Goal: Task Accomplishment & Management: Use online tool/utility

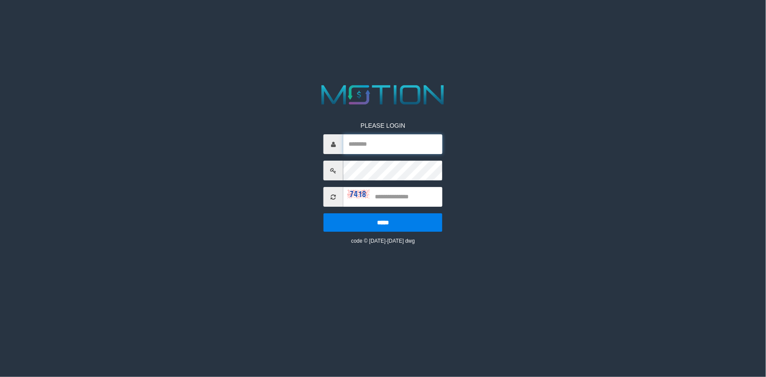
click at [386, 150] on input "text" at bounding box center [392, 144] width 99 height 20
type input "**********"
type input "****"
click at [324, 213] on input "*****" at bounding box center [383, 222] width 119 height 18
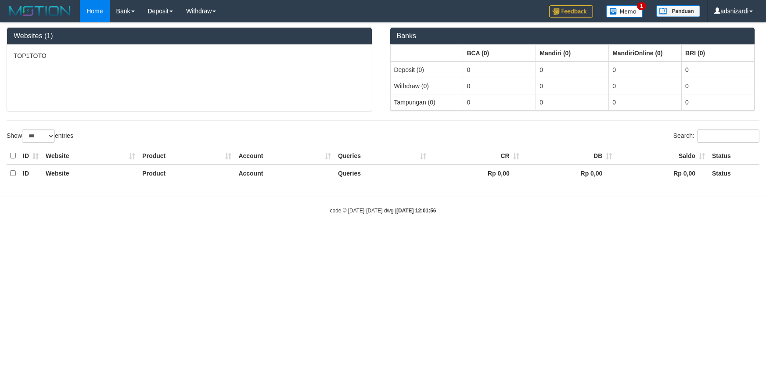
select select "***"
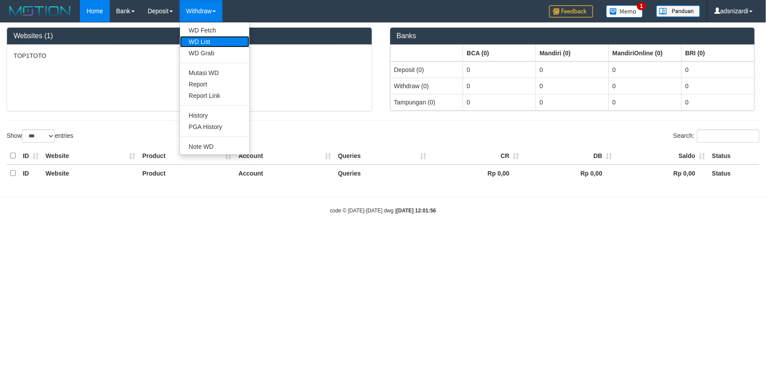
click at [201, 43] on link "WD List" at bounding box center [214, 41] width 69 height 11
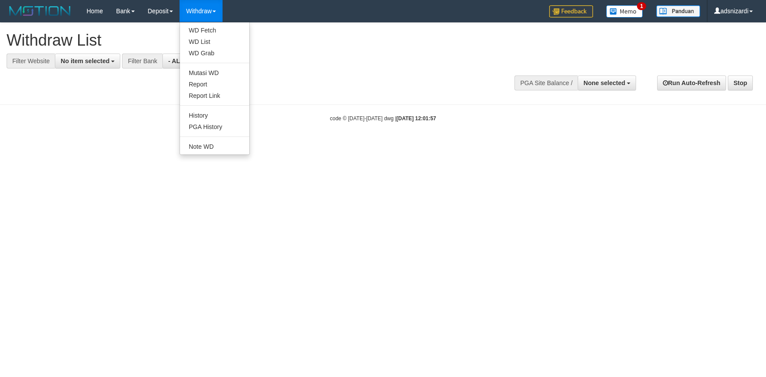
select select
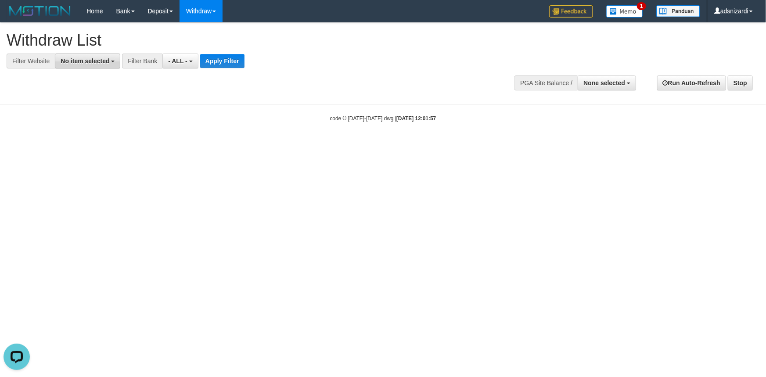
click at [79, 62] on span "No item selected" at bounding box center [85, 61] width 49 height 7
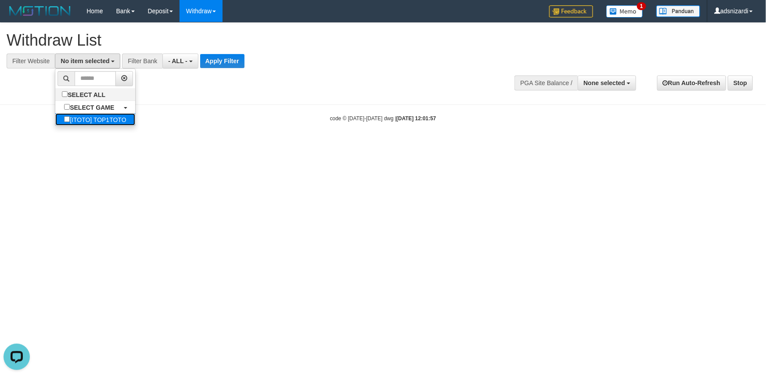
click at [79, 119] on label "[ITOTO] TOP1TOTO" at bounding box center [94, 119] width 79 height 12
select select "***"
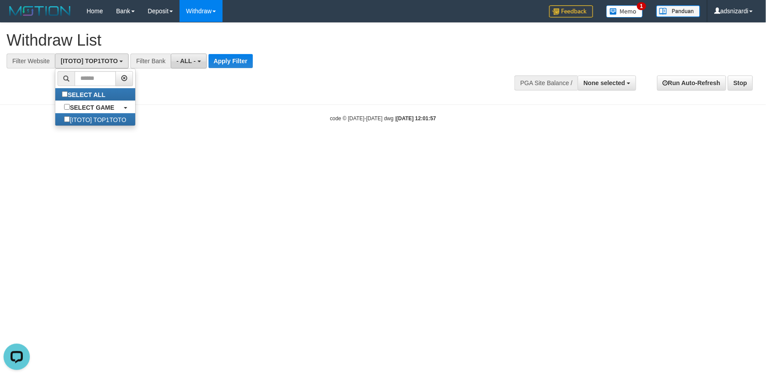
click at [198, 54] on button "- ALL -" at bounding box center [189, 61] width 36 height 15
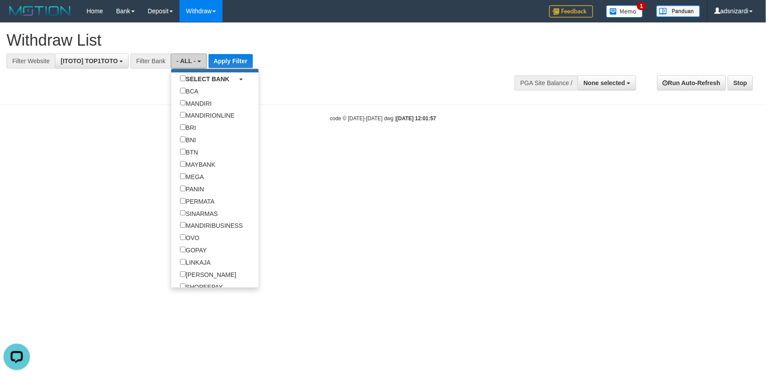
scroll to position [119, 0]
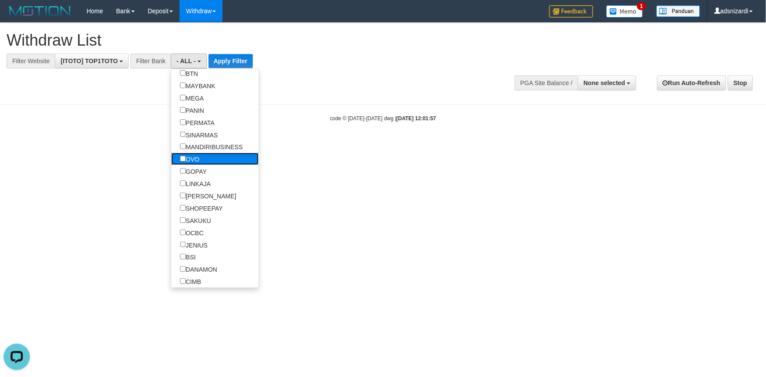
click at [196, 163] on label "OVO" at bounding box center [189, 159] width 37 height 12
select select "***"
click at [195, 173] on label "GOPAY" at bounding box center [193, 171] width 44 height 12
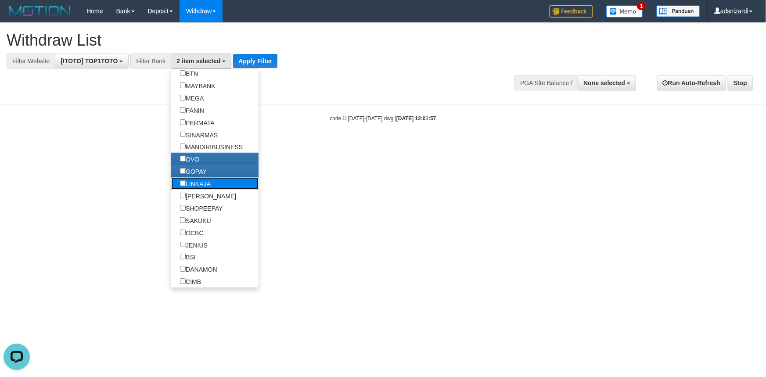
click at [195, 185] on label "LINKAJA" at bounding box center [195, 183] width 48 height 12
click at [194, 196] on label "[PERSON_NAME]" at bounding box center [208, 196] width 74 height 12
click at [249, 62] on button "Apply Filter" at bounding box center [255, 61] width 44 height 14
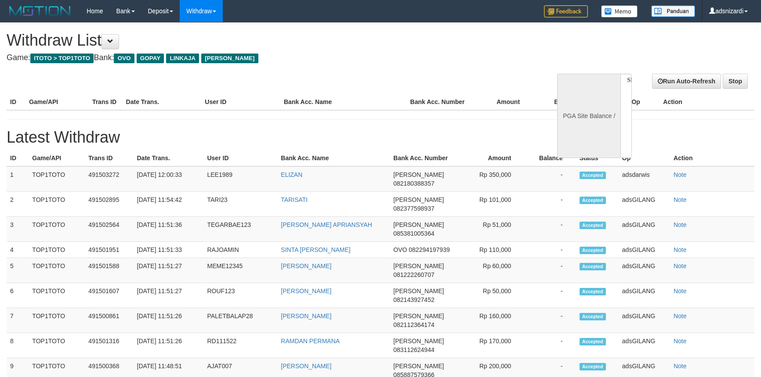
select select
select select "**"
select select
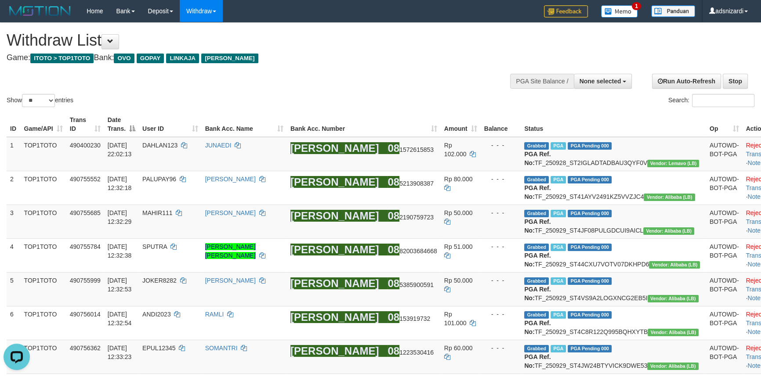
click at [443, 106] on div "Search:" at bounding box center [570, 101] width 367 height 15
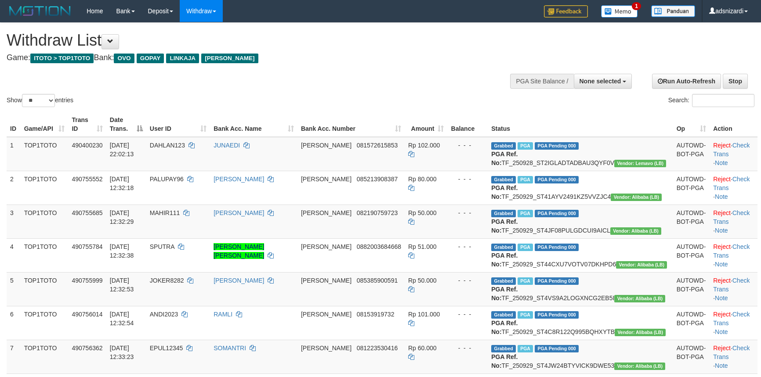
select select
select select "**"
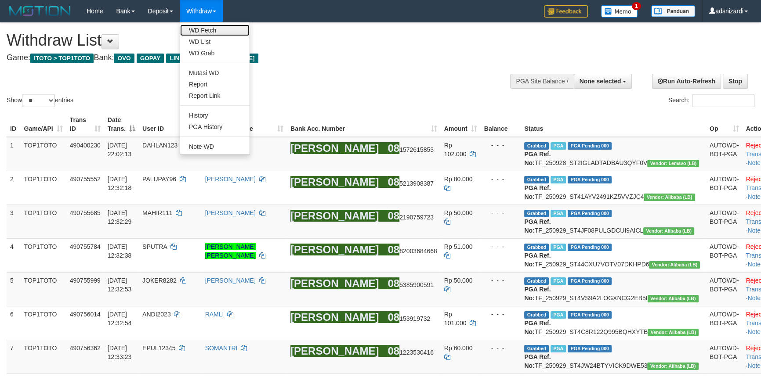
drag, startPoint x: 210, startPoint y: 29, endPoint x: 191, endPoint y: 40, distance: 21.8
click at [210, 29] on link "WD Fetch" at bounding box center [214, 30] width 69 height 11
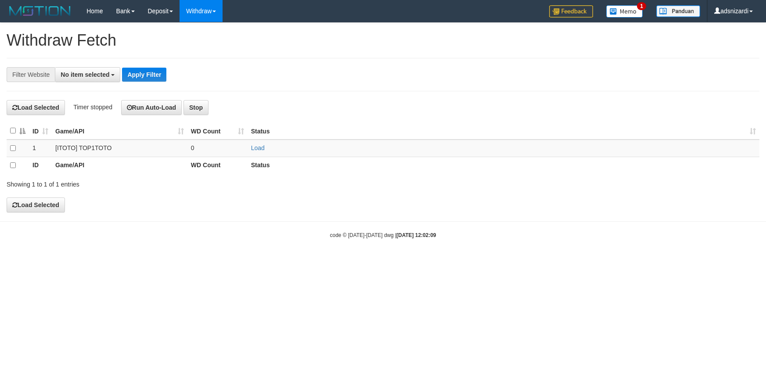
select select
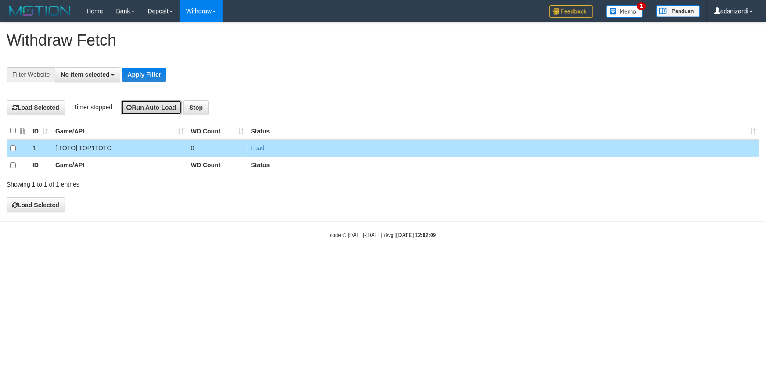
click at [139, 106] on button "Run Auto-Load" at bounding box center [151, 107] width 61 height 15
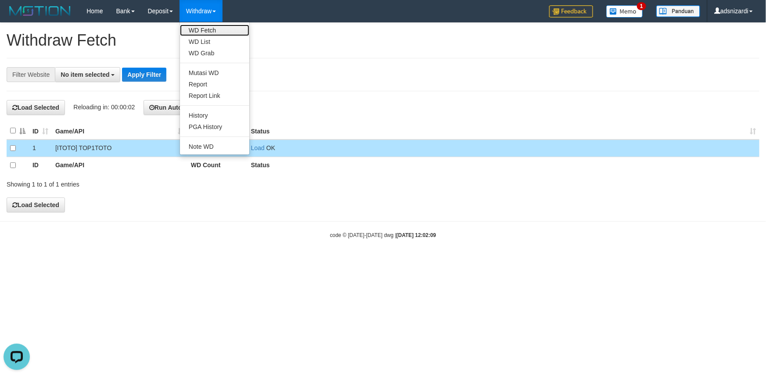
click at [209, 27] on link "WD Fetch" at bounding box center [214, 30] width 69 height 11
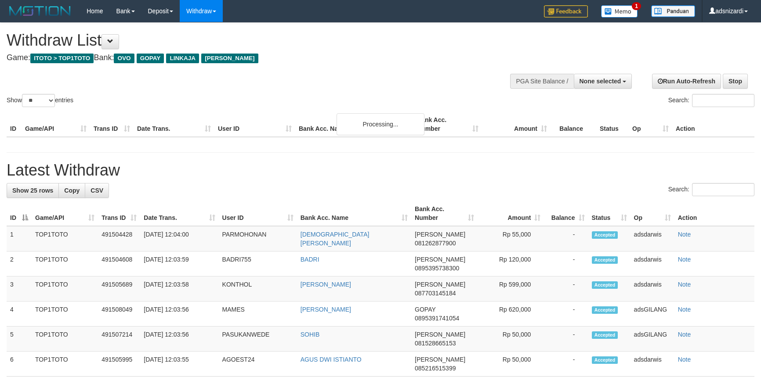
select select
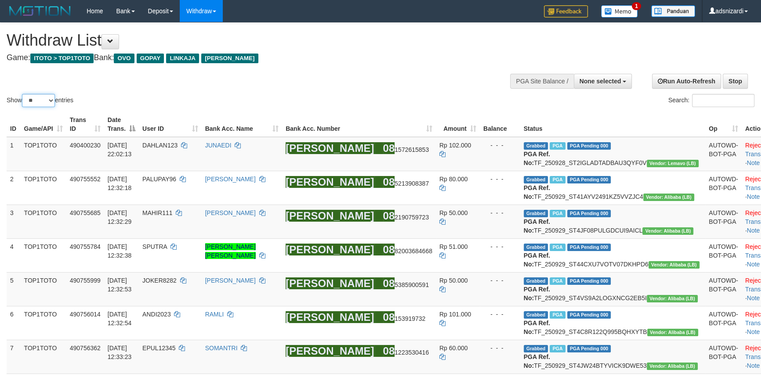
click at [47, 98] on select "** ** ** ***" at bounding box center [38, 100] width 33 height 13
select select "***"
click at [23, 94] on select "** ** ** ***" at bounding box center [38, 100] width 33 height 13
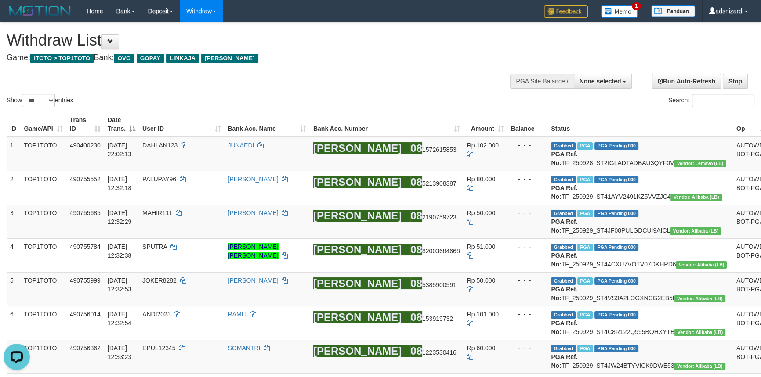
scroll to position [1392, 0]
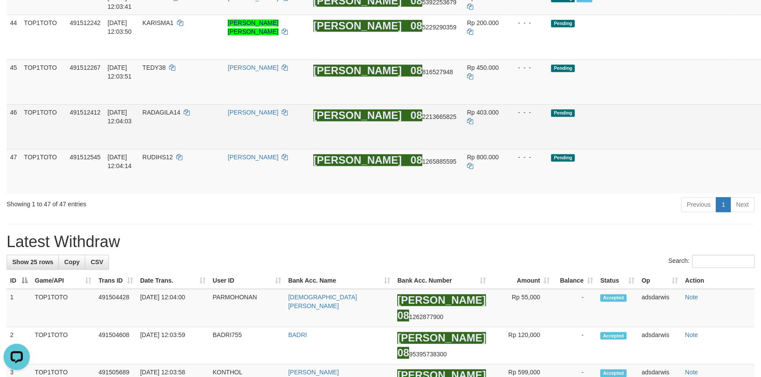
click at [509, 149] on td "- - -" at bounding box center [527, 126] width 40 height 45
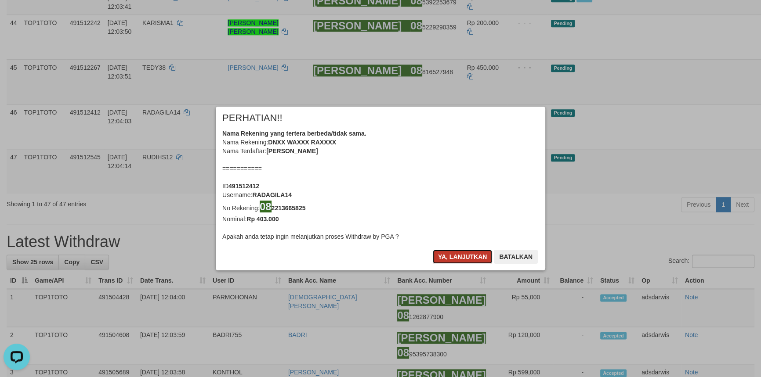
click at [474, 257] on button "Ya, lanjutkan" at bounding box center [463, 257] width 60 height 14
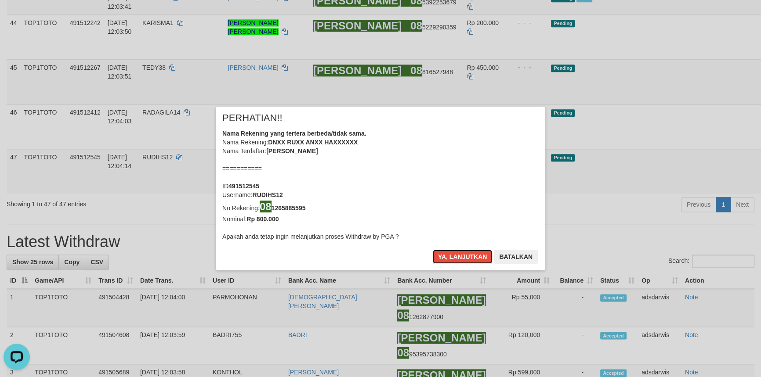
click at [474, 257] on button "Ya, lanjutkan" at bounding box center [463, 257] width 60 height 14
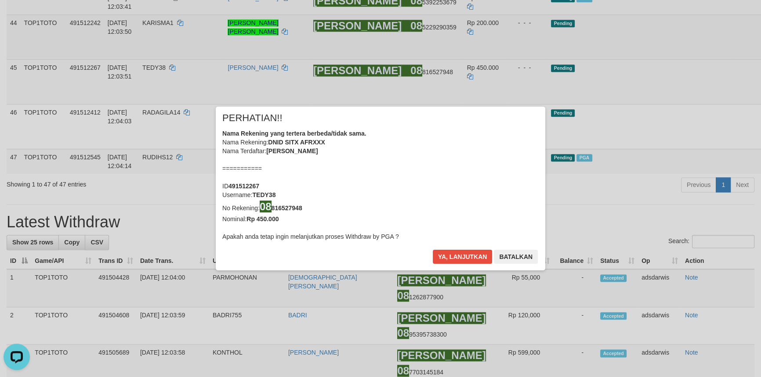
click at [705, 225] on div "× PERHATIAN!! Nama Rekening yang tertera berbeda/tidak sama. Nama Rekening: DNI…" at bounding box center [380, 188] width 761 height 199
click at [454, 252] on button "Ya, lanjutkan" at bounding box center [463, 257] width 60 height 14
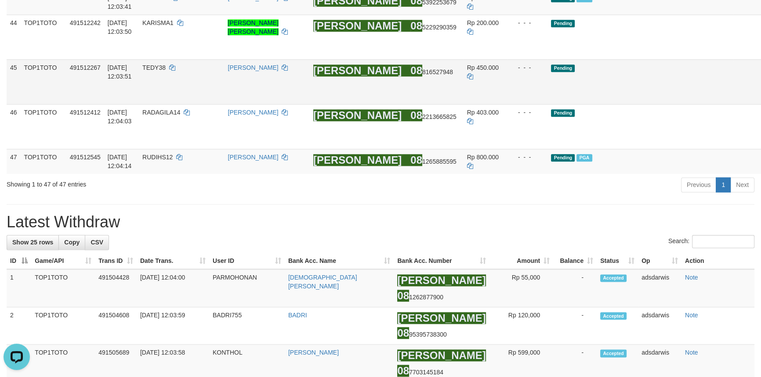
scroll to position [1390, 0]
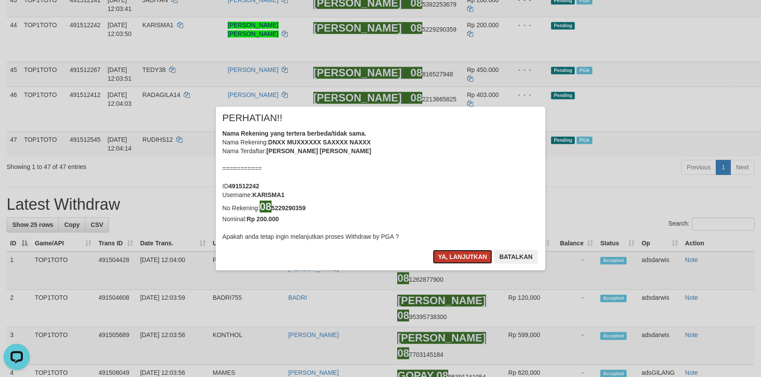
click at [466, 253] on button "Ya, lanjutkan" at bounding box center [463, 257] width 60 height 14
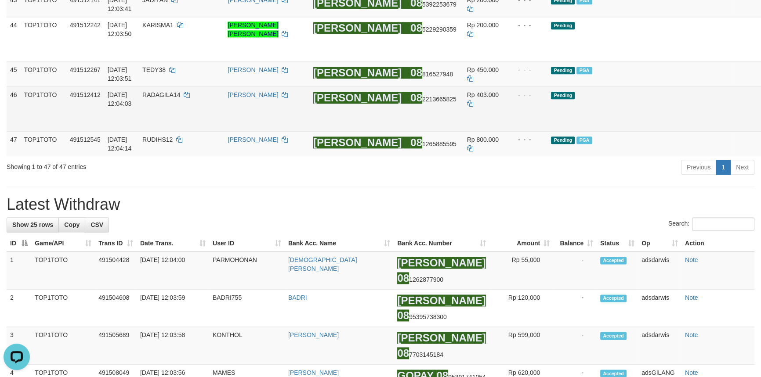
scroll to position [1388, 0]
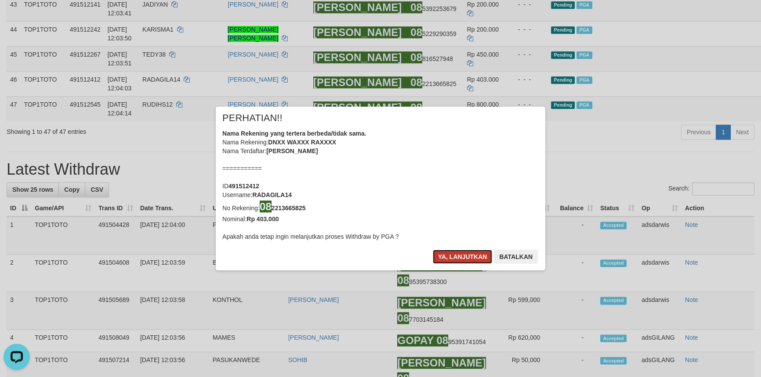
click at [455, 261] on button "Ya, lanjutkan" at bounding box center [463, 257] width 60 height 14
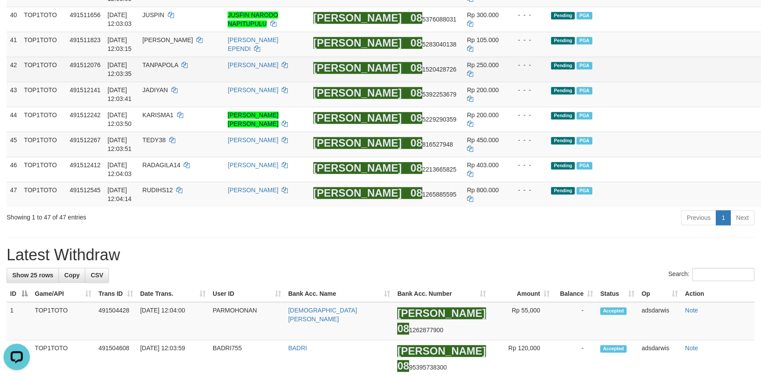
scroll to position [1380, 0]
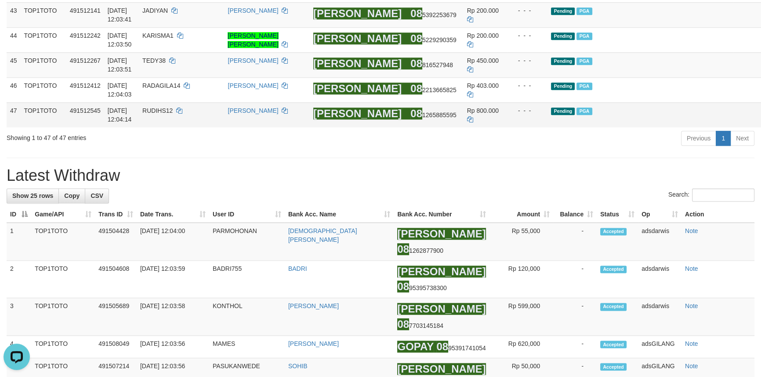
click at [617, 127] on td "Pending PGA" at bounding box center [639, 114] width 185 height 25
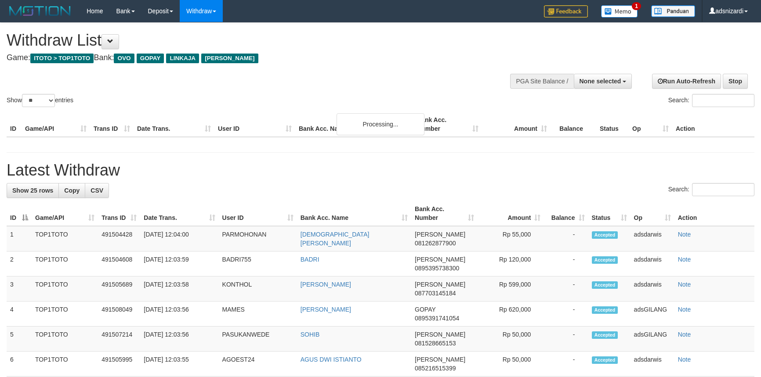
select select
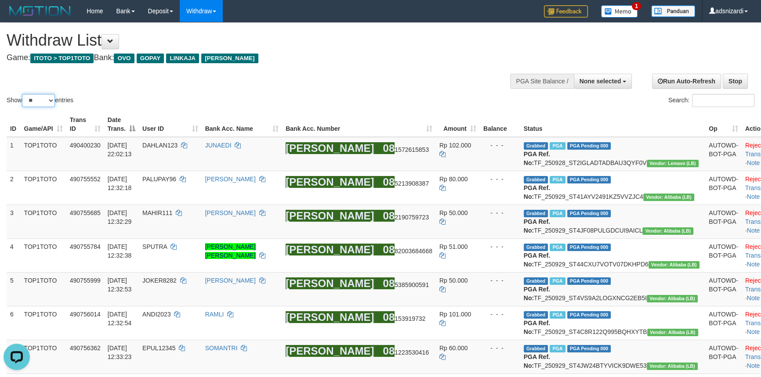
drag, startPoint x: 37, startPoint y: 95, endPoint x: 38, endPoint y: 103, distance: 7.9
click at [37, 95] on select "** ** ** ***" at bounding box center [38, 100] width 33 height 13
select select "***"
click at [23, 94] on select "** ** ** ***" at bounding box center [38, 100] width 33 height 13
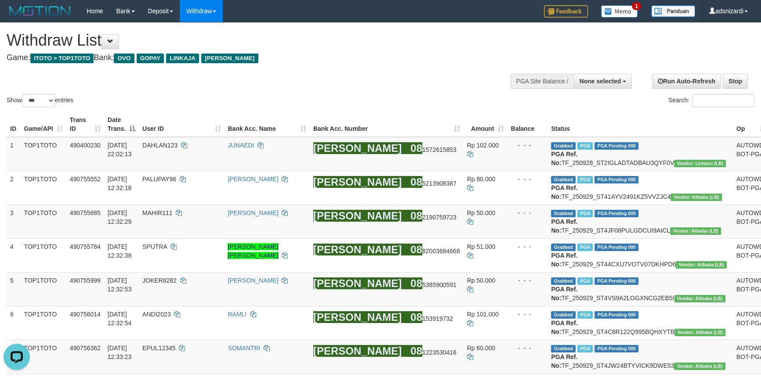
drag, startPoint x: 359, startPoint y: 79, endPoint x: 361, endPoint y: 87, distance: 7.1
click at [360, 79] on div "Show ** ** ** *** entries Search:" at bounding box center [380, 66] width 761 height 86
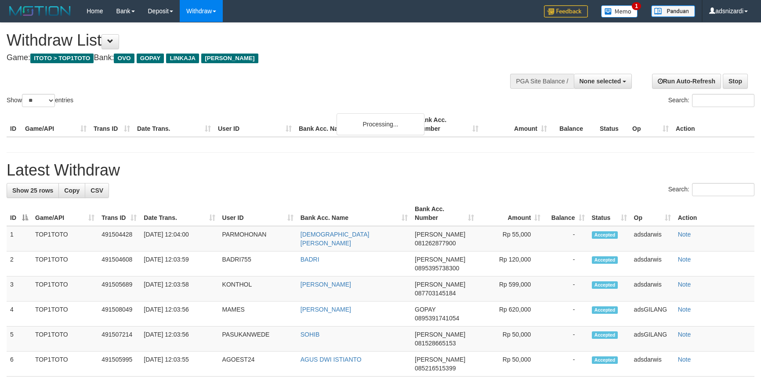
select select
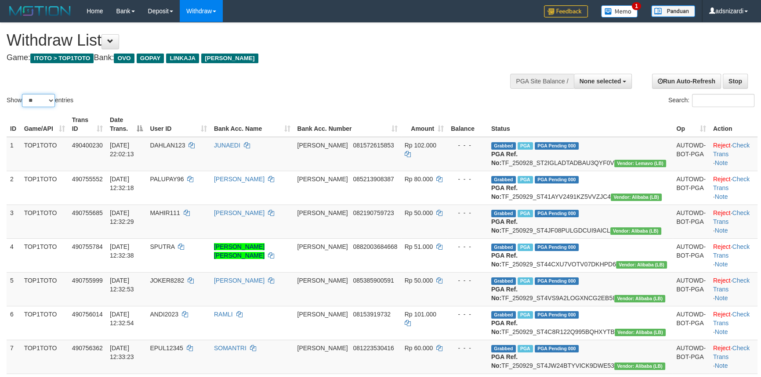
drag, startPoint x: 40, startPoint y: 99, endPoint x: 45, endPoint y: 105, distance: 7.5
click at [40, 99] on select "** ** ** ***" at bounding box center [38, 100] width 33 height 13
select select "***"
click at [23, 94] on select "** ** ** ***" at bounding box center [38, 100] width 33 height 13
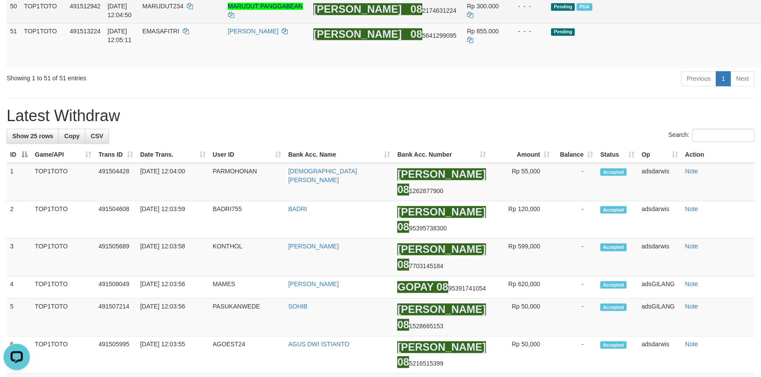
scroll to position [1557, 0]
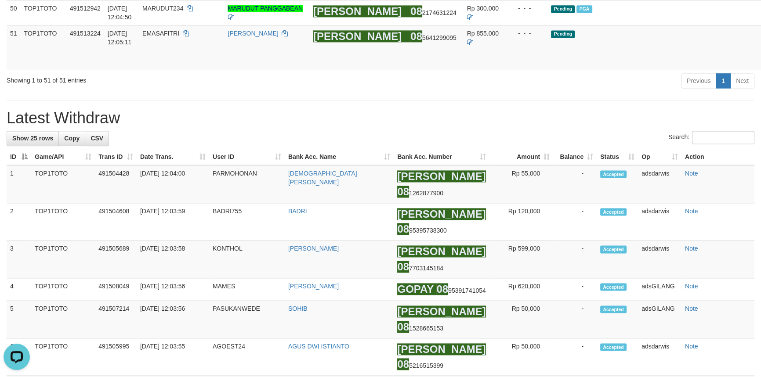
click at [563, 91] on div "Previous 1 Next" at bounding box center [539, 81] width 430 height 19
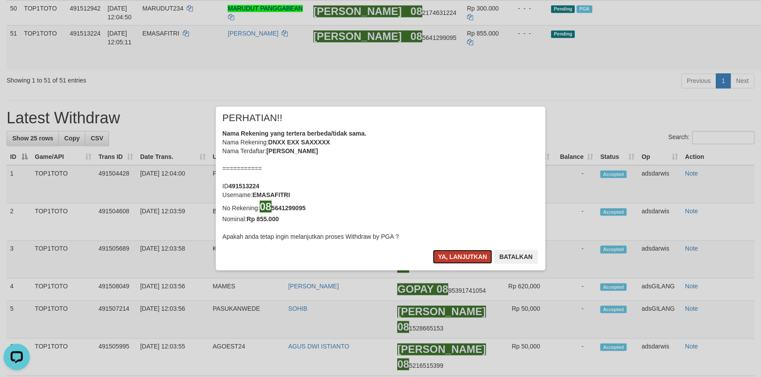
click at [458, 255] on button "Ya, lanjutkan" at bounding box center [463, 257] width 60 height 14
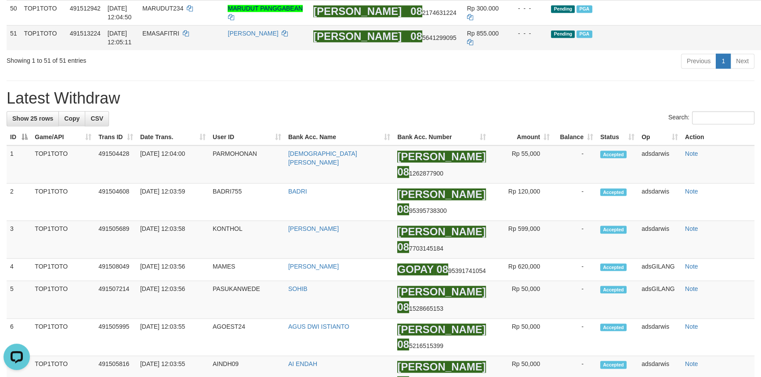
click at [179, 37] on span "EMASAFITRI" at bounding box center [160, 33] width 37 height 7
copy td "EMASAFITRI"
drag, startPoint x: 476, startPoint y: 278, endPoint x: 472, endPoint y: 277, distance: 4.5
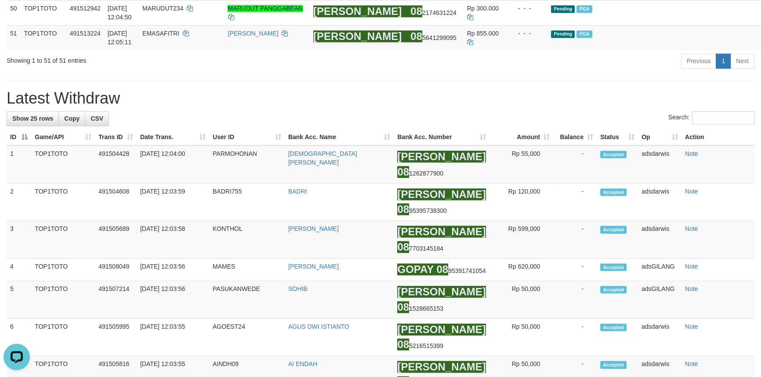
click at [394, 81] on hr at bounding box center [381, 80] width 748 height 0
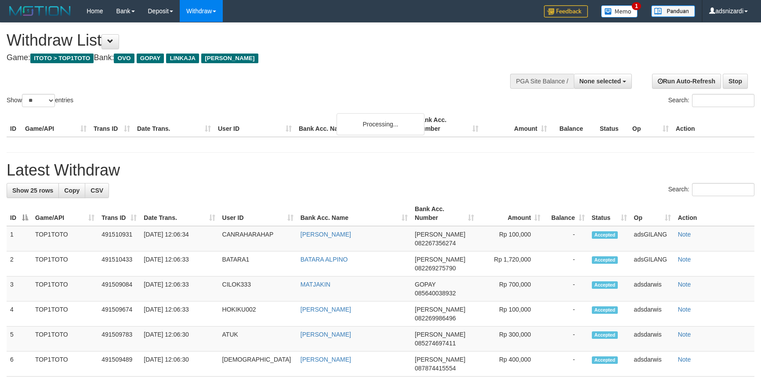
select select
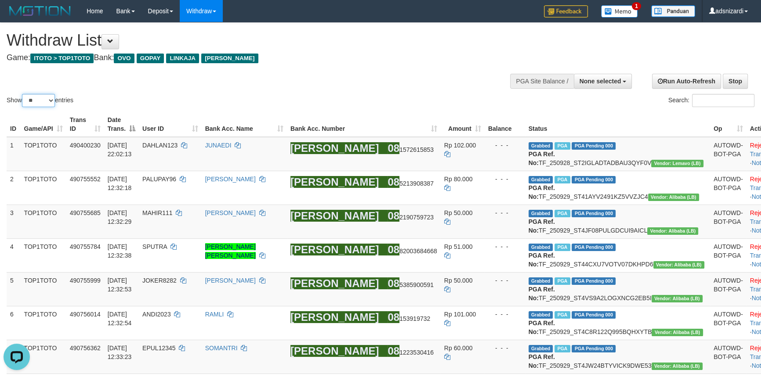
click at [38, 99] on select "** ** ** ***" at bounding box center [38, 100] width 33 height 13
select select "***"
click at [23, 94] on select "** ** ** ***" at bounding box center [38, 100] width 33 height 13
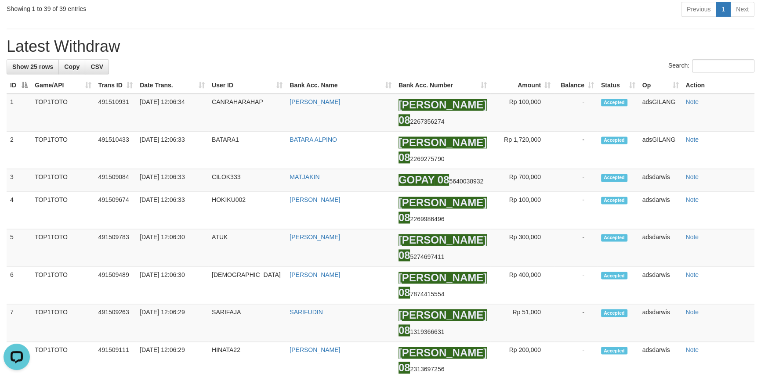
drag, startPoint x: 714, startPoint y: 253, endPoint x: 716, endPoint y: 229, distance: 24.7
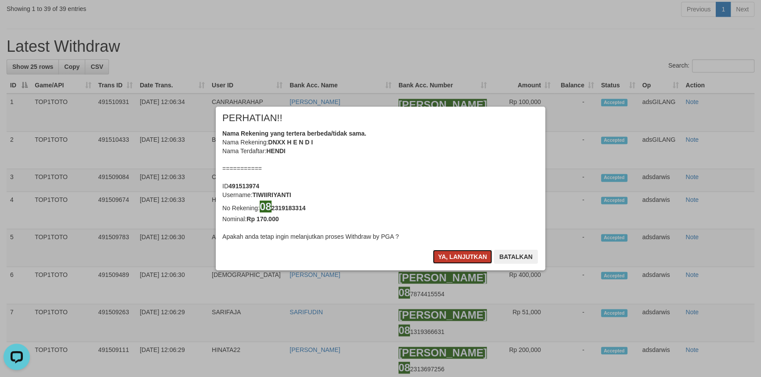
click at [460, 259] on button "Ya, lanjutkan" at bounding box center [463, 257] width 60 height 14
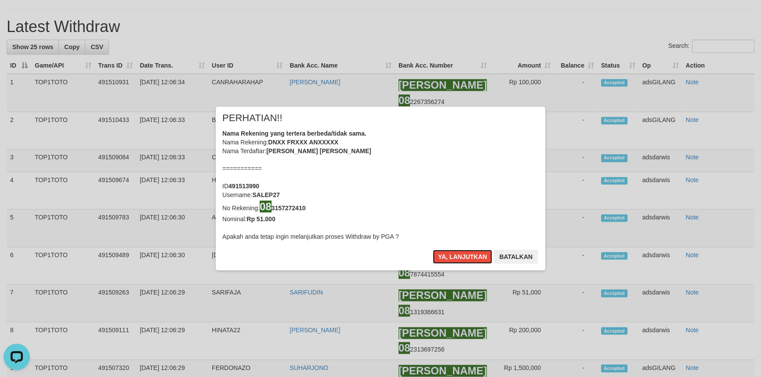
click at [460, 259] on button "Ya, lanjutkan" at bounding box center [463, 257] width 60 height 14
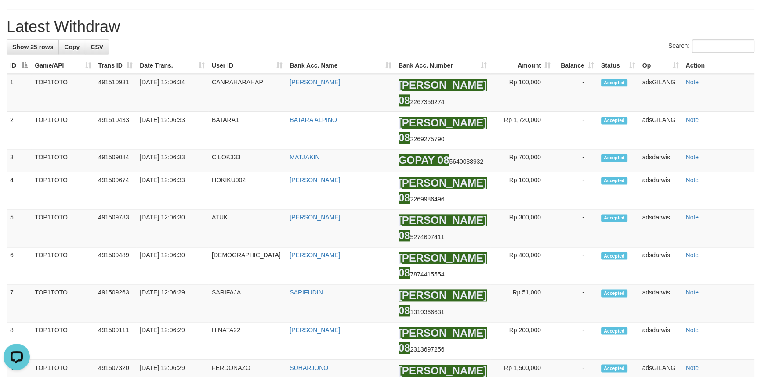
drag, startPoint x: 702, startPoint y: 250, endPoint x: 636, endPoint y: 259, distance: 66.5
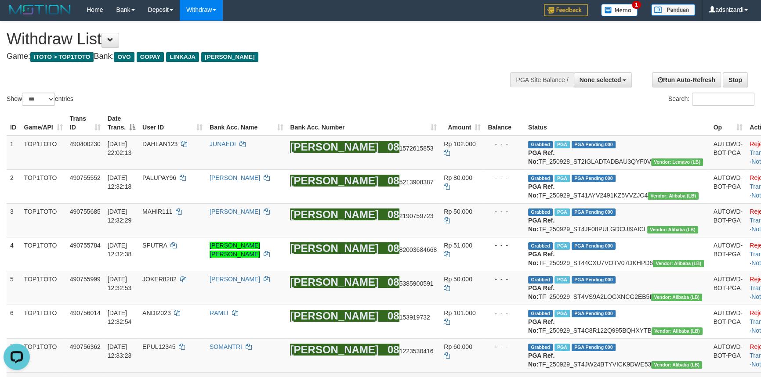
scroll to position [0, 0]
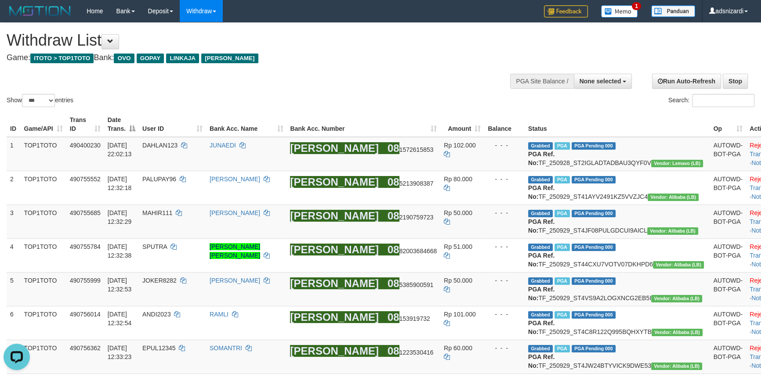
click at [287, 115] on th "Bank Acc. Name" at bounding box center [246, 124] width 81 height 25
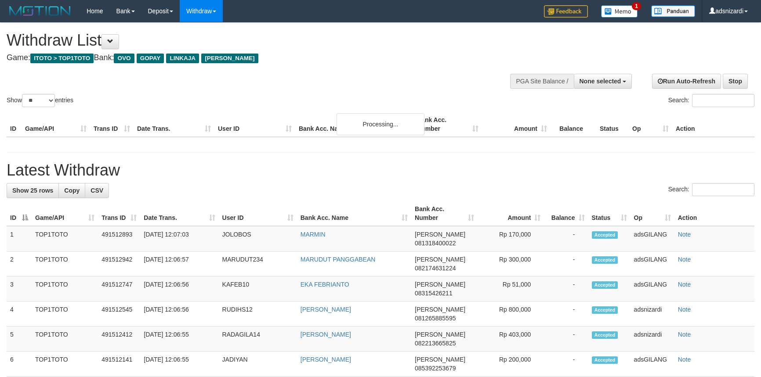
select select
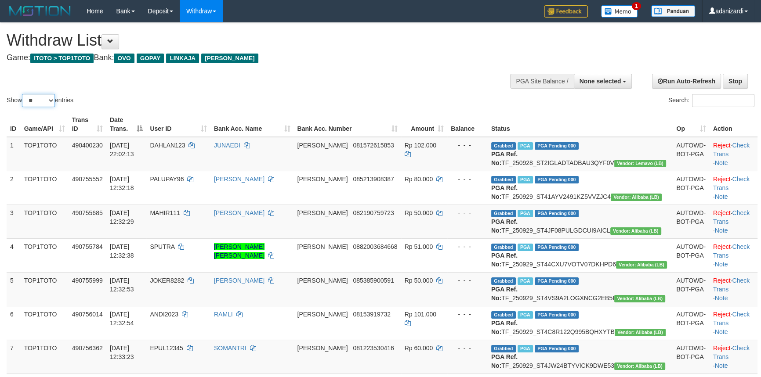
drag, startPoint x: 37, startPoint y: 100, endPoint x: 40, endPoint y: 106, distance: 6.7
click at [37, 100] on select "** ** ** ***" at bounding box center [38, 100] width 33 height 13
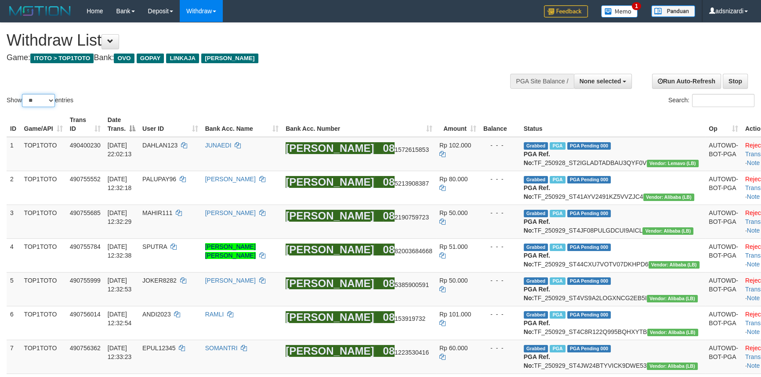
select select "***"
click at [23, 94] on select "** ** ** ***" at bounding box center [38, 100] width 33 height 13
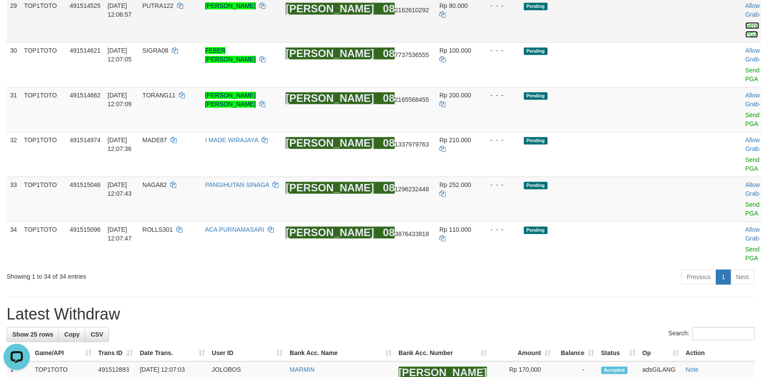
click at [745, 38] on link "Send PGA" at bounding box center [752, 30] width 14 height 16
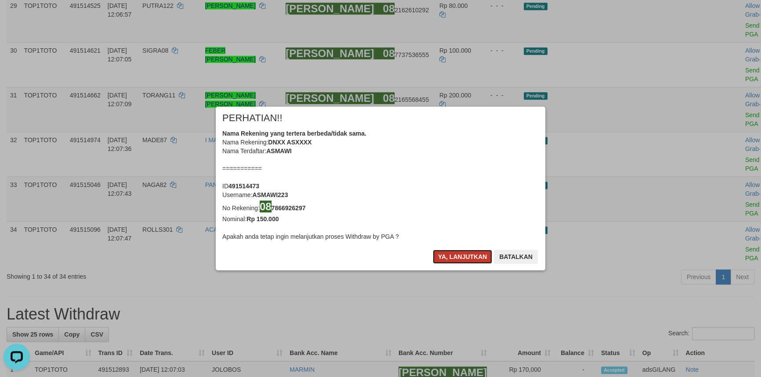
click at [465, 258] on button "Ya, lanjutkan" at bounding box center [463, 257] width 60 height 14
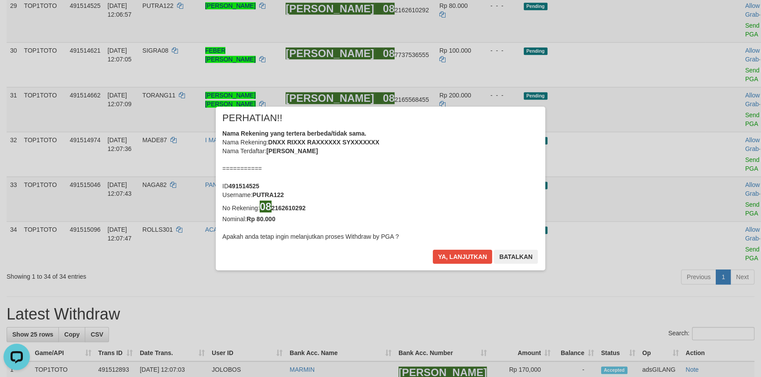
scroll to position [1060, 0]
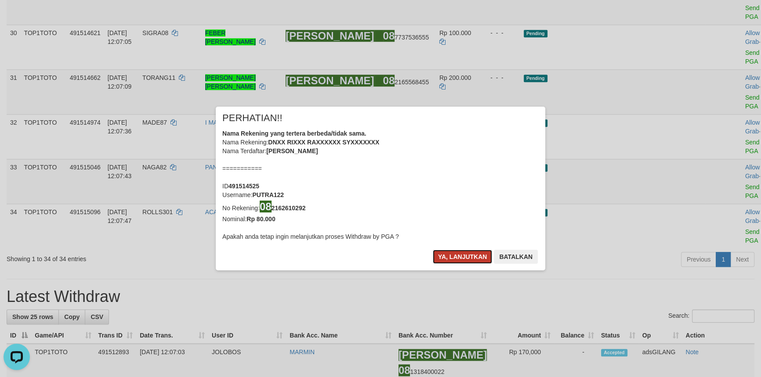
click at [465, 257] on button "Ya, lanjutkan" at bounding box center [463, 257] width 60 height 14
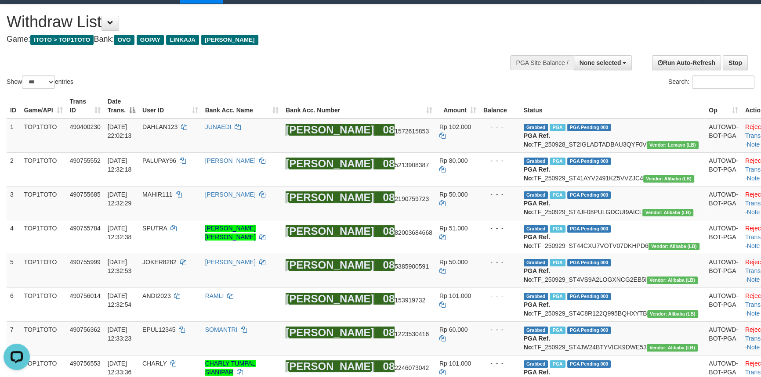
scroll to position [0, 0]
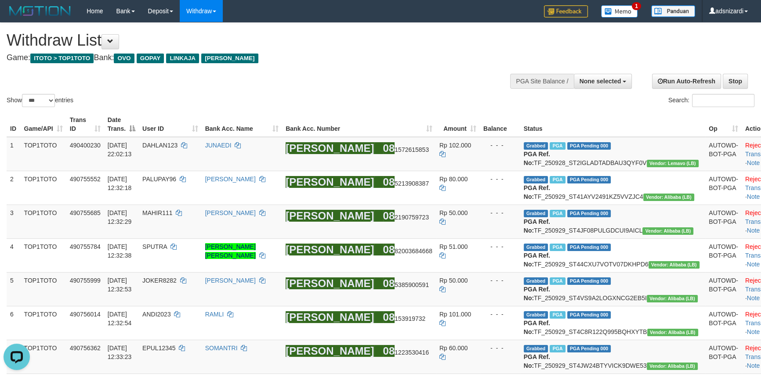
click at [357, 66] on div "**********" at bounding box center [256, 44] width 499 height 43
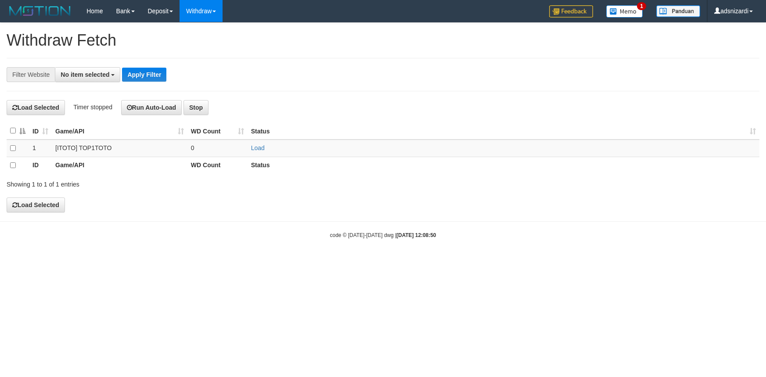
select select
click at [98, 75] on span "No item selected" at bounding box center [85, 74] width 49 height 7
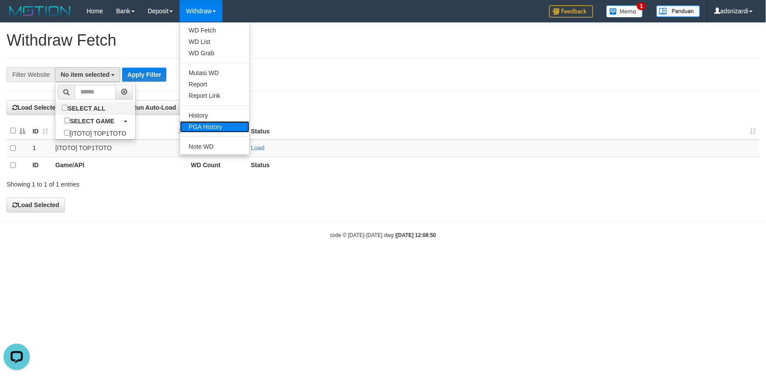
click at [213, 128] on link "PGA History" at bounding box center [214, 126] width 69 height 11
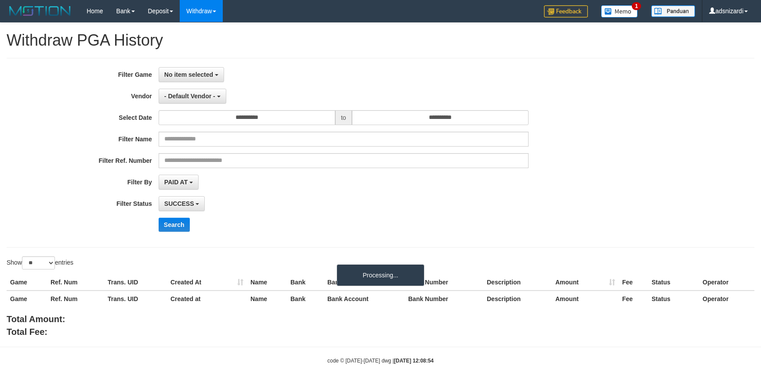
select select
select select "**"
click at [176, 70] on button "No item selected" at bounding box center [191, 74] width 65 height 15
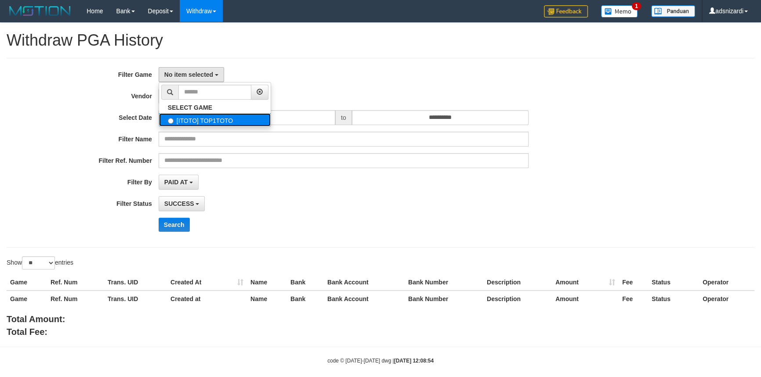
click at [186, 120] on label "[ITOTO] TOP1TOTO" at bounding box center [215, 119] width 112 height 13
select select "***"
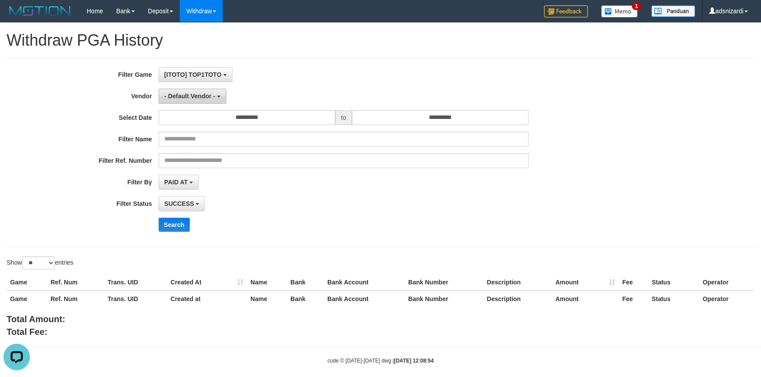
click at [183, 93] on span "- Default Vendor -" at bounding box center [189, 96] width 51 height 7
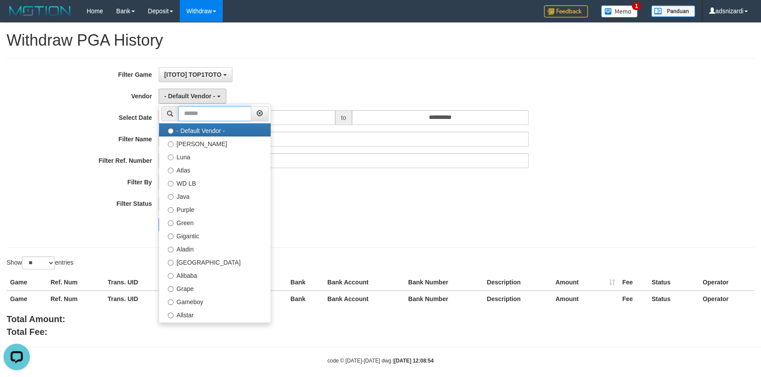
click at [201, 111] on input "text" at bounding box center [214, 113] width 73 height 15
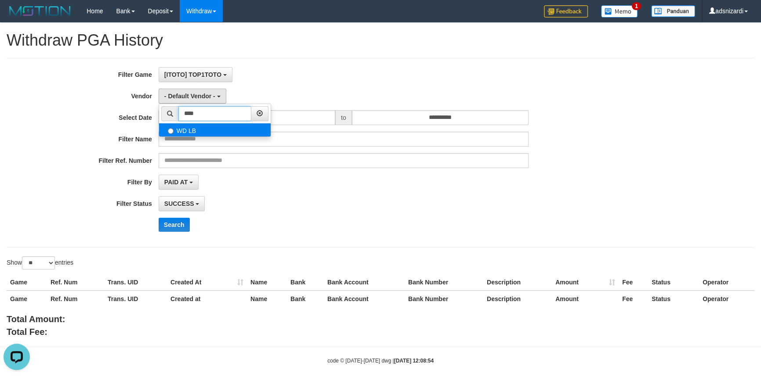
type input "****"
click at [189, 130] on label "WD LB" at bounding box center [215, 129] width 112 height 13
select select "**********"
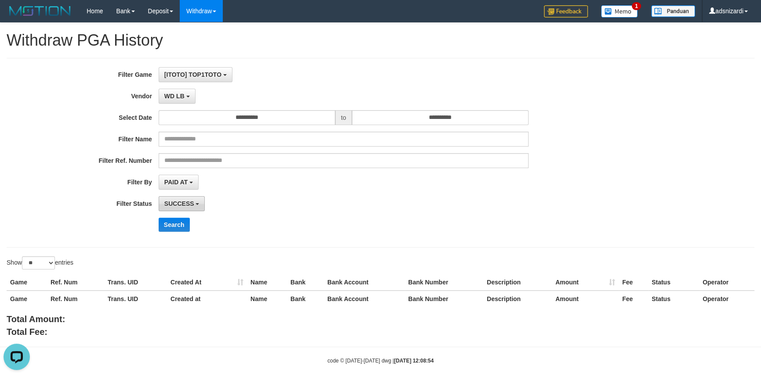
click at [173, 203] on span "SUCCESS" at bounding box center [179, 203] width 30 height 7
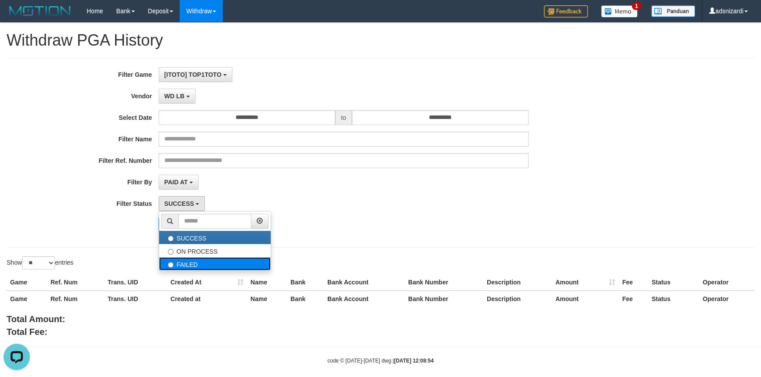
drag, startPoint x: 192, startPoint y: 261, endPoint x: 105, endPoint y: 254, distance: 87.2
click at [191, 261] on label "FAILED" at bounding box center [215, 263] width 112 height 13
select select "*"
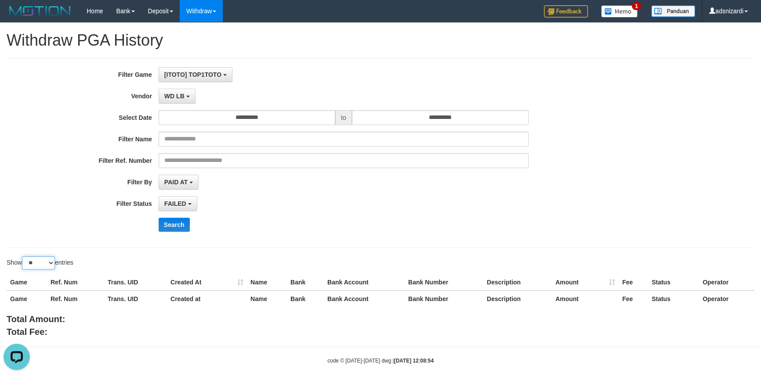
drag, startPoint x: 39, startPoint y: 263, endPoint x: 40, endPoint y: 268, distance: 4.9
click at [39, 263] on select "** ** ** ***" at bounding box center [38, 263] width 33 height 13
select select "***"
click at [23, 257] on select "** ** ** ***" at bounding box center [38, 263] width 33 height 13
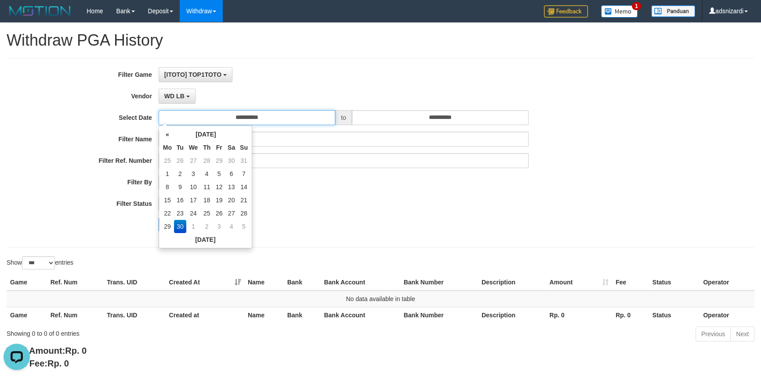
click at [256, 118] on input "**********" at bounding box center [247, 117] width 177 height 15
click at [169, 224] on td "29" at bounding box center [167, 226] width 13 height 13
type input "**********"
click at [66, 245] on div "**********" at bounding box center [381, 153] width 748 height 190
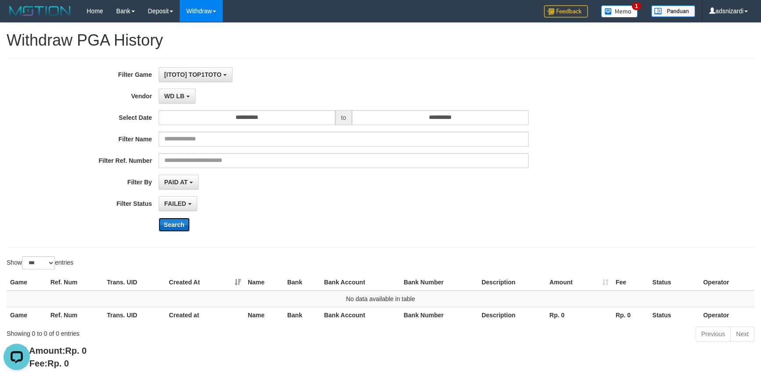
click at [177, 226] on button "Search" at bounding box center [174, 225] width 31 height 14
click at [178, 70] on button "[ITOTO] TOP1TOTO" at bounding box center [196, 74] width 74 height 15
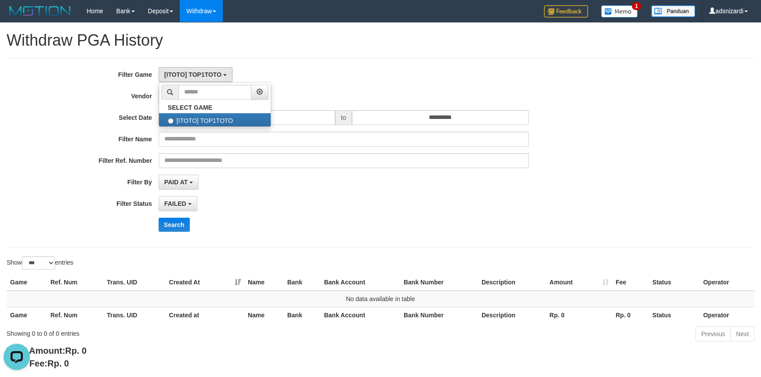
drag, startPoint x: 61, startPoint y: 204, endPoint x: 21, endPoint y: 261, distance: 70.1
click at [60, 205] on label "Filter Status" at bounding box center [79, 202] width 159 height 12
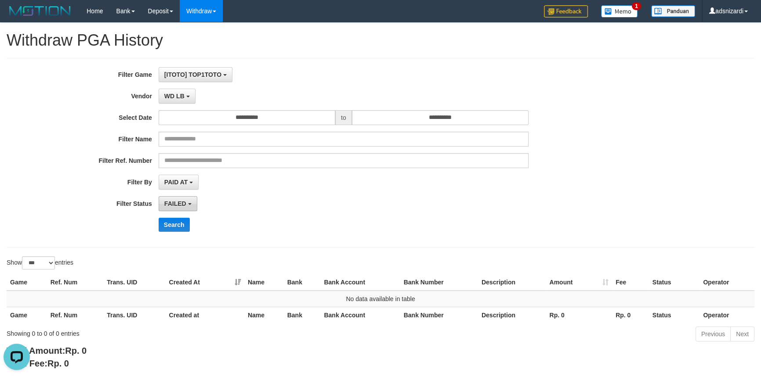
click at [171, 206] on span "FAILED" at bounding box center [175, 203] width 22 height 7
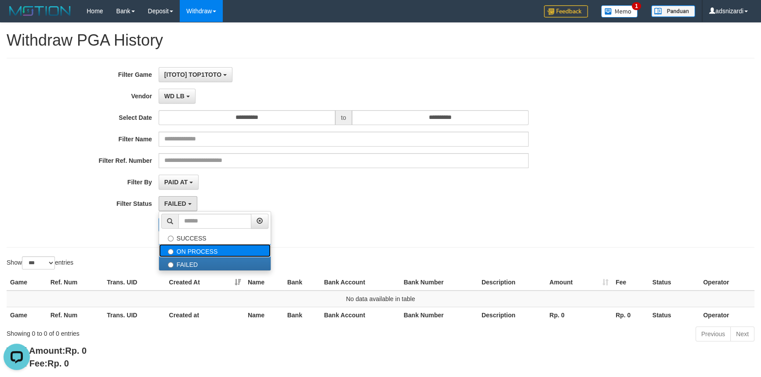
click at [190, 249] on label "ON PROCESS" at bounding box center [215, 250] width 112 height 13
select select "*"
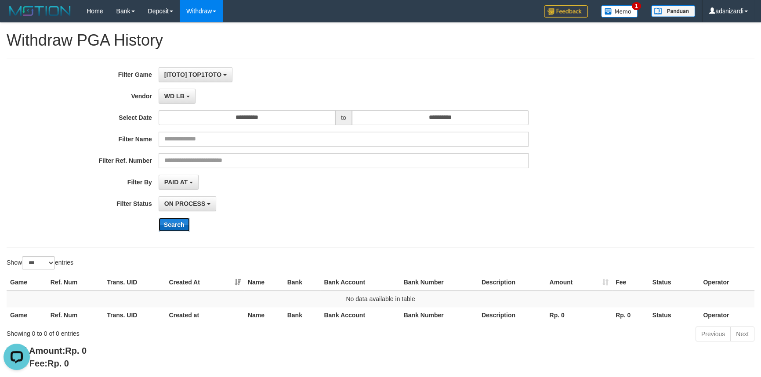
click at [184, 225] on button "Search" at bounding box center [174, 225] width 31 height 14
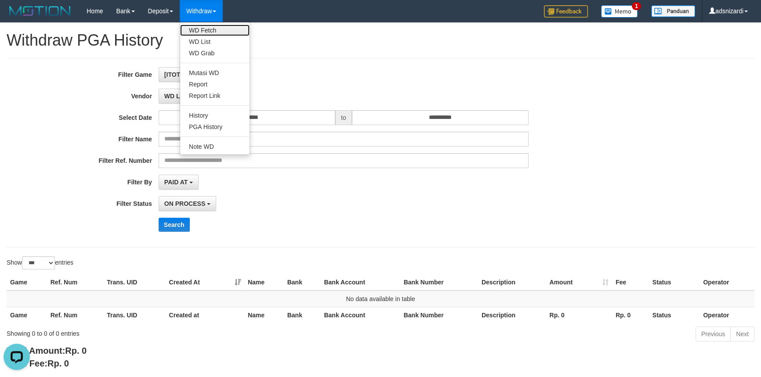
click at [207, 30] on link "WD Fetch" at bounding box center [214, 30] width 69 height 11
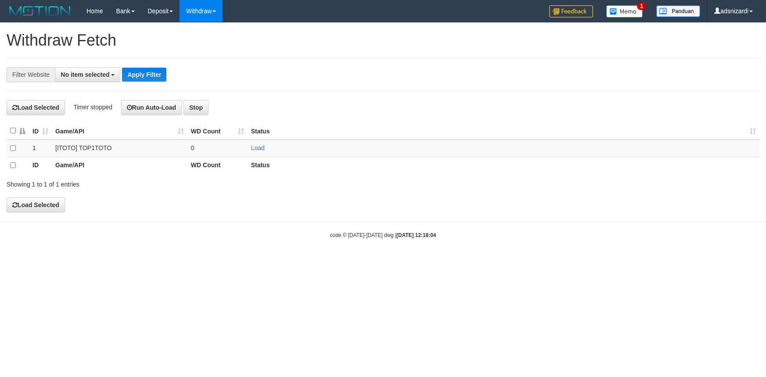
select select
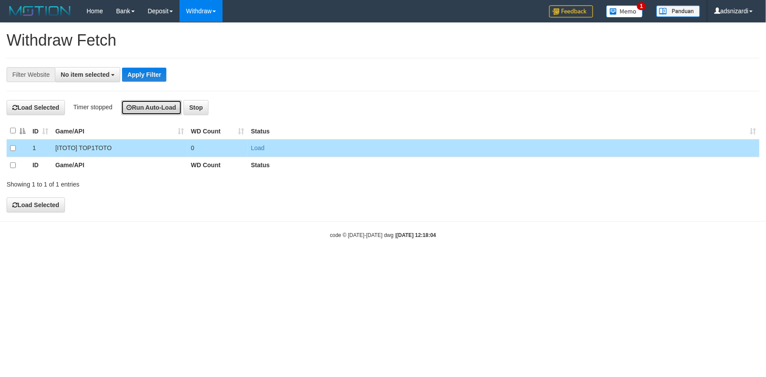
click at [138, 108] on button "Run Auto-Load" at bounding box center [151, 107] width 61 height 15
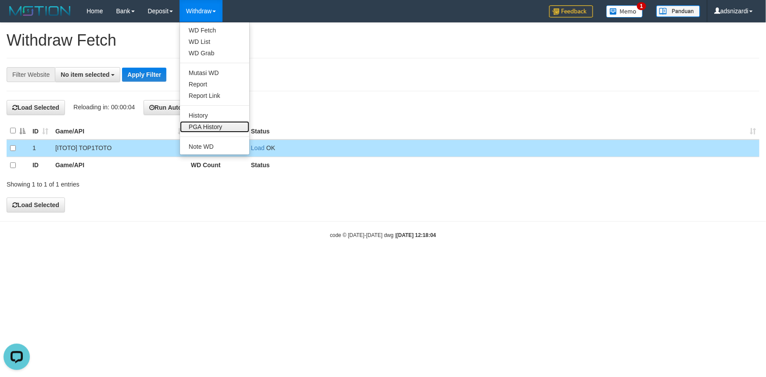
click at [203, 130] on link "PGA History" at bounding box center [214, 126] width 69 height 11
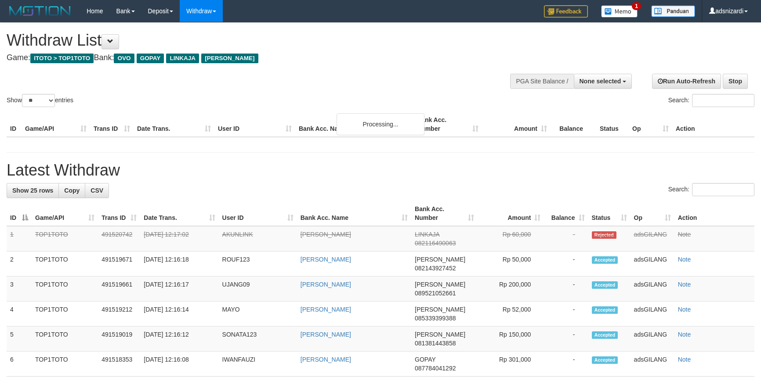
select select
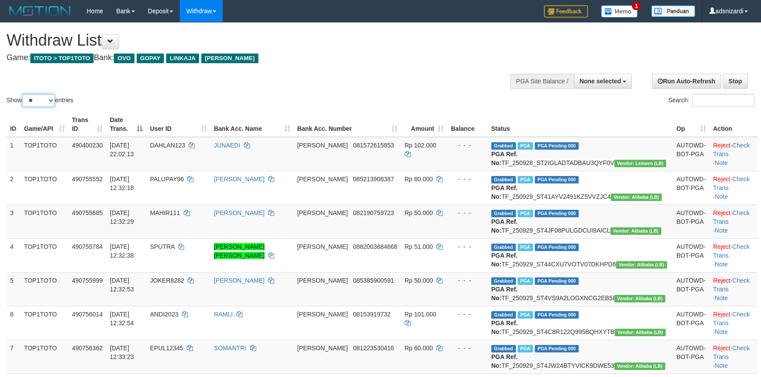
click at [49, 100] on select "** ** ** ***" at bounding box center [38, 100] width 33 height 13
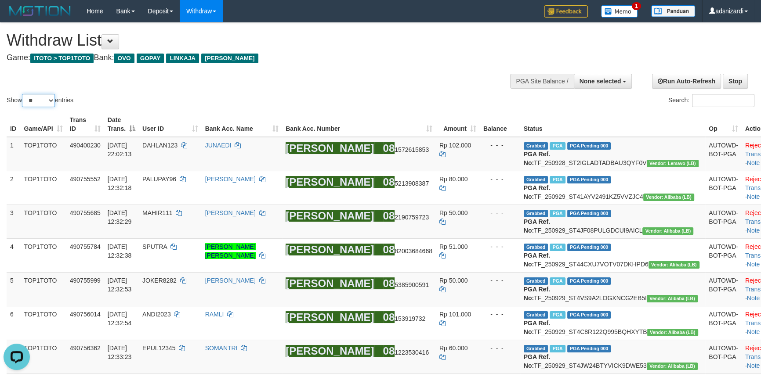
select select "***"
click at [23, 94] on select "** ** ** ***" at bounding box center [38, 100] width 33 height 13
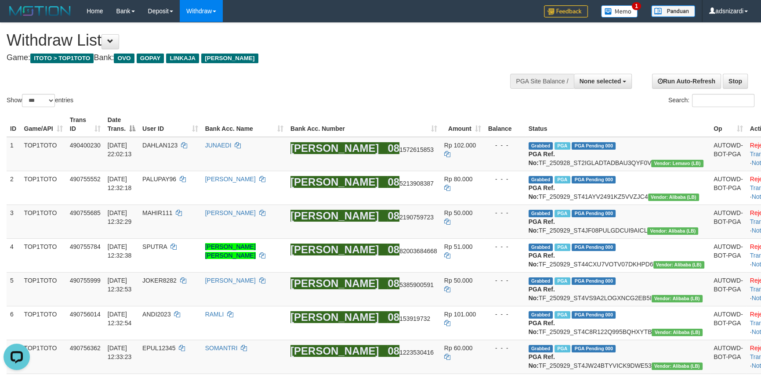
click at [436, 88] on div "Show ** ** ** *** entries Search:" at bounding box center [380, 66] width 761 height 86
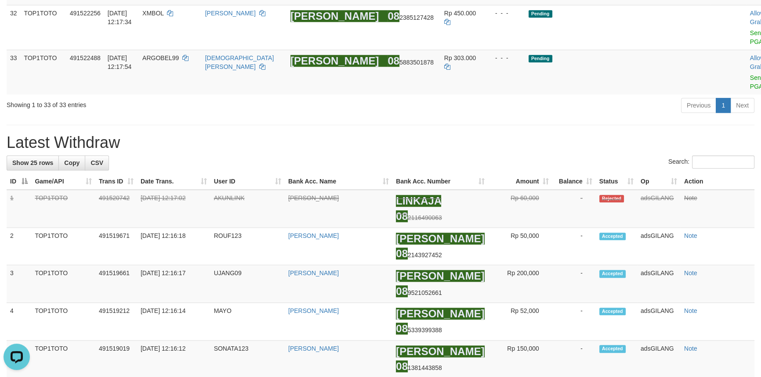
click at [602, 116] on div "Previous 1 Next" at bounding box center [539, 106] width 430 height 19
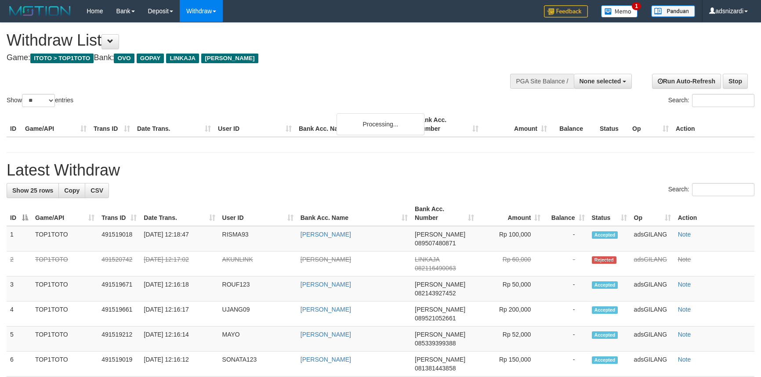
select select
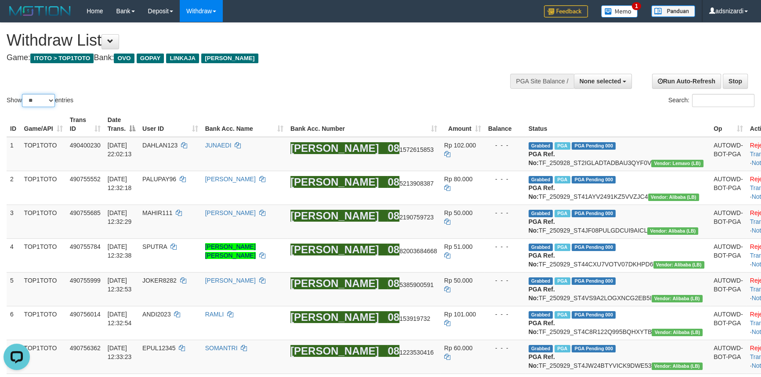
click at [44, 98] on select "** ** ** ***" at bounding box center [38, 100] width 33 height 13
select select "***"
click at [23, 94] on select "** ** ** ***" at bounding box center [38, 100] width 33 height 13
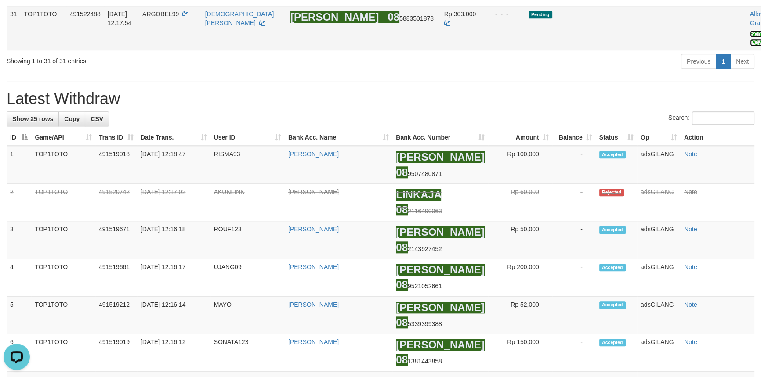
click at [750, 46] on link "Send PGA" at bounding box center [757, 38] width 14 height 16
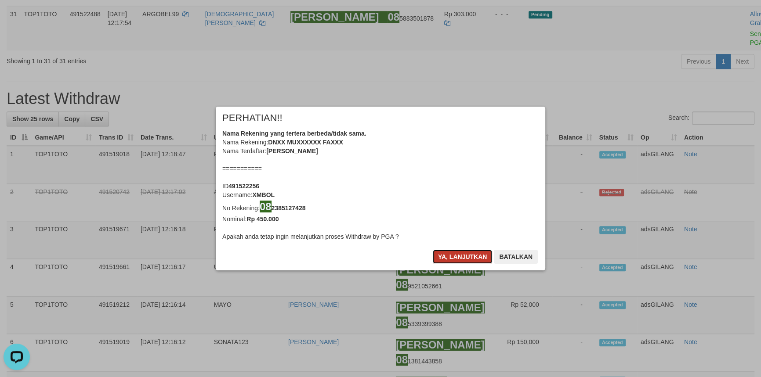
click at [463, 256] on button "Ya, lanjutkan" at bounding box center [463, 257] width 60 height 14
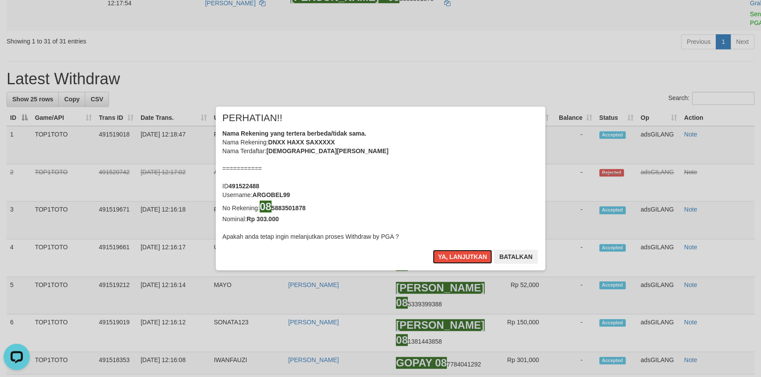
click at [463, 256] on button "Ya, lanjutkan" at bounding box center [463, 257] width 60 height 14
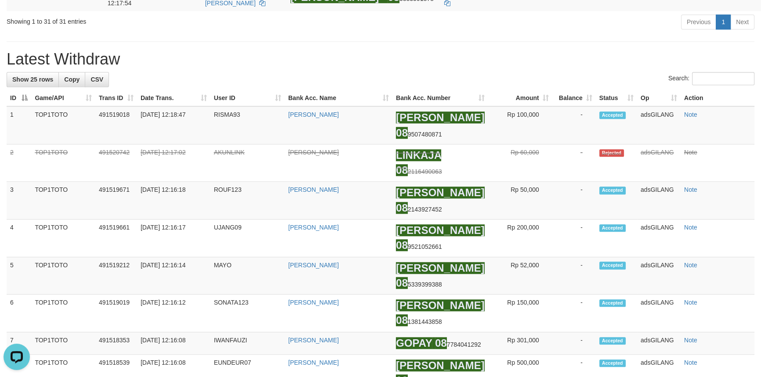
click at [546, 33] on div "Previous 1 Next" at bounding box center [539, 23] width 430 height 19
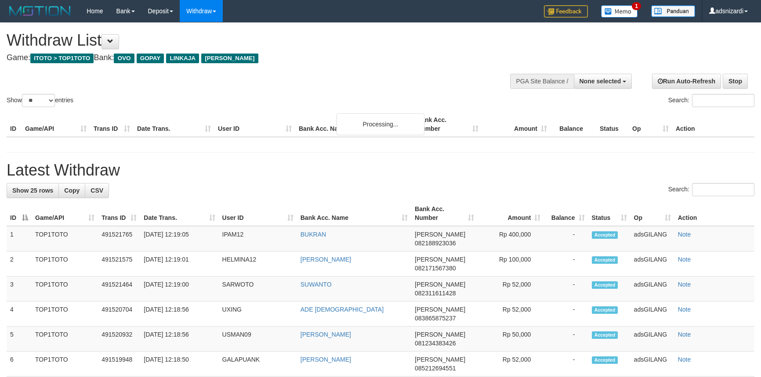
select select
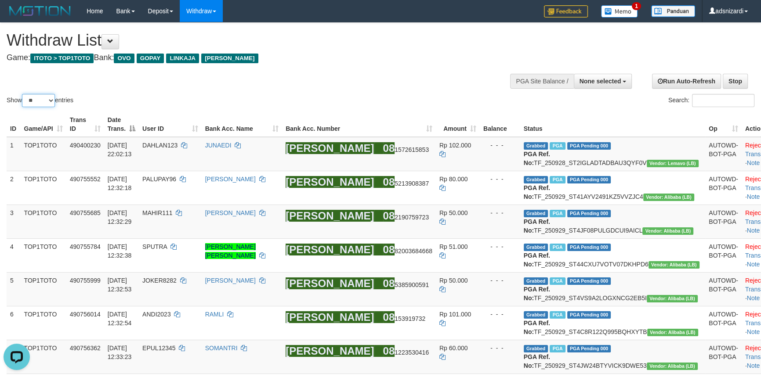
click at [44, 99] on select "** ** ** ***" at bounding box center [38, 100] width 33 height 13
select select "***"
click at [23, 94] on select "** ** ** ***" at bounding box center [38, 100] width 33 height 13
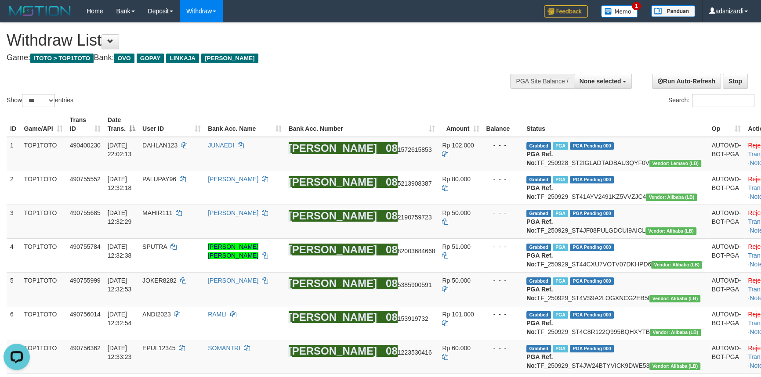
scroll to position [1060, 0]
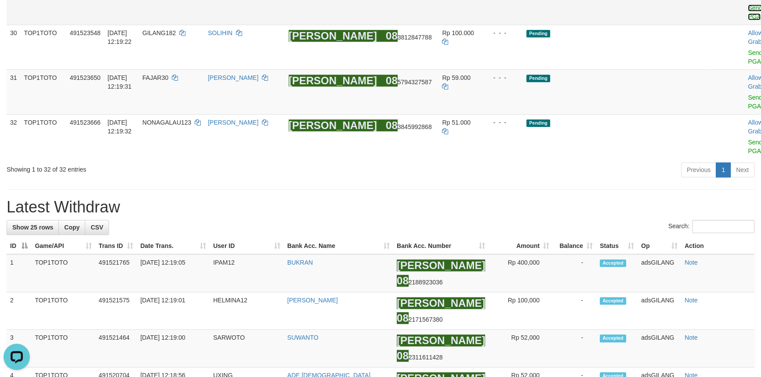
click at [748, 20] on link "Send PGA" at bounding box center [755, 12] width 14 height 16
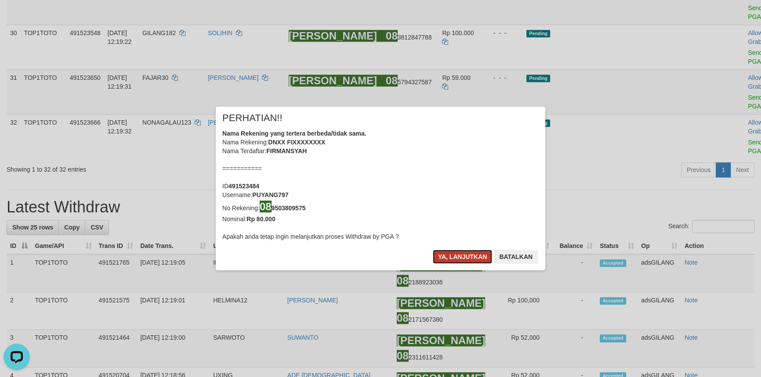
click at [457, 258] on button "Ya, lanjutkan" at bounding box center [463, 257] width 60 height 14
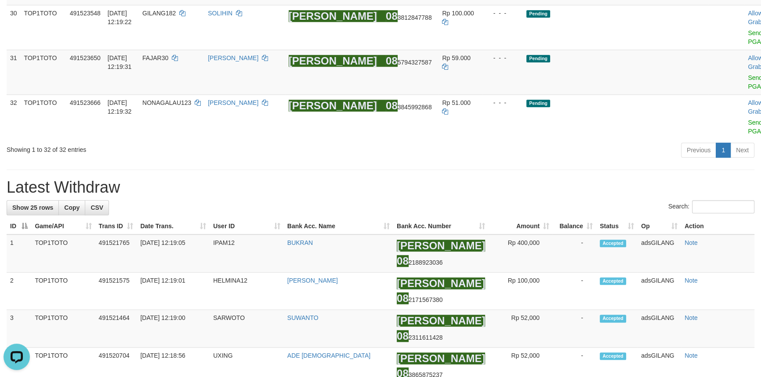
click at [621, 161] on div "Previous 1 Next" at bounding box center [539, 151] width 430 height 19
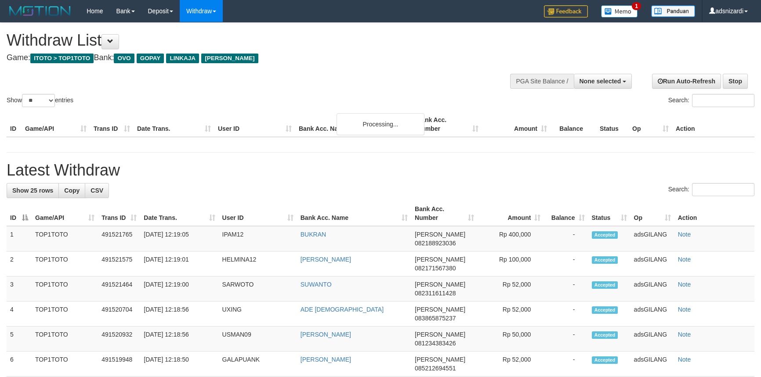
select select
select select "**"
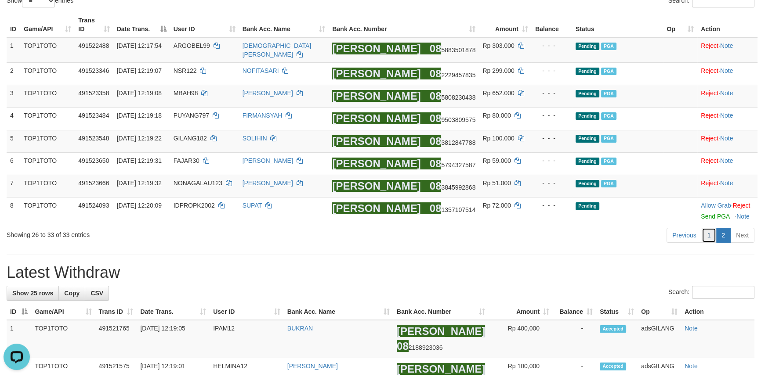
click at [704, 235] on link "1" at bounding box center [708, 235] width 15 height 15
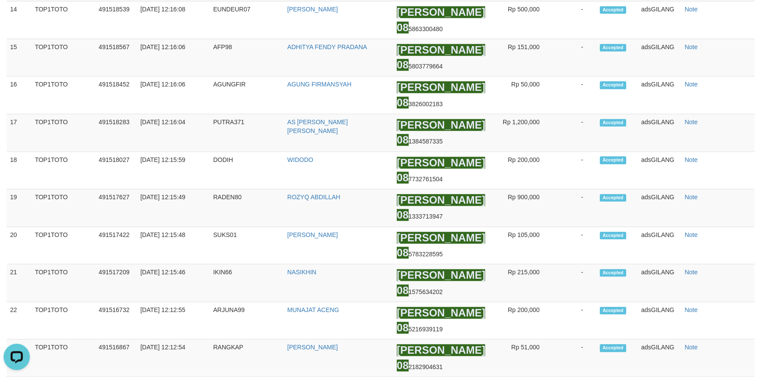
scroll to position [216, 0]
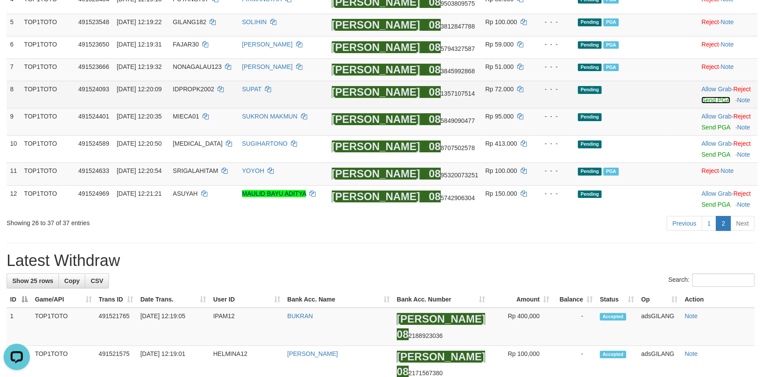
click at [709, 97] on link "Send PGA" at bounding box center [715, 100] width 29 height 7
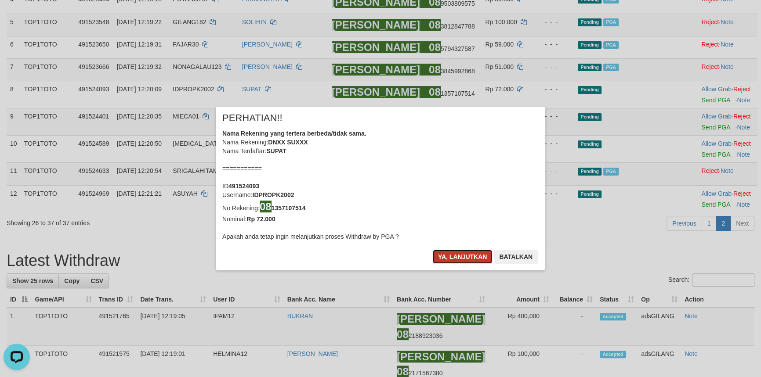
click at [448, 252] on button "Ya, lanjutkan" at bounding box center [463, 257] width 60 height 14
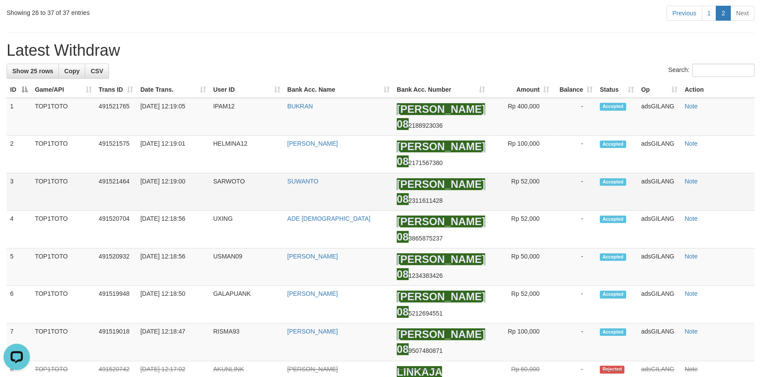
scroll to position [222, 0]
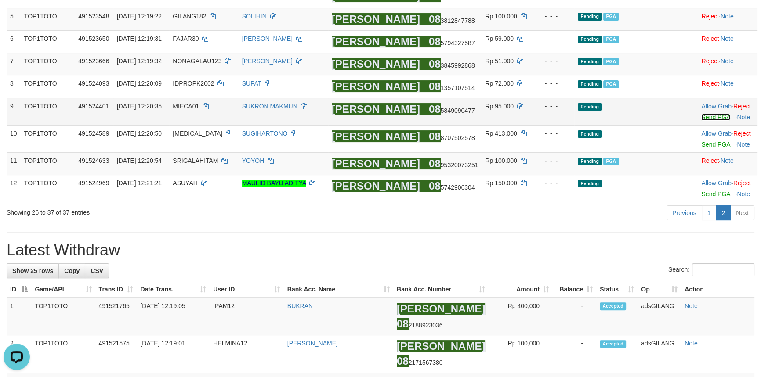
click at [716, 116] on link "Send PGA" at bounding box center [715, 117] width 29 height 7
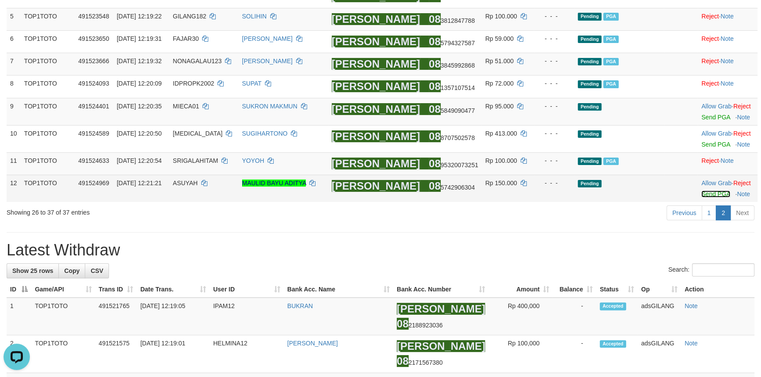
click at [708, 191] on link "Send PGA" at bounding box center [715, 194] width 29 height 7
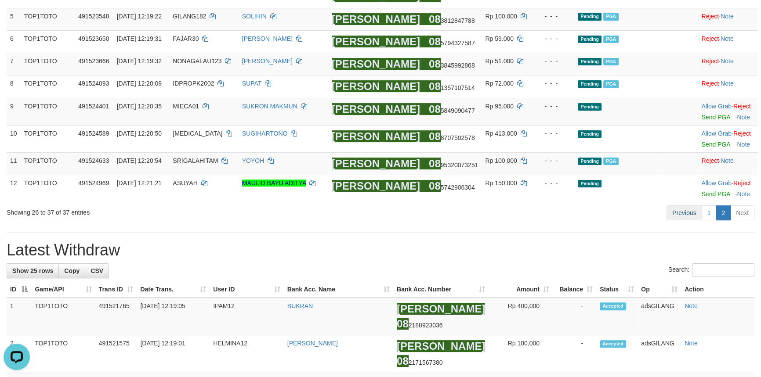
drag, startPoint x: 574, startPoint y: 198, endPoint x: 676, endPoint y: 203, distance: 102.0
click at [582, 199] on div "ID Game/API Trans ID Date Trans. User ID Bank Acc. Name Bank Acc. Number Amount…" at bounding box center [380, 46] width 761 height 317
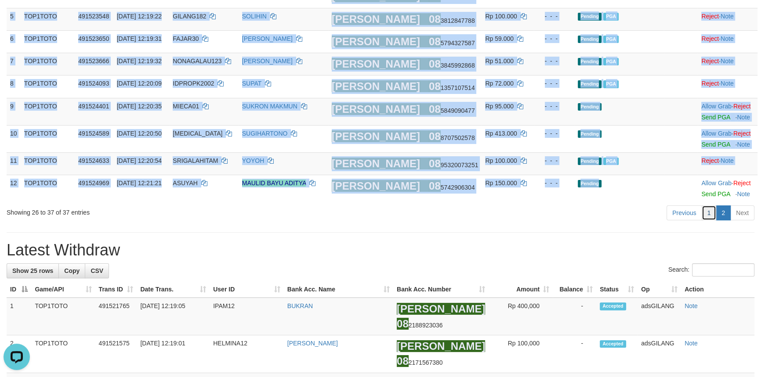
click at [709, 210] on link "1" at bounding box center [708, 213] width 15 height 15
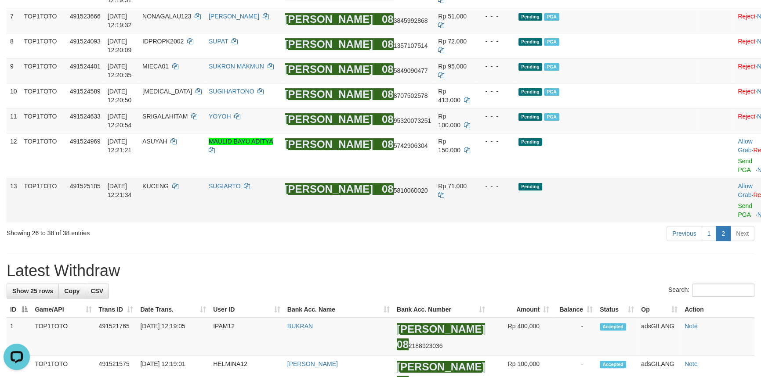
click at [589, 223] on td "Pending" at bounding box center [606, 200] width 183 height 45
click at [707, 240] on link "1" at bounding box center [708, 233] width 15 height 15
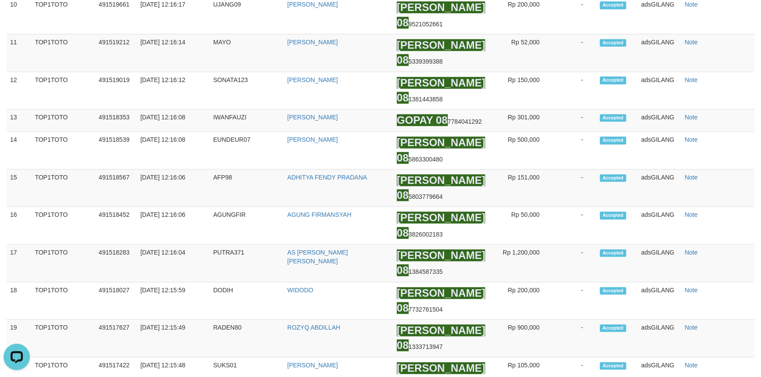
scroll to position [345, 0]
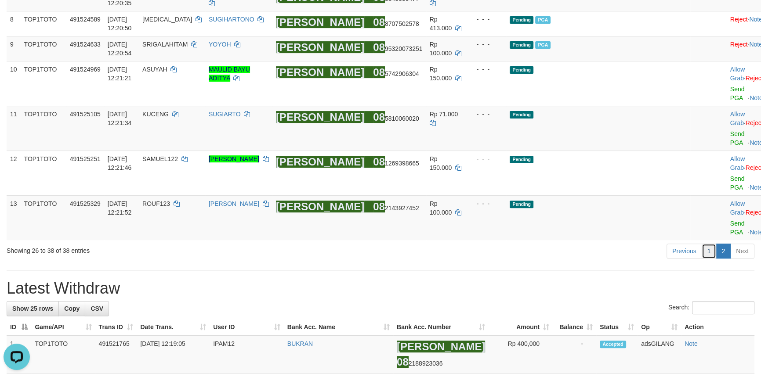
click at [710, 244] on link "1" at bounding box center [708, 251] width 15 height 15
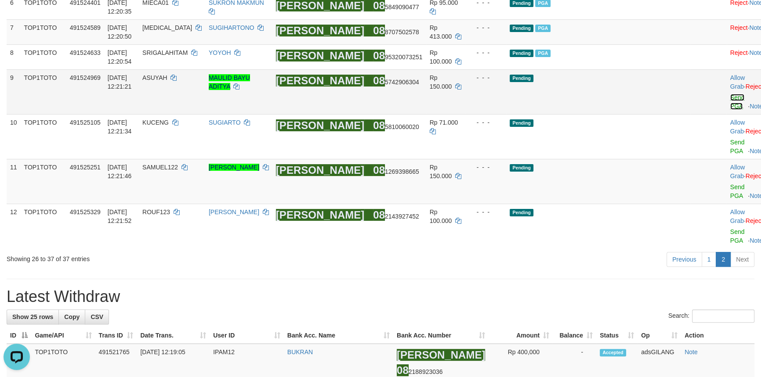
click at [730, 110] on link "Send PGA" at bounding box center [737, 102] width 14 height 16
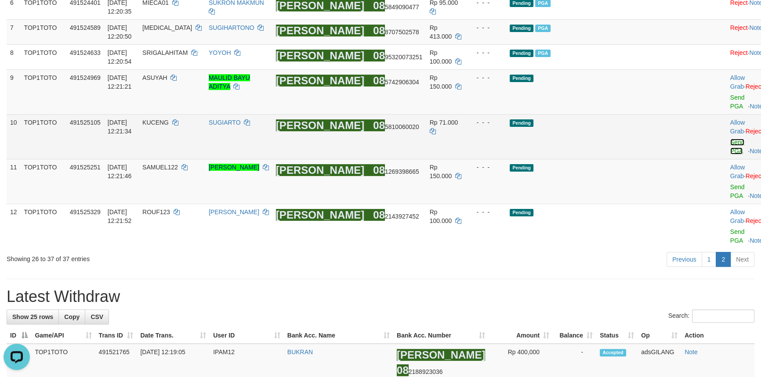
click at [730, 153] on link "Send PGA" at bounding box center [737, 147] width 14 height 16
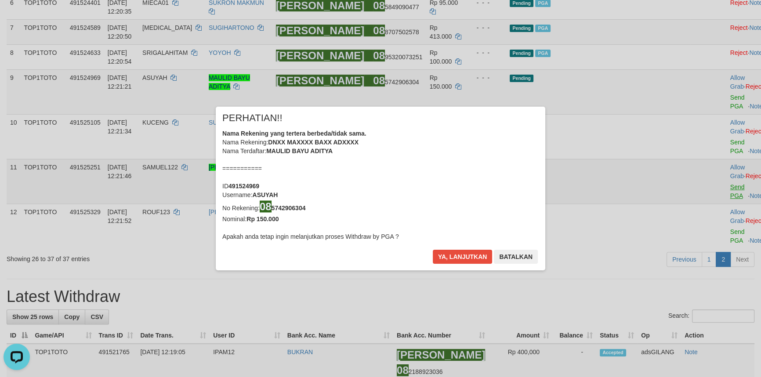
click at [701, 177] on div "× PERHATIAN!! Nama Rekening yang tertera berbeda/tidak sama. Nama Rekening: DNX…" at bounding box center [380, 188] width 761 height 199
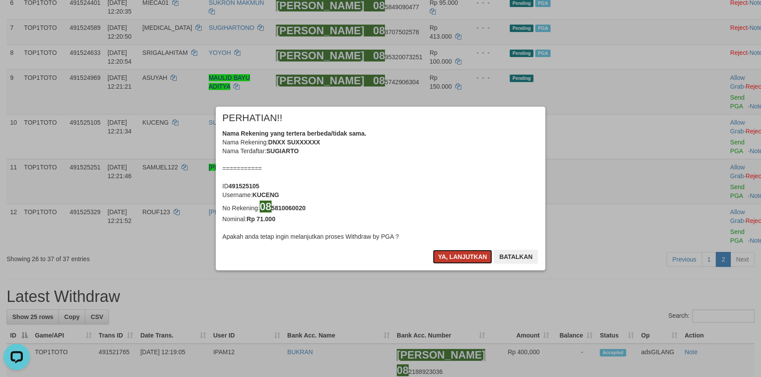
click at [452, 259] on button "Ya, lanjutkan" at bounding box center [463, 257] width 60 height 14
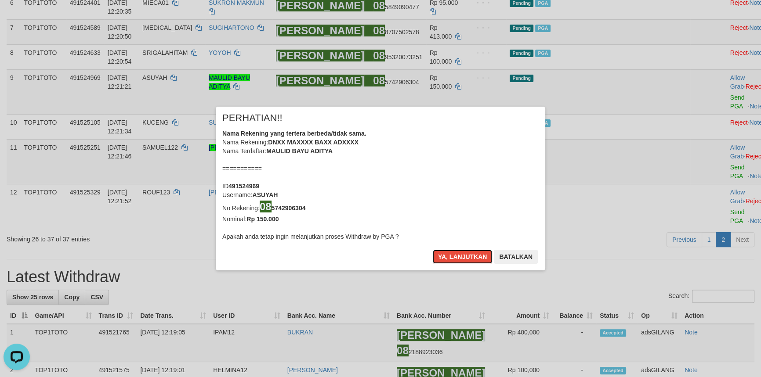
click at [452, 259] on button "Ya, lanjutkan" at bounding box center [463, 257] width 60 height 14
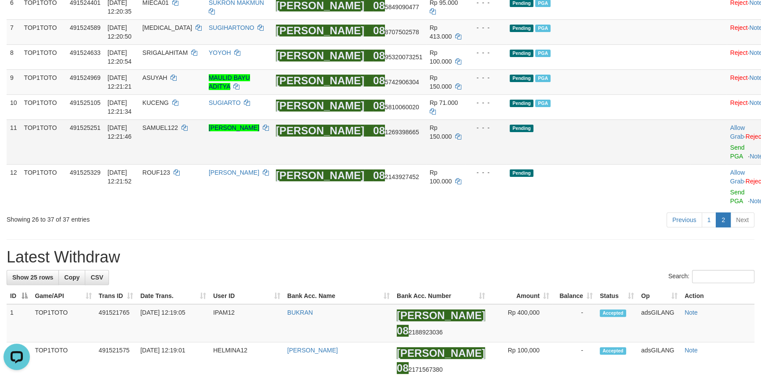
click at [726, 164] on td "Allow Grab · Reject Send PGA · Note" at bounding box center [746, 141] width 40 height 45
click at [730, 160] on link "Send PGA" at bounding box center [737, 152] width 14 height 16
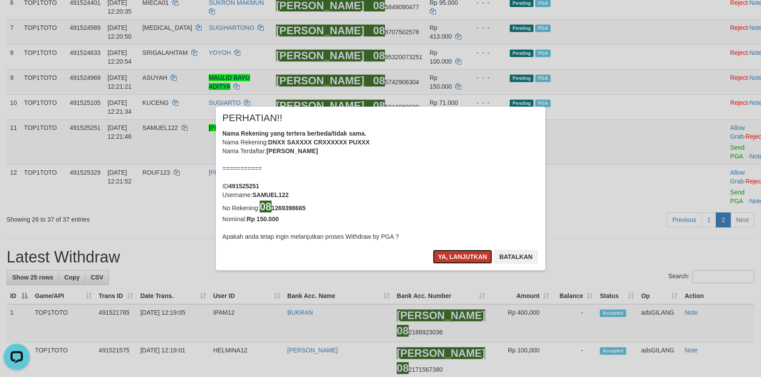
click at [452, 259] on button "Ya, lanjutkan" at bounding box center [463, 257] width 60 height 14
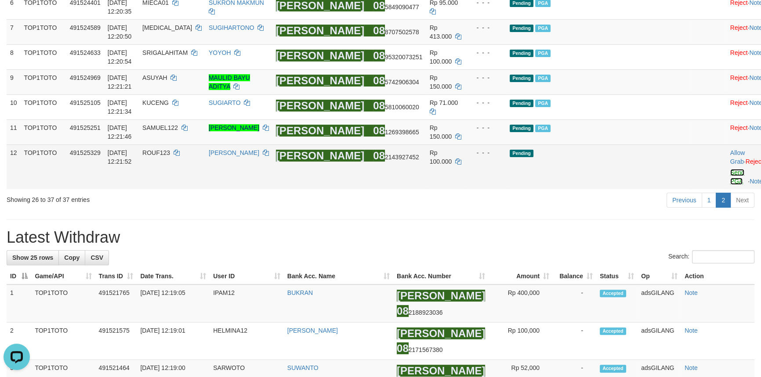
click at [730, 185] on link "Send PGA" at bounding box center [737, 177] width 14 height 16
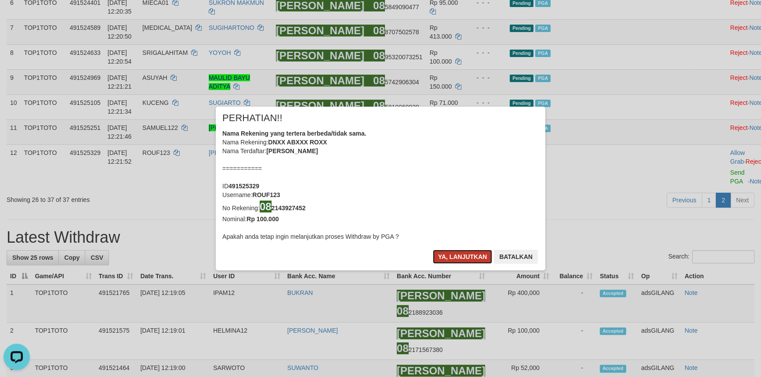
click at [453, 254] on button "Ya, lanjutkan" at bounding box center [463, 257] width 60 height 14
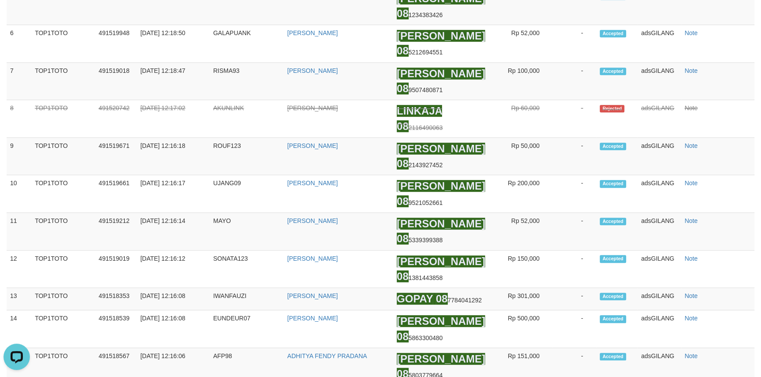
scroll to position [301, 0]
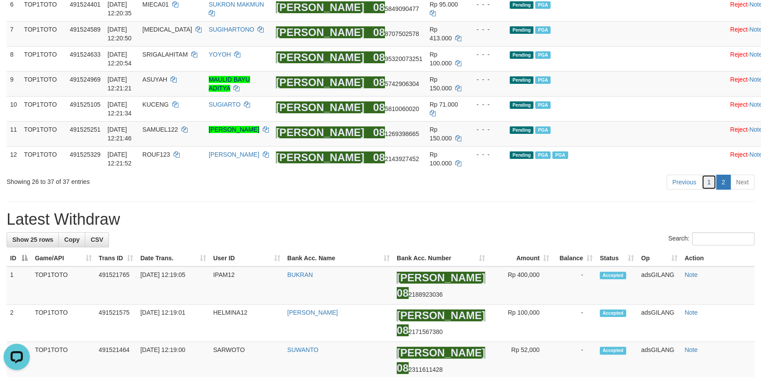
click at [707, 190] on link "1" at bounding box center [708, 182] width 15 height 15
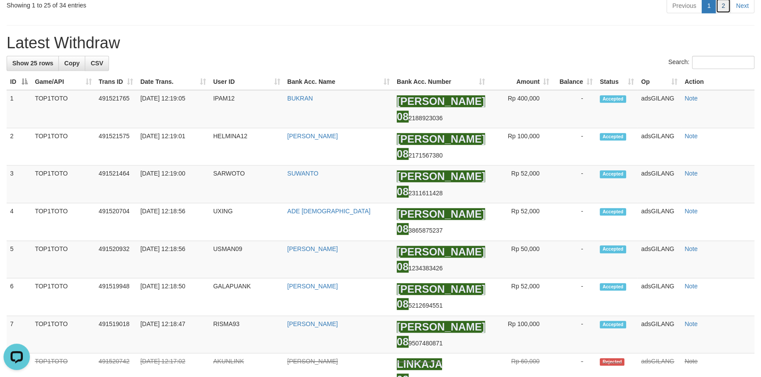
click at [725, 13] on link "2" at bounding box center [722, 5] width 15 height 15
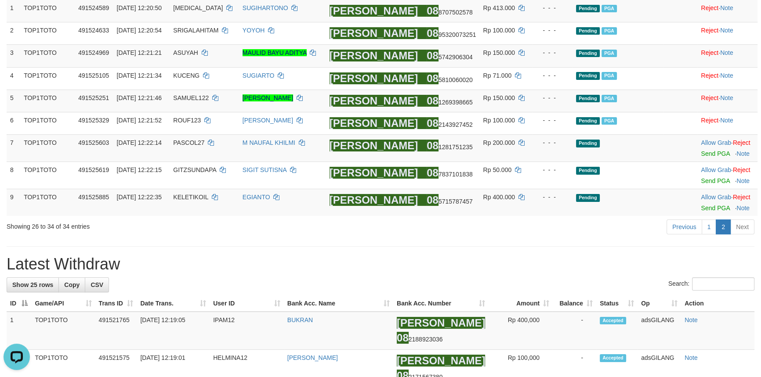
click at [703, 211] on link "Send PGA" at bounding box center [715, 208] width 29 height 7
click at [701, 181] on link "Send PGA" at bounding box center [715, 180] width 29 height 7
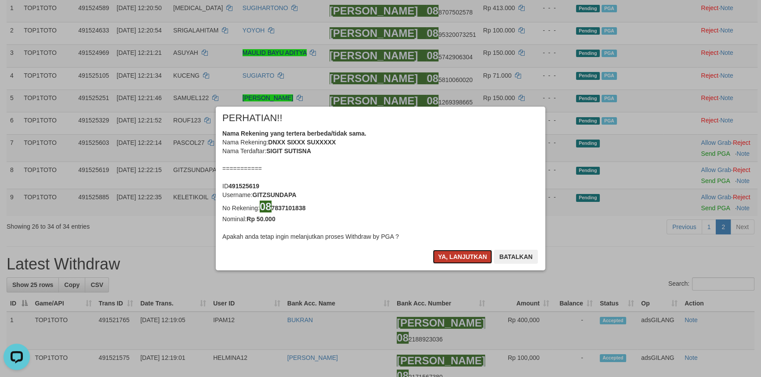
click at [456, 258] on button "Ya, lanjutkan" at bounding box center [463, 257] width 60 height 14
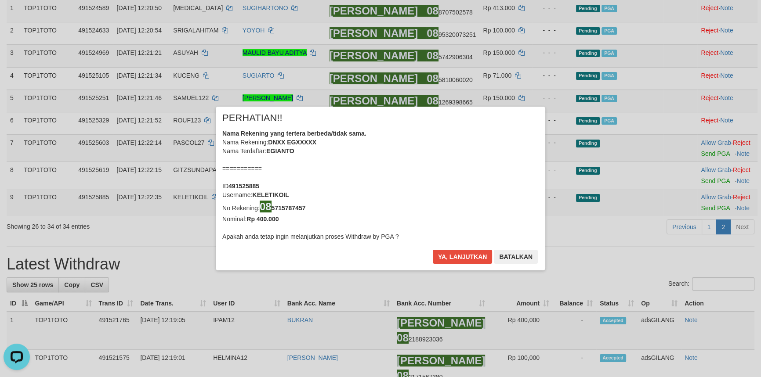
scroll to position [133, 0]
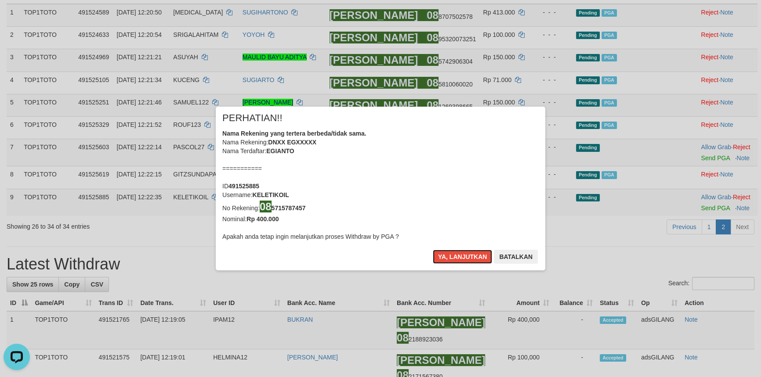
click at [456, 258] on button "Ya, lanjutkan" at bounding box center [463, 257] width 60 height 14
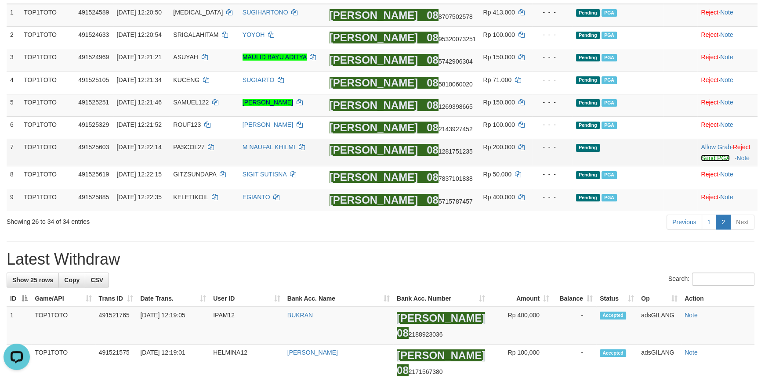
click at [712, 162] on link "Send PGA" at bounding box center [715, 158] width 29 height 7
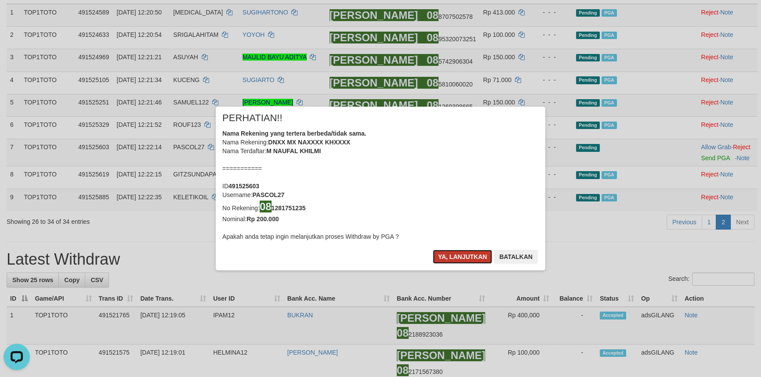
click at [459, 258] on button "Ya, lanjutkan" at bounding box center [463, 257] width 60 height 14
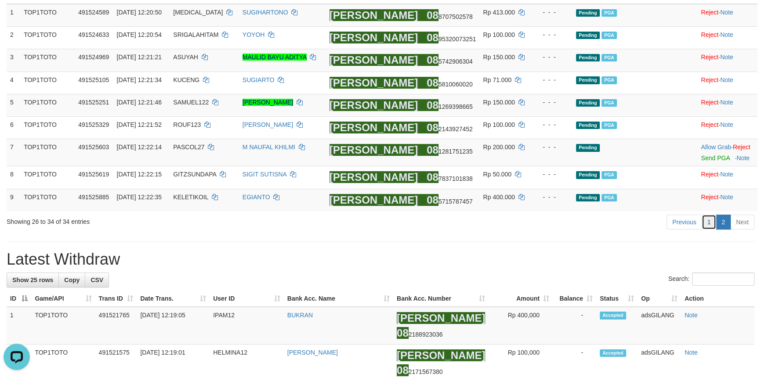
click at [704, 223] on link "1" at bounding box center [708, 222] width 15 height 15
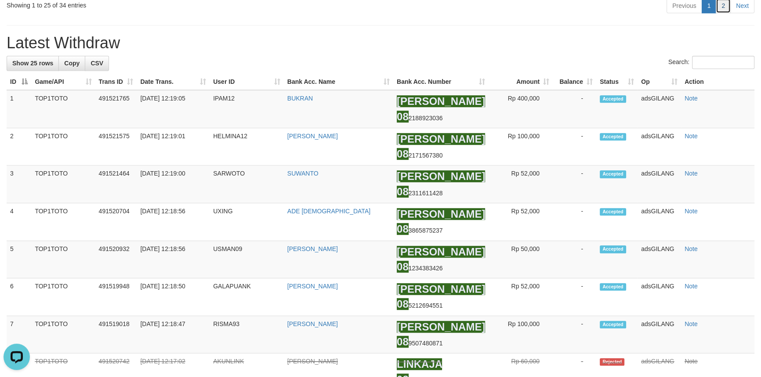
click at [721, 13] on link "2" at bounding box center [722, 5] width 15 height 15
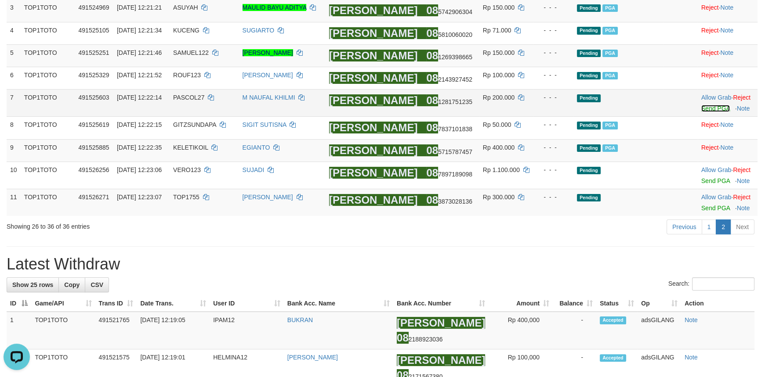
click at [701, 109] on link "Send PGA" at bounding box center [715, 108] width 29 height 7
click at [713, 229] on link "1" at bounding box center [708, 227] width 15 height 15
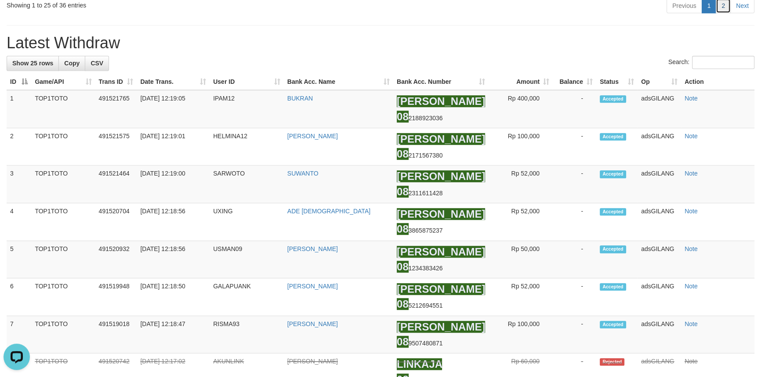
click at [719, 13] on link "2" at bounding box center [722, 5] width 15 height 15
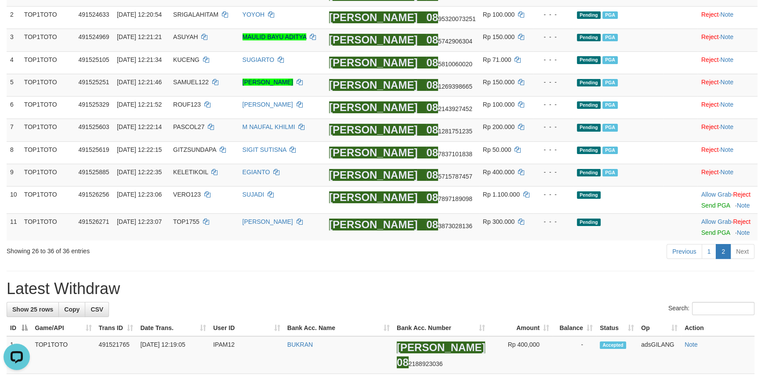
scroll to position [159, 0]
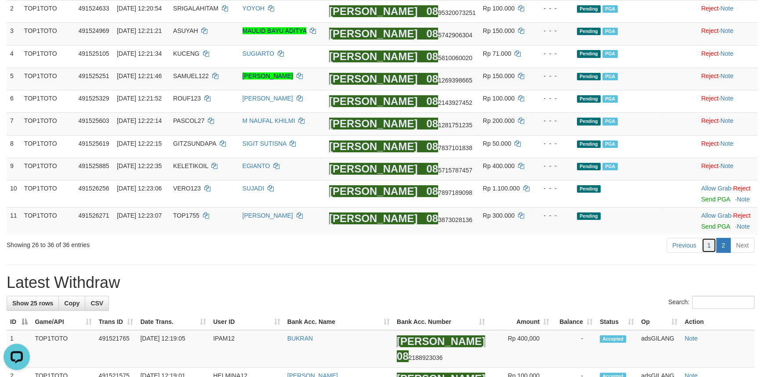
click at [711, 251] on link "1" at bounding box center [708, 245] width 15 height 15
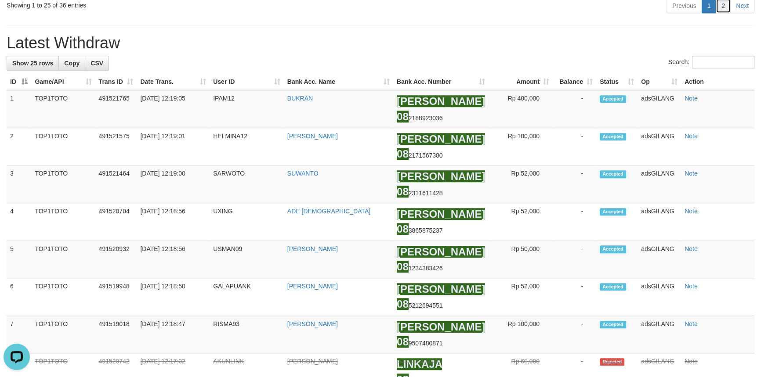
click at [723, 13] on link "2" at bounding box center [722, 5] width 15 height 15
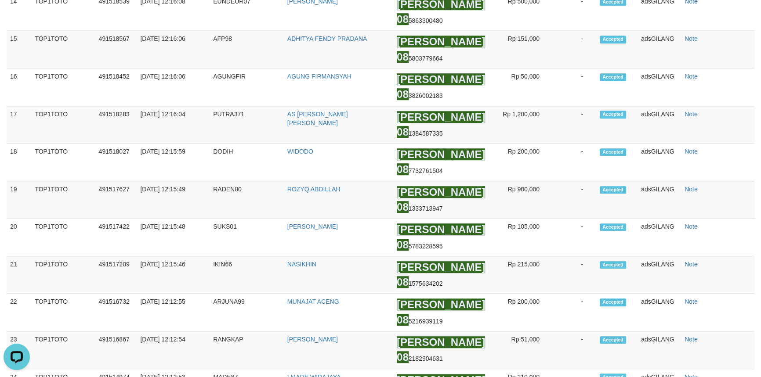
scroll to position [166, 0]
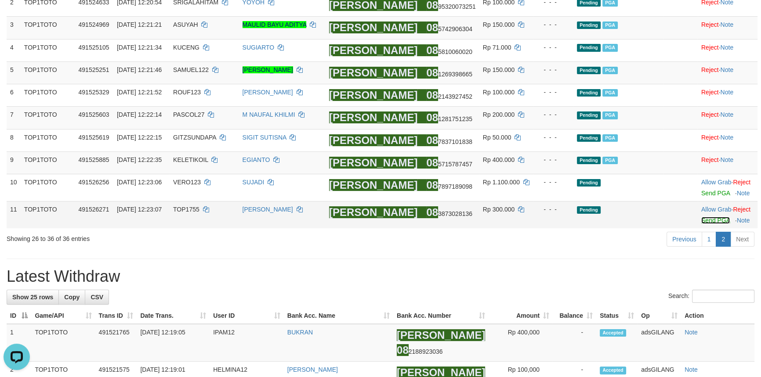
click at [701, 220] on link "Send PGA" at bounding box center [715, 220] width 29 height 7
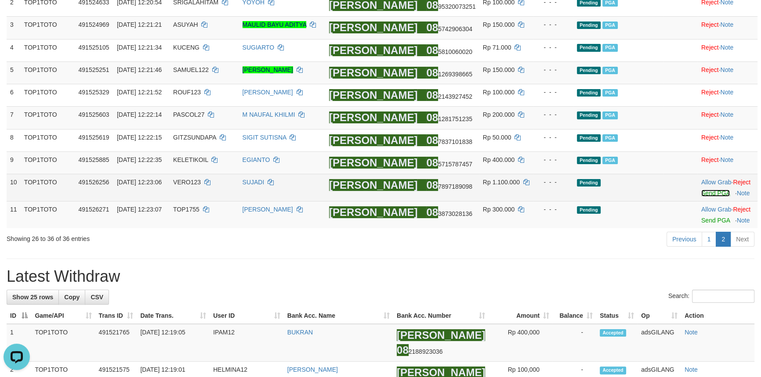
click at [703, 196] on link "Send PGA" at bounding box center [715, 193] width 29 height 7
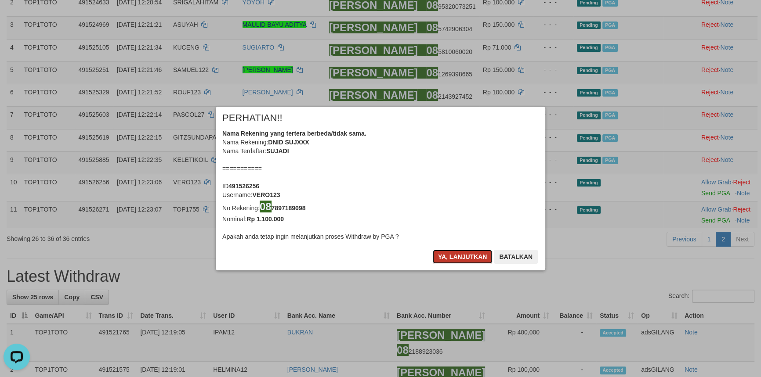
click at [461, 254] on button "Ya, lanjutkan" at bounding box center [463, 257] width 60 height 14
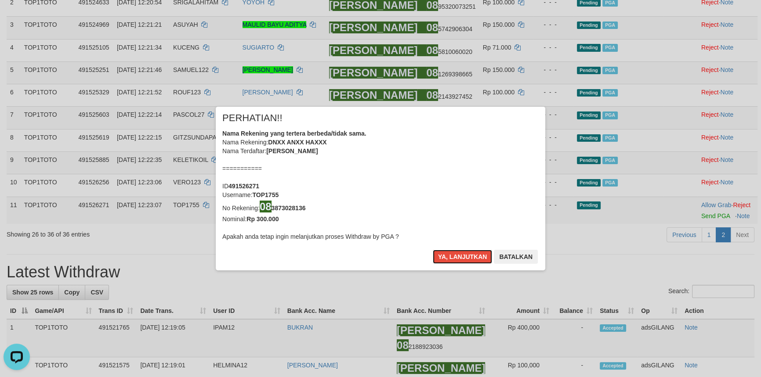
click at [461, 254] on button "Ya, lanjutkan" at bounding box center [463, 257] width 60 height 14
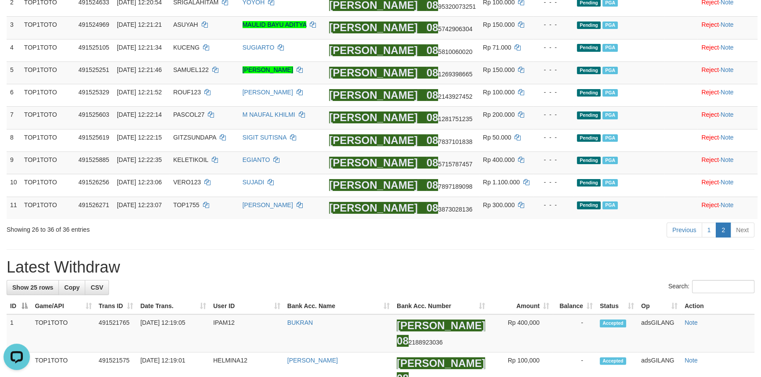
click at [708, 235] on link "1" at bounding box center [708, 230] width 15 height 15
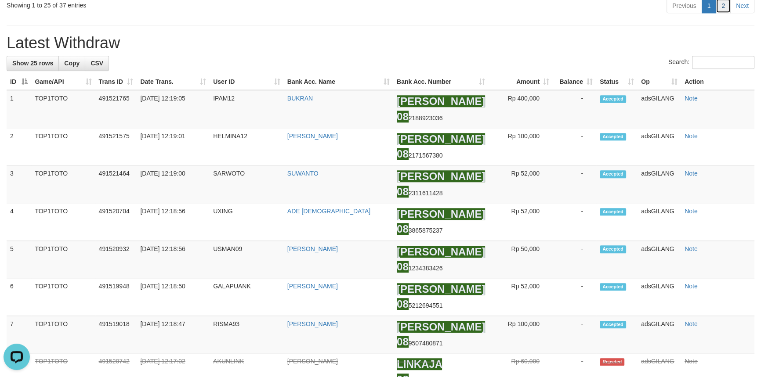
click at [717, 13] on link "2" at bounding box center [722, 5] width 15 height 15
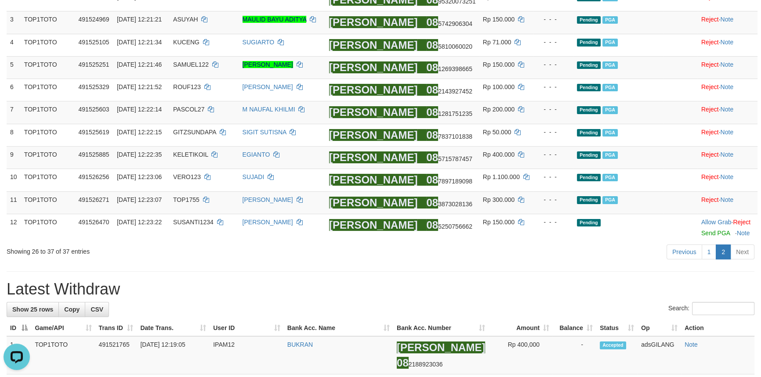
click at [581, 283] on h1 "Latest Withdraw" at bounding box center [381, 290] width 748 height 18
click at [707, 250] on link "1" at bounding box center [708, 252] width 15 height 15
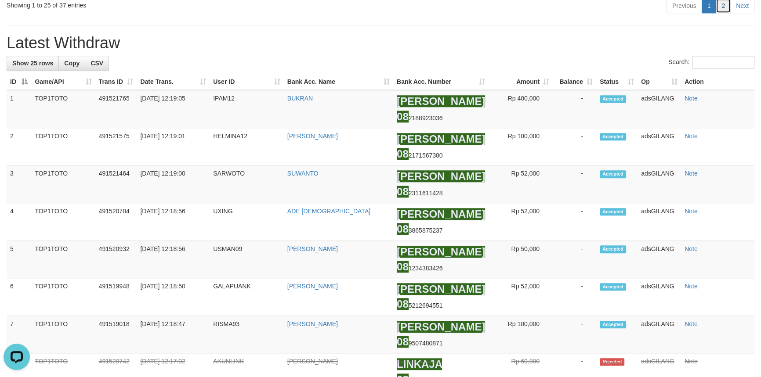
click at [726, 13] on link "2" at bounding box center [722, 5] width 15 height 15
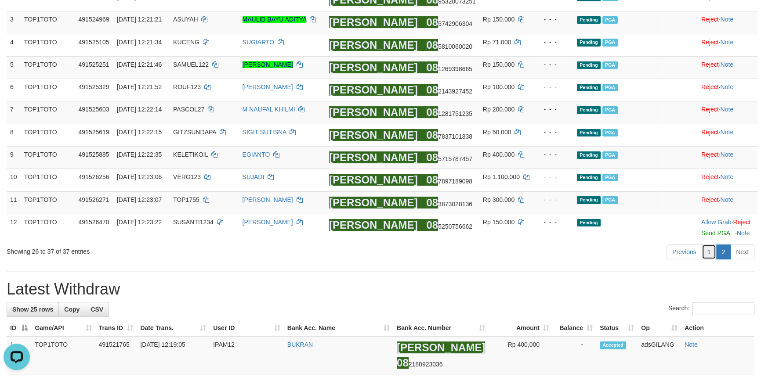
click at [707, 257] on link "1" at bounding box center [708, 252] width 15 height 15
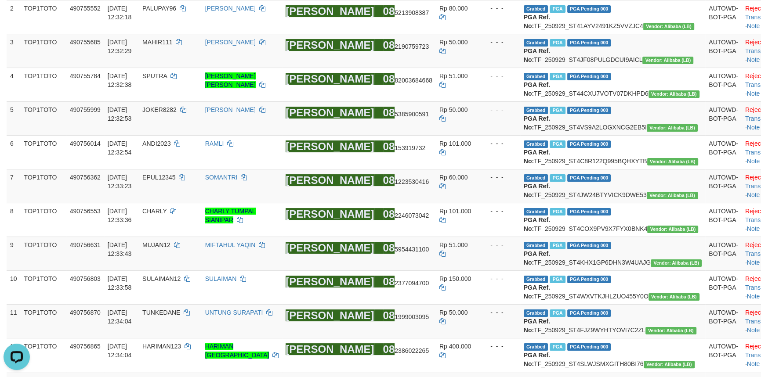
scroll to position [970, 0]
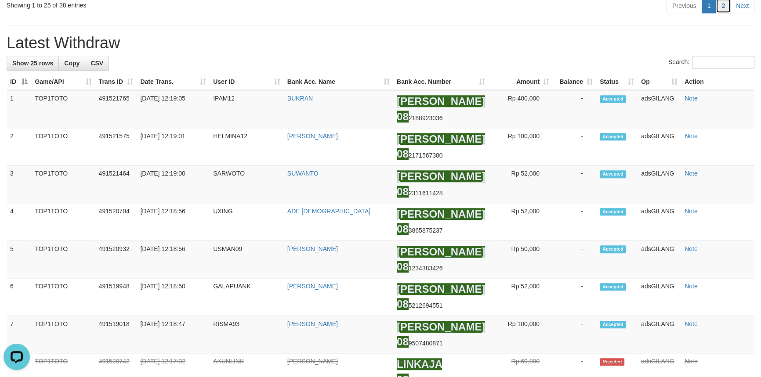
click at [728, 13] on link "2" at bounding box center [722, 5] width 15 height 15
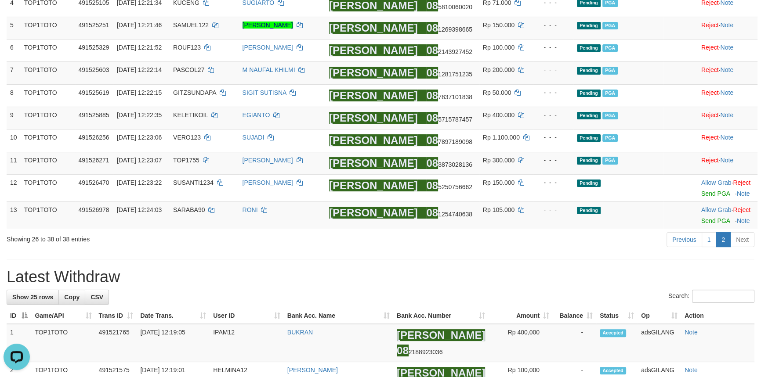
click at [548, 278] on h1 "Latest Withdraw" at bounding box center [381, 277] width 748 height 18
click at [542, 285] on h1 "Latest Withdraw" at bounding box center [381, 277] width 748 height 18
click at [707, 247] on link "1" at bounding box center [708, 239] width 15 height 15
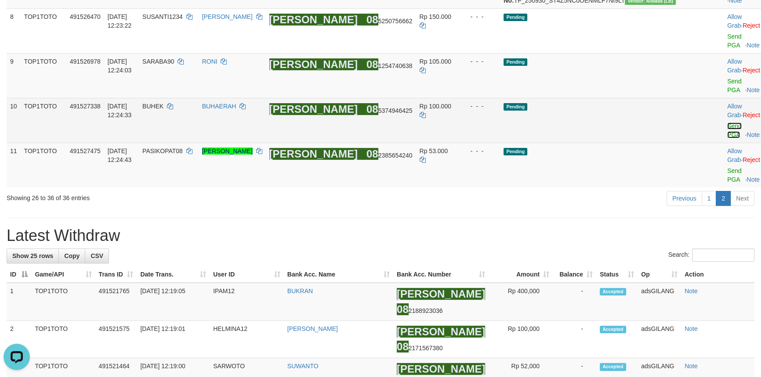
click at [727, 138] on link "Send PGA" at bounding box center [734, 131] width 14 height 16
click at [727, 94] on link "Send PGA" at bounding box center [734, 86] width 14 height 16
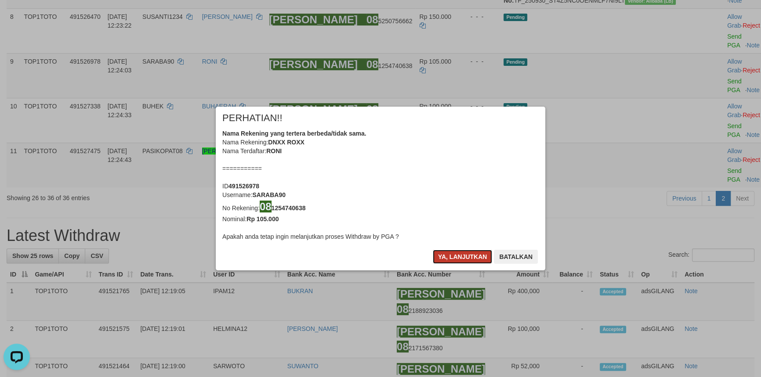
click at [457, 255] on button "Ya, lanjutkan" at bounding box center [463, 257] width 60 height 14
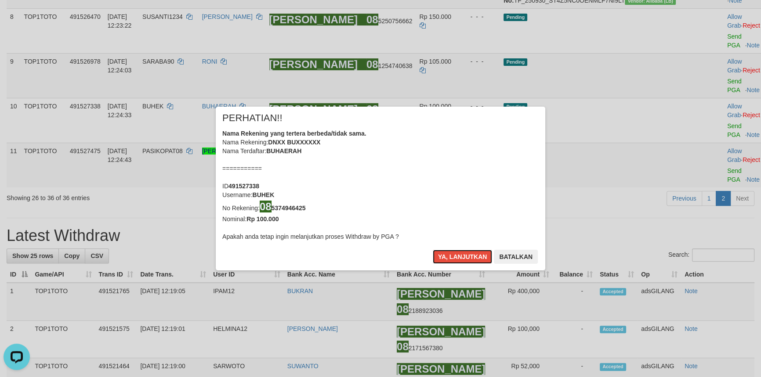
click at [457, 255] on button "Ya, lanjutkan" at bounding box center [463, 257] width 60 height 14
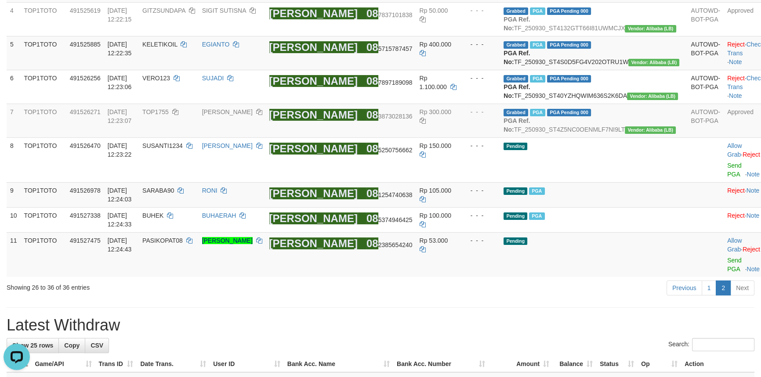
scroll to position [319, 0]
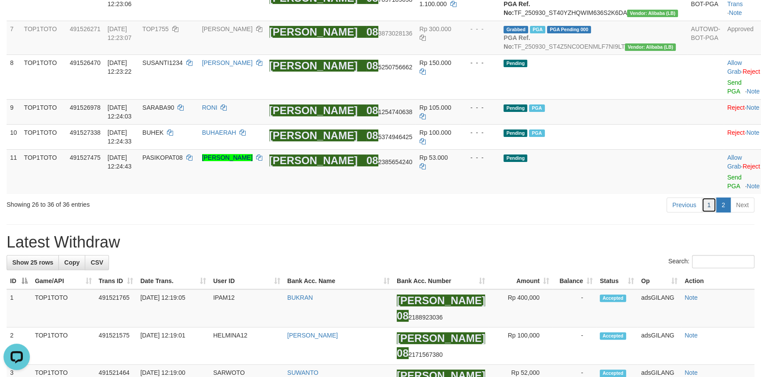
click at [707, 213] on link "1" at bounding box center [708, 205] width 15 height 15
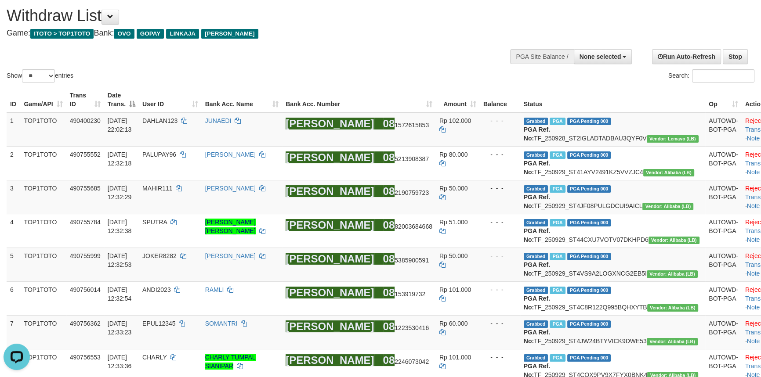
scroll to position [0, 0]
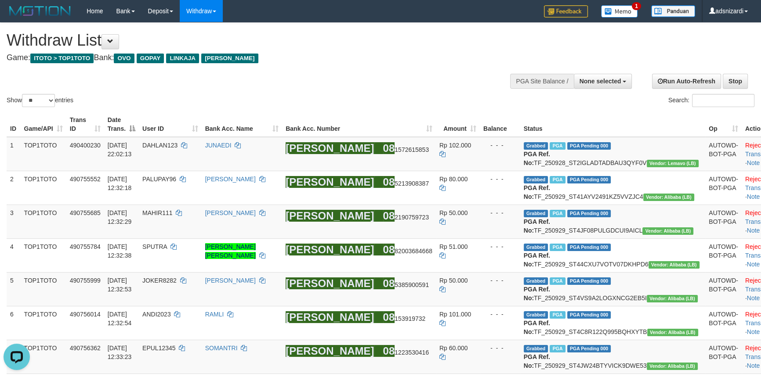
click at [376, 57] on h4 "Game: ITOTO > TOP1TOTO Bank: OVO GOPAY LINKAJA DANA" at bounding box center [253, 58] width 492 height 9
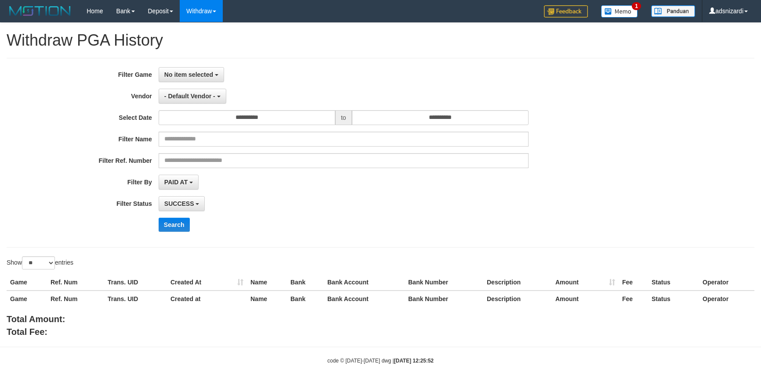
select select
select select "**"
click at [180, 73] on span "No item selected" at bounding box center [188, 74] width 49 height 7
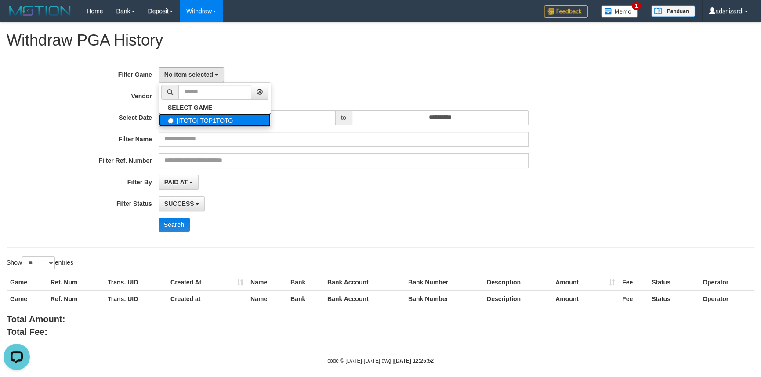
click at [177, 120] on label "[ITOTO] TOP1TOTO" at bounding box center [215, 119] width 112 height 13
select select "***"
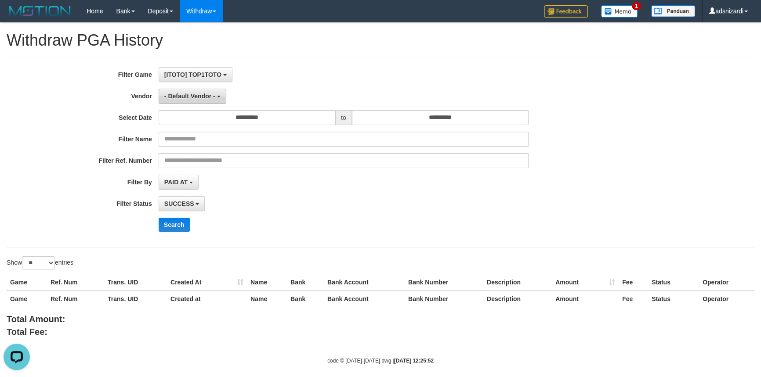
click at [181, 98] on span "- Default Vendor -" at bounding box center [189, 96] width 51 height 7
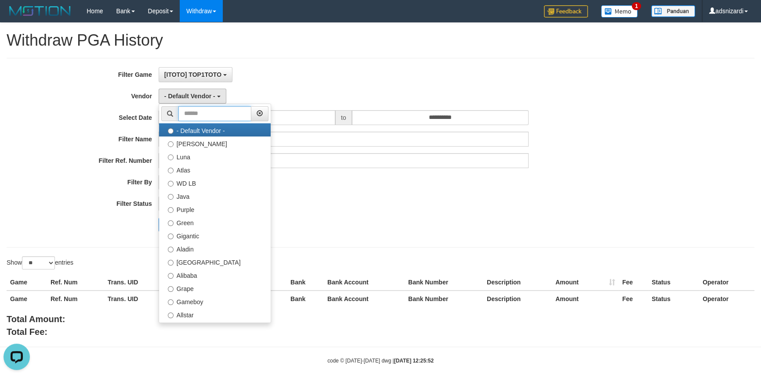
click at [190, 114] on input "text" at bounding box center [214, 113] width 73 height 15
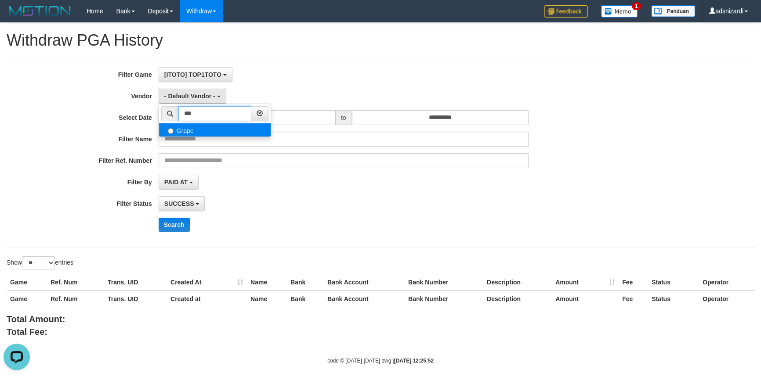
type input "***"
click at [182, 132] on label "Grape" at bounding box center [215, 129] width 112 height 13
select select "**********"
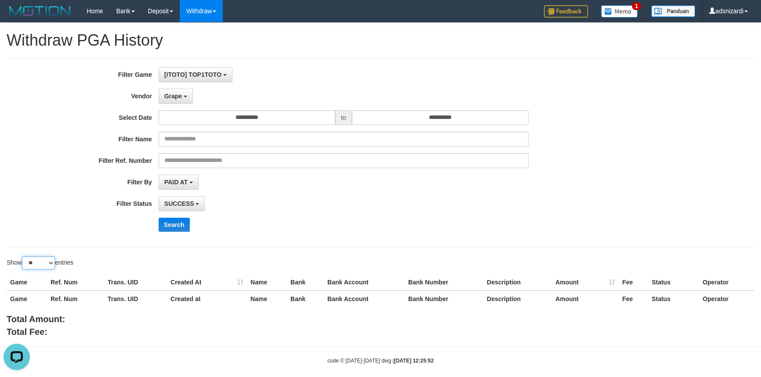
click at [38, 264] on select "** ** ** ***" at bounding box center [38, 263] width 33 height 13
select select "***"
click at [23, 257] on select "** ** ** ***" at bounding box center [38, 263] width 33 height 13
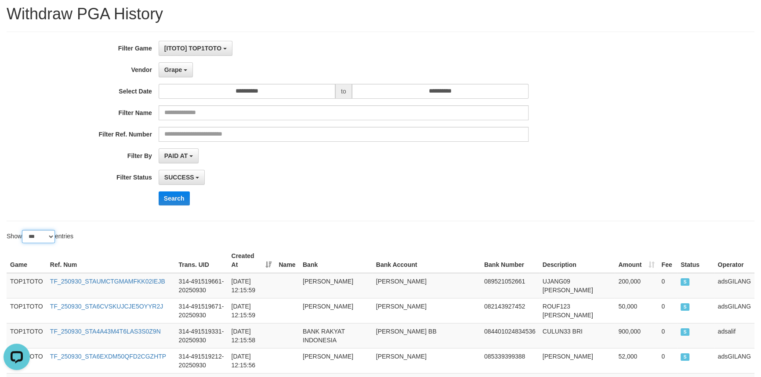
scroll to position [119, 0]
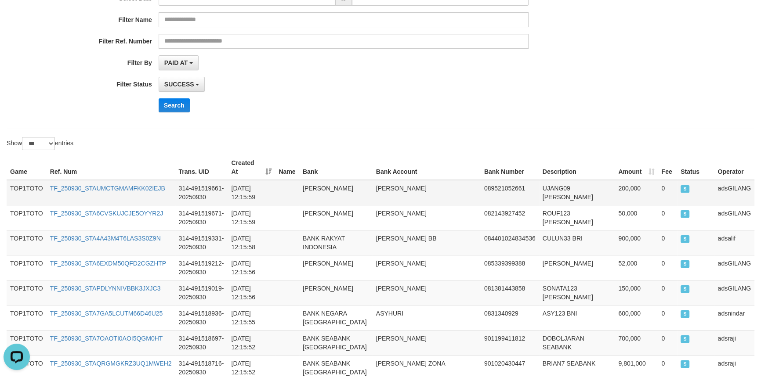
click at [397, 185] on td "MUHAMAD IRAWAN" at bounding box center [426, 192] width 108 height 25
click at [404, 101] on div "Search" at bounding box center [397, 105] width 476 height 14
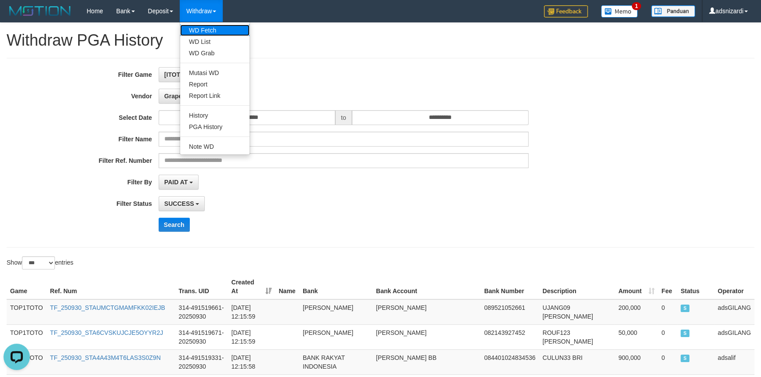
click at [204, 29] on link "WD Fetch" at bounding box center [214, 30] width 69 height 11
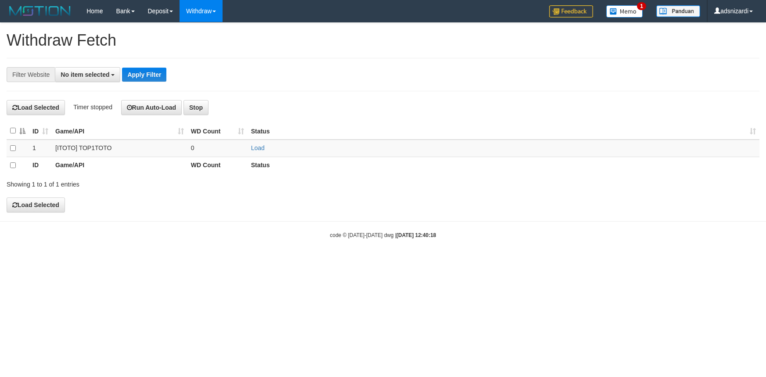
select select
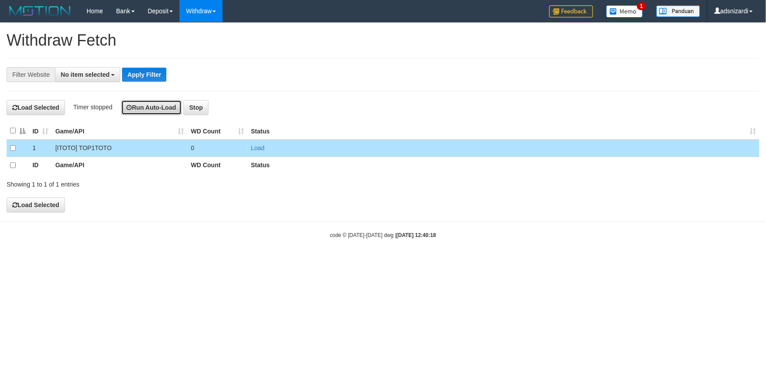
click at [153, 109] on button "Run Auto-Load" at bounding box center [151, 107] width 61 height 15
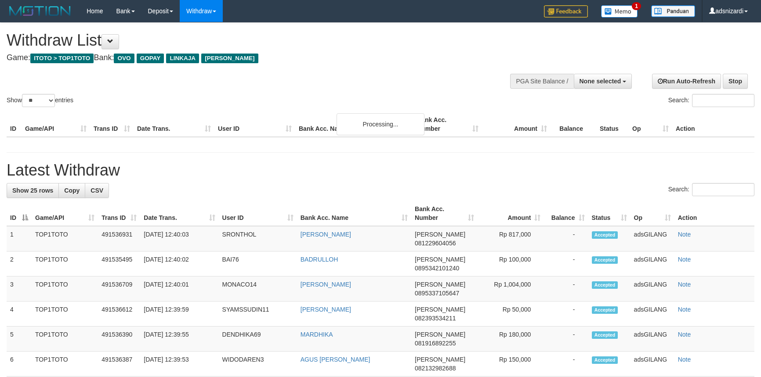
select select
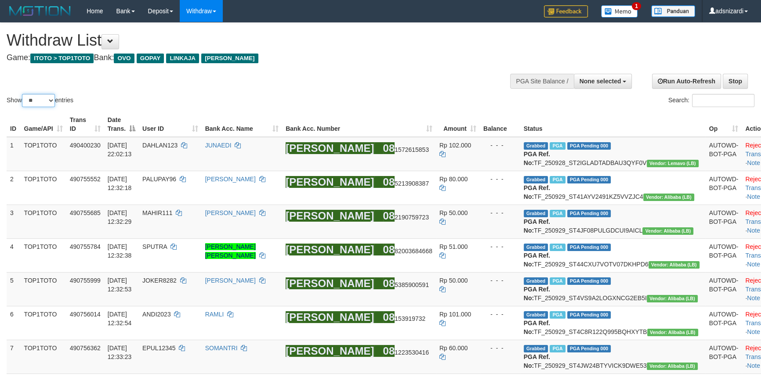
click at [38, 100] on select "** ** ** ***" at bounding box center [38, 100] width 33 height 13
select select "***"
click at [23, 94] on select "** ** ** ***" at bounding box center [38, 100] width 33 height 13
click at [412, 102] on div "Search:" at bounding box center [570, 101] width 367 height 15
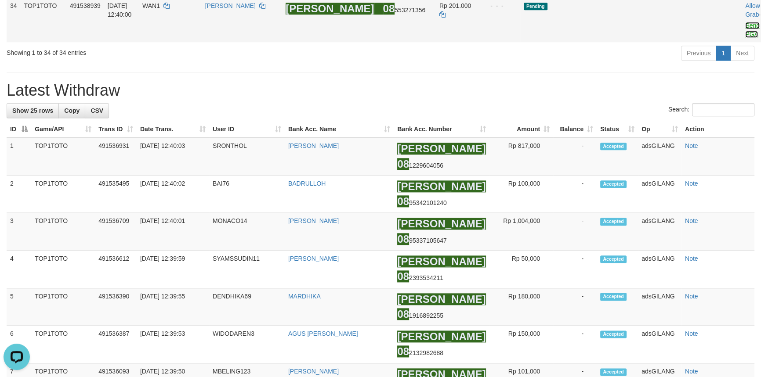
click at [745, 38] on link "Send PGA" at bounding box center [752, 30] width 14 height 16
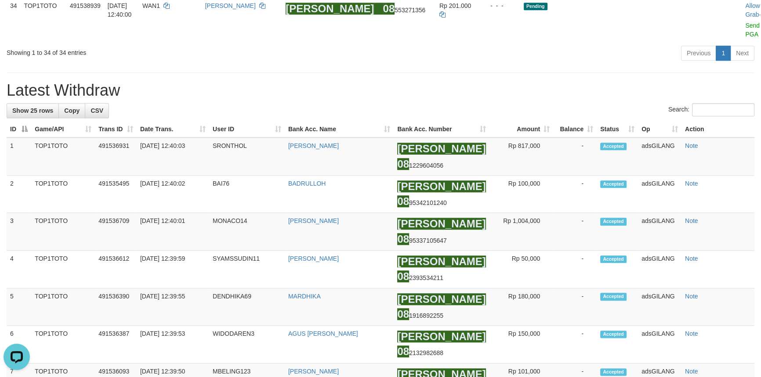
click at [581, 64] on div "Previous 1 Next" at bounding box center [539, 54] width 430 height 19
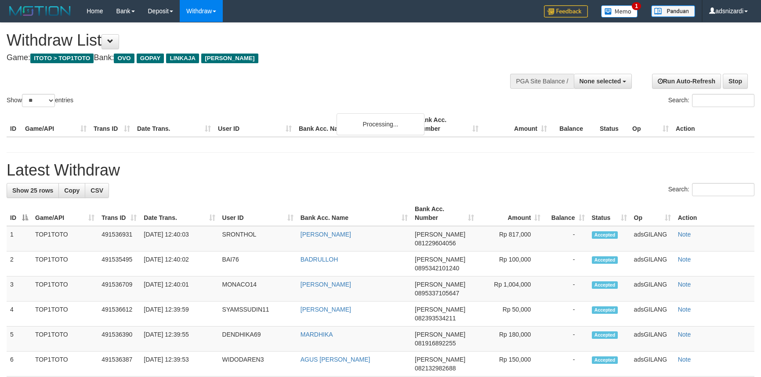
select select
select select "**"
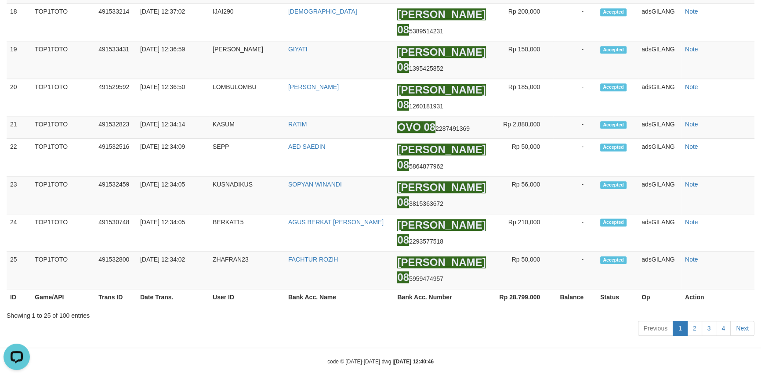
scroll to position [132, 0]
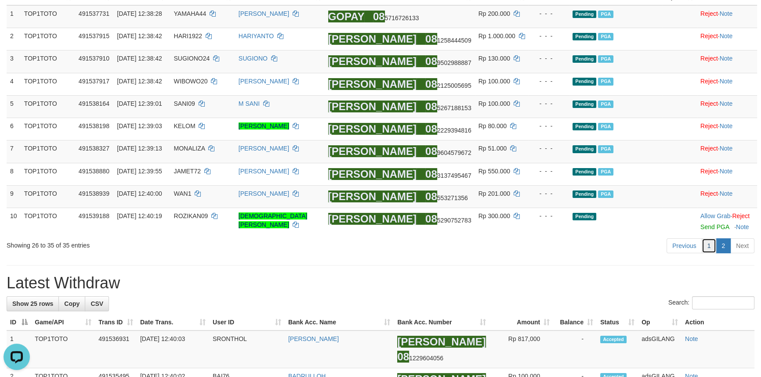
click at [712, 244] on link "1" at bounding box center [708, 245] width 15 height 15
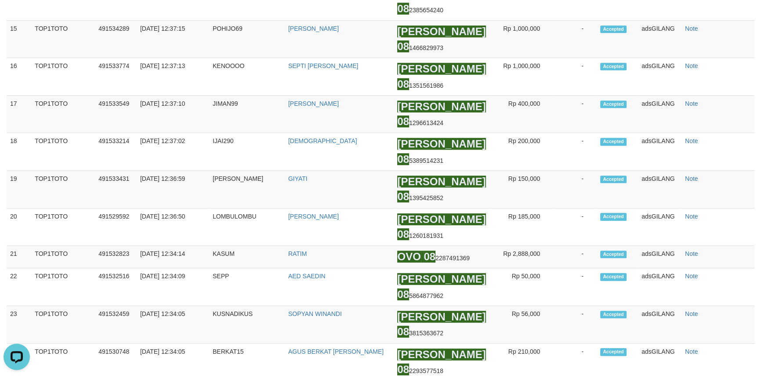
scroll to position [205, 0]
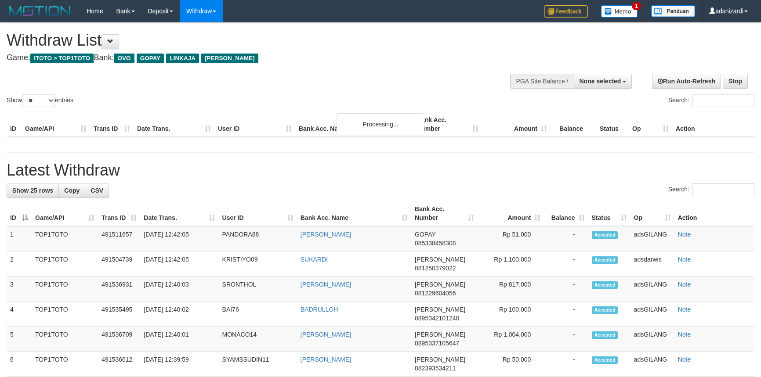
select select
select select "**"
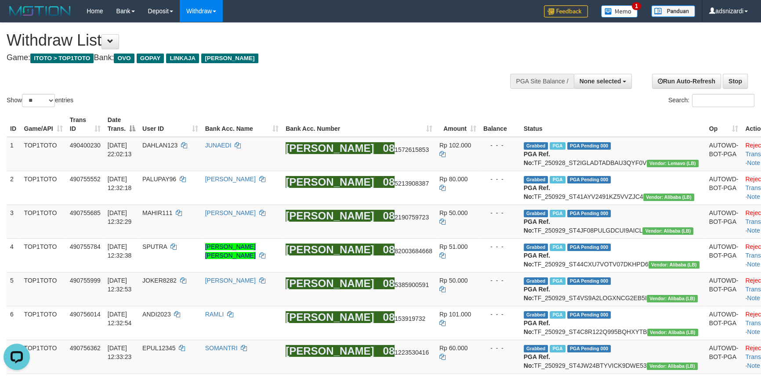
drag, startPoint x: 388, startPoint y: 79, endPoint x: 381, endPoint y: 78, distance: 7.2
click at [386, 79] on div "Show ** ** ** *** entries Search:" at bounding box center [380, 66] width 761 height 86
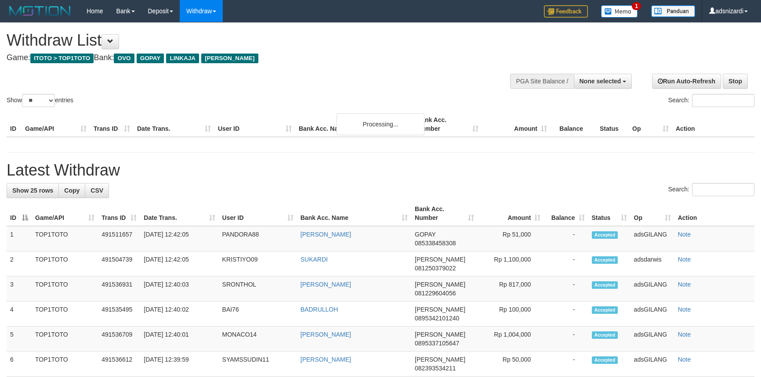
select select
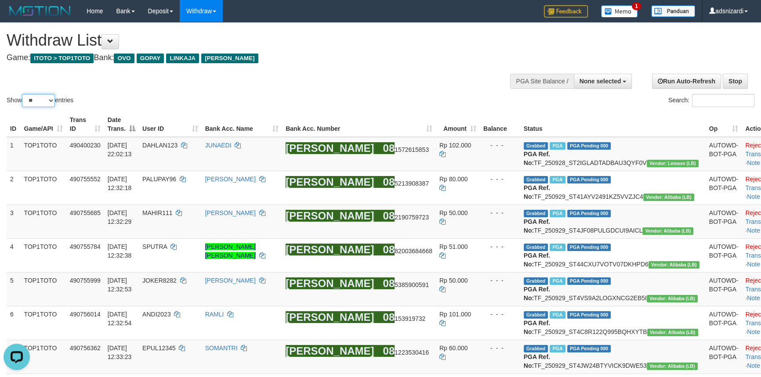
click at [37, 100] on select "** ** ** ***" at bounding box center [38, 100] width 33 height 13
select select "***"
click at [23, 94] on select "** ** ** ***" at bounding box center [38, 100] width 33 height 13
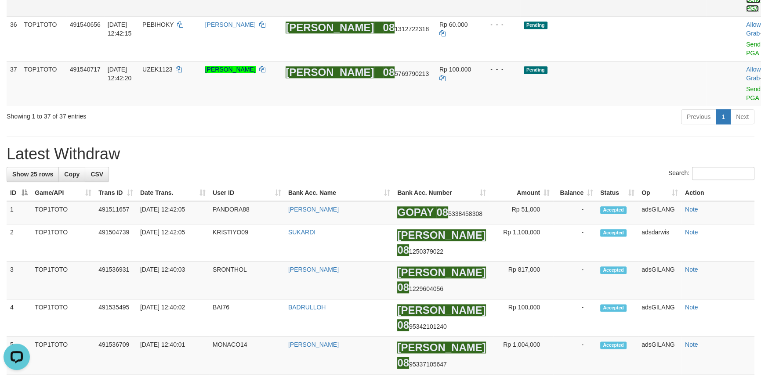
click at [746, 12] on link "Send PGA" at bounding box center [753, 4] width 14 height 16
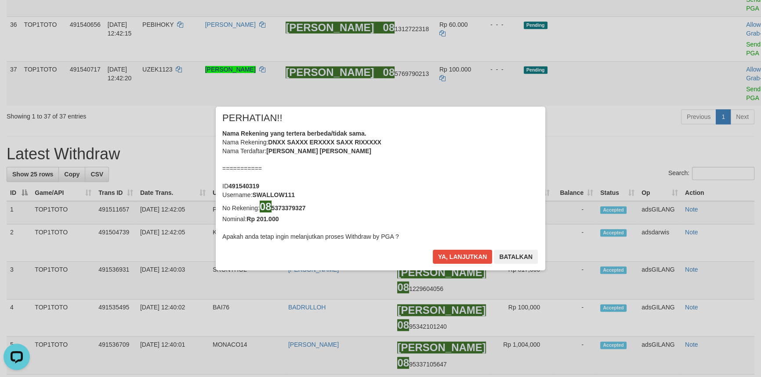
click at [712, 135] on div "× PERHATIAN!! Nama Rekening yang tertera berbeda/tidak sama. Nama Rekening: DNX…" at bounding box center [380, 188] width 761 height 199
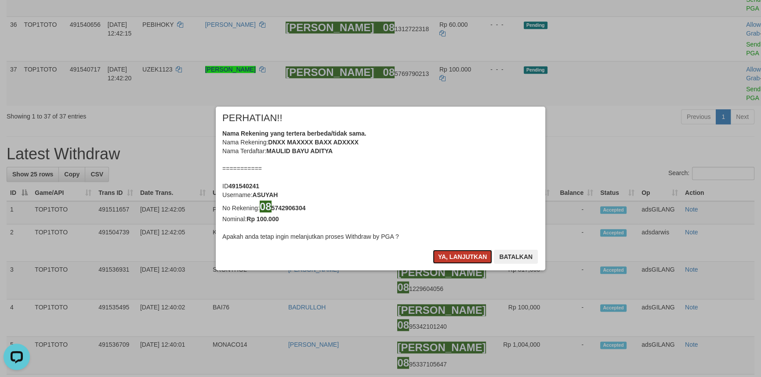
click at [461, 253] on button "Ya, lanjutkan" at bounding box center [463, 257] width 60 height 14
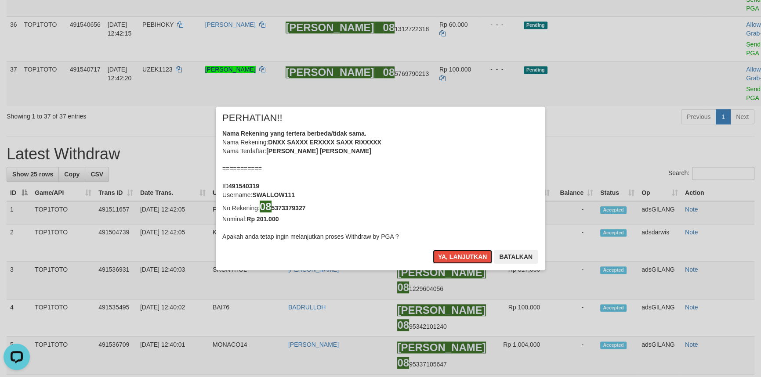
click at [461, 253] on button "Ya, lanjutkan" at bounding box center [463, 257] width 60 height 14
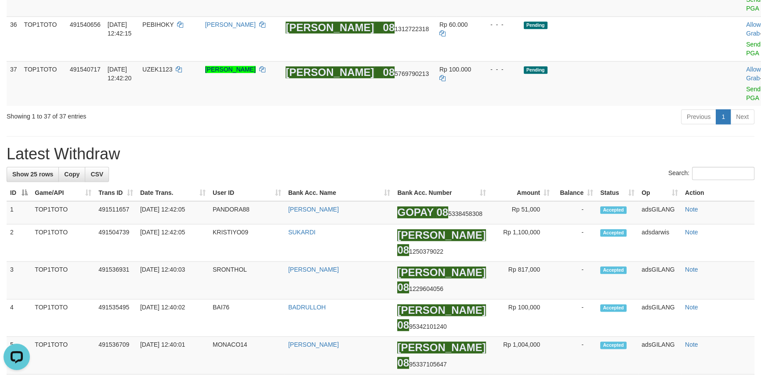
click at [630, 127] on div "Previous 1 Next" at bounding box center [539, 117] width 430 height 19
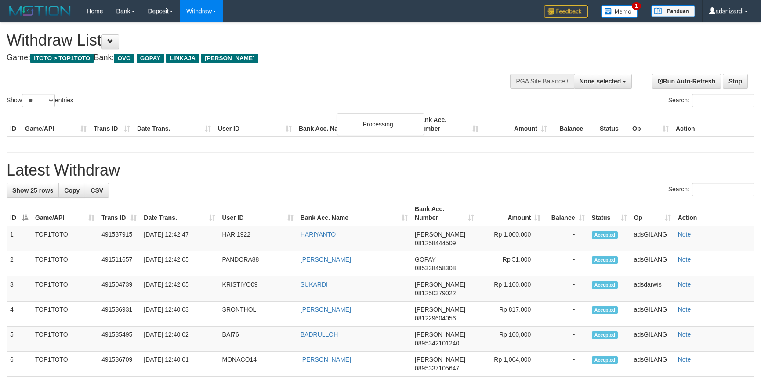
select select
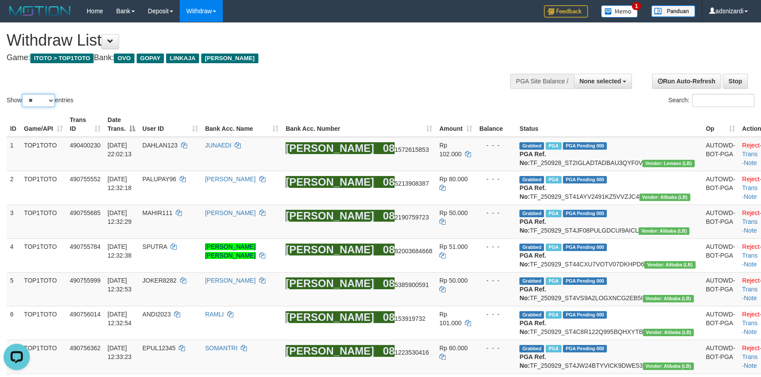
click at [32, 99] on select "** ** ** ***" at bounding box center [38, 100] width 33 height 13
select select "***"
click at [23, 94] on select "** ** ** ***" at bounding box center [38, 100] width 33 height 13
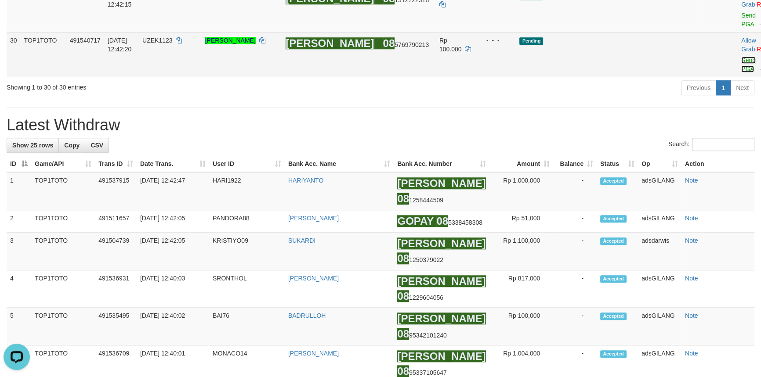
click at [741, 72] on link "Send PGA" at bounding box center [748, 65] width 14 height 16
click at [737, 32] on td "Allow Grab · Reject Send PGA · Note" at bounding box center [758, 9] width 43 height 45
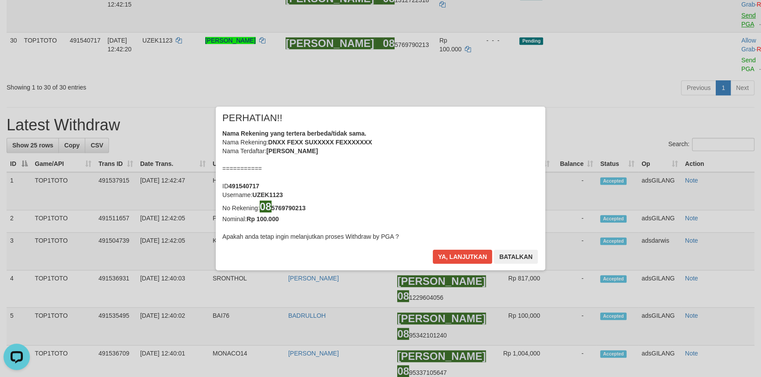
click at [698, 236] on div "× PERHATIAN!! Nama Rekening yang tertera berbeda/tidak sama. Nama Rekening: DNX…" at bounding box center [380, 188] width 761 height 199
click at [466, 255] on button "Ya, lanjutkan" at bounding box center [463, 257] width 60 height 14
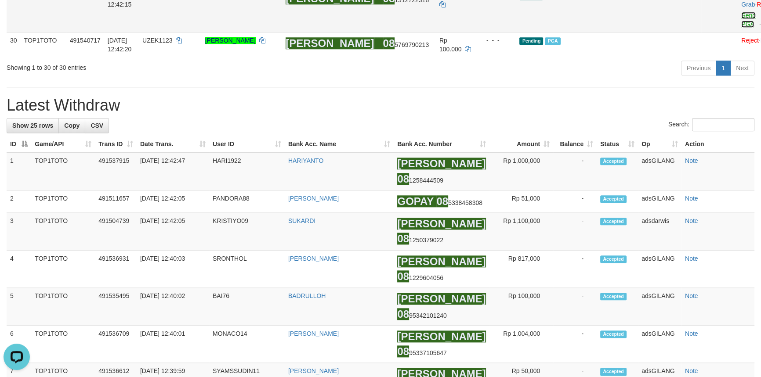
click at [741, 28] on link "Send PGA" at bounding box center [748, 20] width 14 height 16
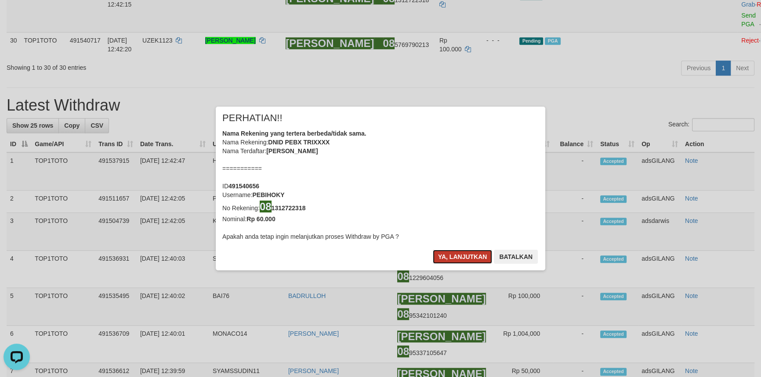
click at [470, 258] on button "Ya, lanjutkan" at bounding box center [463, 257] width 60 height 14
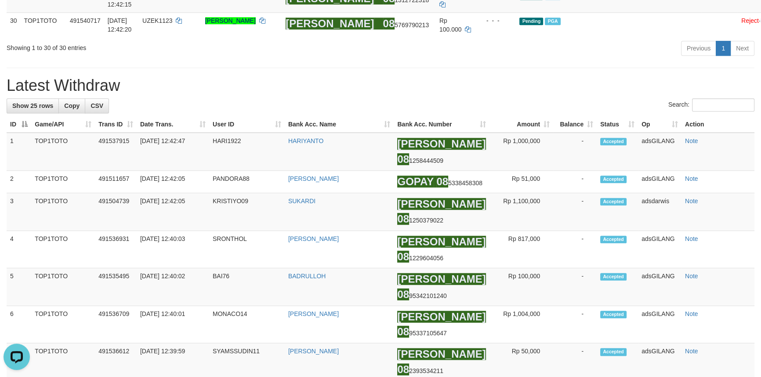
click at [665, 281] on div "**********" at bounding box center [380, 21] width 761 height 2139
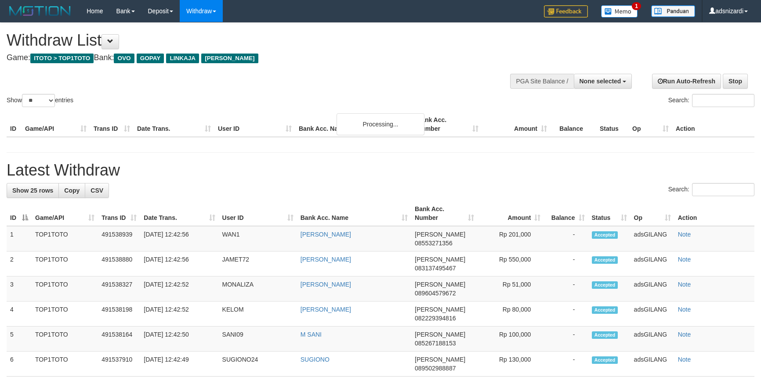
select select
select select "**"
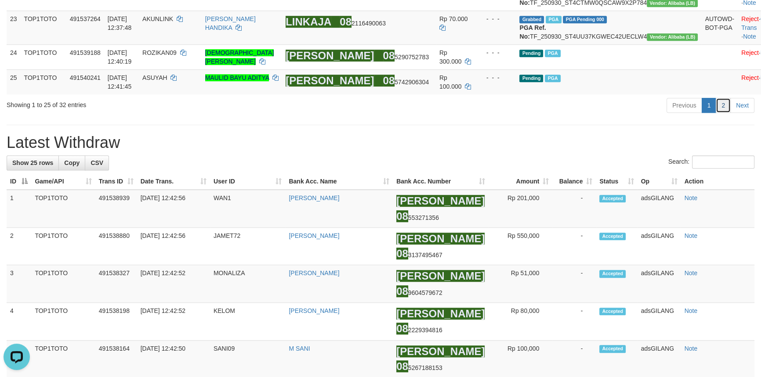
click at [722, 113] on link "2" at bounding box center [722, 105] width 15 height 15
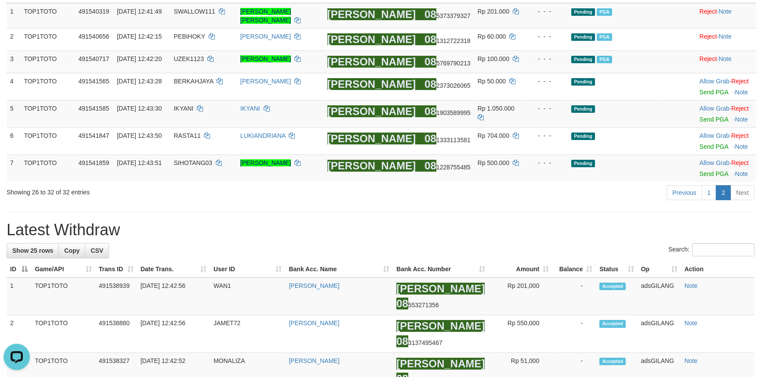
click at [474, 239] on h1 "Latest Withdraw" at bounding box center [381, 230] width 748 height 18
click at [710, 176] on link "Send PGA" at bounding box center [713, 173] width 29 height 7
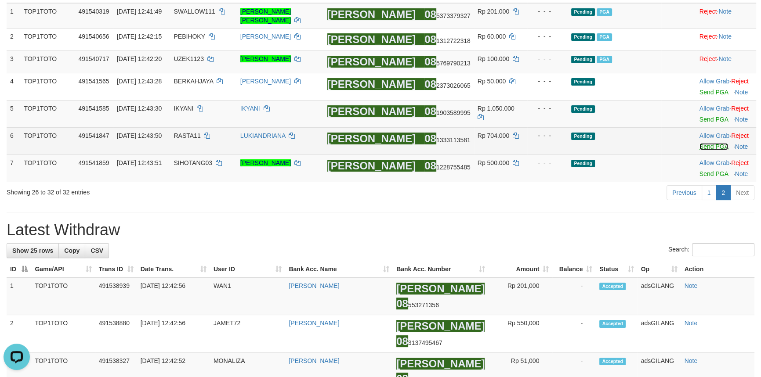
click at [709, 149] on link "Send PGA" at bounding box center [713, 146] width 29 height 7
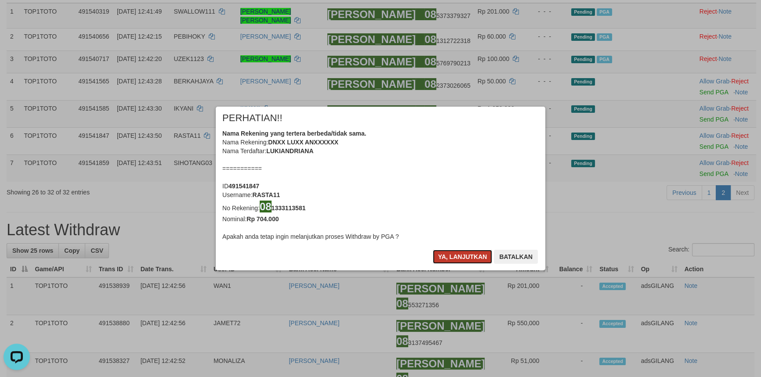
click at [456, 257] on button "Ya, lanjutkan" at bounding box center [463, 257] width 60 height 14
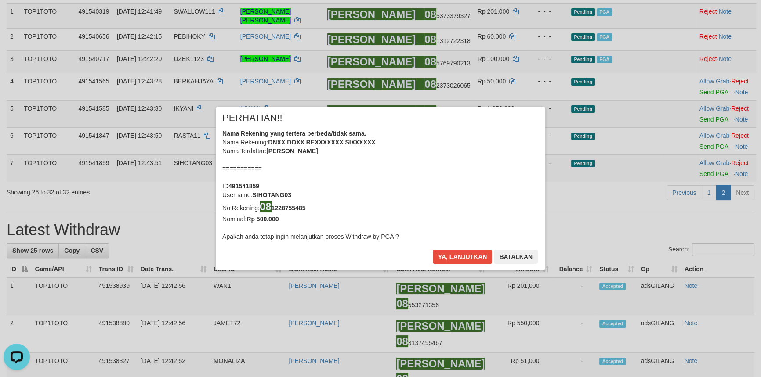
scroll to position [129, 0]
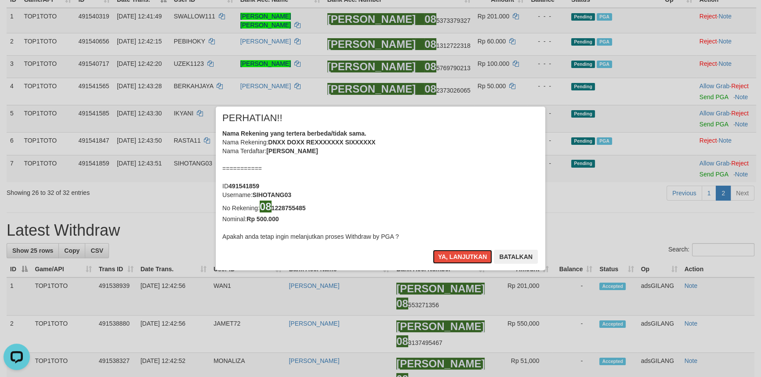
click at [456, 257] on button "Ya, lanjutkan" at bounding box center [463, 257] width 60 height 14
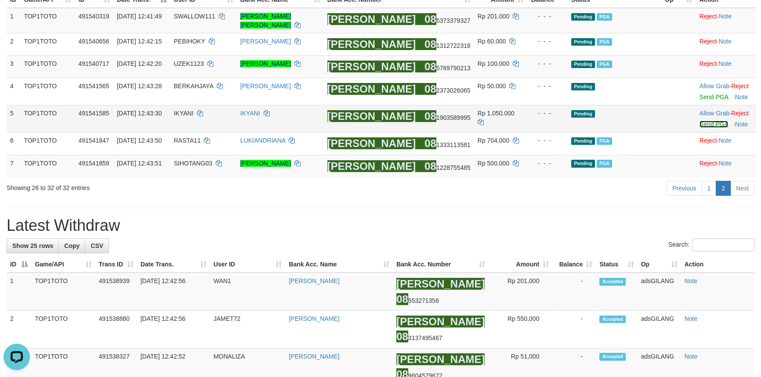
click at [700, 126] on link "Send PGA" at bounding box center [713, 124] width 29 height 7
click at [711, 92] on td "Allow Grab · Reject Send PGA · Note" at bounding box center [726, 91] width 60 height 27
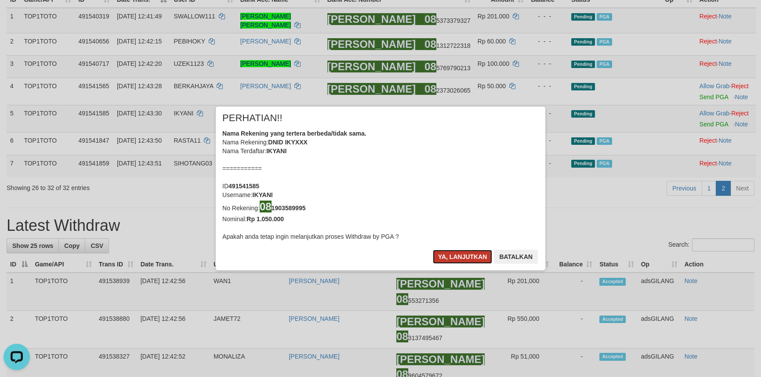
click at [480, 259] on button "Ya, lanjutkan" at bounding box center [463, 257] width 60 height 14
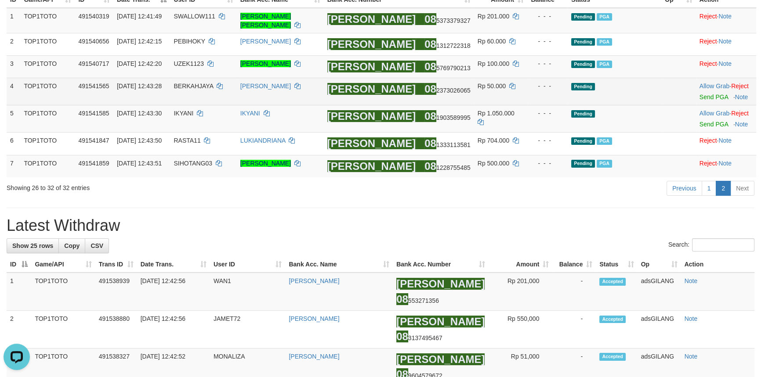
scroll to position [124, 0]
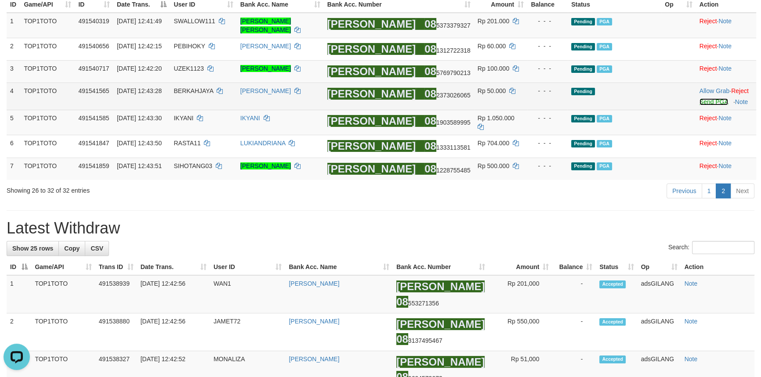
click at [703, 102] on link "Send PGA" at bounding box center [713, 101] width 29 height 7
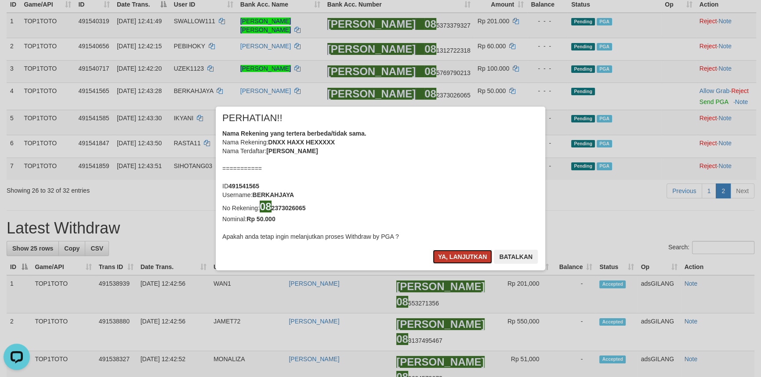
click at [466, 255] on button "Ya, lanjutkan" at bounding box center [463, 257] width 60 height 14
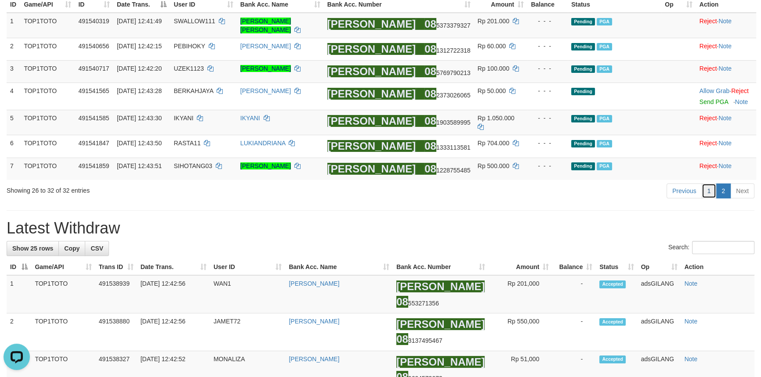
click at [707, 195] on link "1" at bounding box center [708, 191] width 15 height 15
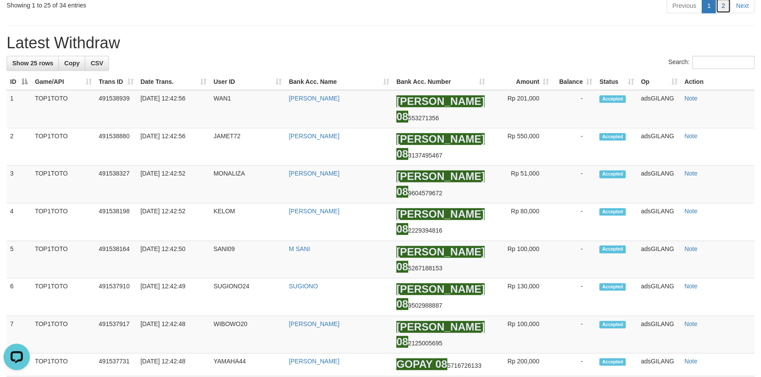
click at [721, 13] on link "2" at bounding box center [722, 5] width 15 height 15
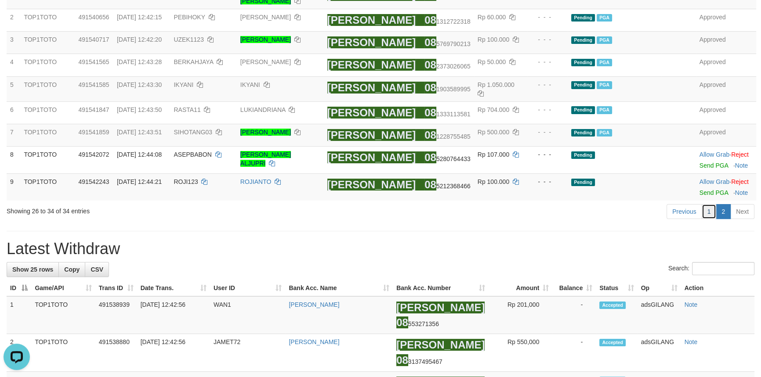
click at [708, 214] on link "1" at bounding box center [708, 211] width 15 height 15
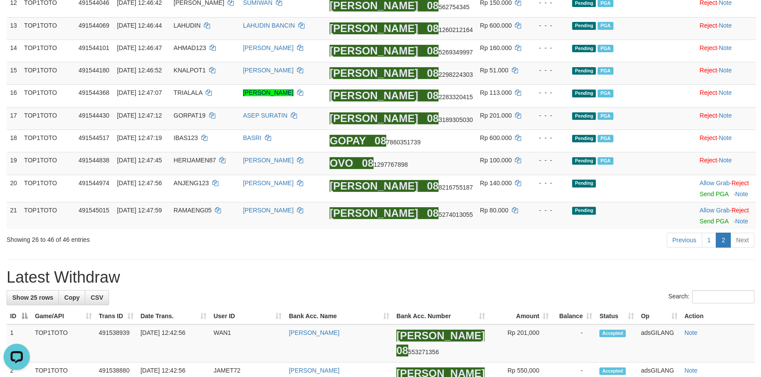
drag, startPoint x: 610, startPoint y: 268, endPoint x: 602, endPoint y: 253, distance: 16.9
click at [704, 218] on link "Send PGA" at bounding box center [713, 221] width 29 height 7
click at [701, 186] on td "Allow Grab · Reject Send PGA · Note" at bounding box center [726, 188] width 60 height 27
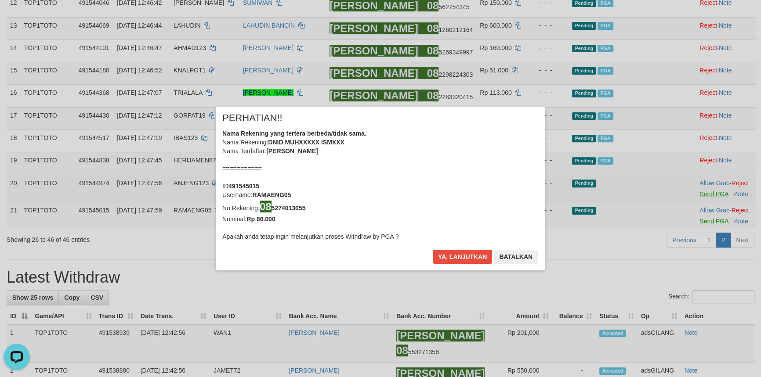
click at [698, 190] on div "× PERHATIAN!! Nama Rekening yang tertera berbeda/tidak sama. Nama Rekening: DNI…" at bounding box center [380, 188] width 761 height 199
click at [452, 255] on button "Ya, lanjutkan" at bounding box center [463, 257] width 60 height 14
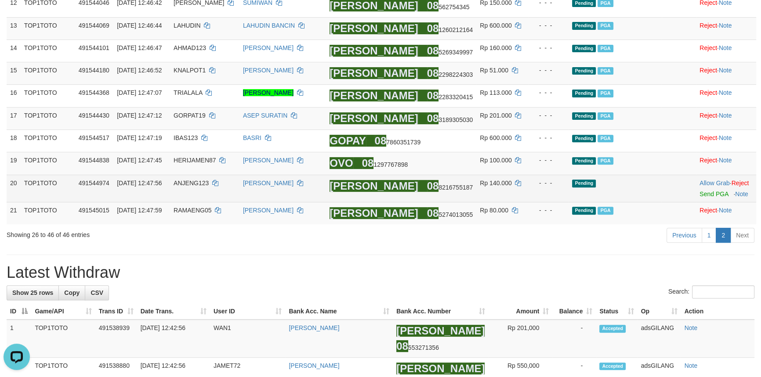
click at [710, 196] on td "Allow Grab · Reject Send PGA · Note" at bounding box center [726, 188] width 60 height 27
click at [711, 191] on link "Send PGA" at bounding box center [713, 194] width 29 height 7
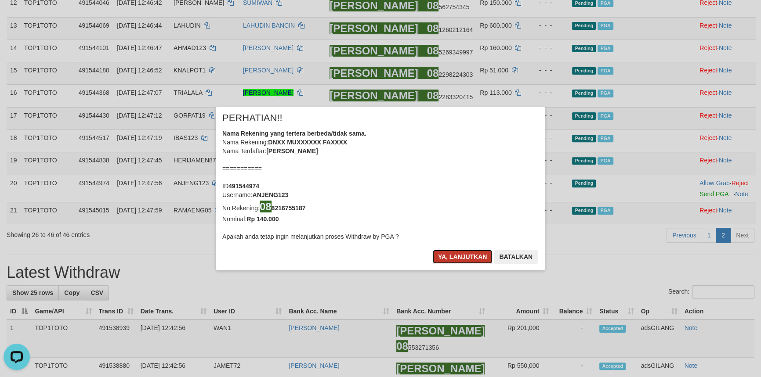
click at [448, 256] on button "Ya, lanjutkan" at bounding box center [463, 257] width 60 height 14
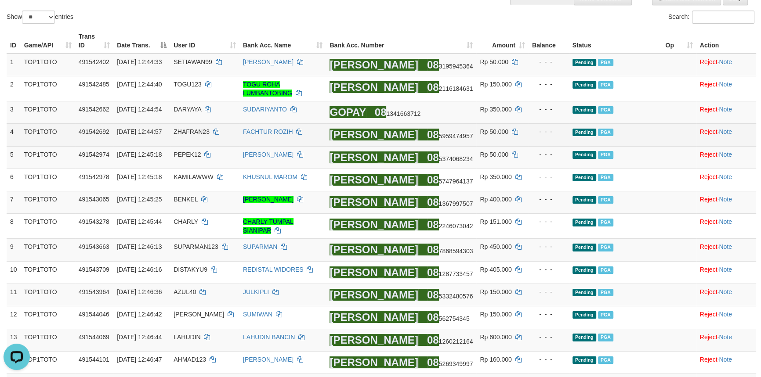
scroll to position [0, 0]
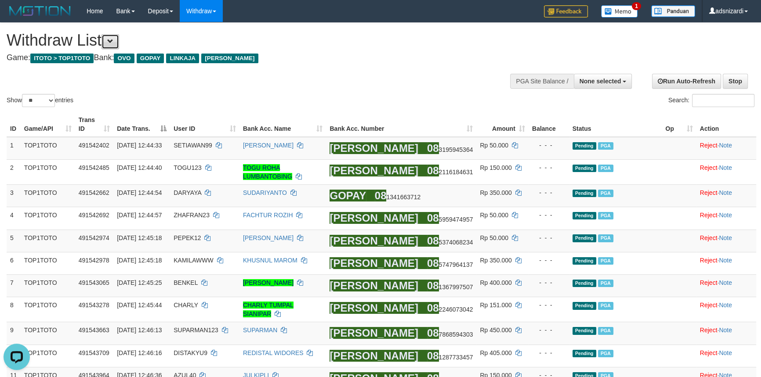
click at [110, 43] on button at bounding box center [110, 41] width 18 height 15
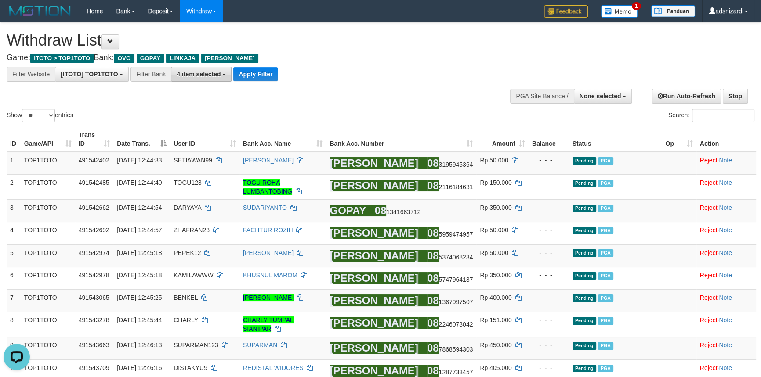
click at [215, 72] on span "4 item selected" at bounding box center [199, 74] width 44 height 7
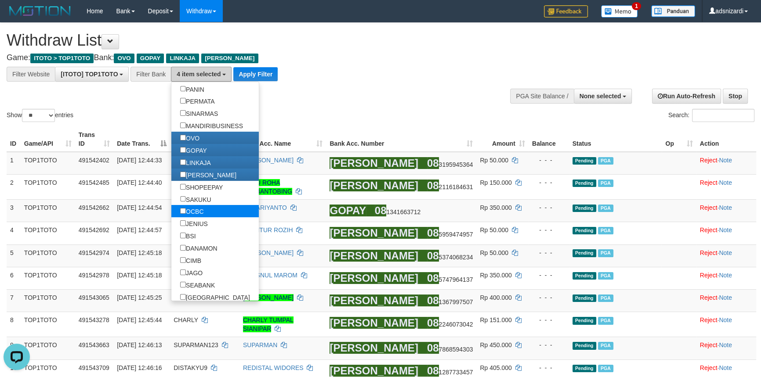
scroll to position [159, 0]
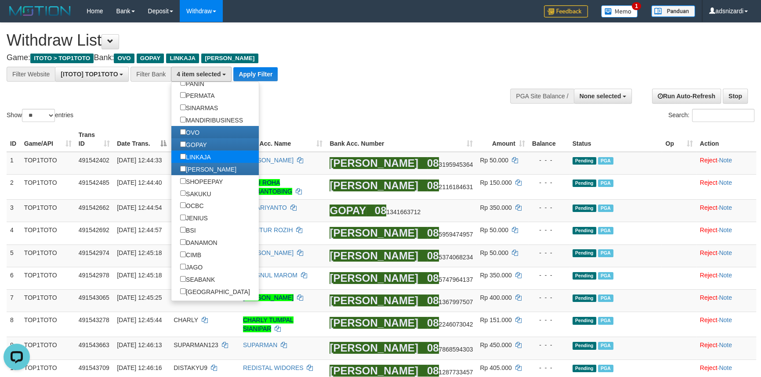
click at [209, 159] on label "LINKAJA" at bounding box center [195, 157] width 48 height 12
click at [264, 74] on button "Apply Filter" at bounding box center [255, 74] width 44 height 14
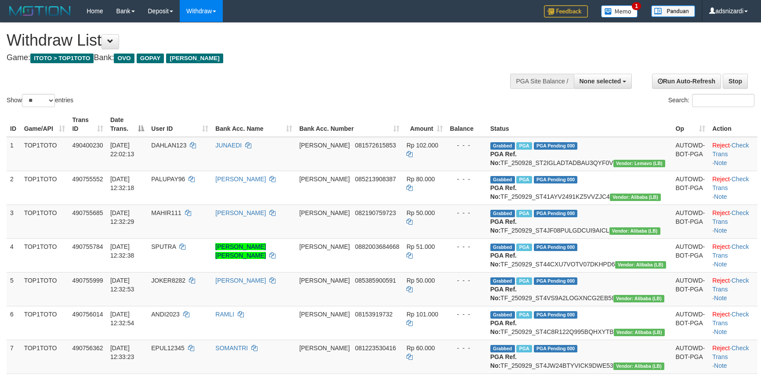
select select
select select "**"
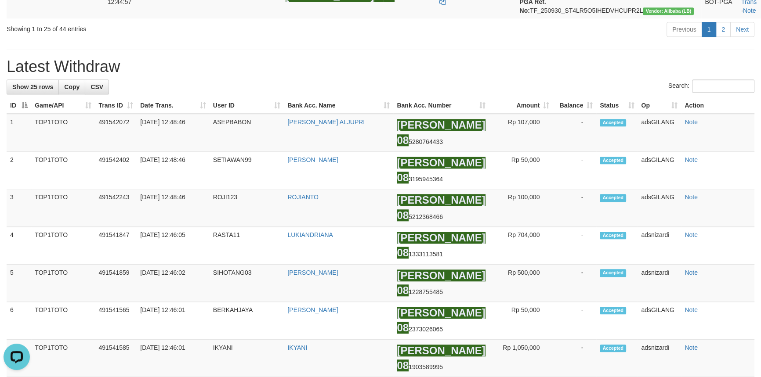
scroll to position [958, 0]
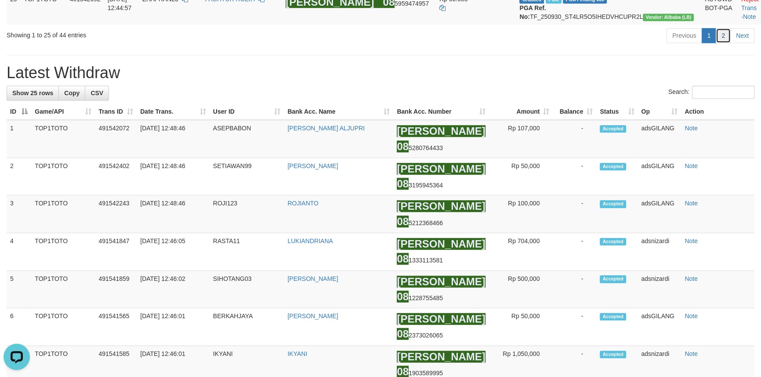
click at [722, 43] on link "2" at bounding box center [722, 35] width 15 height 15
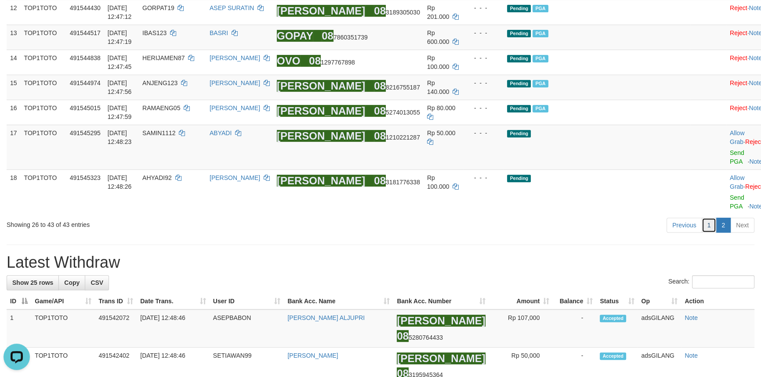
click at [711, 233] on link "1" at bounding box center [708, 225] width 15 height 15
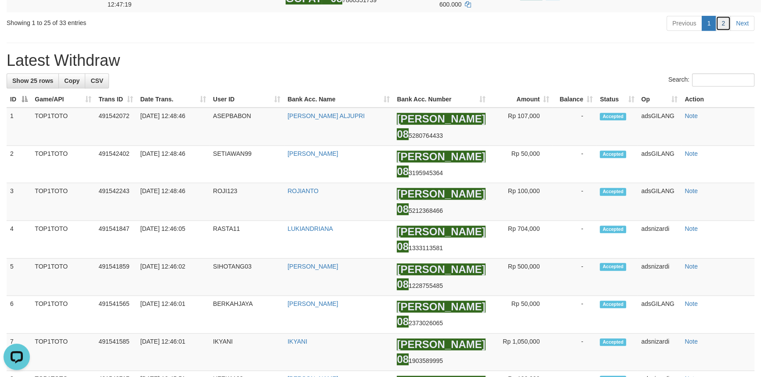
click at [723, 31] on link "2" at bounding box center [722, 23] width 15 height 15
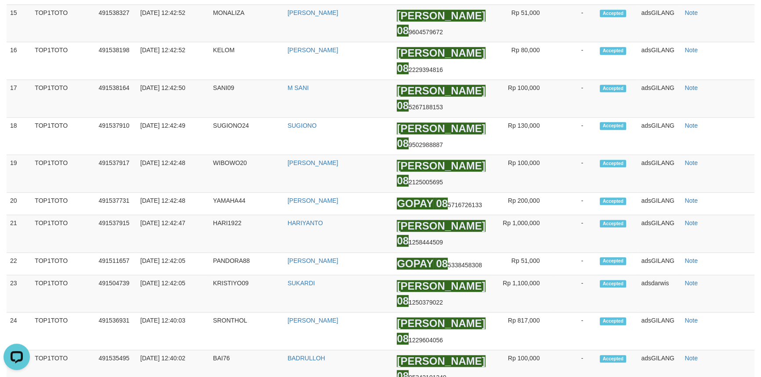
scroll to position [110, 0]
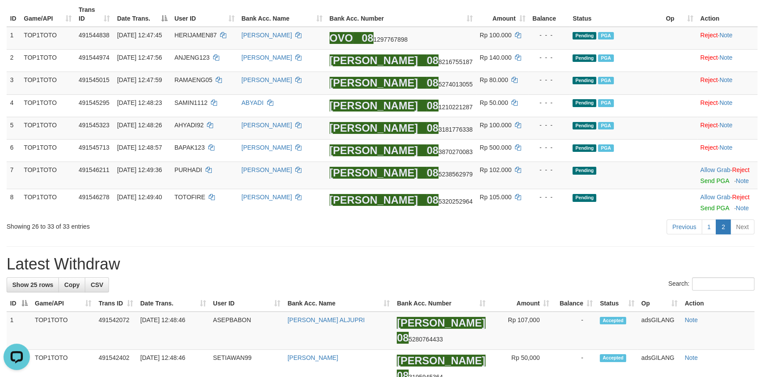
click at [710, 227] on link "1" at bounding box center [708, 227] width 15 height 15
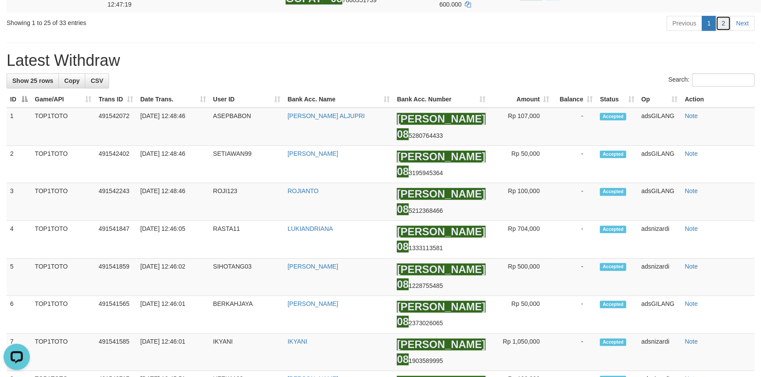
click at [722, 31] on link "2" at bounding box center [722, 23] width 15 height 15
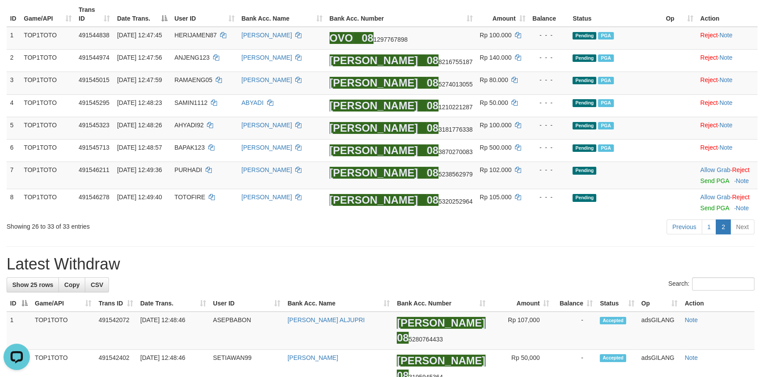
click at [506, 236] on div "Previous 1 2 Next" at bounding box center [539, 228] width 430 height 19
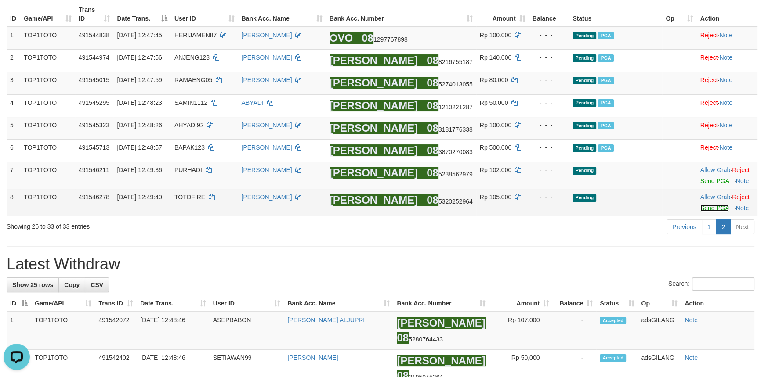
click at [707, 209] on link "Send PGA" at bounding box center [714, 208] width 29 height 7
click at [705, 183] on link "Send PGA" at bounding box center [714, 180] width 29 height 7
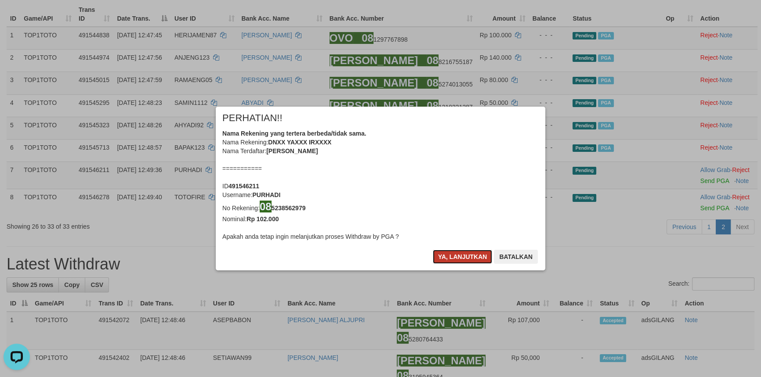
click at [458, 255] on button "Ya, lanjutkan" at bounding box center [463, 257] width 60 height 14
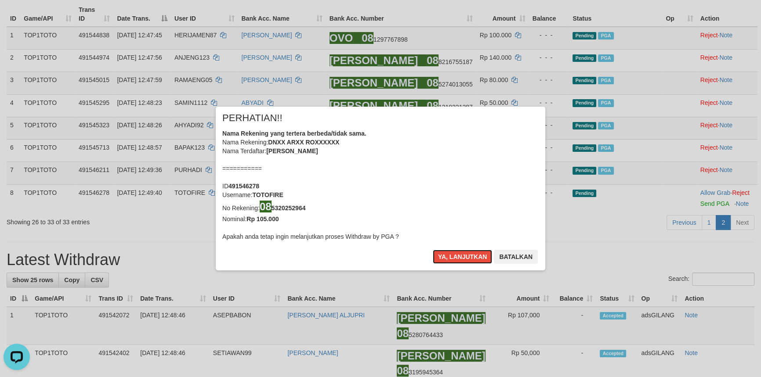
click at [458, 255] on button "Ya, lanjutkan" at bounding box center [463, 257] width 60 height 14
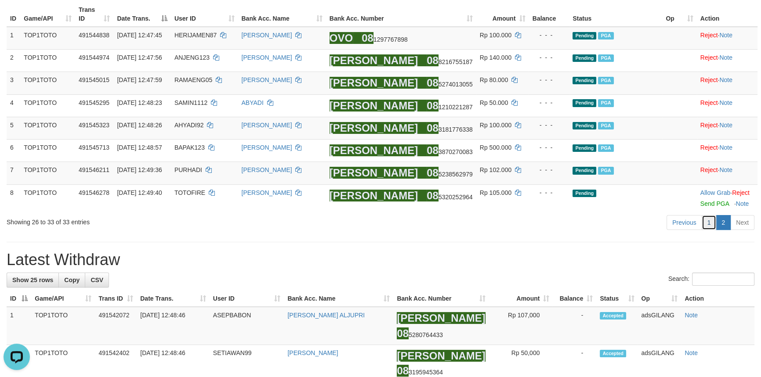
click at [712, 225] on link "1" at bounding box center [708, 222] width 15 height 15
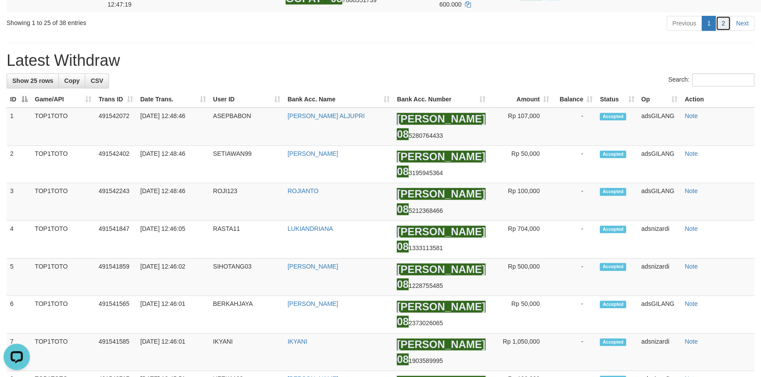
click at [723, 31] on link "2" at bounding box center [722, 23] width 15 height 15
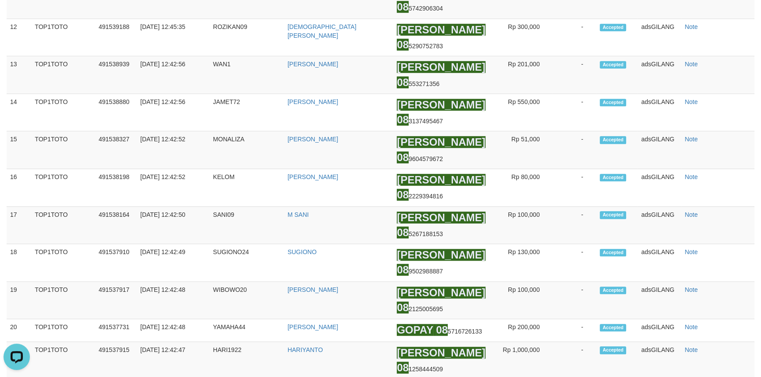
scroll to position [256, 0]
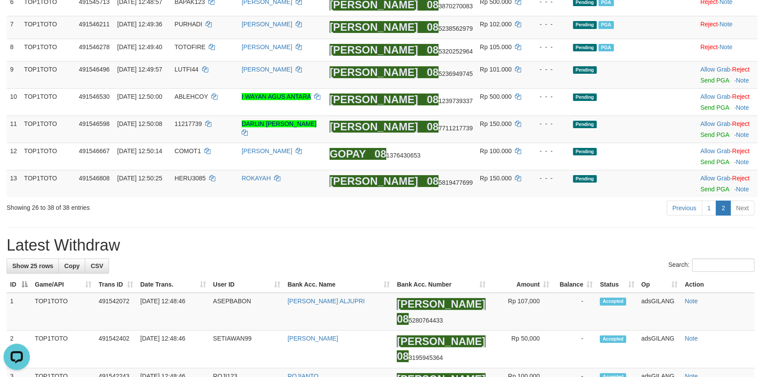
click at [377, 228] on hr at bounding box center [381, 228] width 748 height 0
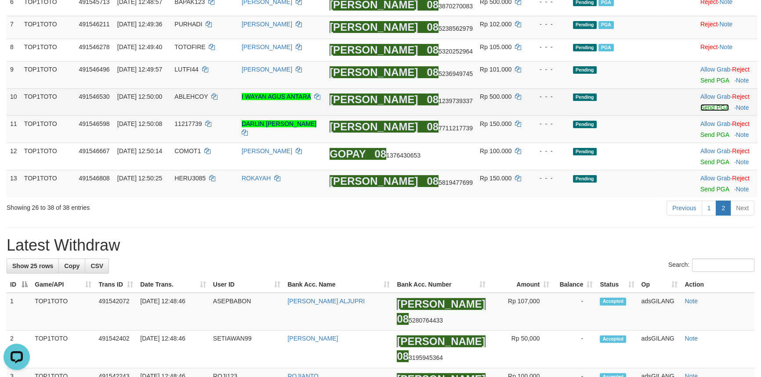
click at [706, 105] on link "Send PGA" at bounding box center [714, 107] width 29 height 7
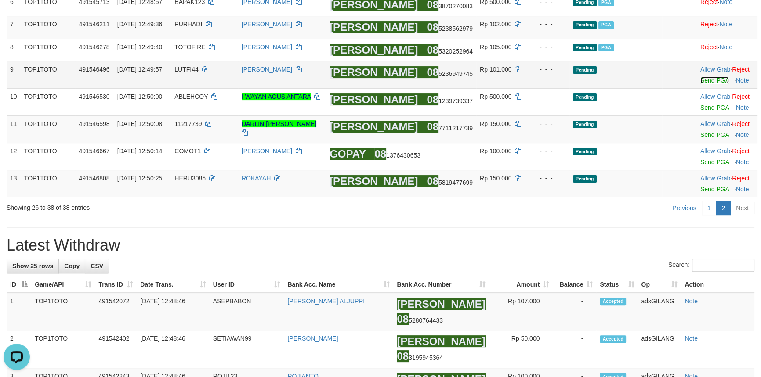
click at [703, 82] on link "Send PGA" at bounding box center [714, 80] width 29 height 7
click at [707, 208] on link "1" at bounding box center [708, 208] width 15 height 15
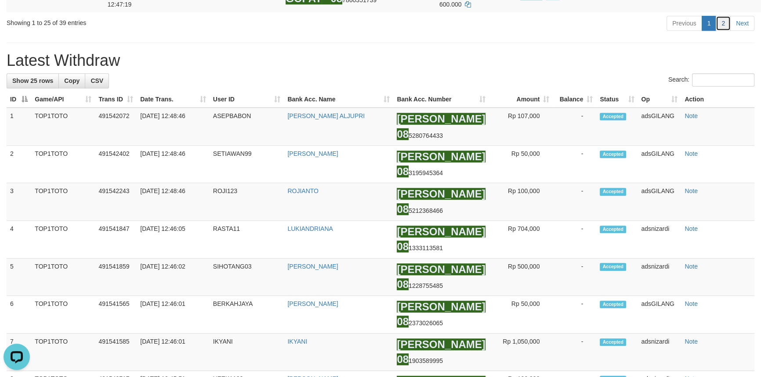
click at [721, 31] on link "2" at bounding box center [722, 23] width 15 height 15
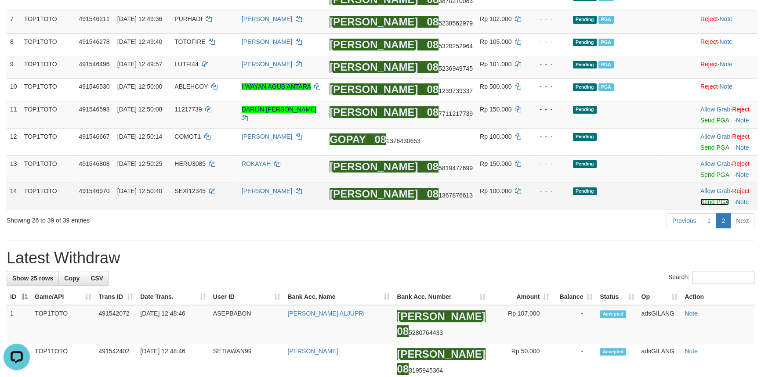
click at [708, 204] on link "Send PGA" at bounding box center [714, 202] width 29 height 7
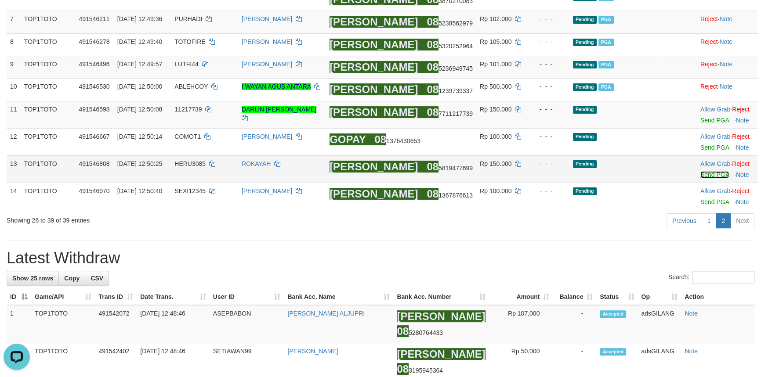
click at [708, 171] on link "Send PGA" at bounding box center [714, 174] width 29 height 7
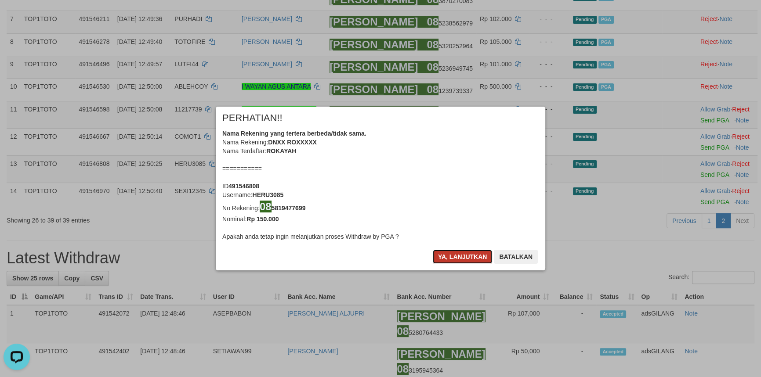
click at [459, 259] on button "Ya, lanjutkan" at bounding box center [463, 257] width 60 height 14
click at [459, 259] on div "× PERHATIAN!! Nama Rekening yang tertera berbeda/tidak sama. Nama Rekening: DNX…" at bounding box center [380, 188] width 343 height 163
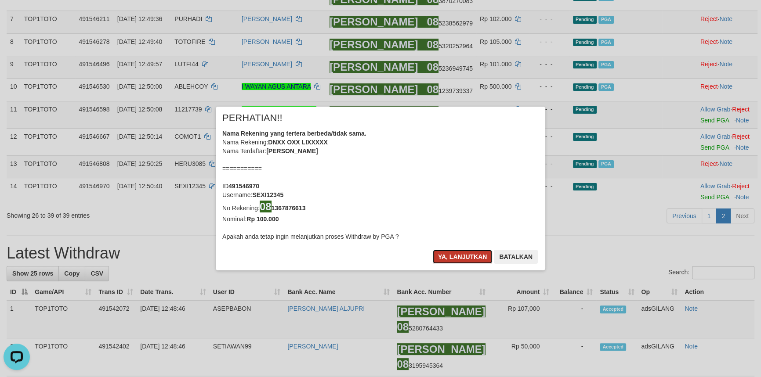
click at [459, 259] on button "Ya, lanjutkan" at bounding box center [463, 257] width 60 height 14
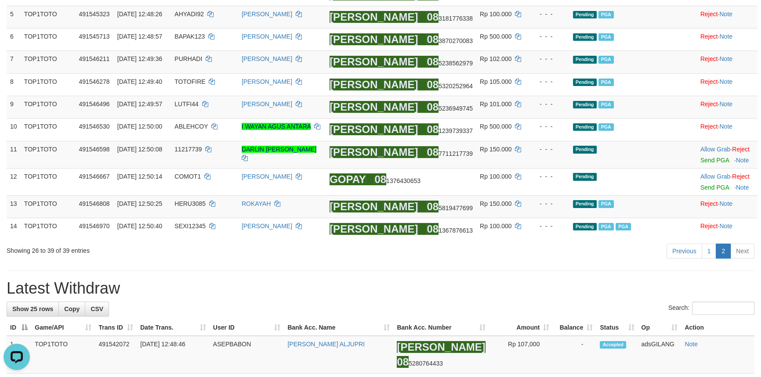
scroll to position [152, 0]
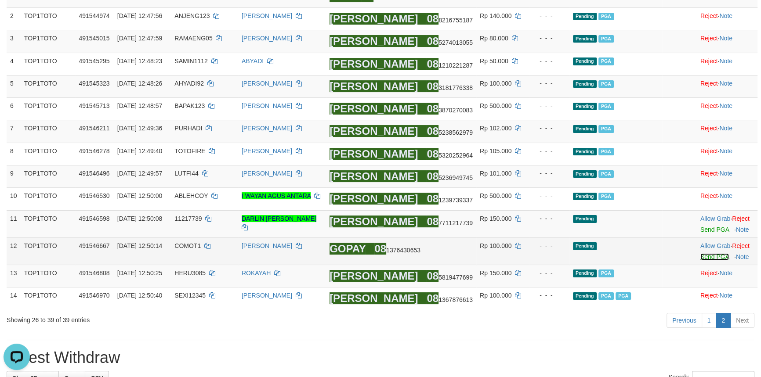
click at [706, 256] on link "Send PGA" at bounding box center [714, 256] width 29 height 7
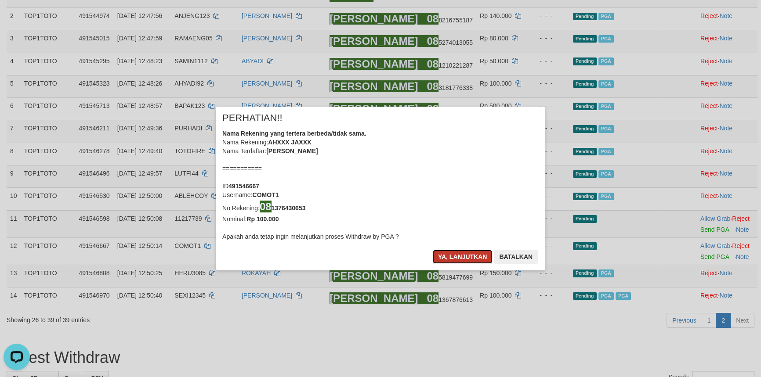
click at [452, 258] on button "Ya, lanjutkan" at bounding box center [463, 257] width 60 height 14
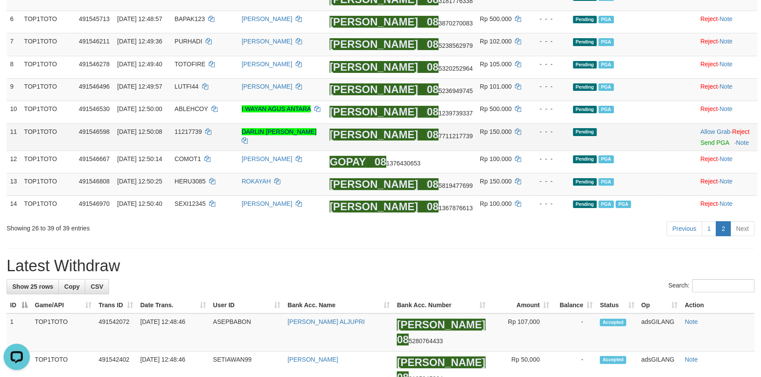
scroll to position [163, 0]
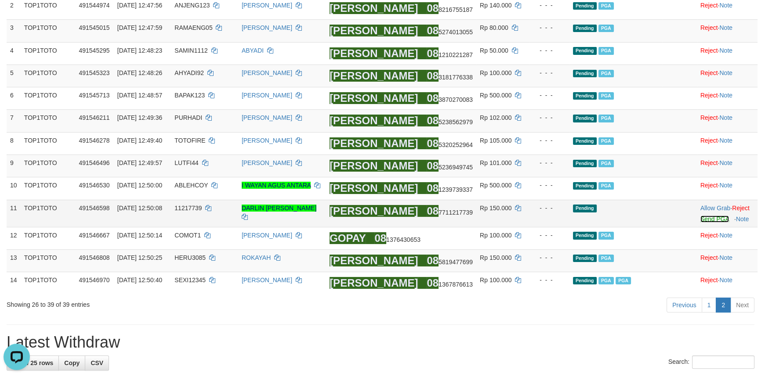
click at [705, 218] on link "Send PGA" at bounding box center [714, 219] width 29 height 7
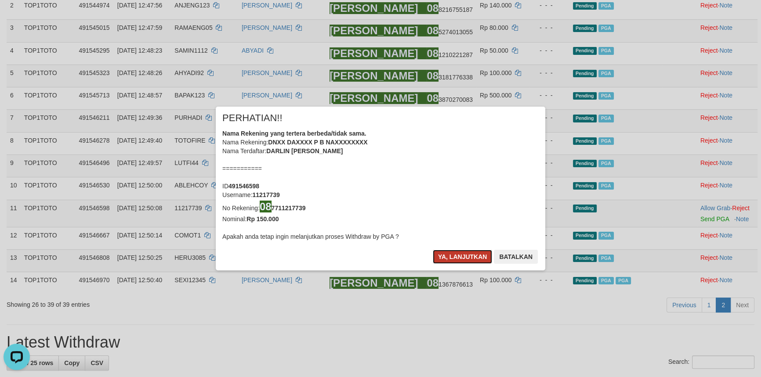
click at [466, 257] on button "Ya, lanjutkan" at bounding box center [463, 257] width 60 height 14
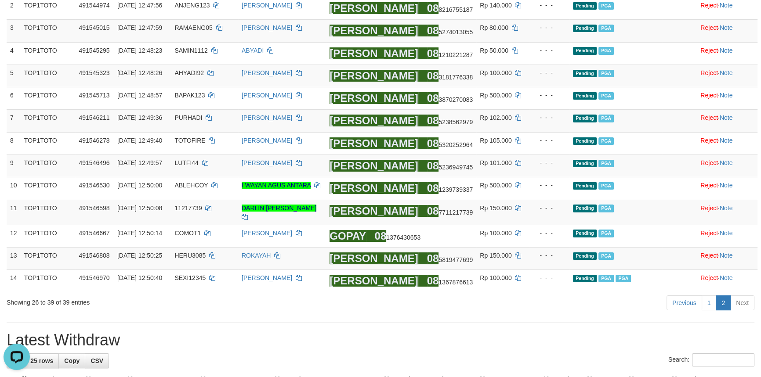
click at [715, 300] on link "1" at bounding box center [708, 303] width 15 height 15
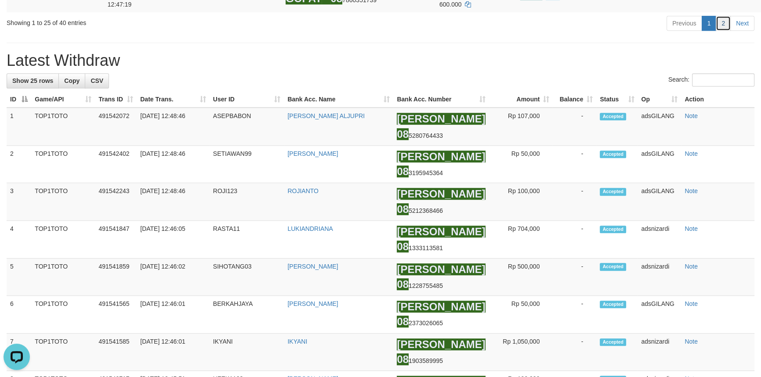
click at [722, 31] on link "2" at bounding box center [722, 23] width 15 height 15
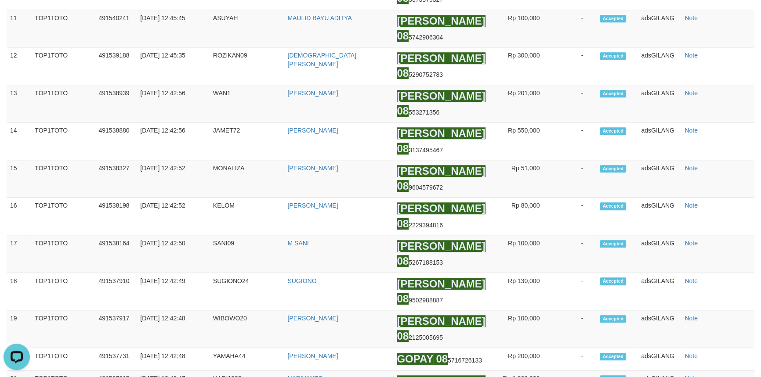
scroll to position [238, 0]
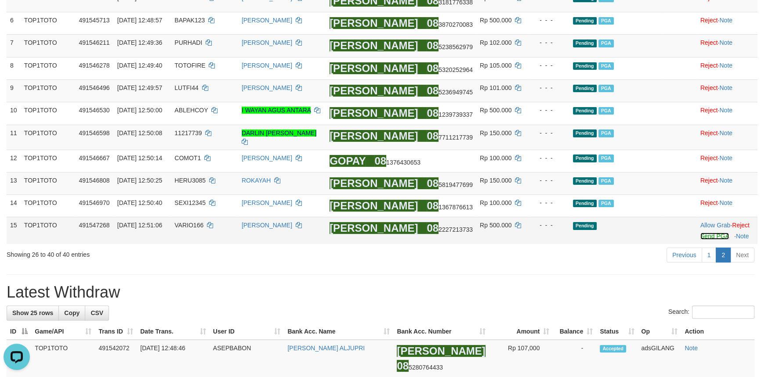
click at [704, 233] on link "Send PGA" at bounding box center [714, 236] width 29 height 7
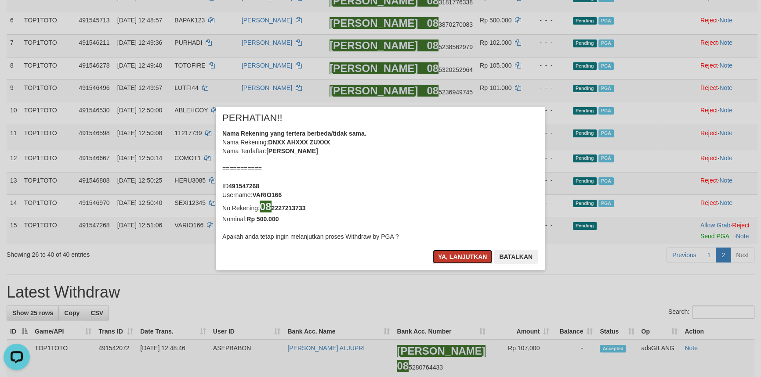
click at [463, 250] on button "Ya, lanjutkan" at bounding box center [463, 257] width 60 height 14
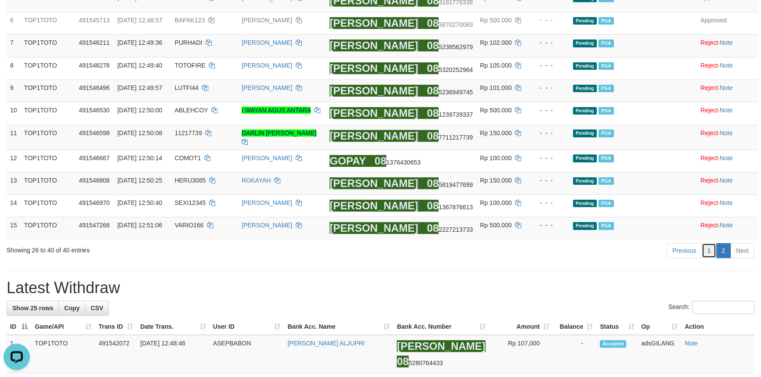
click at [709, 249] on link "1" at bounding box center [708, 250] width 15 height 15
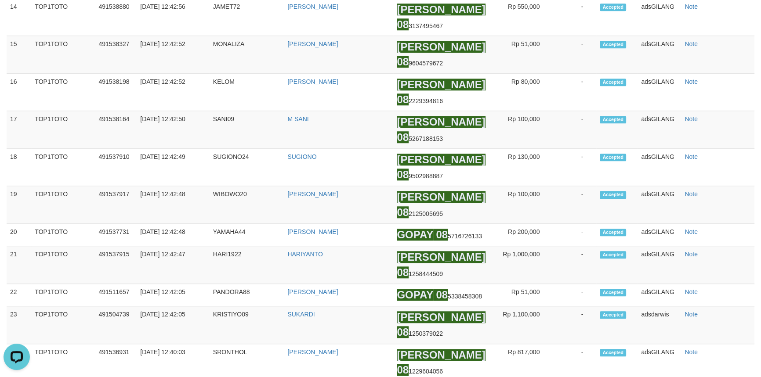
scroll to position [250, 0]
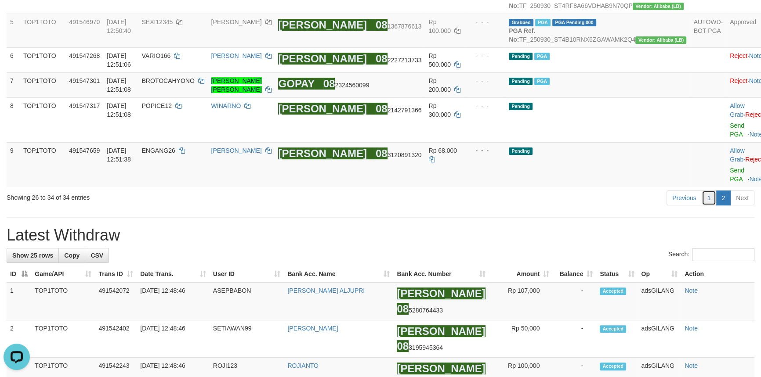
click at [712, 195] on link "1" at bounding box center [708, 198] width 15 height 15
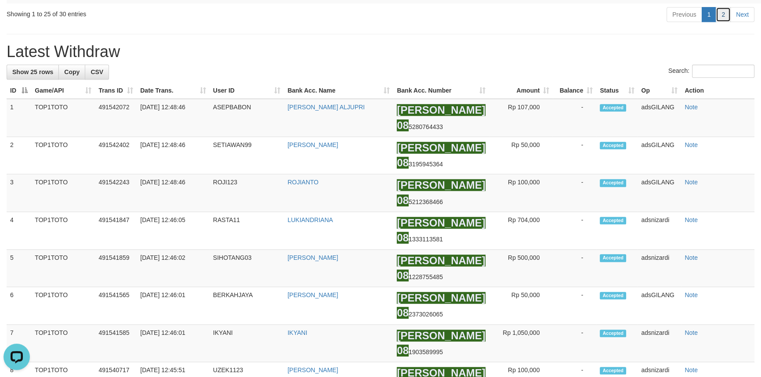
click at [719, 22] on link "2" at bounding box center [722, 14] width 15 height 15
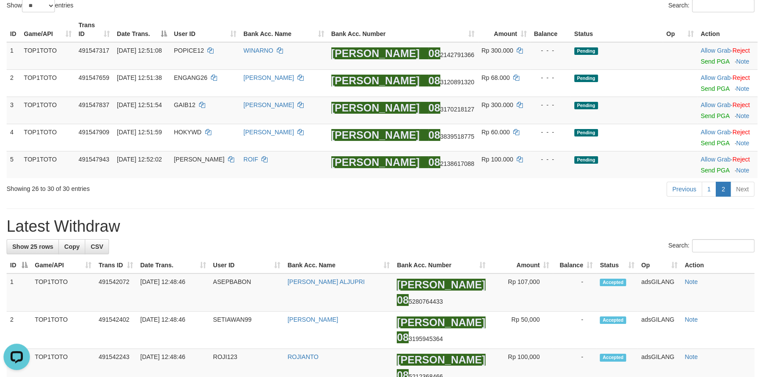
click at [700, 170] on link "Send PGA" at bounding box center [714, 170] width 29 height 7
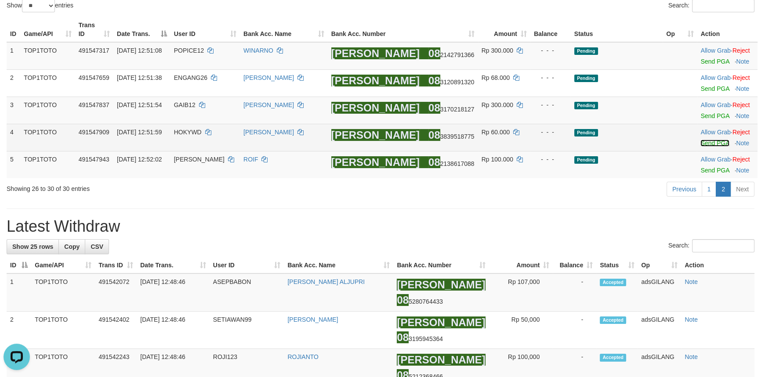
click at [700, 141] on link "Send PGA" at bounding box center [714, 143] width 29 height 7
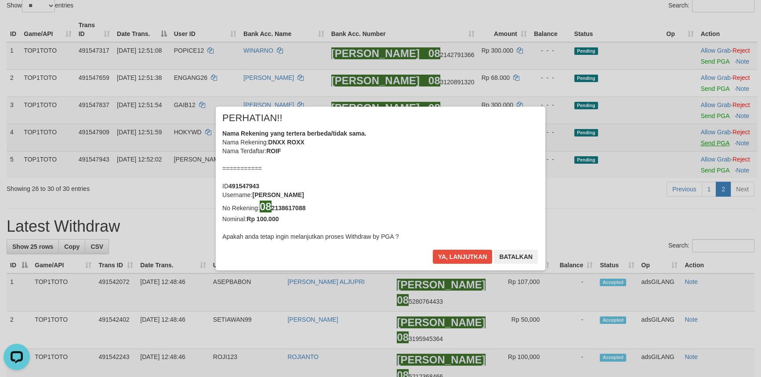
click at [552, 117] on div "× PERHATIAN!! Nama Rekening yang tertera berbeda/tidak sama. Nama Rekening: DNX…" at bounding box center [380, 188] width 343 height 163
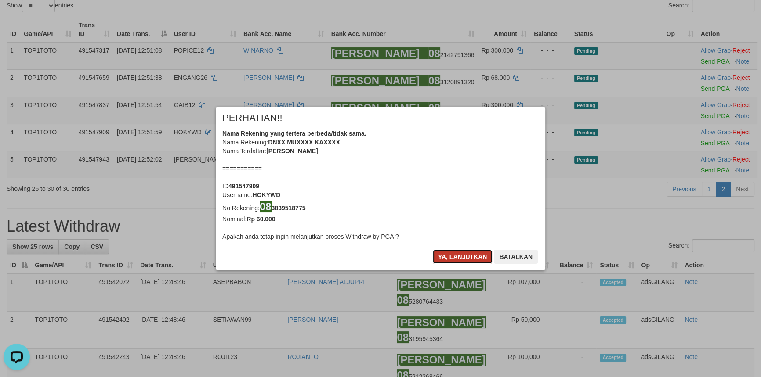
click at [453, 257] on button "Ya, lanjutkan" at bounding box center [463, 257] width 60 height 14
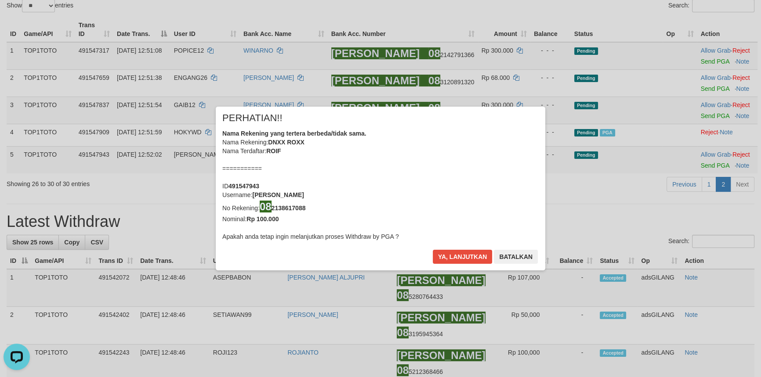
scroll to position [90, 0]
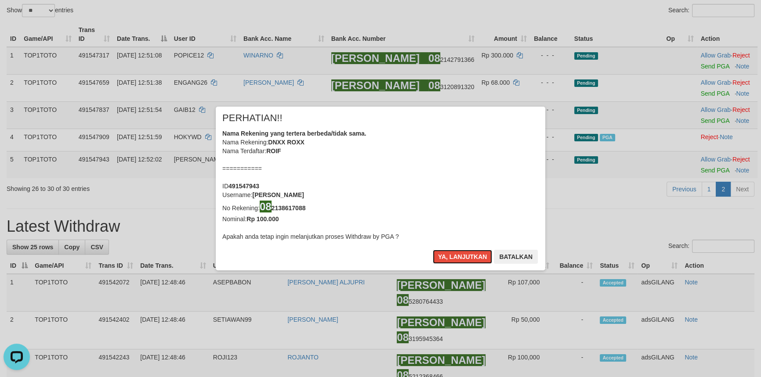
click at [453, 257] on button "Ya, lanjutkan" at bounding box center [463, 257] width 60 height 14
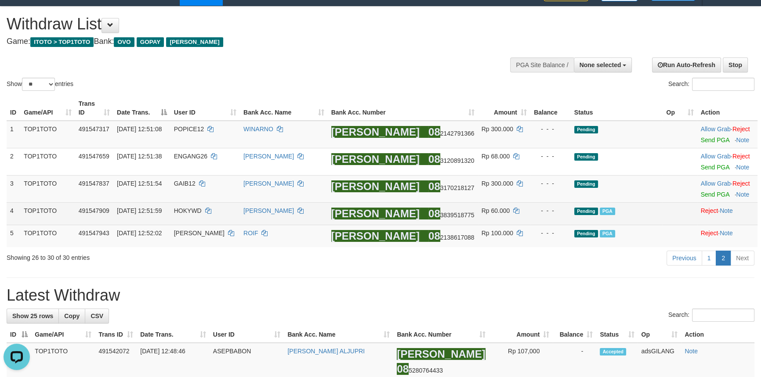
scroll to position [10, 0]
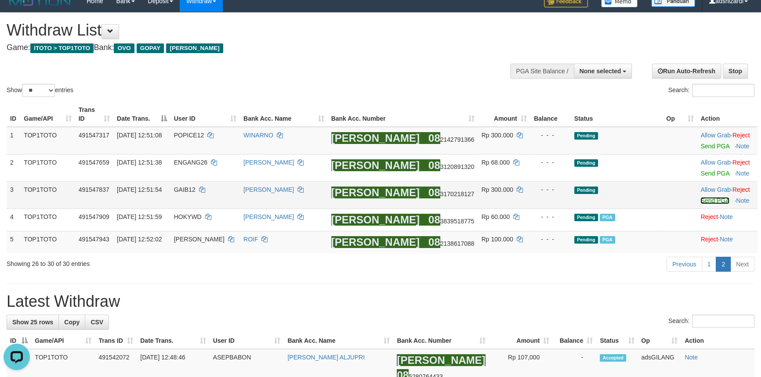
click at [700, 198] on link "Send PGA" at bounding box center [714, 200] width 29 height 7
click at [701, 176] on link "Send PGA" at bounding box center [714, 173] width 29 height 7
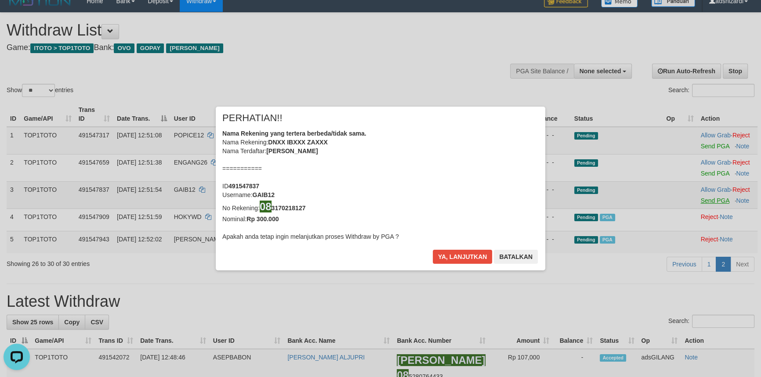
click at [701, 145] on div "× PERHATIAN!! Nama Rekening yang tertera berbeda/tidak sama. Nama Rekening: DNX…" at bounding box center [380, 188] width 761 height 199
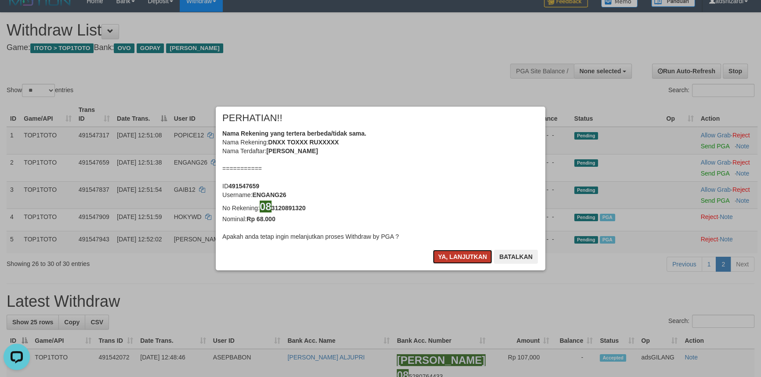
click at [447, 254] on button "Ya, lanjutkan" at bounding box center [463, 257] width 60 height 14
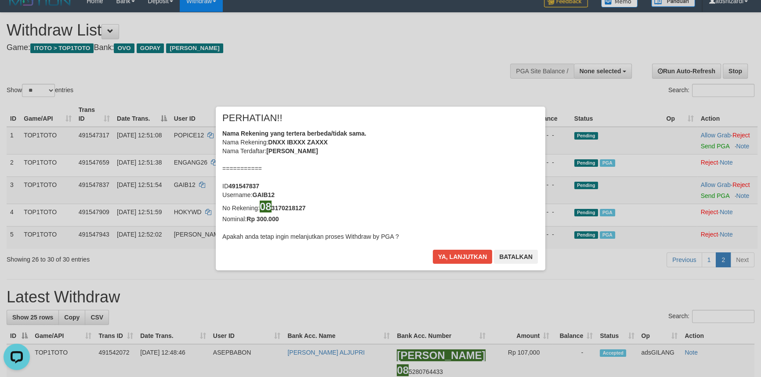
scroll to position [5, 0]
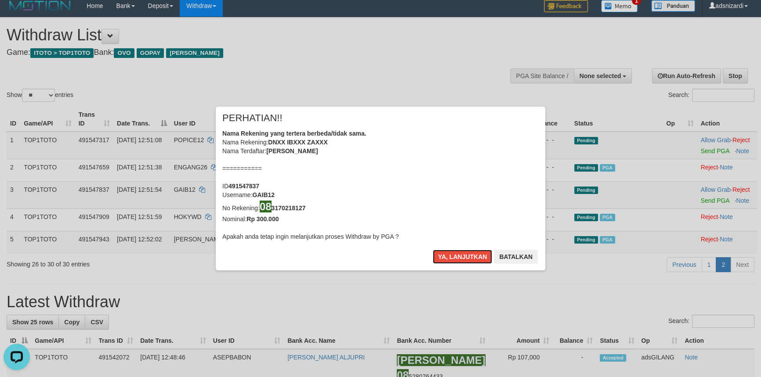
click at [447, 254] on button "Ya, lanjutkan" at bounding box center [463, 257] width 60 height 14
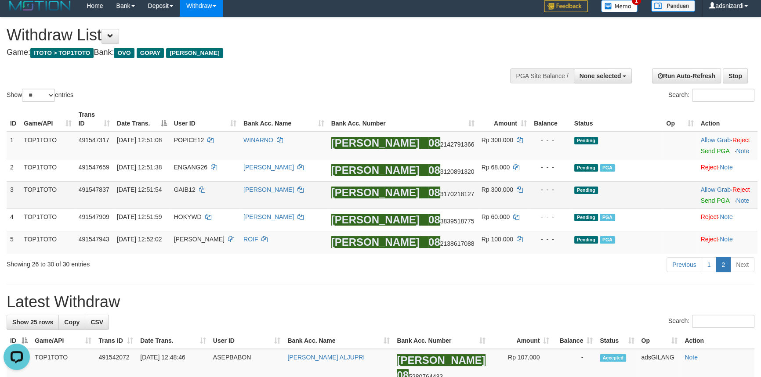
scroll to position [0, 0]
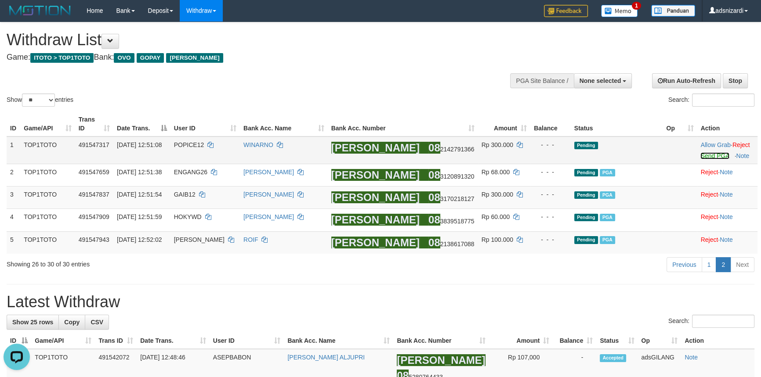
click at [700, 157] on link "Send PGA" at bounding box center [714, 155] width 29 height 7
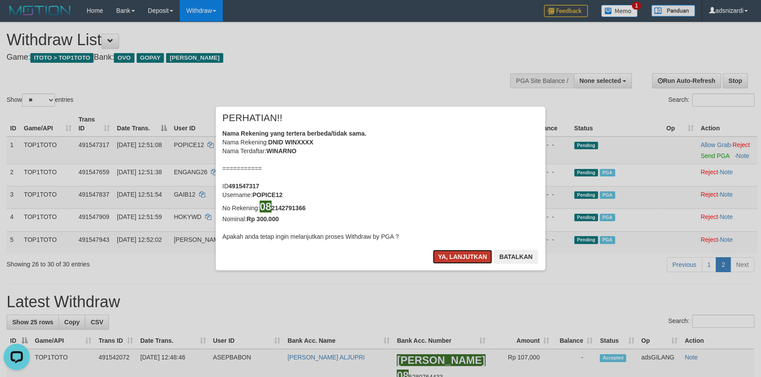
click at [448, 260] on button "Ya, lanjutkan" at bounding box center [463, 257] width 60 height 14
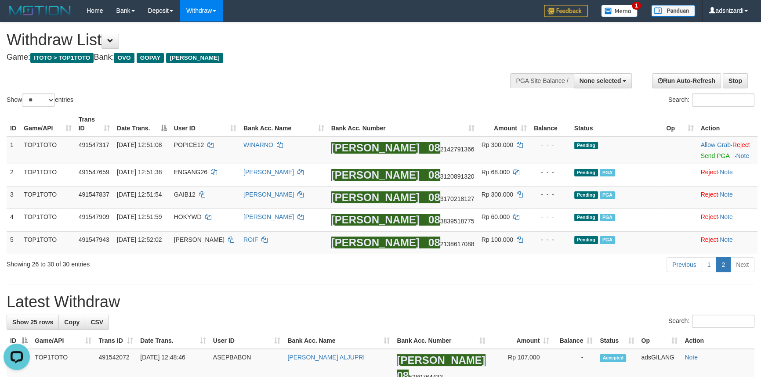
scroll to position [0, 0]
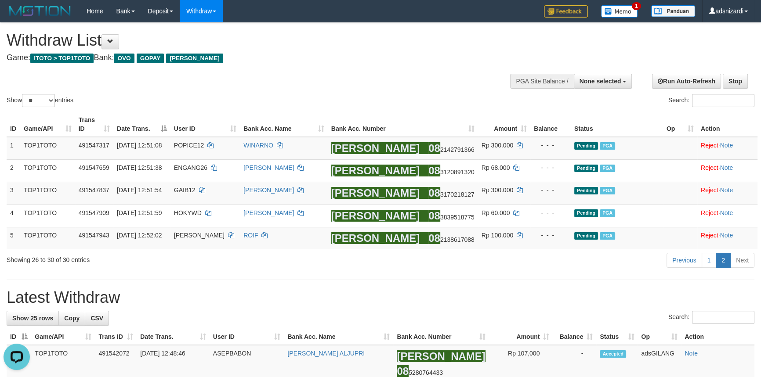
click at [426, 291] on h1 "Latest Withdraw" at bounding box center [381, 298] width 748 height 18
click at [709, 265] on link "1" at bounding box center [708, 260] width 15 height 15
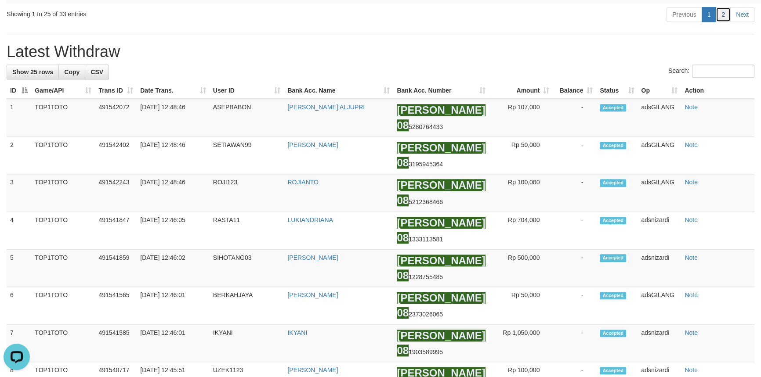
click at [722, 22] on link "2" at bounding box center [722, 14] width 15 height 15
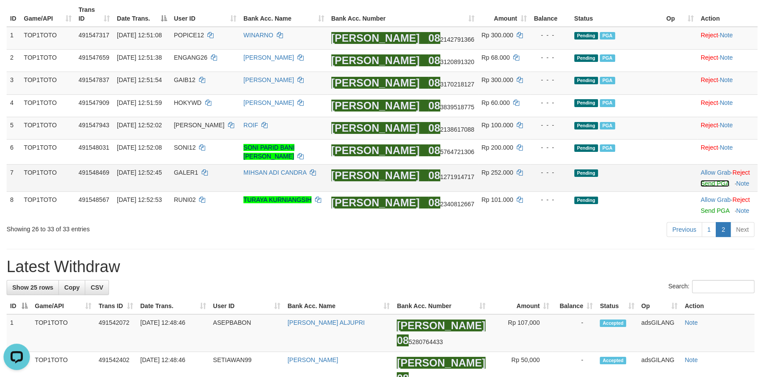
click at [706, 180] on link "Send PGA" at bounding box center [714, 183] width 29 height 7
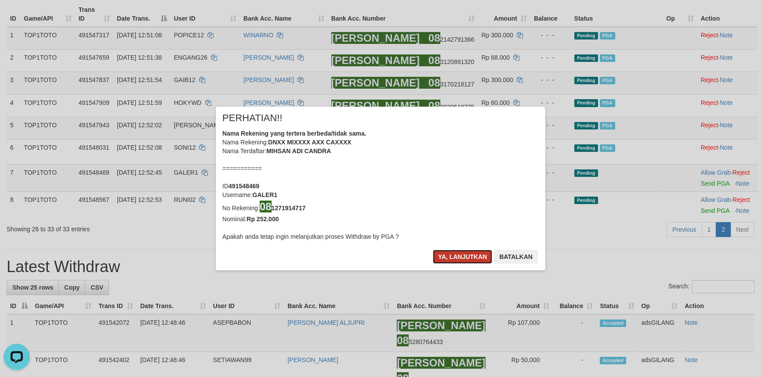
click at [463, 255] on button "Ya, lanjutkan" at bounding box center [463, 257] width 60 height 14
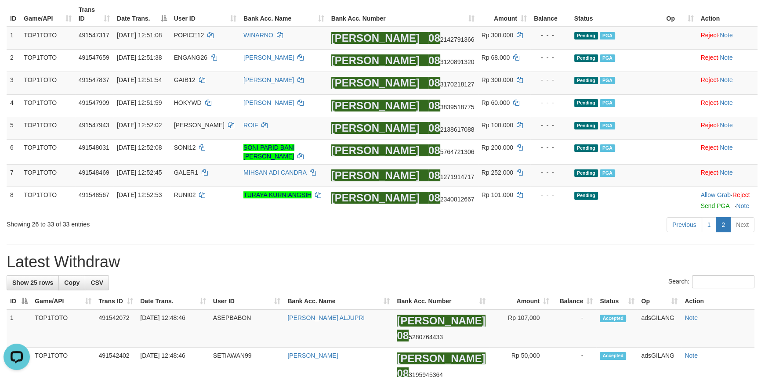
click at [714, 224] on link "1" at bounding box center [708, 224] width 15 height 15
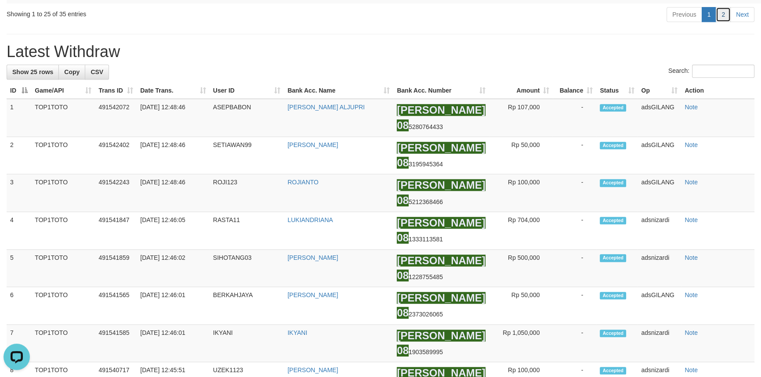
click at [724, 22] on link "2" at bounding box center [722, 14] width 15 height 15
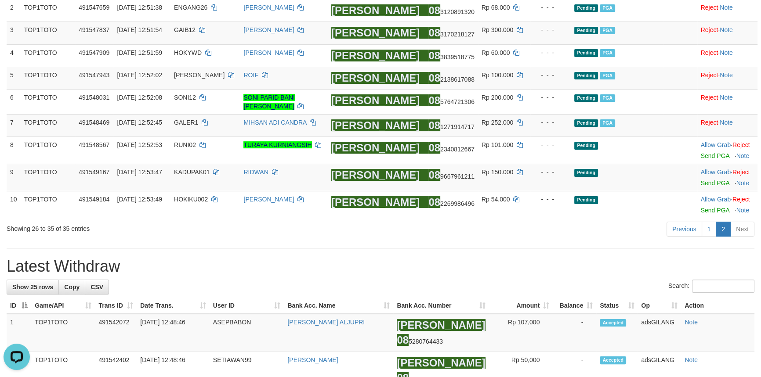
click at [483, 260] on h1 "Latest Withdraw" at bounding box center [381, 267] width 748 height 18
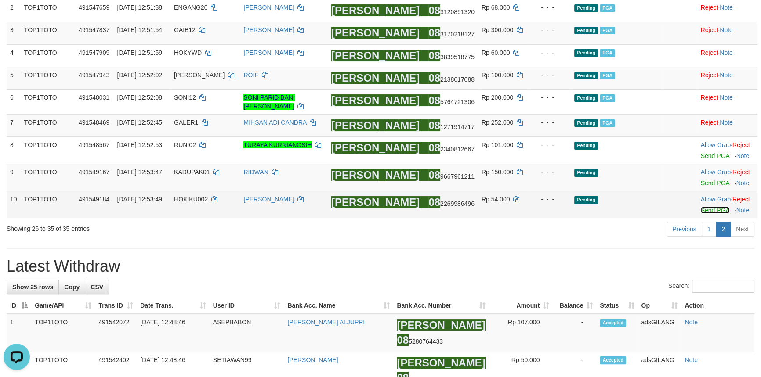
click at [708, 208] on link "Send PGA" at bounding box center [715, 210] width 29 height 7
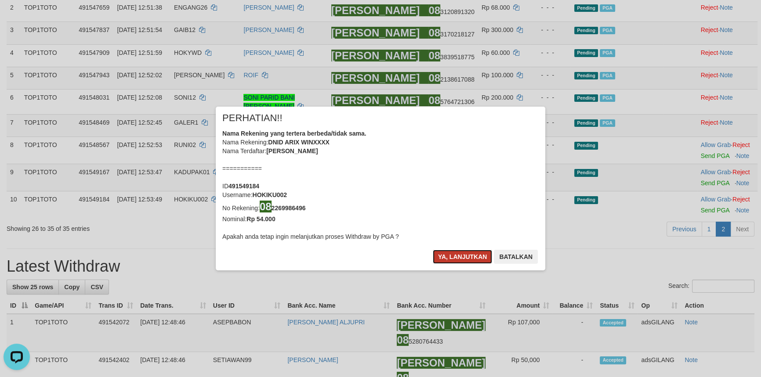
click at [459, 260] on button "Ya, lanjutkan" at bounding box center [463, 257] width 60 height 14
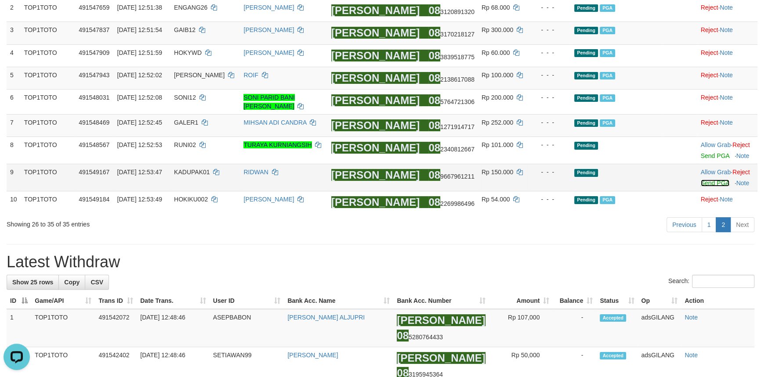
click at [711, 180] on link "Send PGA" at bounding box center [715, 183] width 29 height 7
click at [712, 152] on link "Send PGA" at bounding box center [715, 155] width 29 height 7
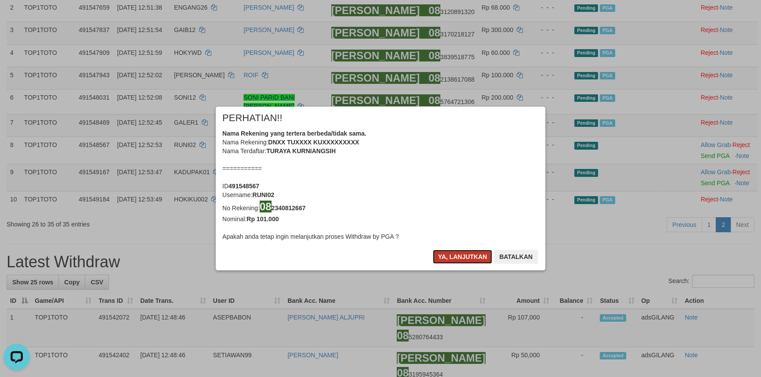
click at [464, 259] on button "Ya, lanjutkan" at bounding box center [463, 257] width 60 height 14
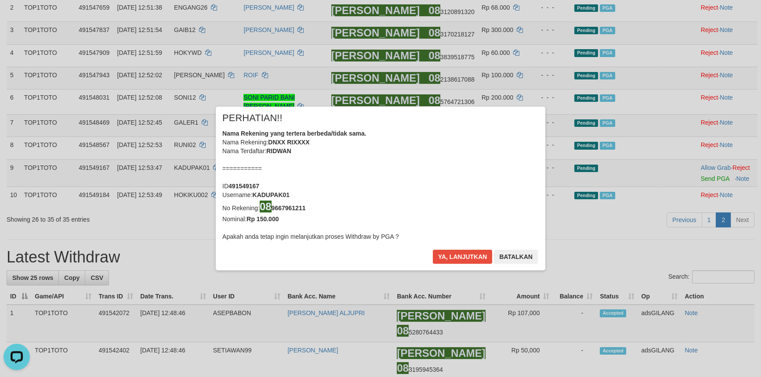
scroll to position [155, 0]
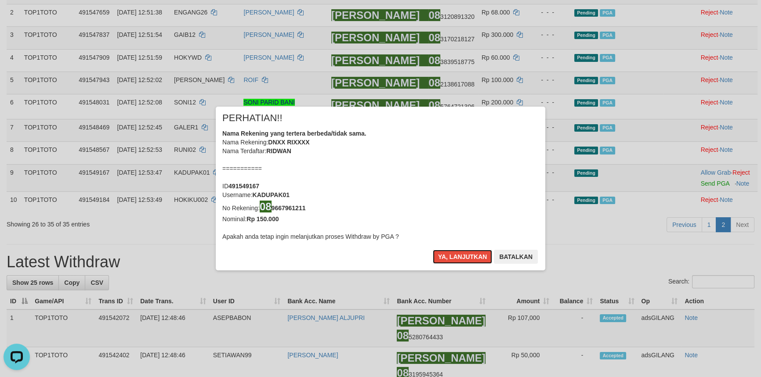
click at [464, 259] on button "Ya, lanjutkan" at bounding box center [463, 257] width 60 height 14
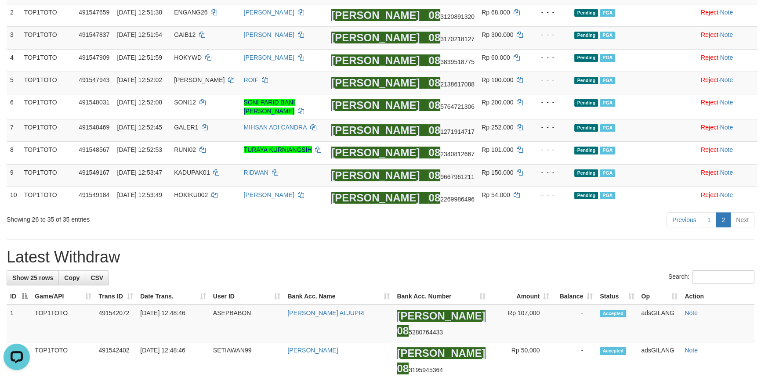
scroll to position [151, 0]
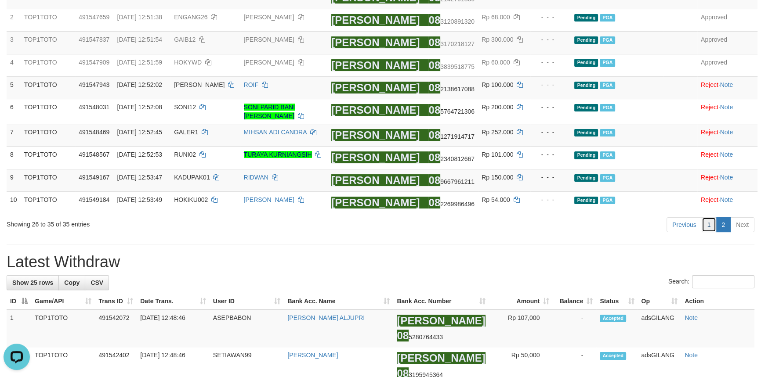
click at [712, 221] on link "1" at bounding box center [708, 224] width 15 height 15
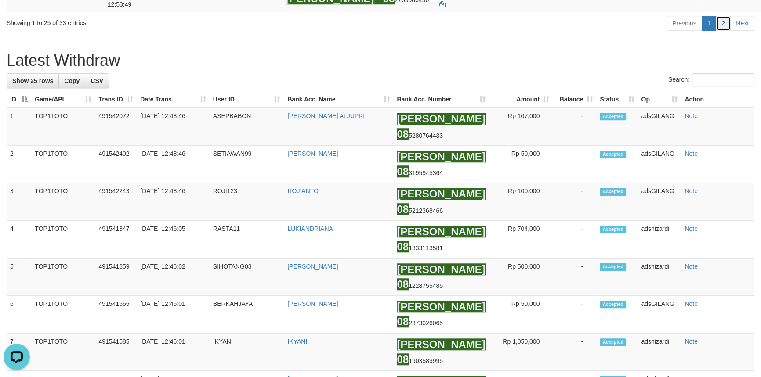
click at [720, 31] on link "2" at bounding box center [722, 23] width 15 height 15
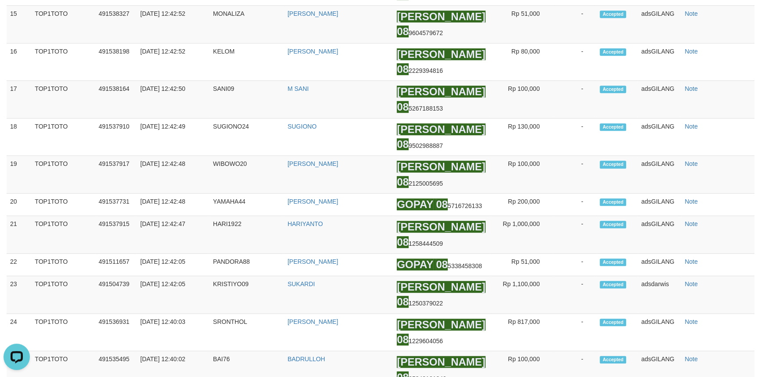
scroll to position [149, 0]
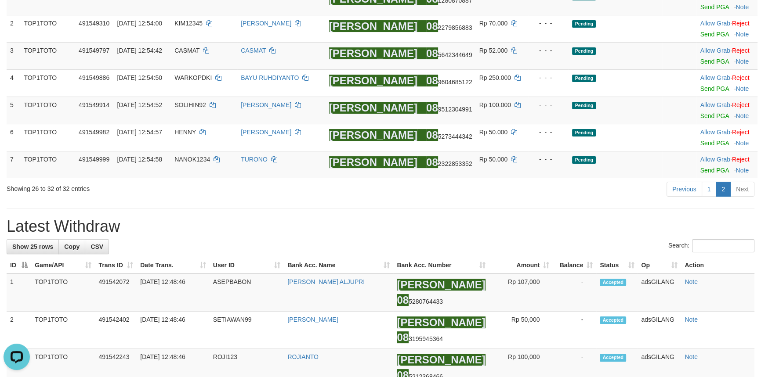
click at [502, 219] on h1 "Latest Withdraw" at bounding box center [381, 227] width 748 height 18
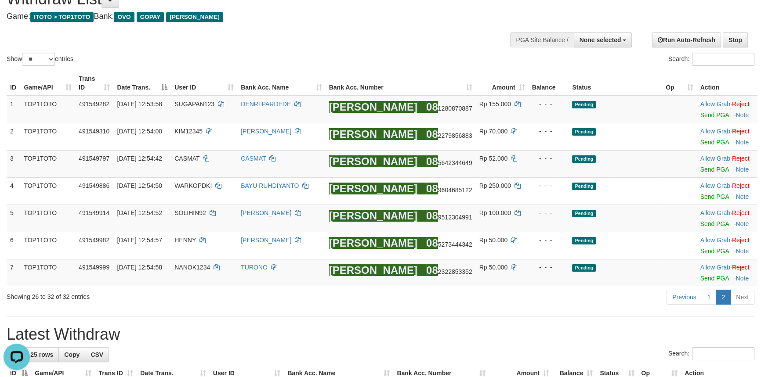
scroll to position [29, 0]
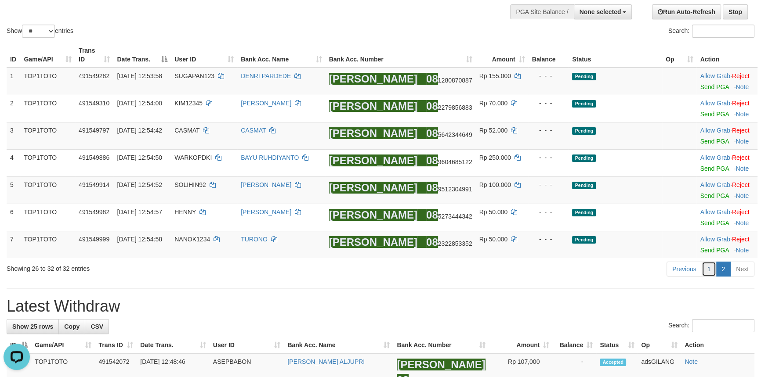
click at [709, 267] on link "1" at bounding box center [708, 269] width 15 height 15
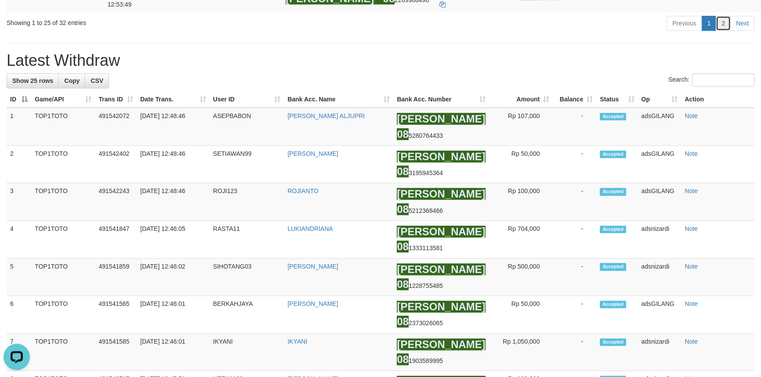
click at [726, 31] on link "2" at bounding box center [722, 23] width 15 height 15
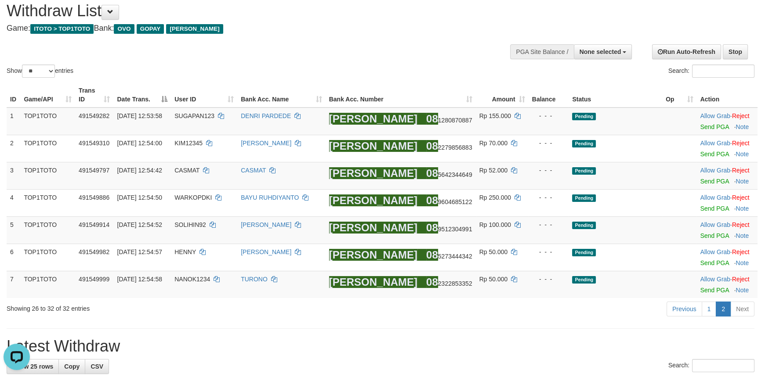
click at [384, 299] on div "ID Game/API Trans ID Date Trans. User ID Bank Acc. Name Bank Acc. Number Amount…" at bounding box center [380, 190] width 761 height 221
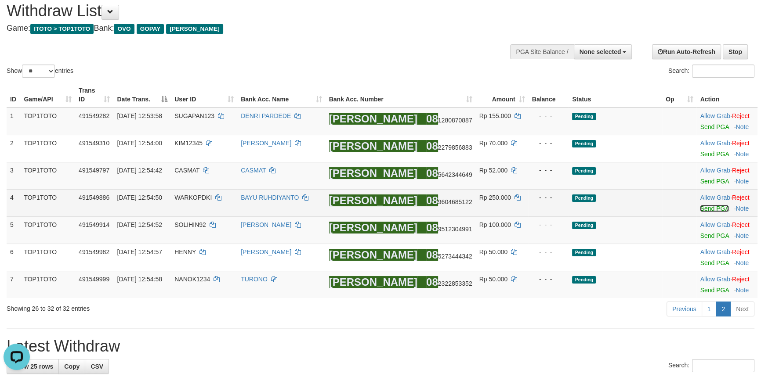
click at [702, 209] on link "Send PGA" at bounding box center [714, 208] width 29 height 7
click at [705, 182] on link "Send PGA" at bounding box center [714, 181] width 29 height 7
click at [700, 149] on div at bounding box center [727, 149] width 54 height 2
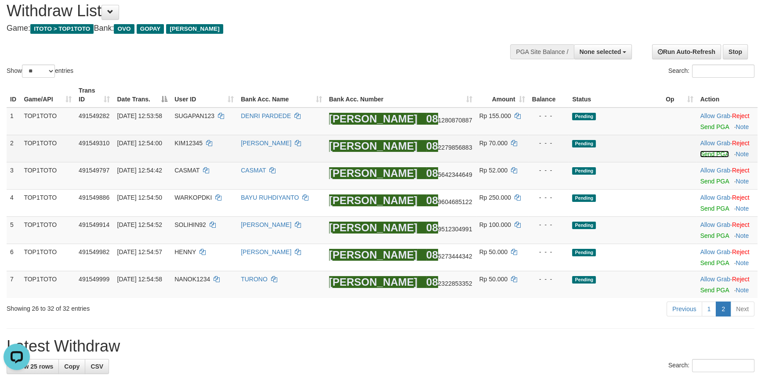
click at [700, 154] on link "Send PGA" at bounding box center [714, 154] width 29 height 7
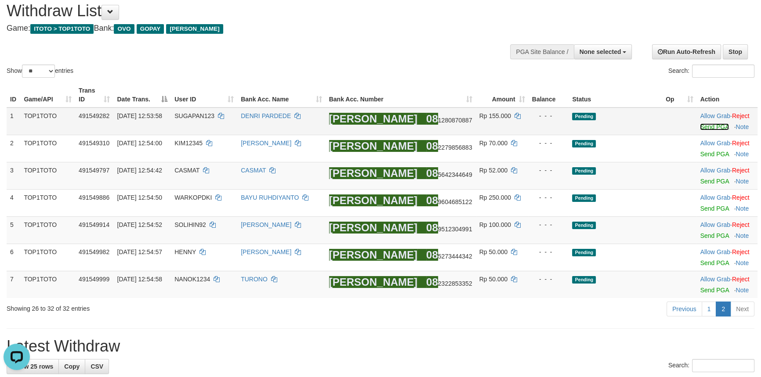
click at [701, 123] on link "Send PGA" at bounding box center [714, 126] width 29 height 7
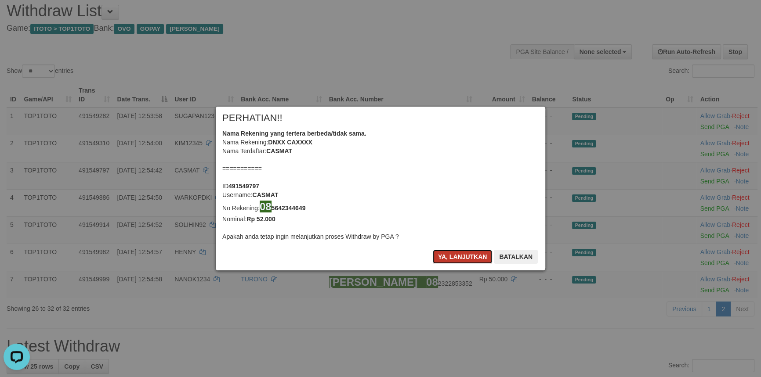
click at [461, 257] on button "Ya, lanjutkan" at bounding box center [463, 257] width 60 height 14
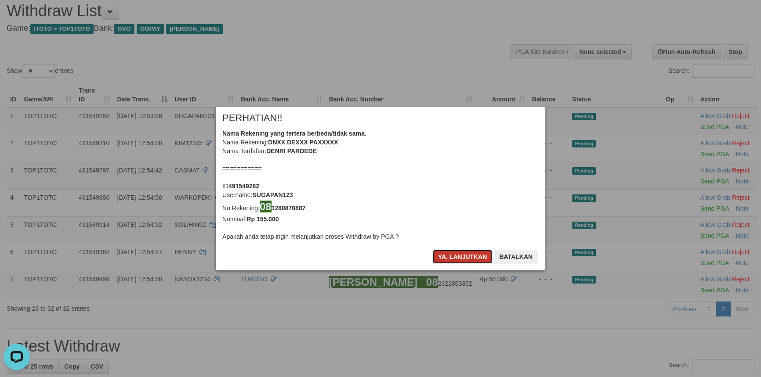
click at [459, 253] on button "Ya, lanjutkan" at bounding box center [463, 257] width 60 height 14
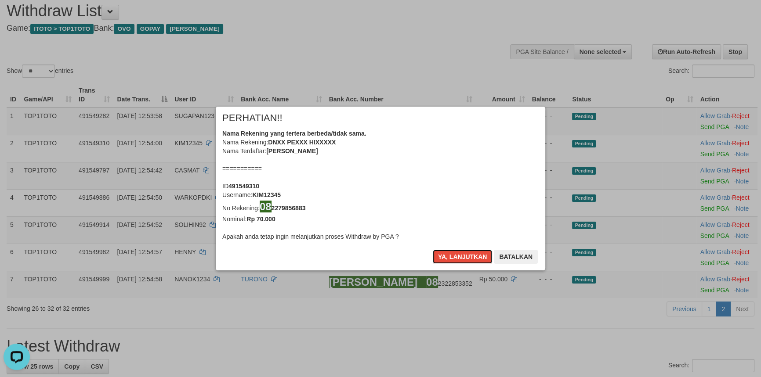
click at [459, 253] on button "Ya, lanjutkan" at bounding box center [463, 257] width 60 height 14
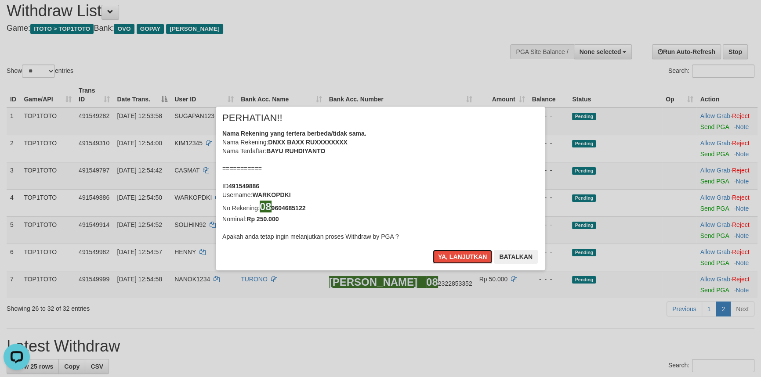
click at [459, 253] on button "Ya, lanjutkan" at bounding box center [463, 257] width 60 height 14
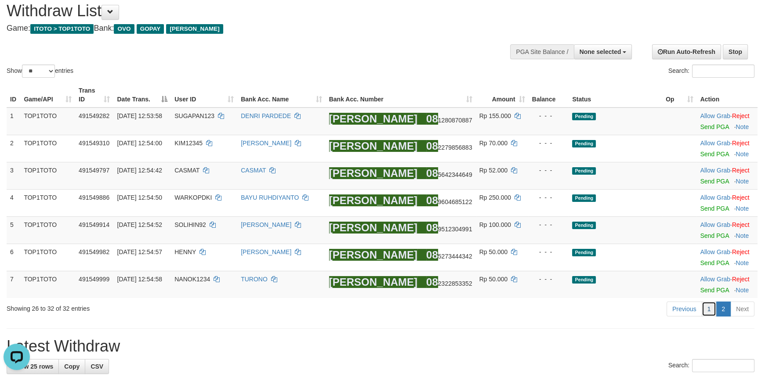
click at [704, 308] on link "1" at bounding box center [708, 309] width 15 height 15
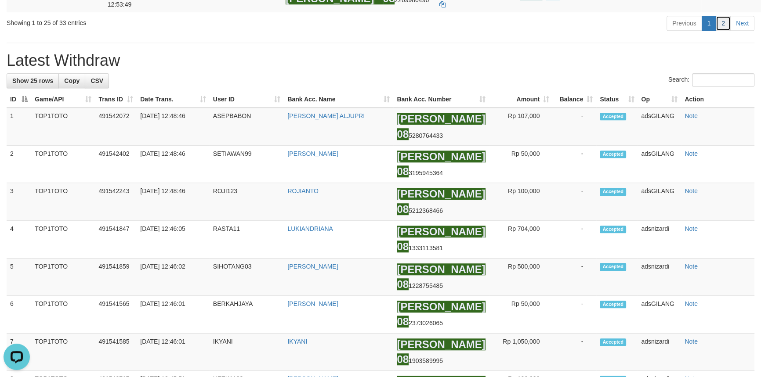
click at [720, 31] on link "2" at bounding box center [722, 23] width 15 height 15
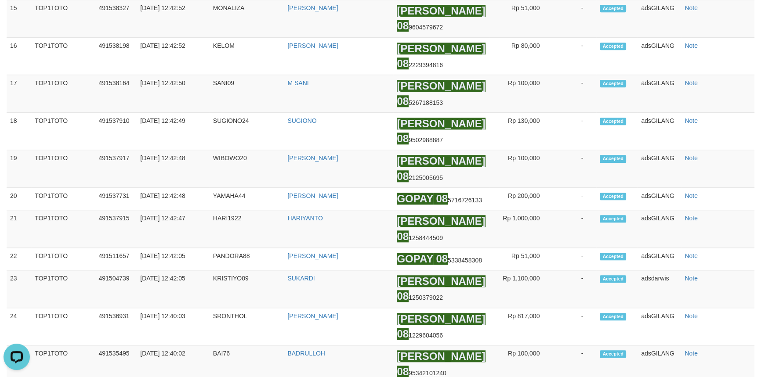
scroll to position [100, 0]
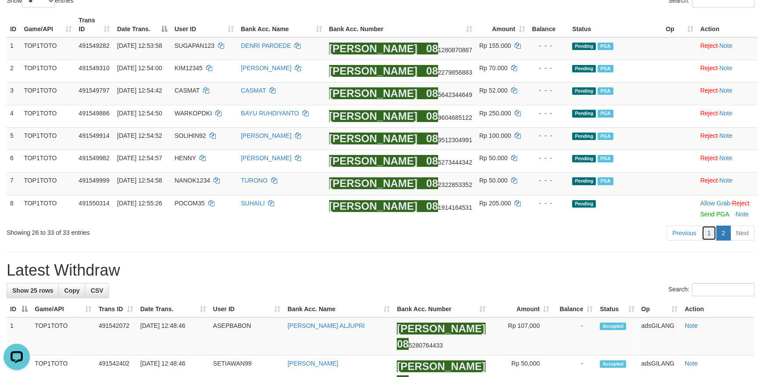
click at [711, 233] on link "1" at bounding box center [708, 233] width 15 height 15
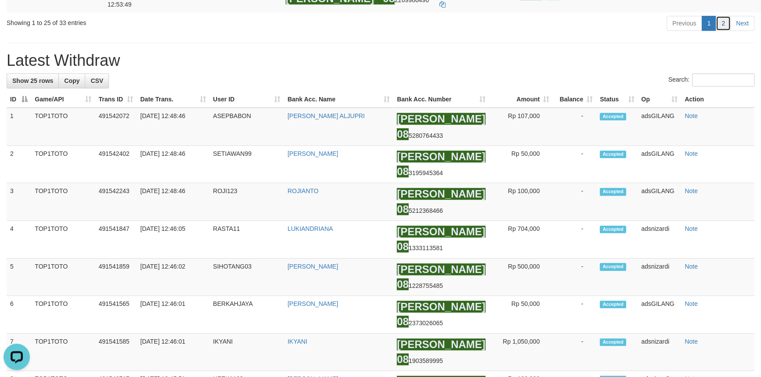
click at [720, 31] on link "2" at bounding box center [722, 23] width 15 height 15
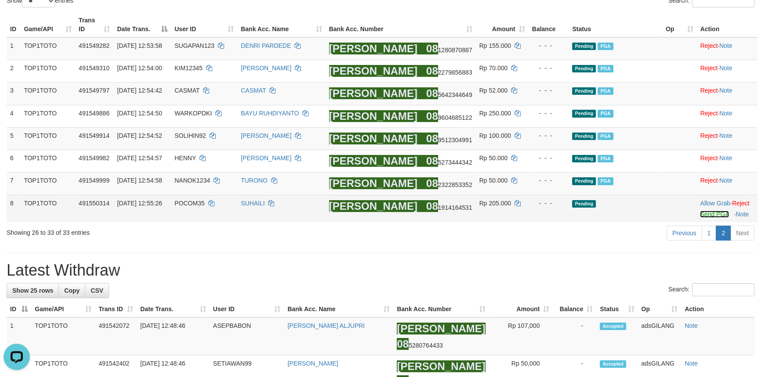
click at [700, 217] on link "Send PGA" at bounding box center [714, 214] width 29 height 7
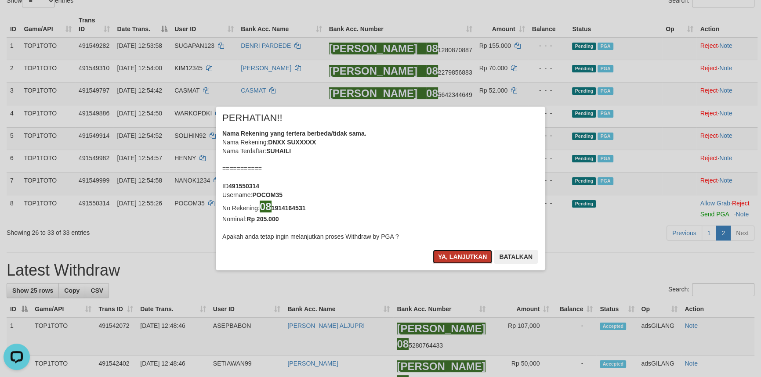
click at [452, 258] on button "Ya, lanjutkan" at bounding box center [463, 257] width 60 height 14
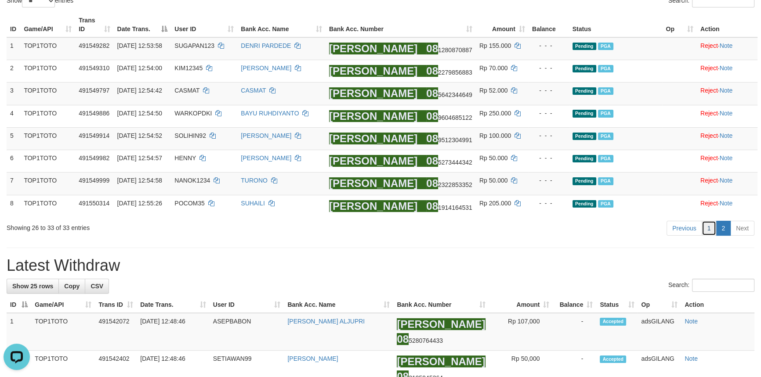
click at [704, 234] on link "1" at bounding box center [708, 228] width 15 height 15
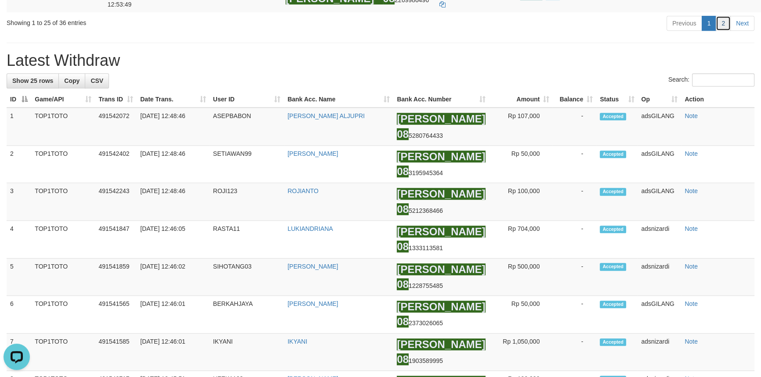
click at [723, 31] on link "2" at bounding box center [722, 23] width 15 height 15
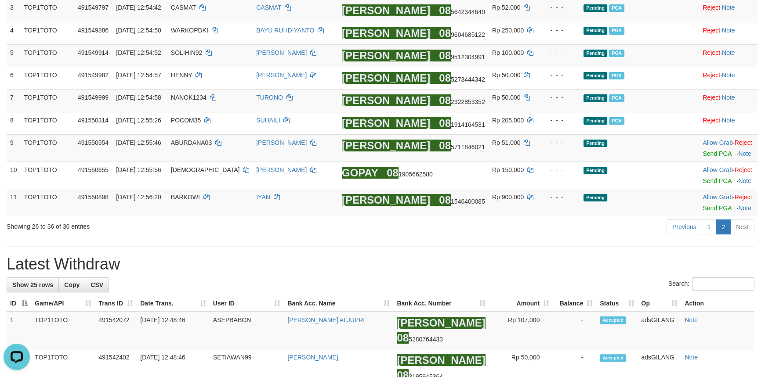
drag, startPoint x: 537, startPoint y: 247, endPoint x: 527, endPoint y: 245, distance: 9.4
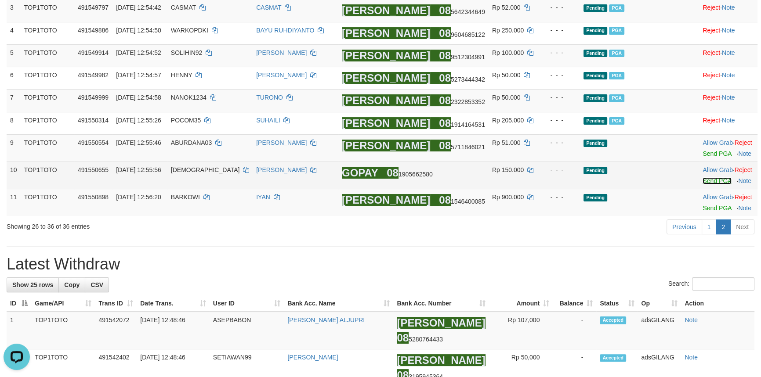
click at [703, 183] on link "Send PGA" at bounding box center [716, 180] width 29 height 7
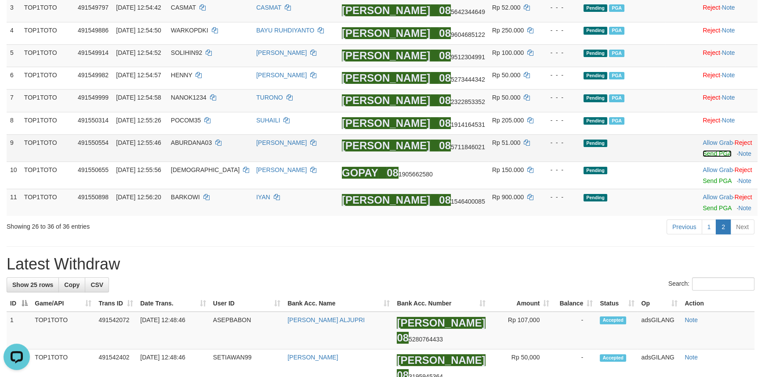
click at [705, 154] on link "Send PGA" at bounding box center [716, 153] width 29 height 7
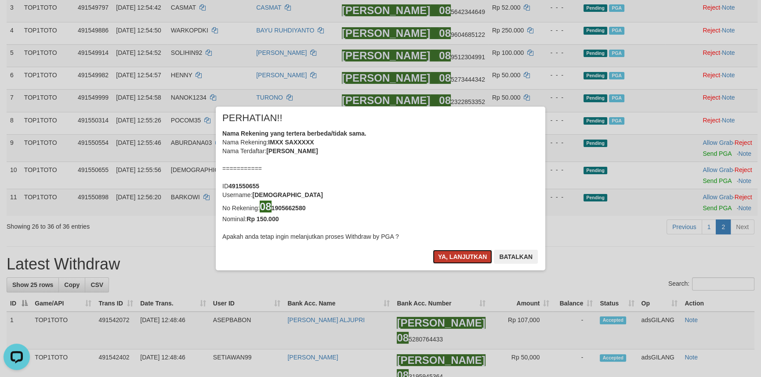
click at [459, 255] on button "Ya, lanjutkan" at bounding box center [463, 257] width 60 height 14
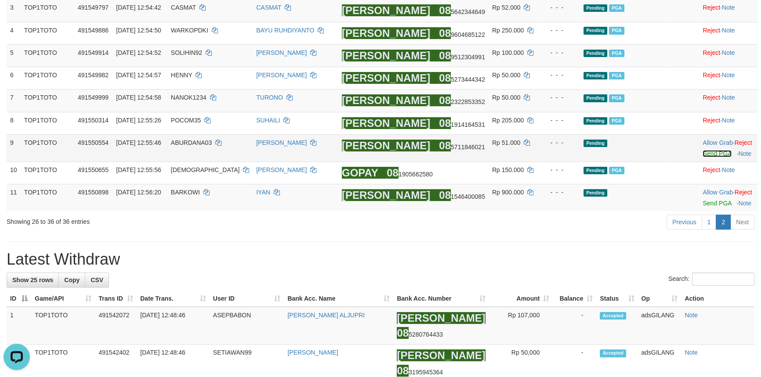
click at [703, 153] on link "Send PGA" at bounding box center [716, 153] width 29 height 7
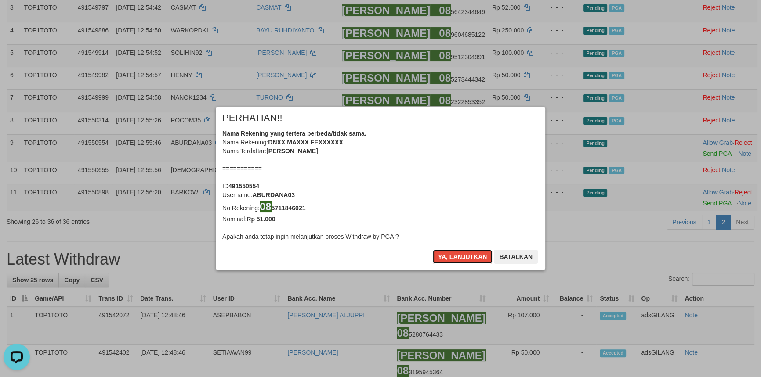
click at [465, 253] on button "Ya, lanjutkan" at bounding box center [463, 257] width 60 height 14
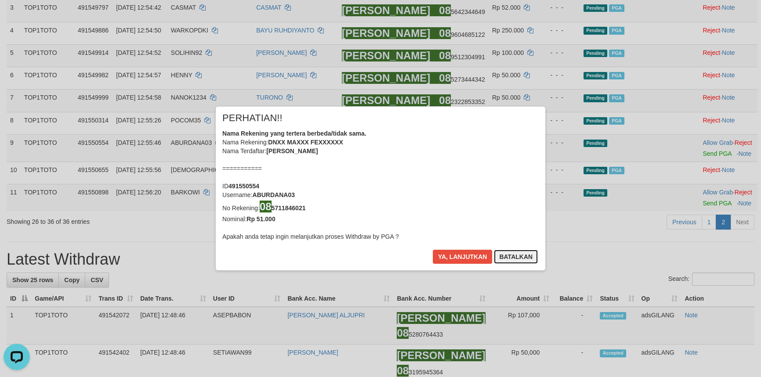
click at [514, 254] on button "Batalkan" at bounding box center [516, 257] width 44 height 14
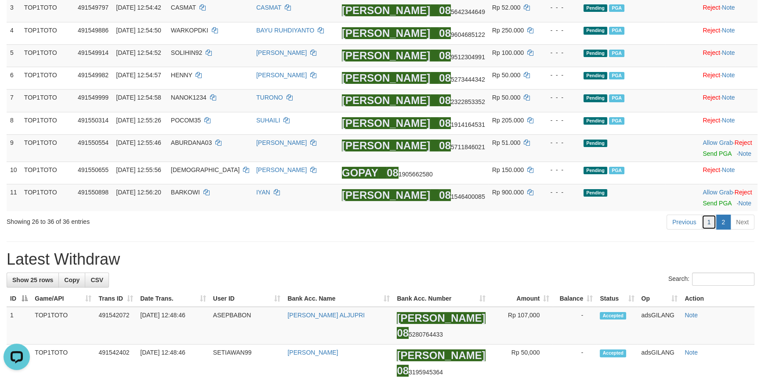
click at [709, 221] on link "1" at bounding box center [708, 222] width 15 height 15
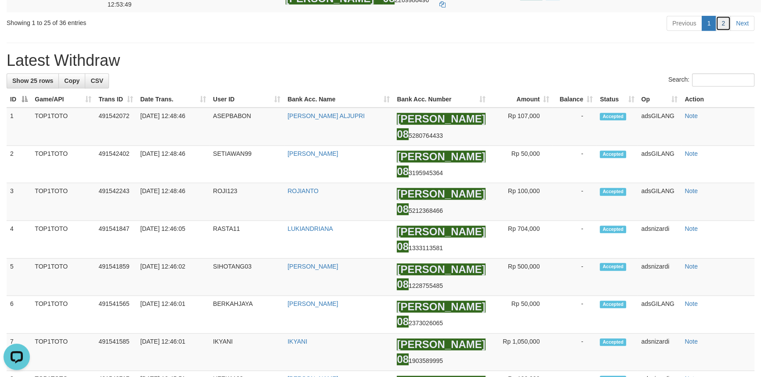
click at [723, 31] on link "2" at bounding box center [722, 23] width 15 height 15
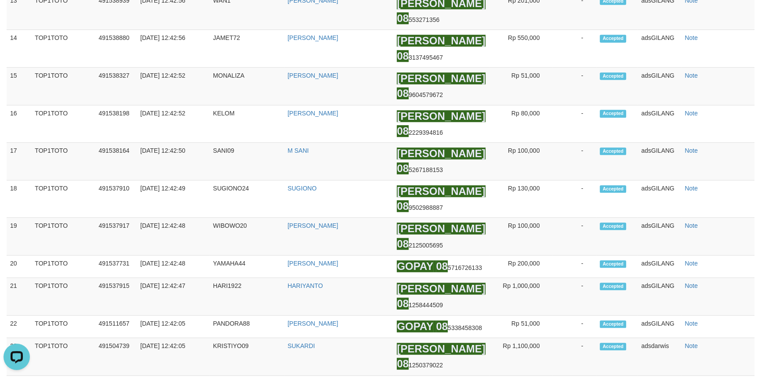
scroll to position [148, 0]
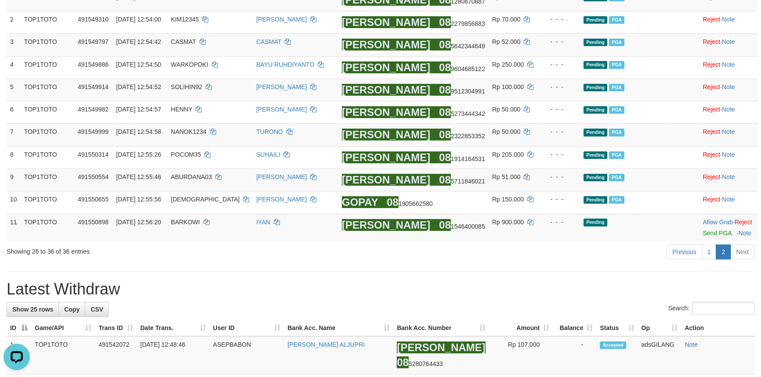
click at [709, 256] on link "1" at bounding box center [708, 252] width 15 height 15
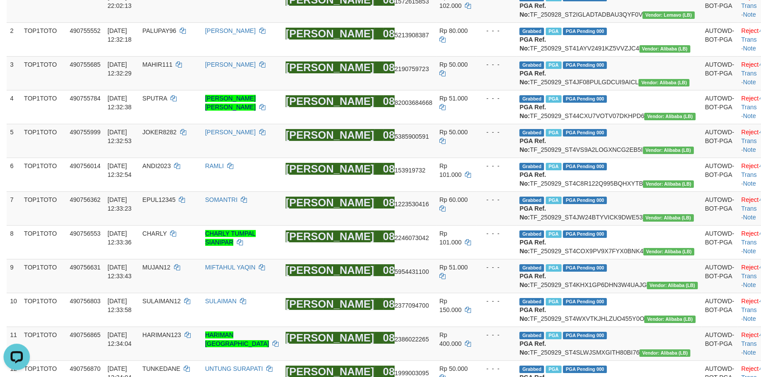
scroll to position [1023, 0]
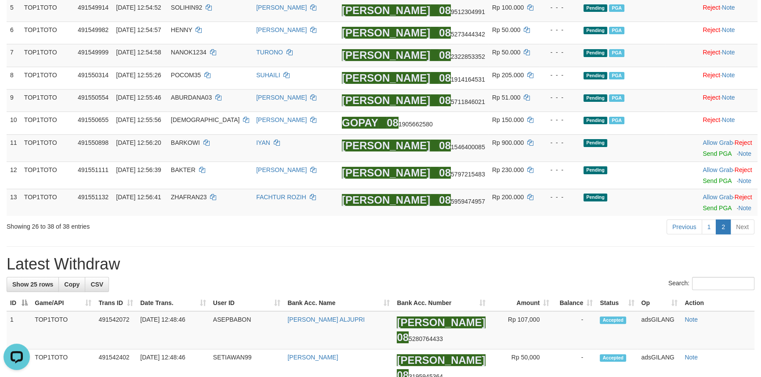
click at [456, 262] on h1 "Latest Withdraw" at bounding box center [381, 265] width 748 height 18
click at [708, 207] on link "Send PGA" at bounding box center [716, 208] width 29 height 7
click at [704, 182] on link "Send PGA" at bounding box center [716, 180] width 29 height 7
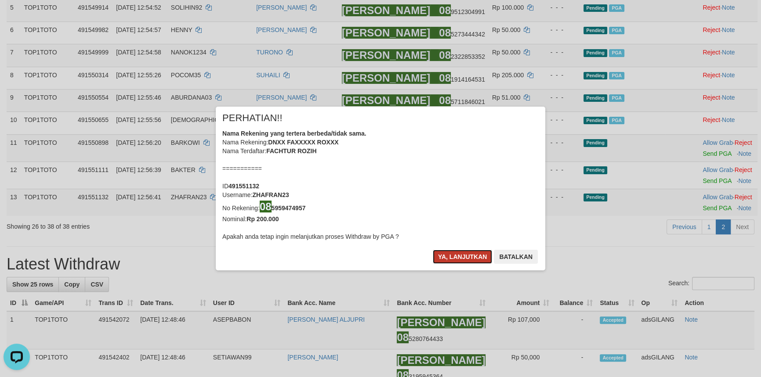
click at [455, 255] on button "Ya, lanjutkan" at bounding box center [463, 257] width 60 height 14
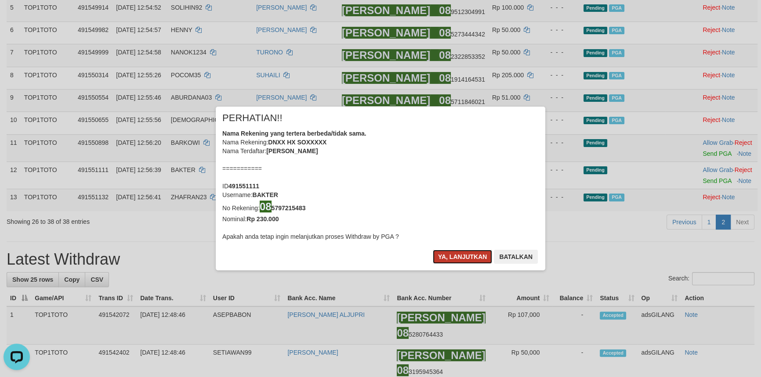
click at [459, 255] on button "Ya, lanjutkan" at bounding box center [463, 257] width 60 height 14
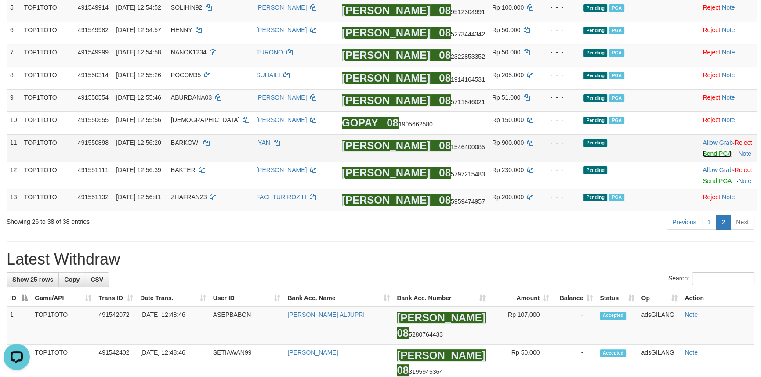
click at [703, 153] on link "Send PGA" at bounding box center [716, 153] width 29 height 7
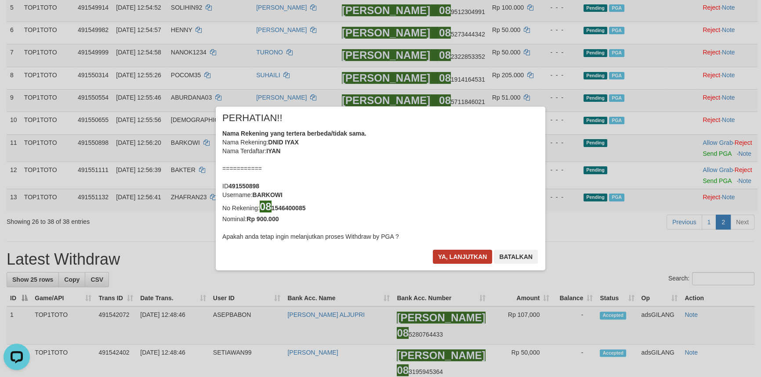
scroll to position [224, 0]
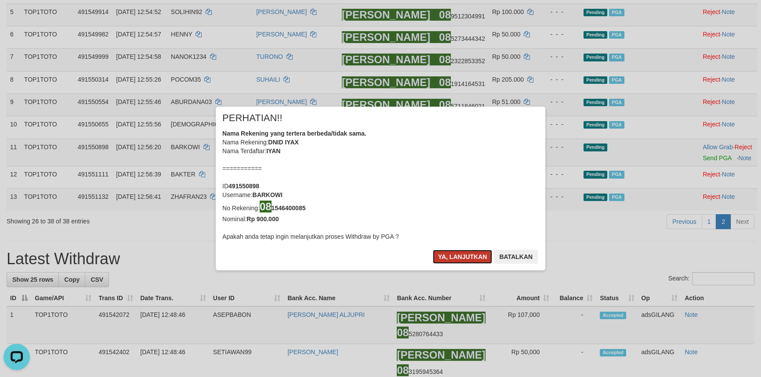
click at [463, 259] on button "Ya, lanjutkan" at bounding box center [463, 257] width 60 height 14
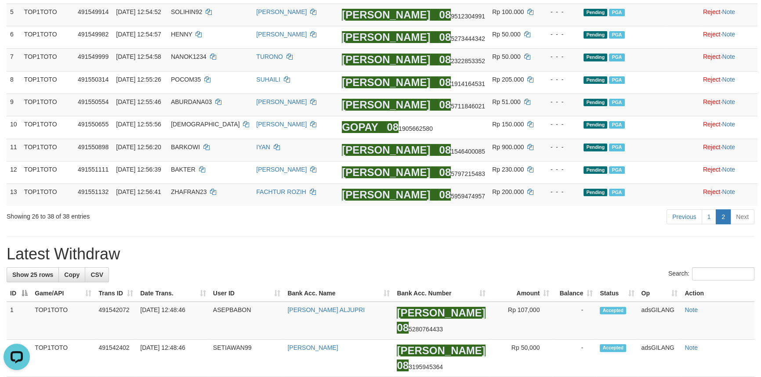
scroll to position [219, 0]
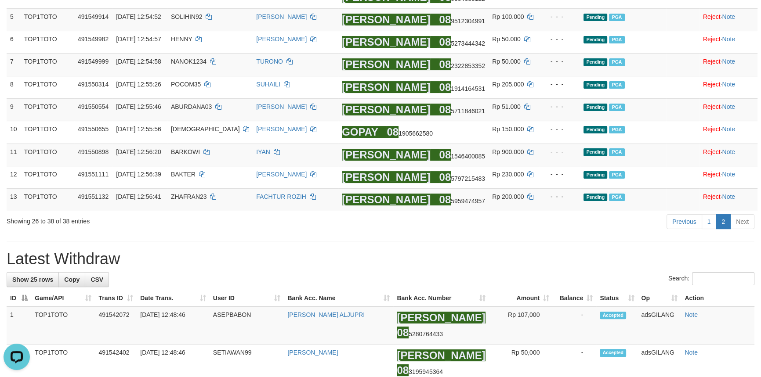
click at [445, 261] on h1 "Latest Withdraw" at bounding box center [381, 259] width 748 height 18
click at [705, 225] on link "1" at bounding box center [708, 221] width 15 height 15
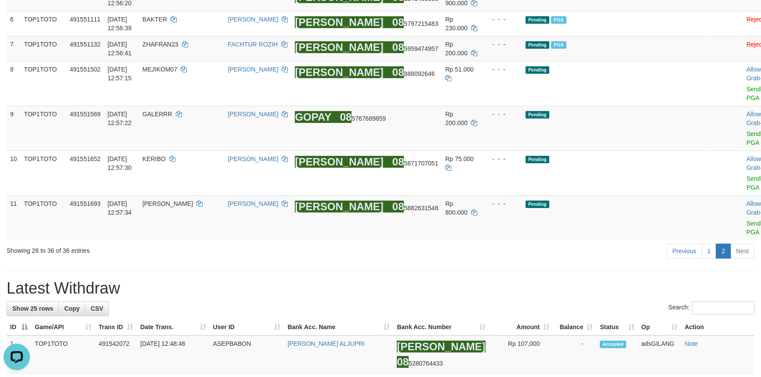
click at [492, 243] on div "Previous 1 2 Next" at bounding box center [539, 252] width 430 height 19
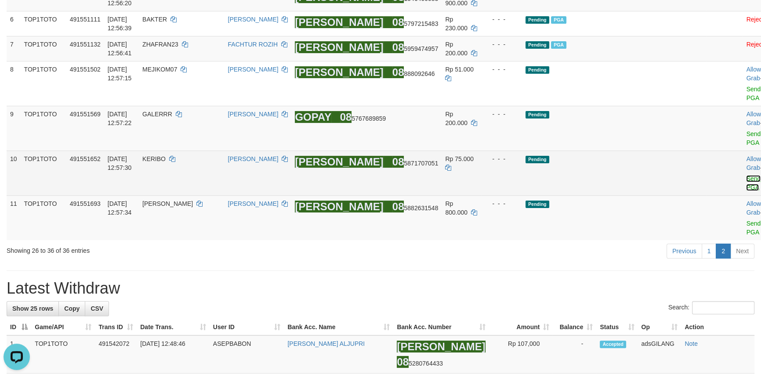
click at [746, 175] on link "Send PGA" at bounding box center [753, 183] width 14 height 16
click at [742, 147] on td "Allow Grab · Reject Send PGA · Note" at bounding box center [763, 128] width 43 height 45
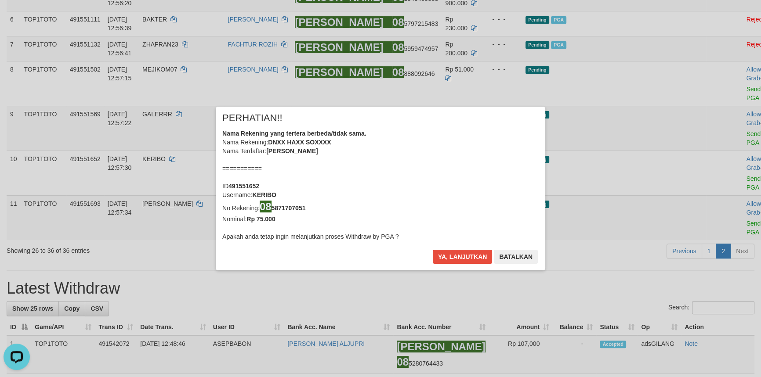
click at [708, 143] on div "× PERHATIAN!! Nama Rekening yang tertera berbeda/tidak sama. Nama Rekening: DNX…" at bounding box center [380, 188] width 761 height 199
click at [447, 258] on button "Ya, lanjutkan" at bounding box center [463, 257] width 60 height 14
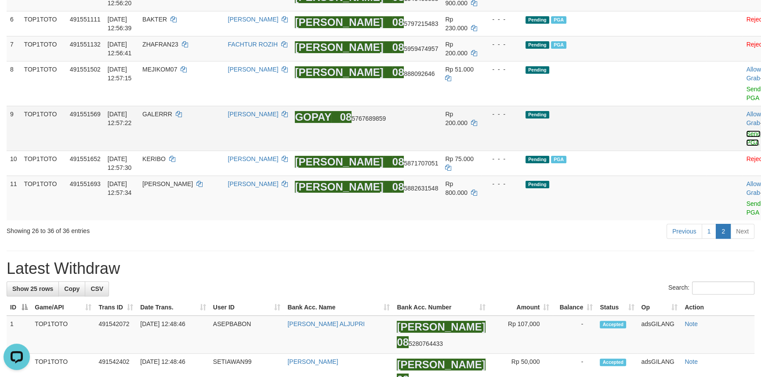
click at [746, 140] on link "Send PGA" at bounding box center [753, 138] width 14 height 16
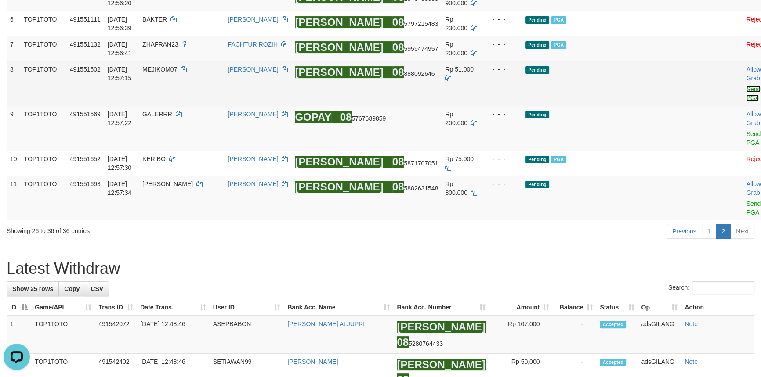
click at [746, 101] on link "Send PGA" at bounding box center [753, 94] width 14 height 16
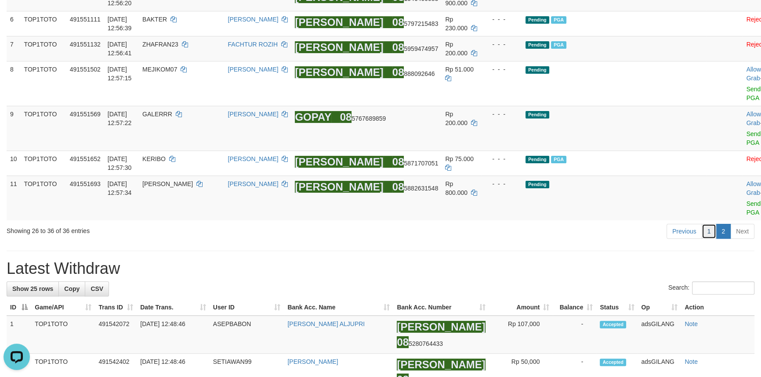
click at [712, 224] on link "1" at bounding box center [708, 231] width 15 height 15
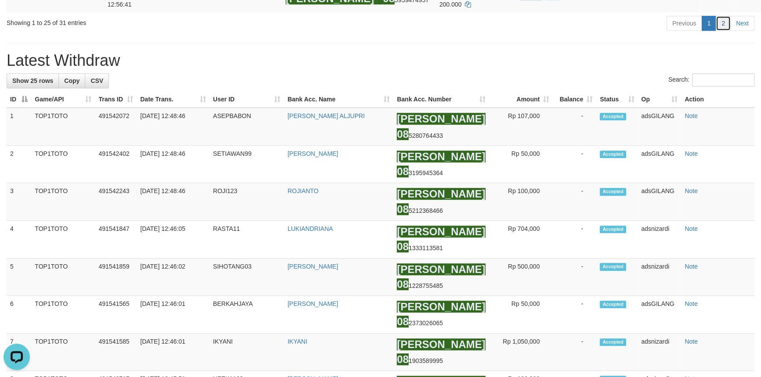
click at [720, 31] on link "2" at bounding box center [722, 23] width 15 height 15
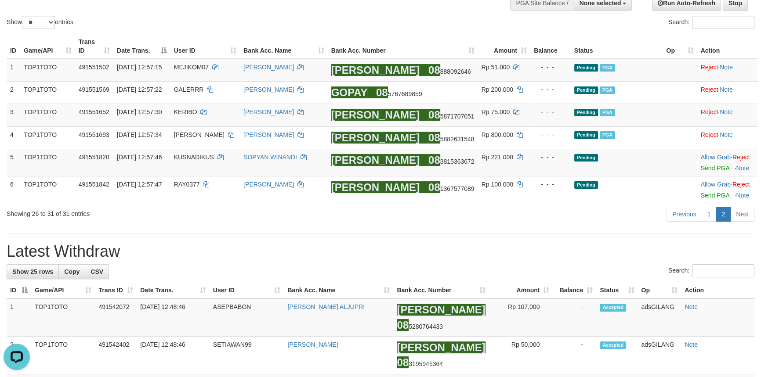
click at [712, 220] on link "1" at bounding box center [708, 214] width 15 height 15
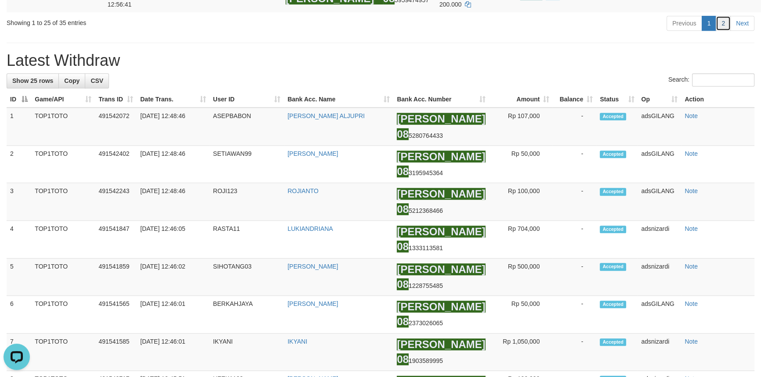
click at [719, 31] on link "2" at bounding box center [722, 23] width 15 height 15
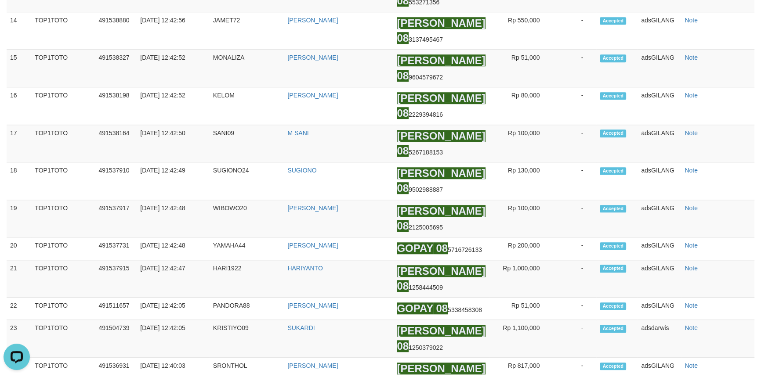
scroll to position [152, 0]
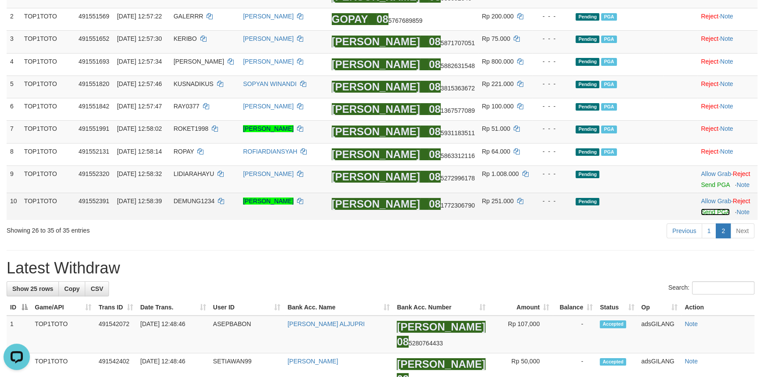
click at [701, 214] on link "Send PGA" at bounding box center [715, 212] width 29 height 7
click at [701, 188] on link "Send PGA" at bounding box center [715, 184] width 29 height 7
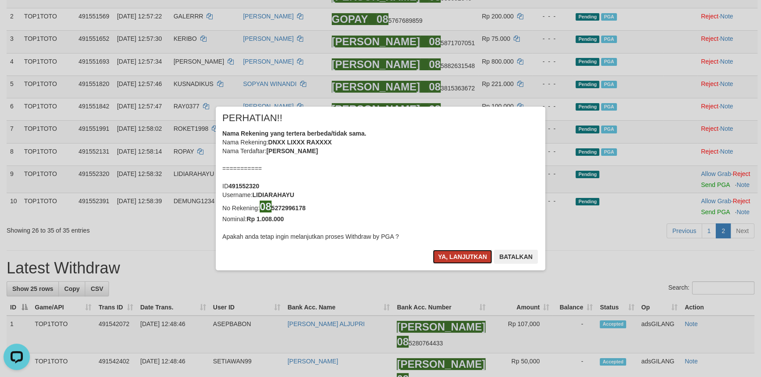
click at [460, 256] on button "Ya, lanjutkan" at bounding box center [463, 257] width 60 height 14
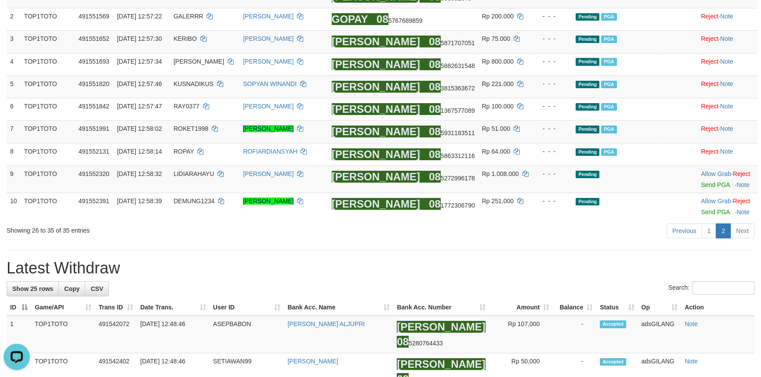
scroll to position [147, 0]
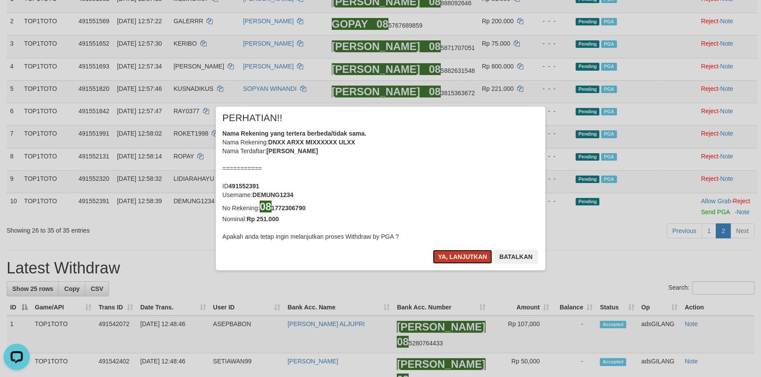
click at [456, 256] on button "Ya, lanjutkan" at bounding box center [463, 257] width 60 height 14
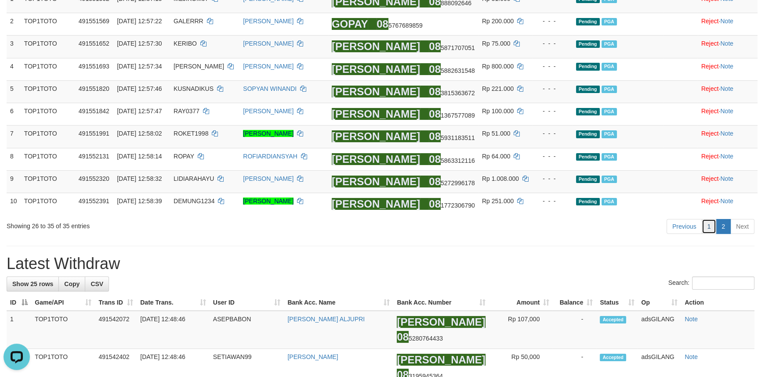
click at [709, 226] on link "1" at bounding box center [708, 226] width 15 height 15
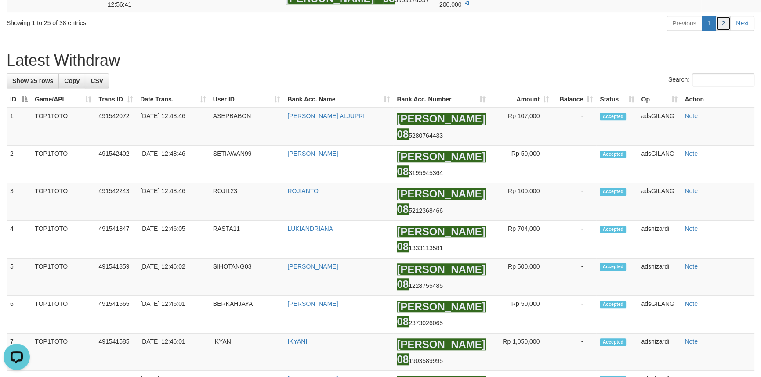
click at [717, 31] on link "2" at bounding box center [722, 23] width 15 height 15
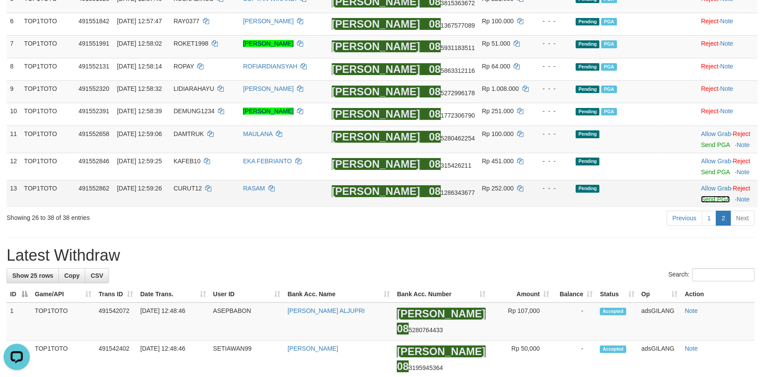
click at [708, 202] on link "Send PGA" at bounding box center [715, 199] width 29 height 7
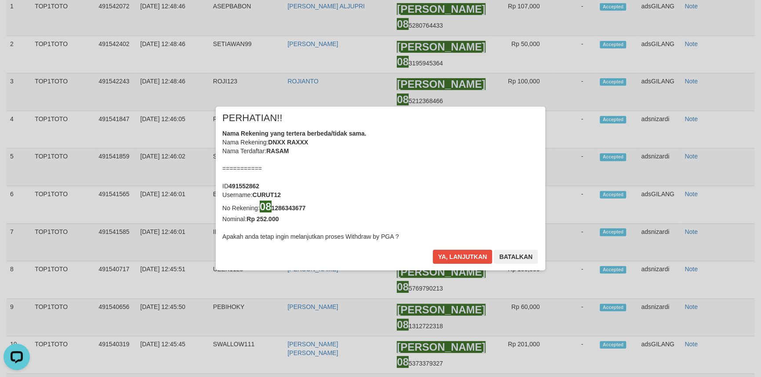
scroll to position [567, 0]
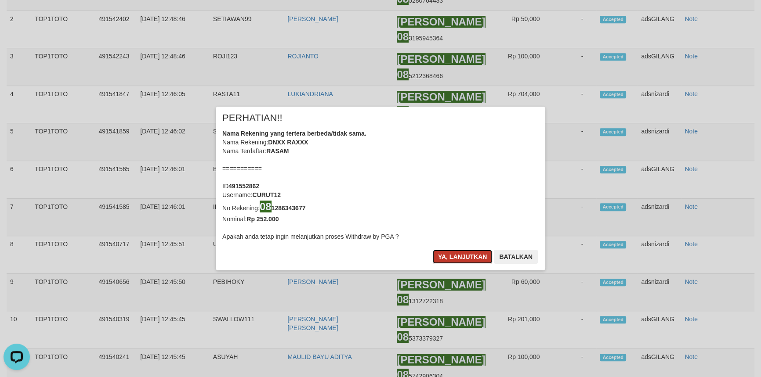
click at [452, 255] on button "Ya, lanjutkan" at bounding box center [463, 257] width 60 height 14
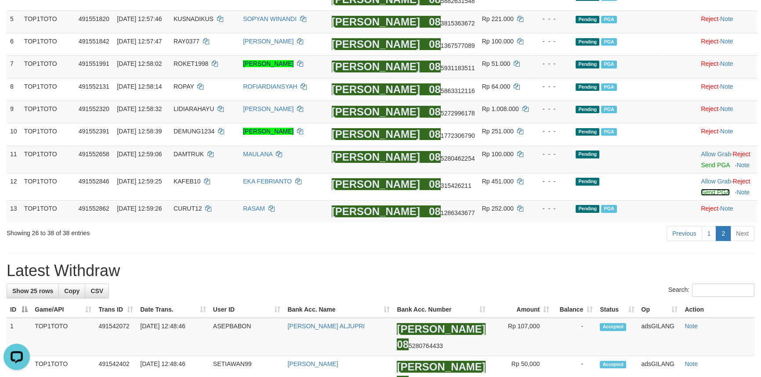
scroll to position [162, 0]
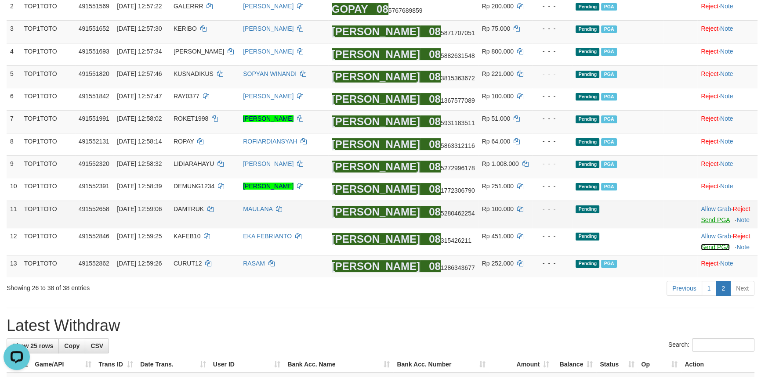
click at [711, 249] on link "Send PGA" at bounding box center [715, 247] width 29 height 7
click at [708, 223] on link "Send PGA" at bounding box center [715, 220] width 29 height 7
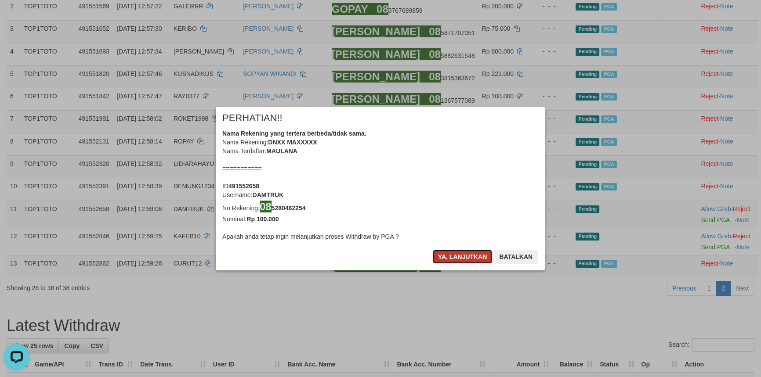
click at [459, 257] on button "Ya, lanjutkan" at bounding box center [463, 257] width 60 height 14
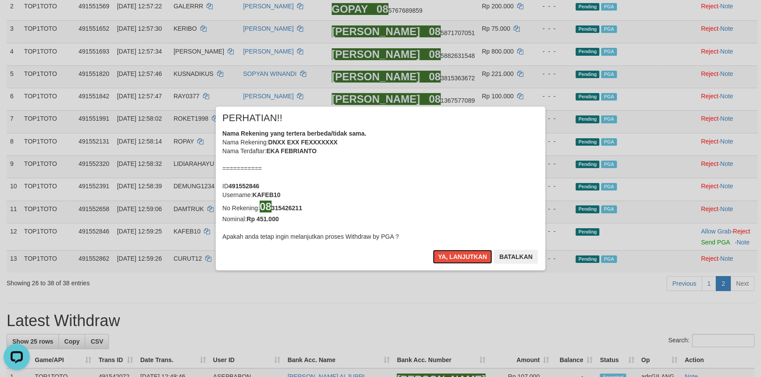
click at [459, 257] on button "Ya, lanjutkan" at bounding box center [463, 257] width 60 height 14
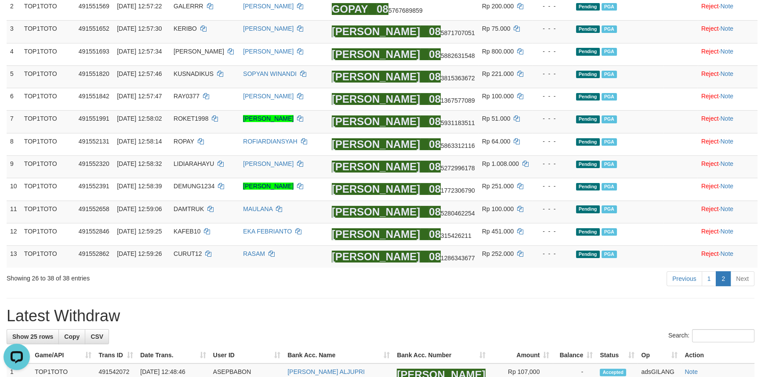
drag, startPoint x: 410, startPoint y: 299, endPoint x: 382, endPoint y: 299, distance: 28.1
click at [706, 281] on link "1" at bounding box center [708, 278] width 15 height 15
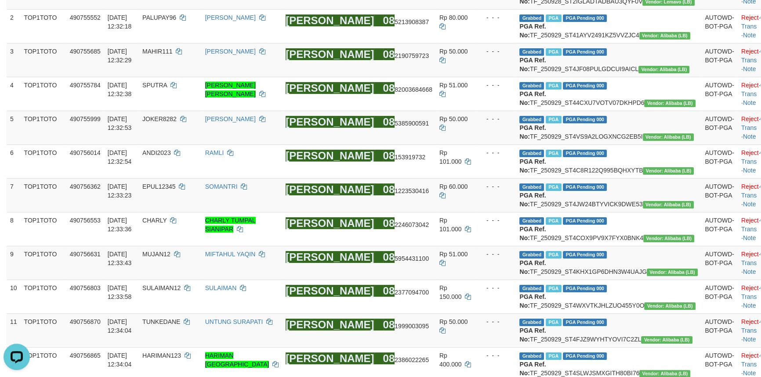
scroll to position [944, 0]
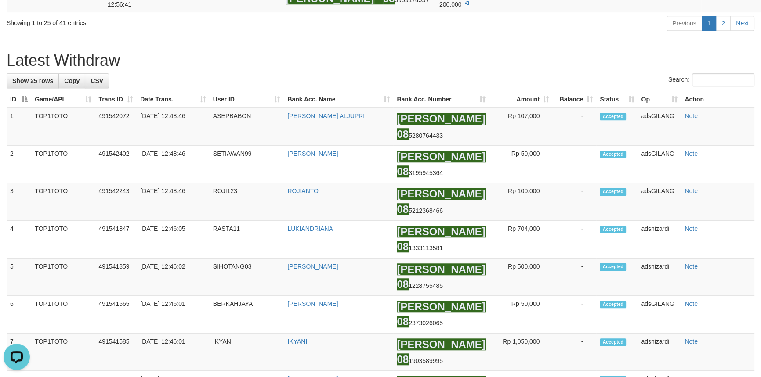
click at [721, 31] on link "2" at bounding box center [722, 23] width 15 height 15
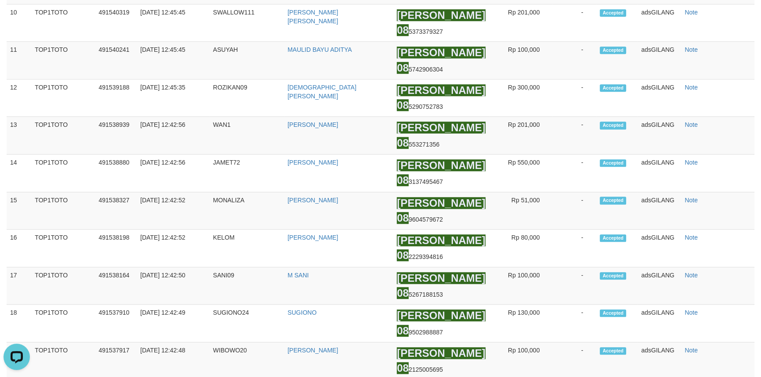
scroll to position [298, 0]
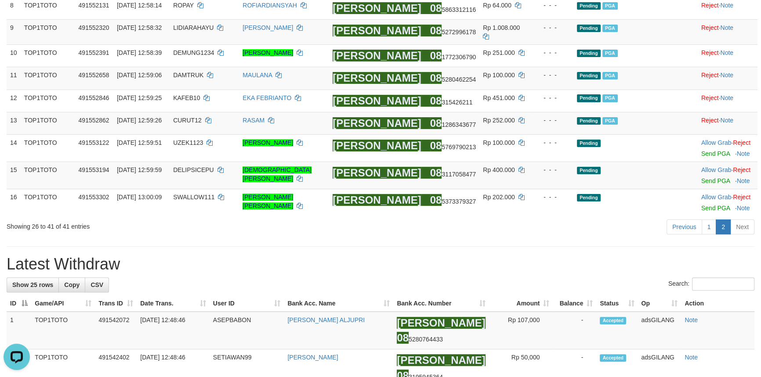
click at [509, 236] on div "Previous 1 2 Next" at bounding box center [539, 228] width 430 height 19
click at [339, 278] on div "Search:" at bounding box center [381, 285] width 748 height 15
click at [713, 227] on link "1" at bounding box center [708, 227] width 15 height 15
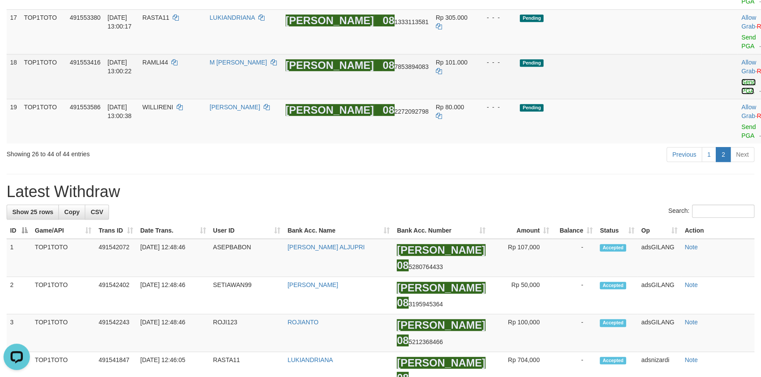
click at [741, 94] on link "Send PGA" at bounding box center [748, 87] width 14 height 16
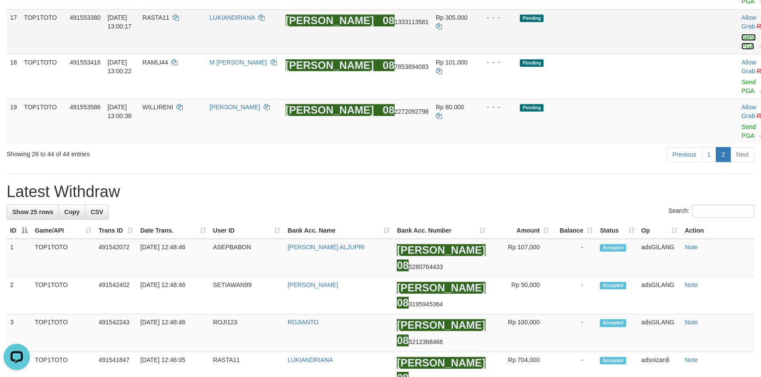
click at [741, 50] on link "Send PGA" at bounding box center [748, 42] width 14 height 16
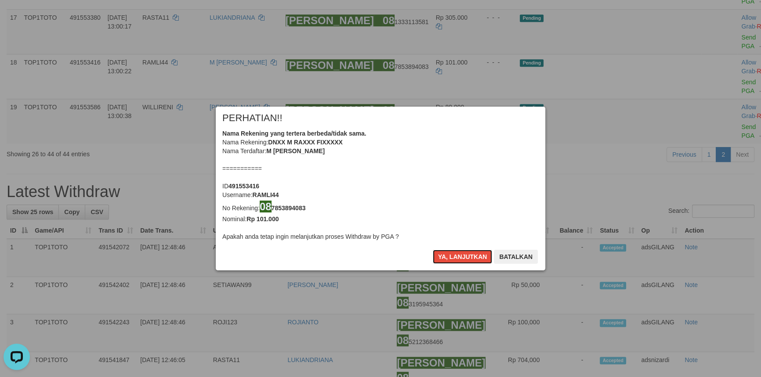
click at [462, 257] on button "Ya, lanjutkan" at bounding box center [463, 257] width 60 height 14
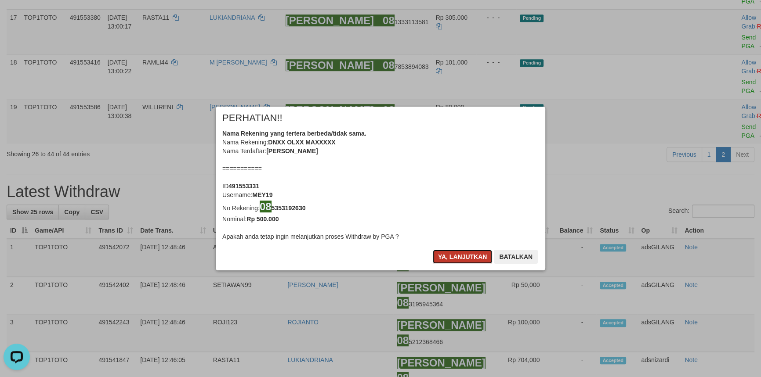
click at [462, 257] on button "Ya, lanjutkan" at bounding box center [463, 257] width 60 height 14
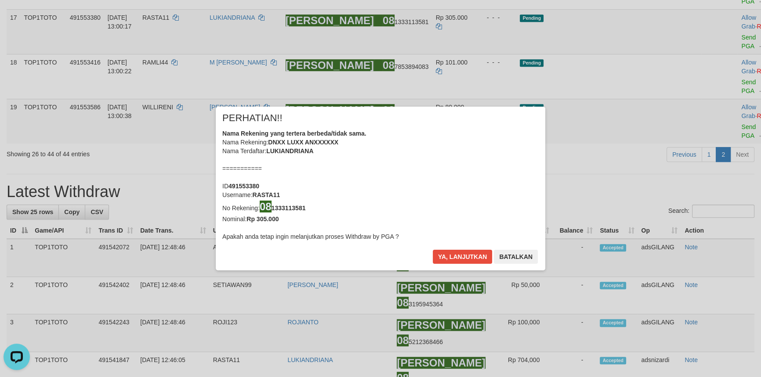
scroll to position [651, 0]
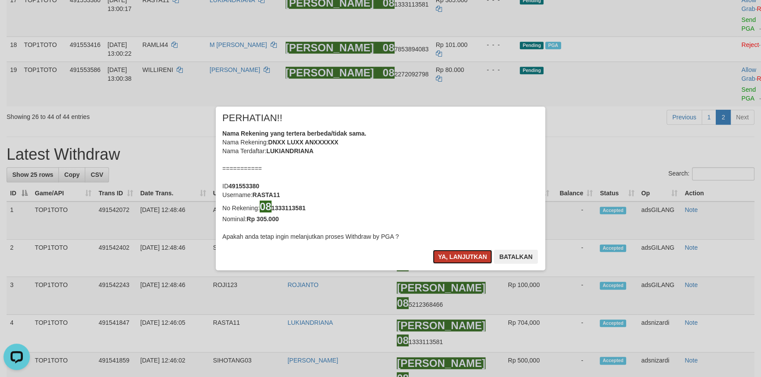
click at [454, 256] on button "Ya, lanjutkan" at bounding box center [463, 257] width 60 height 14
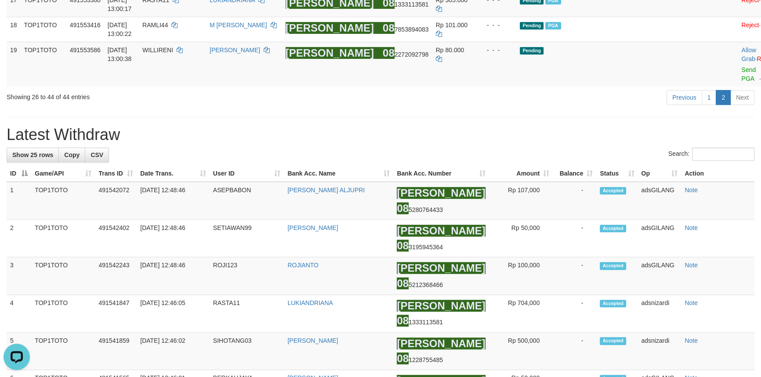
scroll to position [649, 0]
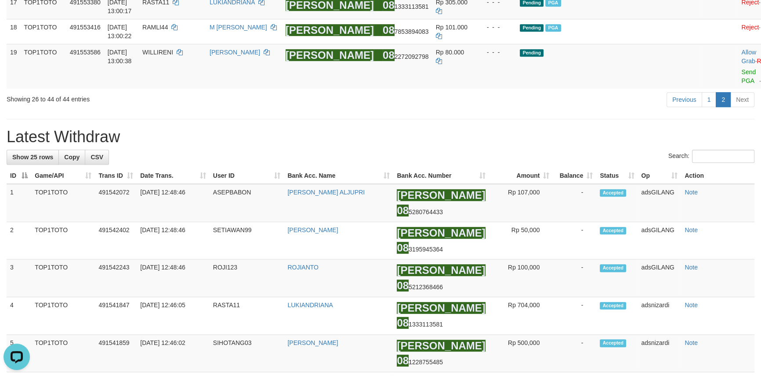
click at [426, 110] on div "Previous 1 2 Next" at bounding box center [539, 100] width 430 height 19
click at [715, 107] on link "1" at bounding box center [708, 99] width 15 height 15
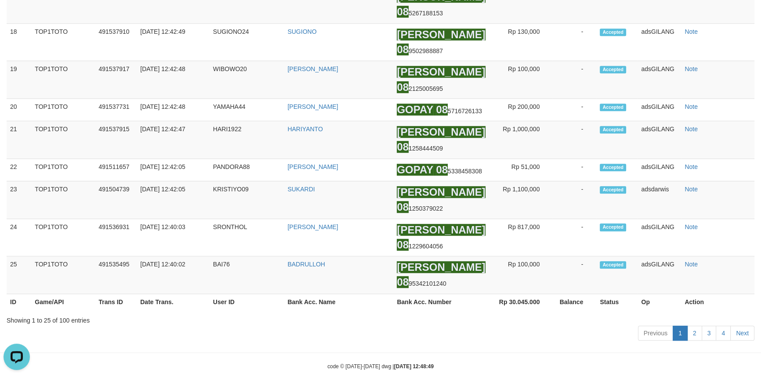
scroll to position [61, 0]
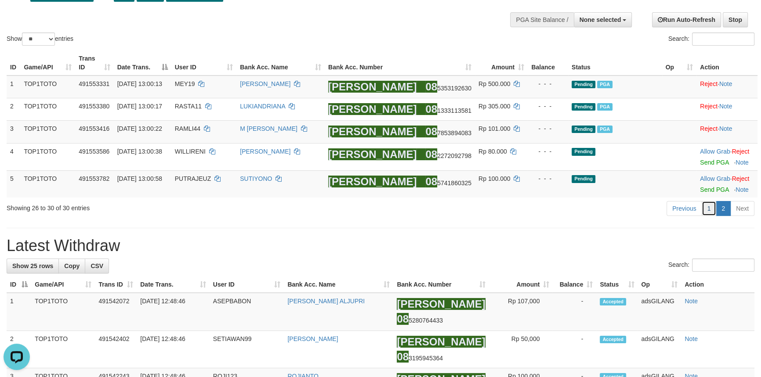
click at [704, 207] on link "1" at bounding box center [708, 208] width 15 height 15
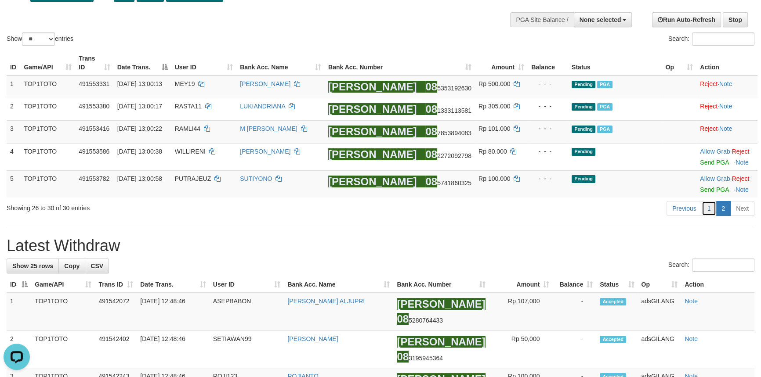
click at [708, 208] on link "1" at bounding box center [708, 208] width 15 height 15
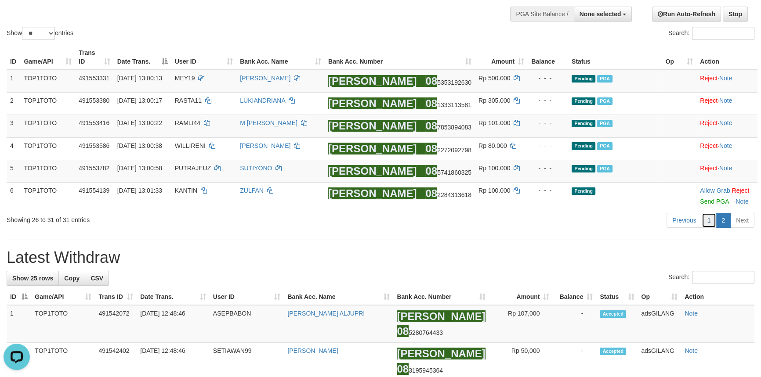
click at [708, 222] on link "1" at bounding box center [708, 220] width 15 height 15
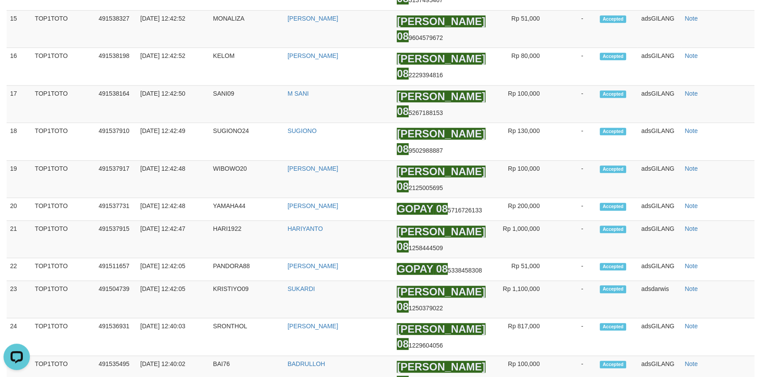
scroll to position [149, 0]
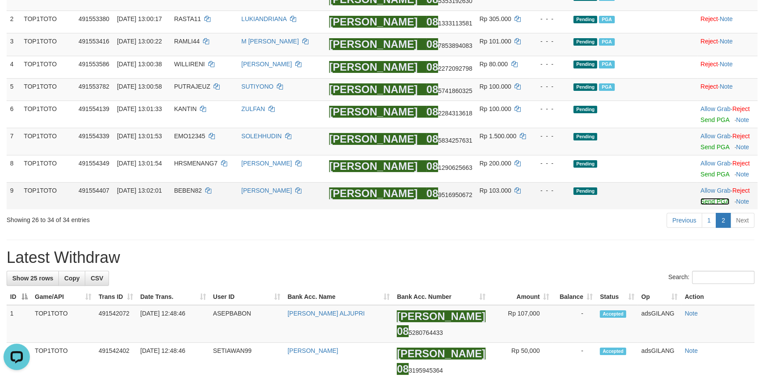
click at [700, 201] on link "Send PGA" at bounding box center [714, 201] width 29 height 7
click at [703, 174] on link "Send PGA" at bounding box center [714, 174] width 29 height 7
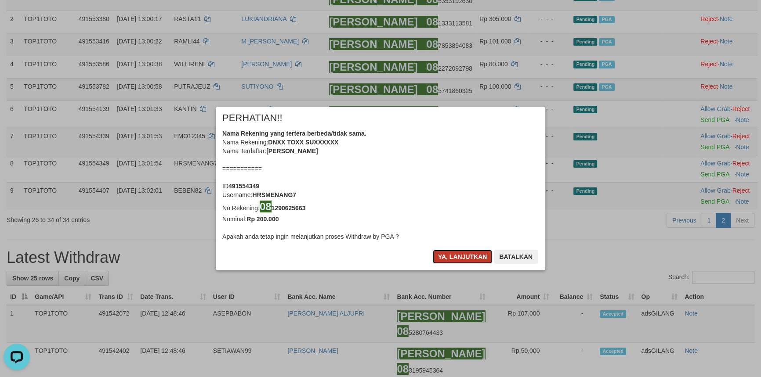
click at [445, 256] on button "Ya, lanjutkan" at bounding box center [463, 257] width 60 height 14
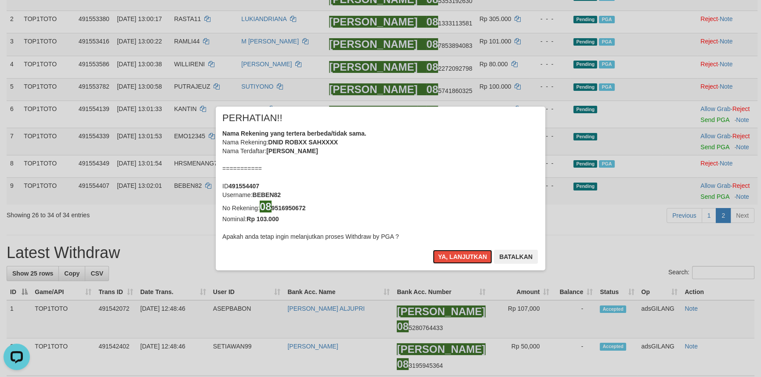
click at [445, 256] on button "Ya, lanjutkan" at bounding box center [463, 257] width 60 height 14
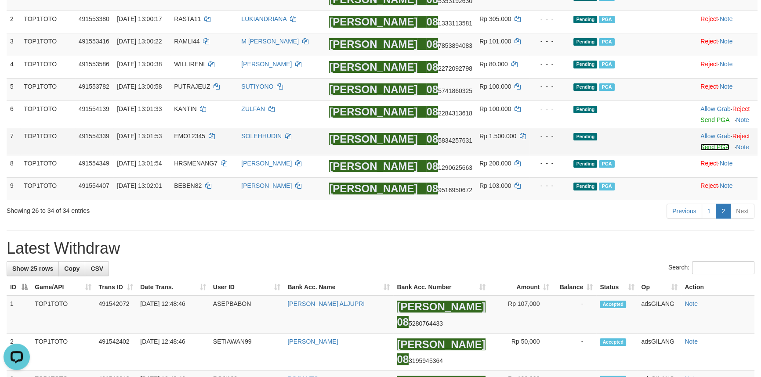
click at [700, 146] on link "Send PGA" at bounding box center [714, 147] width 29 height 7
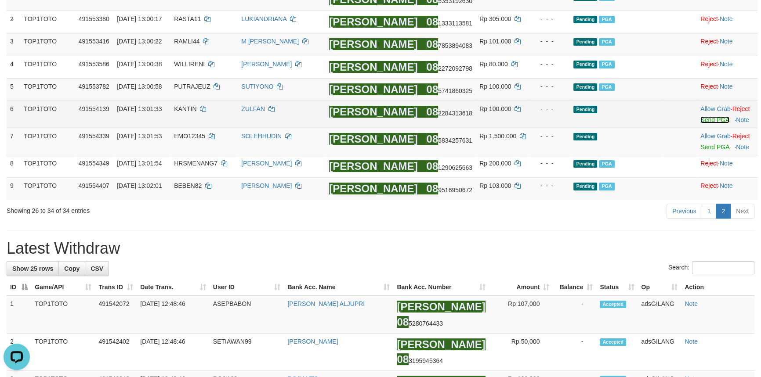
click at [700, 119] on link "Send PGA" at bounding box center [714, 119] width 29 height 7
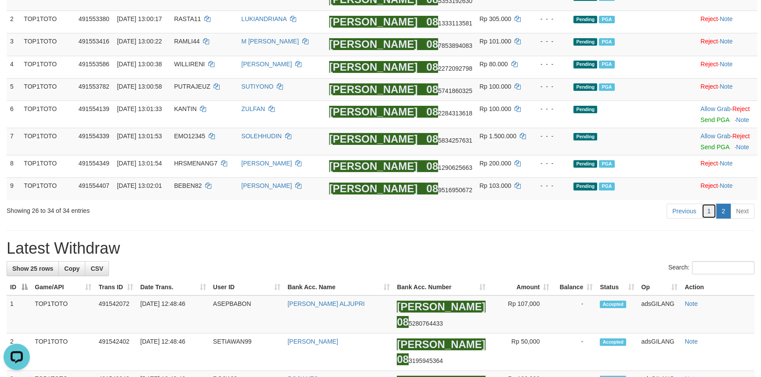
click at [714, 208] on link "1" at bounding box center [708, 211] width 15 height 15
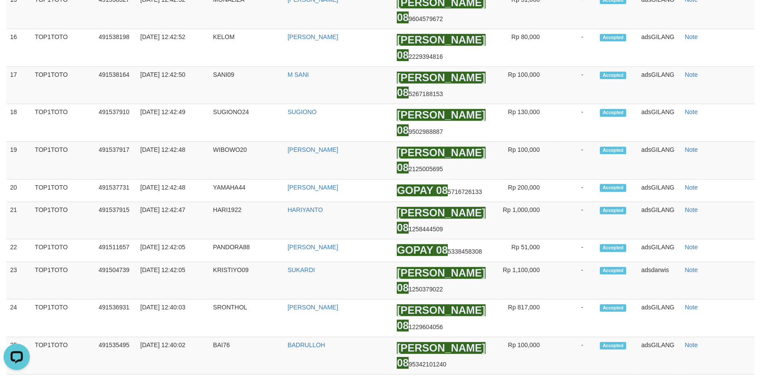
scroll to position [105, 0]
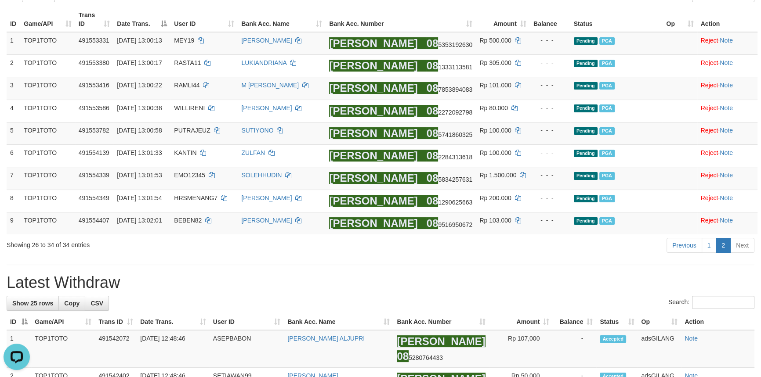
click at [405, 246] on div "Previous 1 2 Next" at bounding box center [539, 246] width 430 height 19
click at [705, 251] on link "1" at bounding box center [708, 245] width 15 height 15
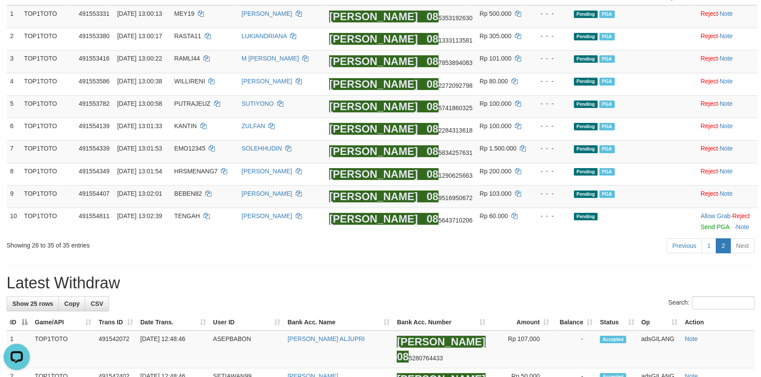
click at [477, 241] on div "Previous 1 2 Next" at bounding box center [539, 247] width 430 height 19
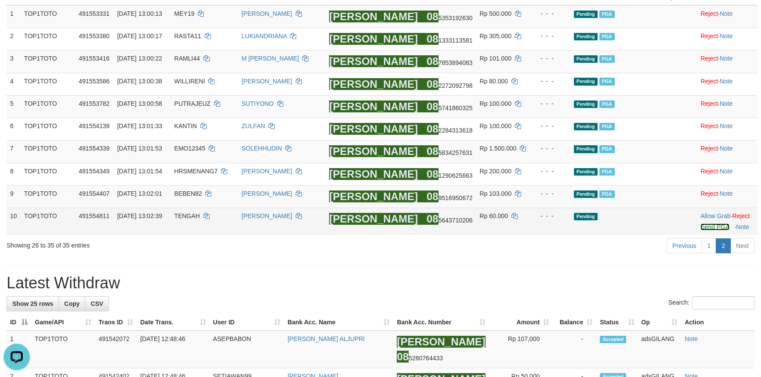
click at [703, 227] on link "Send PGA" at bounding box center [714, 227] width 29 height 7
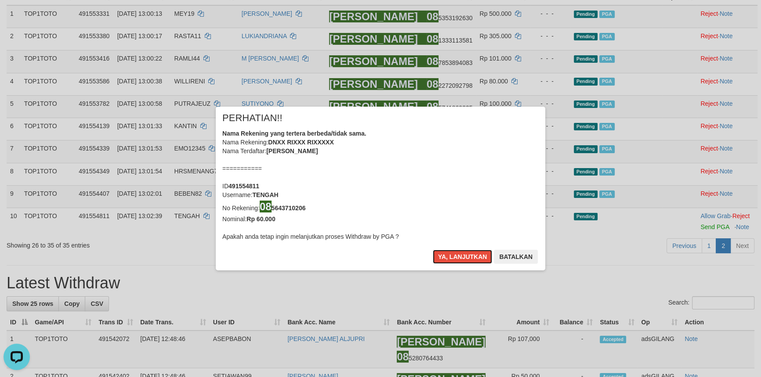
click at [433, 250] on button "Ya, lanjutkan" at bounding box center [463, 257] width 60 height 14
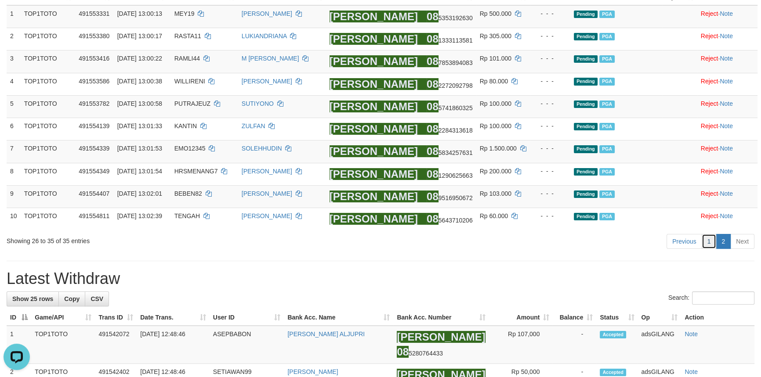
click at [709, 245] on link "1" at bounding box center [708, 241] width 15 height 15
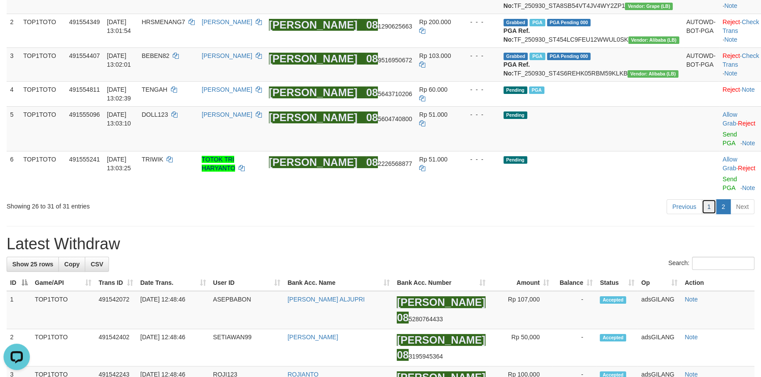
click at [708, 199] on link "1" at bounding box center [708, 206] width 15 height 15
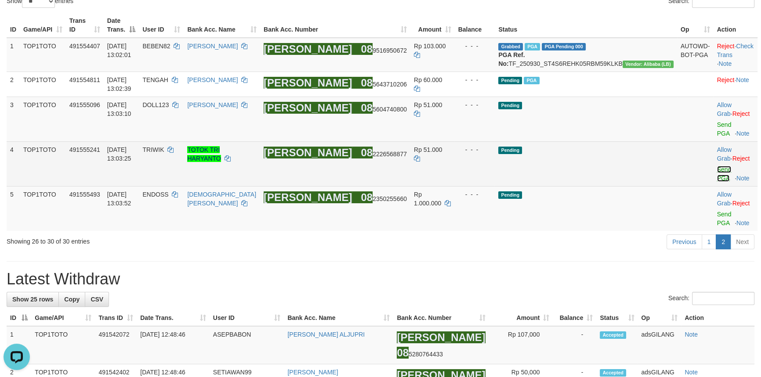
click at [717, 166] on link "Send PGA" at bounding box center [724, 174] width 14 height 16
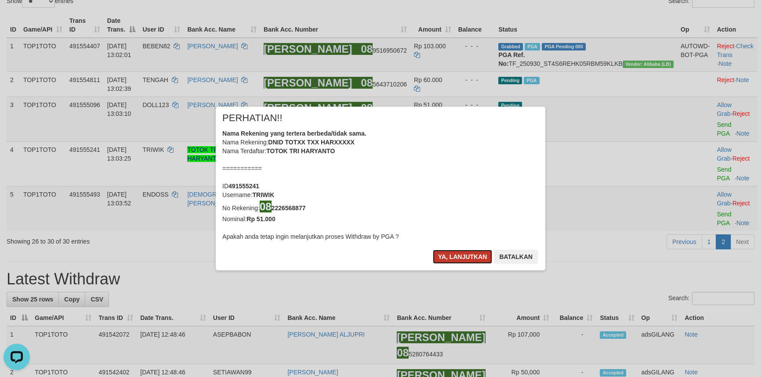
drag, startPoint x: 455, startPoint y: 257, endPoint x: 474, endPoint y: 242, distance: 24.1
click at [455, 257] on button "Ya, lanjutkan" at bounding box center [463, 257] width 60 height 14
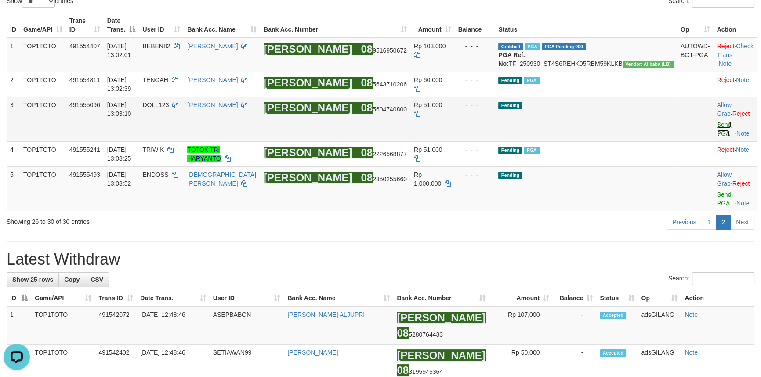
click at [717, 122] on link "Send PGA" at bounding box center [724, 129] width 14 height 16
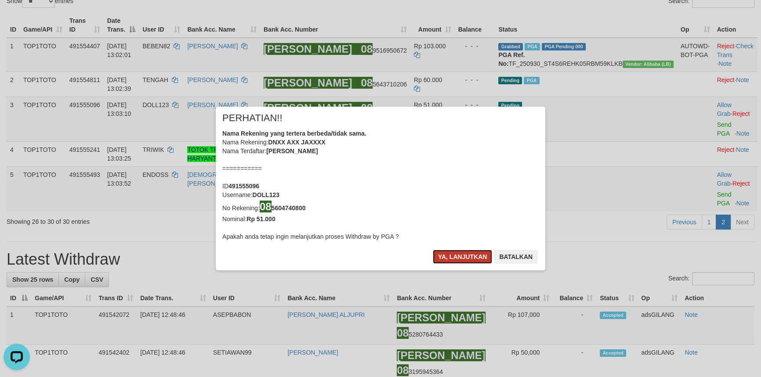
click at [453, 256] on button "Ya, lanjutkan" at bounding box center [463, 257] width 60 height 14
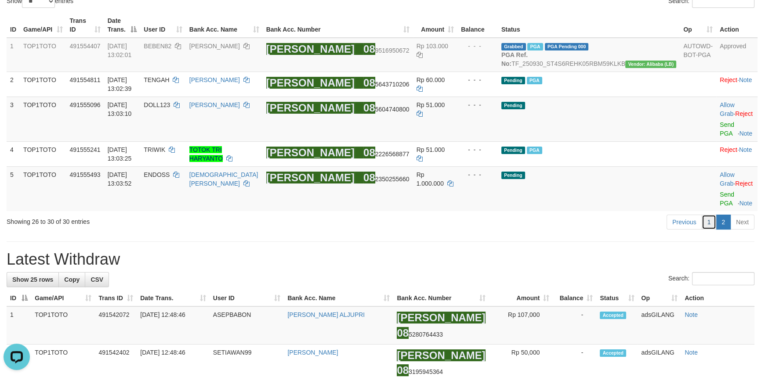
click at [712, 215] on link "1" at bounding box center [708, 222] width 15 height 15
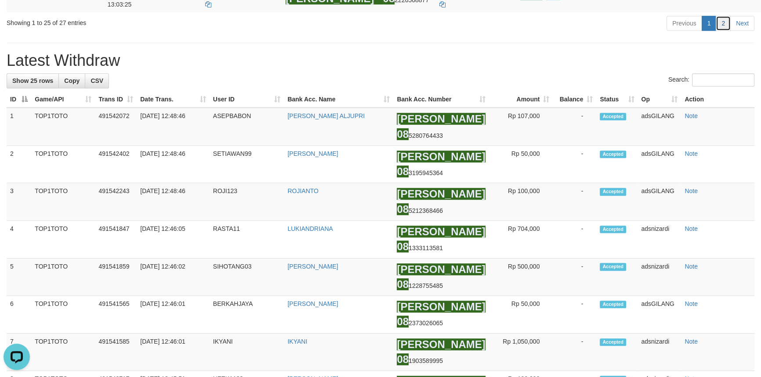
click at [718, 31] on link "2" at bounding box center [722, 23] width 15 height 15
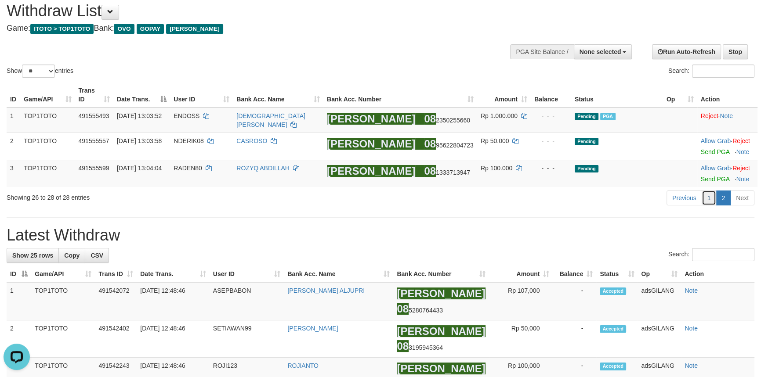
click at [713, 196] on link "1" at bounding box center [708, 198] width 15 height 15
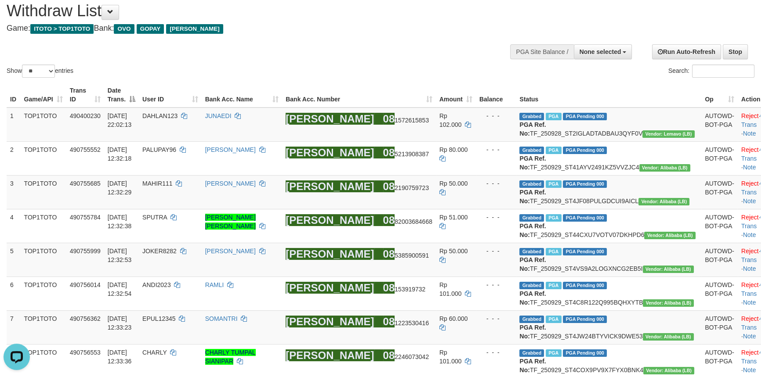
scroll to position [944, 0]
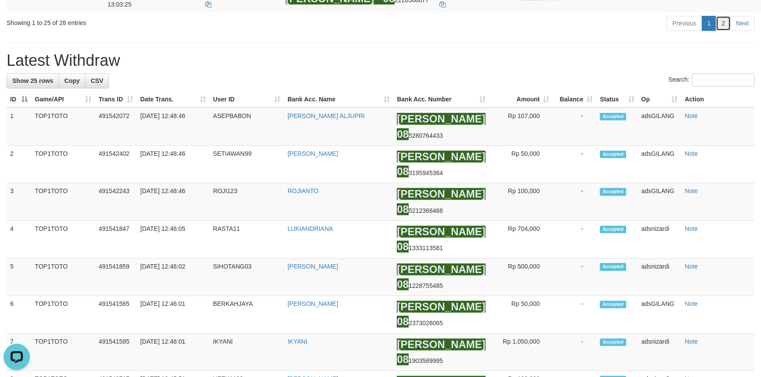
click at [717, 31] on link "2" at bounding box center [722, 23] width 15 height 15
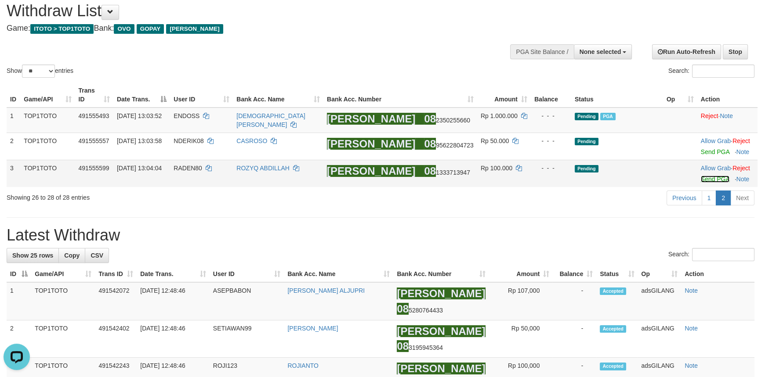
click at [705, 177] on link "Send PGA" at bounding box center [715, 179] width 29 height 7
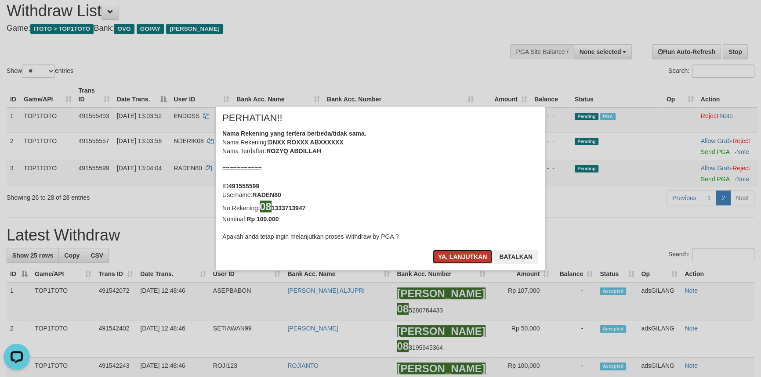
click at [465, 258] on button "Ya, lanjutkan" at bounding box center [463, 257] width 60 height 14
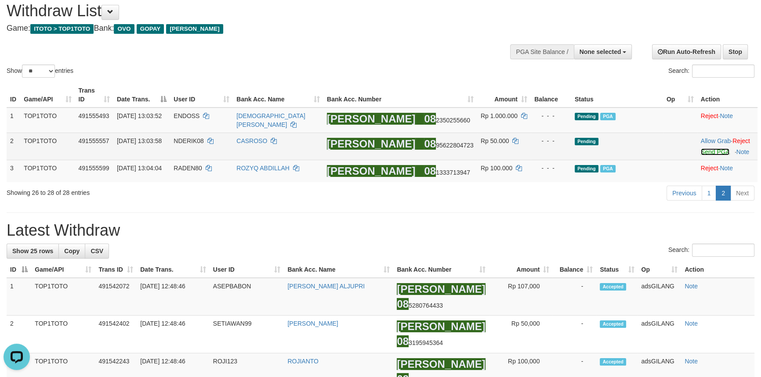
click at [706, 149] on link "Send PGA" at bounding box center [715, 151] width 29 height 7
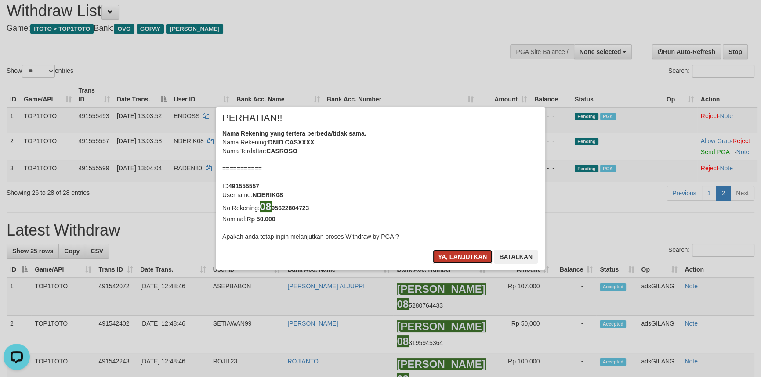
click at [444, 253] on button "Ya, lanjutkan" at bounding box center [463, 257] width 60 height 14
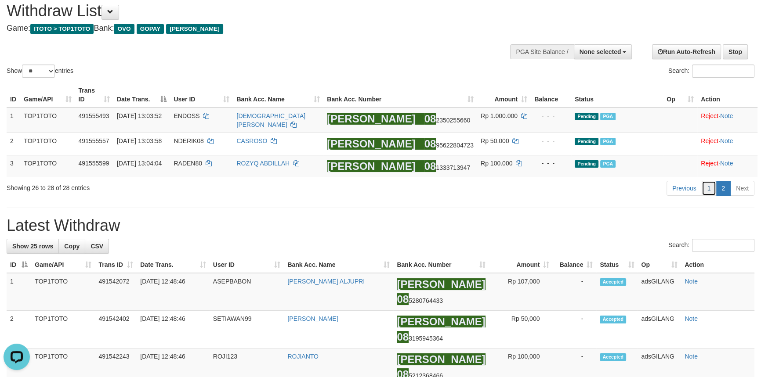
click at [707, 185] on link "1" at bounding box center [708, 188] width 15 height 15
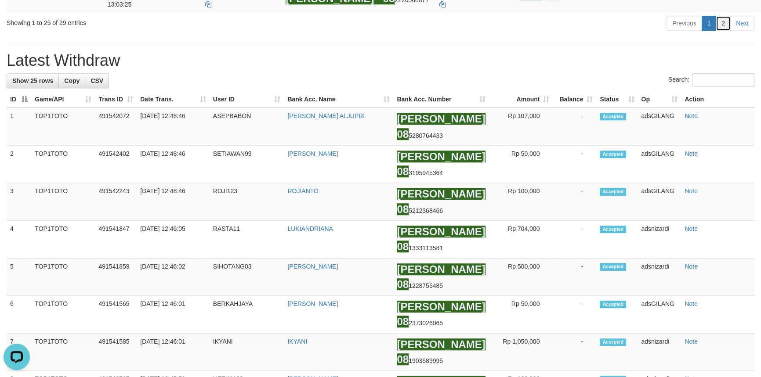
click at [723, 31] on link "2" at bounding box center [722, 23] width 15 height 15
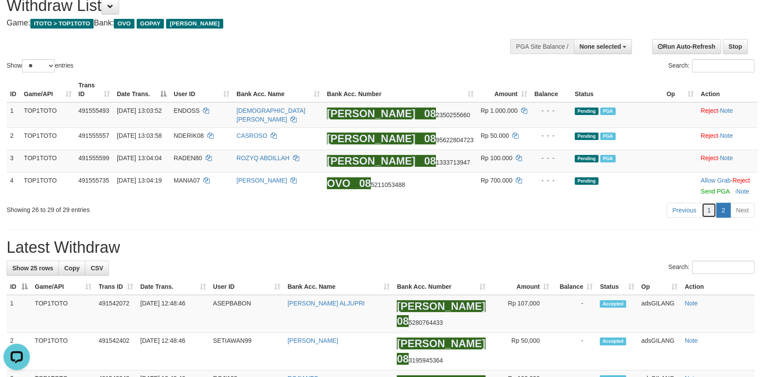
click at [708, 206] on link "1" at bounding box center [708, 210] width 15 height 15
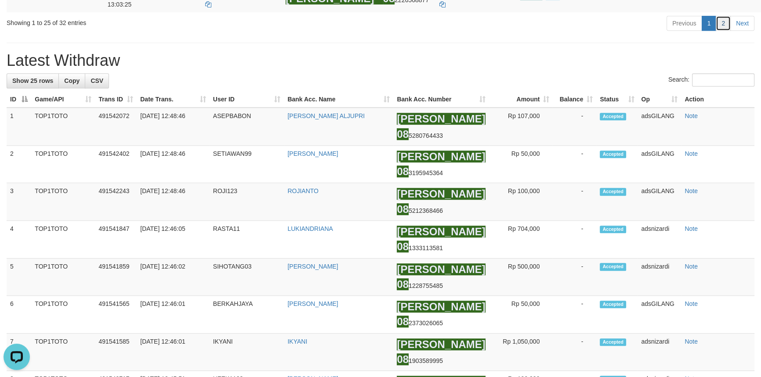
click at [724, 31] on link "2" at bounding box center [722, 23] width 15 height 15
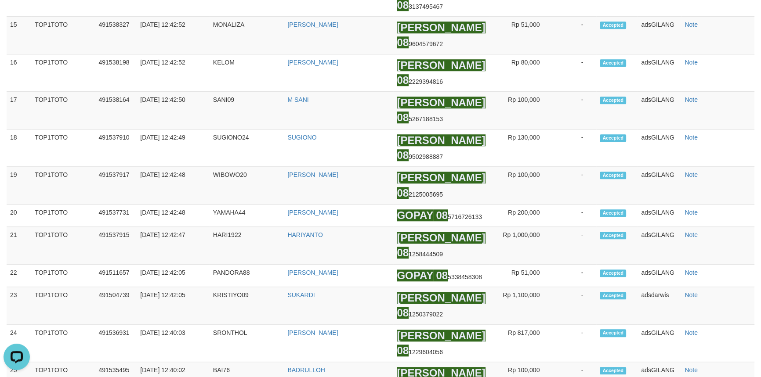
scroll to position [132, 0]
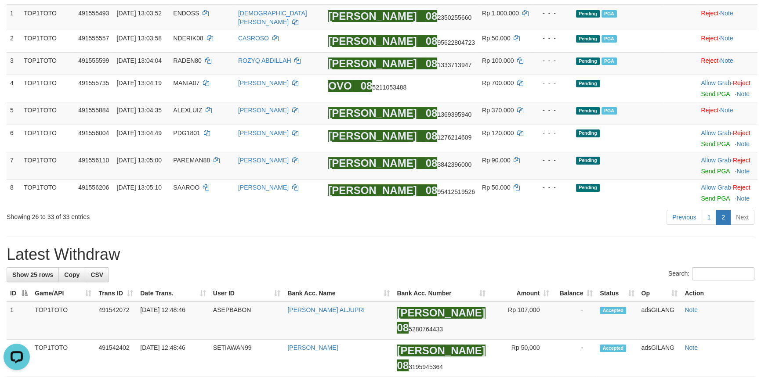
drag, startPoint x: 507, startPoint y: 228, endPoint x: 511, endPoint y: 224, distance: 5.0
click at [712, 214] on link "1" at bounding box center [708, 217] width 15 height 15
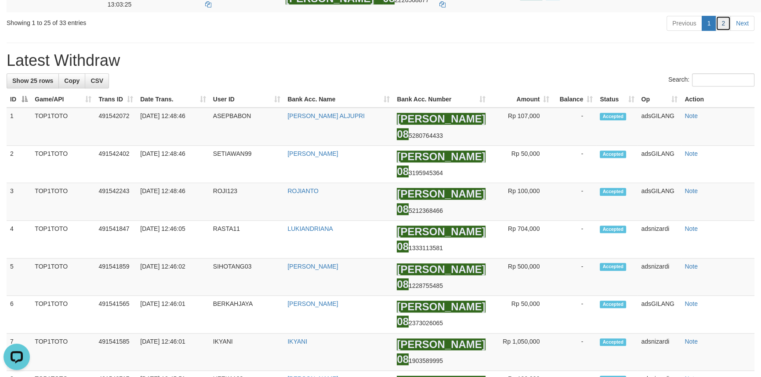
click at [722, 31] on link "2" at bounding box center [722, 23] width 15 height 15
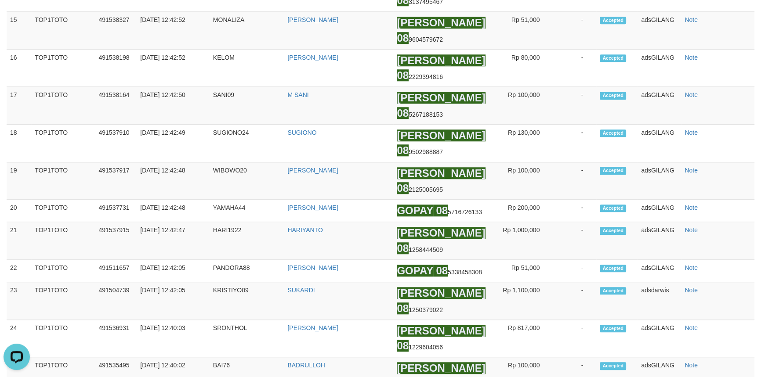
scroll to position [122, 0]
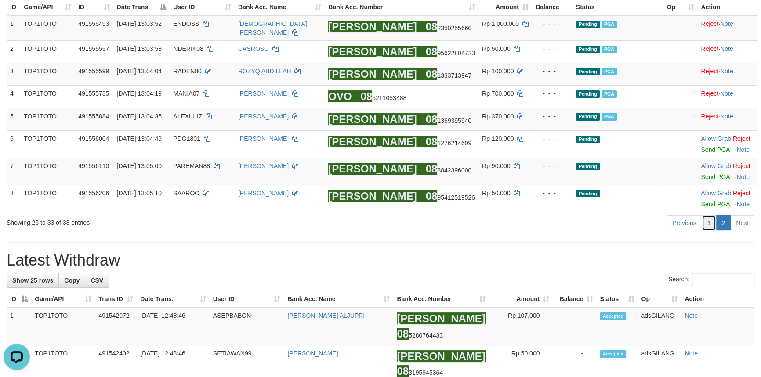
click at [709, 220] on link "1" at bounding box center [708, 223] width 15 height 15
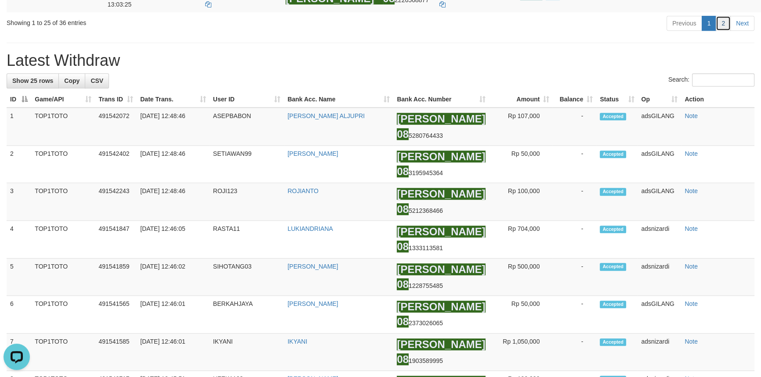
click at [722, 31] on link "2" at bounding box center [722, 23] width 15 height 15
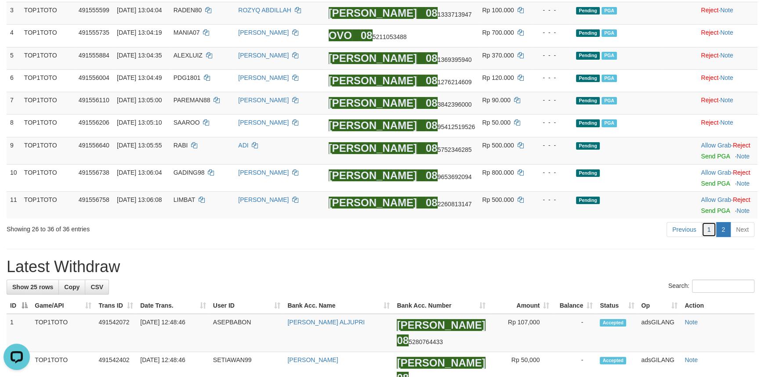
click at [707, 227] on link "1" at bounding box center [708, 229] width 15 height 15
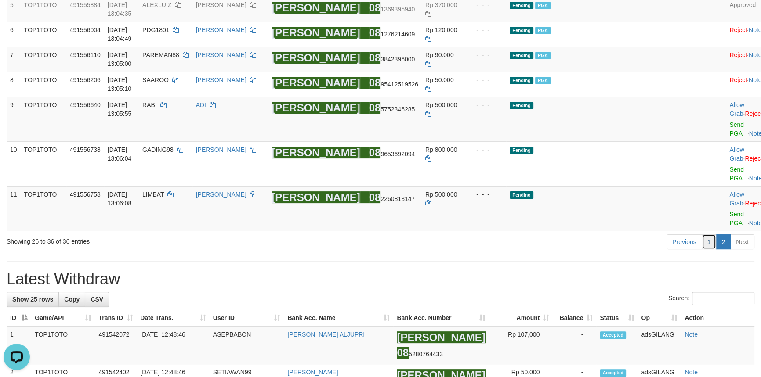
click at [713, 235] on link "1" at bounding box center [708, 242] width 15 height 15
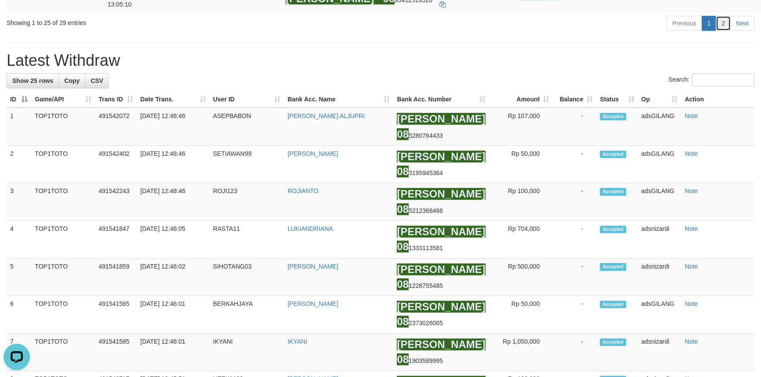
click at [726, 31] on link "2" at bounding box center [722, 23] width 15 height 15
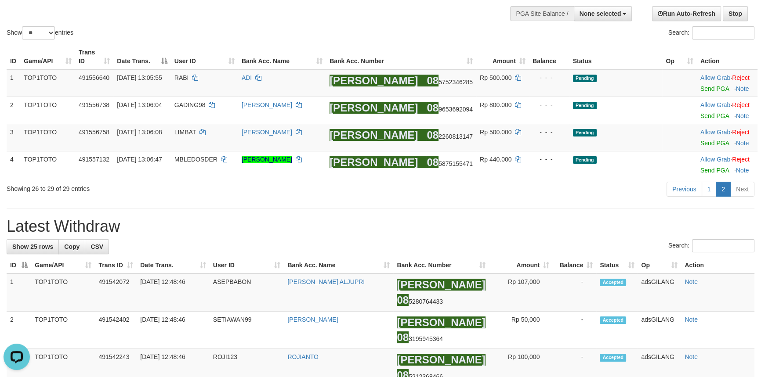
click at [427, 228] on h1 "Latest Withdraw" at bounding box center [381, 227] width 748 height 18
click at [700, 143] on link "Send PGA" at bounding box center [714, 143] width 29 height 7
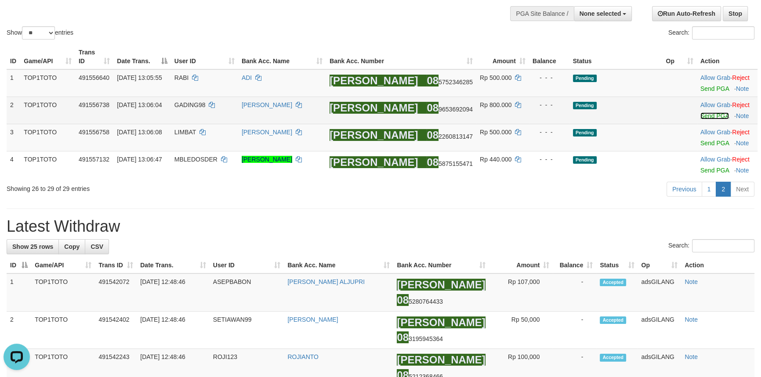
click at [701, 114] on link "Send PGA" at bounding box center [714, 115] width 29 height 7
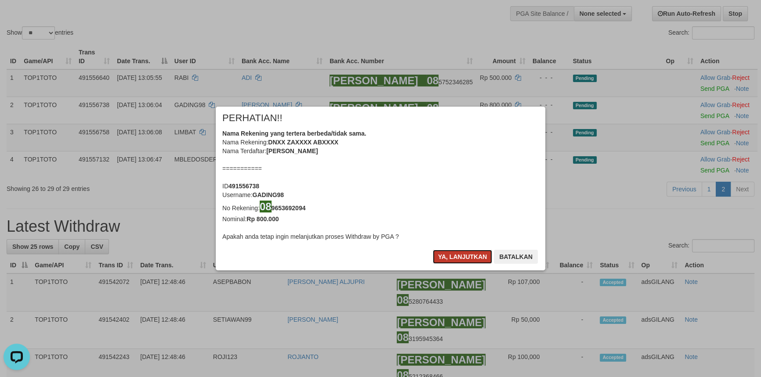
click at [459, 254] on button "Ya, lanjutkan" at bounding box center [463, 257] width 60 height 14
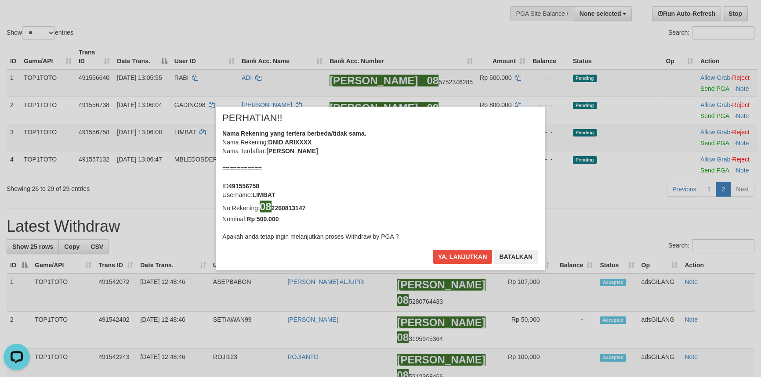
scroll to position [63, 0]
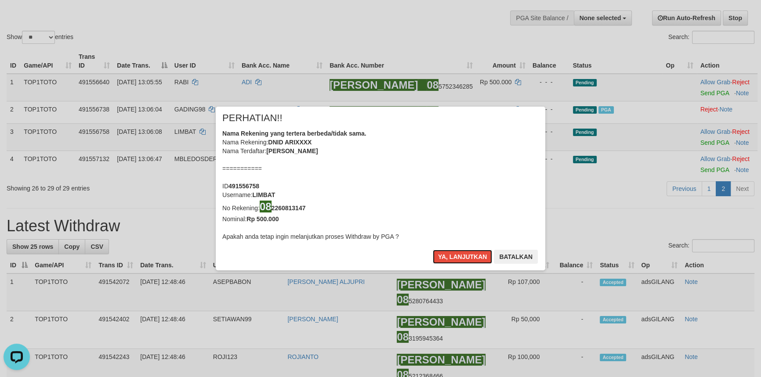
click at [459, 254] on button "Ya, lanjutkan" at bounding box center [463, 257] width 60 height 14
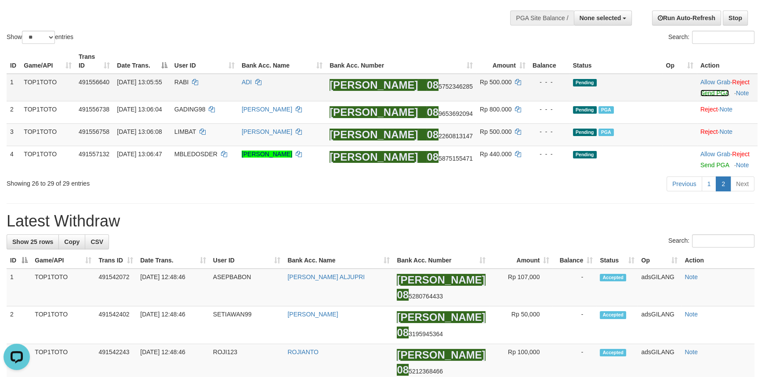
click at [700, 93] on link "Send PGA" at bounding box center [714, 93] width 29 height 7
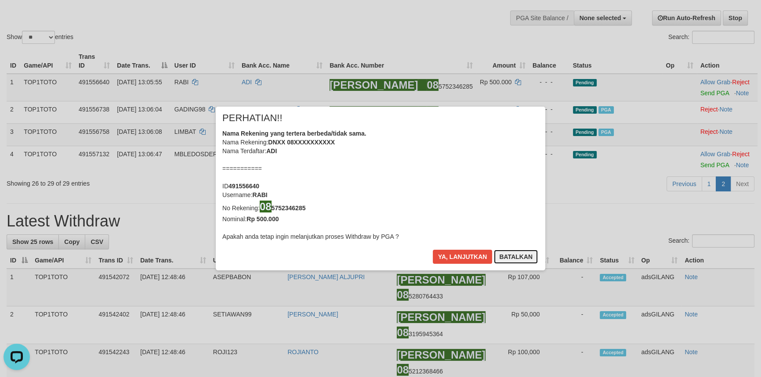
click at [523, 256] on button "Batalkan" at bounding box center [516, 257] width 44 height 14
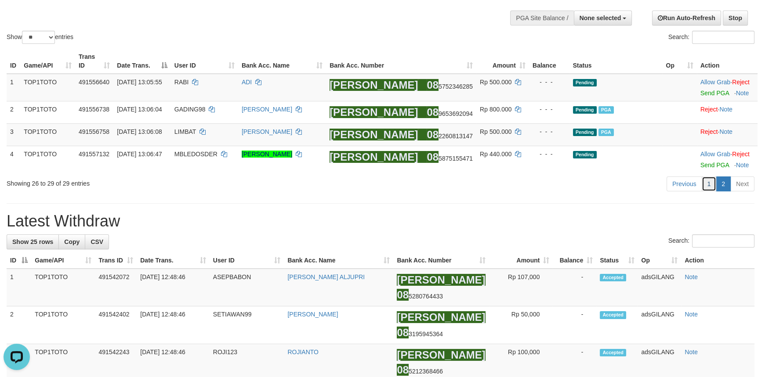
click at [710, 188] on link "1" at bounding box center [708, 184] width 15 height 15
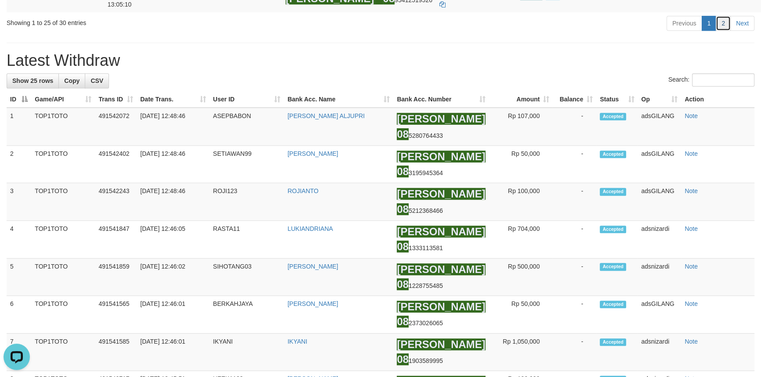
click at [720, 31] on link "2" at bounding box center [722, 23] width 15 height 15
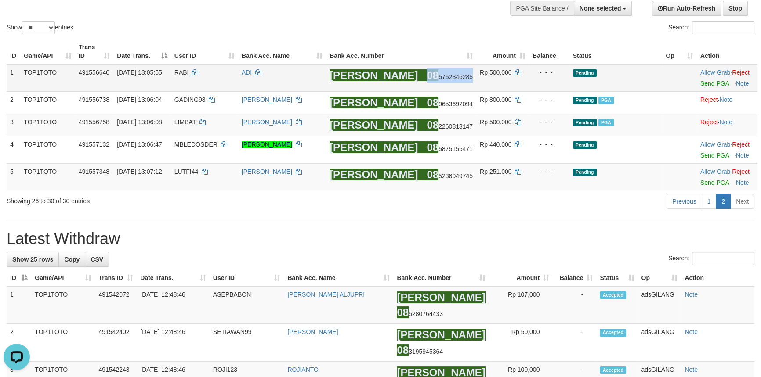
drag, startPoint x: 434, startPoint y: 78, endPoint x: 391, endPoint y: 76, distance: 42.7
click at [426, 76] on span "08 5752346285" at bounding box center [449, 76] width 46 height 7
copy span "08 5752346285"
click at [712, 204] on link "1" at bounding box center [708, 201] width 15 height 15
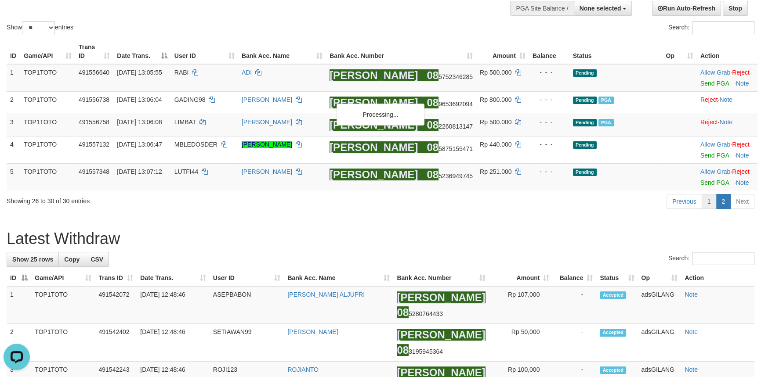
scroll to position [944, 0]
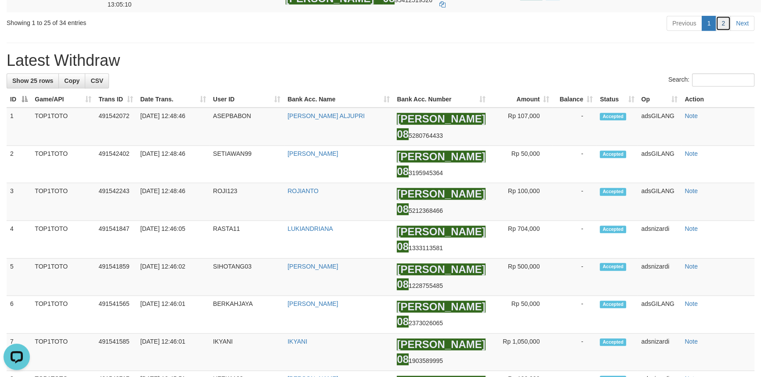
click at [723, 31] on link "2" at bounding box center [722, 23] width 15 height 15
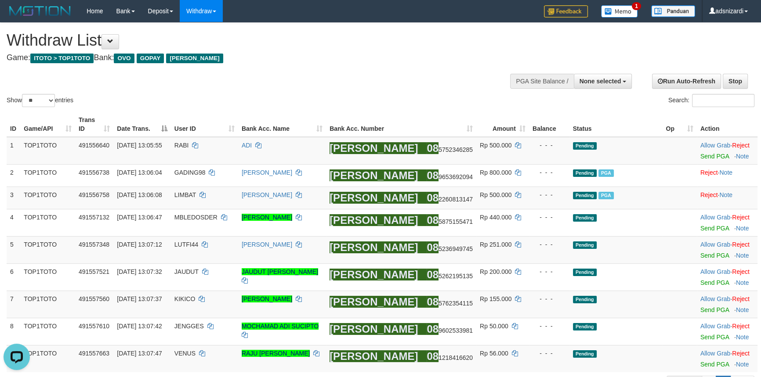
scroll to position [0, 0]
click at [189, 147] on span "RABI" at bounding box center [181, 145] width 14 height 7
copy td "RABI"
click at [189, 147] on span "RABI" at bounding box center [181, 145] width 14 height 7
click at [578, 127] on th "Status" at bounding box center [615, 124] width 93 height 25
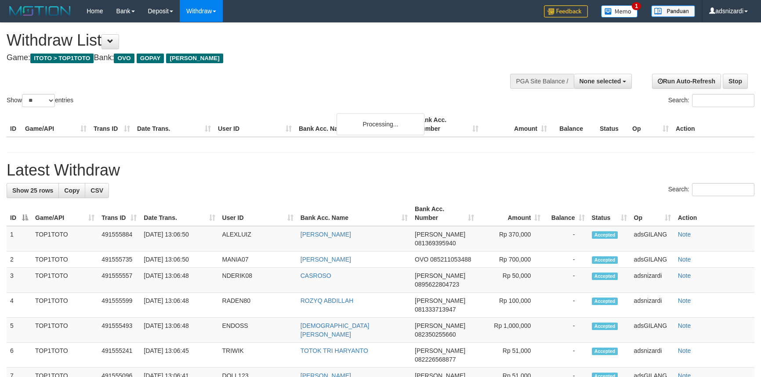
select select
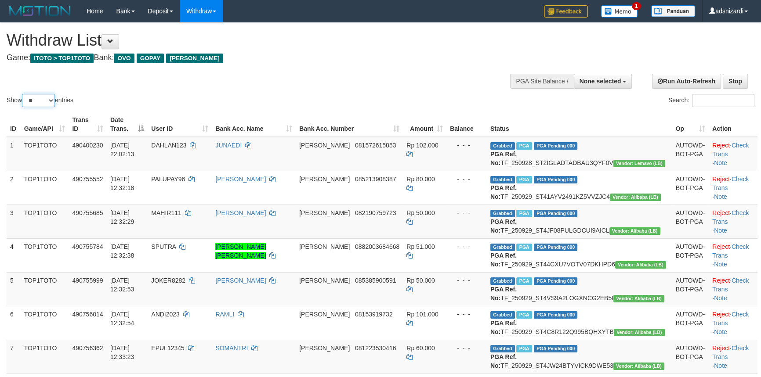
click at [44, 98] on select "** ** ** ***" at bounding box center [38, 100] width 33 height 13
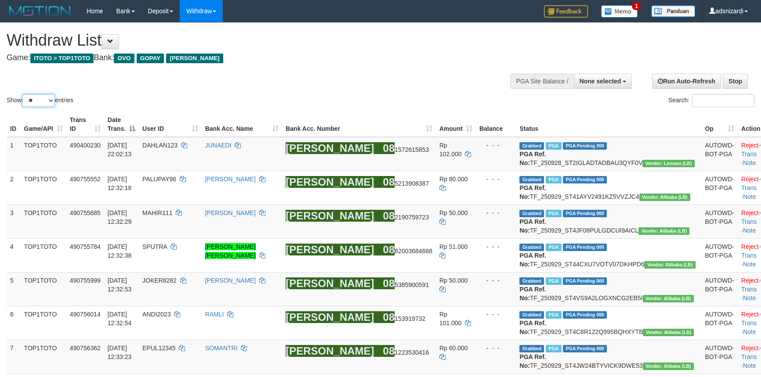
select select "***"
click at [23, 94] on select "** ** ** ***" at bounding box center [38, 100] width 33 height 13
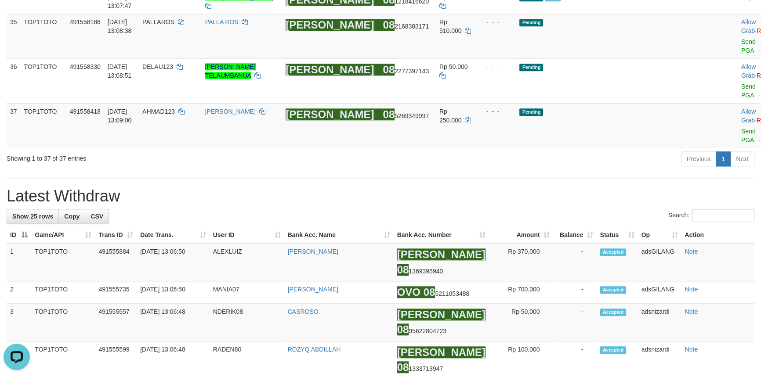
click at [647, 170] on div "Previous 1 Next" at bounding box center [539, 160] width 430 height 19
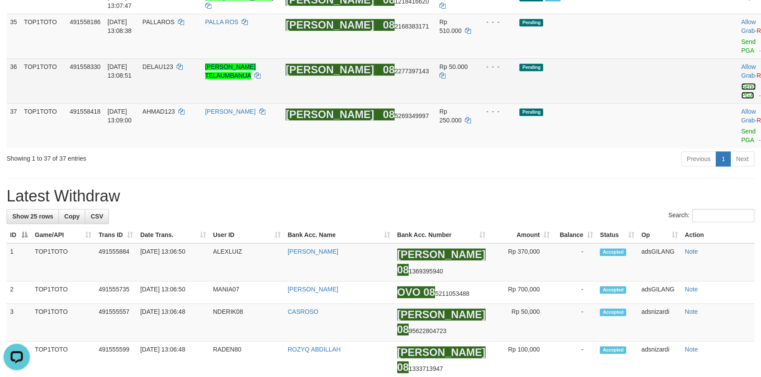
click at [741, 99] on link "Send PGA" at bounding box center [748, 91] width 14 height 16
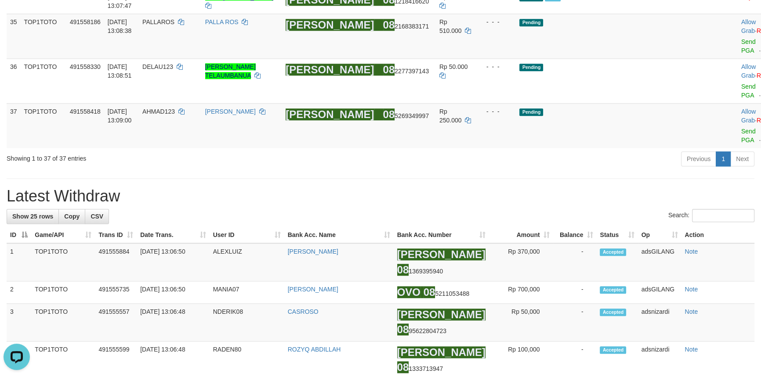
click at [608, 179] on hr at bounding box center [381, 178] width 748 height 0
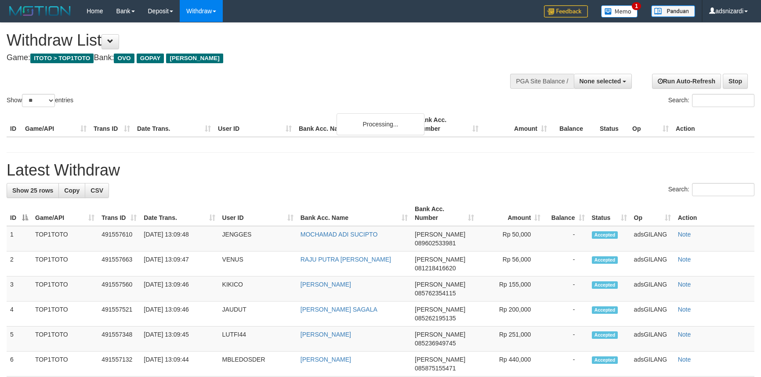
select select
select select "**"
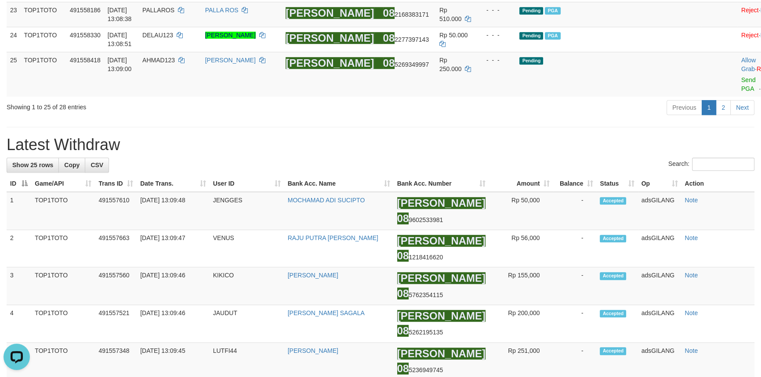
scroll to position [968, 0]
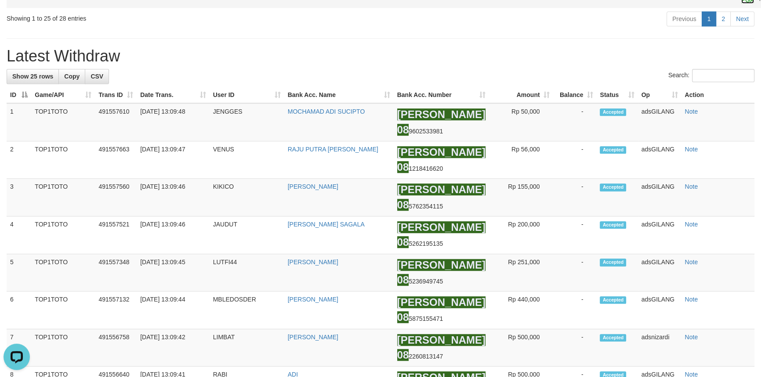
click at [723, 26] on link "2" at bounding box center [722, 18] width 15 height 15
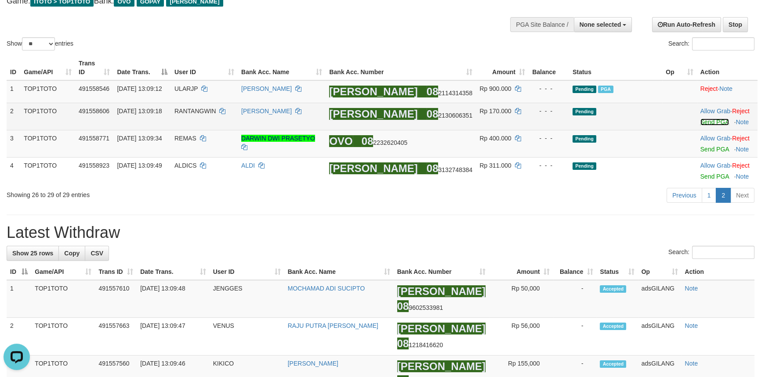
click at [712, 123] on link "Send PGA" at bounding box center [714, 122] width 29 height 7
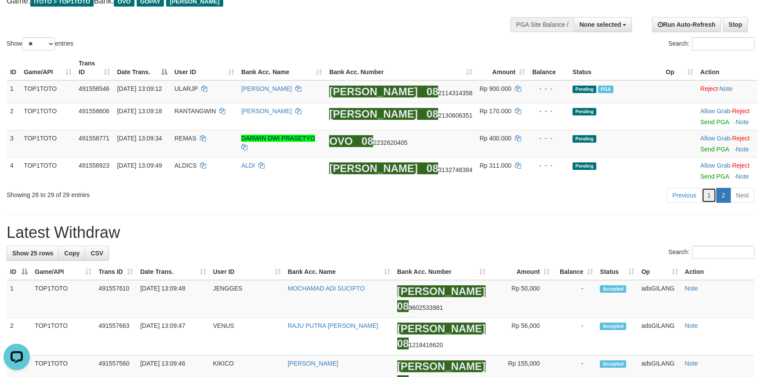
click at [707, 194] on link "1" at bounding box center [708, 195] width 15 height 15
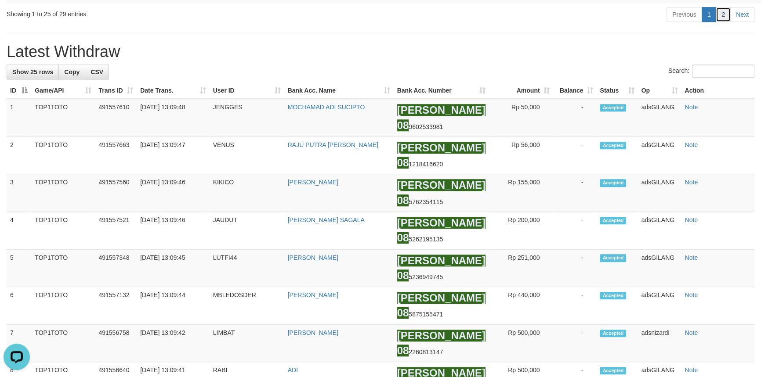
click at [722, 22] on link "2" at bounding box center [722, 14] width 15 height 15
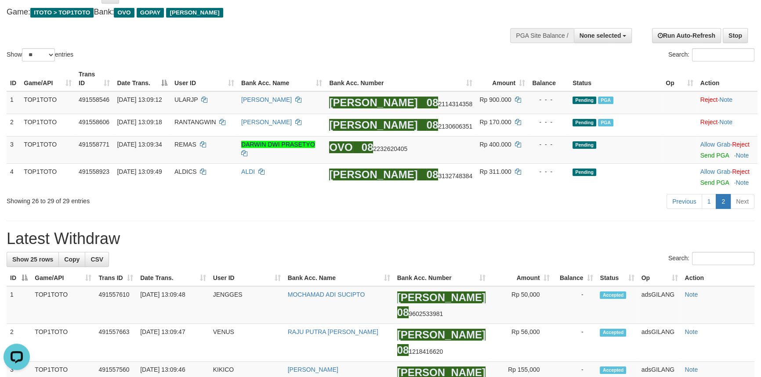
click at [405, 211] on div "Previous 1 2 Next" at bounding box center [539, 202] width 430 height 19
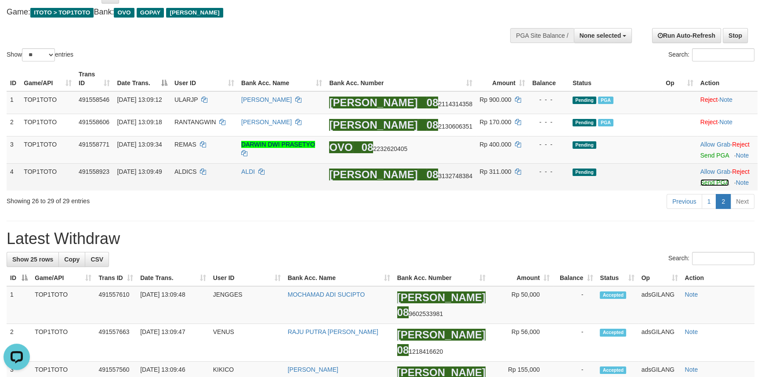
click at [707, 180] on link "Send PGA" at bounding box center [714, 182] width 29 height 7
click at [705, 157] on link "Send PGA" at bounding box center [714, 155] width 29 height 7
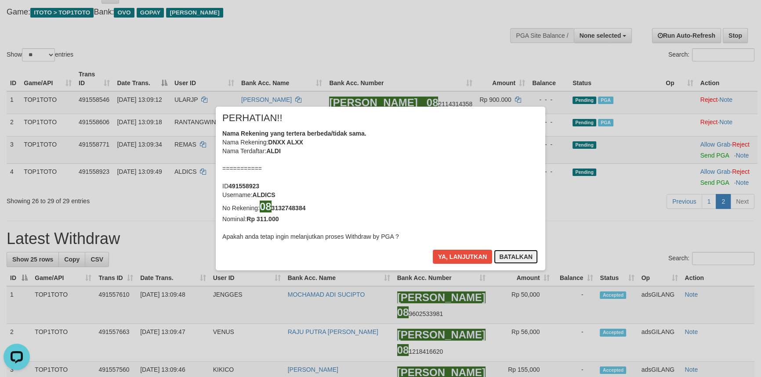
click at [506, 257] on button "Batalkan" at bounding box center [516, 257] width 44 height 14
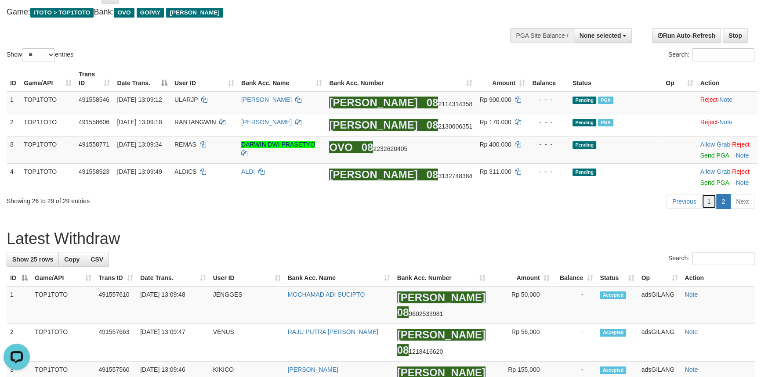
click at [706, 205] on link "1" at bounding box center [708, 201] width 15 height 15
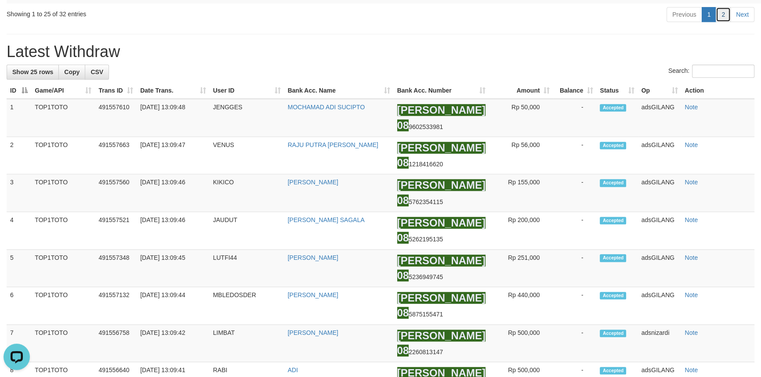
click at [723, 22] on link "2" at bounding box center [722, 14] width 15 height 15
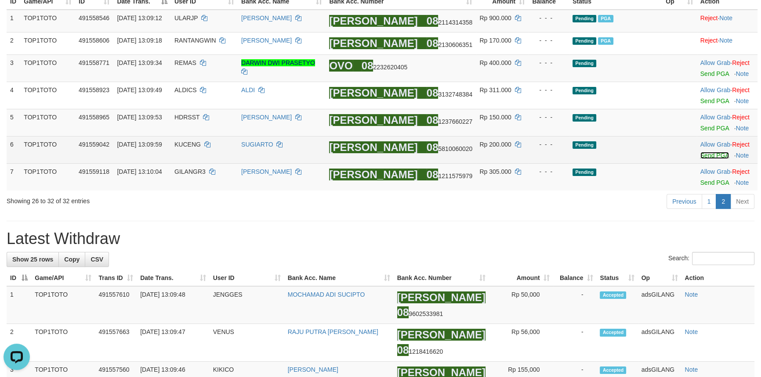
click at [710, 155] on link "Send PGA" at bounding box center [714, 155] width 29 height 7
click at [707, 129] on link "Send PGA" at bounding box center [714, 128] width 29 height 7
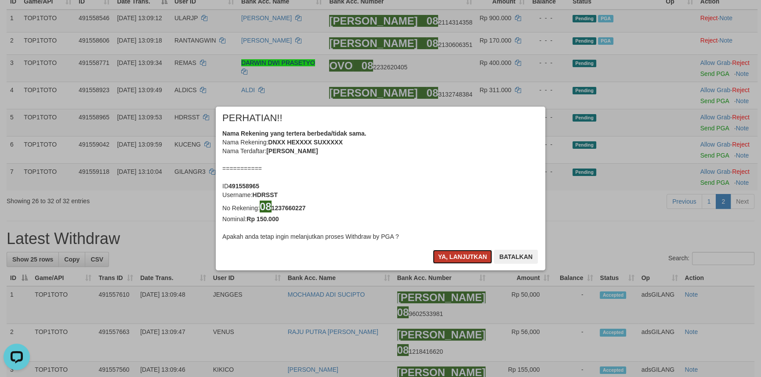
click at [466, 252] on button "Ya, lanjutkan" at bounding box center [463, 257] width 60 height 14
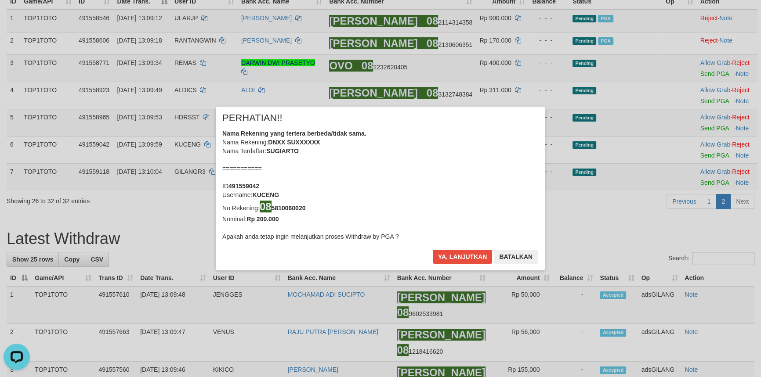
scroll to position [123, 0]
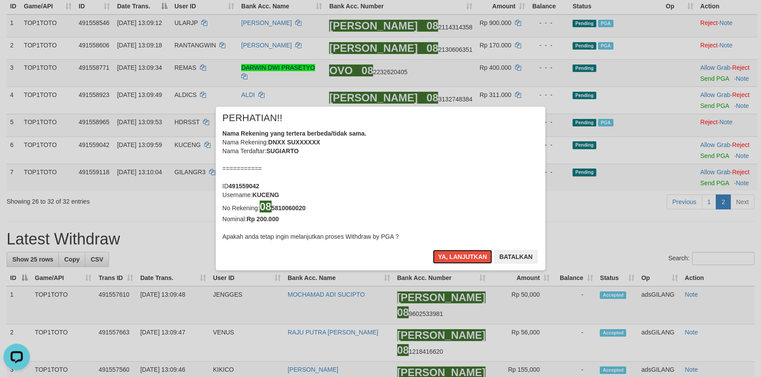
click at [466, 251] on button "Ya, lanjutkan" at bounding box center [463, 257] width 60 height 14
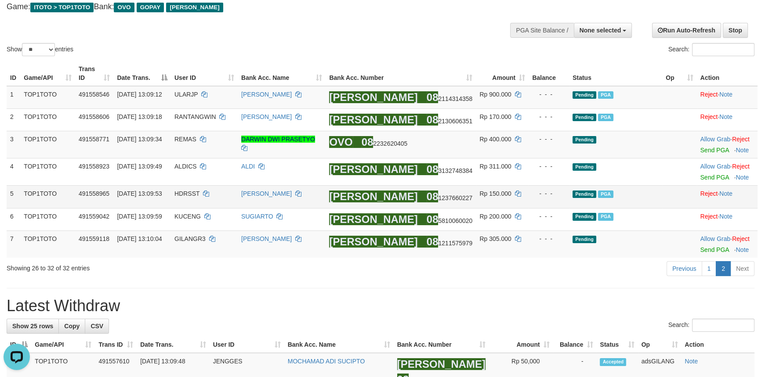
scroll to position [43, 0]
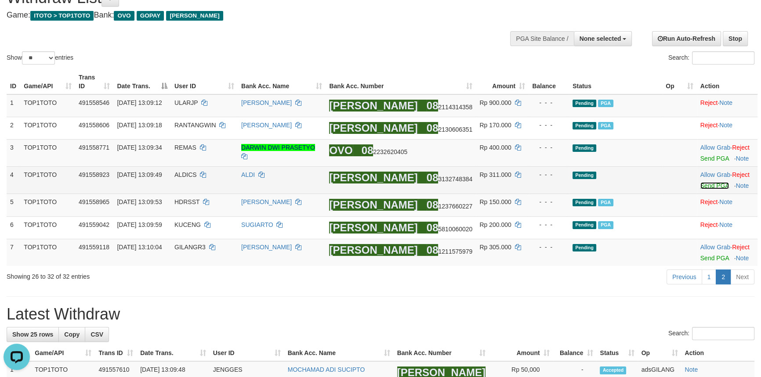
click at [707, 186] on link "Send PGA" at bounding box center [714, 185] width 29 height 7
click at [709, 159] on link "Send PGA" at bounding box center [714, 158] width 29 height 7
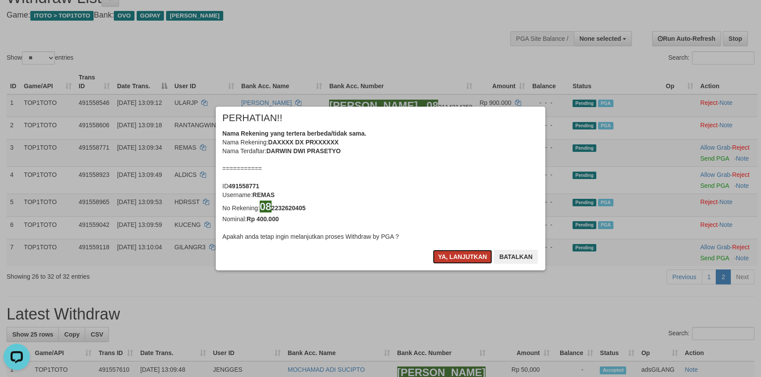
click at [465, 257] on button "Ya, lanjutkan" at bounding box center [463, 257] width 60 height 14
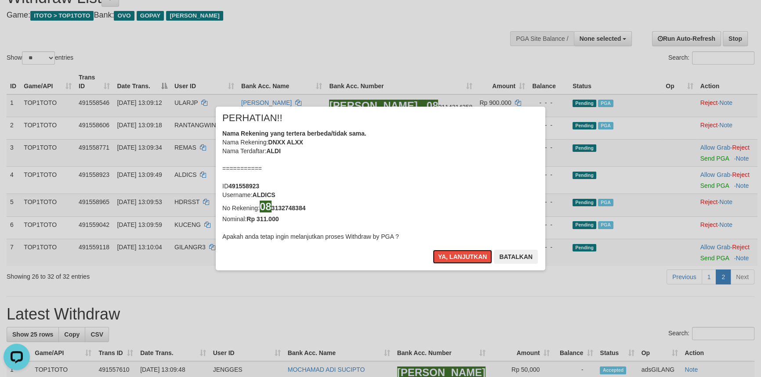
click at [465, 257] on button "Ya, lanjutkan" at bounding box center [463, 257] width 60 height 14
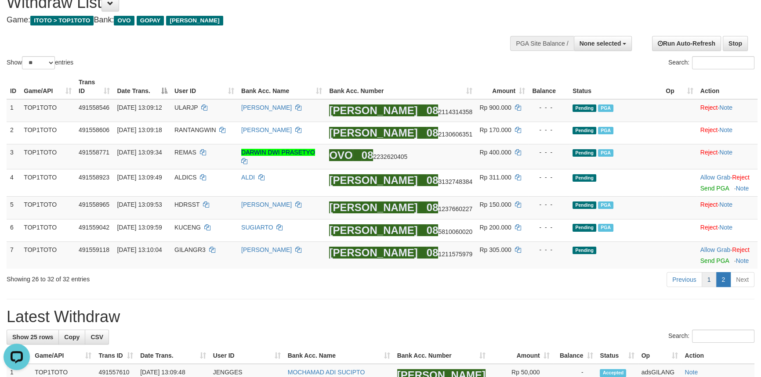
scroll to position [33, 0]
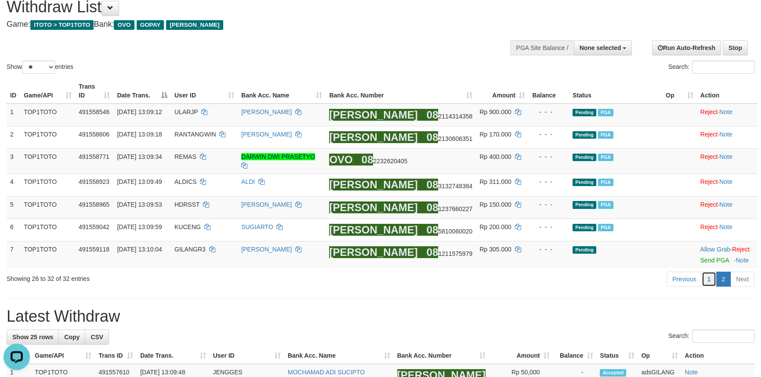
click at [714, 277] on link "1" at bounding box center [708, 279] width 15 height 15
click at [712, 277] on link "1" at bounding box center [708, 279] width 15 height 15
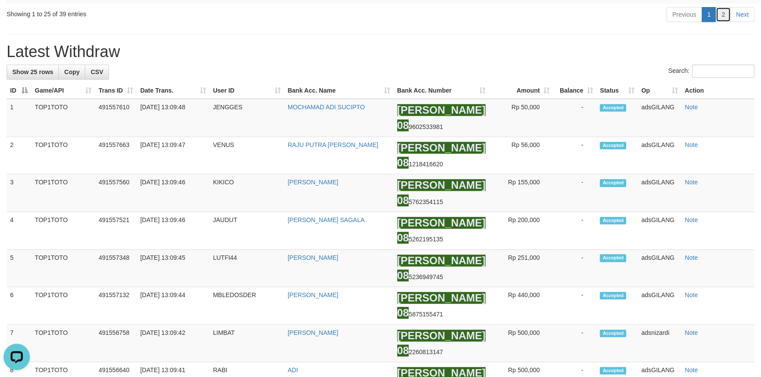
click at [721, 22] on link "2" at bounding box center [722, 14] width 15 height 15
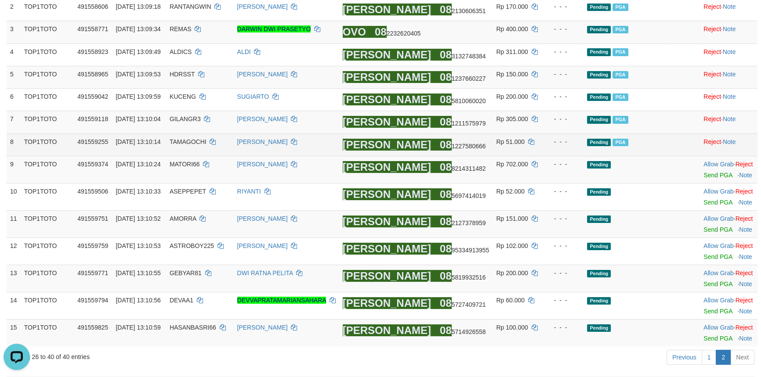
scroll to position [149, 0]
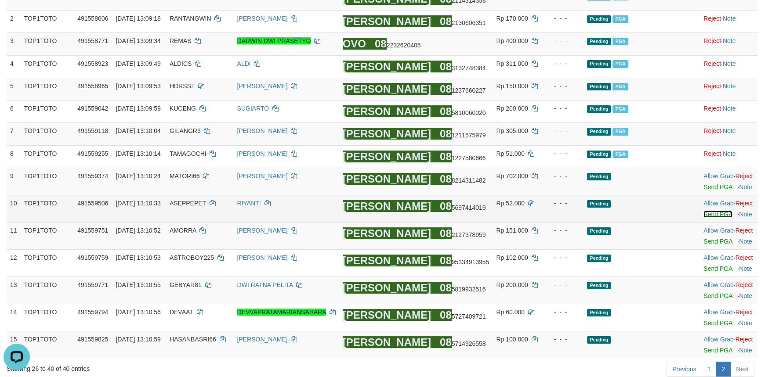
click at [712, 218] on link "Send PGA" at bounding box center [717, 214] width 29 height 7
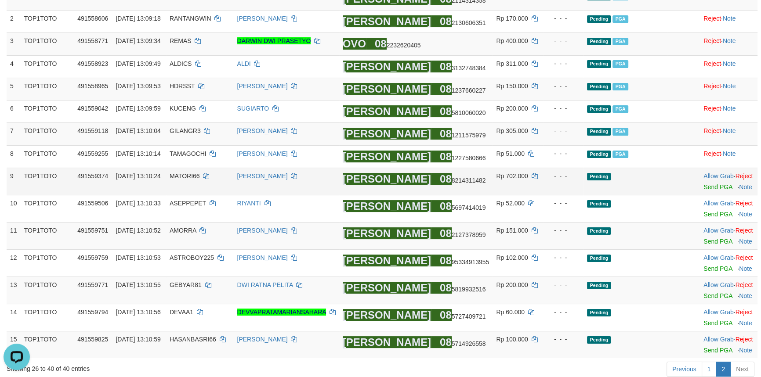
click at [701, 195] on td "Allow Grab · Reject Send PGA · Note" at bounding box center [729, 181] width 58 height 27
click at [708, 191] on link "Send PGA" at bounding box center [717, 187] width 29 height 7
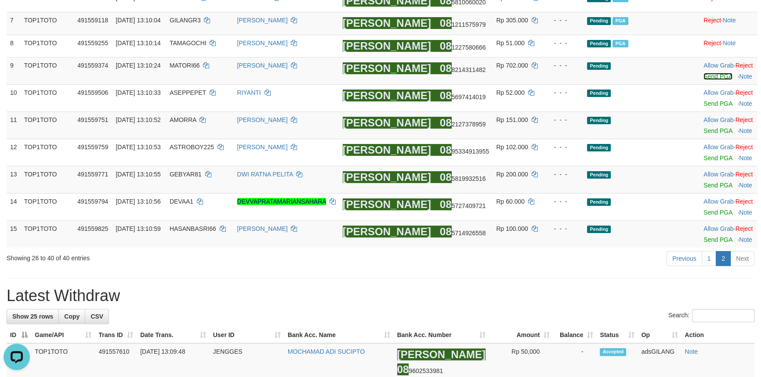
scroll to position [349, 0]
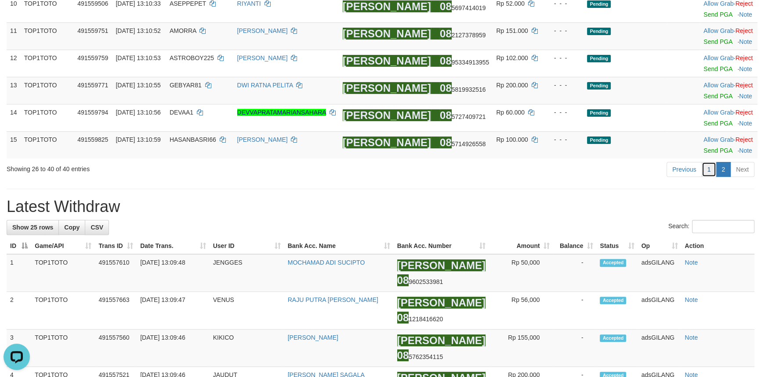
click at [712, 177] on link "1" at bounding box center [708, 169] width 15 height 15
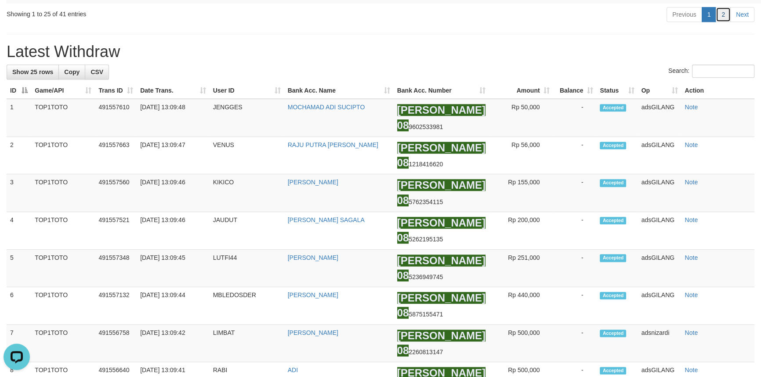
click at [724, 22] on link "2" at bounding box center [722, 14] width 15 height 15
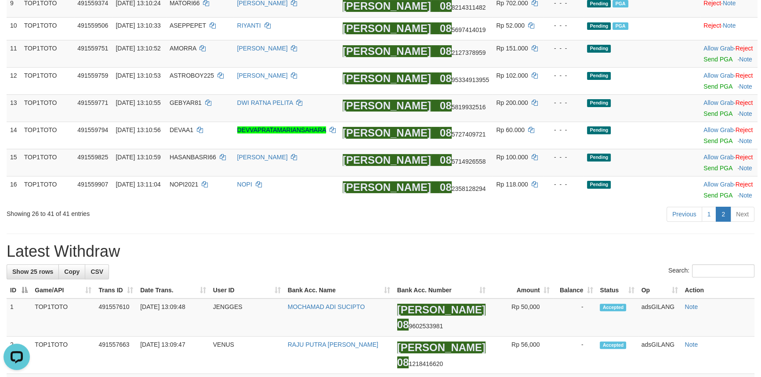
scroll to position [283, 0]
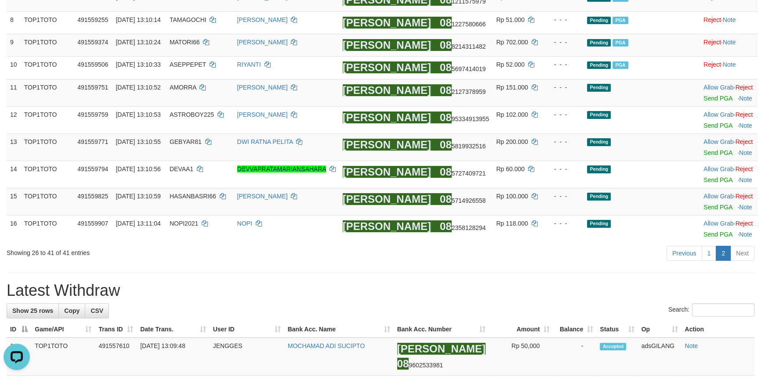
click at [707, 211] on link "Send PGA" at bounding box center [717, 207] width 29 height 7
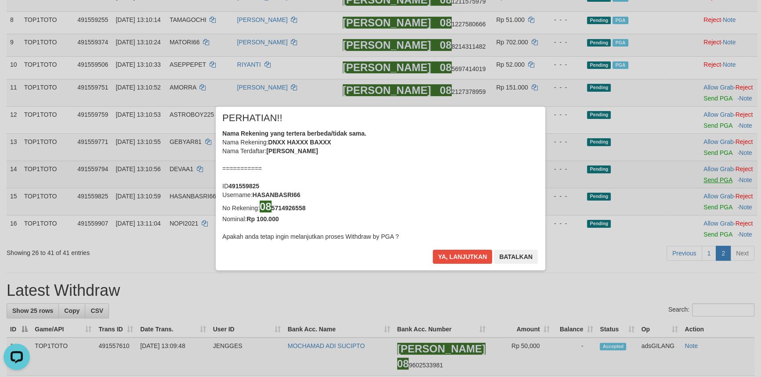
click at [710, 202] on div "× PERHATIAN!! Nama Rekening yang tertera berbeda/tidak sama. Nama Rekening: DNX…" at bounding box center [380, 188] width 761 height 199
click at [459, 255] on button "Ya, lanjutkan" at bounding box center [463, 257] width 60 height 14
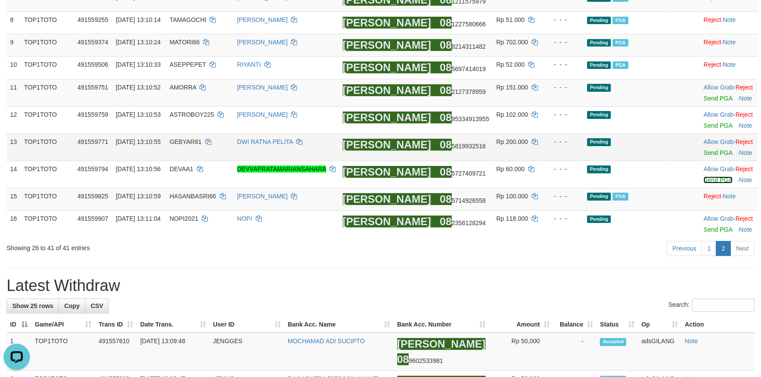
click at [705, 184] on link "Send PGA" at bounding box center [717, 180] width 29 height 7
click at [707, 161] on td "Allow Grab · Reject Send PGA · Note" at bounding box center [729, 147] width 58 height 27
click at [703, 156] on link "Send PGA" at bounding box center [717, 152] width 29 height 7
click at [703, 129] on link "Send PGA" at bounding box center [717, 125] width 29 height 7
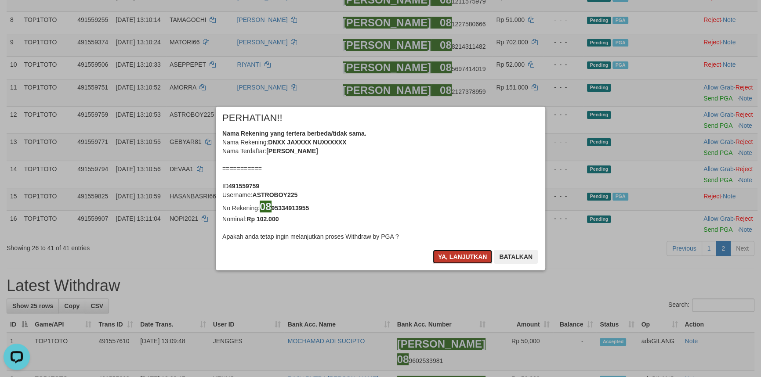
click at [461, 254] on button "Ya, lanjutkan" at bounding box center [463, 257] width 60 height 14
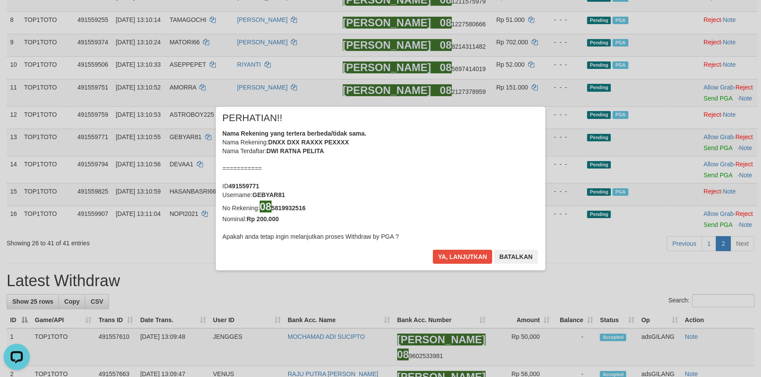
scroll to position [281, 0]
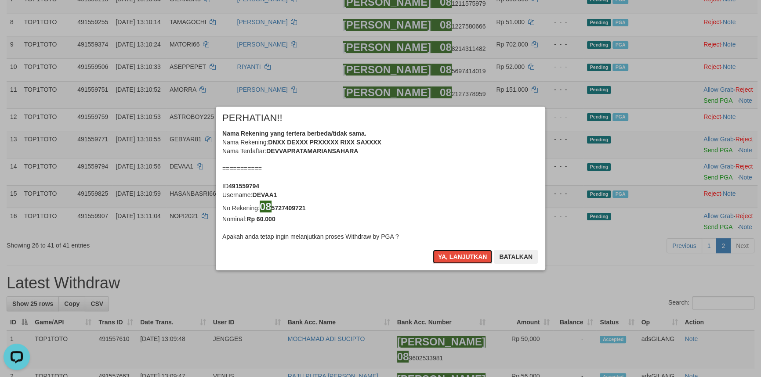
click at [461, 254] on button "Ya, lanjutkan" at bounding box center [463, 257] width 60 height 14
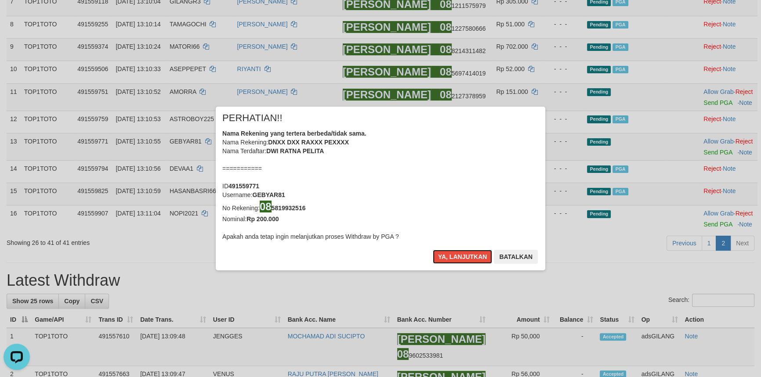
click at [461, 254] on button "Ya, lanjutkan" at bounding box center [463, 257] width 60 height 14
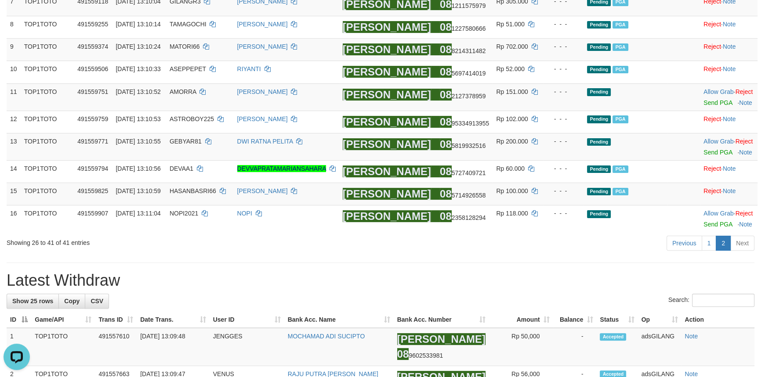
scroll to position [277, 0]
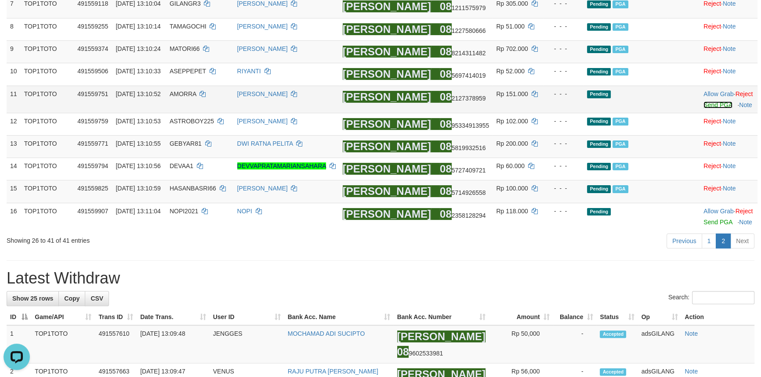
click at [704, 108] on link "Send PGA" at bounding box center [717, 104] width 29 height 7
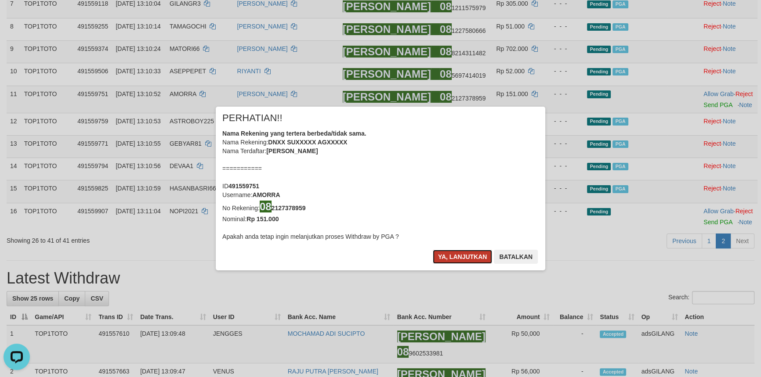
click at [460, 253] on button "Ya, lanjutkan" at bounding box center [463, 257] width 60 height 14
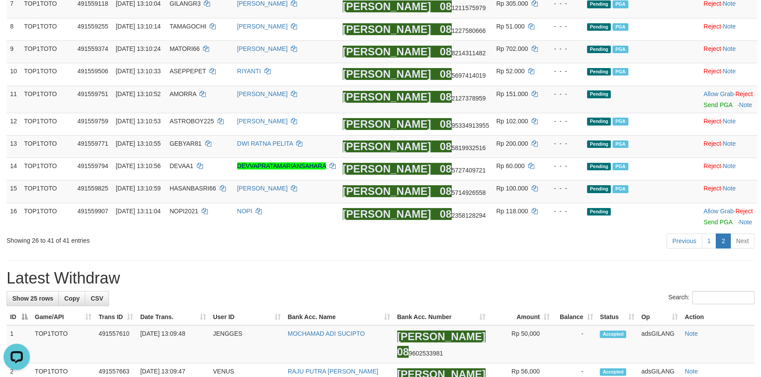
scroll to position [275, 0]
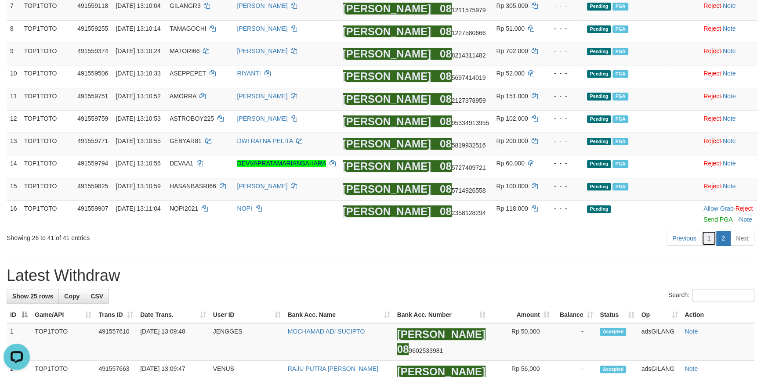
click at [711, 246] on link "1" at bounding box center [708, 238] width 15 height 15
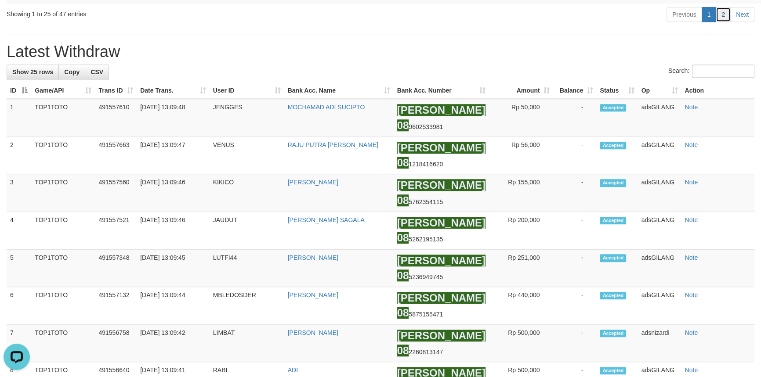
click at [723, 22] on link "2" at bounding box center [722, 14] width 15 height 15
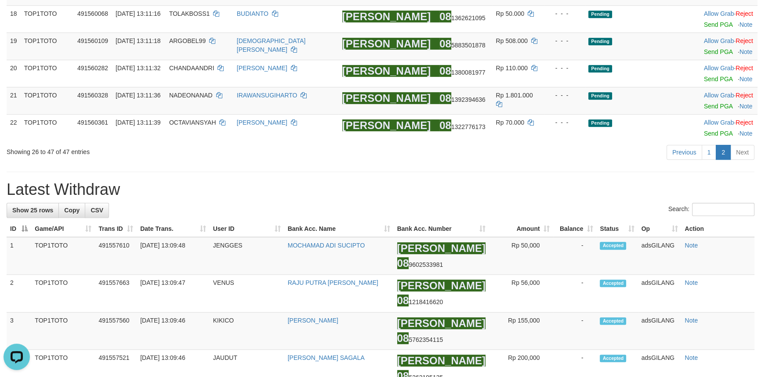
click at [546, 199] on h1 "Latest Withdraw" at bounding box center [381, 190] width 748 height 18
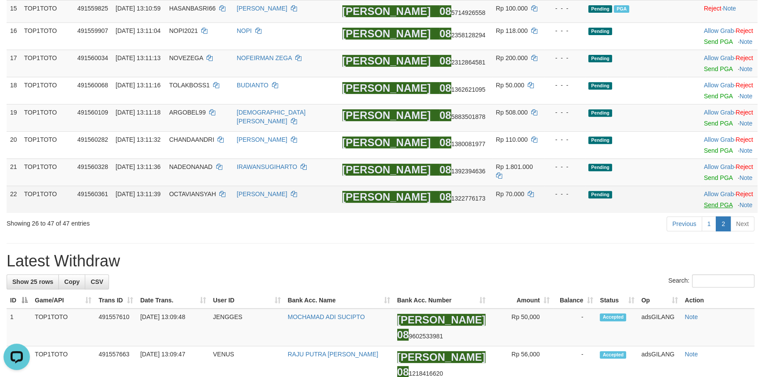
scroll to position [444, 0]
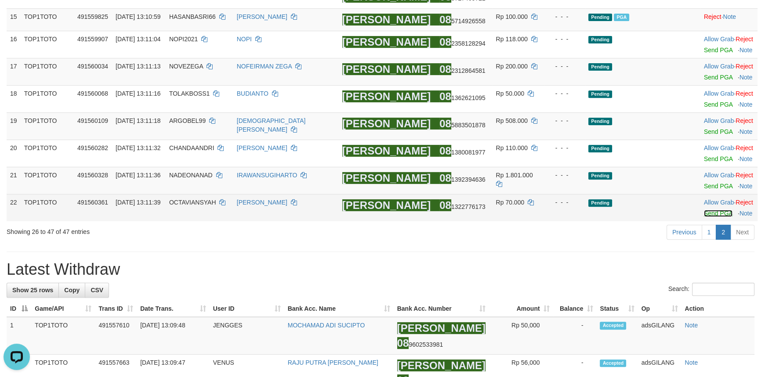
click at [712, 217] on link "Send PGA" at bounding box center [718, 213] width 29 height 7
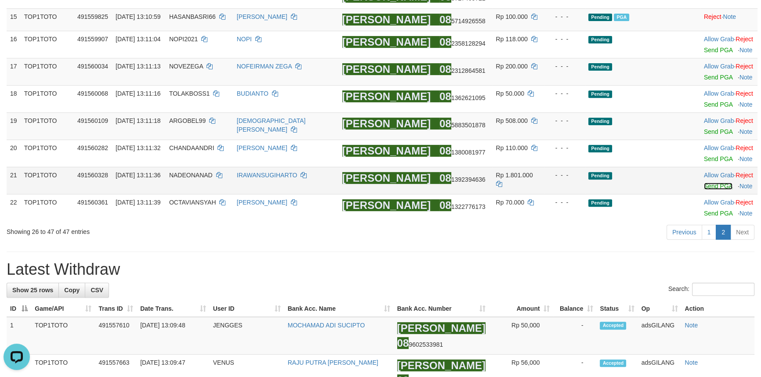
click at [707, 190] on link "Send PGA" at bounding box center [718, 186] width 29 height 7
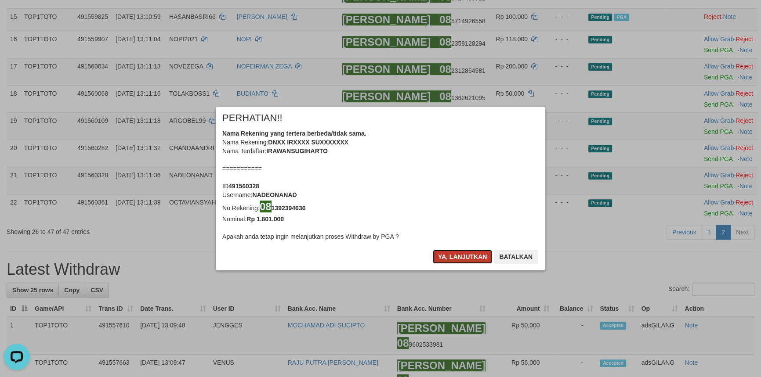
click at [446, 255] on button "Ya, lanjutkan" at bounding box center [463, 257] width 60 height 14
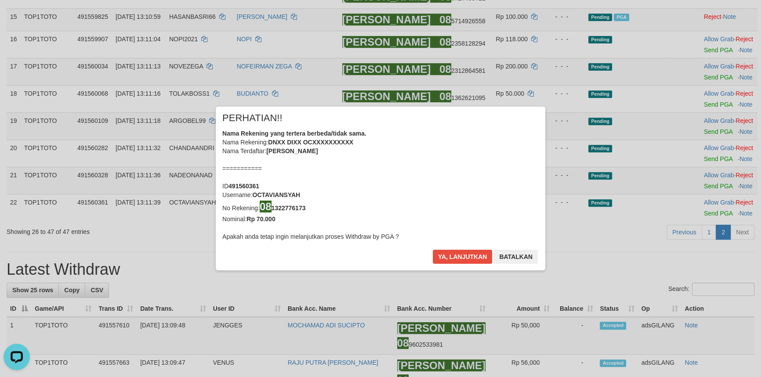
scroll to position [439, 0]
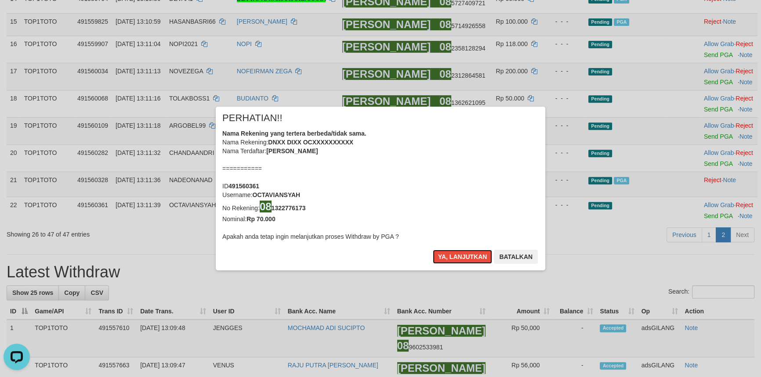
click at [446, 255] on button "Ya, lanjutkan" at bounding box center [463, 257] width 60 height 14
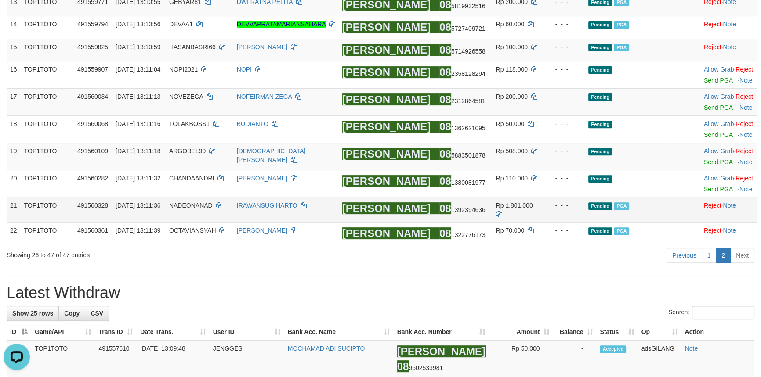
scroll to position [400, 0]
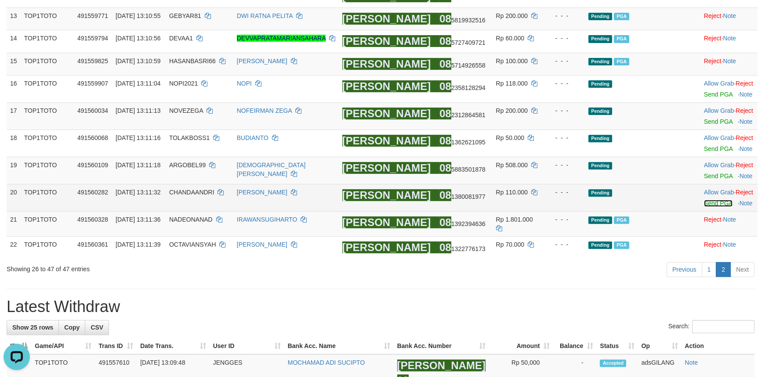
click at [708, 207] on link "Send PGA" at bounding box center [718, 203] width 29 height 7
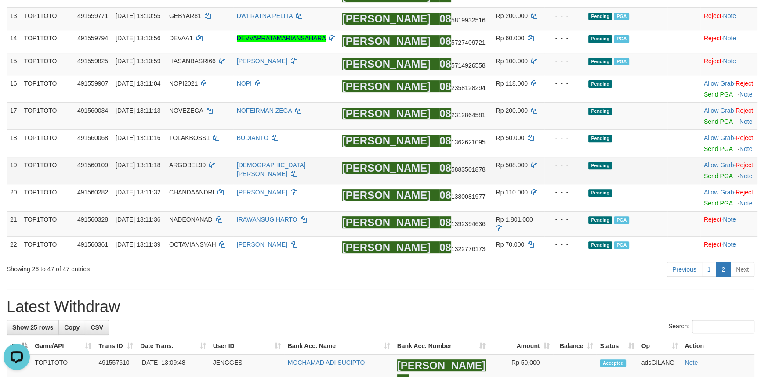
click at [708, 184] on td "Allow Grab · Reject Send PGA · Note" at bounding box center [728, 170] width 57 height 27
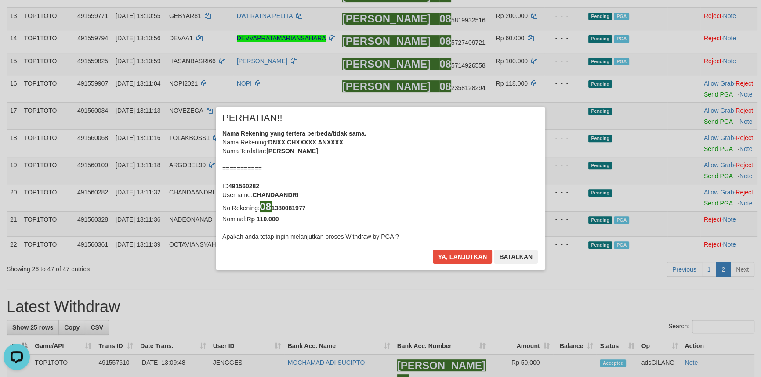
click at [705, 212] on div "× PERHATIAN!! Nama Rekening yang tertera berbeda/tidak sama. Nama Rekening: DNX…" at bounding box center [380, 188] width 761 height 199
click at [452, 257] on button "Ya, lanjutkan" at bounding box center [463, 257] width 60 height 14
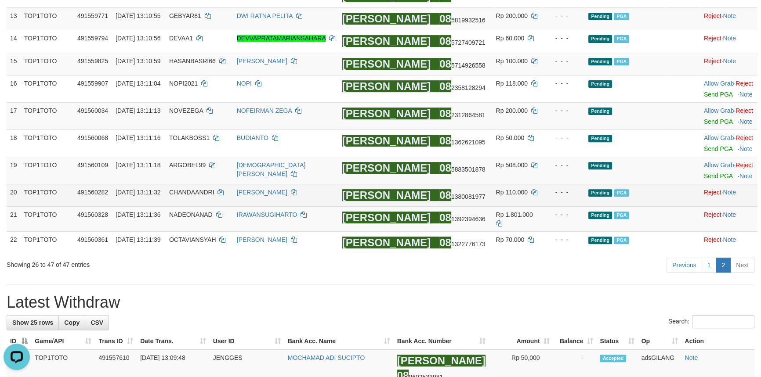
scroll to position [395, 0]
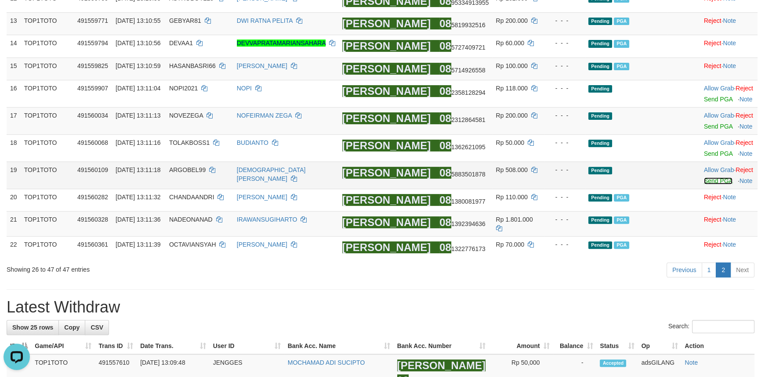
click at [704, 184] on link "Send PGA" at bounding box center [718, 180] width 29 height 7
click at [704, 157] on link "Send PGA" at bounding box center [718, 153] width 29 height 7
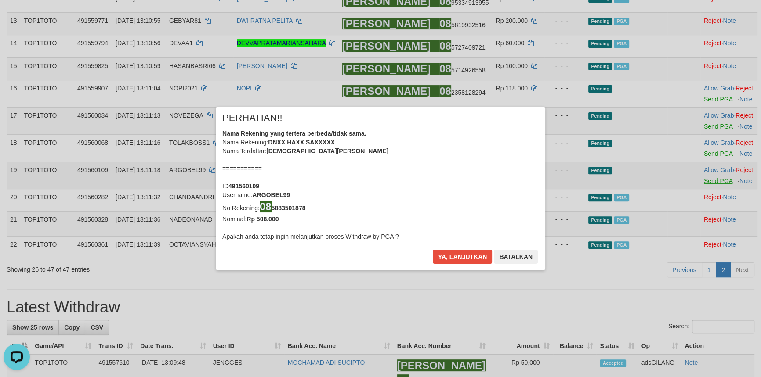
click at [706, 156] on div "× PERHATIAN!! Nama Rekening yang tertera berbeda/tidak sama. Nama Rekening: DNX…" at bounding box center [380, 188] width 761 height 199
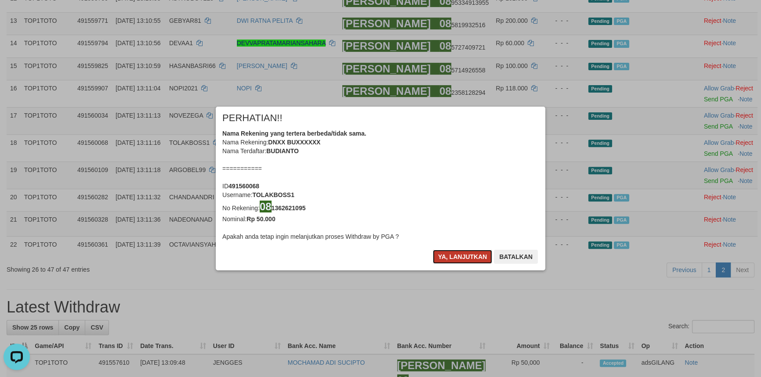
click at [450, 259] on button "Ya, lanjutkan" at bounding box center [463, 257] width 60 height 14
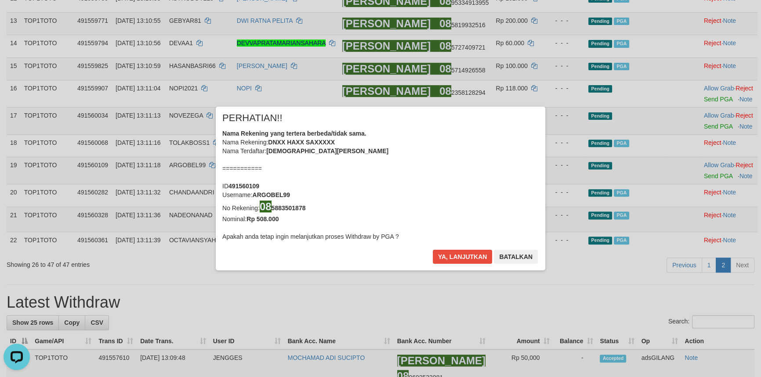
scroll to position [390, 0]
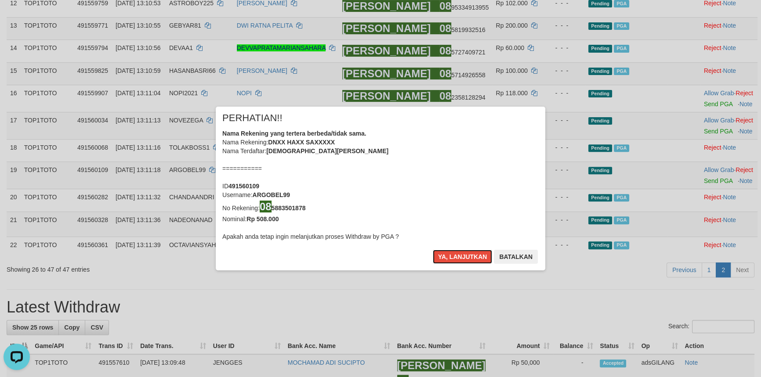
click at [450, 259] on button "Ya, lanjutkan" at bounding box center [463, 257] width 60 height 14
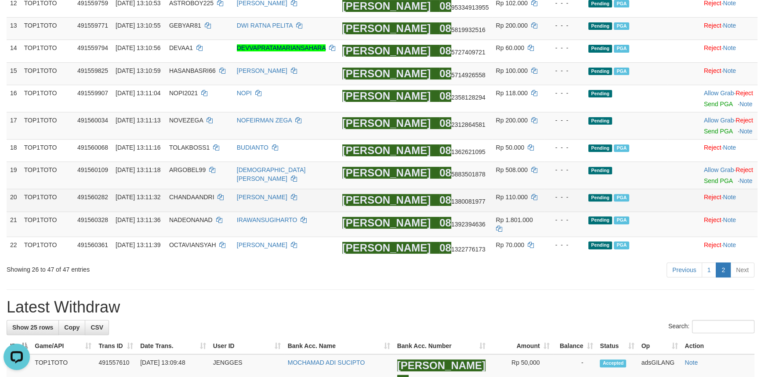
scroll to position [385, 0]
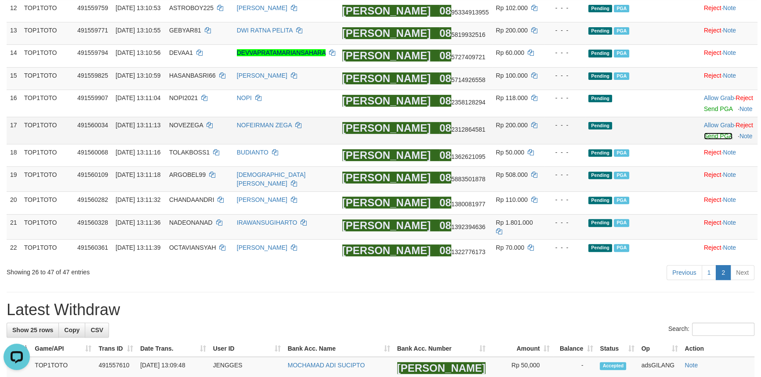
click at [707, 140] on link "Send PGA" at bounding box center [718, 136] width 29 height 7
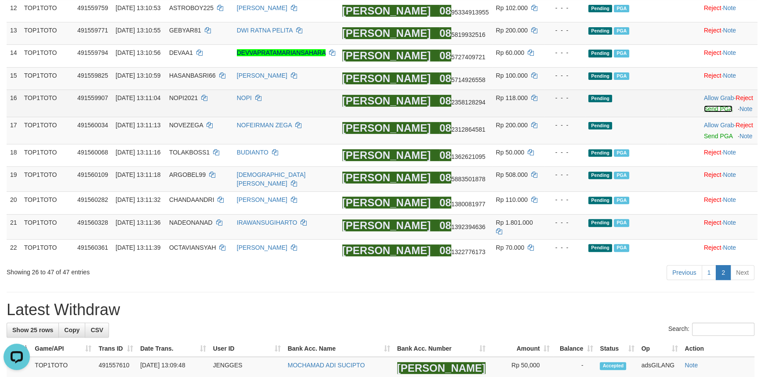
click at [704, 112] on link "Send PGA" at bounding box center [718, 108] width 29 height 7
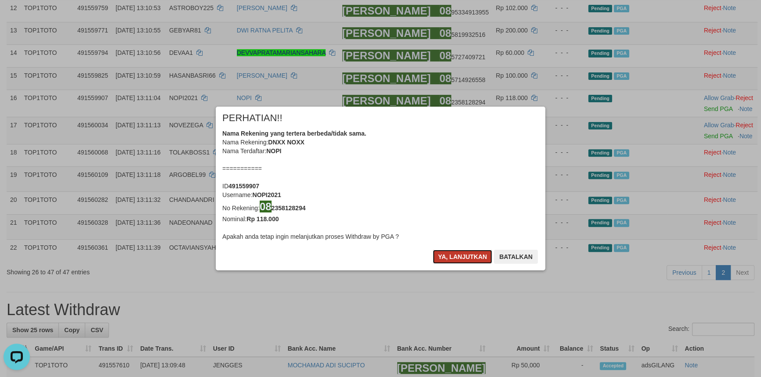
click at [453, 254] on button "Ya, lanjutkan" at bounding box center [463, 257] width 60 height 14
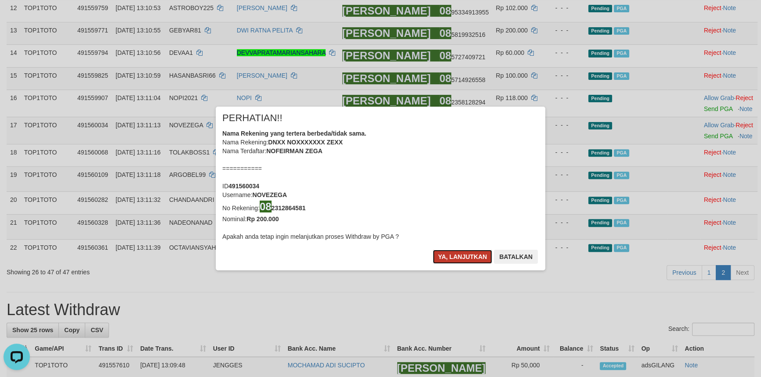
click at [461, 259] on button "Ya, lanjutkan" at bounding box center [463, 257] width 60 height 14
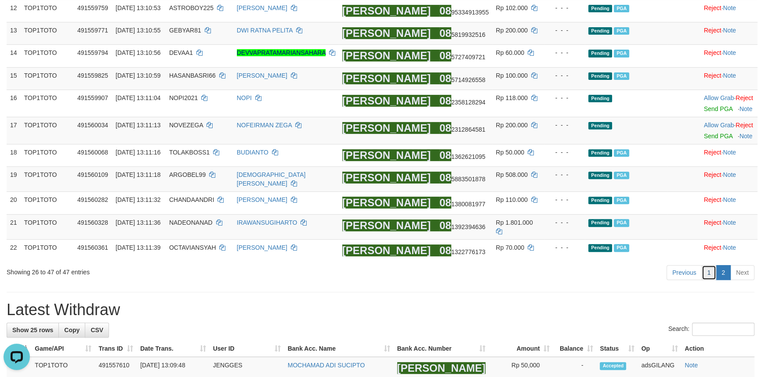
click at [706, 280] on link "1" at bounding box center [708, 272] width 15 height 15
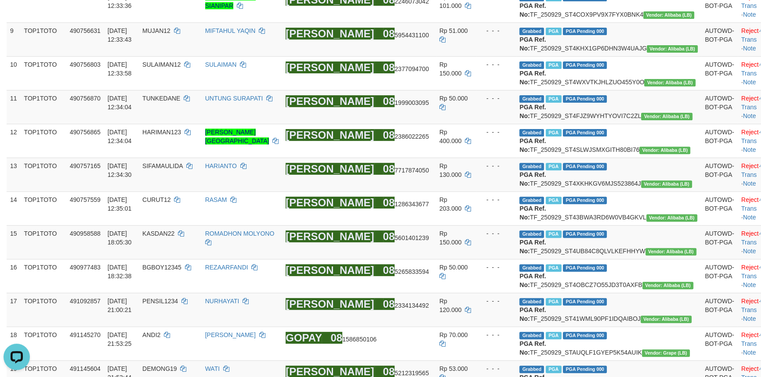
scroll to position [1023, 0]
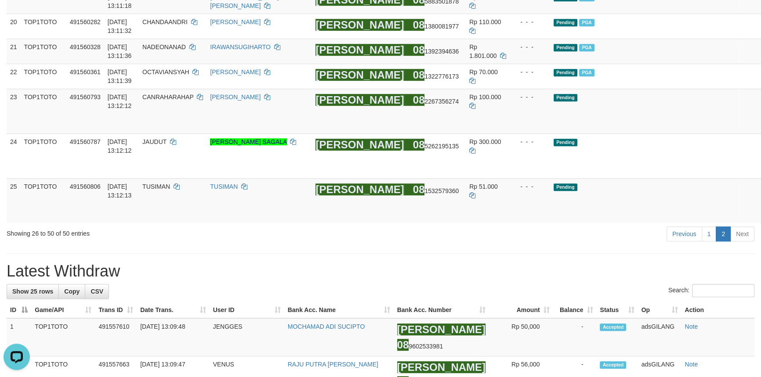
click at [552, 286] on div "**********" at bounding box center [380, 327] width 761 height 1931
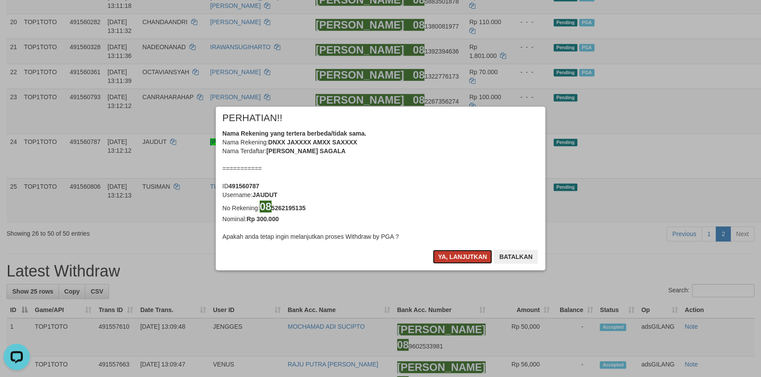
click at [459, 254] on button "Ya, lanjutkan" at bounding box center [463, 257] width 60 height 14
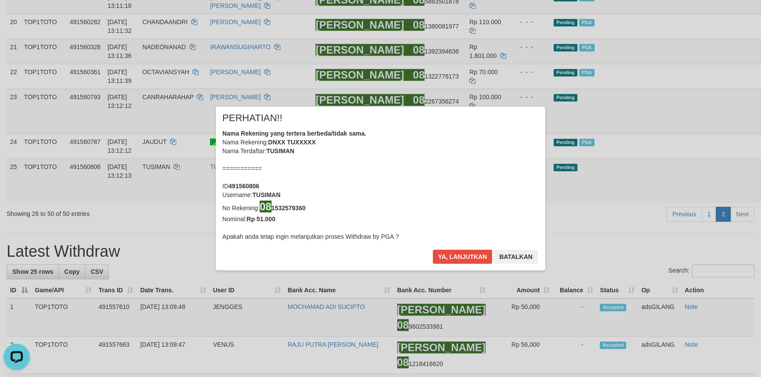
scroll to position [650, 0]
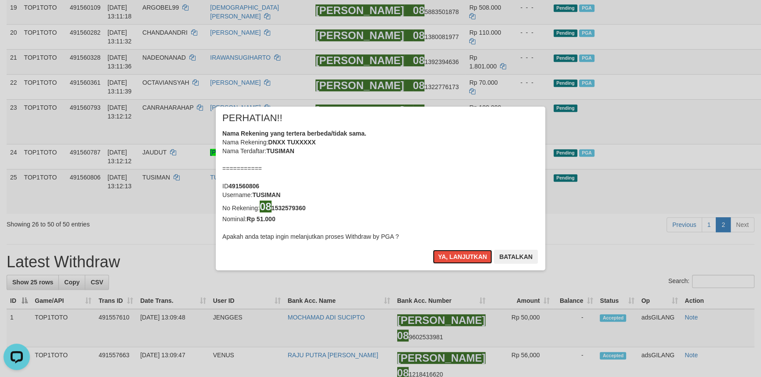
click at [459, 254] on button "Ya, lanjutkan" at bounding box center [463, 257] width 60 height 14
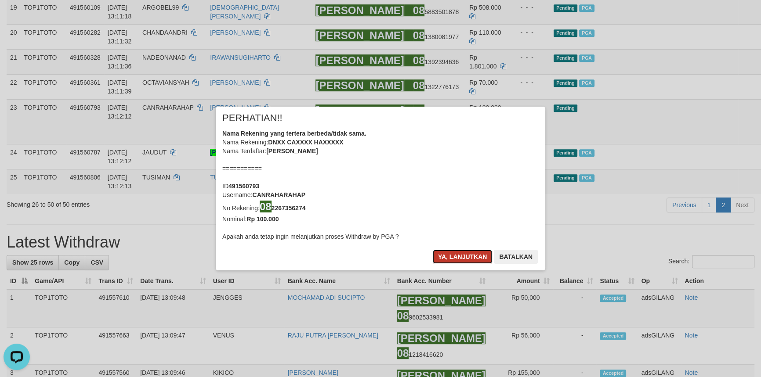
click at [459, 255] on button "Ya, lanjutkan" at bounding box center [463, 257] width 60 height 14
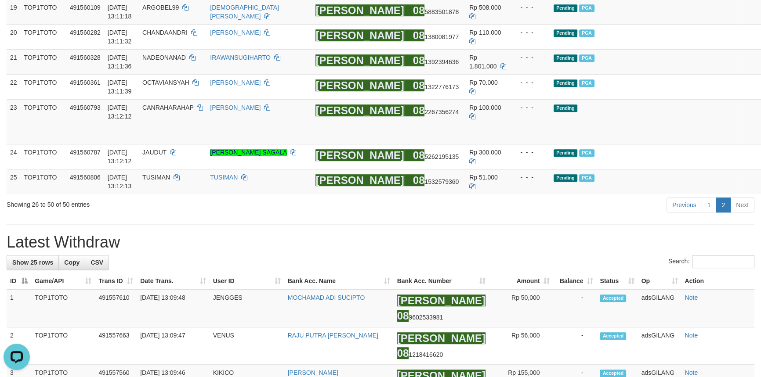
scroll to position [639, 0]
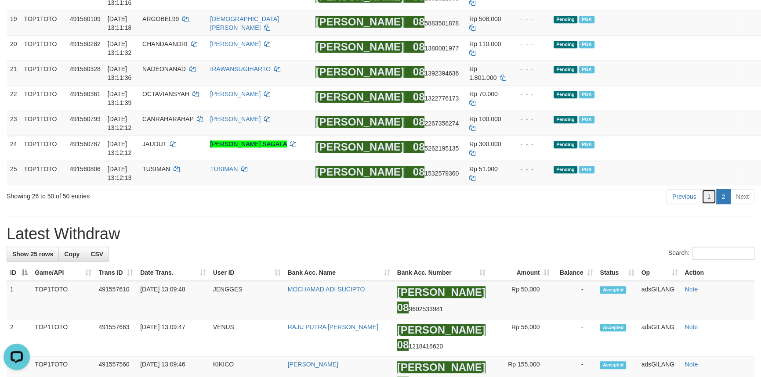
click at [705, 204] on link "1" at bounding box center [708, 196] width 15 height 15
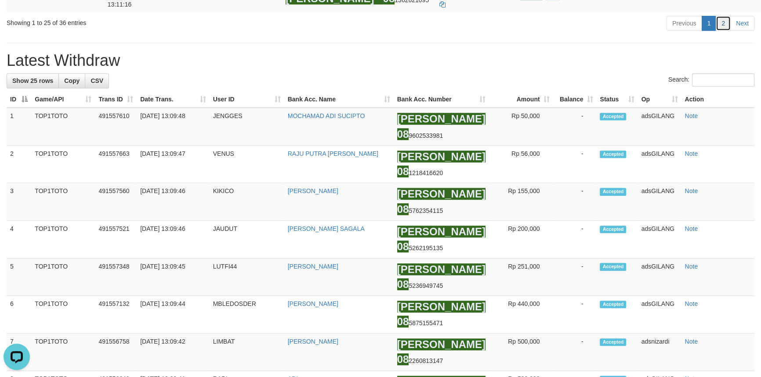
click at [721, 31] on link "2" at bounding box center [722, 23] width 15 height 15
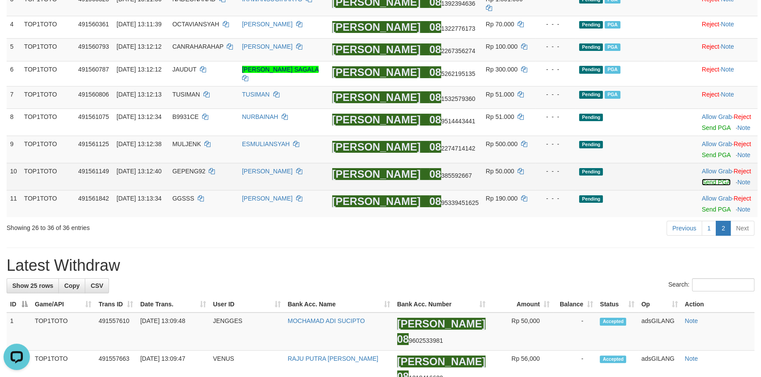
click at [708, 179] on link "Send PGA" at bounding box center [715, 182] width 29 height 7
click at [708, 152] on link "Send PGA" at bounding box center [715, 155] width 29 height 7
click at [711, 123] on td "Allow Grab · Reject Send PGA · Note" at bounding box center [727, 121] width 59 height 27
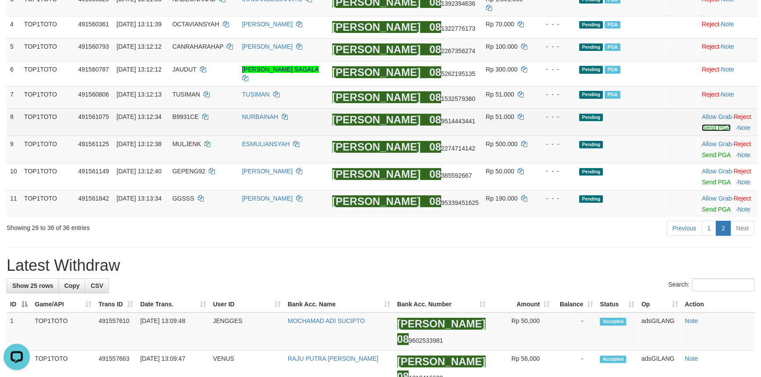
click at [709, 124] on link "Send PGA" at bounding box center [715, 127] width 29 height 7
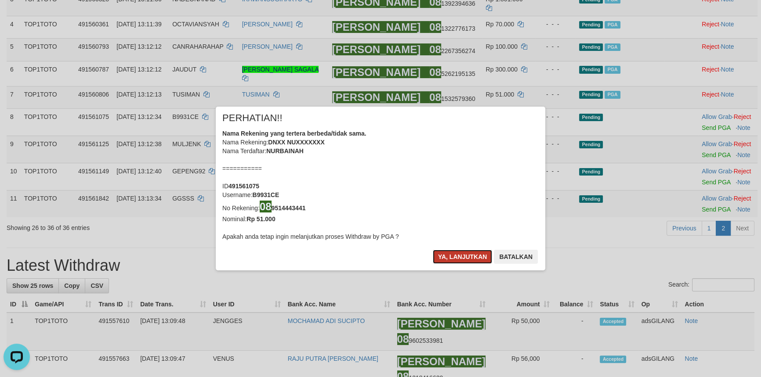
click at [459, 260] on button "Ya, lanjutkan" at bounding box center [463, 257] width 60 height 14
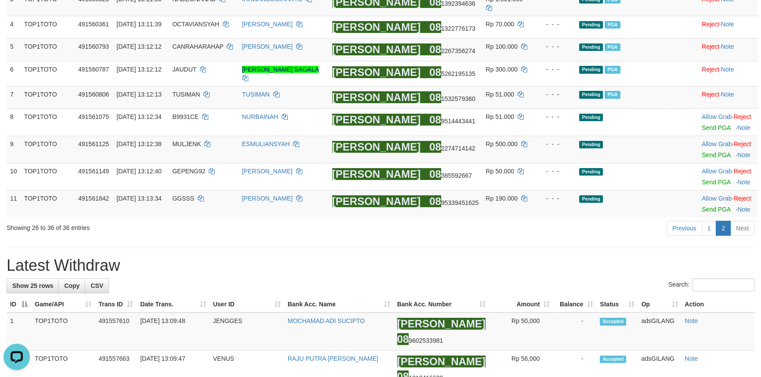
scroll to position [189, 0]
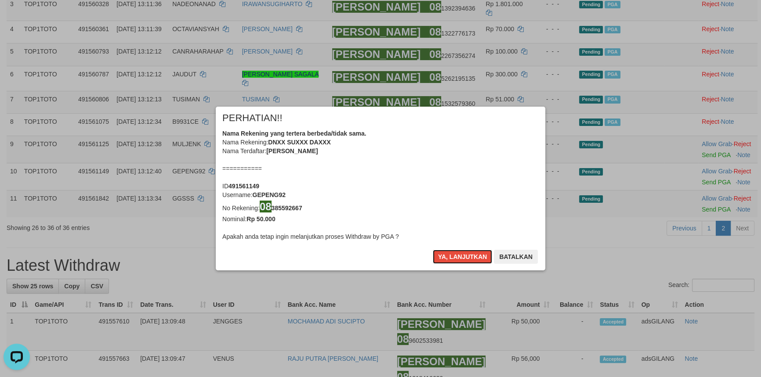
click at [459, 258] on button "Ya, lanjutkan" at bounding box center [463, 257] width 60 height 14
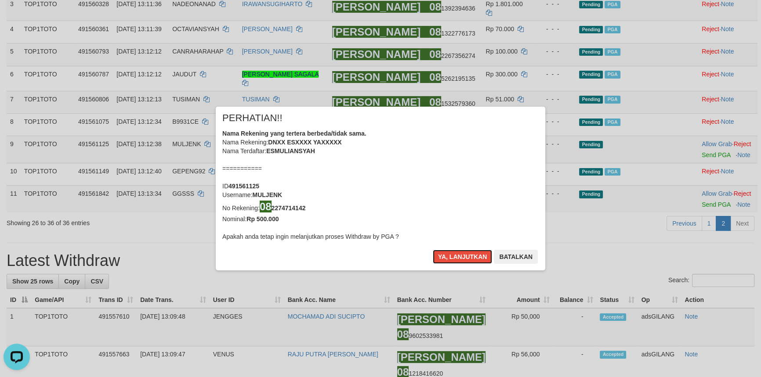
click at [459, 258] on button "Ya, lanjutkan" at bounding box center [463, 257] width 60 height 14
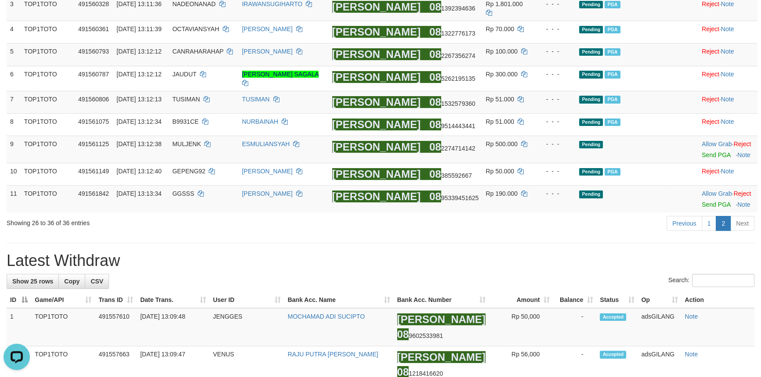
scroll to position [184, 0]
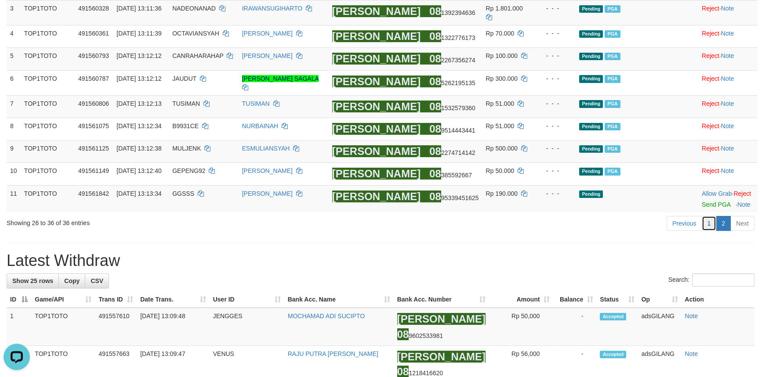
click at [705, 216] on link "1" at bounding box center [708, 223] width 15 height 15
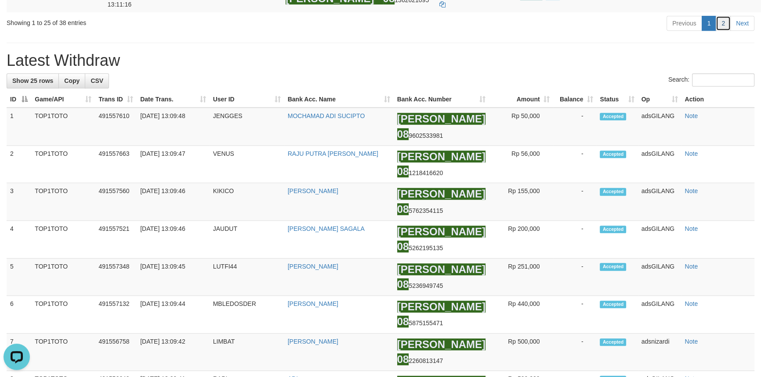
click at [718, 31] on link "2" at bounding box center [722, 23] width 15 height 15
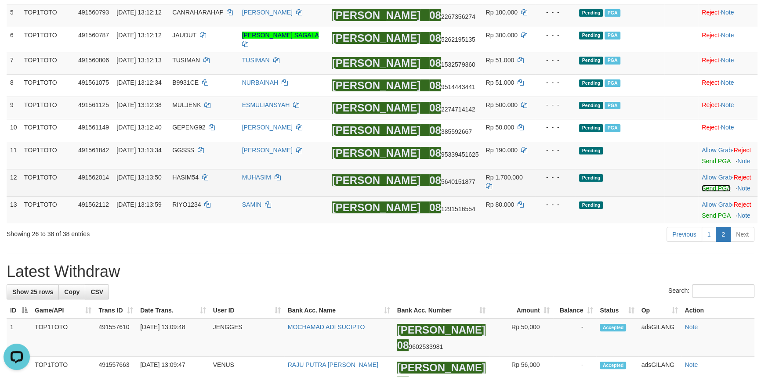
click at [710, 185] on link "Send PGA" at bounding box center [715, 188] width 29 height 7
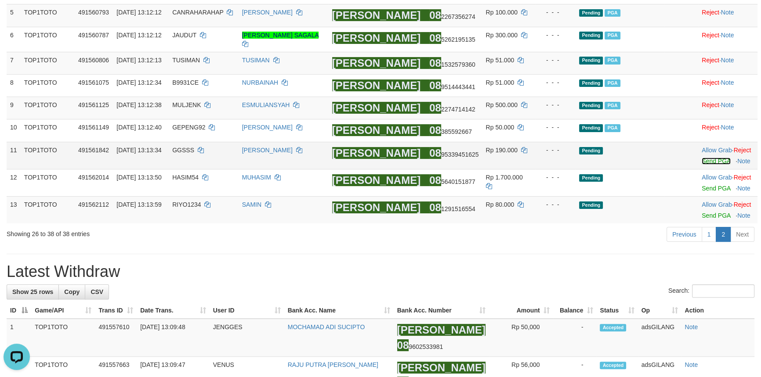
drag, startPoint x: 705, startPoint y: 151, endPoint x: 695, endPoint y: 154, distance: 10.0
click at [704, 158] on link "Send PGA" at bounding box center [715, 161] width 29 height 7
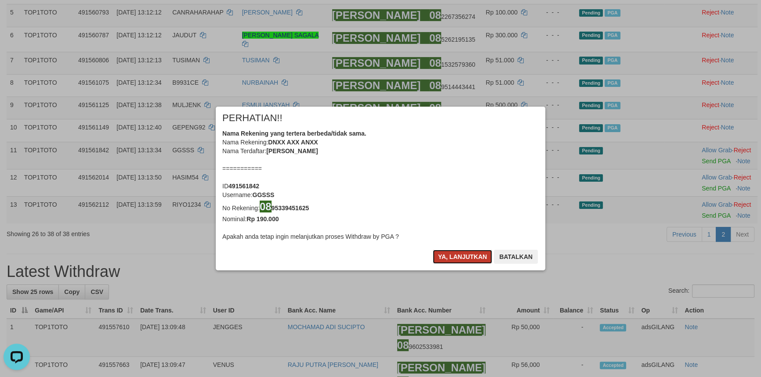
click at [459, 259] on button "Ya, lanjutkan" at bounding box center [463, 257] width 60 height 14
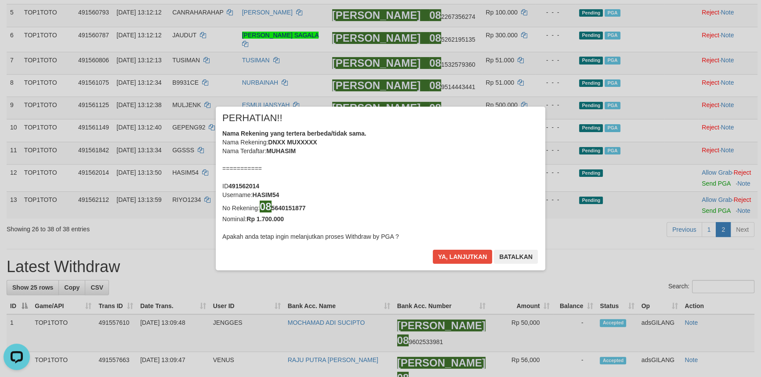
scroll to position [224, 0]
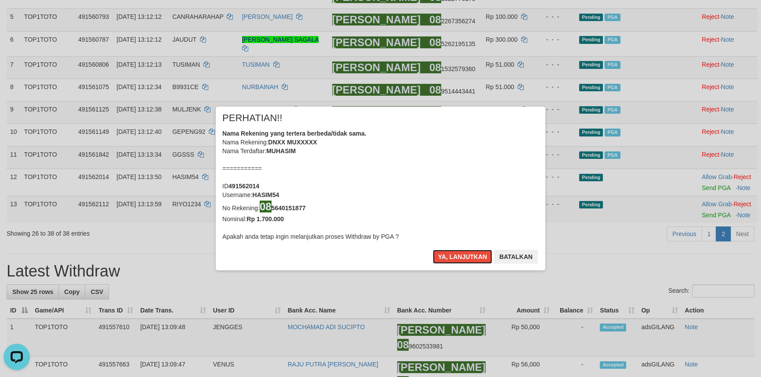
click at [459, 259] on button "Ya, lanjutkan" at bounding box center [463, 257] width 60 height 14
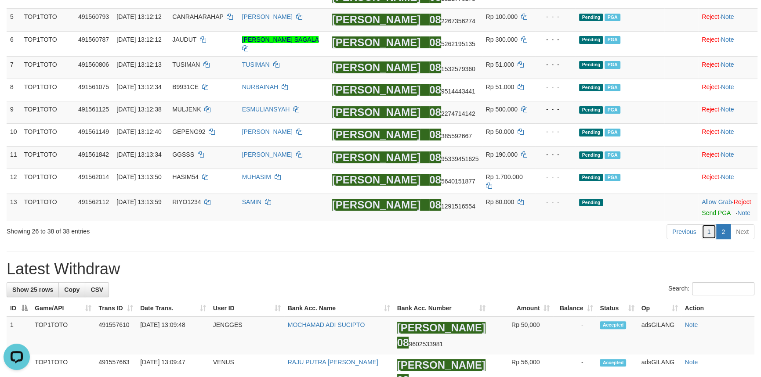
click at [704, 224] on link "1" at bounding box center [708, 231] width 15 height 15
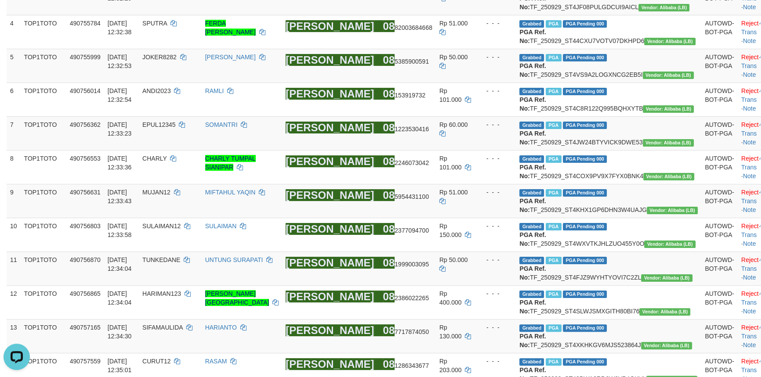
scroll to position [944, 0]
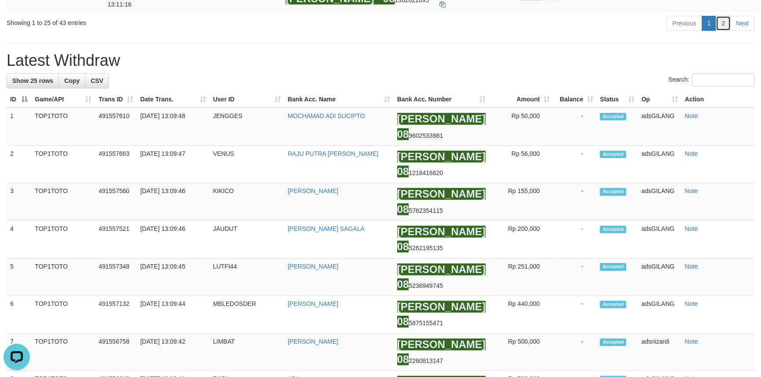
click at [722, 31] on link "2" at bounding box center [722, 23] width 15 height 15
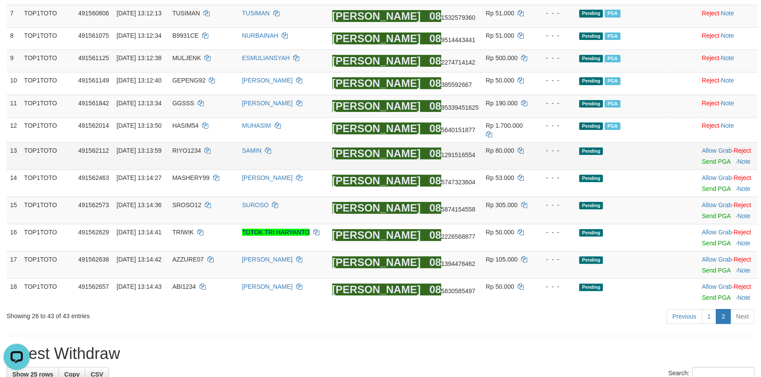
scroll to position [266, 0]
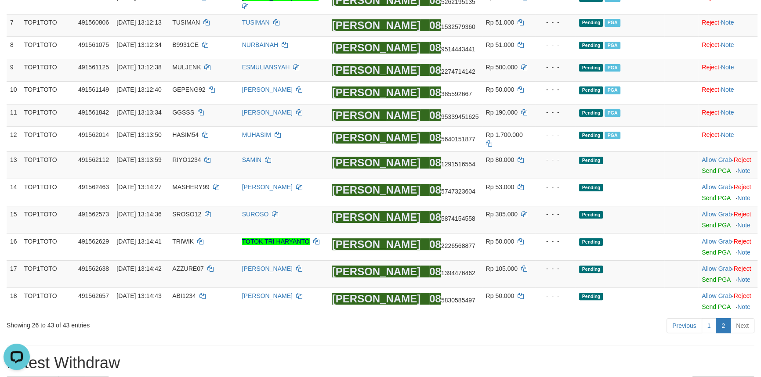
click at [487, 318] on div "Previous 1 2 Next" at bounding box center [539, 327] width 430 height 19
click at [707, 318] on link "1" at bounding box center [708, 325] width 15 height 15
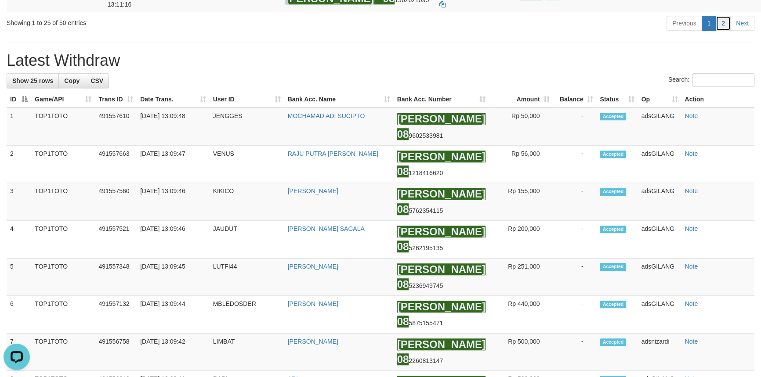
click at [724, 31] on link "2" at bounding box center [722, 23] width 15 height 15
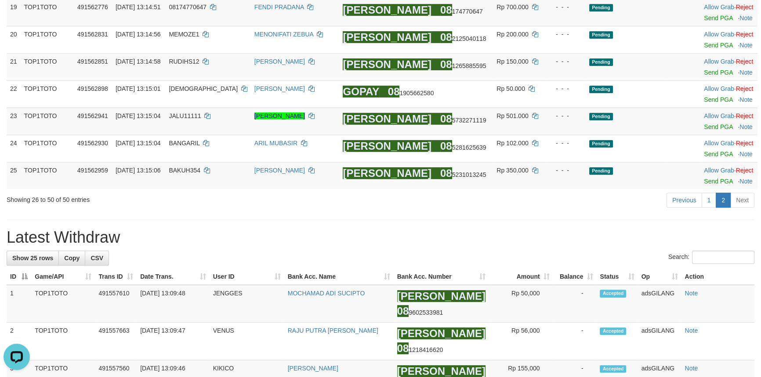
scroll to position [389, 0]
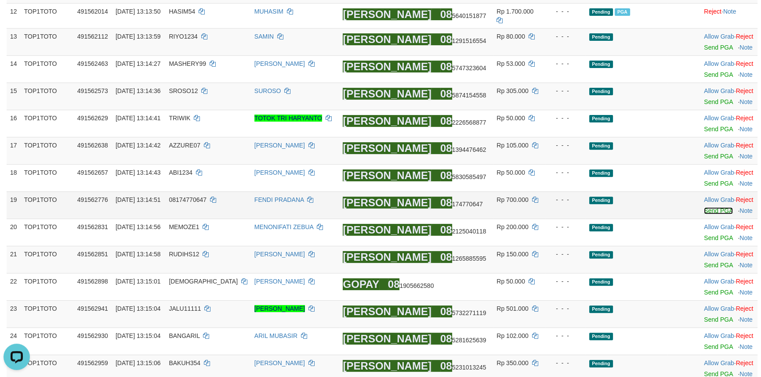
click at [711, 207] on link "Send PGA" at bounding box center [718, 210] width 29 height 7
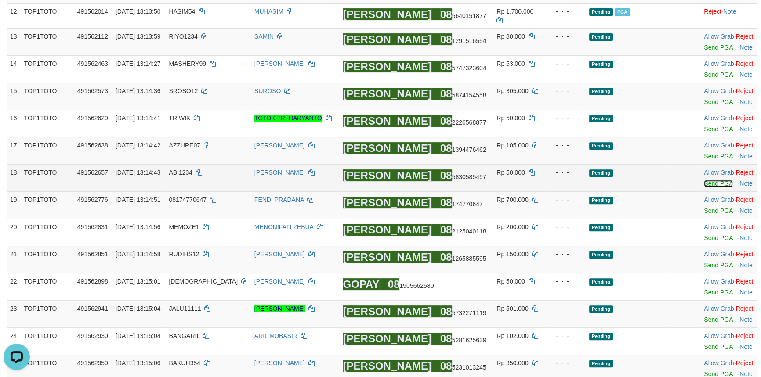
click at [711, 180] on link "Send PGA" at bounding box center [718, 183] width 29 height 7
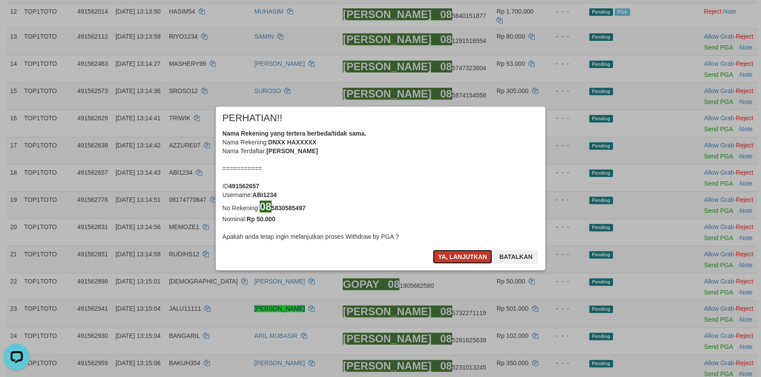
click at [440, 258] on button "Ya, lanjutkan" at bounding box center [463, 257] width 60 height 14
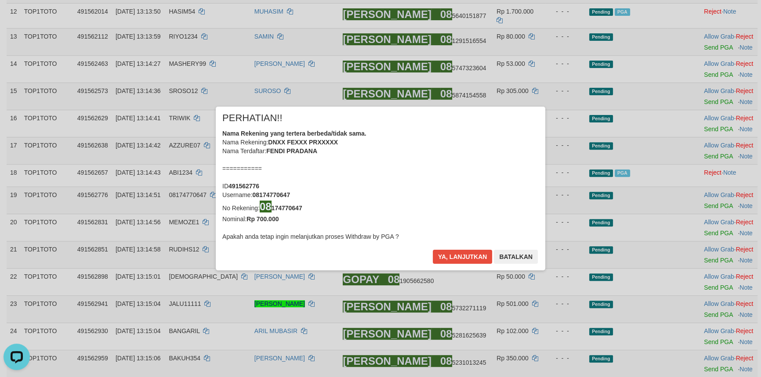
scroll to position [385, 0]
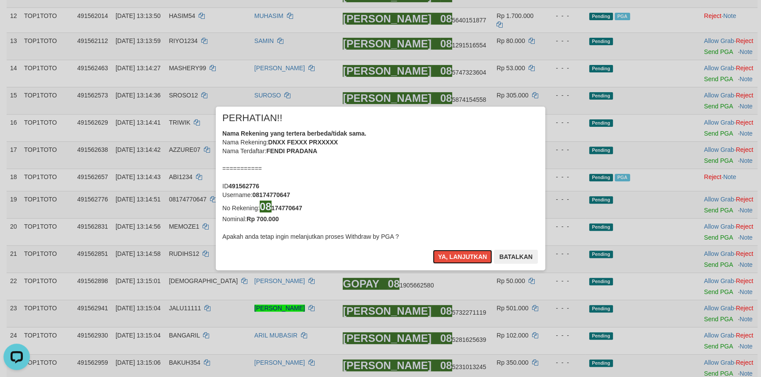
click at [440, 258] on button "Ya, lanjutkan" at bounding box center [463, 257] width 60 height 14
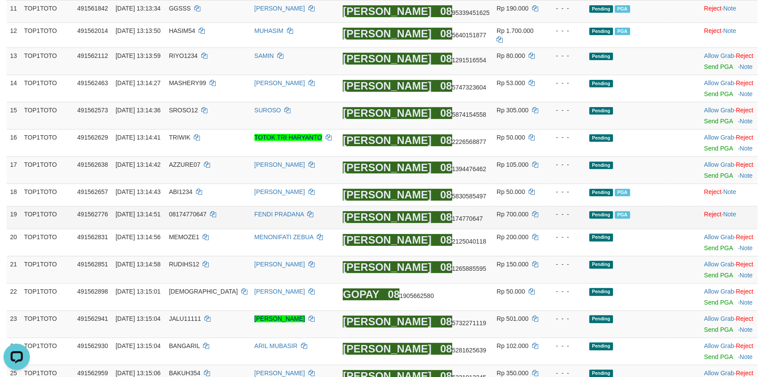
scroll to position [345, 0]
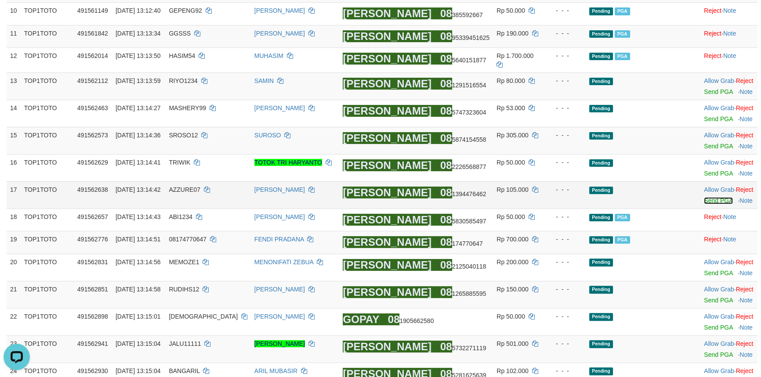
click at [704, 197] on link "Send PGA" at bounding box center [718, 200] width 29 height 7
click at [708, 170] on link "Send PGA" at bounding box center [718, 173] width 29 height 7
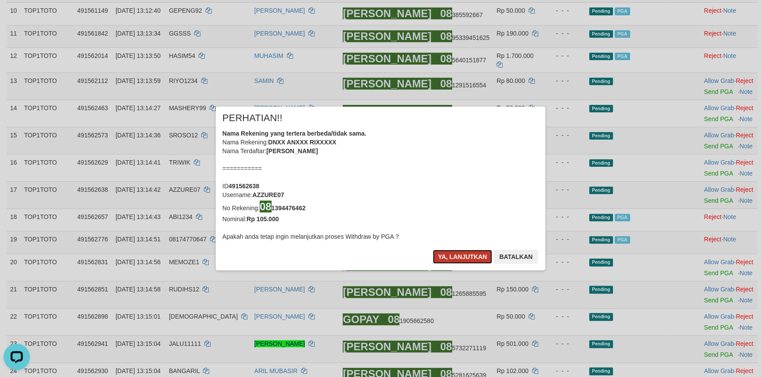
click at [456, 257] on button "Ya, lanjutkan" at bounding box center [463, 257] width 60 height 14
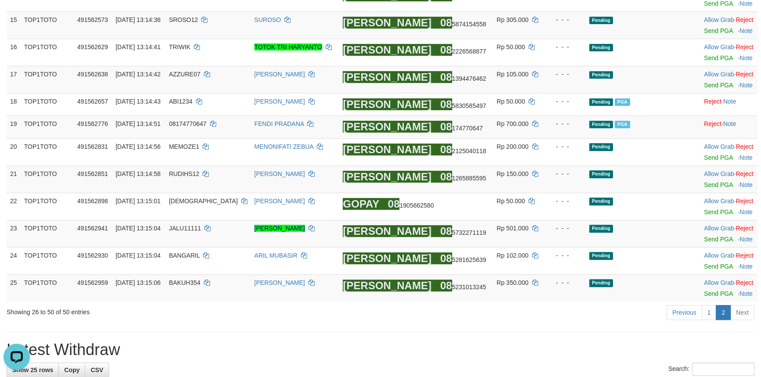
scroll to position [465, 0]
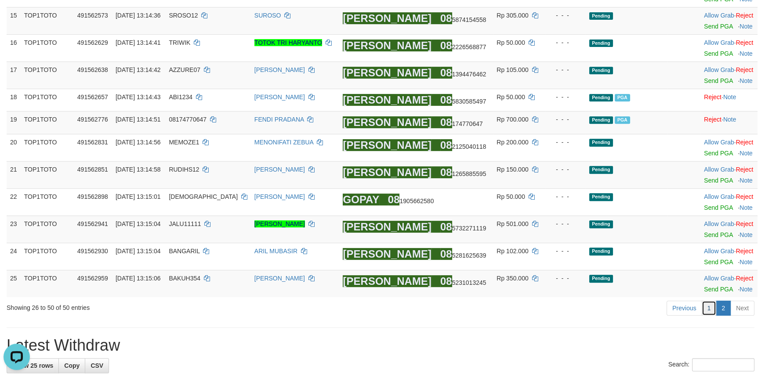
click at [709, 301] on link "1" at bounding box center [708, 308] width 15 height 15
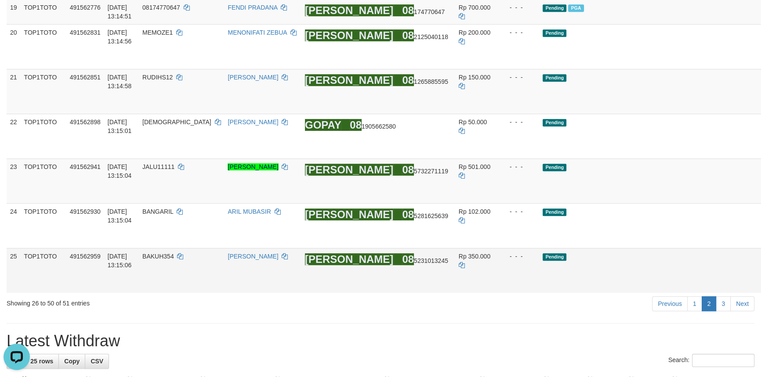
scroll to position [649, 0]
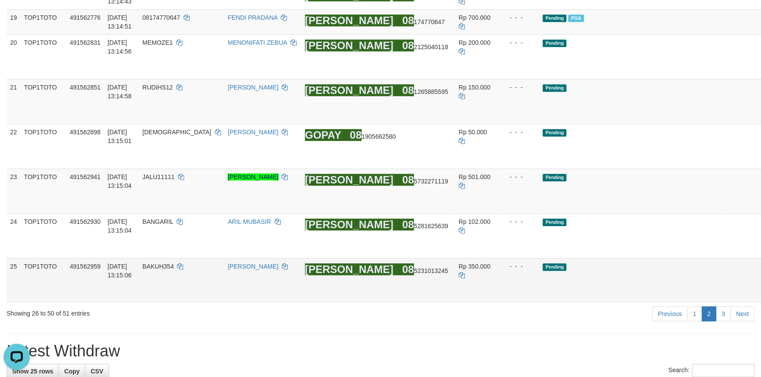
click at [760, 283] on link "Send PGA" at bounding box center [770, 291] width 14 height 16
click at [760, 238] on link "Send PGA" at bounding box center [770, 246] width 14 height 16
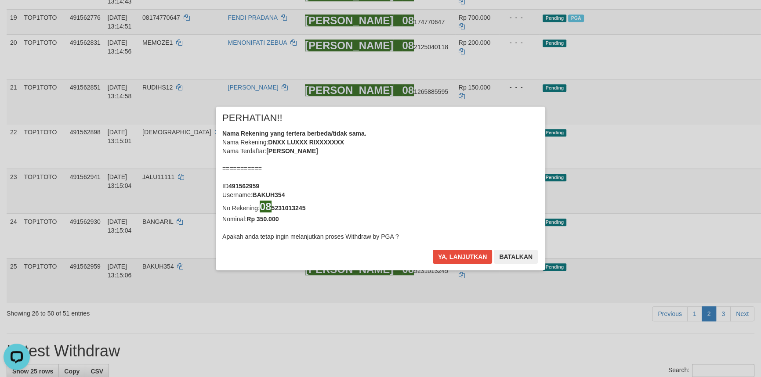
click at [711, 209] on div "× PERHATIAN!! Nama Rekening yang tertera berbeda/tidak sama. Nama Rekening: DNX…" at bounding box center [380, 188] width 761 height 199
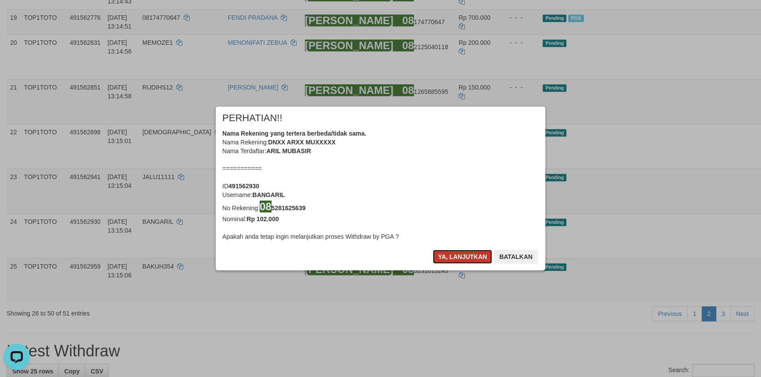
click at [471, 253] on button "Ya, lanjutkan" at bounding box center [463, 257] width 60 height 14
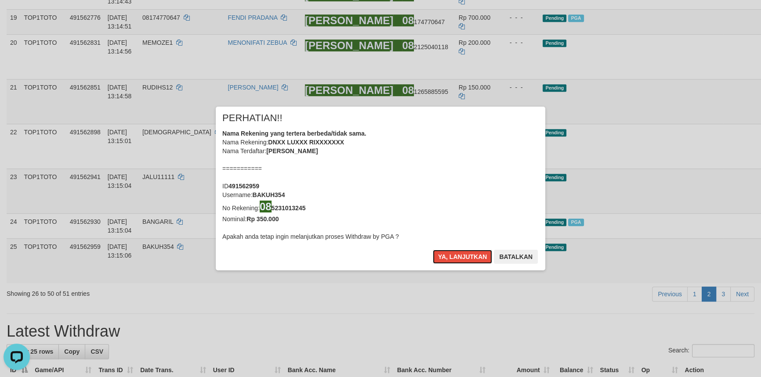
click at [471, 253] on button "Ya, lanjutkan" at bounding box center [463, 257] width 60 height 14
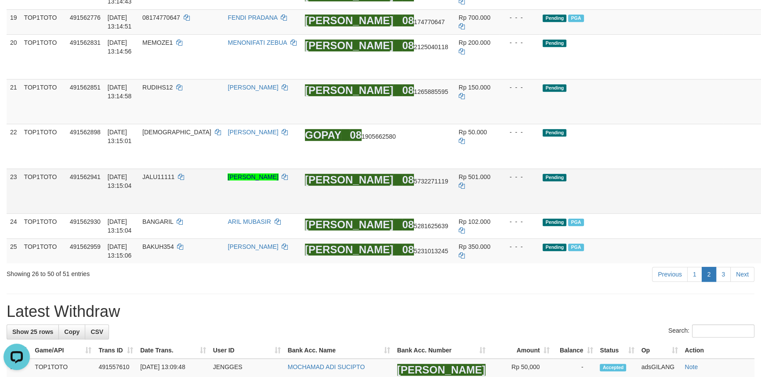
click at [760, 203] on link "Send PGA" at bounding box center [770, 201] width 14 height 16
click at [760, 164] on link "Send PGA" at bounding box center [770, 156] width 14 height 16
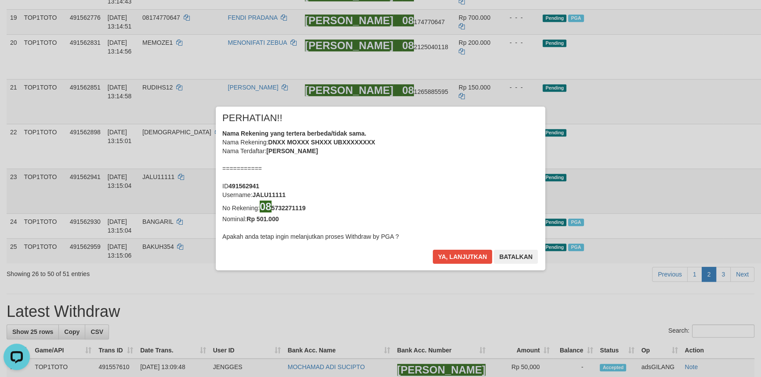
click at [712, 151] on div "× PERHATIAN!! Nama Rekening yang tertera berbeda/tidak sama. Nama Rekening: DNX…" at bounding box center [380, 188] width 761 height 199
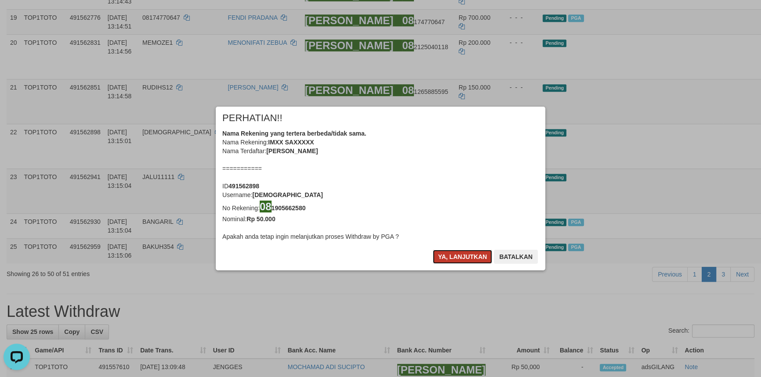
click at [470, 256] on button "Ya, lanjutkan" at bounding box center [463, 257] width 60 height 14
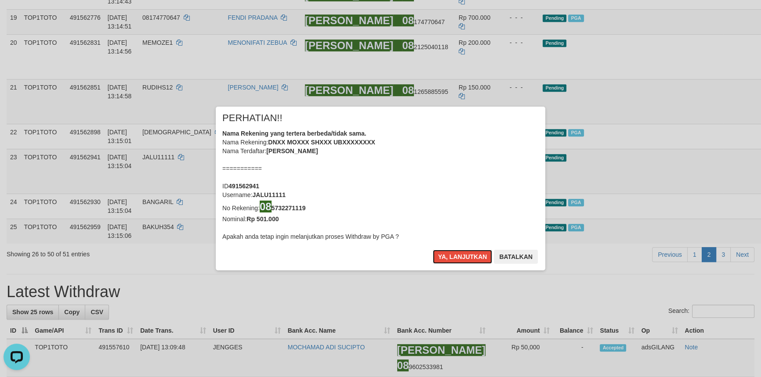
click at [470, 256] on button "Ya, lanjutkan" at bounding box center [463, 257] width 60 height 14
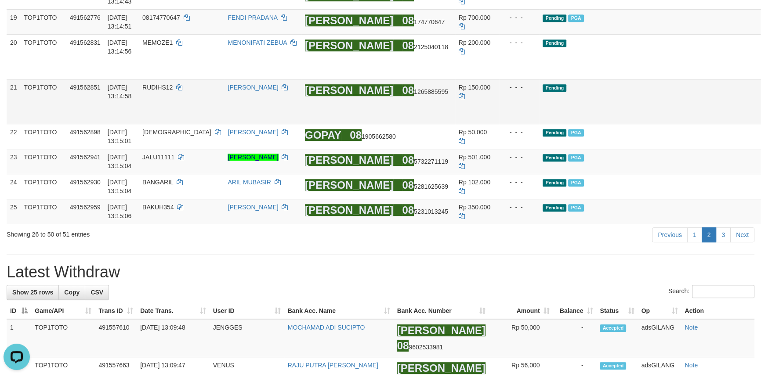
click at [760, 119] on link "Send PGA" at bounding box center [770, 112] width 14 height 16
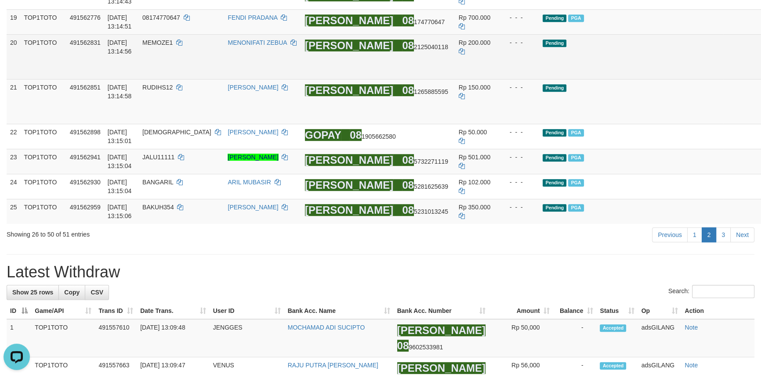
drag, startPoint x: 717, startPoint y: 149, endPoint x: 713, endPoint y: 125, distance: 24.5
click at [760, 75] on link "Send PGA" at bounding box center [770, 67] width 14 height 16
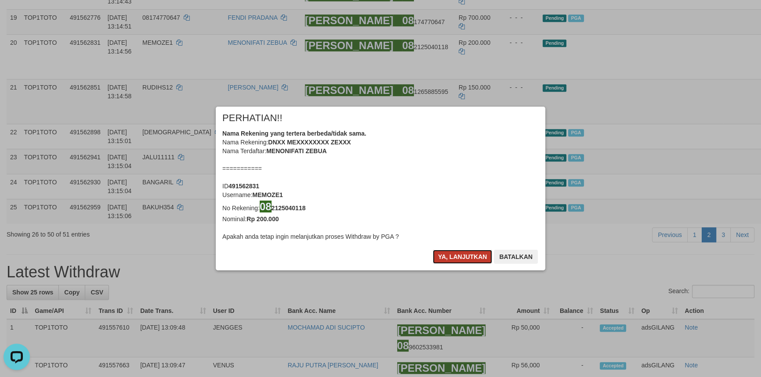
click at [459, 256] on button "Ya, lanjutkan" at bounding box center [463, 257] width 60 height 14
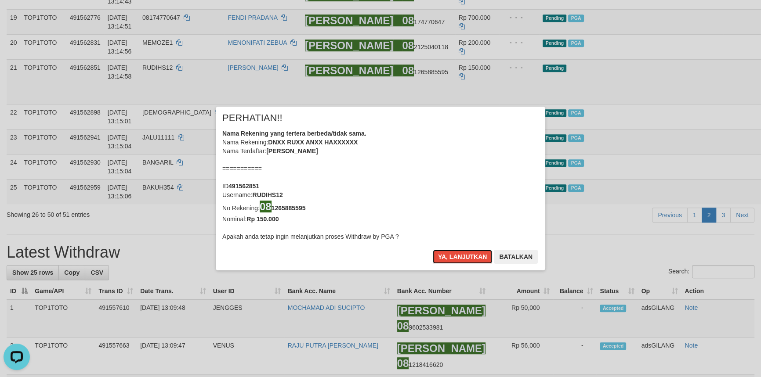
click at [459, 256] on button "Ya, lanjutkan" at bounding box center [463, 257] width 60 height 14
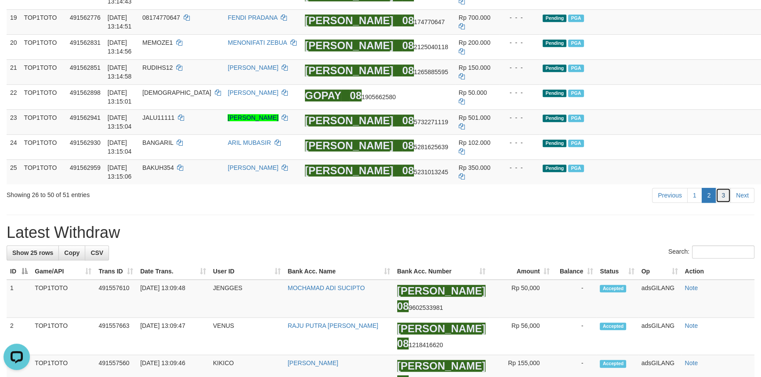
click at [721, 203] on link "3" at bounding box center [722, 195] width 15 height 15
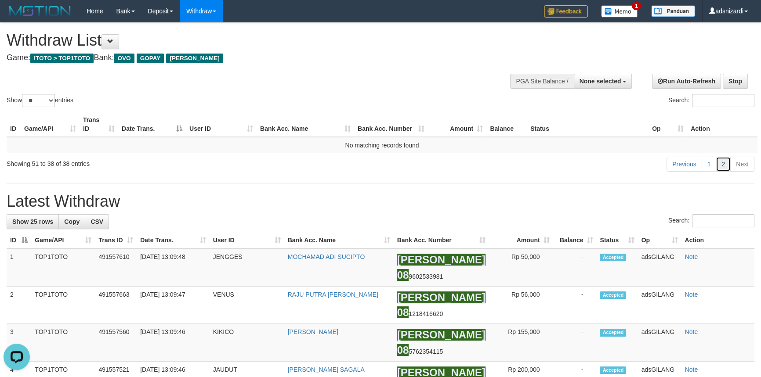
click at [720, 167] on link "2" at bounding box center [722, 164] width 15 height 15
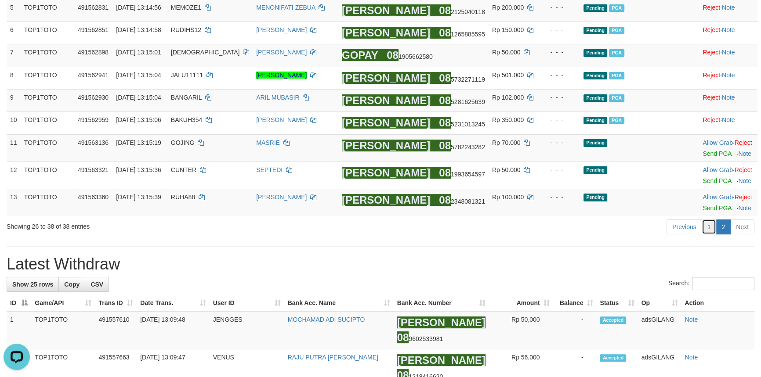
click at [710, 230] on link "1" at bounding box center [708, 227] width 15 height 15
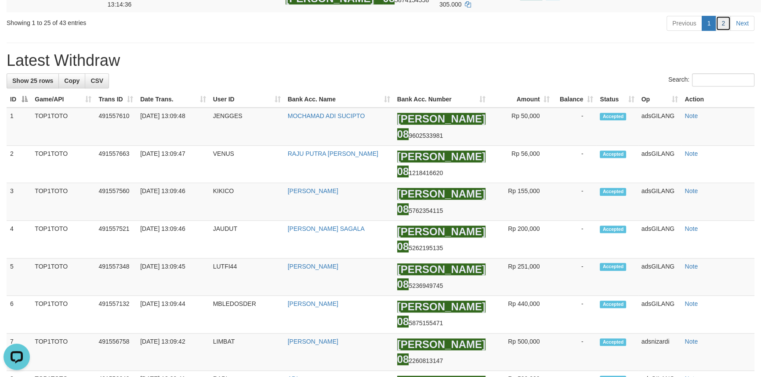
click at [720, 31] on link "2" at bounding box center [722, 23] width 15 height 15
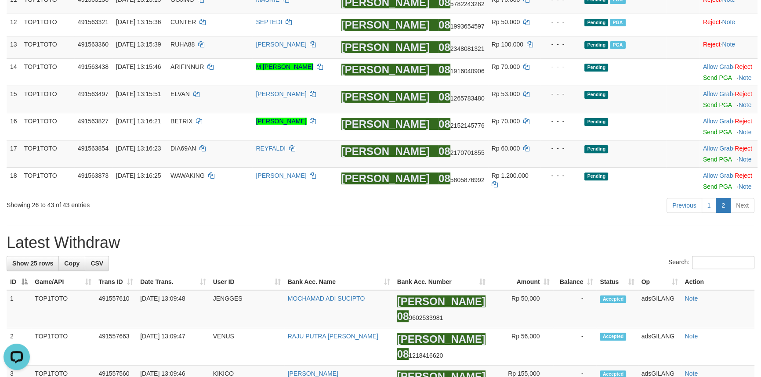
click at [536, 199] on div "Previous 1 2 Next" at bounding box center [539, 206] width 430 height 19
click at [709, 208] on link "1" at bounding box center [708, 205] width 15 height 15
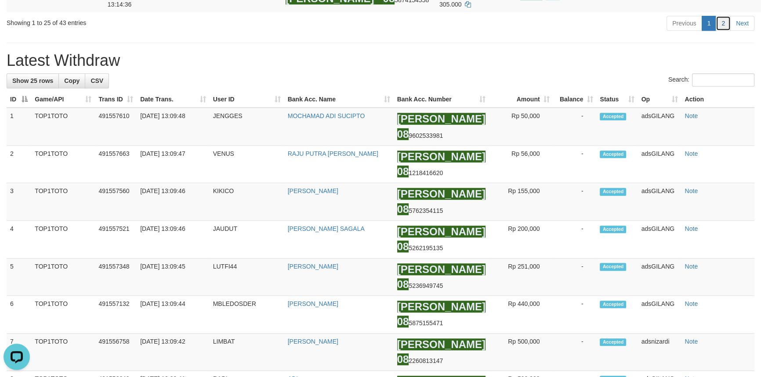
click at [723, 31] on link "2" at bounding box center [722, 23] width 15 height 15
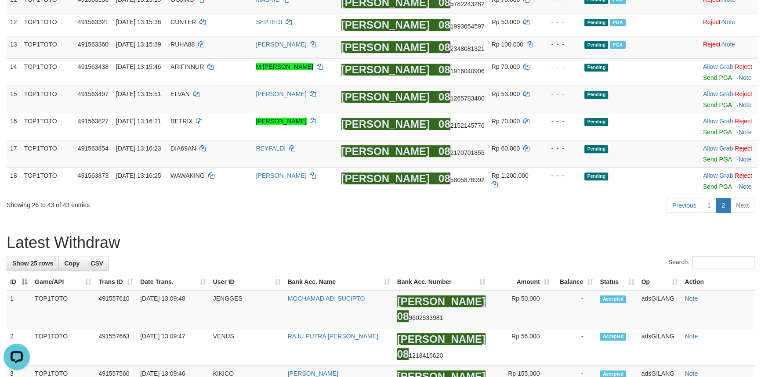
click at [517, 213] on div "Previous 1 2 Next" at bounding box center [539, 206] width 430 height 19
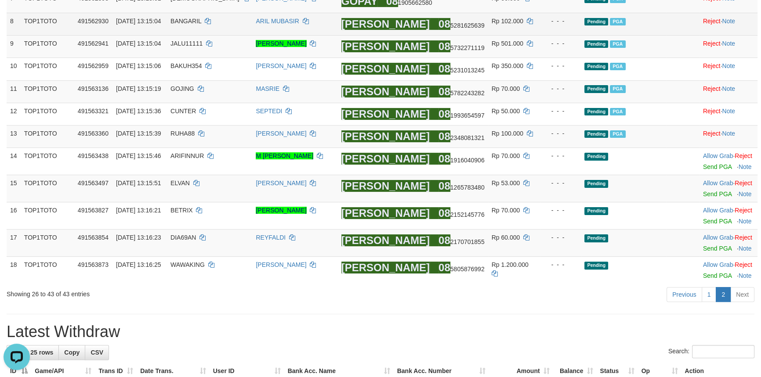
scroll to position [291, 0]
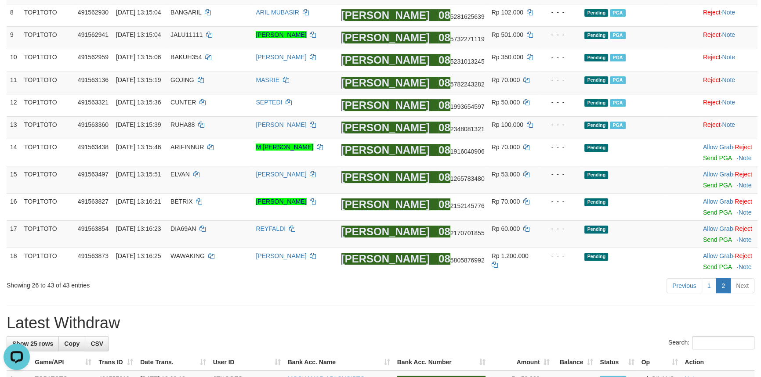
click at [514, 294] on div "Previous 1 2 Next" at bounding box center [539, 287] width 430 height 19
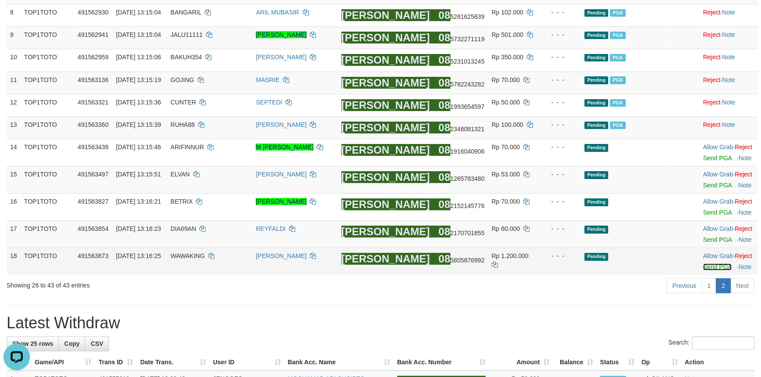
click at [703, 270] on link "Send PGA" at bounding box center [717, 267] width 29 height 7
click at [703, 239] on link "Send PGA" at bounding box center [717, 239] width 29 height 7
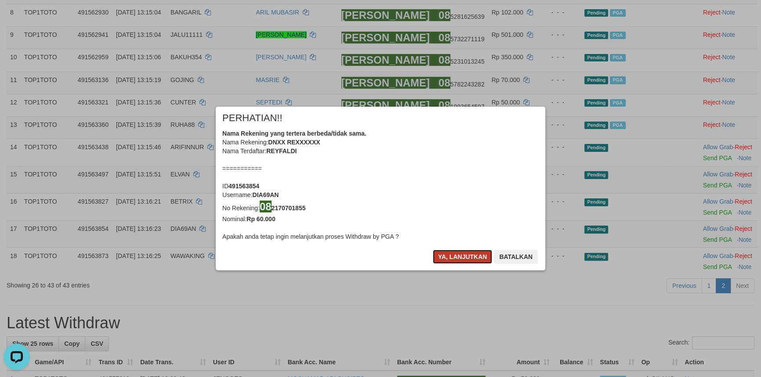
click at [459, 255] on button "Ya, lanjutkan" at bounding box center [463, 257] width 60 height 14
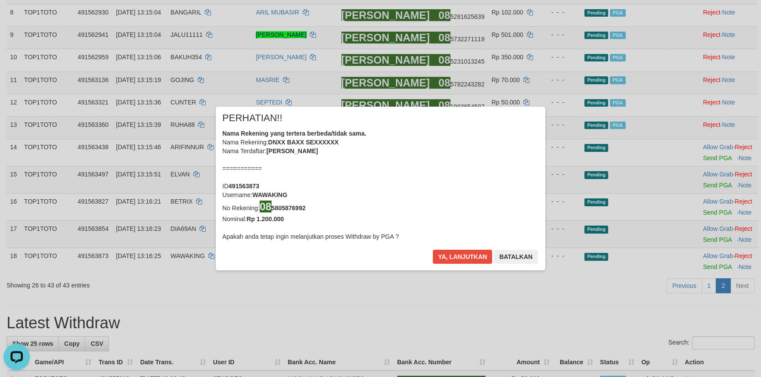
scroll to position [286, 0]
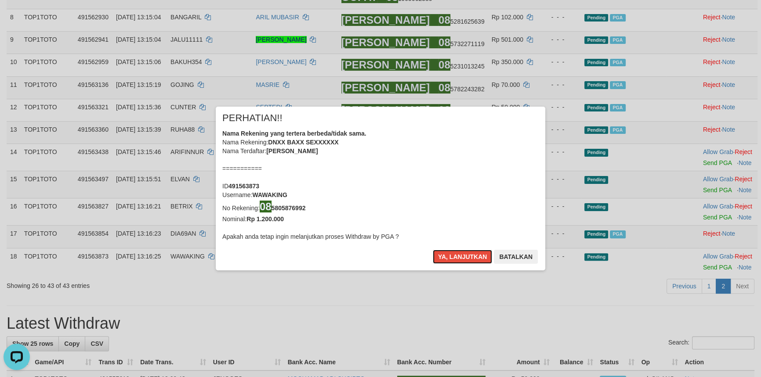
click at [459, 255] on button "Ya, lanjutkan" at bounding box center [463, 257] width 60 height 14
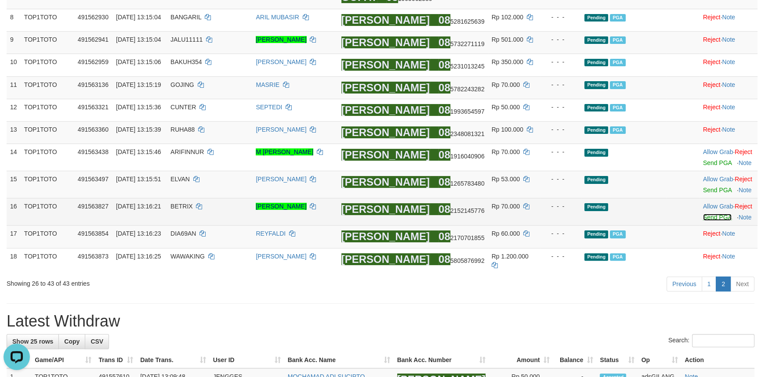
click at [712, 218] on link "Send PGA" at bounding box center [717, 217] width 29 height 7
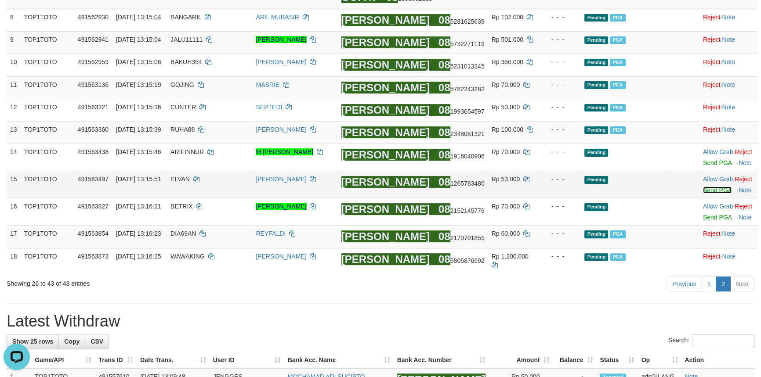
click at [707, 194] on link "Send PGA" at bounding box center [717, 190] width 29 height 7
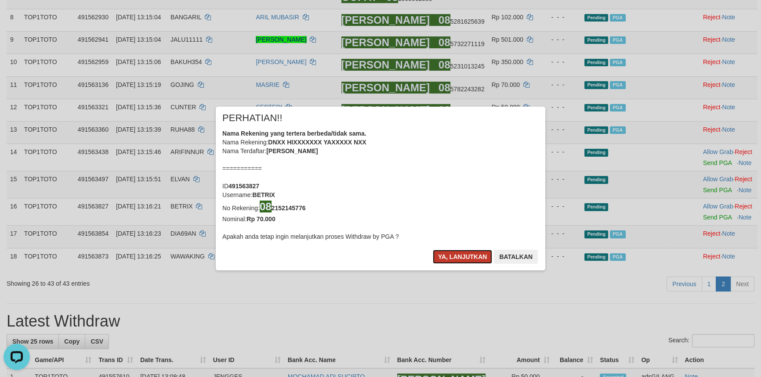
click at [470, 253] on button "Ya, lanjutkan" at bounding box center [463, 257] width 60 height 14
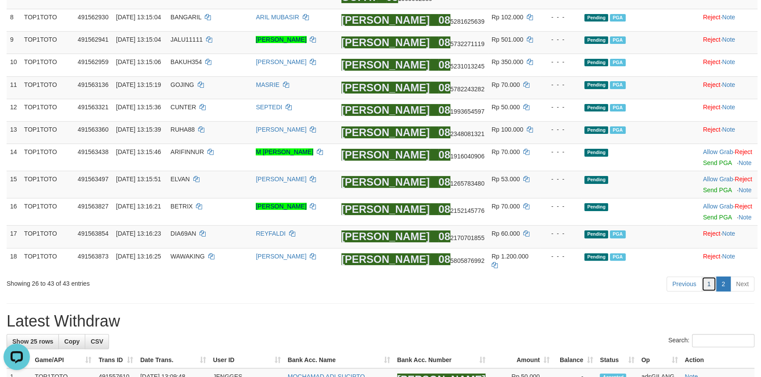
click at [706, 284] on link "1" at bounding box center [708, 284] width 15 height 15
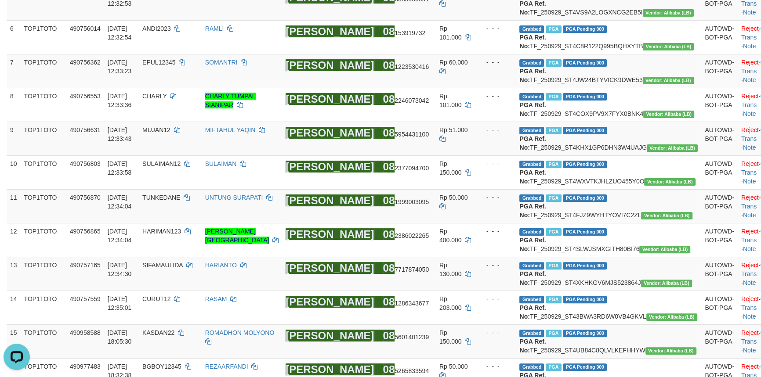
scroll to position [944, 0]
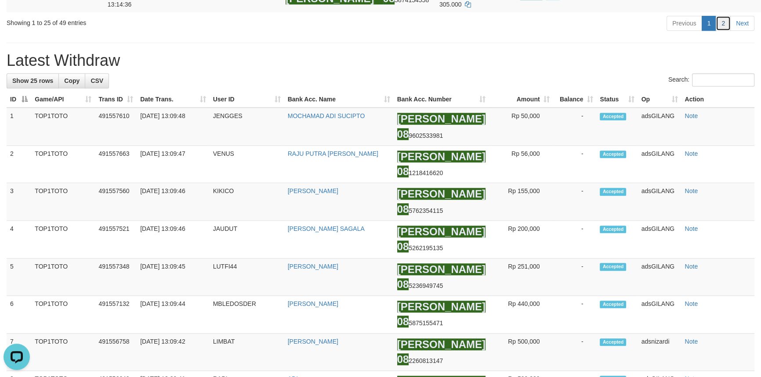
click at [718, 31] on link "2" at bounding box center [722, 23] width 15 height 15
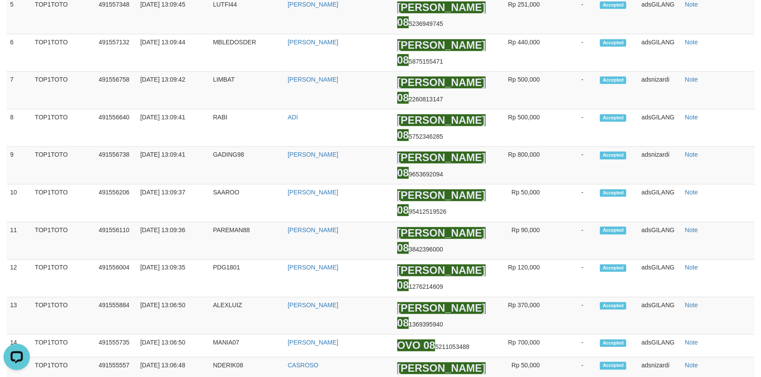
scroll to position [477, 0]
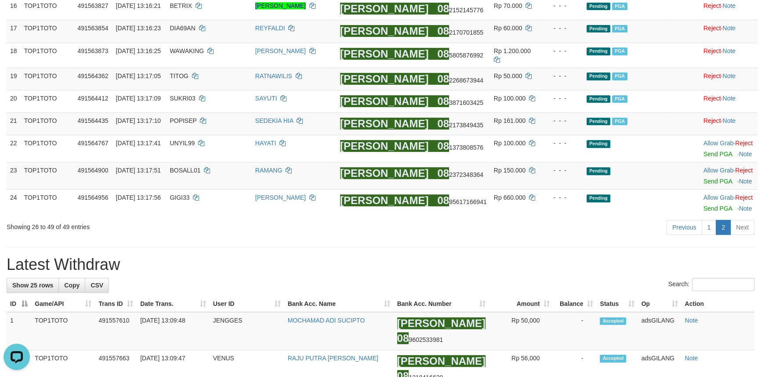
click at [531, 256] on h1 "Latest Withdraw" at bounding box center [381, 265] width 748 height 18
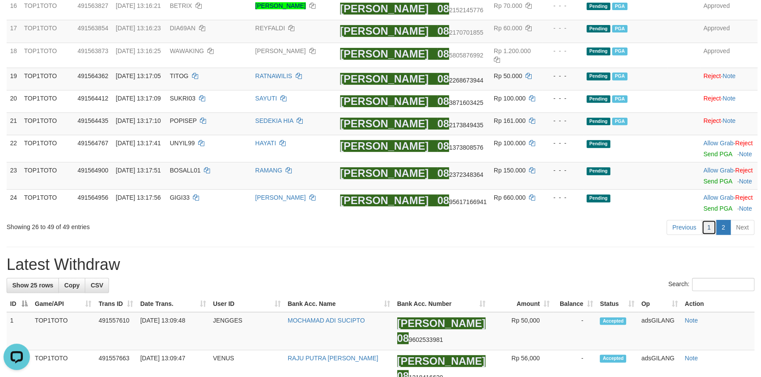
click at [711, 228] on link "1" at bounding box center [708, 227] width 15 height 15
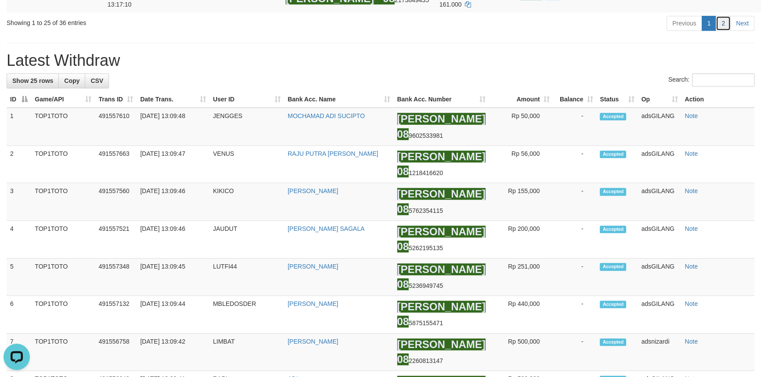
click at [720, 31] on link "2" at bounding box center [722, 23] width 15 height 15
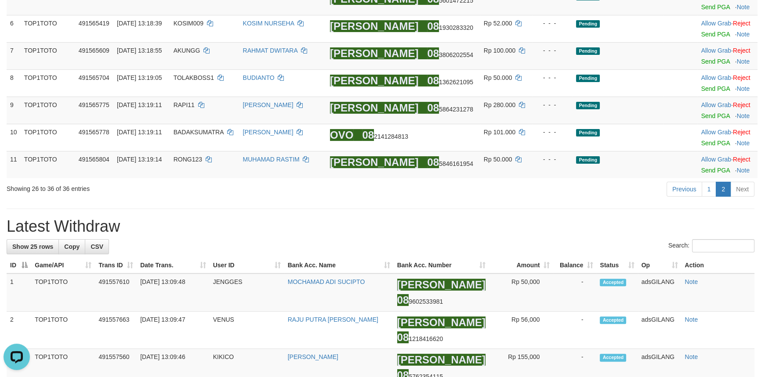
click at [551, 229] on h1 "Latest Withdraw" at bounding box center [381, 227] width 748 height 18
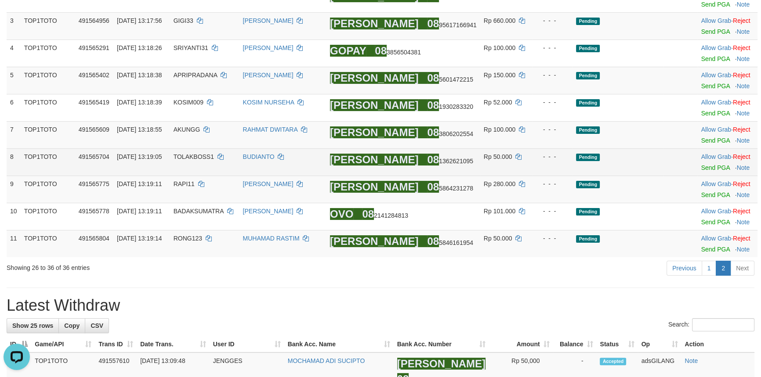
scroll to position [178, 0]
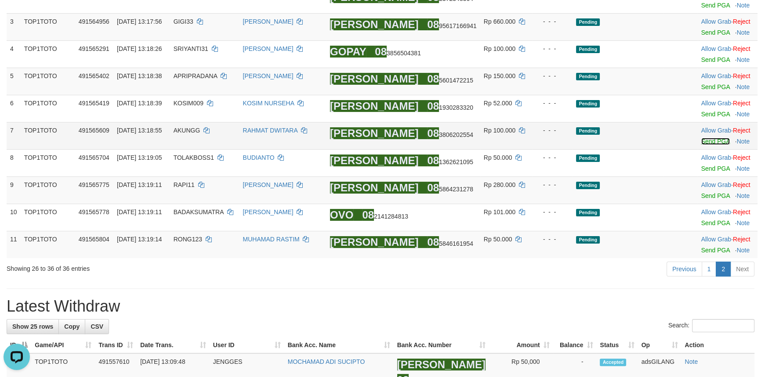
click at [701, 141] on link "Send PGA" at bounding box center [715, 141] width 29 height 7
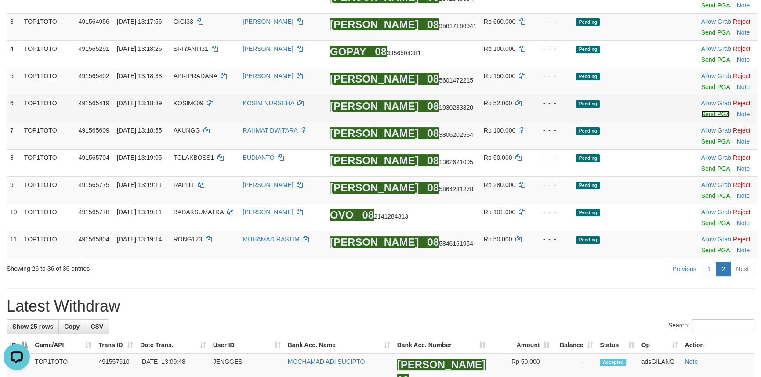
click at [708, 114] on link "Send PGA" at bounding box center [715, 114] width 29 height 7
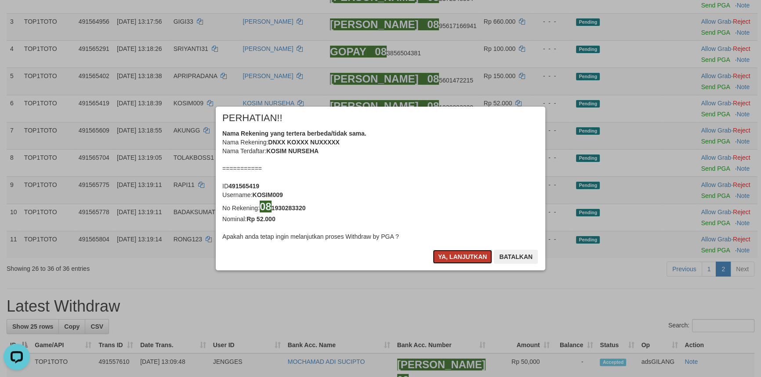
click at [466, 252] on button "Ya, lanjutkan" at bounding box center [463, 257] width 60 height 14
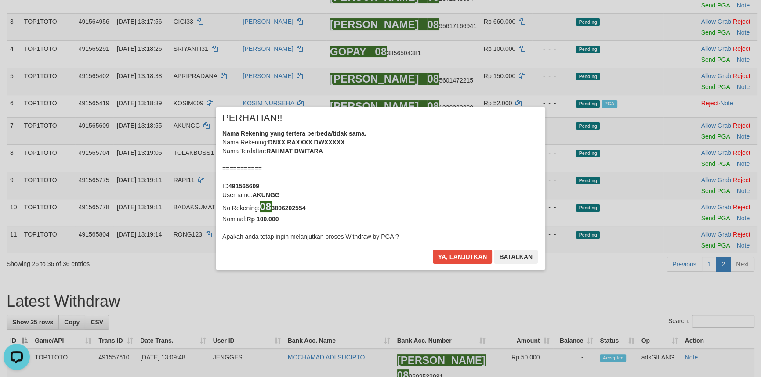
scroll to position [173, 0]
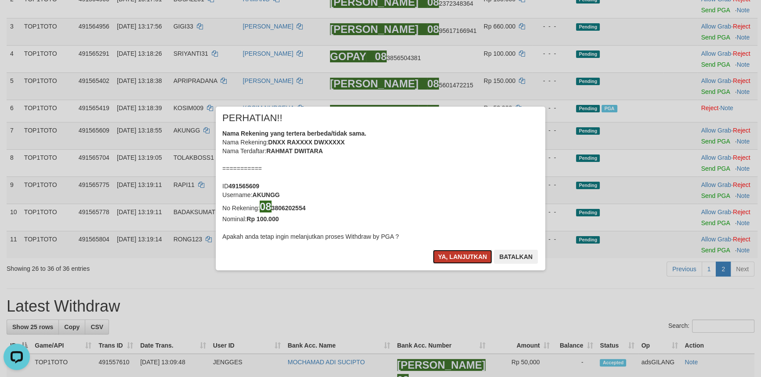
click at [470, 253] on button "Ya, lanjutkan" at bounding box center [463, 257] width 60 height 14
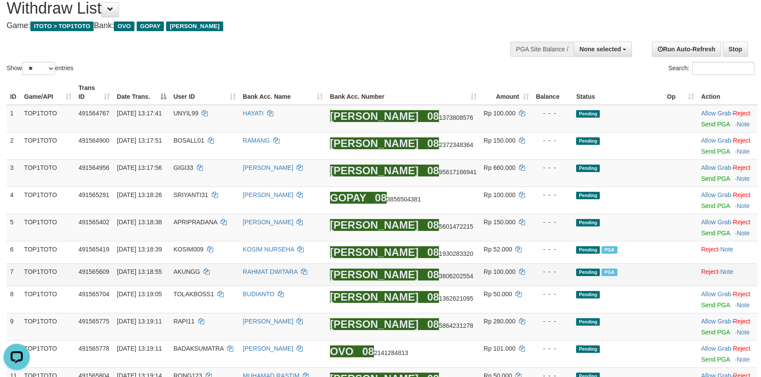
scroll to position [29, 0]
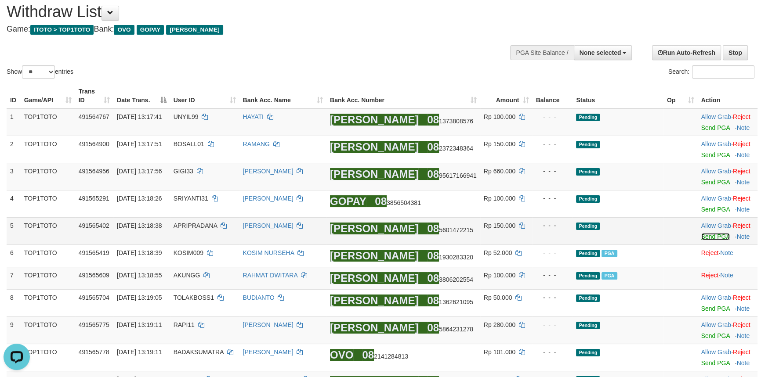
click at [707, 236] on link "Send PGA" at bounding box center [715, 236] width 29 height 7
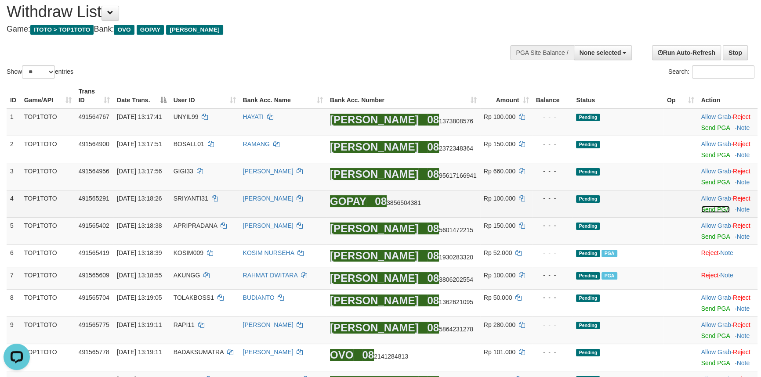
click at [704, 209] on link "Send PGA" at bounding box center [715, 209] width 29 height 7
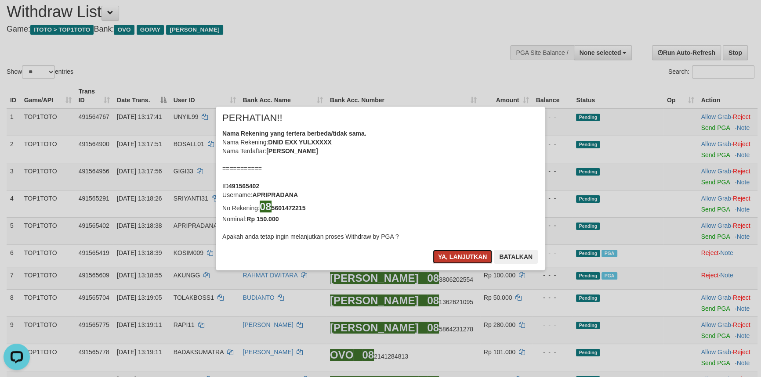
click at [459, 255] on button "Ya, lanjutkan" at bounding box center [463, 257] width 60 height 14
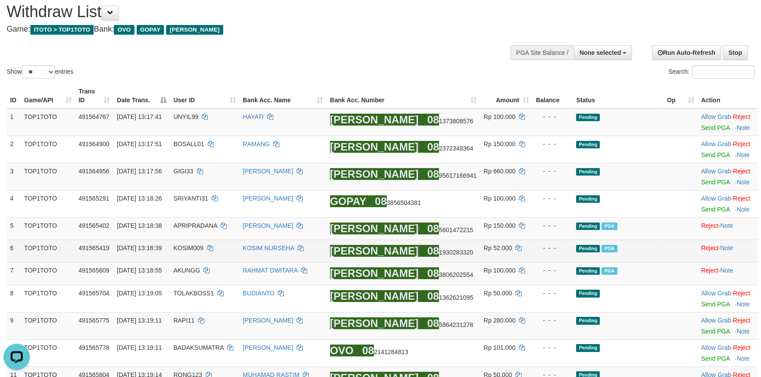
scroll to position [24, 0]
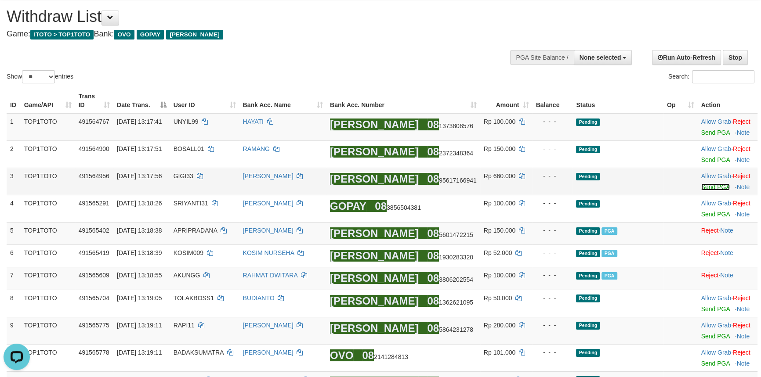
click at [713, 184] on link "Send PGA" at bounding box center [715, 187] width 29 height 7
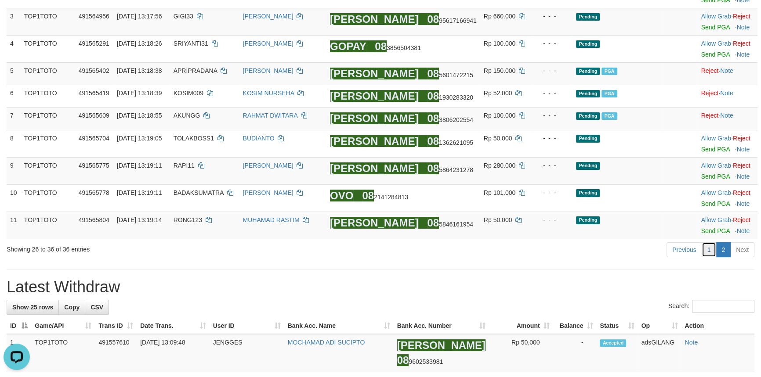
click at [709, 249] on link "1" at bounding box center [708, 249] width 15 height 15
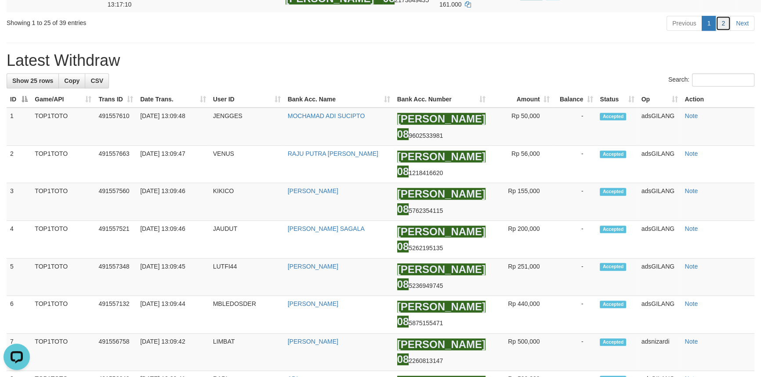
click at [721, 31] on link "2" at bounding box center [722, 23] width 15 height 15
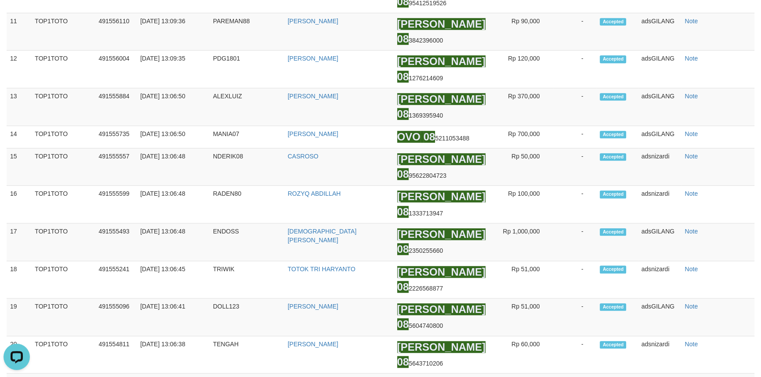
scroll to position [307, 0]
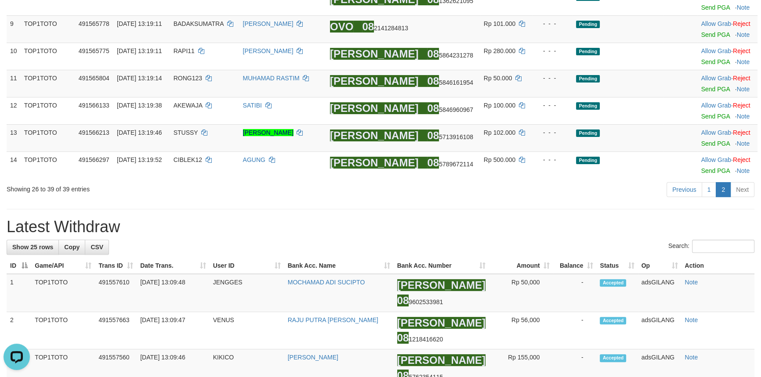
click at [426, 222] on h1 "Latest Withdraw" at bounding box center [381, 227] width 748 height 18
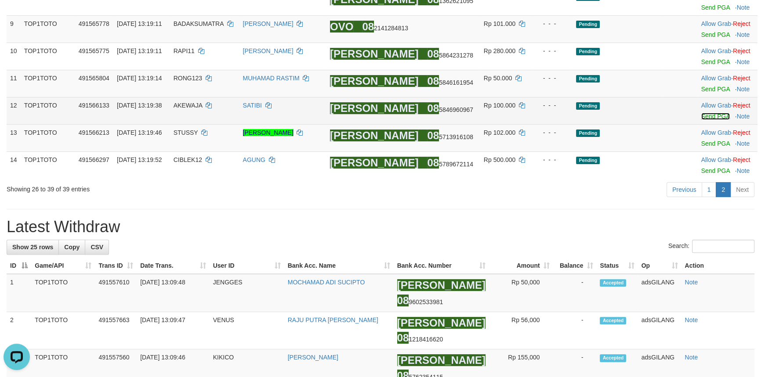
click at [701, 114] on link "Send PGA" at bounding box center [715, 116] width 29 height 7
click at [701, 89] on link "Send PGA" at bounding box center [715, 89] width 29 height 7
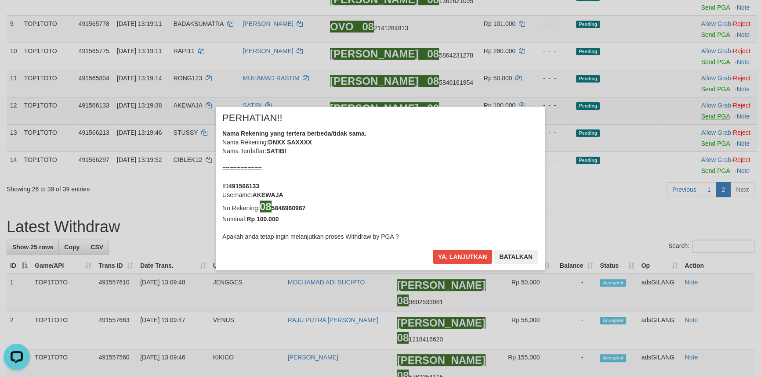
click at [700, 62] on div "× PERHATIAN!! Nama Rekening yang tertera berbeda/tidak sama. Nama Rekening: DNX…" at bounding box center [380, 188] width 761 height 377
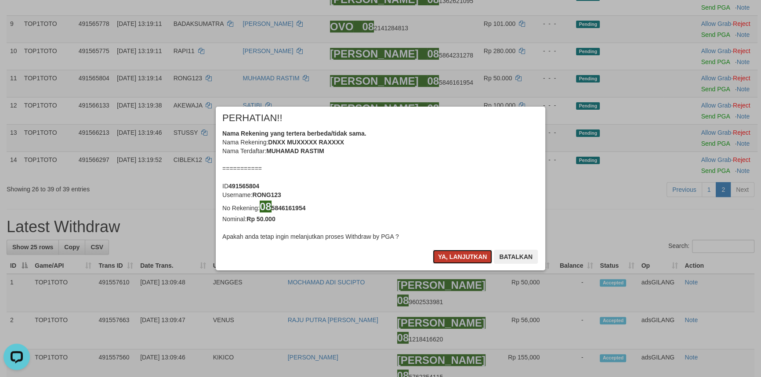
click at [452, 256] on button "Ya, lanjutkan" at bounding box center [463, 257] width 60 height 14
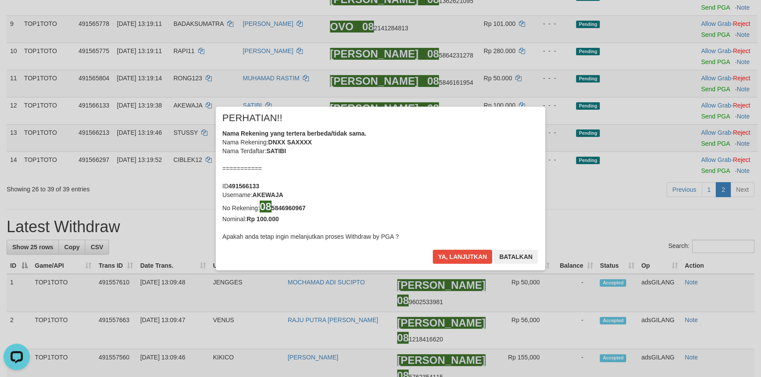
scroll to position [302, 0]
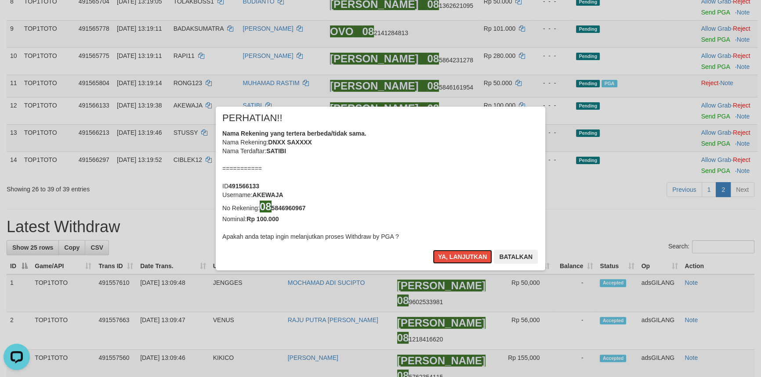
click at [454, 256] on button "Ya, lanjutkan" at bounding box center [463, 257] width 60 height 14
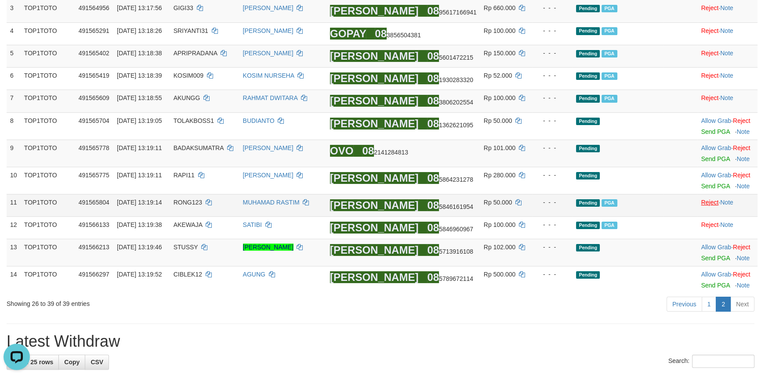
scroll to position [182, 0]
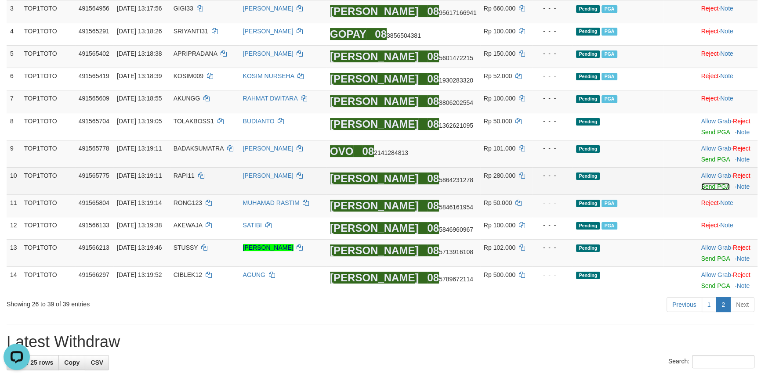
click at [707, 187] on link "Send PGA" at bounding box center [715, 186] width 29 height 7
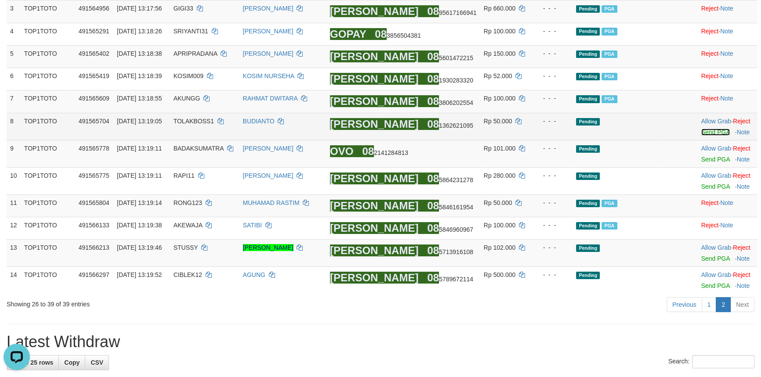
click at [708, 132] on link "Send PGA" at bounding box center [715, 132] width 29 height 7
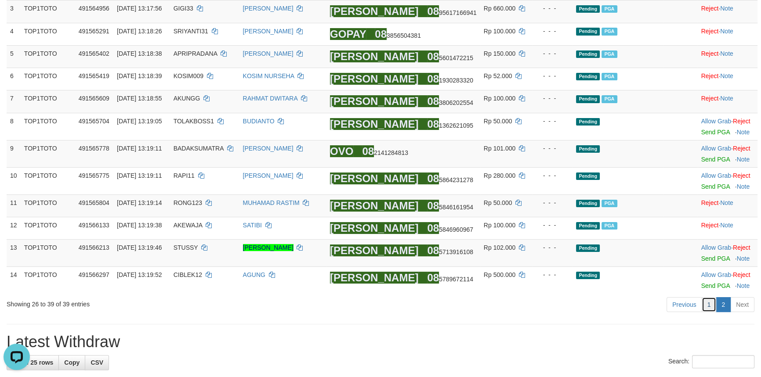
click at [707, 308] on link "1" at bounding box center [708, 304] width 15 height 15
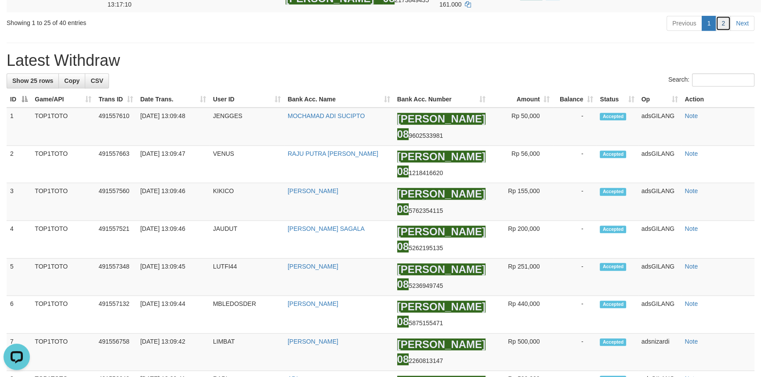
click at [720, 31] on link "2" at bounding box center [722, 23] width 15 height 15
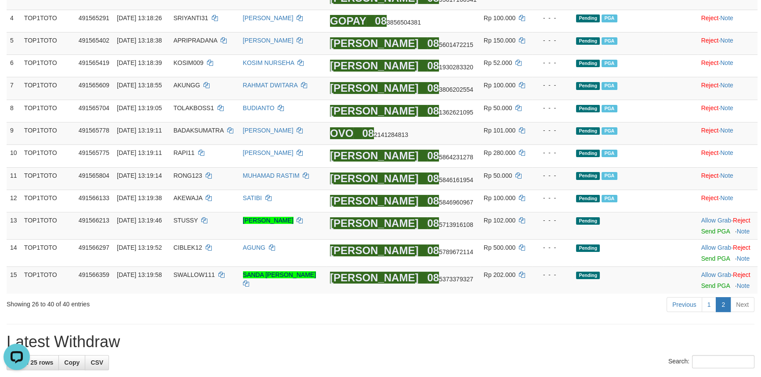
scroll to position [193, 0]
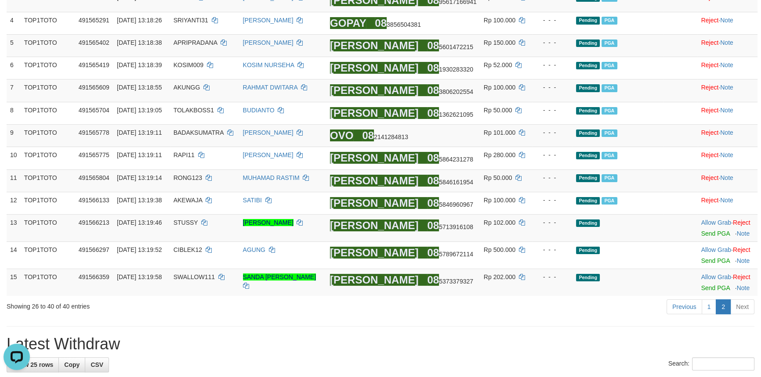
click at [538, 313] on div "Previous 1 2 Next" at bounding box center [539, 308] width 430 height 19
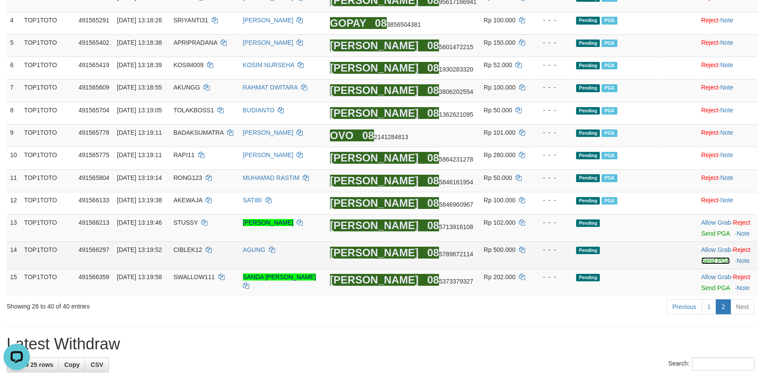
click at [709, 262] on link "Send PGA" at bounding box center [715, 260] width 29 height 7
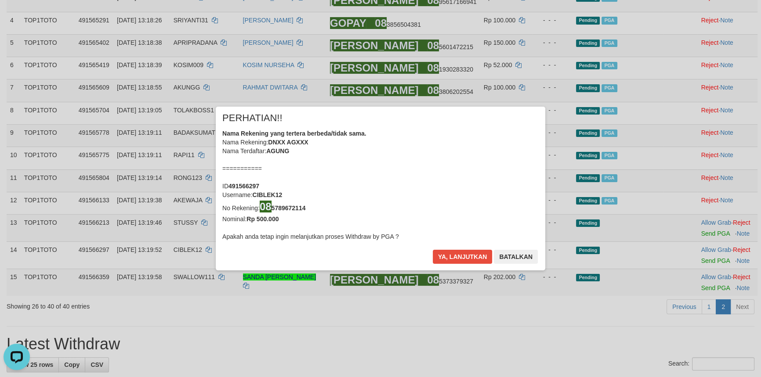
click at [709, 234] on div "× PERHATIAN!! Nama Rekening yang tertera berbeda/tidak sama. Nama Rekening: DNX…" at bounding box center [380, 188] width 761 height 199
click at [457, 257] on button "Ya, lanjutkan" at bounding box center [463, 257] width 60 height 14
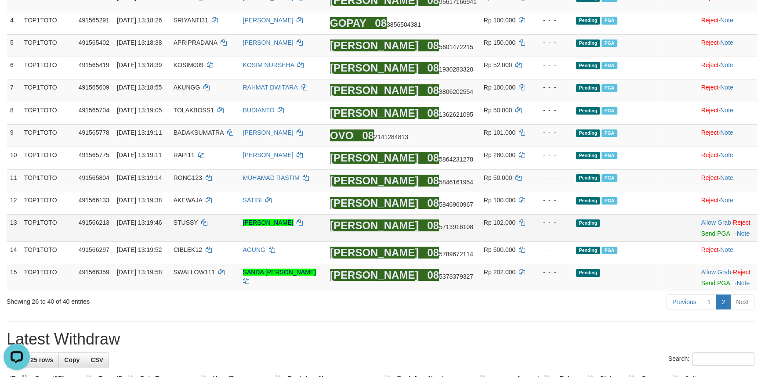
click at [704, 237] on td "Allow Grab · Reject Send PGA · Note" at bounding box center [727, 228] width 60 height 27
click at [710, 232] on link "Send PGA" at bounding box center [715, 233] width 29 height 7
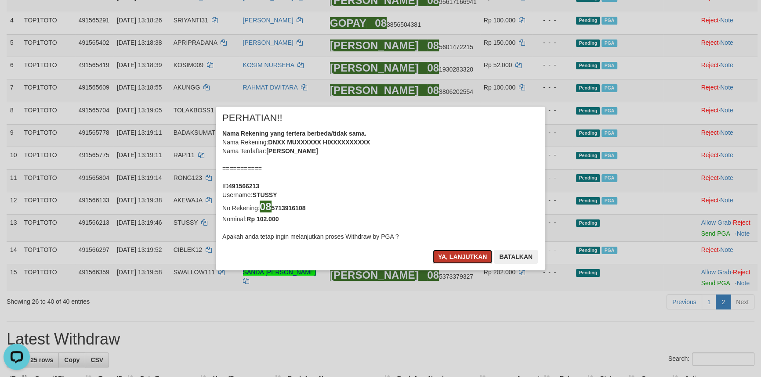
click at [460, 256] on button "Ya, lanjutkan" at bounding box center [463, 257] width 60 height 14
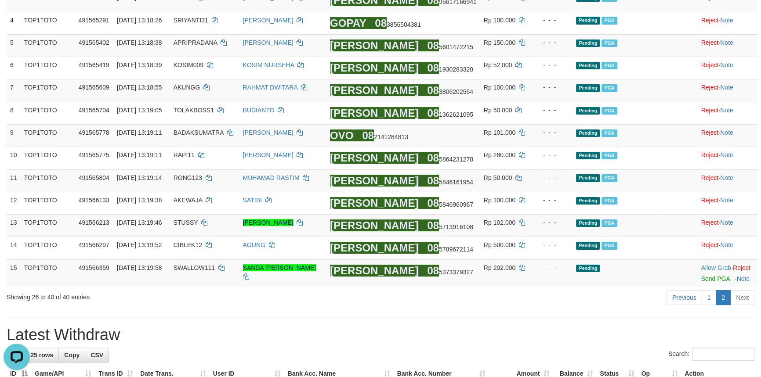
click at [705, 281] on link "Send PGA" at bounding box center [715, 278] width 29 height 7
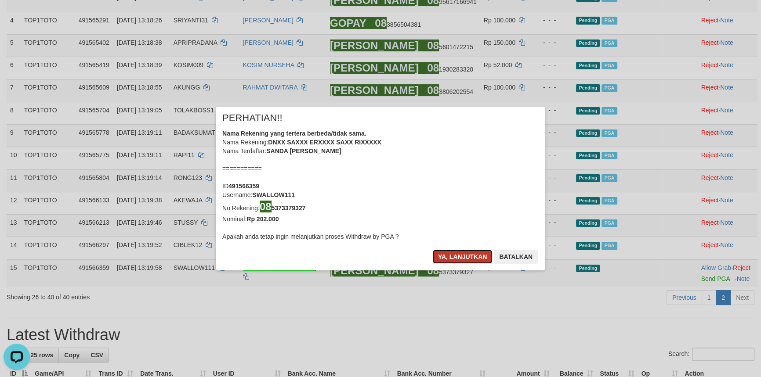
click at [472, 254] on button "Ya, lanjutkan" at bounding box center [463, 257] width 60 height 14
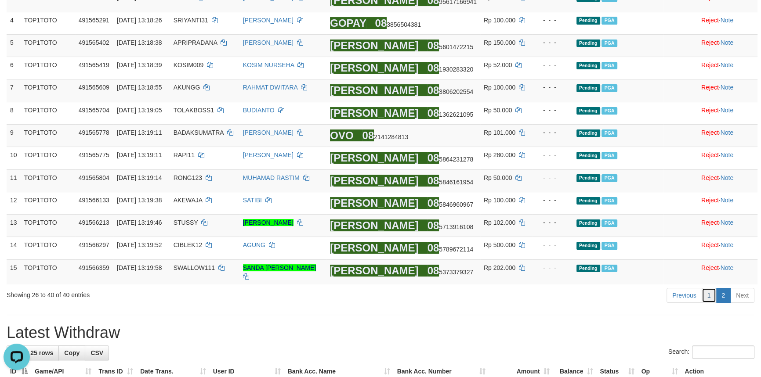
click at [706, 299] on link "1" at bounding box center [708, 295] width 15 height 15
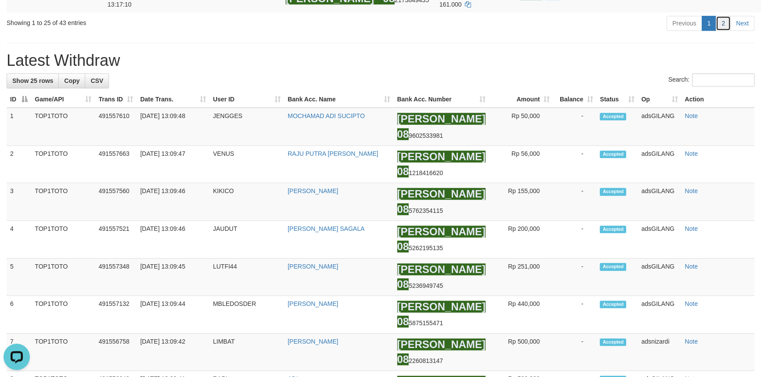
click at [724, 31] on link "2" at bounding box center [722, 23] width 15 height 15
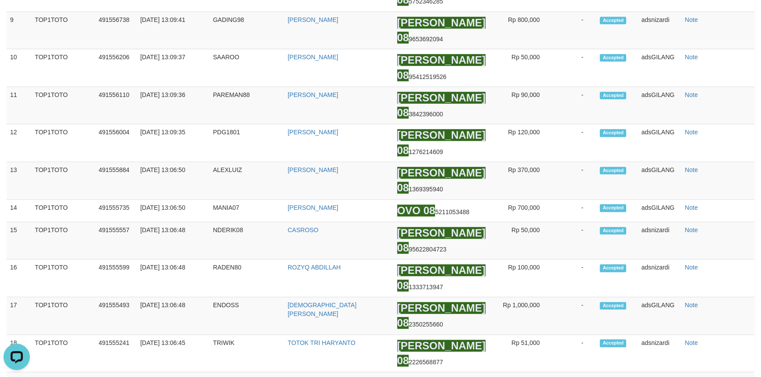
scroll to position [365, 0]
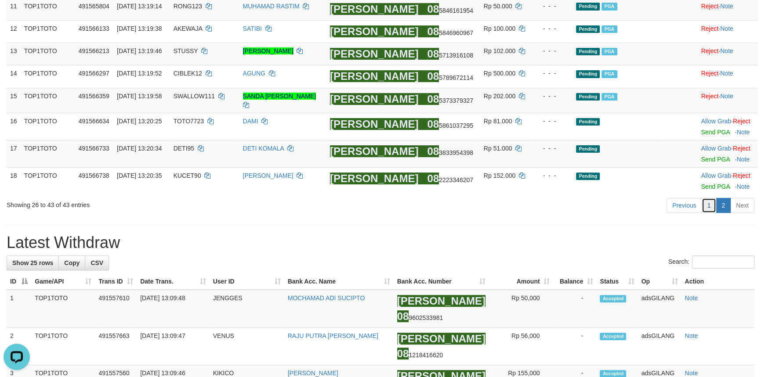
click at [706, 206] on link "1" at bounding box center [708, 205] width 15 height 15
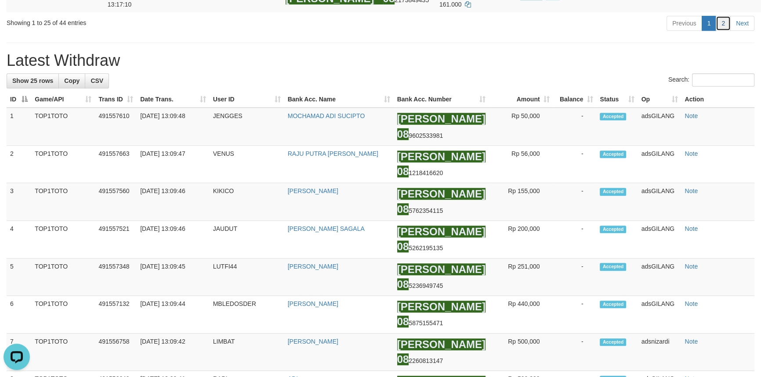
click at [721, 31] on link "2" at bounding box center [722, 23] width 15 height 15
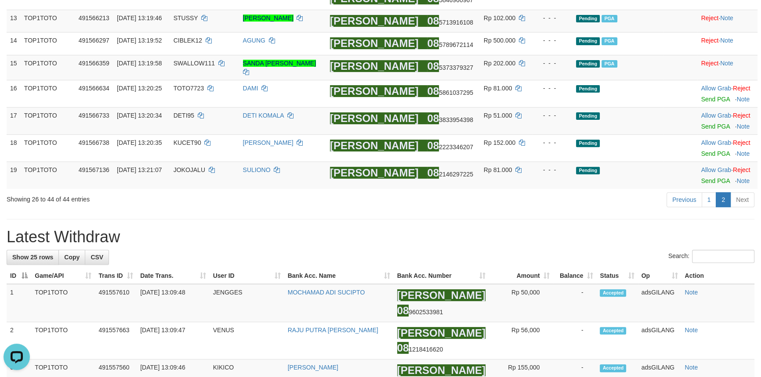
click at [706, 178] on td "Allow Grab · Reject Send PGA · Note" at bounding box center [727, 175] width 60 height 27
click at [703, 181] on link "Send PGA" at bounding box center [715, 180] width 29 height 7
click at [714, 154] on link "Send PGA" at bounding box center [715, 153] width 29 height 7
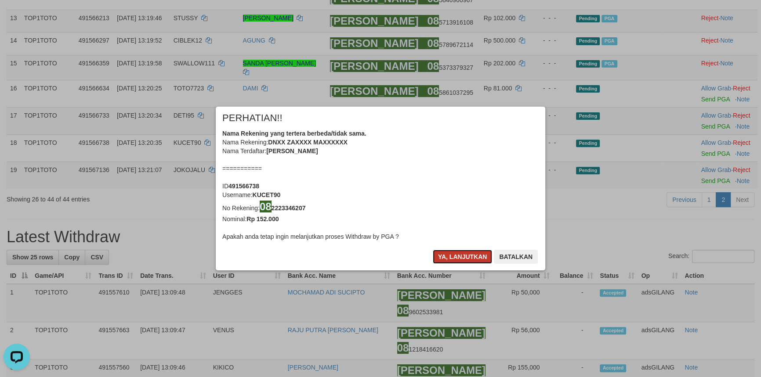
click at [460, 257] on button "Ya, lanjutkan" at bounding box center [463, 257] width 60 height 14
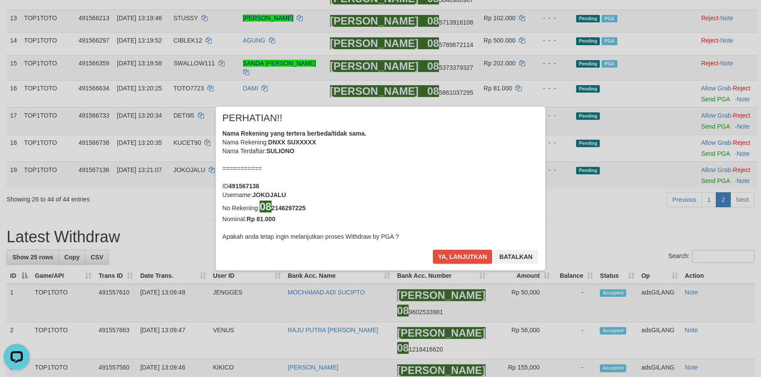
click at [470, 249] on div "× PERHATIAN!! Nama Rekening yang tertera berbeda/tidak sama. Nama Rekening: DNX…" at bounding box center [380, 188] width 329 height 163
click at [471, 257] on button "Ya, lanjutkan" at bounding box center [463, 257] width 60 height 14
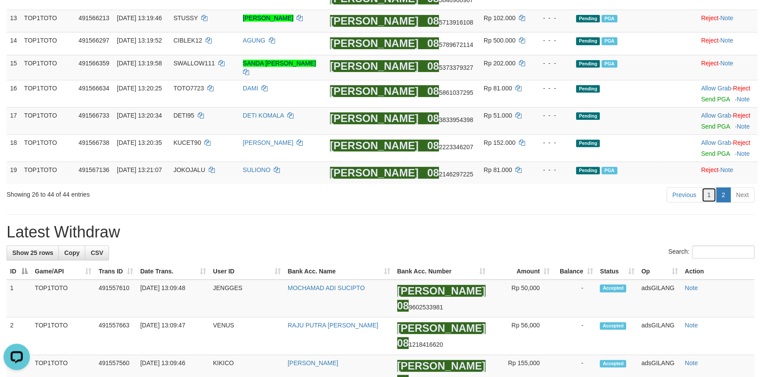
click at [709, 200] on link "1" at bounding box center [708, 195] width 15 height 15
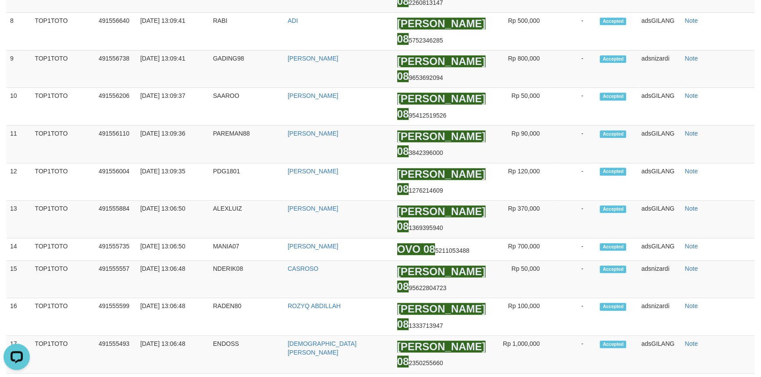
scroll to position [577, 0]
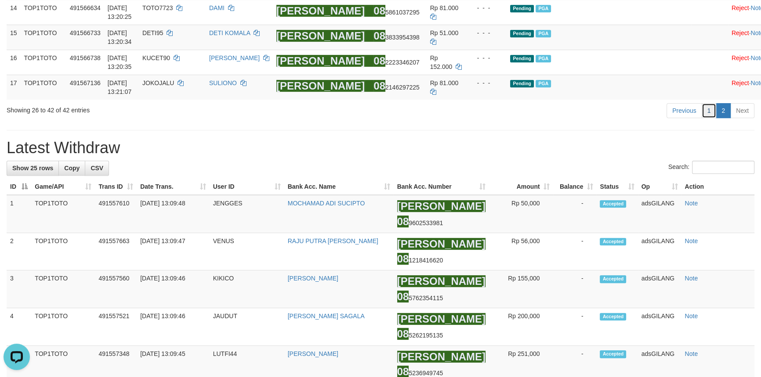
click at [713, 118] on link "1" at bounding box center [708, 110] width 15 height 15
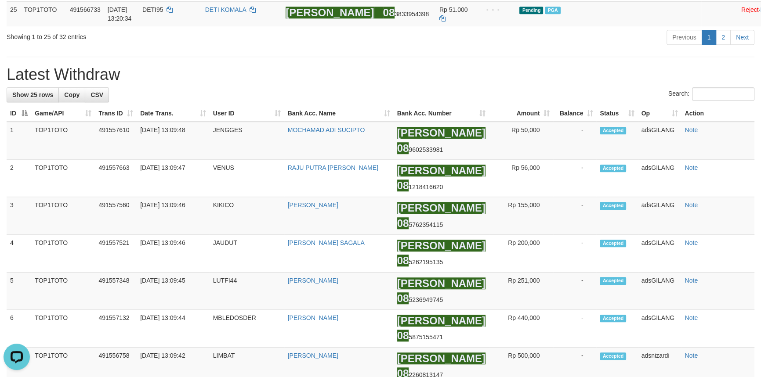
scroll to position [890, 0]
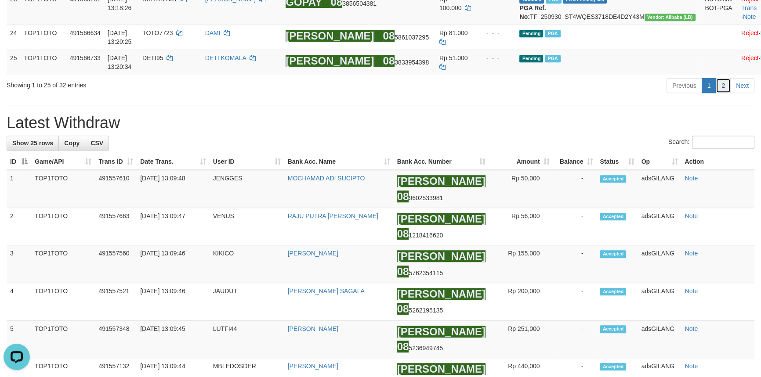
click at [723, 93] on link "2" at bounding box center [722, 85] width 15 height 15
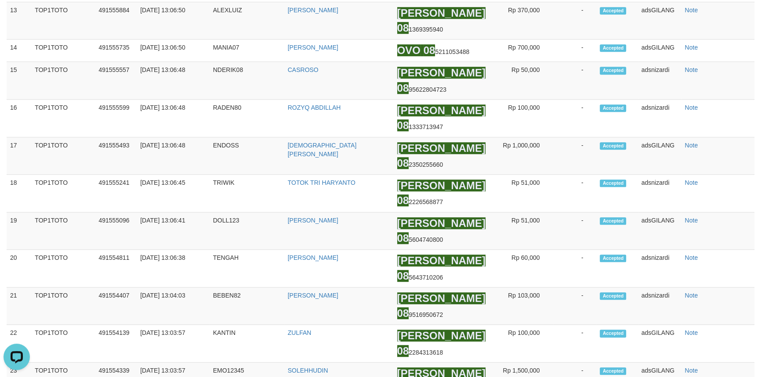
scroll to position [161, 0]
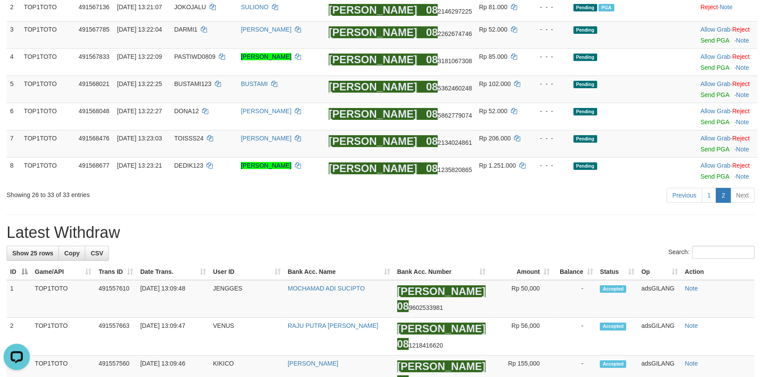
drag, startPoint x: 536, startPoint y: 202, endPoint x: 522, endPoint y: 197, distance: 15.2
click at [535, 202] on div "Previous 1 2 Next" at bounding box center [539, 196] width 430 height 19
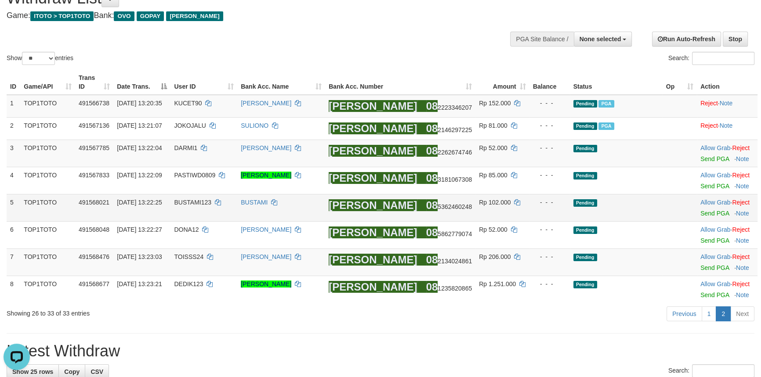
scroll to position [41, 0]
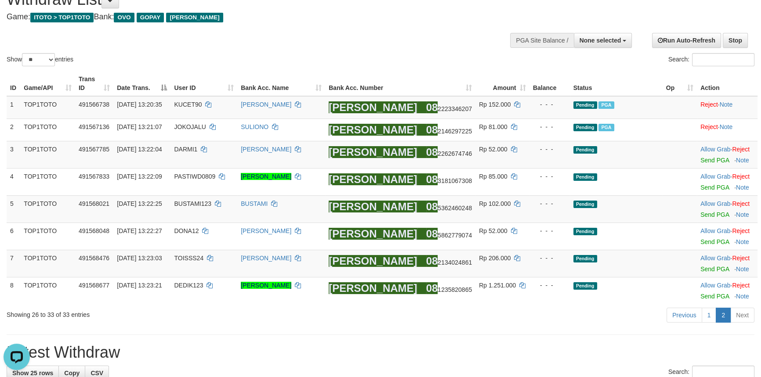
click at [446, 323] on div "Previous 1 2 Next" at bounding box center [539, 316] width 430 height 19
click at [702, 271] on link "Send PGA" at bounding box center [714, 269] width 29 height 7
click at [704, 243] on link "Send PGA" at bounding box center [714, 241] width 29 height 7
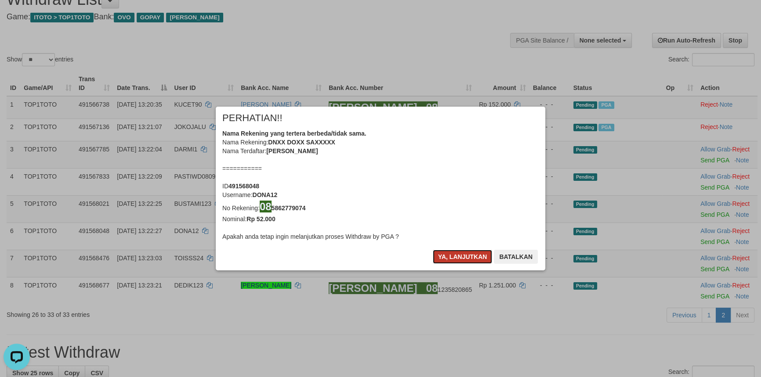
click at [455, 257] on button "Ya, lanjutkan" at bounding box center [463, 257] width 60 height 14
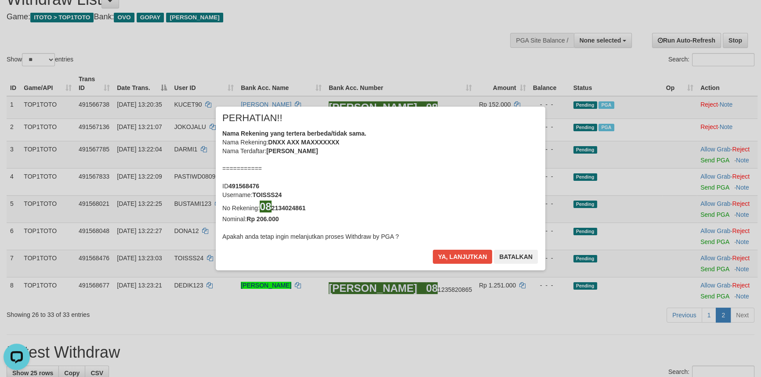
scroll to position [36, 0]
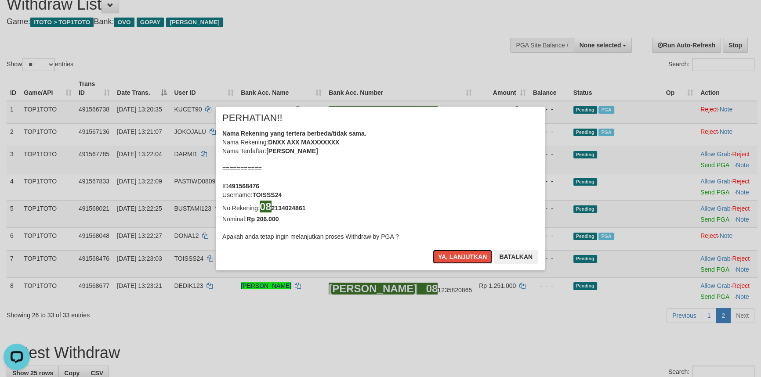
click at [455, 257] on button "Ya, lanjutkan" at bounding box center [463, 257] width 60 height 14
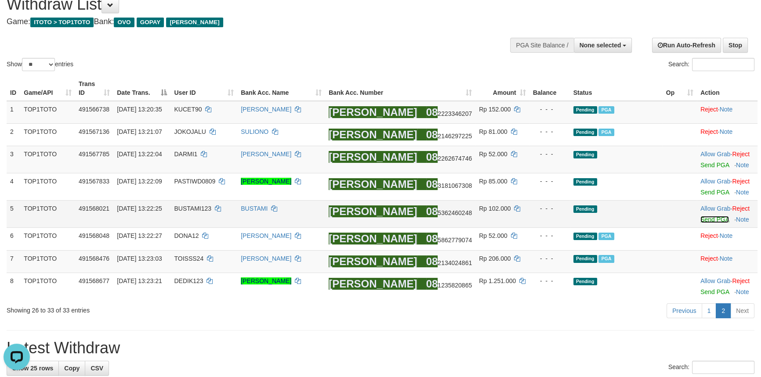
click at [705, 218] on link "Send PGA" at bounding box center [714, 219] width 29 height 7
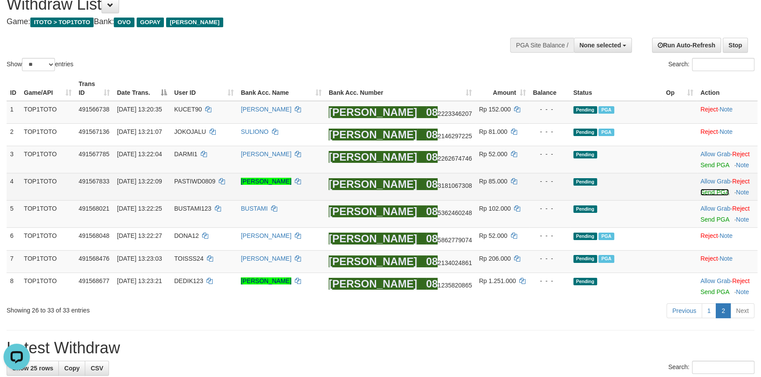
click at [703, 193] on link "Send PGA" at bounding box center [714, 192] width 29 height 7
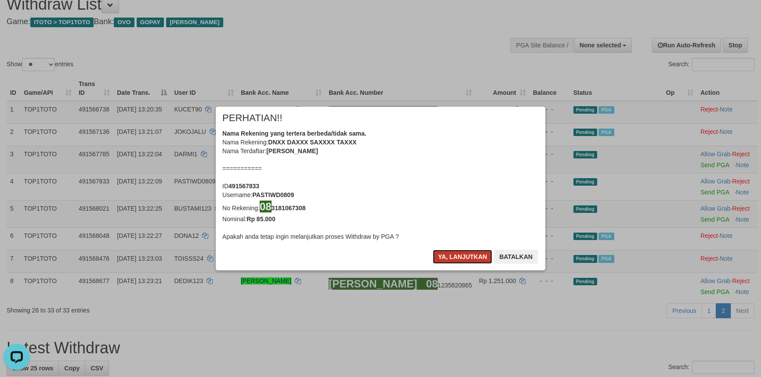
click at [448, 252] on button "Ya, lanjutkan" at bounding box center [463, 257] width 60 height 14
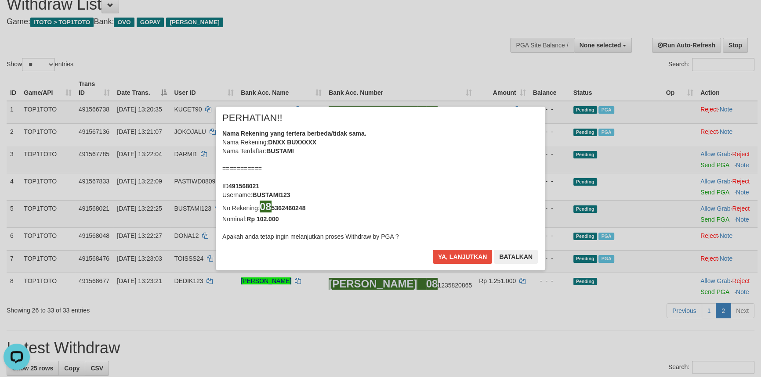
scroll to position [32, 0]
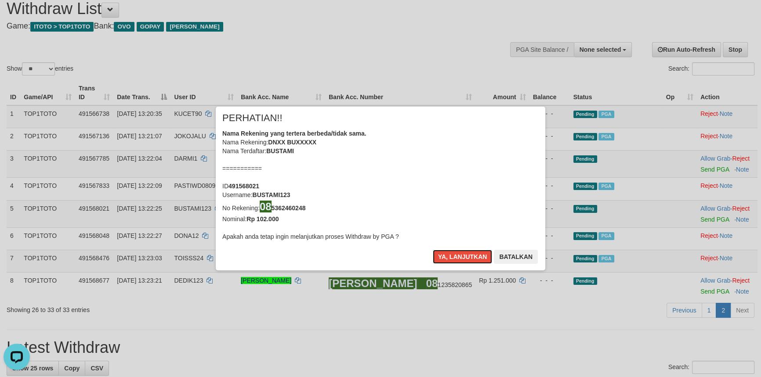
click at [448, 252] on button "Ya, lanjutkan" at bounding box center [463, 257] width 60 height 14
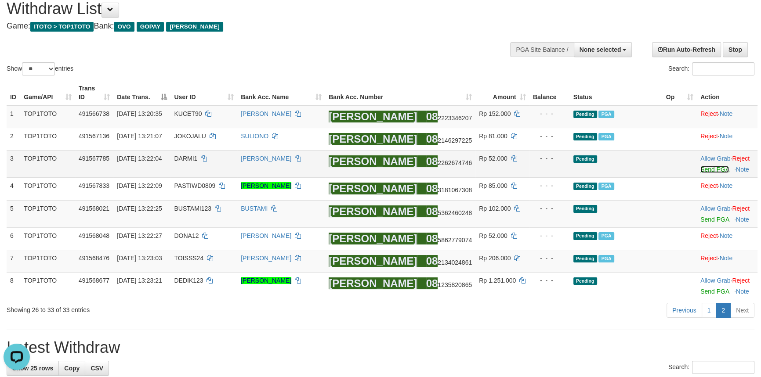
click at [708, 169] on link "Send PGA" at bounding box center [714, 169] width 29 height 7
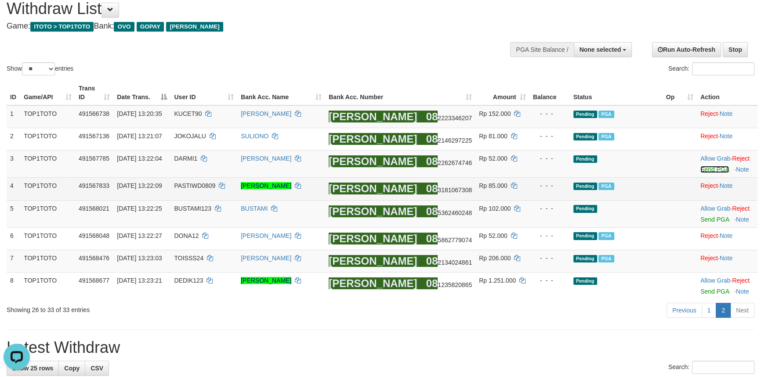
scroll to position [27, 0]
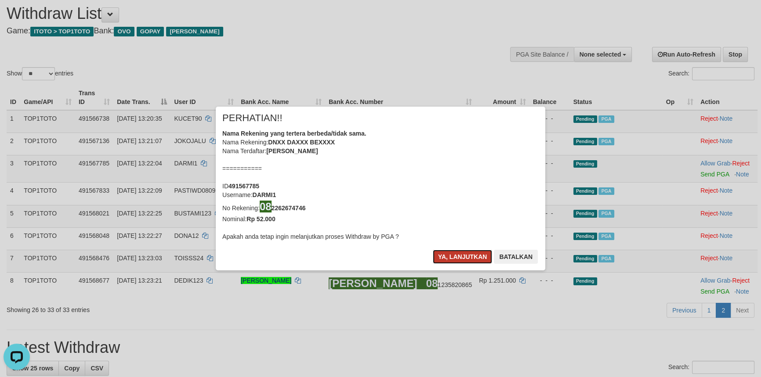
click at [472, 255] on button "Ya, lanjutkan" at bounding box center [463, 257] width 60 height 14
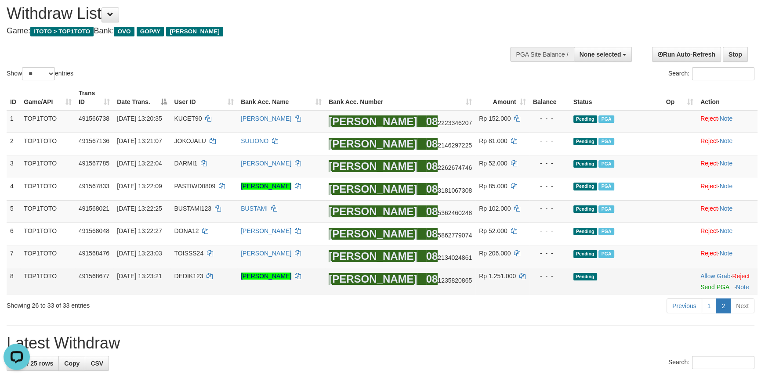
scroll to position [22, 0]
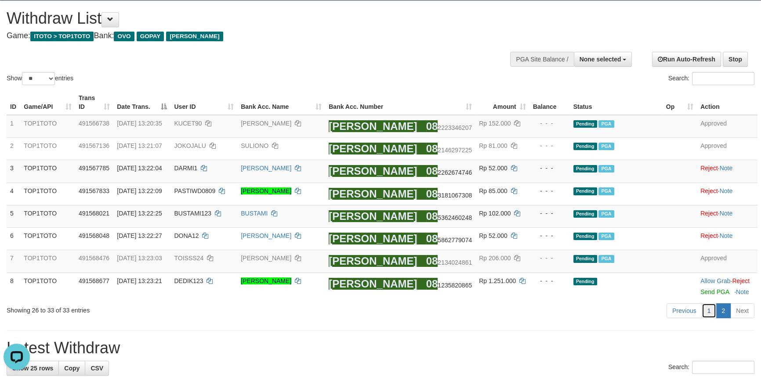
click at [712, 311] on link "1" at bounding box center [708, 310] width 15 height 15
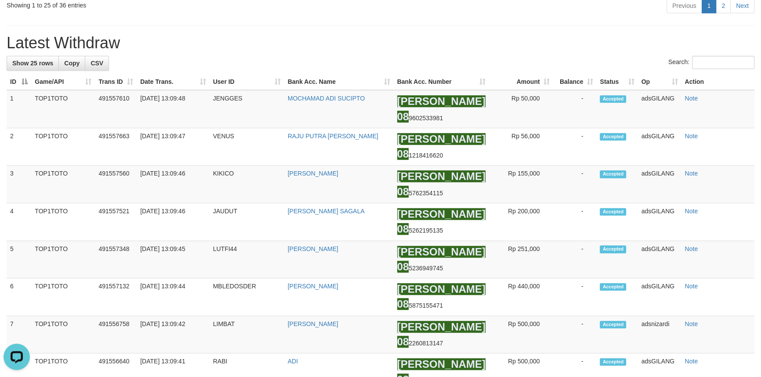
click at [719, 16] on div "Previous 1 2 Next" at bounding box center [539, 6] width 430 height 19
click at [718, 13] on link "2" at bounding box center [722, 5] width 15 height 15
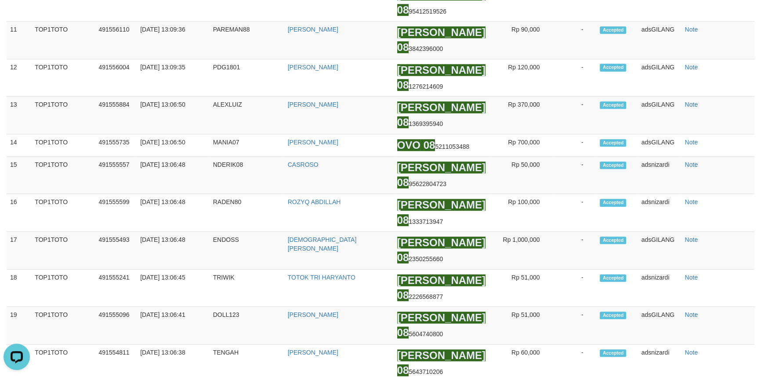
scroll to position [236, 0]
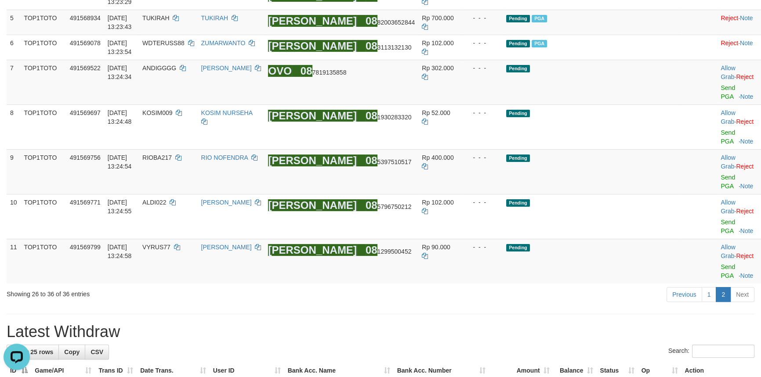
click at [720, 264] on link "Send PGA" at bounding box center [727, 272] width 14 height 16
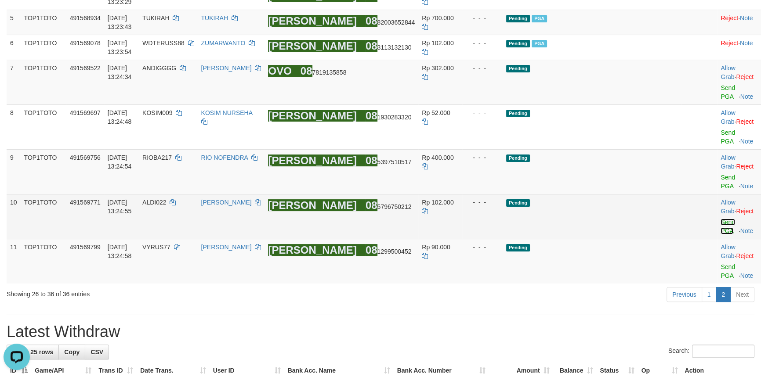
click at [720, 219] on link "Send PGA" at bounding box center [727, 227] width 14 height 16
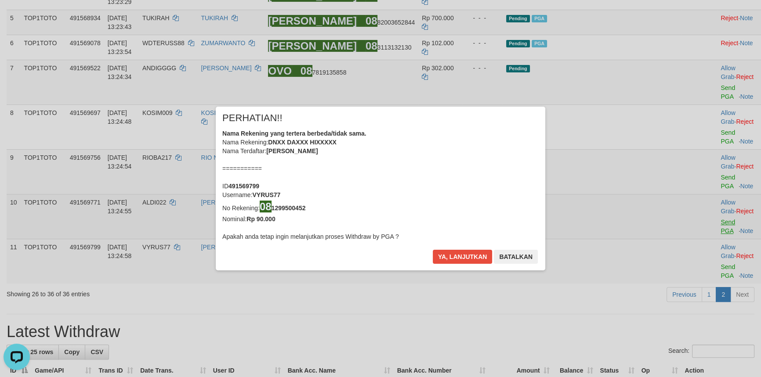
click at [552, 140] on div "× PERHATIAN!! Nama Rekening yang tertera berbeda/tidak sama. Nama Rekening: DNX…" at bounding box center [380, 188] width 343 height 163
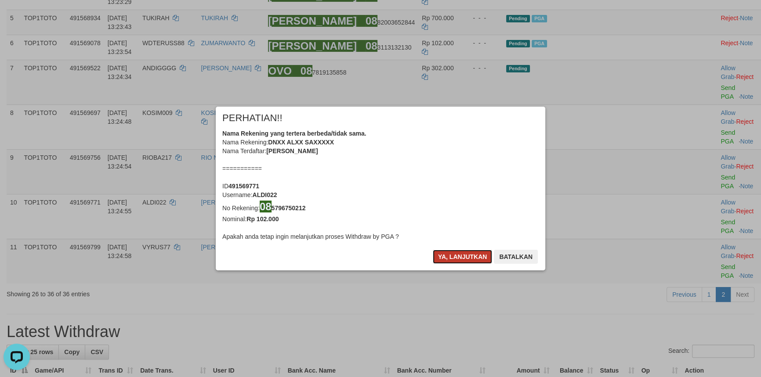
click at [461, 258] on button "Ya, lanjutkan" at bounding box center [463, 257] width 60 height 14
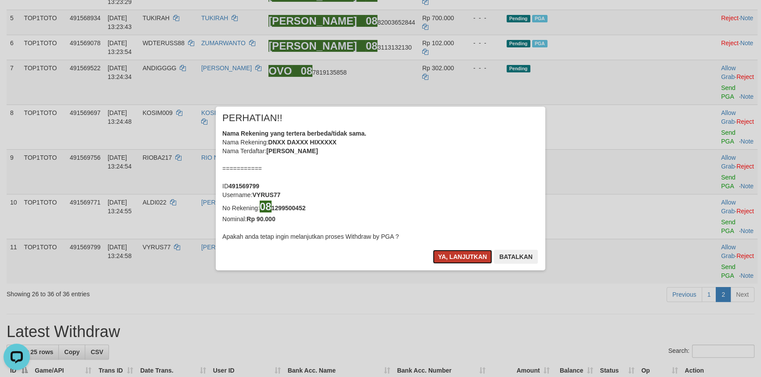
click at [457, 259] on button "Ya, lanjutkan" at bounding box center [463, 257] width 60 height 14
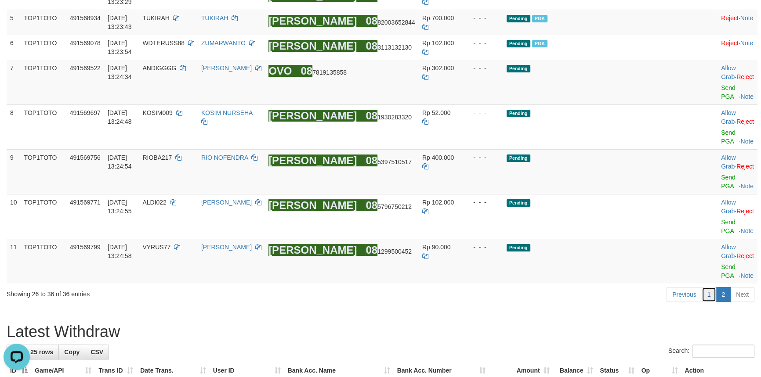
drag, startPoint x: 712, startPoint y: 214, endPoint x: 711, endPoint y: 220, distance: 6.6
click at [712, 287] on link "1" at bounding box center [708, 294] width 15 height 15
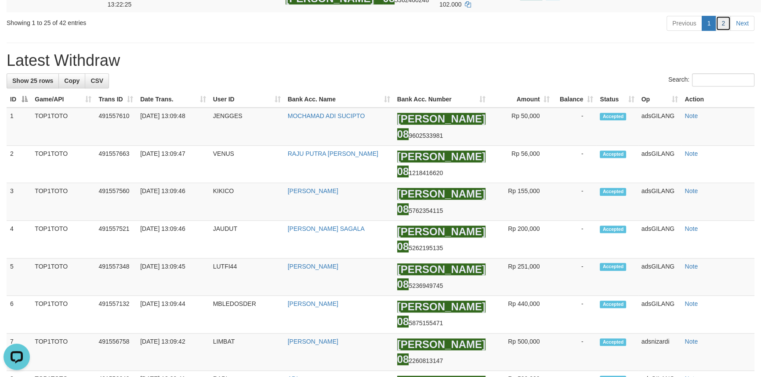
click at [722, 31] on link "2" at bounding box center [722, 23] width 15 height 15
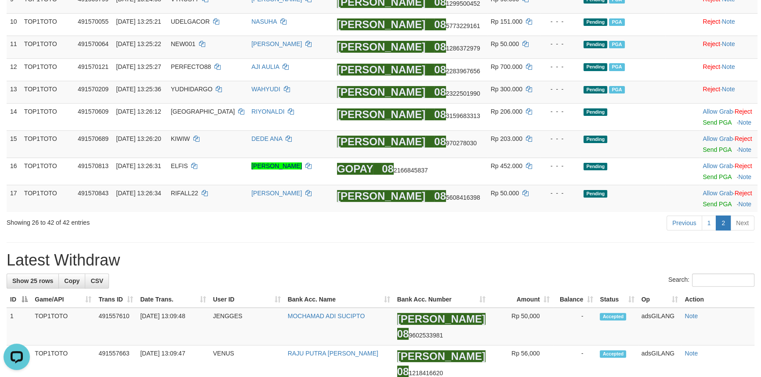
click at [438, 252] on h1 "Latest Withdraw" at bounding box center [381, 261] width 748 height 18
click at [708, 150] on td "Allow Grab · Reject Send PGA · Note" at bounding box center [728, 144] width 58 height 27
click at [709, 146] on link "Send PGA" at bounding box center [716, 149] width 29 height 7
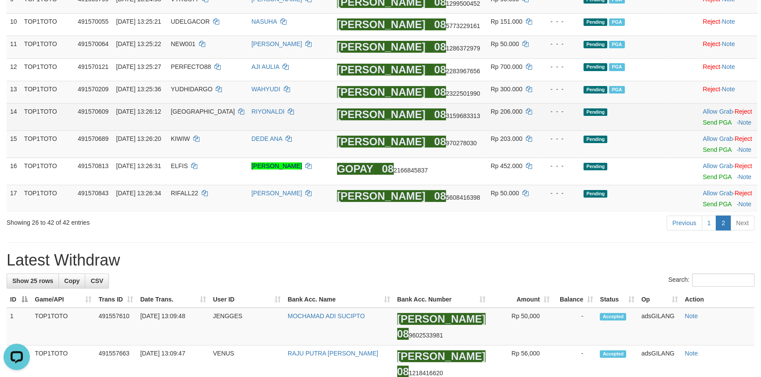
click at [707, 123] on td "Allow Grab · Reject Send PGA · Note" at bounding box center [728, 117] width 58 height 27
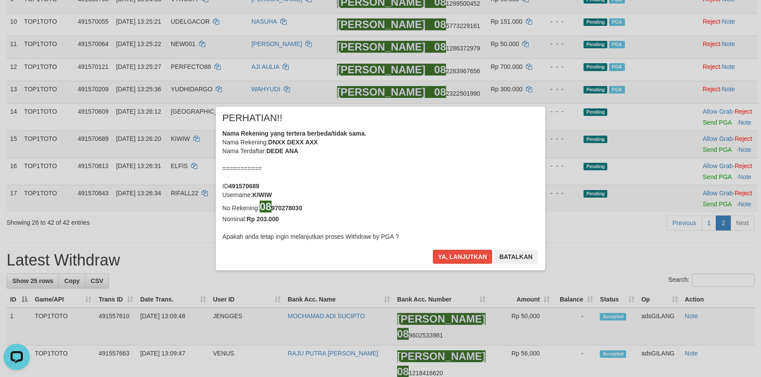
click at [707, 116] on div "× PERHATIAN!! Nama Rekening yang tertera berbeda/tidak sama. Nama Rekening: DNX…" at bounding box center [380, 188] width 761 height 199
click at [457, 253] on button "Ya, lanjutkan" at bounding box center [463, 257] width 60 height 14
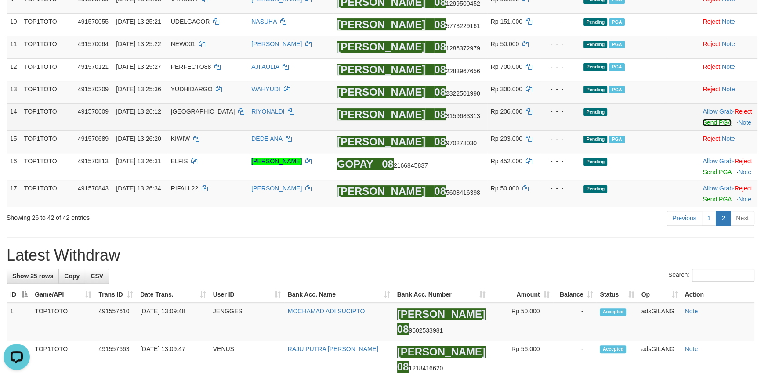
click at [707, 119] on link "Send PGA" at bounding box center [716, 122] width 29 height 7
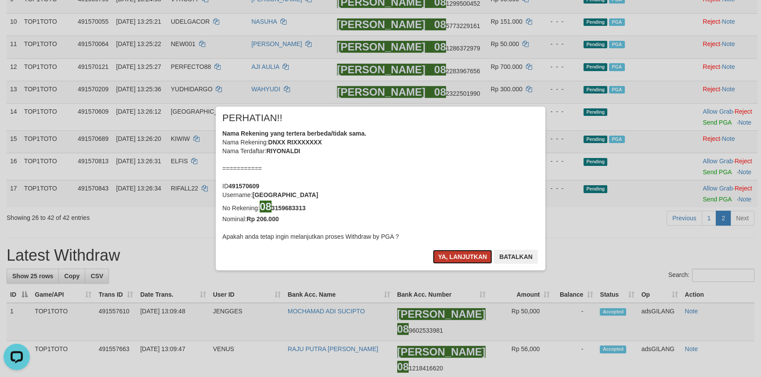
click at [462, 253] on button "Ya, lanjutkan" at bounding box center [463, 257] width 60 height 14
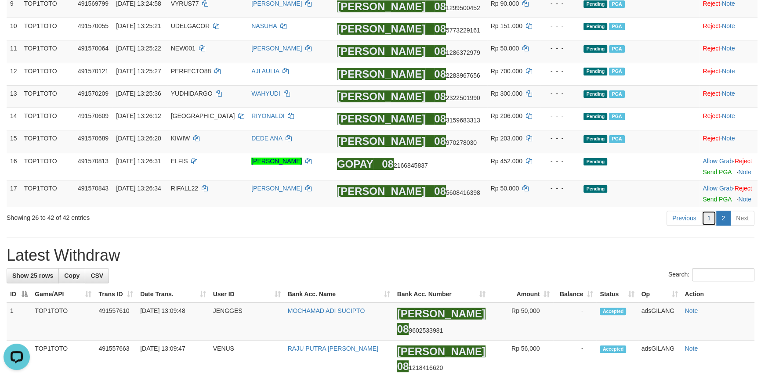
click at [707, 218] on link "1" at bounding box center [708, 218] width 15 height 15
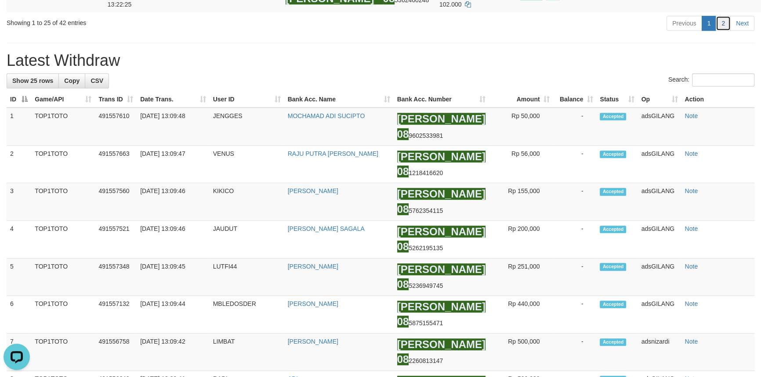
click at [724, 31] on link "2" at bounding box center [722, 23] width 15 height 15
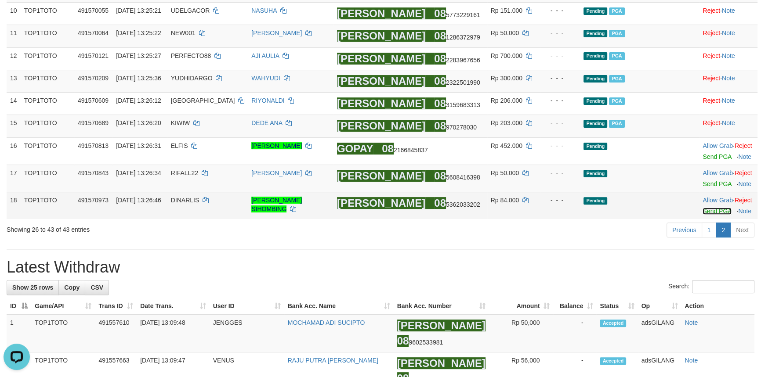
click at [708, 208] on link "Send PGA" at bounding box center [716, 211] width 29 height 7
click at [709, 181] on link "Send PGA" at bounding box center [716, 184] width 29 height 7
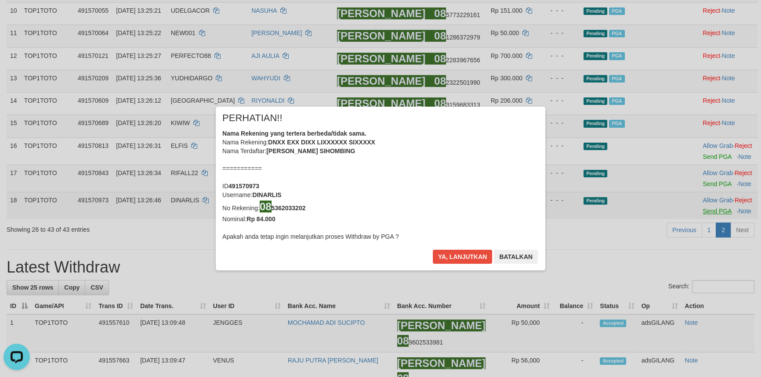
click at [552, 153] on div "× PERHATIAN!! Nama Rekening yang tertera berbeda/tidak sama. Nama Rekening: DNX…" at bounding box center [380, 188] width 343 height 163
click at [708, 153] on div "× PERHATIAN!! Nama Rekening yang tertera berbeda/tidak sama. Nama Rekening: DNX…" at bounding box center [380, 188] width 761 height 199
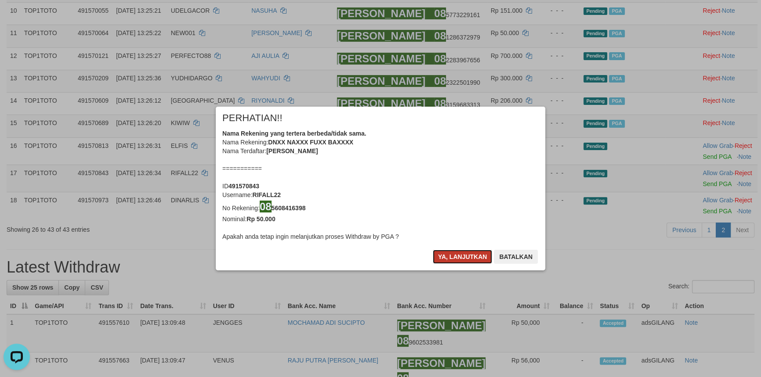
click at [452, 259] on button "Ya, lanjutkan" at bounding box center [463, 257] width 60 height 14
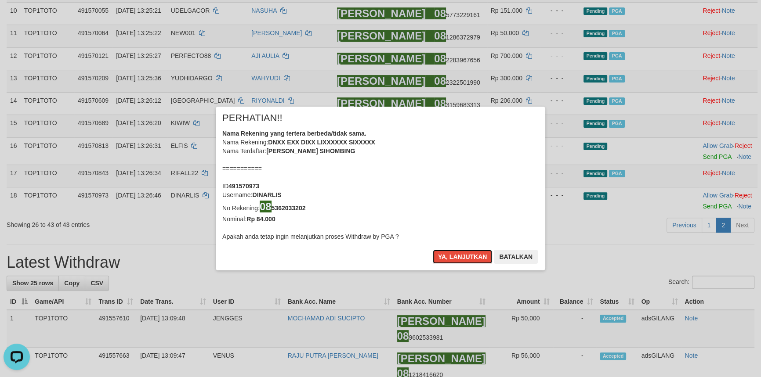
click at [452, 259] on button "Ya, lanjutkan" at bounding box center [463, 257] width 60 height 14
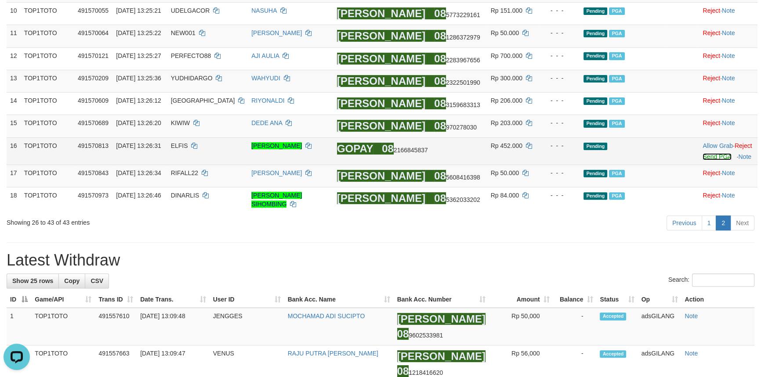
click at [712, 153] on link "Send PGA" at bounding box center [716, 156] width 29 height 7
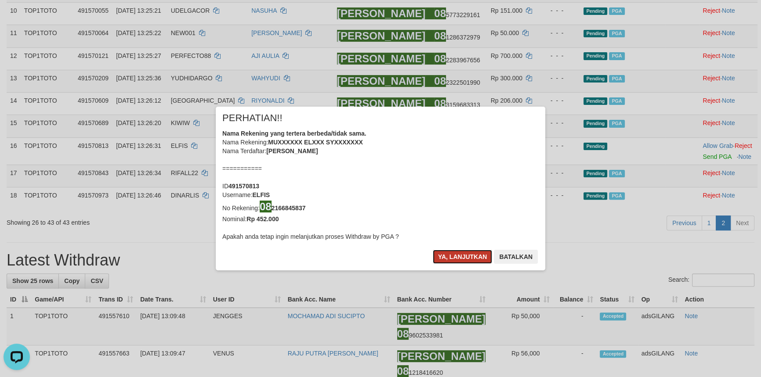
click at [471, 252] on button "Ya, lanjutkan" at bounding box center [463, 257] width 60 height 14
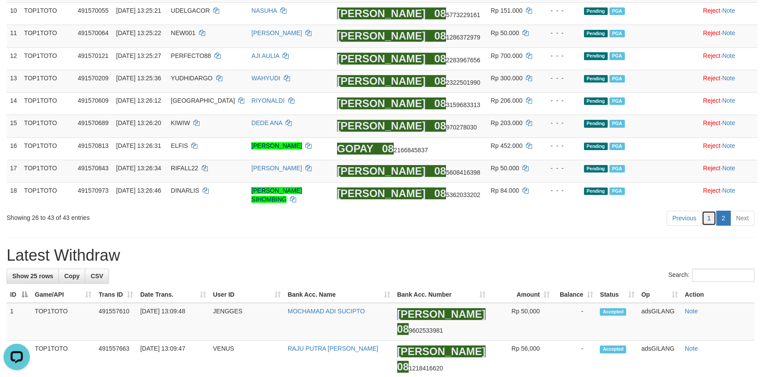
click at [709, 221] on link "1" at bounding box center [708, 218] width 15 height 15
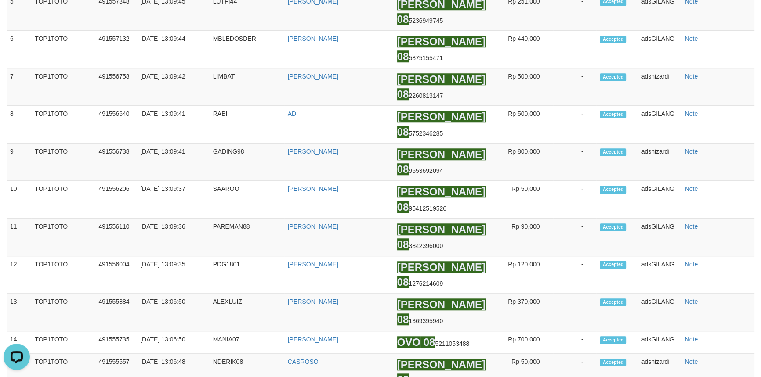
scroll to position [591, 0]
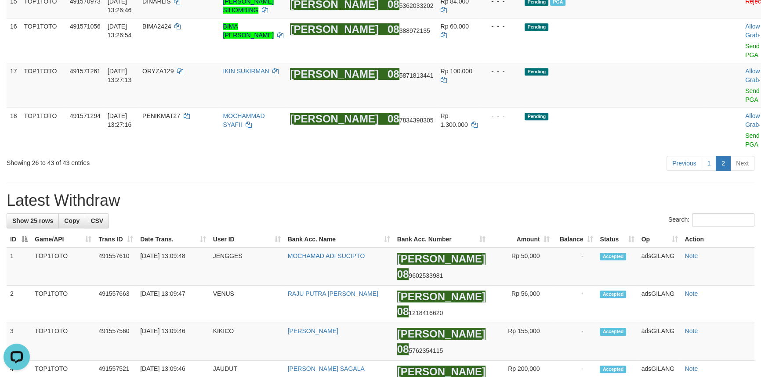
click at [491, 174] on div "Previous 1 2 Next" at bounding box center [539, 164] width 430 height 19
click at [519, 254] on div "**********" at bounding box center [380, 327] width 761 height 1791
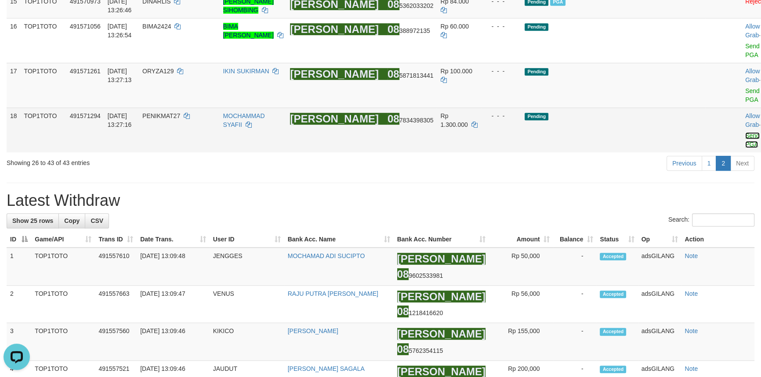
click at [745, 148] on link "Send PGA" at bounding box center [752, 140] width 14 height 16
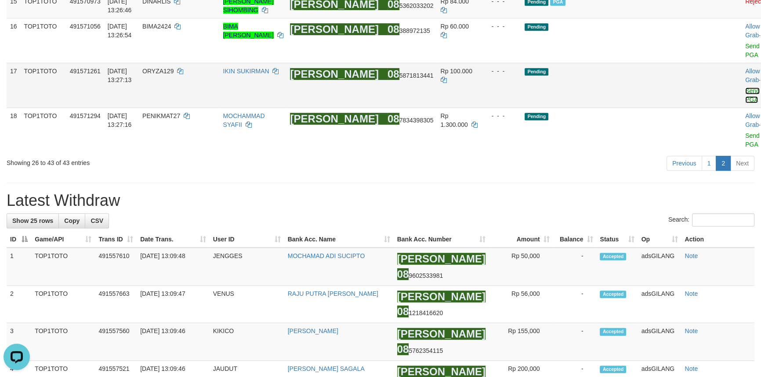
click at [745, 103] on link "Send PGA" at bounding box center [752, 95] width 14 height 16
click at [709, 171] on link "1" at bounding box center [708, 163] width 15 height 15
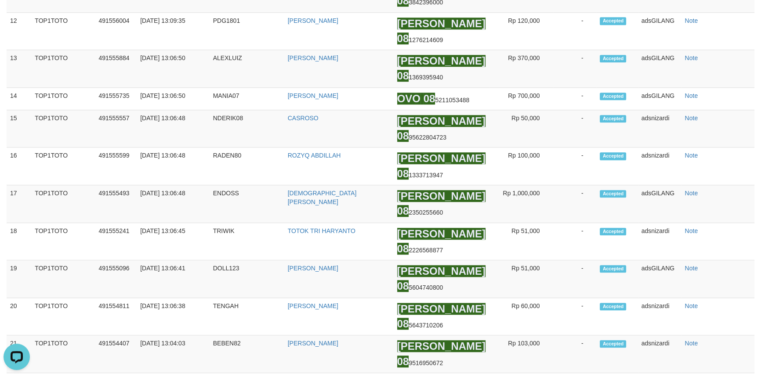
scroll to position [339, 0]
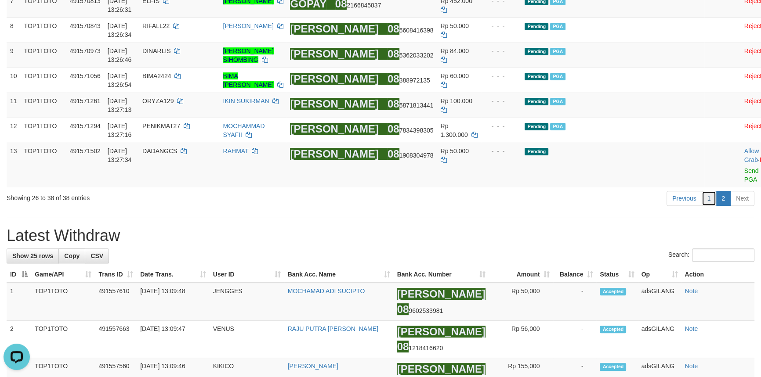
click at [711, 206] on link "1" at bounding box center [708, 198] width 15 height 15
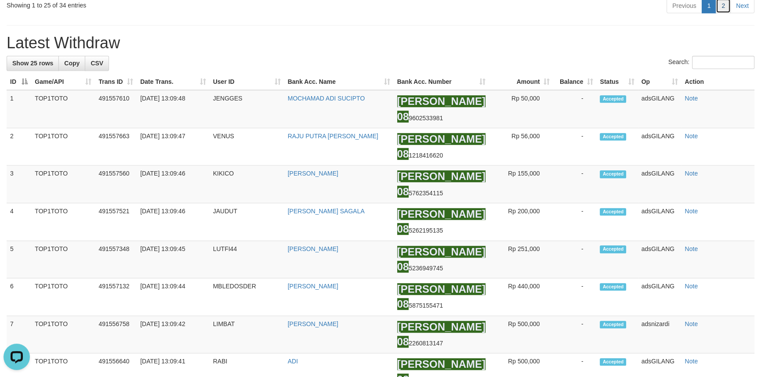
click at [724, 13] on link "2" at bounding box center [722, 5] width 15 height 15
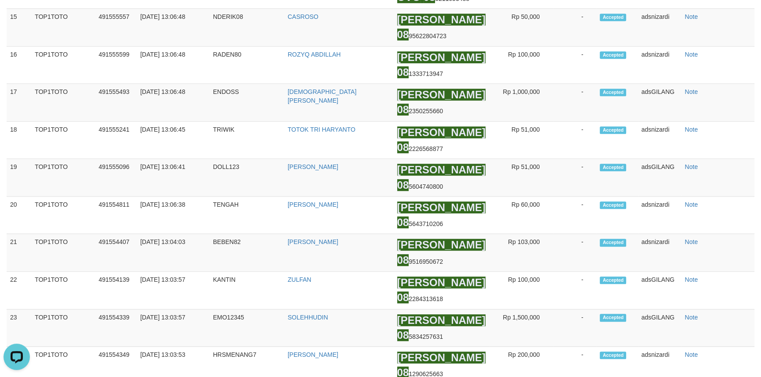
scroll to position [168, 0]
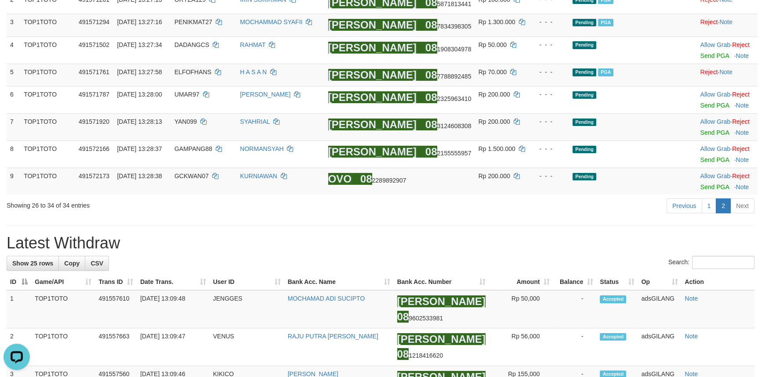
click at [530, 238] on h1 "Latest Withdraw" at bounding box center [381, 244] width 748 height 18
click at [704, 134] on link "Send PGA" at bounding box center [714, 132] width 29 height 7
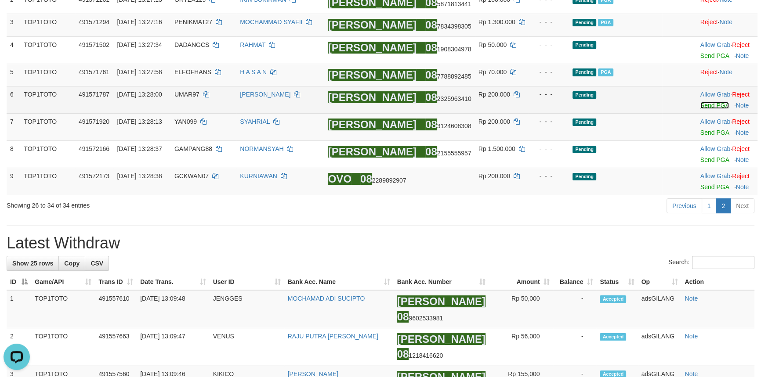
click at [704, 106] on link "Send PGA" at bounding box center [714, 105] width 29 height 7
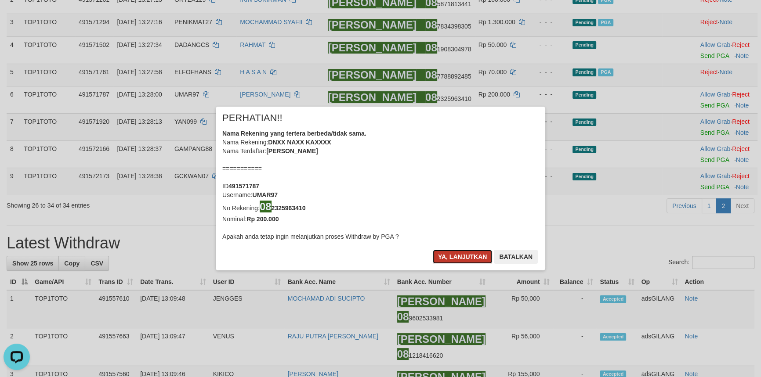
click at [463, 254] on button "Ya, lanjutkan" at bounding box center [463, 257] width 60 height 14
click at [457, 262] on button "Ya, lanjutkan" at bounding box center [463, 257] width 60 height 14
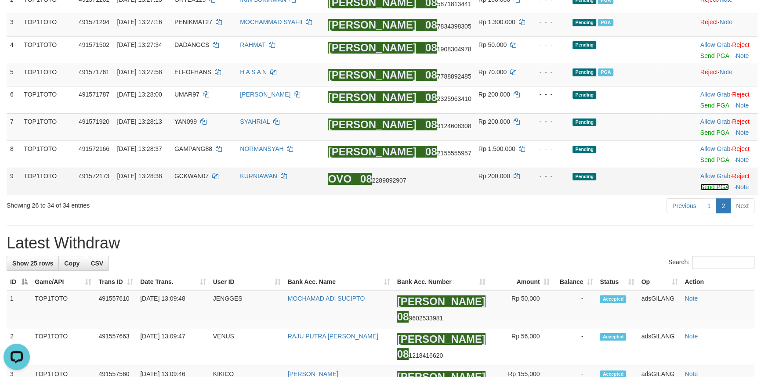
click at [704, 190] on link "Send PGA" at bounding box center [714, 187] width 29 height 7
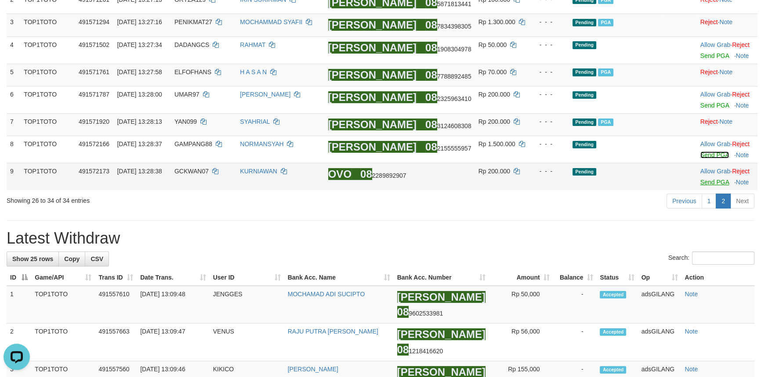
click at [702, 163] on td "Allow Grab · Reject Send PGA · Note" at bounding box center [727, 149] width 61 height 27
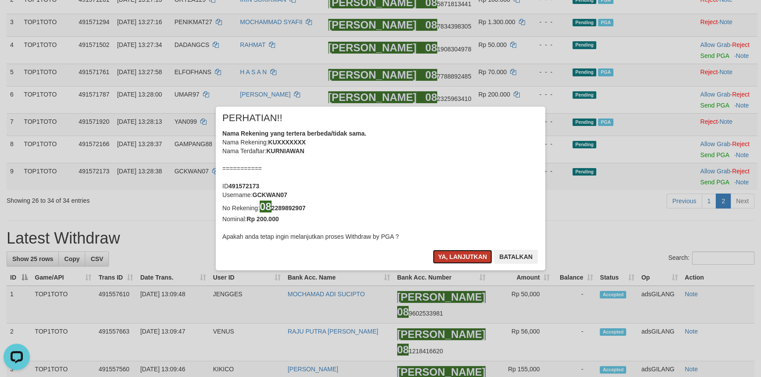
click at [437, 253] on button "Ya, lanjutkan" at bounding box center [463, 257] width 60 height 14
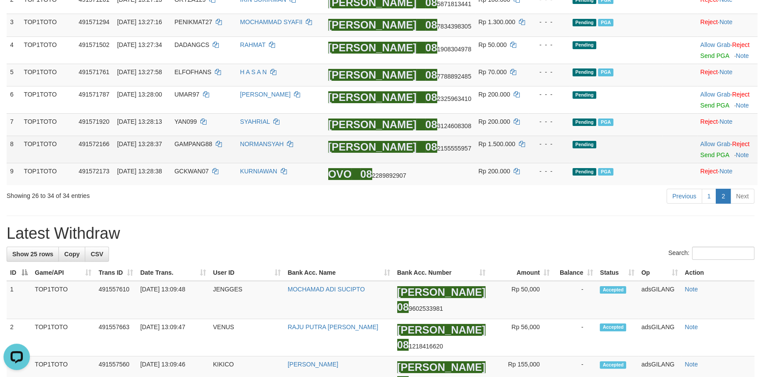
click at [714, 152] on td "Allow Grab · Reject Send PGA · Note" at bounding box center [727, 149] width 61 height 27
click at [709, 157] on link "Send PGA" at bounding box center [714, 155] width 29 height 7
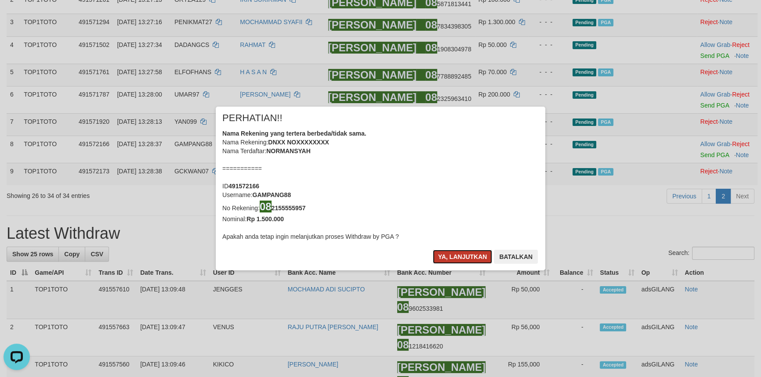
click at [453, 258] on button "Ya, lanjutkan" at bounding box center [463, 257] width 60 height 14
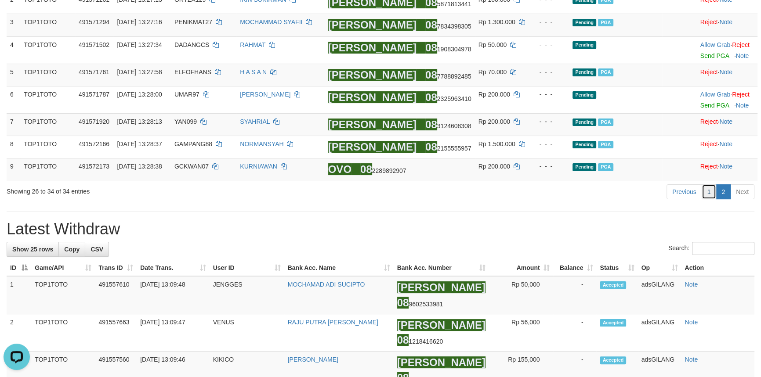
click at [712, 198] on link "1" at bounding box center [708, 191] width 15 height 15
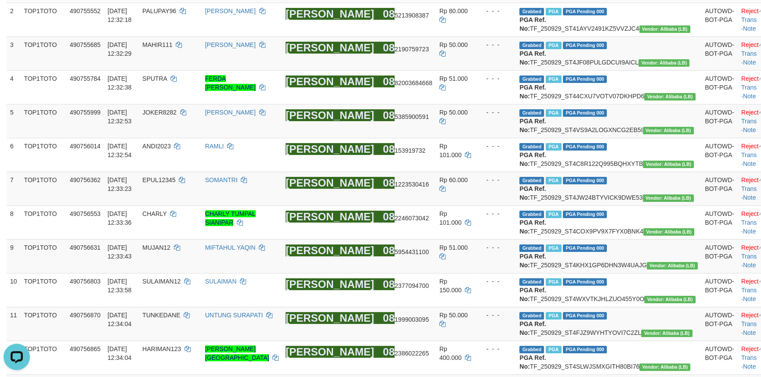
scroll to position [961, 0]
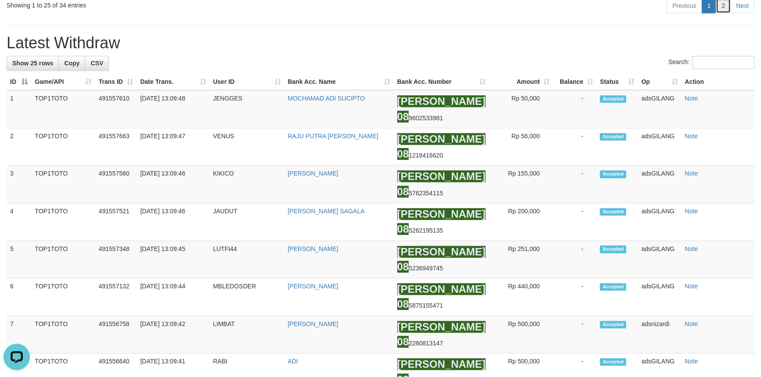
click at [722, 13] on link "2" at bounding box center [722, 5] width 15 height 15
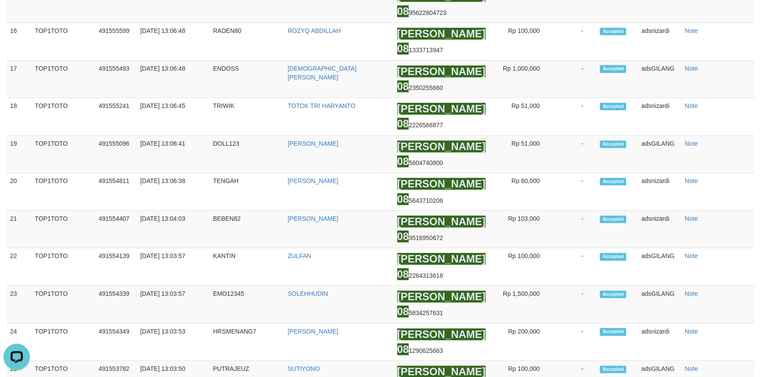
scroll to position [114, 0]
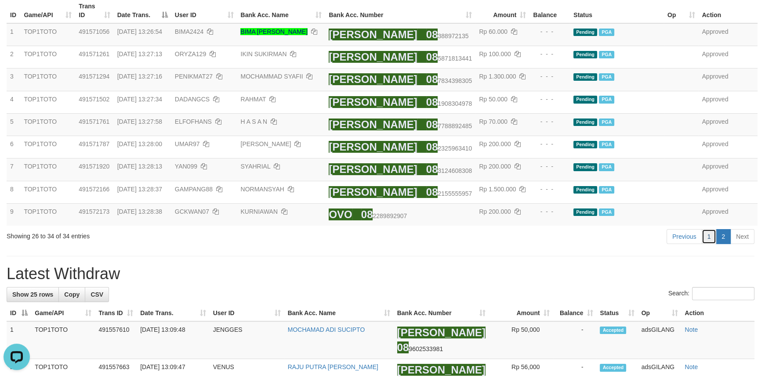
click at [707, 240] on link "1" at bounding box center [708, 236] width 15 height 15
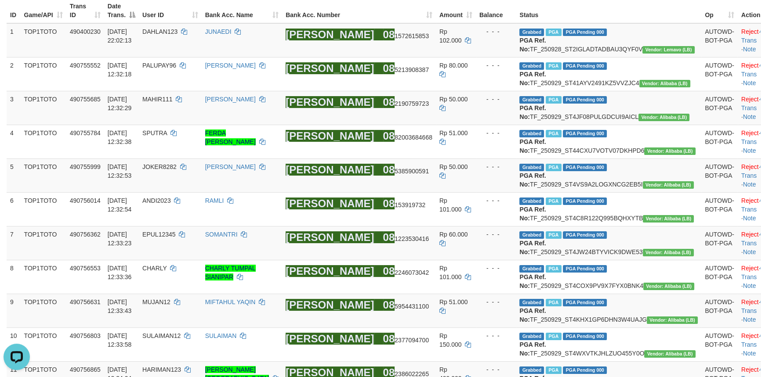
scroll to position [944, 0]
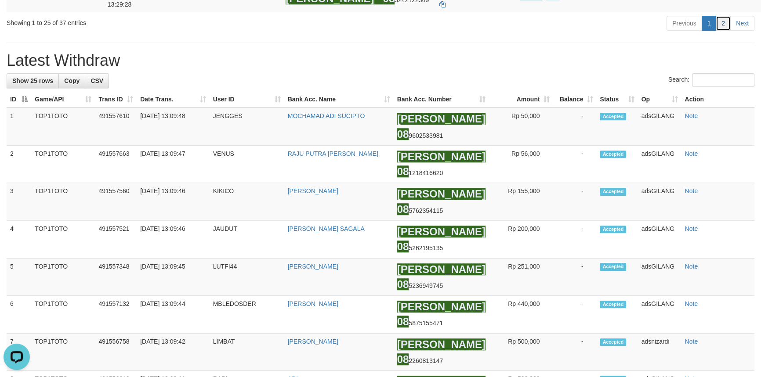
click at [725, 31] on link "2" at bounding box center [722, 23] width 15 height 15
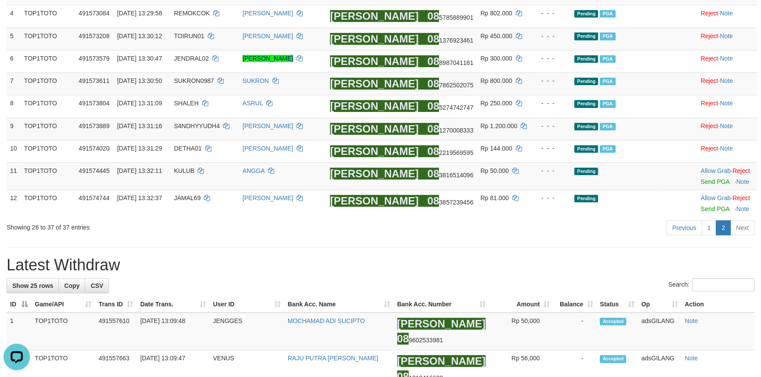
click at [447, 248] on hr at bounding box center [381, 247] width 748 height 0
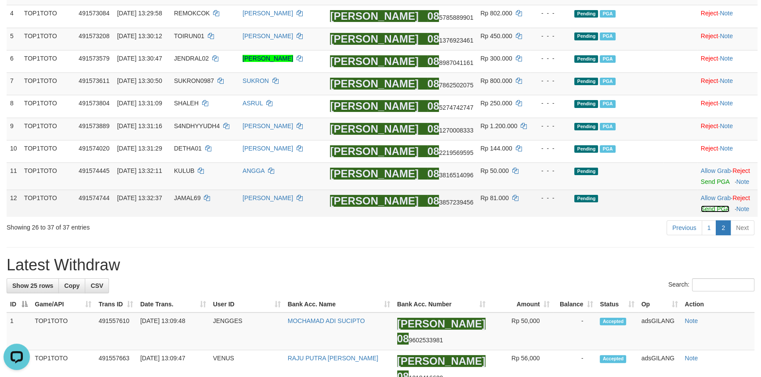
click at [703, 210] on link "Send PGA" at bounding box center [715, 209] width 29 height 7
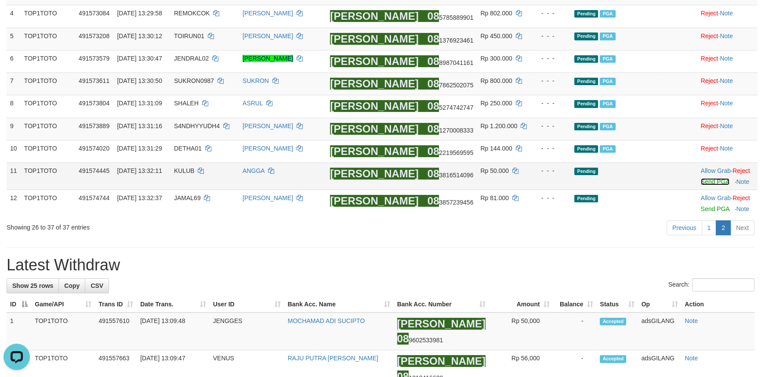
click at [703, 185] on link "Send PGA" at bounding box center [715, 181] width 29 height 7
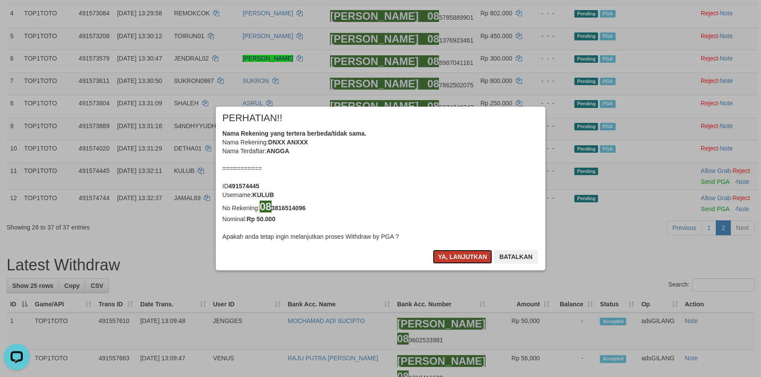
click at [470, 255] on button "Ya, lanjutkan" at bounding box center [463, 257] width 60 height 14
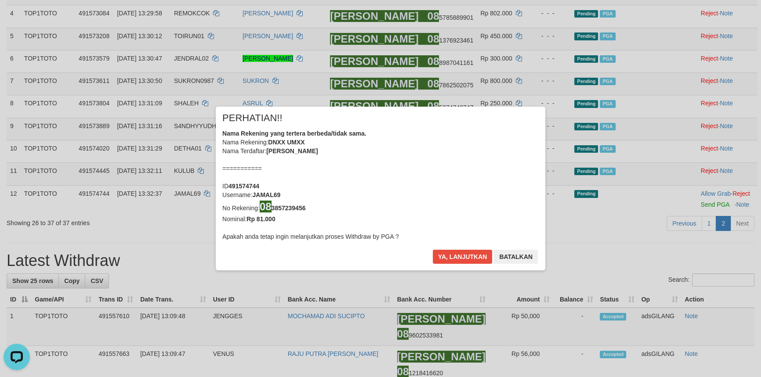
scroll to position [197, 0]
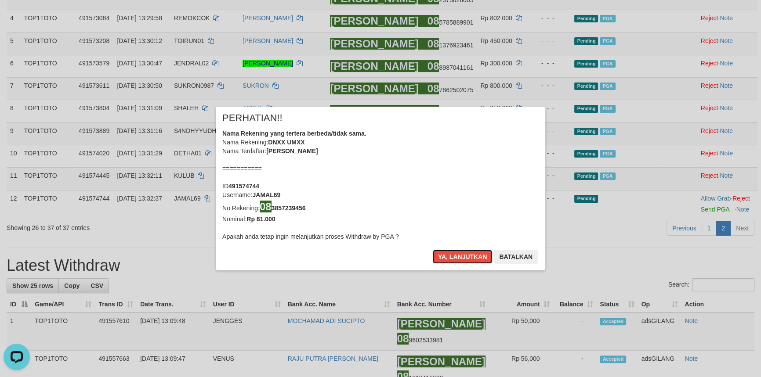
click at [470, 255] on button "Ya, lanjutkan" at bounding box center [463, 257] width 60 height 14
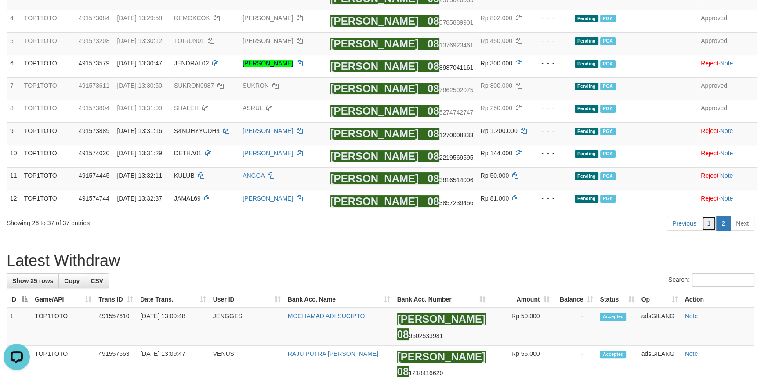
click at [708, 231] on link "1" at bounding box center [708, 223] width 15 height 15
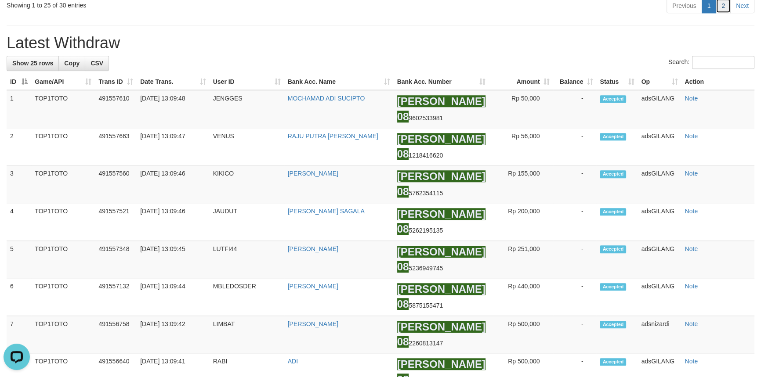
click at [720, 13] on link "2" at bounding box center [722, 5] width 15 height 15
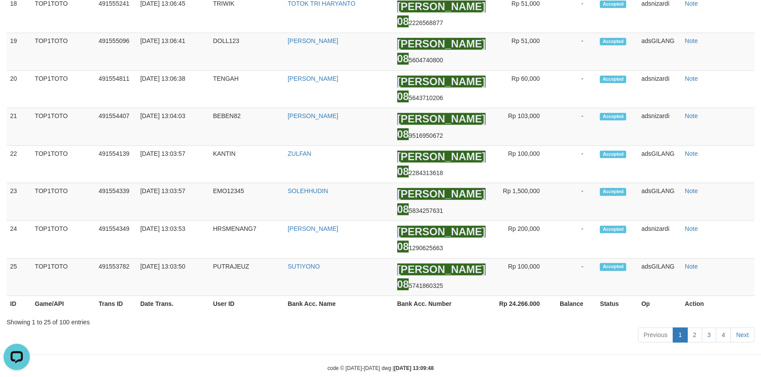
scroll to position [68, 0]
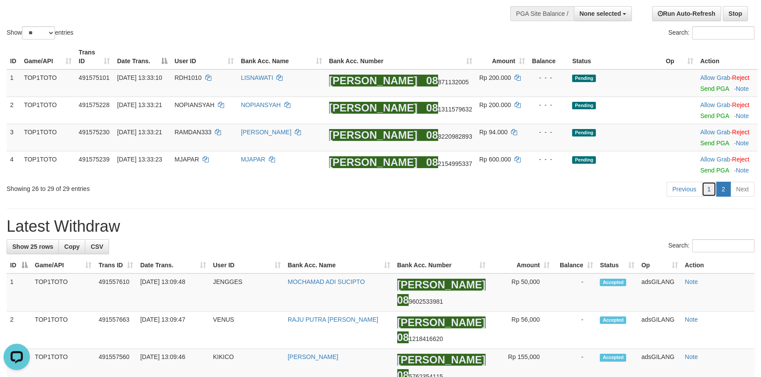
click at [706, 193] on link "1" at bounding box center [708, 189] width 15 height 15
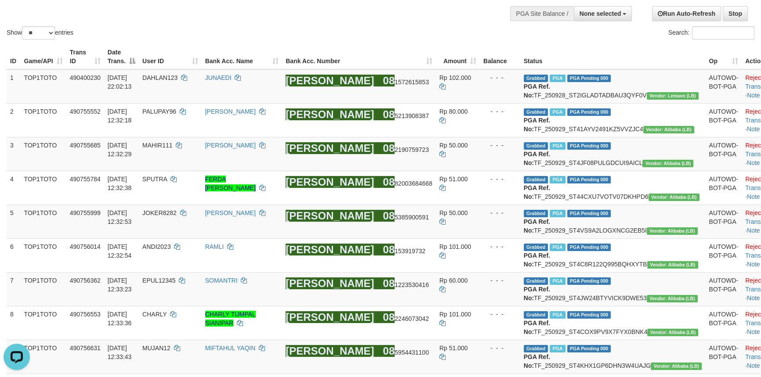
scroll to position [955, 0]
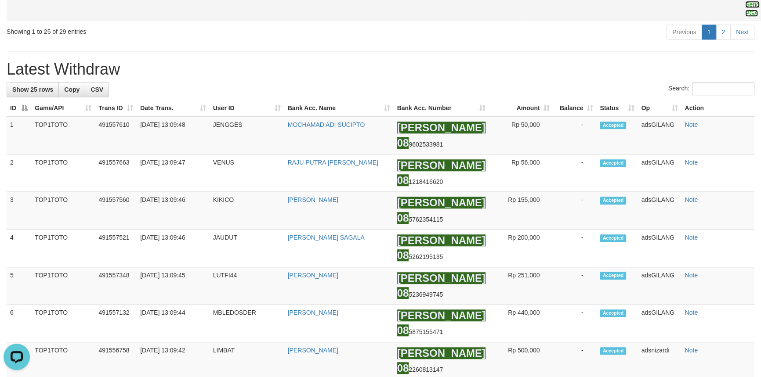
click at [745, 17] on link "Send PGA" at bounding box center [752, 9] width 14 height 16
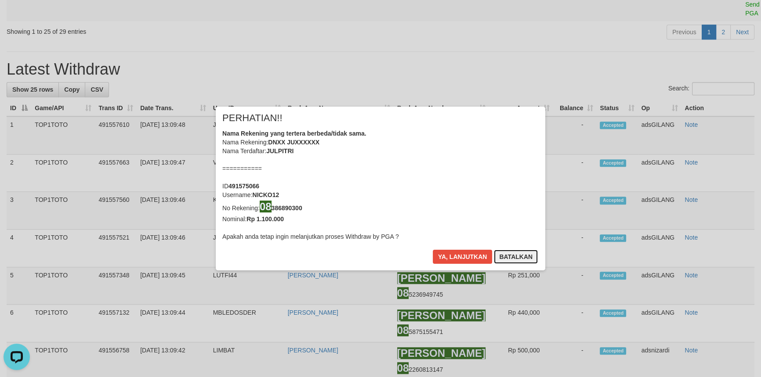
click at [509, 256] on button "Batalkan" at bounding box center [516, 257] width 44 height 14
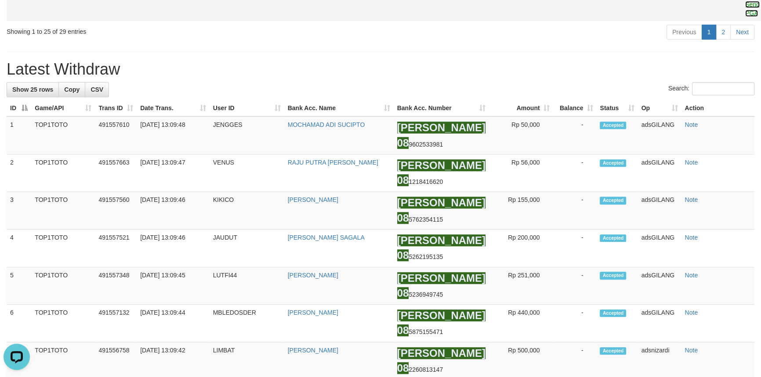
click at [745, 17] on link "Send PGA" at bounding box center [752, 9] width 14 height 16
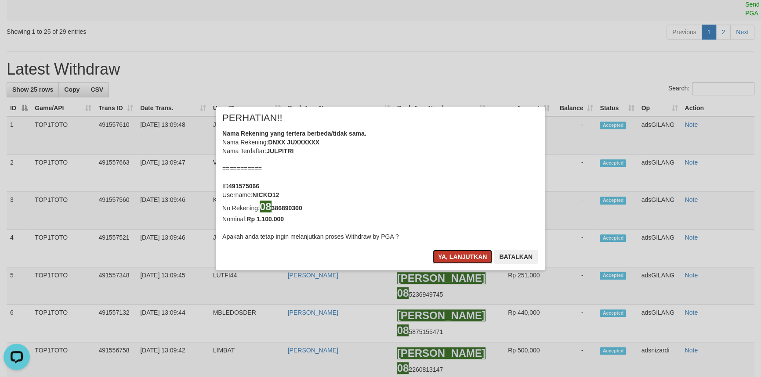
click at [445, 260] on button "Ya, lanjutkan" at bounding box center [463, 257] width 60 height 14
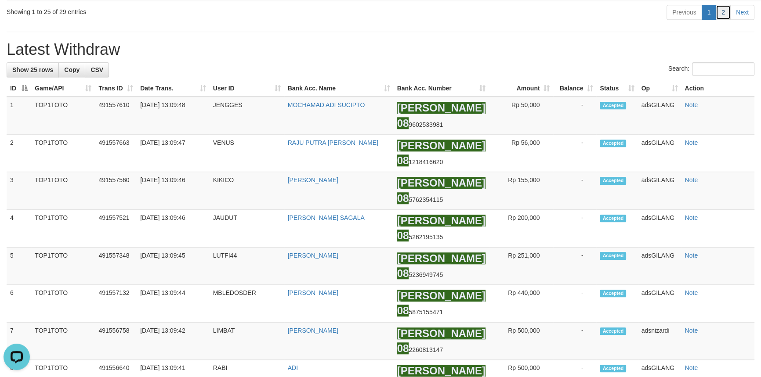
click at [722, 20] on link "2" at bounding box center [722, 12] width 15 height 15
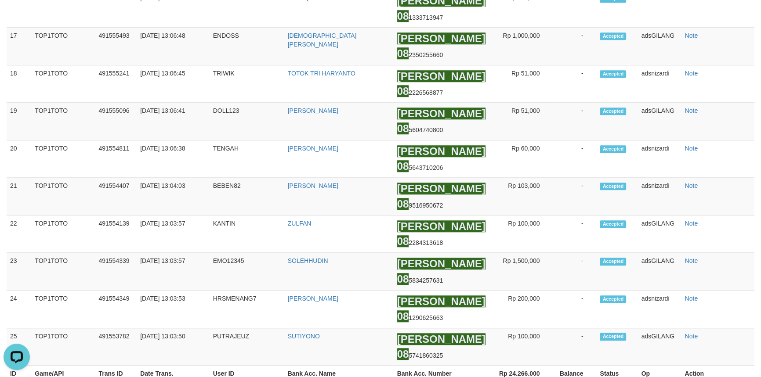
scroll to position [122, 0]
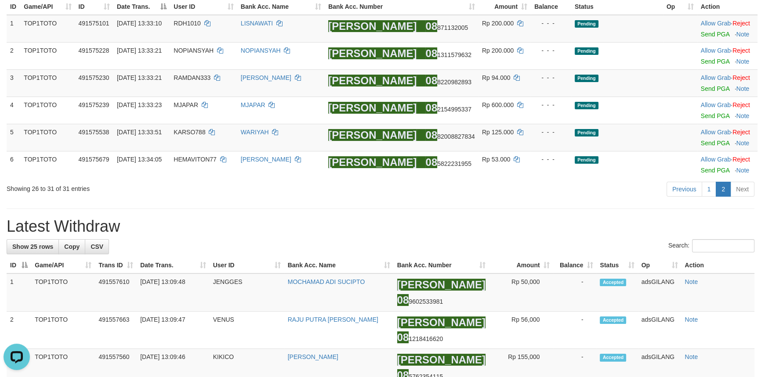
drag, startPoint x: 519, startPoint y: 220, endPoint x: 514, endPoint y: 218, distance: 5.3
click at [519, 220] on h1 "Latest Withdraw" at bounding box center [381, 227] width 748 height 18
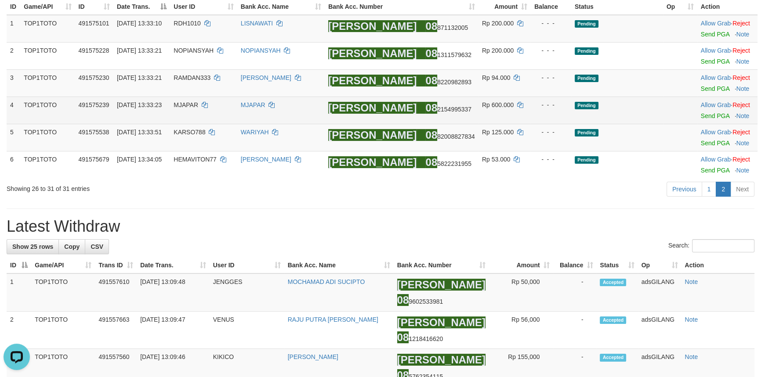
click at [701, 110] on div at bounding box center [727, 110] width 53 height 2
click at [701, 116] on link "Send PGA" at bounding box center [715, 115] width 29 height 7
click at [701, 88] on link "Send PGA" at bounding box center [715, 88] width 29 height 7
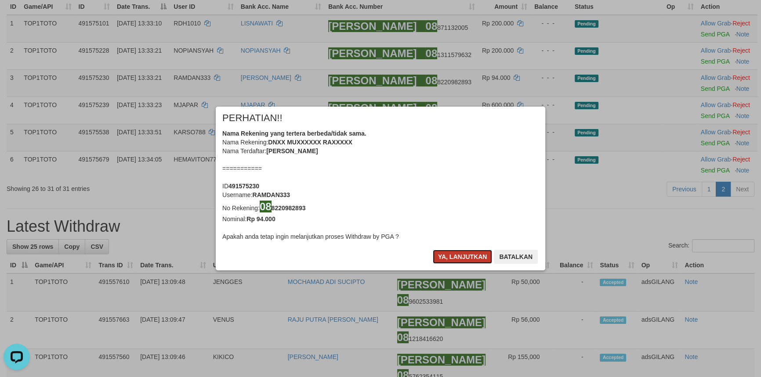
click at [457, 264] on button "Ya, lanjutkan" at bounding box center [463, 257] width 60 height 14
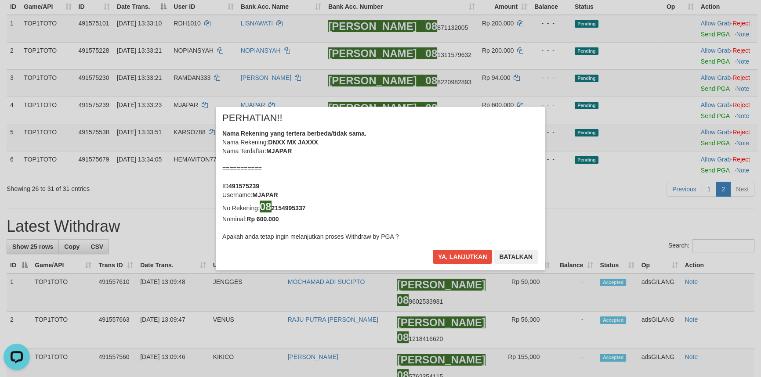
scroll to position [118, 0]
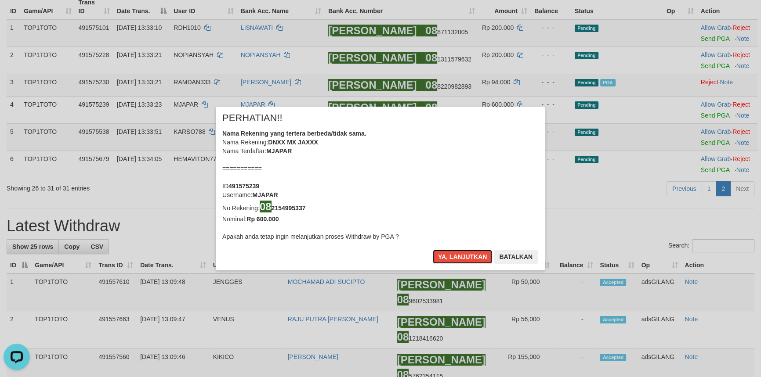
click at [457, 264] on button "Ya, lanjutkan" at bounding box center [463, 257] width 60 height 14
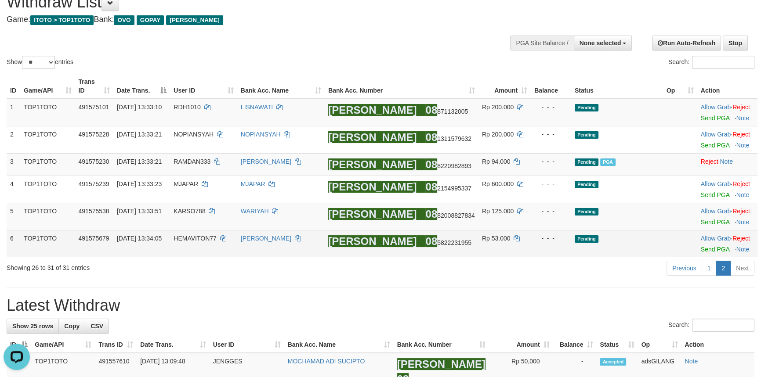
scroll to position [38, 0]
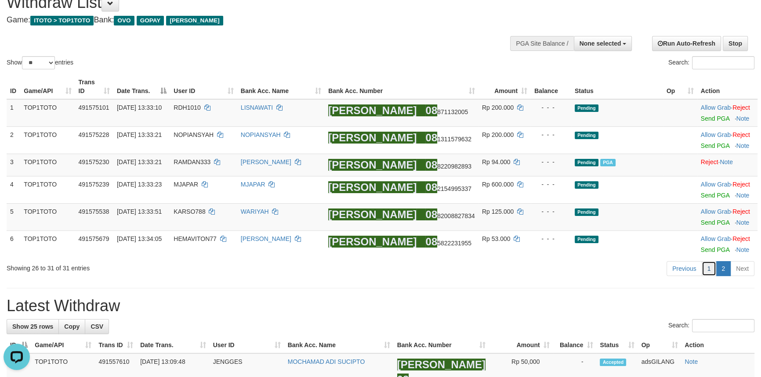
click at [711, 272] on link "1" at bounding box center [708, 268] width 15 height 15
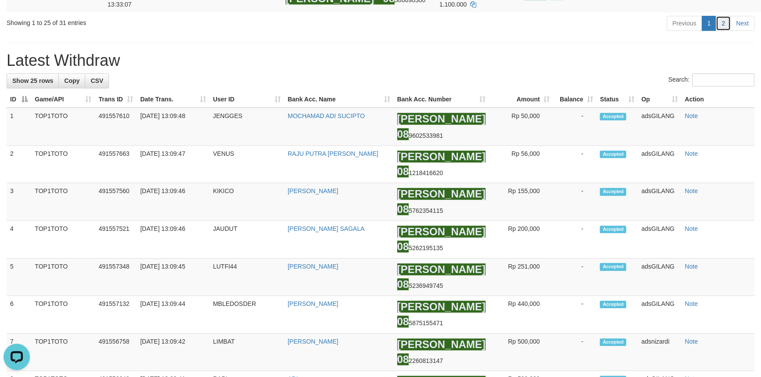
click at [719, 31] on link "2" at bounding box center [722, 23] width 15 height 15
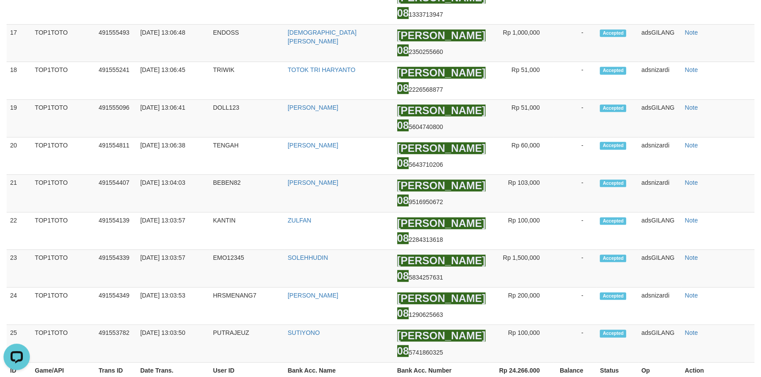
scroll to position [89, 0]
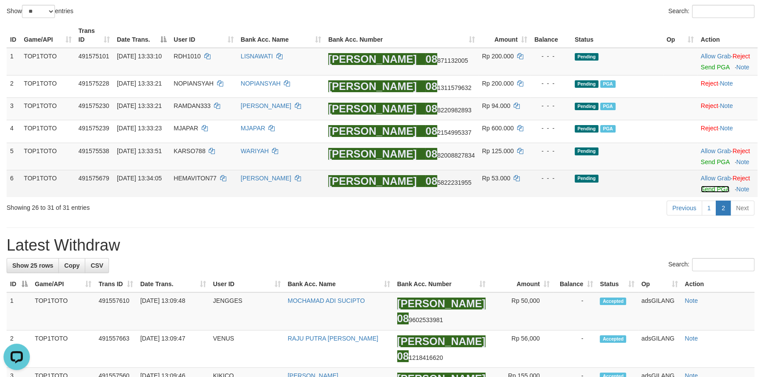
click at [711, 188] on link "Send PGA" at bounding box center [715, 189] width 29 height 7
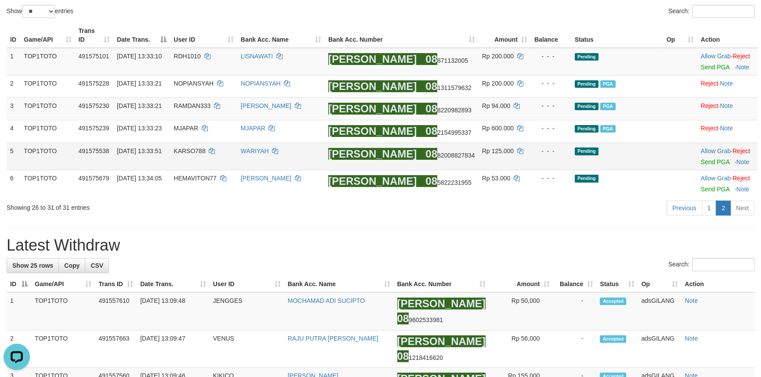
click at [706, 164] on td "Allow Grab · Reject Send PGA · Note" at bounding box center [727, 156] width 60 height 27
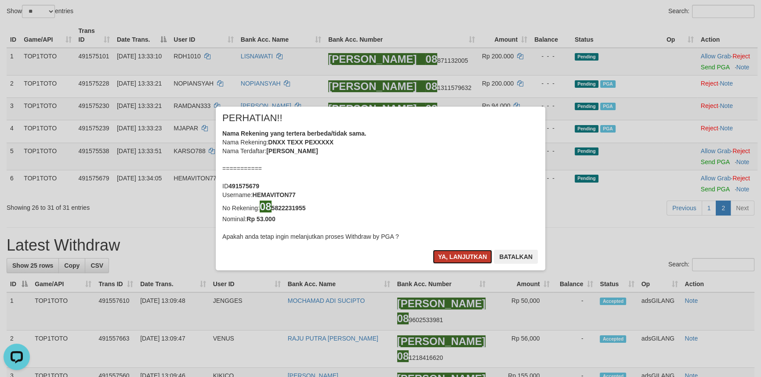
click at [462, 250] on button "Ya, lanjutkan" at bounding box center [463, 257] width 60 height 14
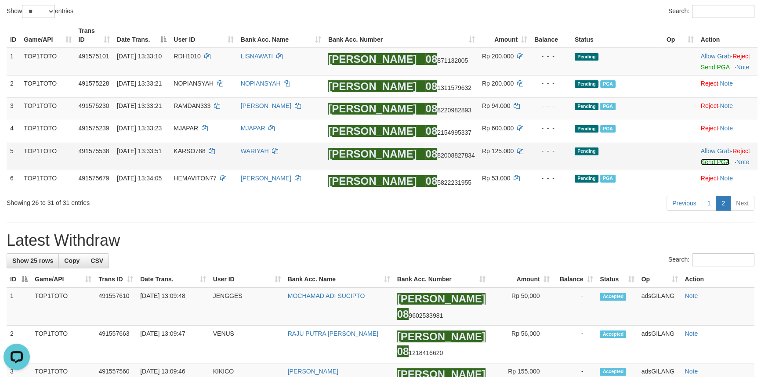
click at [708, 163] on link "Send PGA" at bounding box center [715, 162] width 29 height 7
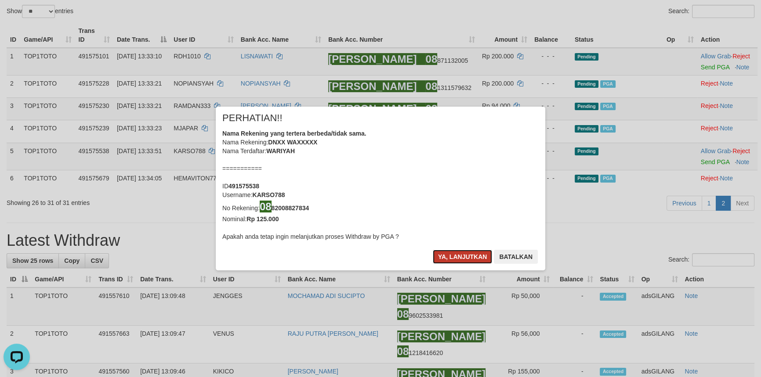
click at [465, 257] on button "Ya, lanjutkan" at bounding box center [463, 257] width 60 height 14
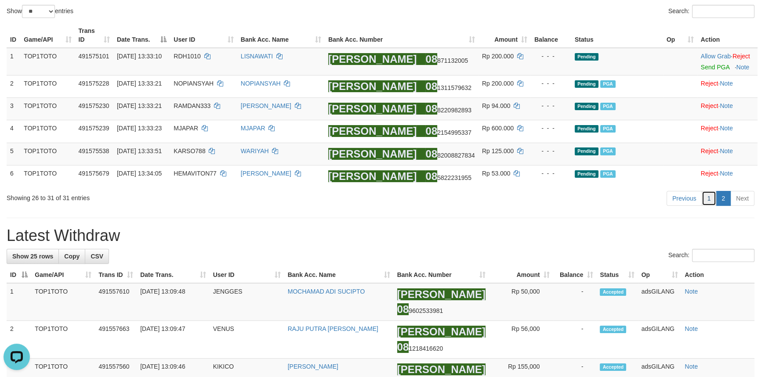
click at [707, 197] on link "1" at bounding box center [708, 198] width 15 height 15
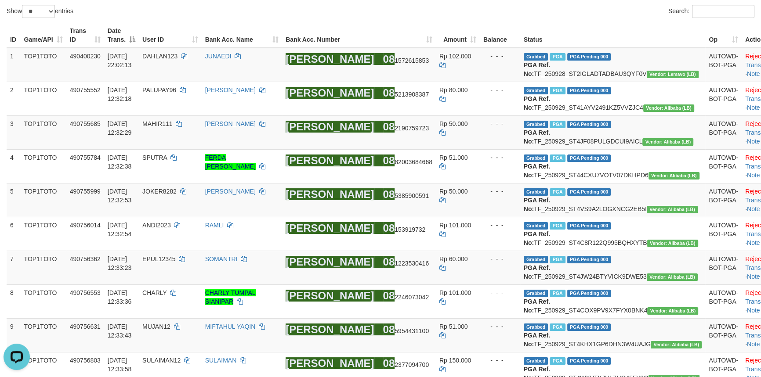
scroll to position [944, 0]
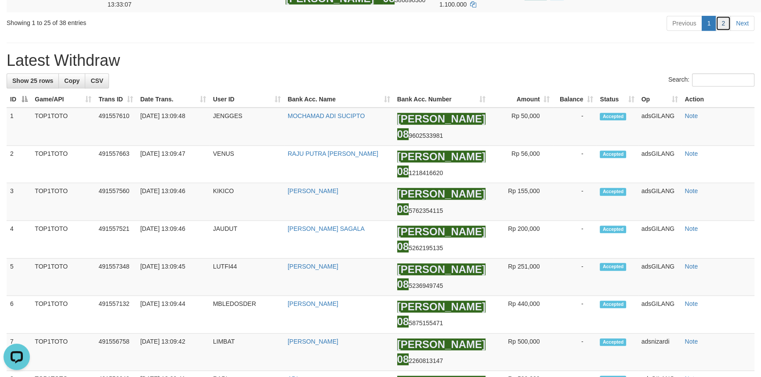
click at [723, 31] on link "2" at bounding box center [722, 23] width 15 height 15
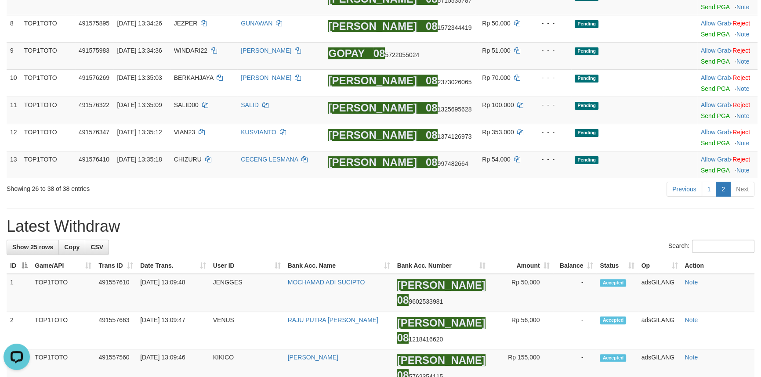
click at [452, 220] on h1 "Latest Withdraw" at bounding box center [381, 227] width 748 height 18
click at [438, 191] on div "Previous 1 2 Next" at bounding box center [539, 190] width 430 height 19
click at [701, 171] on link "Send PGA" at bounding box center [715, 170] width 29 height 7
click at [705, 140] on link "Send PGA" at bounding box center [715, 143] width 29 height 7
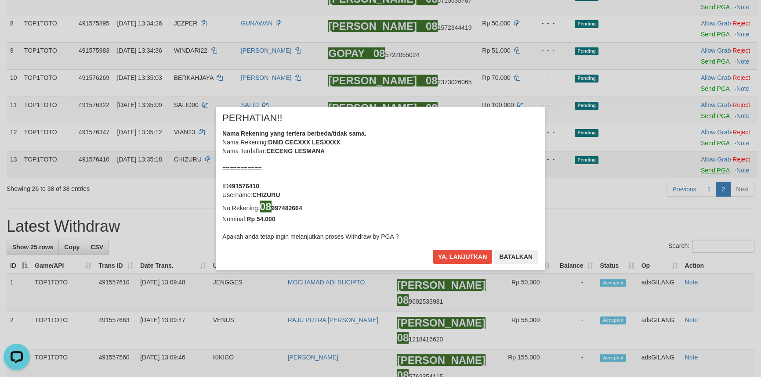
click at [705, 117] on div "× PERHATIAN!! Nama Rekening yang tertera berbeda/tidak sama. Nama Rekening: DNI…" at bounding box center [380, 188] width 761 height 199
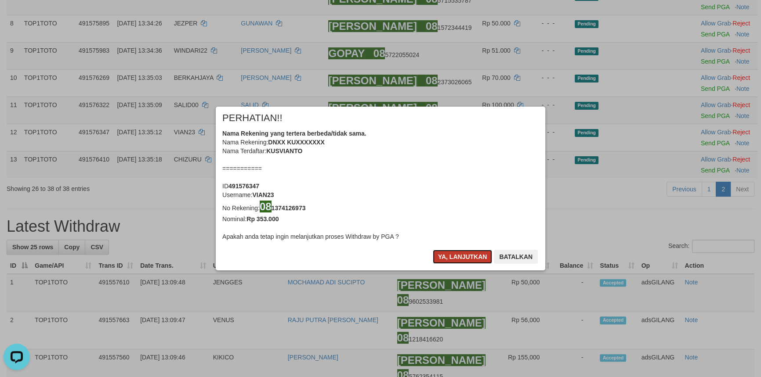
click at [456, 260] on button "Ya, lanjutkan" at bounding box center [463, 257] width 60 height 14
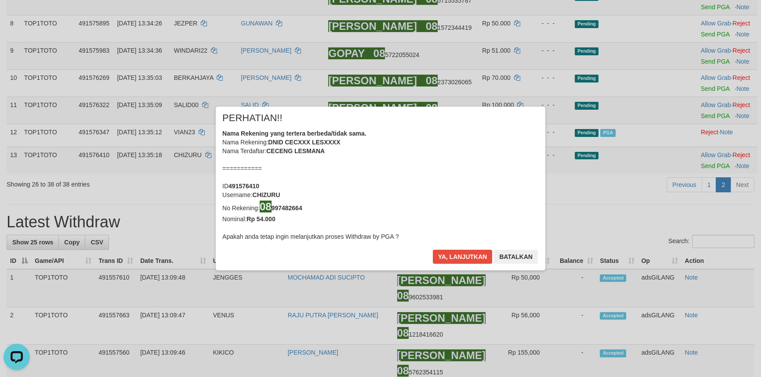
scroll to position [279, 0]
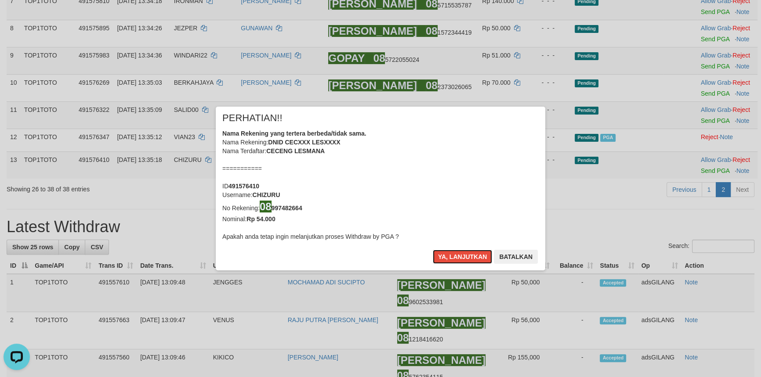
click at [456, 260] on button "Ya, lanjutkan" at bounding box center [463, 257] width 60 height 14
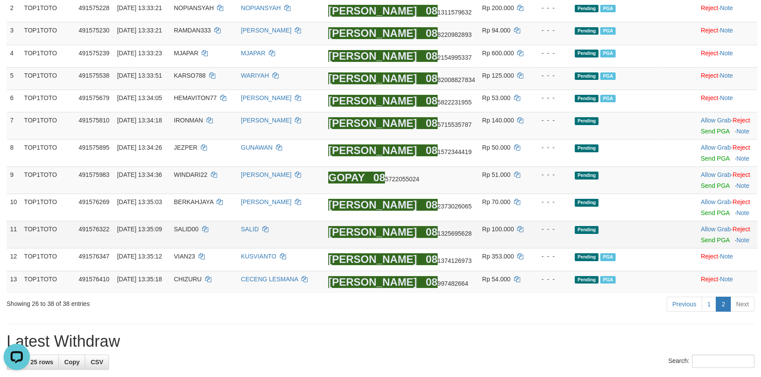
scroll to position [159, 0]
click at [703, 242] on link "Send PGA" at bounding box center [715, 240] width 29 height 7
click at [703, 211] on link "Send PGA" at bounding box center [715, 213] width 29 height 7
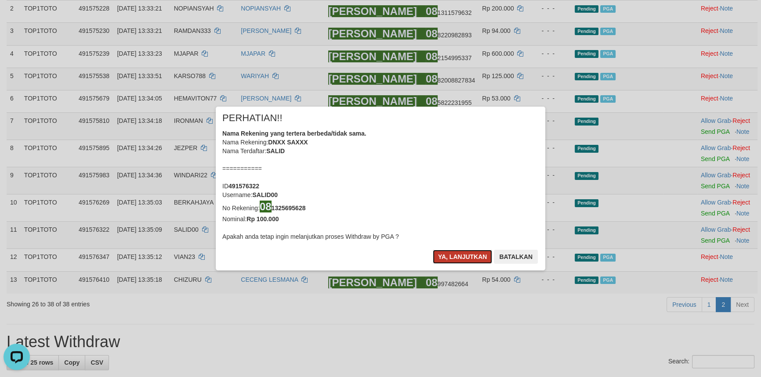
click at [466, 255] on button "Ya, lanjutkan" at bounding box center [463, 257] width 60 height 14
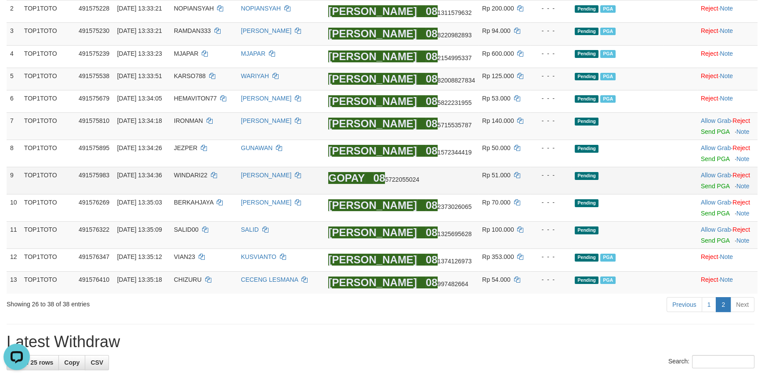
click at [703, 189] on td "Allow Grab · Reject Send PGA · Note" at bounding box center [727, 180] width 60 height 27
click at [704, 186] on link "Send PGA" at bounding box center [715, 186] width 29 height 7
click at [708, 131] on link "Send PGA" at bounding box center [715, 131] width 29 height 7
click at [711, 303] on link "1" at bounding box center [708, 304] width 15 height 15
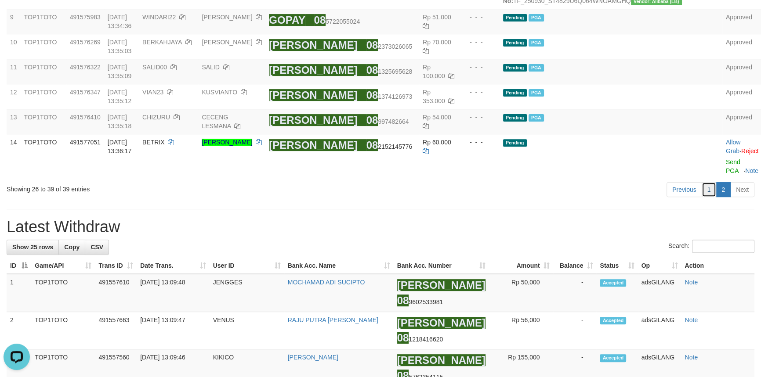
click at [710, 197] on link "1" at bounding box center [708, 189] width 15 height 15
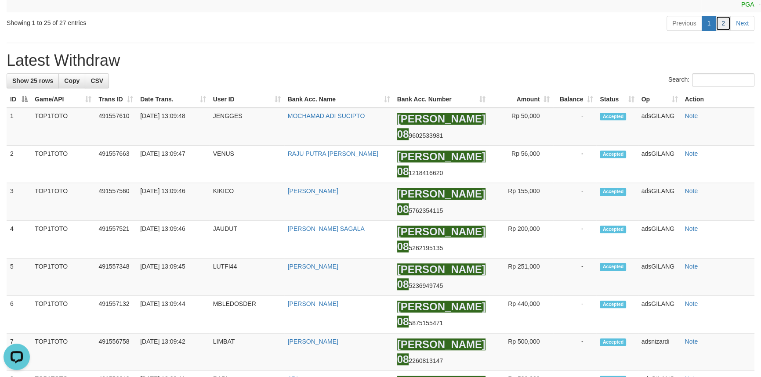
click at [723, 31] on link "2" at bounding box center [722, 23] width 15 height 15
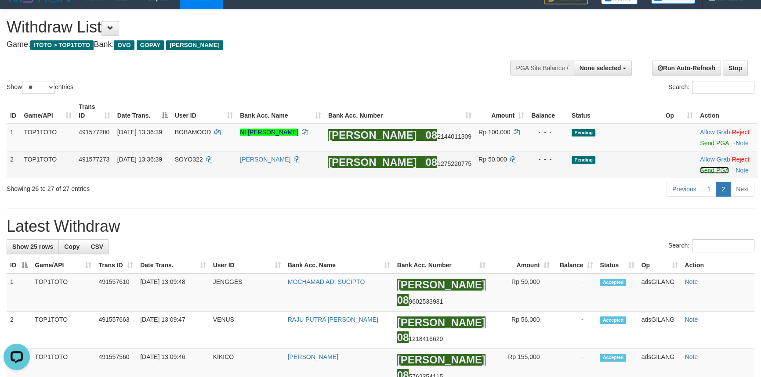
click at [708, 171] on link "Send PGA" at bounding box center [714, 170] width 29 height 7
click at [709, 141] on link "Send PGA" at bounding box center [714, 143] width 29 height 7
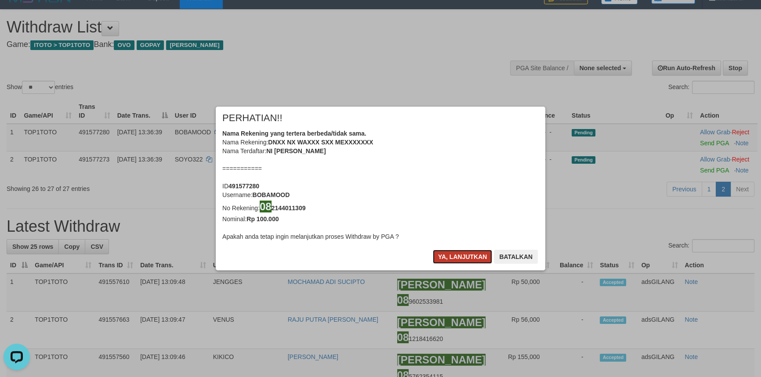
click at [454, 257] on button "Ya, lanjutkan" at bounding box center [463, 257] width 60 height 14
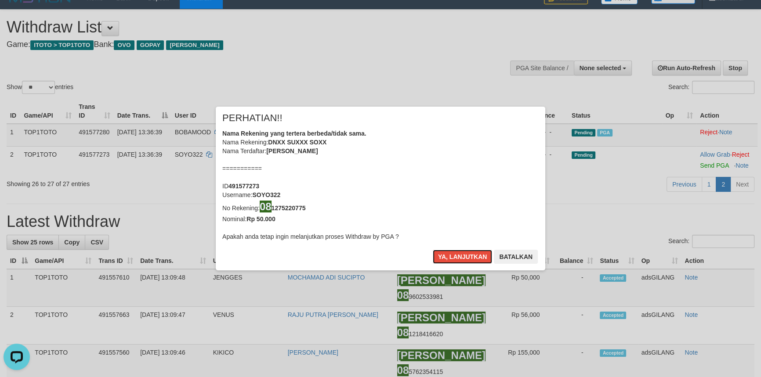
click at [454, 257] on button "Ya, lanjutkan" at bounding box center [463, 257] width 60 height 14
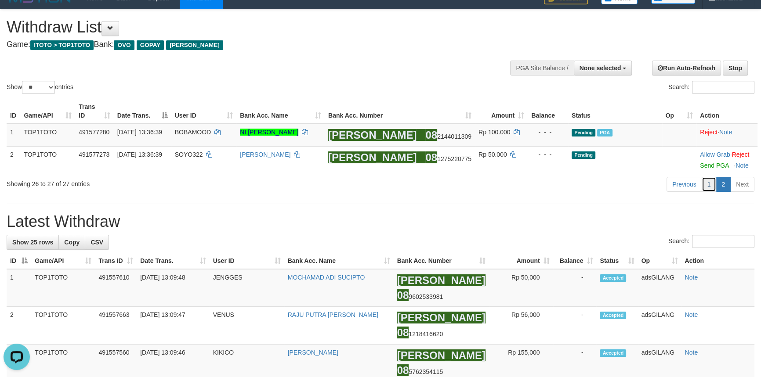
click at [708, 182] on link "1" at bounding box center [708, 184] width 15 height 15
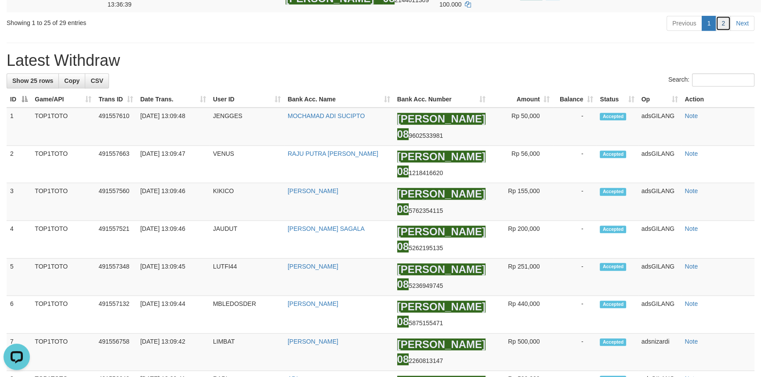
click at [721, 31] on link "2" at bounding box center [722, 23] width 15 height 15
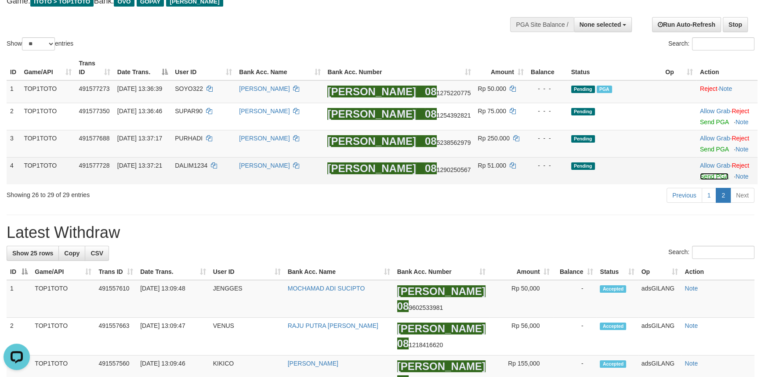
click at [704, 176] on link "Send PGA" at bounding box center [714, 176] width 29 height 7
click at [708, 146] on link "Send PGA" at bounding box center [714, 149] width 29 height 7
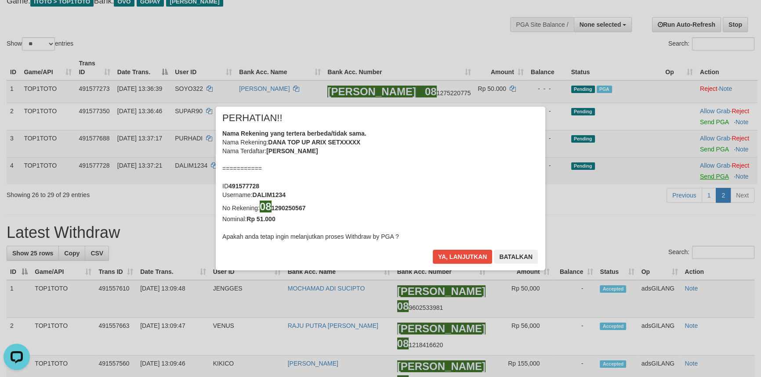
click at [707, 121] on div "× PERHATIAN!! Nama Rekening yang tertera berbeda/tidak sama. Nama Rekening: DAN…" at bounding box center [380, 188] width 761 height 199
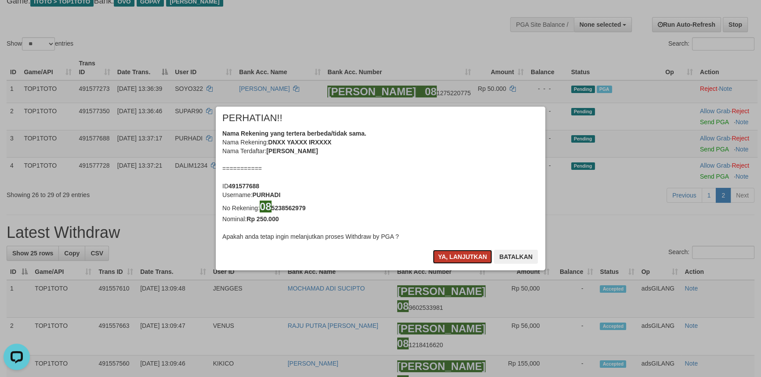
click at [458, 254] on button "Ya, lanjutkan" at bounding box center [463, 257] width 60 height 14
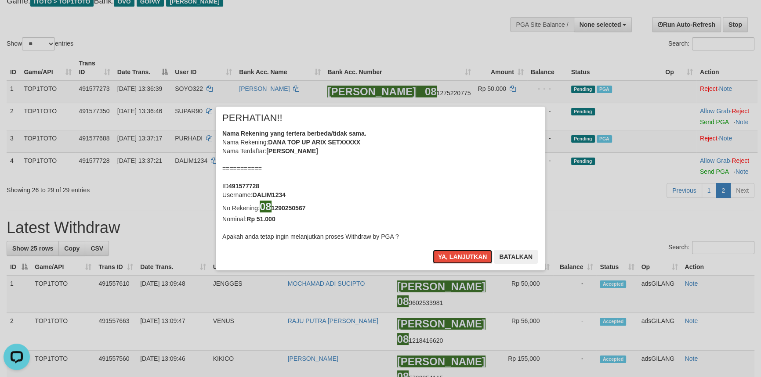
click at [458, 254] on button "Ya, lanjutkan" at bounding box center [463, 257] width 60 height 14
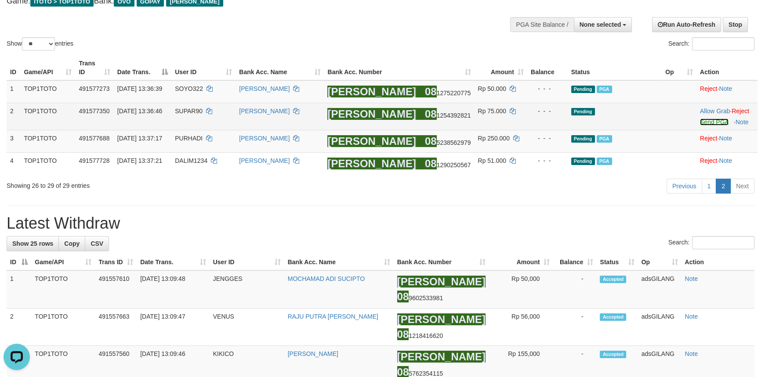
click at [712, 121] on link "Send PGA" at bounding box center [714, 122] width 29 height 7
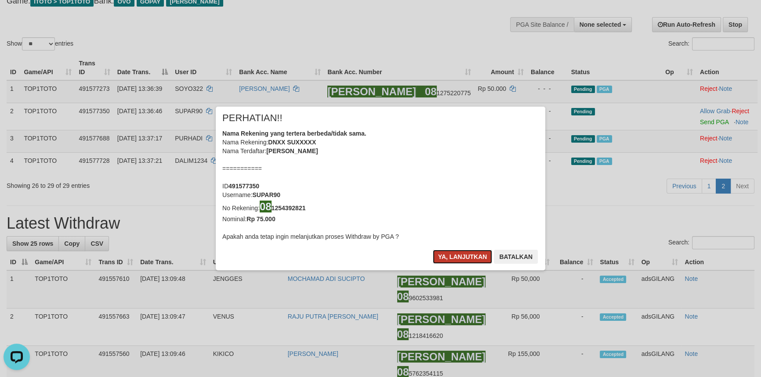
click at [464, 258] on button "Ya, lanjutkan" at bounding box center [463, 257] width 60 height 14
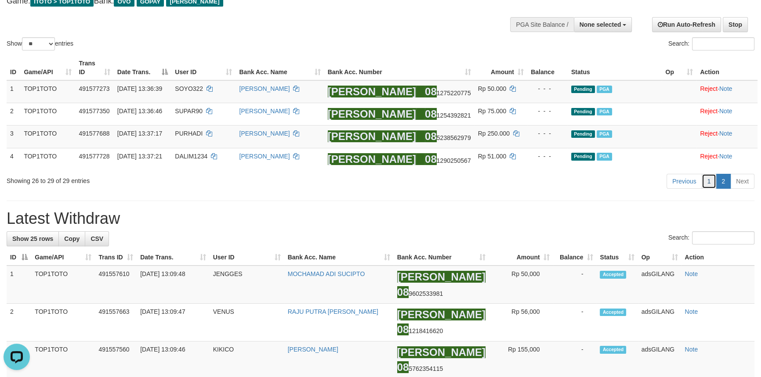
click at [706, 187] on link "1" at bounding box center [708, 181] width 15 height 15
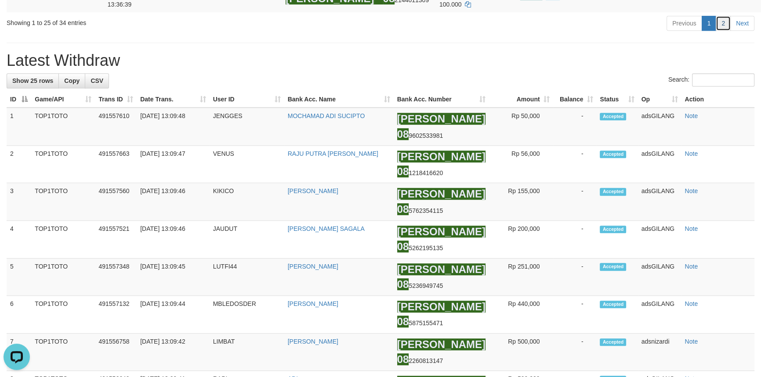
click at [718, 31] on link "2" at bounding box center [722, 23] width 15 height 15
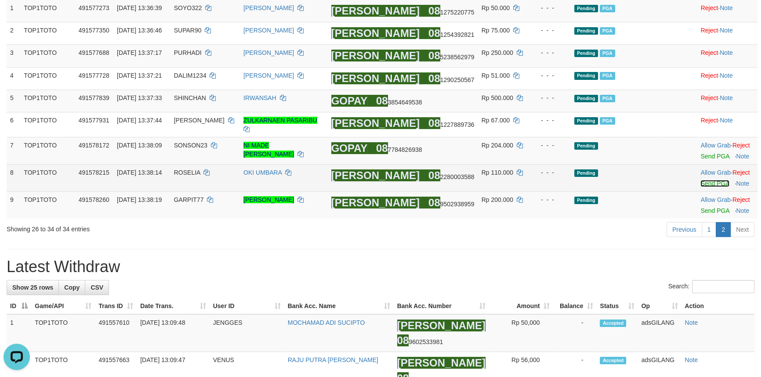
click at [708, 180] on link "Send PGA" at bounding box center [714, 183] width 29 height 7
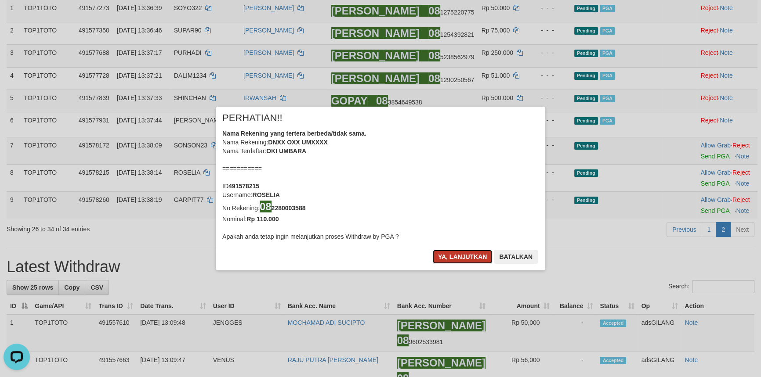
click at [461, 258] on button "Ya, lanjutkan" at bounding box center [463, 257] width 60 height 14
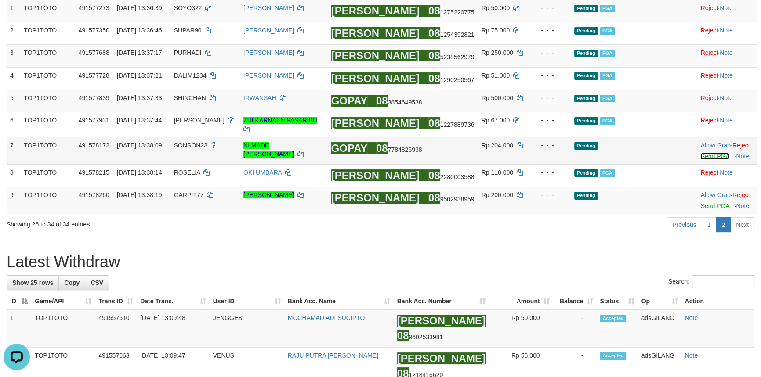
click at [700, 155] on link "Send PGA" at bounding box center [714, 156] width 29 height 7
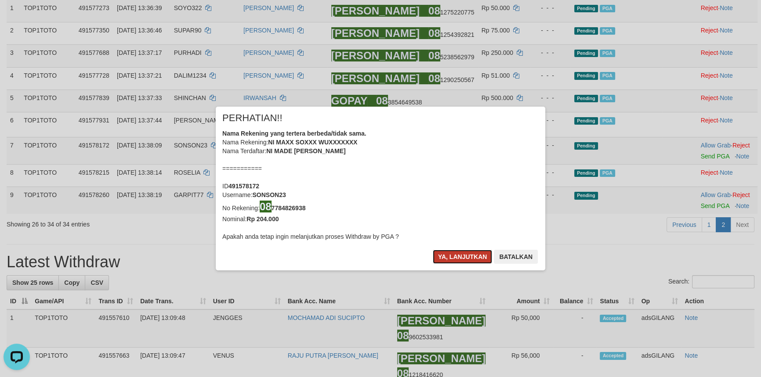
click at [455, 256] on button "Ya, lanjutkan" at bounding box center [463, 257] width 60 height 14
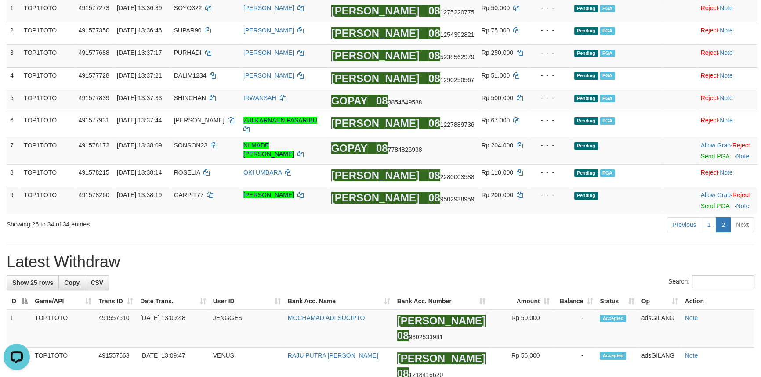
scroll to position [136, 0]
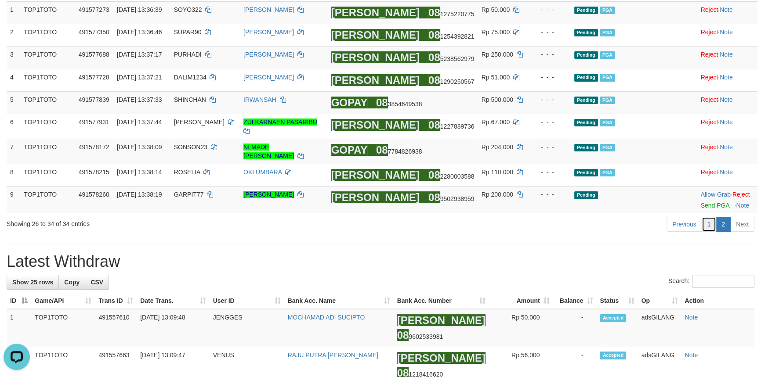
click at [707, 226] on link "1" at bounding box center [708, 224] width 15 height 15
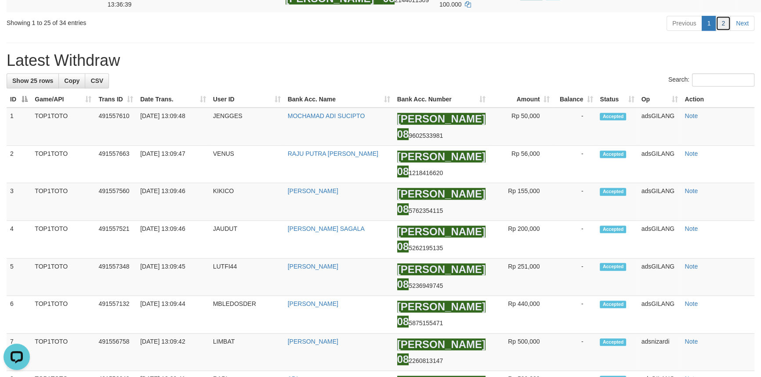
click at [721, 31] on link "2" at bounding box center [722, 23] width 15 height 15
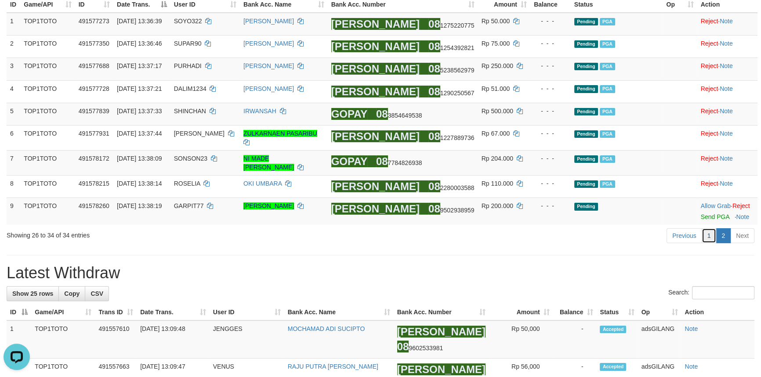
click at [705, 232] on link "1" at bounding box center [708, 235] width 15 height 15
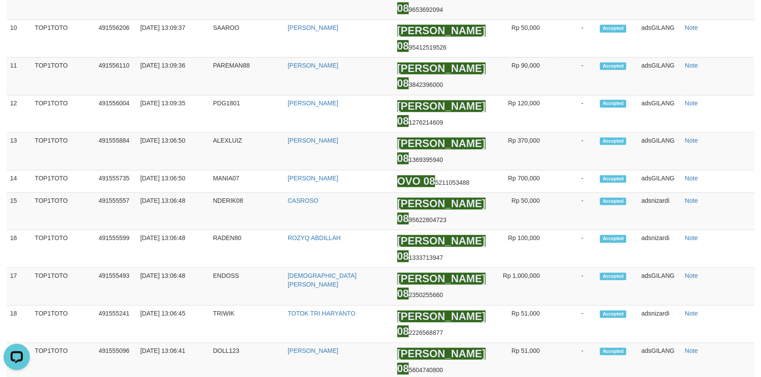
scroll to position [378, 0]
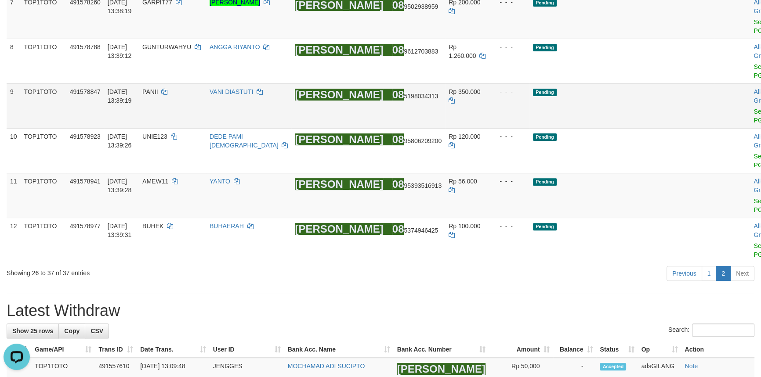
scroll to position [298, 0]
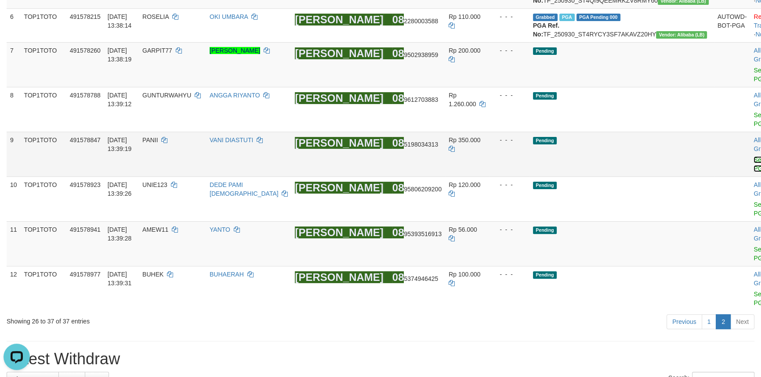
click at [753, 170] on link "Send PGA" at bounding box center [760, 164] width 14 height 16
click at [753, 127] on link "Send PGA" at bounding box center [760, 120] width 14 height 16
click at [753, 83] on link "Send PGA" at bounding box center [760, 75] width 14 height 16
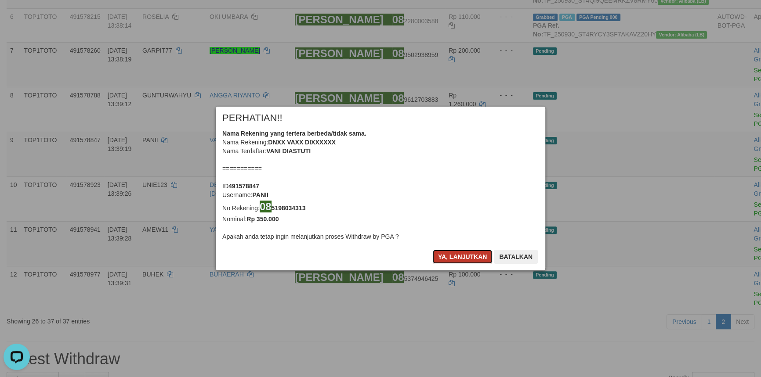
click at [461, 261] on button "Ya, lanjutkan" at bounding box center [463, 257] width 60 height 14
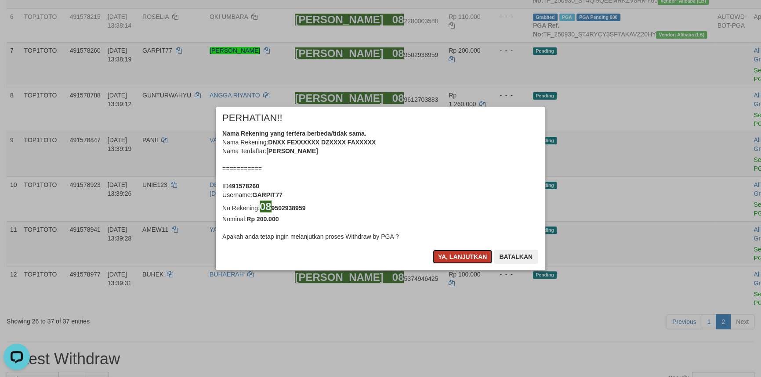
click at [462, 257] on button "Ya, lanjutkan" at bounding box center [463, 257] width 60 height 14
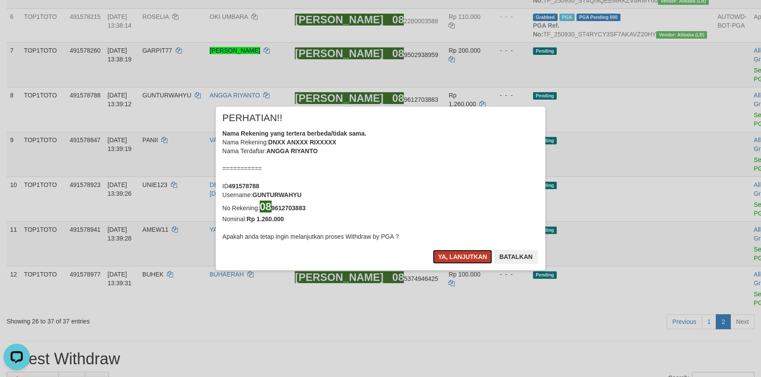
click at [459, 260] on button "Ya, lanjutkan" at bounding box center [463, 257] width 60 height 14
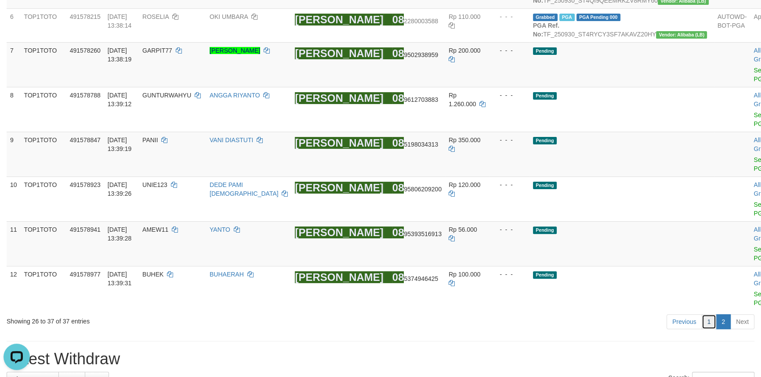
click at [707, 314] on link "1" at bounding box center [708, 321] width 15 height 15
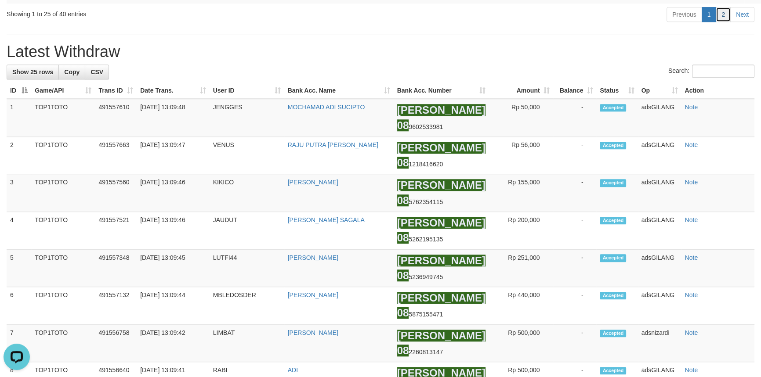
click at [723, 22] on link "2" at bounding box center [722, 14] width 15 height 15
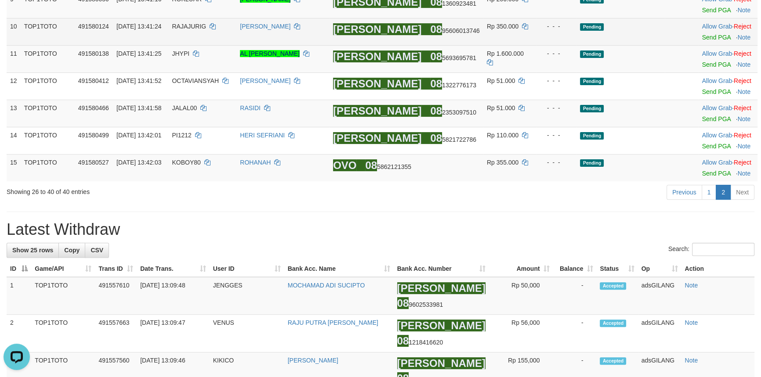
scroll to position [145, 0]
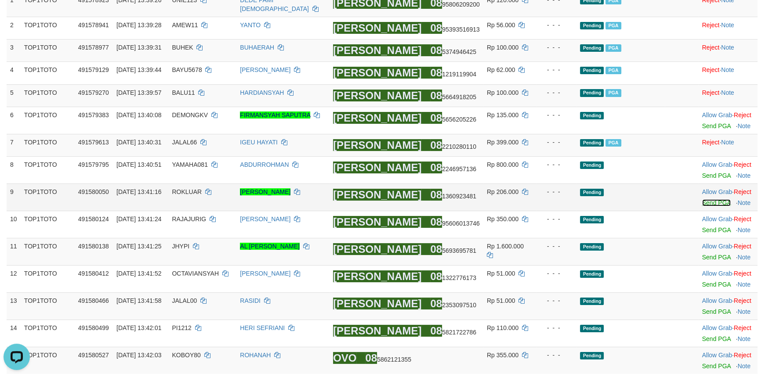
click at [702, 199] on link "Send PGA" at bounding box center [716, 202] width 29 height 7
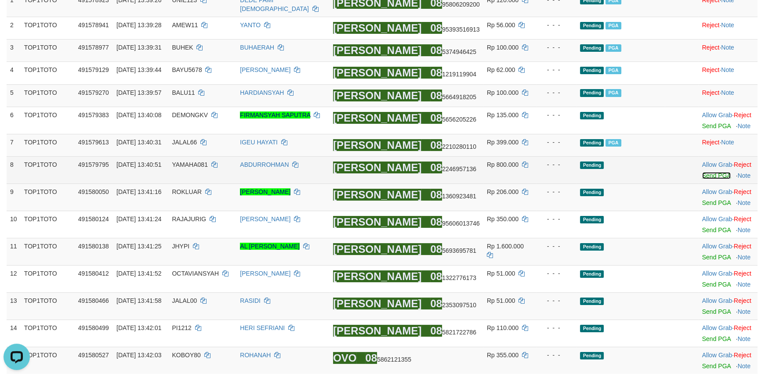
click at [703, 172] on link "Send PGA" at bounding box center [716, 175] width 29 height 7
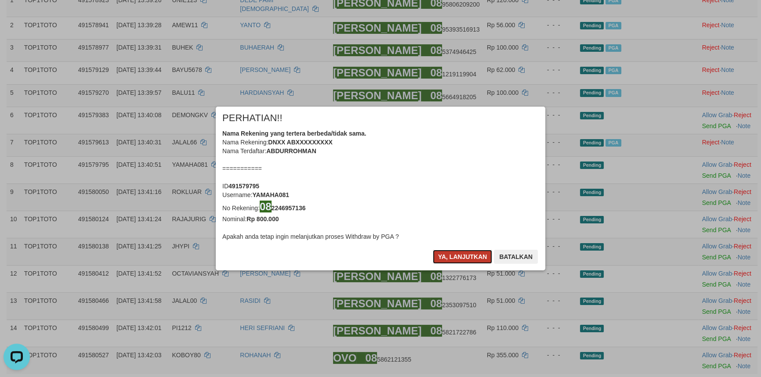
click at [454, 255] on button "Ya, lanjutkan" at bounding box center [463, 257] width 60 height 14
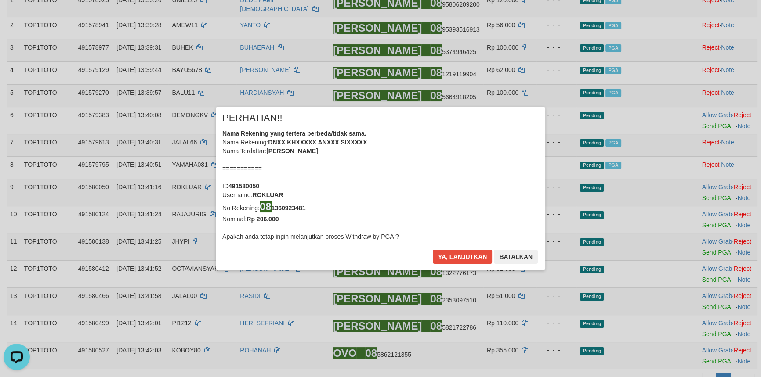
scroll to position [141, 0]
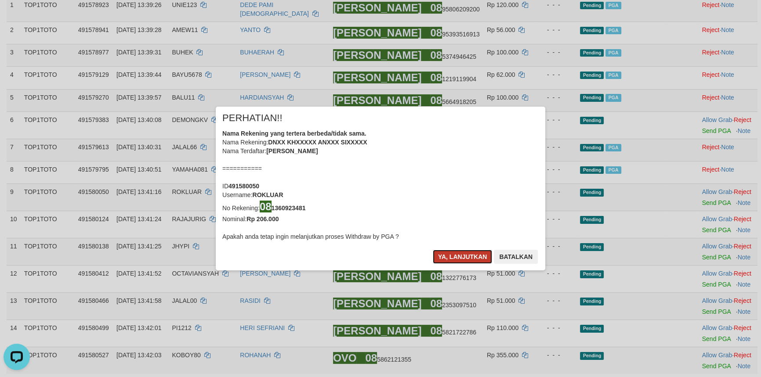
click at [459, 254] on button "Ya, lanjutkan" at bounding box center [463, 257] width 60 height 14
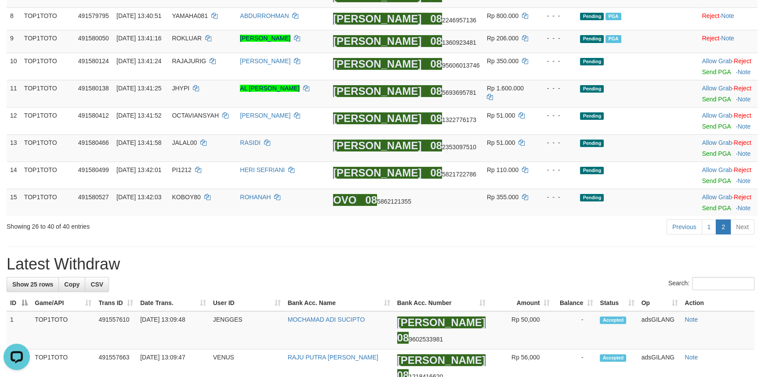
scroll to position [300, 0]
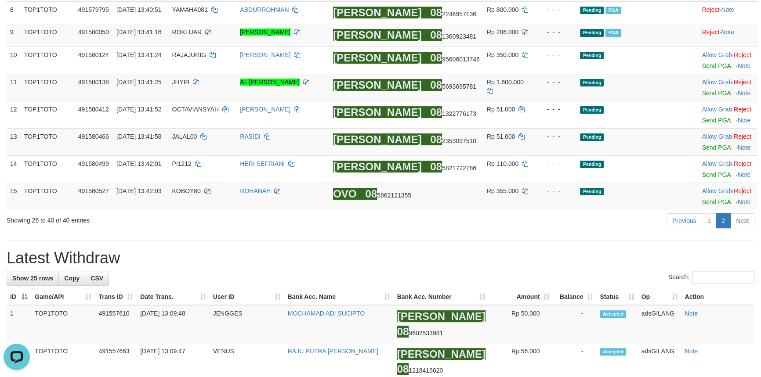
click at [369, 219] on div "Previous 1 2 Next" at bounding box center [539, 222] width 430 height 19
click at [708, 202] on link "Send PGA" at bounding box center [716, 202] width 29 height 7
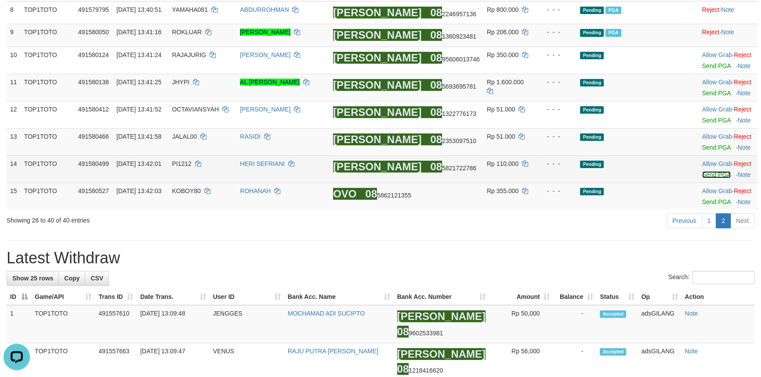
click at [704, 175] on link "Send PGA" at bounding box center [716, 174] width 29 height 7
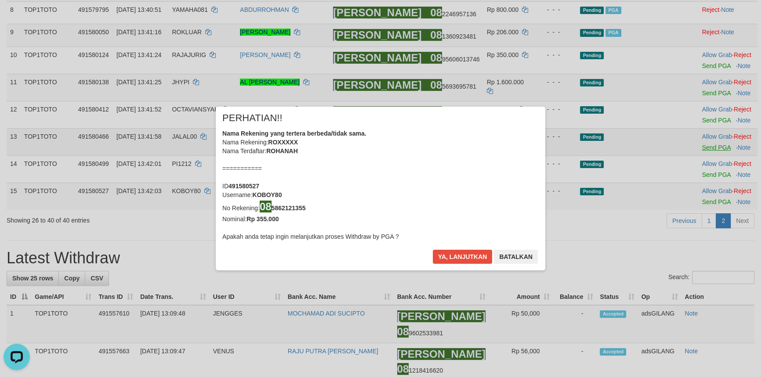
click at [701, 145] on div "× PERHATIAN!! Nama Rekening yang tertera berbeda/tidak sama. Nama Rekening: ROX…" at bounding box center [380, 188] width 761 height 199
click at [451, 258] on button "Ya, lanjutkan" at bounding box center [463, 257] width 60 height 14
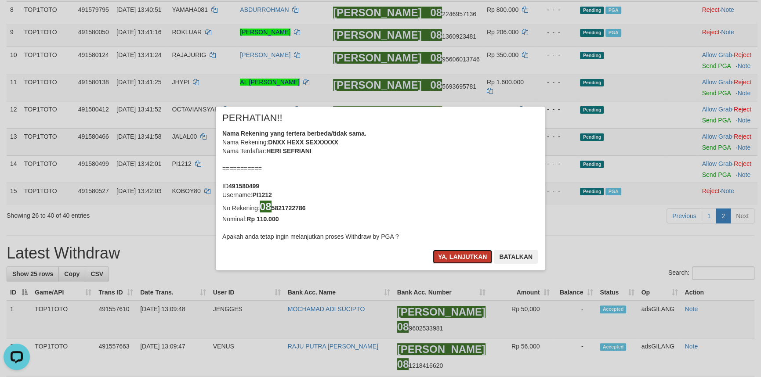
click at [453, 253] on button "Ya, lanjutkan" at bounding box center [463, 257] width 60 height 14
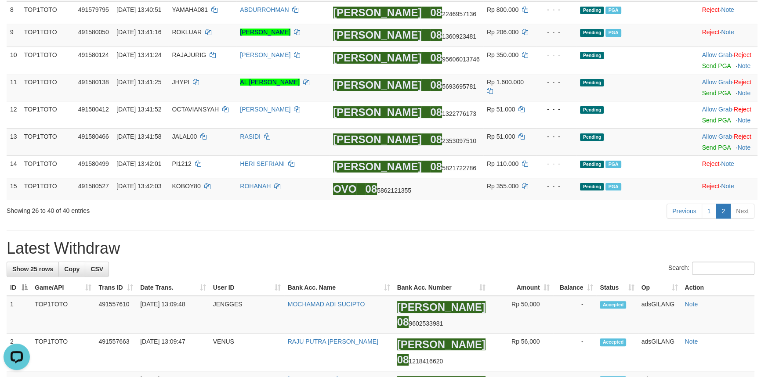
scroll to position [296, 0]
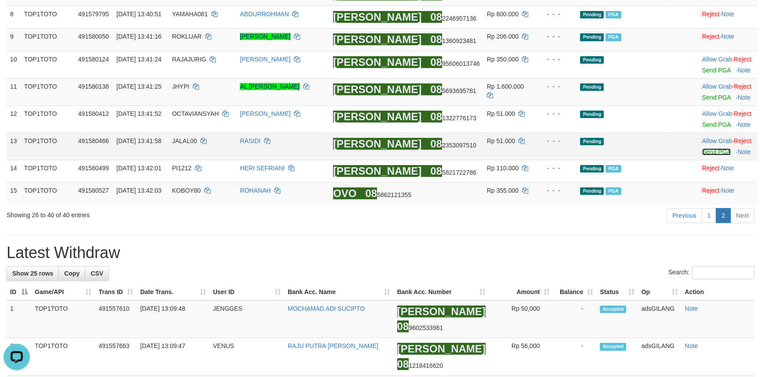
click at [702, 153] on link "Send PGA" at bounding box center [716, 151] width 29 height 7
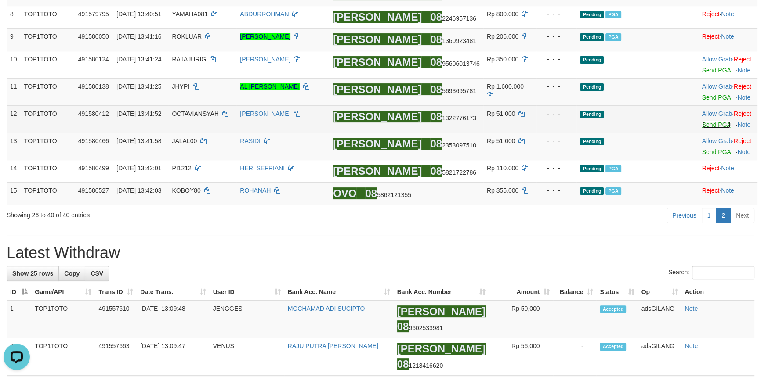
click at [702, 126] on link "Send PGA" at bounding box center [716, 124] width 29 height 7
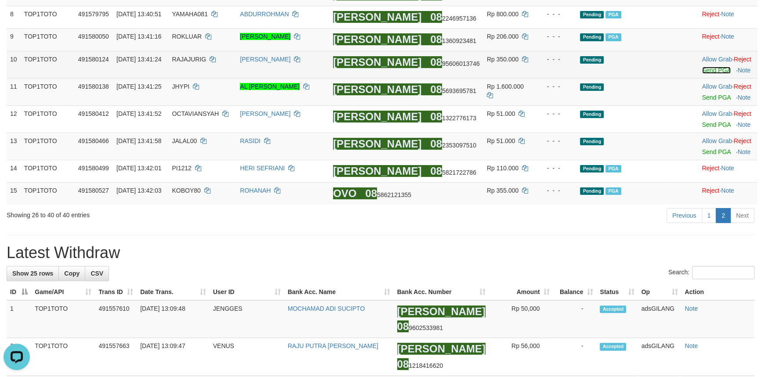
click at [708, 71] on link "Send PGA" at bounding box center [716, 70] width 29 height 7
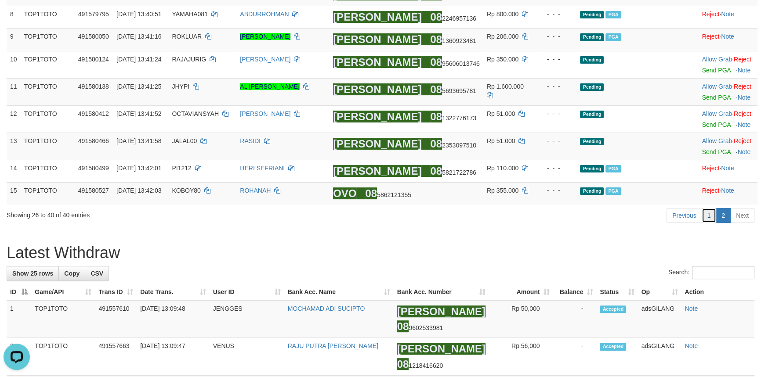
click at [710, 219] on link "1" at bounding box center [708, 215] width 15 height 15
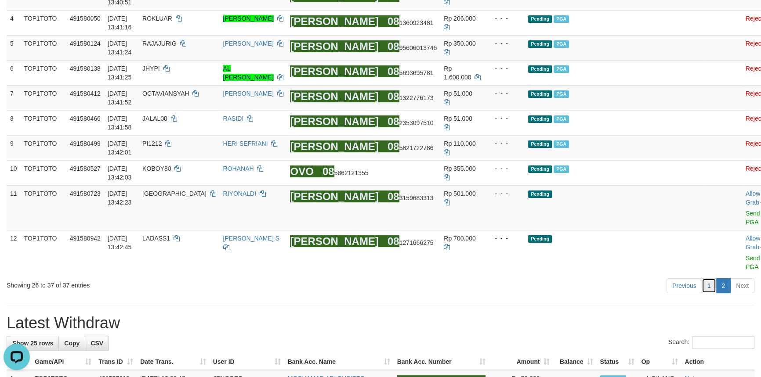
click at [708, 278] on link "1" at bounding box center [708, 285] width 15 height 15
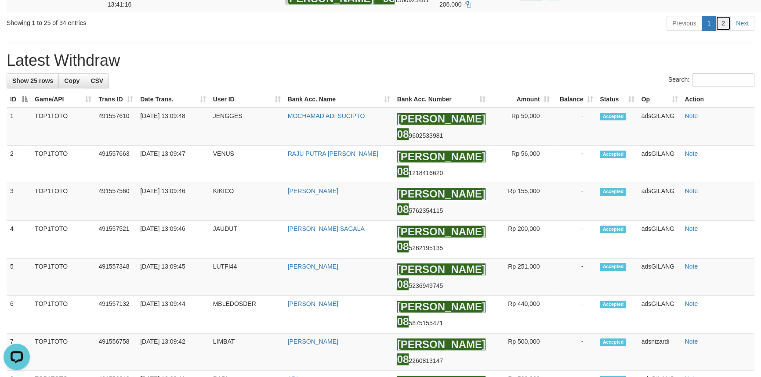
click at [725, 31] on link "2" at bounding box center [722, 23] width 15 height 15
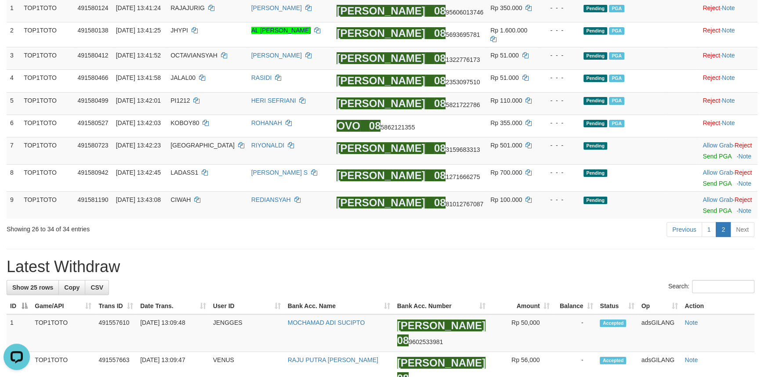
click at [517, 259] on h1 "Latest Withdraw" at bounding box center [381, 267] width 748 height 18
click at [710, 209] on link "Send PGA" at bounding box center [716, 210] width 29 height 7
click at [709, 181] on link "Send PGA" at bounding box center [716, 183] width 29 height 7
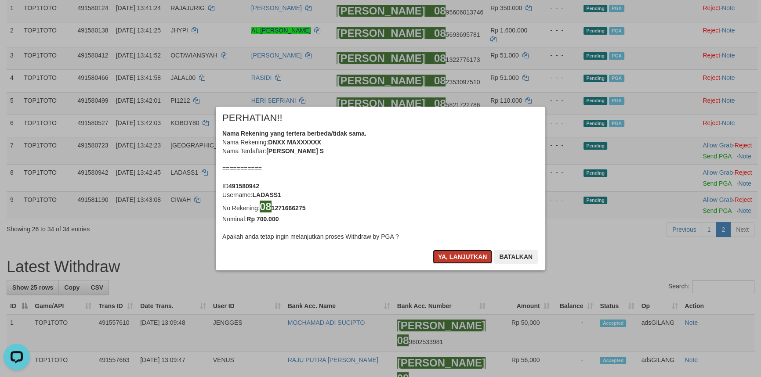
click at [462, 256] on button "Ya, lanjutkan" at bounding box center [463, 257] width 60 height 14
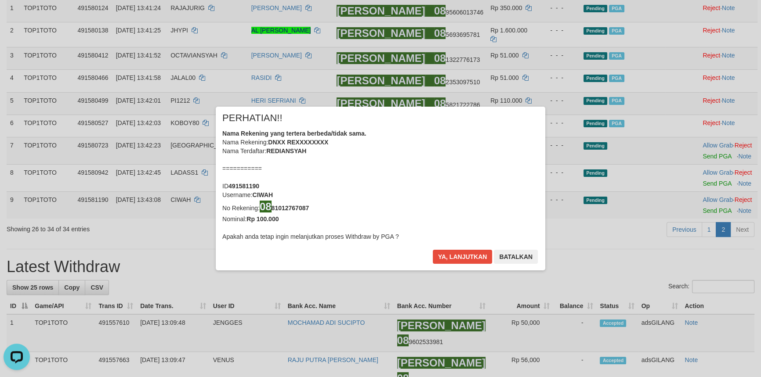
scroll to position [133, 0]
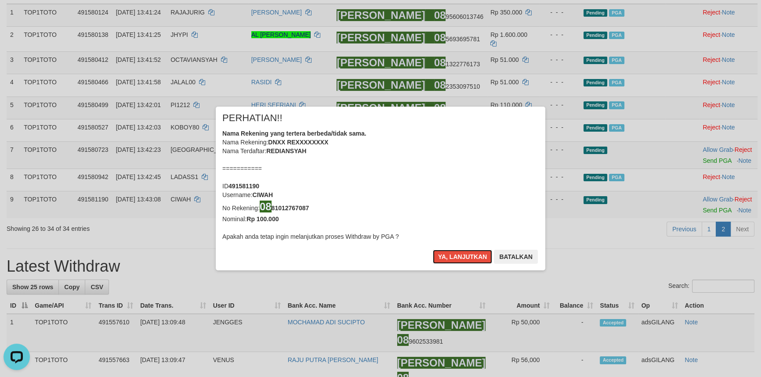
click at [462, 256] on button "Ya, lanjutkan" at bounding box center [463, 257] width 60 height 14
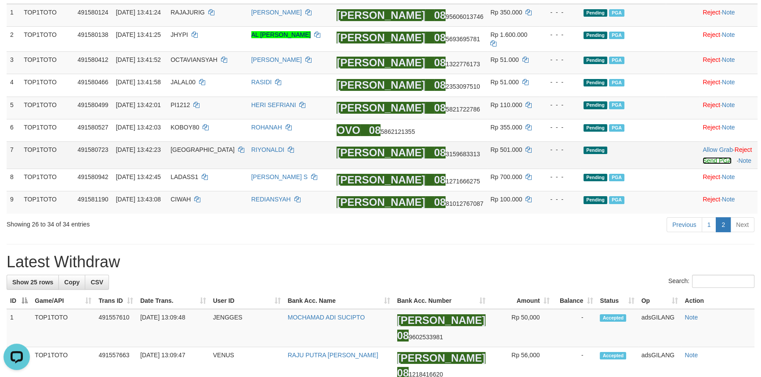
click at [705, 159] on link "Send PGA" at bounding box center [716, 160] width 29 height 7
click at [711, 224] on link "1" at bounding box center [708, 224] width 15 height 15
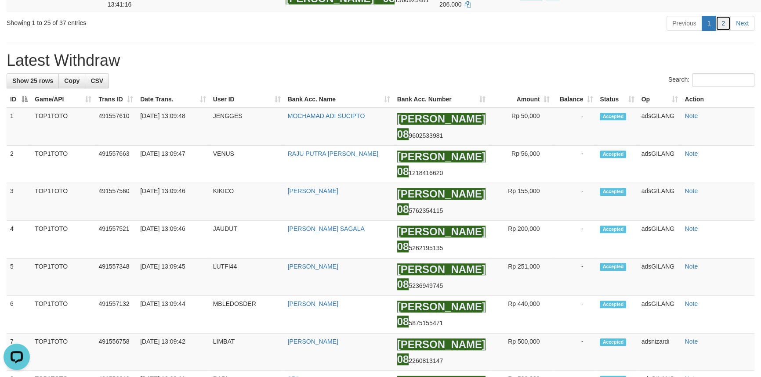
click at [723, 31] on link "2" at bounding box center [722, 23] width 15 height 15
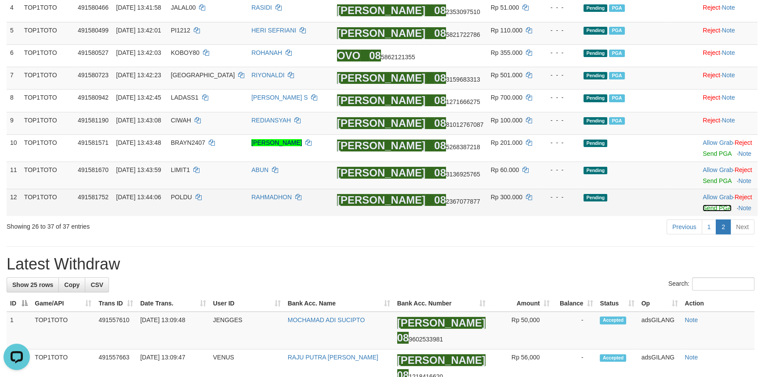
click at [702, 207] on link "Send PGA" at bounding box center [716, 208] width 29 height 7
click at [707, 175] on div at bounding box center [727, 175] width 51 height 2
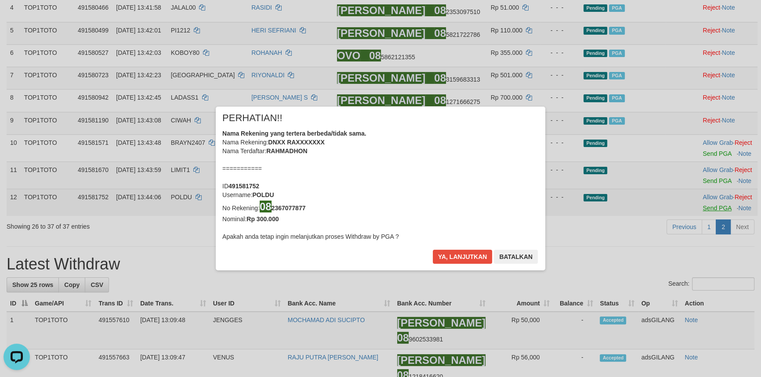
click at [704, 177] on div "× PERHATIAN!! Nama Rekening yang tertera berbeda/tidak sama. Nama Rekening: DNX…" at bounding box center [380, 188] width 761 height 199
click at [460, 257] on button "Ya, lanjutkan" at bounding box center [463, 257] width 60 height 14
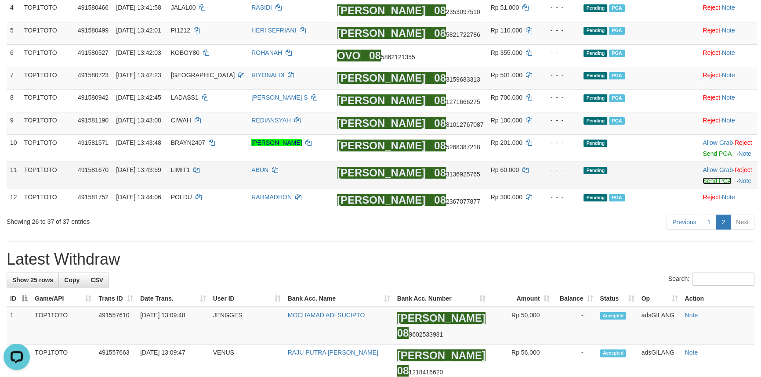
click at [702, 181] on link "Send PGA" at bounding box center [716, 180] width 29 height 7
click at [699, 148] on td "Allow Grab · Reject Send PGA · Note" at bounding box center [728, 147] width 58 height 27
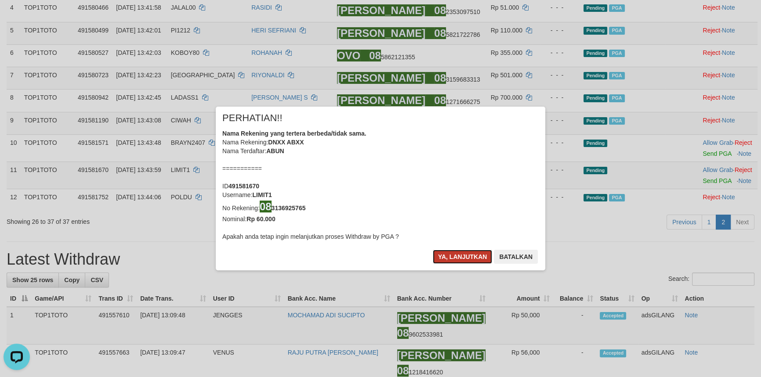
click at [462, 255] on button "Ya, lanjutkan" at bounding box center [463, 257] width 60 height 14
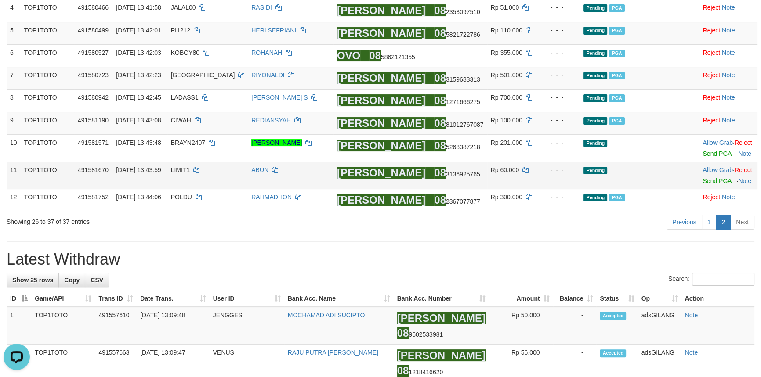
scroll to position [203, 0]
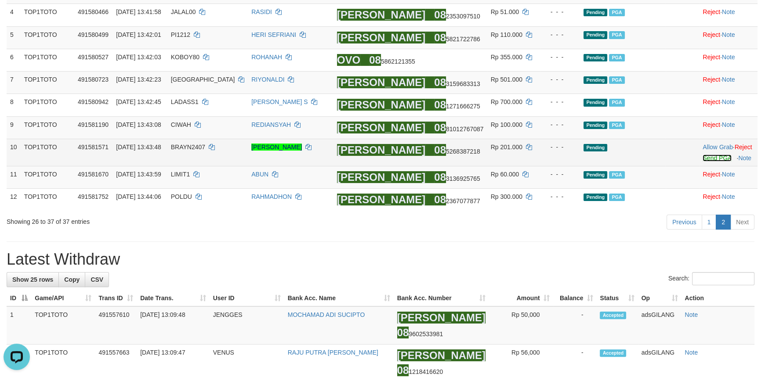
click at [704, 160] on link "Send PGA" at bounding box center [716, 158] width 29 height 7
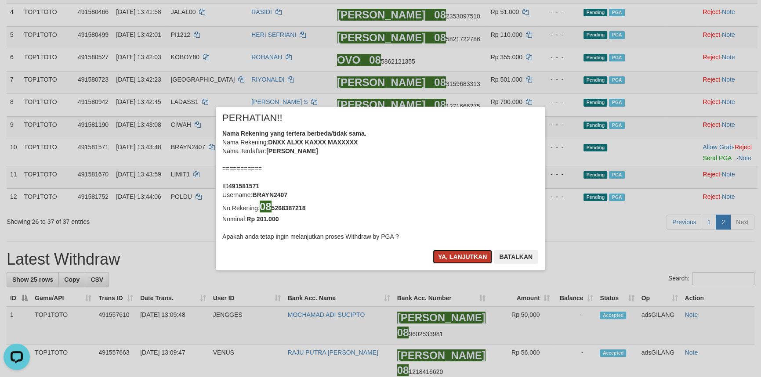
click at [465, 252] on button "Ya, lanjutkan" at bounding box center [463, 257] width 60 height 14
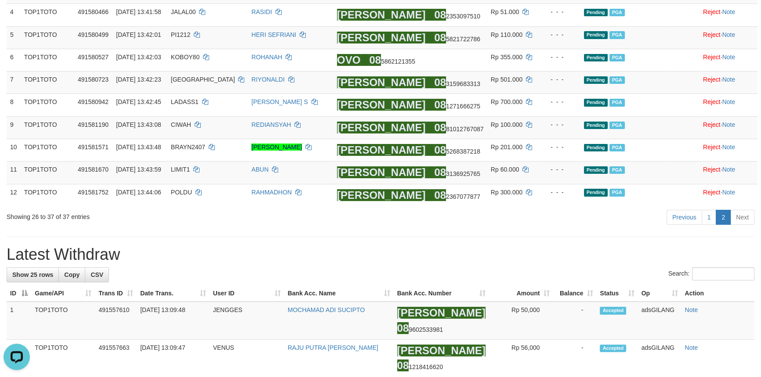
scroll to position [199, 0]
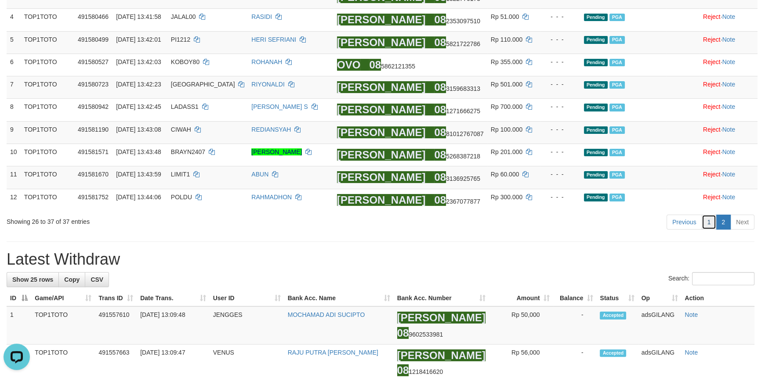
click at [710, 217] on link "1" at bounding box center [708, 222] width 15 height 15
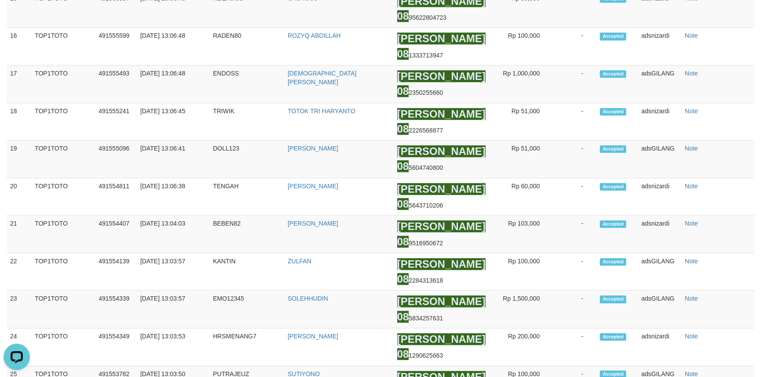
scroll to position [237, 0]
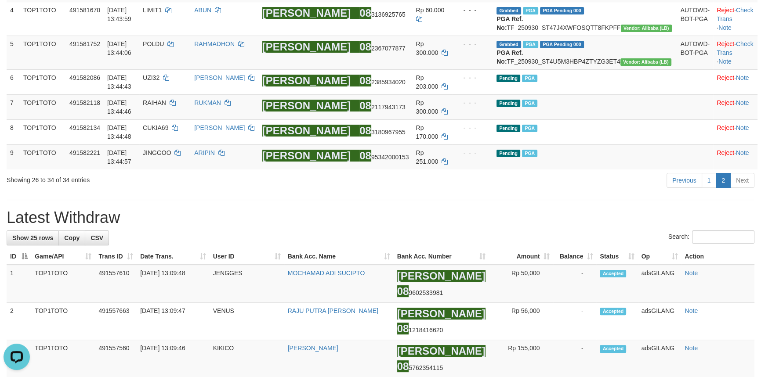
click at [494, 227] on h1 "Latest Withdraw" at bounding box center [381, 218] width 748 height 18
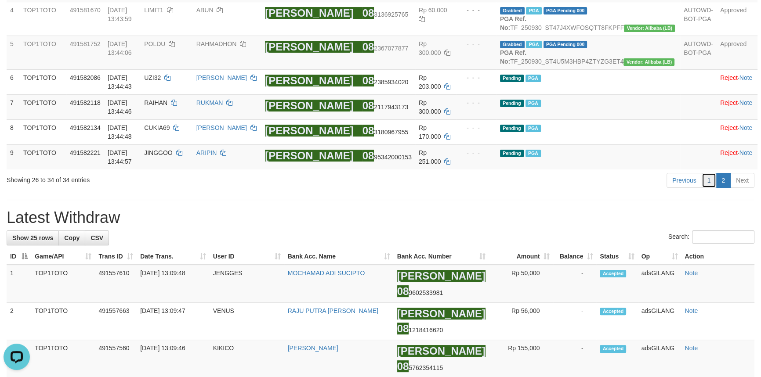
click at [708, 188] on link "1" at bounding box center [708, 180] width 15 height 15
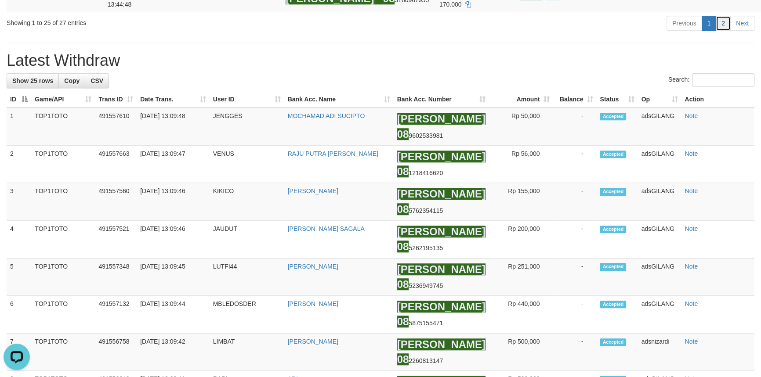
click at [721, 31] on link "2" at bounding box center [722, 23] width 15 height 15
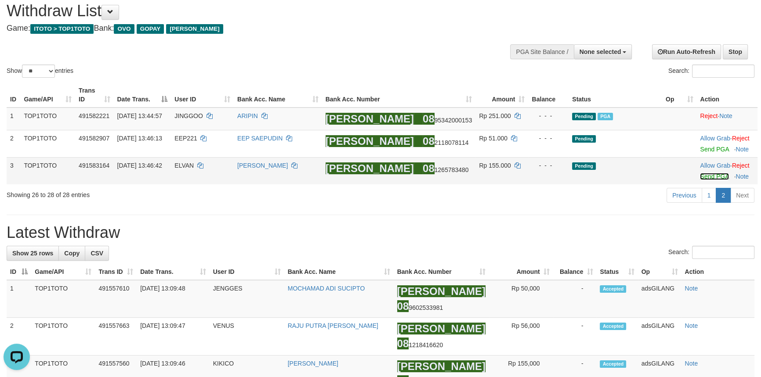
click at [700, 174] on link "Send PGA" at bounding box center [714, 176] width 29 height 7
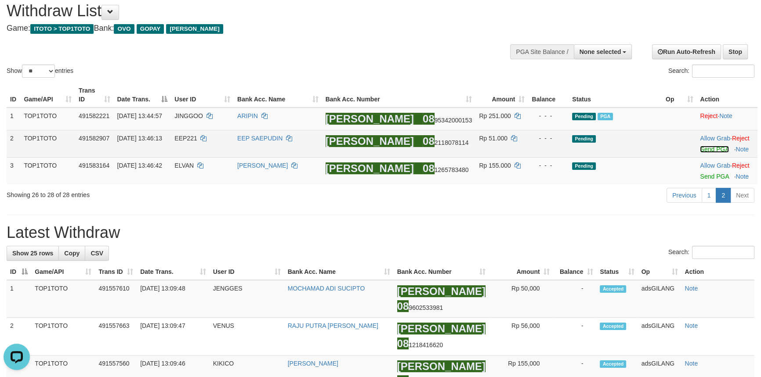
click at [704, 149] on link "Send PGA" at bounding box center [714, 149] width 29 height 7
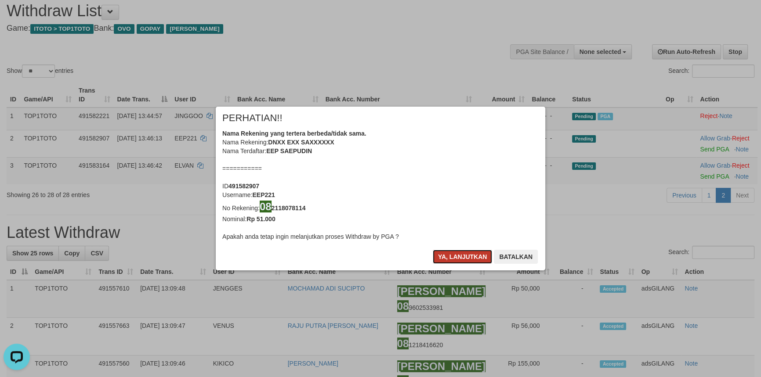
click at [450, 255] on button "Ya, lanjutkan" at bounding box center [463, 257] width 60 height 14
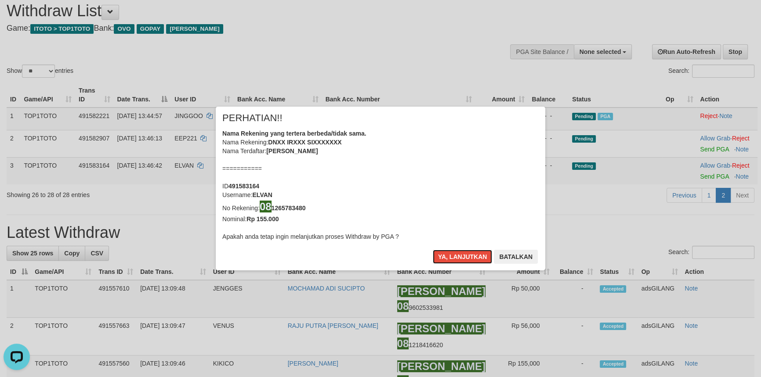
click at [450, 255] on button "Ya, lanjutkan" at bounding box center [463, 257] width 60 height 14
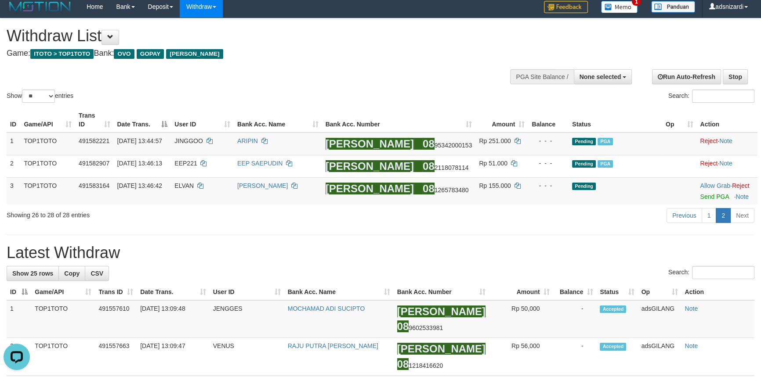
scroll to position [0, 0]
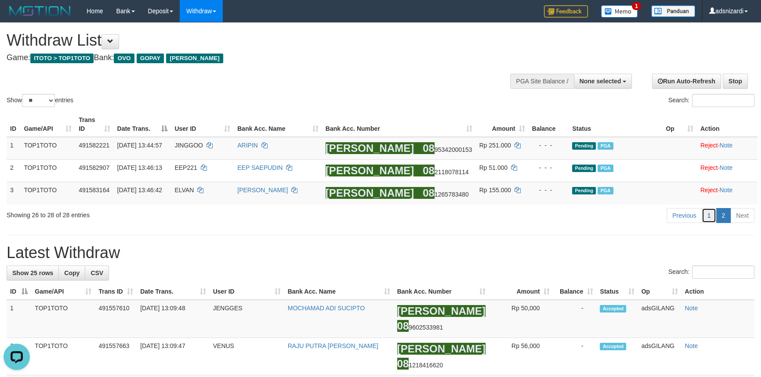
click at [709, 213] on link "1" at bounding box center [708, 215] width 15 height 15
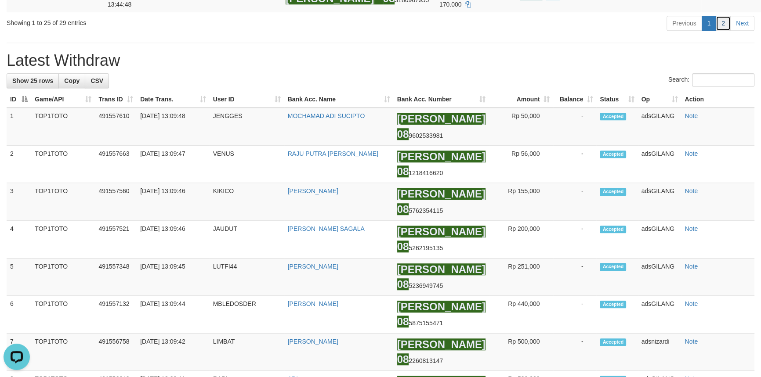
click at [721, 31] on link "2" at bounding box center [722, 23] width 15 height 15
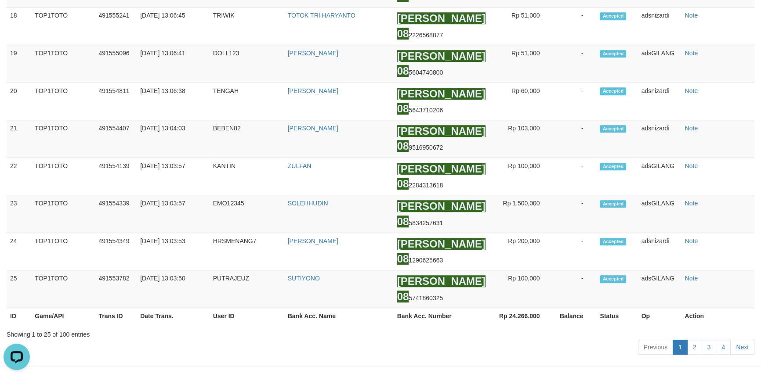
scroll to position [35, 0]
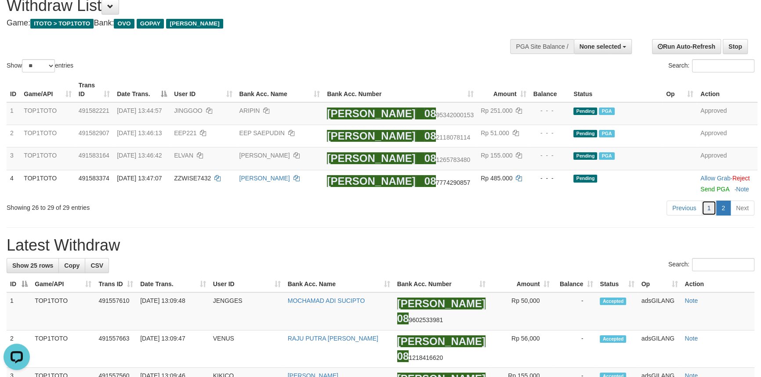
click at [708, 212] on link "1" at bounding box center [708, 208] width 15 height 15
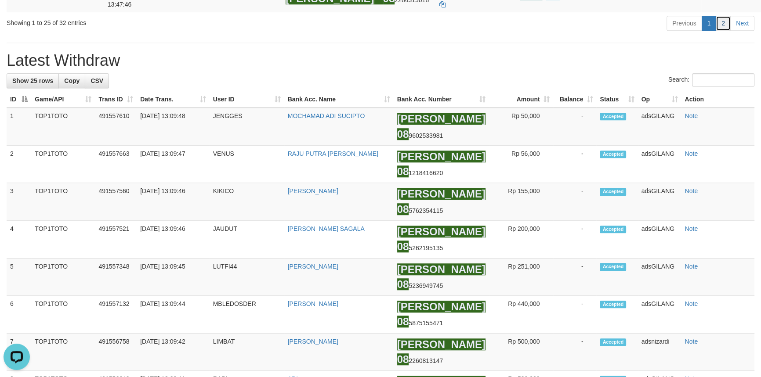
click at [723, 31] on link "2" at bounding box center [722, 23] width 15 height 15
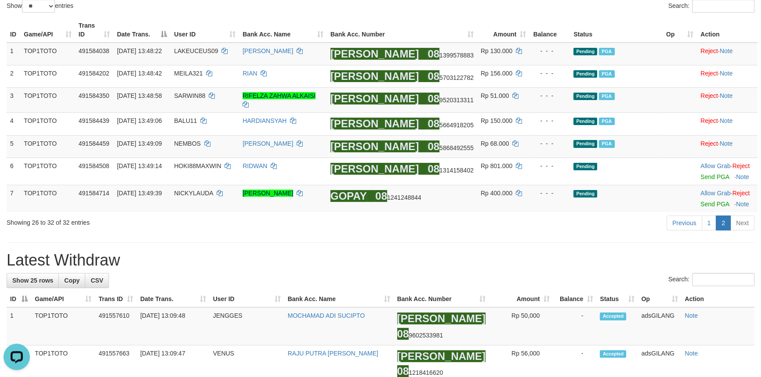
click at [375, 276] on div "Search:" at bounding box center [381, 280] width 748 height 15
click at [703, 203] on link "Send PGA" at bounding box center [714, 204] width 29 height 7
click at [701, 173] on link "Send PGA" at bounding box center [714, 176] width 29 height 7
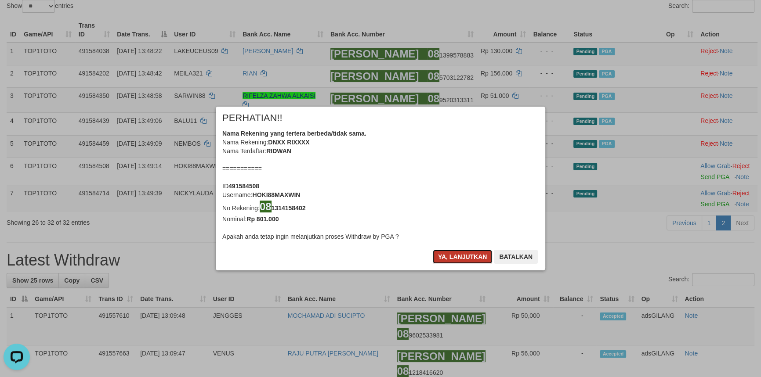
click at [449, 254] on button "Ya, lanjutkan" at bounding box center [463, 257] width 60 height 14
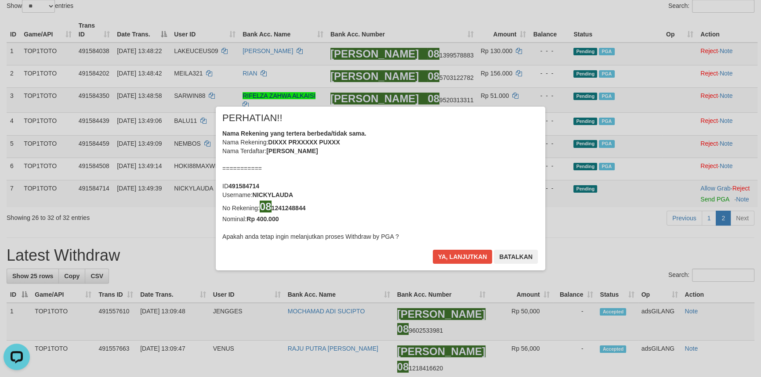
scroll to position [90, 0]
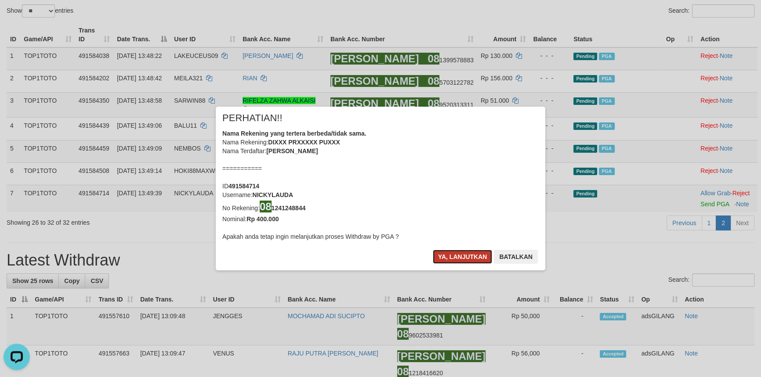
click at [449, 254] on button "Ya, lanjutkan" at bounding box center [463, 257] width 60 height 14
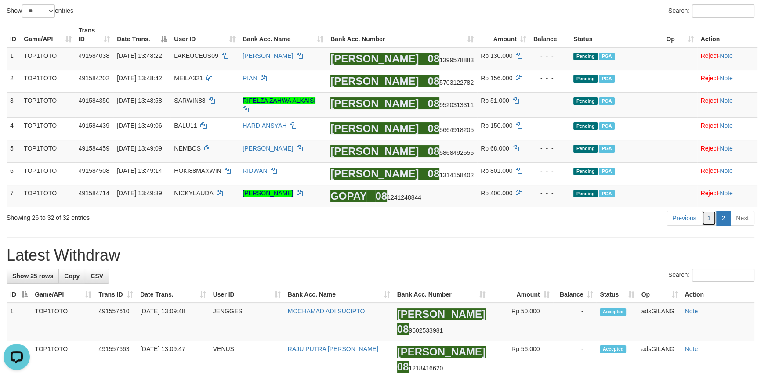
click at [713, 215] on link "1" at bounding box center [708, 218] width 15 height 15
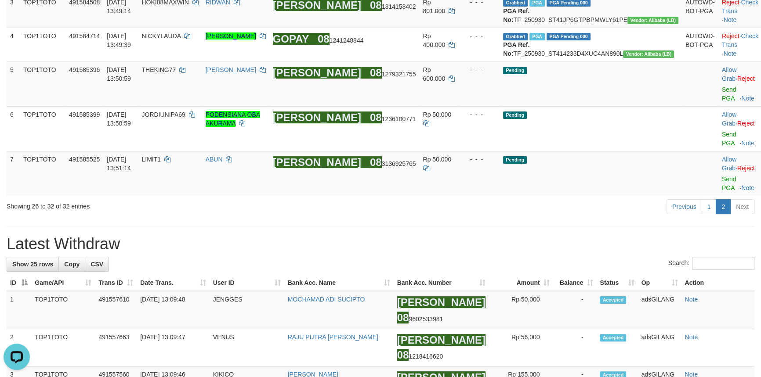
click at [414, 235] on h1 "Latest Withdraw" at bounding box center [381, 244] width 748 height 18
click at [722, 176] on link "Send PGA" at bounding box center [729, 184] width 14 height 16
click at [722, 142] on link "Send PGA" at bounding box center [729, 139] width 14 height 16
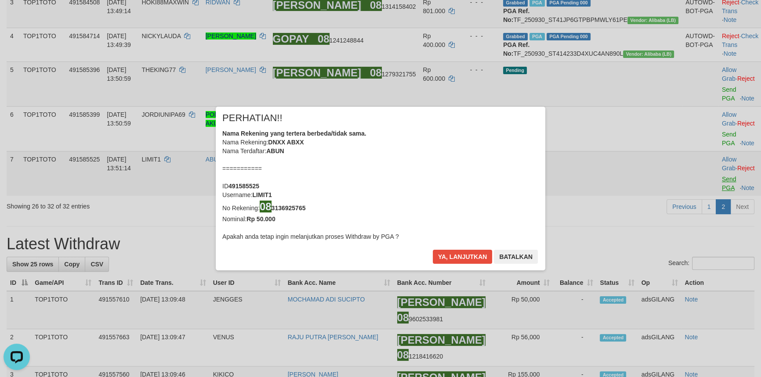
click at [710, 119] on div "× PERHATIAN!! Nama Rekening yang tertera berbeda/tidak sama. Nama Rekening: DNX…" at bounding box center [380, 188] width 761 height 199
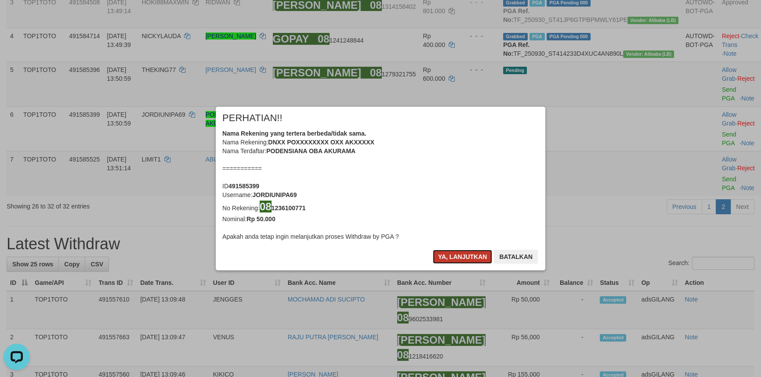
click at [464, 257] on button "Ya, lanjutkan" at bounding box center [463, 257] width 60 height 14
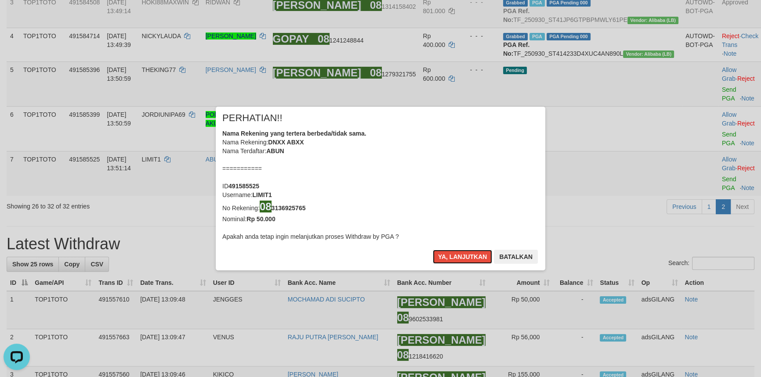
click at [464, 257] on button "Ya, lanjutkan" at bounding box center [463, 257] width 60 height 14
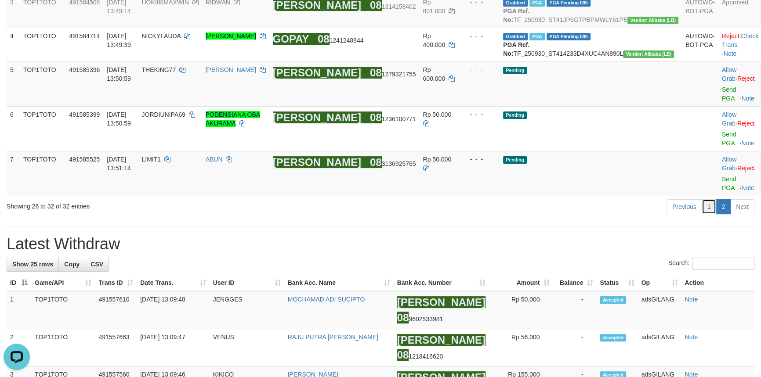
click at [711, 199] on link "1" at bounding box center [708, 206] width 15 height 15
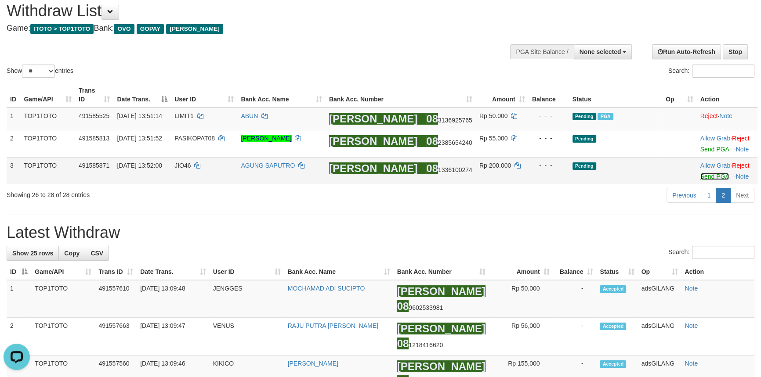
click at [705, 175] on link "Send PGA" at bounding box center [714, 176] width 29 height 7
click at [706, 149] on link "Send PGA" at bounding box center [714, 149] width 29 height 7
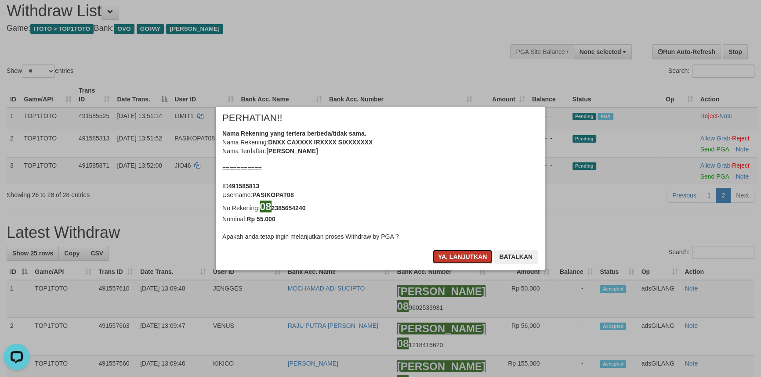
click at [447, 259] on button "Ya, lanjutkan" at bounding box center [463, 257] width 60 height 14
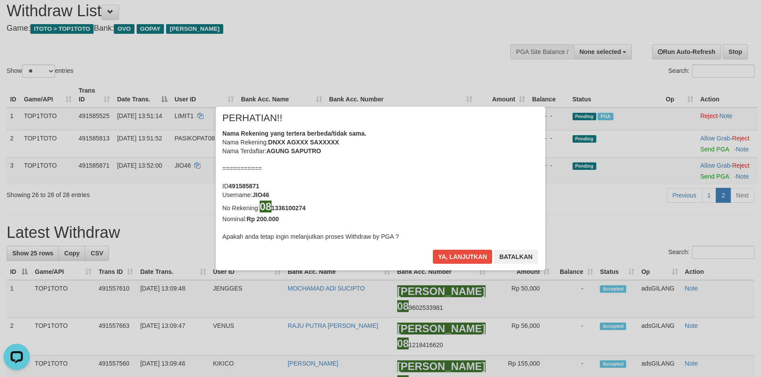
click at [447, 259] on div "× PERHATIAN!! Nama Rekening yang tertera berbeda/tidak sama. Nama Rekening: DNX…" at bounding box center [380, 188] width 343 height 163
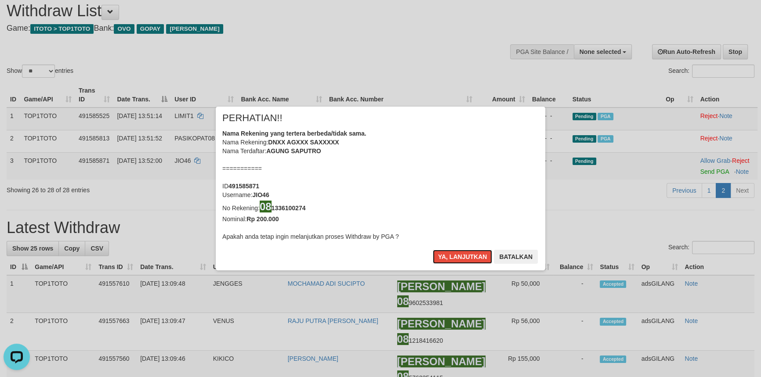
click at [447, 259] on button "Ya, lanjutkan" at bounding box center [463, 257] width 60 height 14
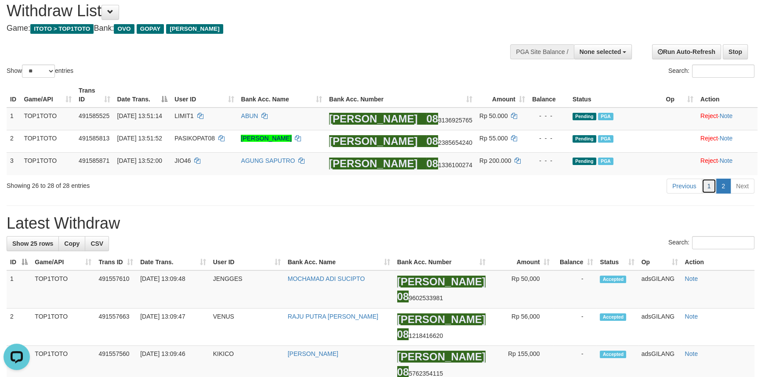
click at [711, 186] on link "1" at bounding box center [708, 186] width 15 height 15
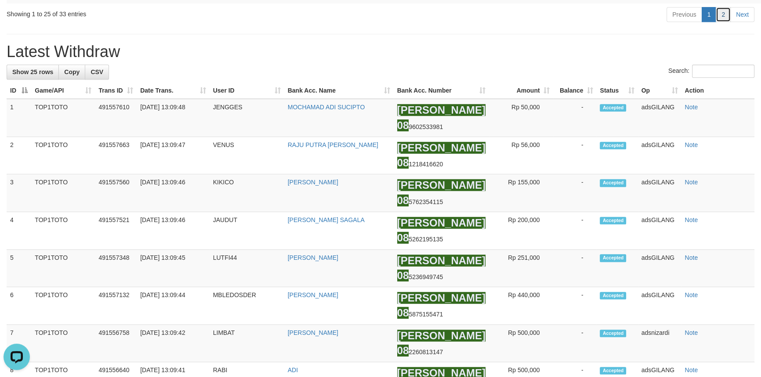
click at [721, 22] on link "2" at bounding box center [722, 14] width 15 height 15
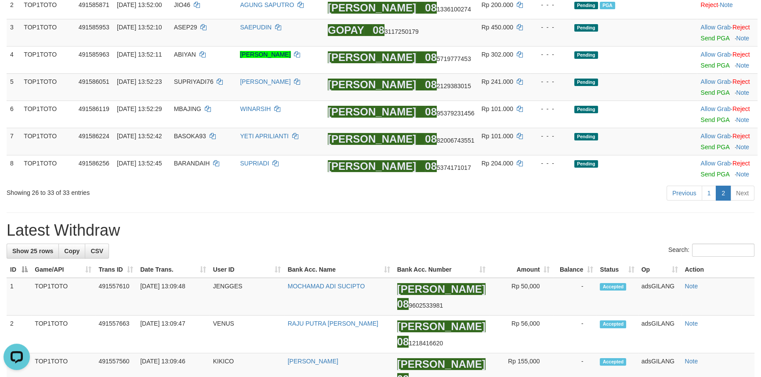
click at [557, 213] on hr at bounding box center [381, 213] width 748 height 0
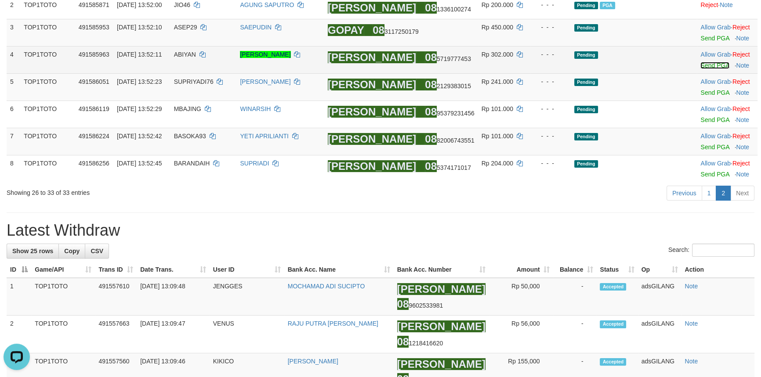
click at [711, 66] on link "Send PGA" at bounding box center [714, 65] width 29 height 7
click at [704, 36] on td "Allow Grab · Reject Send PGA · Note" at bounding box center [727, 32] width 61 height 27
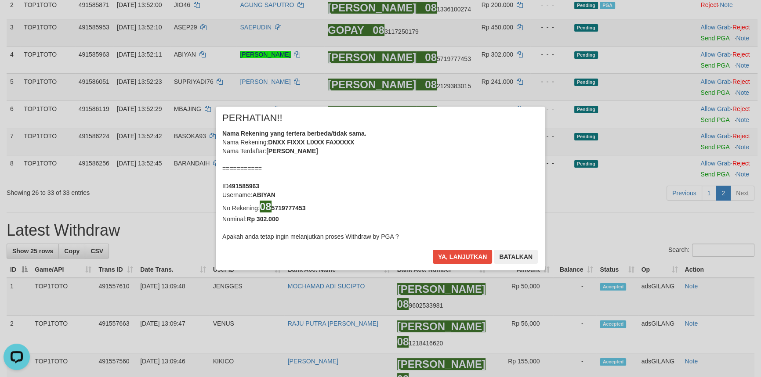
click at [703, 40] on div "× PERHATIAN!! Nama Rekening yang tertera berbeda/tidak sama. Nama Rekening: DNX…" at bounding box center [380, 188] width 761 height 377
click at [451, 254] on button "Ya, lanjutkan" at bounding box center [463, 257] width 60 height 14
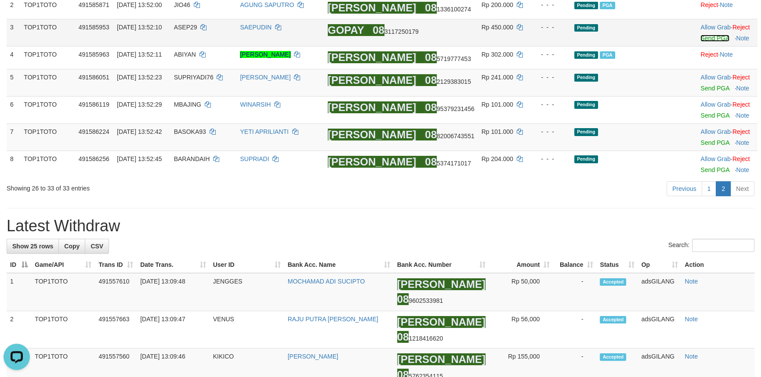
click at [712, 39] on link "Send PGA" at bounding box center [714, 38] width 29 height 7
click at [705, 195] on link "1" at bounding box center [708, 188] width 15 height 15
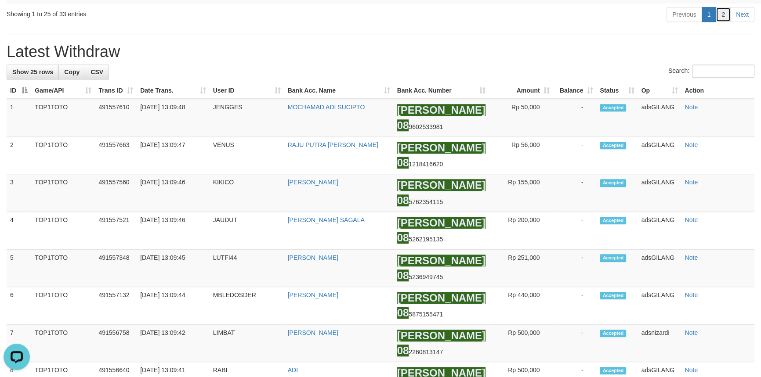
click at [722, 22] on link "2" at bounding box center [722, 14] width 15 height 15
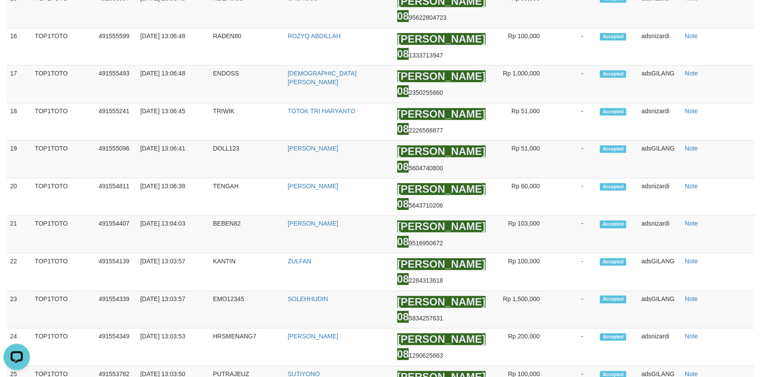
scroll to position [141, 0]
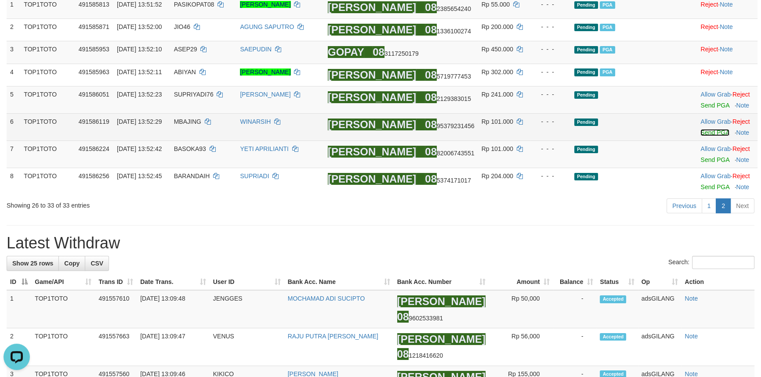
click at [705, 134] on link "Send PGA" at bounding box center [714, 132] width 29 height 7
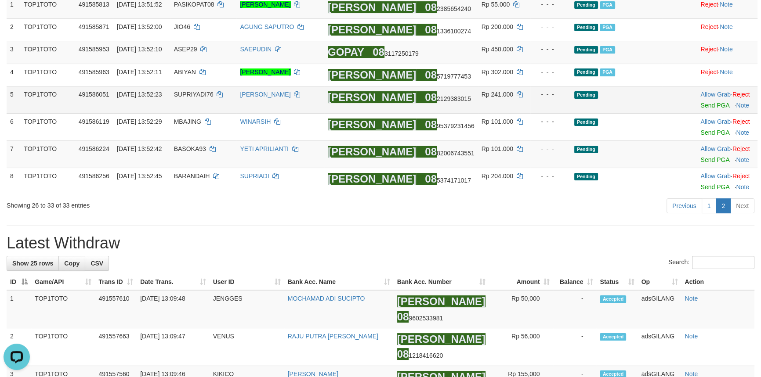
click at [701, 111] on td "Allow Grab · Reject Send PGA · Note" at bounding box center [727, 99] width 61 height 27
click at [702, 108] on link "Send PGA" at bounding box center [714, 105] width 29 height 7
click at [712, 207] on link "1" at bounding box center [708, 206] width 15 height 15
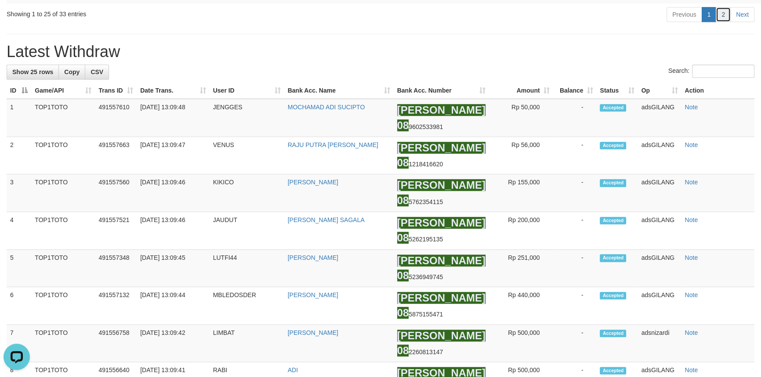
click at [719, 22] on link "2" at bounding box center [722, 14] width 15 height 15
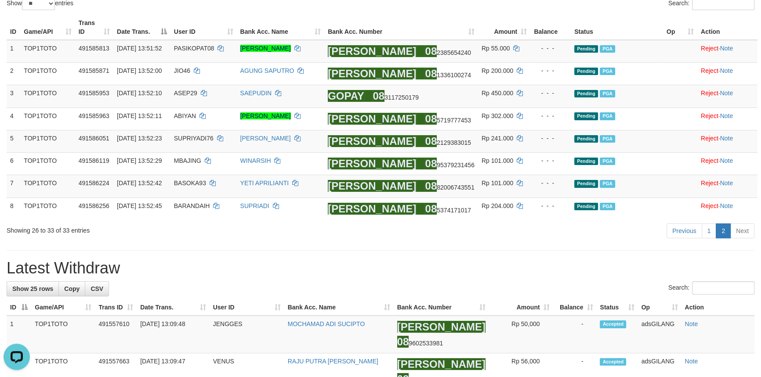
click at [344, 267] on h1 "Latest Withdraw" at bounding box center [381, 269] width 748 height 18
click at [707, 233] on link "1" at bounding box center [708, 231] width 15 height 15
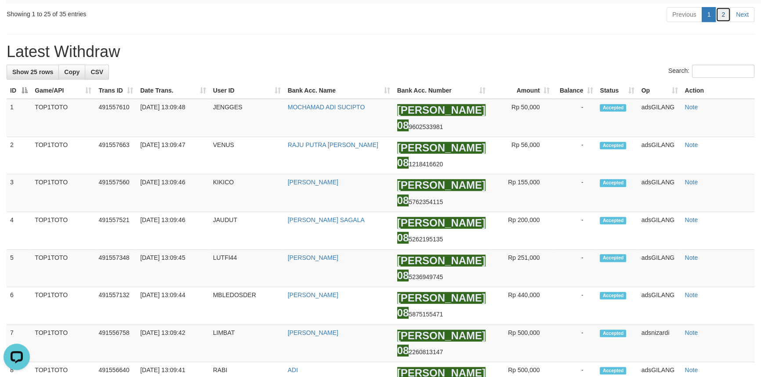
click at [729, 22] on link "2" at bounding box center [722, 14] width 15 height 15
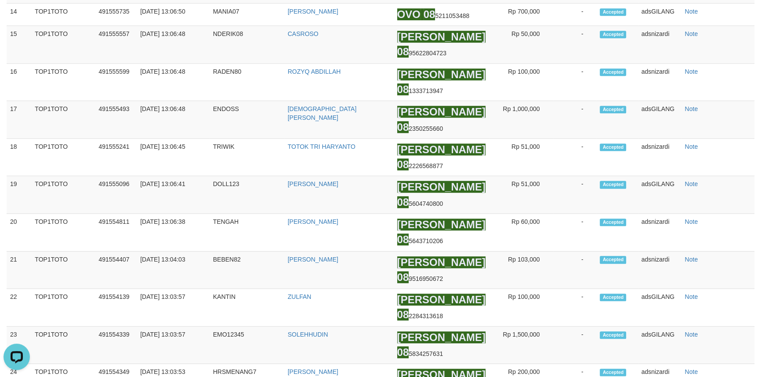
scroll to position [152, 0]
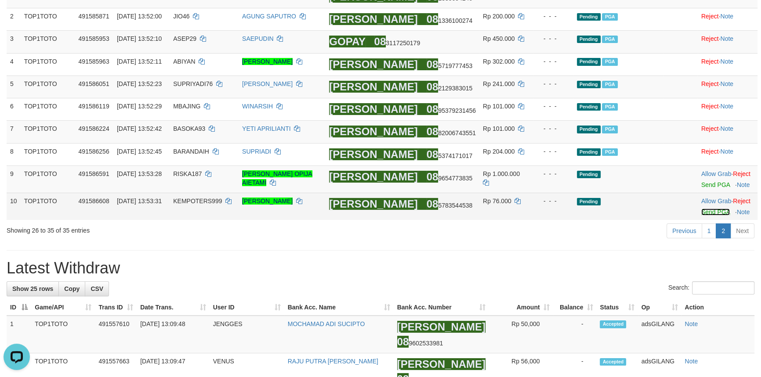
click at [709, 213] on link "Send PGA" at bounding box center [715, 212] width 29 height 7
click at [712, 190] on td "Allow Grab · Reject Send PGA · Note" at bounding box center [727, 179] width 60 height 27
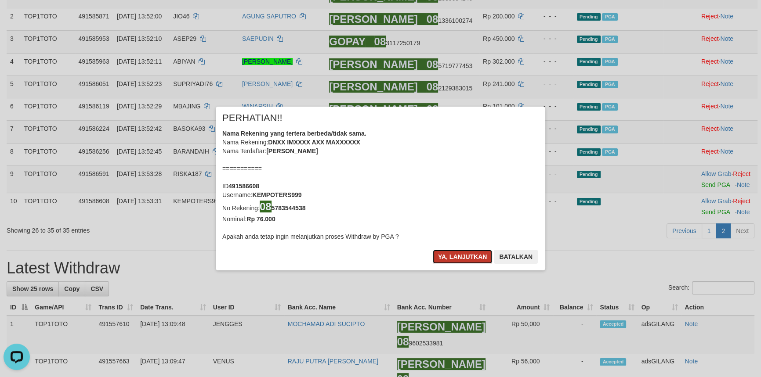
click at [461, 255] on button "Ya, lanjutkan" at bounding box center [463, 257] width 60 height 14
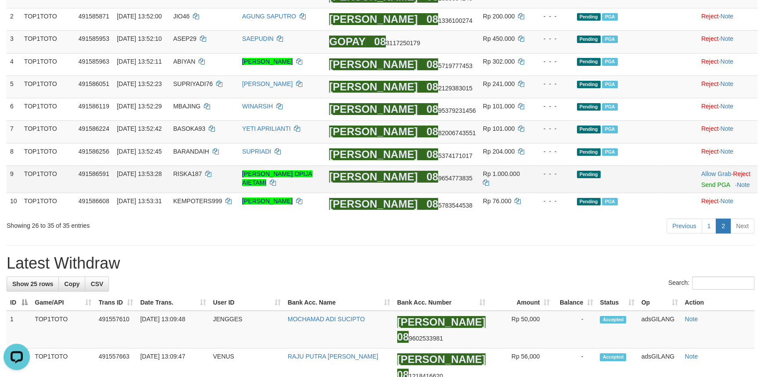
click at [704, 190] on td "Allow Grab · Reject Send PGA · Note" at bounding box center [727, 179] width 60 height 27
click at [705, 185] on link "Send PGA" at bounding box center [715, 184] width 29 height 7
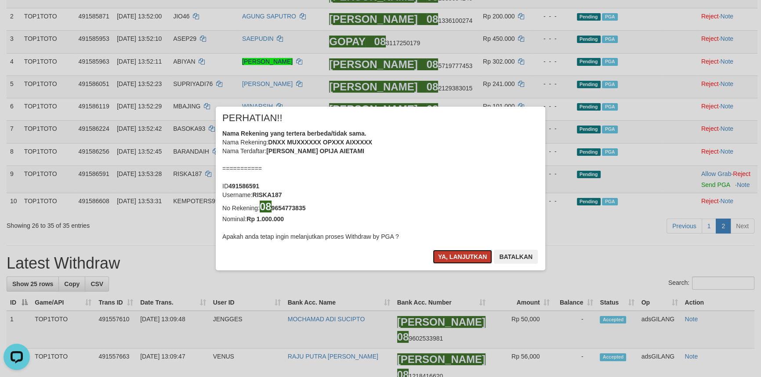
click at [453, 253] on button "Ya, lanjutkan" at bounding box center [463, 257] width 60 height 14
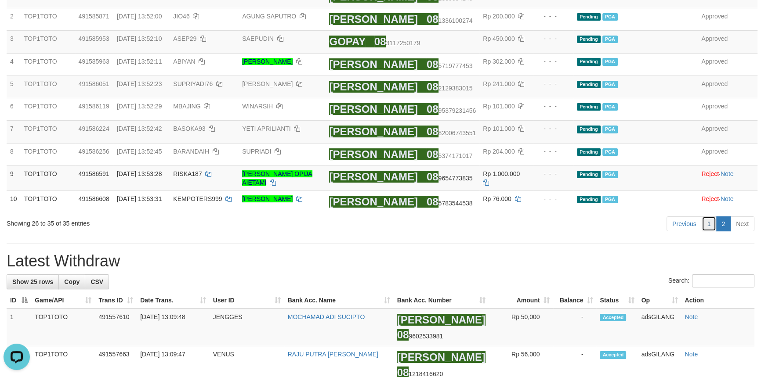
click at [712, 228] on link "1" at bounding box center [708, 224] width 15 height 15
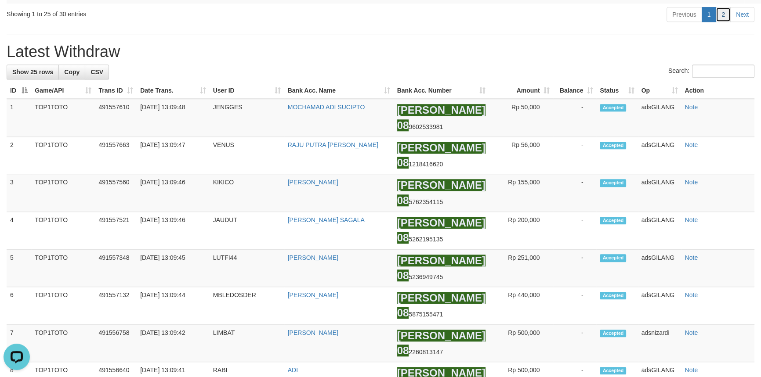
click at [724, 22] on link "2" at bounding box center [722, 14] width 15 height 15
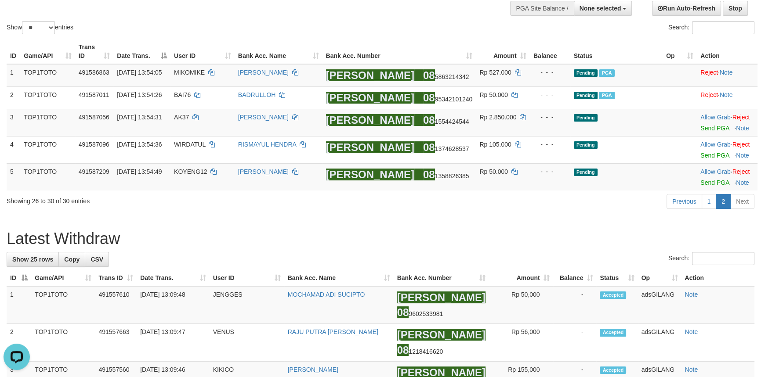
click at [706, 206] on link "1" at bounding box center [708, 201] width 15 height 15
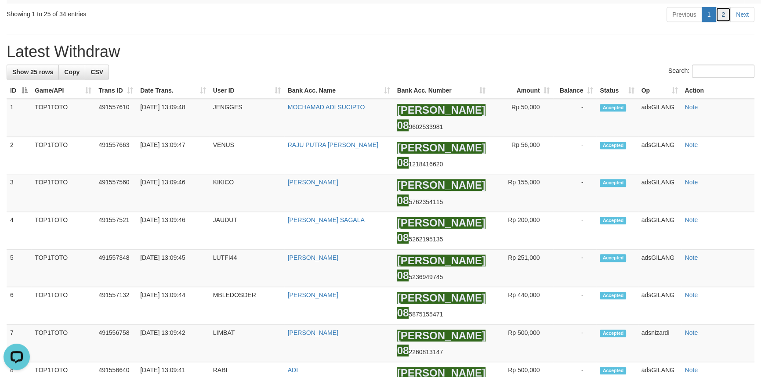
click at [721, 22] on link "2" at bounding box center [722, 14] width 15 height 15
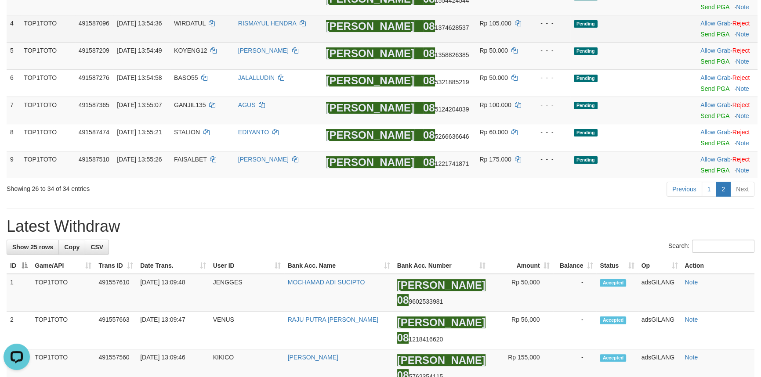
scroll to position [0, 0]
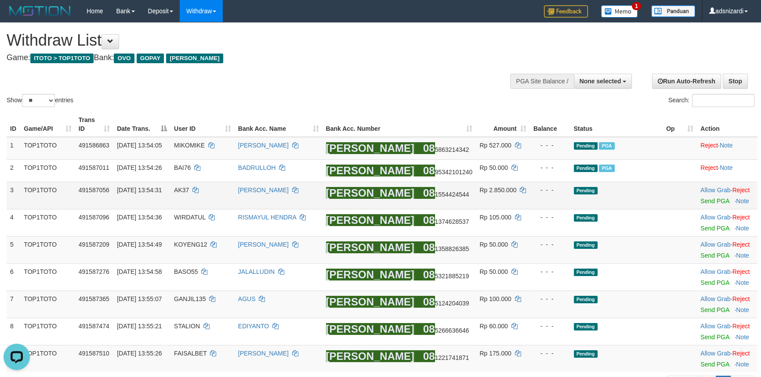
click at [621, 206] on td "Pending" at bounding box center [616, 195] width 92 height 27
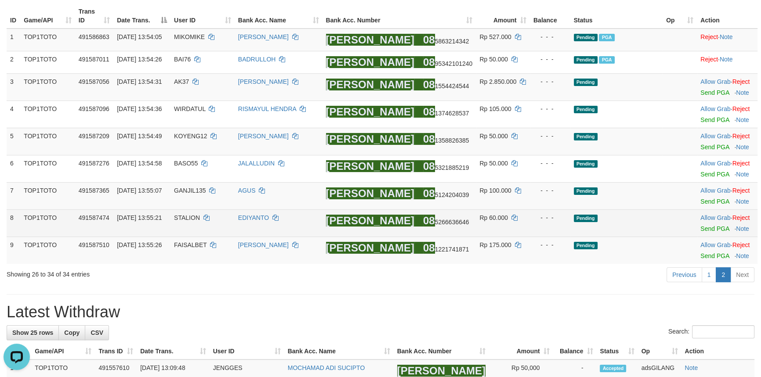
scroll to position [119, 0]
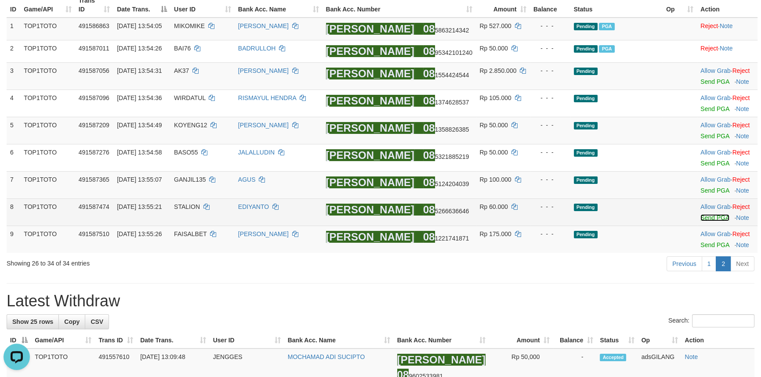
click at [705, 218] on link "Send PGA" at bounding box center [714, 217] width 29 height 7
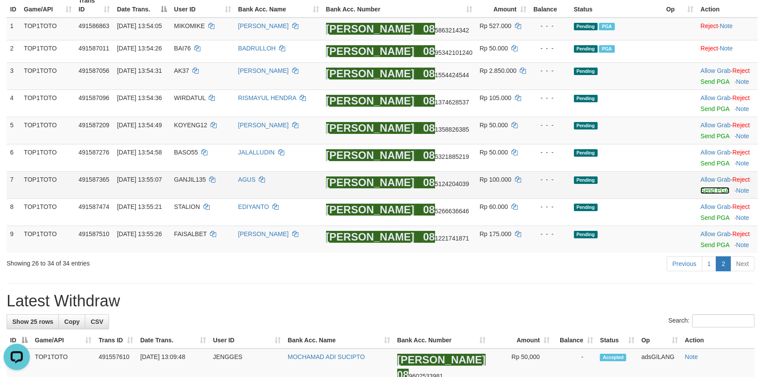
click at [706, 188] on link "Send PGA" at bounding box center [714, 190] width 29 height 7
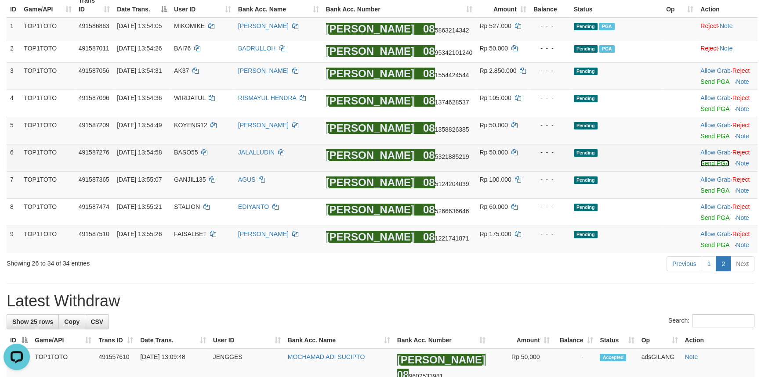
click at [704, 160] on link "Send PGA" at bounding box center [714, 163] width 29 height 7
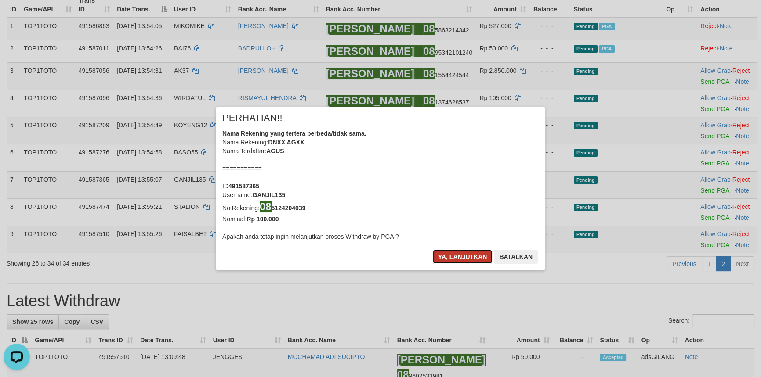
click at [467, 256] on button "Ya, lanjutkan" at bounding box center [463, 257] width 60 height 14
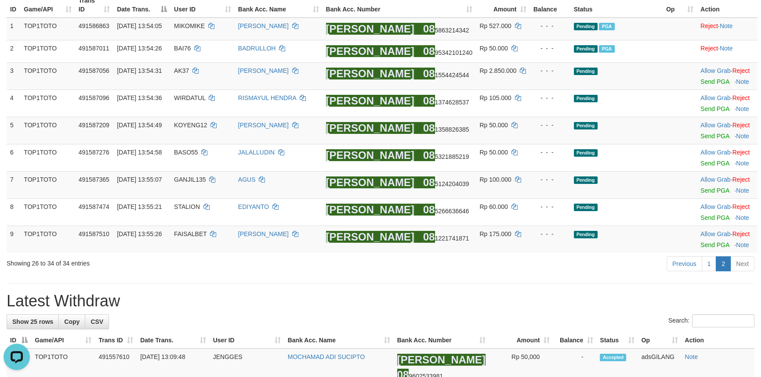
scroll to position [115, 0]
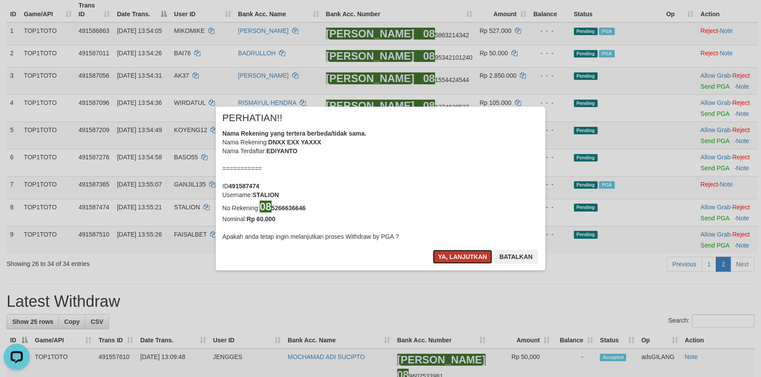
click at [454, 255] on button "Ya, lanjutkan" at bounding box center [463, 257] width 60 height 14
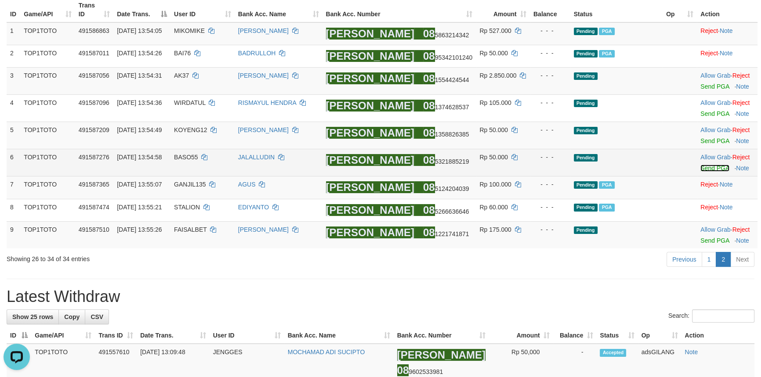
click at [705, 170] on link "Send PGA" at bounding box center [714, 168] width 29 height 7
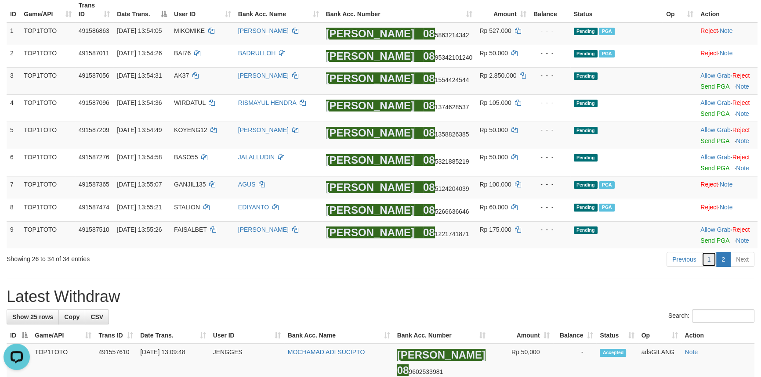
click at [713, 259] on link "1" at bounding box center [708, 259] width 15 height 15
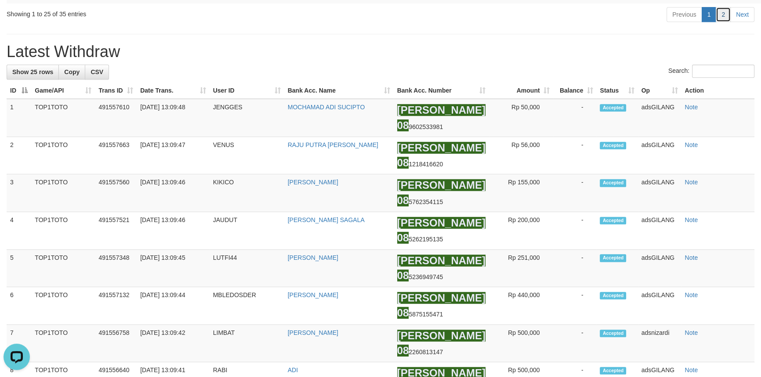
click at [725, 22] on link "2" at bounding box center [722, 14] width 15 height 15
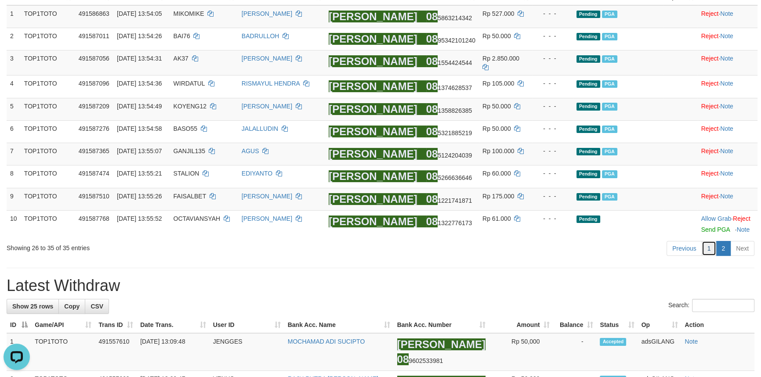
click at [711, 249] on link "1" at bounding box center [708, 248] width 15 height 15
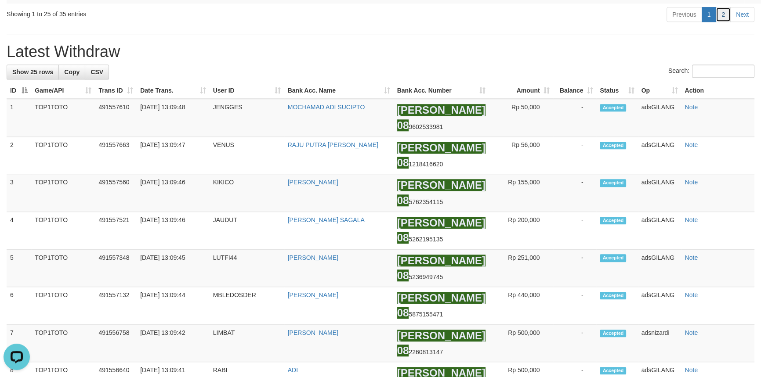
click at [725, 22] on link "2" at bounding box center [722, 14] width 15 height 15
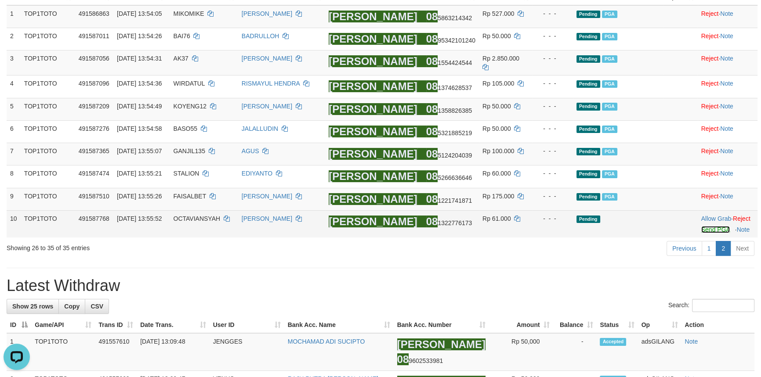
click at [706, 229] on link "Send PGA" at bounding box center [715, 229] width 29 height 7
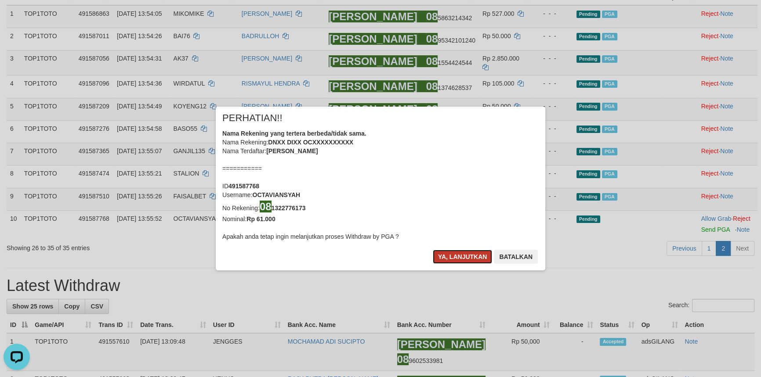
click at [460, 259] on button "Ya, lanjutkan" at bounding box center [463, 257] width 60 height 14
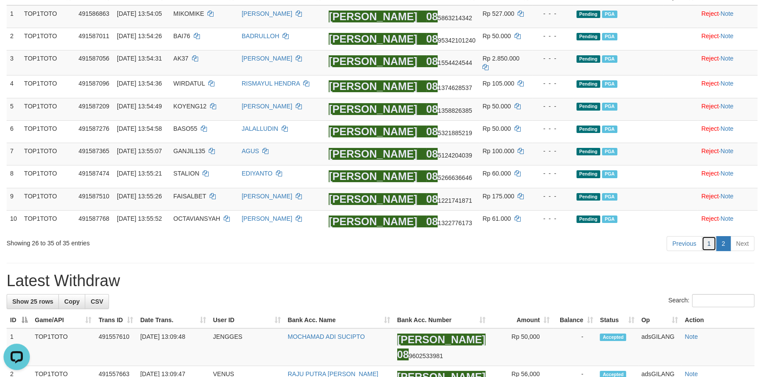
click at [710, 239] on link "1" at bounding box center [708, 243] width 15 height 15
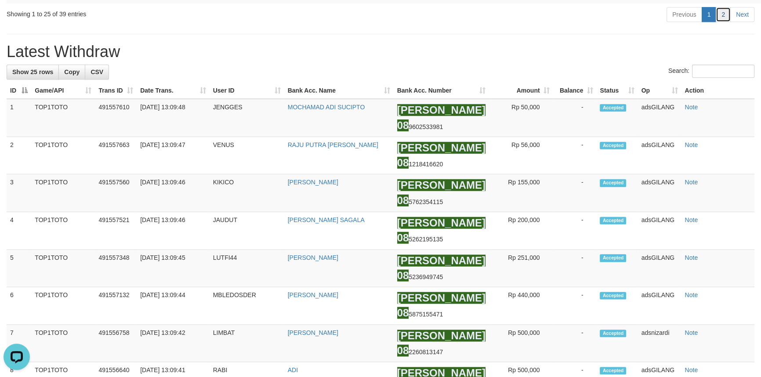
click at [720, 22] on link "2" at bounding box center [722, 14] width 15 height 15
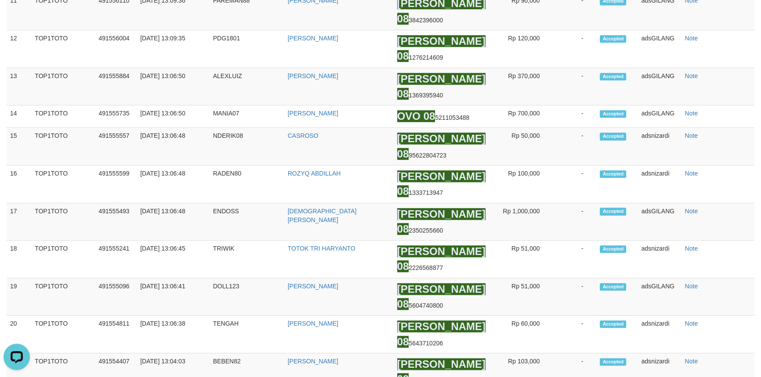
scroll to position [261, 0]
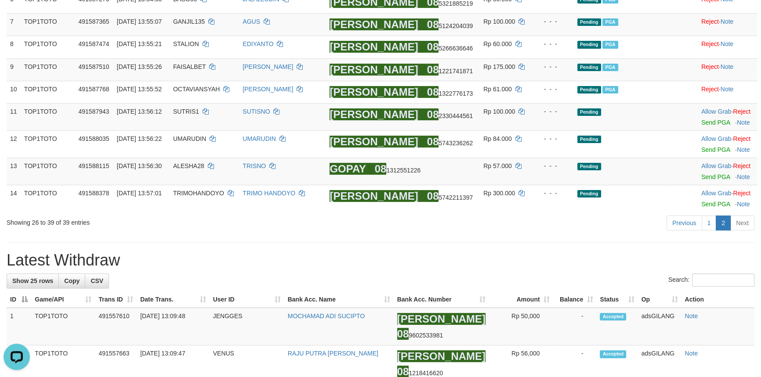
click at [710, 173] on link "Send PGA" at bounding box center [715, 176] width 29 height 7
click at [705, 146] on link "Send PGA" at bounding box center [715, 149] width 29 height 7
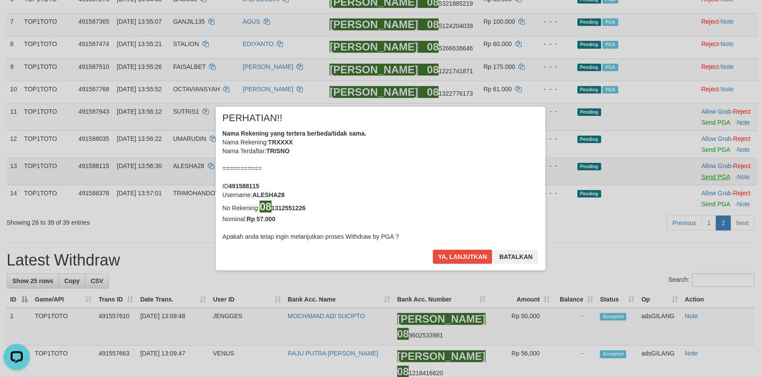
click at [705, 119] on div "× PERHATIAN!! Nama Rekening yang tertera berbeda/tidak sama. Nama Rekening: TRX…" at bounding box center [380, 188] width 761 height 199
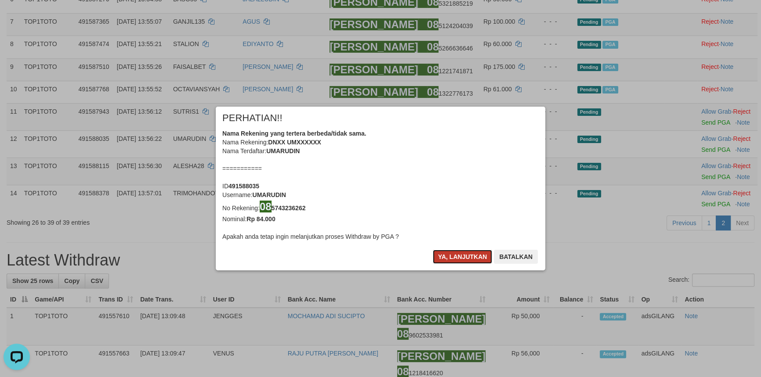
click at [451, 253] on button "Ya, lanjutkan" at bounding box center [463, 257] width 60 height 14
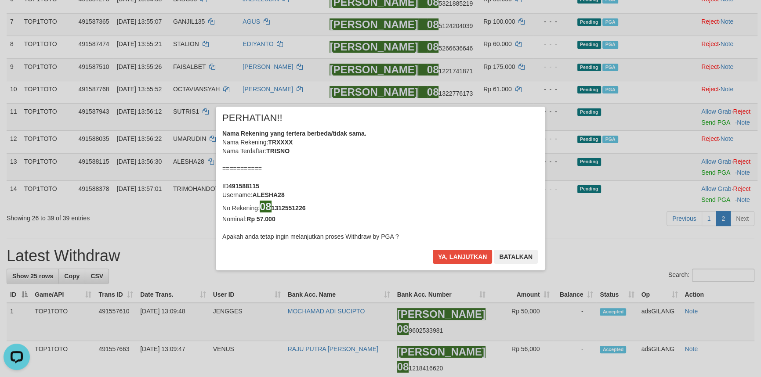
scroll to position [257, 0]
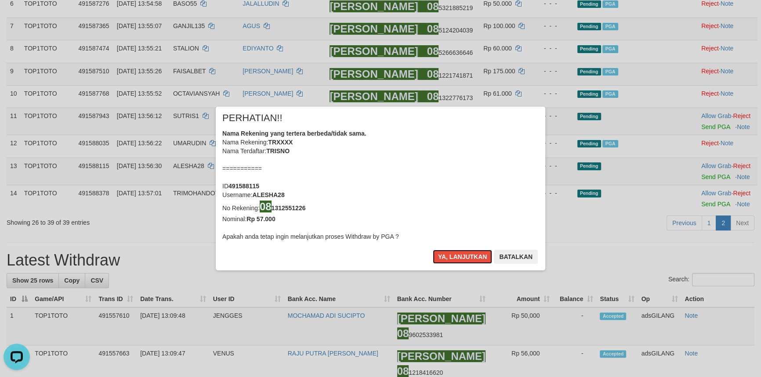
click at [451, 253] on button "Ya, lanjutkan" at bounding box center [463, 257] width 60 height 14
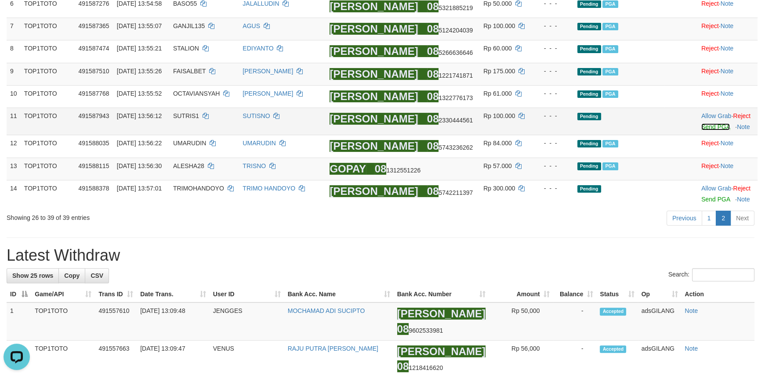
click at [711, 123] on link "Send PGA" at bounding box center [715, 126] width 29 height 7
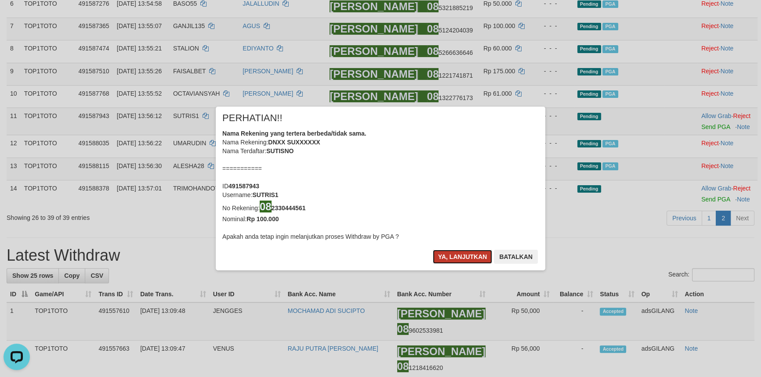
click at [461, 255] on button "Ya, lanjutkan" at bounding box center [463, 257] width 60 height 14
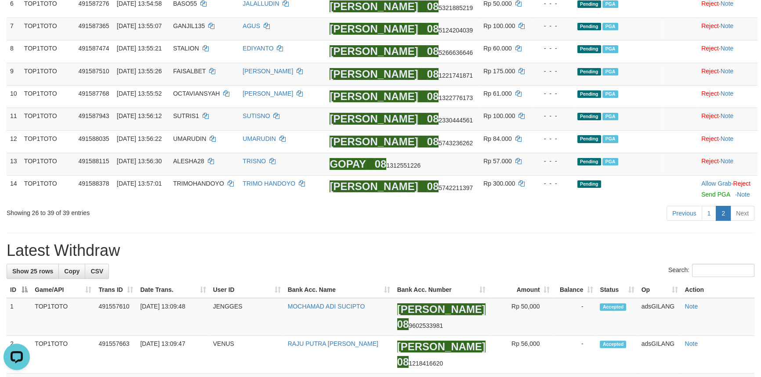
scroll to position [252, 0]
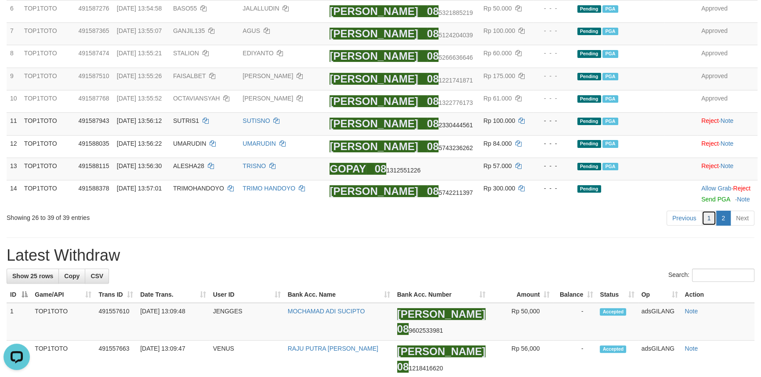
click at [710, 215] on link "1" at bounding box center [708, 218] width 15 height 15
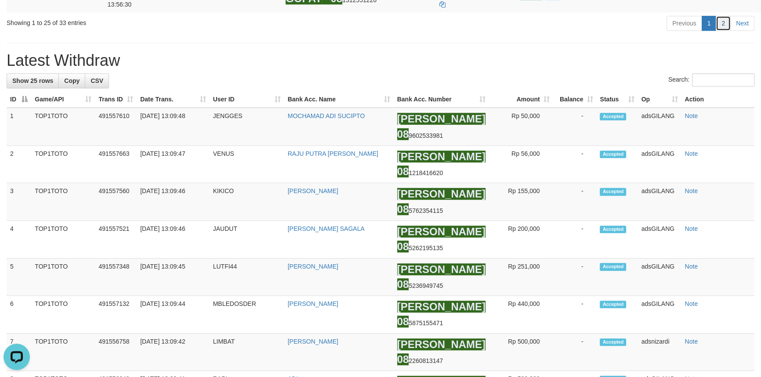
click at [723, 31] on link "2" at bounding box center [722, 23] width 15 height 15
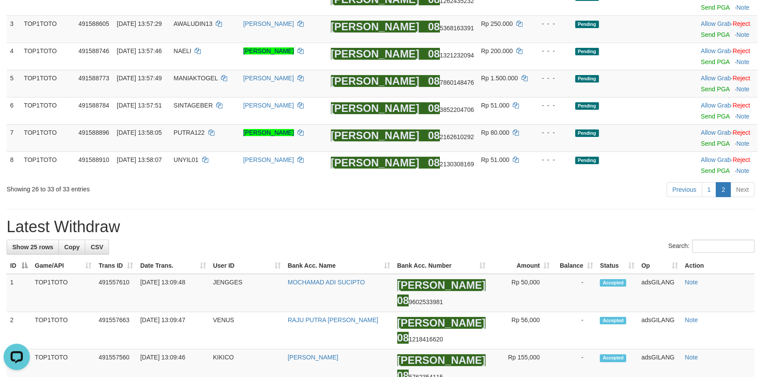
drag, startPoint x: 514, startPoint y: 222, endPoint x: 497, endPoint y: 216, distance: 17.8
click at [514, 222] on h1 "Latest Withdraw" at bounding box center [381, 227] width 748 height 18
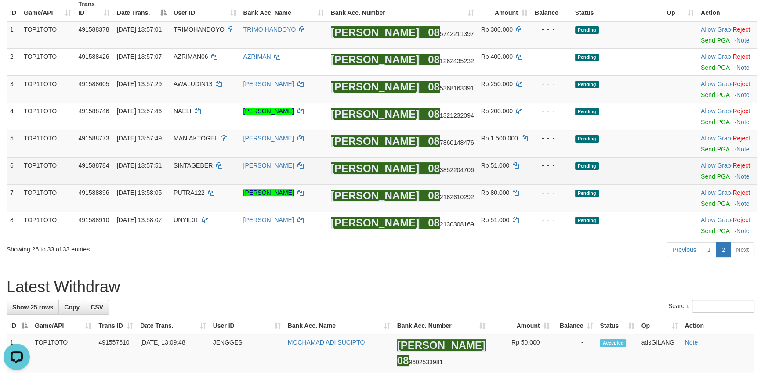
scroll to position [97, 0]
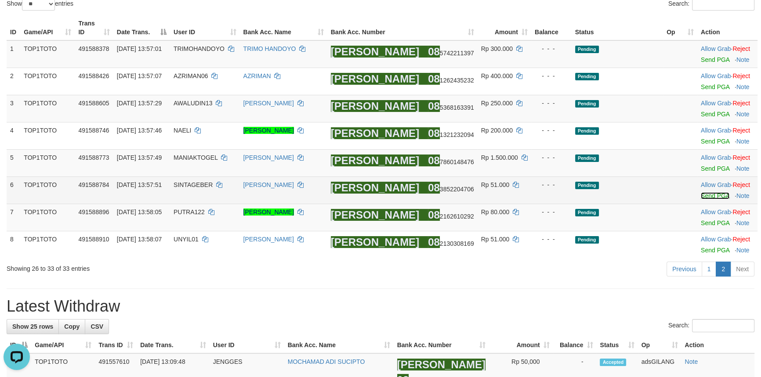
click at [703, 195] on link "Send PGA" at bounding box center [715, 195] width 29 height 7
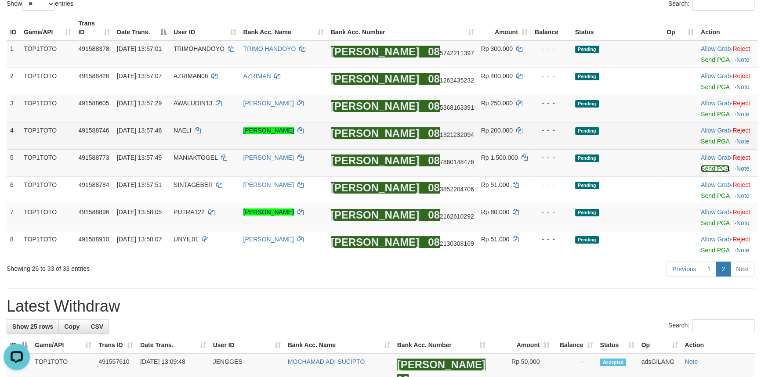
click at [701, 169] on link "Send PGA" at bounding box center [715, 168] width 29 height 7
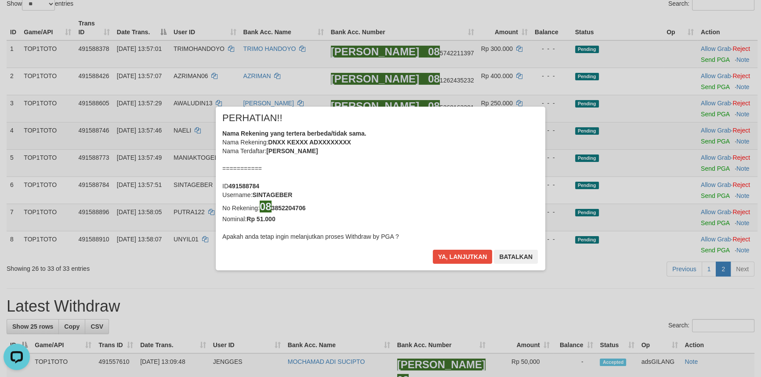
click at [698, 141] on div "× PERHATIAN!! Nama Rekening yang tertera berbeda/tidak sama. Nama Rekening: DNX…" at bounding box center [380, 188] width 761 height 199
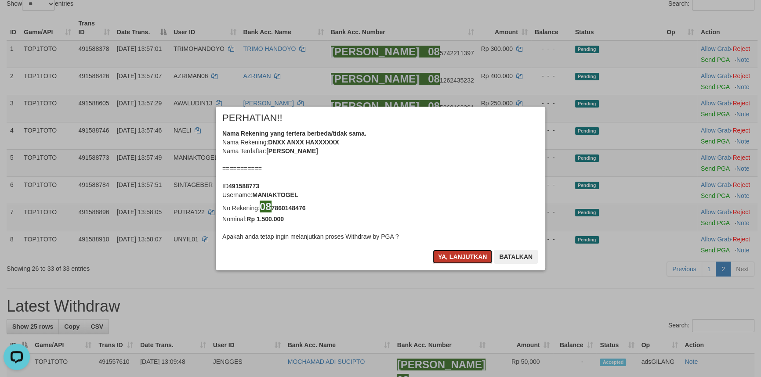
click at [454, 256] on button "Ya, lanjutkan" at bounding box center [463, 257] width 60 height 14
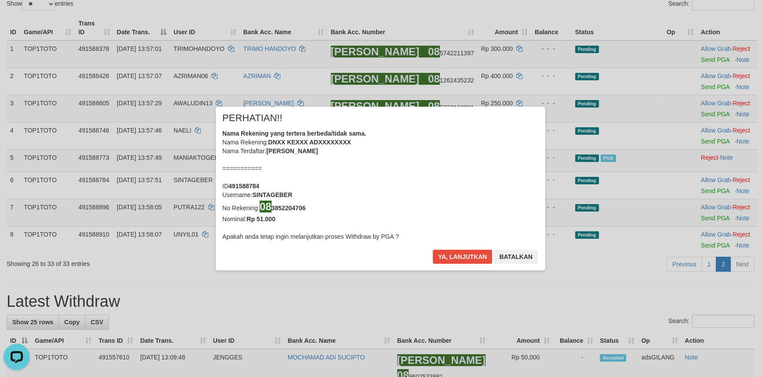
scroll to position [92, 0]
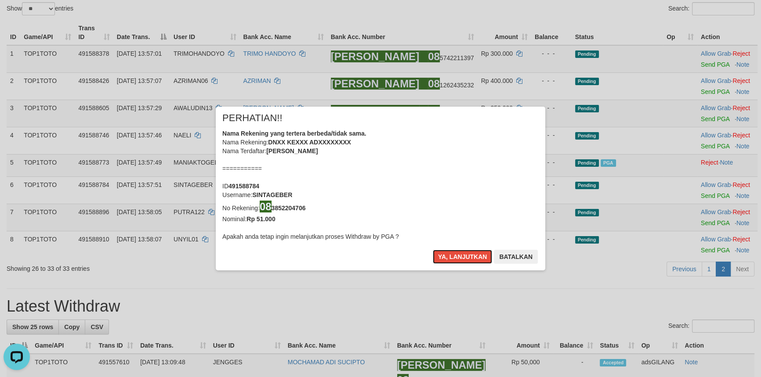
click at [454, 256] on button "Ya, lanjutkan" at bounding box center [463, 257] width 60 height 14
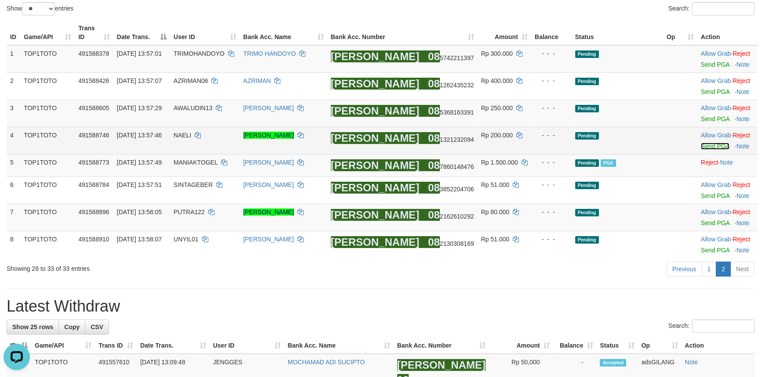
click at [702, 147] on link "Send PGA" at bounding box center [715, 146] width 29 height 7
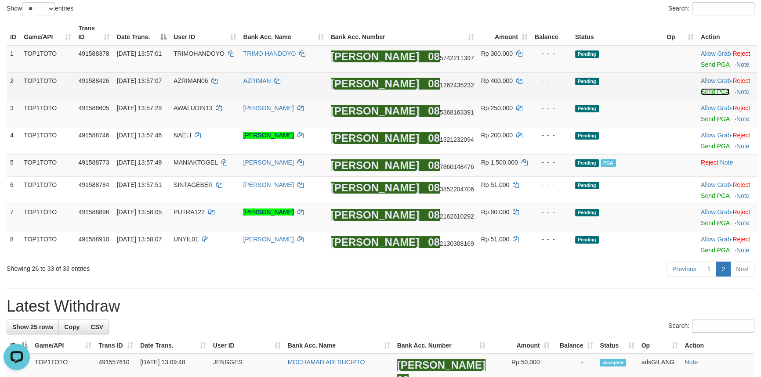
click at [707, 94] on link "Send PGA" at bounding box center [715, 91] width 29 height 7
click at [706, 65] on link "Send PGA" at bounding box center [715, 64] width 29 height 7
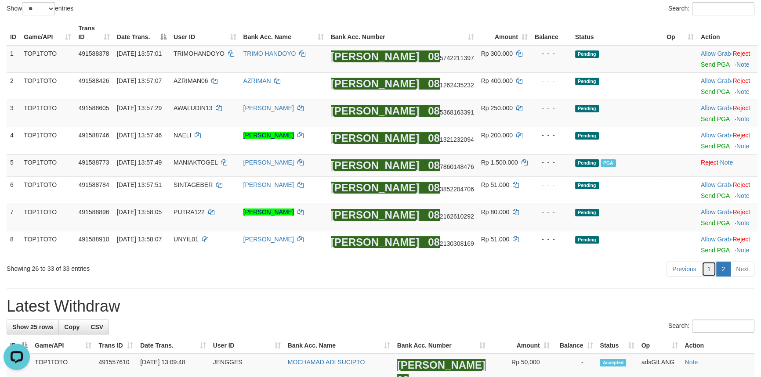
click at [710, 272] on link "1" at bounding box center [708, 269] width 15 height 15
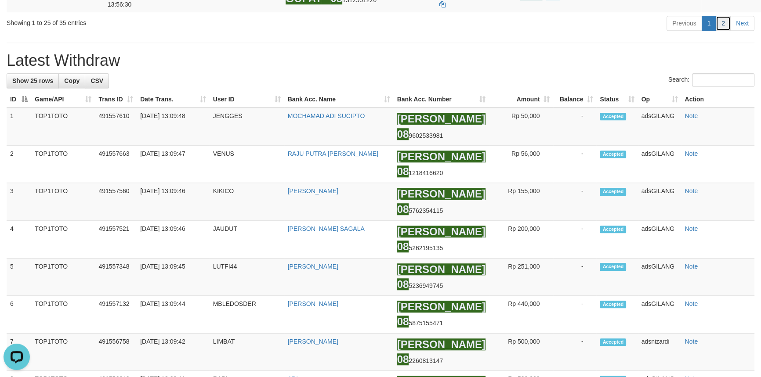
click at [723, 31] on link "2" at bounding box center [722, 23] width 15 height 15
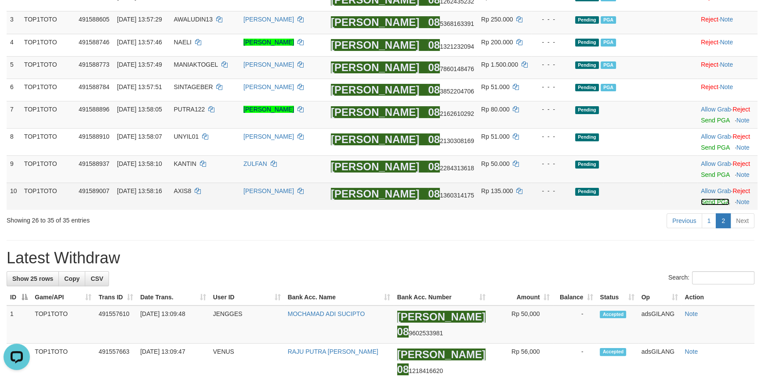
click at [705, 203] on link "Send PGA" at bounding box center [715, 202] width 29 height 7
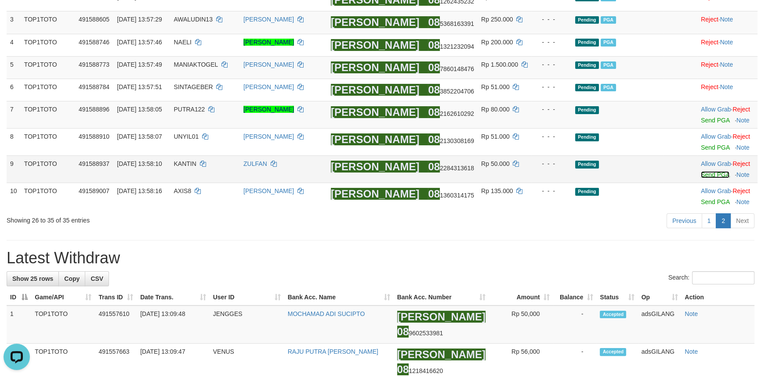
click at [707, 171] on link "Send PGA" at bounding box center [715, 174] width 29 height 7
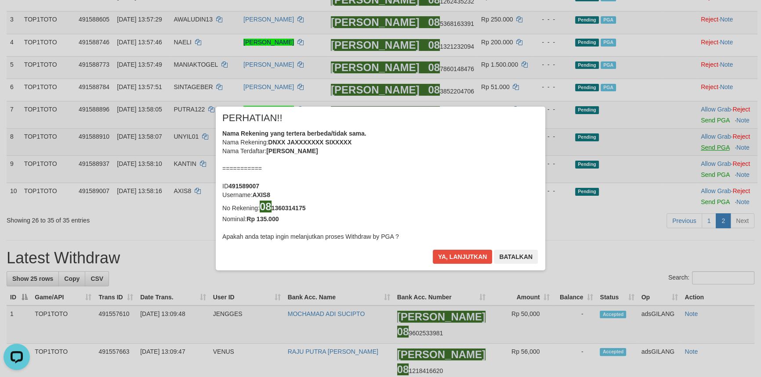
click at [709, 145] on div "× PERHATIAN!! Nama Rekening yang tertera berbeda/tidak sama. Nama Rekening: DNX…" at bounding box center [380, 188] width 761 height 199
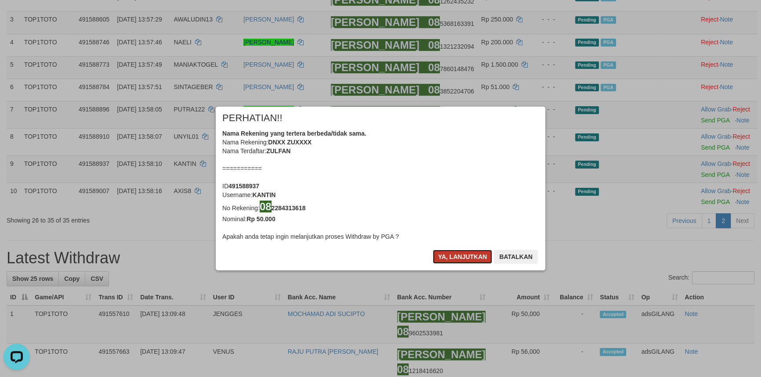
click at [464, 258] on button "Ya, lanjutkan" at bounding box center [463, 257] width 60 height 14
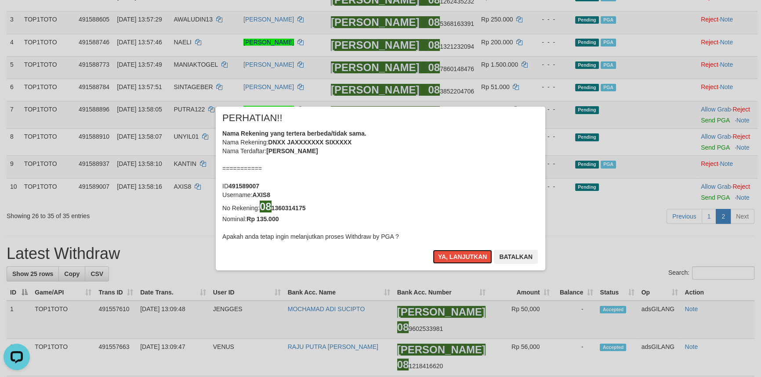
click at [464, 258] on button "Ya, lanjutkan" at bounding box center [463, 257] width 60 height 14
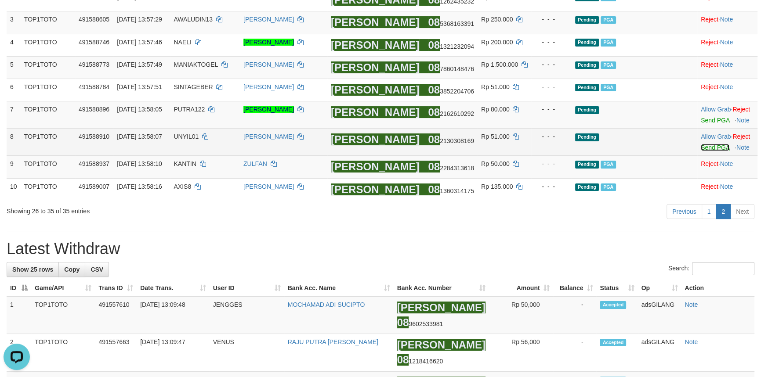
click at [705, 149] on link "Send PGA" at bounding box center [715, 147] width 29 height 7
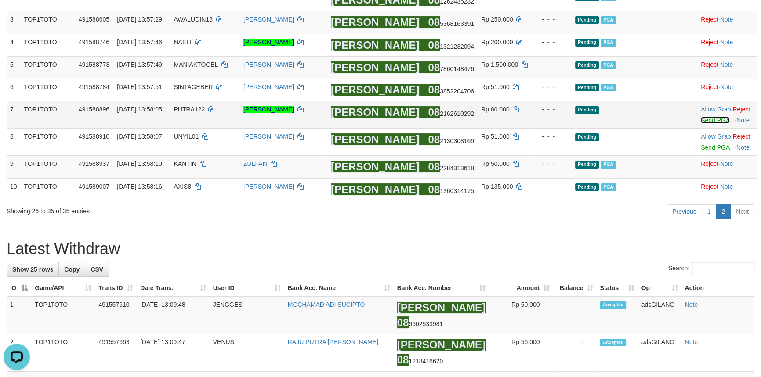
click at [704, 120] on link "Send PGA" at bounding box center [715, 120] width 29 height 7
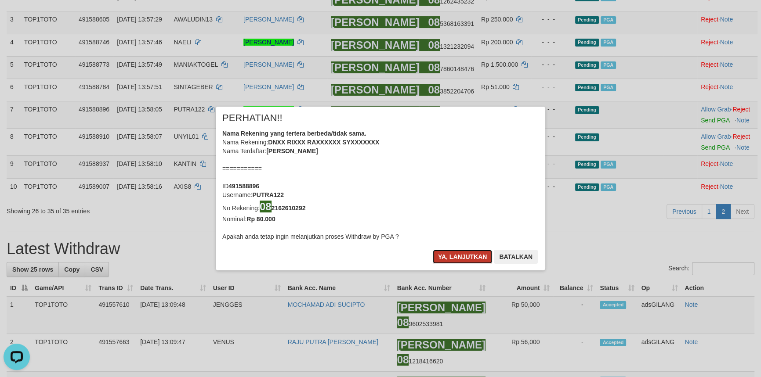
click at [452, 251] on button "Ya, lanjutkan" at bounding box center [463, 257] width 60 height 14
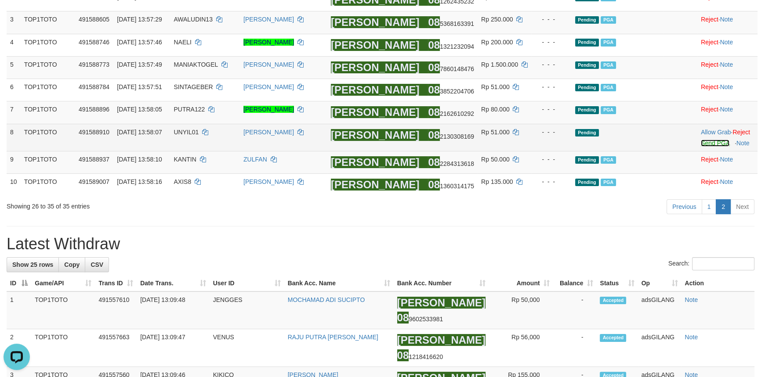
click at [706, 145] on link "Send PGA" at bounding box center [715, 143] width 29 height 7
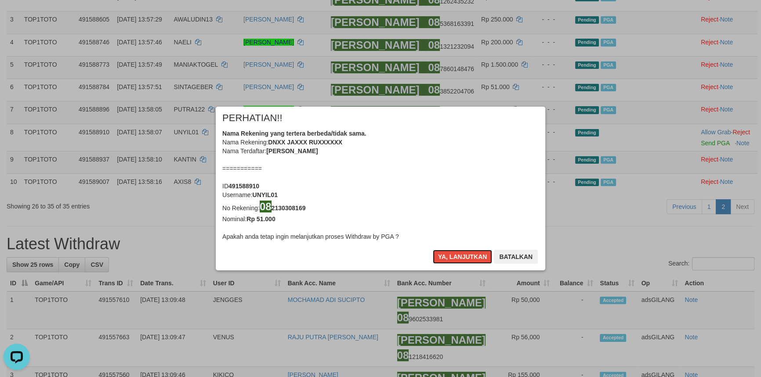
click at [452, 257] on button "Ya, lanjutkan" at bounding box center [463, 257] width 60 height 14
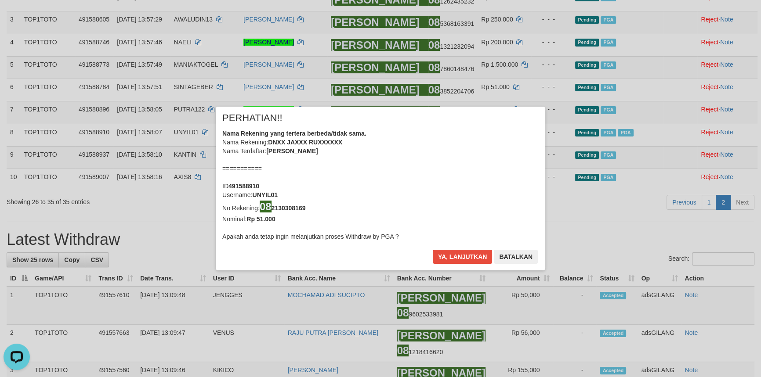
click at [520, 246] on div "× PERHATIAN!! Nama Rekening yang tertera berbeda/tidak sama. Nama Rekening: DNX…" at bounding box center [380, 188] width 329 height 163
click at [523, 252] on button "Batalkan" at bounding box center [516, 257] width 44 height 14
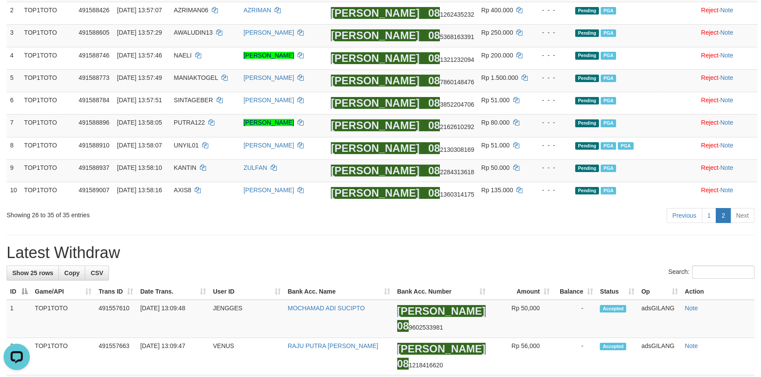
scroll to position [165, 0]
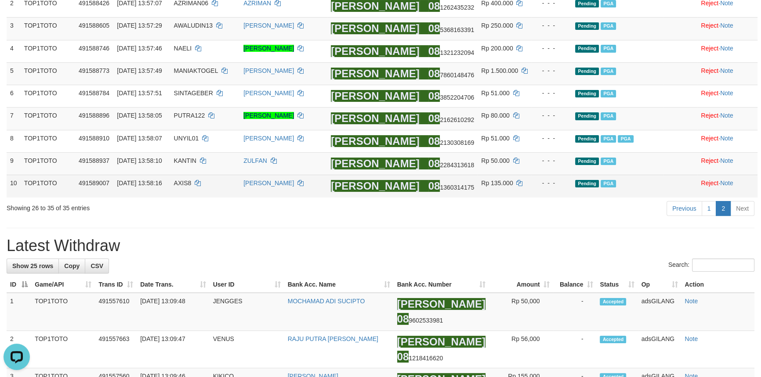
click at [377, 184] on ah_el_jm_1757876466094 "[PERSON_NAME]" at bounding box center [375, 186] width 88 height 12
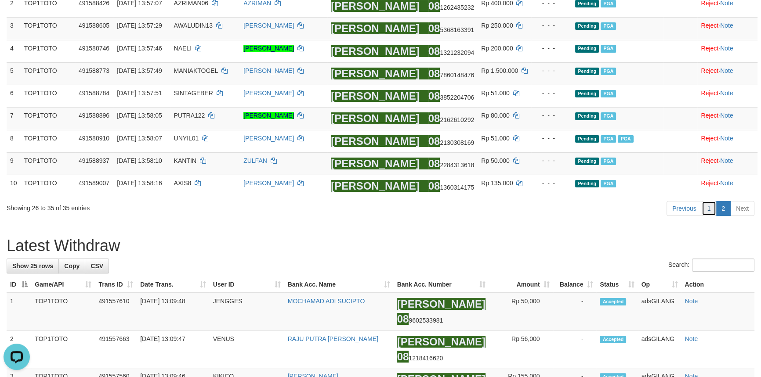
click at [713, 213] on link "1" at bounding box center [708, 208] width 15 height 15
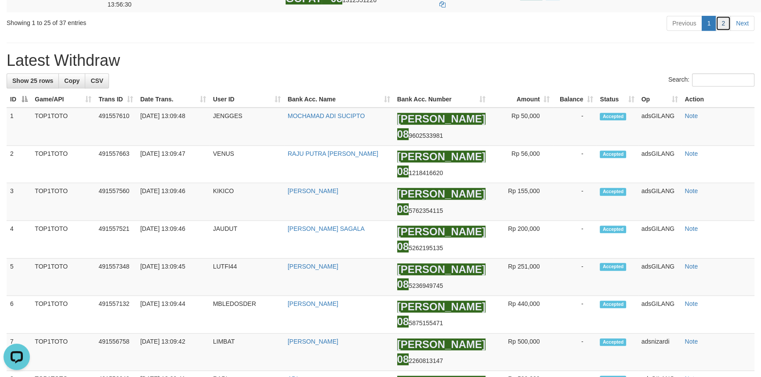
click at [719, 31] on link "2" at bounding box center [722, 23] width 15 height 15
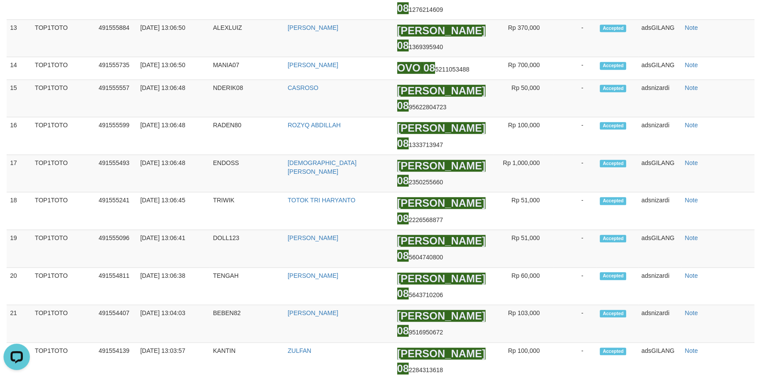
scroll to position [197, 0]
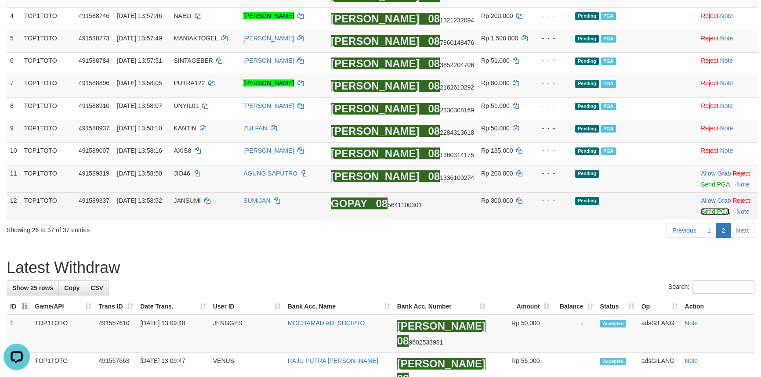
click at [702, 214] on link "Send PGA" at bounding box center [715, 211] width 29 height 7
click at [706, 184] on link "Send PGA" at bounding box center [715, 184] width 29 height 7
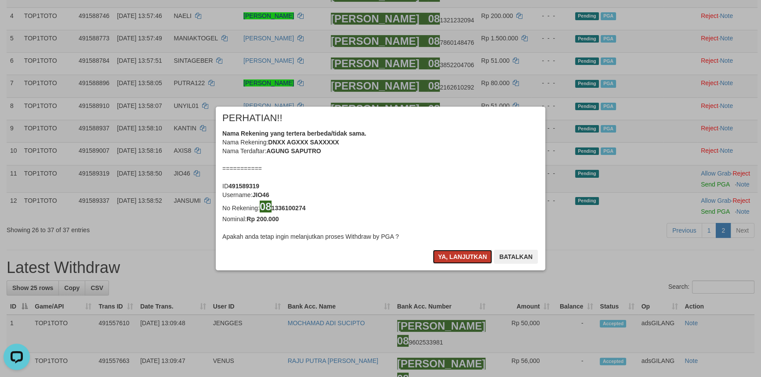
click at [463, 253] on button "Ya, lanjutkan" at bounding box center [463, 257] width 60 height 14
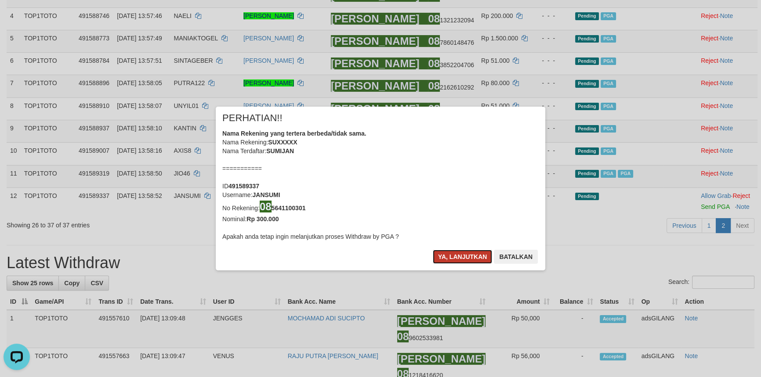
click at [463, 253] on button "Ya, lanjutkan" at bounding box center [463, 257] width 60 height 14
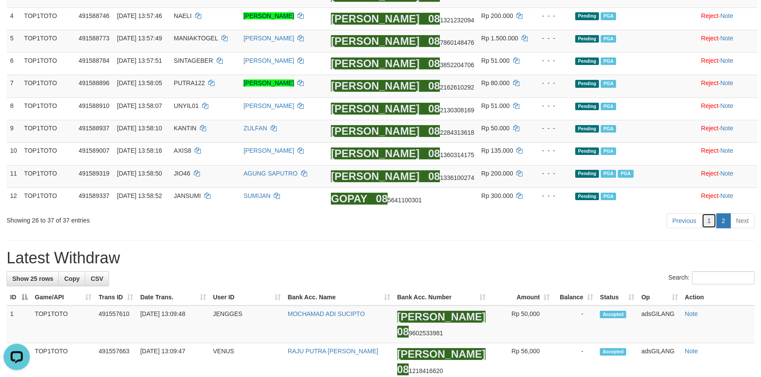
click at [715, 220] on link "1" at bounding box center [708, 220] width 15 height 15
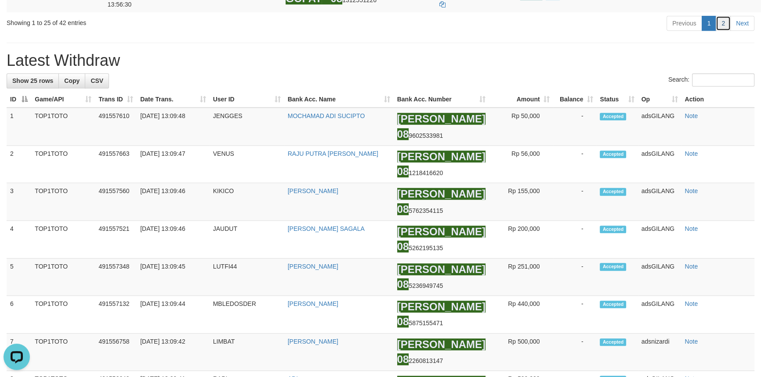
click at [725, 31] on link "2" at bounding box center [722, 23] width 15 height 15
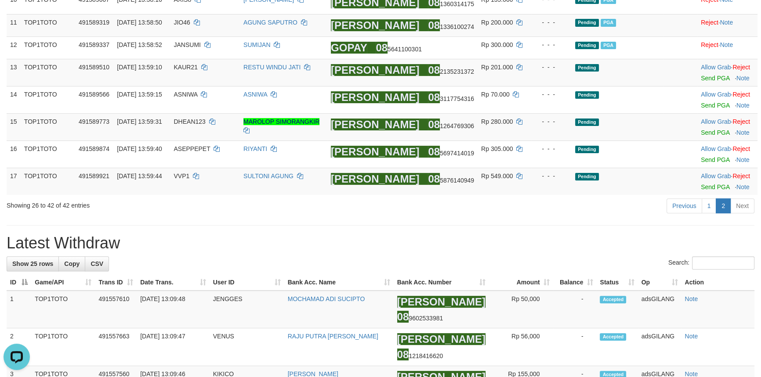
click at [702, 135] on link "Send PGA" at bounding box center [715, 132] width 29 height 7
click at [701, 80] on link "Send PGA" at bounding box center [715, 78] width 29 height 7
click at [711, 206] on link "1" at bounding box center [708, 206] width 15 height 15
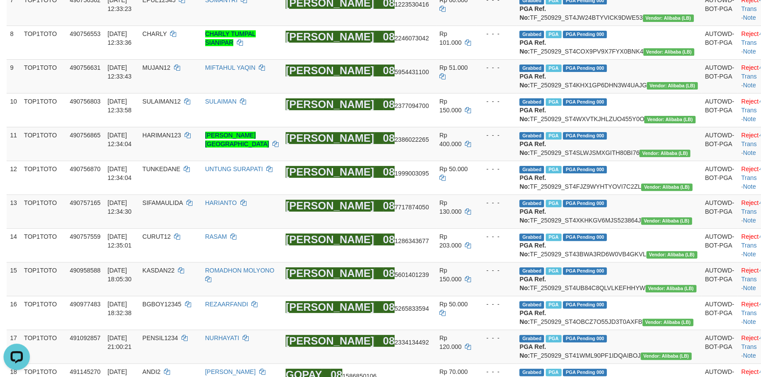
scroll to position [944, 0]
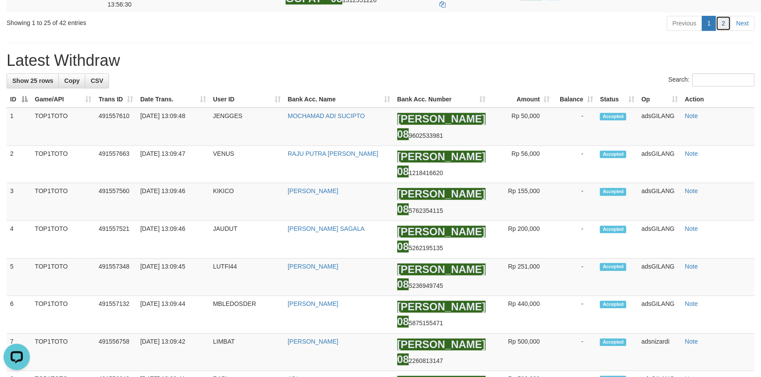
click at [724, 31] on link "2" at bounding box center [722, 23] width 15 height 15
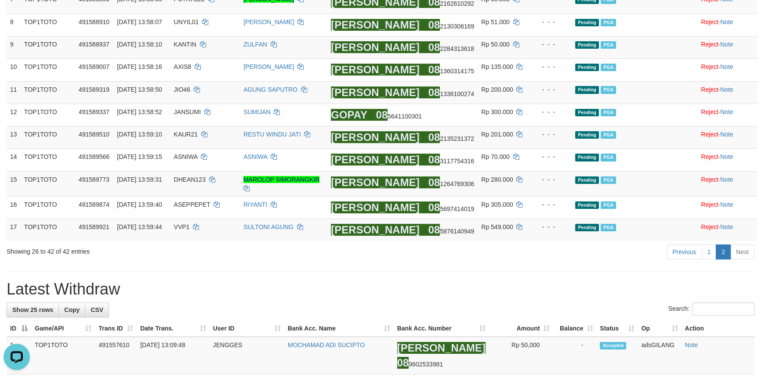
click at [641, 248] on div "Previous 1 2 Next" at bounding box center [539, 253] width 430 height 19
click at [711, 255] on link "1" at bounding box center [708, 252] width 15 height 15
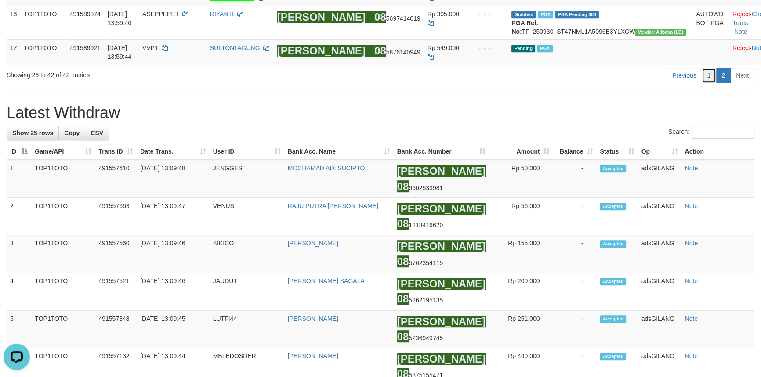
click at [707, 83] on link "1" at bounding box center [708, 75] width 15 height 15
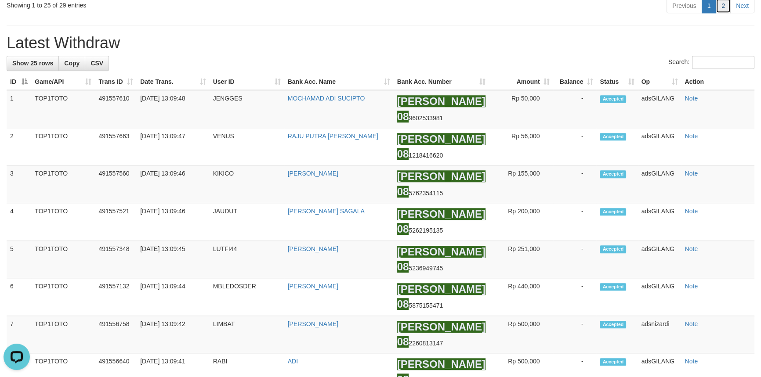
click at [723, 13] on link "2" at bounding box center [722, 5] width 15 height 15
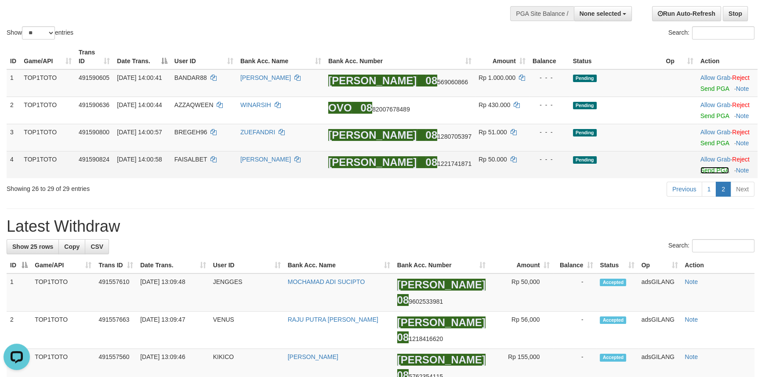
click at [700, 171] on link "Send PGA" at bounding box center [714, 170] width 29 height 7
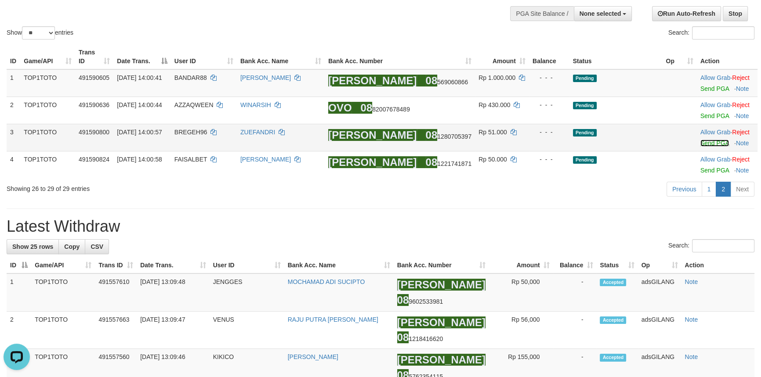
click at [707, 140] on link "Send PGA" at bounding box center [714, 143] width 29 height 7
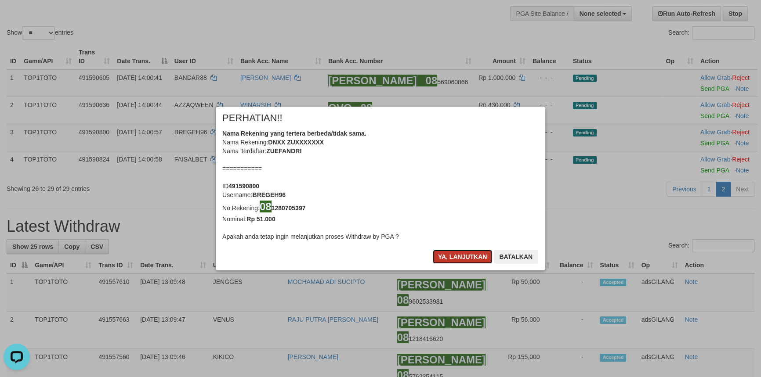
click at [455, 255] on button "Ya, lanjutkan" at bounding box center [463, 257] width 60 height 14
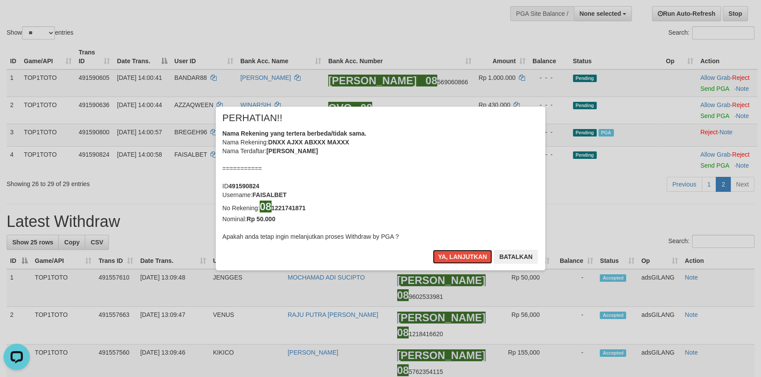
click at [455, 255] on button "Ya, lanjutkan" at bounding box center [463, 257] width 60 height 14
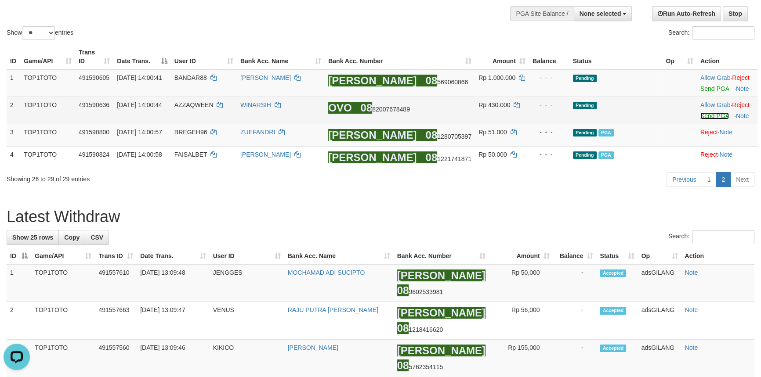
click at [703, 116] on link "Send PGA" at bounding box center [714, 115] width 29 height 7
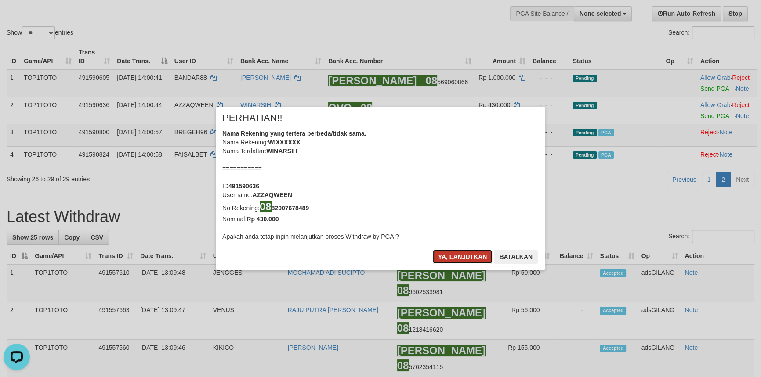
click at [455, 260] on button "Ya, lanjutkan" at bounding box center [463, 257] width 60 height 14
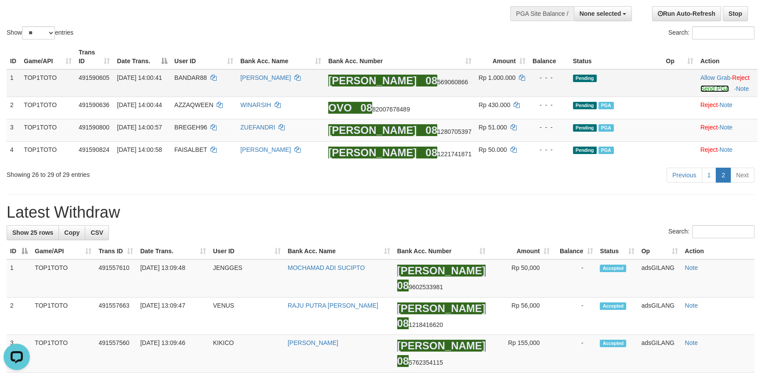
click at [701, 87] on link "Send PGA" at bounding box center [714, 88] width 29 height 7
click at [712, 177] on link "1" at bounding box center [708, 175] width 15 height 15
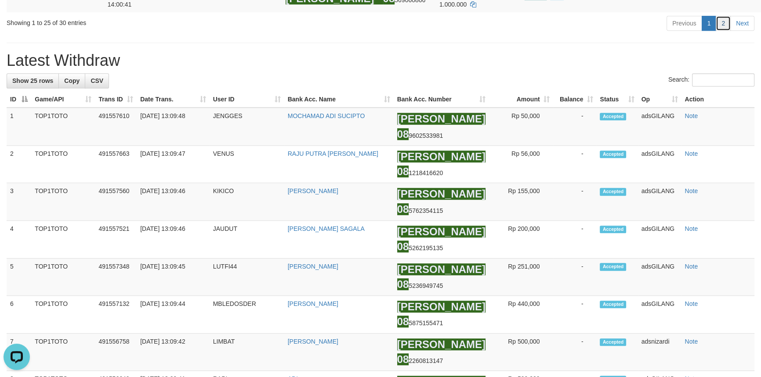
click at [719, 31] on link "2" at bounding box center [722, 23] width 15 height 15
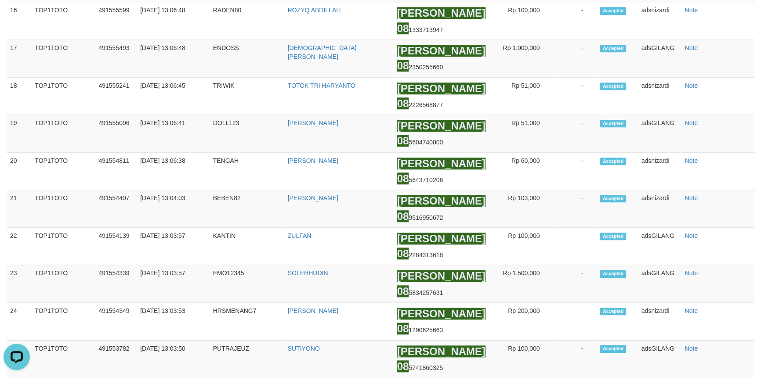
scroll to position [88, 0]
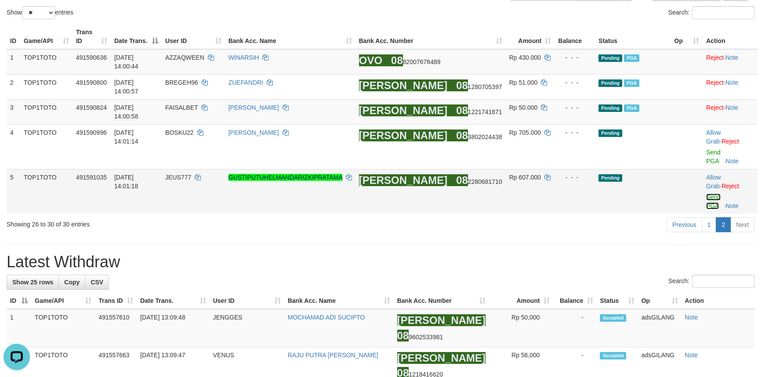
click at [708, 194] on link "Send PGA" at bounding box center [713, 202] width 14 height 16
click at [706, 149] on link "Send PGA" at bounding box center [713, 157] width 14 height 16
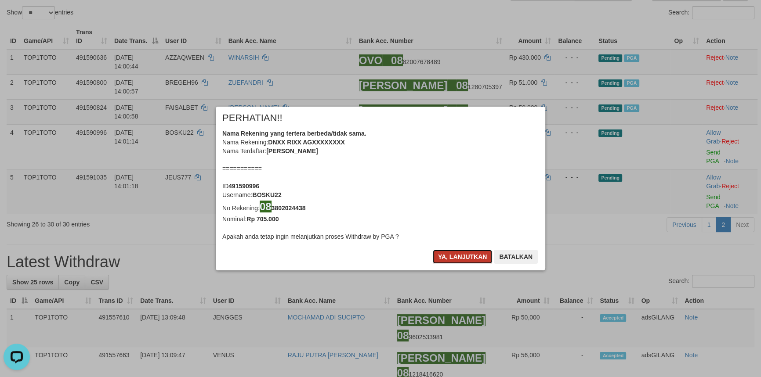
click at [454, 259] on button "Ya, lanjutkan" at bounding box center [463, 257] width 60 height 14
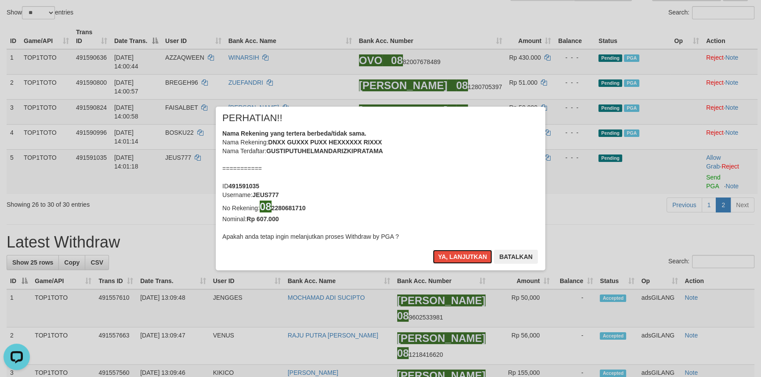
click at [454, 259] on button "Ya, lanjutkan" at bounding box center [463, 257] width 60 height 14
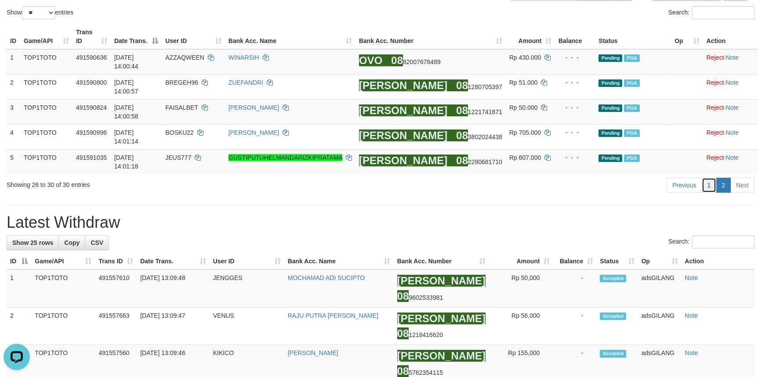
click at [708, 187] on link "1" at bounding box center [708, 185] width 15 height 15
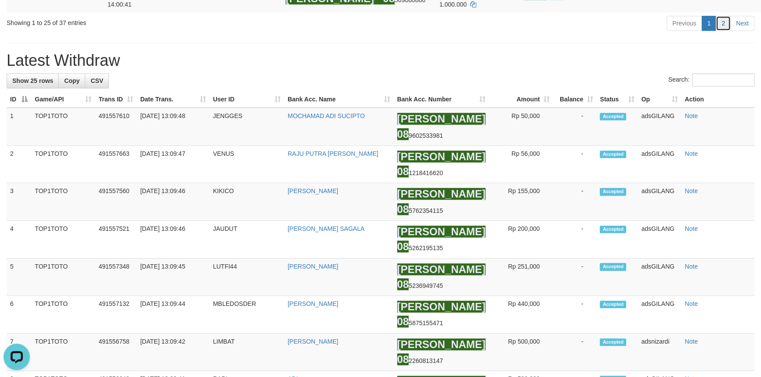
click at [728, 31] on link "2" at bounding box center [722, 23] width 15 height 15
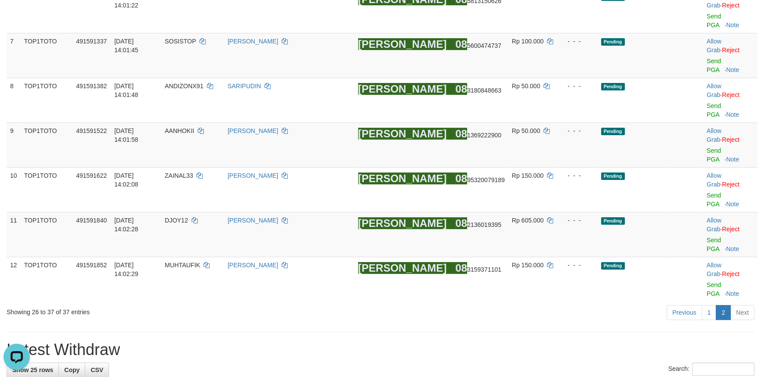
click at [540, 239] on div "ID Game/API Trans ID Date Trans. User ID Bank Acc. Name Bank Acc. Number Amount…" at bounding box center [380, 69] width 761 height 469
click at [489, 304] on div "Previous 1 2 Next" at bounding box center [539, 313] width 430 height 19
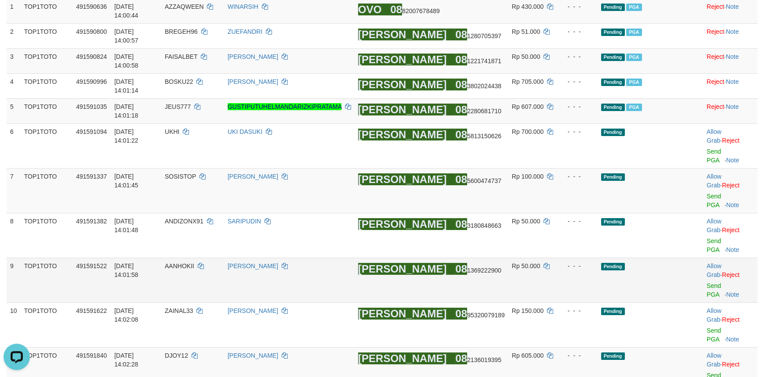
scroll to position [166, 0]
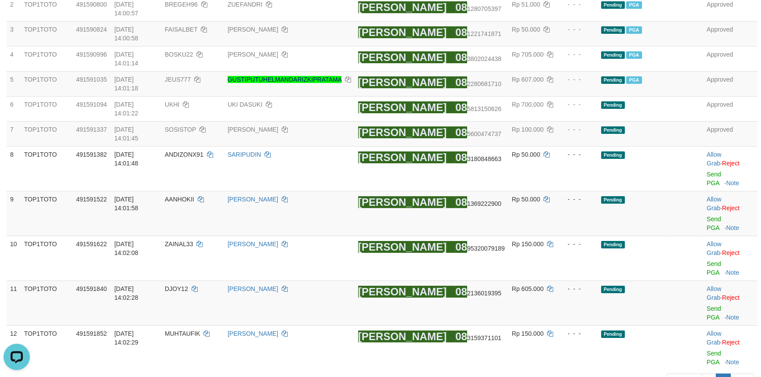
click at [591, 373] on div "Previous 1 2 Next" at bounding box center [539, 382] width 430 height 19
click at [710, 374] on link "1" at bounding box center [708, 381] width 15 height 15
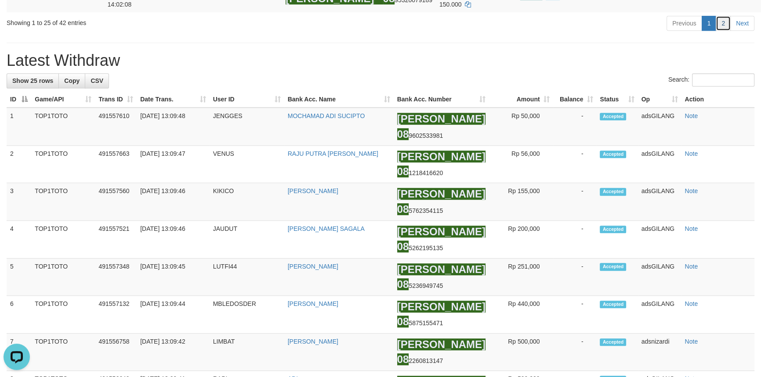
click at [727, 31] on link "2" at bounding box center [722, 23] width 15 height 15
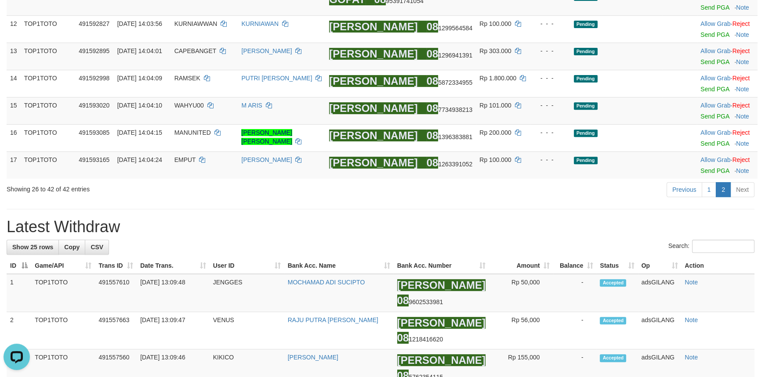
scroll to position [38, 0]
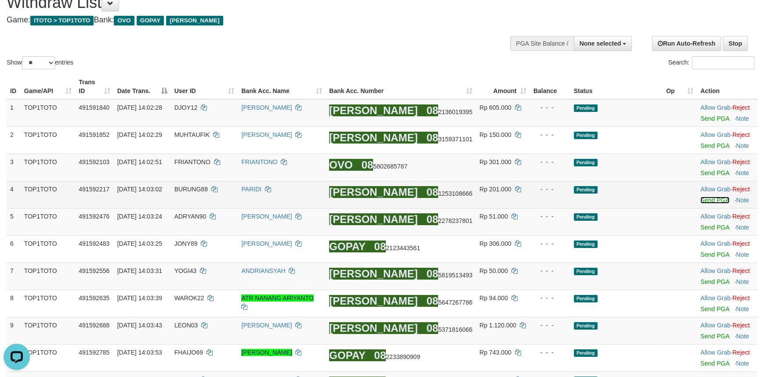
click at [703, 198] on link "Send PGA" at bounding box center [714, 200] width 29 height 7
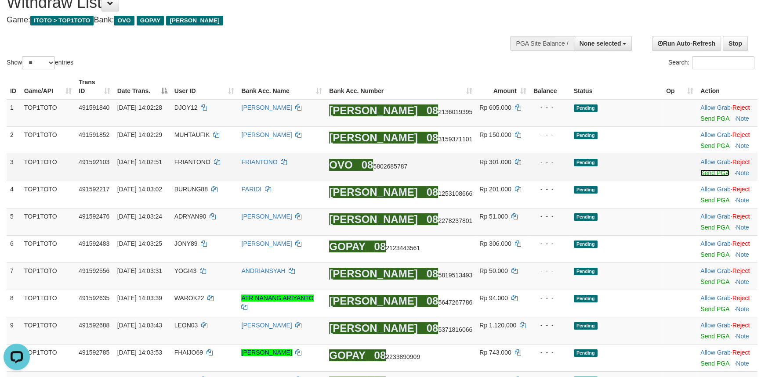
click at [704, 173] on link "Send PGA" at bounding box center [714, 173] width 29 height 7
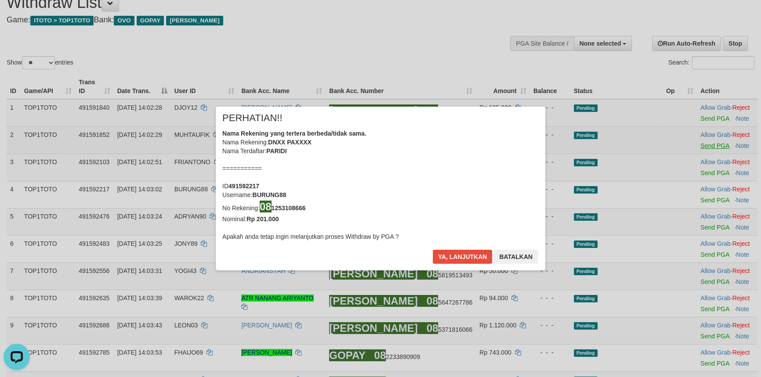
click at [705, 144] on div "× PERHATIAN!! Nama Rekening yang tertera berbeda/tidak sama. Nama Rekening: DNX…" at bounding box center [380, 188] width 761 height 199
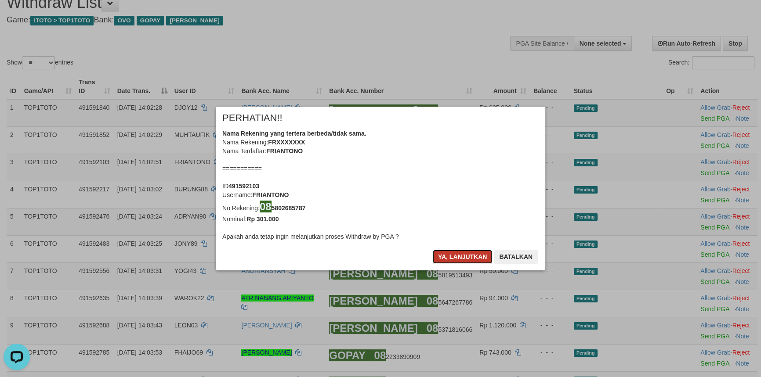
click at [455, 257] on button "Ya, lanjutkan" at bounding box center [463, 257] width 60 height 14
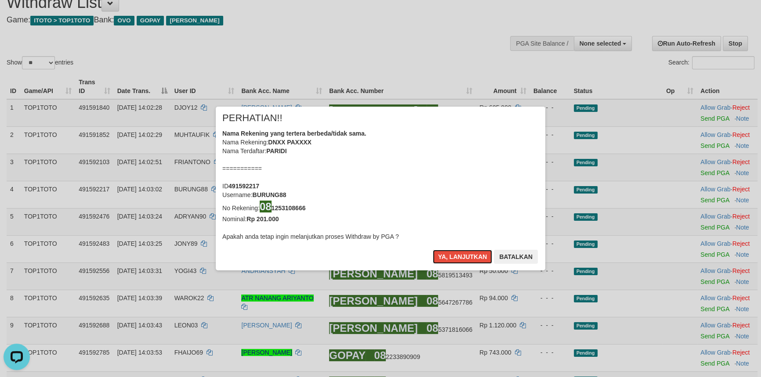
click at [455, 257] on button "Ya, lanjutkan" at bounding box center [463, 257] width 60 height 14
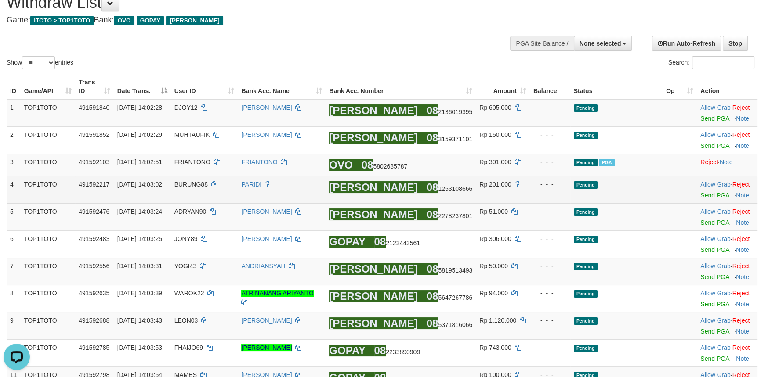
scroll to position [33, 0]
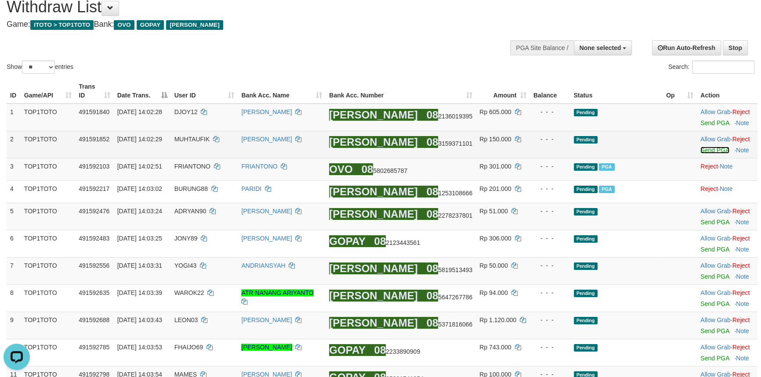
click at [707, 148] on link "Send PGA" at bounding box center [714, 150] width 29 height 7
click at [704, 122] on link "Send PGA" at bounding box center [714, 122] width 29 height 7
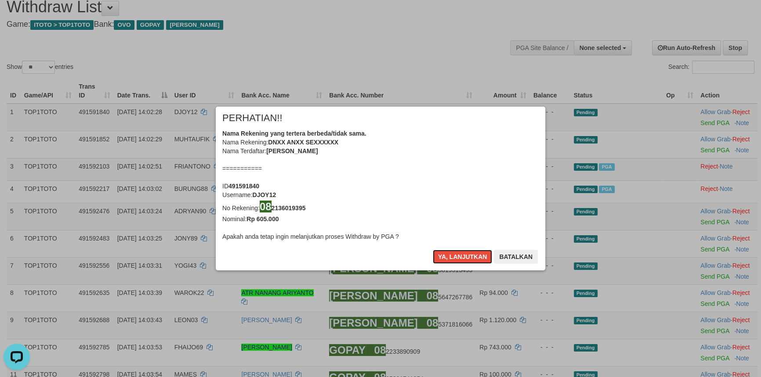
click at [474, 253] on button "Ya, lanjutkan" at bounding box center [463, 257] width 60 height 14
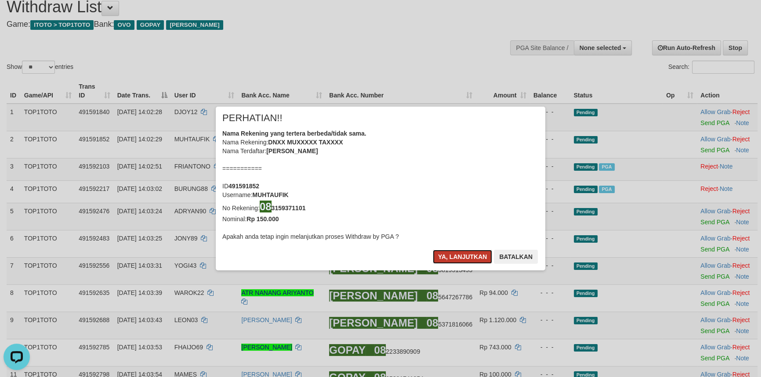
click at [474, 253] on button "Ya, lanjutkan" at bounding box center [463, 257] width 60 height 14
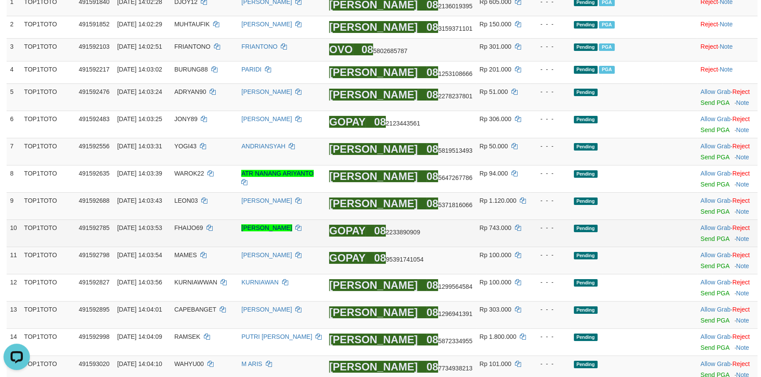
scroll to position [303, 0]
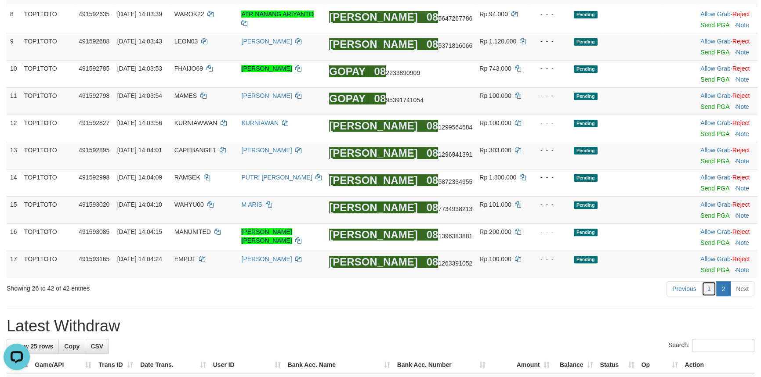
click at [706, 290] on link "1" at bounding box center [708, 289] width 15 height 15
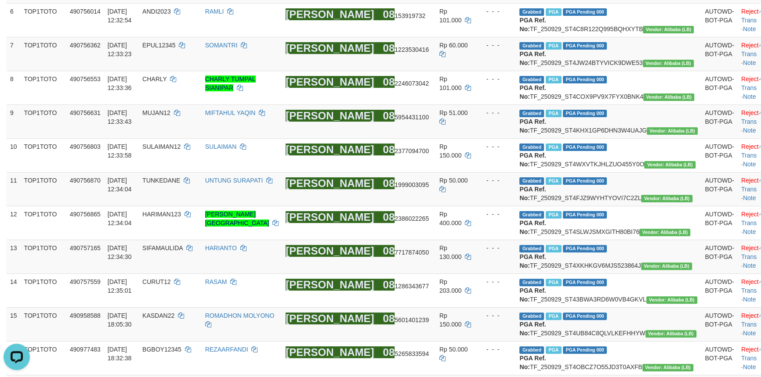
scroll to position [944, 0]
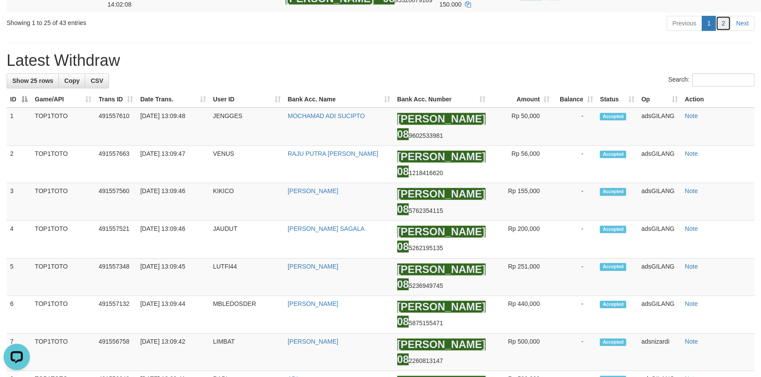
click at [723, 31] on link "2" at bounding box center [722, 23] width 15 height 15
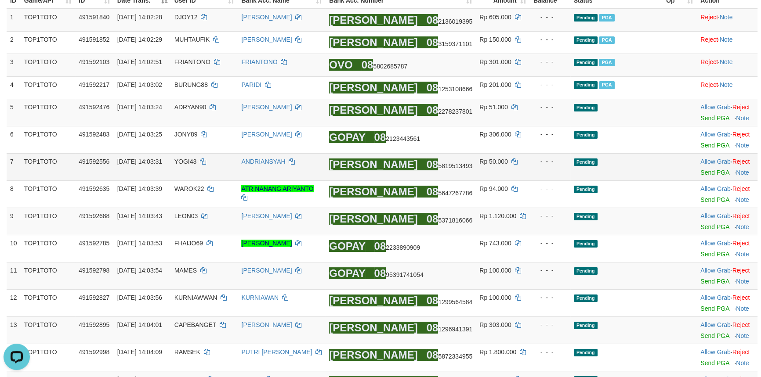
scroll to position [110, 0]
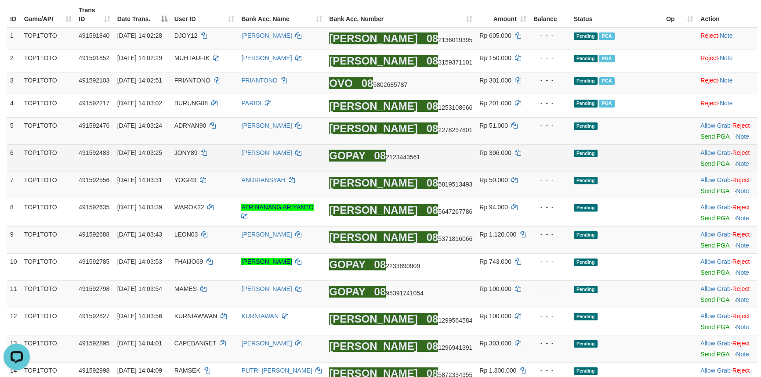
click at [629, 163] on td "Pending" at bounding box center [616, 158] width 93 height 27
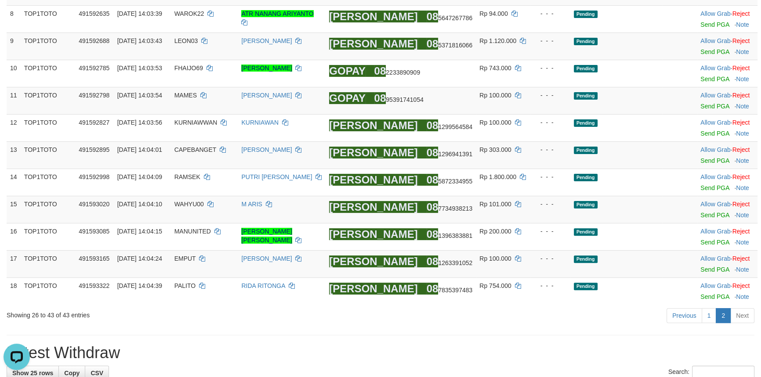
scroll to position [390, 0]
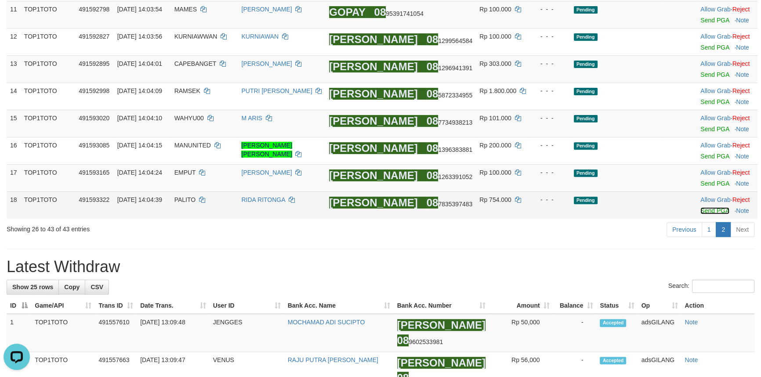
drag, startPoint x: 707, startPoint y: 209, endPoint x: 713, endPoint y: 191, distance: 18.9
click at [707, 209] on link "Send PGA" at bounding box center [714, 210] width 29 height 7
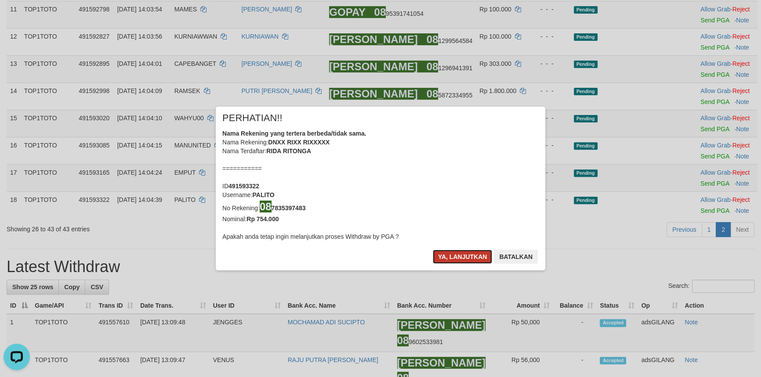
click at [435, 260] on button "Ya, lanjutkan" at bounding box center [463, 257] width 60 height 14
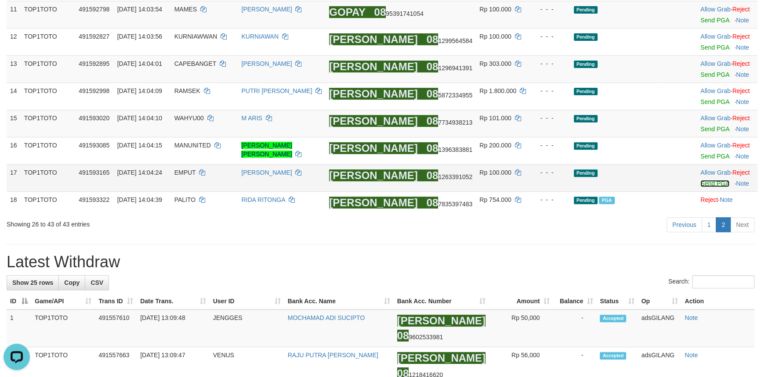
click at [706, 185] on link "Send PGA" at bounding box center [714, 183] width 29 height 7
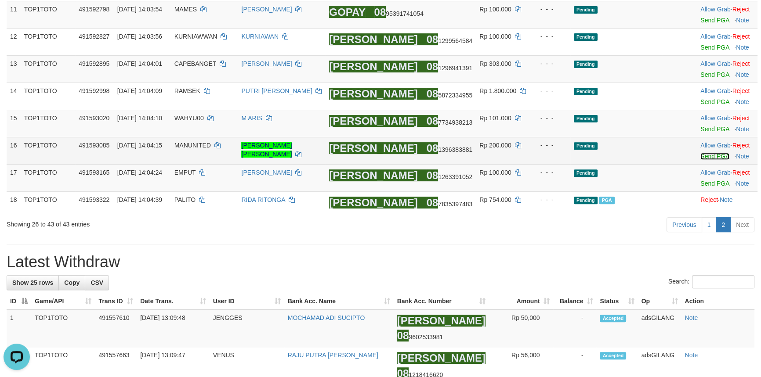
click at [707, 154] on link "Send PGA" at bounding box center [714, 156] width 29 height 7
click at [711, 126] on link "Send PGA" at bounding box center [714, 129] width 29 height 7
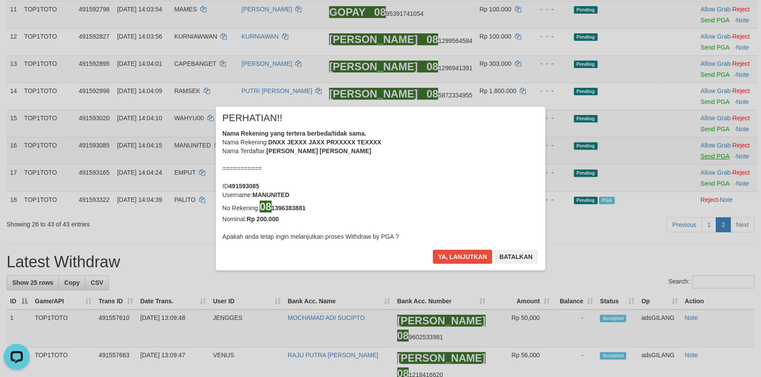
click at [712, 97] on div "× PERHATIAN!! Nama Rekening yang tertera berbeda/tidak sama. Nama Rekening: DNX…" at bounding box center [380, 188] width 761 height 199
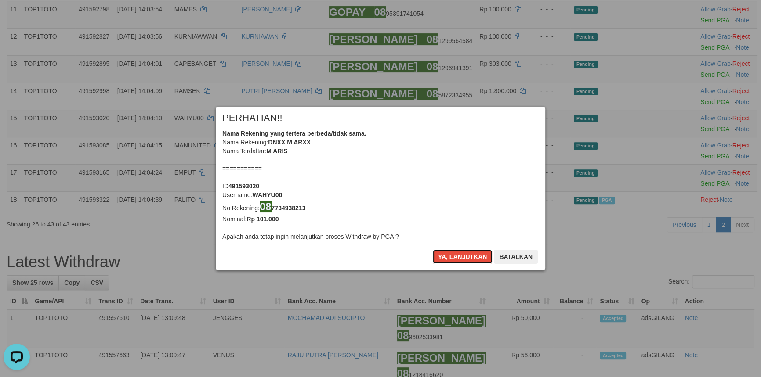
click at [446, 253] on button "Ya, lanjutkan" at bounding box center [463, 257] width 60 height 14
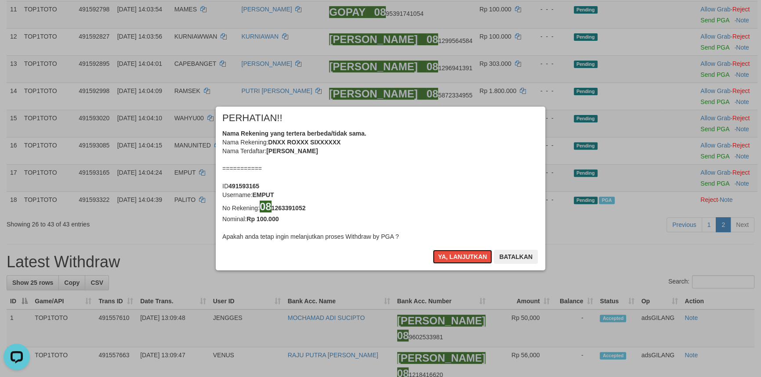
click at [446, 253] on button "Ya, lanjutkan" at bounding box center [463, 257] width 60 height 14
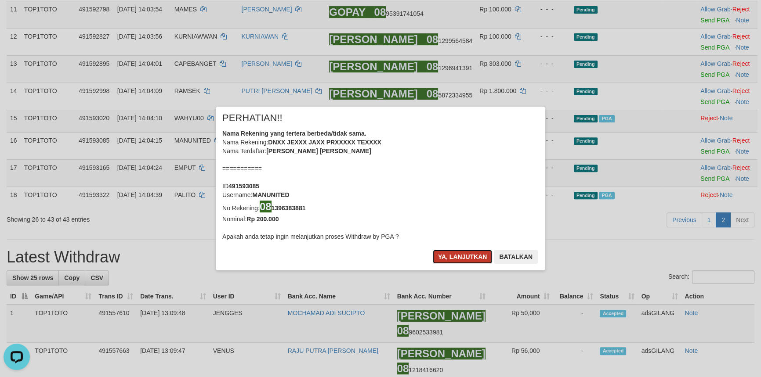
click at [446, 253] on button "Ya, lanjutkan" at bounding box center [463, 257] width 60 height 14
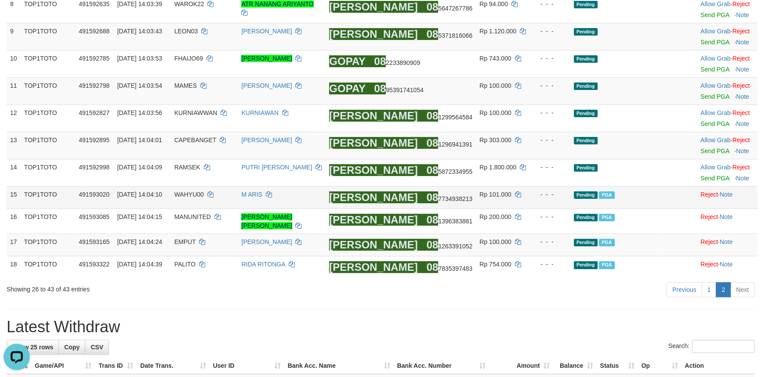
scroll to position [310, 0]
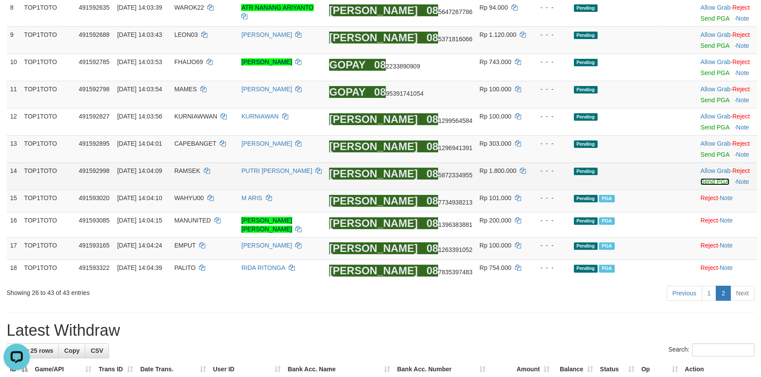
click at [705, 181] on link "Send PGA" at bounding box center [714, 181] width 29 height 7
click at [705, 155] on link "Send PGA" at bounding box center [714, 154] width 29 height 7
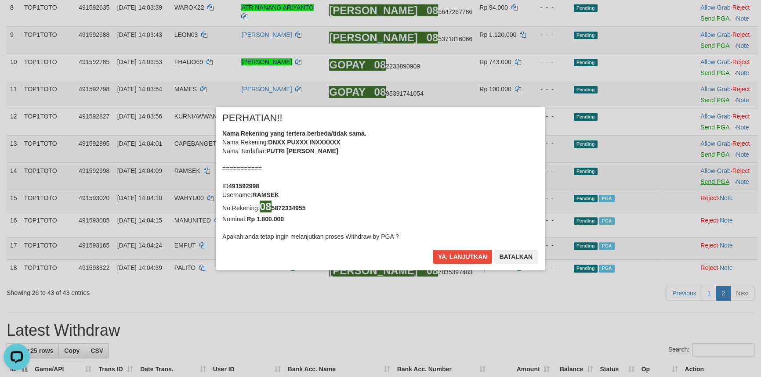
click at [552, 126] on div "× PERHATIAN!! Nama Rekening yang tertera berbeda/tidak sama. Nama Rekening: DNX…" at bounding box center [380, 188] width 343 height 163
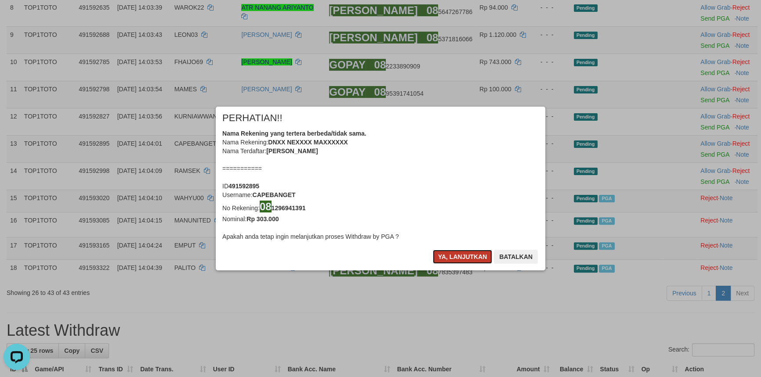
click at [451, 255] on button "Ya, lanjutkan" at bounding box center [463, 257] width 60 height 14
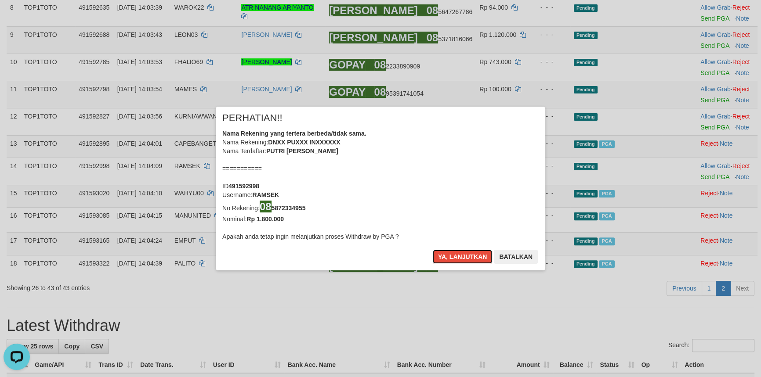
click at [451, 255] on button "Ya, lanjutkan" at bounding box center [463, 257] width 60 height 14
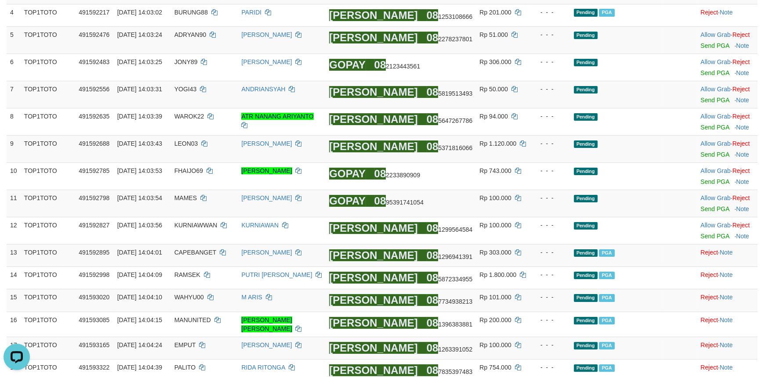
scroll to position [200, 0]
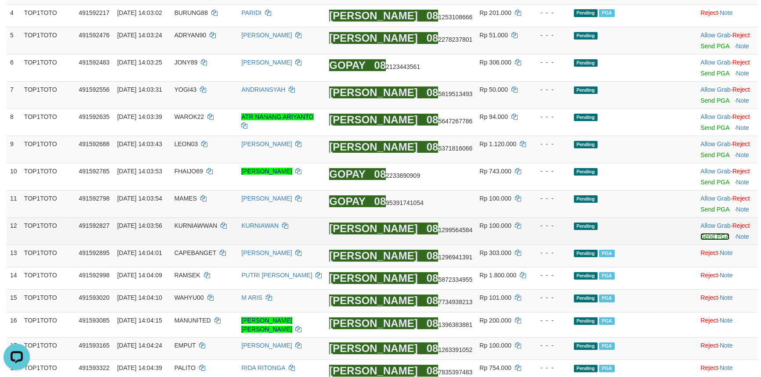
click at [707, 235] on link "Send PGA" at bounding box center [714, 236] width 29 height 7
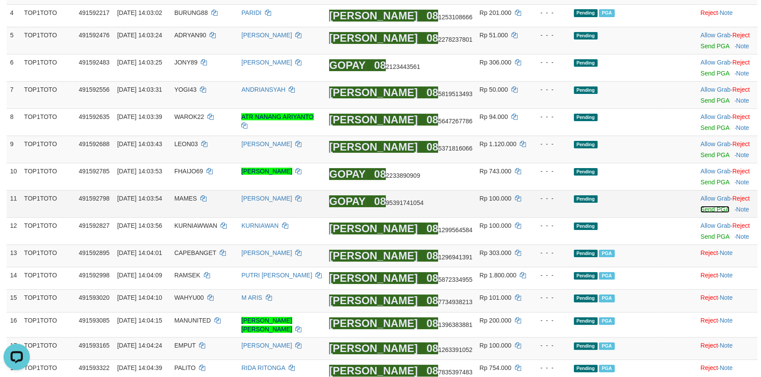
click at [703, 210] on link "Send PGA" at bounding box center [714, 209] width 29 height 7
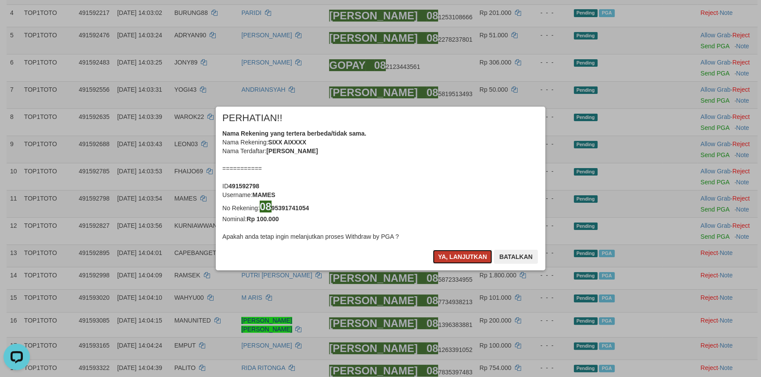
click at [443, 257] on button "Ya, lanjutkan" at bounding box center [463, 257] width 60 height 14
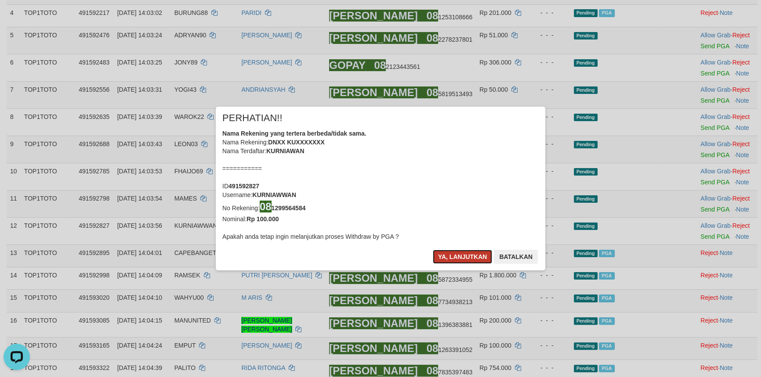
click at [458, 258] on button "Ya, lanjutkan" at bounding box center [463, 257] width 60 height 14
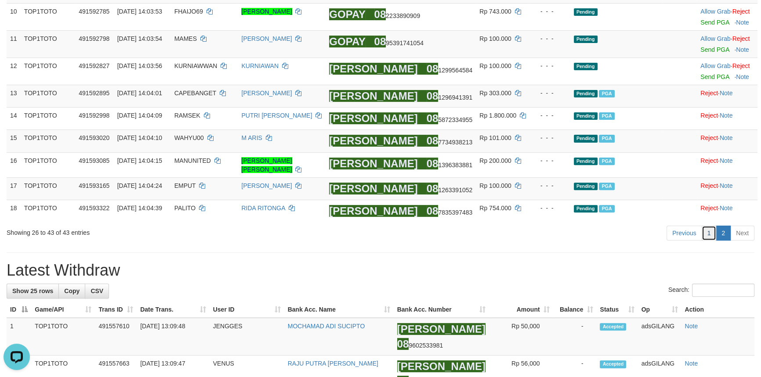
click at [709, 237] on link "1" at bounding box center [708, 233] width 15 height 15
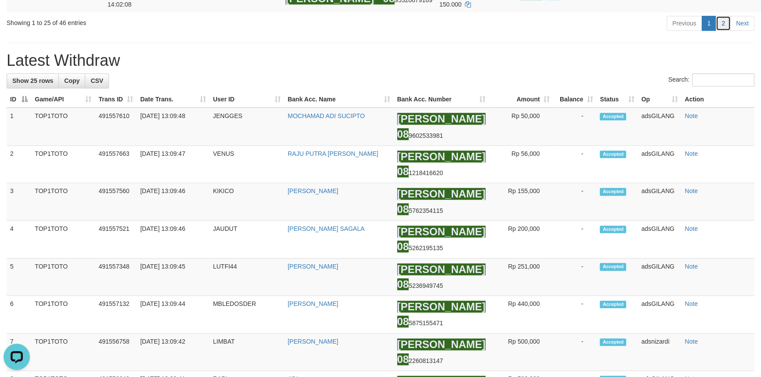
click at [722, 31] on link "2" at bounding box center [722, 23] width 15 height 15
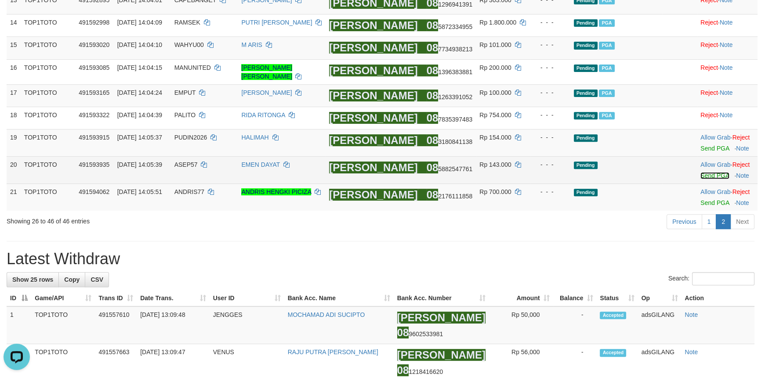
click at [701, 174] on link "Send PGA" at bounding box center [714, 175] width 29 height 7
click at [716, 148] on link "Send PGA" at bounding box center [714, 148] width 29 height 7
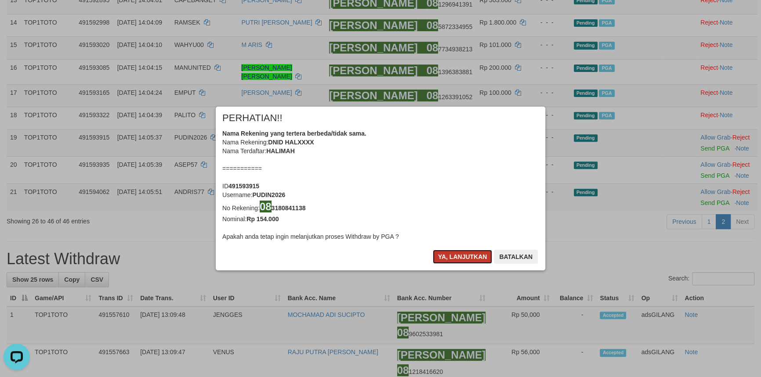
click at [449, 262] on button "Ya, lanjutkan" at bounding box center [463, 257] width 60 height 14
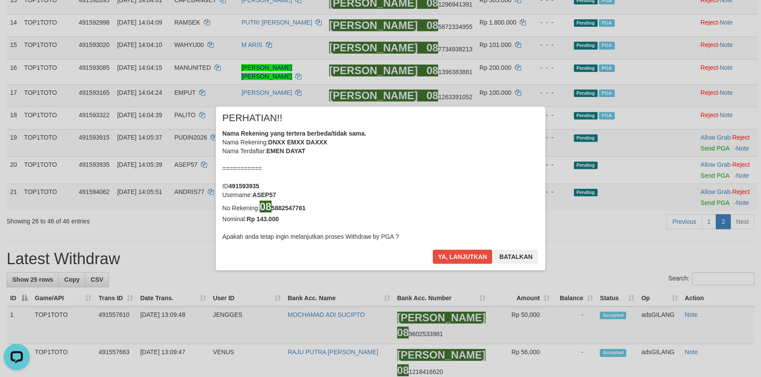
scroll to position [414, 0]
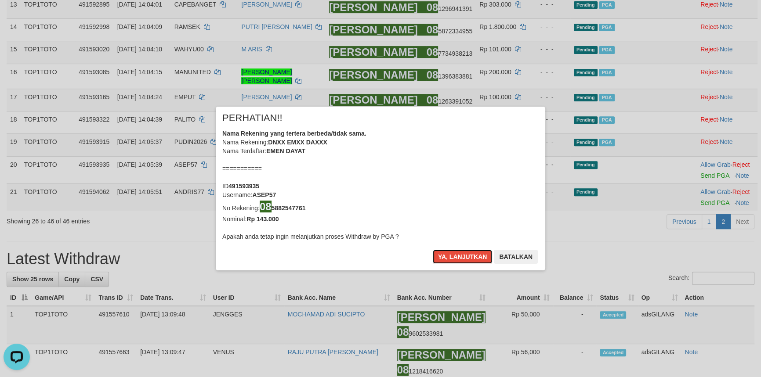
click at [449, 262] on button "Ya, lanjutkan" at bounding box center [463, 257] width 60 height 14
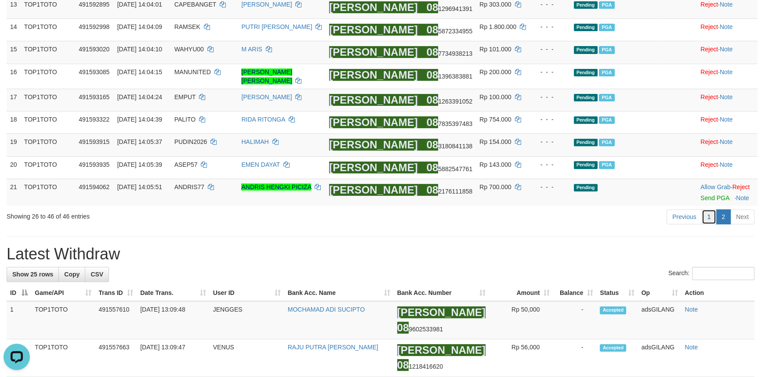
click at [705, 221] on link "1" at bounding box center [708, 217] width 15 height 15
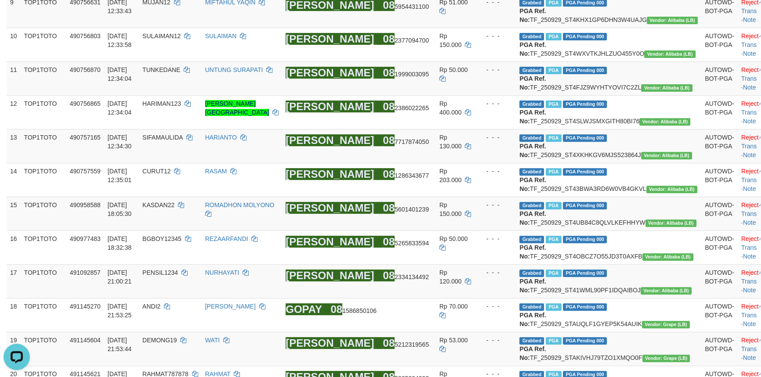
scroll to position [1023, 0]
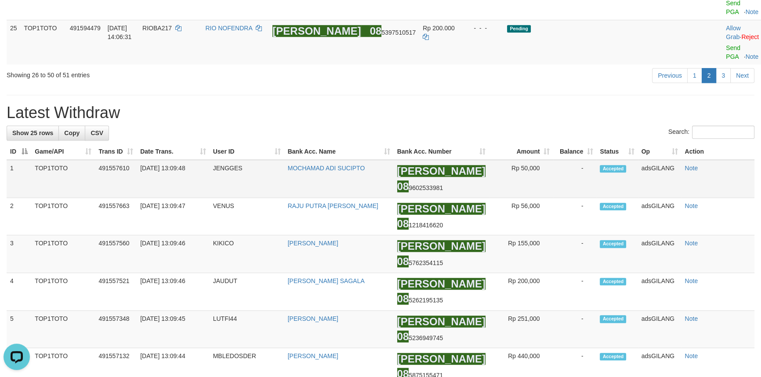
scroll to position [903, 0]
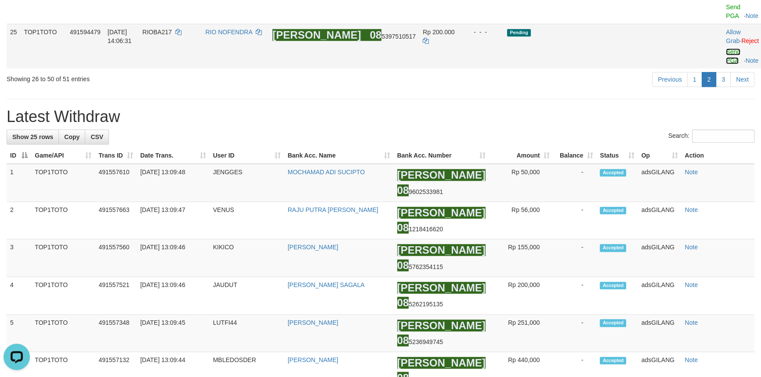
click at [726, 64] on link "Send PGA" at bounding box center [733, 56] width 14 height 16
click at [726, 19] on link "Send PGA" at bounding box center [733, 12] width 14 height 16
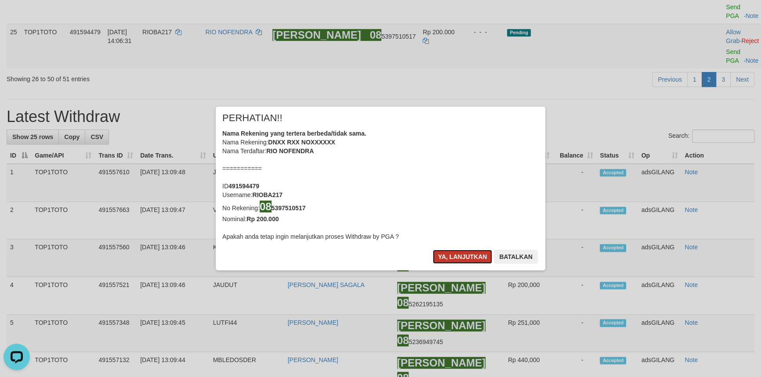
click at [459, 257] on button "Ya, lanjutkan" at bounding box center [463, 257] width 60 height 14
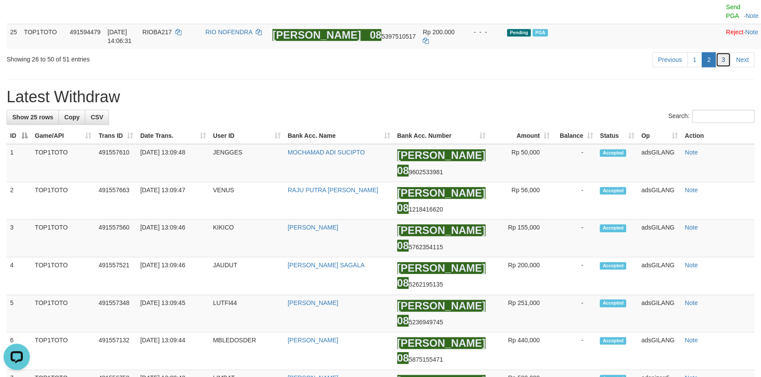
click at [722, 67] on link "3" at bounding box center [722, 59] width 15 height 15
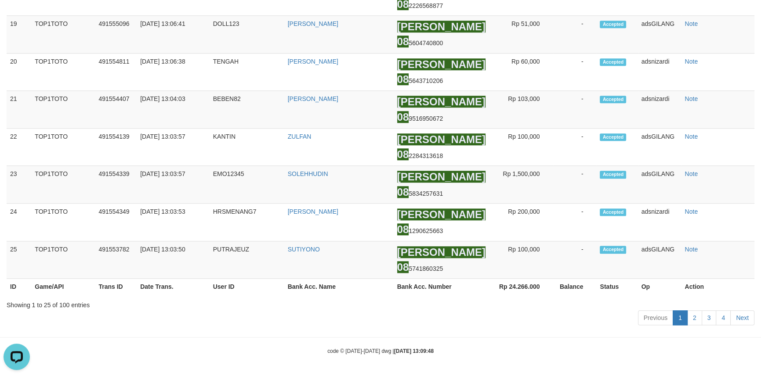
scroll to position [0, 0]
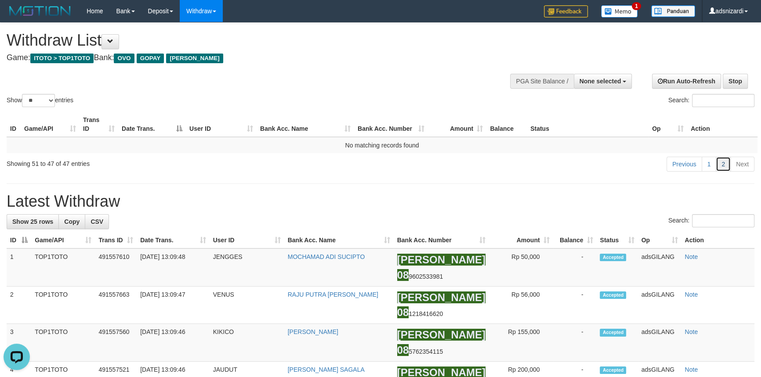
click at [717, 167] on link "2" at bounding box center [722, 164] width 15 height 15
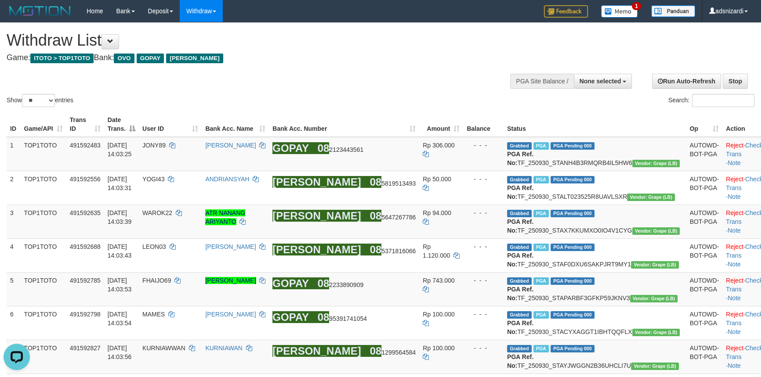
scroll to position [669, 0]
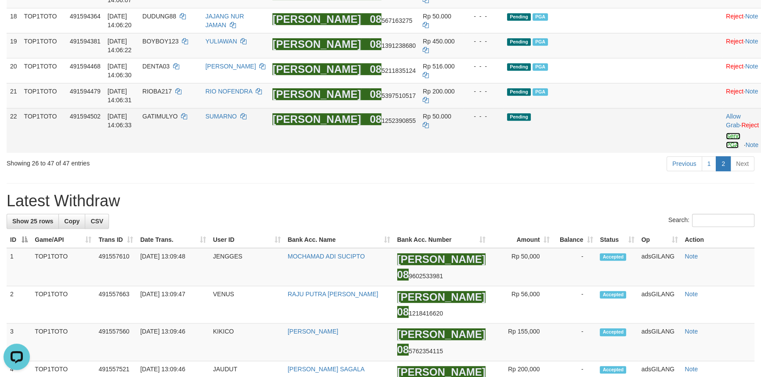
click at [726, 148] on link "Send PGA" at bounding box center [733, 141] width 14 height 16
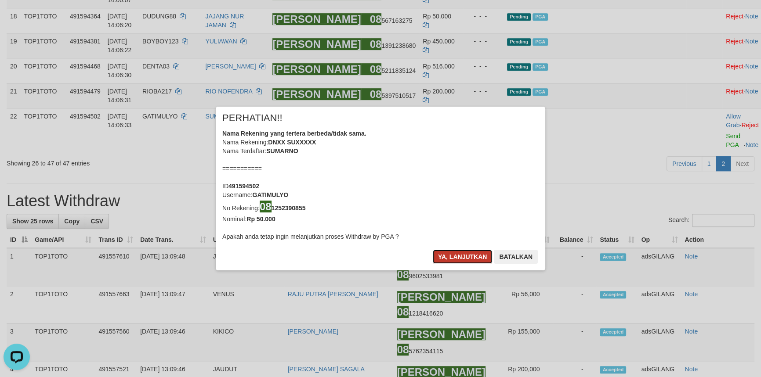
click at [464, 259] on button "Ya, lanjutkan" at bounding box center [463, 257] width 60 height 14
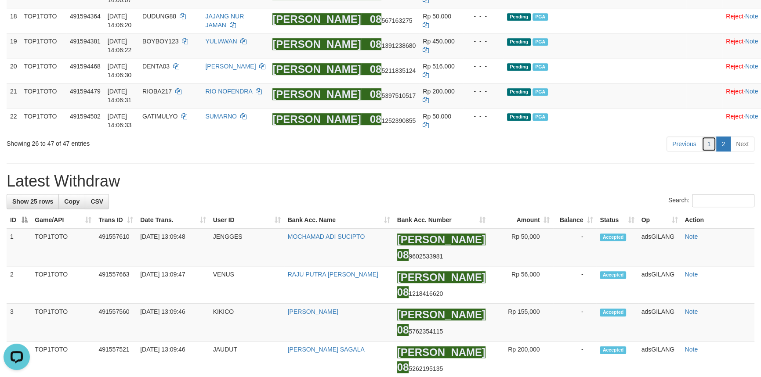
click at [710, 152] on link "1" at bounding box center [708, 144] width 15 height 15
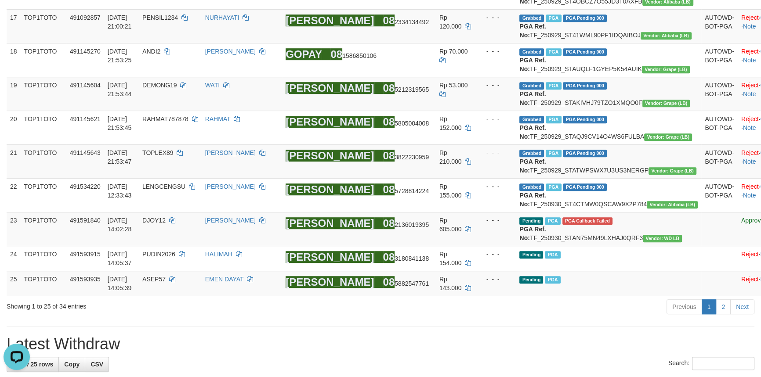
scroll to position [988, 0]
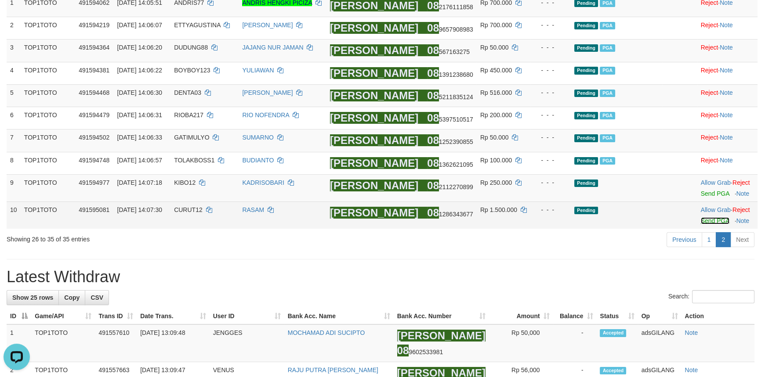
click at [714, 222] on link "Send PGA" at bounding box center [715, 220] width 29 height 7
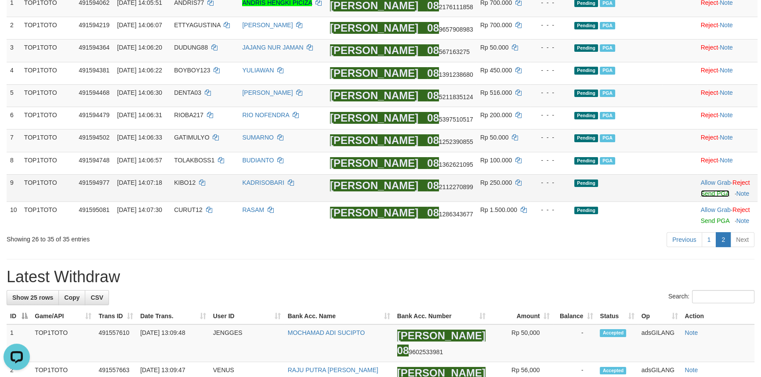
click at [704, 190] on link "Send PGA" at bounding box center [715, 193] width 29 height 7
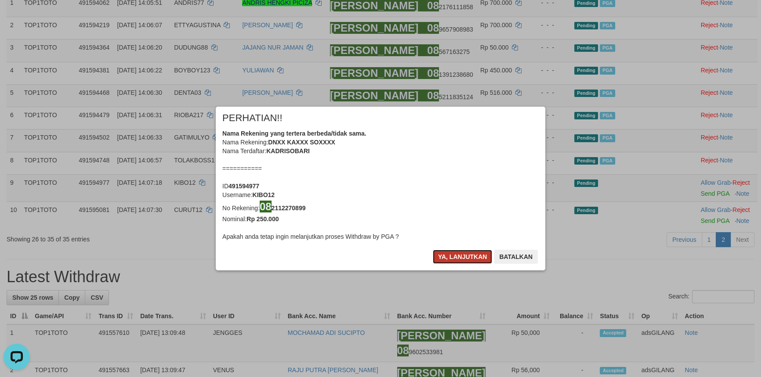
click at [452, 257] on button "Ya, lanjutkan" at bounding box center [463, 257] width 60 height 14
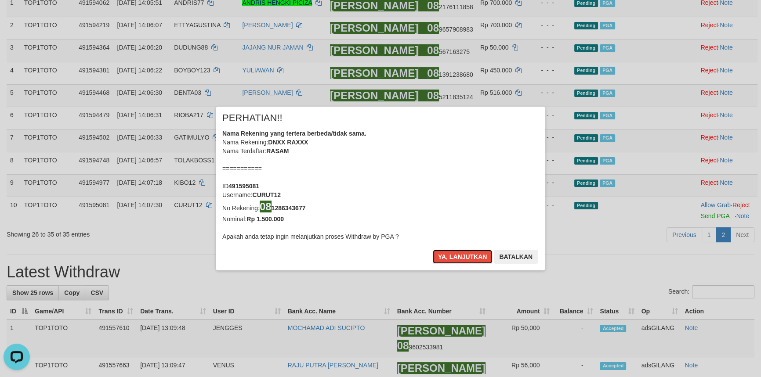
click at [452, 257] on button "Ya, lanjutkan" at bounding box center [463, 257] width 60 height 14
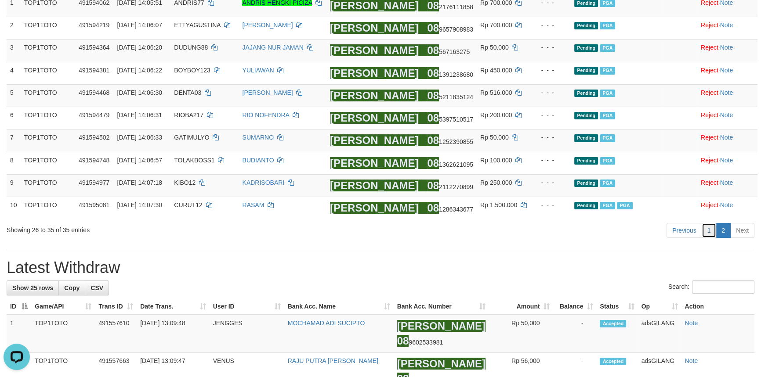
click at [710, 228] on link "1" at bounding box center [708, 230] width 15 height 15
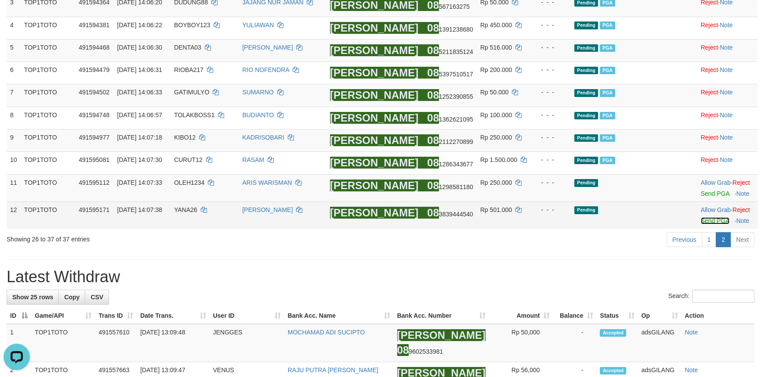
click at [703, 217] on link "Send PGA" at bounding box center [715, 220] width 29 height 7
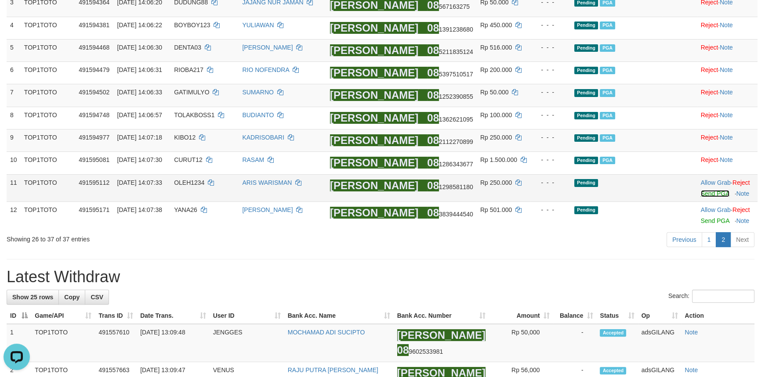
click at [711, 193] on link "Send PGA" at bounding box center [715, 193] width 29 height 7
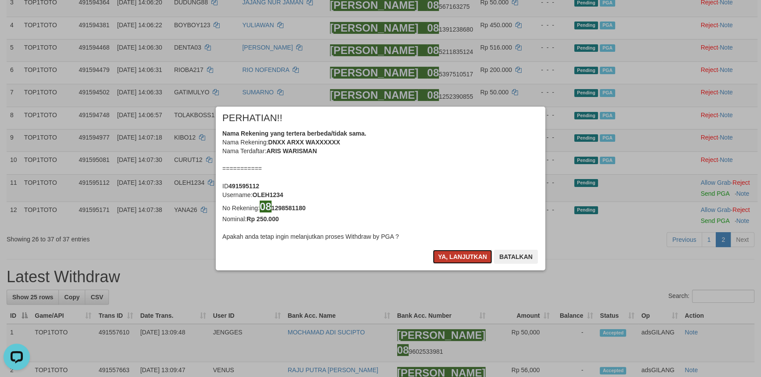
click at [459, 255] on button "Ya, lanjutkan" at bounding box center [463, 257] width 60 height 14
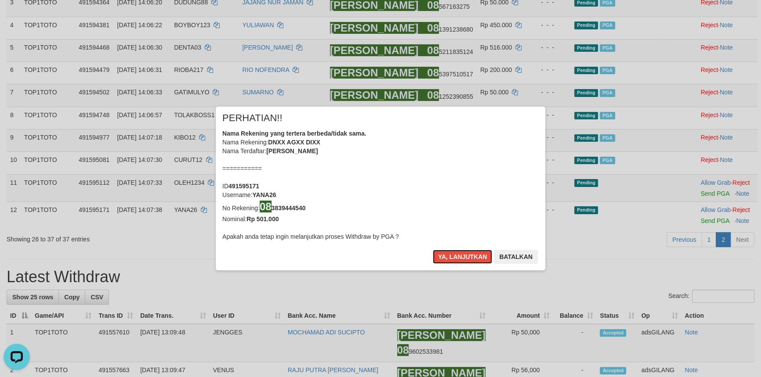
click at [459, 253] on button "Ya, lanjutkan" at bounding box center [463, 257] width 60 height 14
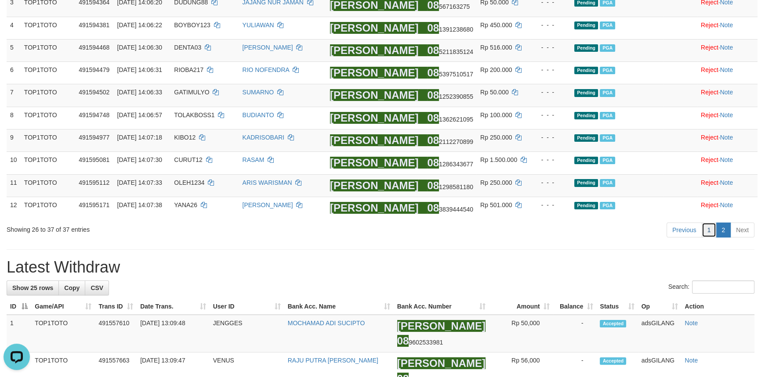
click at [712, 230] on link "1" at bounding box center [708, 230] width 15 height 15
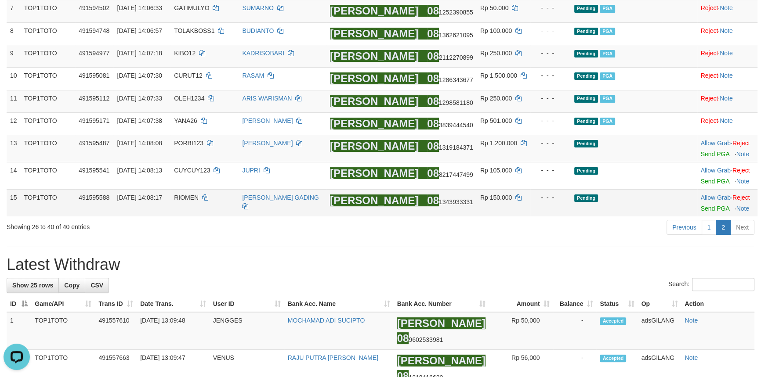
click at [703, 210] on td "Allow Grab · Reject Send PGA · Note" at bounding box center [727, 203] width 61 height 27
click at [705, 206] on link "Send PGA" at bounding box center [715, 208] width 29 height 7
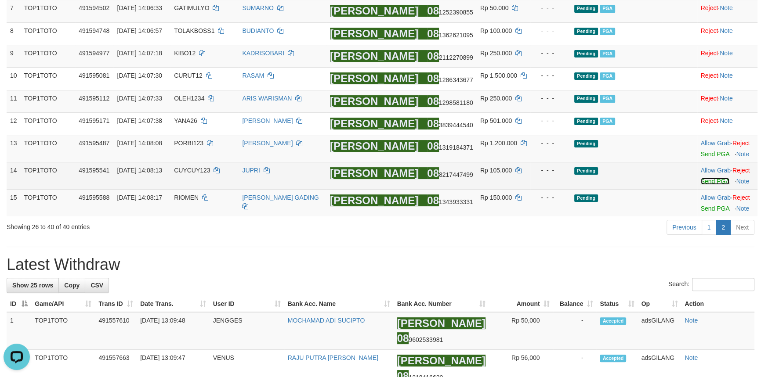
click at [701, 182] on link "Send PGA" at bounding box center [715, 181] width 29 height 7
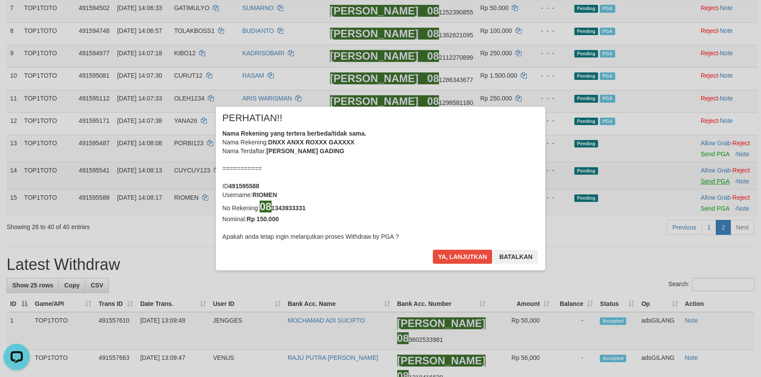
click at [704, 156] on div "× PERHATIAN!! Nama Rekening yang tertera berbeda/tidak sama. Nama Rekening: DNX…" at bounding box center [380, 188] width 761 height 199
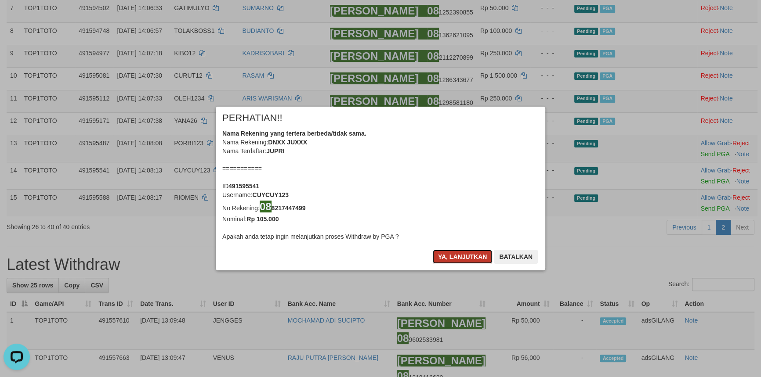
click at [452, 256] on button "Ya, lanjutkan" at bounding box center [463, 257] width 60 height 14
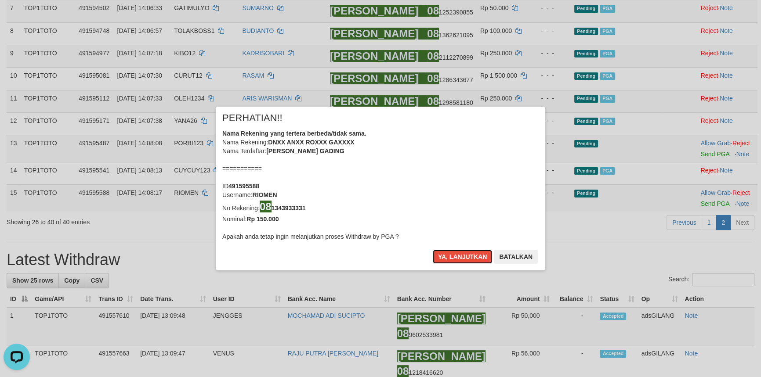
click at [452, 256] on button "Ya, lanjutkan" at bounding box center [463, 257] width 60 height 14
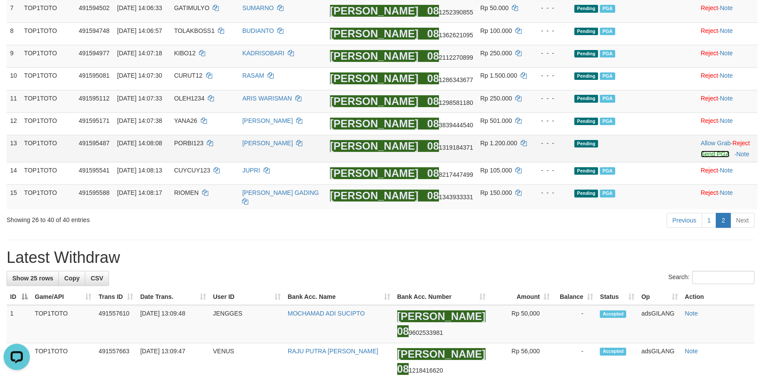
click at [705, 153] on link "Send PGA" at bounding box center [715, 154] width 29 height 7
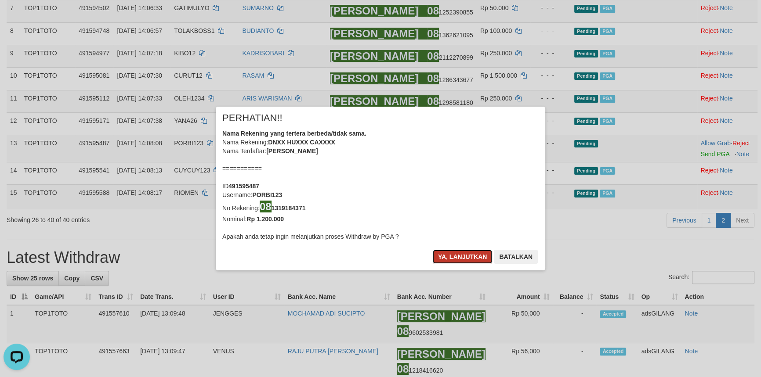
click at [452, 255] on button "Ya, lanjutkan" at bounding box center [463, 257] width 60 height 14
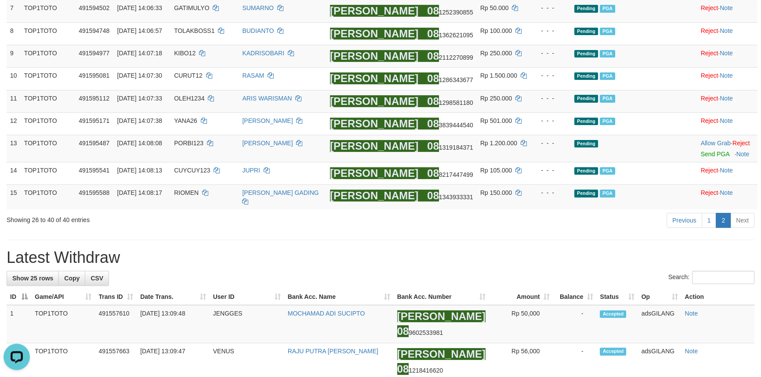
click at [538, 272] on div "Search:" at bounding box center [381, 278] width 748 height 15
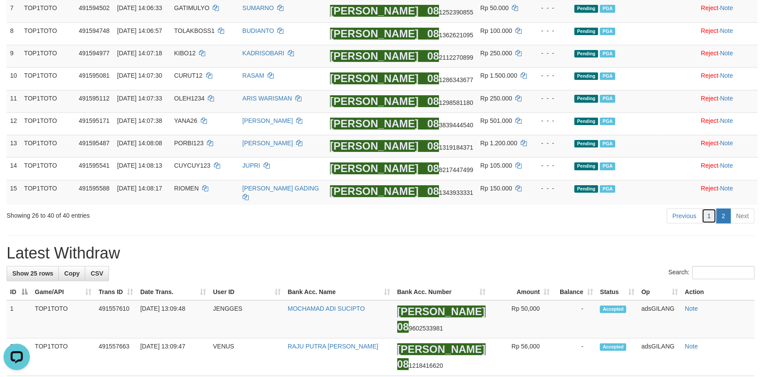
click at [712, 215] on link "1" at bounding box center [708, 216] width 15 height 15
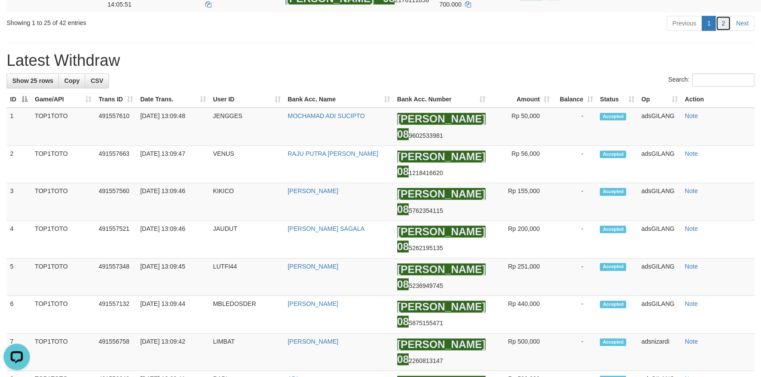
click at [723, 31] on link "2" at bounding box center [722, 23] width 15 height 15
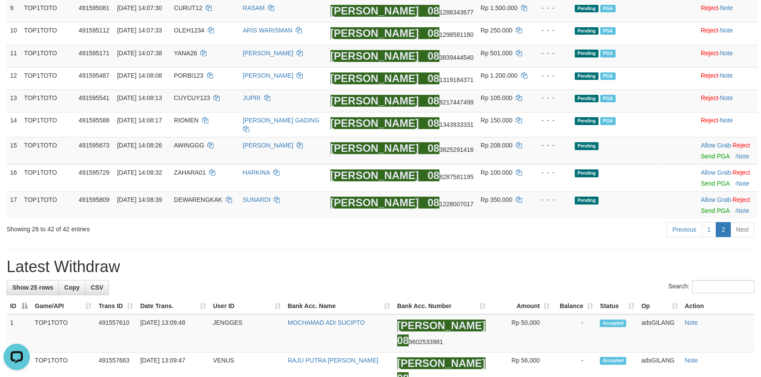
drag, startPoint x: 514, startPoint y: 240, endPoint x: 505, endPoint y: 239, distance: 9.7
click at [712, 207] on link "Send PGA" at bounding box center [715, 210] width 29 height 7
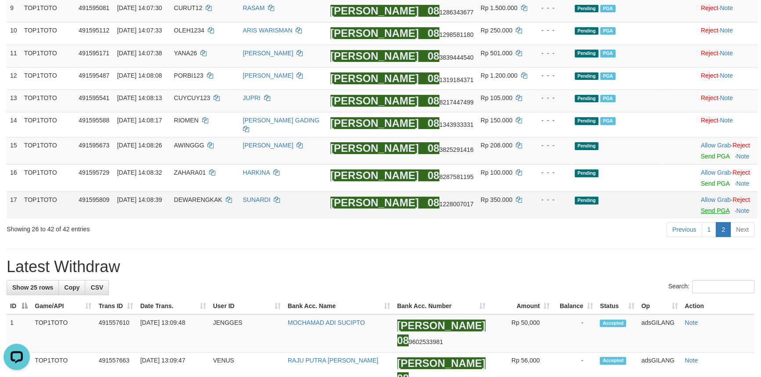
click at [712, 176] on td "Allow Grab · Reject Send PGA · Note" at bounding box center [727, 178] width 60 height 27
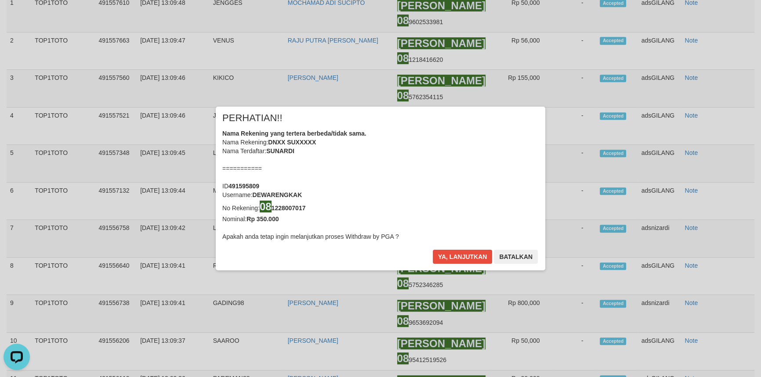
scroll to position [647, 0]
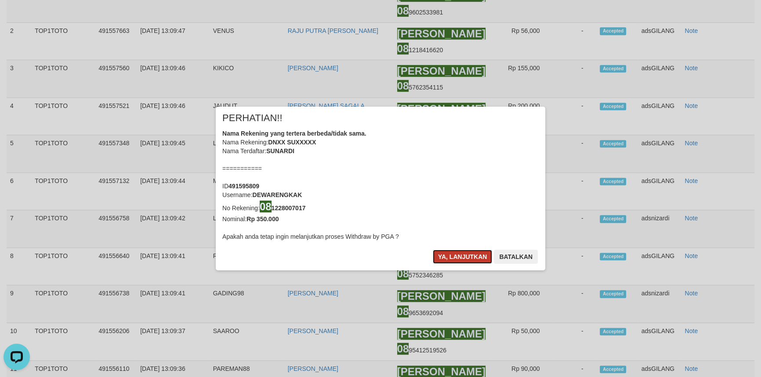
click at [459, 258] on button "Ya, lanjutkan" at bounding box center [463, 257] width 60 height 14
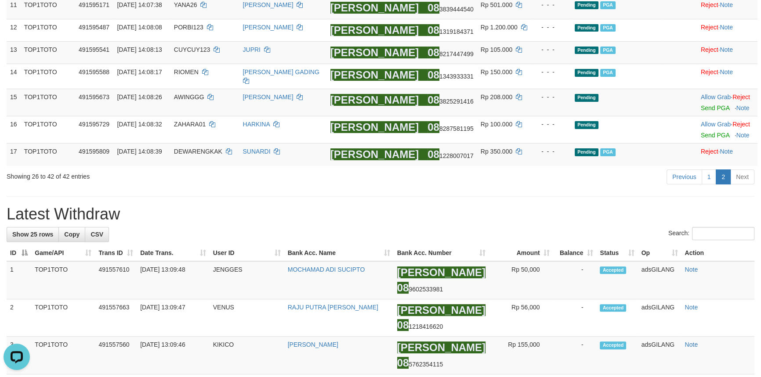
scroll to position [324, 0]
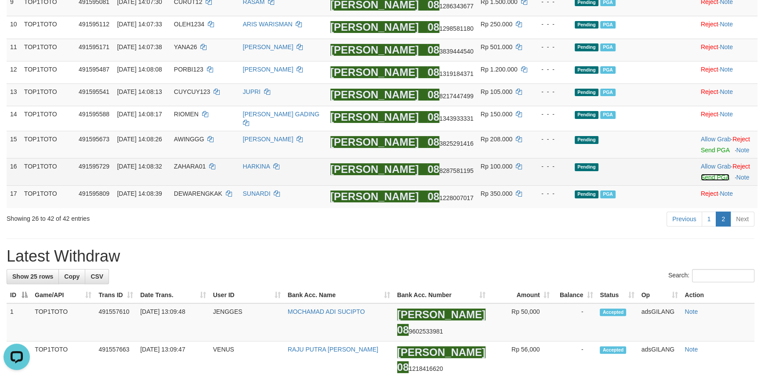
click at [706, 175] on link "Send PGA" at bounding box center [715, 177] width 29 height 7
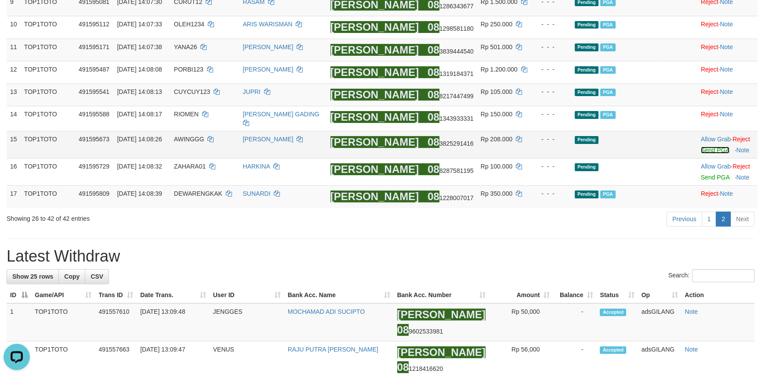
click at [701, 149] on link "Send PGA" at bounding box center [715, 150] width 29 height 7
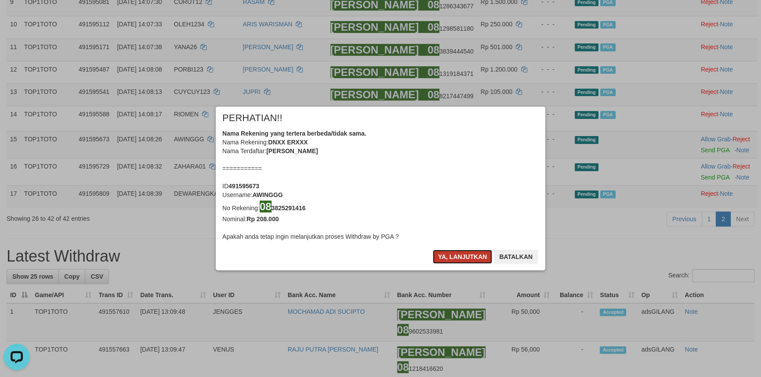
click at [474, 255] on button "Ya, lanjutkan" at bounding box center [463, 257] width 60 height 14
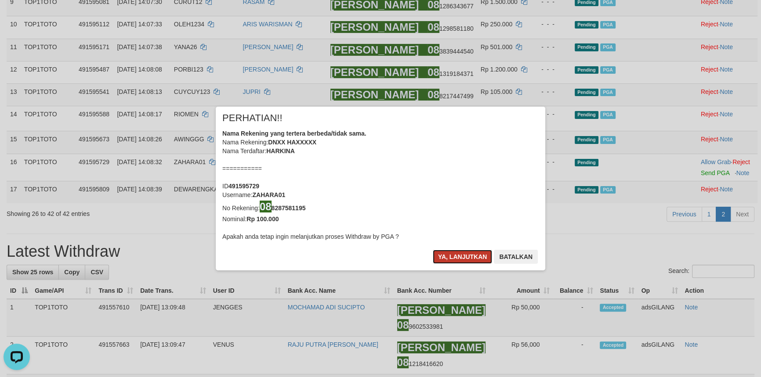
click at [476, 255] on button "Ya, lanjutkan" at bounding box center [463, 257] width 60 height 14
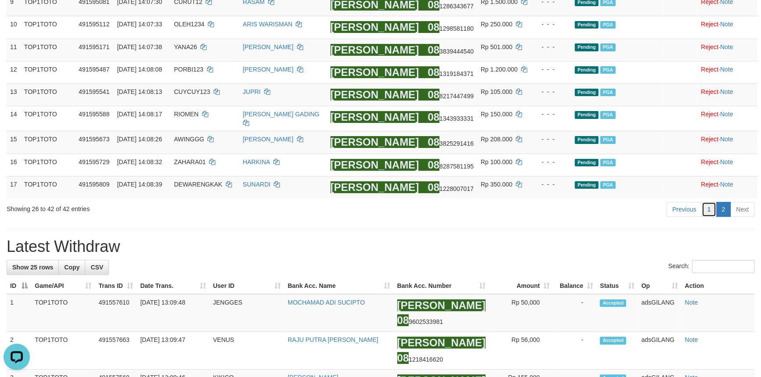
click at [712, 205] on link "1" at bounding box center [708, 209] width 15 height 15
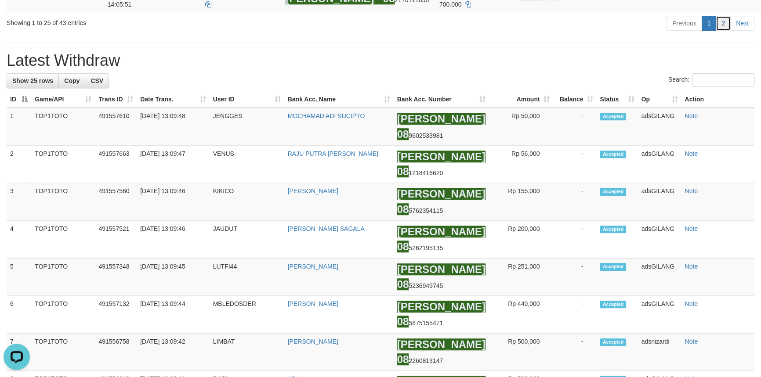
click at [723, 31] on link "2" at bounding box center [722, 23] width 15 height 15
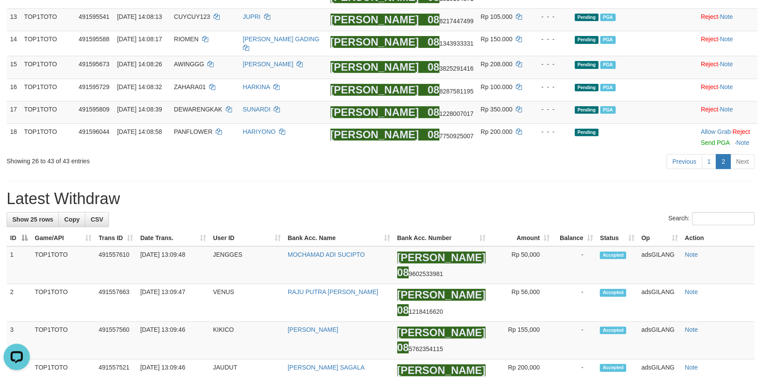
scroll to position [426, 0]
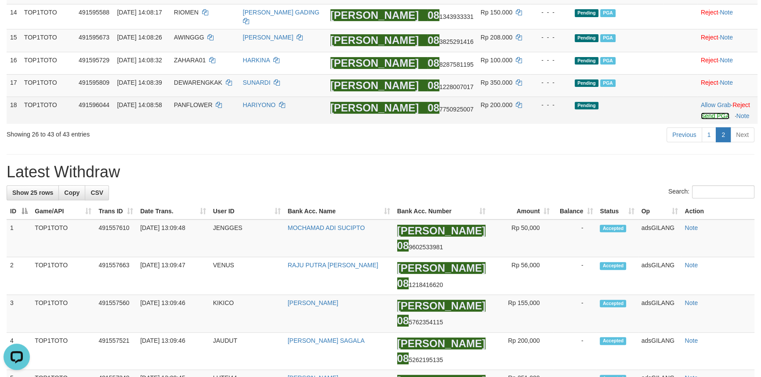
click at [716, 112] on link "Send PGA" at bounding box center [715, 115] width 29 height 7
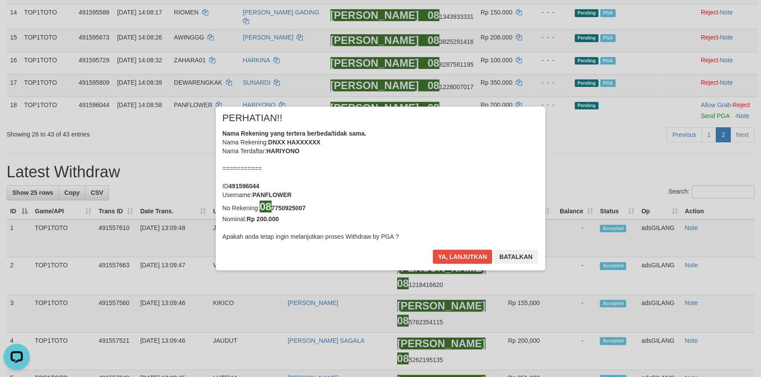
click at [463, 267] on div "Ya, lanjutkan Batalkan" at bounding box center [485, 260] width 107 height 21
click at [477, 249] on div "× PERHATIAN!! Nama Rekening yang tertera berbeda/tidak sama. Nama Rekening: DNX…" at bounding box center [380, 188] width 329 height 163
click at [476, 256] on button "Ya, lanjutkan" at bounding box center [463, 257] width 60 height 14
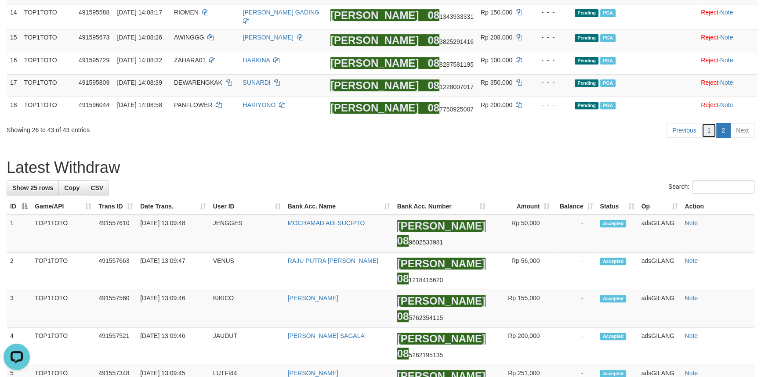
click at [707, 129] on link "1" at bounding box center [708, 130] width 15 height 15
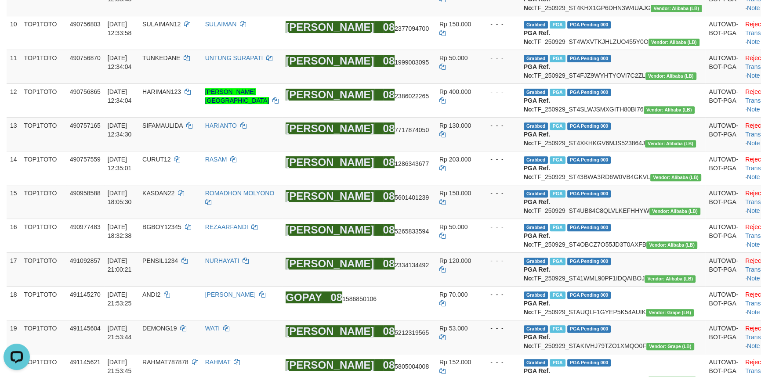
scroll to position [997, 0]
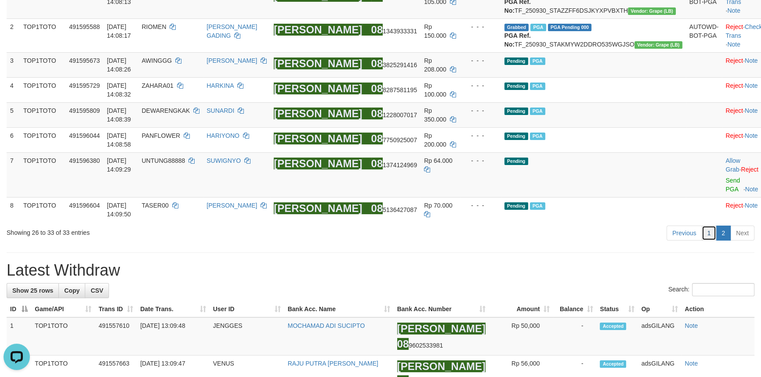
click at [713, 233] on link "1" at bounding box center [708, 233] width 15 height 15
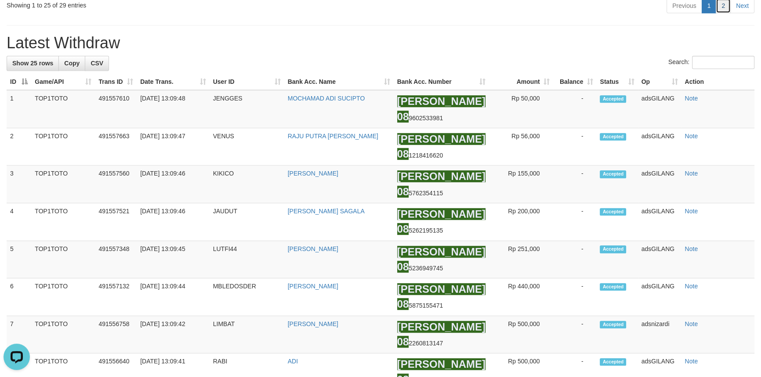
click at [722, 13] on link "2" at bounding box center [722, 5] width 15 height 15
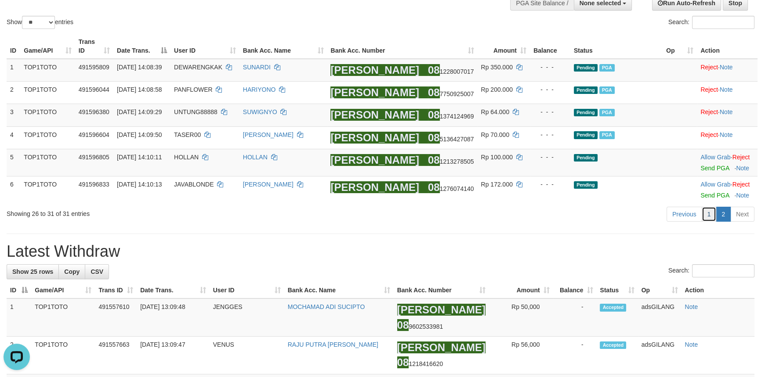
click at [707, 219] on link "1" at bounding box center [708, 214] width 15 height 15
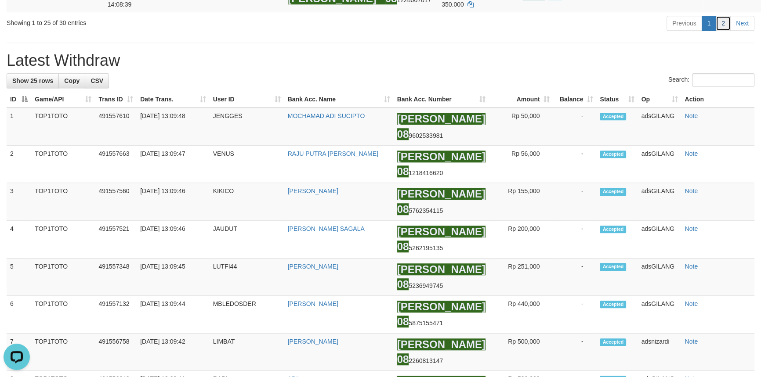
click at [725, 31] on link "2" at bounding box center [722, 23] width 15 height 15
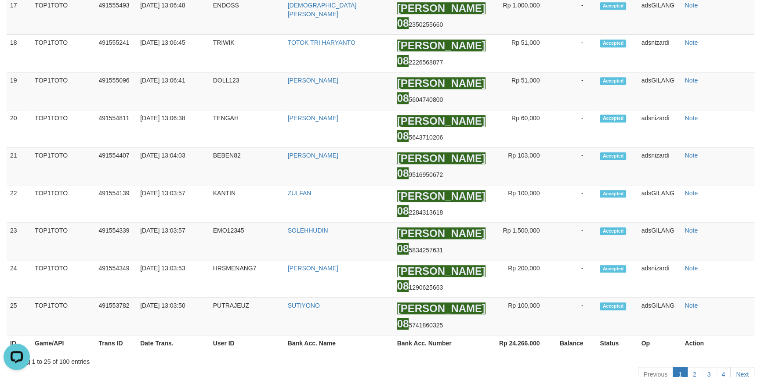
scroll to position [61, 0]
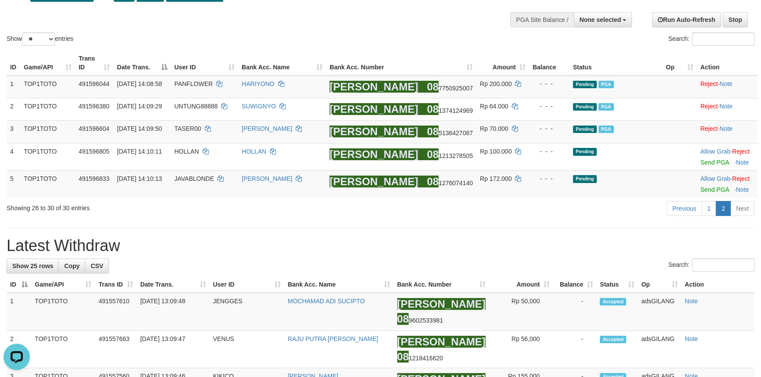
click at [714, 209] on link "1" at bounding box center [708, 208] width 15 height 15
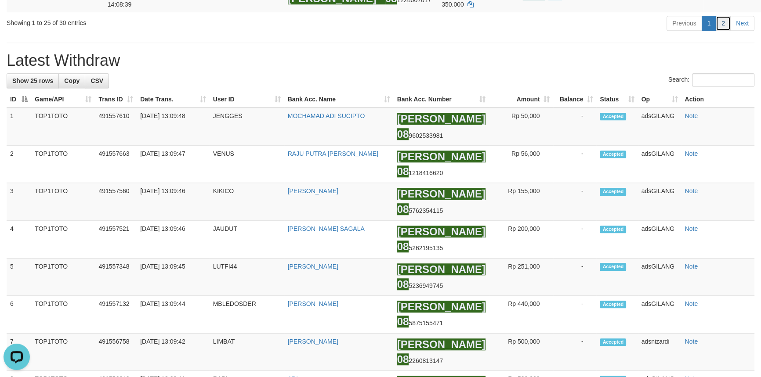
click at [721, 31] on link "2" at bounding box center [722, 23] width 15 height 15
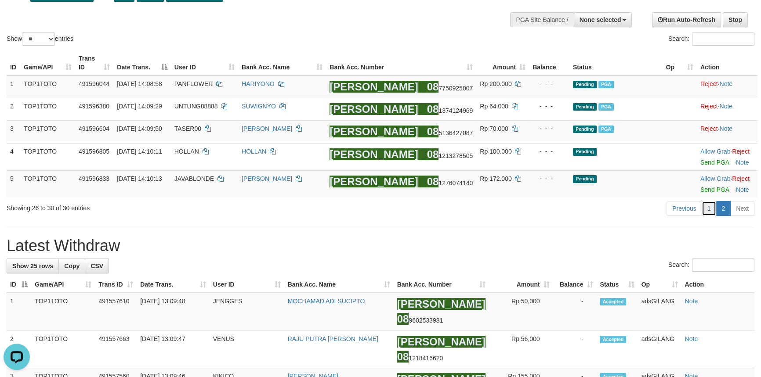
click at [711, 213] on link "1" at bounding box center [708, 208] width 15 height 15
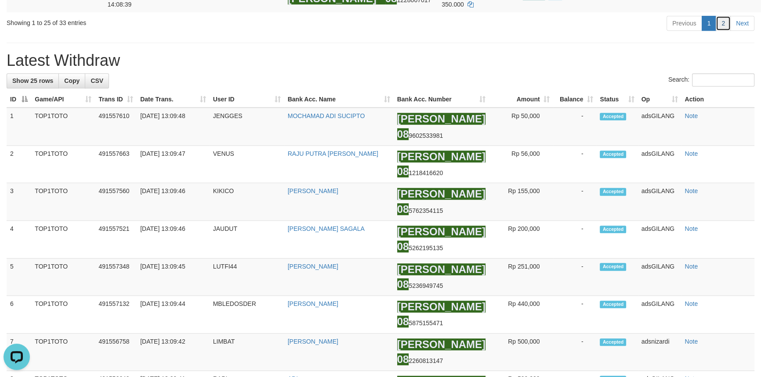
click at [723, 31] on link "2" at bounding box center [722, 23] width 15 height 15
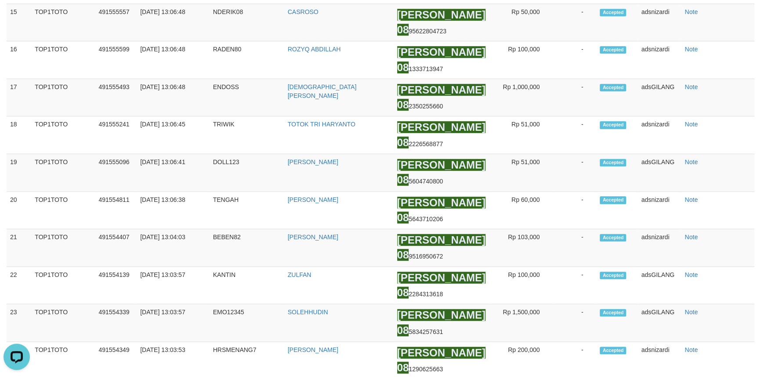
scroll to position [144, 0]
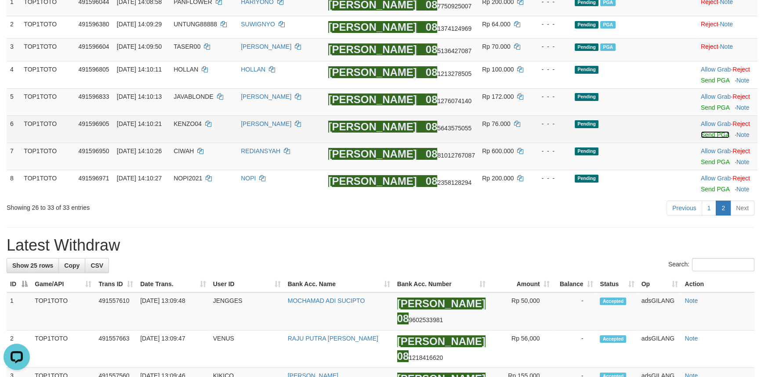
click at [701, 134] on link "Send PGA" at bounding box center [715, 134] width 29 height 7
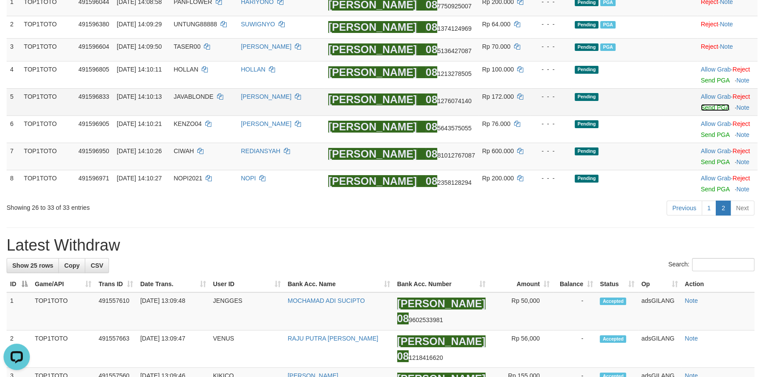
click at [703, 106] on link "Send PGA" at bounding box center [715, 107] width 29 height 7
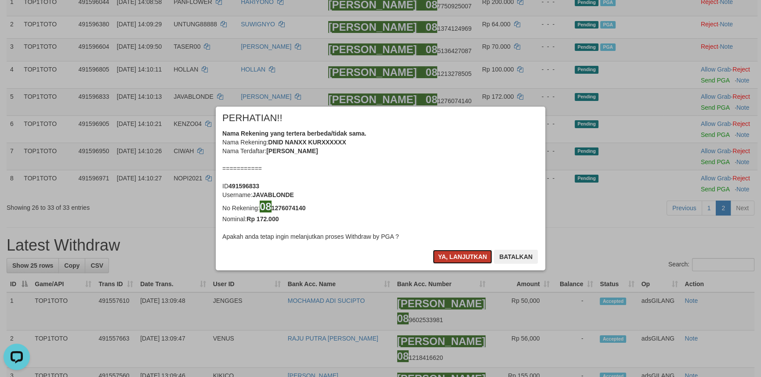
click at [473, 257] on button "Ya, lanjutkan" at bounding box center [463, 257] width 60 height 14
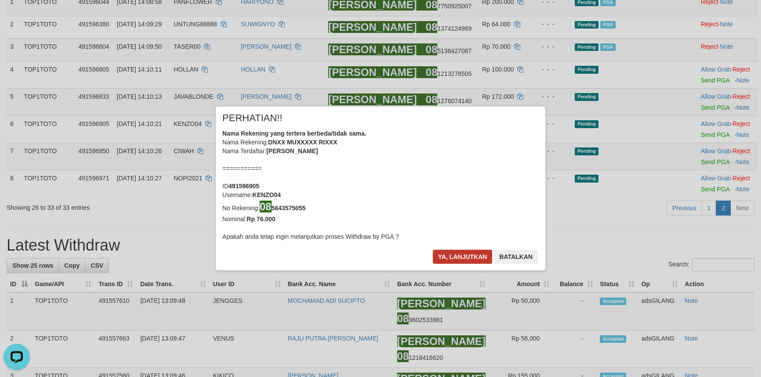
scroll to position [139, 0]
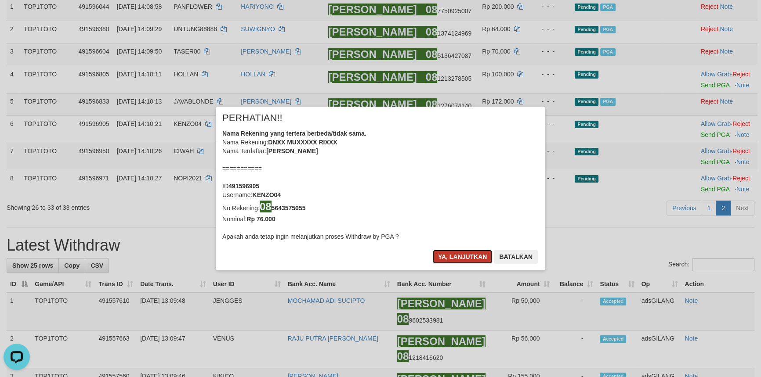
click at [457, 252] on button "Ya, lanjutkan" at bounding box center [463, 257] width 60 height 14
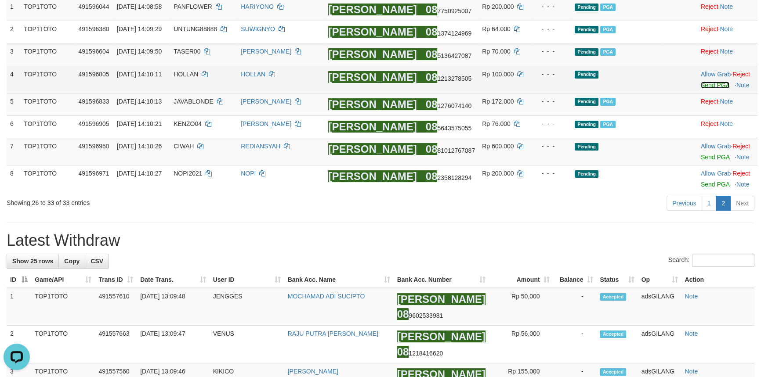
click at [702, 86] on link "Send PGA" at bounding box center [715, 85] width 29 height 7
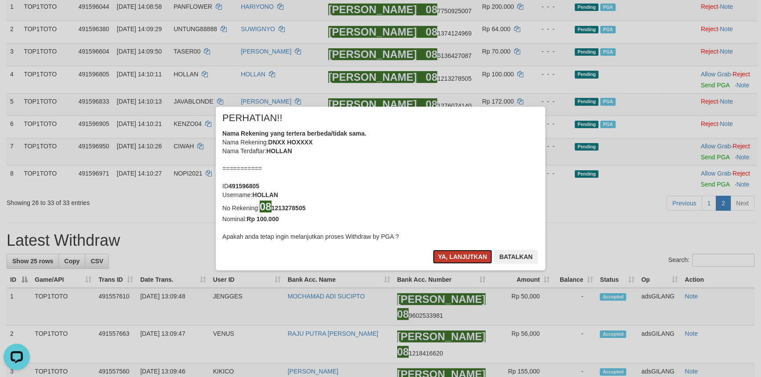
click at [453, 257] on button "Ya, lanjutkan" at bounding box center [463, 257] width 60 height 14
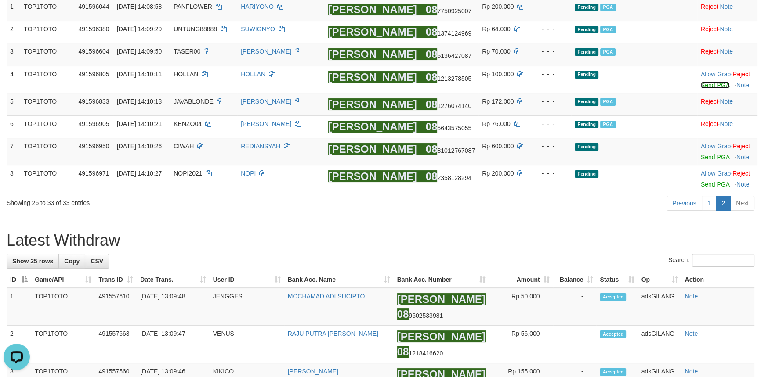
scroll to position [134, 0]
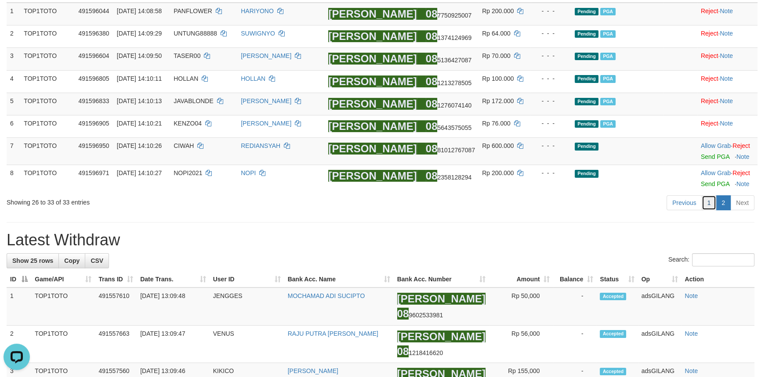
click at [708, 206] on link "1" at bounding box center [708, 202] width 15 height 15
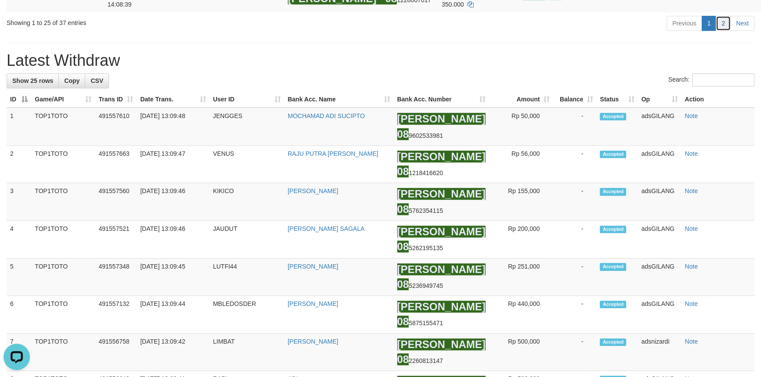
click at [719, 31] on link "2" at bounding box center [722, 23] width 15 height 15
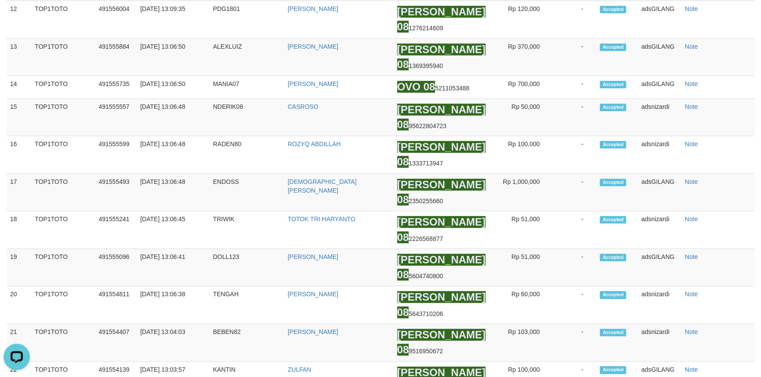
scroll to position [251, 0]
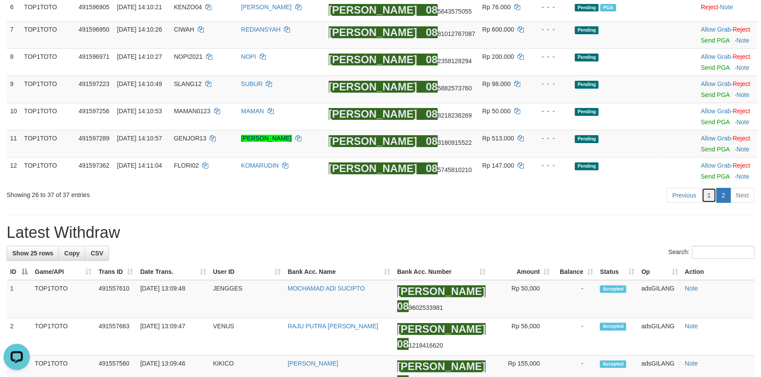
click at [704, 193] on link "1" at bounding box center [708, 195] width 15 height 15
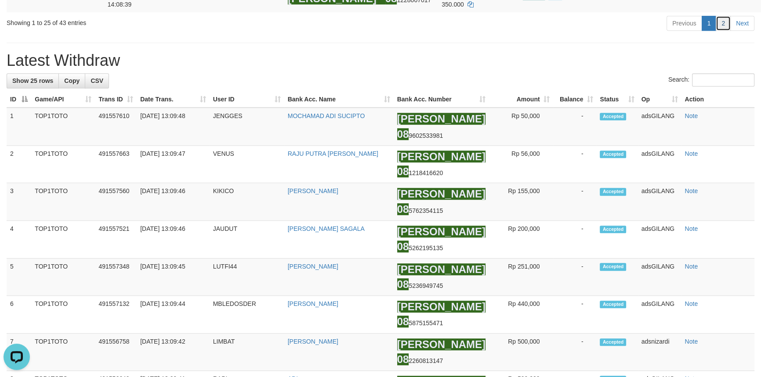
click at [724, 31] on link "2" at bounding box center [722, 23] width 15 height 15
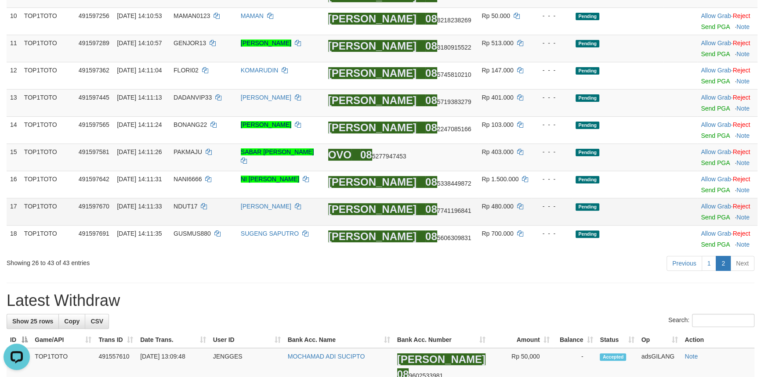
scroll to position [332, 0]
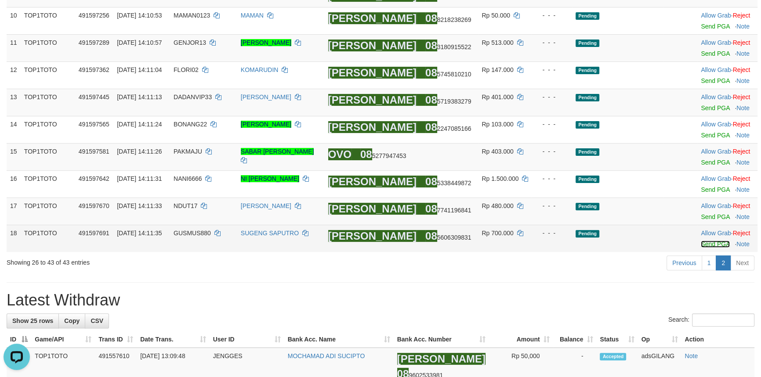
click at [706, 247] on link "Send PGA" at bounding box center [715, 244] width 29 height 7
click at [704, 220] on link "Send PGA" at bounding box center [715, 216] width 29 height 7
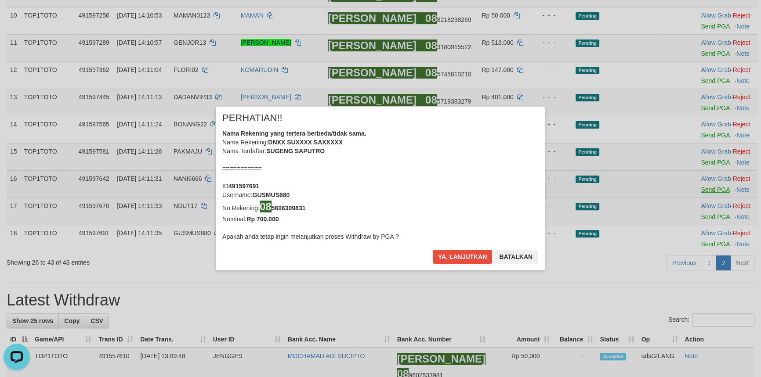
click at [706, 189] on div "× PERHATIAN!! Nama Rekening yang tertera berbeda/tidak sama. Nama Rekening: DNX…" at bounding box center [380, 188] width 761 height 199
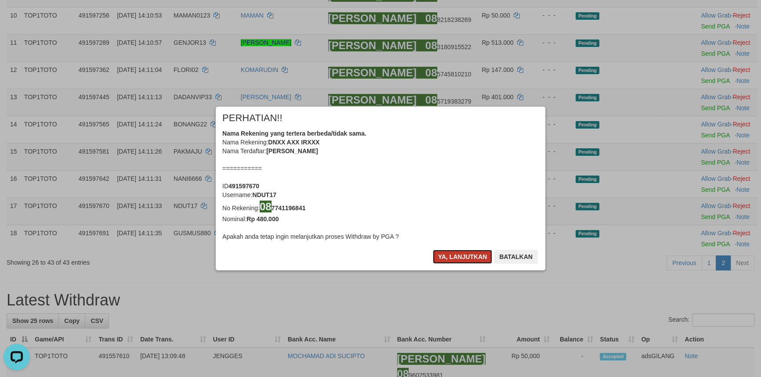
click at [462, 253] on button "Ya, lanjutkan" at bounding box center [463, 257] width 60 height 14
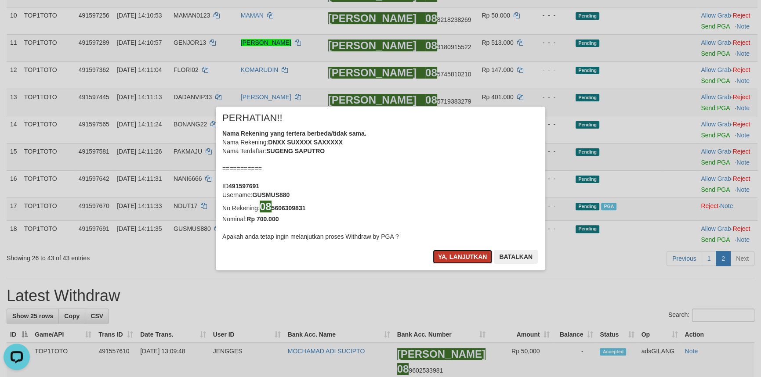
click at [463, 252] on button "Ya, lanjutkan" at bounding box center [463, 257] width 60 height 14
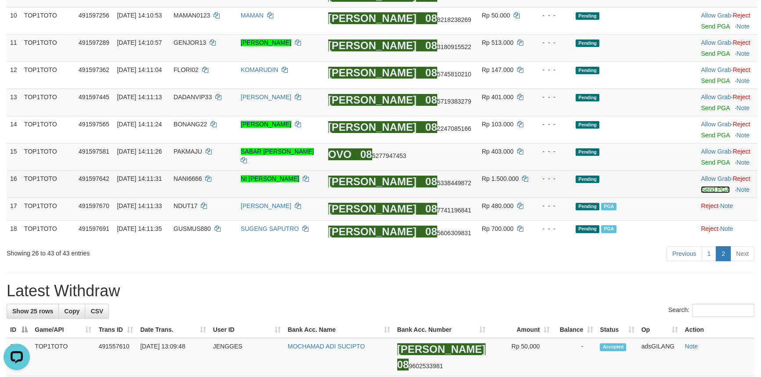
click at [707, 193] on link "Send PGA" at bounding box center [715, 189] width 29 height 7
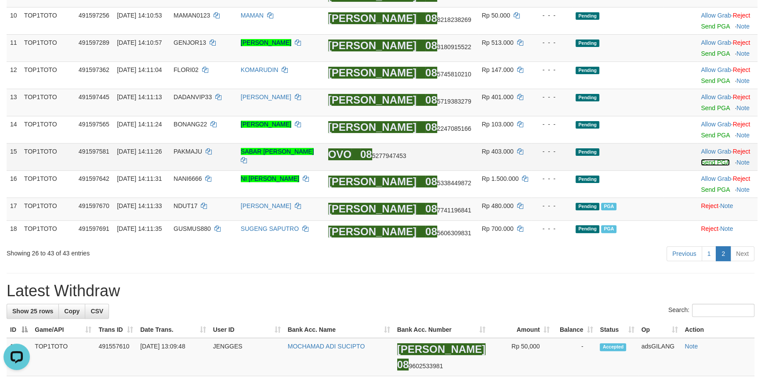
click at [704, 160] on link "Send PGA" at bounding box center [715, 162] width 29 height 7
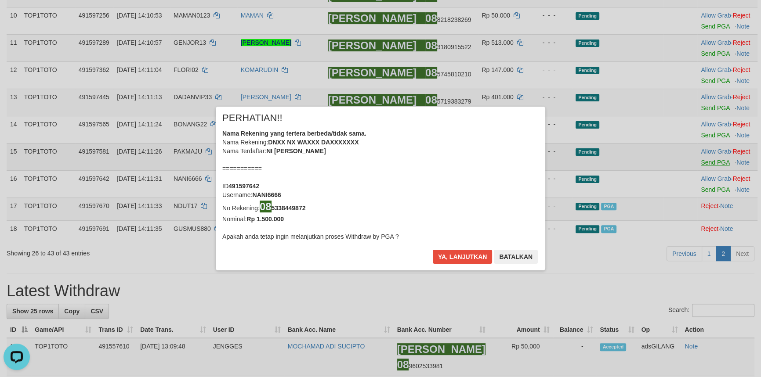
click at [705, 134] on div "× PERHATIAN!! Nama Rekening yang tertera berbeda/tidak sama. Nama Rekening: DNX…" at bounding box center [380, 188] width 761 height 199
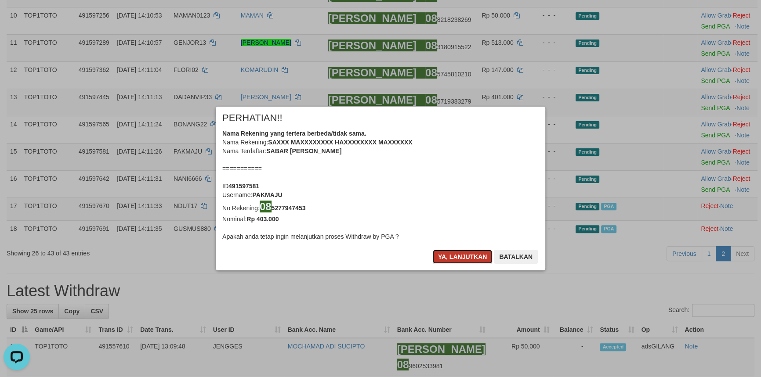
click at [464, 251] on button "Ya, lanjutkan" at bounding box center [463, 257] width 60 height 14
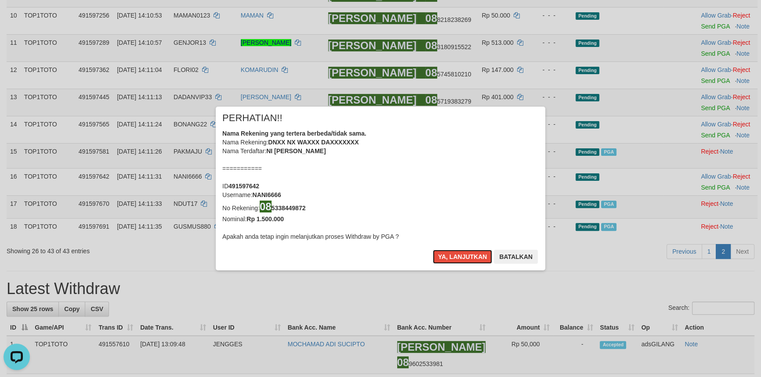
click at [464, 251] on button "Ya, lanjutkan" at bounding box center [463, 257] width 60 height 14
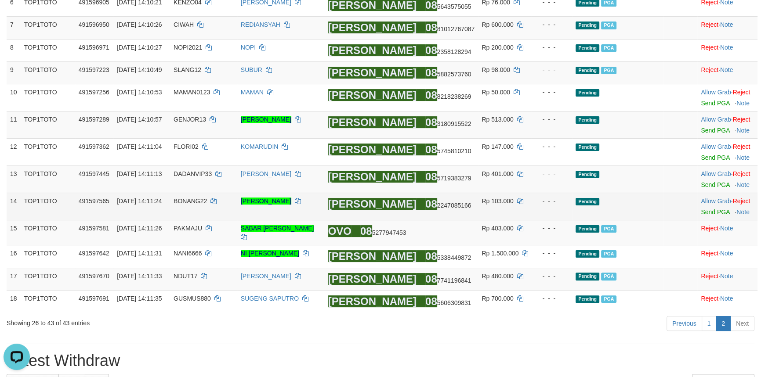
scroll to position [253, 0]
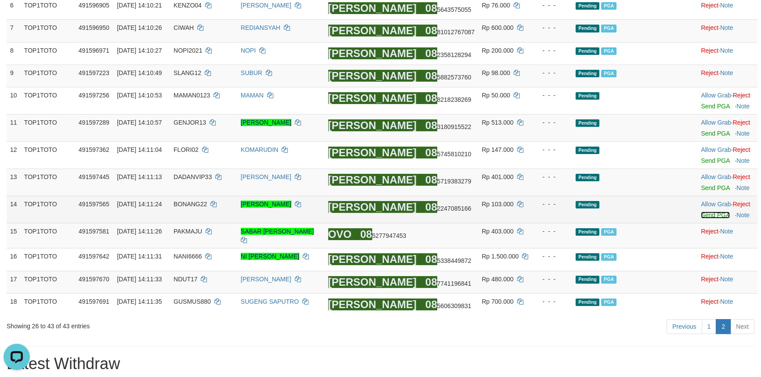
click at [702, 214] on link "Send PGA" at bounding box center [715, 215] width 29 height 7
click at [710, 186] on link "Send PGA" at bounding box center [715, 187] width 29 height 7
click at [707, 157] on link "Send PGA" at bounding box center [715, 160] width 29 height 7
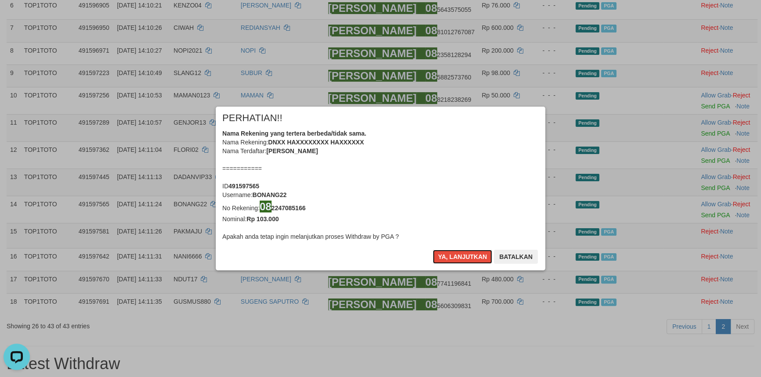
click at [465, 257] on button "Ya, lanjutkan" at bounding box center [463, 257] width 60 height 14
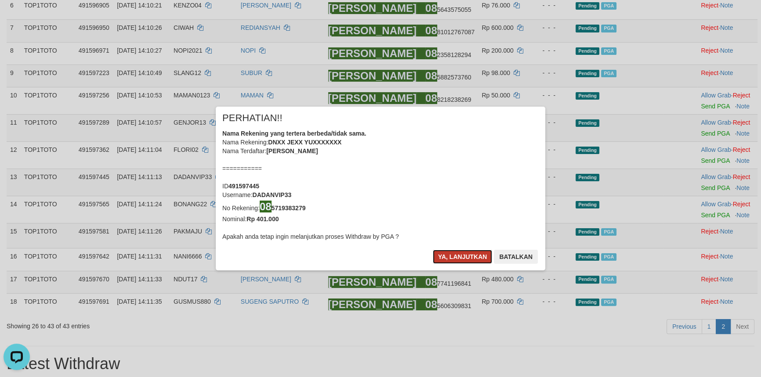
click at [465, 257] on button "Ya, lanjutkan" at bounding box center [463, 257] width 60 height 14
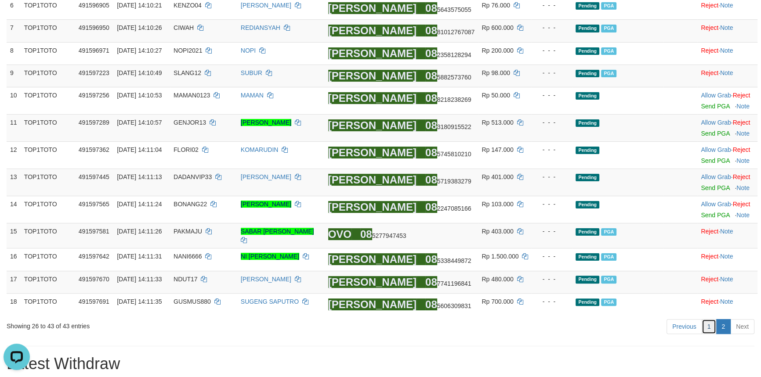
click at [712, 334] on link "1" at bounding box center [708, 326] width 15 height 15
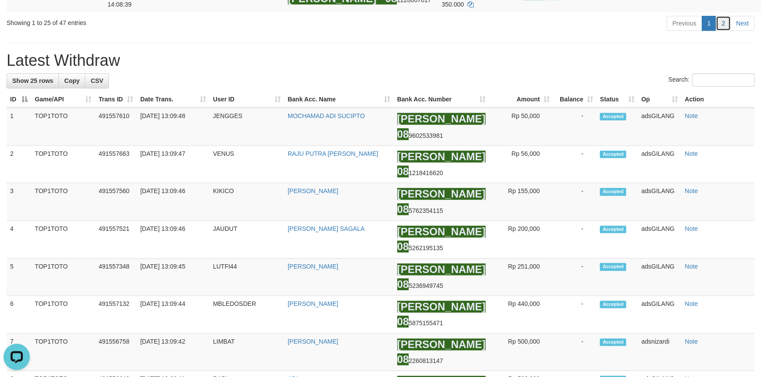
click at [726, 31] on link "2" at bounding box center [722, 23] width 15 height 15
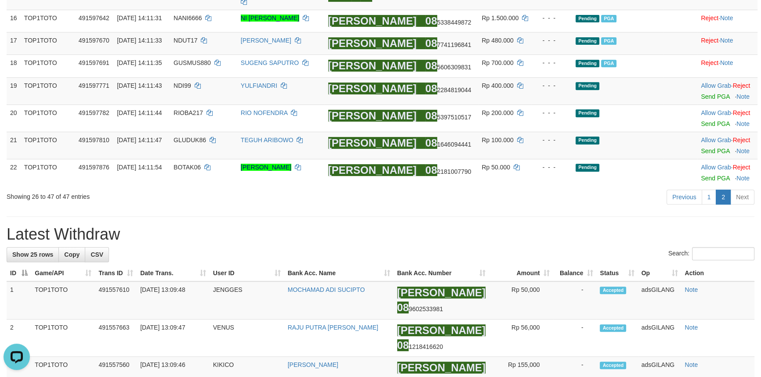
click at [428, 208] on div "Previous 1 2 Next" at bounding box center [539, 198] width 430 height 19
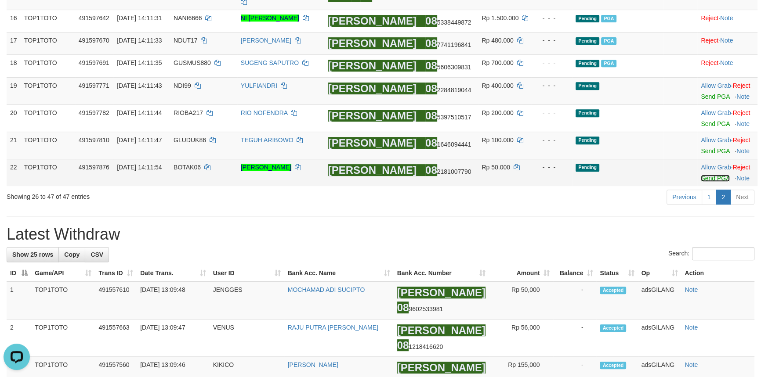
click at [701, 182] on link "Send PGA" at bounding box center [715, 178] width 29 height 7
click at [707, 155] on link "Send PGA" at bounding box center [715, 151] width 29 height 7
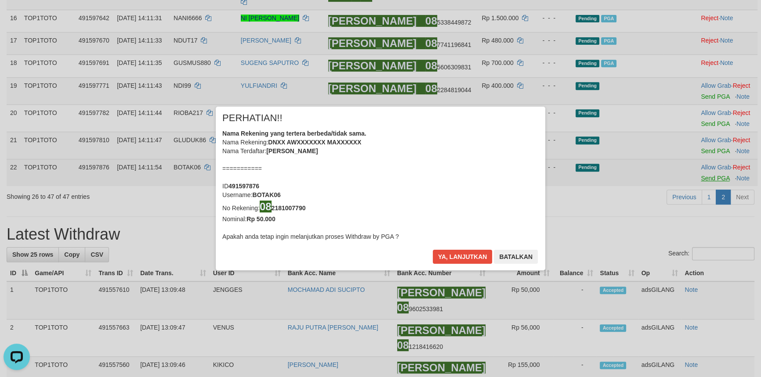
click at [545, 130] on div "× PERHATIAN!! Nama Rekening yang tertera berbeda/tidak sama. Nama Rekening: DNX…" at bounding box center [380, 188] width 329 height 163
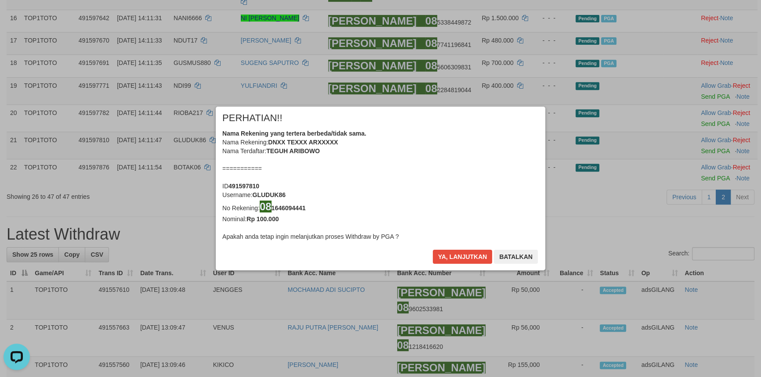
click at [697, 135] on div "× PERHATIAN!! Nama Rekening yang tertera berbeda/tidak sama. Nama Rekening: DNX…" at bounding box center [380, 188] width 761 height 199
click at [443, 255] on button "Ya, lanjutkan" at bounding box center [463, 257] width 60 height 14
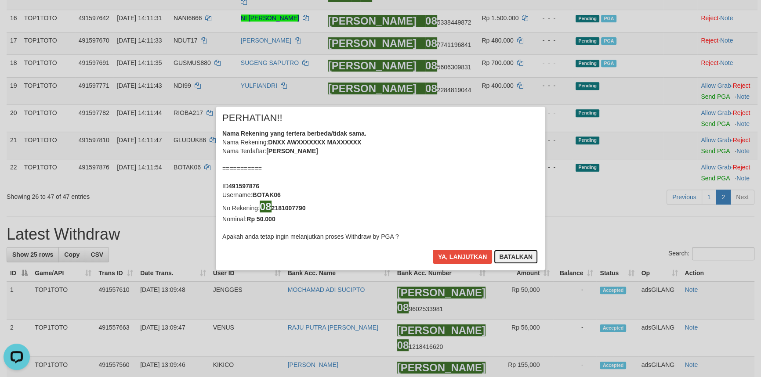
click at [512, 250] on button "Batalkan" at bounding box center [516, 257] width 44 height 14
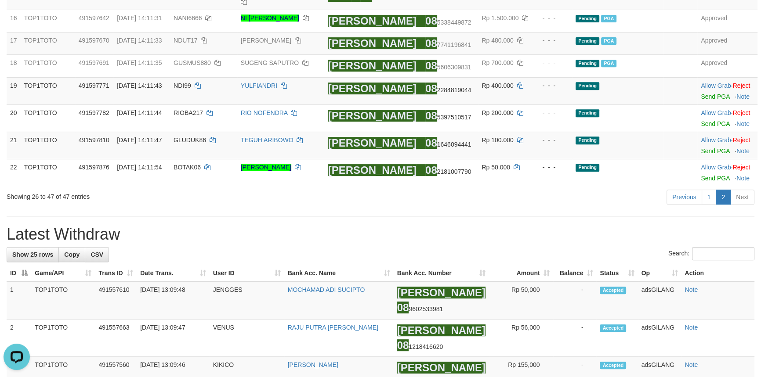
click at [555, 208] on div "Previous 1 2 Next" at bounding box center [539, 198] width 430 height 19
click at [713, 205] on link "1" at bounding box center [708, 197] width 15 height 15
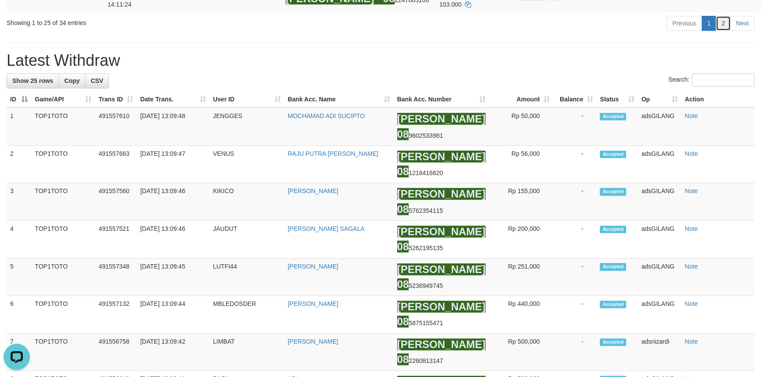
click at [722, 31] on link "2" at bounding box center [722, 23] width 15 height 15
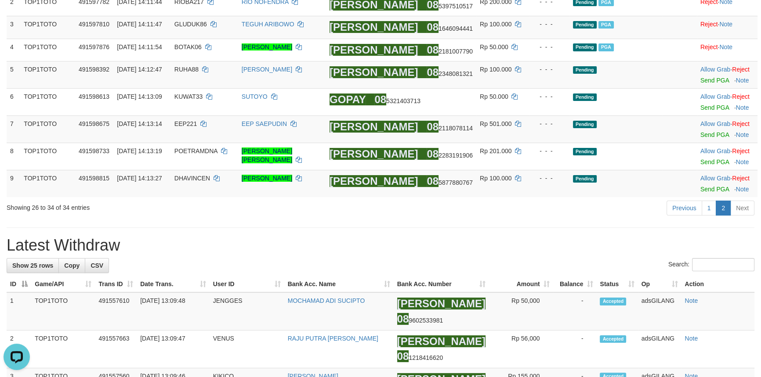
click at [483, 200] on div "Previous 1 2 Next" at bounding box center [539, 209] width 430 height 19
click at [712, 211] on link "1" at bounding box center [708, 208] width 15 height 15
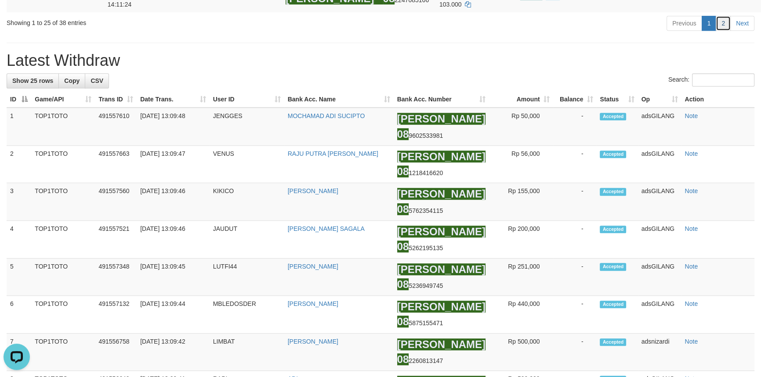
click at [723, 31] on link "2" at bounding box center [722, 23] width 15 height 15
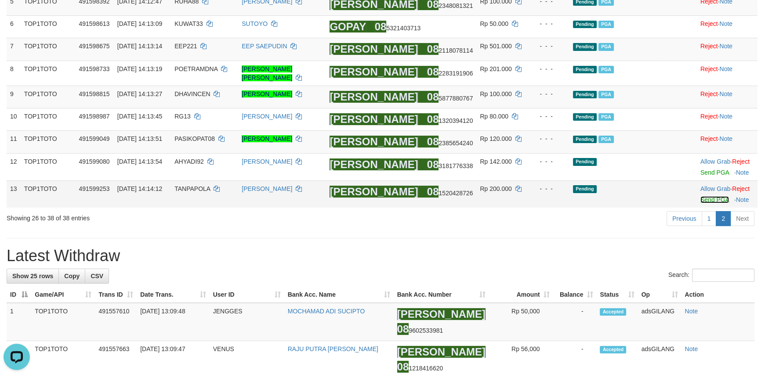
click at [709, 202] on link "Send PGA" at bounding box center [714, 199] width 29 height 7
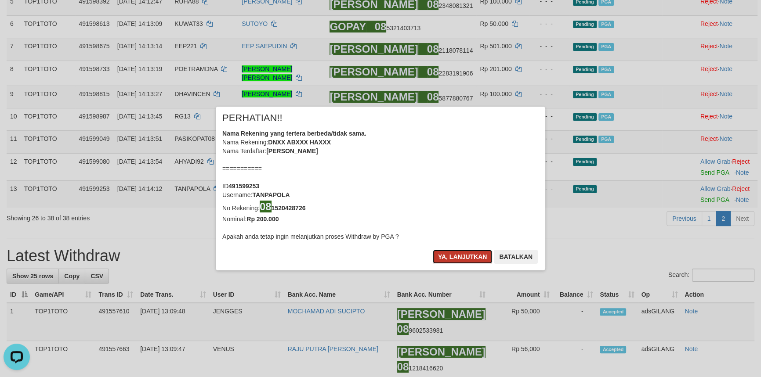
click at [464, 257] on button "Ya, lanjutkan" at bounding box center [463, 257] width 60 height 14
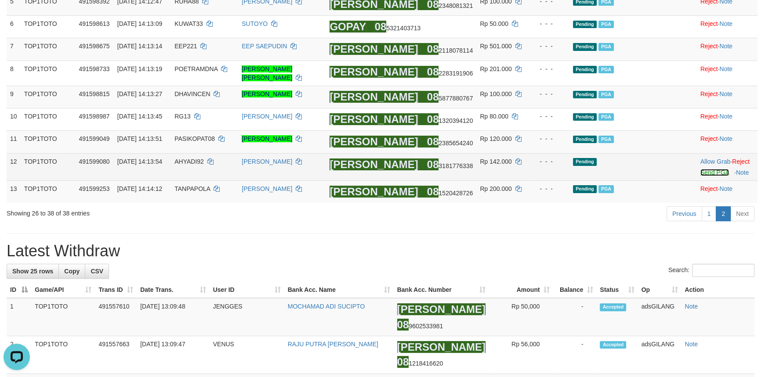
click at [717, 173] on link "Send PGA" at bounding box center [714, 172] width 29 height 7
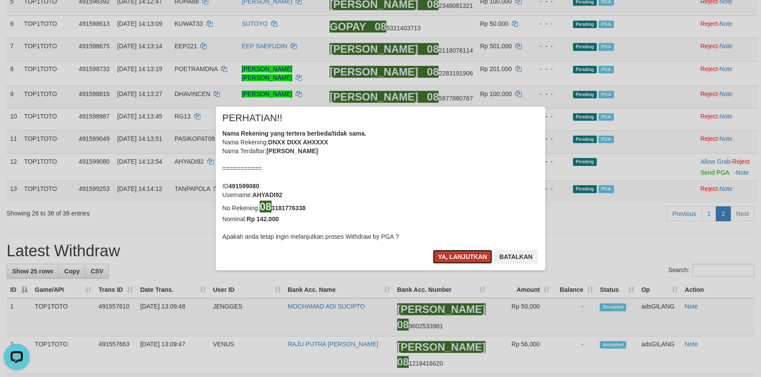
click at [454, 259] on button "Ya, lanjutkan" at bounding box center [463, 257] width 60 height 14
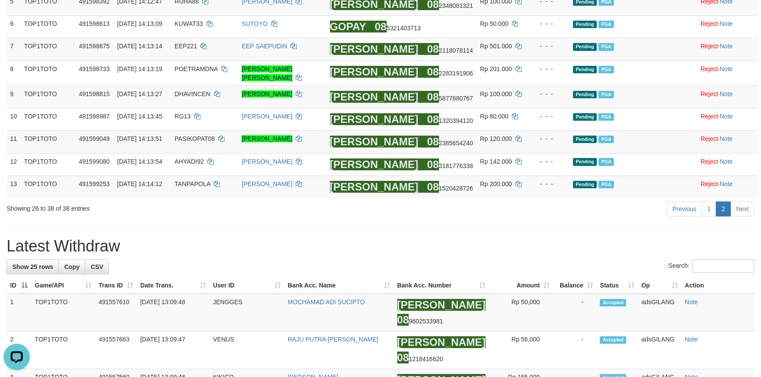
click at [707, 208] on link "1" at bounding box center [708, 209] width 15 height 15
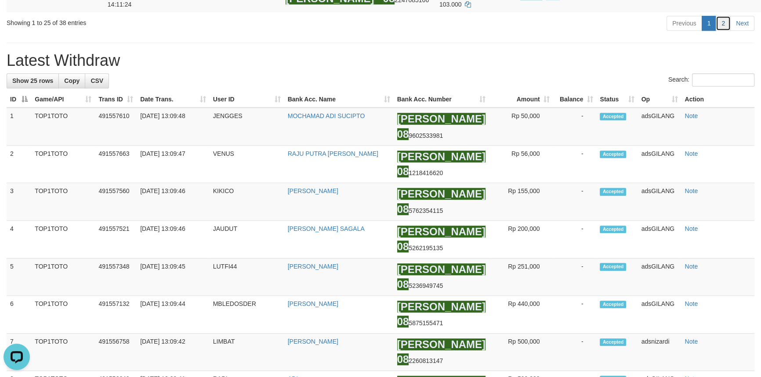
click at [725, 31] on link "2" at bounding box center [722, 23] width 15 height 15
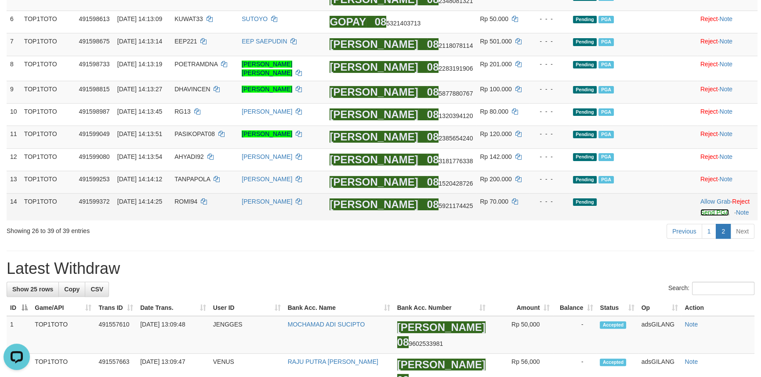
click at [704, 215] on link "Send PGA" at bounding box center [714, 212] width 29 height 7
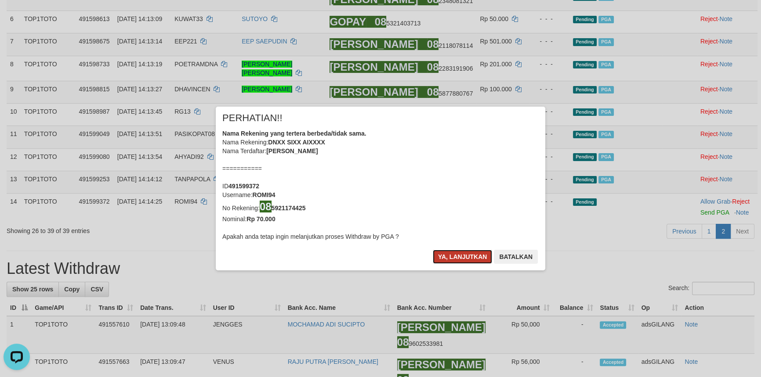
click at [452, 258] on button "Ya, lanjutkan" at bounding box center [463, 257] width 60 height 14
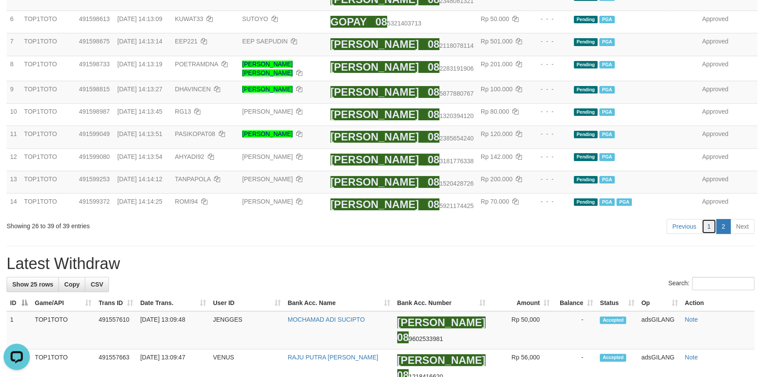
click at [707, 231] on link "1" at bounding box center [708, 226] width 15 height 15
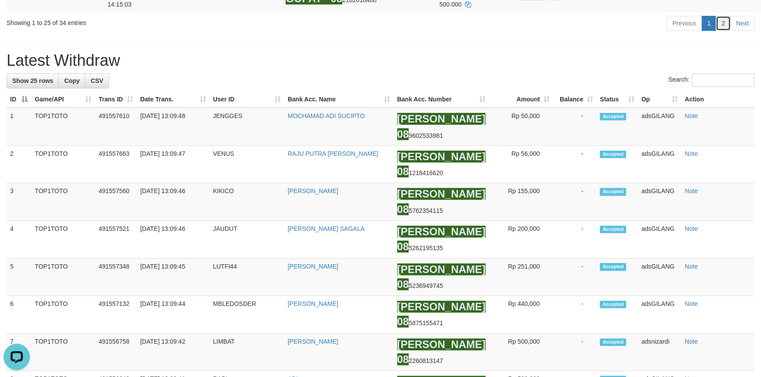
drag, startPoint x: 721, startPoint y: 215, endPoint x: 697, endPoint y: 220, distance: 24.2
click at [721, 31] on link "2" at bounding box center [722, 23] width 15 height 15
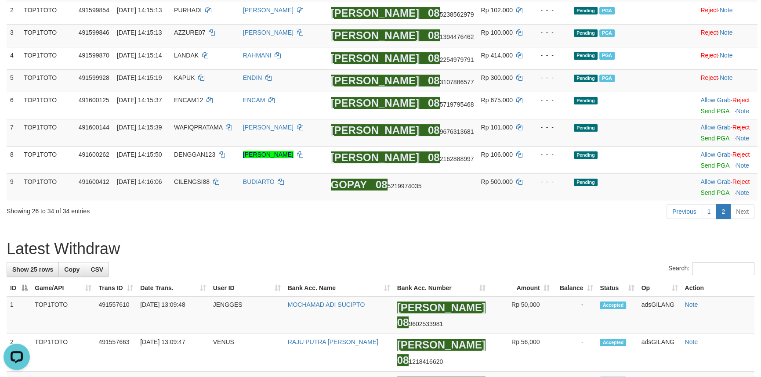
click at [505, 221] on div "Previous 1 2 Next" at bounding box center [539, 212] width 430 height 19
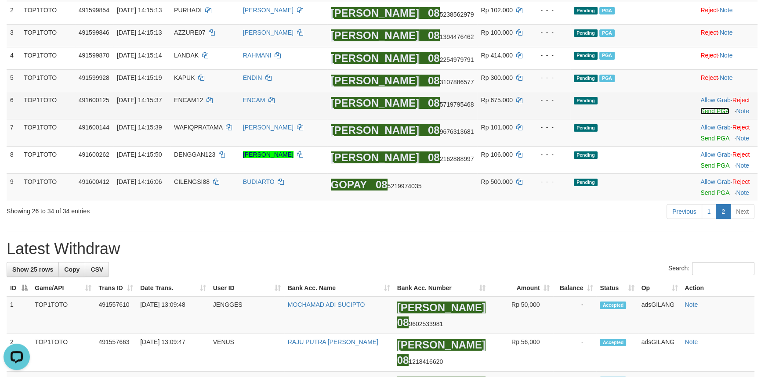
click at [714, 115] on link "Send PGA" at bounding box center [714, 111] width 29 height 7
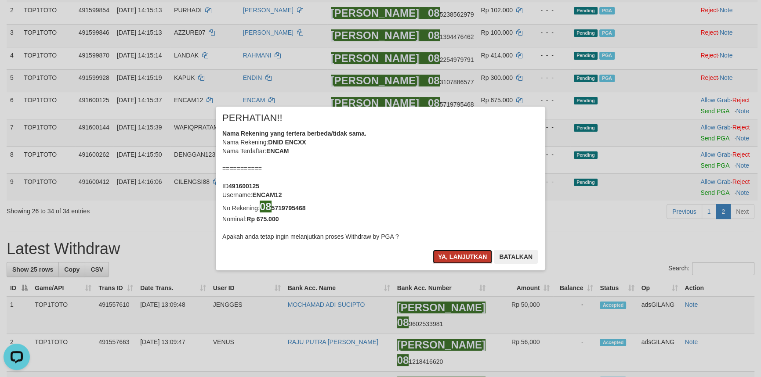
click at [461, 252] on button "Ya, lanjutkan" at bounding box center [463, 257] width 60 height 14
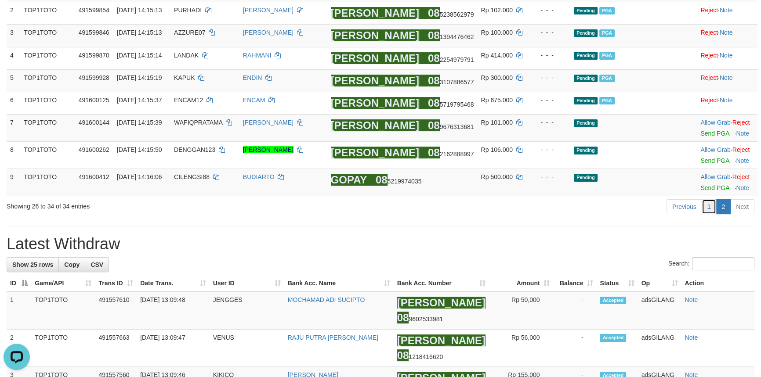
click at [708, 209] on link "1" at bounding box center [708, 206] width 15 height 15
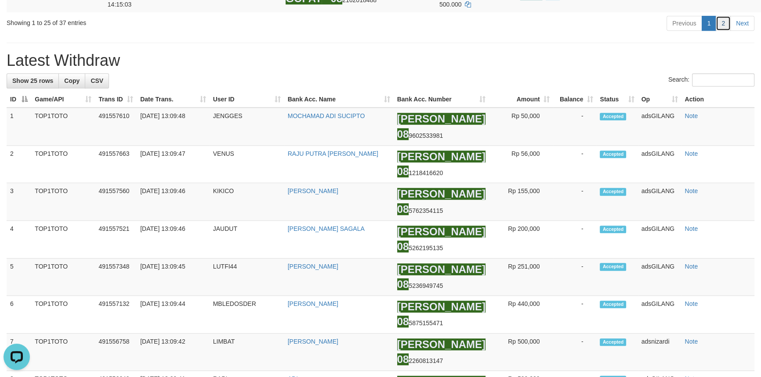
click at [720, 31] on link "2" at bounding box center [722, 23] width 15 height 15
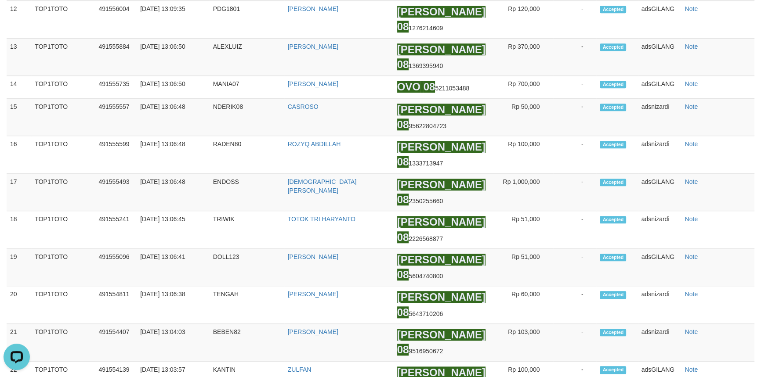
scroll to position [253, 0]
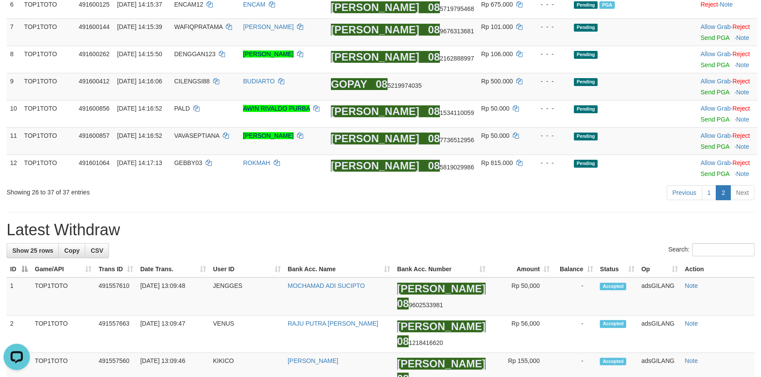
click at [533, 203] on div "Previous 1 2 Next" at bounding box center [539, 193] width 430 height 19
click at [712, 149] on link "Send PGA" at bounding box center [714, 146] width 29 height 7
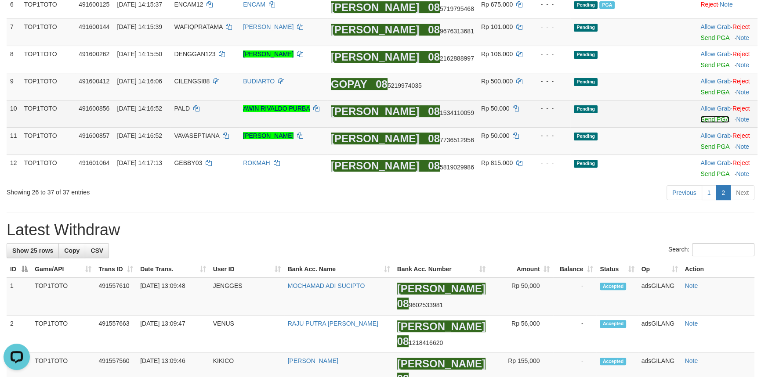
click at [718, 119] on link "Send PGA" at bounding box center [714, 119] width 29 height 7
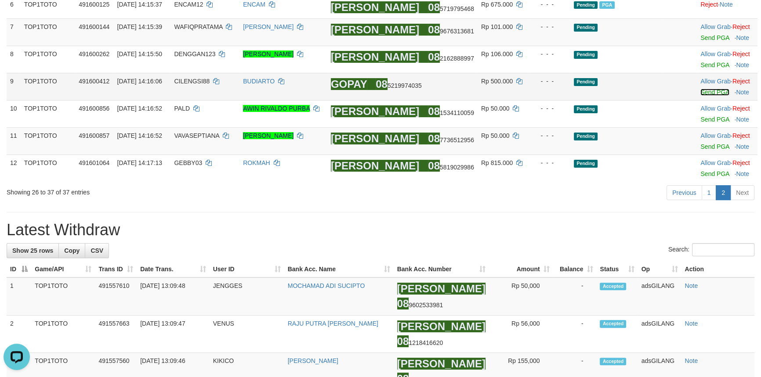
click at [707, 96] on link "Send PGA" at bounding box center [714, 92] width 29 height 7
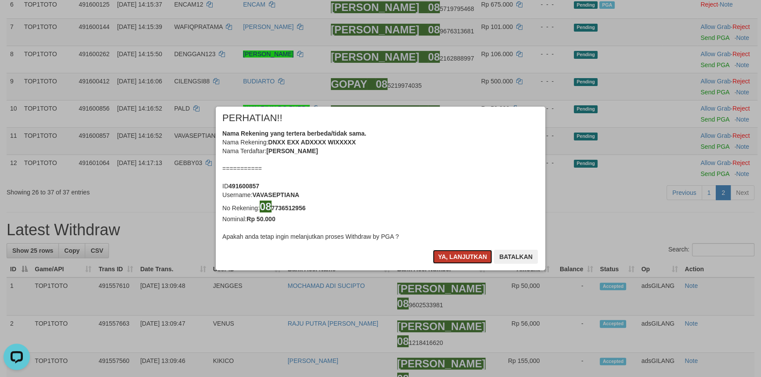
click at [461, 257] on button "Ya, lanjutkan" at bounding box center [463, 257] width 60 height 14
click at [460, 259] on button "Ya, lanjutkan" at bounding box center [463, 257] width 60 height 14
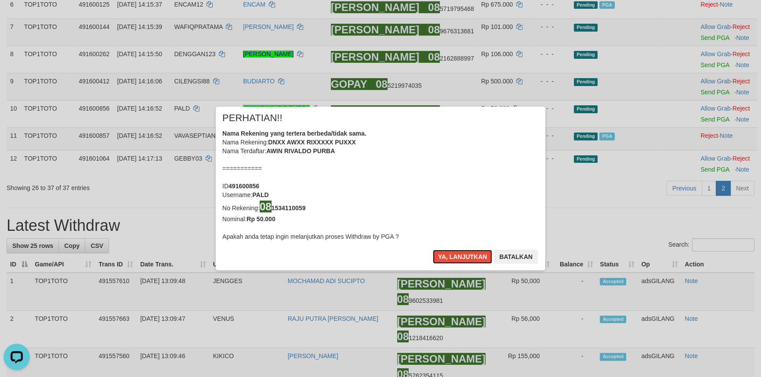
click at [460, 259] on button "Ya, lanjutkan" at bounding box center [463, 257] width 60 height 14
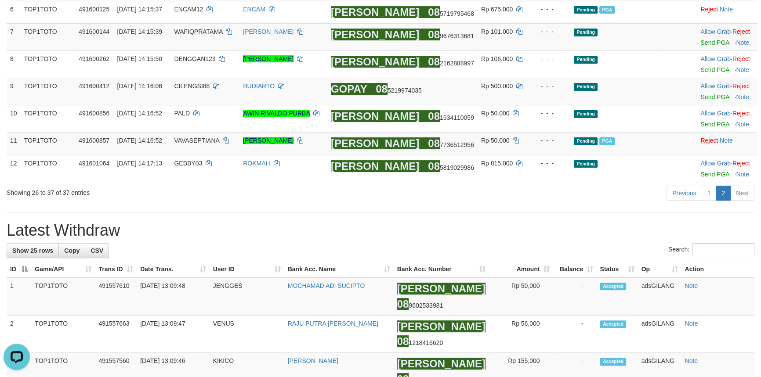
scroll to position [244, 0]
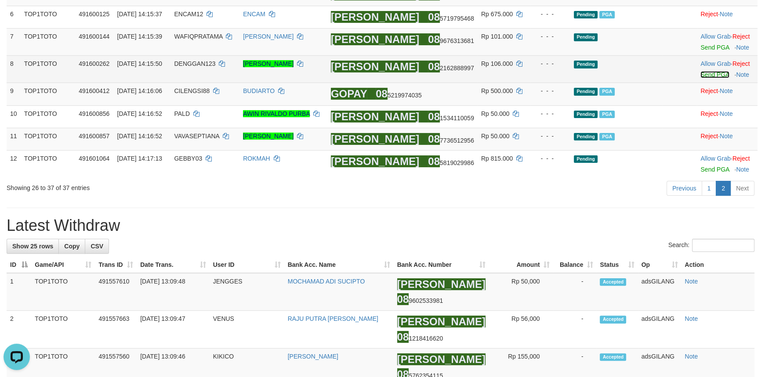
click at [712, 76] on link "Send PGA" at bounding box center [714, 74] width 29 height 7
click at [712, 47] on link "Send PGA" at bounding box center [714, 47] width 29 height 7
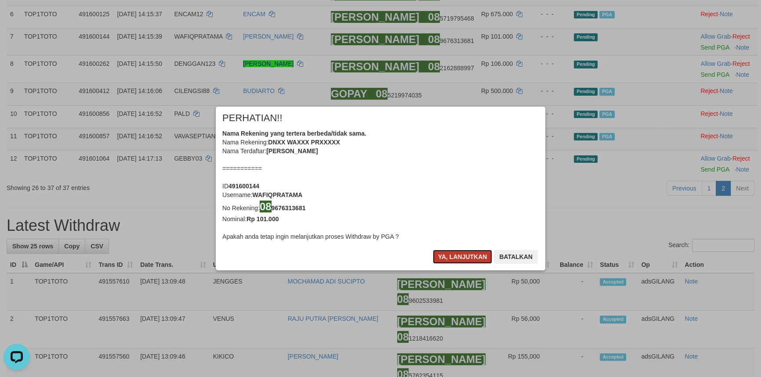
click at [462, 259] on button "Ya, lanjutkan" at bounding box center [463, 257] width 60 height 14
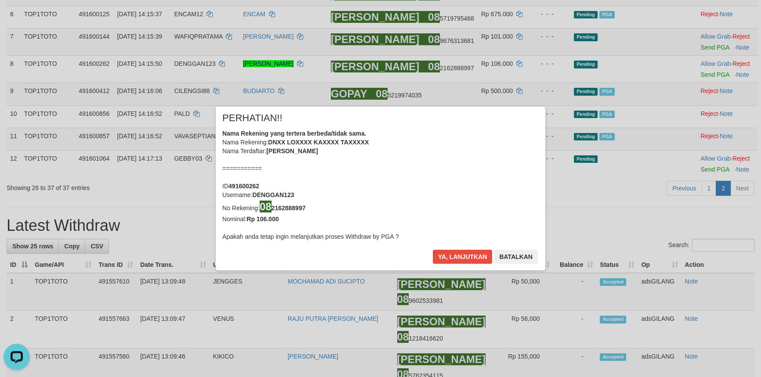
scroll to position [239, 0]
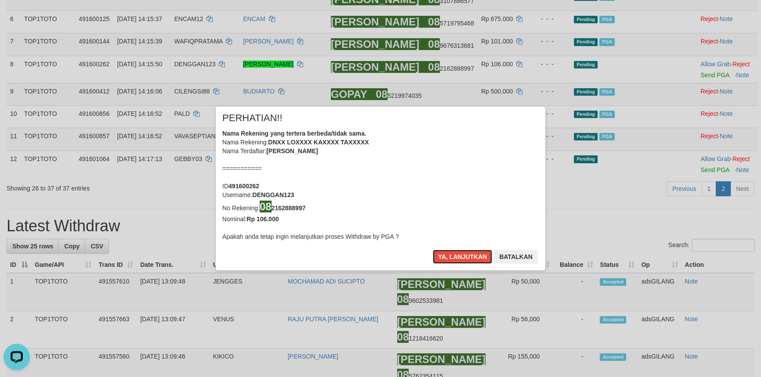
click at [462, 259] on button "Ya, lanjutkan" at bounding box center [463, 257] width 60 height 14
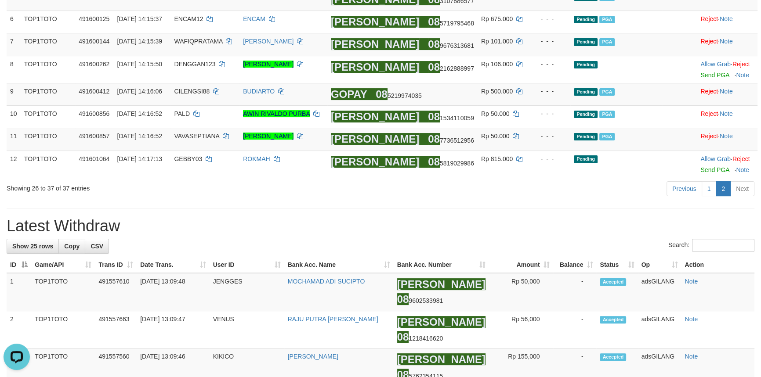
scroll to position [237, 0]
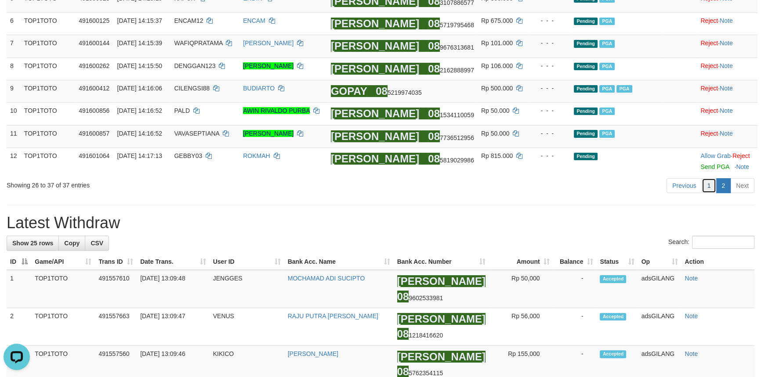
click at [708, 192] on link "1" at bounding box center [708, 185] width 15 height 15
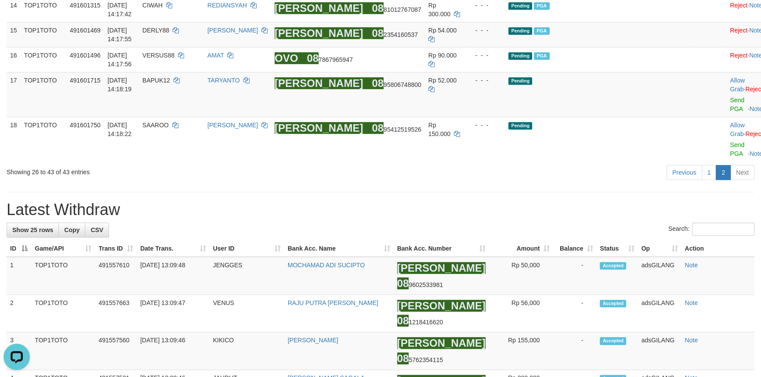
drag, startPoint x: 625, startPoint y: 257, endPoint x: 631, endPoint y: 252, distance: 8.4
click at [625, 257] on div "**********" at bounding box center [380, 346] width 761 height 1771
click at [710, 180] on link "1" at bounding box center [708, 172] width 15 height 15
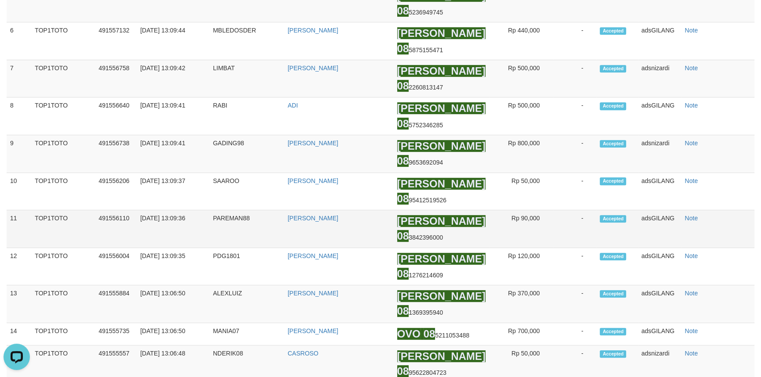
scroll to position [73, 0]
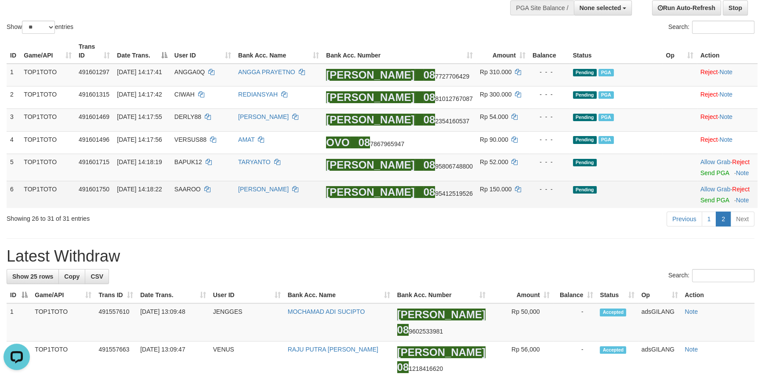
click at [698, 203] on td "Allow Grab · Reject Send PGA · Note" at bounding box center [727, 194] width 61 height 27
click at [700, 199] on link "Send PGA" at bounding box center [714, 200] width 29 height 7
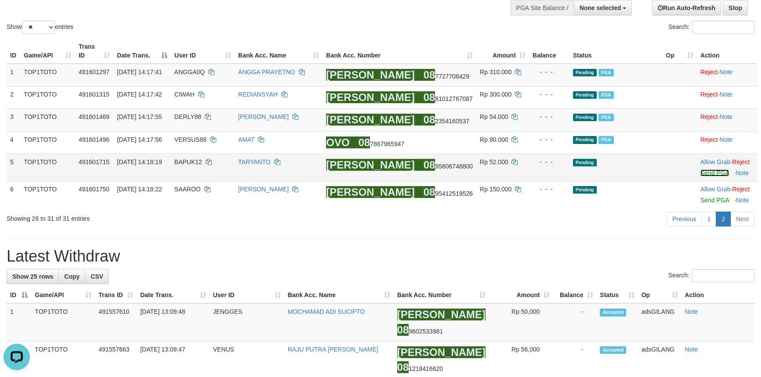
click at [700, 170] on link "Send PGA" at bounding box center [714, 173] width 29 height 7
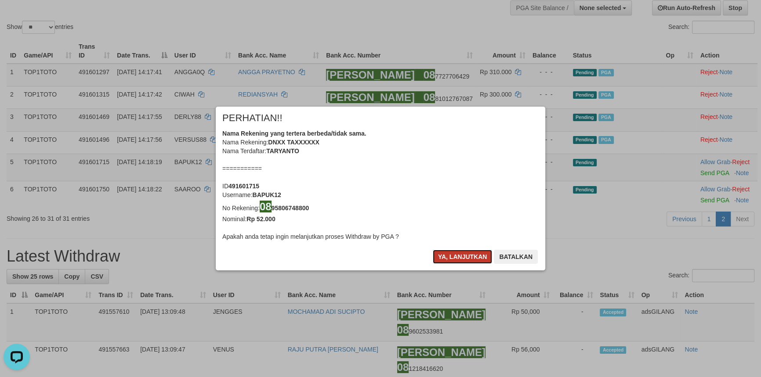
click at [461, 254] on button "Ya, lanjutkan" at bounding box center [463, 257] width 60 height 14
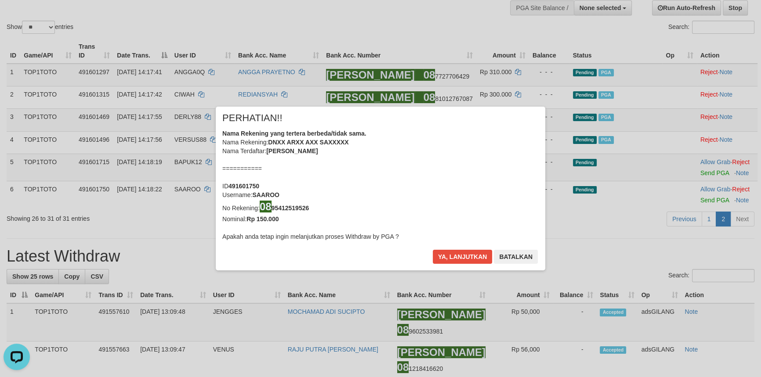
scroll to position [69, 0]
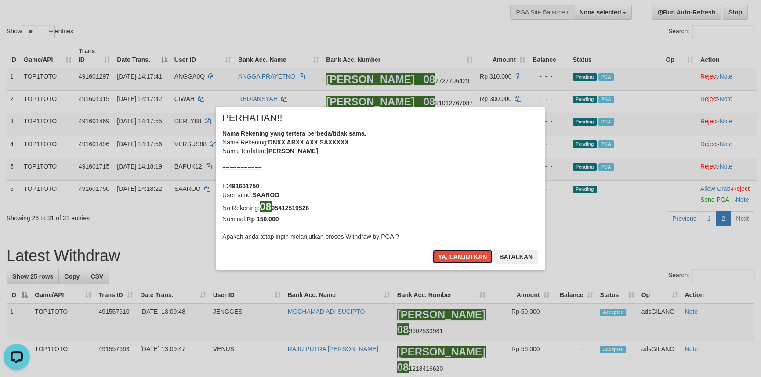
click at [461, 254] on button "Ya, lanjutkan" at bounding box center [463, 257] width 60 height 14
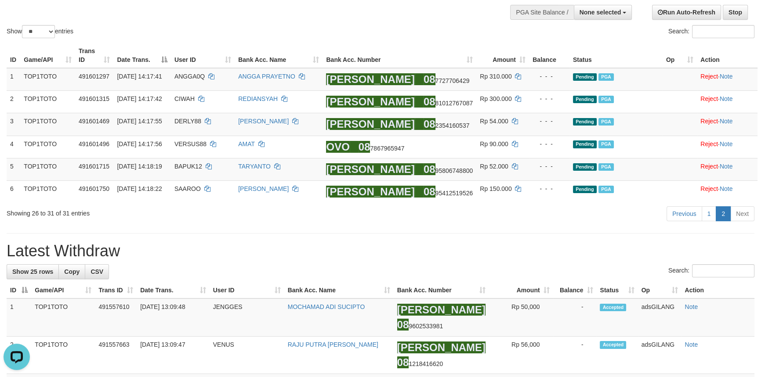
click at [715, 213] on link "1" at bounding box center [708, 213] width 15 height 15
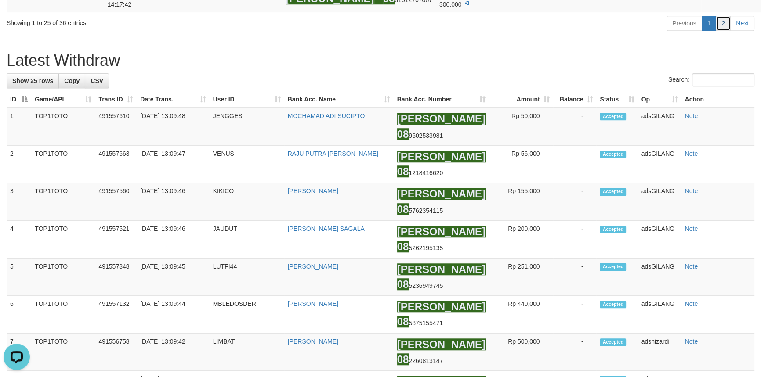
click at [724, 31] on link "2" at bounding box center [722, 23] width 15 height 15
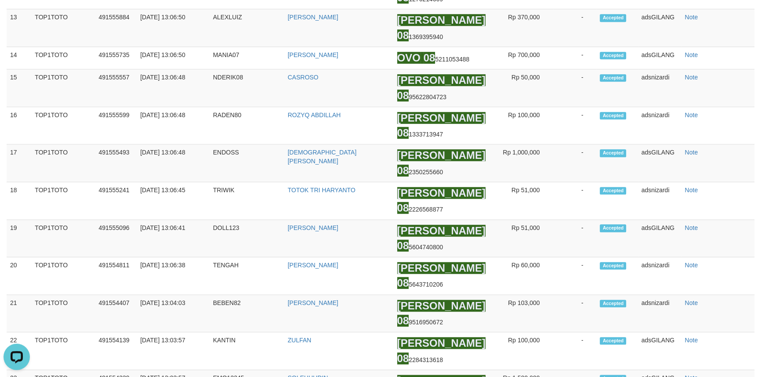
scroll to position [183, 0]
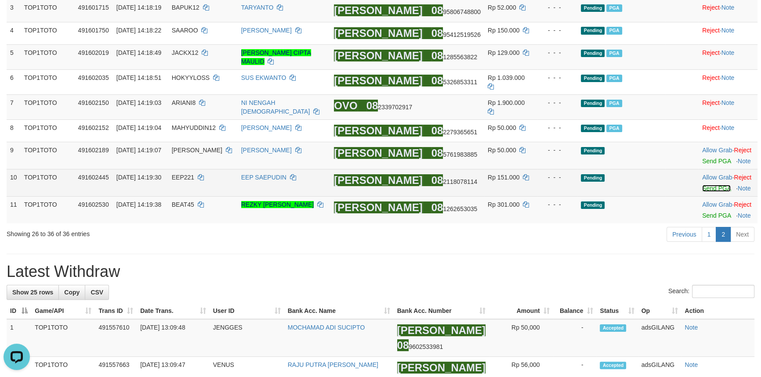
click at [702, 185] on link "Send PGA" at bounding box center [716, 188] width 29 height 7
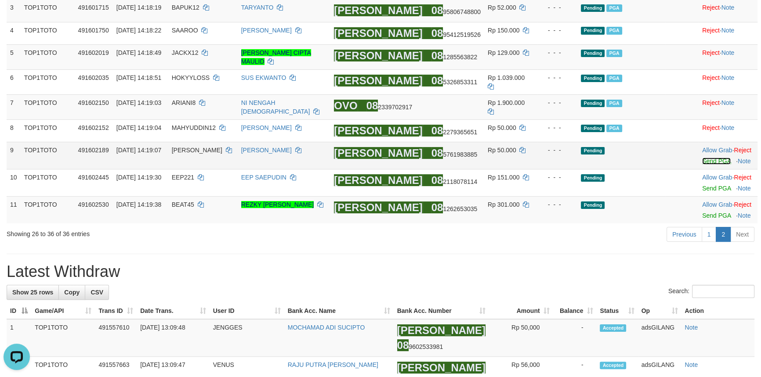
click at [702, 158] on link "Send PGA" at bounding box center [716, 161] width 29 height 7
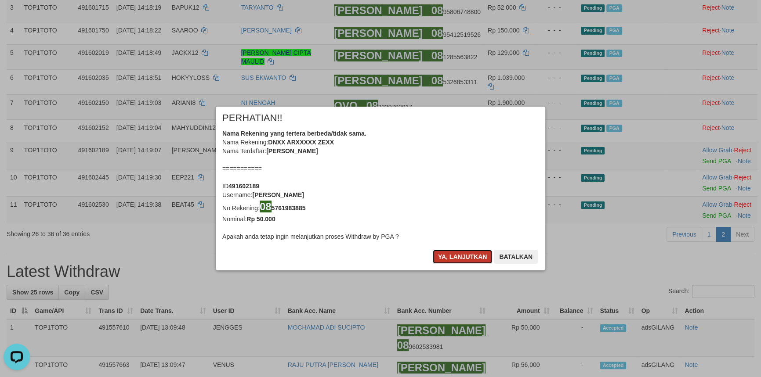
click at [470, 260] on button "Ya, lanjutkan" at bounding box center [463, 257] width 60 height 14
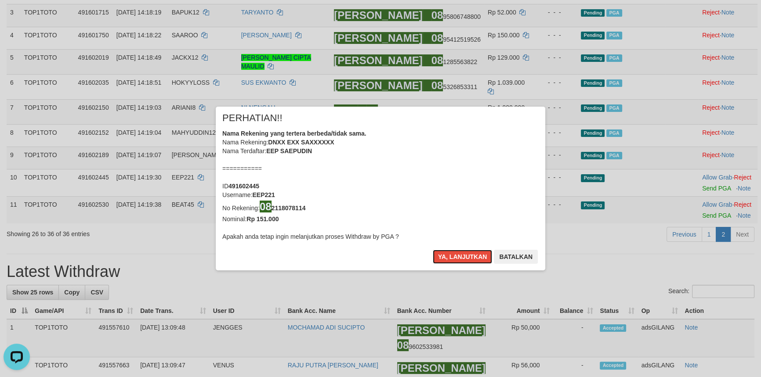
click at [470, 260] on button "Ya, lanjutkan" at bounding box center [463, 257] width 60 height 14
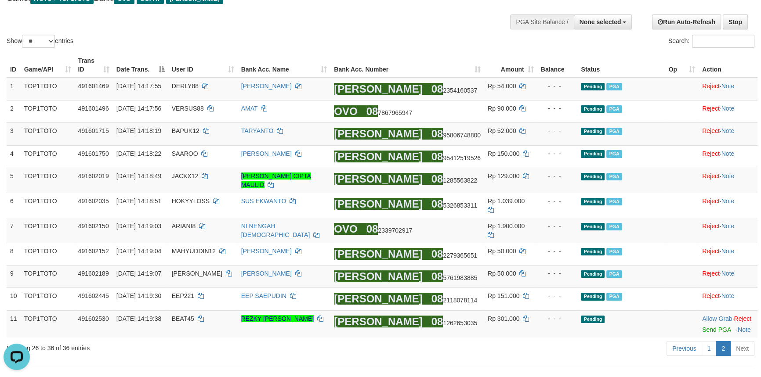
scroll to position [52, 0]
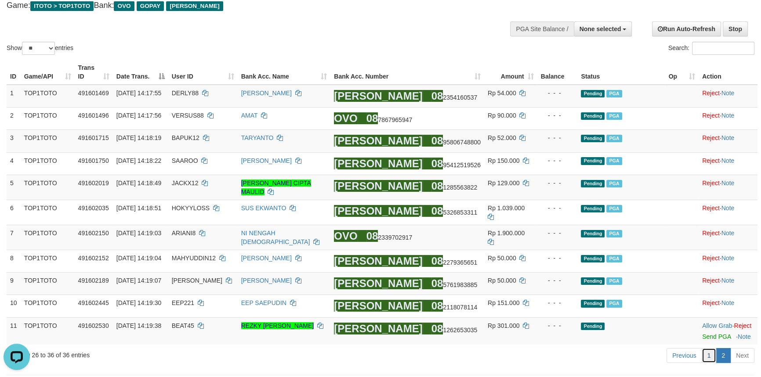
click at [708, 350] on link "1" at bounding box center [708, 355] width 15 height 15
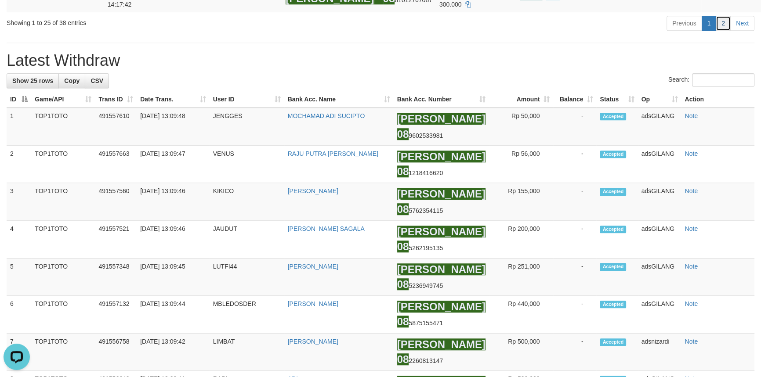
click at [728, 31] on link "2" at bounding box center [722, 23] width 15 height 15
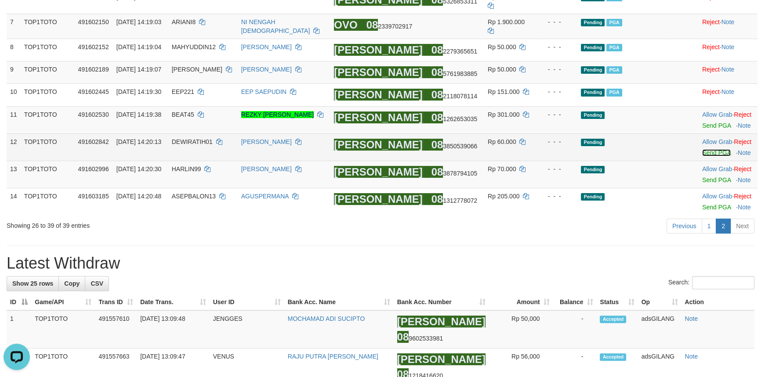
click at [707, 149] on link "Send PGA" at bounding box center [716, 152] width 29 height 7
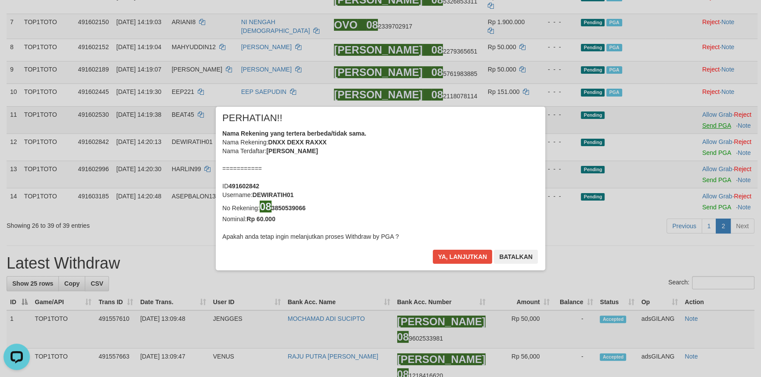
click at [712, 118] on div "× PERHATIAN!! Nama Rekening yang tertera berbeda/tidak sama. Nama Rekening: DNX…" at bounding box center [380, 188] width 761 height 199
click at [453, 258] on button "Ya, lanjutkan" at bounding box center [463, 257] width 60 height 14
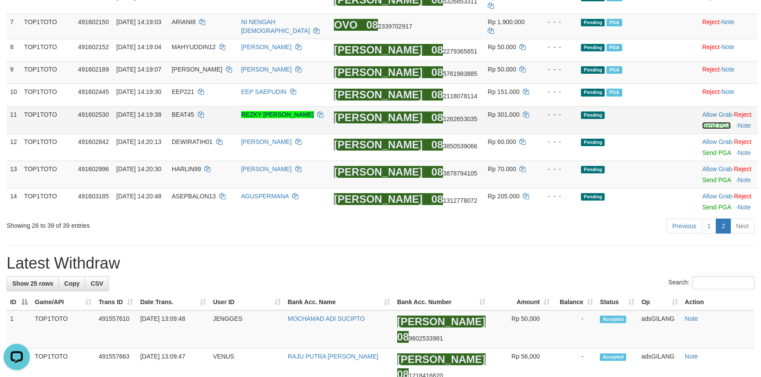
click at [702, 122] on link "Send PGA" at bounding box center [716, 125] width 29 height 7
click at [712, 219] on link "1" at bounding box center [708, 226] width 15 height 15
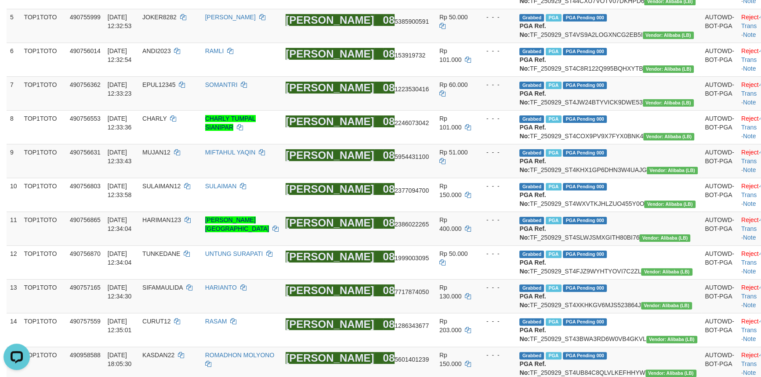
scroll to position [944, 0]
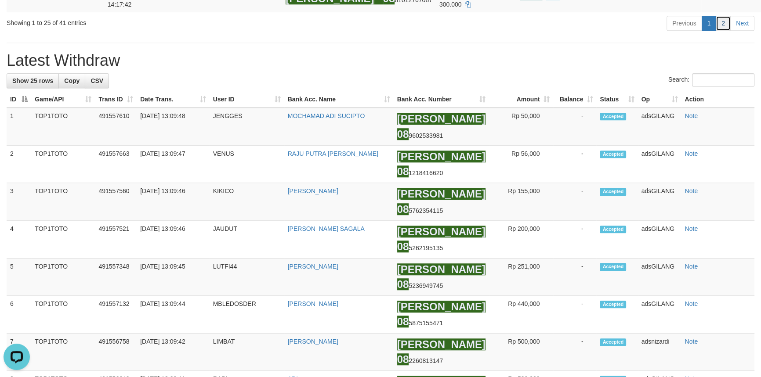
click at [724, 31] on link "2" at bounding box center [722, 23] width 15 height 15
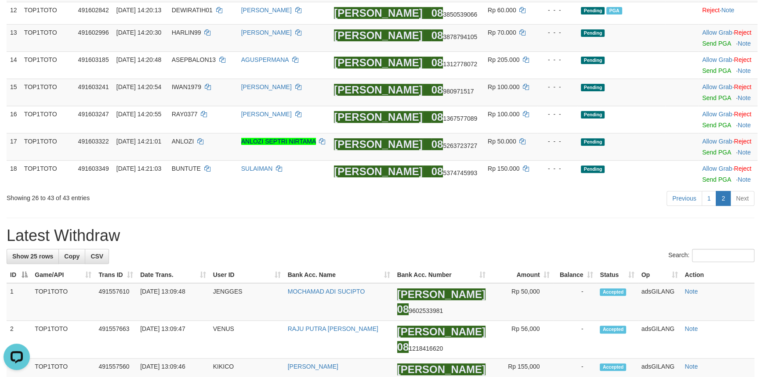
click at [447, 200] on div "Previous 1 2 Next" at bounding box center [539, 199] width 430 height 19
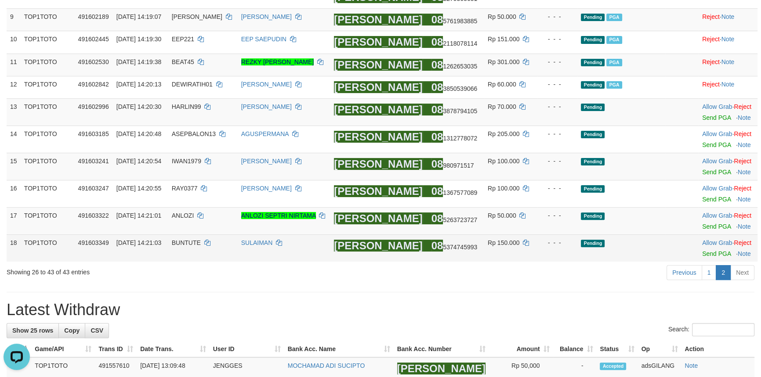
scroll to position [311, 0]
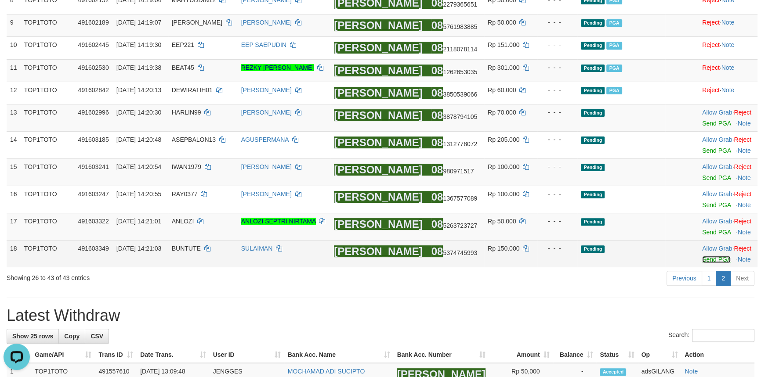
click at [712, 256] on link "Send PGA" at bounding box center [716, 259] width 29 height 7
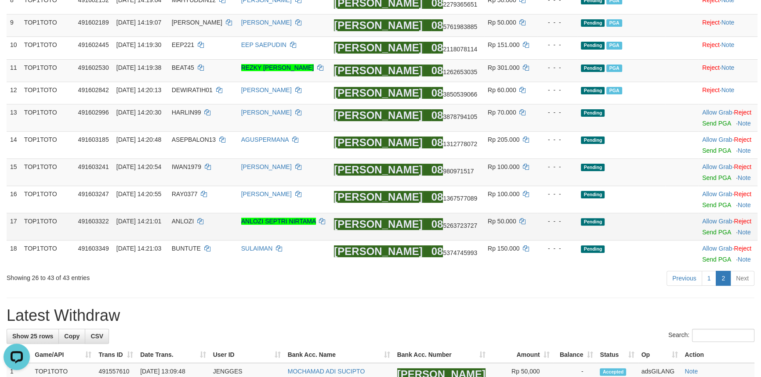
click at [711, 234] on td "Allow Grab · Reject Send PGA · Note" at bounding box center [727, 226] width 59 height 27
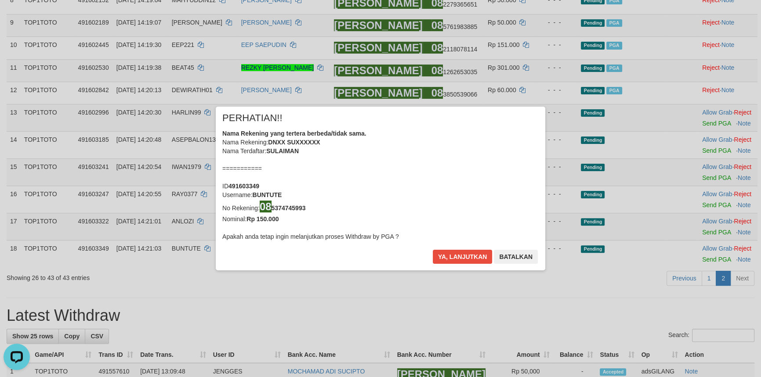
click at [710, 226] on div "× PERHATIAN!! Nama Rekening yang tertera berbeda/tidak sama. Nama Rekening: DNX…" at bounding box center [380, 188] width 761 height 199
click at [448, 252] on button "Ya, lanjutkan" at bounding box center [463, 257] width 60 height 14
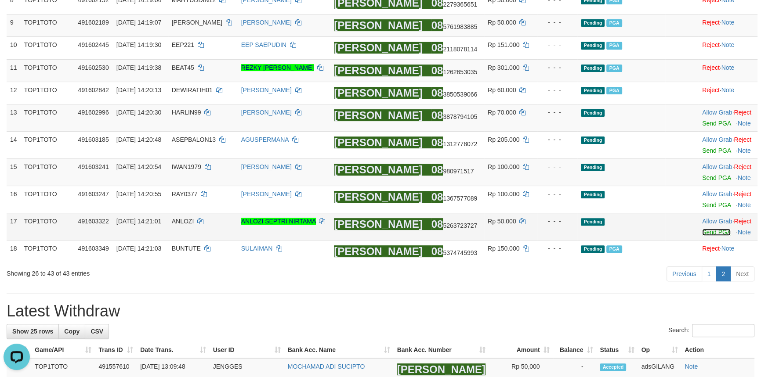
click at [708, 229] on link "Send PGA" at bounding box center [716, 232] width 29 height 7
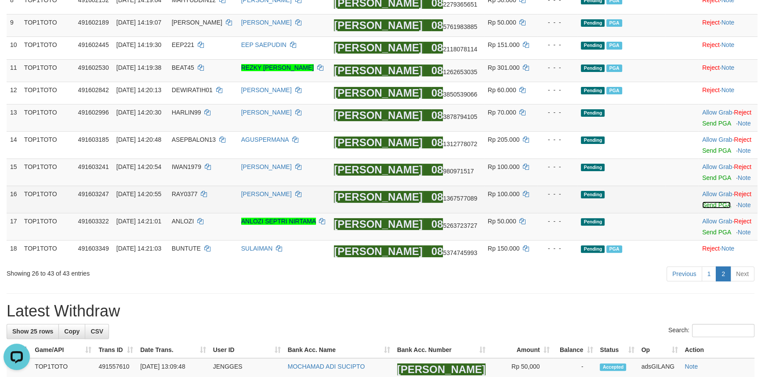
click at [704, 204] on link "Send PGA" at bounding box center [716, 205] width 29 height 7
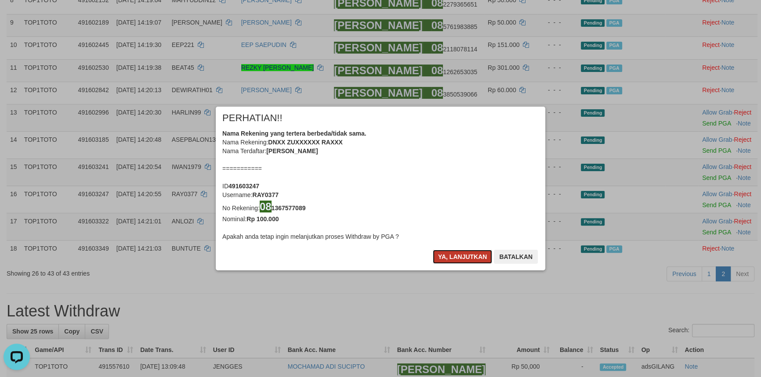
click at [457, 253] on button "Ya, lanjutkan" at bounding box center [463, 257] width 60 height 14
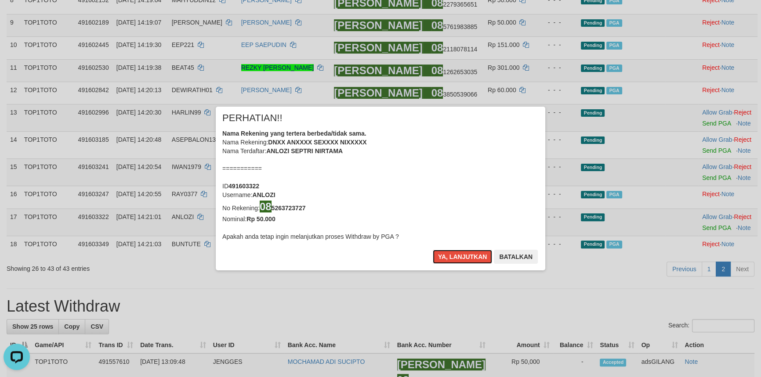
click at [457, 253] on button "Ya, lanjutkan" at bounding box center [463, 257] width 60 height 14
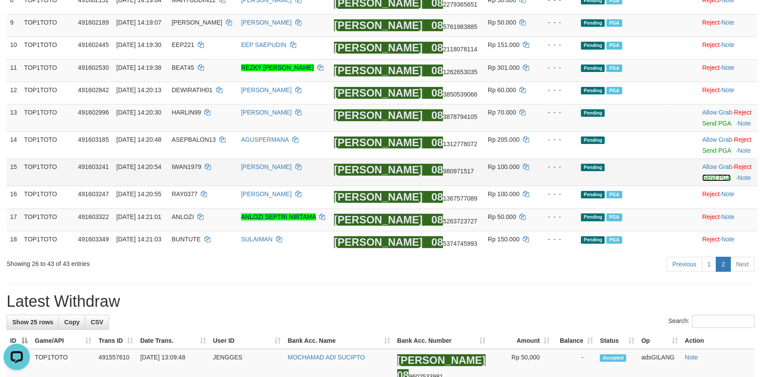
click at [714, 175] on link "Send PGA" at bounding box center [716, 177] width 29 height 7
click at [709, 121] on link "Send PGA" at bounding box center [716, 123] width 29 height 7
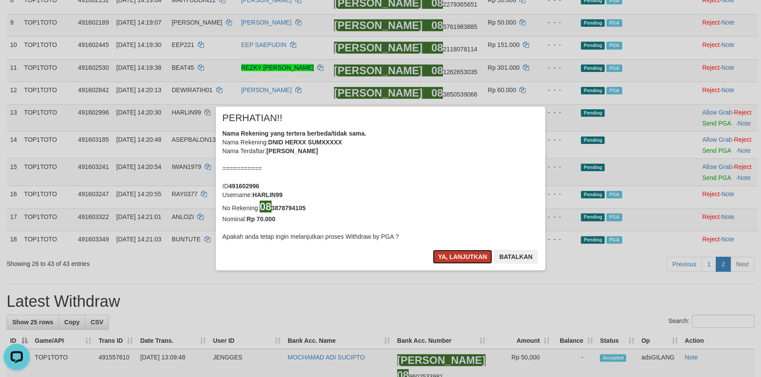
click at [455, 253] on button "Ya, lanjutkan" at bounding box center [463, 257] width 60 height 14
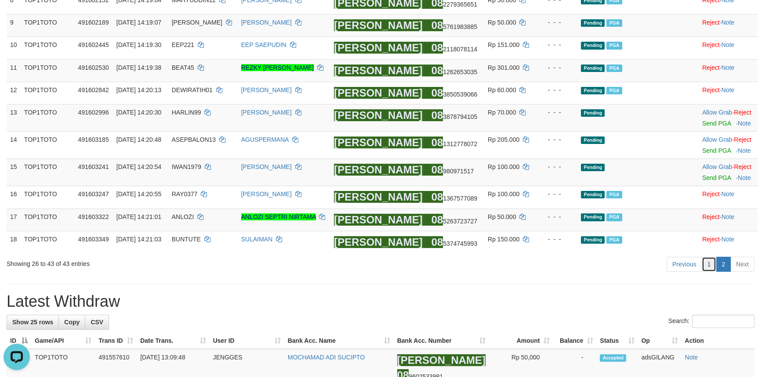
click at [714, 262] on link "1" at bounding box center [708, 264] width 15 height 15
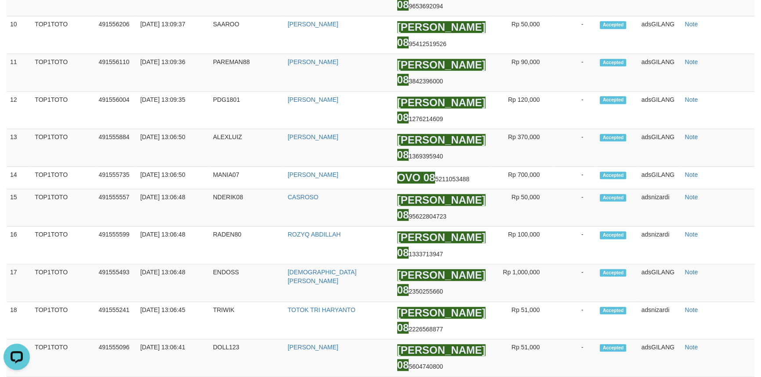
scroll to position [356, 0]
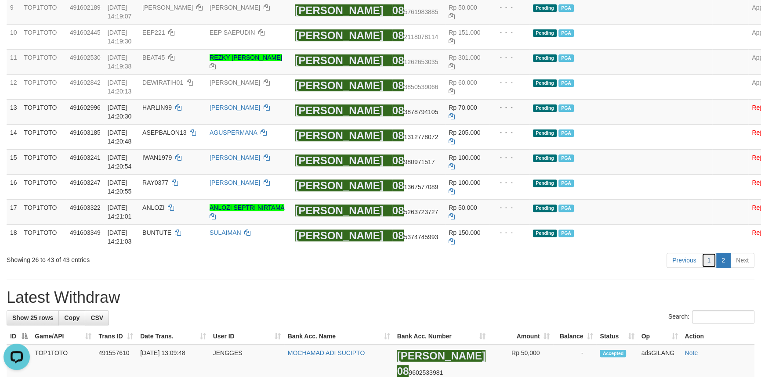
click at [708, 268] on link "1" at bounding box center [708, 260] width 15 height 15
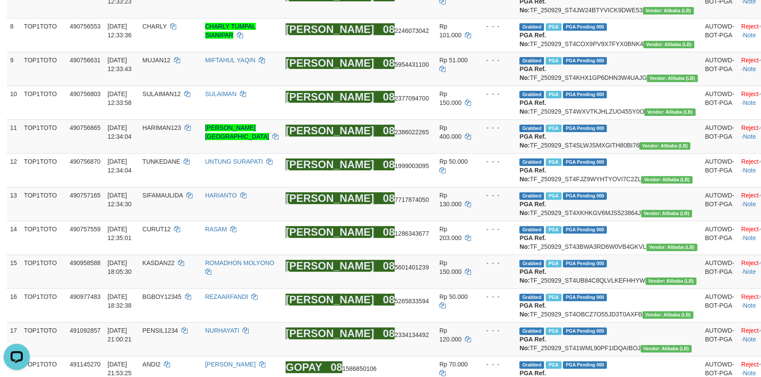
scroll to position [988, 0]
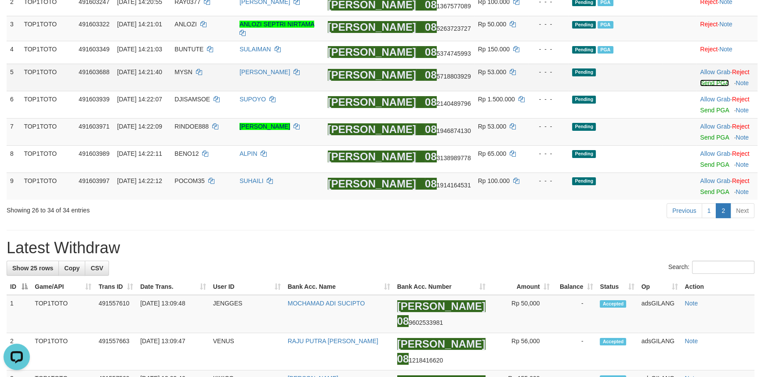
click at [706, 82] on link "Send PGA" at bounding box center [714, 82] width 29 height 7
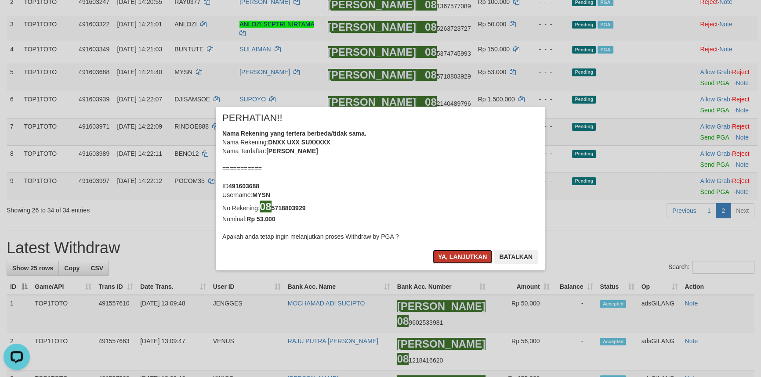
click at [452, 255] on button "Ya, lanjutkan" at bounding box center [463, 257] width 60 height 14
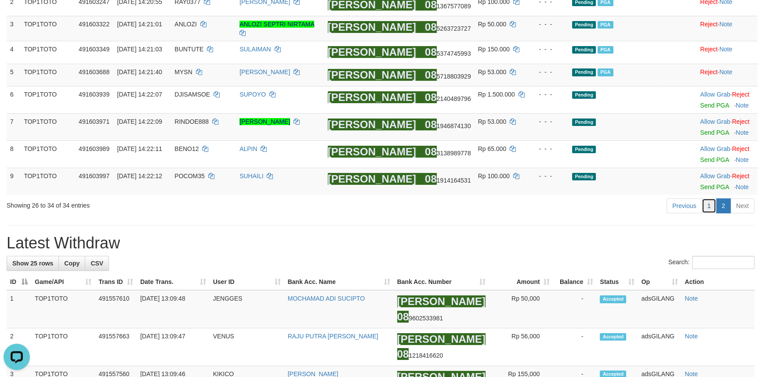
click at [712, 199] on link "1" at bounding box center [708, 206] width 15 height 15
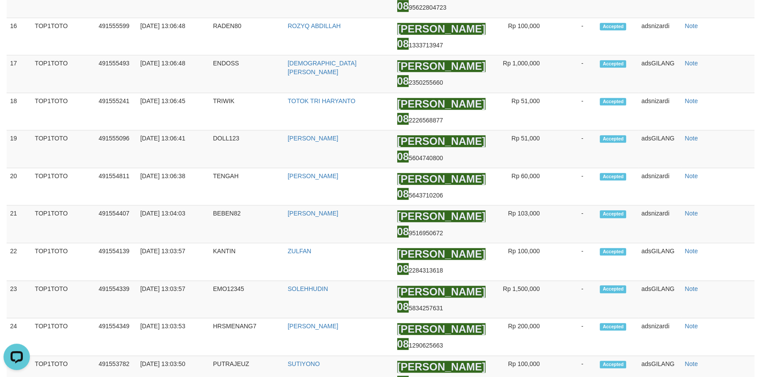
scroll to position [149, 0]
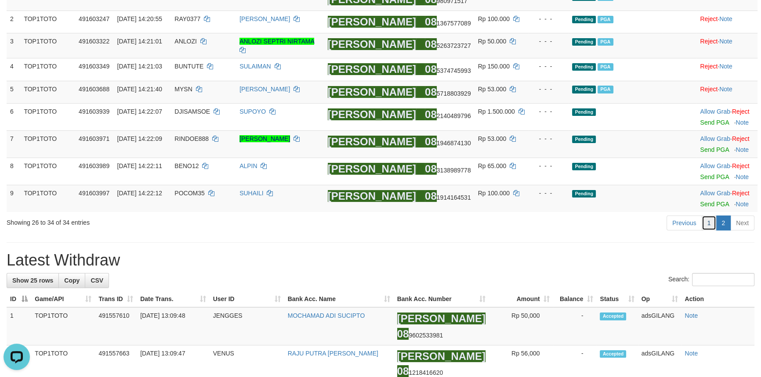
click at [707, 222] on link "1" at bounding box center [708, 223] width 15 height 15
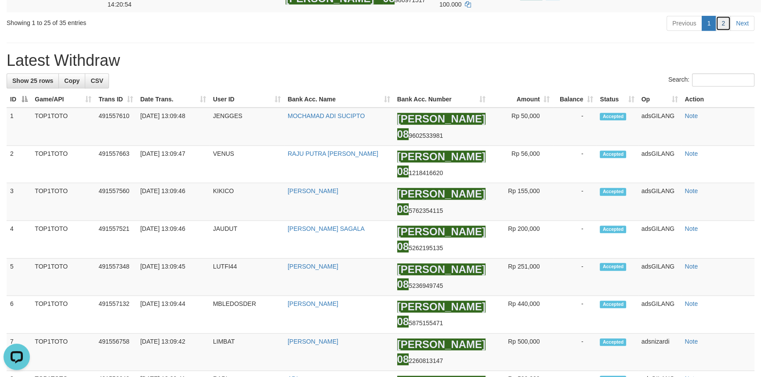
click at [725, 31] on link "2" at bounding box center [722, 23] width 15 height 15
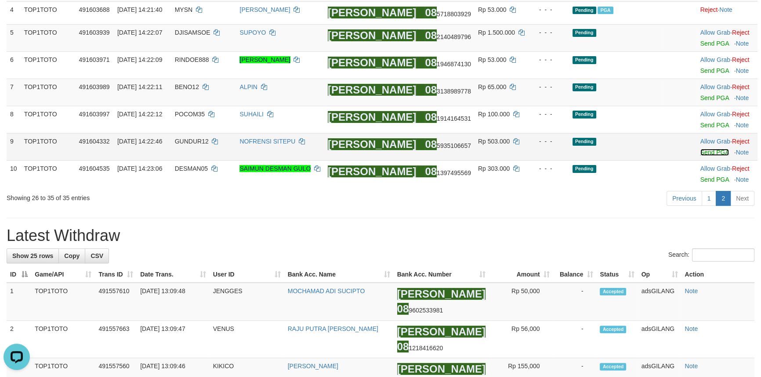
click at [706, 149] on link "Send PGA" at bounding box center [714, 152] width 29 height 7
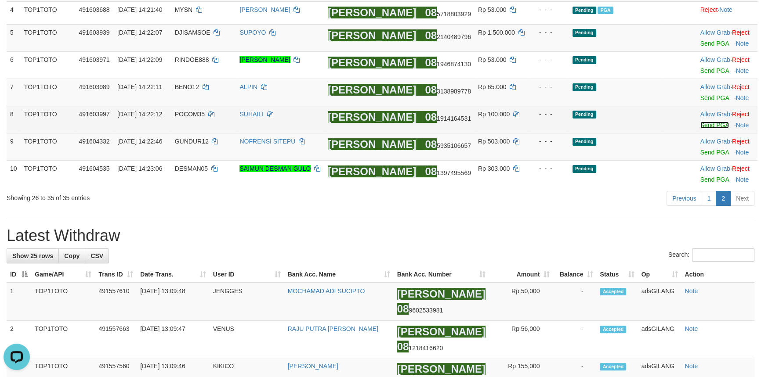
drag, startPoint x: 706, startPoint y: 149, endPoint x: 711, endPoint y: 120, distance: 29.3
click at [711, 122] on link "Send PGA" at bounding box center [714, 125] width 29 height 7
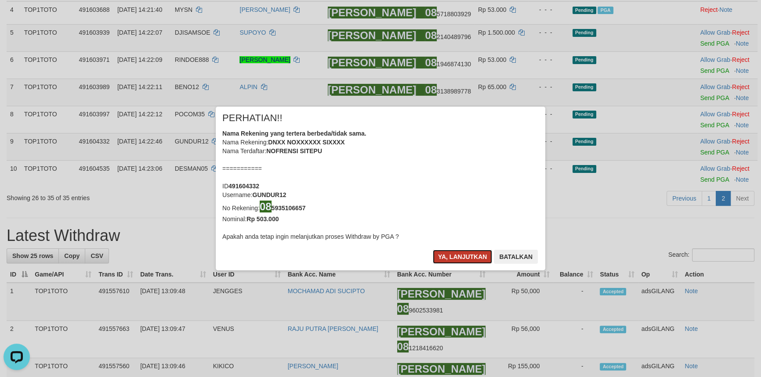
click at [451, 261] on button "Ya, lanjutkan" at bounding box center [463, 257] width 60 height 14
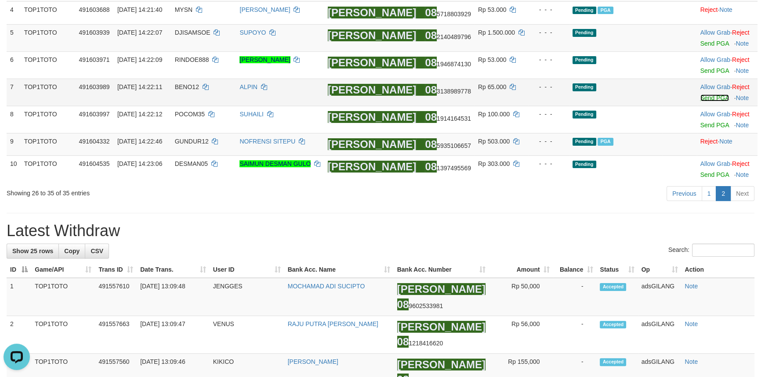
click at [706, 98] on link "Send PGA" at bounding box center [714, 97] width 29 height 7
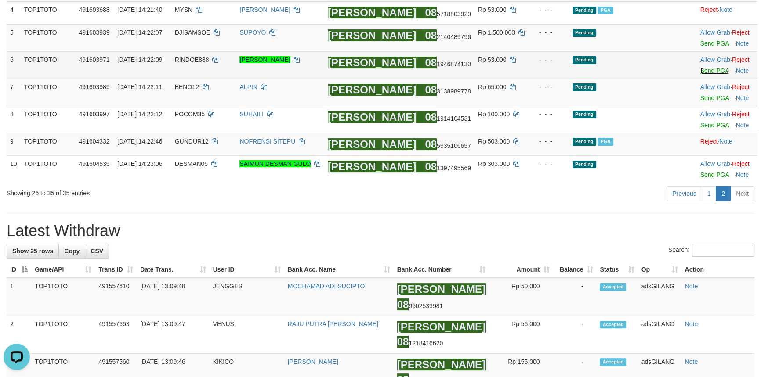
click at [713, 67] on link "Send PGA" at bounding box center [714, 70] width 29 height 7
click at [713, 40] on link "Send PGA" at bounding box center [714, 43] width 29 height 7
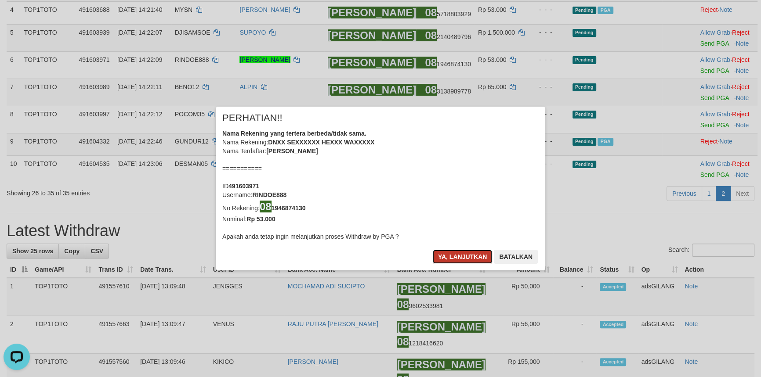
click at [462, 255] on button "Ya, lanjutkan" at bounding box center [463, 257] width 60 height 14
click at [442, 254] on button "Ya, lanjutkan" at bounding box center [463, 257] width 60 height 14
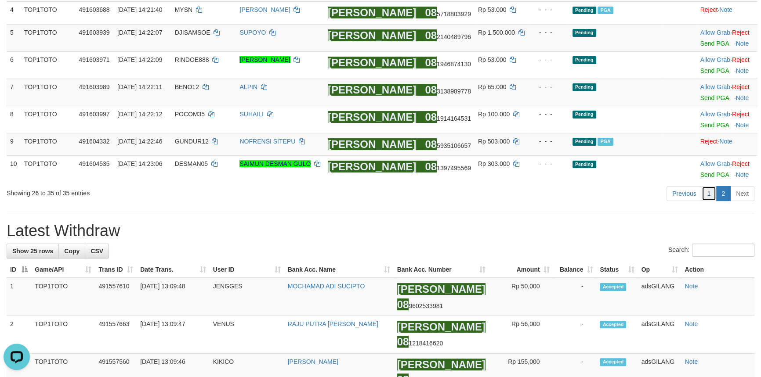
click at [709, 191] on link "1" at bounding box center [708, 193] width 15 height 15
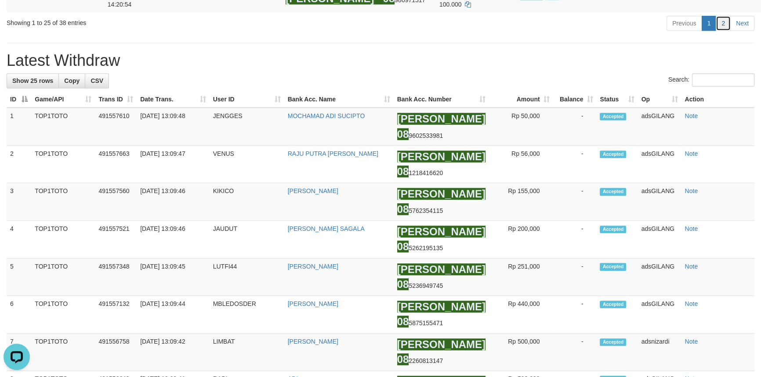
click at [724, 31] on link "2" at bounding box center [722, 23] width 15 height 15
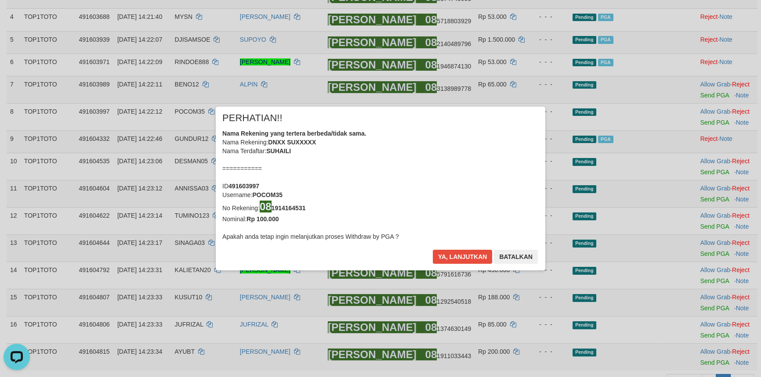
scroll to position [191, 0]
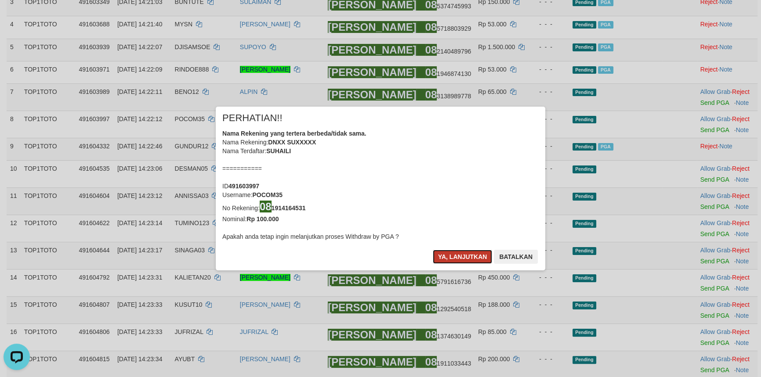
click at [450, 251] on button "Ya, lanjutkan" at bounding box center [463, 257] width 60 height 14
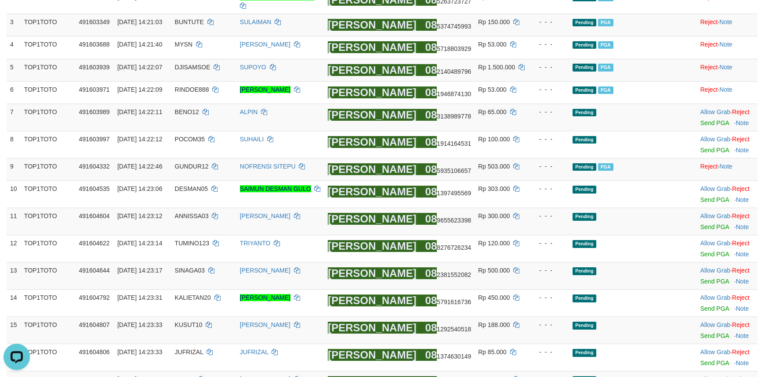
scroll to position [167, 0]
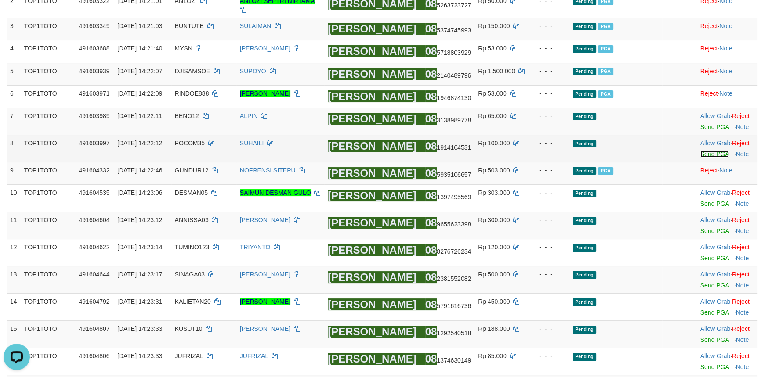
click at [701, 155] on link "Send PGA" at bounding box center [714, 154] width 29 height 7
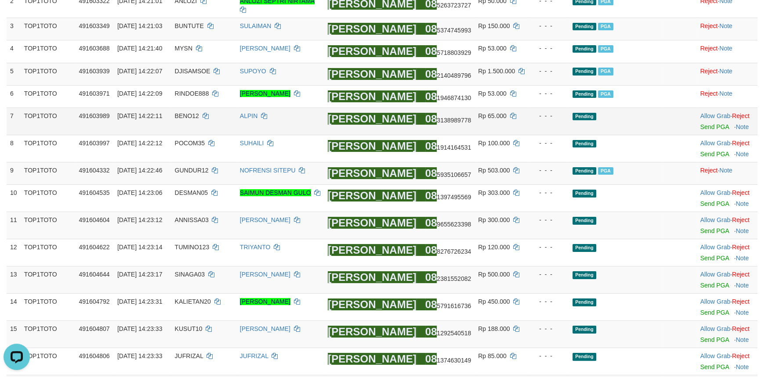
click at [701, 130] on td "Allow Grab · Reject Send PGA · Note" at bounding box center [727, 121] width 61 height 27
click at [702, 129] on link "Send PGA" at bounding box center [714, 126] width 29 height 7
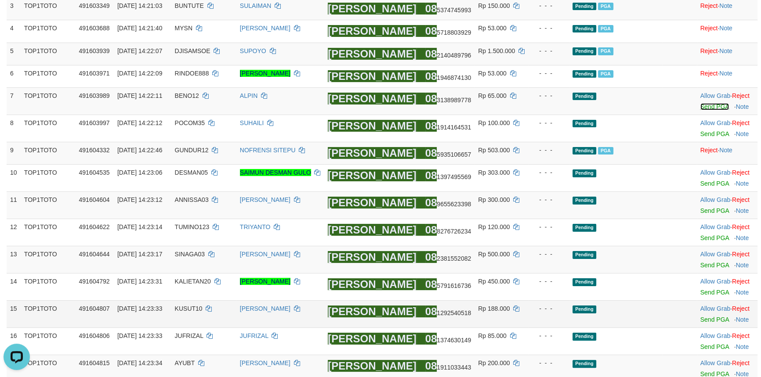
scroll to position [326, 0]
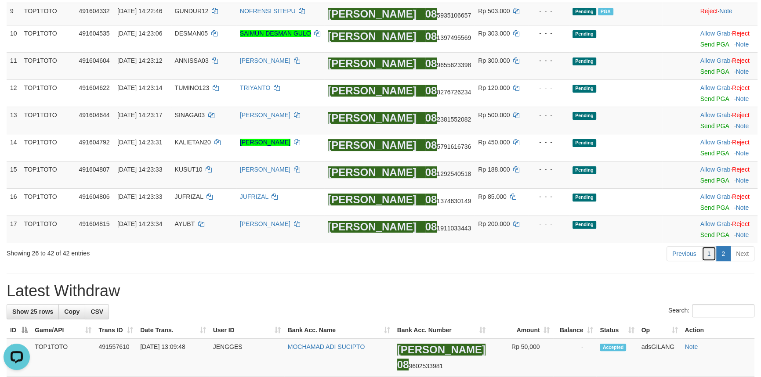
click at [709, 253] on link "1" at bounding box center [708, 253] width 15 height 15
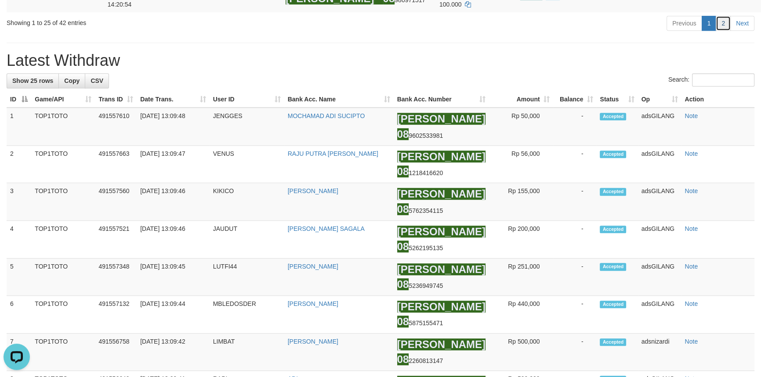
click at [719, 31] on link "2" at bounding box center [722, 23] width 15 height 15
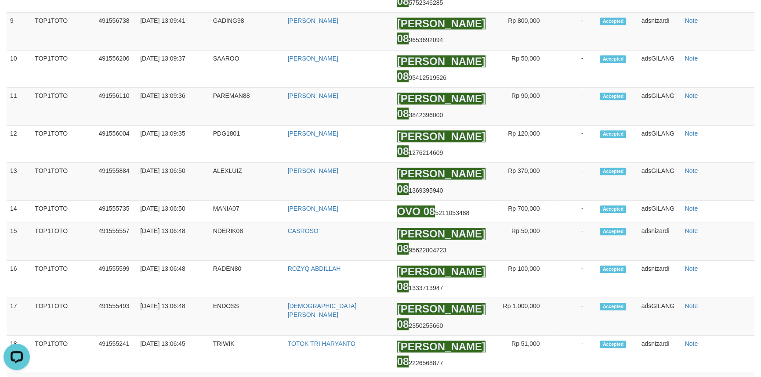
scroll to position [381, 0]
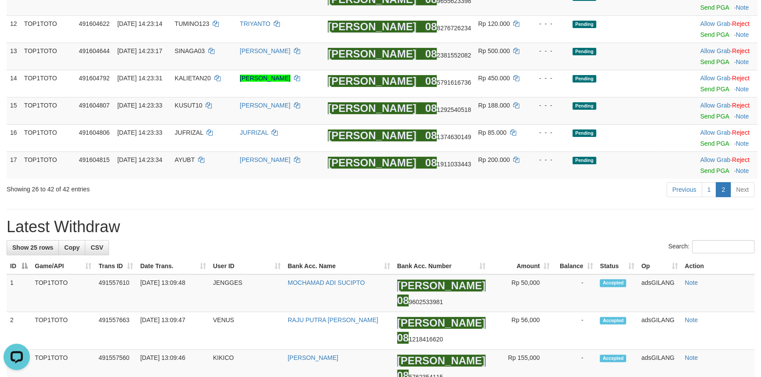
click at [546, 196] on div "Previous 1 2 Next" at bounding box center [539, 190] width 430 height 19
click at [425, 195] on div "Previous 1 2 Next" at bounding box center [539, 190] width 430 height 19
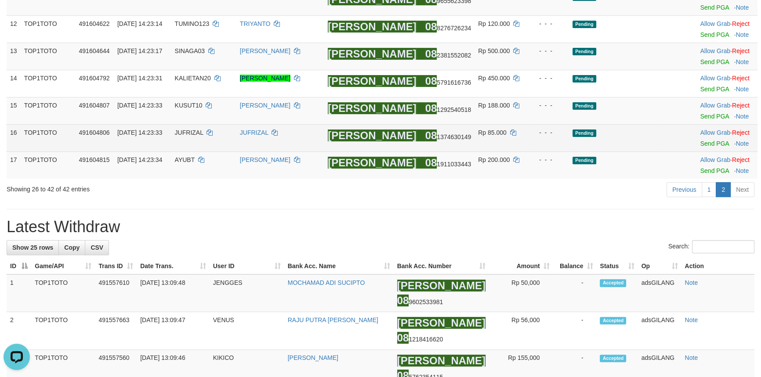
click at [698, 147] on td "Allow Grab · Reject Send PGA · Note" at bounding box center [727, 137] width 61 height 27
click at [700, 144] on link "Send PGA" at bounding box center [714, 143] width 29 height 7
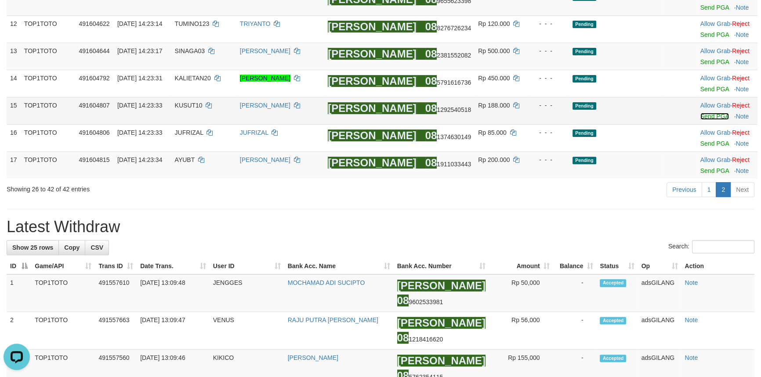
click at [701, 116] on link "Send PGA" at bounding box center [714, 116] width 29 height 7
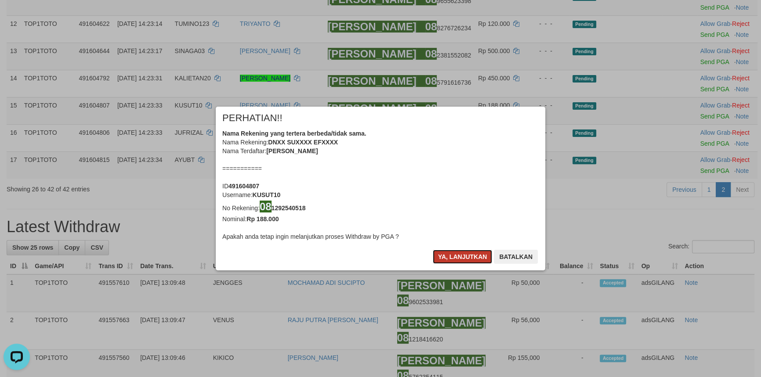
click at [462, 262] on button "Ya, lanjutkan" at bounding box center [463, 257] width 60 height 14
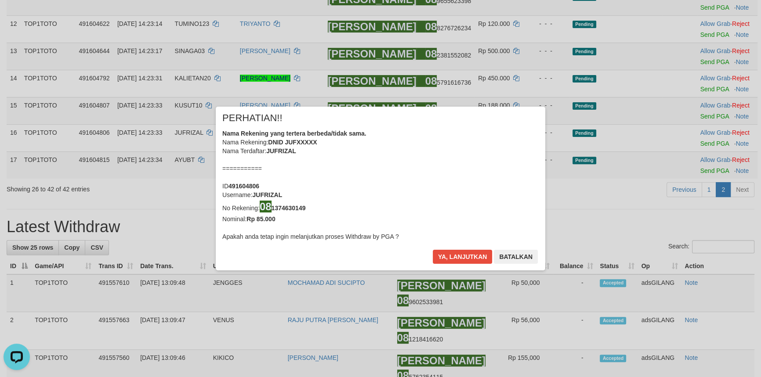
scroll to position [376, 0]
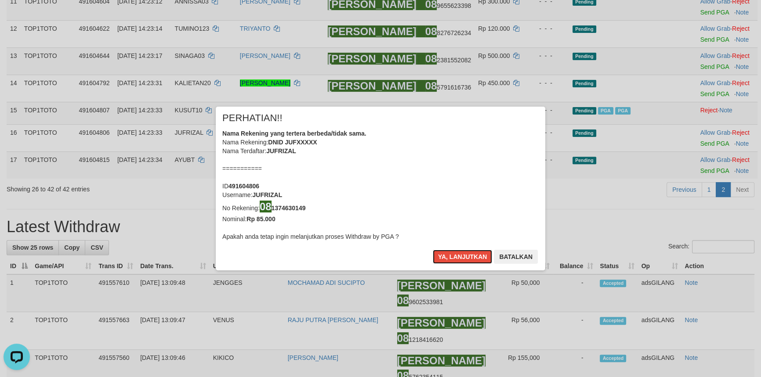
click at [462, 262] on button "Ya, lanjutkan" at bounding box center [463, 257] width 60 height 14
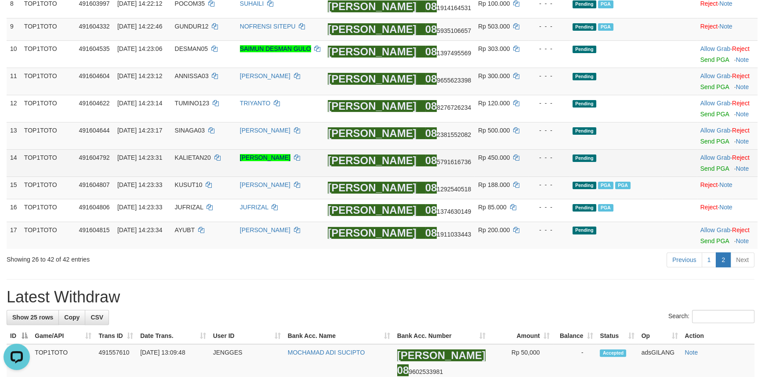
scroll to position [257, 0]
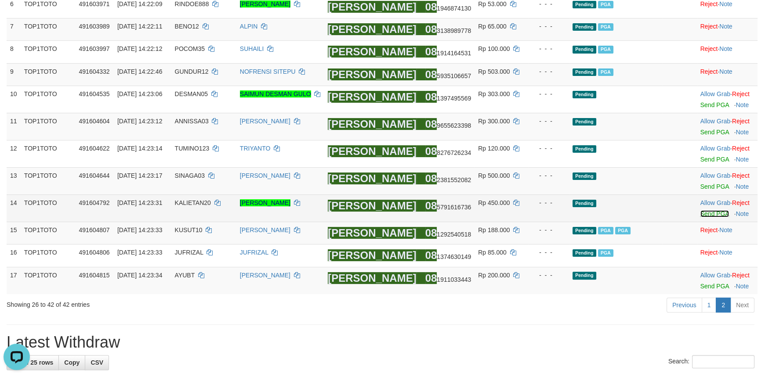
click at [704, 213] on link "Send PGA" at bounding box center [714, 213] width 29 height 7
click at [702, 183] on link "Send PGA" at bounding box center [714, 186] width 29 height 7
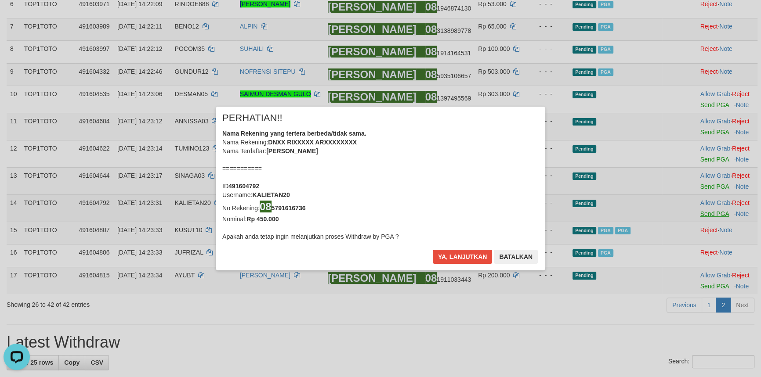
click at [552, 160] on div "× PERHATIAN!! Nama Rekening yang tertera berbeda/tidak sama. Nama Rekening: DNX…" at bounding box center [380, 188] width 343 height 163
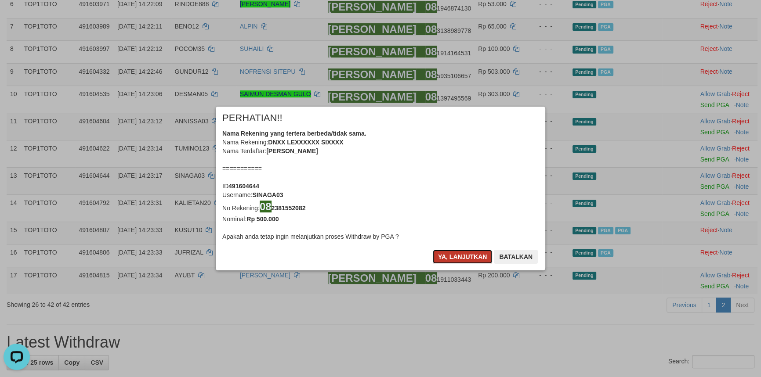
click at [458, 261] on button "Ya, lanjutkan" at bounding box center [463, 257] width 60 height 14
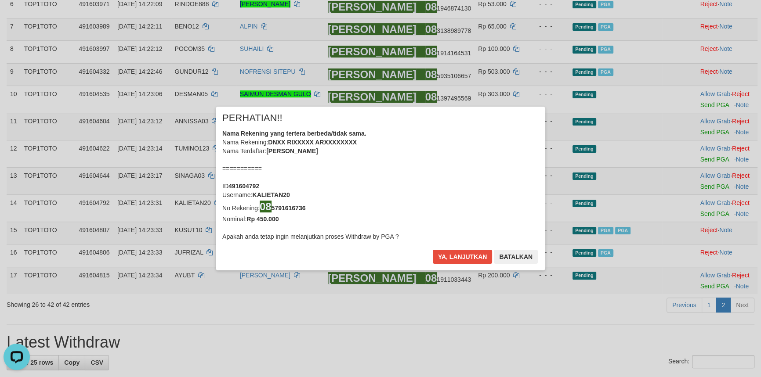
scroll to position [252, 0]
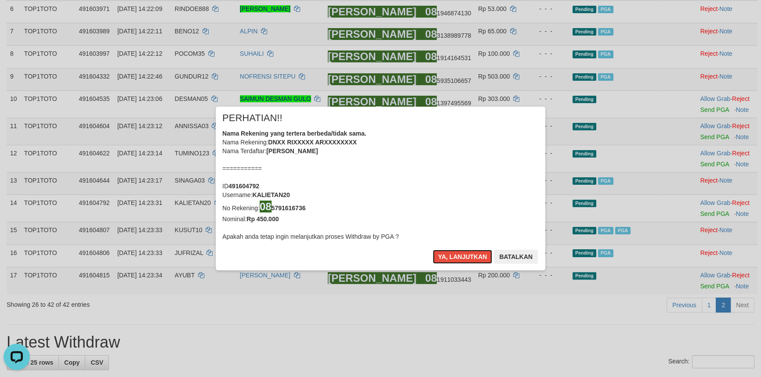
click at [458, 261] on button "Ya, lanjutkan" at bounding box center [463, 257] width 60 height 14
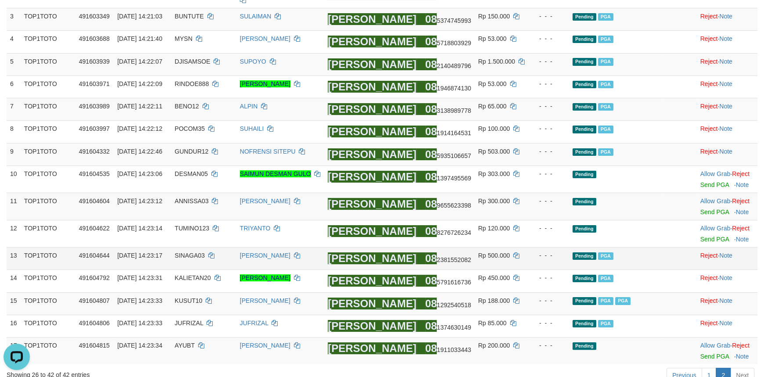
scroll to position [167, 0]
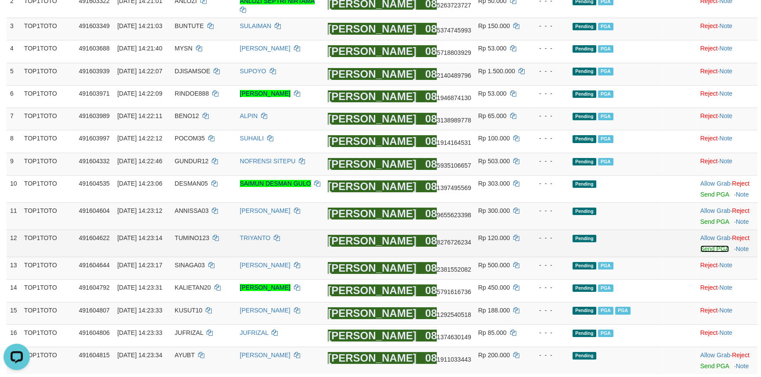
click at [703, 249] on link "Send PGA" at bounding box center [714, 249] width 29 height 7
click at [702, 222] on link "Send PGA" at bounding box center [714, 221] width 29 height 7
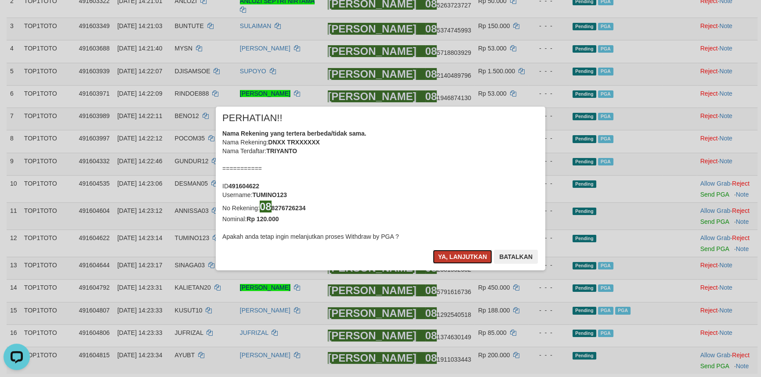
click at [466, 251] on button "Ya, lanjutkan" at bounding box center [463, 257] width 60 height 14
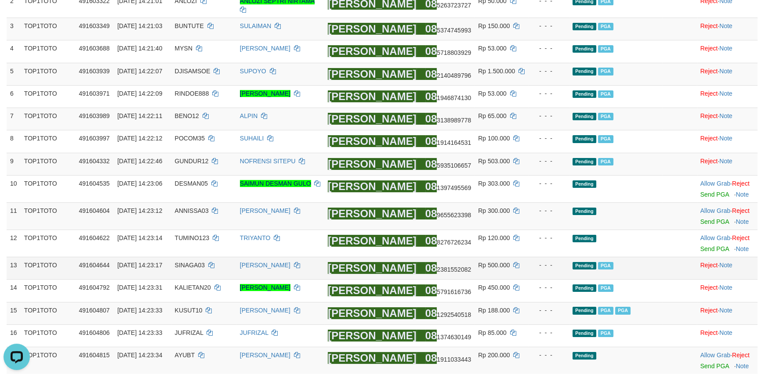
scroll to position [163, 0]
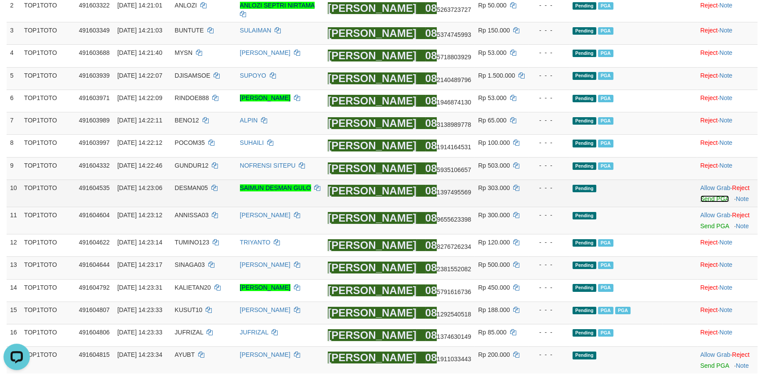
click at [715, 199] on link "Send PGA" at bounding box center [714, 198] width 29 height 7
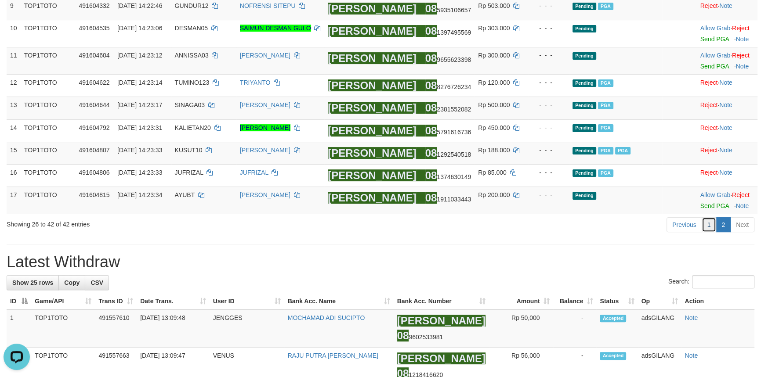
click at [714, 228] on link "1" at bounding box center [708, 224] width 15 height 15
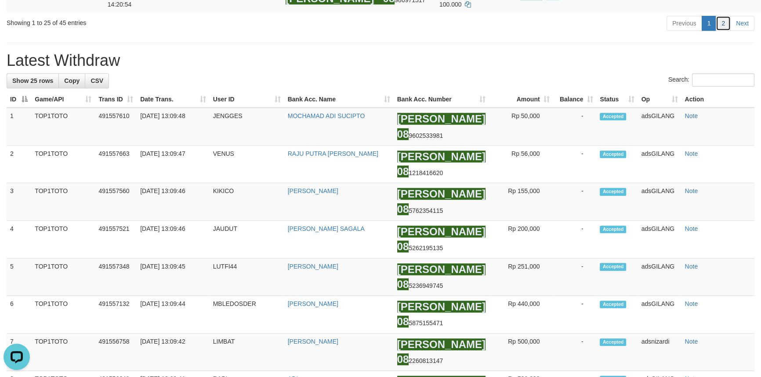
click at [720, 31] on link "2" at bounding box center [722, 23] width 15 height 15
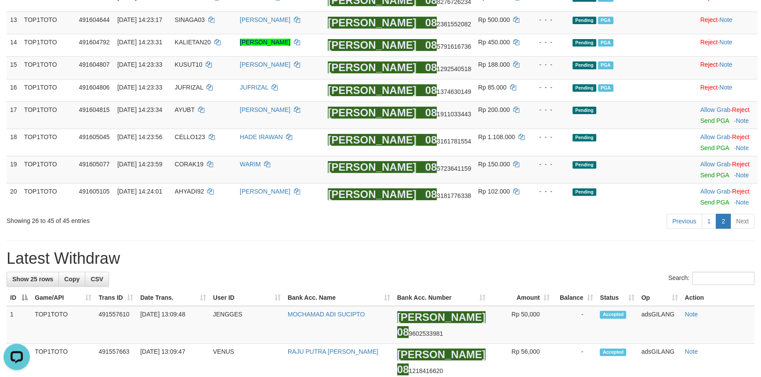
drag, startPoint x: 395, startPoint y: 208, endPoint x: 381, endPoint y: 211, distance: 14.4
click at [395, 208] on td "DANA 08 3181776338" at bounding box center [399, 196] width 150 height 27
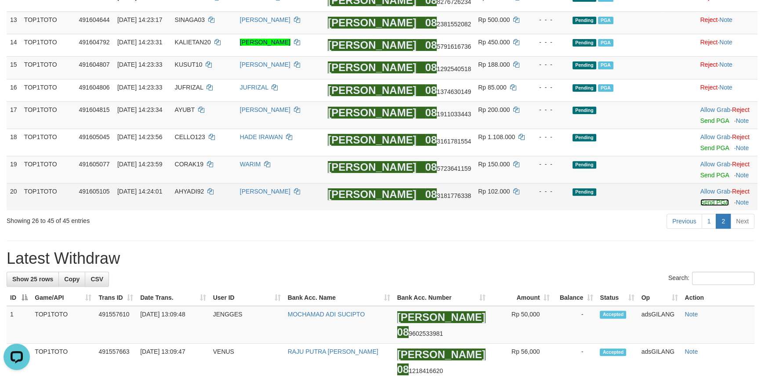
click at [702, 199] on link "Send PGA" at bounding box center [714, 202] width 29 height 7
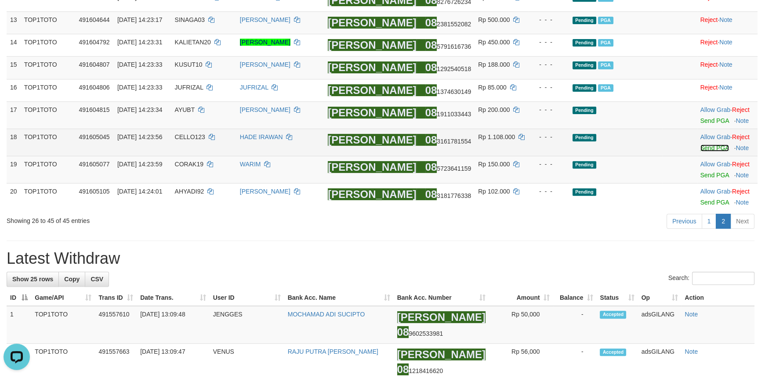
click at [701, 145] on link "Send PGA" at bounding box center [714, 148] width 29 height 7
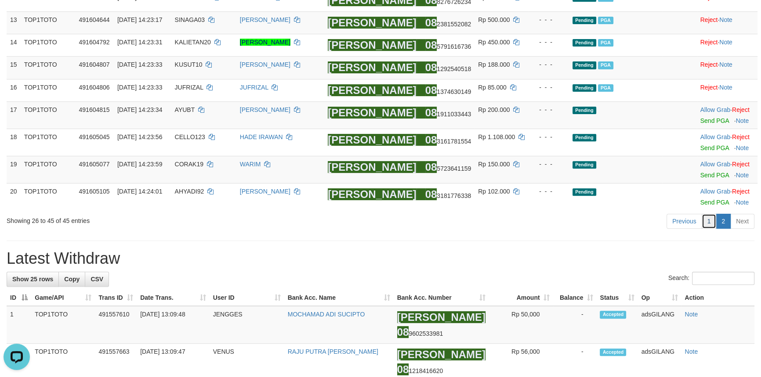
click at [712, 223] on link "1" at bounding box center [708, 221] width 15 height 15
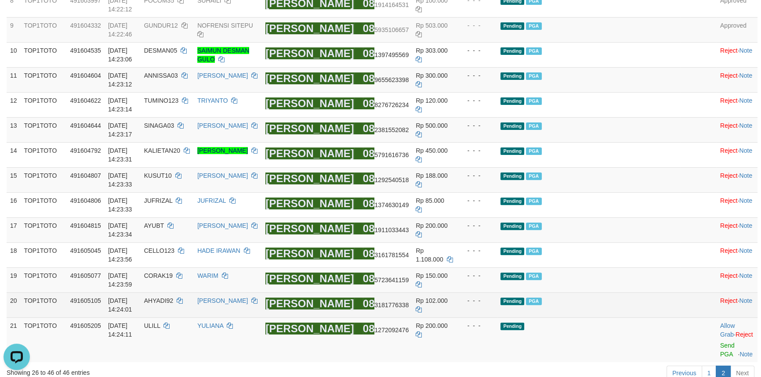
scroll to position [439, 0]
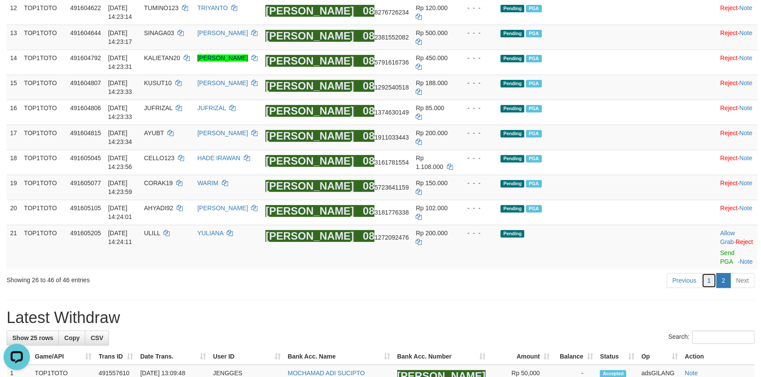
click at [709, 273] on link "1" at bounding box center [708, 280] width 15 height 15
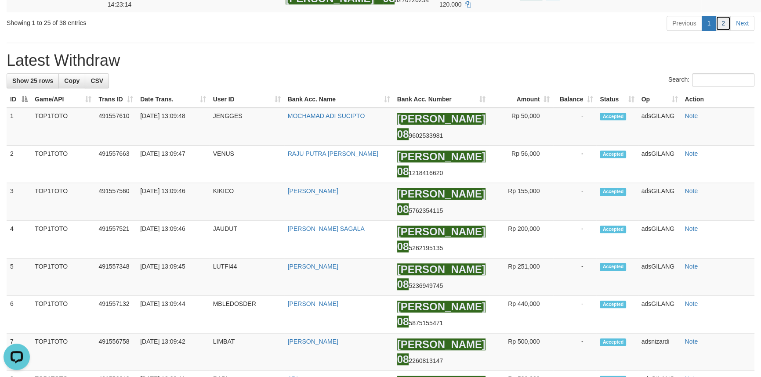
click at [722, 31] on link "2" at bounding box center [722, 23] width 15 height 15
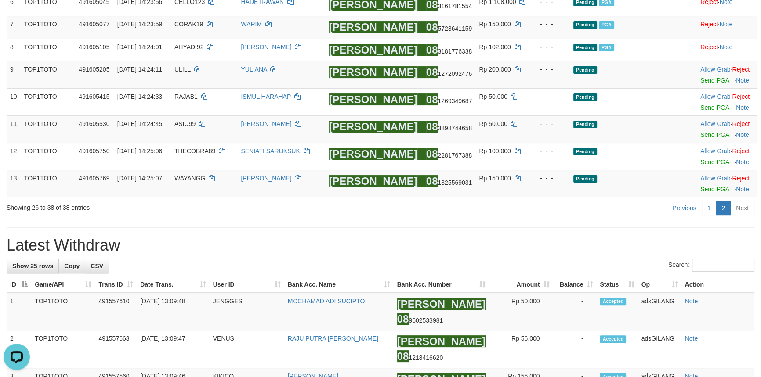
drag, startPoint x: 491, startPoint y: 214, endPoint x: 483, endPoint y: 213, distance: 8.4
click at [491, 214] on div "Previous 1 2 Next" at bounding box center [539, 209] width 430 height 19
click at [705, 135] on link "Send PGA" at bounding box center [714, 134] width 29 height 7
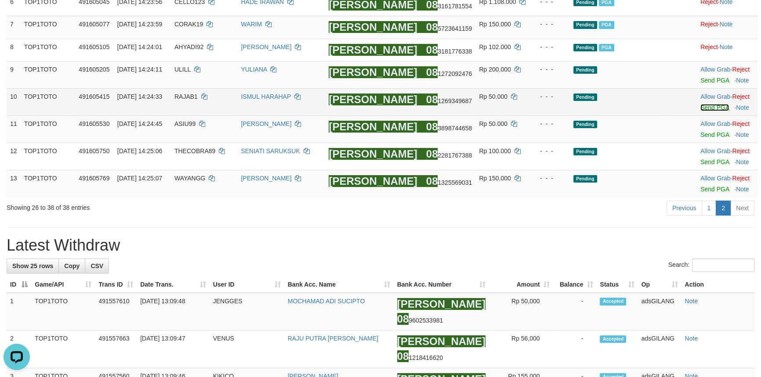
click at [705, 107] on link "Send PGA" at bounding box center [714, 107] width 29 height 7
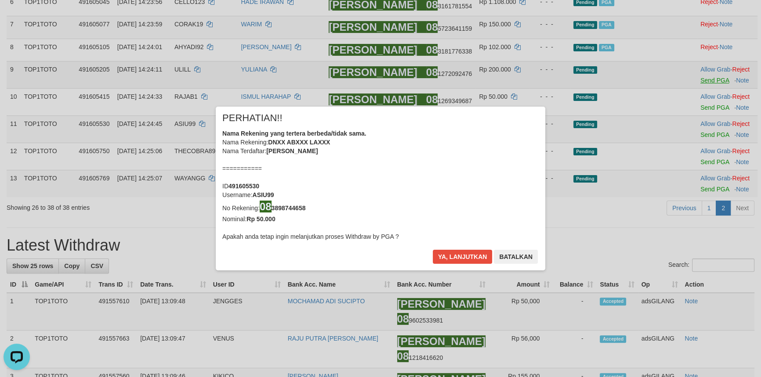
click at [705, 76] on div "× PERHATIAN!! Nama Rekening yang tertera berbeda/tidak sama. Nama Rekening: DNX…" at bounding box center [380, 188] width 761 height 377
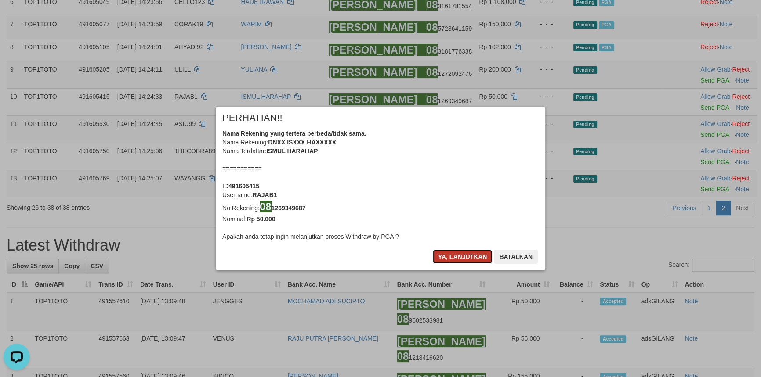
click at [455, 257] on button "Ya, lanjutkan" at bounding box center [463, 257] width 60 height 14
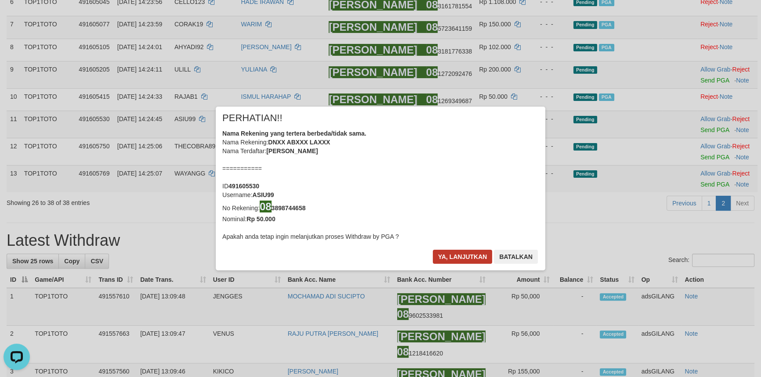
scroll to position [251, 0]
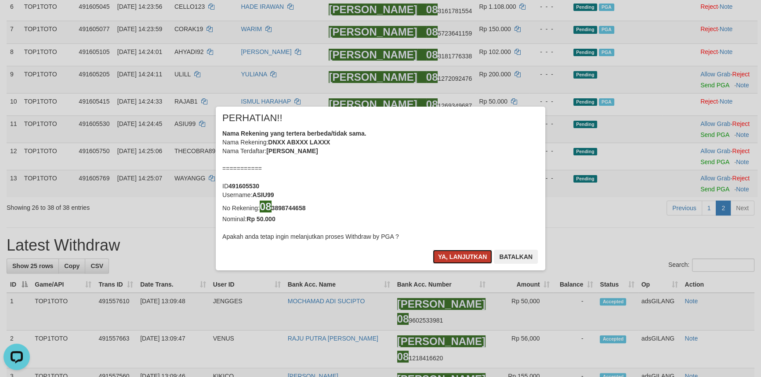
click at [455, 257] on button "Ya, lanjutkan" at bounding box center [463, 257] width 60 height 14
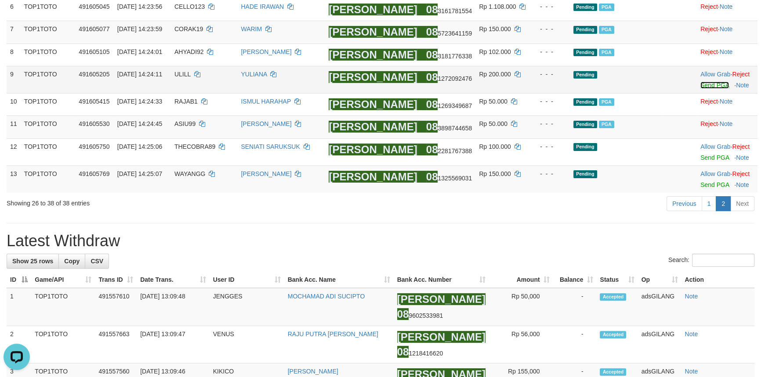
click at [720, 84] on link "Send PGA" at bounding box center [714, 85] width 29 height 7
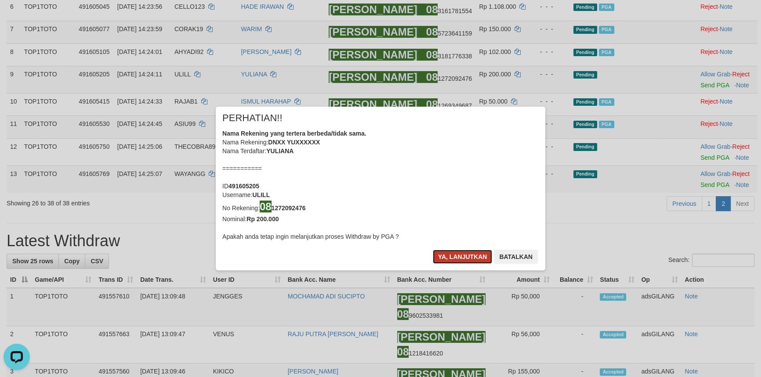
click at [471, 255] on button "Ya, lanjutkan" at bounding box center [463, 257] width 60 height 14
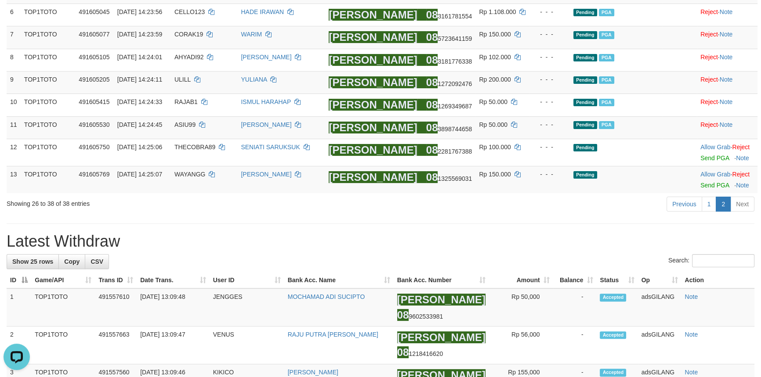
scroll to position [319, 0]
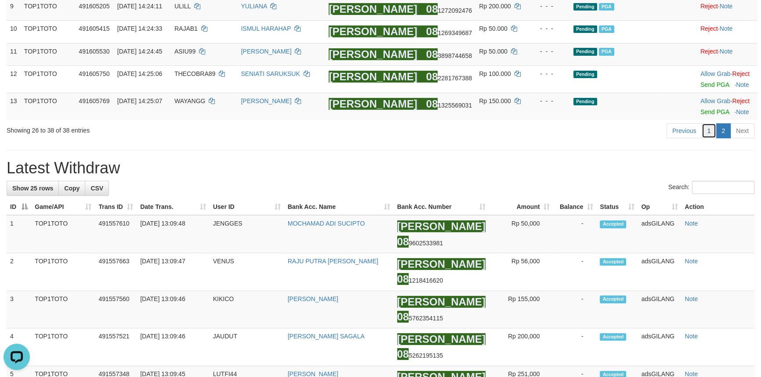
click at [712, 128] on link "1" at bounding box center [708, 130] width 15 height 15
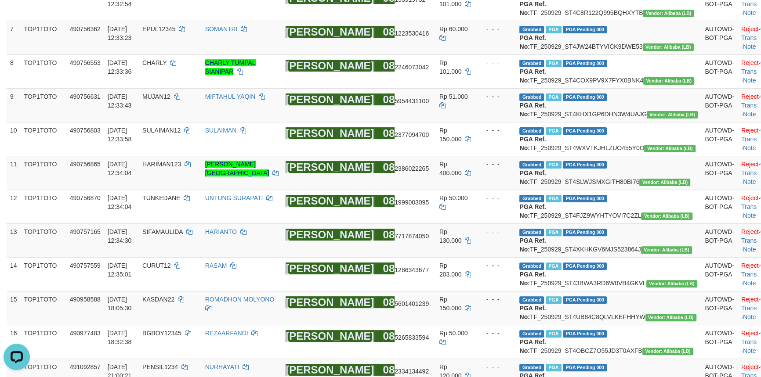
scroll to position [944, 0]
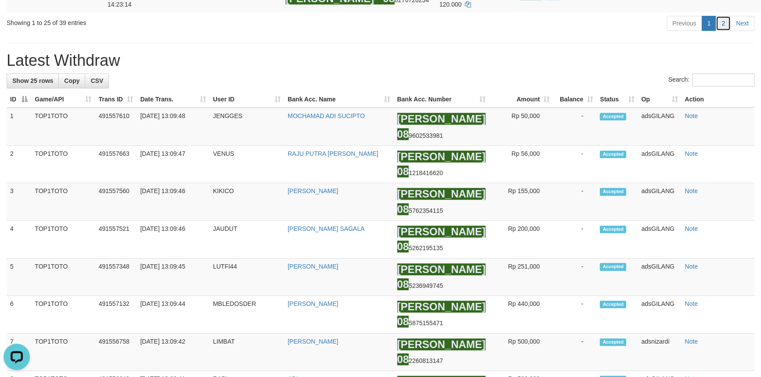
click at [723, 31] on link "2" at bounding box center [722, 23] width 15 height 15
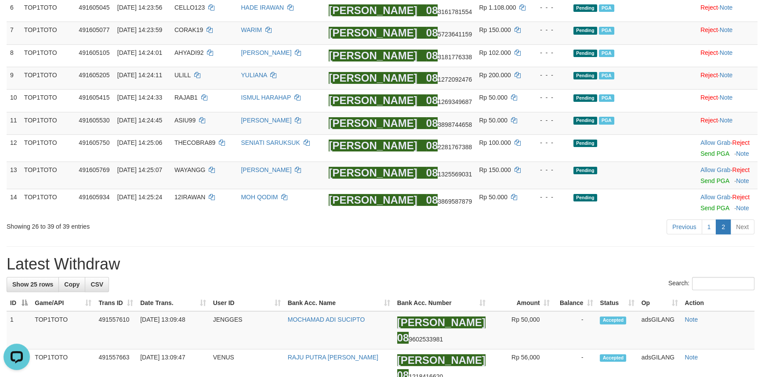
click at [712, 180] on link "Send PGA" at bounding box center [714, 180] width 29 height 7
click at [708, 142] on link "Allow Grab" at bounding box center [715, 142] width 30 height 7
click at [708, 229] on link "1" at bounding box center [708, 227] width 15 height 15
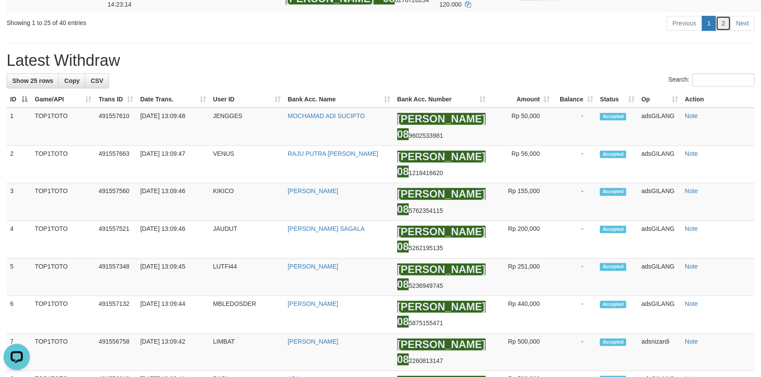
click at [729, 31] on link "2" at bounding box center [722, 23] width 15 height 15
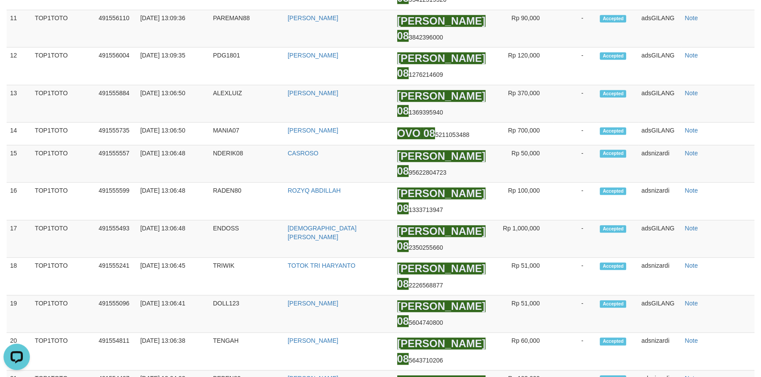
scroll to position [238, 0]
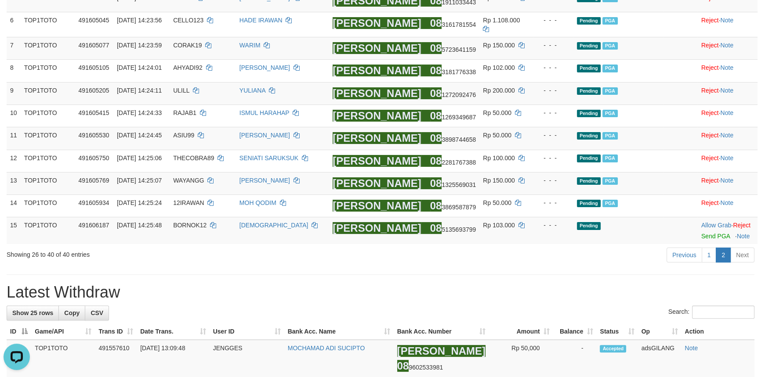
click at [419, 285] on h1 "Latest Withdraw" at bounding box center [381, 293] width 748 height 18
click at [711, 249] on link "1" at bounding box center [708, 255] width 15 height 15
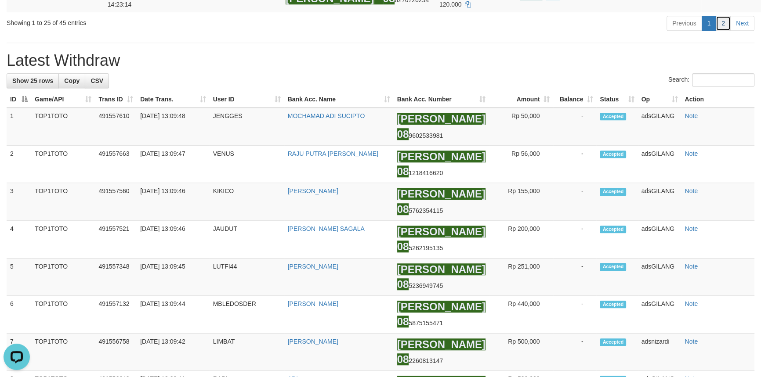
click at [725, 31] on link "2" at bounding box center [722, 23] width 15 height 15
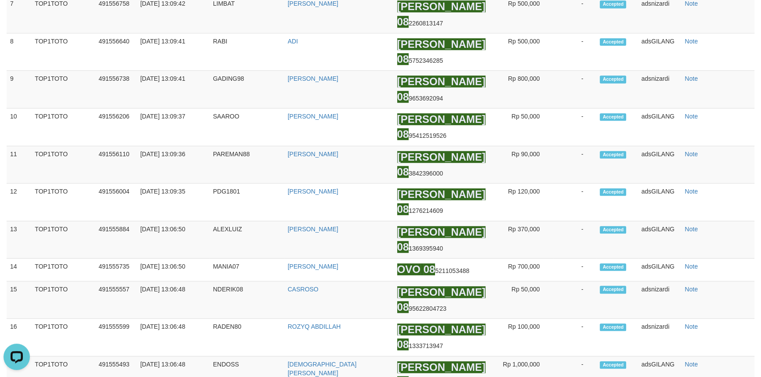
scroll to position [430, 0]
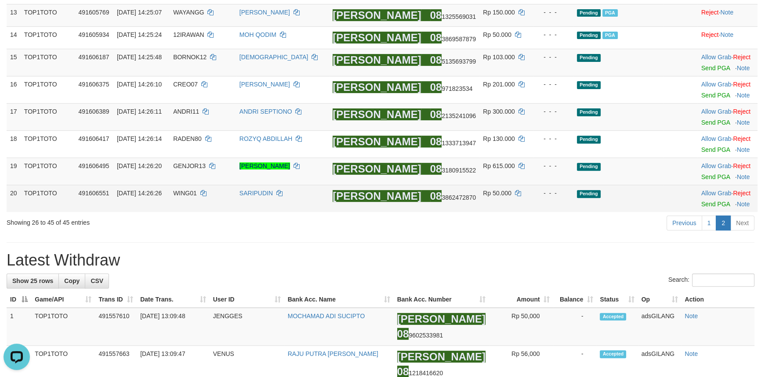
scroll to position [351, 0]
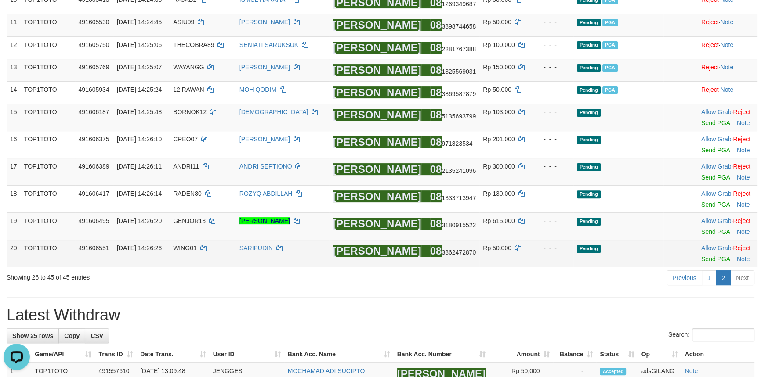
click at [329, 247] on td "SARIPUDIN" at bounding box center [282, 253] width 93 height 27
click at [710, 258] on link "Send PGA" at bounding box center [715, 259] width 29 height 7
click at [712, 232] on td "Allow Grab · Reject Send PGA · Note" at bounding box center [727, 226] width 60 height 27
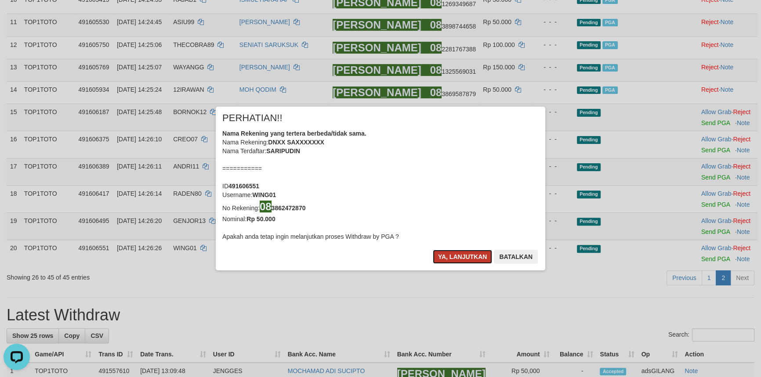
click at [448, 251] on button "Ya, lanjutkan" at bounding box center [463, 257] width 60 height 14
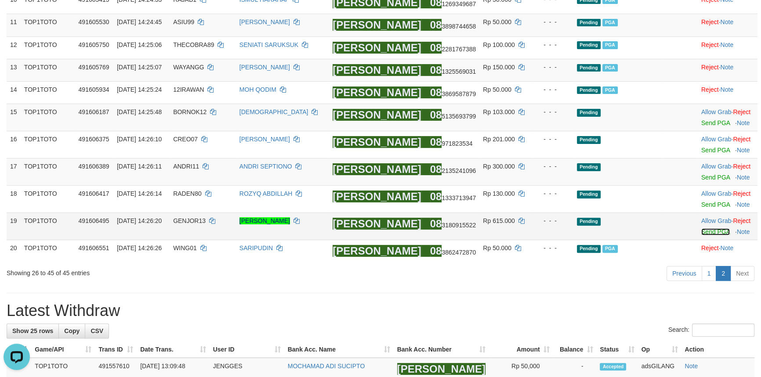
click at [701, 230] on link "Send PGA" at bounding box center [715, 231] width 29 height 7
click at [701, 202] on link "Send PGA" at bounding box center [715, 204] width 29 height 7
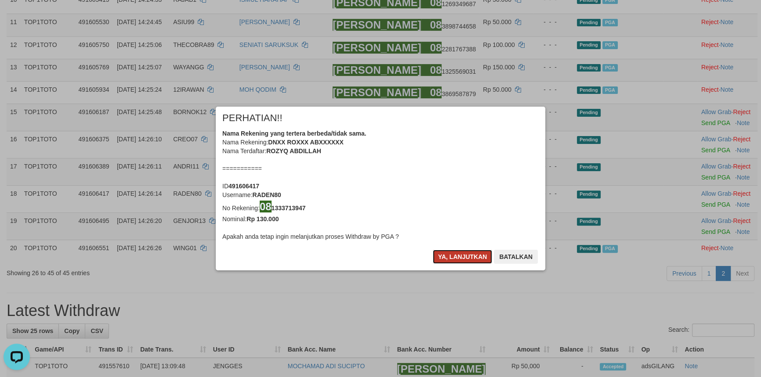
click at [458, 260] on button "Ya, lanjutkan" at bounding box center [463, 257] width 60 height 14
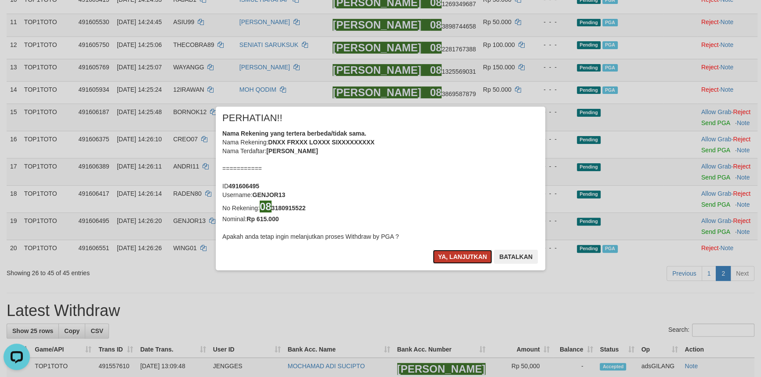
click at [467, 258] on button "Ya, lanjutkan" at bounding box center [463, 257] width 60 height 14
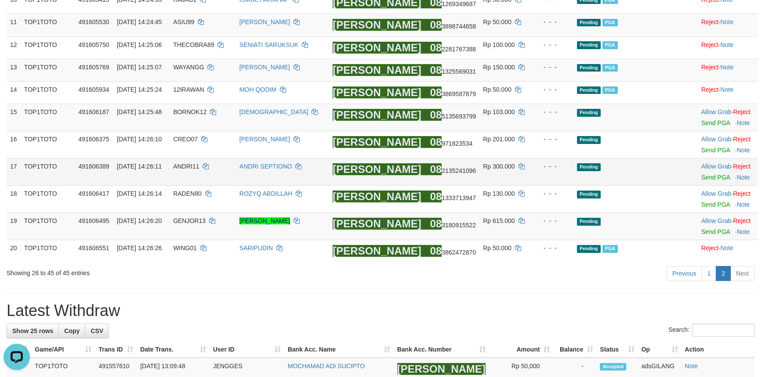
click at [710, 171] on div at bounding box center [727, 172] width 53 height 2
click at [704, 174] on link "Send PGA" at bounding box center [715, 177] width 29 height 7
click at [711, 120] on link "Send PGA" at bounding box center [715, 122] width 29 height 7
click at [710, 268] on link "1" at bounding box center [708, 273] width 15 height 15
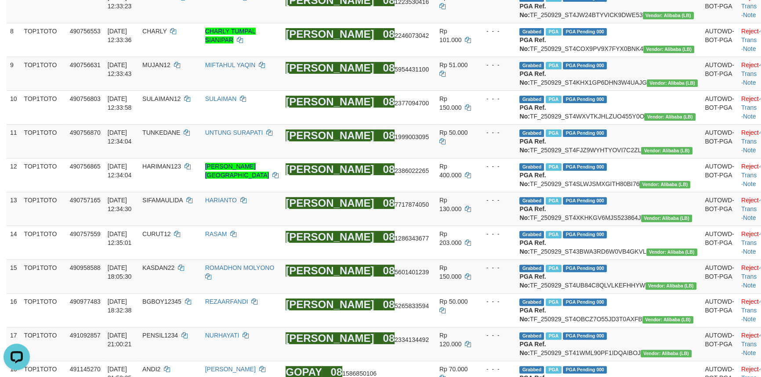
scroll to position [944, 0]
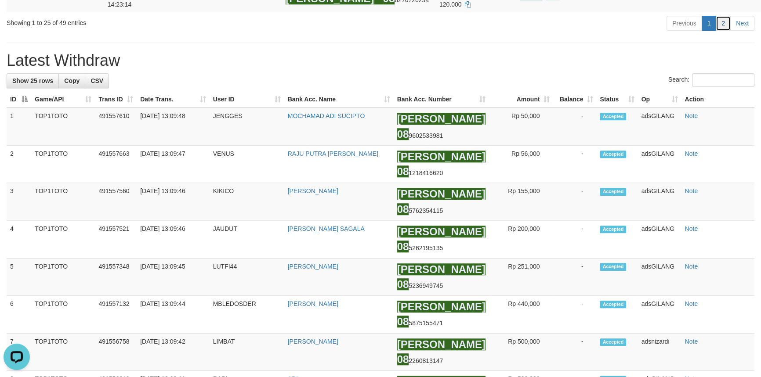
click at [721, 31] on link "2" at bounding box center [722, 23] width 15 height 15
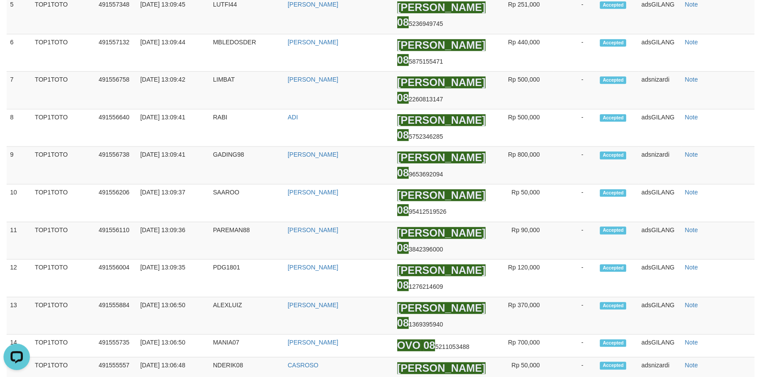
scroll to position [484, 0]
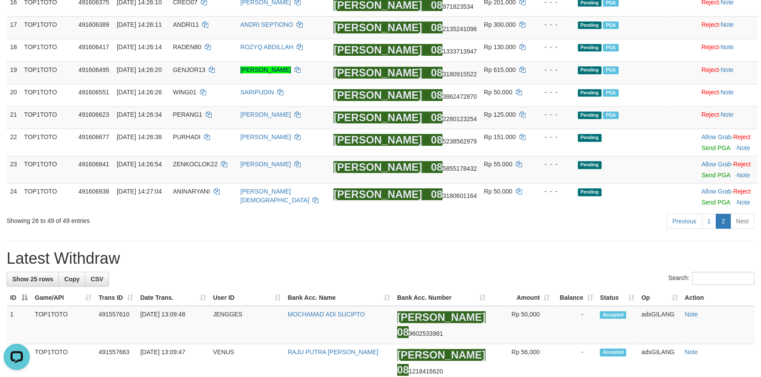
click at [296, 219] on div "Showing 26 to 49 of 49 entries" at bounding box center [159, 219] width 304 height 12
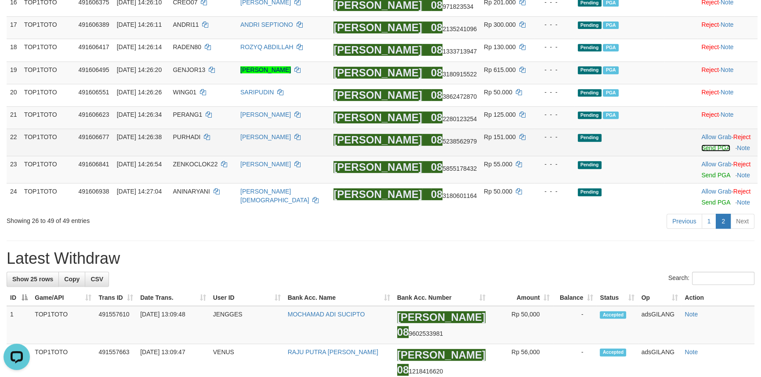
click at [705, 148] on link "Send PGA" at bounding box center [715, 148] width 29 height 7
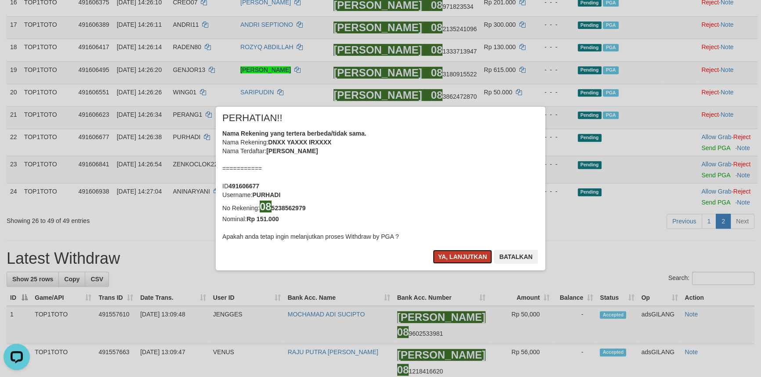
click at [448, 257] on button "Ya, lanjutkan" at bounding box center [463, 257] width 60 height 14
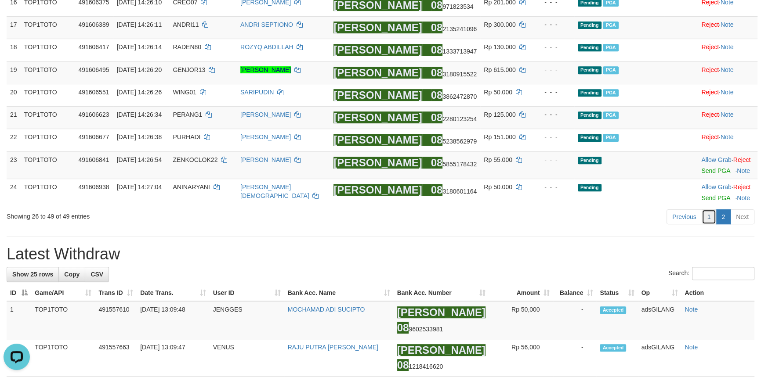
click at [712, 219] on link "1" at bounding box center [708, 217] width 15 height 15
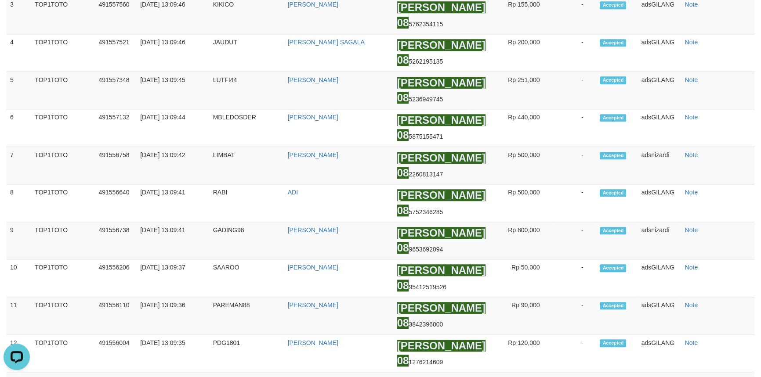
scroll to position [722, 0]
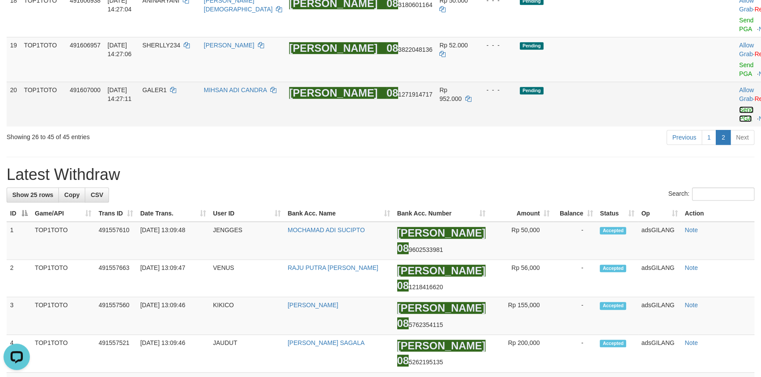
click at [739, 122] on link "Send PGA" at bounding box center [746, 114] width 14 height 16
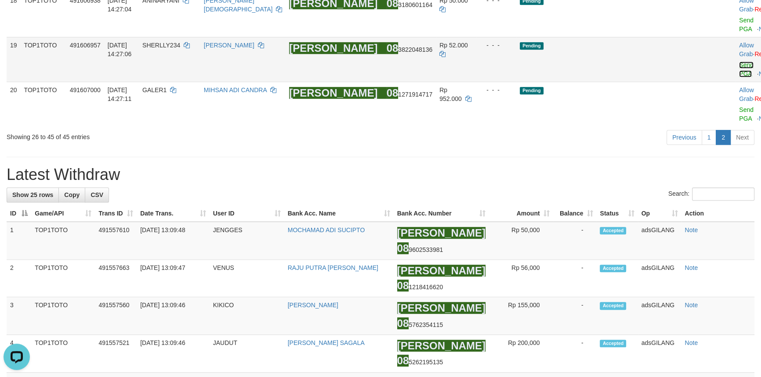
click at [739, 77] on link "Send PGA" at bounding box center [746, 69] width 14 height 16
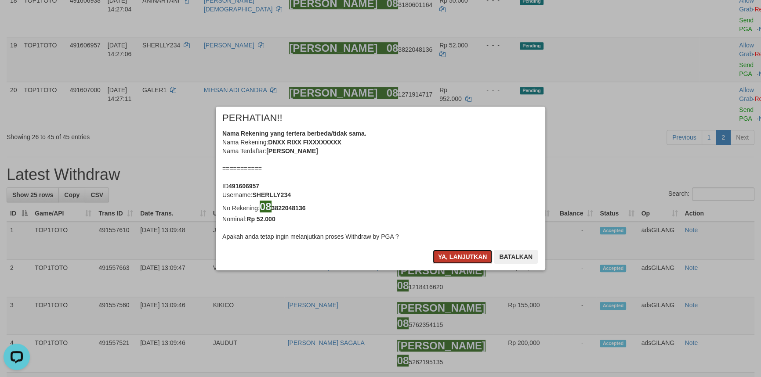
click at [448, 261] on button "Ya, lanjutkan" at bounding box center [463, 257] width 60 height 14
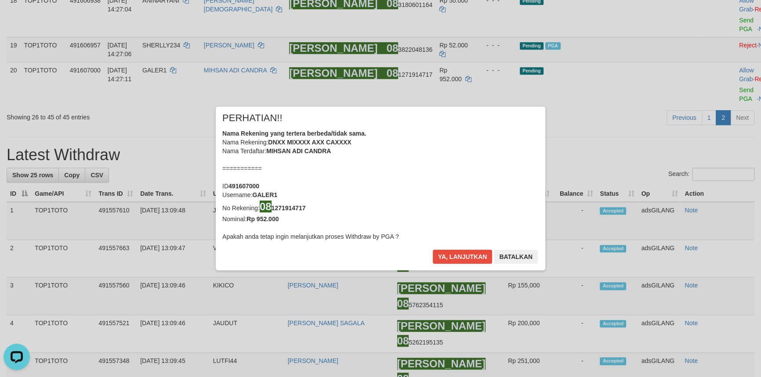
scroll to position [717, 0]
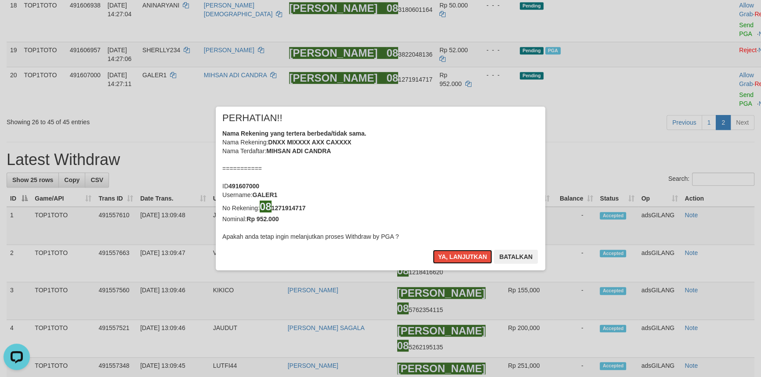
click at [448, 261] on button "Ya, lanjutkan" at bounding box center [463, 257] width 60 height 14
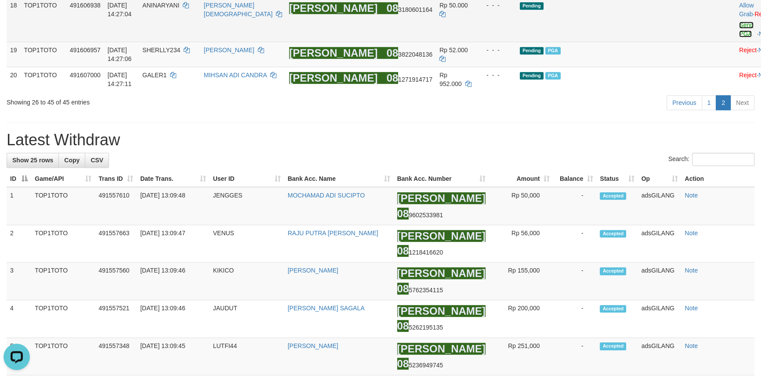
click at [739, 37] on link "Send PGA" at bounding box center [746, 30] width 14 height 16
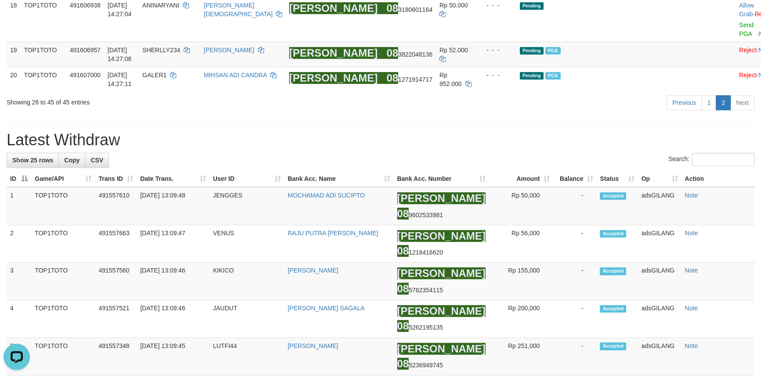
drag, startPoint x: 706, startPoint y: 125, endPoint x: 708, endPoint y: 98, distance: 27.8
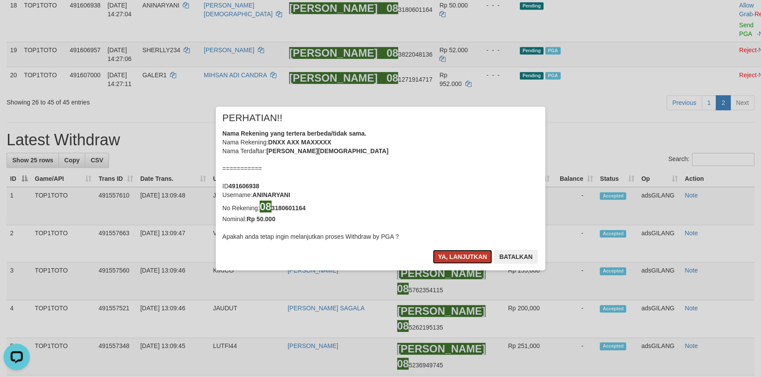
click at [468, 258] on button "Ya, lanjutkan" at bounding box center [463, 257] width 60 height 14
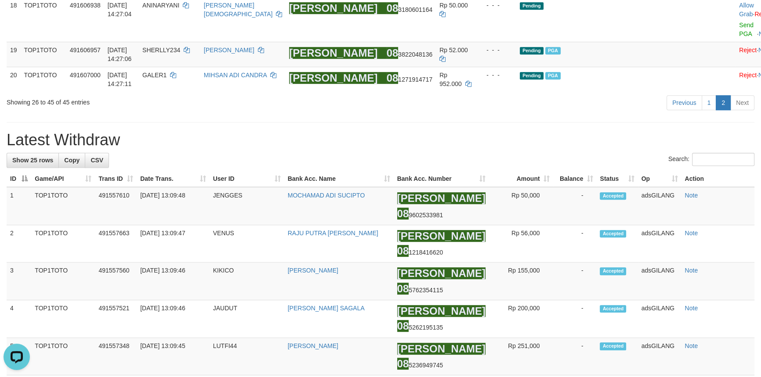
scroll to position [712, 0]
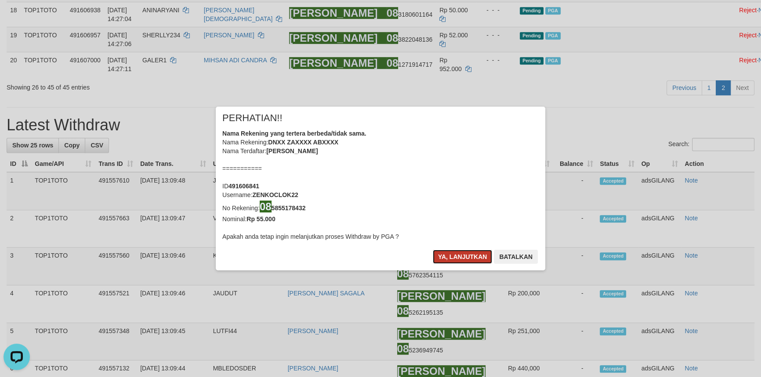
click at [471, 257] on button "Ya, lanjutkan" at bounding box center [463, 257] width 60 height 14
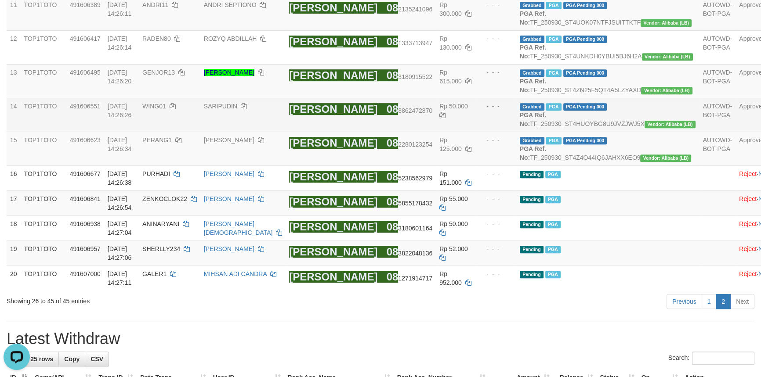
scroll to position [639, 0]
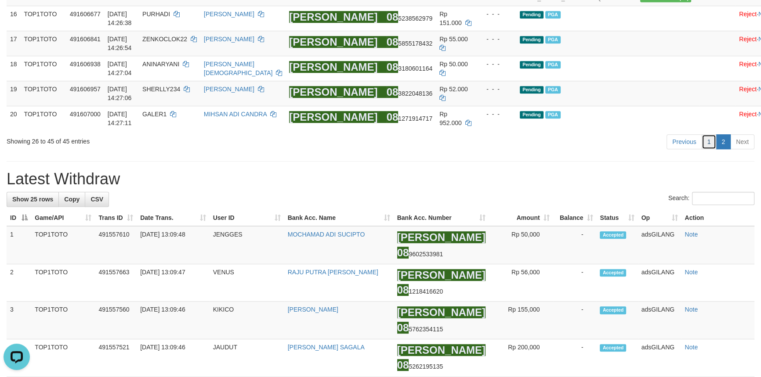
click at [711, 149] on link "1" at bounding box center [708, 141] width 15 height 15
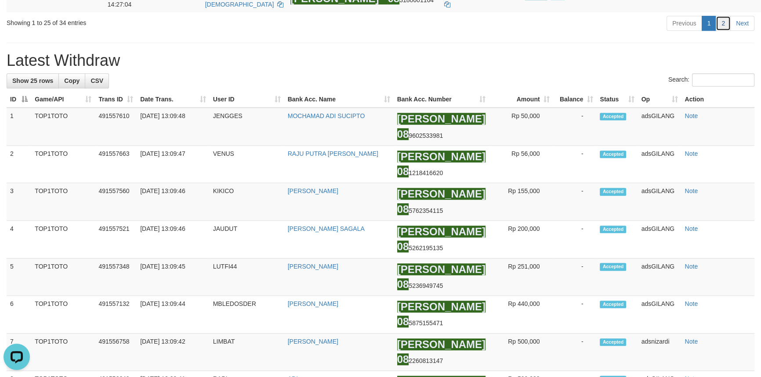
click at [720, 31] on link "2" at bounding box center [722, 23] width 15 height 15
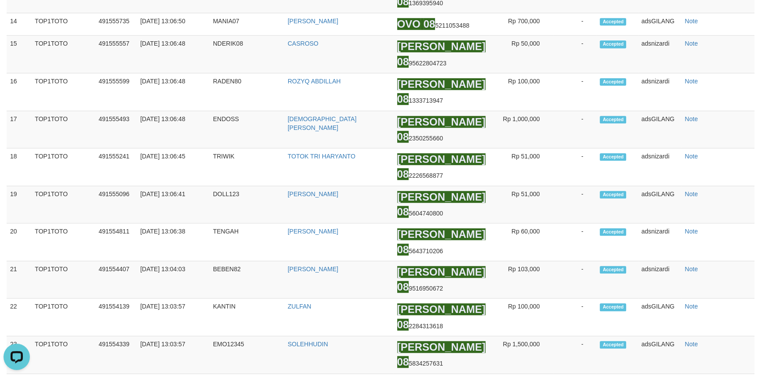
scroll to position [194, 0]
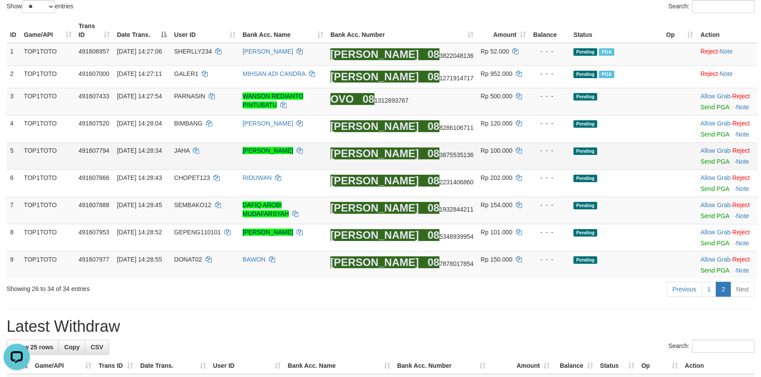
scroll to position [75, 0]
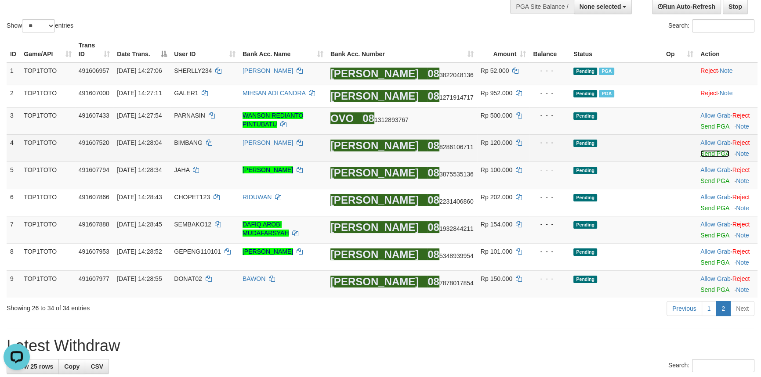
click at [707, 155] on link "Send PGA" at bounding box center [714, 153] width 29 height 7
click at [707, 130] on td "Allow Grab · Reject Send PGA · Note" at bounding box center [727, 121] width 61 height 27
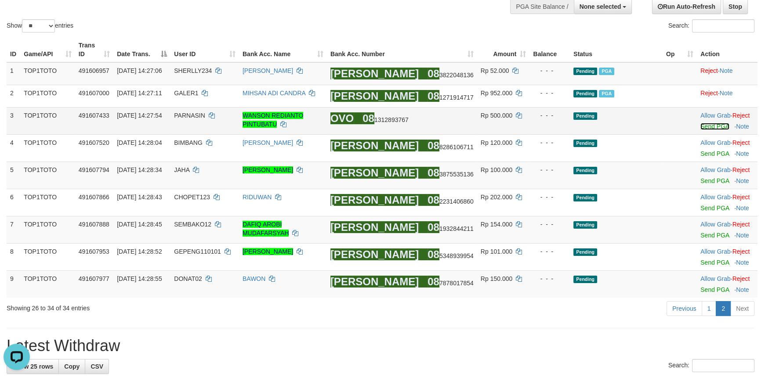
click at [708, 127] on link "Send PGA" at bounding box center [714, 126] width 29 height 7
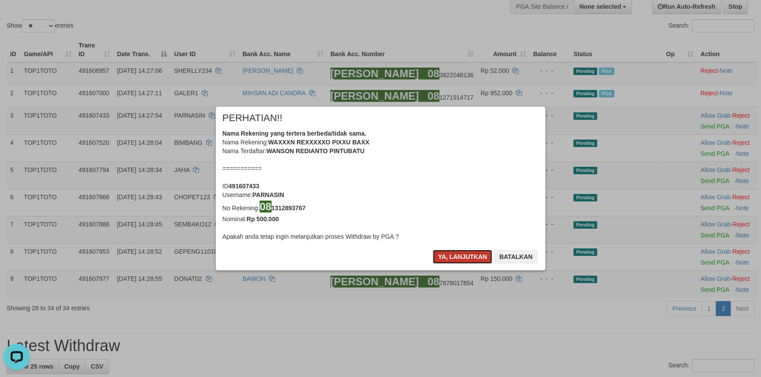
click at [457, 253] on button "Ya, lanjutkan" at bounding box center [463, 257] width 60 height 14
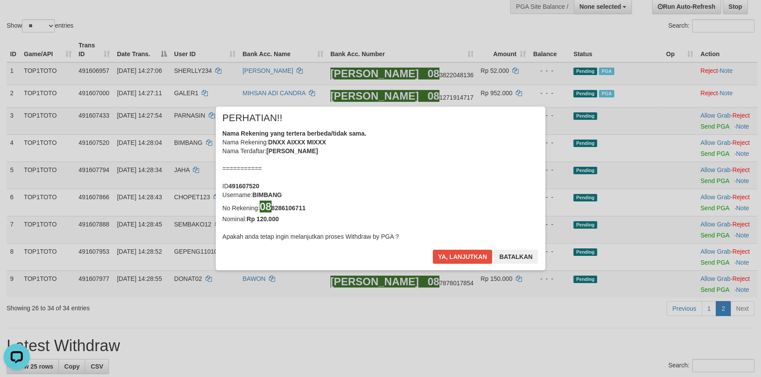
scroll to position [72, 0]
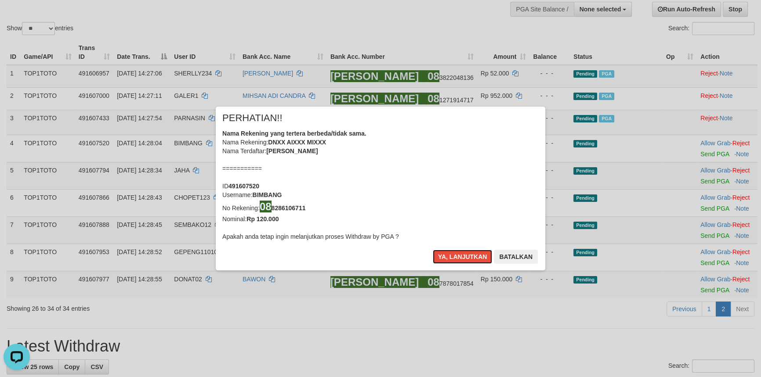
click at [457, 253] on button "Ya, lanjutkan" at bounding box center [463, 257] width 60 height 14
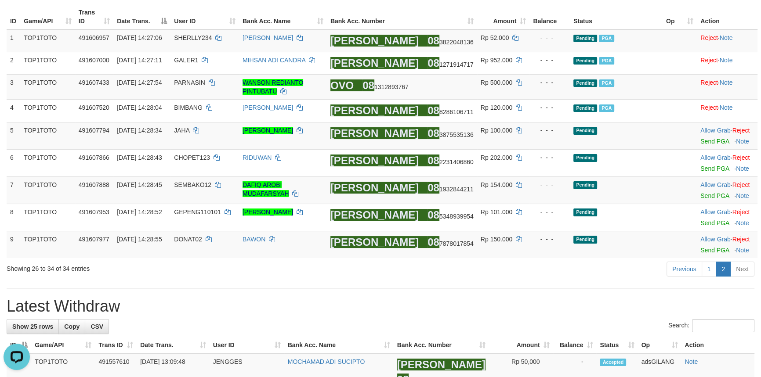
scroll to position [119, 0]
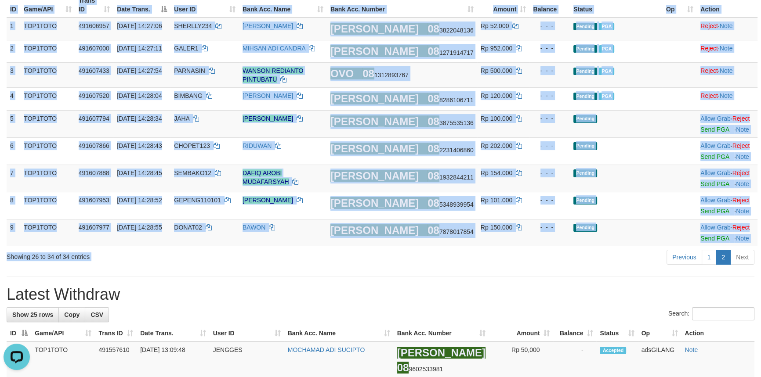
click at [593, 248] on div "Show ** ** ** *** entries Search: ID Game/API Trans ID Date Trans. User ID Bank…" at bounding box center [381, 85] width 748 height 364
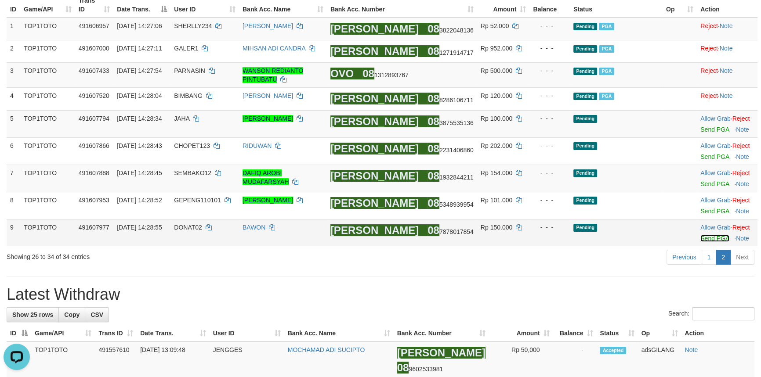
click at [708, 238] on link "Send PGA" at bounding box center [714, 238] width 29 height 7
click at [703, 185] on link "Send PGA" at bounding box center [714, 184] width 29 height 7
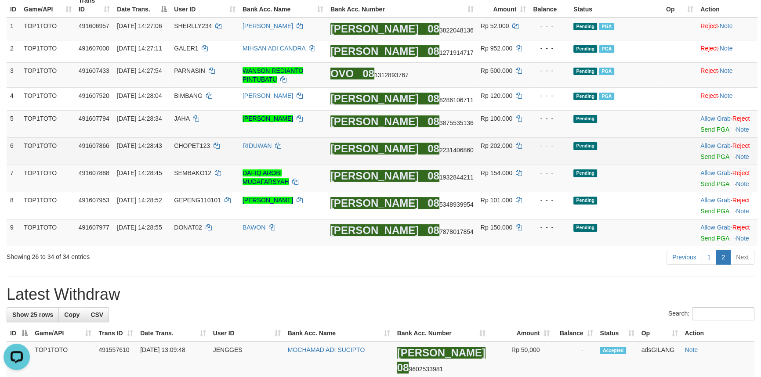
click at [708, 159] on td "Allow Grab · Reject Send PGA · Note" at bounding box center [727, 150] width 61 height 27
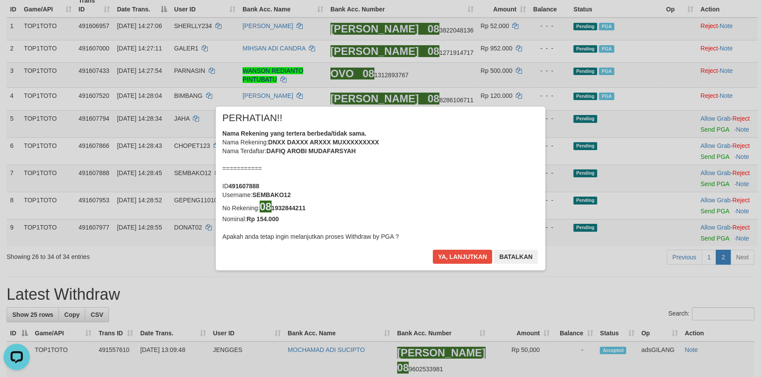
click at [707, 156] on div "× PERHATIAN!! Nama Rekening yang tertera berbeda/tidak sama. Nama Rekening: DNX…" at bounding box center [380, 188] width 761 height 199
click at [449, 260] on button "Ya, lanjutkan" at bounding box center [463, 257] width 60 height 14
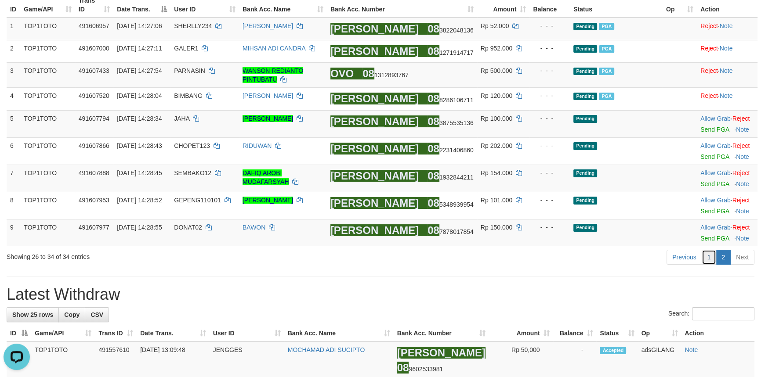
click at [710, 261] on link "1" at bounding box center [708, 257] width 15 height 15
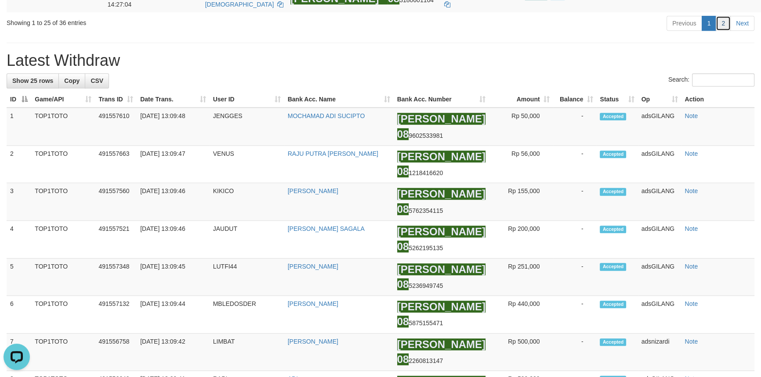
click at [727, 31] on link "2" at bounding box center [722, 23] width 15 height 15
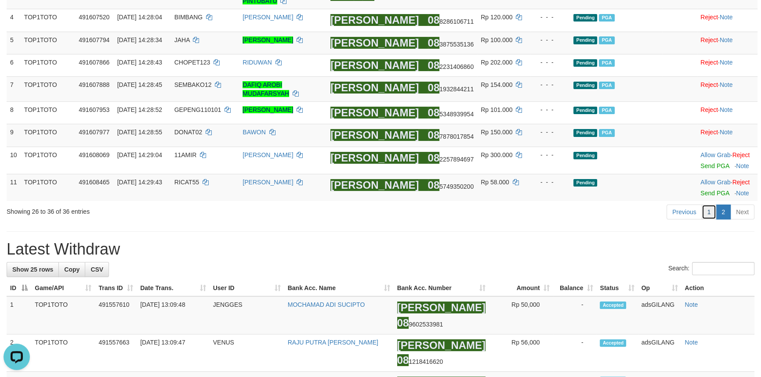
click at [709, 219] on link "1" at bounding box center [708, 212] width 15 height 15
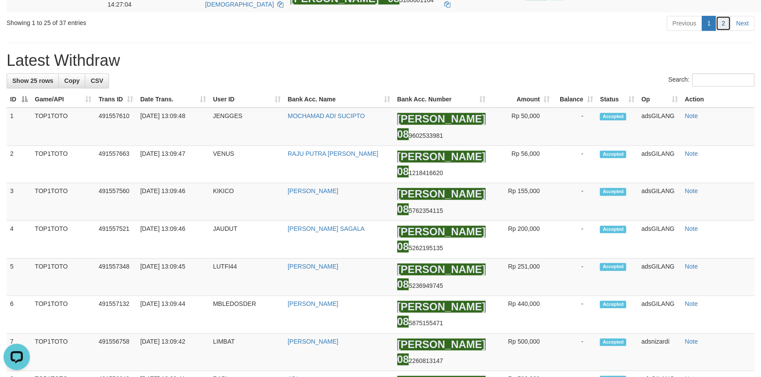
click at [722, 31] on link "2" at bounding box center [722, 23] width 15 height 15
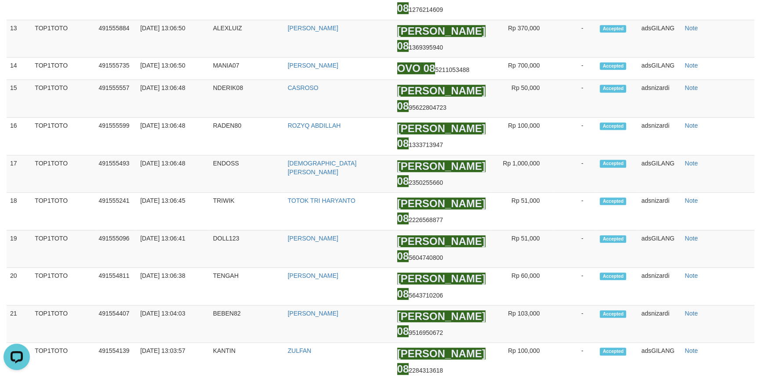
scroll to position [203, 0]
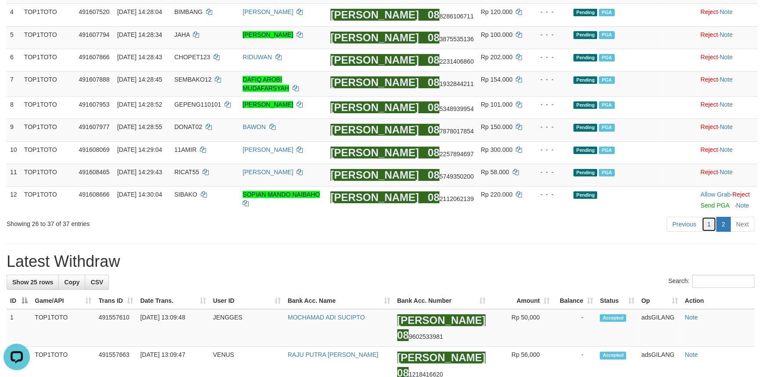
click at [702, 227] on link "1" at bounding box center [708, 224] width 15 height 15
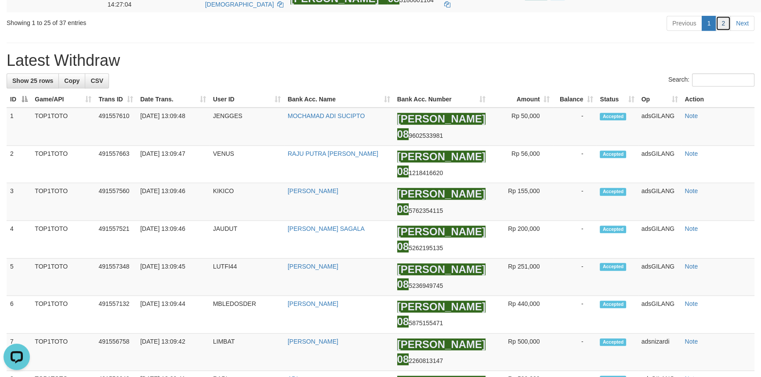
click at [726, 31] on link "2" at bounding box center [722, 23] width 15 height 15
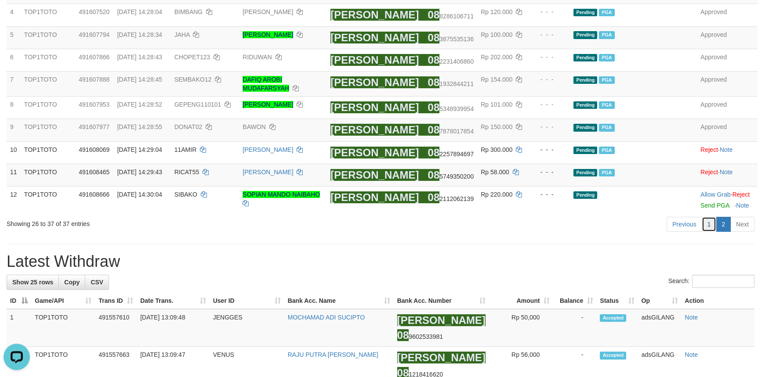
click at [713, 228] on link "1" at bounding box center [708, 224] width 15 height 15
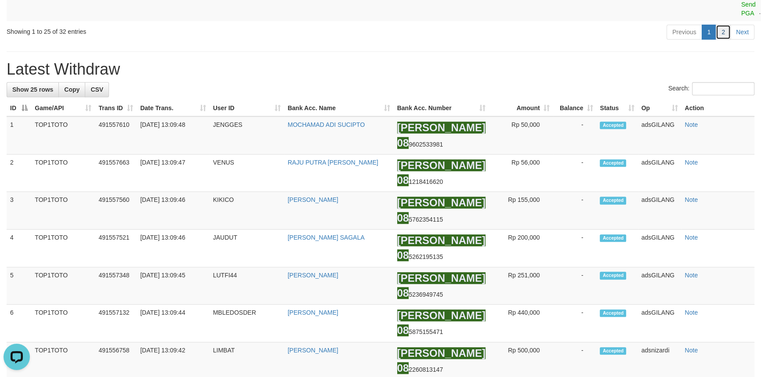
click at [716, 40] on link "2" at bounding box center [722, 32] width 15 height 15
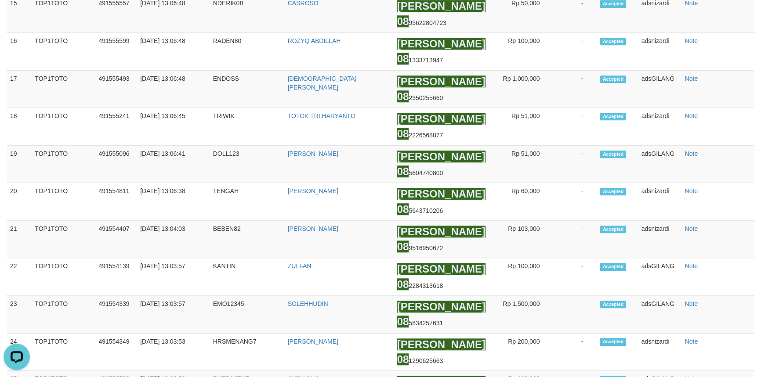
scroll to position [144, 0]
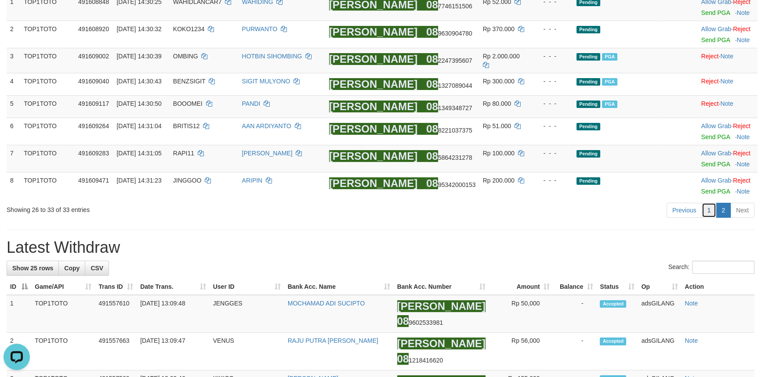
click at [712, 210] on link "1" at bounding box center [708, 210] width 15 height 15
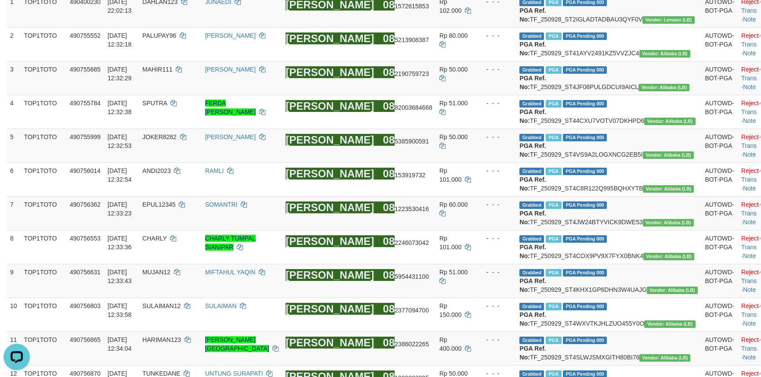
scroll to position [955, 0]
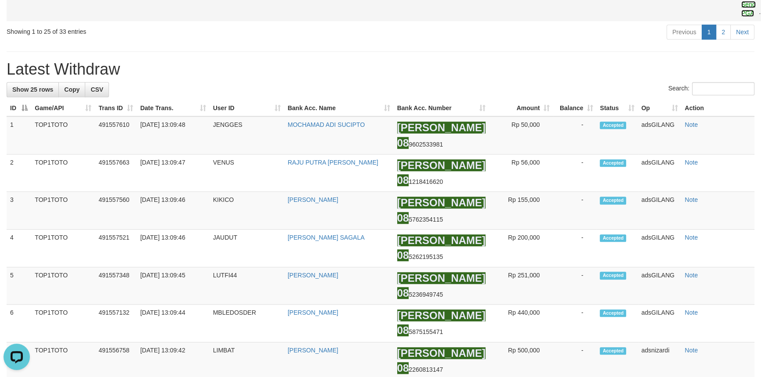
click at [741, 17] on link "Send PGA" at bounding box center [748, 9] width 14 height 16
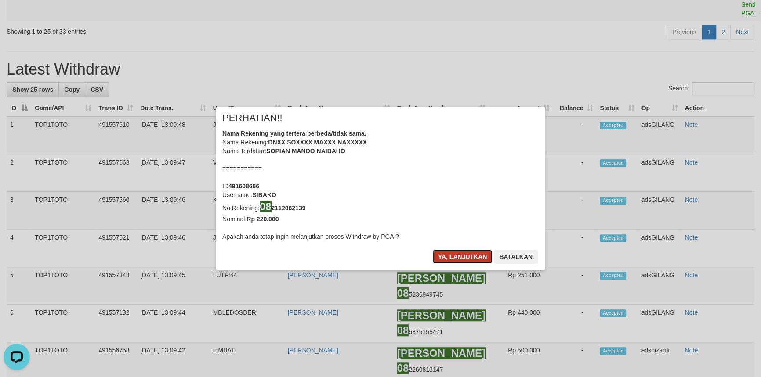
click at [454, 254] on button "Ya, lanjutkan" at bounding box center [463, 257] width 60 height 14
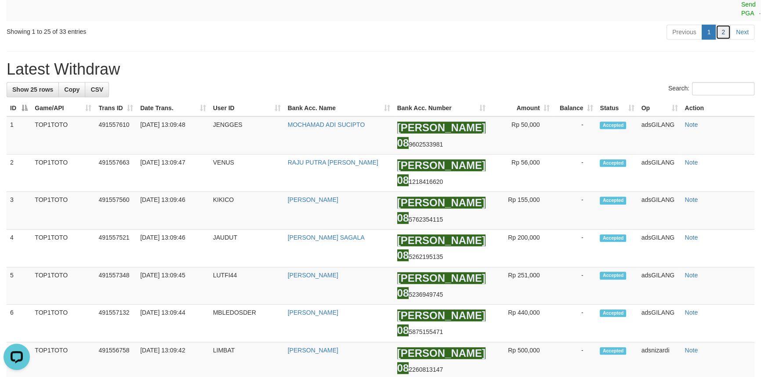
click at [717, 40] on link "2" at bounding box center [722, 32] width 15 height 15
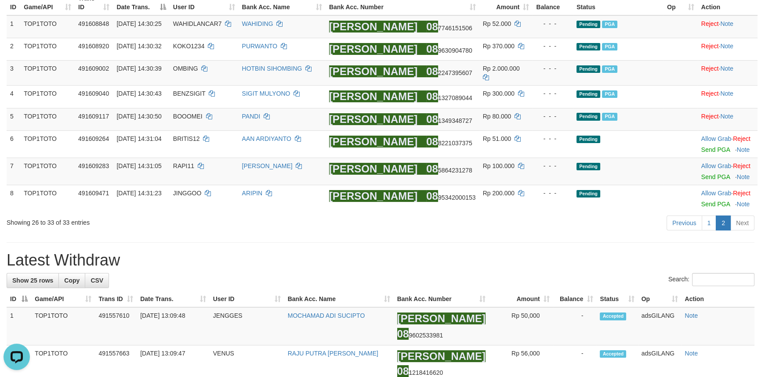
click at [507, 227] on div "Previous 1 2 Next" at bounding box center [539, 224] width 430 height 19
click at [708, 217] on link "1" at bounding box center [708, 223] width 15 height 15
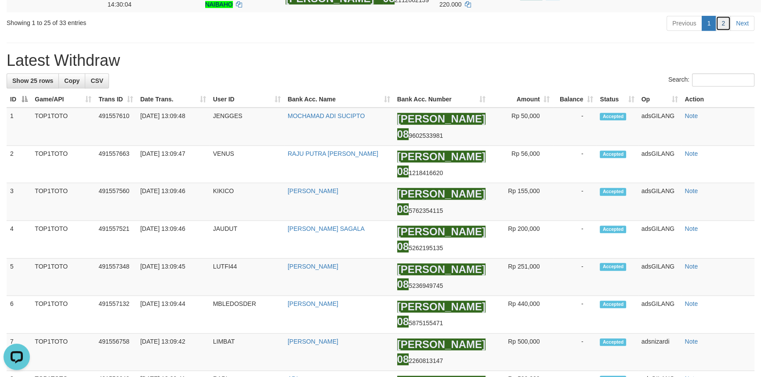
click at [719, 31] on link "2" at bounding box center [722, 23] width 15 height 15
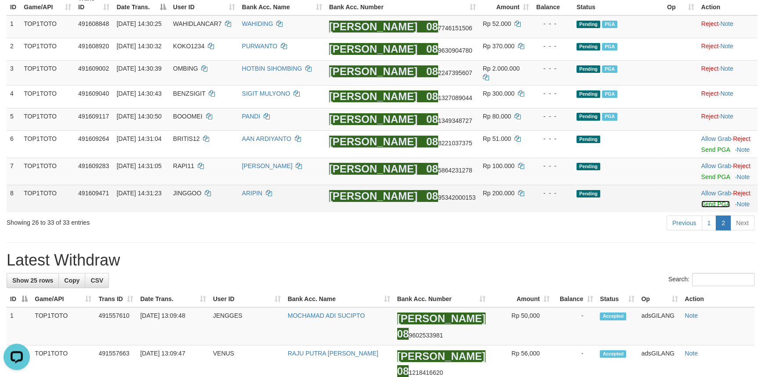
click at [705, 201] on link "Send PGA" at bounding box center [715, 204] width 29 height 7
click at [701, 174] on link "Send PGA" at bounding box center [715, 176] width 29 height 7
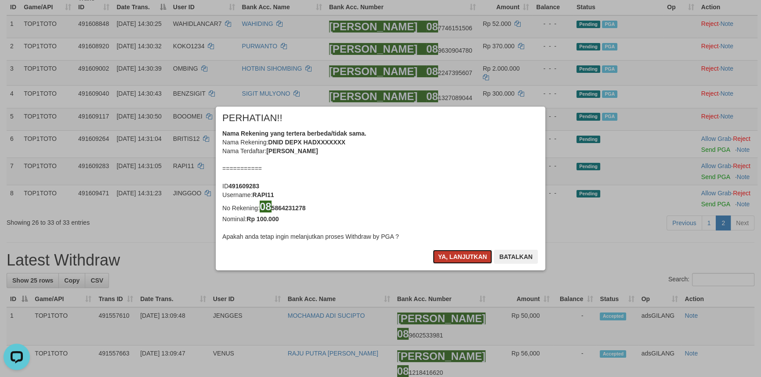
click at [467, 257] on button "Ya, lanjutkan" at bounding box center [463, 257] width 60 height 14
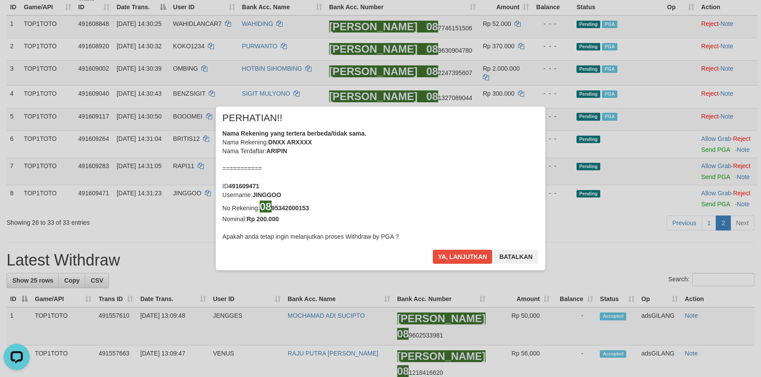
scroll to position [117, 0]
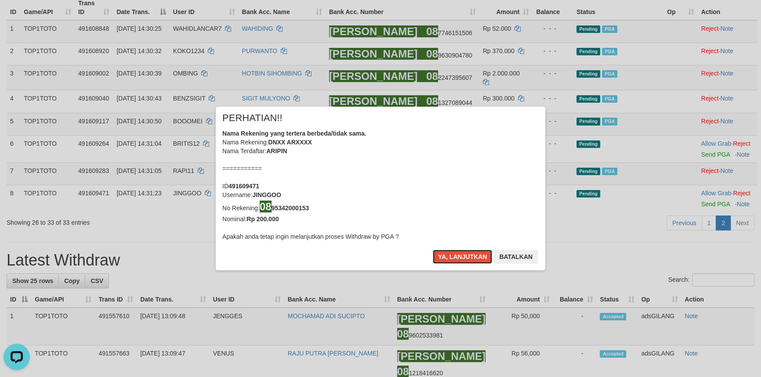
click at [467, 257] on button "Ya, lanjutkan" at bounding box center [463, 257] width 60 height 14
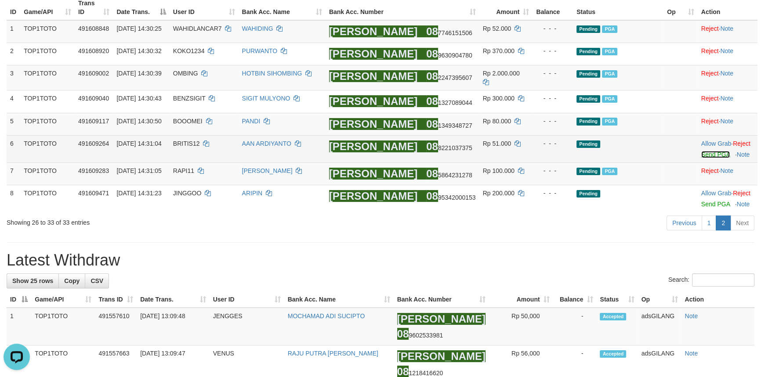
click at [709, 151] on link "Send PGA" at bounding box center [715, 154] width 29 height 7
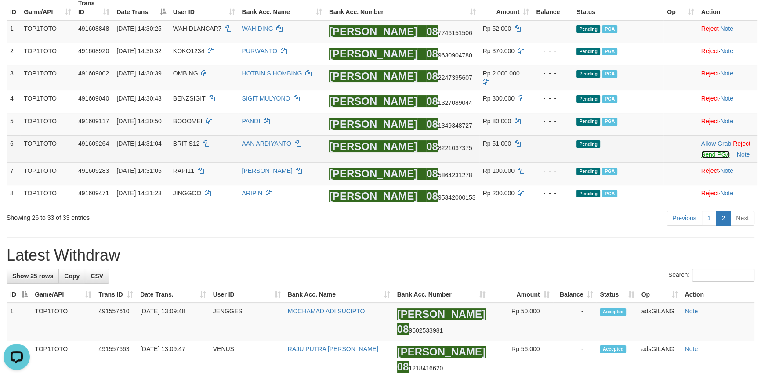
click at [703, 153] on link "Send PGA" at bounding box center [715, 154] width 29 height 7
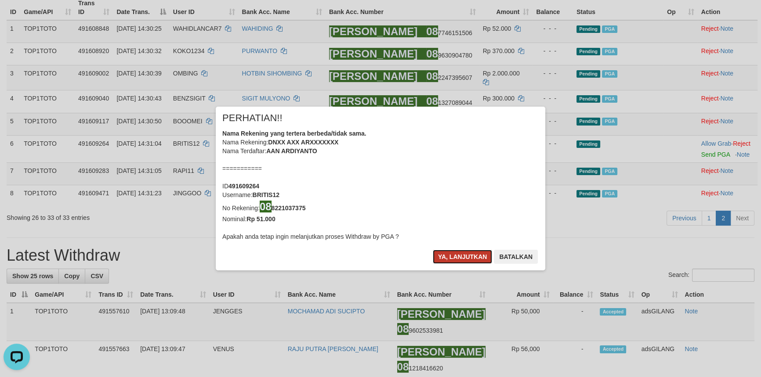
click at [452, 259] on button "Ya, lanjutkan" at bounding box center [463, 257] width 60 height 14
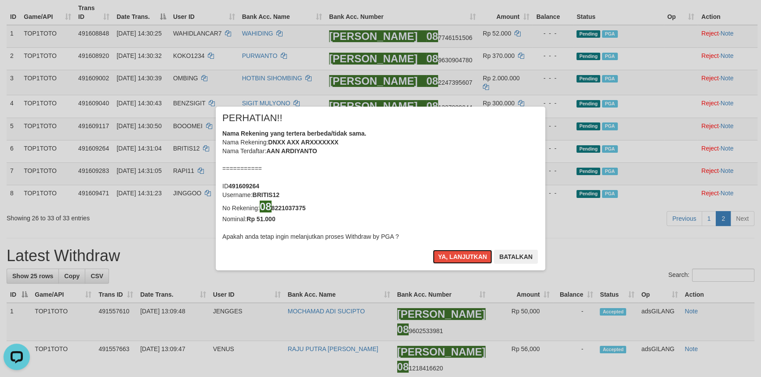
click at [452, 259] on button "Ya, lanjutkan" at bounding box center [463, 257] width 60 height 14
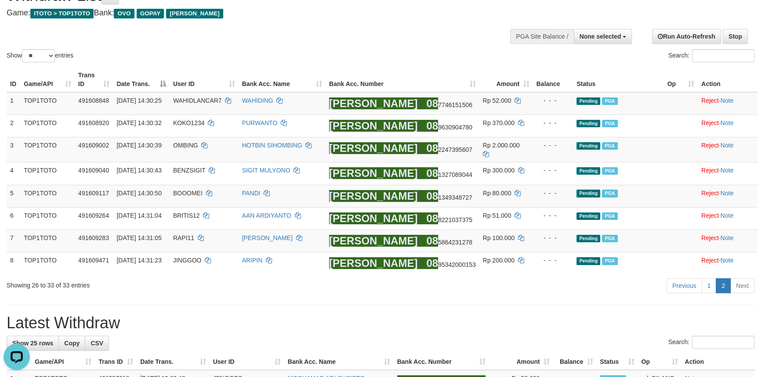
scroll to position [0, 0]
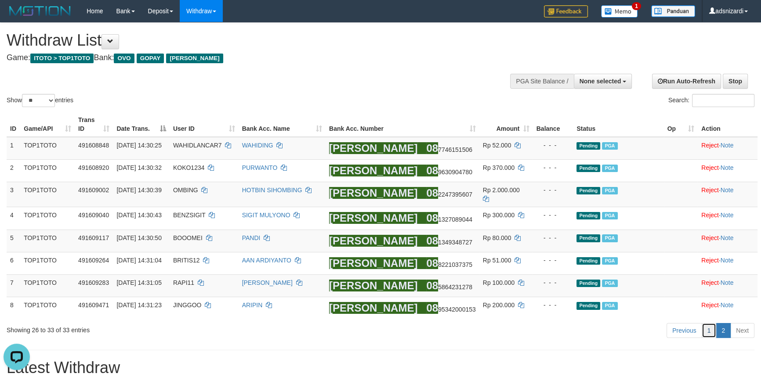
click at [708, 326] on link "1" at bounding box center [708, 330] width 15 height 15
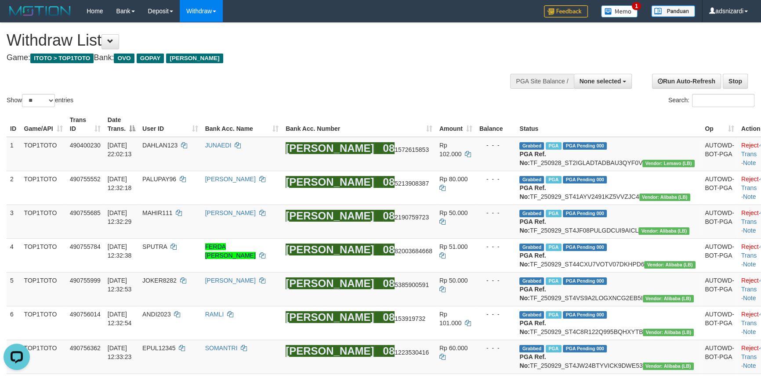
scroll to position [944, 0]
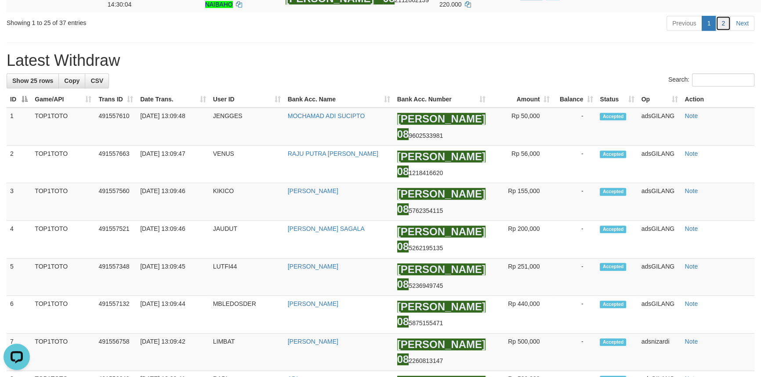
click at [719, 31] on link "2" at bounding box center [722, 23] width 15 height 15
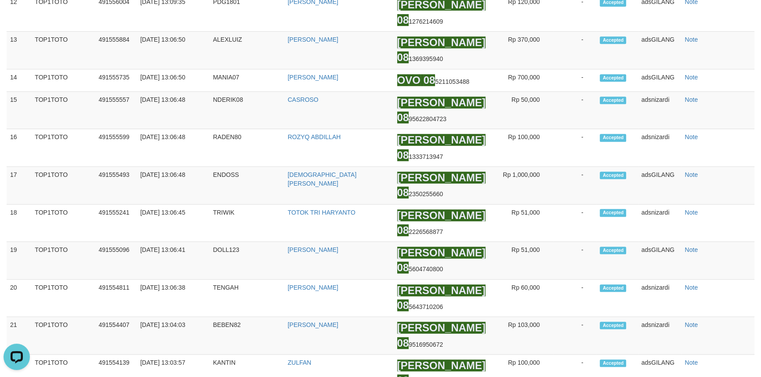
scroll to position [216, 0]
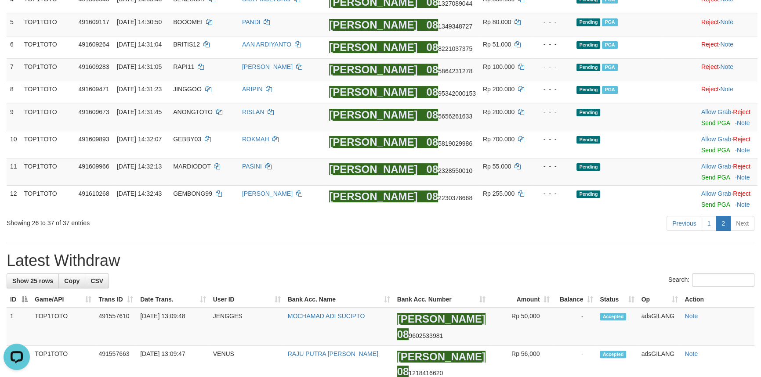
drag, startPoint x: 576, startPoint y: 244, endPoint x: 564, endPoint y: 242, distance: 12.9
drag, startPoint x: 387, startPoint y: 231, endPoint x: 376, endPoint y: 229, distance: 10.3
click at [707, 177] on link "Send PGA" at bounding box center [715, 177] width 29 height 7
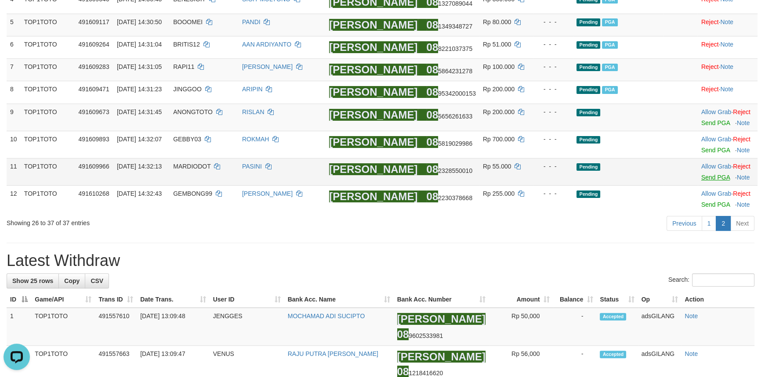
click at [712, 152] on td "Allow Grab · Reject Send PGA · Note" at bounding box center [727, 144] width 60 height 27
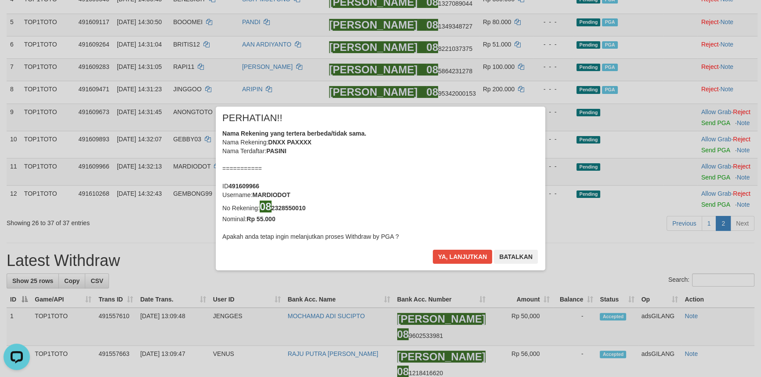
click at [712, 147] on div "× PERHATIAN!! Nama Rekening yang tertera berbeda/tidak sama. Nama Rekening: DNX…" at bounding box center [380, 188] width 761 height 199
click at [448, 254] on button "Ya, lanjutkan" at bounding box center [463, 257] width 60 height 14
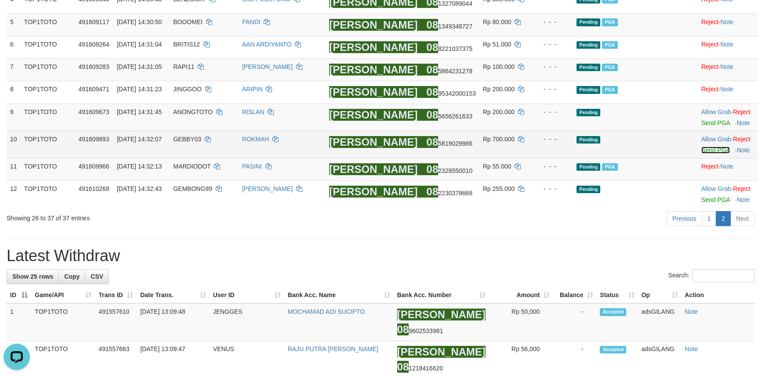
click at [701, 147] on link "Send PGA" at bounding box center [715, 150] width 29 height 7
click at [704, 119] on link "Send PGA" at bounding box center [715, 122] width 29 height 7
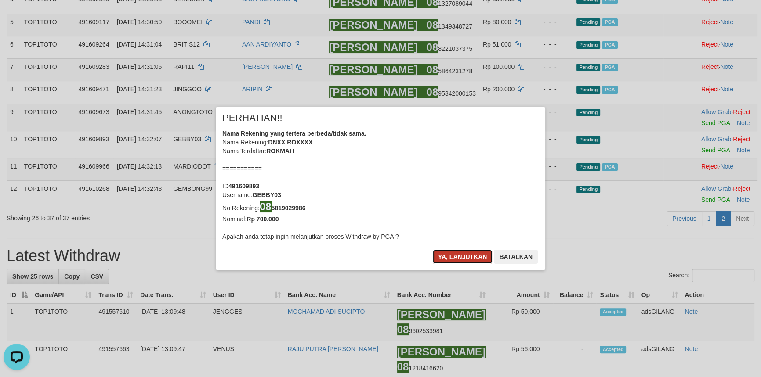
click at [448, 254] on button "Ya, lanjutkan" at bounding box center [463, 257] width 60 height 14
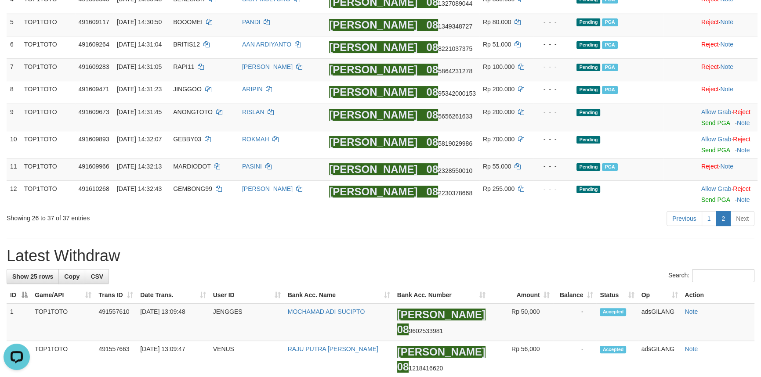
scroll to position [211, 0]
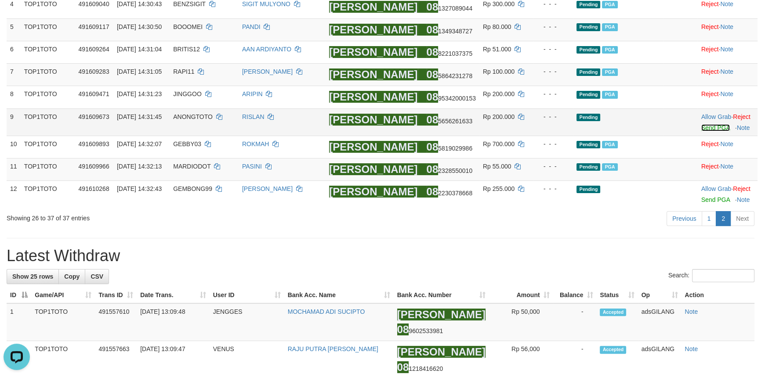
click at [712, 124] on link "Send PGA" at bounding box center [715, 127] width 29 height 7
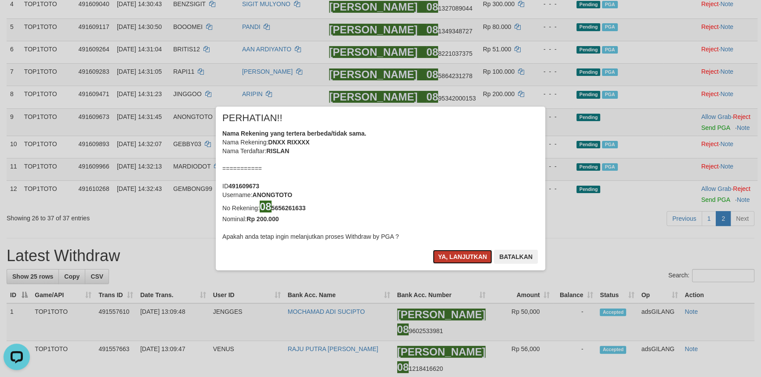
click at [457, 258] on button "Ya, lanjutkan" at bounding box center [463, 257] width 60 height 14
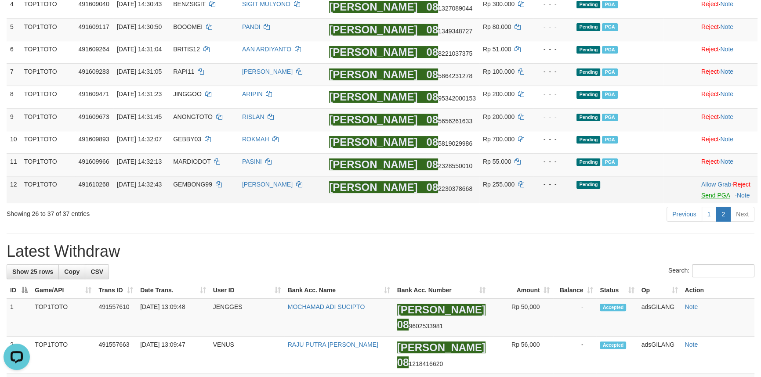
scroll to position [206, 0]
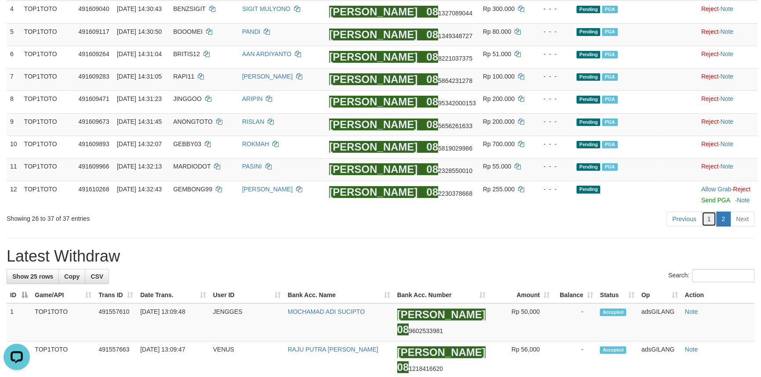
click at [712, 214] on link "1" at bounding box center [708, 219] width 15 height 15
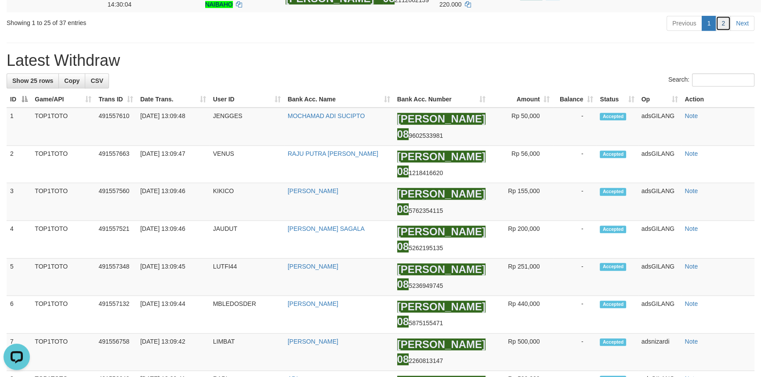
click at [720, 31] on link "2" at bounding box center [722, 23] width 15 height 15
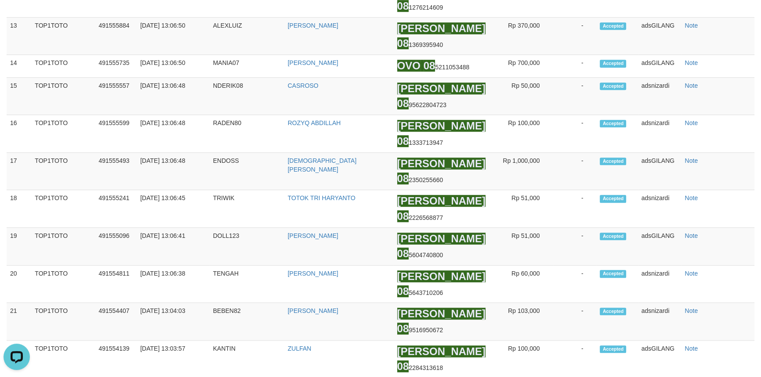
scroll to position [171, 0]
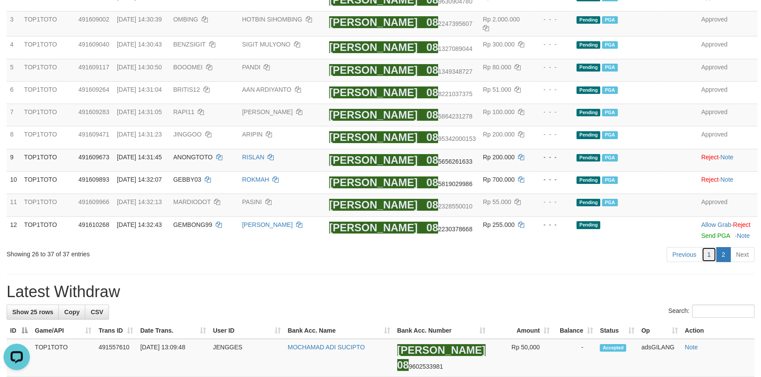
click at [708, 255] on link "1" at bounding box center [708, 254] width 15 height 15
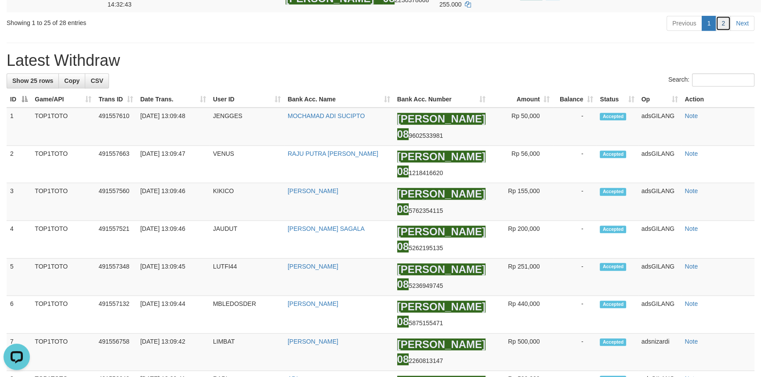
click at [724, 31] on link "2" at bounding box center [722, 23] width 15 height 15
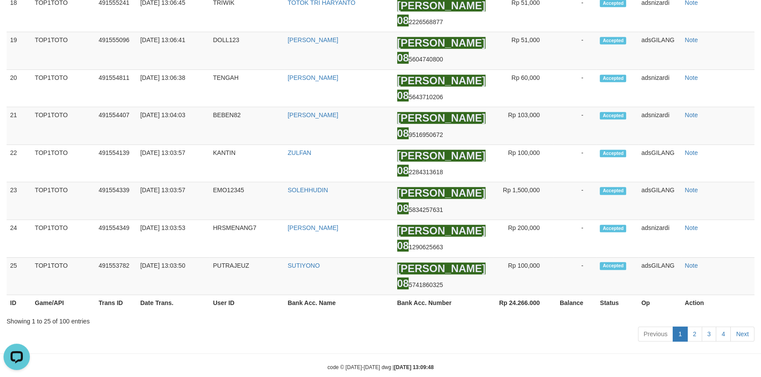
scroll to position [40, 0]
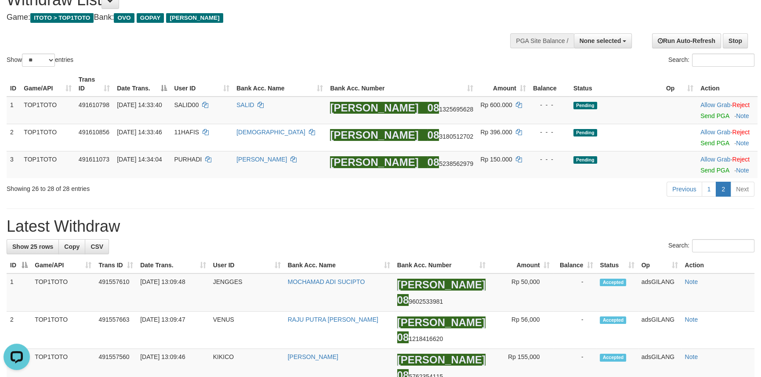
click at [706, 188] on link "1" at bounding box center [708, 189] width 15 height 15
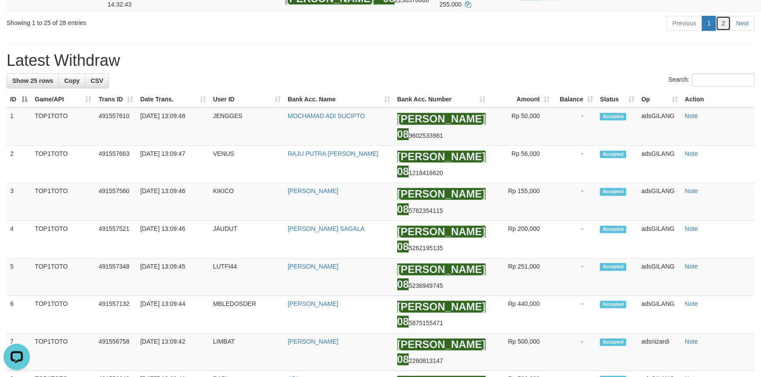
click at [720, 31] on link "2" at bounding box center [722, 23] width 15 height 15
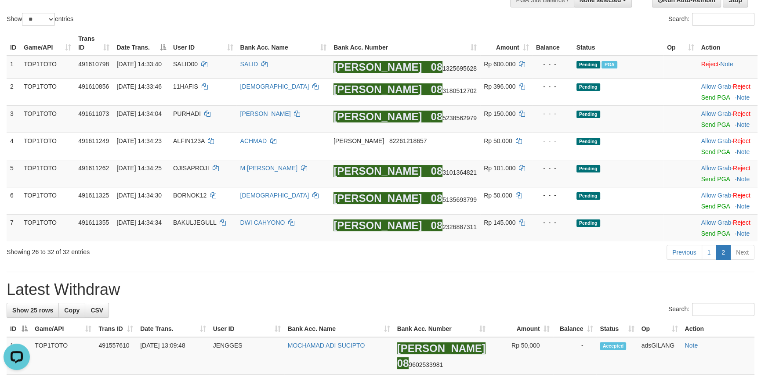
scroll to position [18, 0]
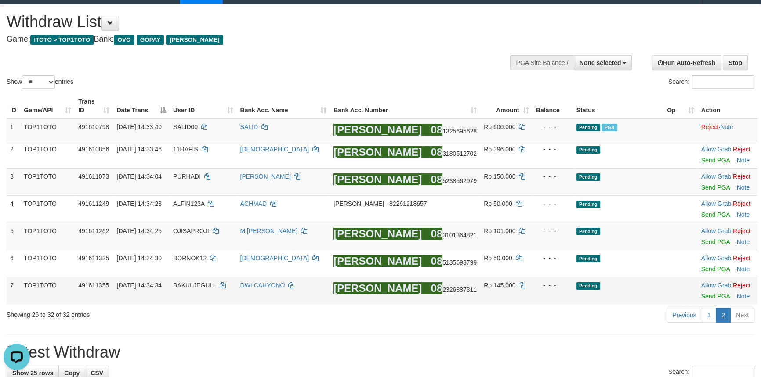
click at [626, 293] on td "Pending" at bounding box center [618, 291] width 90 height 27
click at [708, 163] on link "Send PGA" at bounding box center [715, 160] width 29 height 7
click at [712, 317] on link "1" at bounding box center [708, 315] width 15 height 15
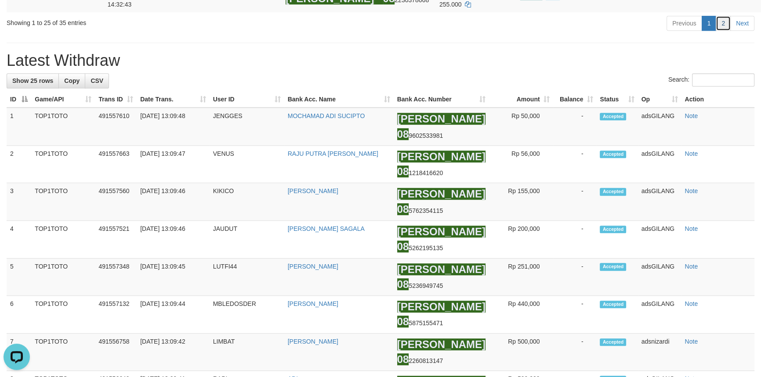
click at [724, 31] on link "2" at bounding box center [722, 23] width 15 height 15
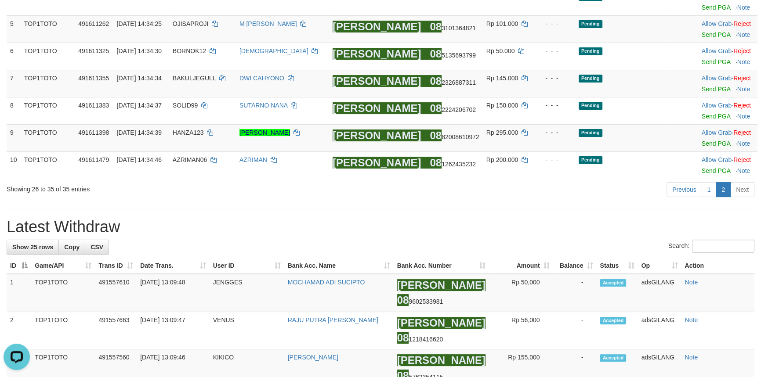
click at [704, 141] on link "Send PGA" at bounding box center [715, 143] width 29 height 7
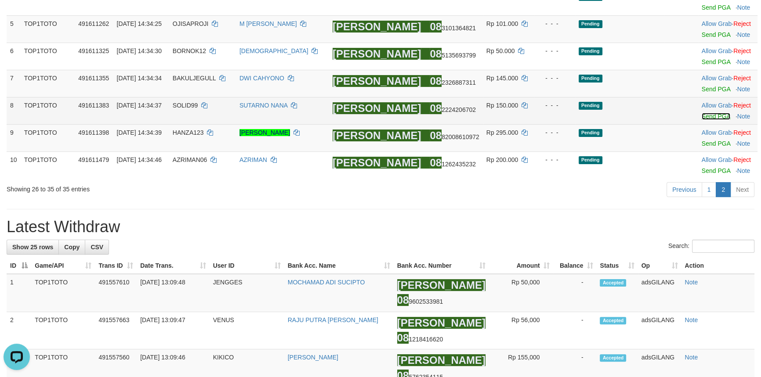
click at [706, 117] on link "Send PGA" at bounding box center [715, 116] width 29 height 7
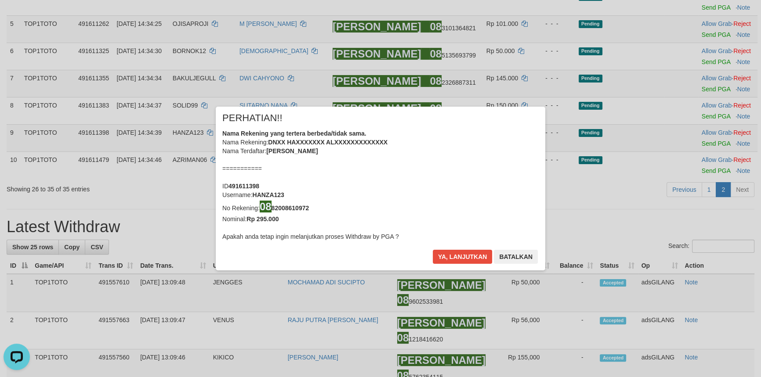
click at [707, 88] on div "× PERHATIAN!! Nama Rekening yang tertera berbeda/tidak sama. Nama Rekening: DNX…" at bounding box center [380, 188] width 761 height 377
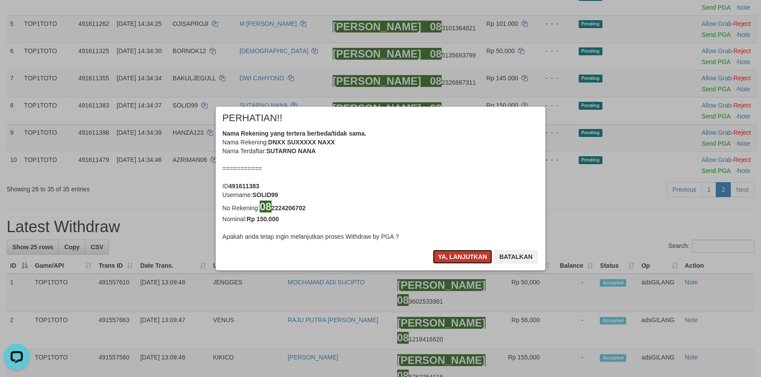
click at [455, 254] on button "Ya, lanjutkan" at bounding box center [463, 257] width 60 height 14
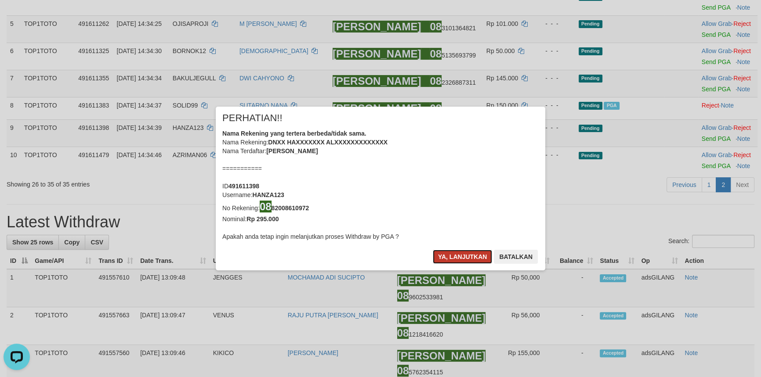
scroll to position [212, 0]
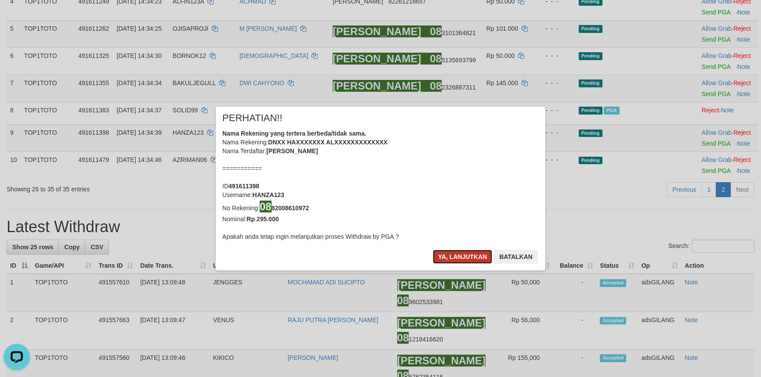
click at [461, 254] on button "Ya, lanjutkan" at bounding box center [463, 257] width 60 height 14
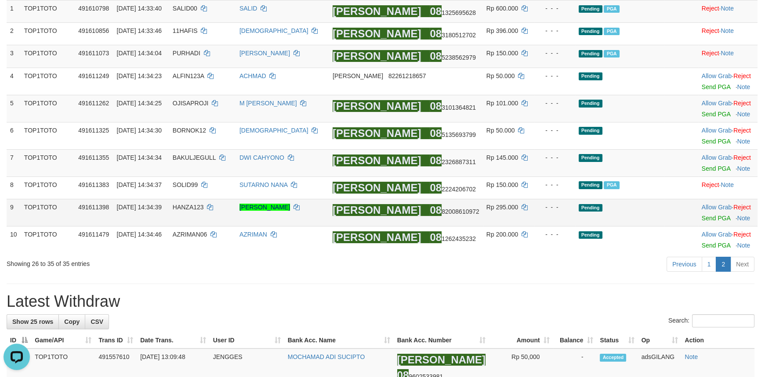
scroll to position [132, 0]
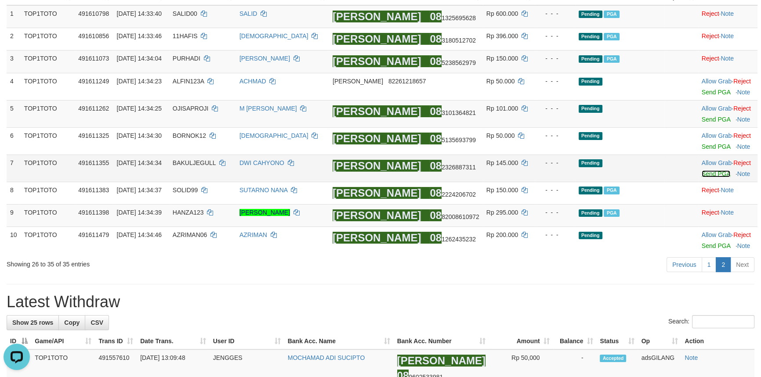
click at [703, 174] on link "Send PGA" at bounding box center [715, 173] width 29 height 7
click at [702, 150] on td "Allow Grab · Reject Send PGA · Note" at bounding box center [727, 140] width 59 height 27
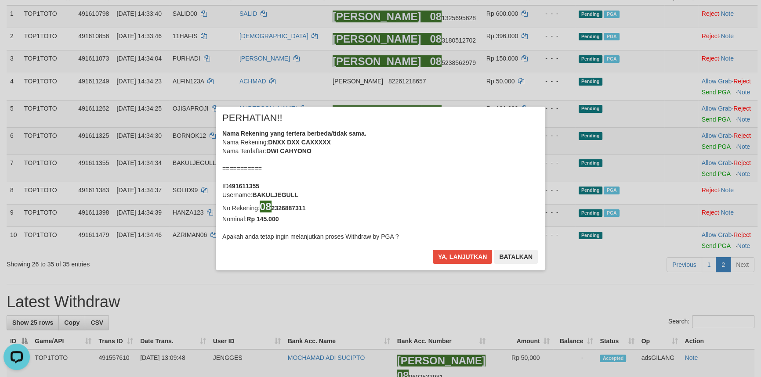
click at [703, 147] on div "× PERHATIAN!! Nama Rekening yang tertera berbeda/tidak sama. Nama Rekening: DNX…" at bounding box center [380, 188] width 761 height 199
click at [470, 251] on button "Ya, lanjutkan" at bounding box center [463, 257] width 60 height 14
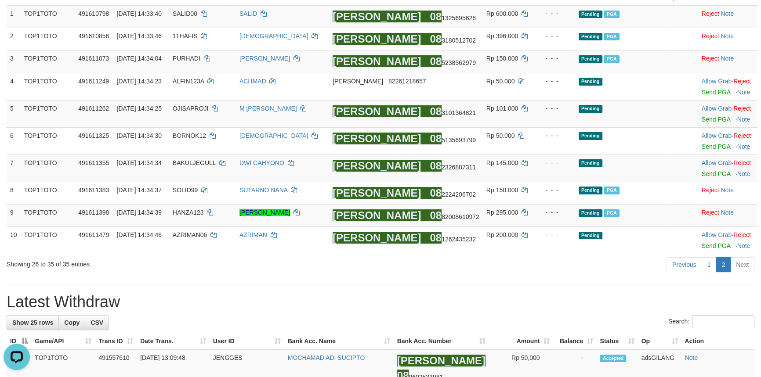
scroll to position [127, 0]
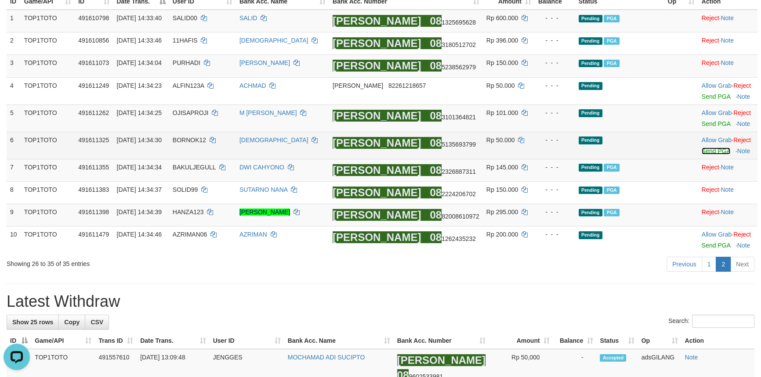
click at [704, 148] on link "Send PGA" at bounding box center [715, 151] width 29 height 7
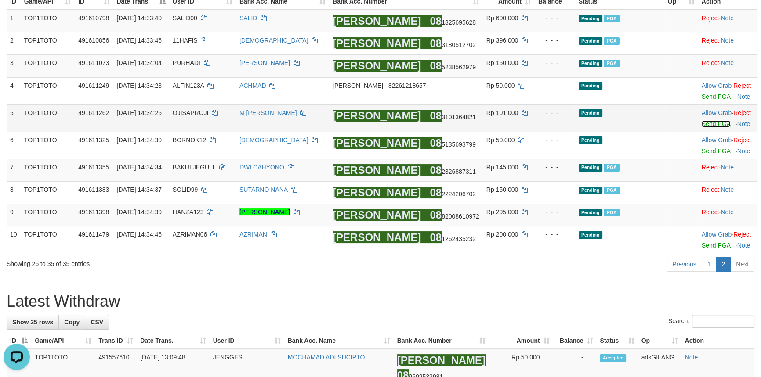
click at [704, 123] on link "Send PGA" at bounding box center [715, 123] width 29 height 7
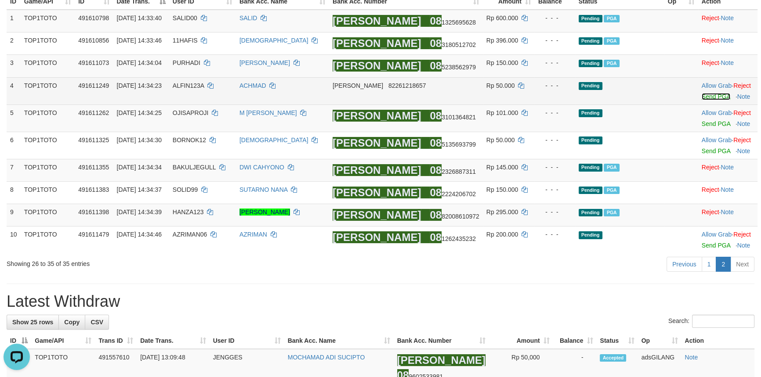
click at [706, 94] on link "Send PGA" at bounding box center [715, 96] width 29 height 7
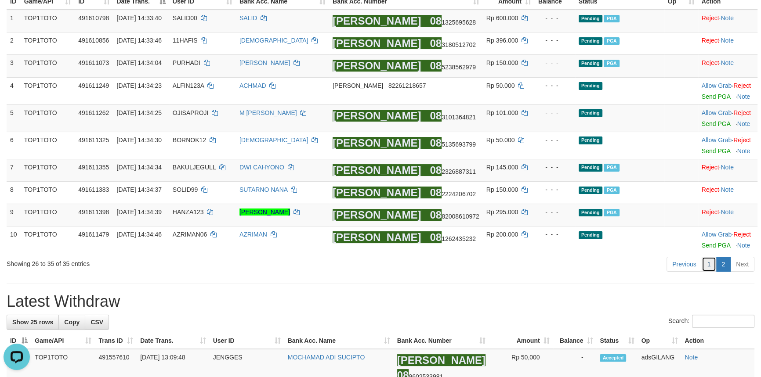
click at [711, 263] on link "1" at bounding box center [708, 264] width 15 height 15
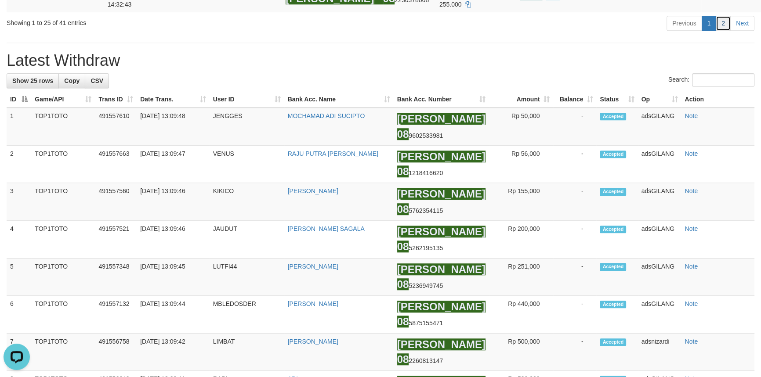
click at [723, 31] on link "2" at bounding box center [722, 23] width 15 height 15
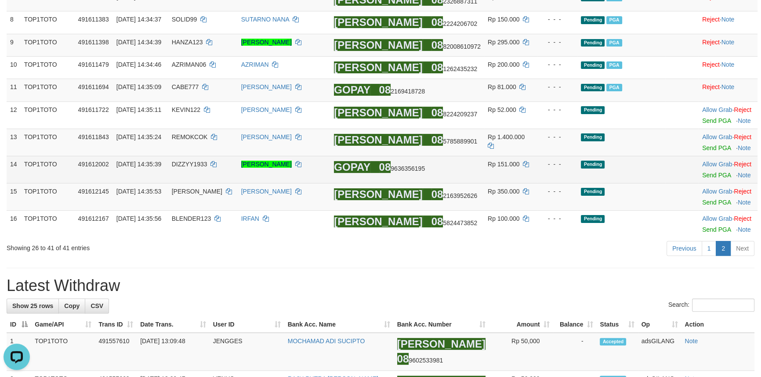
scroll to position [397, 0]
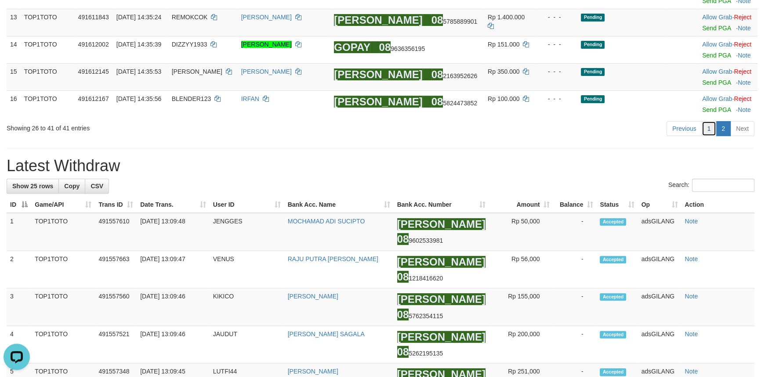
click at [711, 133] on link "1" at bounding box center [708, 128] width 15 height 15
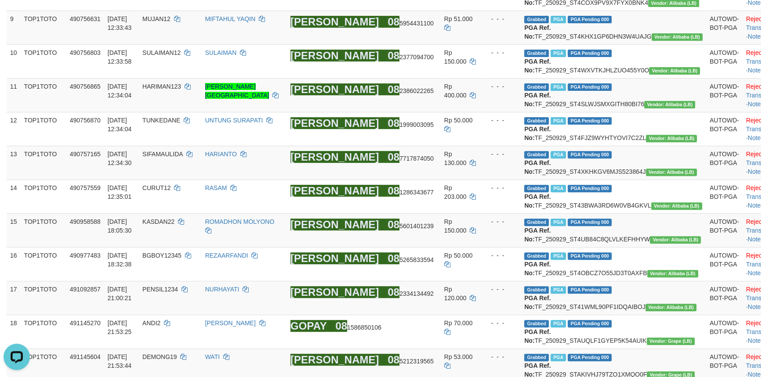
scroll to position [1023, 0]
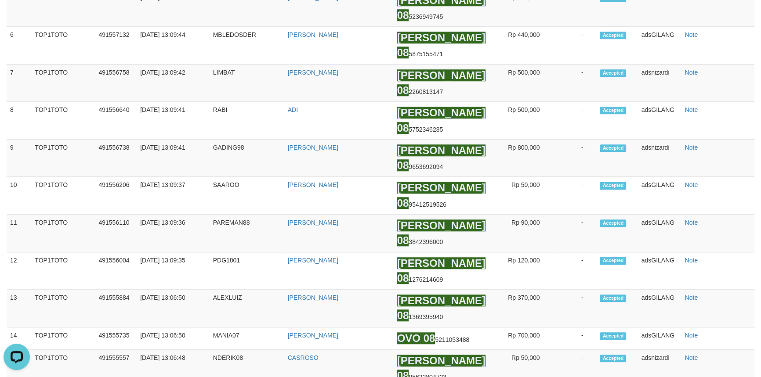
scroll to position [517, 0]
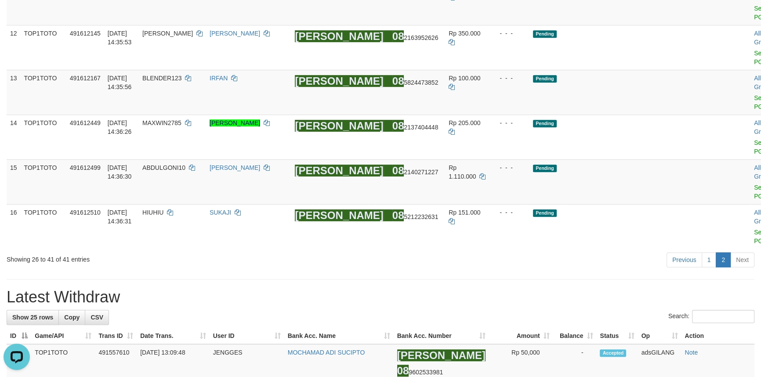
click at [505, 289] on h1 "Latest Withdraw" at bounding box center [381, 298] width 748 height 18
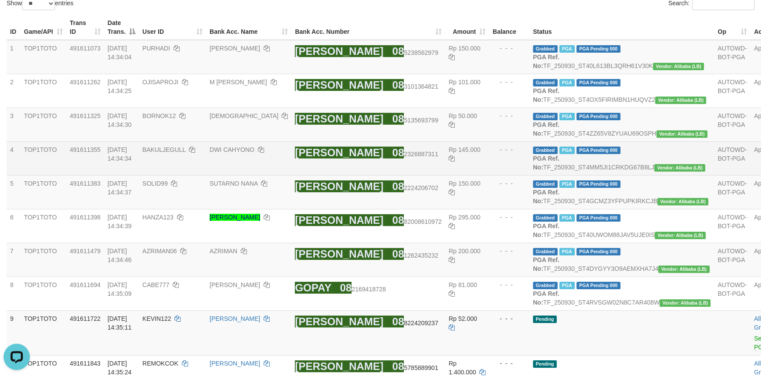
scroll to position [0, 0]
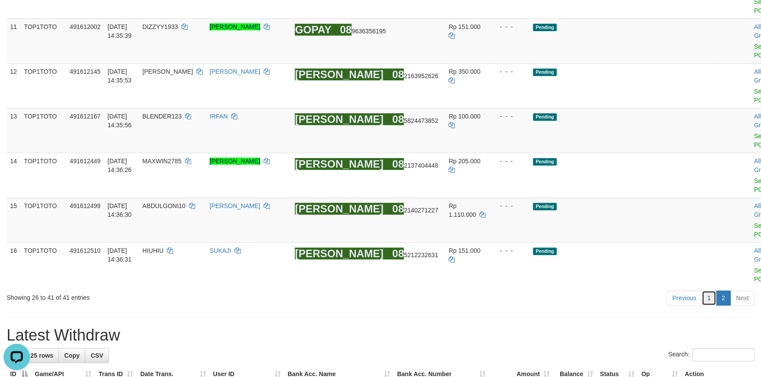
click at [705, 291] on link "1" at bounding box center [708, 298] width 15 height 15
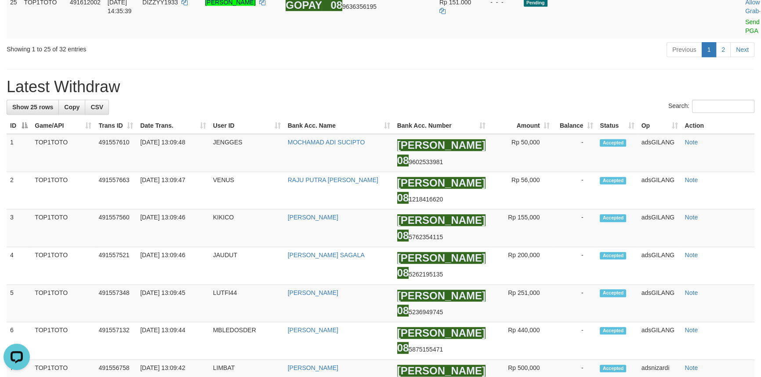
scroll to position [897, 0]
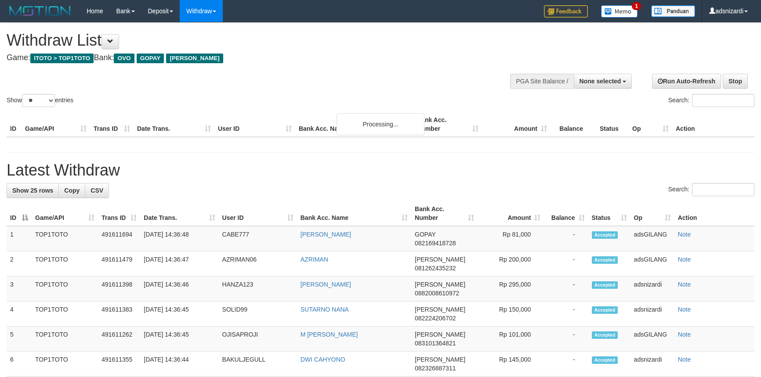
select select
select select "**"
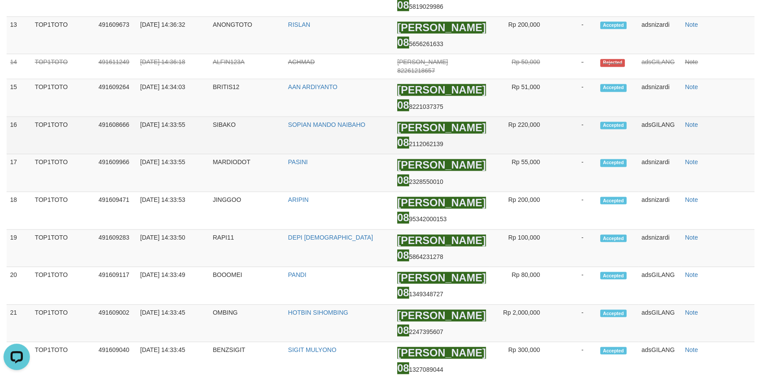
scroll to position [1572, 0]
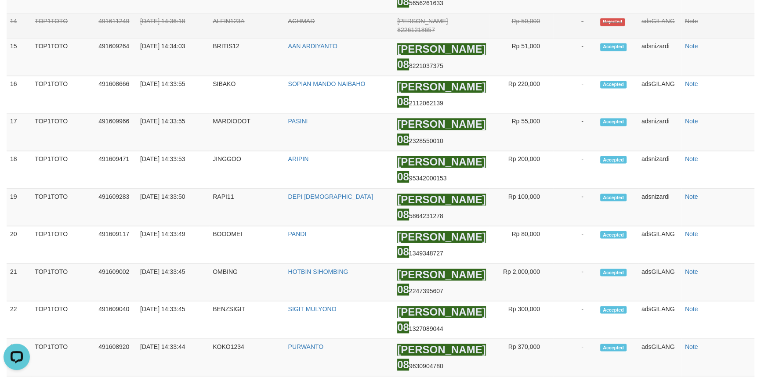
click at [235, 38] on td "ALFIN123A" at bounding box center [246, 25] width 75 height 25
copy td "ALFIN123A"
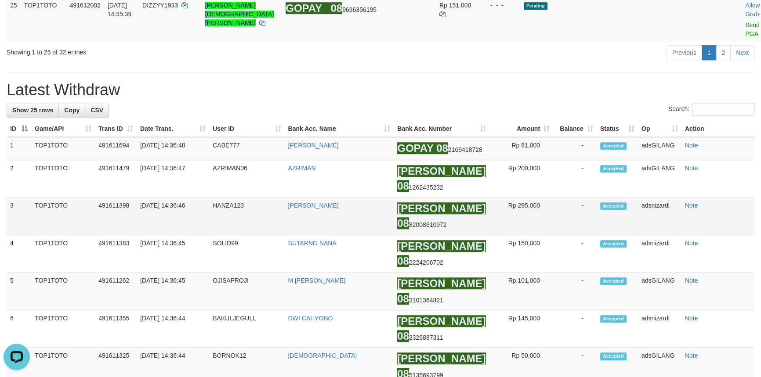
scroll to position [972, 0]
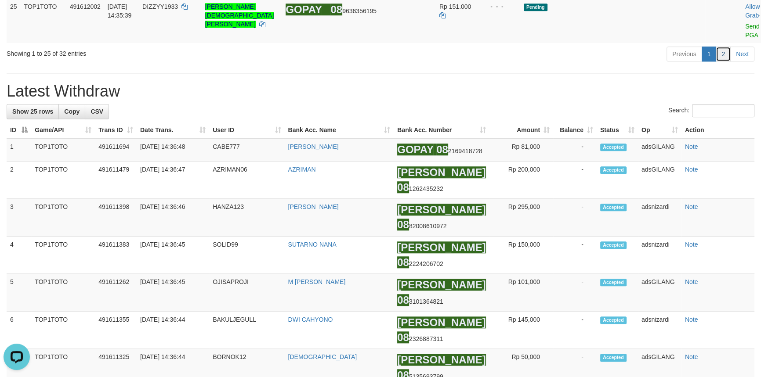
click at [721, 61] on link "2" at bounding box center [722, 54] width 15 height 15
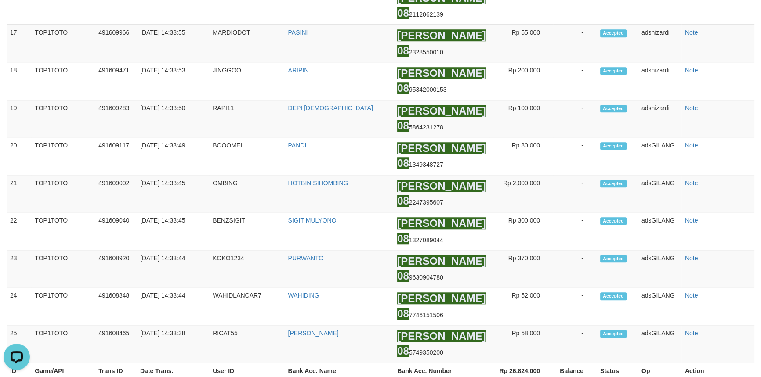
scroll to position [149, 0]
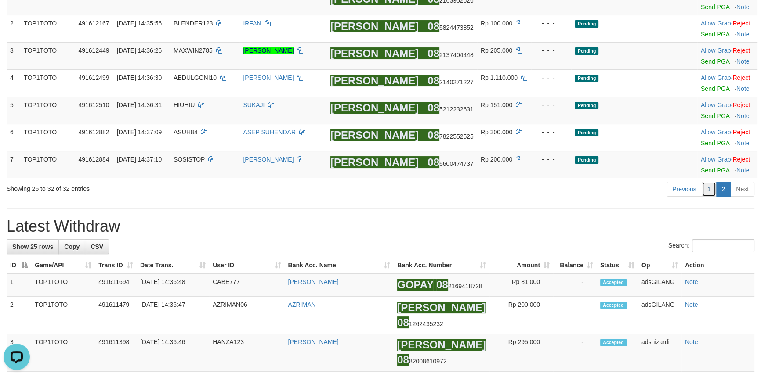
click at [707, 193] on link "1" at bounding box center [708, 189] width 15 height 15
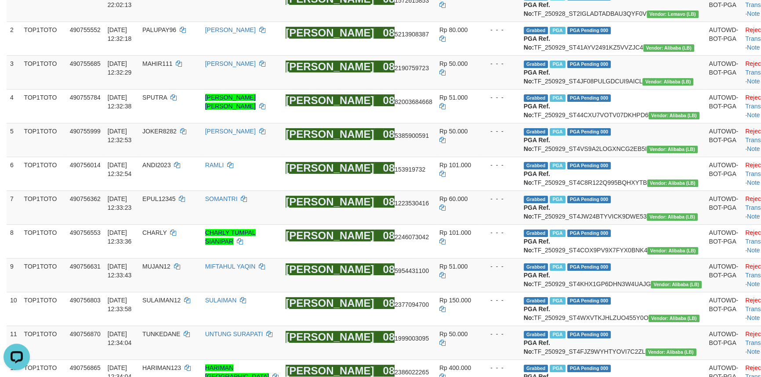
scroll to position [977, 0]
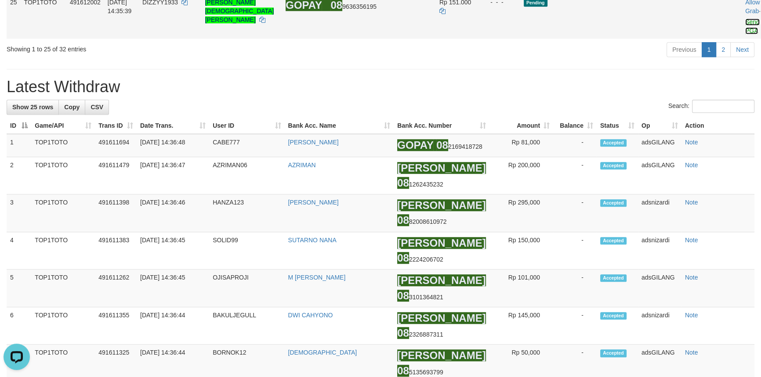
click at [745, 34] on link "Send PGA" at bounding box center [752, 26] width 14 height 16
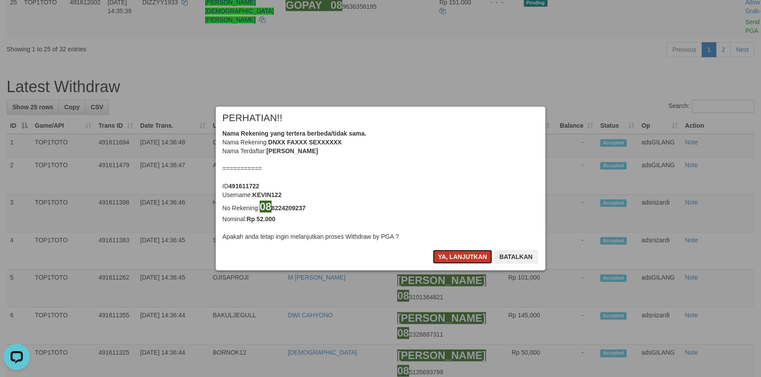
click at [459, 255] on button "Ya, lanjutkan" at bounding box center [463, 257] width 60 height 14
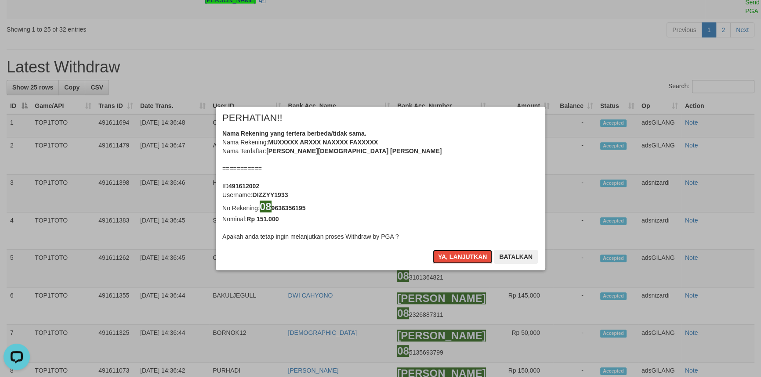
click at [459, 255] on button "Ya, lanjutkan" at bounding box center [463, 257] width 60 height 14
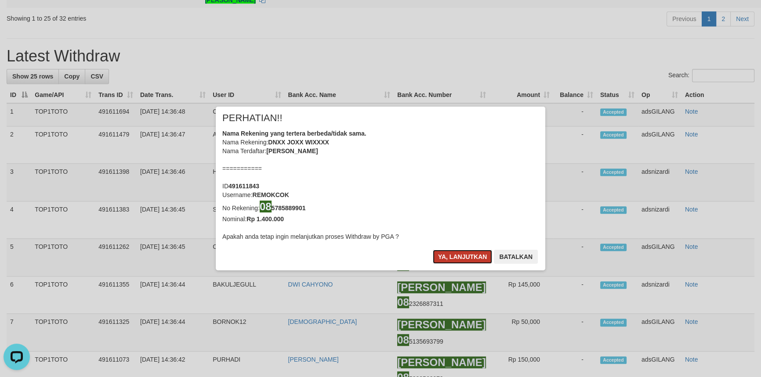
click at [470, 256] on button "Ya, lanjutkan" at bounding box center [463, 257] width 60 height 14
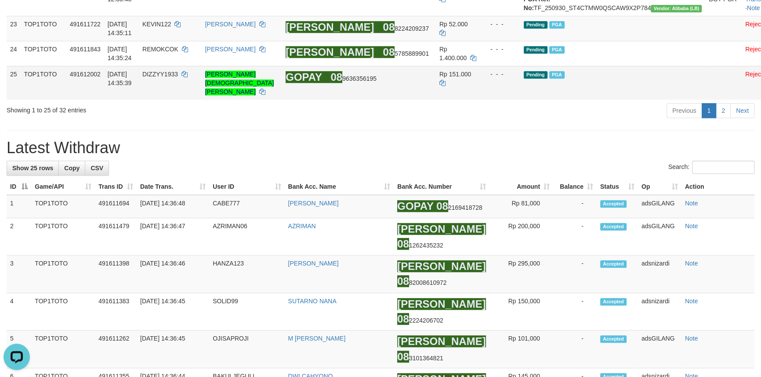
scroll to position [851, 0]
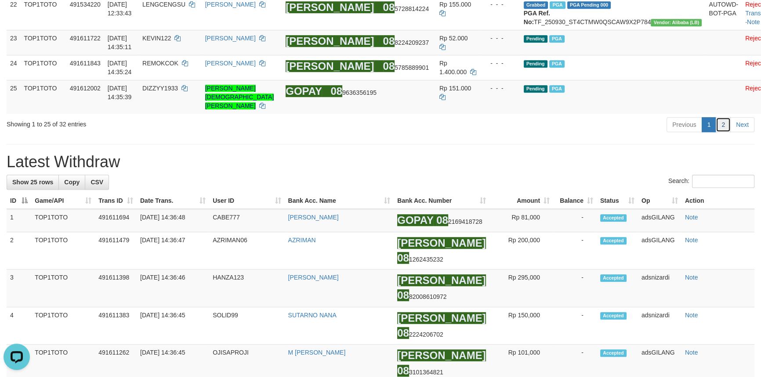
click at [726, 132] on link "2" at bounding box center [722, 124] width 15 height 15
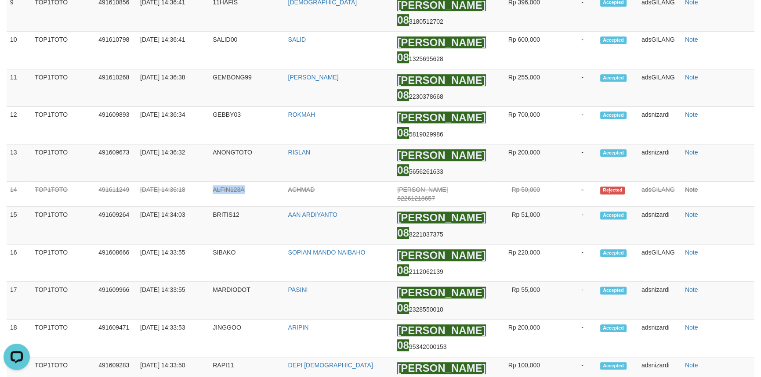
scroll to position [285, 0]
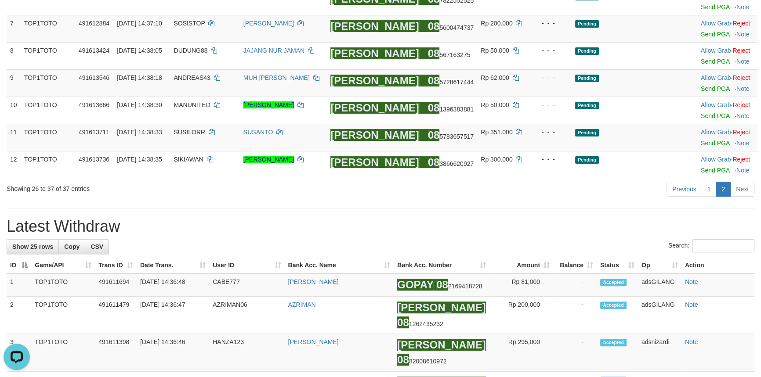
click at [568, 223] on h1 "Latest Withdraw" at bounding box center [381, 227] width 748 height 18
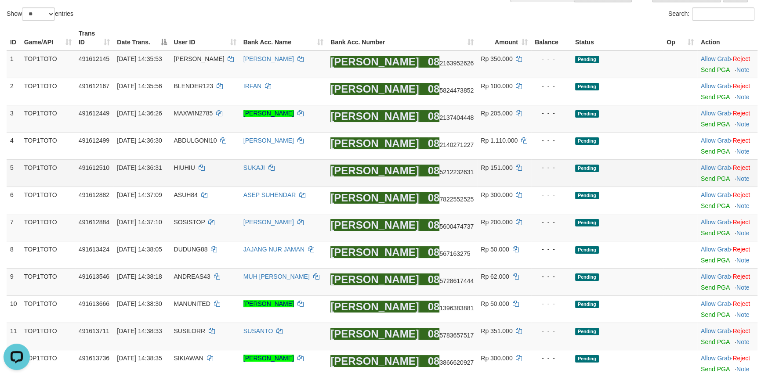
scroll to position [86, 0]
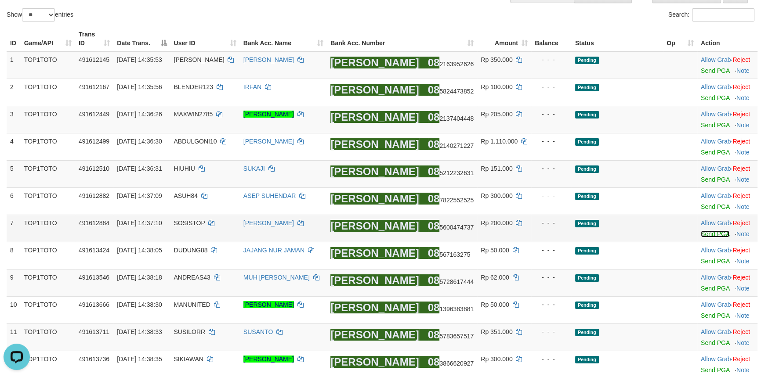
click at [710, 235] on link "Send PGA" at bounding box center [715, 234] width 29 height 7
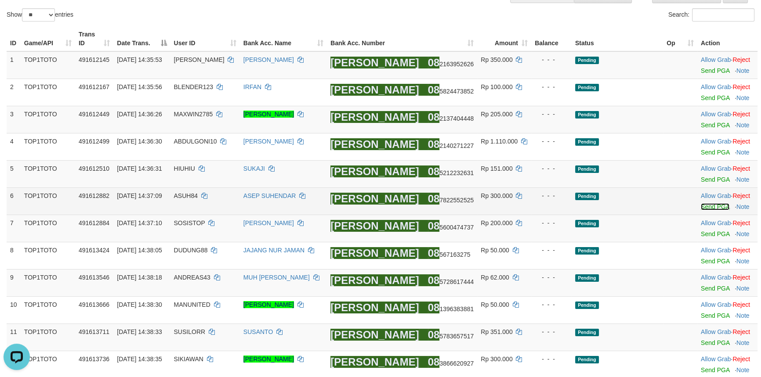
click at [708, 208] on link "Send PGA" at bounding box center [715, 206] width 29 height 7
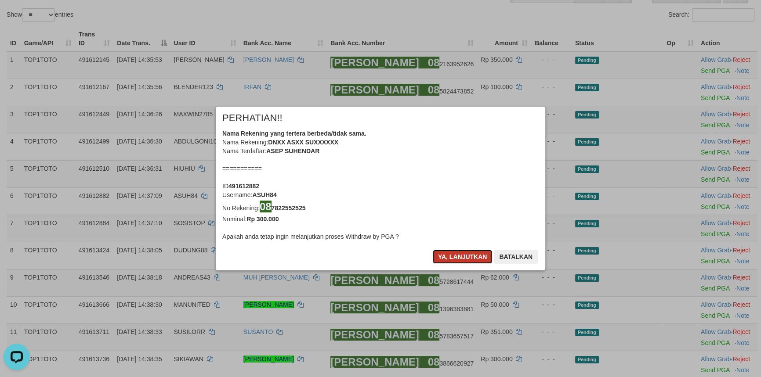
click at [458, 257] on button "Ya, lanjutkan" at bounding box center [463, 257] width 60 height 14
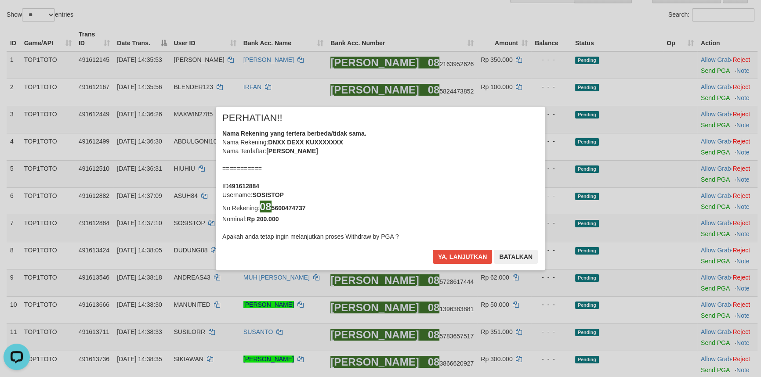
scroll to position [81, 0]
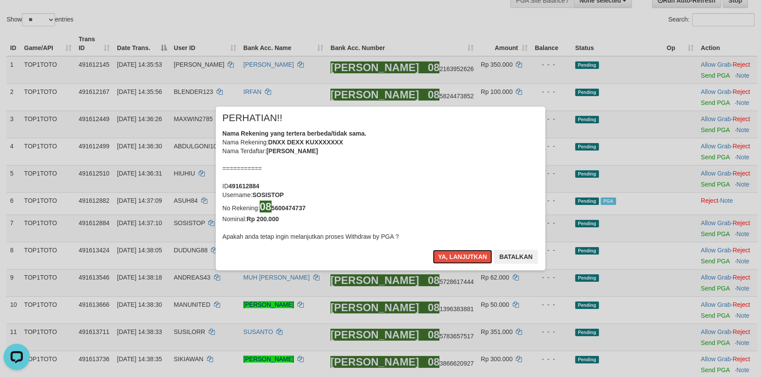
click at [458, 257] on button "Ya, lanjutkan" at bounding box center [463, 257] width 60 height 14
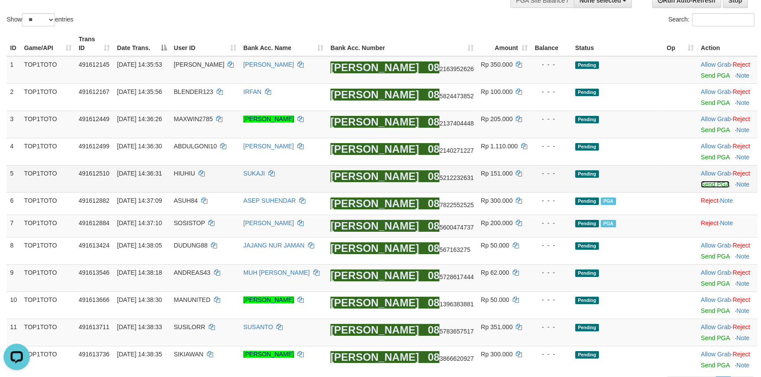
click at [709, 182] on link "Send PGA" at bounding box center [715, 184] width 29 height 7
click at [709, 156] on link "Send PGA" at bounding box center [715, 157] width 29 height 7
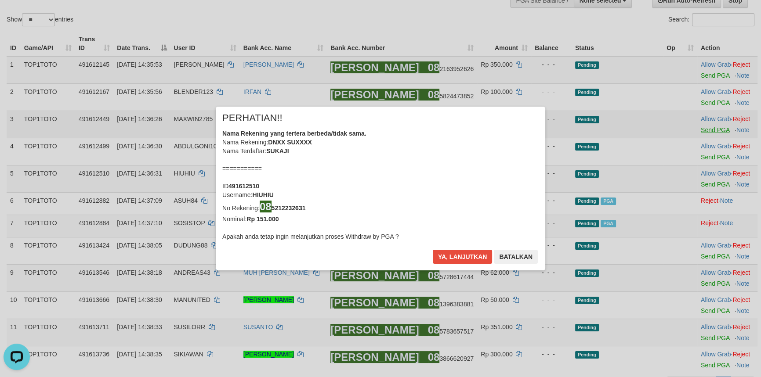
click at [704, 126] on div "× PERHATIAN!! Nama Rekening yang tertera berbeda/tidak sama. Nama Rekening: DNX…" at bounding box center [380, 188] width 761 height 199
click at [453, 256] on button "Ya, lanjutkan" at bounding box center [463, 257] width 60 height 14
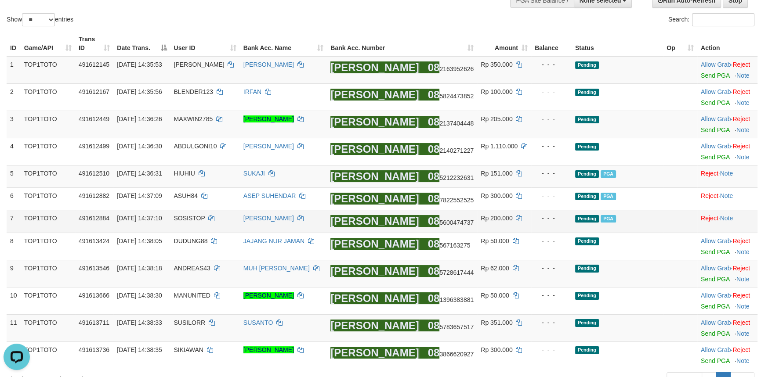
scroll to position [76, 0]
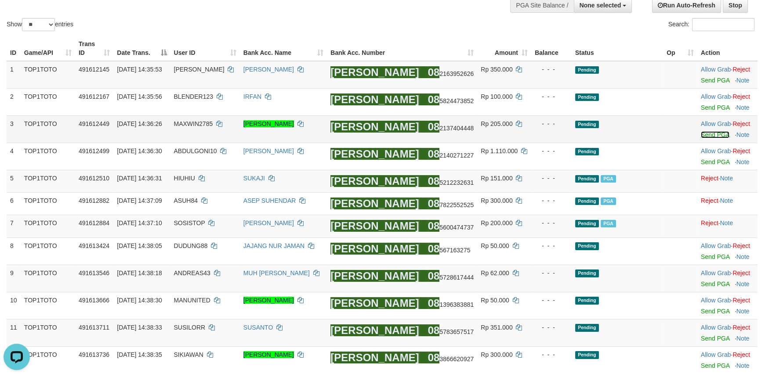
click at [708, 136] on link "Send PGA" at bounding box center [715, 134] width 29 height 7
click at [707, 110] on link "Send PGA" at bounding box center [715, 107] width 29 height 7
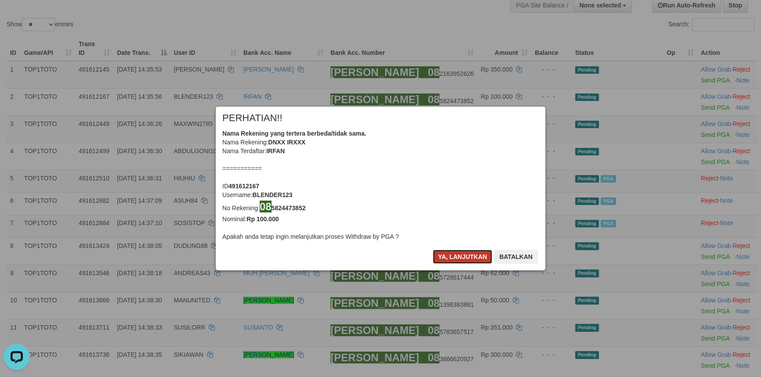
click at [443, 257] on button "Ya, lanjutkan" at bounding box center [463, 257] width 60 height 14
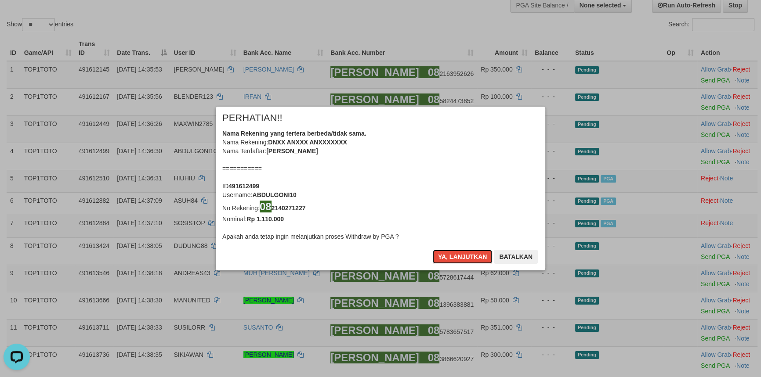
click at [443, 257] on button "Ya, lanjutkan" at bounding box center [463, 257] width 60 height 14
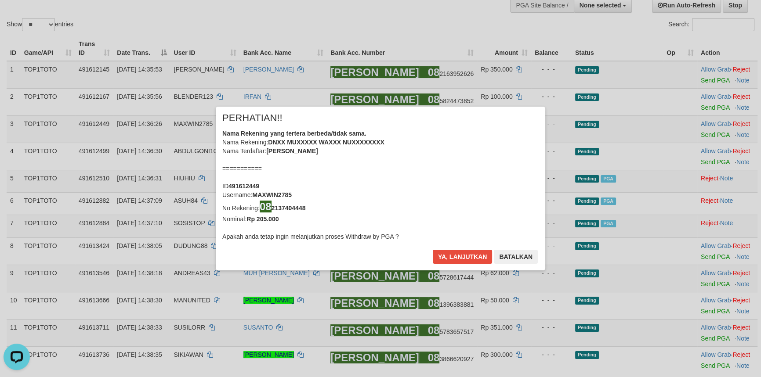
scroll to position [71, 0]
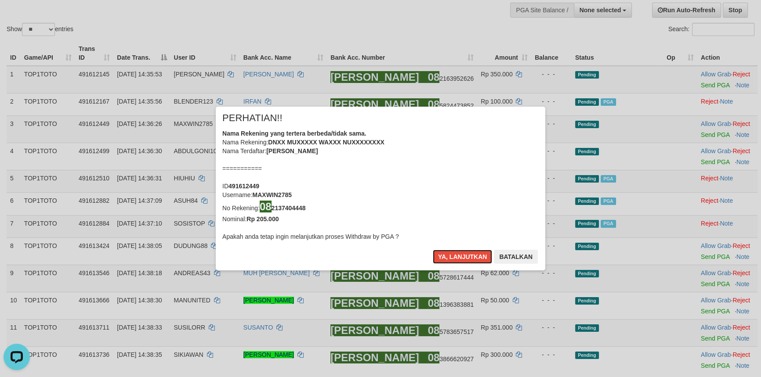
click at [443, 257] on button "Ya, lanjutkan" at bounding box center [463, 257] width 60 height 14
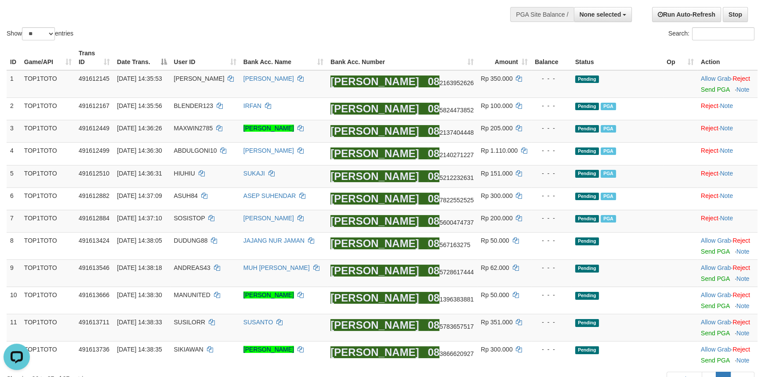
scroll to position [65, 0]
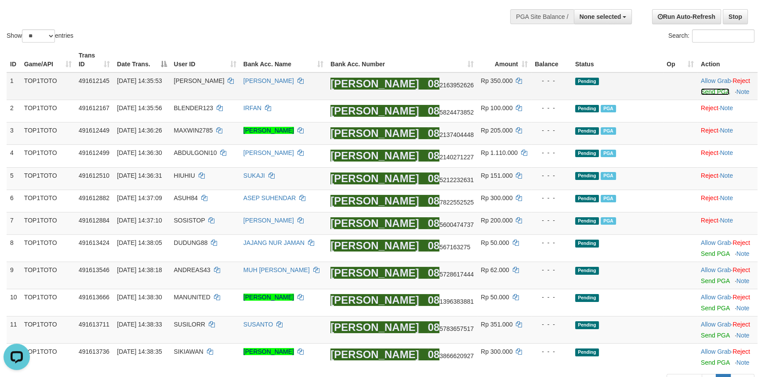
click at [705, 93] on link "Send PGA" at bounding box center [715, 91] width 29 height 7
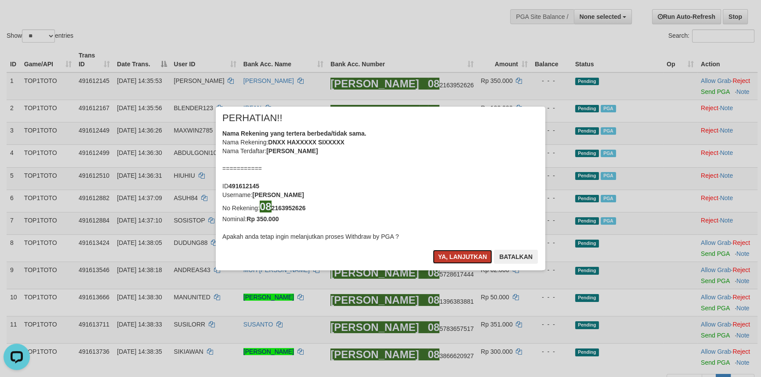
click at [454, 255] on button "Ya, lanjutkan" at bounding box center [463, 257] width 60 height 14
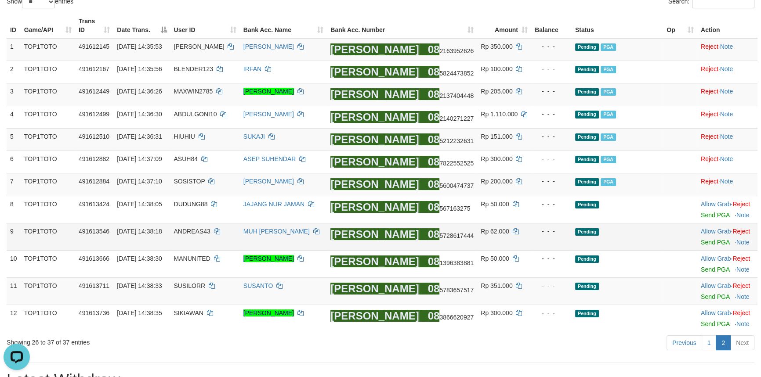
scroll to position [220, 0]
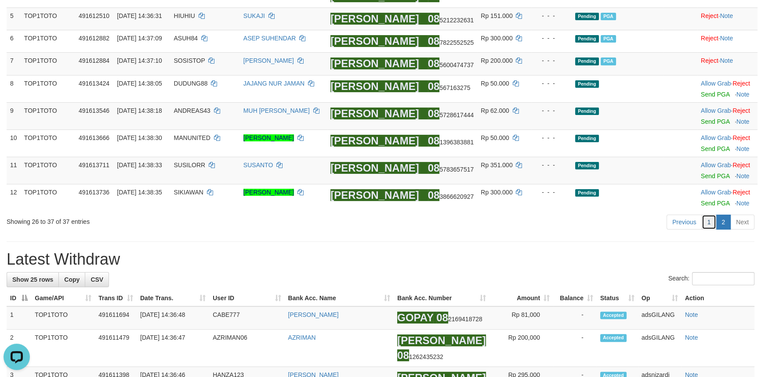
click at [710, 228] on link "1" at bounding box center [708, 222] width 15 height 15
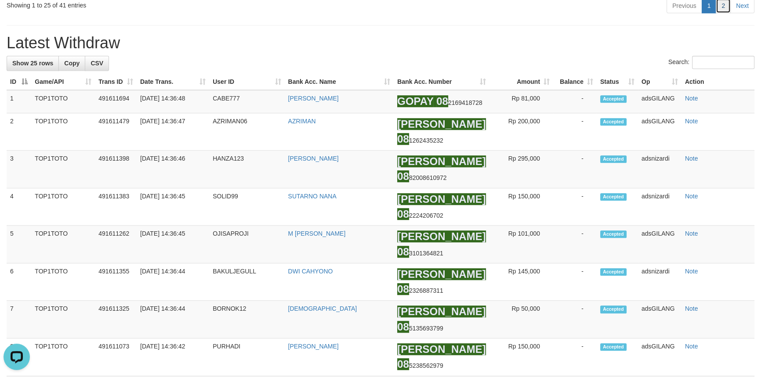
click at [727, 13] on link "2" at bounding box center [722, 5] width 15 height 15
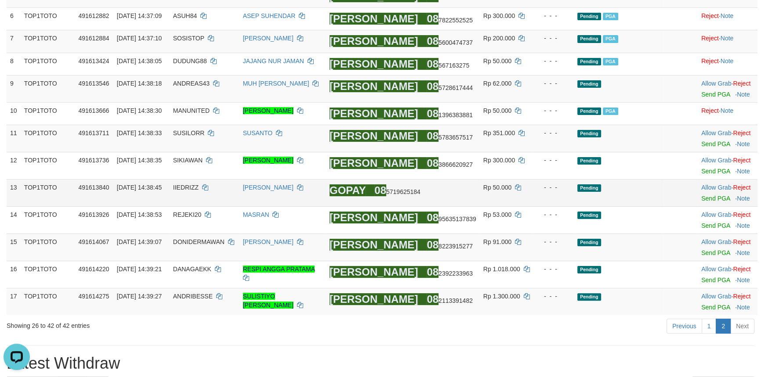
scroll to position [224, 0]
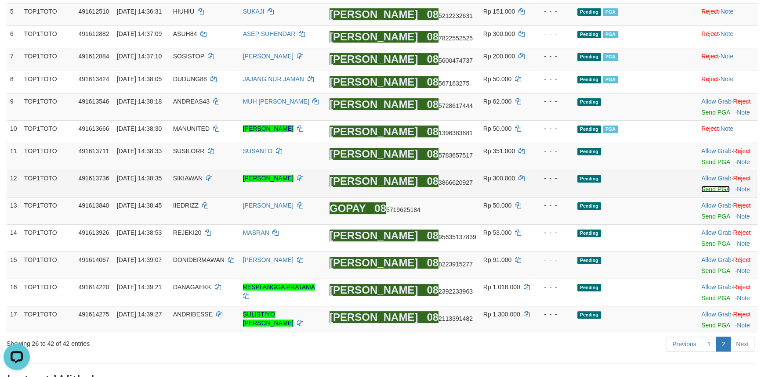
click at [707, 193] on link "Send PGA" at bounding box center [715, 189] width 29 height 7
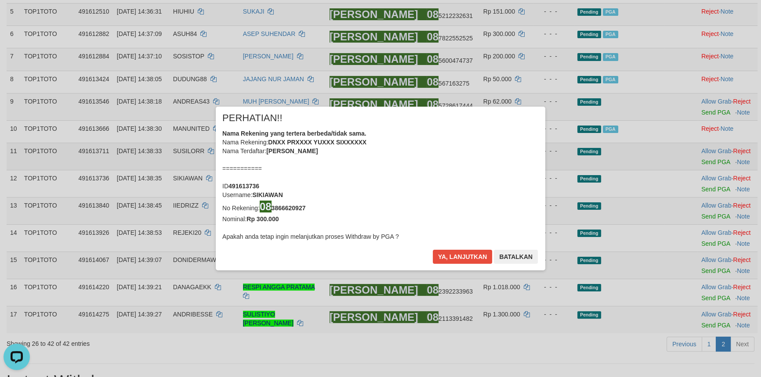
click at [706, 166] on div "× PERHATIAN!! Nama Rekening yang tertera berbeda/tidak sama. Nama Rekening: DNX…" at bounding box center [380, 188] width 761 height 199
click at [450, 256] on button "Ya, lanjutkan" at bounding box center [463, 257] width 60 height 14
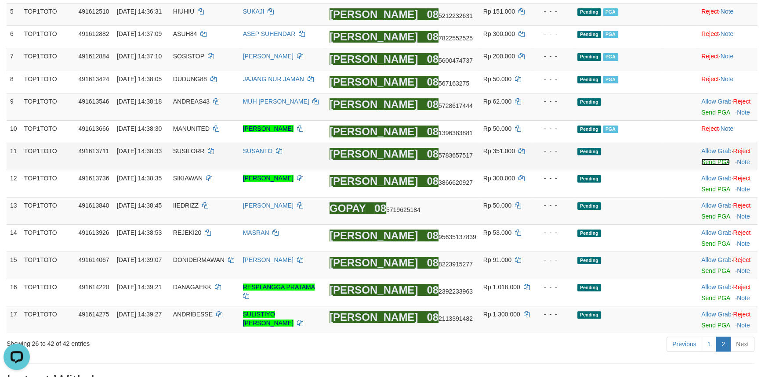
click at [713, 166] on link "Send PGA" at bounding box center [715, 162] width 29 height 7
click at [705, 347] on link "1" at bounding box center [708, 344] width 15 height 15
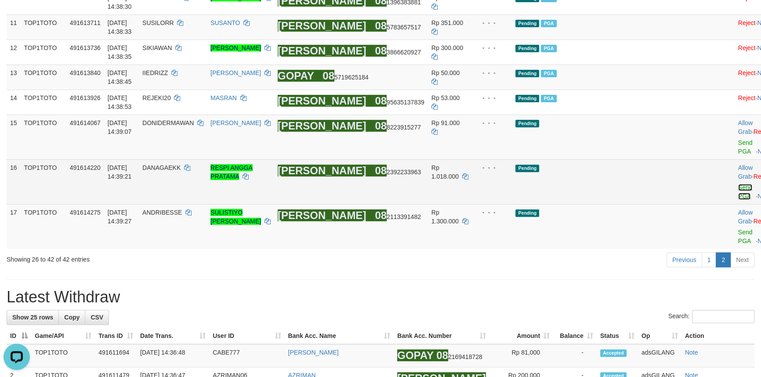
click at [738, 185] on link "Send PGA" at bounding box center [745, 192] width 14 height 16
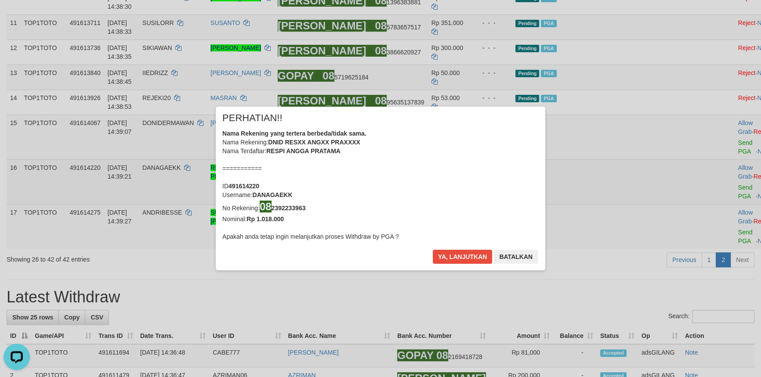
click at [712, 161] on div "× PERHATIAN!! Nama Rekening yang tertera berbeda/tidak sama. Nama Rekening: DNI…" at bounding box center [380, 188] width 761 height 199
click at [466, 254] on button "Ya, lanjutkan" at bounding box center [463, 257] width 60 height 14
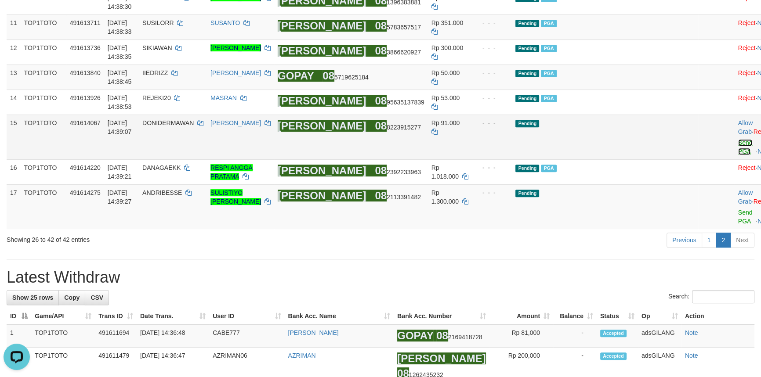
click at [738, 155] on link "Send PGA" at bounding box center [745, 147] width 14 height 16
click at [708, 233] on link "1" at bounding box center [708, 240] width 15 height 15
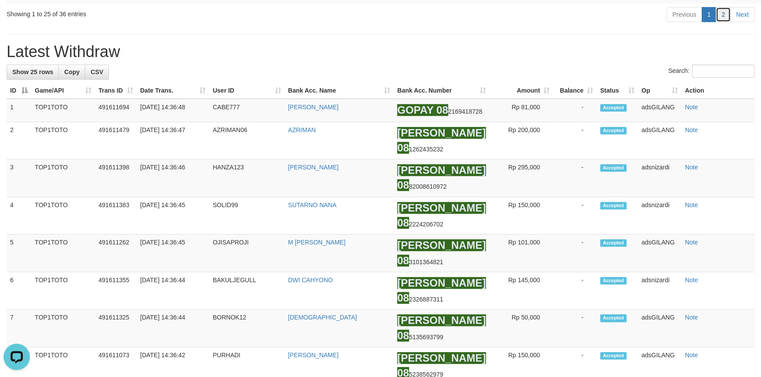
click at [726, 22] on link "2" at bounding box center [722, 14] width 15 height 15
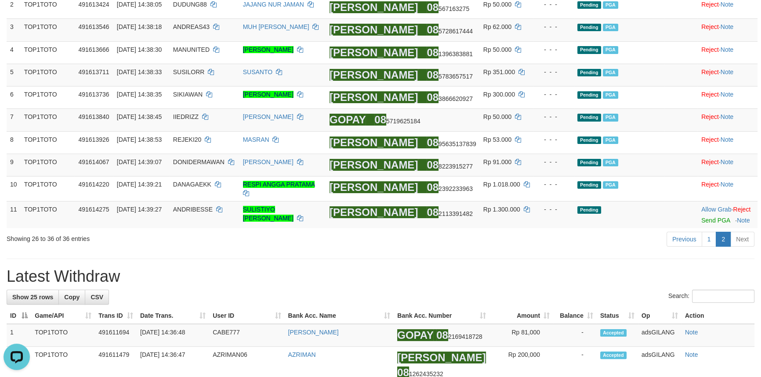
click at [716, 242] on link "2" at bounding box center [722, 239] width 15 height 15
click at [713, 242] on link "1" at bounding box center [708, 239] width 15 height 15
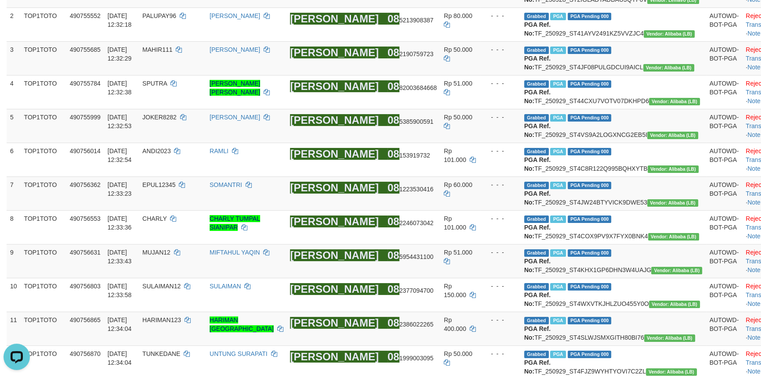
scroll to position [953, 0]
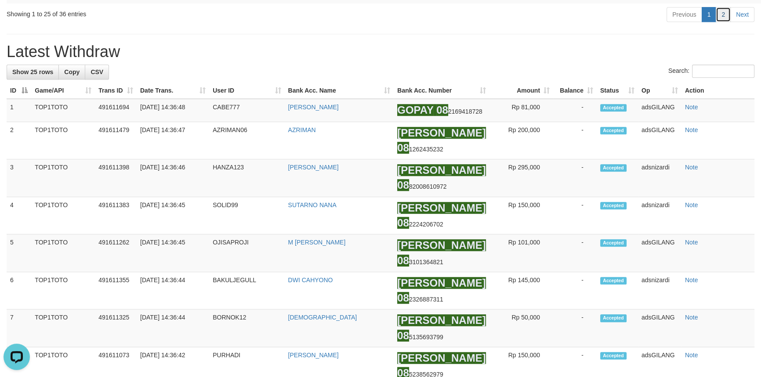
click at [720, 22] on link "2" at bounding box center [722, 14] width 15 height 15
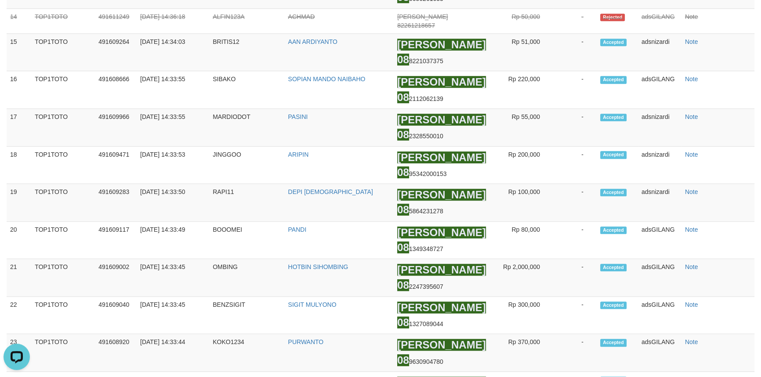
scroll to position [163, 0]
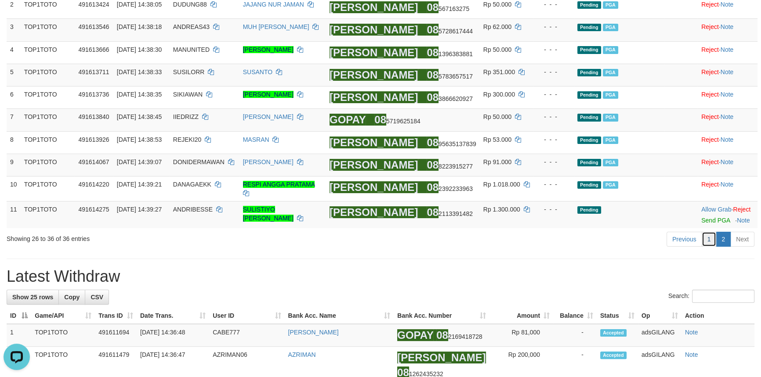
click at [706, 244] on link "1" at bounding box center [708, 239] width 15 height 15
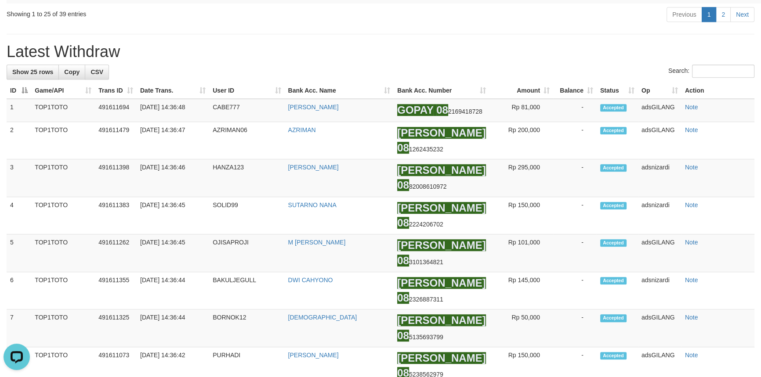
click at [721, 25] on div "Previous 1 2 Next" at bounding box center [539, 15] width 430 height 19
click at [723, 22] on link "2" at bounding box center [722, 14] width 15 height 15
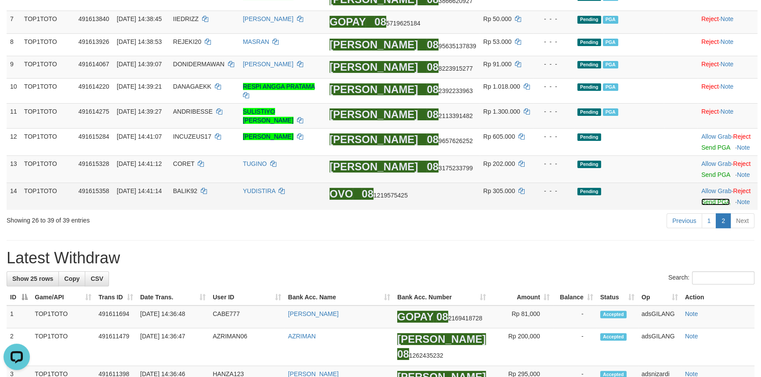
click at [707, 202] on link "Send PGA" at bounding box center [715, 202] width 29 height 7
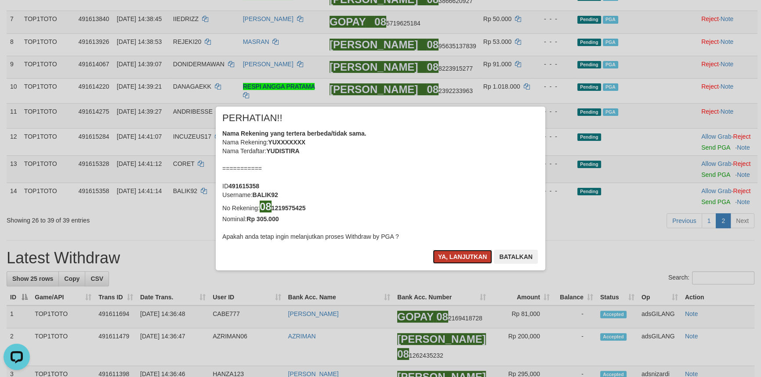
click at [445, 256] on button "Ya, lanjutkan" at bounding box center [463, 257] width 60 height 14
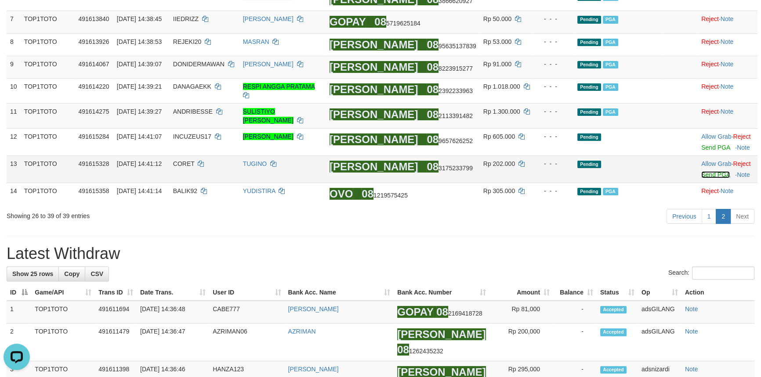
click at [704, 174] on link "Send PGA" at bounding box center [715, 174] width 29 height 7
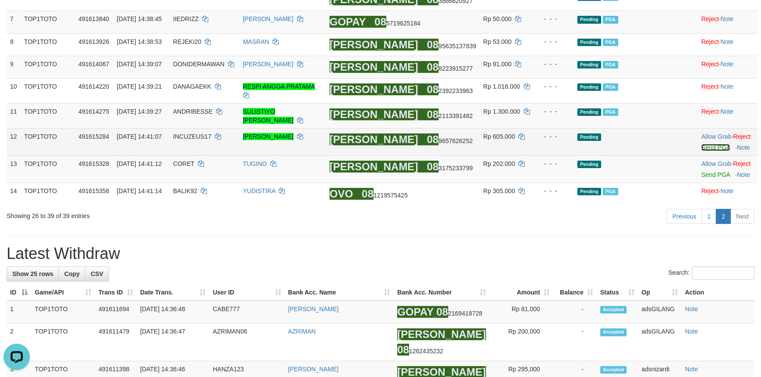
click at [704, 145] on link "Send PGA" at bounding box center [715, 147] width 29 height 7
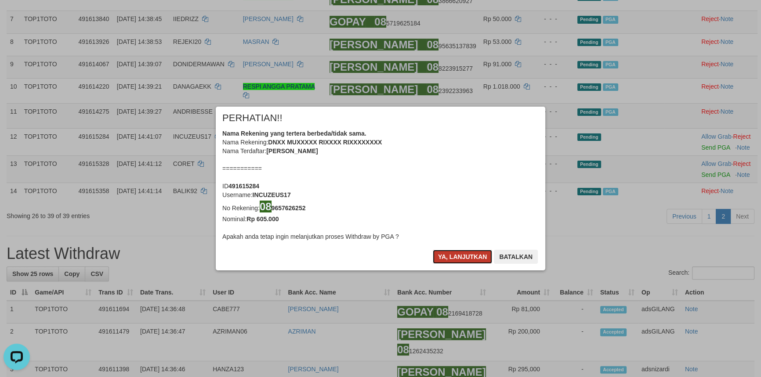
click at [460, 258] on button "Ya, lanjutkan" at bounding box center [463, 257] width 60 height 14
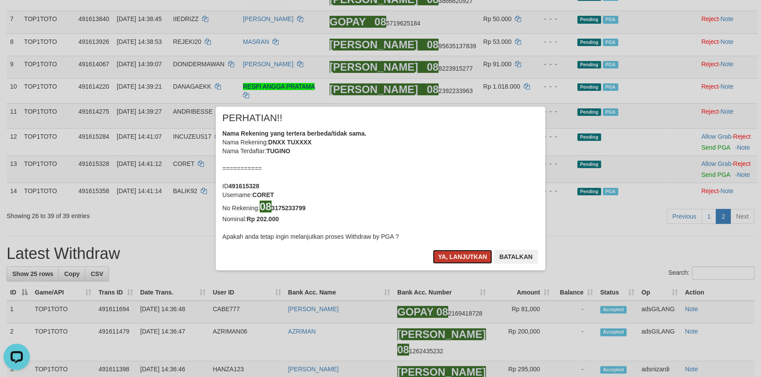
click at [459, 258] on button "Ya, lanjutkan" at bounding box center [463, 257] width 60 height 14
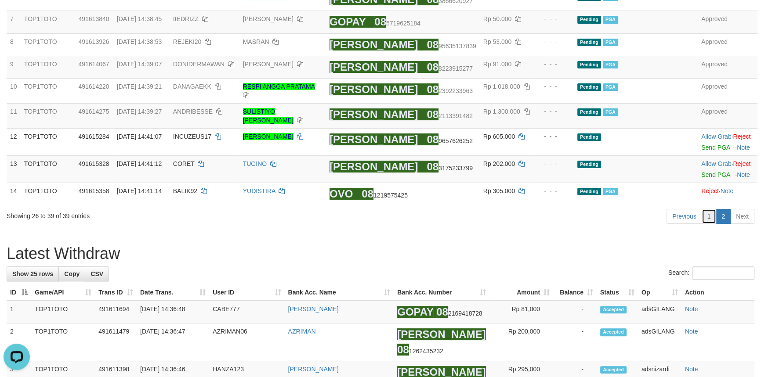
click at [709, 214] on link "1" at bounding box center [708, 216] width 15 height 15
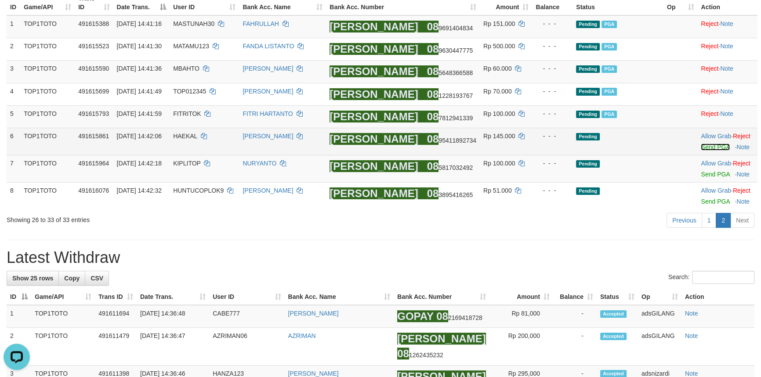
click at [708, 148] on link "Send PGA" at bounding box center [715, 147] width 29 height 7
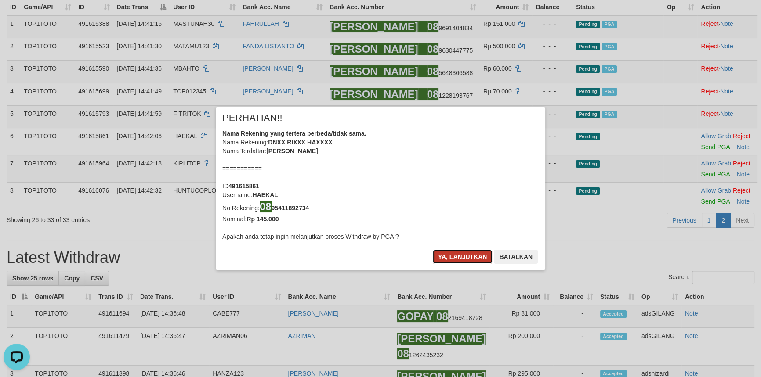
click at [466, 254] on button "Ya, lanjutkan" at bounding box center [463, 257] width 60 height 14
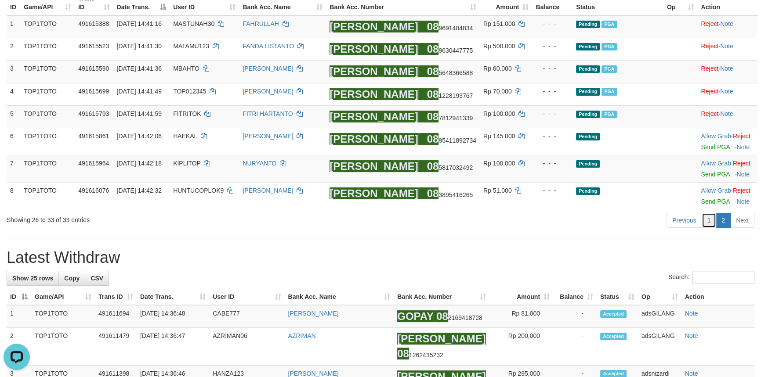
click at [707, 224] on link "1" at bounding box center [708, 220] width 15 height 15
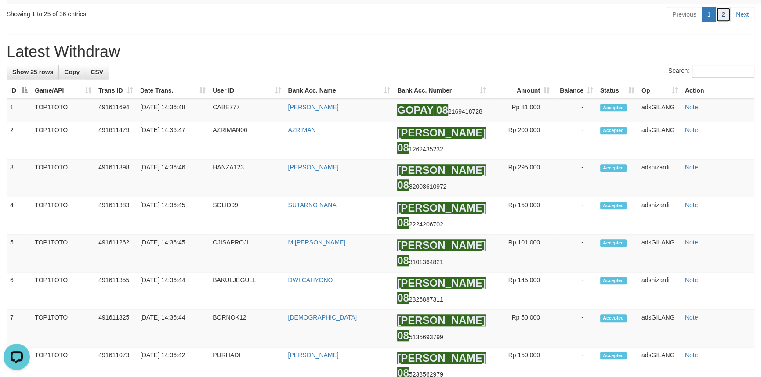
click at [719, 22] on link "2" at bounding box center [722, 14] width 15 height 15
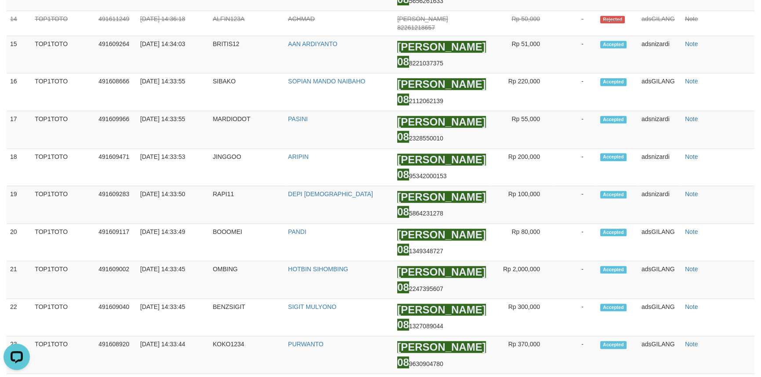
scroll to position [166, 0]
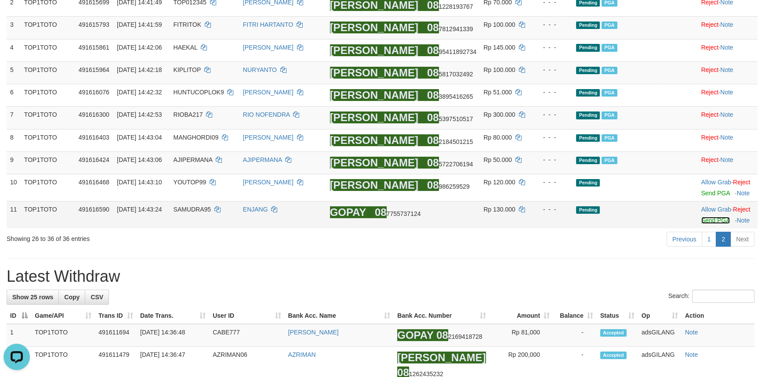
click at [701, 223] on link "Send PGA" at bounding box center [715, 220] width 29 height 7
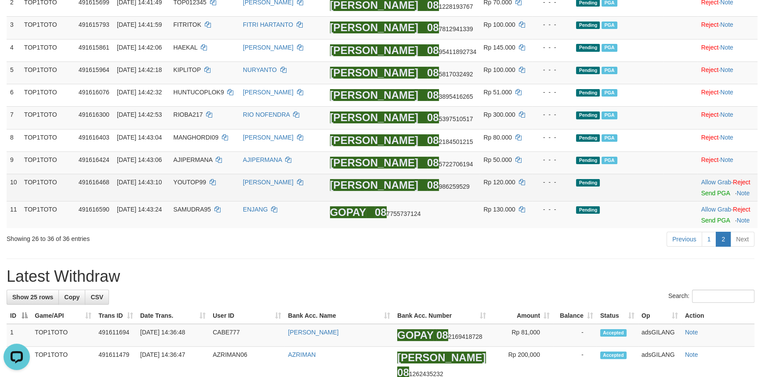
click at [704, 186] on td "Allow Grab · Reject Send PGA · Note" at bounding box center [727, 187] width 60 height 27
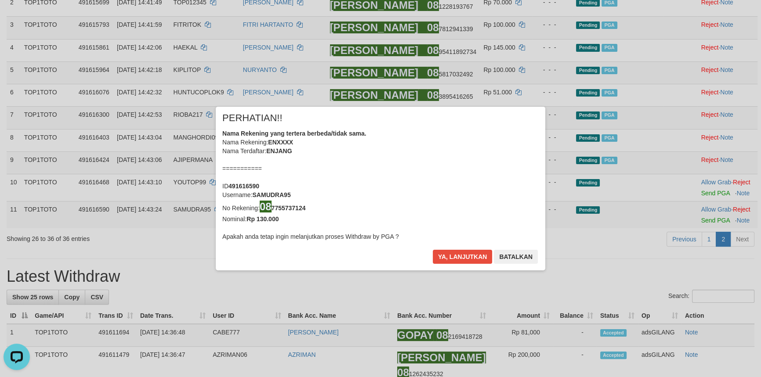
drag, startPoint x: 704, startPoint y: 186, endPoint x: 702, endPoint y: 191, distance: 5.5
click at [702, 191] on div "× PERHATIAN!! Nama Rekening yang tertera berbeda/tidak sama. Nama Rekening: ENX…" at bounding box center [380, 188] width 761 height 199
click at [448, 258] on button "Ya, lanjutkan" at bounding box center [463, 257] width 60 height 14
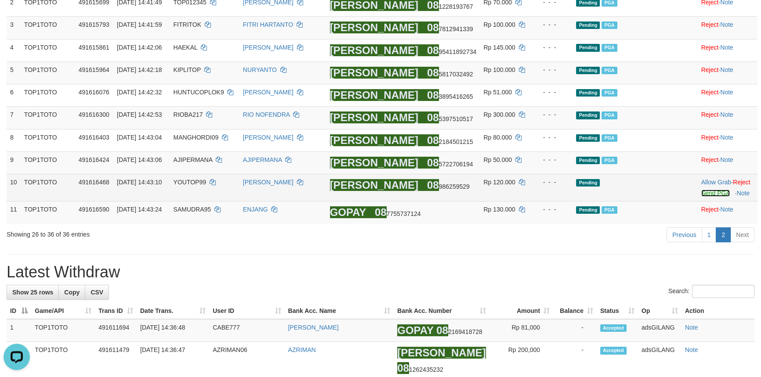
click at [706, 193] on link "Send PGA" at bounding box center [715, 193] width 29 height 7
click at [710, 191] on link "Send PGA" at bounding box center [715, 193] width 29 height 7
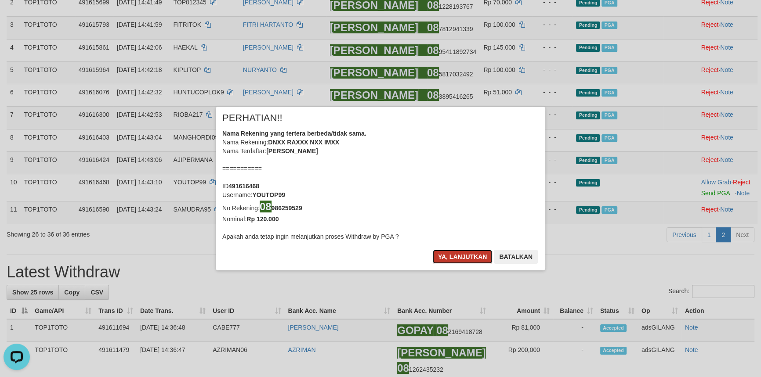
click at [456, 255] on button "Ya, lanjutkan" at bounding box center [463, 257] width 60 height 14
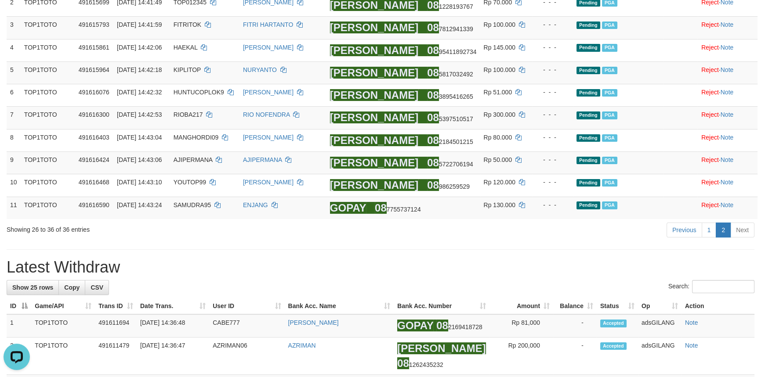
click at [428, 267] on h1 "Latest Withdraw" at bounding box center [381, 268] width 748 height 18
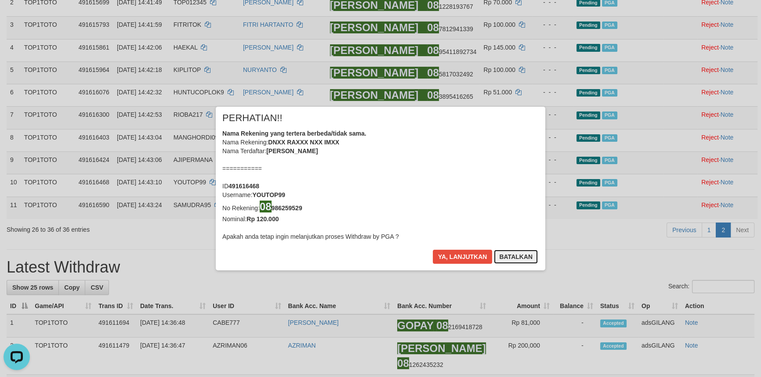
click at [507, 251] on button "Batalkan" at bounding box center [516, 257] width 44 height 14
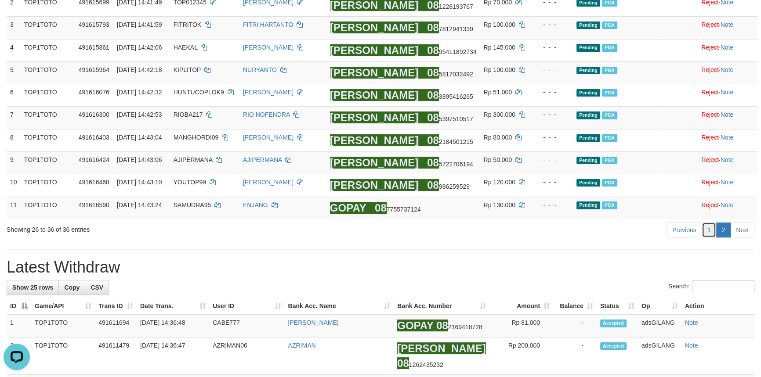
click at [712, 233] on link "1" at bounding box center [708, 230] width 15 height 15
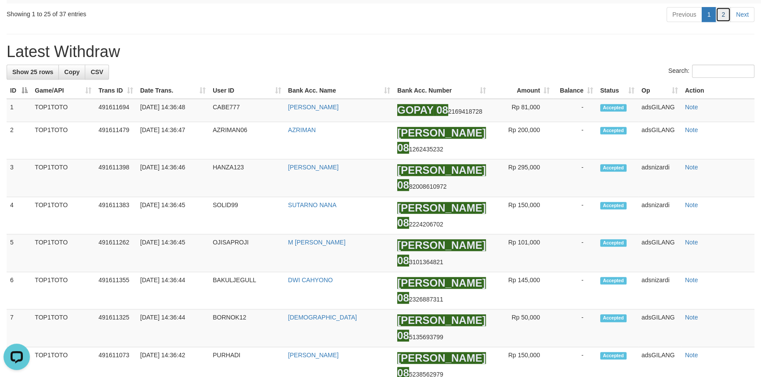
click at [724, 22] on link "2" at bounding box center [722, 14] width 15 height 15
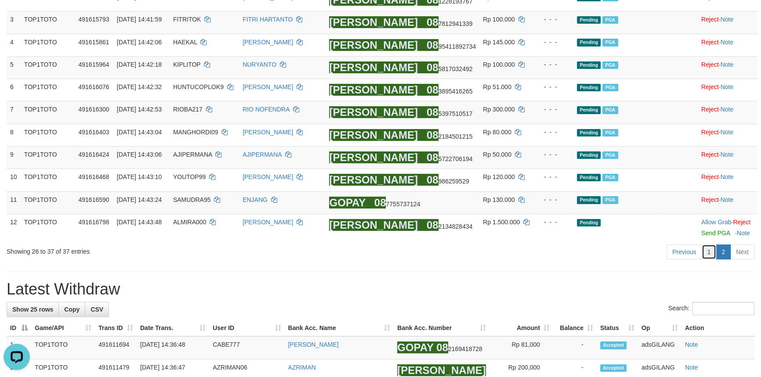
click at [712, 250] on link "1" at bounding box center [708, 252] width 15 height 15
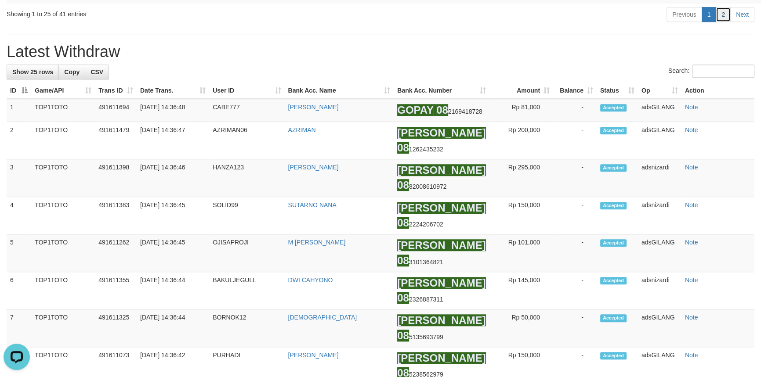
click at [725, 22] on link "2" at bounding box center [722, 14] width 15 height 15
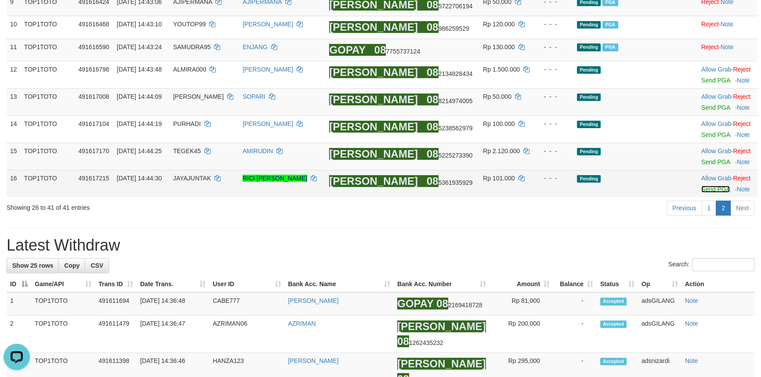
click at [706, 186] on link "Send PGA" at bounding box center [715, 189] width 29 height 7
click at [705, 159] on link "Send PGA" at bounding box center [715, 162] width 29 height 7
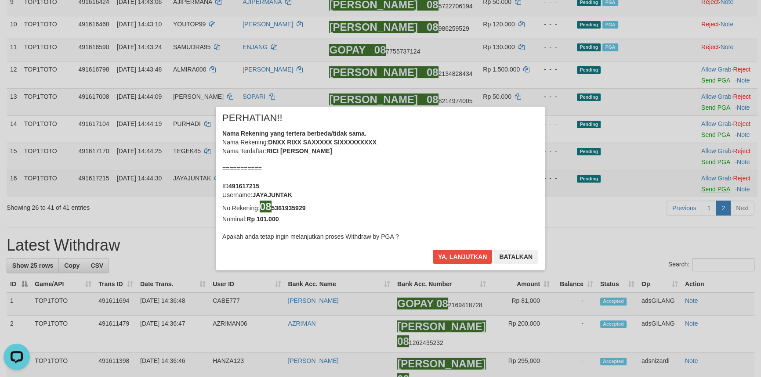
click at [702, 132] on div "× PERHATIAN!! Nama Rekening yang tertera berbeda/tidak sama. Nama Rekening: DNX…" at bounding box center [380, 188] width 761 height 199
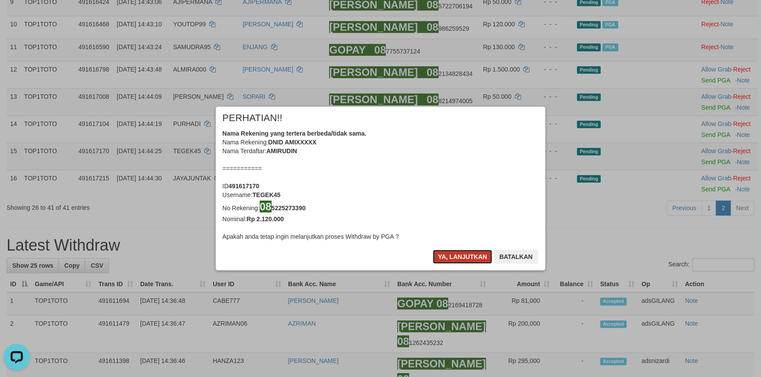
click at [457, 257] on button "Ya, lanjutkan" at bounding box center [463, 257] width 60 height 14
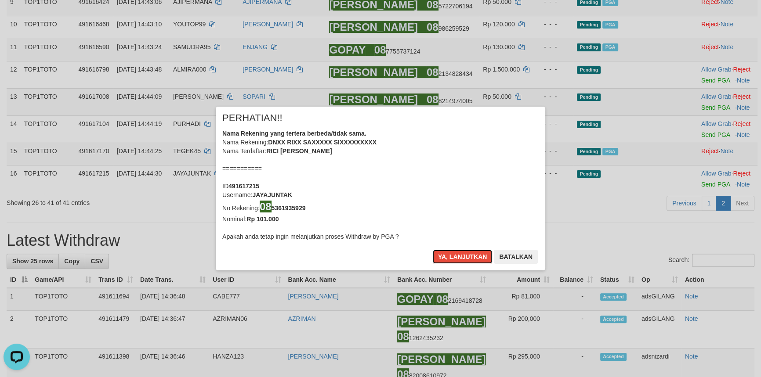
click at [457, 257] on button "Ya, lanjutkan" at bounding box center [463, 257] width 60 height 14
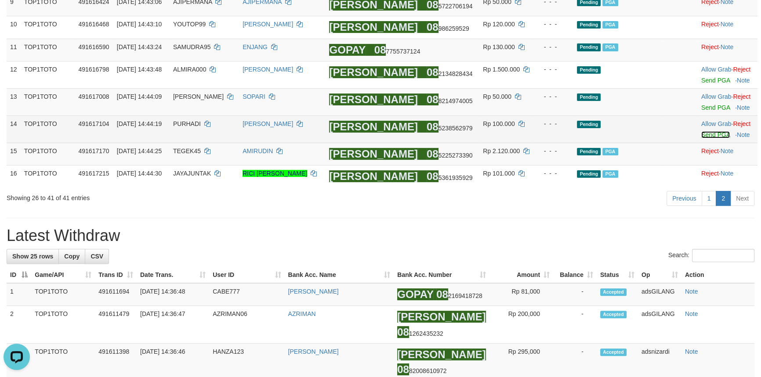
click at [703, 135] on link "Send PGA" at bounding box center [715, 134] width 29 height 7
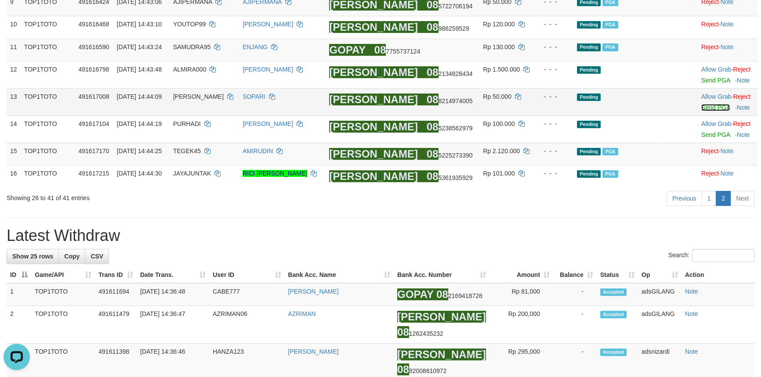
click at [703, 108] on link "Send PGA" at bounding box center [715, 107] width 29 height 7
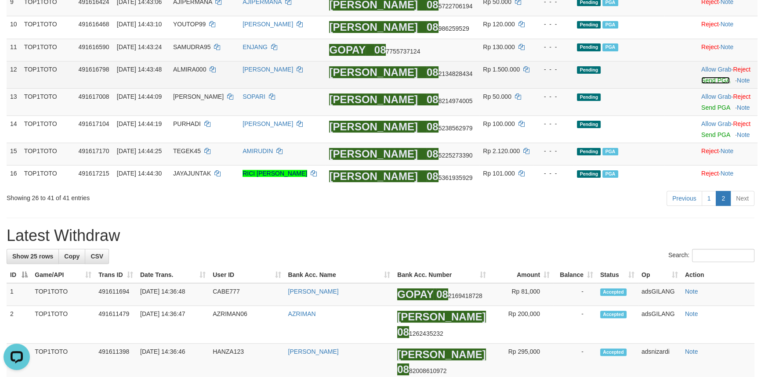
click at [702, 83] on link "Send PGA" at bounding box center [715, 80] width 29 height 7
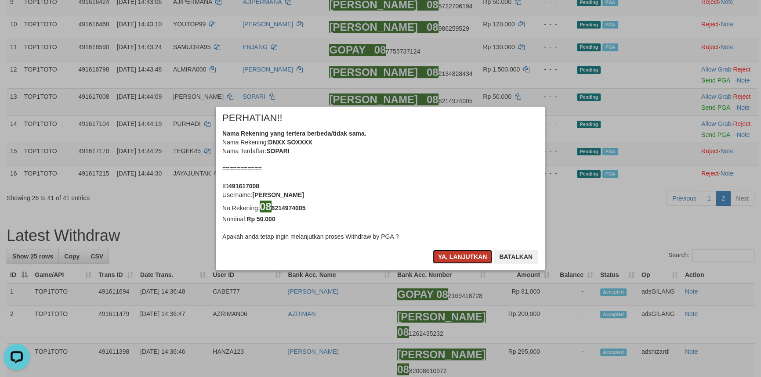
click at [452, 255] on button "Ya, lanjutkan" at bounding box center [463, 257] width 60 height 14
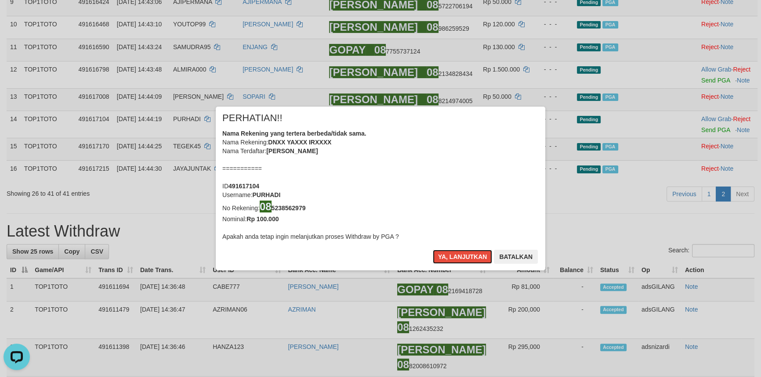
click at [452, 255] on button "Ya, lanjutkan" at bounding box center [463, 257] width 60 height 14
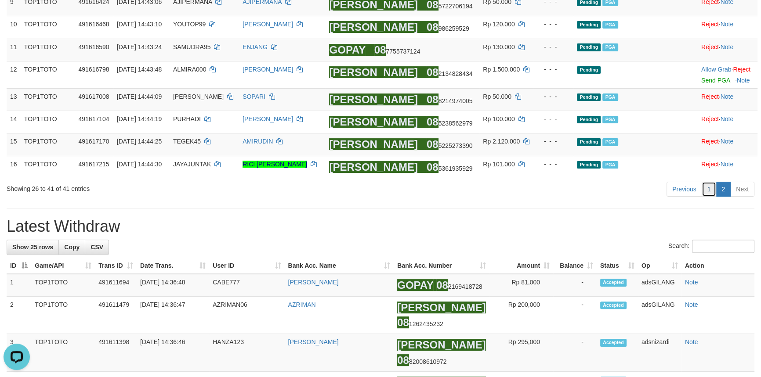
click at [710, 192] on link "1" at bounding box center [708, 189] width 15 height 15
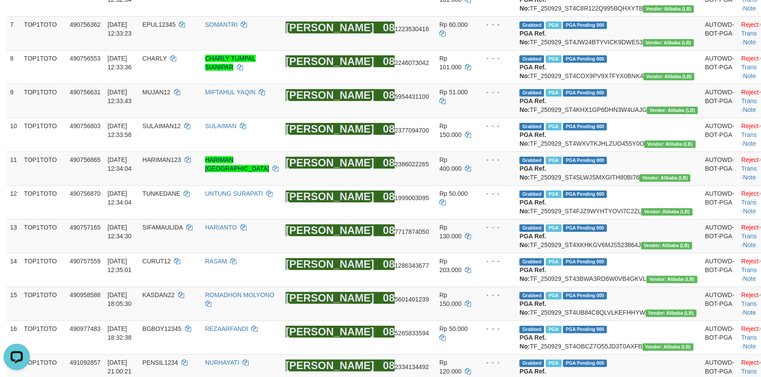
scroll to position [953, 0]
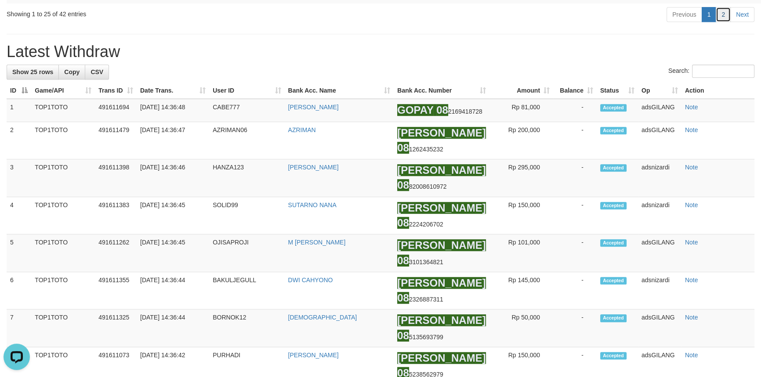
click at [720, 22] on link "2" at bounding box center [722, 14] width 15 height 15
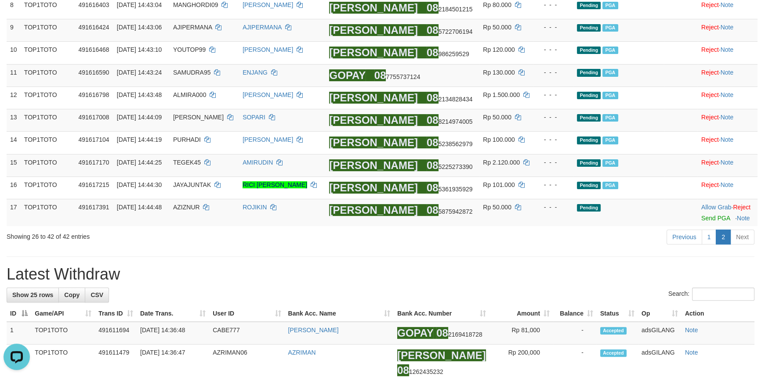
drag, startPoint x: 508, startPoint y: 275, endPoint x: 499, endPoint y: 275, distance: 9.2
click at [507, 275] on h1 "Latest Withdraw" at bounding box center [381, 275] width 748 height 18
click at [712, 239] on link "1" at bounding box center [708, 237] width 15 height 15
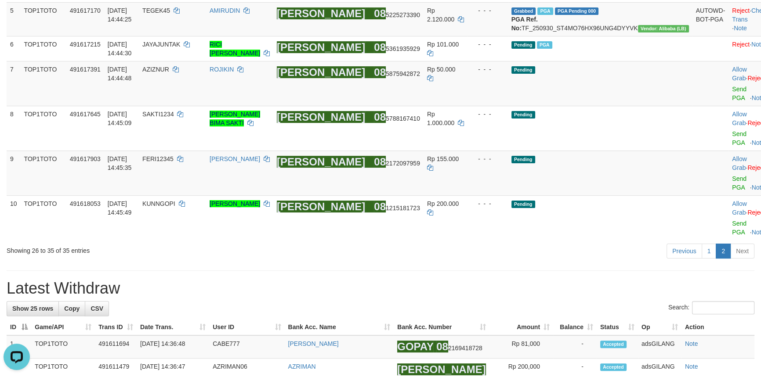
drag, startPoint x: 445, startPoint y: 237, endPoint x: 441, endPoint y: 232, distance: 6.9
click at [444, 280] on h1 "Latest Withdraw" at bounding box center [381, 289] width 748 height 18
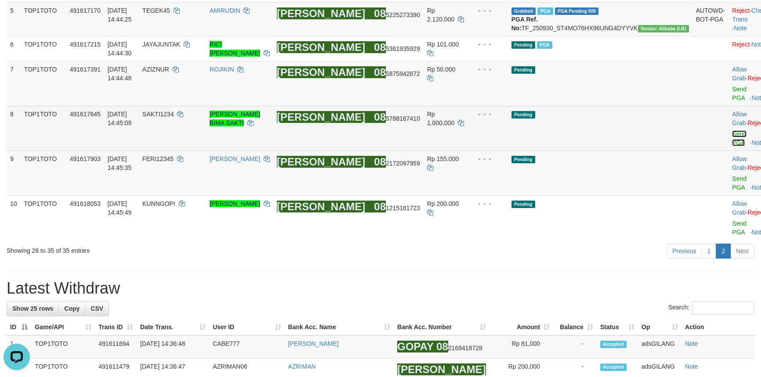
click at [732, 130] on link "Send PGA" at bounding box center [739, 138] width 14 height 16
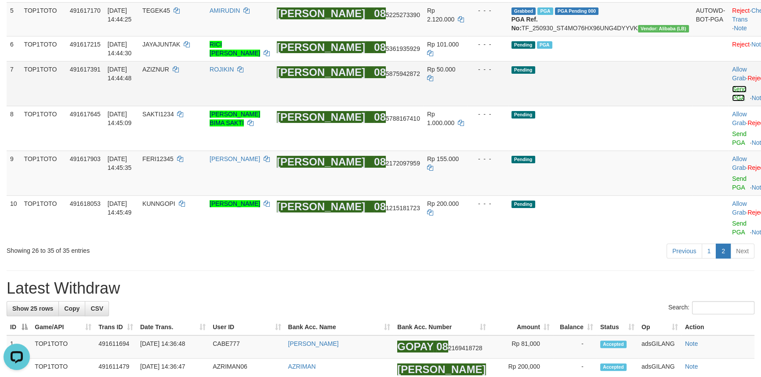
click at [732, 96] on link "Send PGA" at bounding box center [739, 94] width 14 height 16
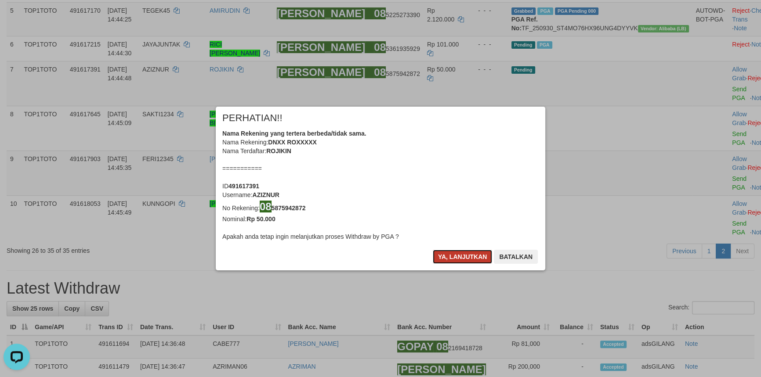
click at [459, 251] on button "Ya, lanjutkan" at bounding box center [463, 257] width 60 height 14
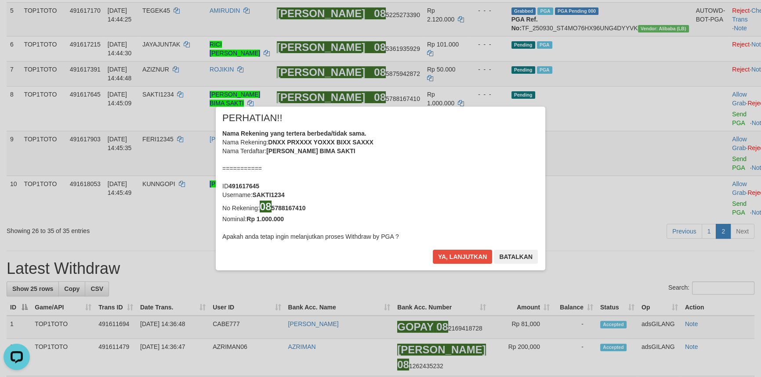
scroll to position [242, 0]
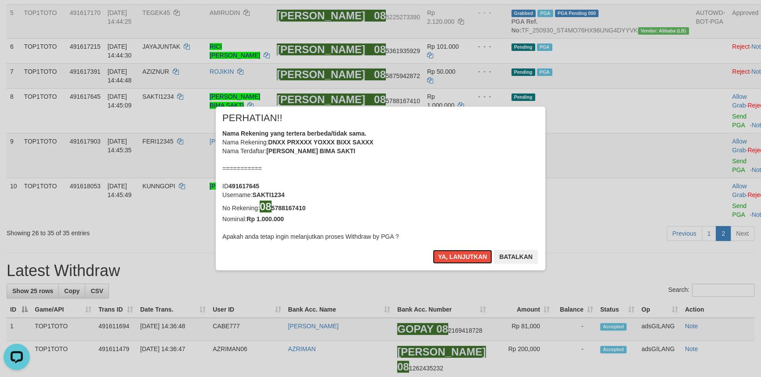
click at [459, 251] on button "Ya, lanjutkan" at bounding box center [463, 257] width 60 height 14
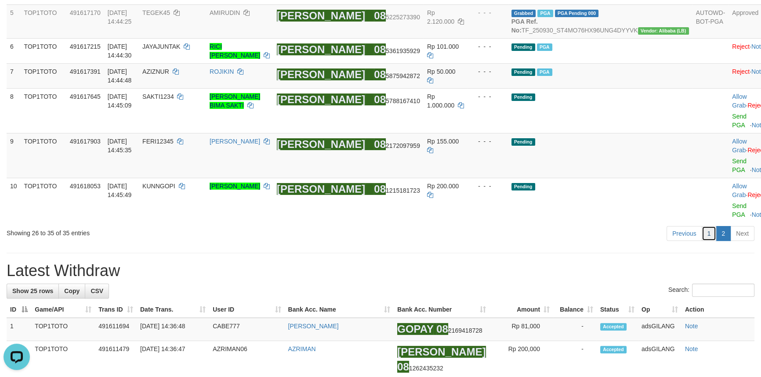
click at [706, 226] on link "1" at bounding box center [708, 233] width 15 height 15
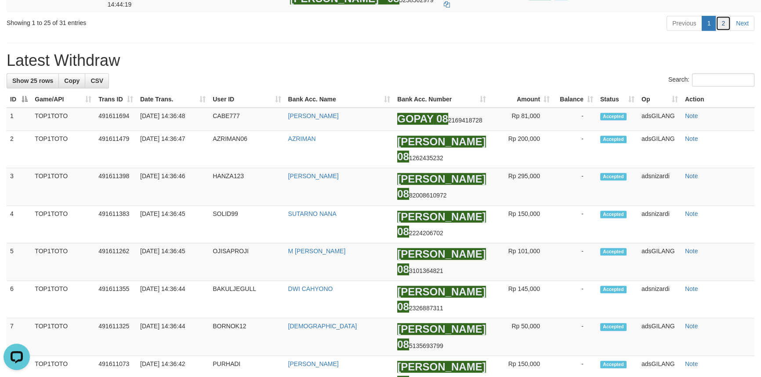
click at [720, 31] on link "2" at bounding box center [722, 23] width 15 height 15
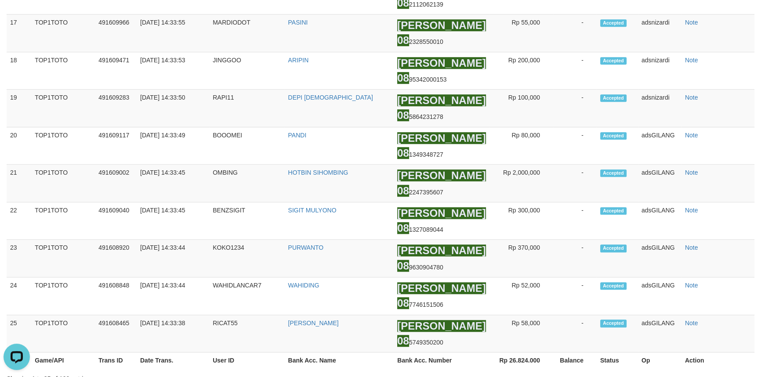
scroll to position [107, 0]
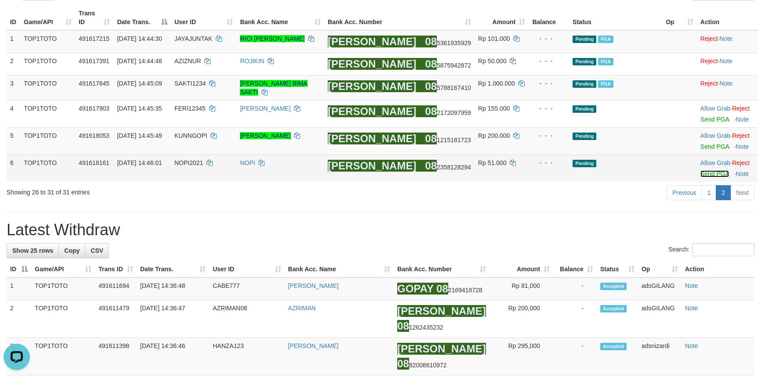
click at [703, 176] on link "Send PGA" at bounding box center [714, 173] width 29 height 7
click at [701, 147] on link "Send PGA" at bounding box center [714, 146] width 29 height 7
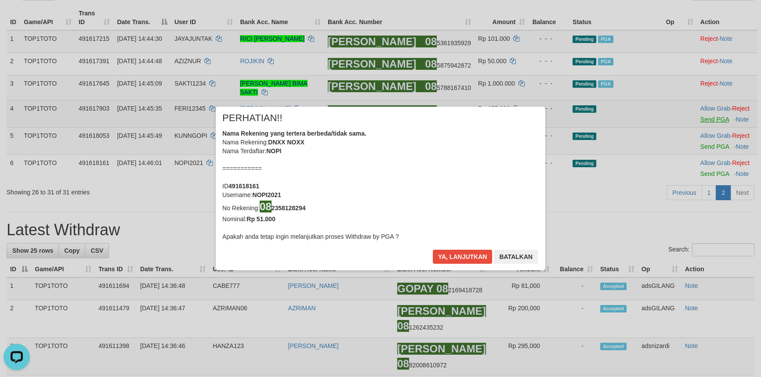
click at [552, 122] on div "× PERHATIAN!! Nama Rekening yang tertera berbeda/tidak sama. Nama Rekening: DNX…" at bounding box center [380, 188] width 343 height 163
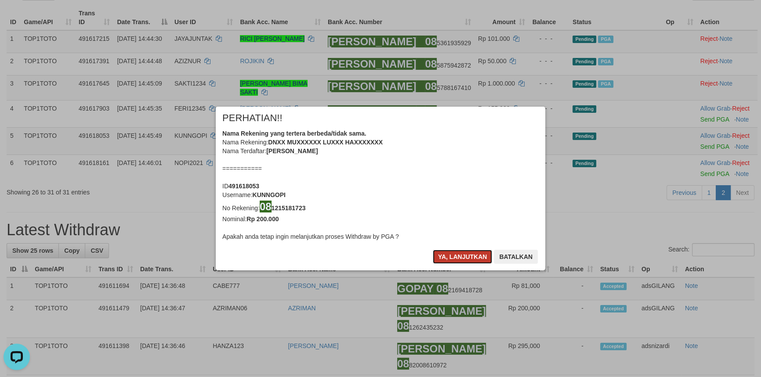
click at [454, 257] on button "Ya, lanjutkan" at bounding box center [463, 257] width 60 height 14
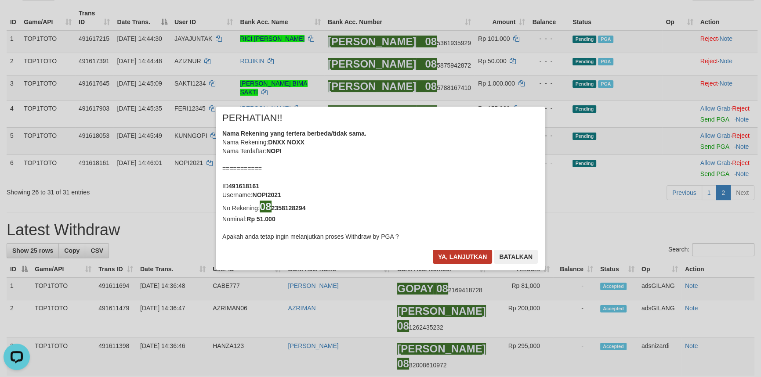
scroll to position [105, 0]
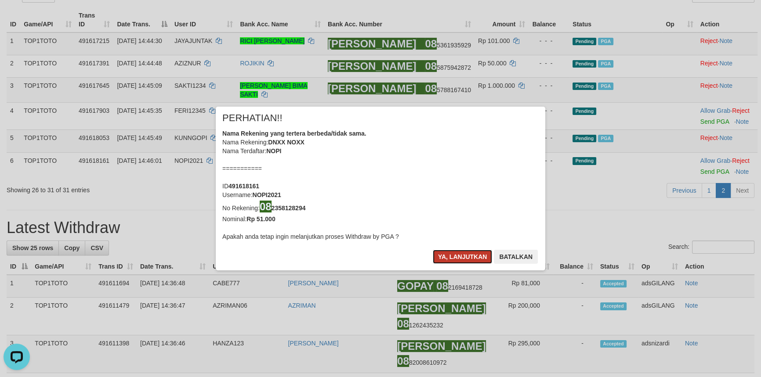
click at [455, 256] on button "Ya, lanjutkan" at bounding box center [463, 257] width 60 height 14
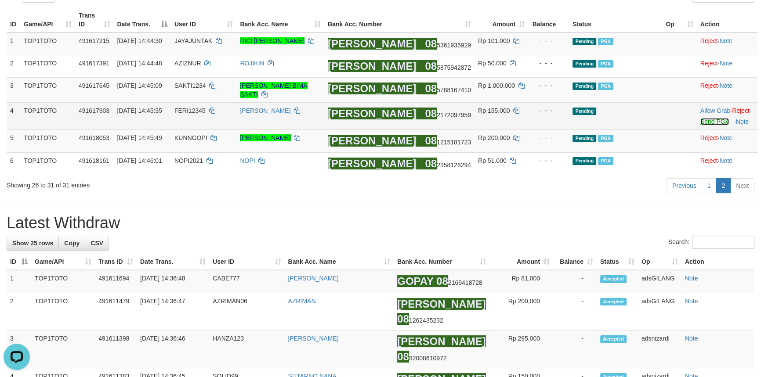
click at [707, 124] on link "Send PGA" at bounding box center [714, 121] width 29 height 7
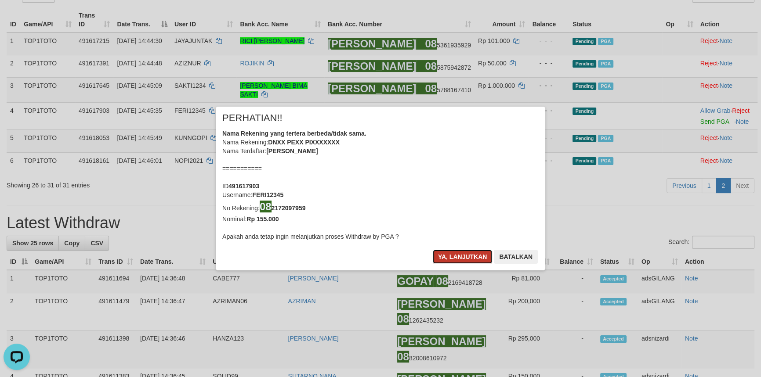
click at [460, 256] on button "Ya, lanjutkan" at bounding box center [463, 257] width 60 height 14
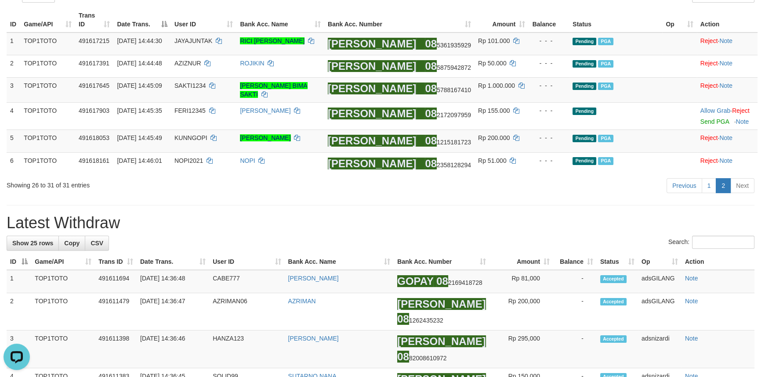
scroll to position [100, 0]
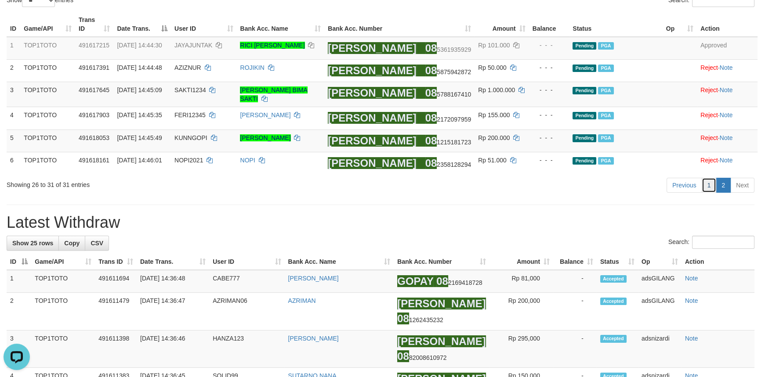
click at [708, 188] on link "1" at bounding box center [708, 185] width 15 height 15
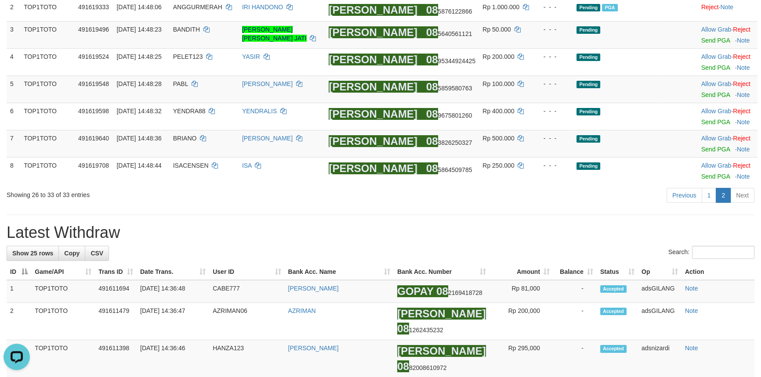
click at [607, 197] on div "Previous 1 2 Next" at bounding box center [539, 196] width 430 height 19
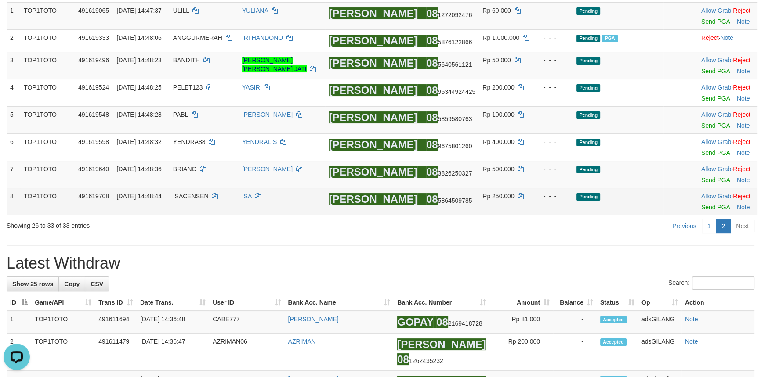
scroll to position [86, 0]
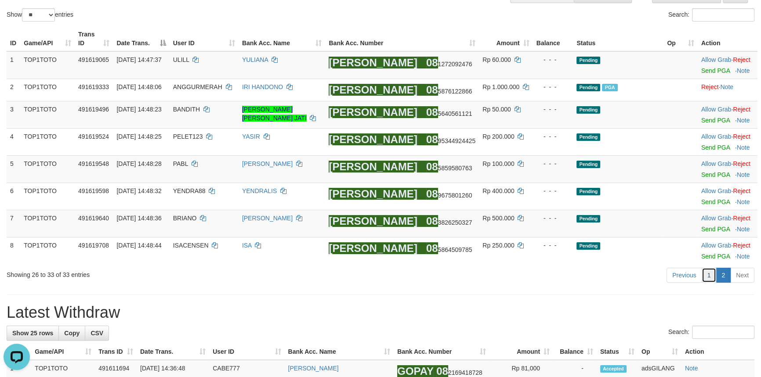
click at [709, 273] on link "1" at bounding box center [708, 275] width 15 height 15
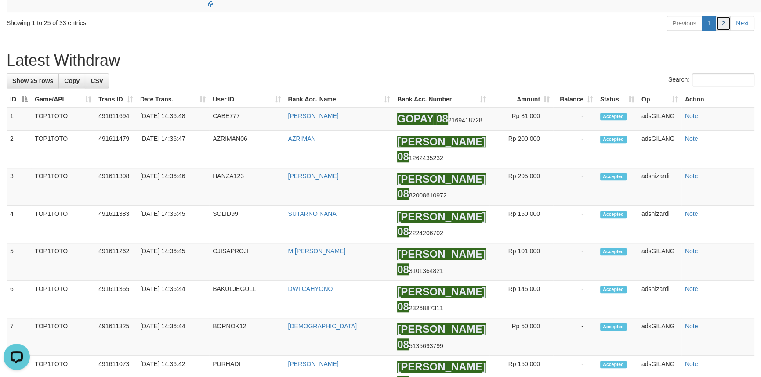
click at [719, 31] on link "2" at bounding box center [722, 23] width 15 height 15
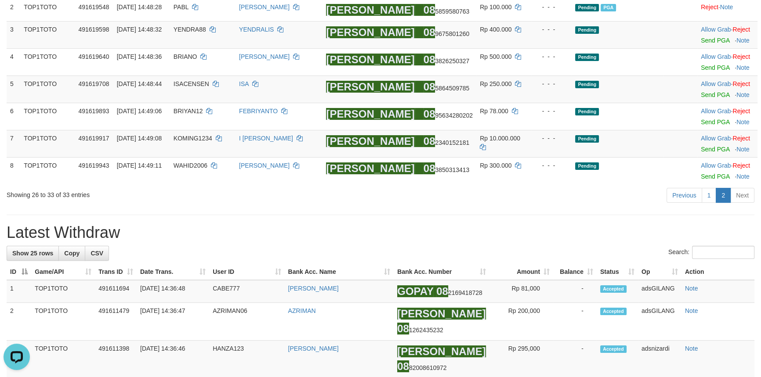
click at [562, 225] on h1 "Latest Withdraw" at bounding box center [381, 233] width 748 height 18
click at [701, 95] on link "Send PGA" at bounding box center [715, 94] width 29 height 7
click at [704, 64] on link "Send PGA" at bounding box center [715, 67] width 29 height 7
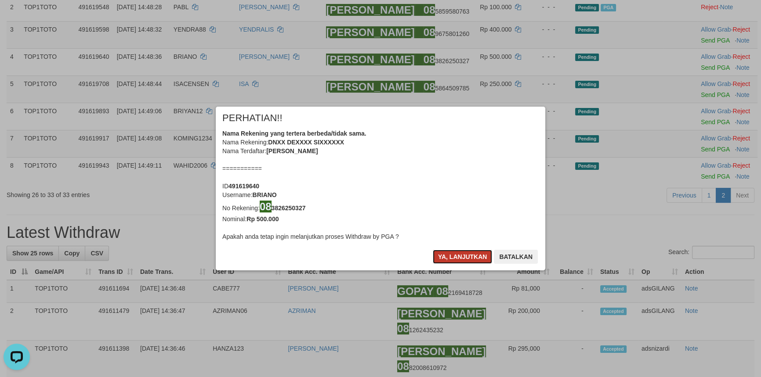
click at [454, 256] on button "Ya, lanjutkan" at bounding box center [463, 257] width 60 height 14
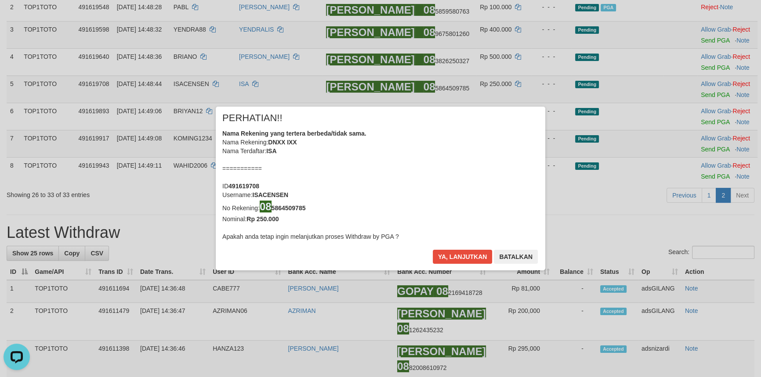
scroll to position [156, 0]
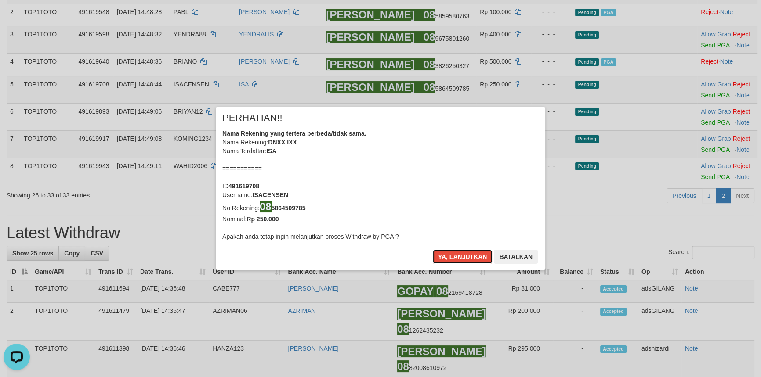
click at [454, 256] on button "Ya, lanjutkan" at bounding box center [463, 257] width 60 height 14
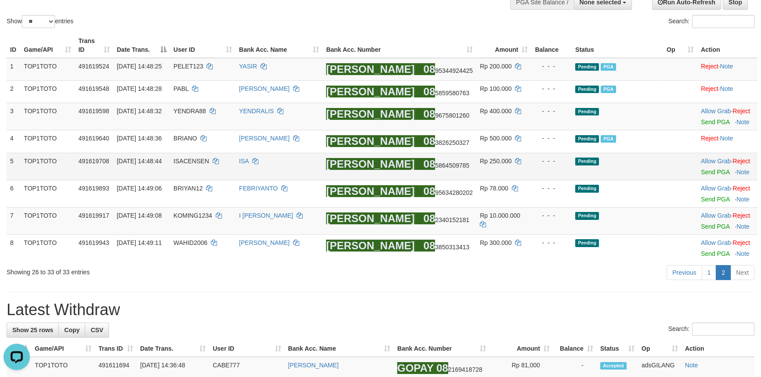
scroll to position [76, 0]
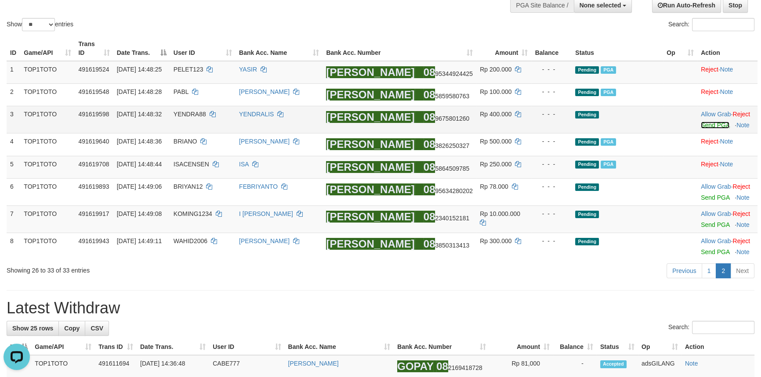
click at [709, 123] on link "Send PGA" at bounding box center [715, 125] width 29 height 7
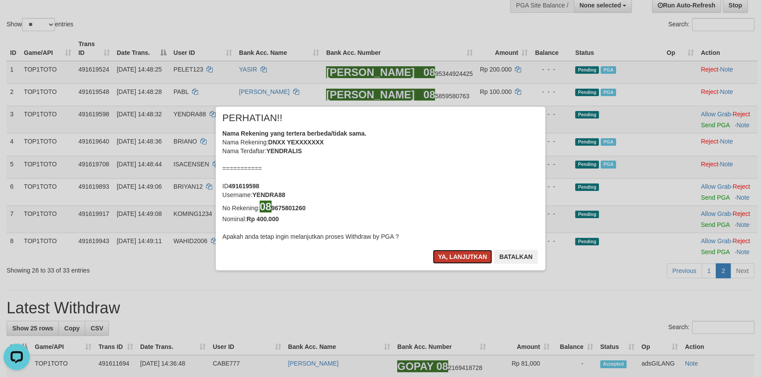
click at [466, 253] on button "Ya, lanjutkan" at bounding box center [463, 257] width 60 height 14
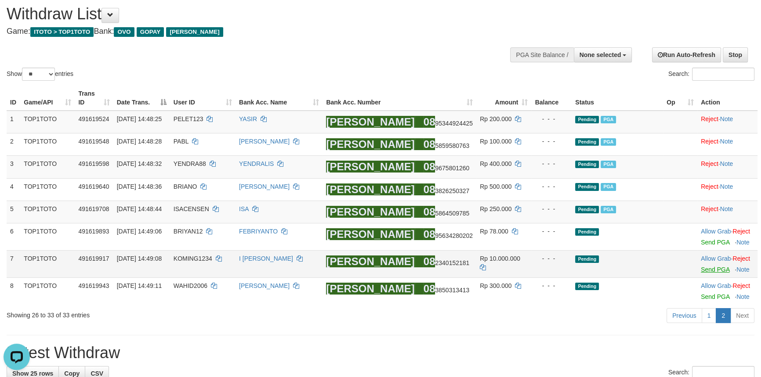
scroll to position [119, 0]
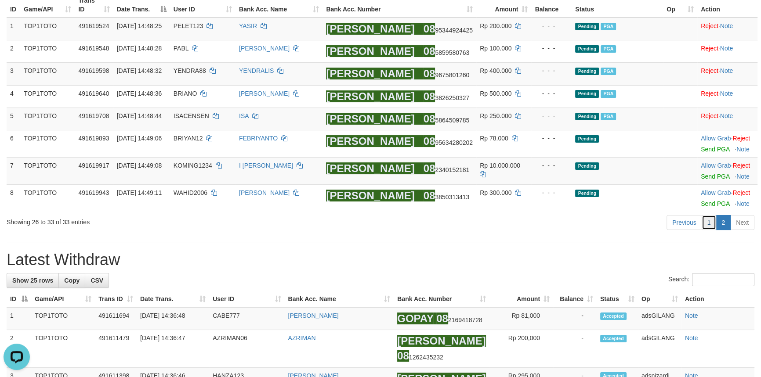
click at [712, 222] on link "1" at bounding box center [708, 222] width 15 height 15
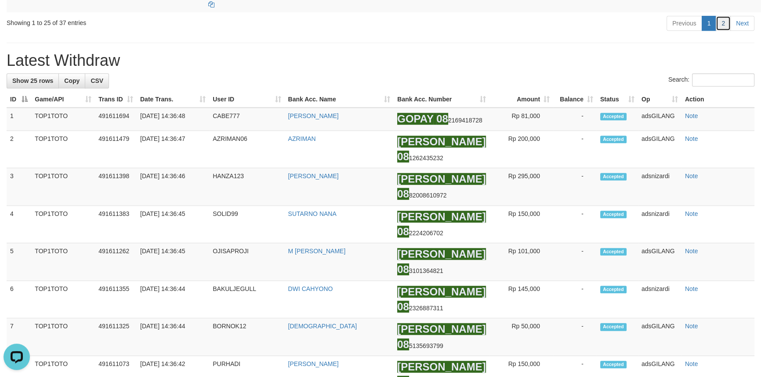
click at [726, 31] on link "2" at bounding box center [722, 23] width 15 height 15
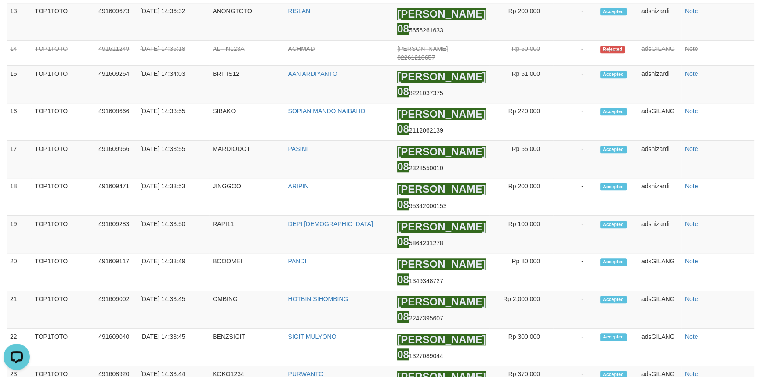
scroll to position [205, 0]
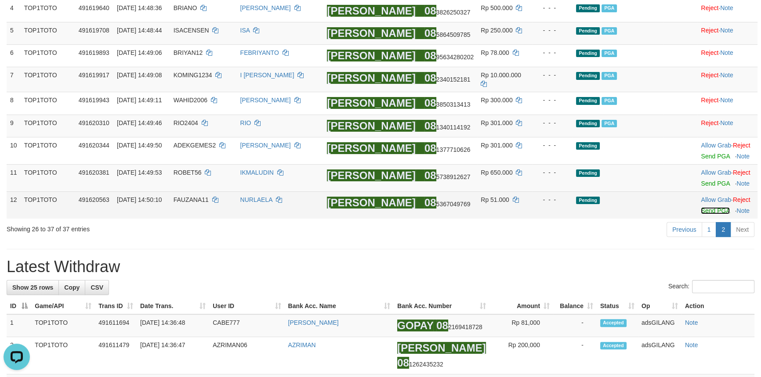
click at [706, 207] on link "Send PGA" at bounding box center [715, 210] width 29 height 7
click at [709, 183] on link "Send PGA" at bounding box center [715, 183] width 29 height 7
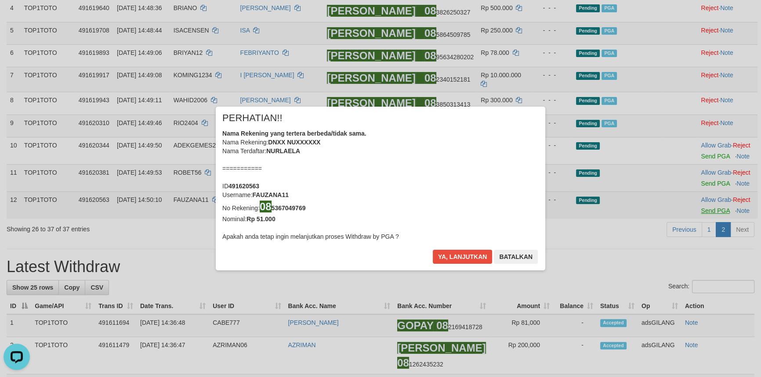
click at [552, 154] on div "× PERHATIAN!! Nama Rekening yang tertera berbeda/tidak sama. Nama Rekening: DNX…" at bounding box center [380, 188] width 343 height 163
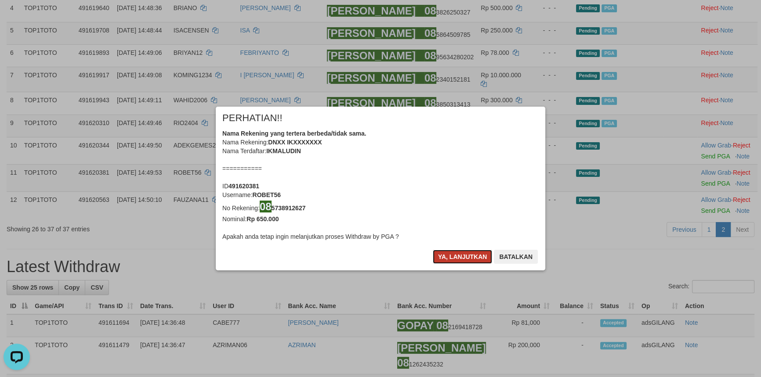
click at [451, 255] on button "Ya, lanjutkan" at bounding box center [463, 257] width 60 height 14
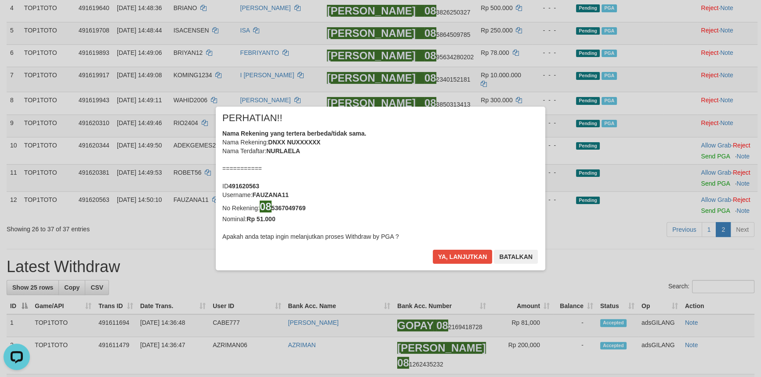
scroll to position [200, 0]
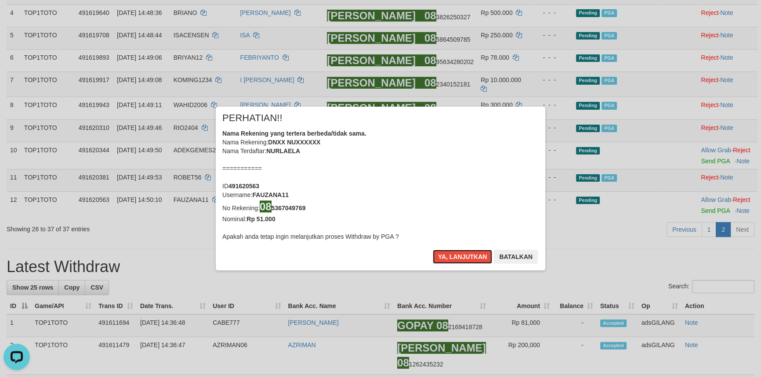
click at [451, 255] on button "Ya, lanjutkan" at bounding box center [463, 257] width 60 height 14
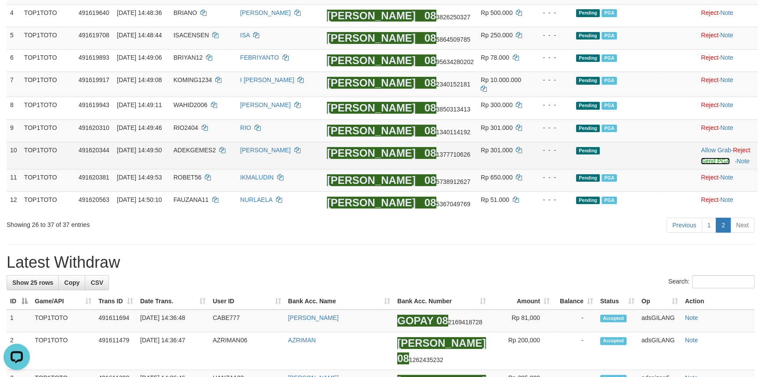
click at [702, 159] on link "Send PGA" at bounding box center [715, 161] width 29 height 7
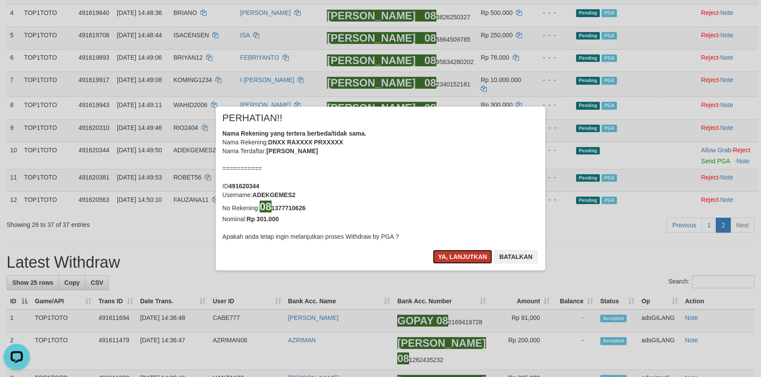
click at [461, 255] on button "Ya, lanjutkan" at bounding box center [463, 257] width 60 height 14
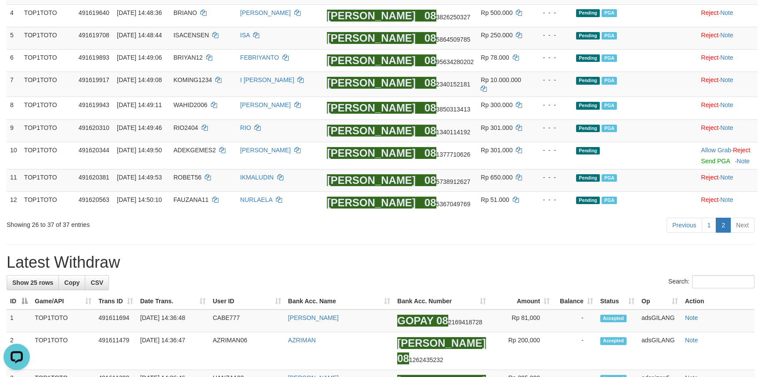
scroll to position [196, 0]
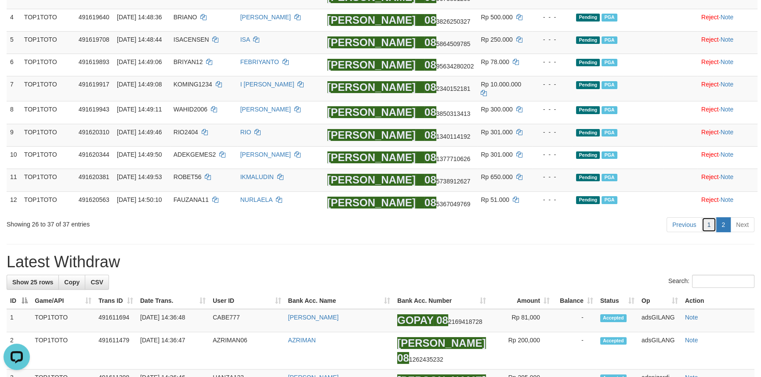
click at [707, 225] on link "1" at bounding box center [708, 224] width 15 height 15
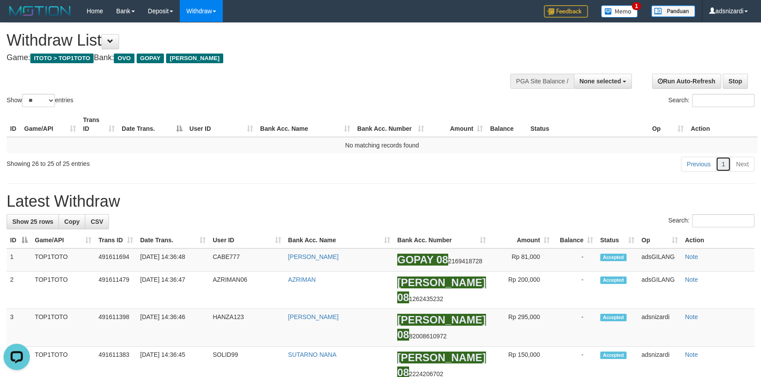
click at [721, 167] on link "1" at bounding box center [722, 164] width 15 height 15
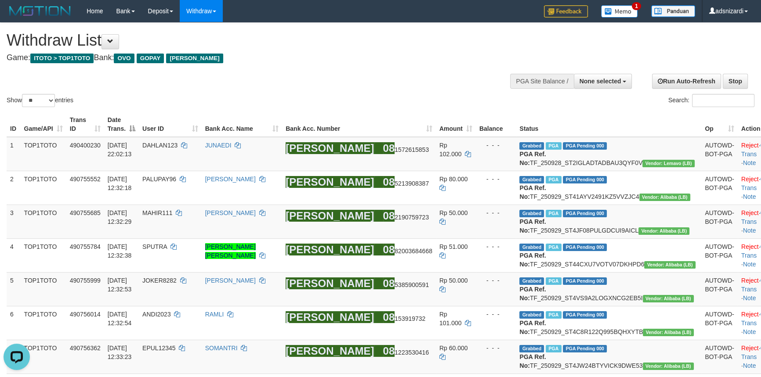
scroll to position [977, 0]
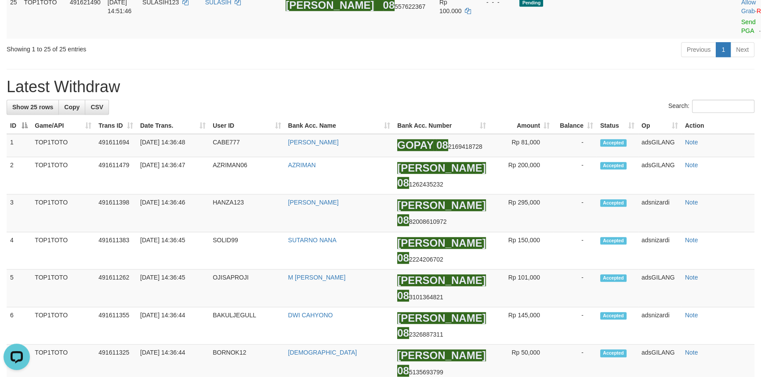
click at [504, 207] on div "**********" at bounding box center [380, 71] width 761 height 2050
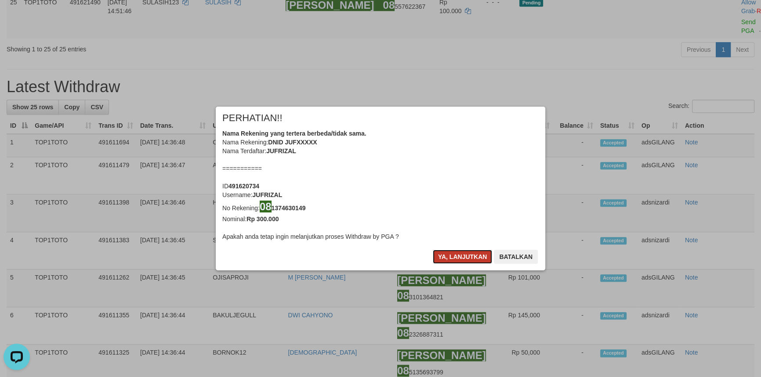
click at [461, 259] on button "Ya, lanjutkan" at bounding box center [463, 257] width 60 height 14
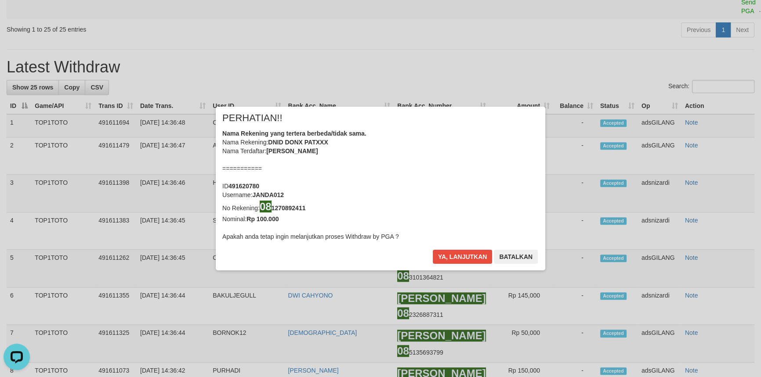
scroll to position [975, 0]
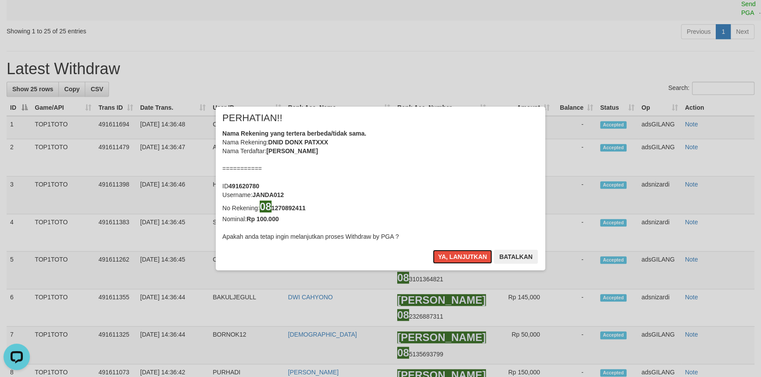
click at [461, 259] on button "Ya, lanjutkan" at bounding box center [463, 257] width 60 height 14
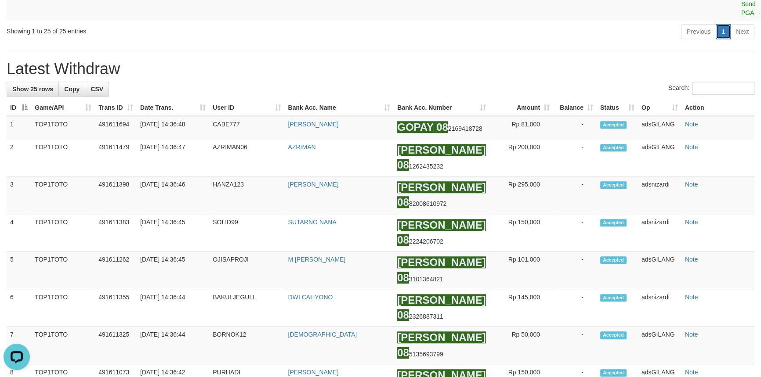
click at [719, 39] on link "1" at bounding box center [722, 31] width 15 height 15
click at [661, 211] on div "**********" at bounding box center [380, 63] width 761 height 2030
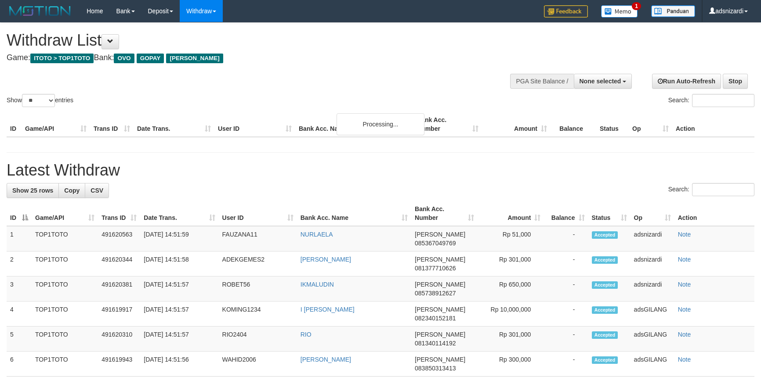
select select
select select "**"
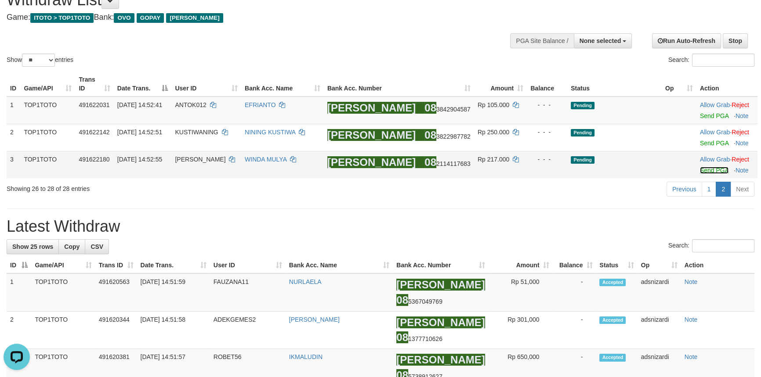
click at [706, 170] on link "Send PGA" at bounding box center [714, 170] width 29 height 7
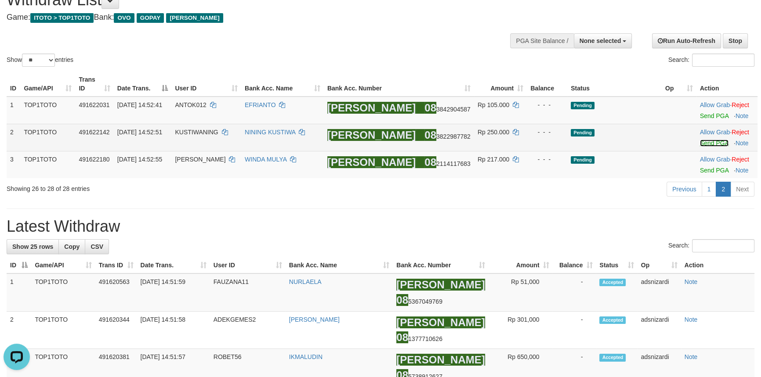
click at [711, 143] on link "Send PGA" at bounding box center [714, 143] width 29 height 7
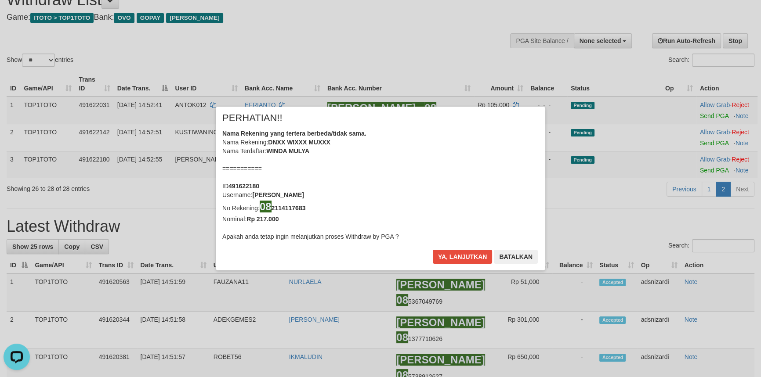
click at [712, 118] on div "× PERHATIAN!! Nama Rekening yang tertera berbeda/tidak sama. Nama Rekening: DNX…" at bounding box center [380, 188] width 761 height 199
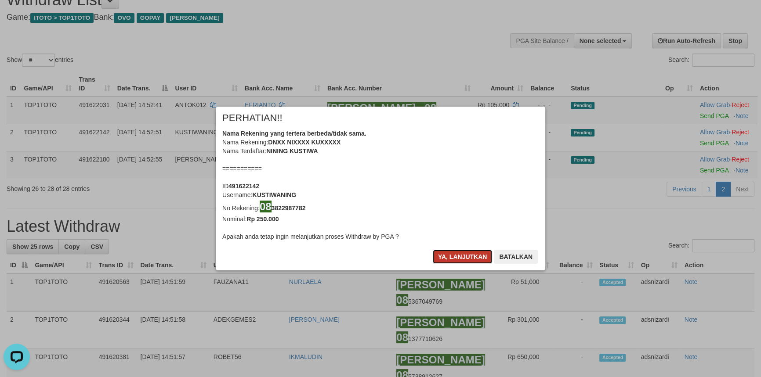
click at [462, 256] on button "Ya, lanjutkan" at bounding box center [463, 257] width 60 height 14
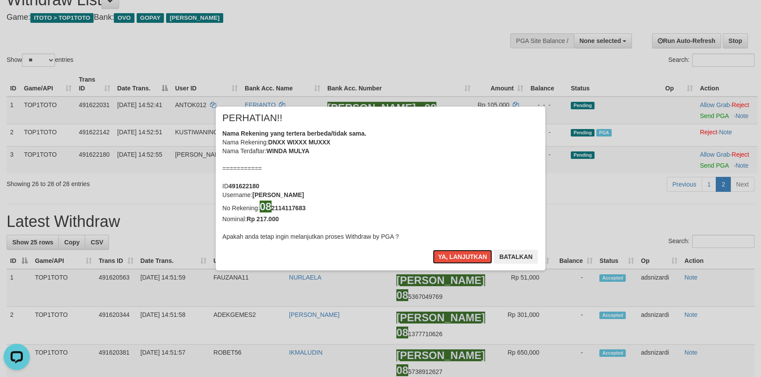
click at [462, 256] on button "Ya, lanjutkan" at bounding box center [463, 257] width 60 height 14
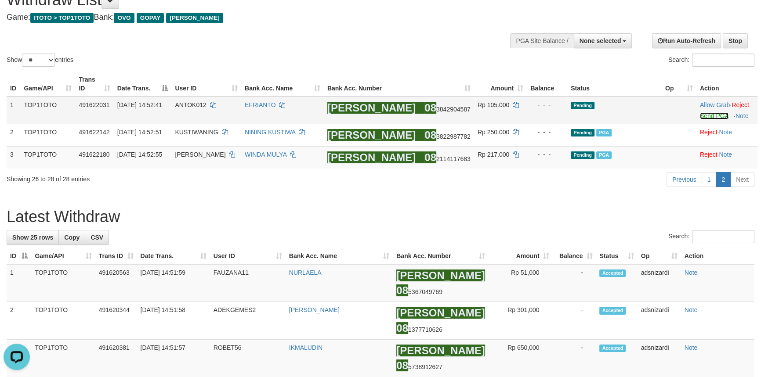
click at [701, 114] on link "Send PGA" at bounding box center [714, 115] width 29 height 7
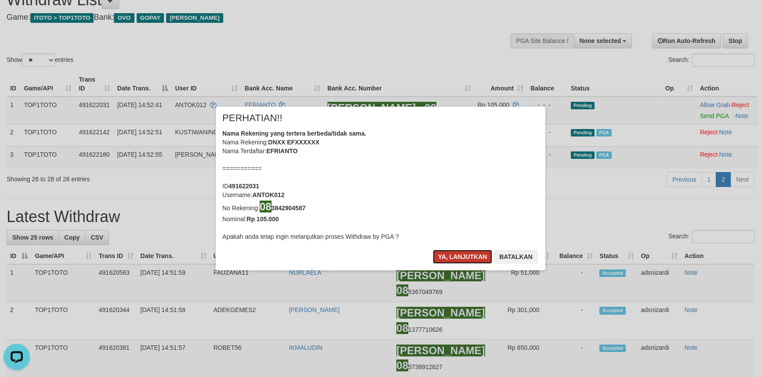
click at [457, 257] on button "Ya, lanjutkan" at bounding box center [463, 257] width 60 height 14
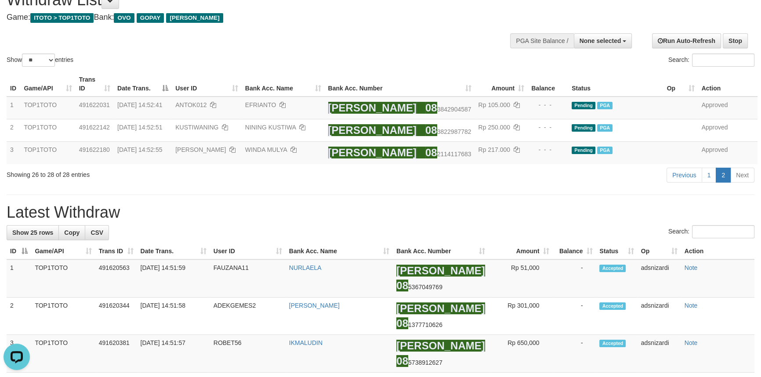
click at [523, 212] on h1 "Latest Withdraw" at bounding box center [381, 213] width 748 height 18
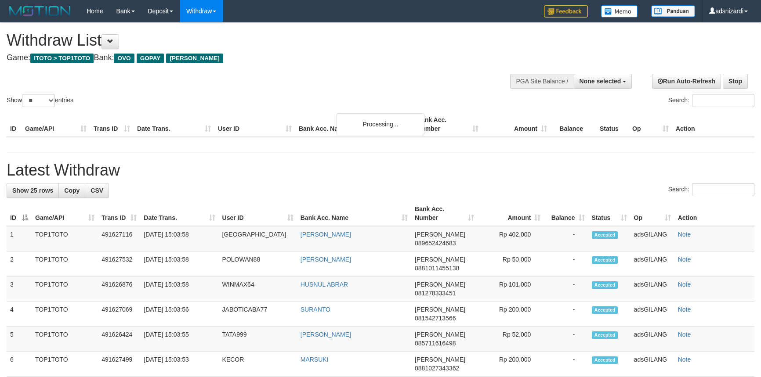
select select
select select "**"
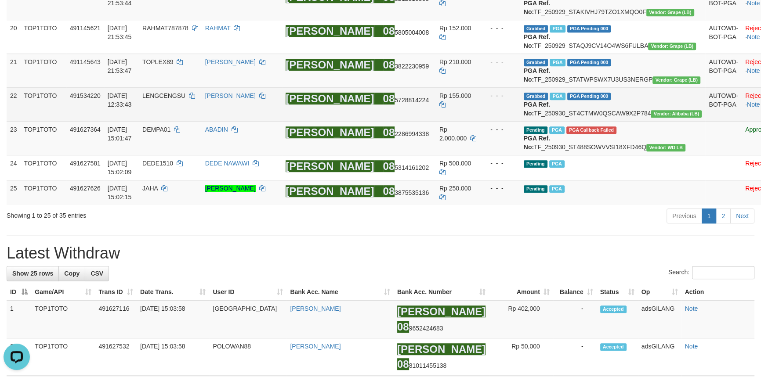
scroll to position [919, 0]
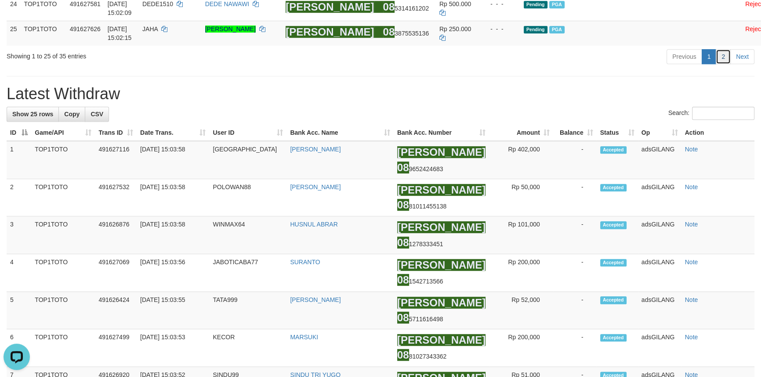
click at [723, 64] on link "2" at bounding box center [722, 56] width 15 height 15
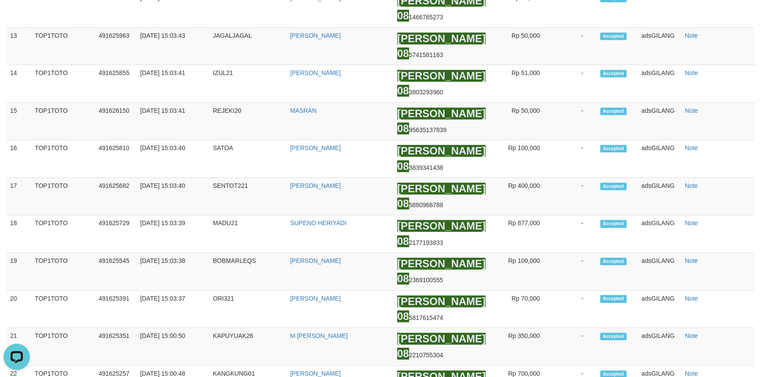
scroll to position [221, 0]
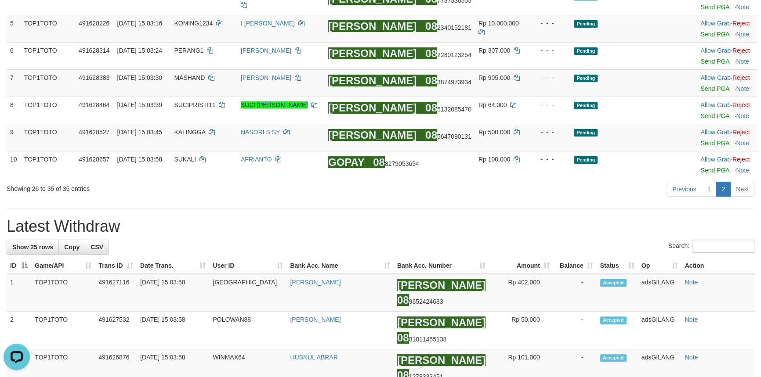
click at [512, 219] on h1 "Latest Withdraw" at bounding box center [381, 227] width 748 height 18
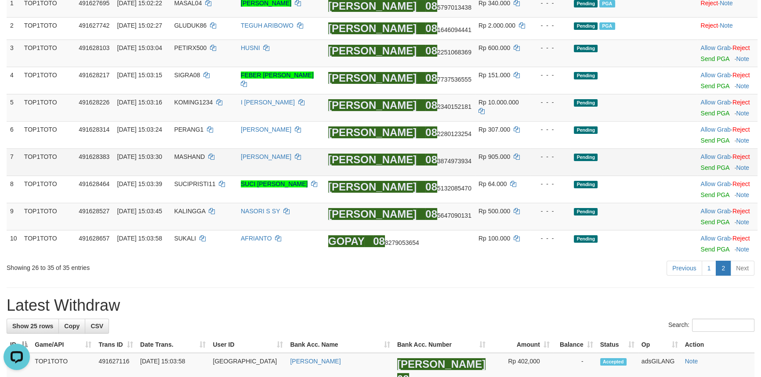
scroll to position [141, 0]
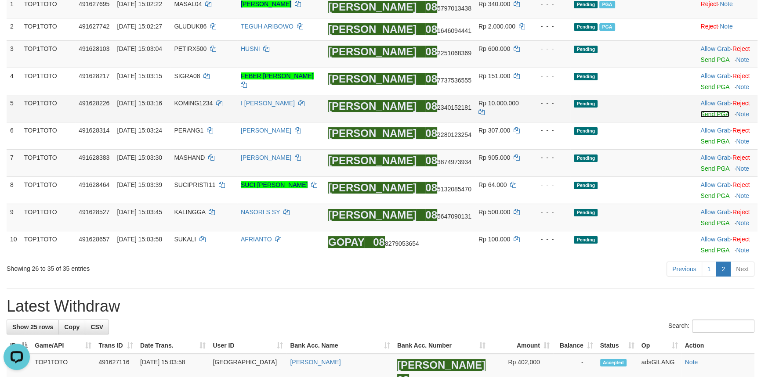
click at [707, 113] on link "Send PGA" at bounding box center [714, 114] width 29 height 7
click at [705, 58] on link "Send PGA" at bounding box center [714, 59] width 29 height 7
click at [708, 268] on link "1" at bounding box center [708, 269] width 15 height 15
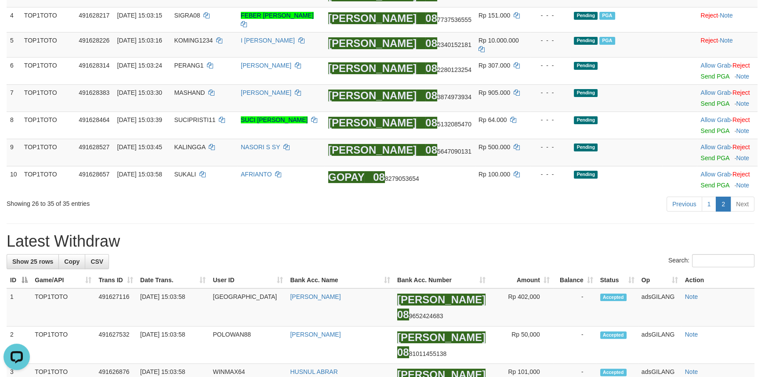
scroll to position [118, 0]
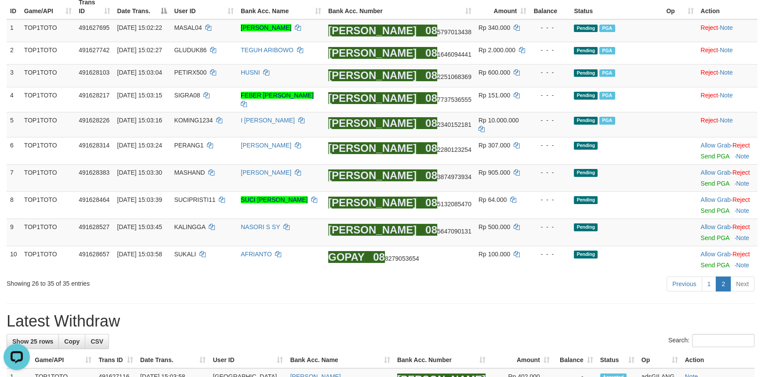
click at [464, 288] on div "Previous 1 2 Next" at bounding box center [539, 285] width 430 height 19
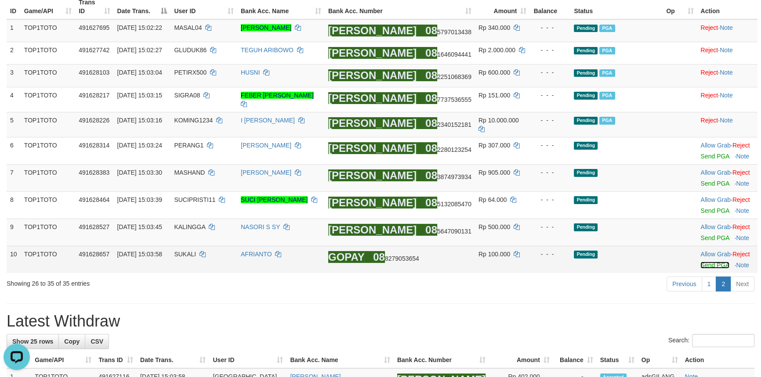
click at [712, 262] on link "Send PGA" at bounding box center [714, 265] width 29 height 7
click at [709, 237] on link "Send PGA" at bounding box center [714, 238] width 29 height 7
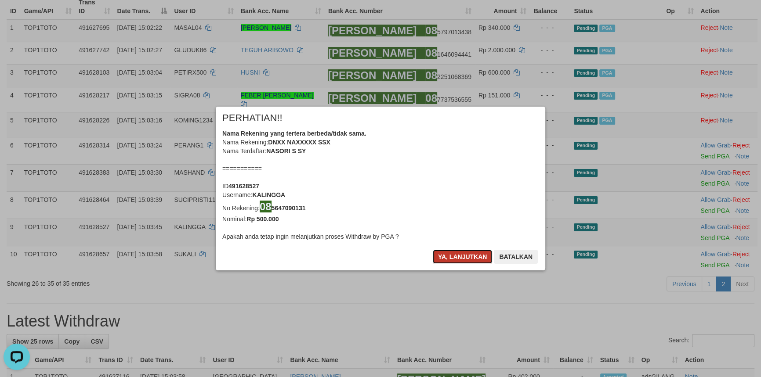
click at [470, 258] on button "Ya, lanjutkan" at bounding box center [463, 257] width 60 height 14
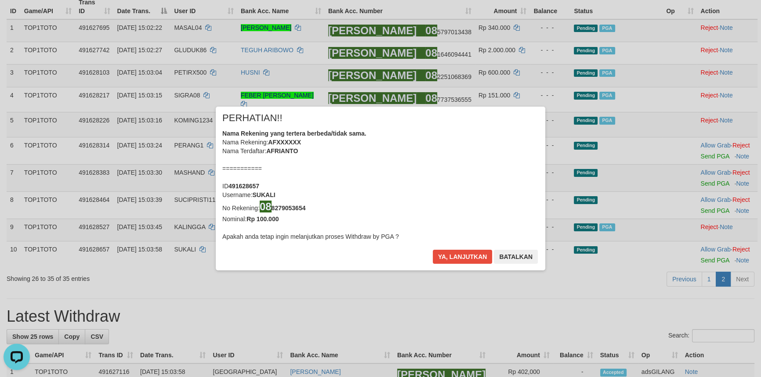
scroll to position [113, 0]
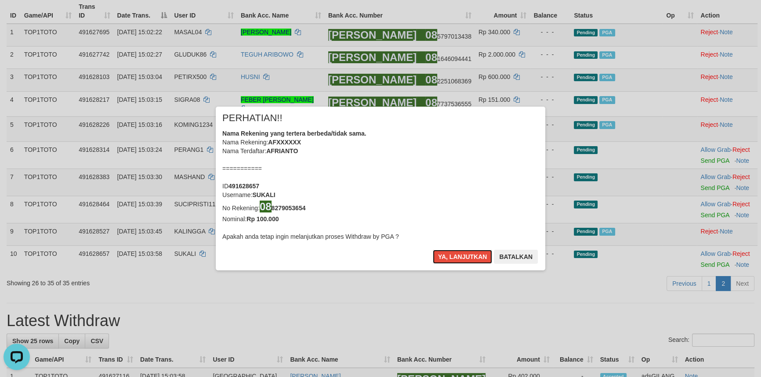
click at [470, 258] on button "Ya, lanjutkan" at bounding box center [463, 257] width 60 height 14
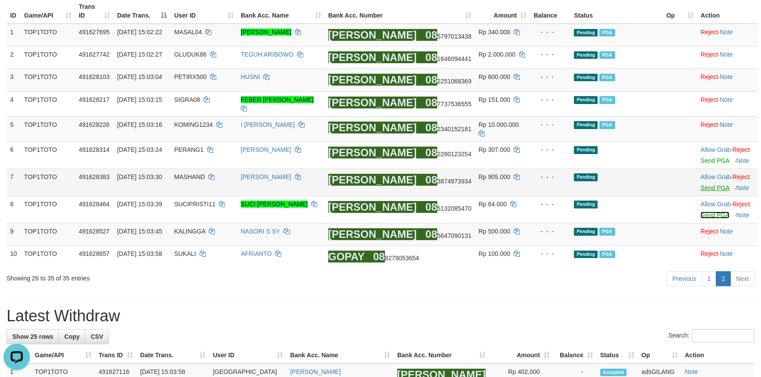
click at [702, 212] on link "Send PGA" at bounding box center [714, 215] width 29 height 7
click at [702, 184] on link "Send PGA" at bounding box center [714, 187] width 29 height 7
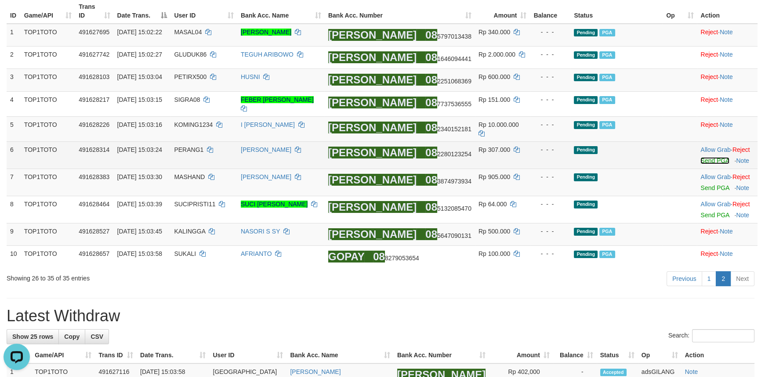
click at [708, 157] on link "Send PGA" at bounding box center [714, 160] width 29 height 7
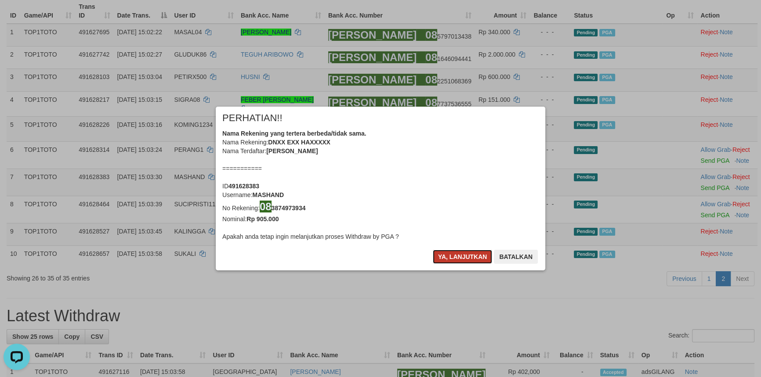
click at [455, 255] on button "Ya, lanjutkan" at bounding box center [463, 257] width 60 height 14
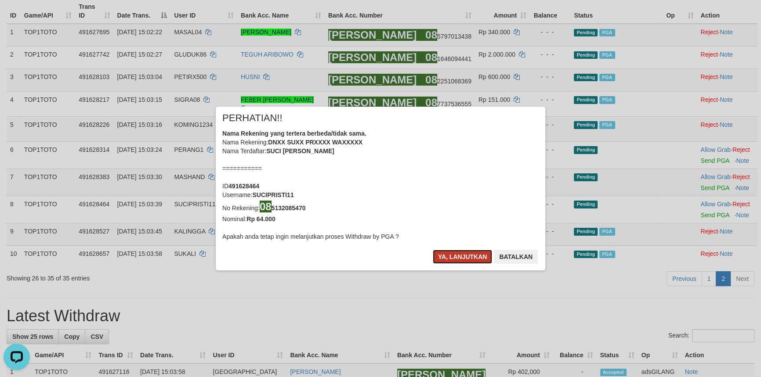
click at [456, 255] on button "Ya, lanjutkan" at bounding box center [463, 257] width 60 height 14
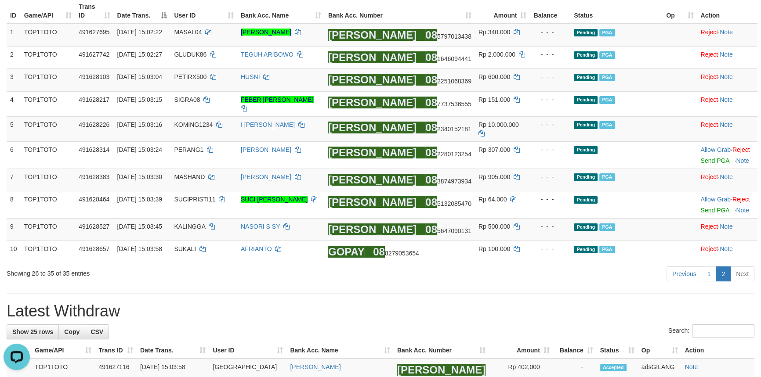
scroll to position [108, 0]
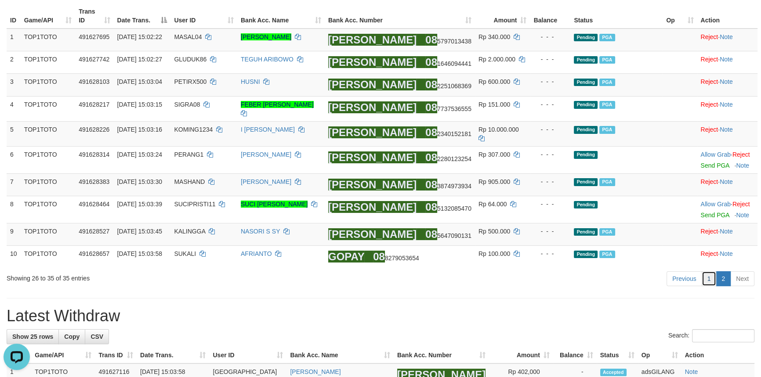
click at [707, 277] on link "1" at bounding box center [708, 278] width 15 height 15
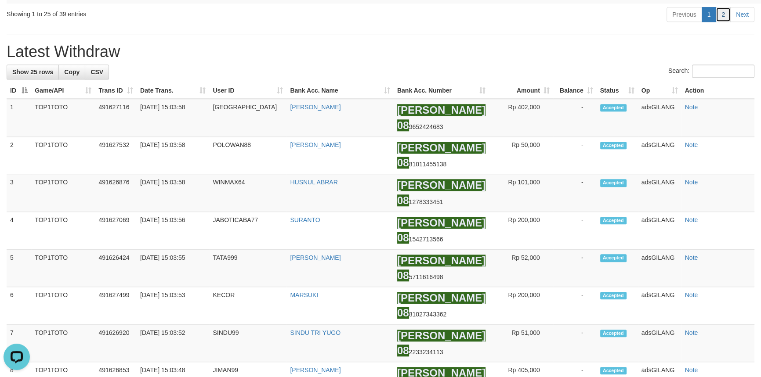
click at [721, 22] on link "2" at bounding box center [722, 14] width 15 height 15
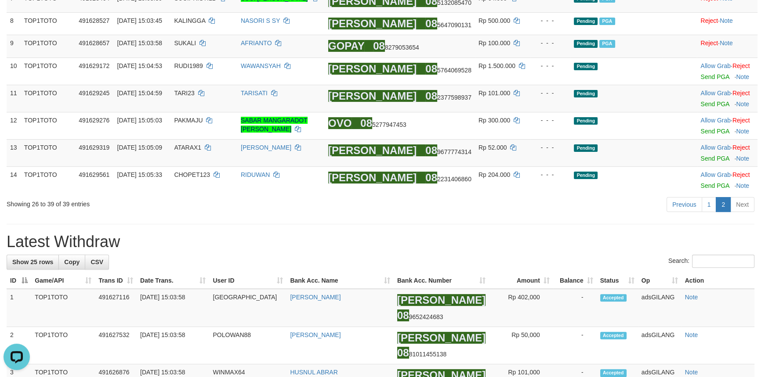
drag, startPoint x: 519, startPoint y: 227, endPoint x: 503, endPoint y: 224, distance: 16.0
click at [702, 162] on link "Send PGA" at bounding box center [714, 158] width 29 height 7
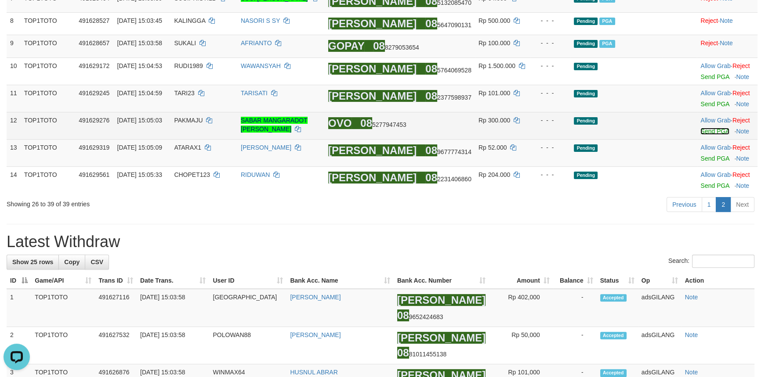
click at [700, 128] on link "Send PGA" at bounding box center [714, 131] width 29 height 7
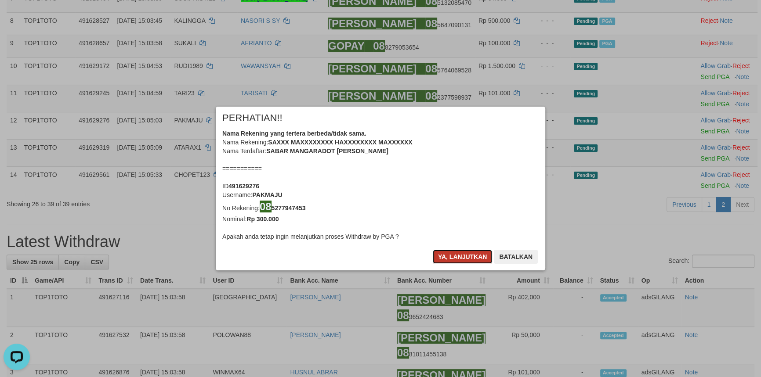
click at [454, 257] on button "Ya, lanjutkan" at bounding box center [463, 257] width 60 height 14
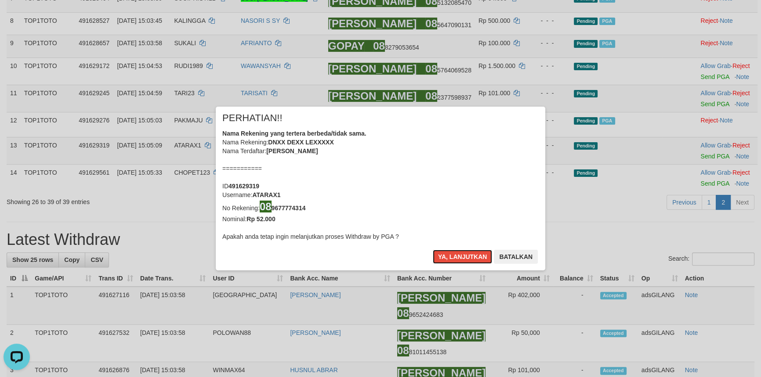
click at [454, 257] on button "Ya, lanjutkan" at bounding box center [463, 257] width 60 height 14
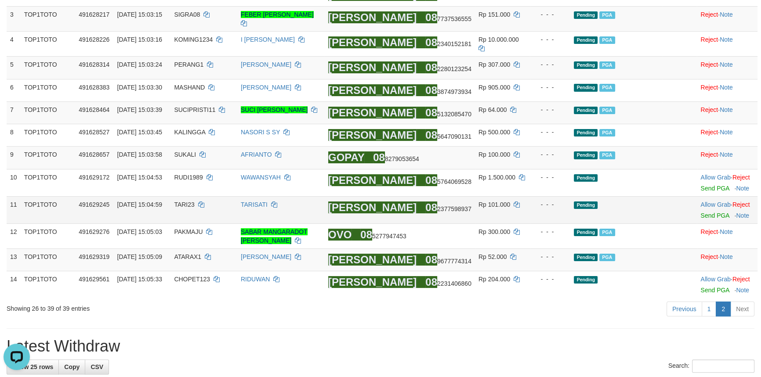
scroll to position [167, 0]
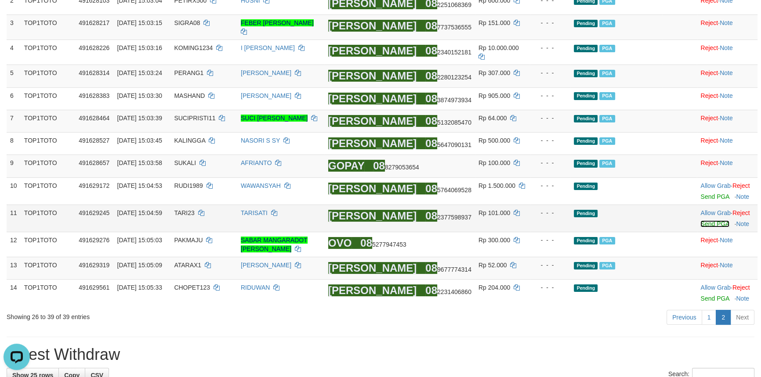
click at [704, 220] on link "Send PGA" at bounding box center [714, 223] width 29 height 7
click at [704, 197] on td "Allow Grab · Reject Send PGA · Note" at bounding box center [727, 190] width 61 height 27
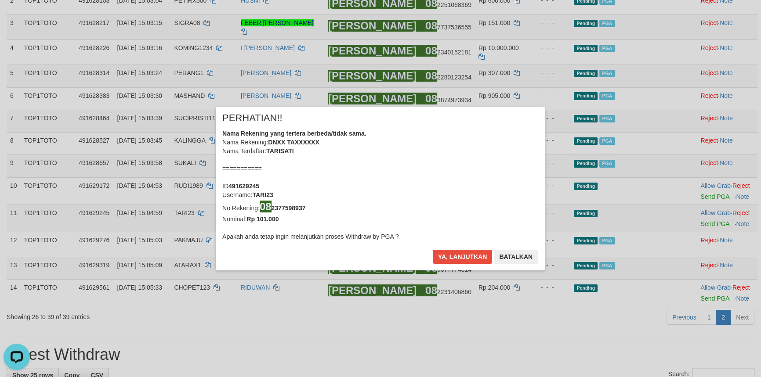
click at [704, 193] on div "× PERHATIAN!! Nama Rekening yang tertera berbeda/tidak sama. Nama Rekening: DNX…" at bounding box center [380, 188] width 761 height 199
click at [465, 256] on button "Ya, lanjutkan" at bounding box center [463, 257] width 60 height 14
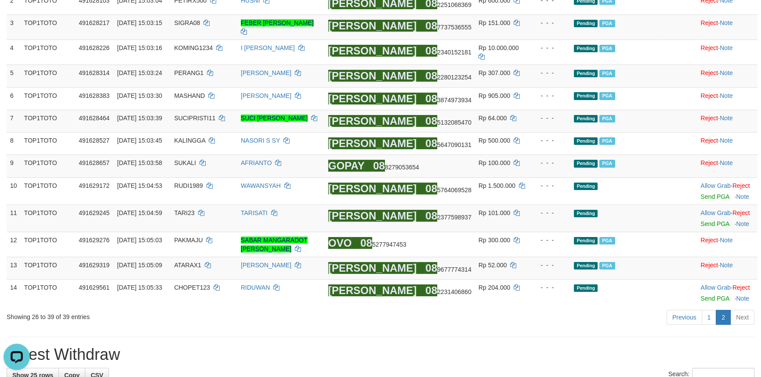
scroll to position [163, 0]
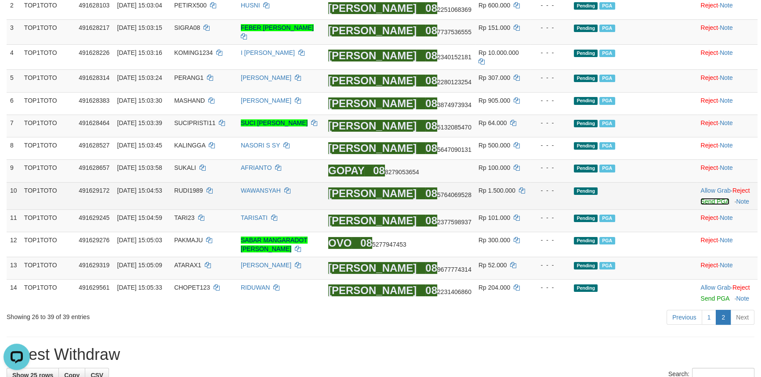
click at [703, 200] on link "Send PGA" at bounding box center [714, 201] width 29 height 7
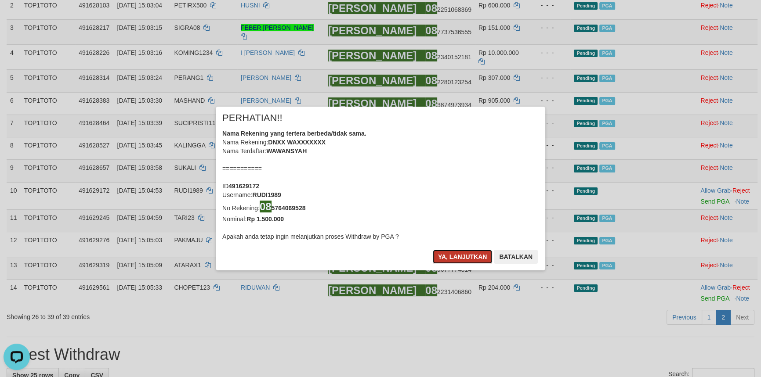
click at [474, 260] on button "Ya, lanjutkan" at bounding box center [463, 257] width 60 height 14
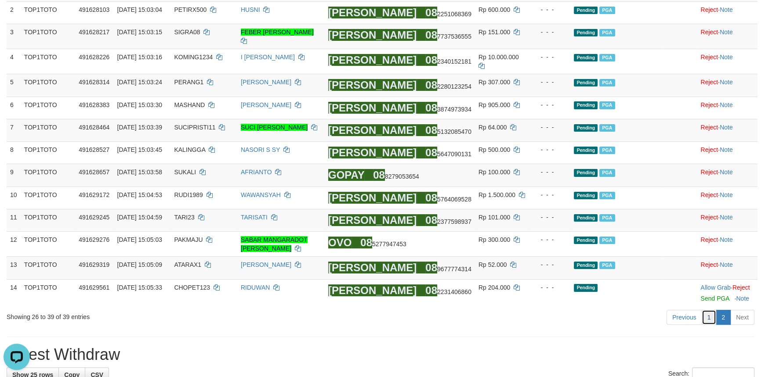
click at [709, 324] on link "1" at bounding box center [708, 317] width 15 height 15
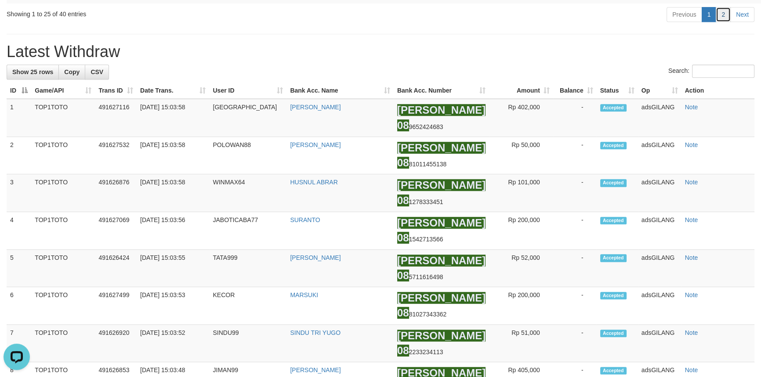
click at [724, 22] on link "2" at bounding box center [722, 14] width 15 height 15
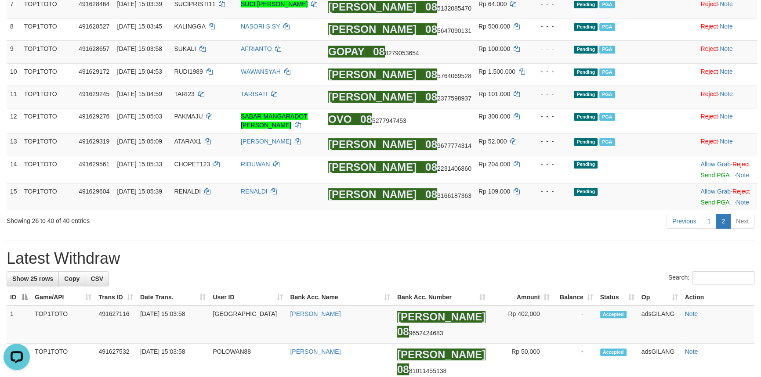
drag, startPoint x: 512, startPoint y: 230, endPoint x: 496, endPoint y: 232, distance: 16.0
click at [512, 230] on div "Previous 1 2 Next" at bounding box center [539, 222] width 430 height 19
click at [708, 206] on link "Send PGA" at bounding box center [714, 202] width 29 height 7
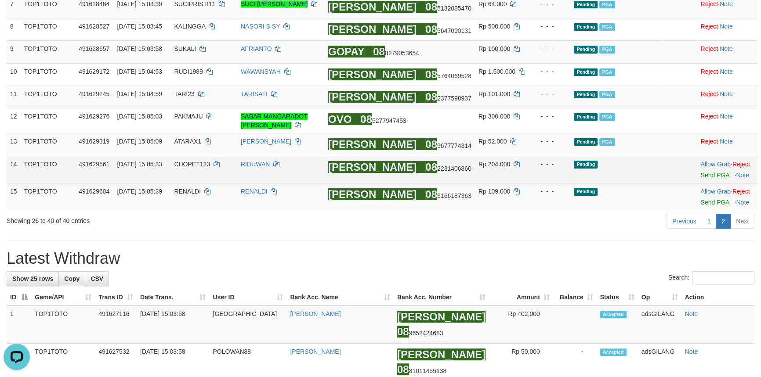
click at [704, 183] on td "Allow Grab · Reject Send PGA · Note" at bounding box center [727, 169] width 61 height 27
click at [704, 179] on link "Send PGA" at bounding box center [714, 175] width 29 height 7
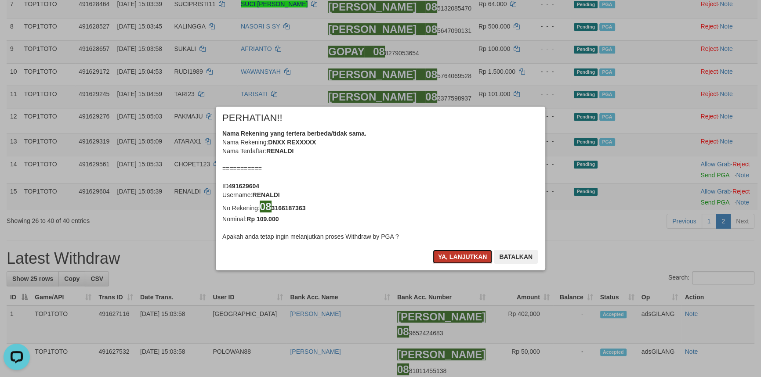
click at [454, 255] on button "Ya, lanjutkan" at bounding box center [463, 257] width 60 height 14
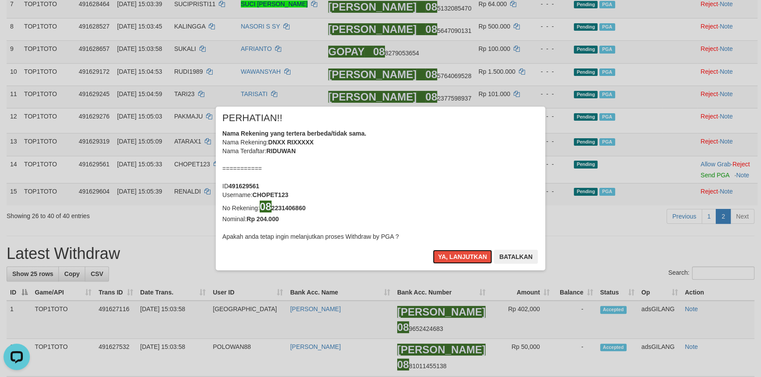
click at [454, 255] on button "Ya, lanjutkan" at bounding box center [463, 257] width 60 height 14
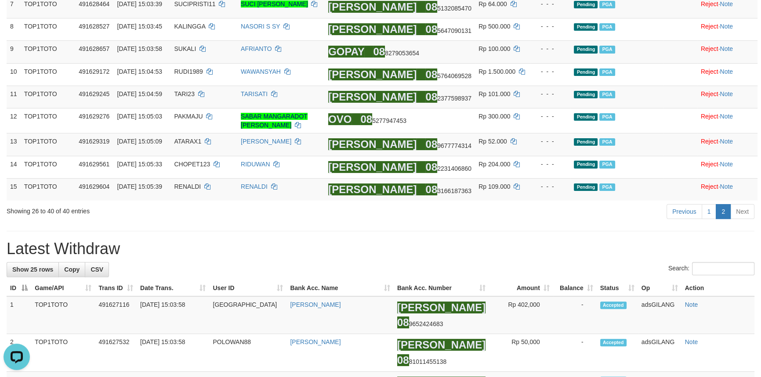
scroll to position [277, 0]
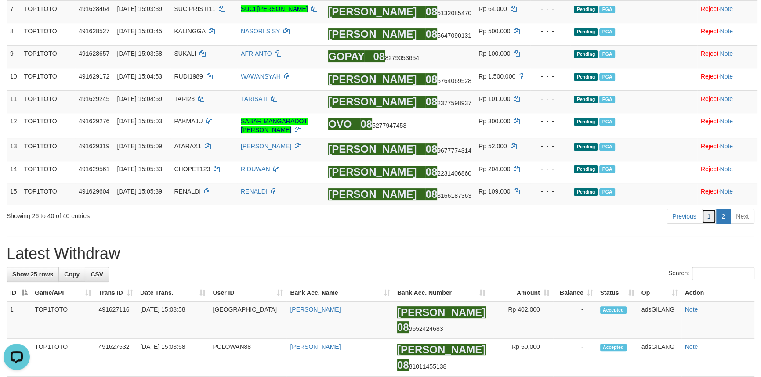
click at [709, 223] on link "1" at bounding box center [708, 216] width 15 height 15
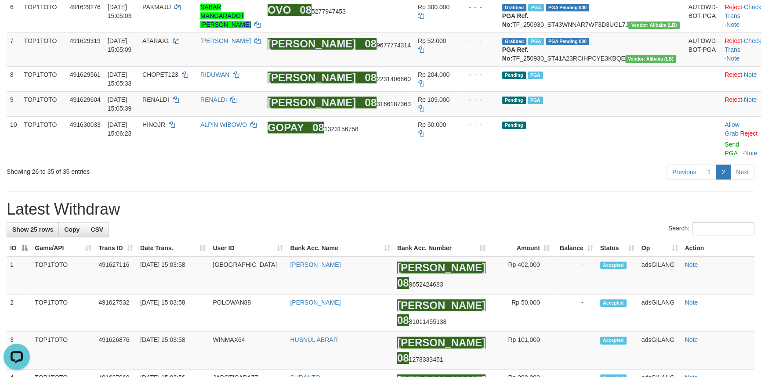
click at [464, 218] on h1 "Latest Withdraw" at bounding box center [381, 210] width 748 height 18
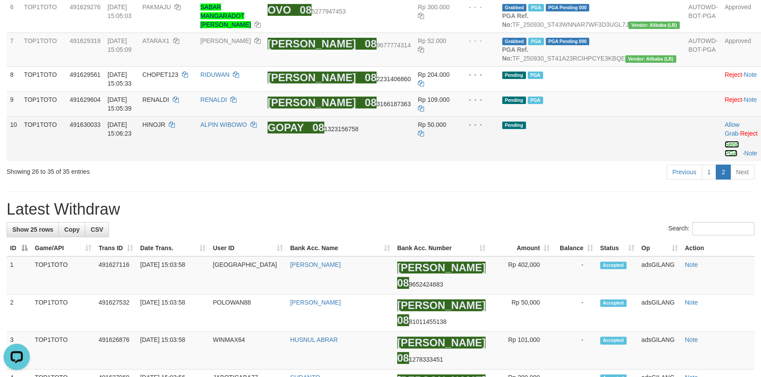
click at [724, 157] on link "Send PGA" at bounding box center [731, 149] width 14 height 16
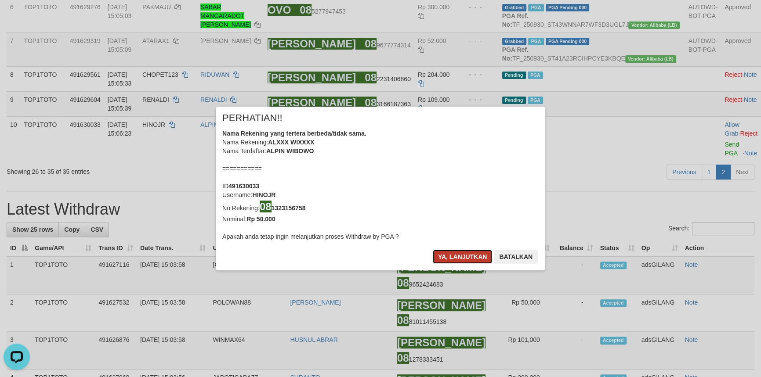
click at [449, 250] on button "Ya, lanjutkan" at bounding box center [463, 257] width 60 height 14
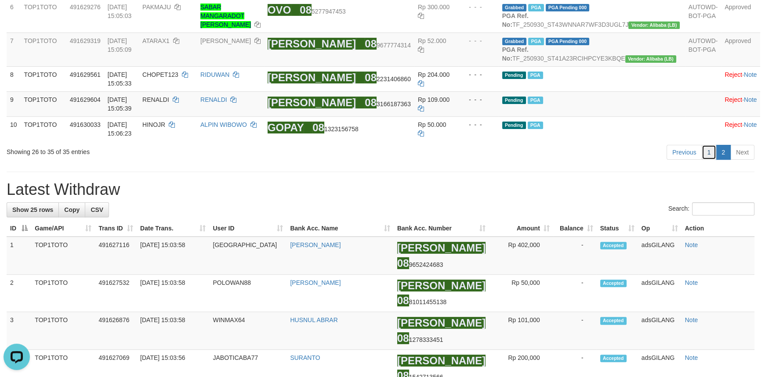
click at [708, 160] on link "1" at bounding box center [708, 152] width 15 height 15
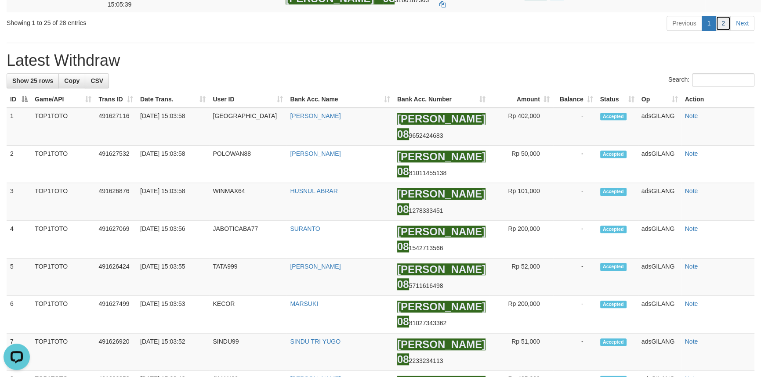
click at [723, 31] on link "2" at bounding box center [722, 23] width 15 height 15
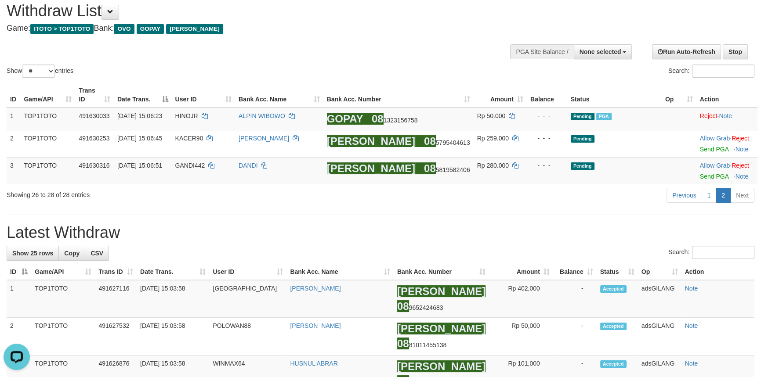
click at [538, 253] on div "Search:" at bounding box center [381, 253] width 748 height 15
click at [569, 228] on h1 "Latest Withdraw" at bounding box center [381, 233] width 748 height 18
click at [711, 194] on link "1" at bounding box center [708, 195] width 15 height 15
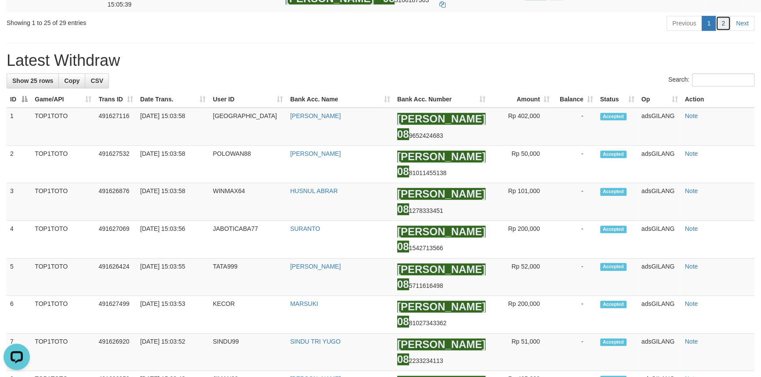
click at [721, 31] on link "2" at bounding box center [722, 23] width 15 height 15
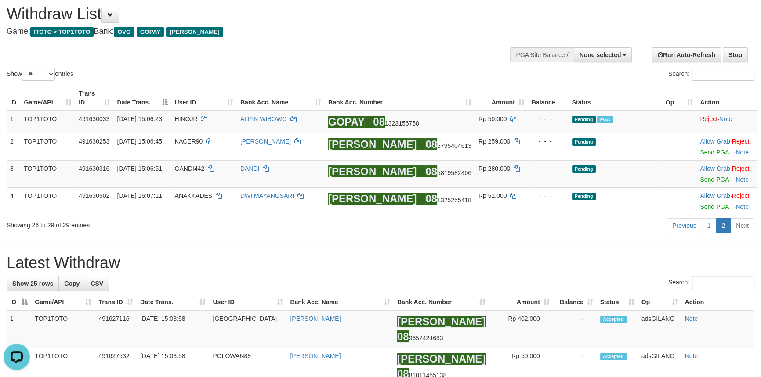
scroll to position [0, 0]
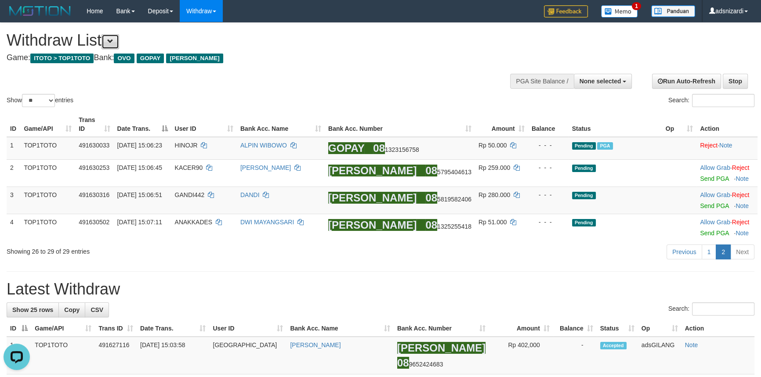
drag, startPoint x: 115, startPoint y: 38, endPoint x: 151, endPoint y: 52, distance: 38.7
click at [113, 38] on span at bounding box center [110, 41] width 6 height 6
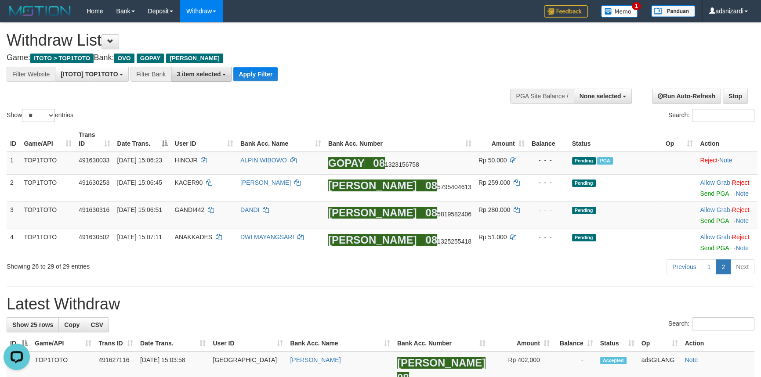
click at [201, 71] on span "3 item selected" at bounding box center [199, 74] width 44 height 7
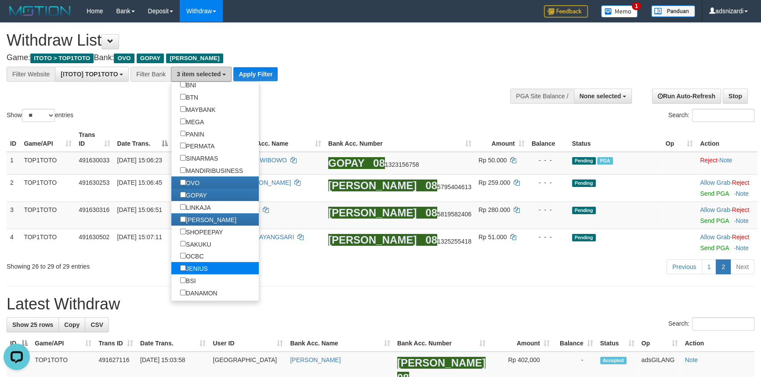
scroll to position [119, 0]
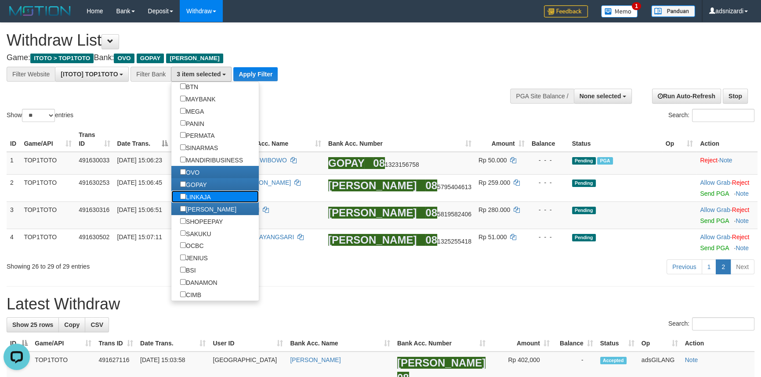
click at [205, 199] on label "LINKAJA" at bounding box center [195, 197] width 48 height 12
click at [250, 72] on button "Apply Filter" at bounding box center [255, 74] width 44 height 14
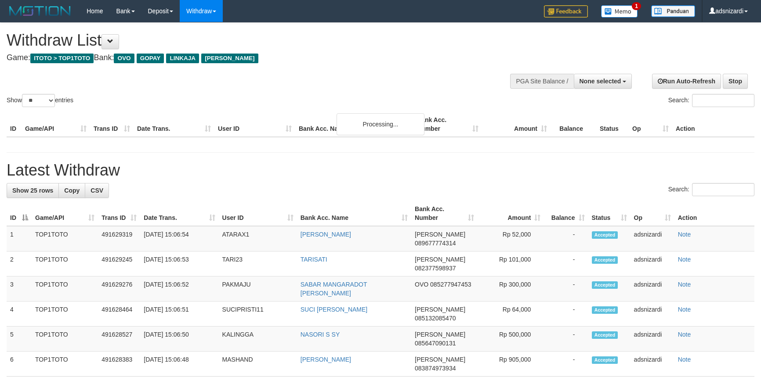
select select
select select "**"
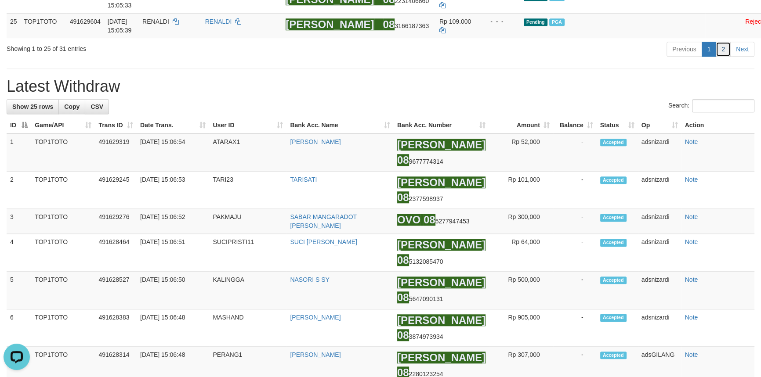
click at [722, 57] on link "2" at bounding box center [722, 49] width 15 height 15
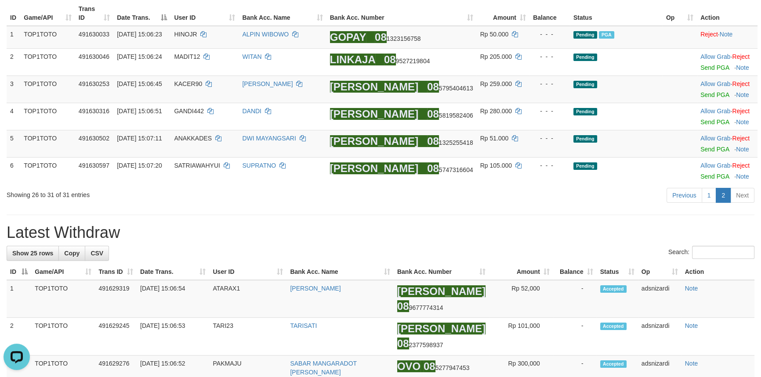
click at [560, 205] on div "Previous 1 2 Next" at bounding box center [539, 196] width 430 height 19
click at [716, 149] on link "Send PGA" at bounding box center [714, 149] width 29 height 7
click at [710, 122] on link "Send PGA" at bounding box center [714, 122] width 29 height 7
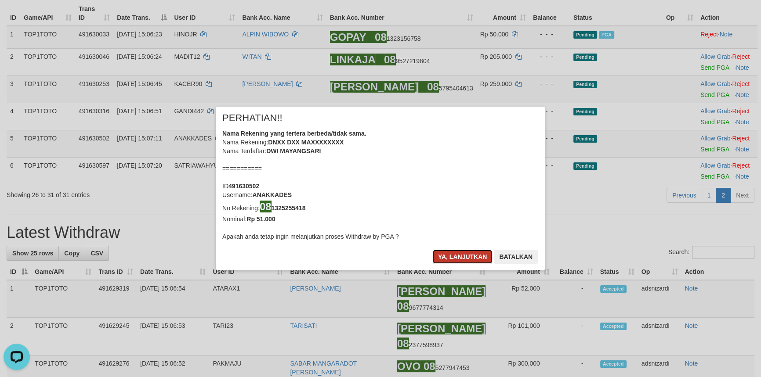
click at [472, 255] on button "Ya, lanjutkan" at bounding box center [463, 257] width 60 height 14
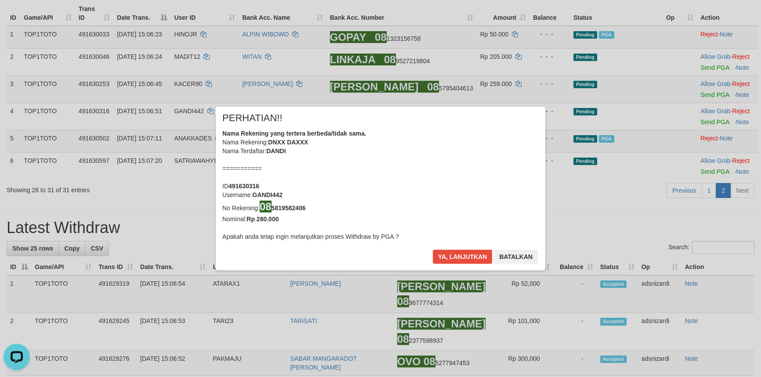
click at [708, 88] on div "× PERHATIAN!! Nama Rekening yang tertera berbeda/tidak sama. Nama Rekening: DNX…" at bounding box center [380, 188] width 761 height 377
click at [460, 249] on div "× PERHATIAN!! Nama Rekening yang tertera berbeda/tidak sama. Nama Rekening: DNX…" at bounding box center [380, 188] width 329 height 163
click at [470, 257] on button "Ya, lanjutkan" at bounding box center [463, 257] width 60 height 14
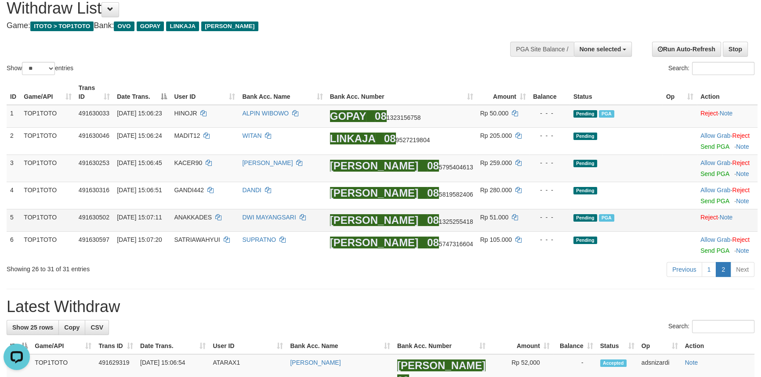
scroll to position [31, 0]
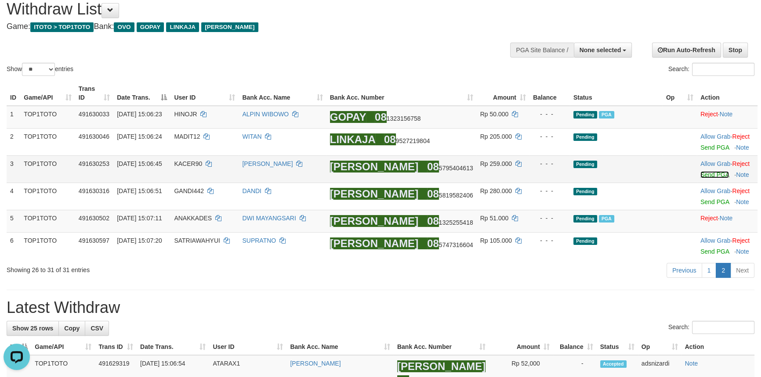
click at [712, 176] on link "Send PGA" at bounding box center [714, 174] width 29 height 7
click at [711, 141] on div at bounding box center [727, 142] width 54 height 2
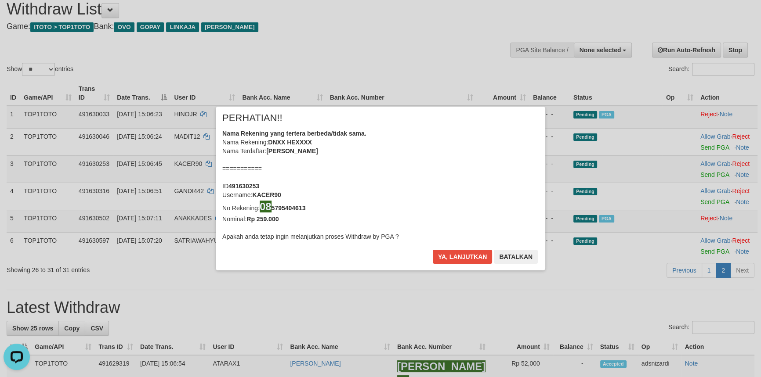
click at [705, 145] on div "× PERHATIAN!! Nama Rekening yang tertera berbeda/tidak sama. Nama Rekening: DNX…" at bounding box center [380, 188] width 761 height 199
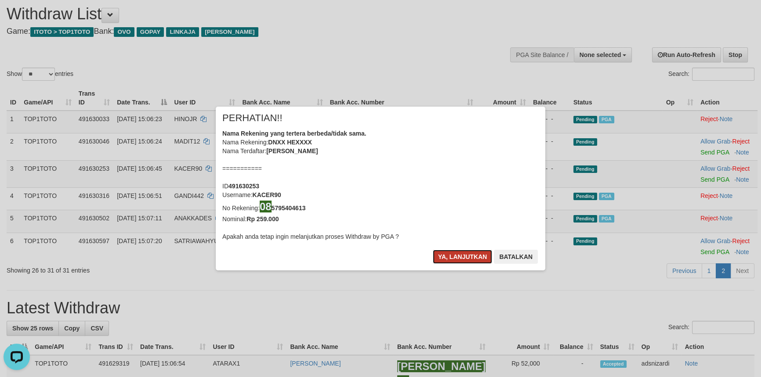
click at [440, 260] on button "Ya, lanjutkan" at bounding box center [463, 257] width 60 height 14
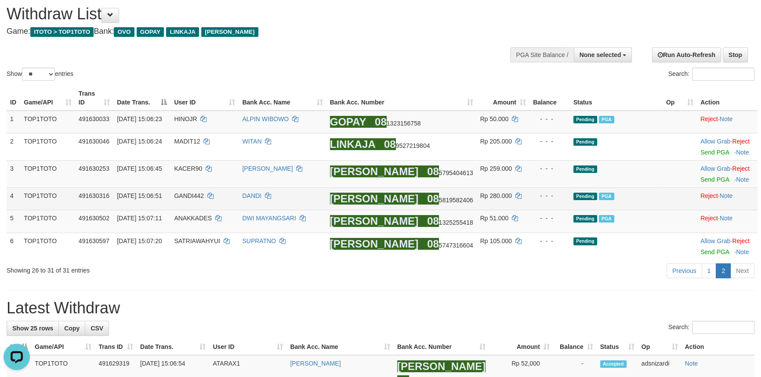
scroll to position [22, 0]
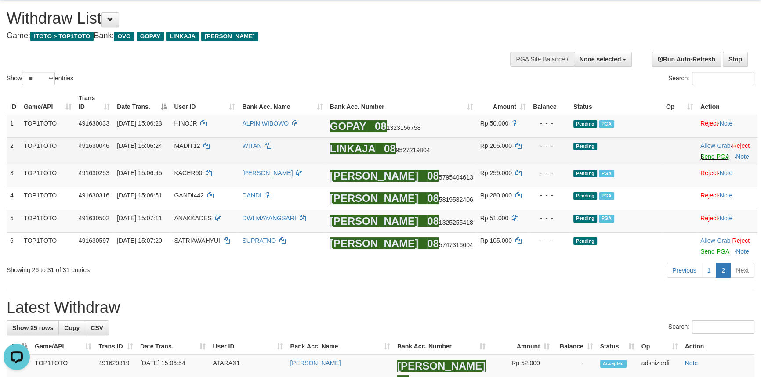
click at [704, 159] on link "Send PGA" at bounding box center [714, 156] width 29 height 7
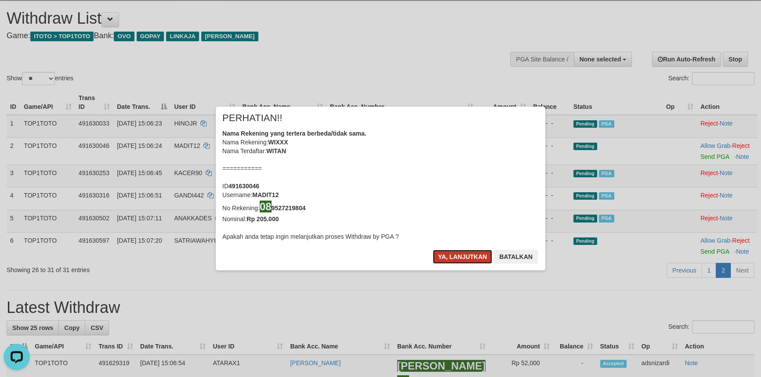
click at [459, 257] on button "Ya, lanjutkan" at bounding box center [463, 257] width 60 height 14
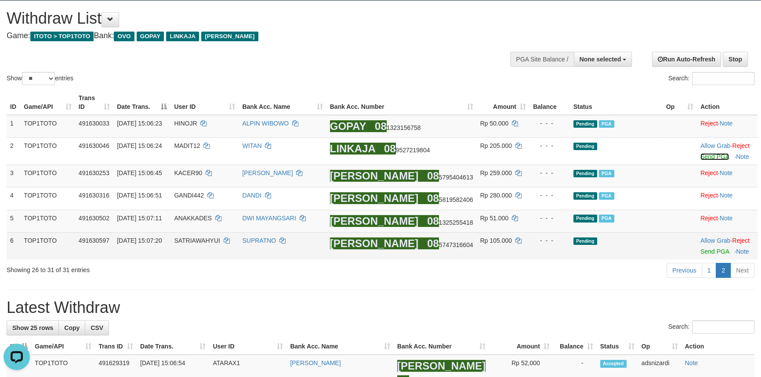
scroll to position [17, 0]
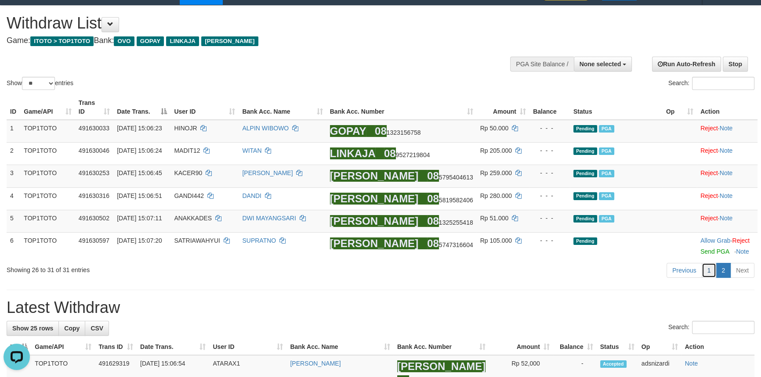
click at [707, 270] on link "1" at bounding box center [708, 270] width 15 height 15
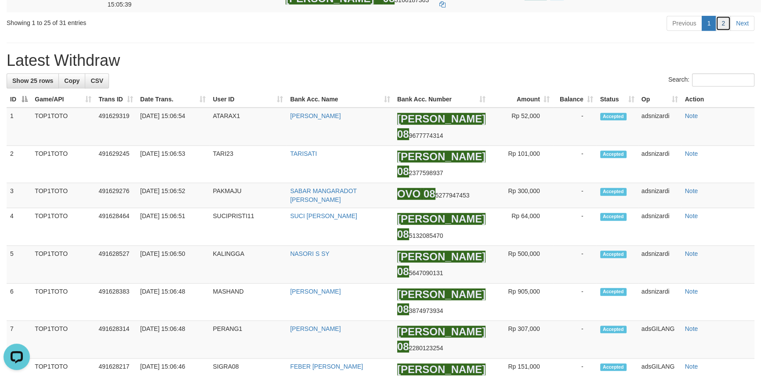
click at [722, 31] on link "2" at bounding box center [722, 23] width 15 height 15
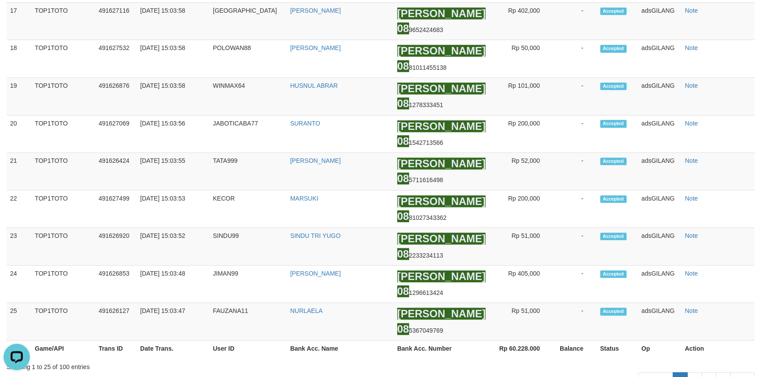
scroll to position [67, 0]
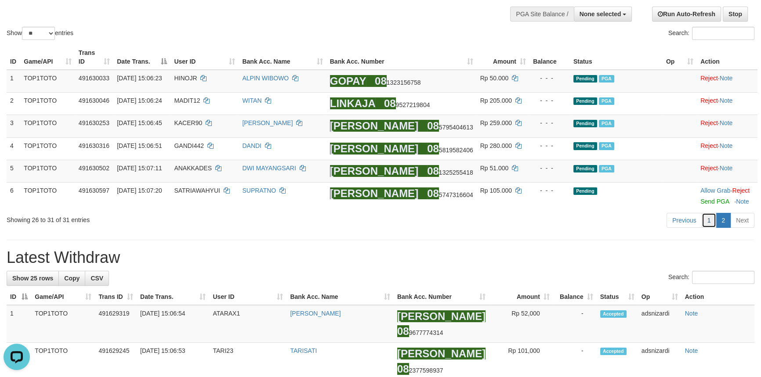
click at [707, 219] on link "1" at bounding box center [708, 220] width 15 height 15
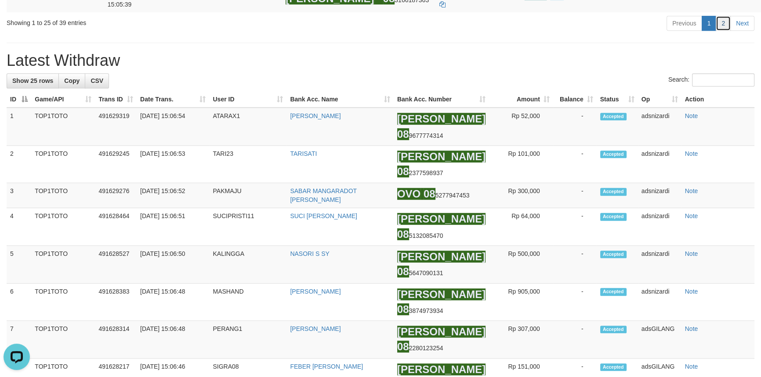
click at [719, 31] on link "2" at bounding box center [722, 23] width 15 height 15
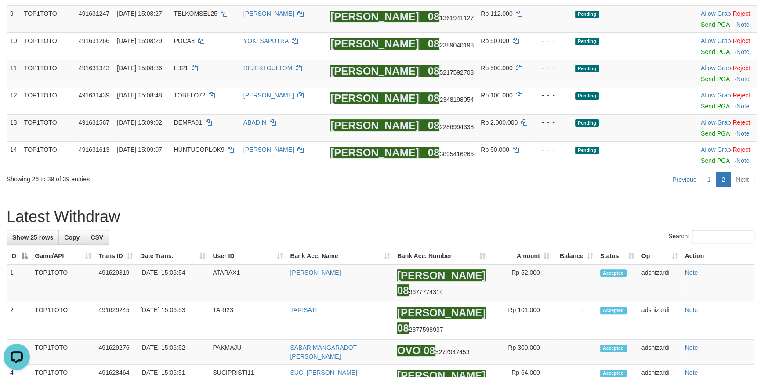
drag, startPoint x: 562, startPoint y: 220, endPoint x: 501, endPoint y: 216, distance: 61.2
click at [556, 220] on h1 "Latest Withdraw" at bounding box center [381, 217] width 748 height 18
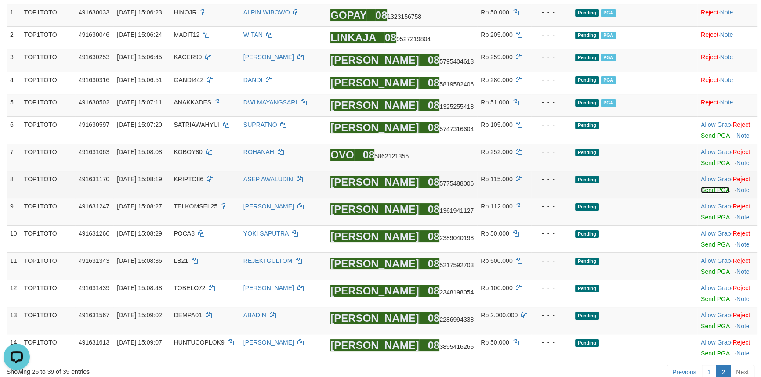
click at [708, 194] on link "Send PGA" at bounding box center [715, 190] width 29 height 7
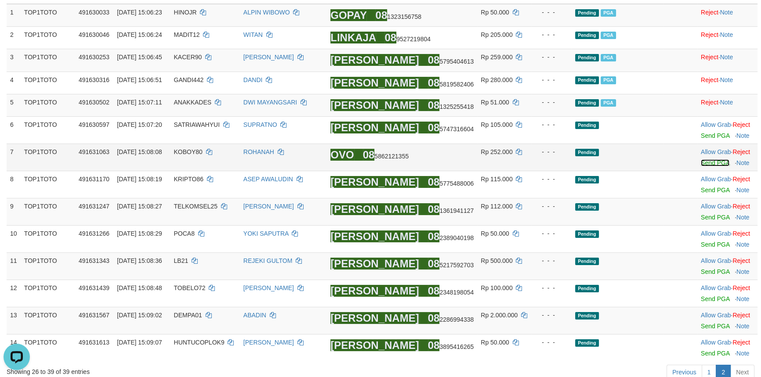
click at [710, 166] on link "Send PGA" at bounding box center [715, 162] width 29 height 7
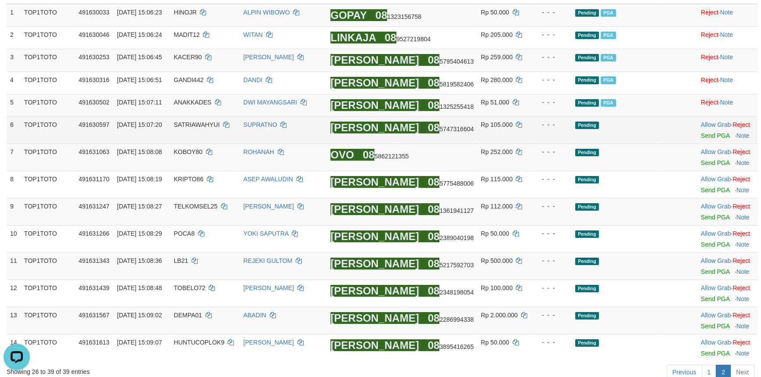
click at [711, 144] on td "Allow Grab · Reject Send PGA · Note" at bounding box center [727, 130] width 60 height 27
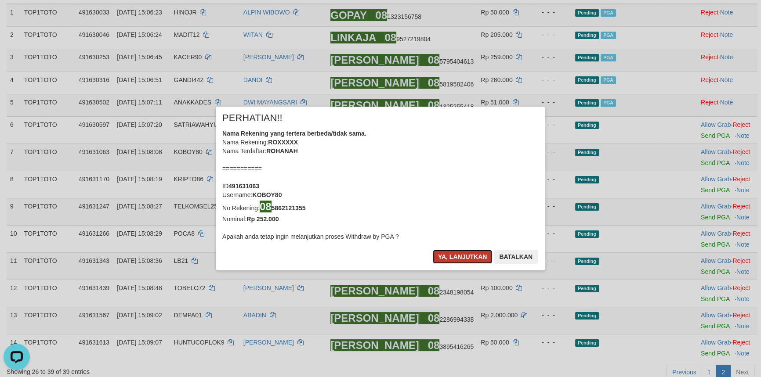
click at [452, 252] on button "Ya, lanjutkan" at bounding box center [463, 257] width 60 height 14
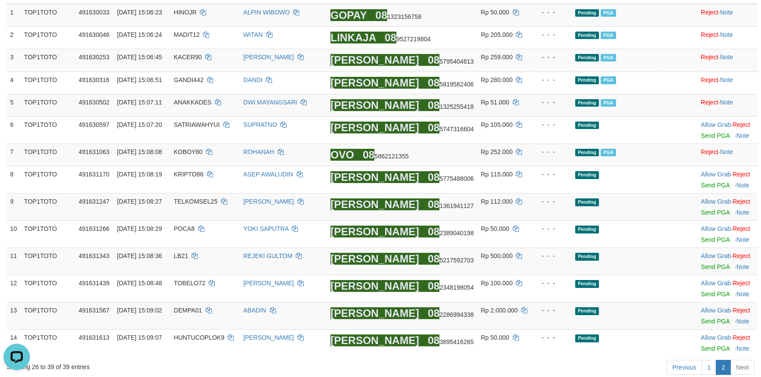
scroll to position [131, 0]
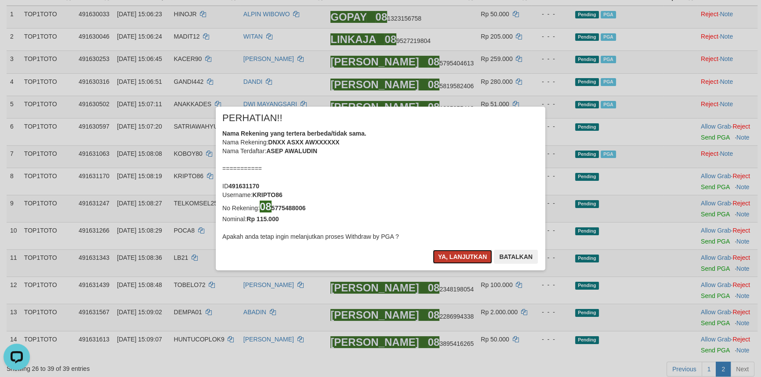
click at [450, 256] on button "Ya, lanjutkan" at bounding box center [463, 257] width 60 height 14
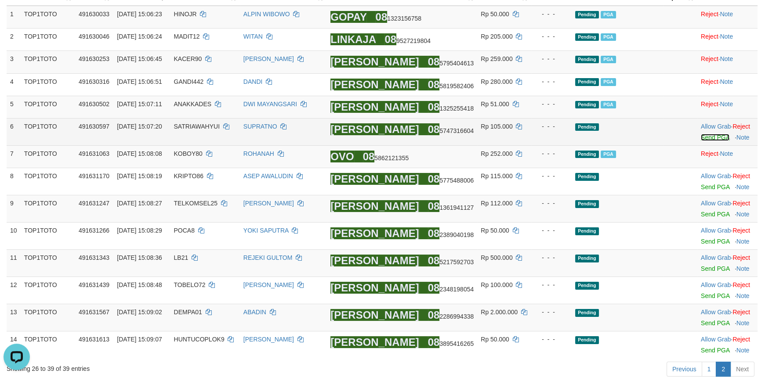
click at [707, 141] on link "Send PGA" at bounding box center [715, 137] width 29 height 7
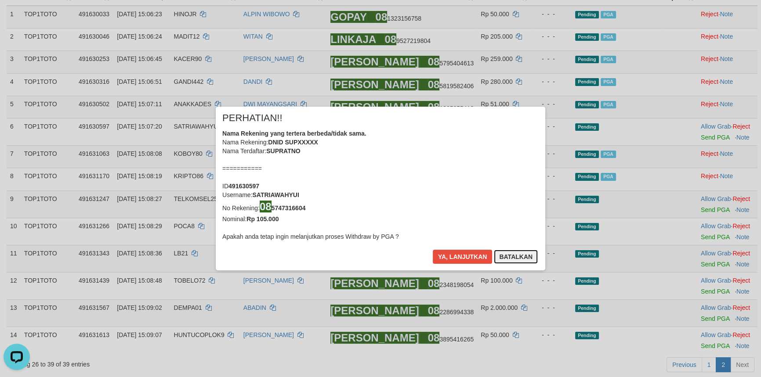
click at [514, 253] on button "Batalkan" at bounding box center [516, 257] width 44 height 14
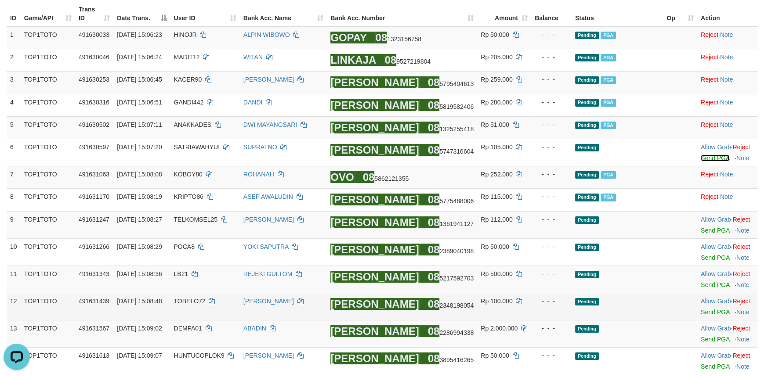
scroll to position [91, 0]
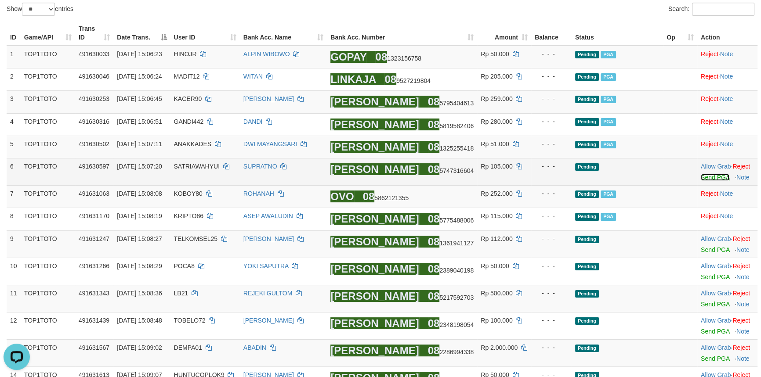
drag, startPoint x: 706, startPoint y: 188, endPoint x: 698, endPoint y: 189, distance: 8.5
click at [706, 181] on link "Send PGA" at bounding box center [715, 177] width 29 height 7
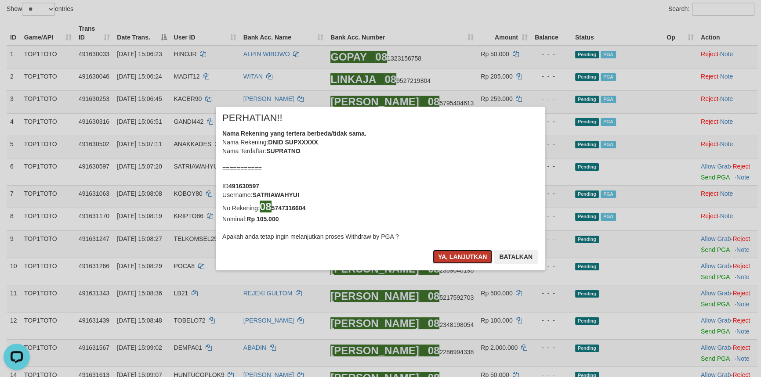
click at [461, 256] on button "Ya, lanjutkan" at bounding box center [463, 257] width 60 height 14
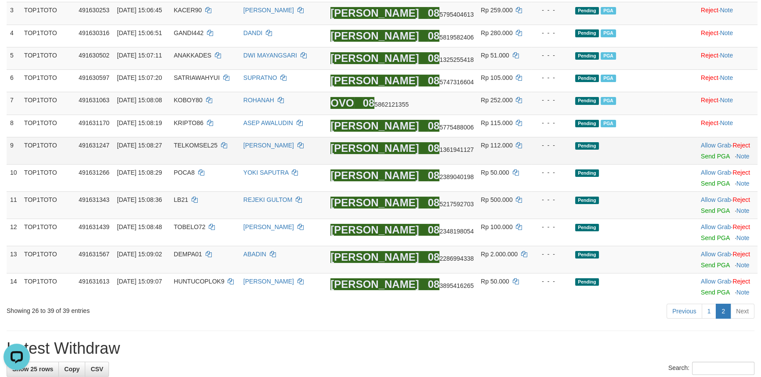
scroll to position [209, 0]
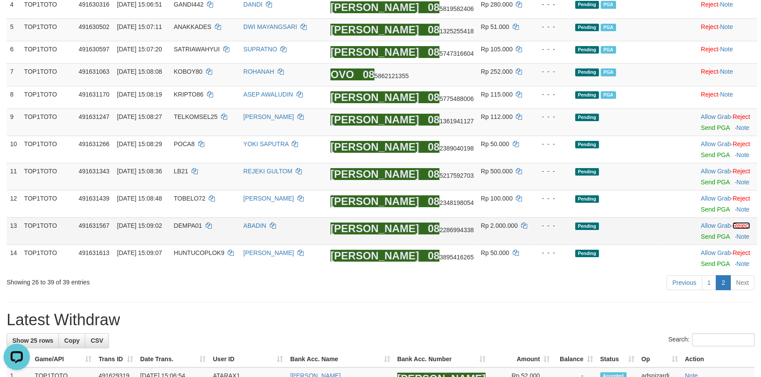
click at [744, 229] on link "Reject" at bounding box center [741, 225] width 18 height 7
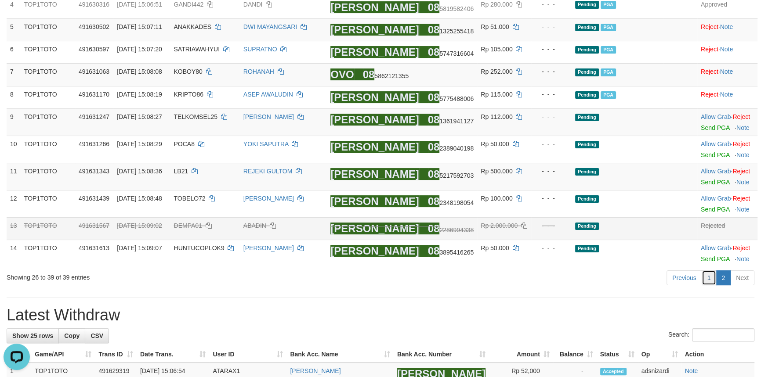
click at [708, 285] on link "1" at bounding box center [708, 278] width 15 height 15
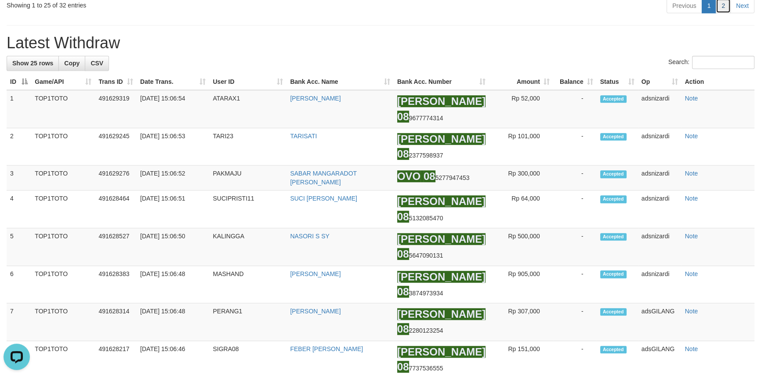
click at [720, 13] on link "2" at bounding box center [722, 5] width 15 height 15
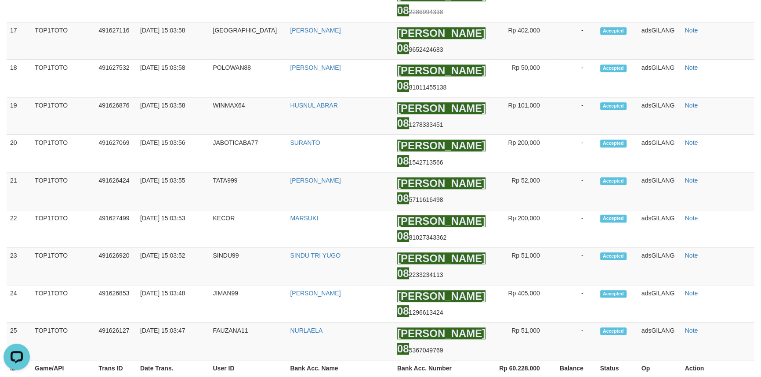
scroll to position [138, 0]
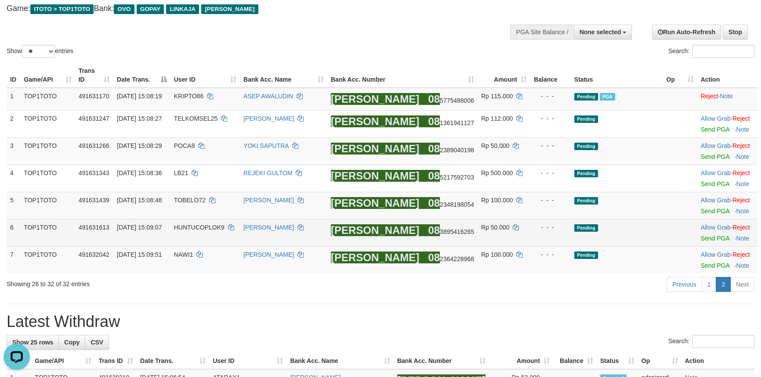
scroll to position [18, 0]
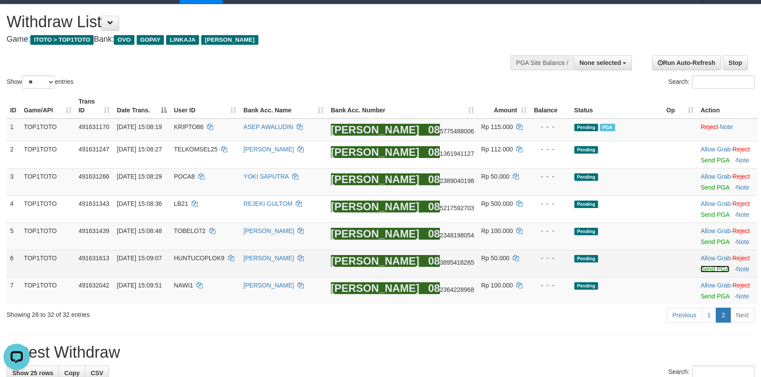
click at [701, 268] on link "Send PGA" at bounding box center [714, 269] width 29 height 7
click at [705, 240] on link "Send PGA" at bounding box center [714, 241] width 29 height 7
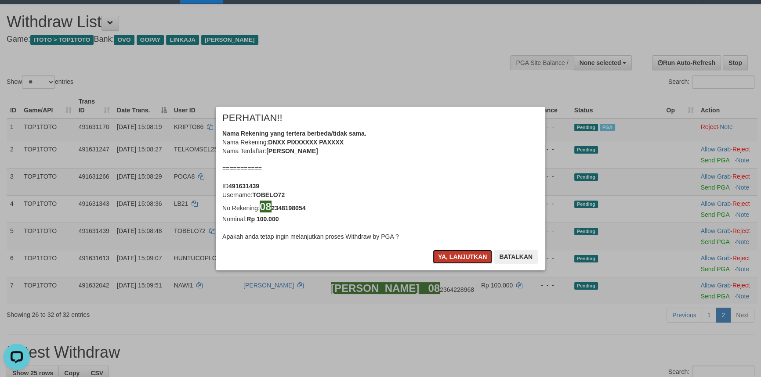
click at [464, 260] on button "Ya, lanjutkan" at bounding box center [463, 257] width 60 height 14
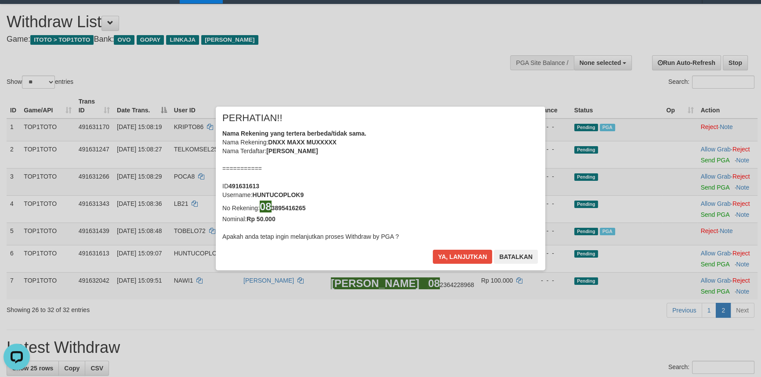
scroll to position [14, 0]
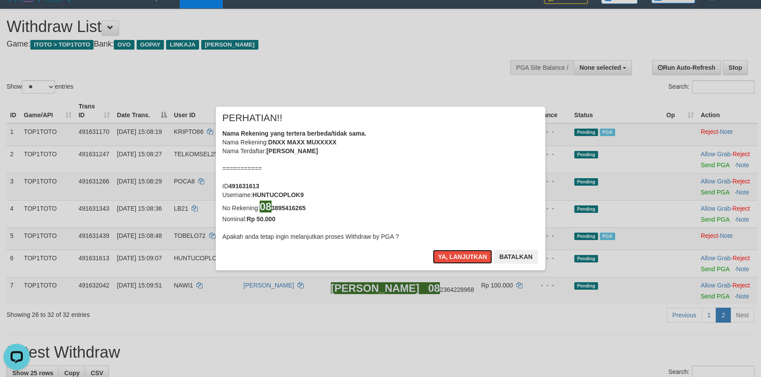
click at [464, 260] on button "Ya, lanjutkan" at bounding box center [463, 257] width 60 height 14
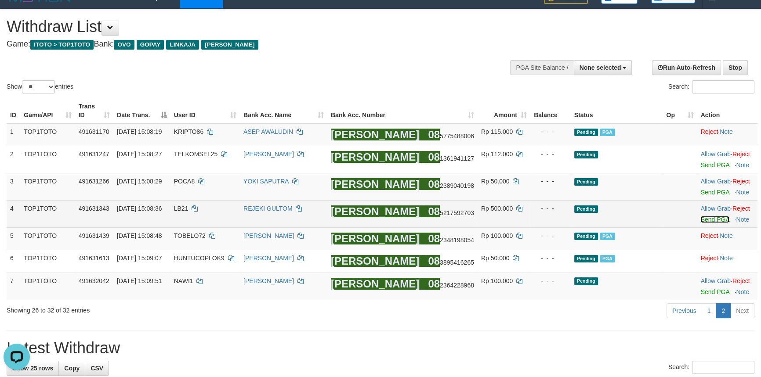
click at [701, 217] on link "Send PGA" at bounding box center [714, 219] width 29 height 7
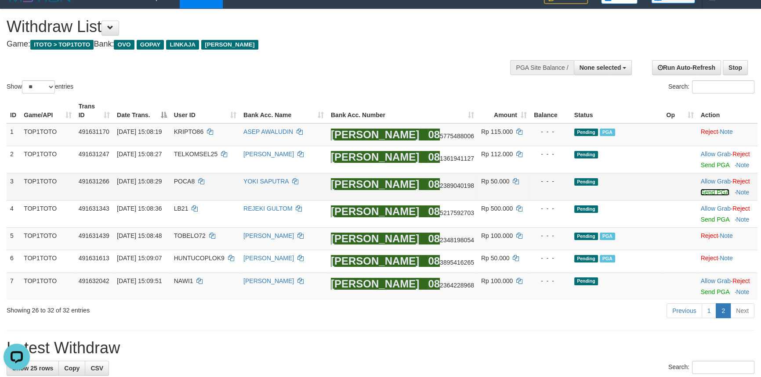
click at [700, 191] on link "Send PGA" at bounding box center [714, 192] width 29 height 7
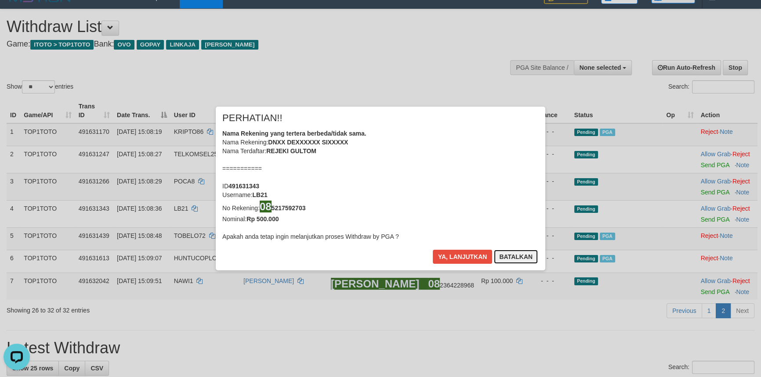
click at [517, 259] on button "Batalkan" at bounding box center [516, 257] width 44 height 14
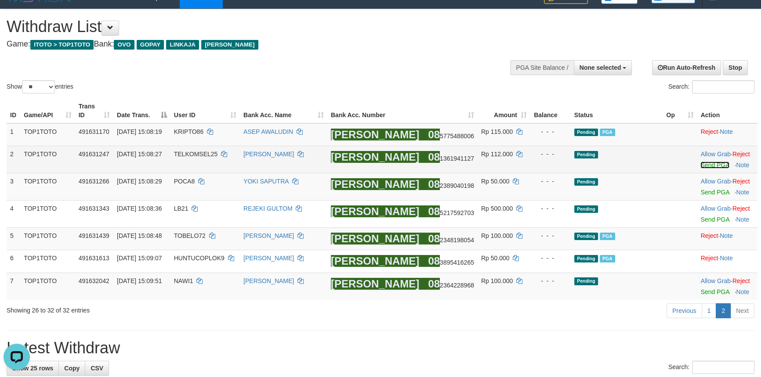
click at [703, 167] on link "Send PGA" at bounding box center [714, 165] width 29 height 7
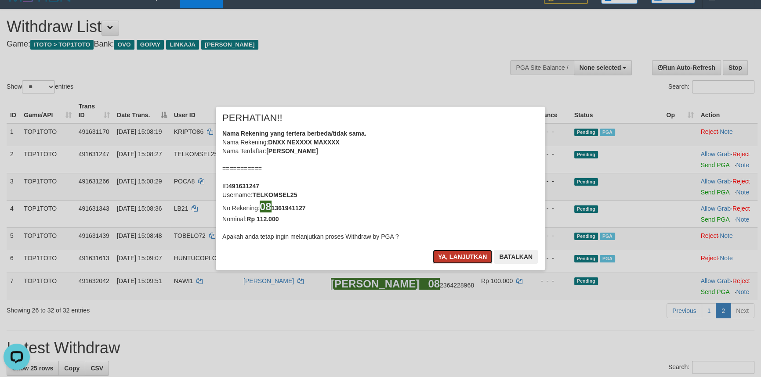
click at [461, 257] on button "Ya, lanjutkan" at bounding box center [463, 257] width 60 height 14
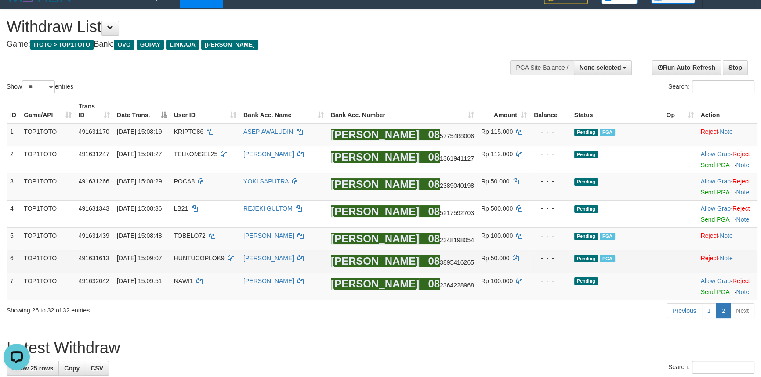
scroll to position [9, 0]
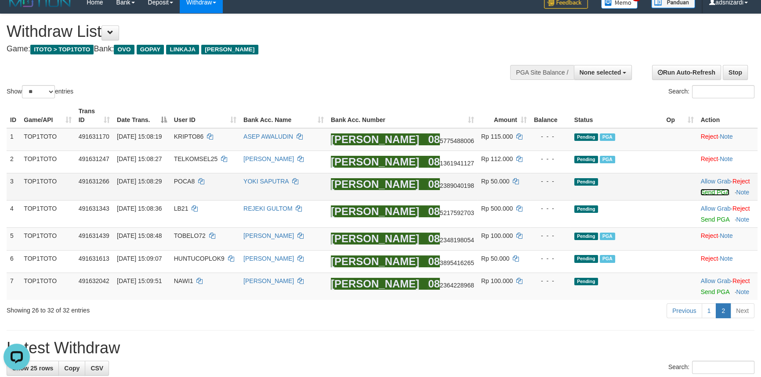
click at [709, 193] on link "Send PGA" at bounding box center [714, 192] width 29 height 7
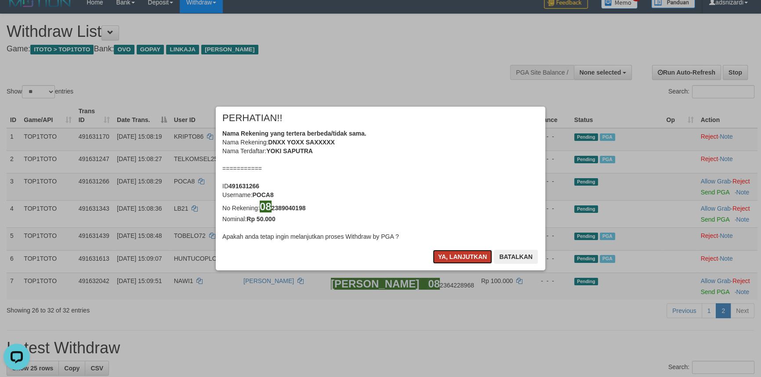
click at [448, 255] on button "Ya, lanjutkan" at bounding box center [463, 257] width 60 height 14
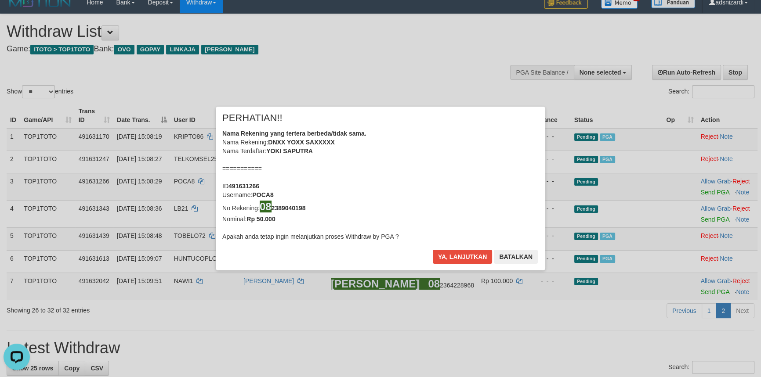
scroll to position [4, 0]
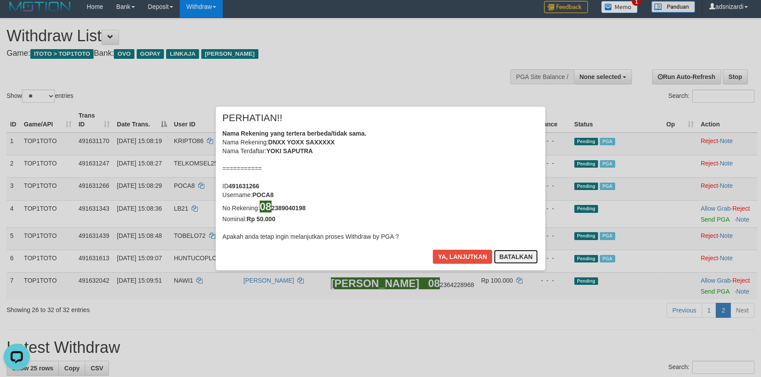
click at [514, 255] on button "Batalkan" at bounding box center [516, 257] width 44 height 14
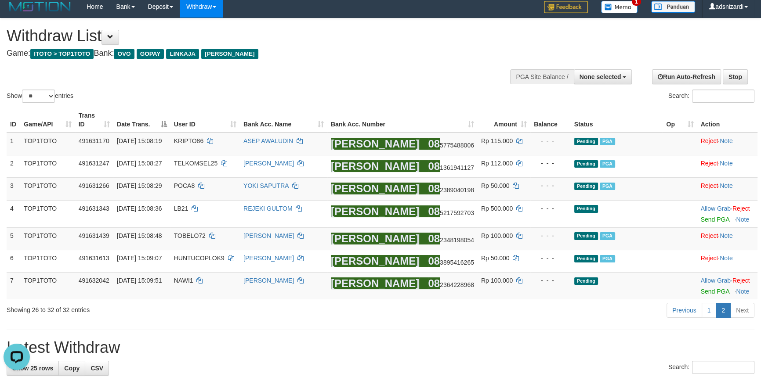
scroll to position [0, 0]
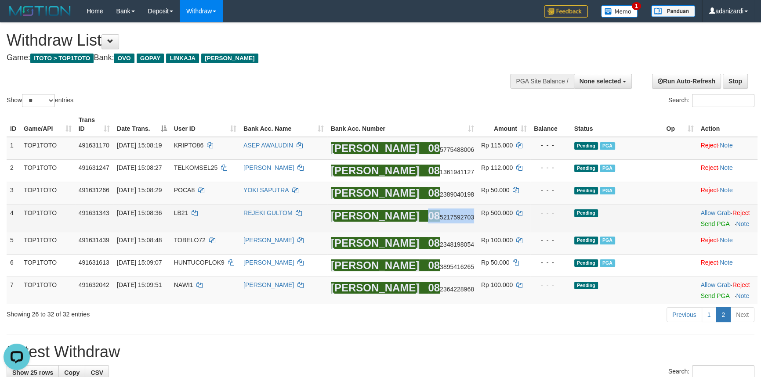
drag, startPoint x: 434, startPoint y: 219, endPoint x: 390, endPoint y: 218, distance: 44.4
click at [428, 218] on span "08 5217592703" at bounding box center [451, 217] width 46 height 7
copy span "08 5217592703"
click at [188, 210] on span "LB21" at bounding box center [181, 213] width 14 height 7
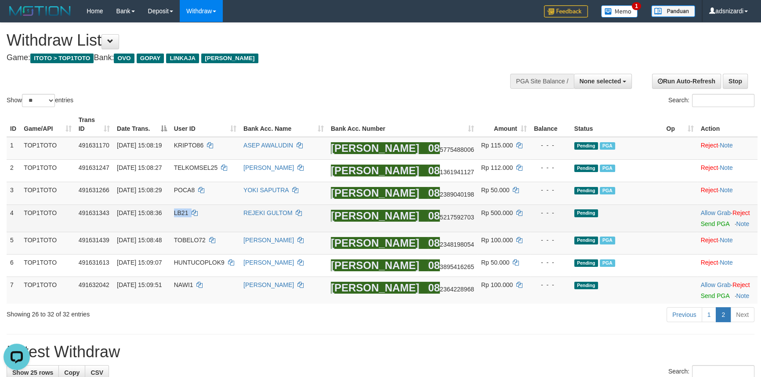
copy td "LB21"
click at [706, 226] on link "Send PGA" at bounding box center [714, 223] width 29 height 7
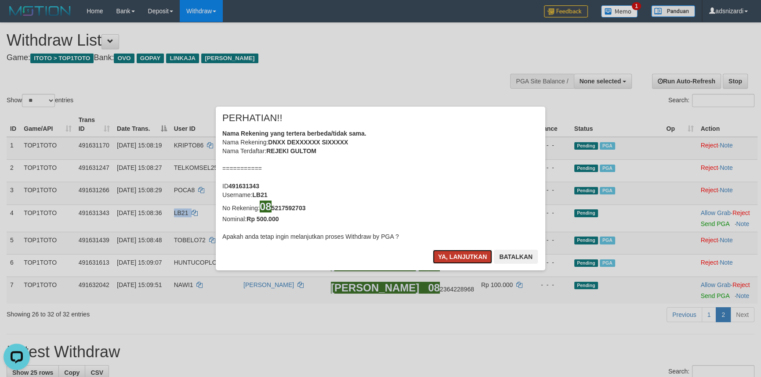
click at [463, 255] on button "Ya, lanjutkan" at bounding box center [463, 257] width 60 height 14
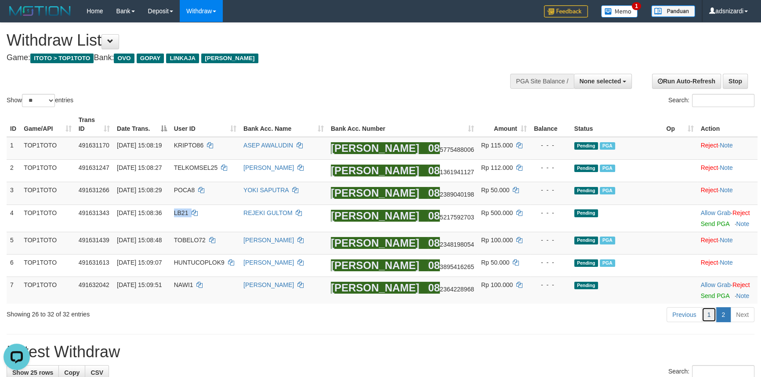
click at [712, 314] on link "1" at bounding box center [708, 314] width 15 height 15
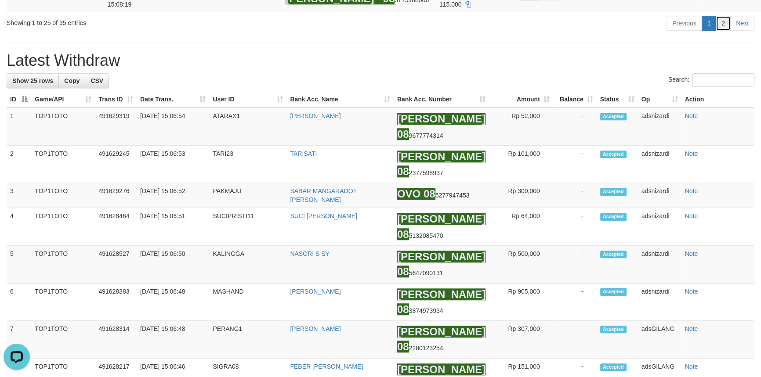
click at [726, 31] on link "2" at bounding box center [722, 23] width 15 height 15
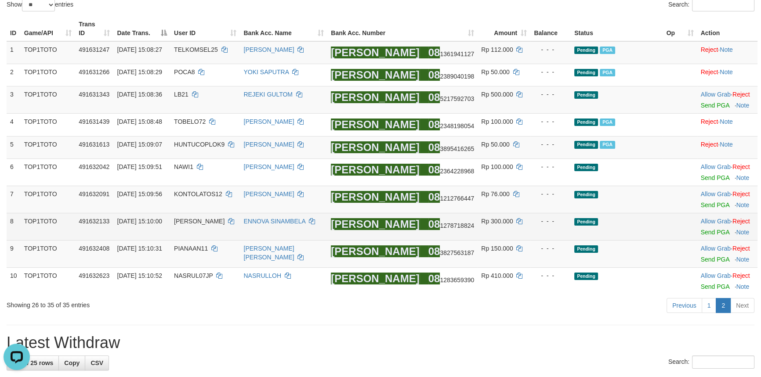
scroll to position [79, 0]
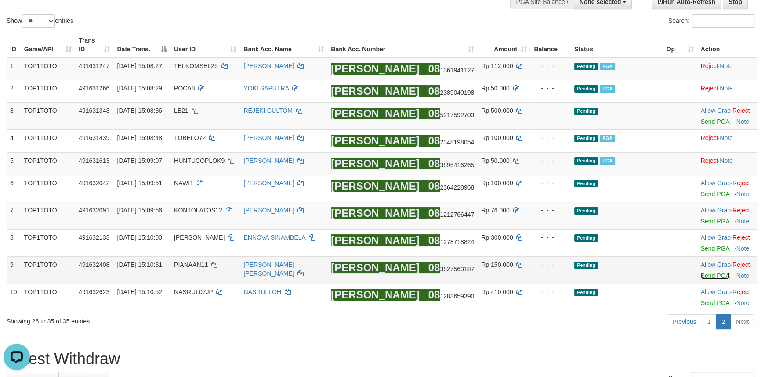
click at [712, 277] on link "Send PGA" at bounding box center [715, 275] width 29 height 7
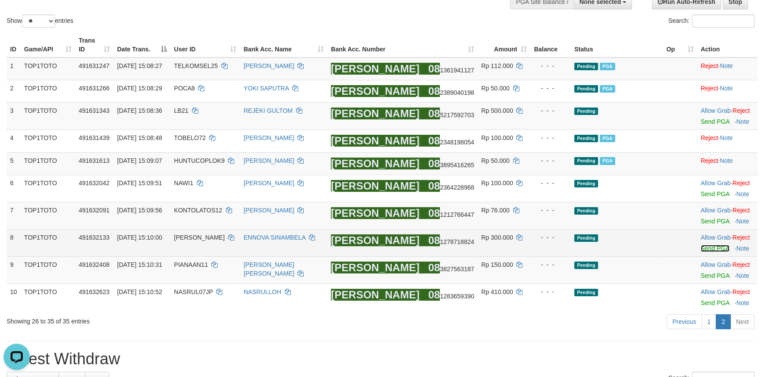
click at [710, 248] on link "Send PGA" at bounding box center [715, 248] width 29 height 7
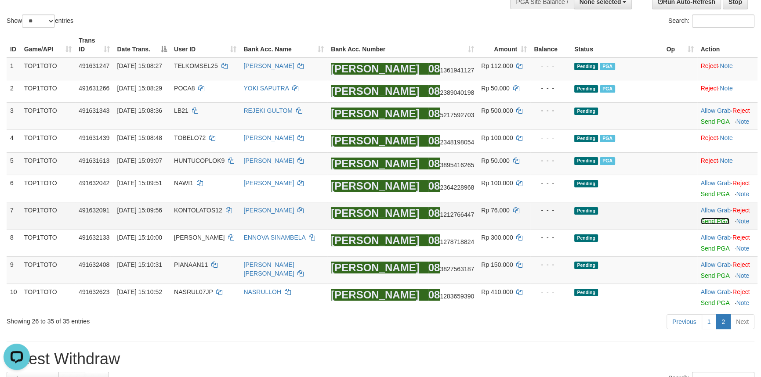
click at [703, 218] on link "Send PGA" at bounding box center [715, 221] width 29 height 7
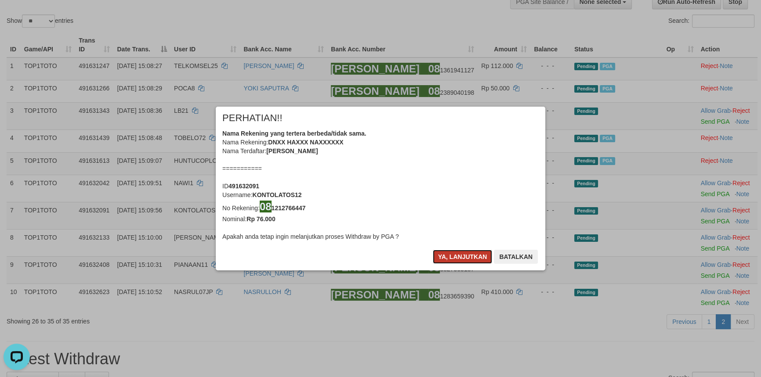
click at [452, 258] on button "Ya, lanjutkan" at bounding box center [463, 257] width 60 height 14
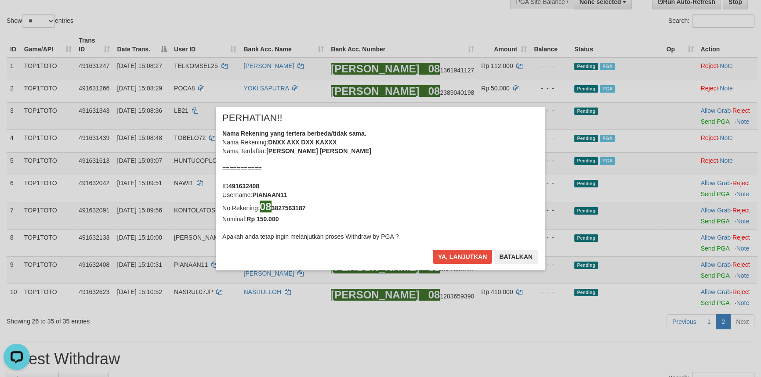
scroll to position [75, 0]
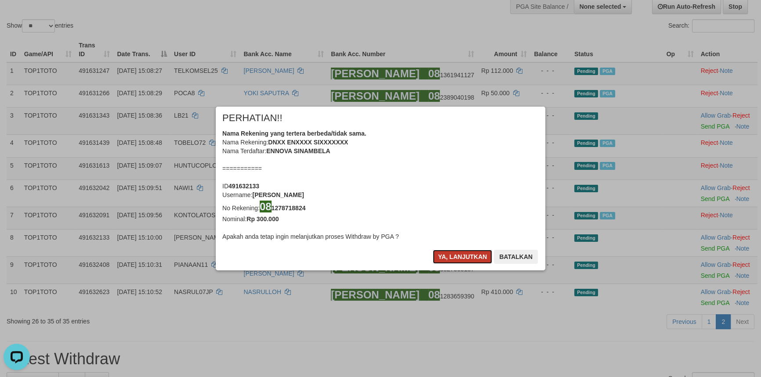
click at [454, 255] on button "Ya, lanjutkan" at bounding box center [463, 257] width 60 height 14
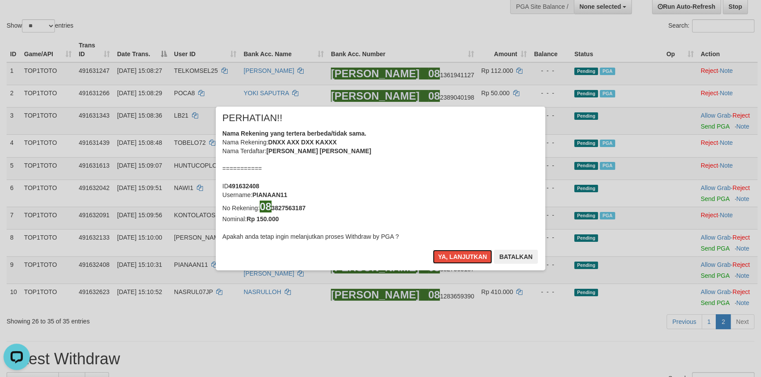
click at [454, 255] on button "Ya, lanjutkan" at bounding box center [463, 257] width 60 height 14
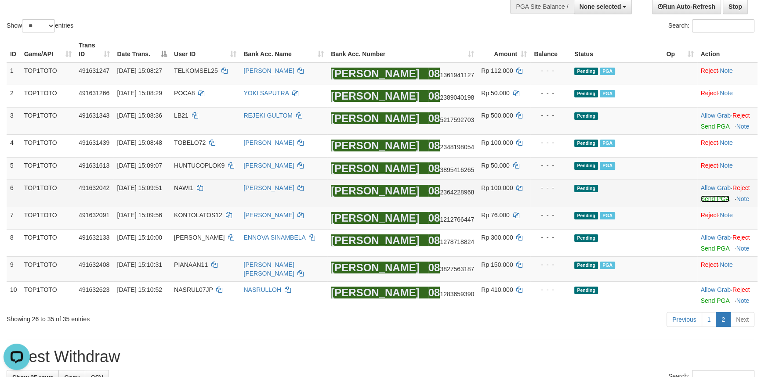
click at [705, 197] on link "Send PGA" at bounding box center [715, 198] width 29 height 7
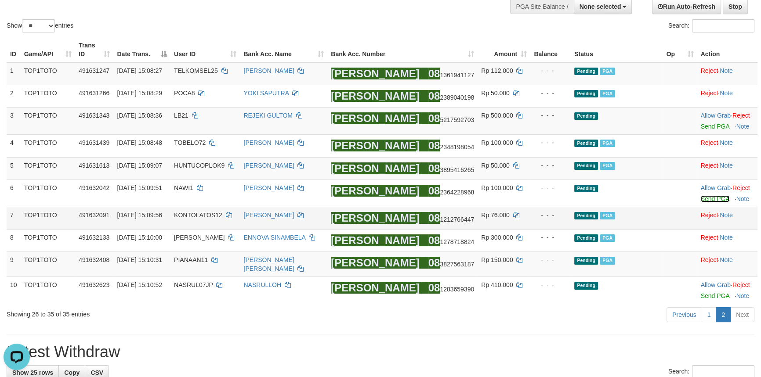
scroll to position [70, 0]
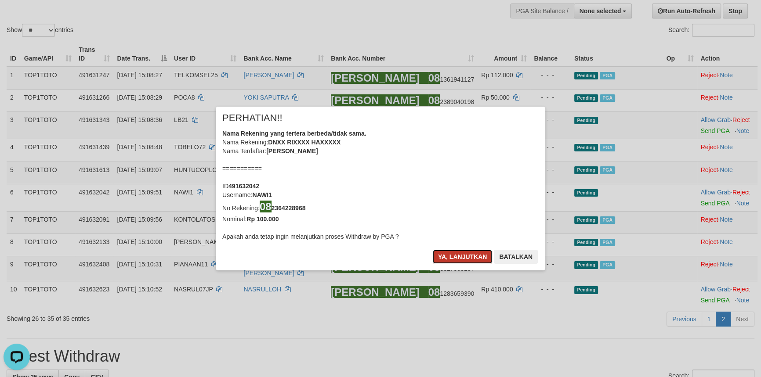
click at [476, 261] on button "Ya, lanjutkan" at bounding box center [463, 257] width 60 height 14
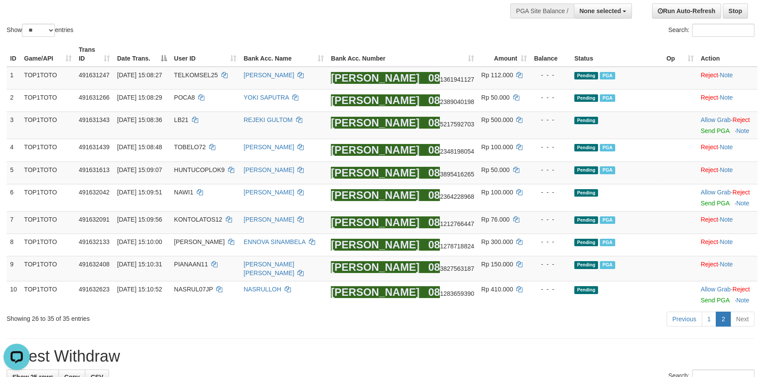
scroll to position [65, 0]
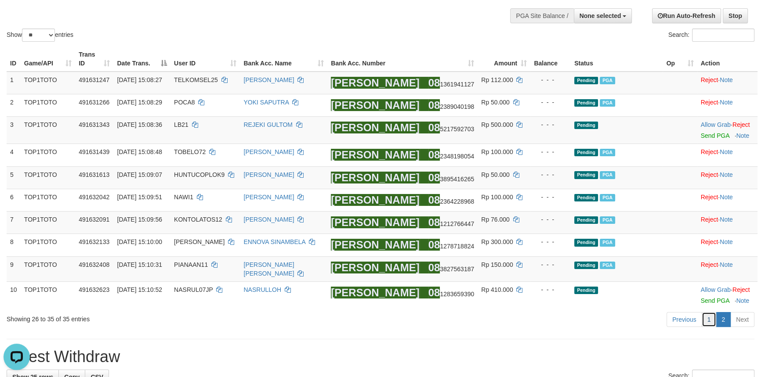
click at [707, 315] on link "1" at bounding box center [708, 319] width 15 height 15
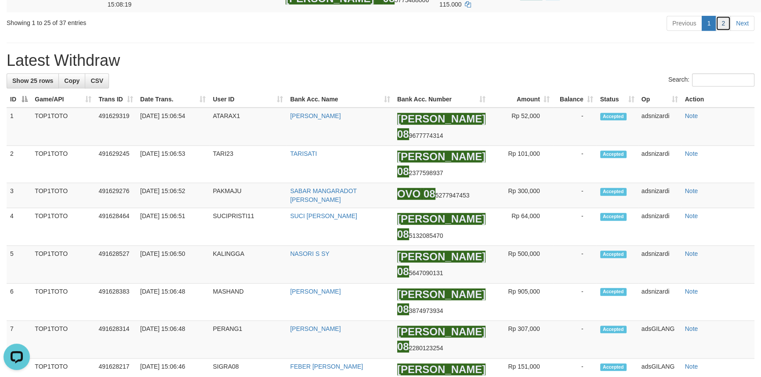
click at [727, 31] on link "2" at bounding box center [722, 23] width 15 height 15
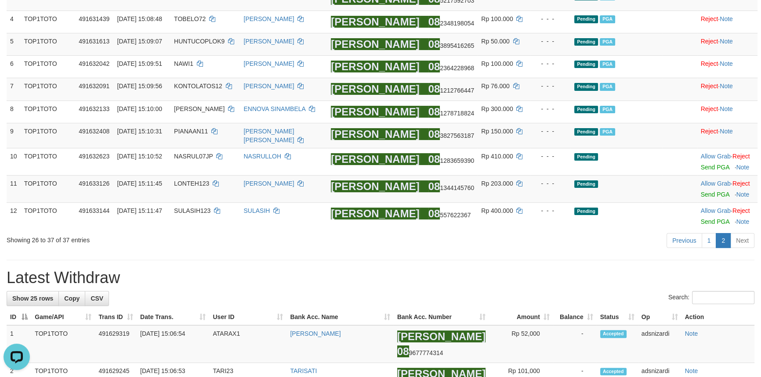
scroll to position [199, 0]
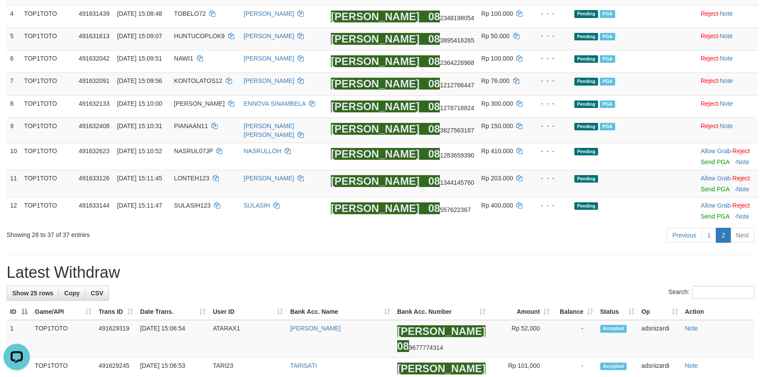
click at [473, 267] on h1 "Latest Withdraw" at bounding box center [381, 273] width 748 height 18
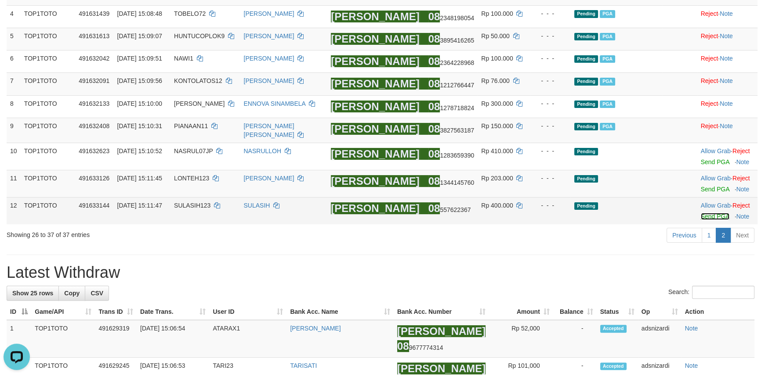
click at [709, 213] on link "Send PGA" at bounding box center [715, 216] width 29 height 7
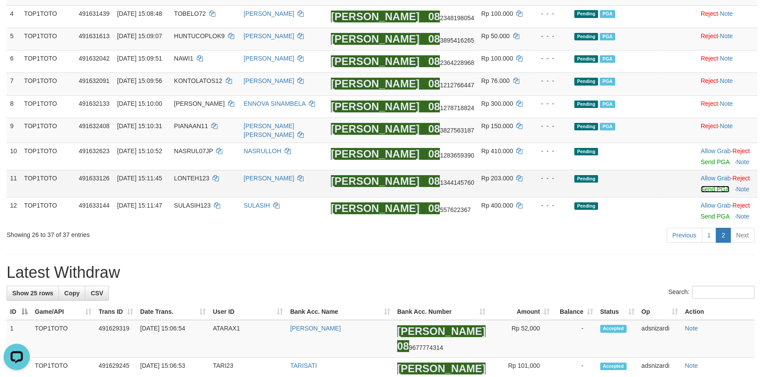
click at [707, 186] on link "Send PGA" at bounding box center [715, 189] width 29 height 7
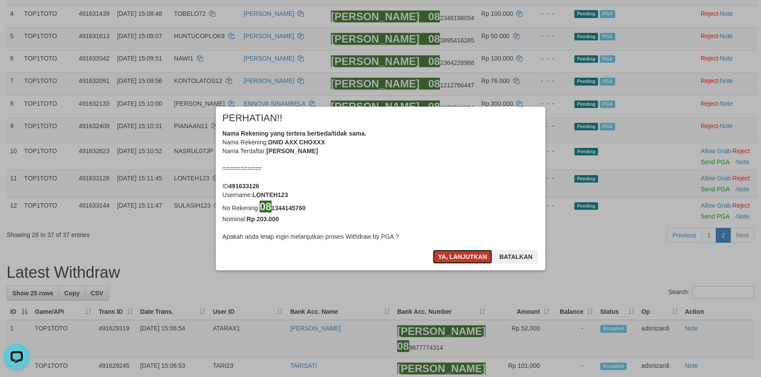
click at [452, 256] on button "Ya, lanjutkan" at bounding box center [463, 257] width 60 height 14
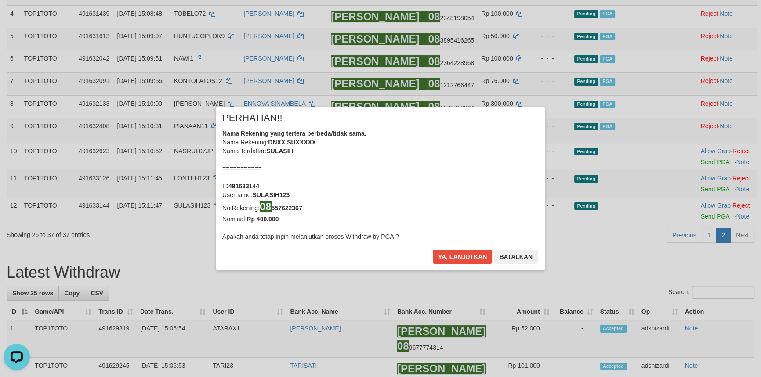
scroll to position [195, 0]
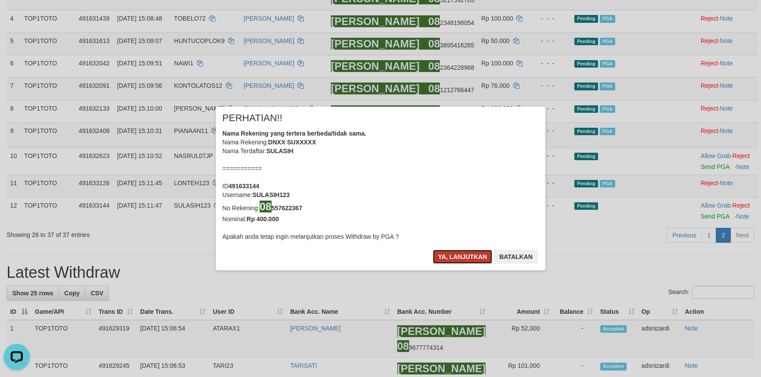
click at [459, 256] on button "Ya, lanjutkan" at bounding box center [463, 257] width 60 height 14
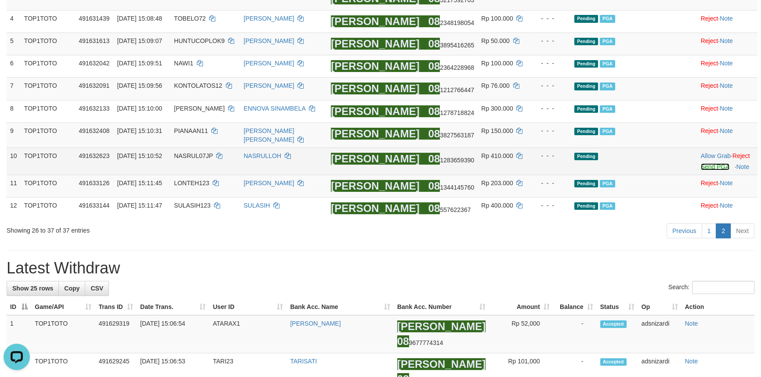
click at [707, 164] on link "Send PGA" at bounding box center [715, 166] width 29 height 7
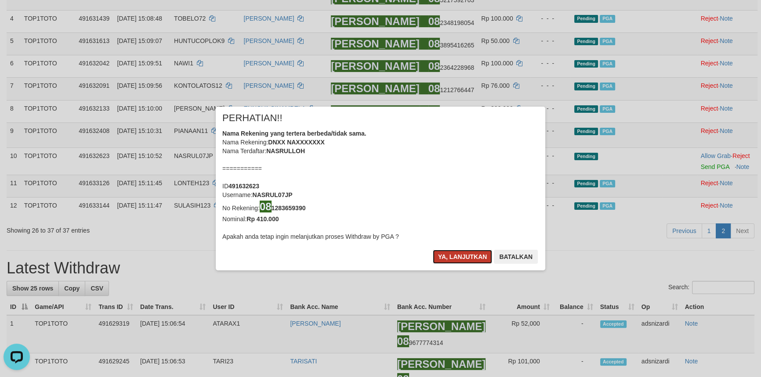
click at [470, 258] on button "Ya, lanjutkan" at bounding box center [463, 257] width 60 height 14
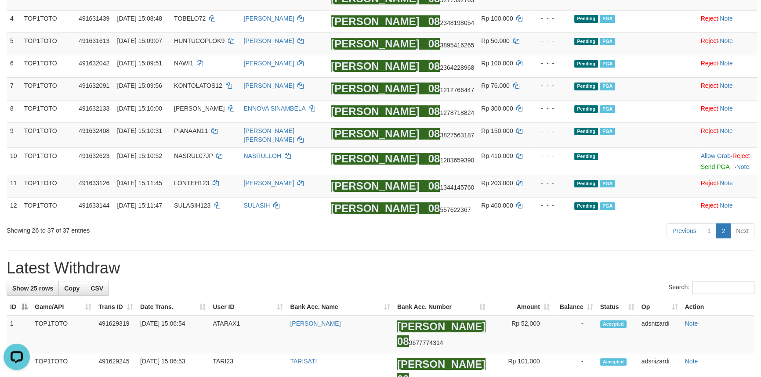
scroll to position [190, 0]
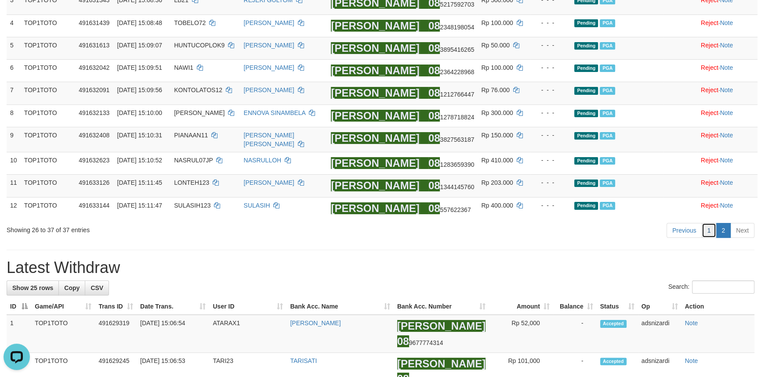
click at [708, 228] on link "1" at bounding box center [708, 230] width 15 height 15
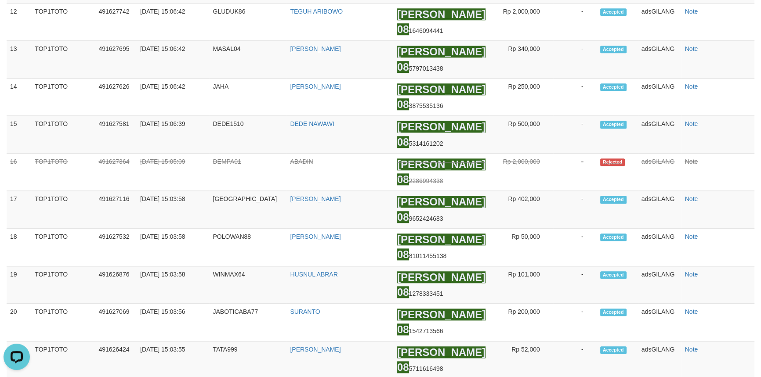
scroll to position [278, 0]
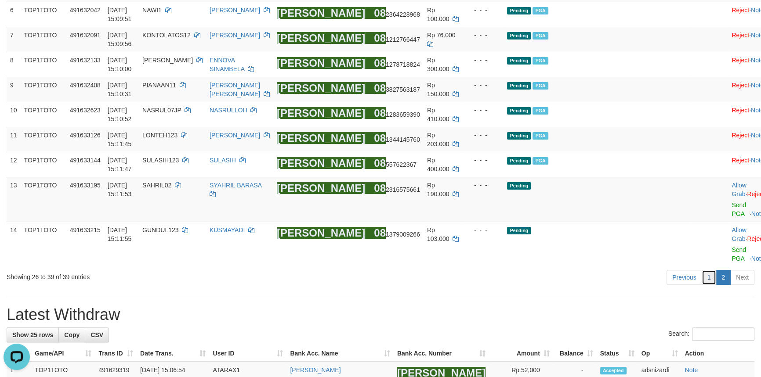
click at [707, 270] on link "1" at bounding box center [708, 277] width 15 height 15
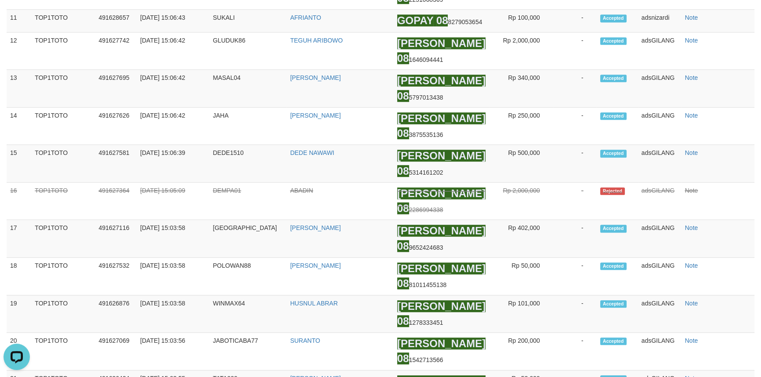
scroll to position [291, 0]
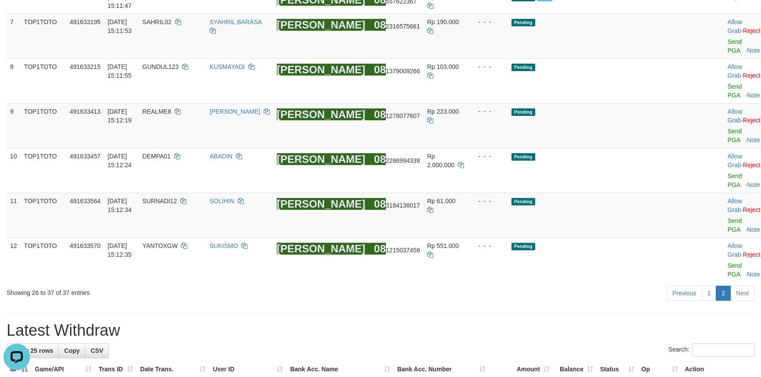
drag, startPoint x: 523, startPoint y: 209, endPoint x: 508, endPoint y: 202, distance: 16.3
click at [727, 128] on link "Send PGA" at bounding box center [734, 136] width 14 height 16
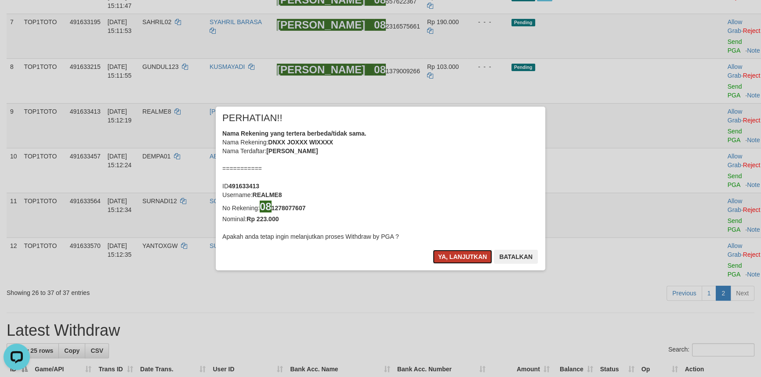
click at [446, 251] on button "Ya, lanjutkan" at bounding box center [463, 257] width 60 height 14
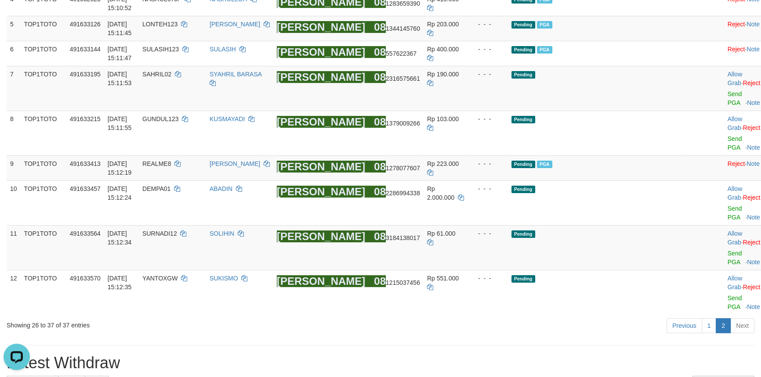
scroll to position [171, 0]
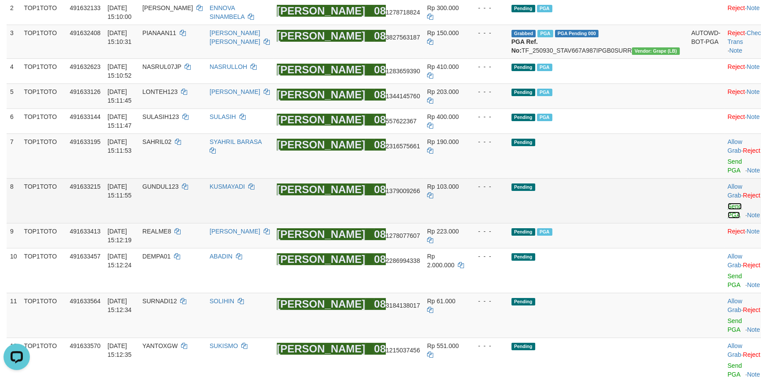
click at [727, 203] on link "Send PGA" at bounding box center [734, 211] width 14 height 16
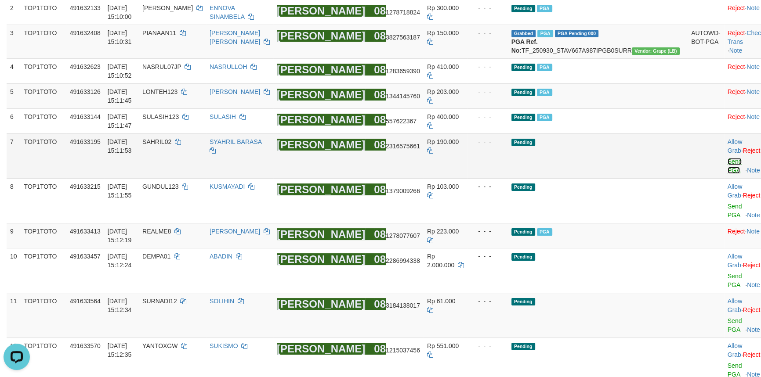
click at [727, 162] on link "Send PGA" at bounding box center [734, 166] width 14 height 16
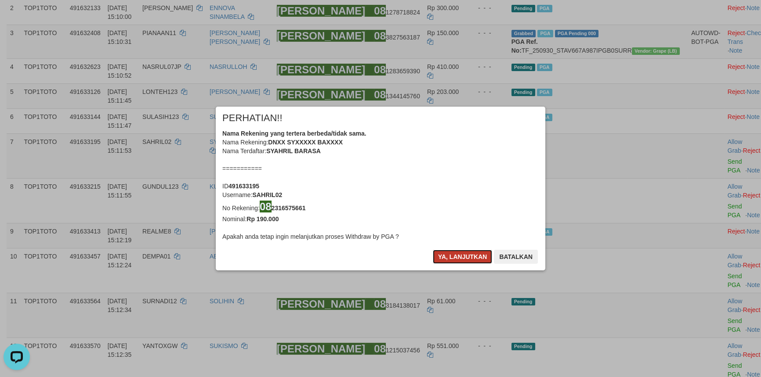
click at [449, 257] on button "Ya, lanjutkan" at bounding box center [463, 257] width 60 height 14
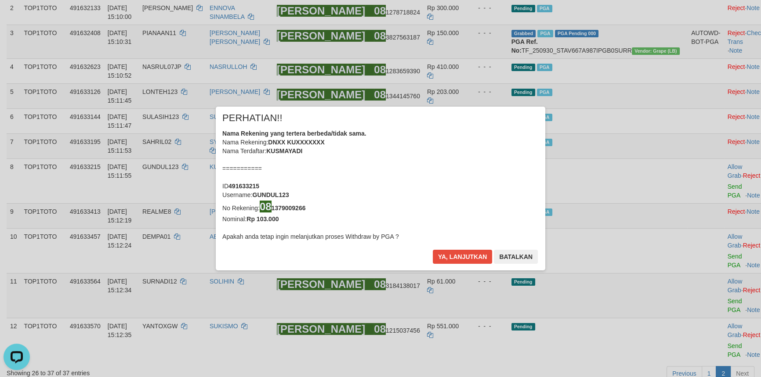
scroll to position [167, 0]
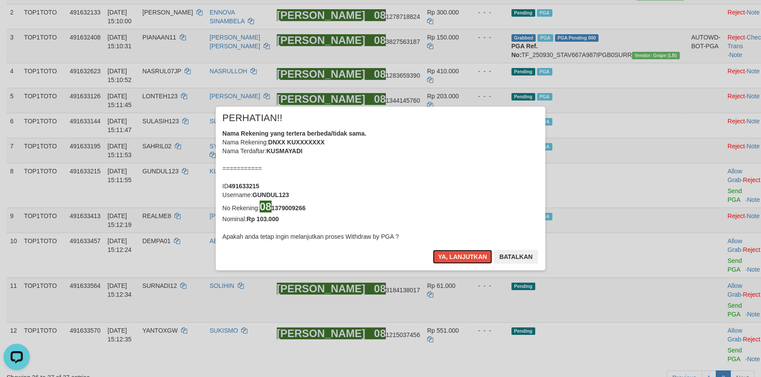
click at [449, 257] on button "Ya, lanjutkan" at bounding box center [463, 257] width 60 height 14
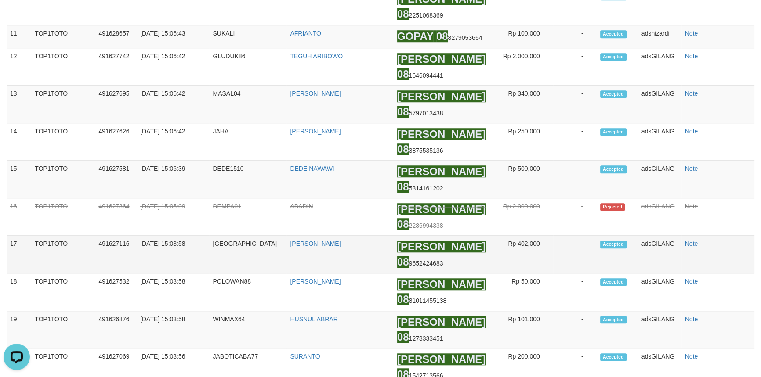
scroll to position [199, 0]
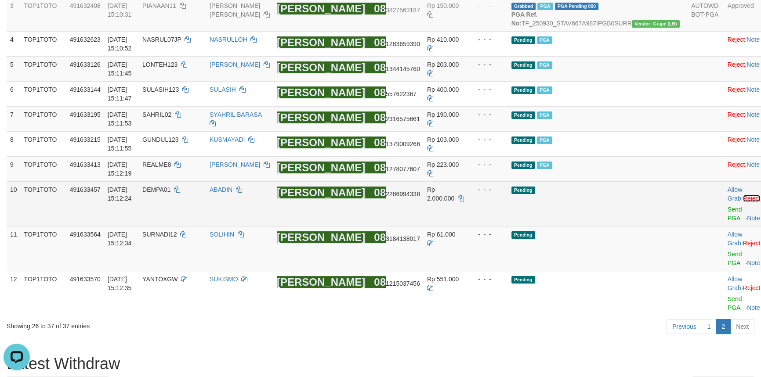
click at [745, 195] on link "Reject" at bounding box center [752, 198] width 18 height 7
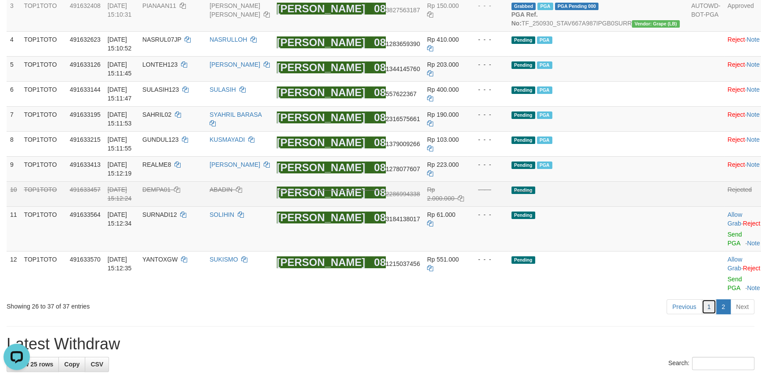
click at [705, 300] on link "1" at bounding box center [708, 307] width 15 height 15
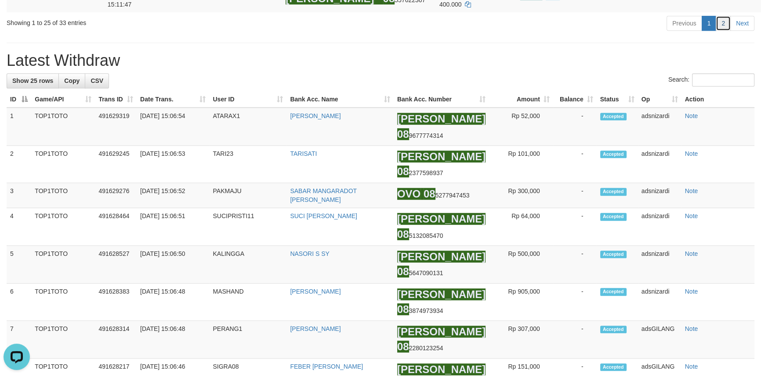
click at [723, 31] on link "2" at bounding box center [722, 23] width 15 height 15
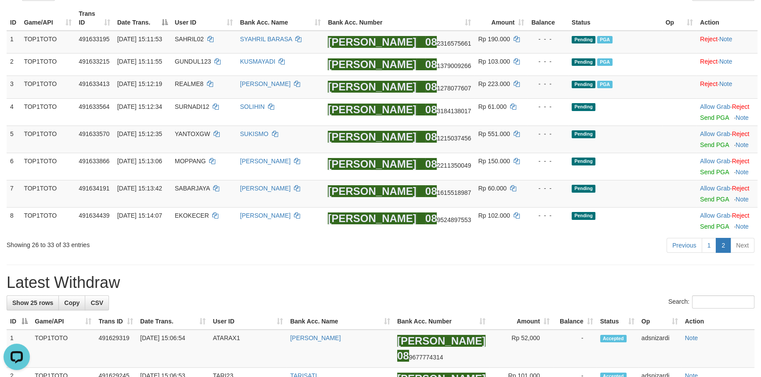
scroll to position [184, 0]
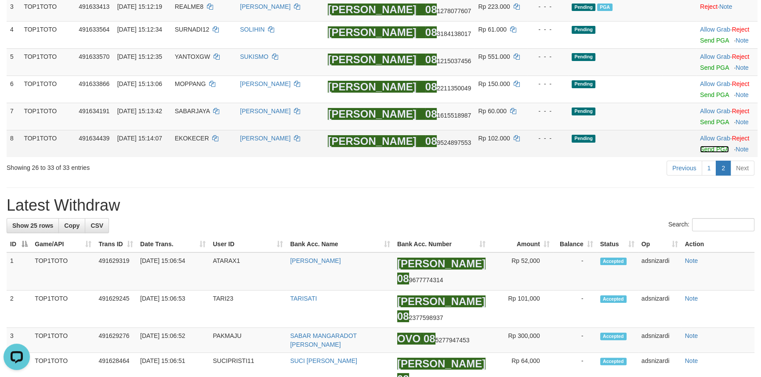
click at [701, 146] on link "Send PGA" at bounding box center [714, 149] width 29 height 7
click at [706, 122] on link "Send PGA" at bounding box center [714, 122] width 29 height 7
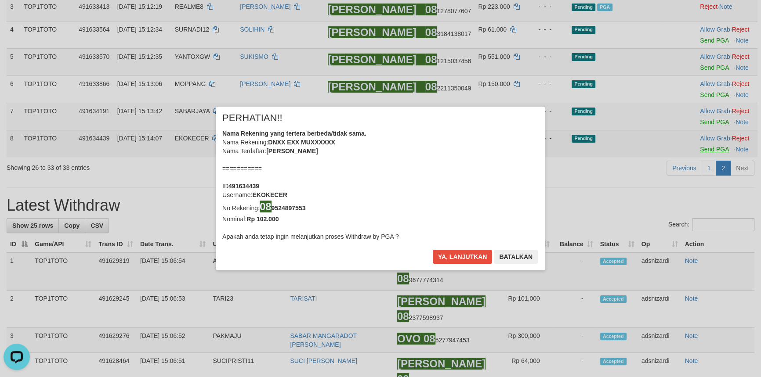
click at [704, 88] on div "× PERHATIAN!! Nama Rekening yang tertera berbeda/tidak sama. Nama Rekening: DNX…" at bounding box center [380, 188] width 761 height 377
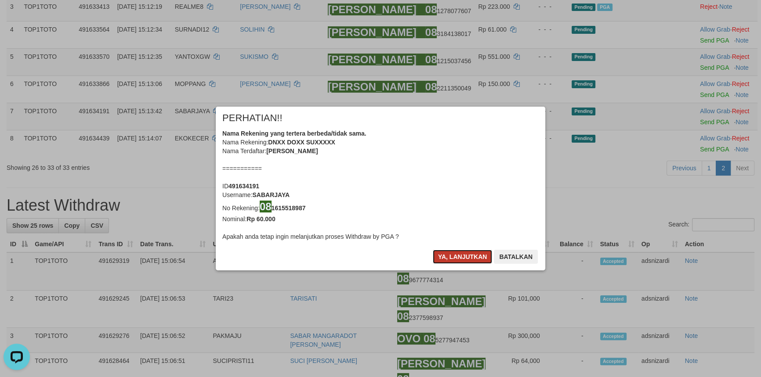
click at [441, 254] on button "Ya, lanjutkan" at bounding box center [463, 257] width 60 height 14
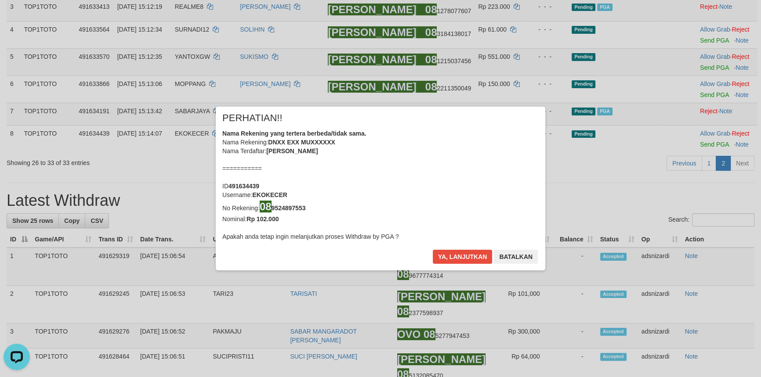
scroll to position [179, 0]
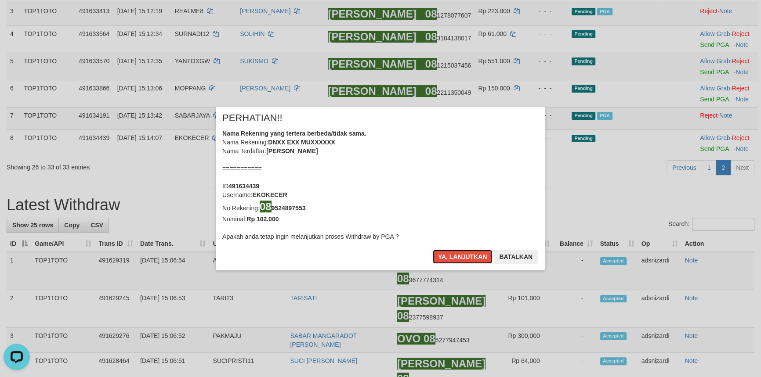
click at [441, 254] on button "Ya, lanjutkan" at bounding box center [463, 257] width 60 height 14
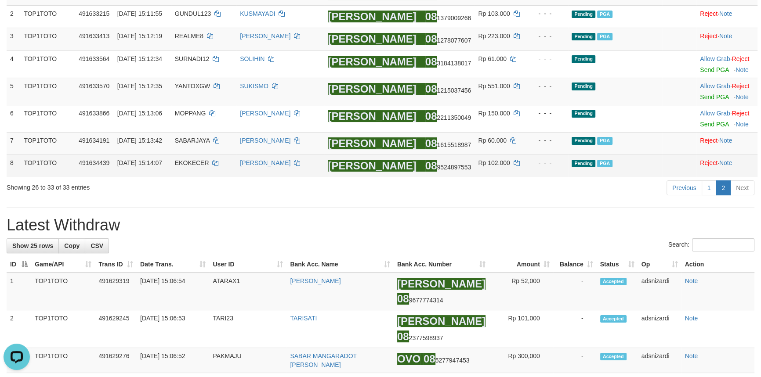
scroll to position [99, 0]
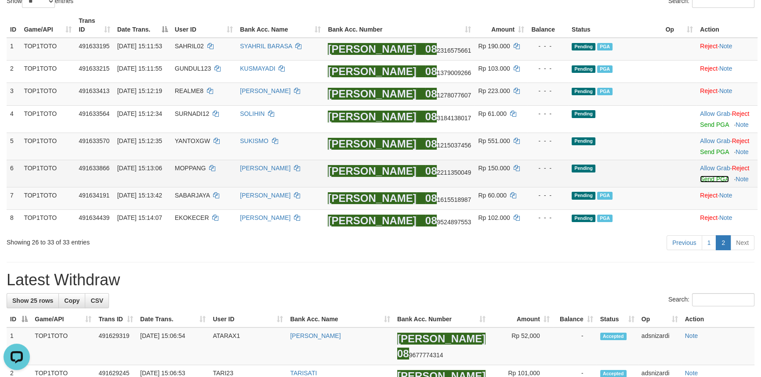
click at [718, 179] on link "Send PGA" at bounding box center [714, 179] width 29 height 7
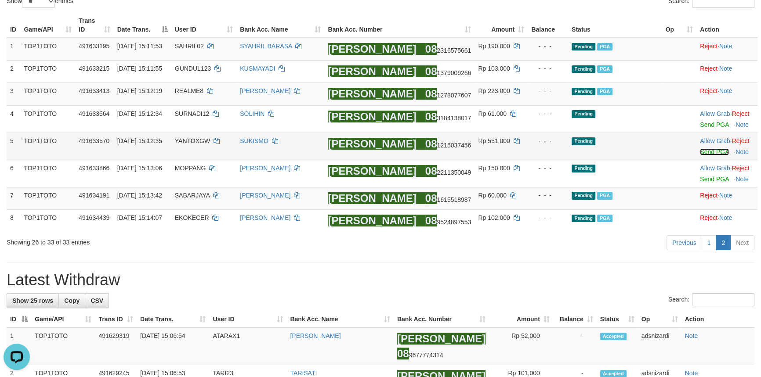
click at [706, 150] on link "Send PGA" at bounding box center [714, 151] width 29 height 7
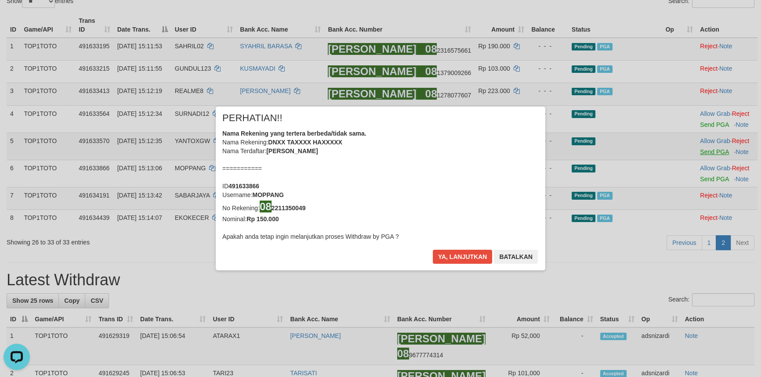
click at [704, 125] on div "× PERHATIAN!! Nama Rekening yang tertera berbeda/tidak sama. Nama Rekening: DNX…" at bounding box center [380, 188] width 761 height 199
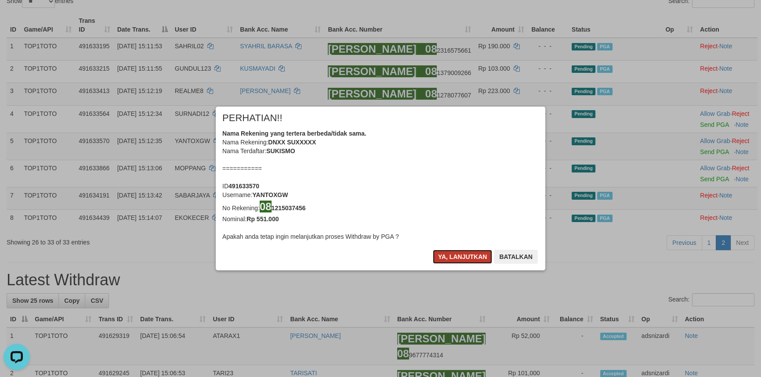
click at [450, 254] on button "Ya, lanjutkan" at bounding box center [463, 257] width 60 height 14
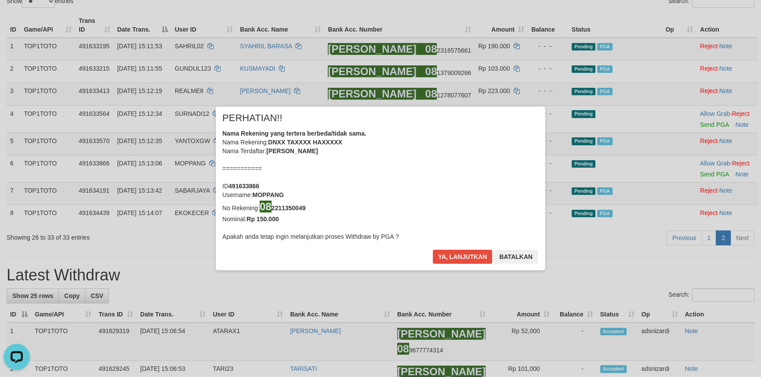
scroll to position [94, 0]
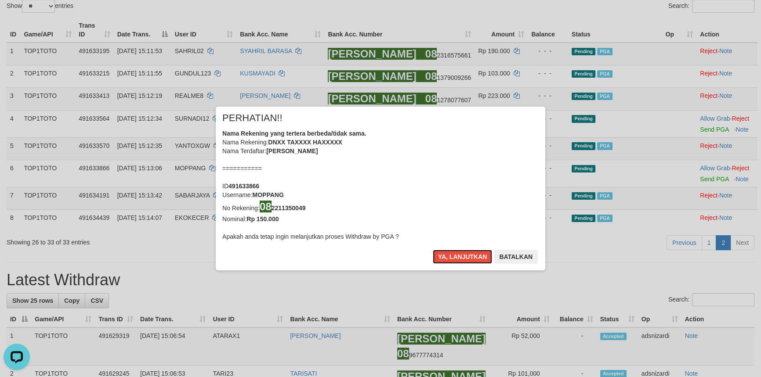
click at [450, 254] on button "Ya, lanjutkan" at bounding box center [463, 257] width 60 height 14
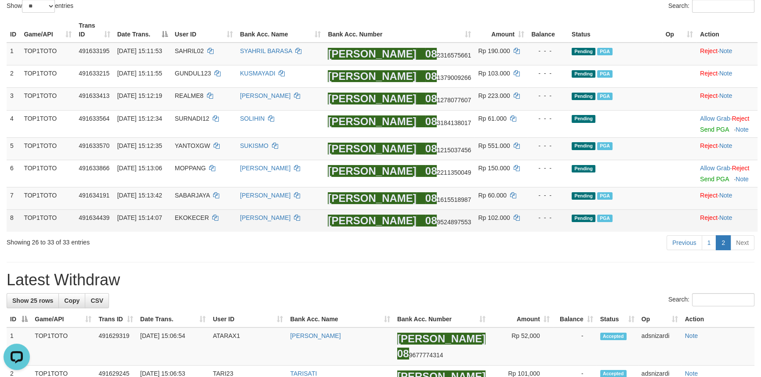
scroll to position [90, 0]
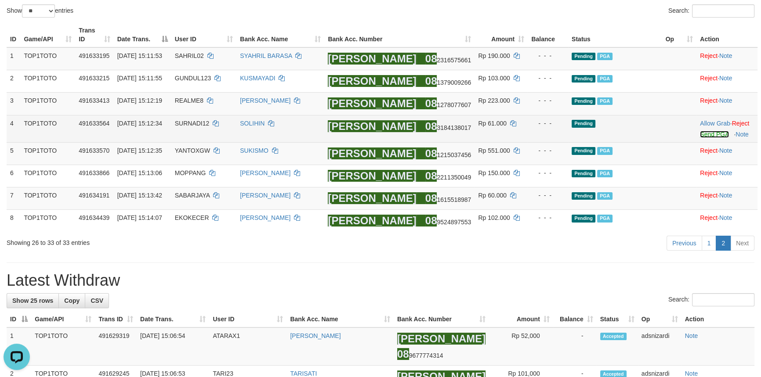
click at [704, 136] on link "Send PGA" at bounding box center [714, 134] width 29 height 7
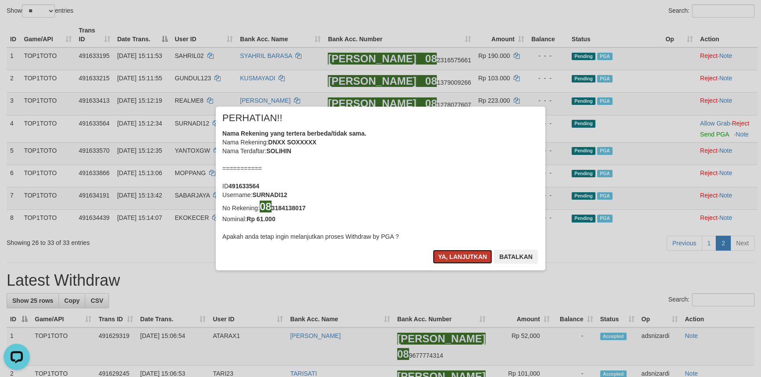
click at [476, 255] on button "Ya, lanjutkan" at bounding box center [463, 257] width 60 height 14
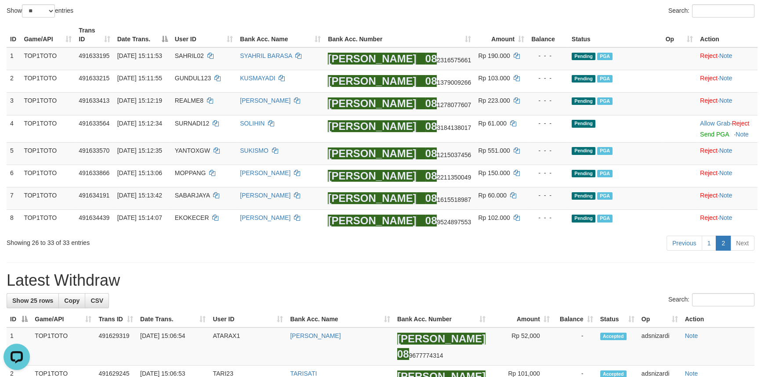
scroll to position [85, 0]
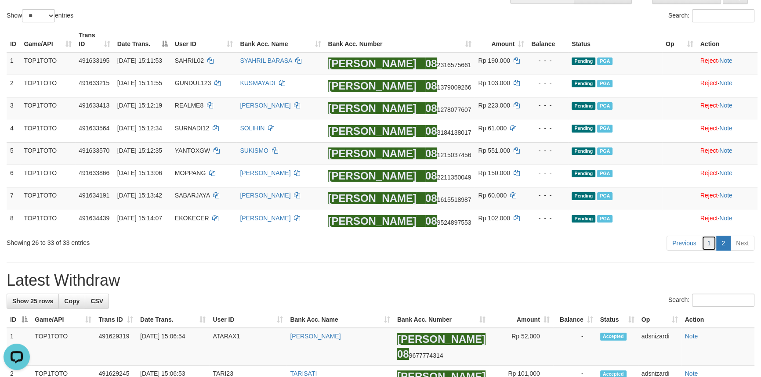
click at [707, 244] on link "1" at bounding box center [708, 243] width 15 height 15
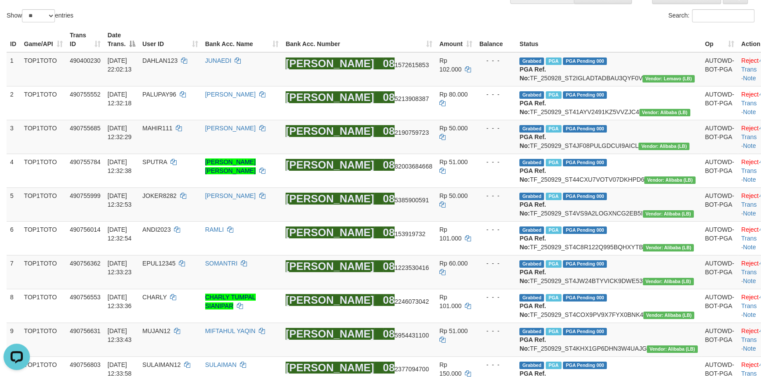
scroll to position [944, 0]
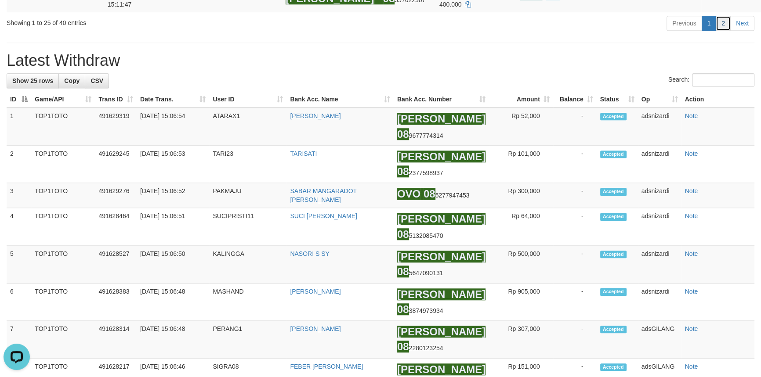
click at [720, 31] on link "2" at bounding box center [722, 23] width 15 height 15
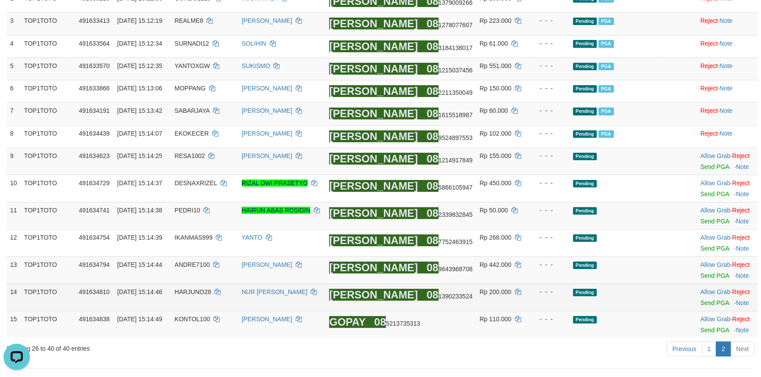
scroll to position [90, 0]
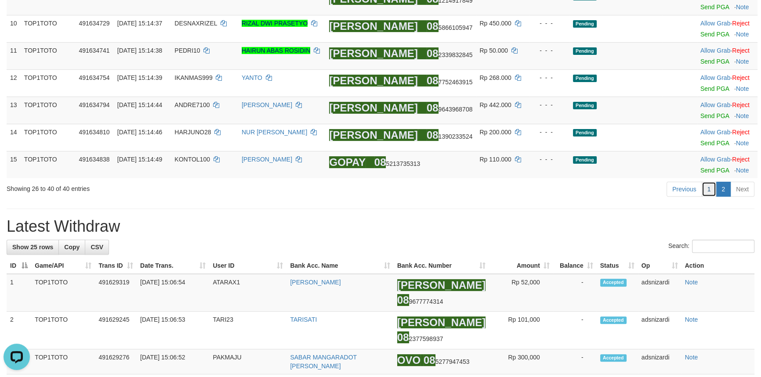
click at [709, 187] on link "1" at bounding box center [708, 189] width 15 height 15
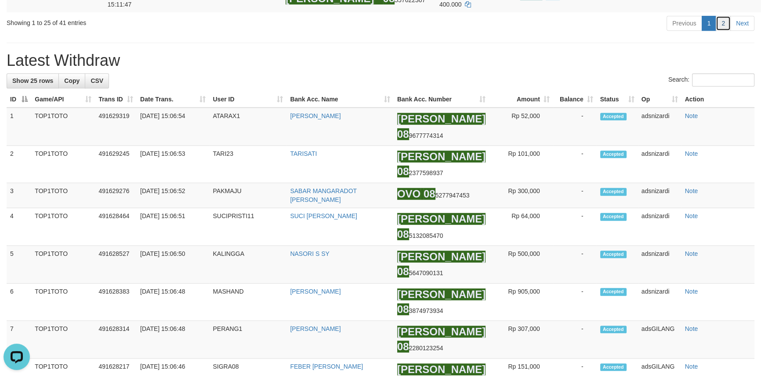
click at [720, 31] on link "2" at bounding box center [722, 23] width 15 height 15
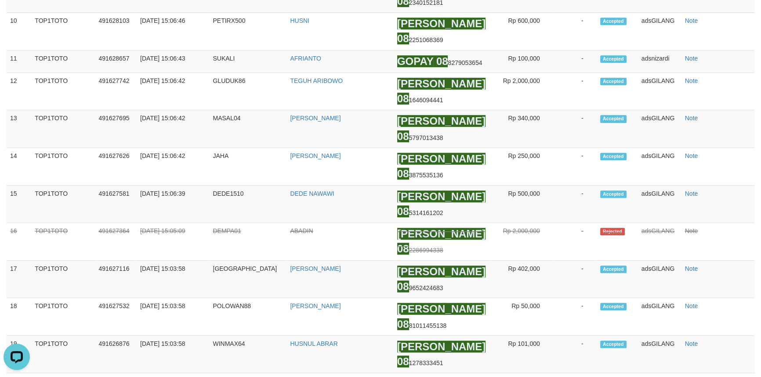
scroll to position [356, 0]
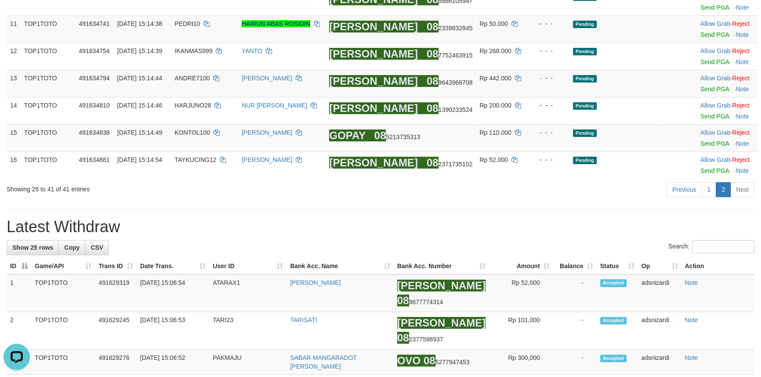
click at [520, 220] on h1 "Latest Withdraw" at bounding box center [381, 227] width 748 height 18
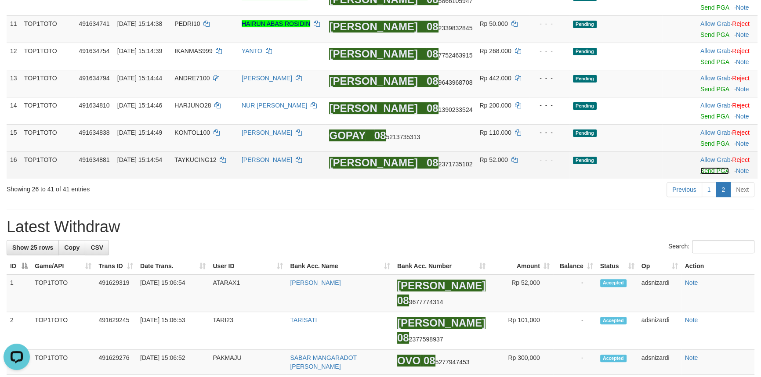
click at [708, 167] on link "Send PGA" at bounding box center [714, 170] width 29 height 7
click at [706, 141] on link "Send PGA" at bounding box center [714, 143] width 29 height 7
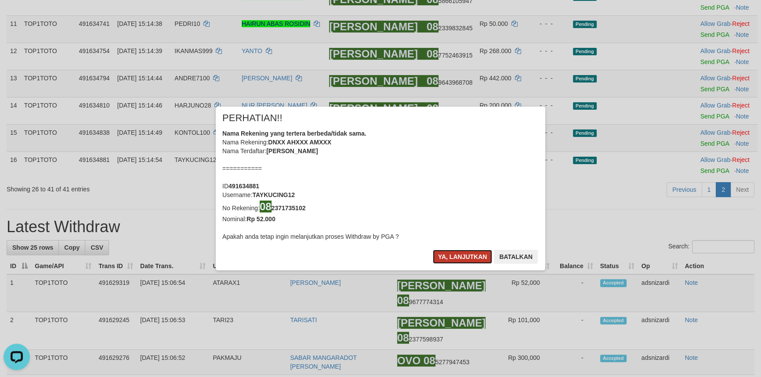
click at [454, 262] on button "Ya, lanjutkan" at bounding box center [463, 257] width 60 height 14
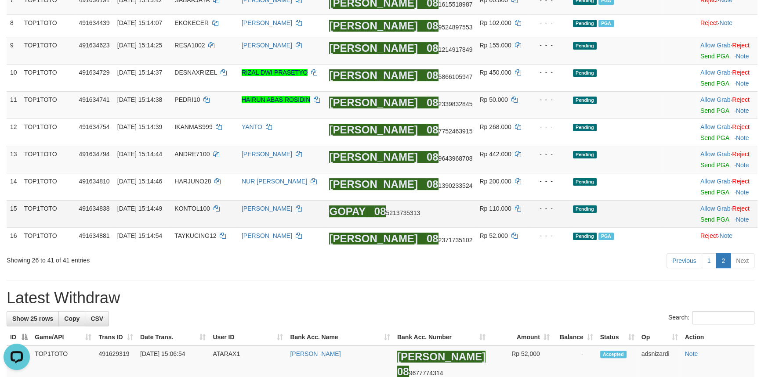
scroll to position [277, 0]
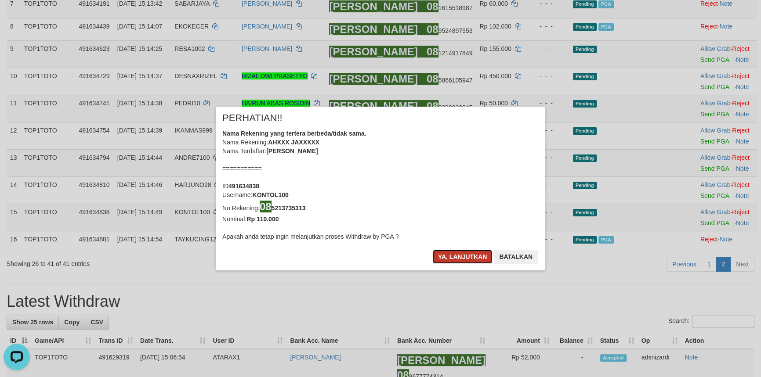
click at [460, 258] on button "Ya, lanjutkan" at bounding box center [463, 257] width 60 height 14
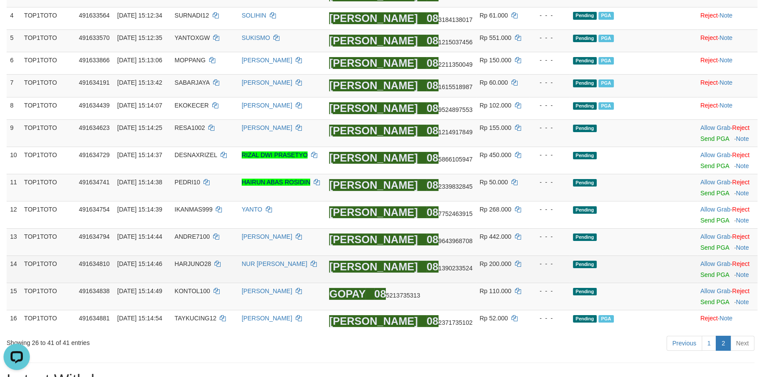
scroll to position [197, 0]
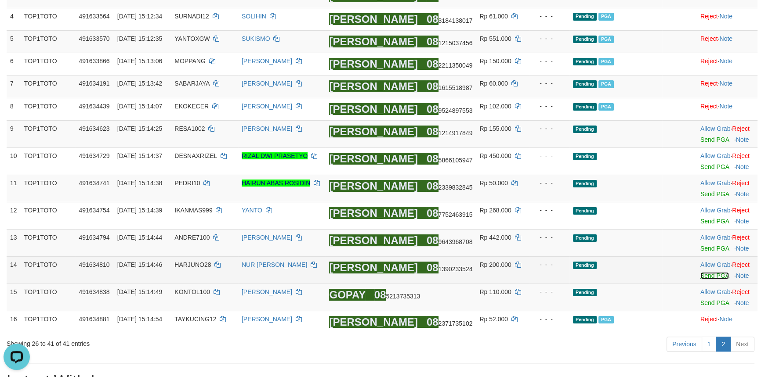
click at [711, 273] on link "Send PGA" at bounding box center [714, 275] width 29 height 7
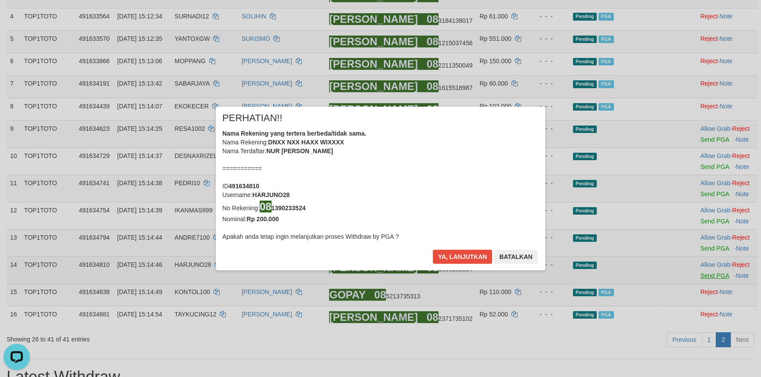
scroll to position [192, 0]
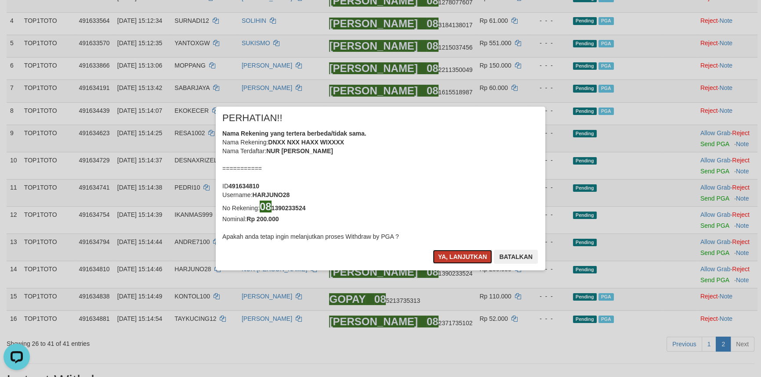
click at [454, 254] on button "Ya, lanjutkan" at bounding box center [463, 257] width 60 height 14
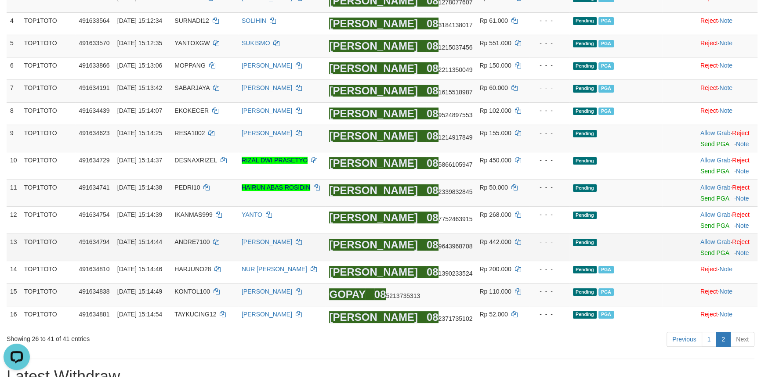
scroll to position [188, 0]
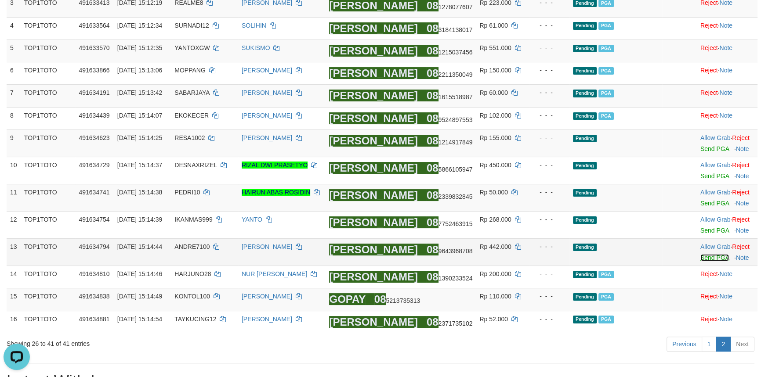
click at [700, 256] on link "Send PGA" at bounding box center [714, 257] width 29 height 7
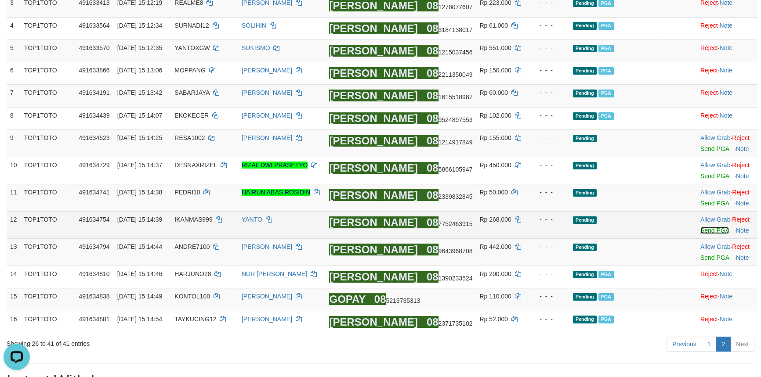
click at [700, 233] on link "Send PGA" at bounding box center [714, 230] width 29 height 7
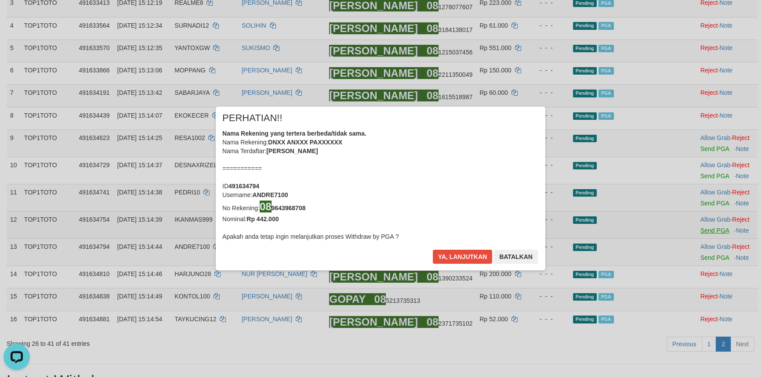
click at [552, 208] on div "× PERHATIAN!! Nama Rekening yang tertera berbeda/tidak sama. Nama Rekening: DNX…" at bounding box center [380, 188] width 343 height 163
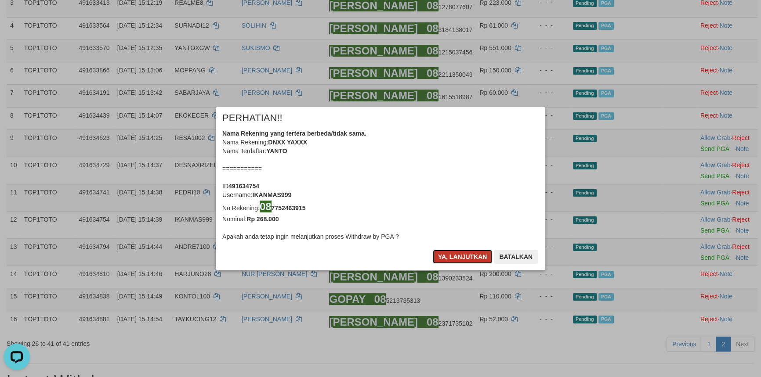
click at [447, 261] on button "Ya, lanjutkan" at bounding box center [463, 257] width 60 height 14
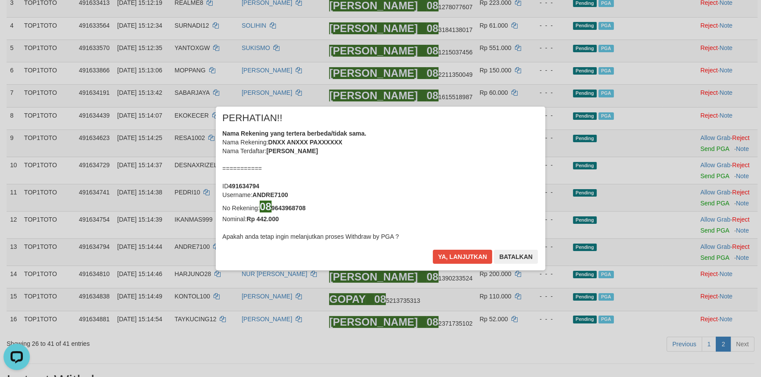
scroll to position [183, 0]
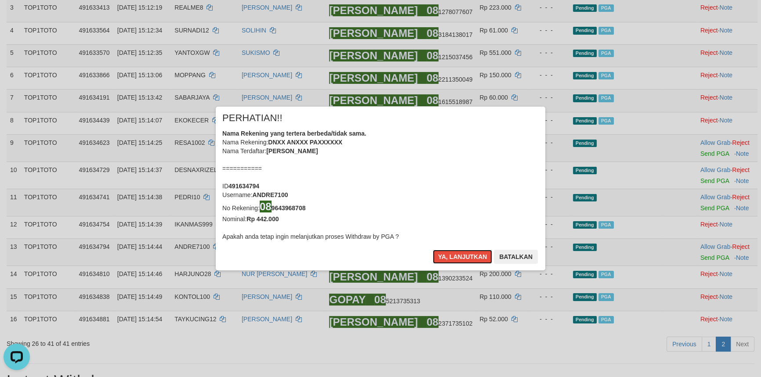
click at [447, 261] on button "Ya, lanjutkan" at bounding box center [463, 257] width 60 height 14
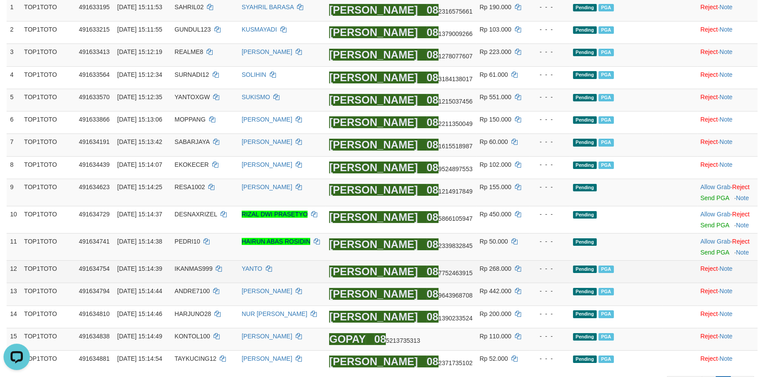
scroll to position [138, 0]
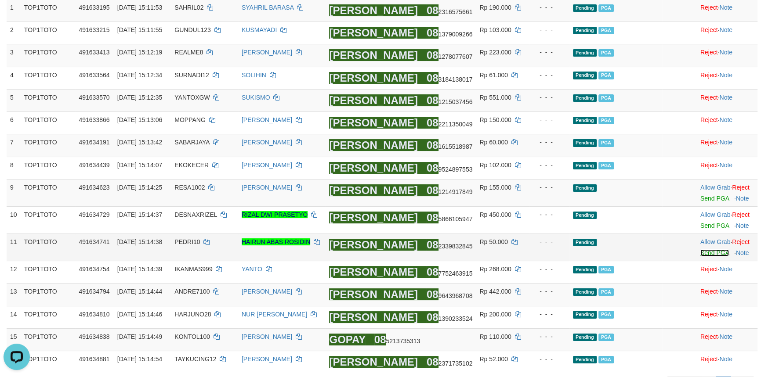
click at [706, 253] on link "Send PGA" at bounding box center [714, 252] width 29 height 7
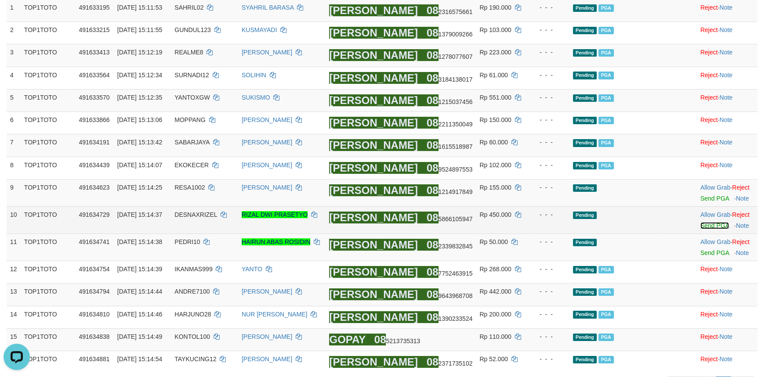
click at [708, 224] on link "Send PGA" at bounding box center [714, 225] width 29 height 7
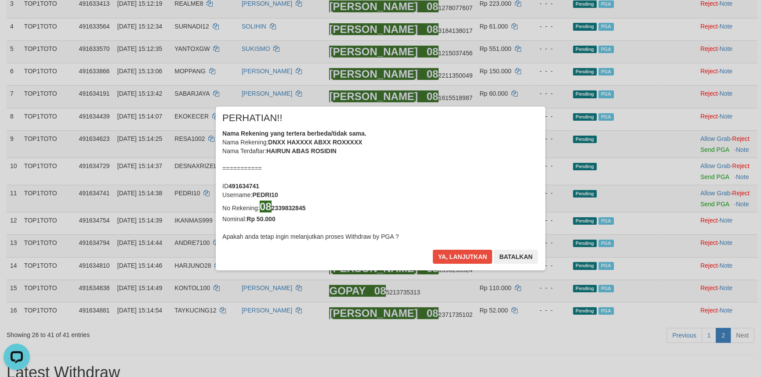
scroll to position [258, 0]
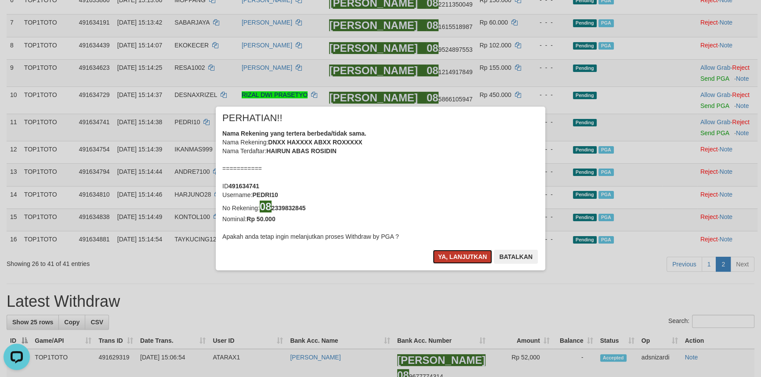
click at [460, 255] on button "Ya, lanjutkan" at bounding box center [463, 257] width 60 height 14
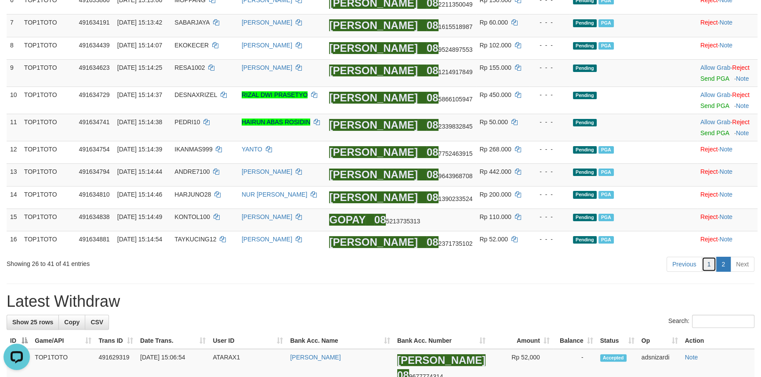
click at [712, 265] on link "1" at bounding box center [708, 264] width 15 height 15
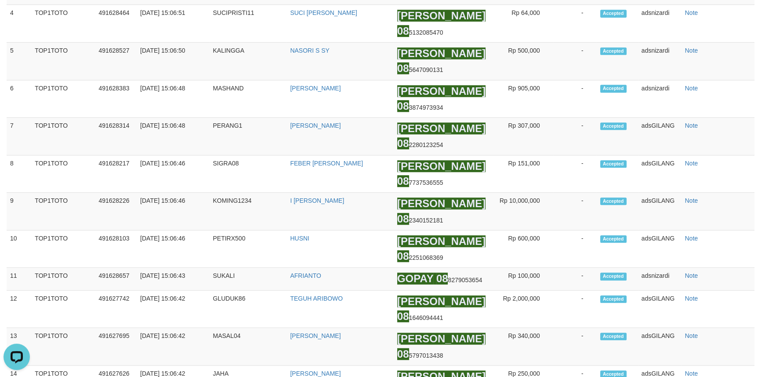
scroll to position [609, 0]
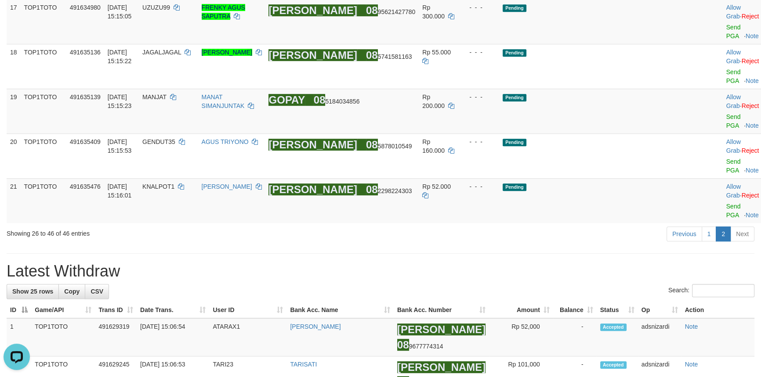
click at [430, 263] on h1 "Latest Withdraw" at bounding box center [381, 272] width 748 height 18
click at [726, 129] on link "Send PGA" at bounding box center [733, 121] width 14 height 16
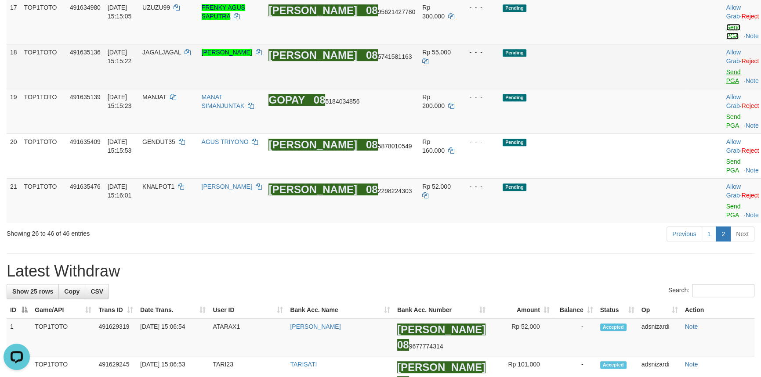
click at [726, 40] on link "Send PGA" at bounding box center [733, 32] width 14 height 16
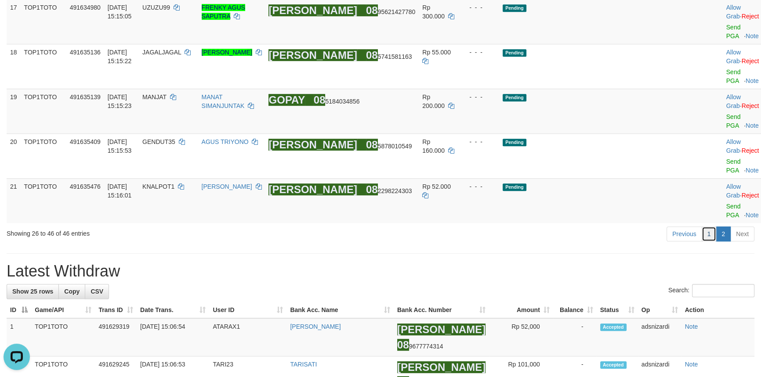
click at [710, 227] on link "1" at bounding box center [708, 234] width 15 height 15
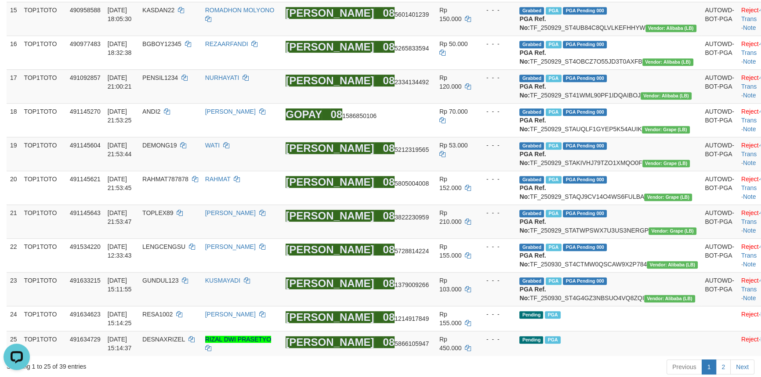
scroll to position [970, 0]
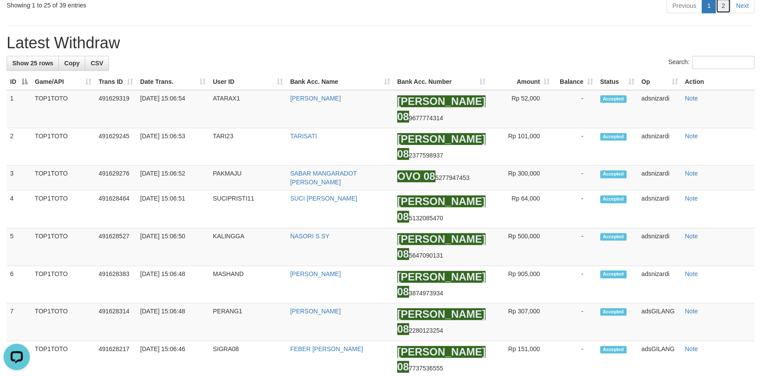
click at [723, 13] on link "2" at bounding box center [722, 5] width 15 height 15
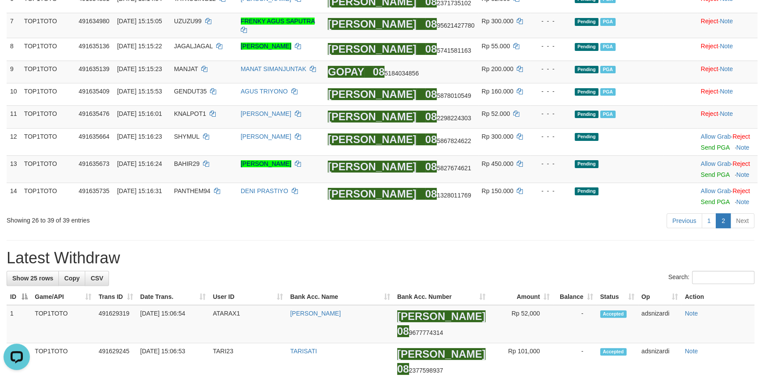
drag, startPoint x: 488, startPoint y: 233, endPoint x: 389, endPoint y: 244, distance: 99.0
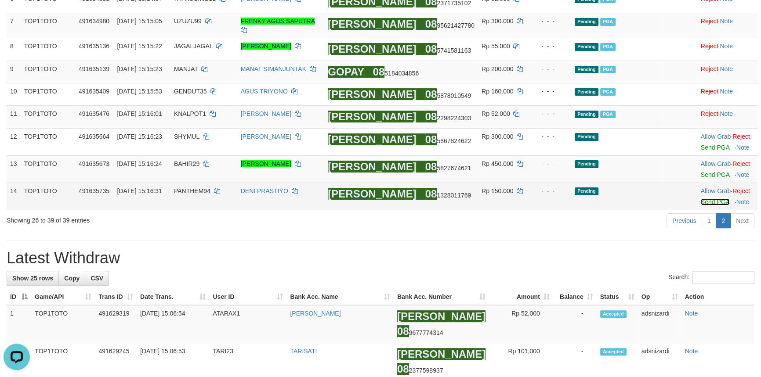
click at [710, 202] on link "Send PGA" at bounding box center [715, 202] width 29 height 7
click at [704, 175] on link "Send PGA" at bounding box center [715, 174] width 29 height 7
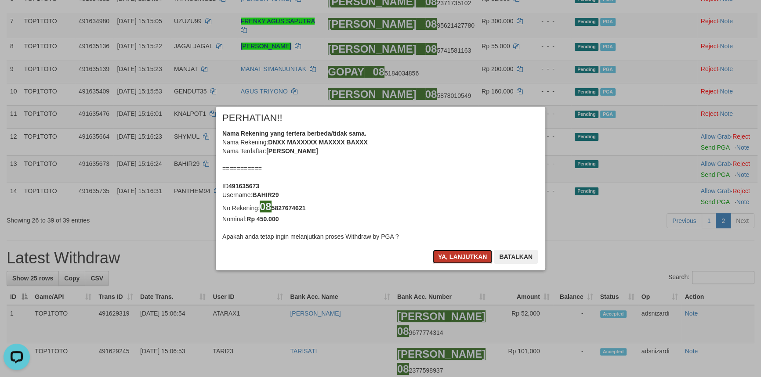
click at [456, 255] on button "Ya, lanjutkan" at bounding box center [463, 257] width 60 height 14
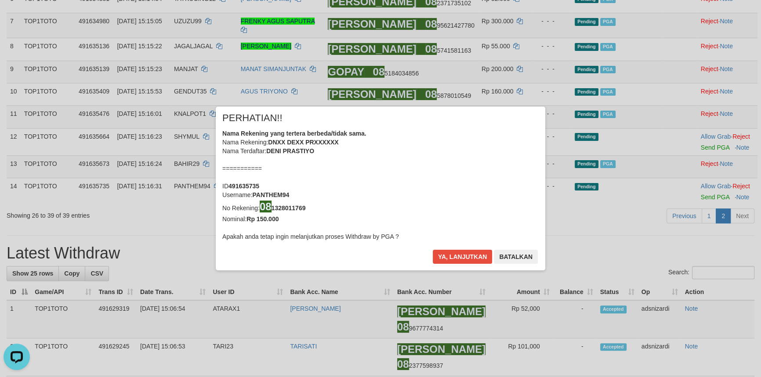
scroll to position [257, 0]
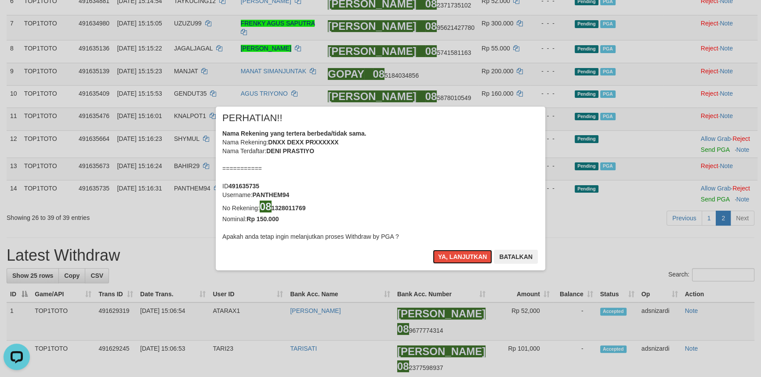
click at [456, 255] on button "Ya, lanjutkan" at bounding box center [463, 257] width 60 height 14
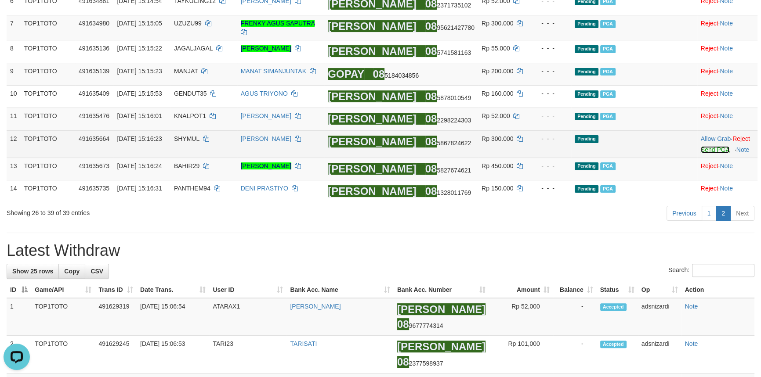
click at [708, 151] on link "Send PGA" at bounding box center [715, 149] width 29 height 7
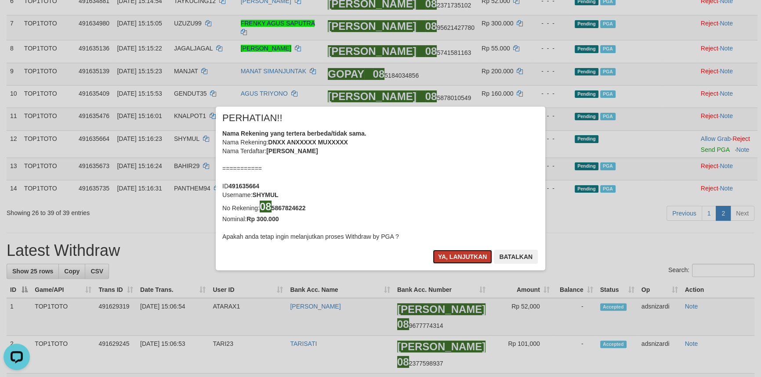
click at [459, 252] on button "Ya, lanjutkan" at bounding box center [463, 257] width 60 height 14
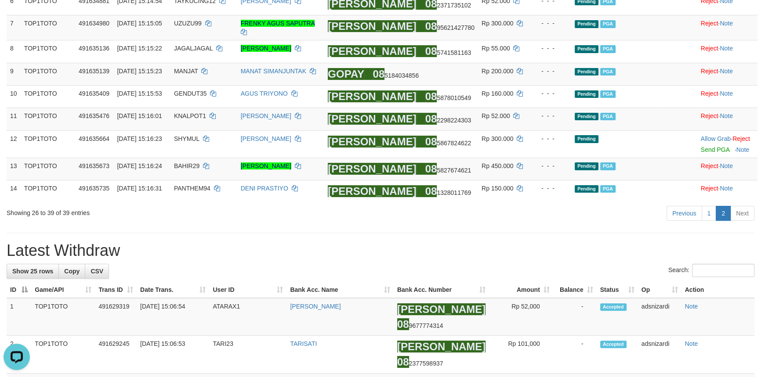
scroll to position [252, 0]
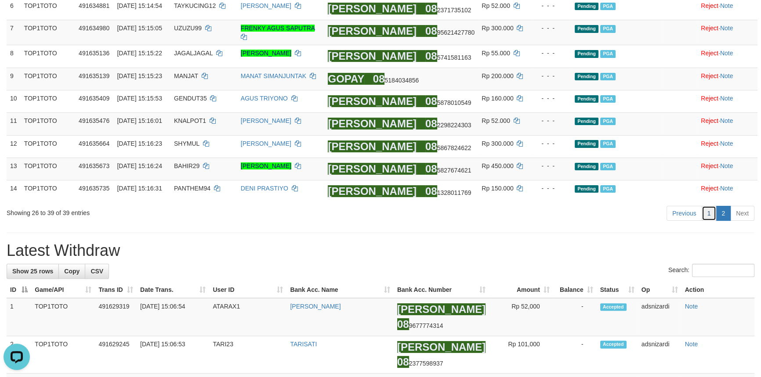
click at [708, 214] on link "1" at bounding box center [708, 213] width 15 height 15
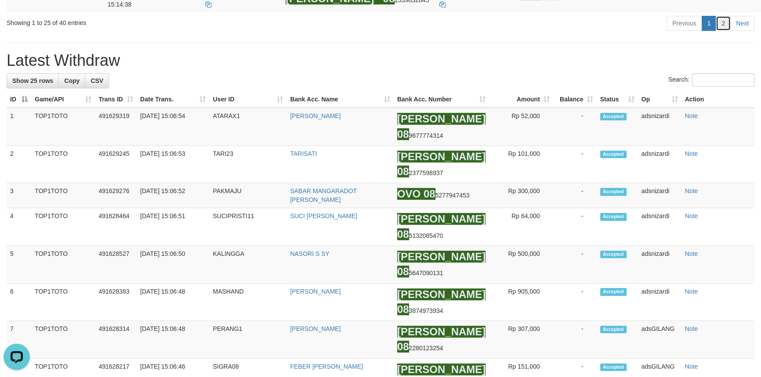
click at [722, 31] on link "2" at bounding box center [722, 23] width 15 height 15
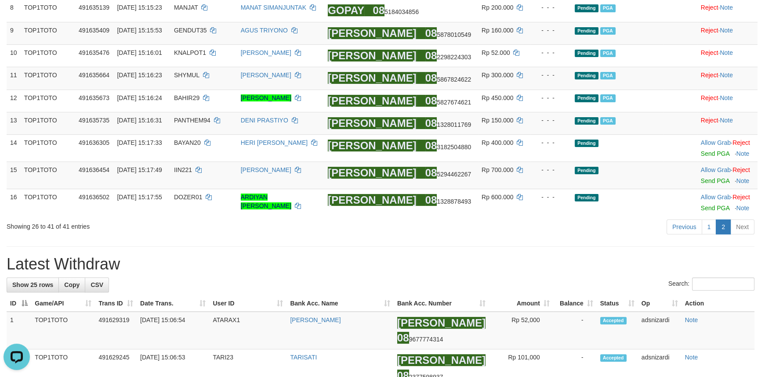
click at [472, 258] on h1 "Latest Withdraw" at bounding box center [381, 265] width 748 height 18
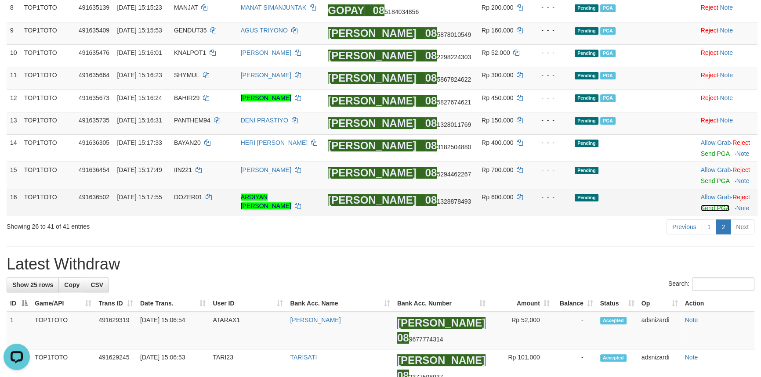
click at [707, 210] on link "Send PGA" at bounding box center [715, 208] width 29 height 7
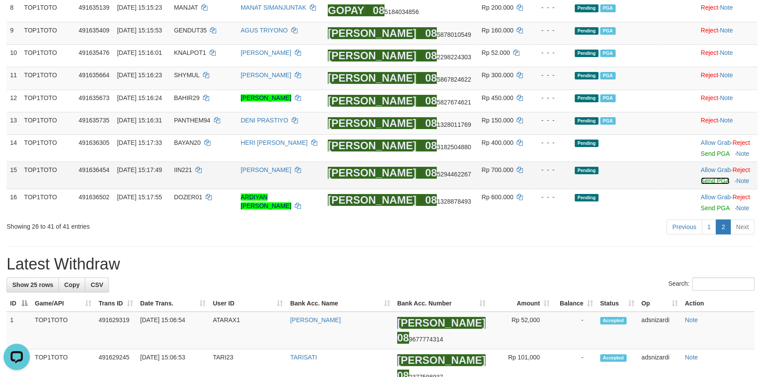
click at [705, 184] on link "Send PGA" at bounding box center [715, 180] width 29 height 7
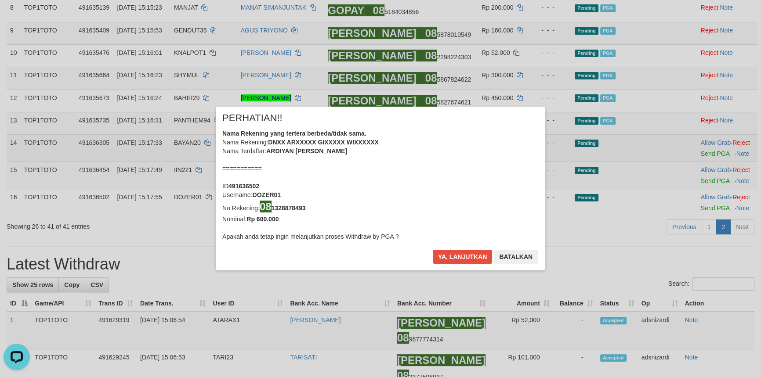
click at [705, 158] on div "× PERHATIAN!! Nama Rekening yang tertera berbeda/tidak sama. Nama Rekening: DNX…" at bounding box center [380, 188] width 761 height 199
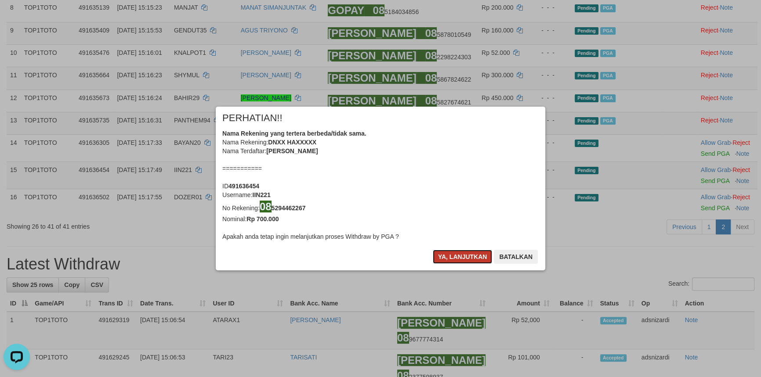
click at [461, 257] on button "Ya, lanjutkan" at bounding box center [463, 257] width 60 height 14
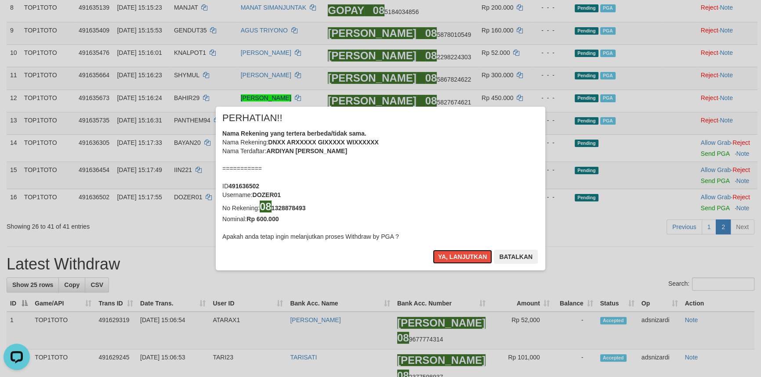
click at [461, 257] on button "Ya, lanjutkan" at bounding box center [463, 257] width 60 height 14
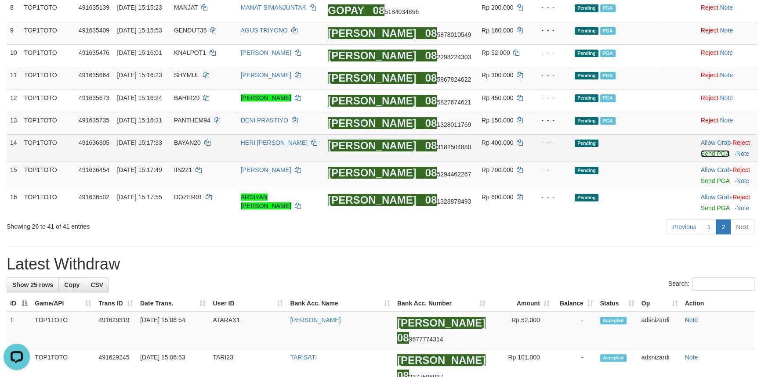
click at [714, 157] on link "Send PGA" at bounding box center [715, 153] width 29 height 7
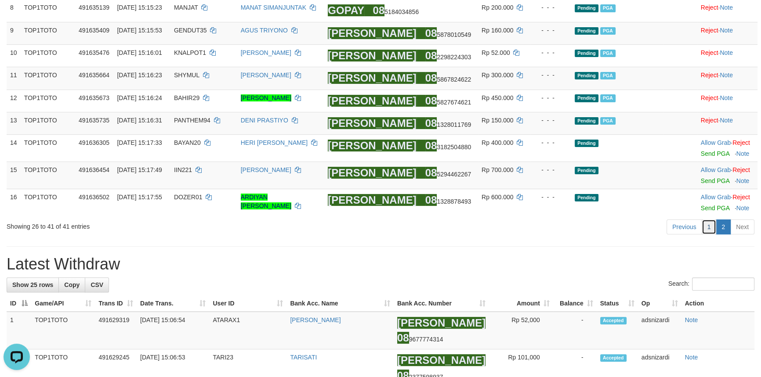
click at [708, 227] on link "1" at bounding box center [708, 227] width 15 height 15
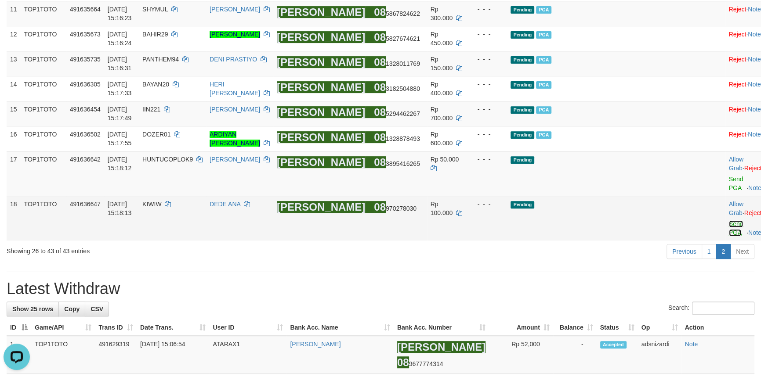
click at [729, 229] on link "Send PGA" at bounding box center [736, 228] width 14 height 16
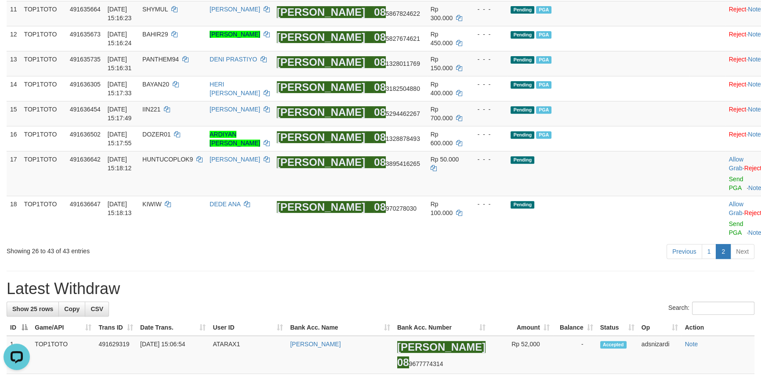
click at [447, 285] on h1 "Latest Withdraw" at bounding box center [381, 289] width 748 height 18
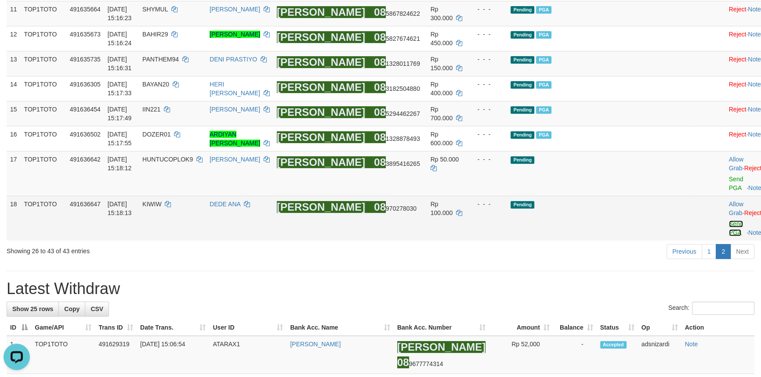
click at [729, 234] on link "Send PGA" at bounding box center [736, 228] width 14 height 16
click at [729, 191] on link "Send PGA" at bounding box center [736, 184] width 14 height 16
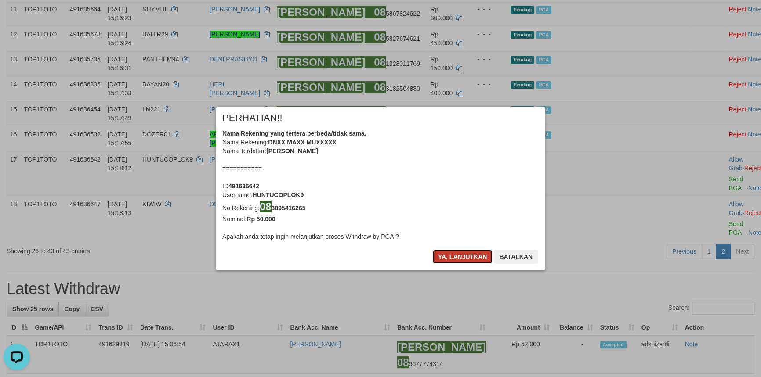
click at [457, 255] on button "Ya, lanjutkan" at bounding box center [463, 257] width 60 height 14
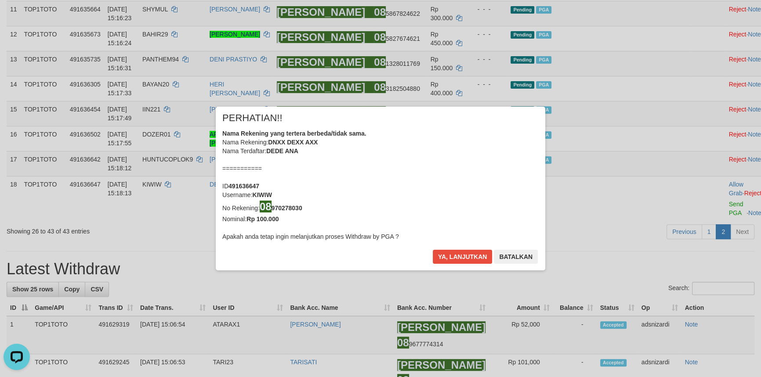
scroll to position [419, 0]
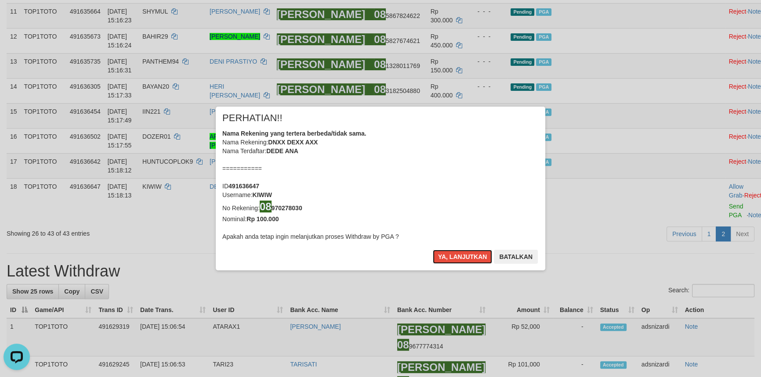
click at [457, 255] on button "Ya, lanjutkan" at bounding box center [463, 257] width 60 height 14
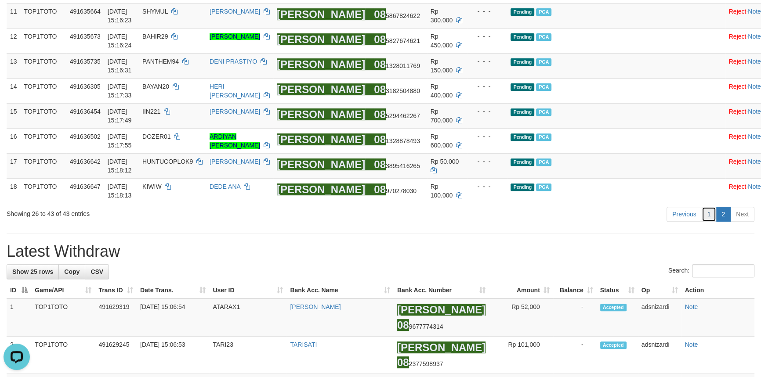
click at [707, 222] on link "1" at bounding box center [708, 214] width 15 height 15
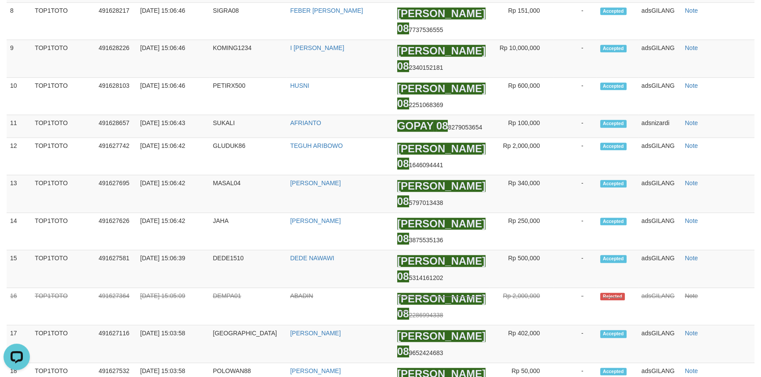
scroll to position [544, 0]
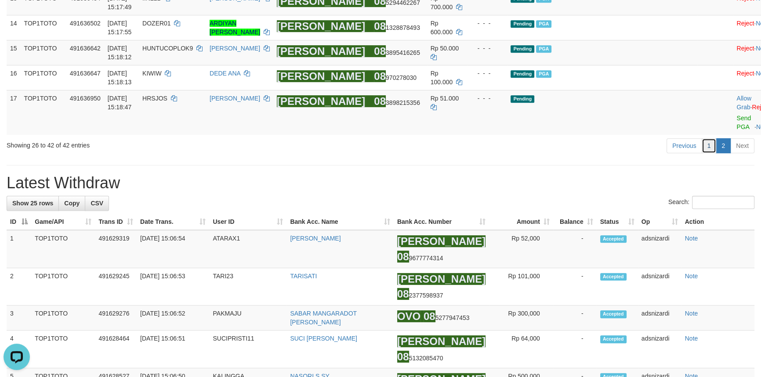
click at [710, 153] on link "1" at bounding box center [708, 145] width 15 height 15
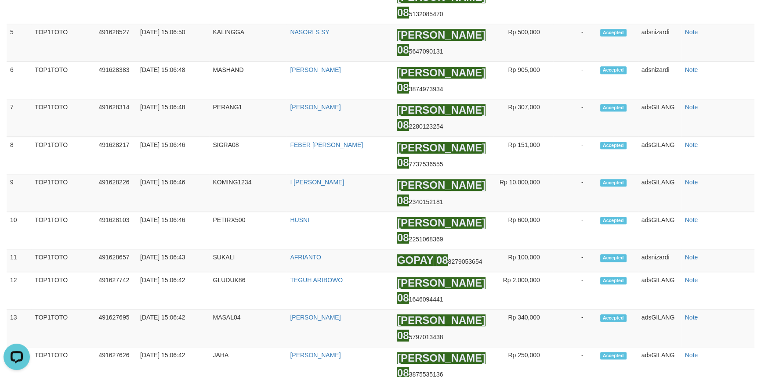
scroll to position [634, 0]
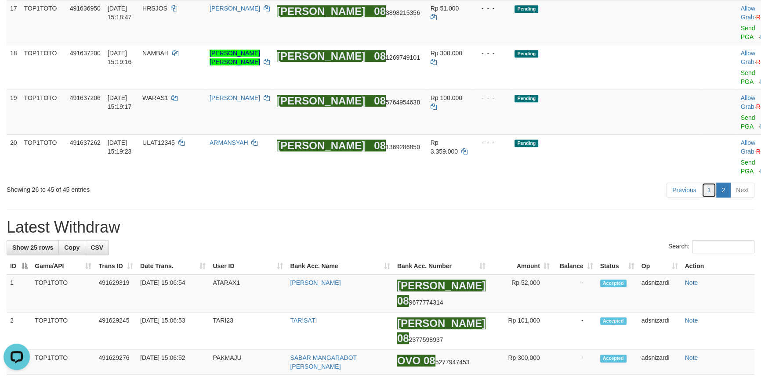
click at [711, 198] on link "1" at bounding box center [708, 190] width 15 height 15
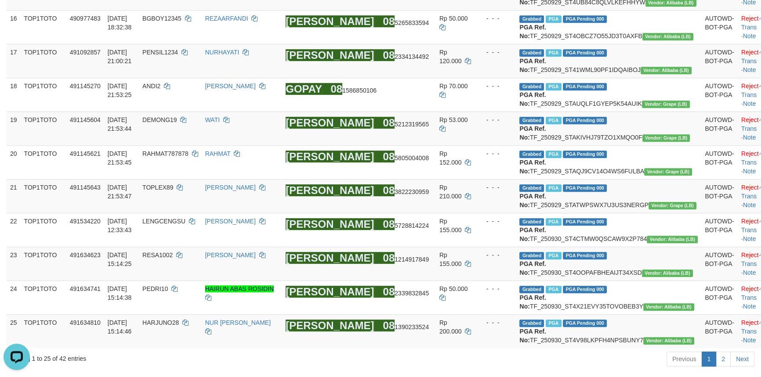
scroll to position [1023, 0]
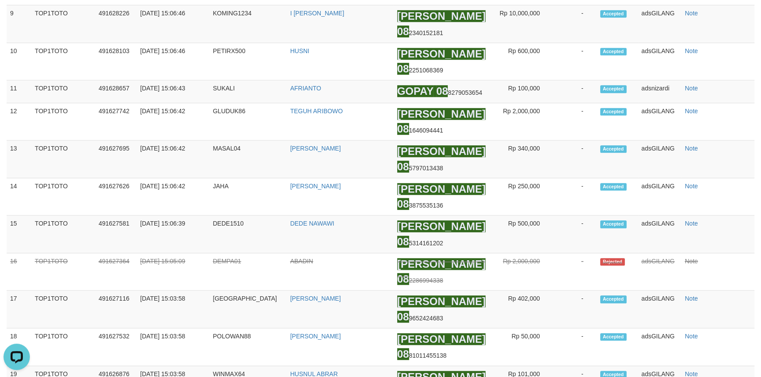
scroll to position [422, 0]
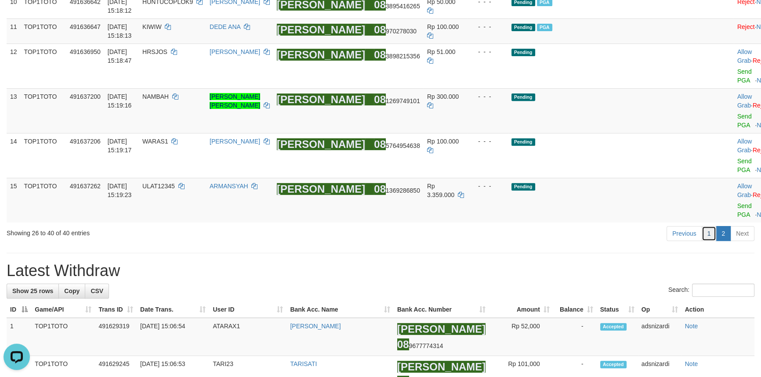
click at [707, 226] on link "1" at bounding box center [708, 233] width 15 height 15
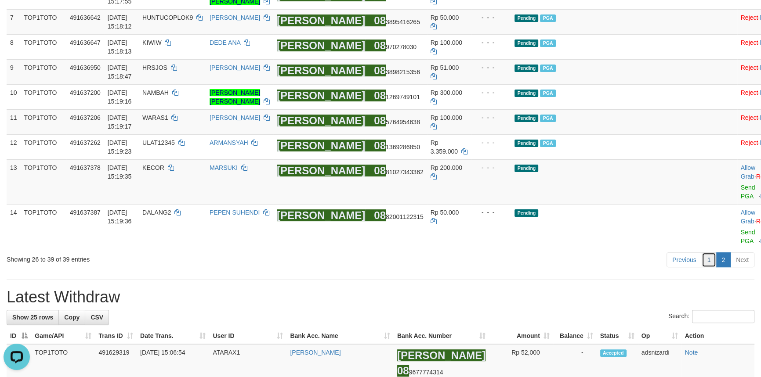
click at [712, 253] on link "1" at bounding box center [708, 260] width 15 height 15
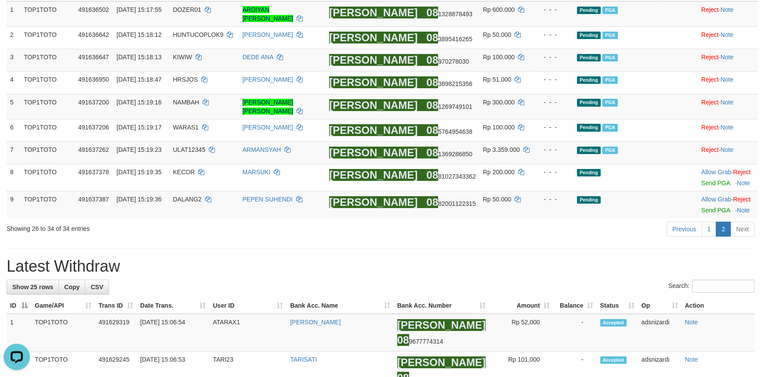
drag, startPoint x: 502, startPoint y: 251, endPoint x: 482, endPoint y: 249, distance: 20.3
click at [705, 207] on link "Send PGA" at bounding box center [715, 210] width 29 height 7
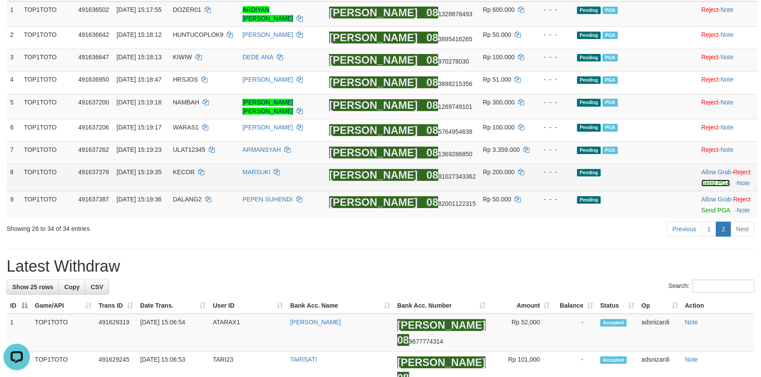
click at [707, 180] on link "Send PGA" at bounding box center [715, 183] width 29 height 7
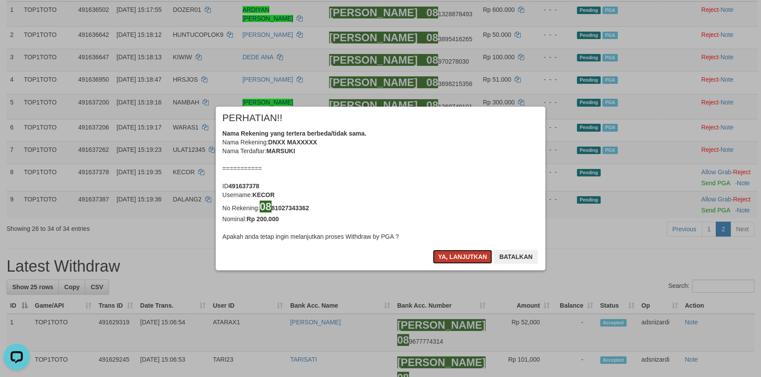
click at [446, 252] on button "Ya, lanjutkan" at bounding box center [463, 257] width 60 height 14
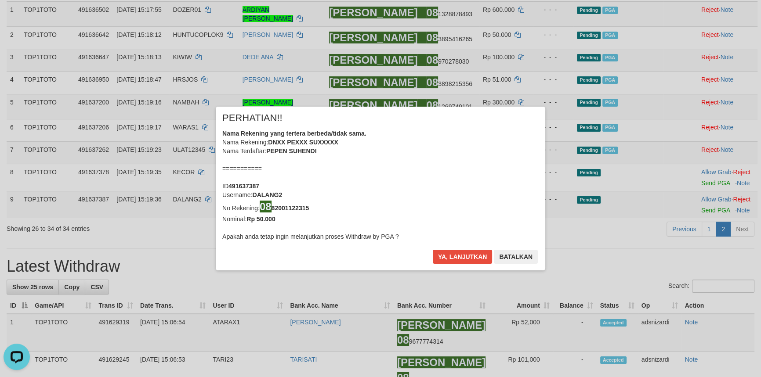
scroll to position [131, 0]
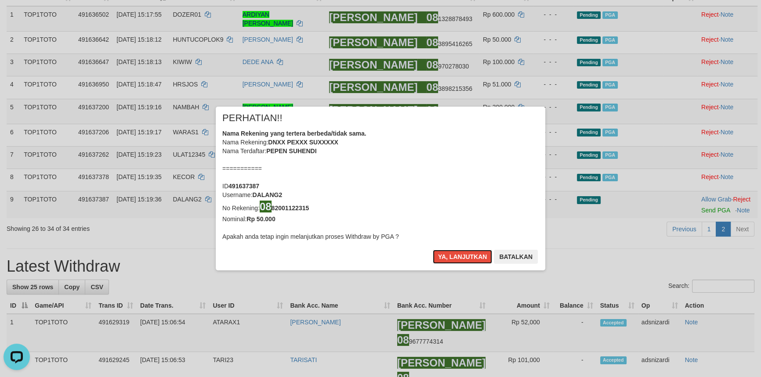
click at [446, 252] on button "Ya, lanjutkan" at bounding box center [463, 257] width 60 height 14
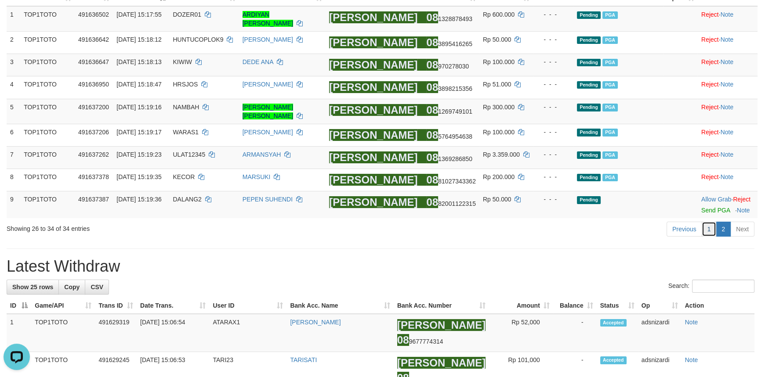
click at [709, 231] on link "1" at bounding box center [708, 229] width 15 height 15
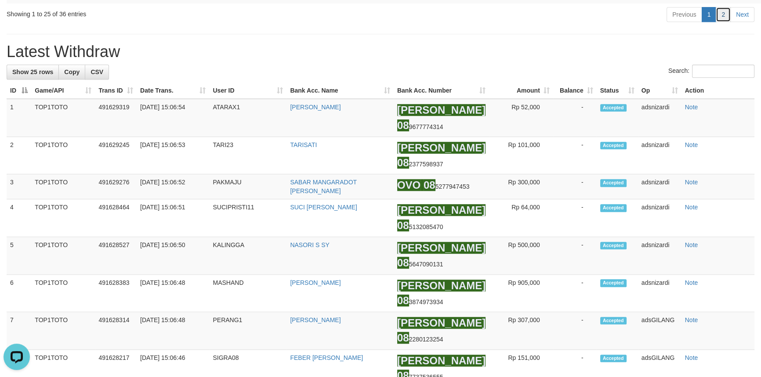
click at [720, 22] on link "2" at bounding box center [722, 14] width 15 height 15
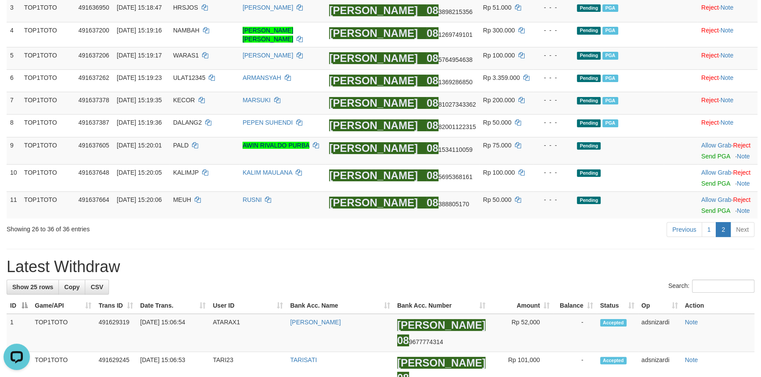
drag, startPoint x: 411, startPoint y: 248, endPoint x: 386, endPoint y: 247, distance: 25.0
click at [701, 210] on link "Send PGA" at bounding box center [715, 210] width 29 height 7
click at [704, 177] on div at bounding box center [727, 178] width 53 height 2
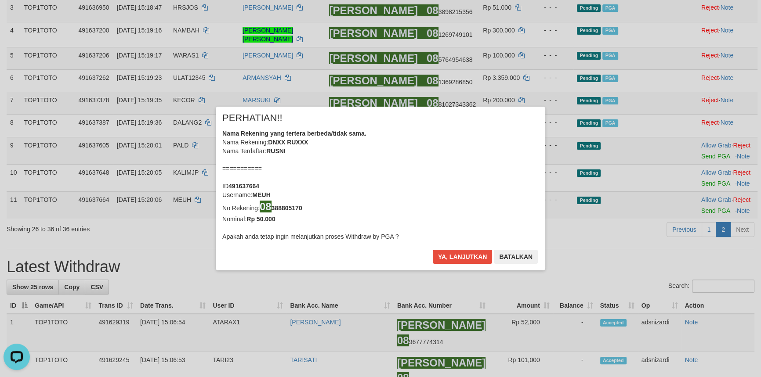
click at [700, 178] on div "× PERHATIAN!! Nama Rekening yang tertera berbeda/tidak sama. Nama Rekening: DNX…" at bounding box center [380, 188] width 761 height 199
click at [439, 258] on button "Ya, lanjutkan" at bounding box center [463, 257] width 60 height 14
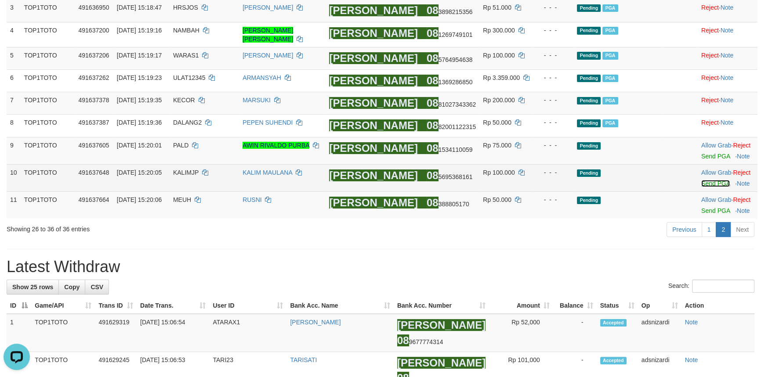
click at [708, 180] on link "Send PGA" at bounding box center [715, 183] width 29 height 7
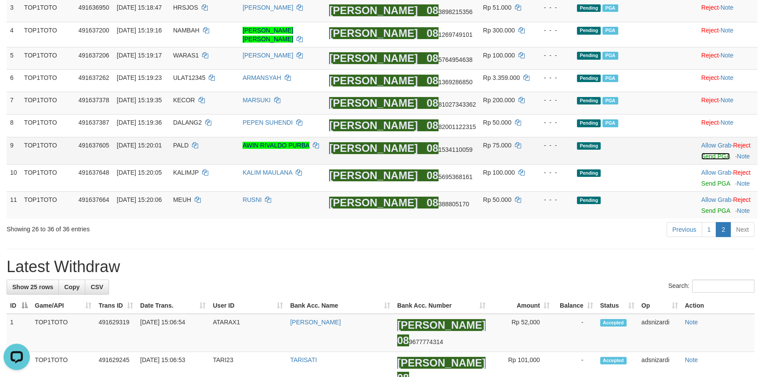
click at [708, 153] on link "Send PGA" at bounding box center [715, 156] width 29 height 7
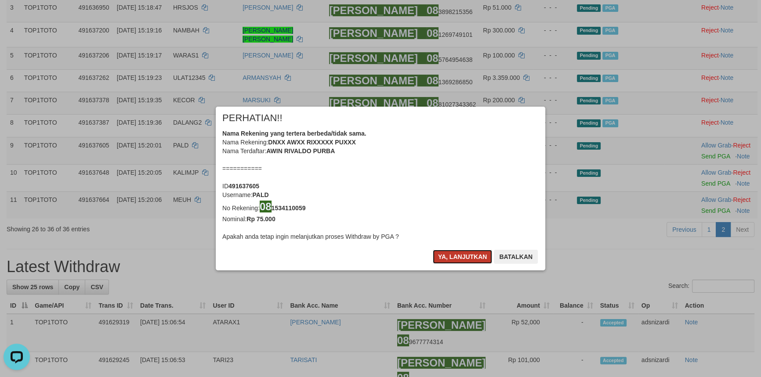
click at [452, 257] on button "Ya, lanjutkan" at bounding box center [463, 257] width 60 height 14
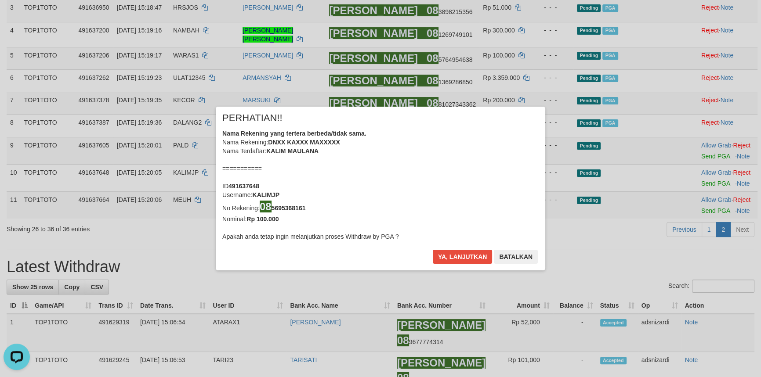
scroll to position [178, 0]
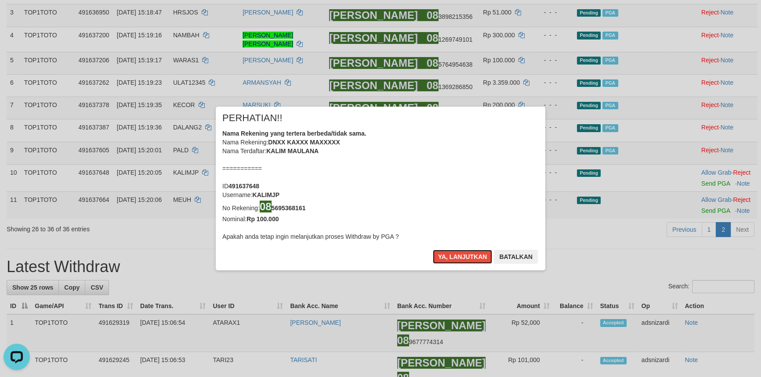
click at [452, 257] on button "Ya, lanjutkan" at bounding box center [463, 257] width 60 height 14
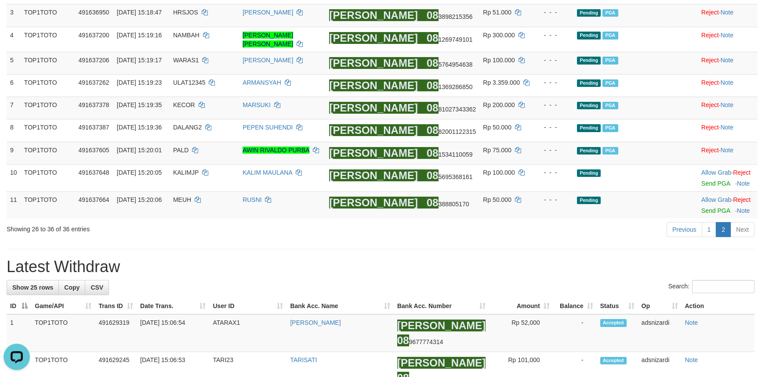
scroll to position [173, 0]
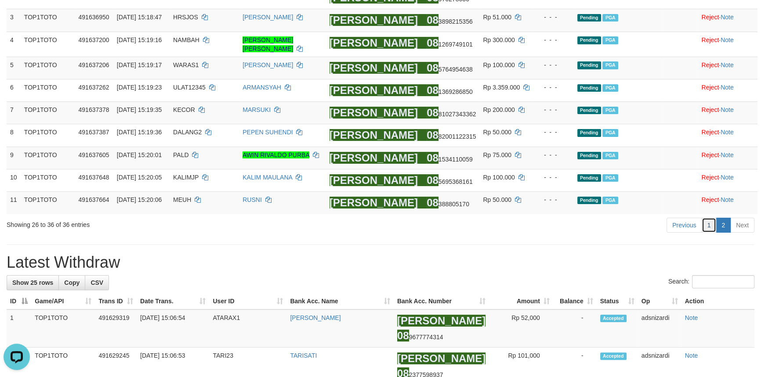
click at [712, 221] on link "1" at bounding box center [708, 225] width 15 height 15
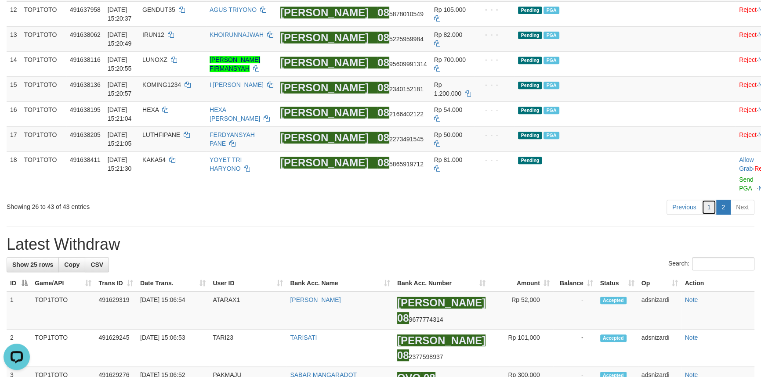
click at [710, 215] on link "1" at bounding box center [708, 207] width 15 height 15
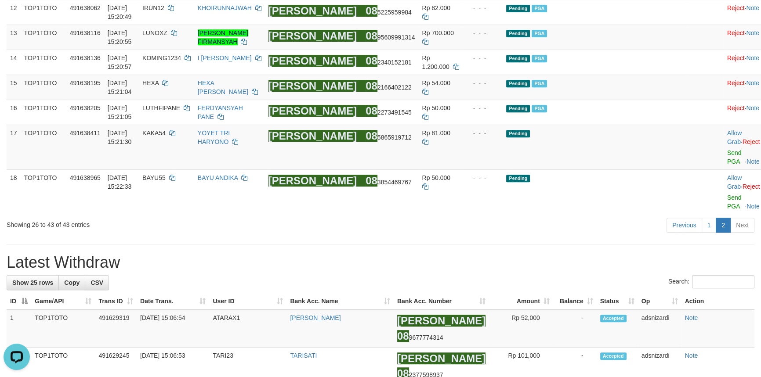
drag, startPoint x: 502, startPoint y: 257, endPoint x: 478, endPoint y: 263, distance: 24.2
click at [727, 165] on link "Send PGA" at bounding box center [734, 157] width 14 height 16
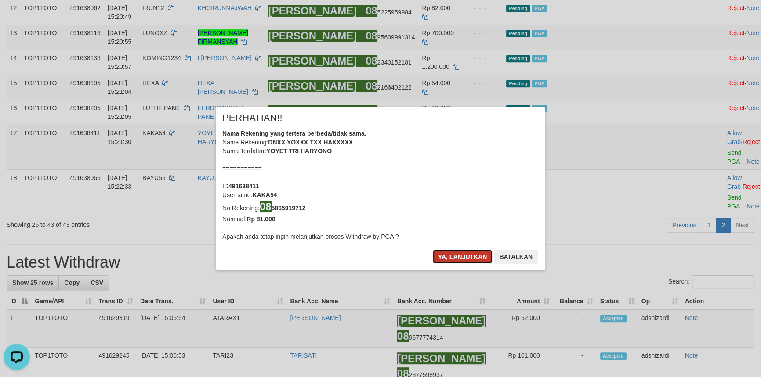
click at [451, 254] on button "Ya, lanjutkan" at bounding box center [463, 257] width 60 height 14
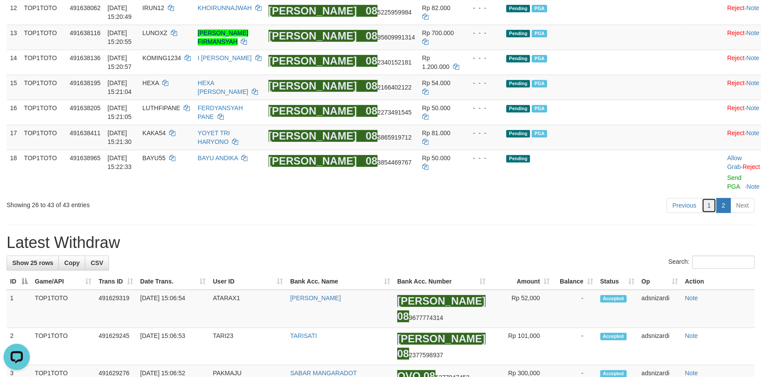
click at [714, 213] on link "1" at bounding box center [708, 205] width 15 height 15
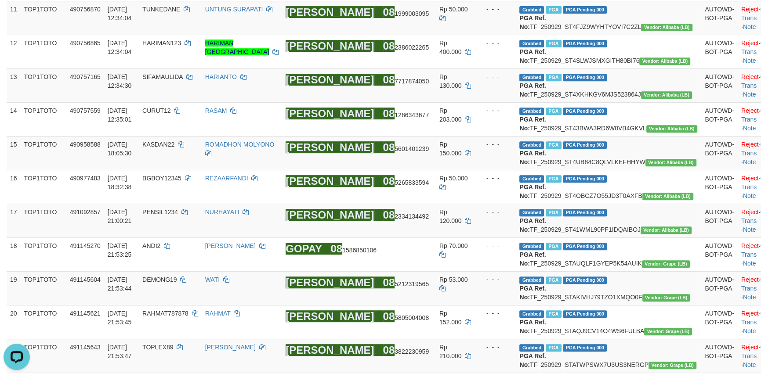
scroll to position [944, 0]
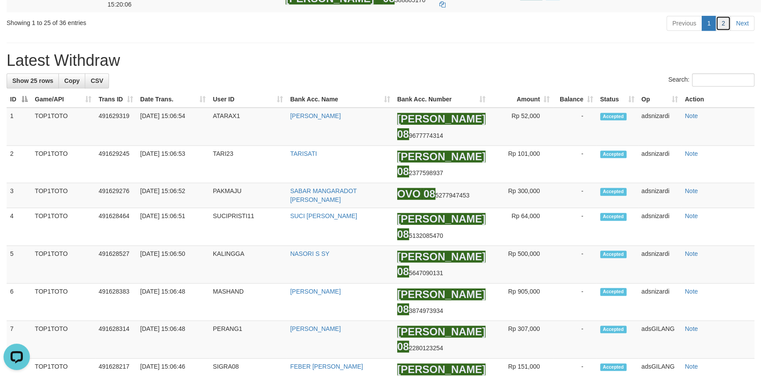
click at [722, 31] on link "2" at bounding box center [722, 23] width 15 height 15
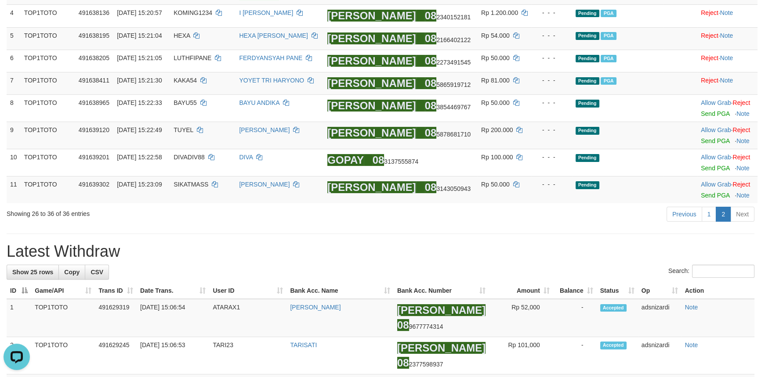
click at [710, 195] on link "Send PGA" at bounding box center [715, 195] width 29 height 7
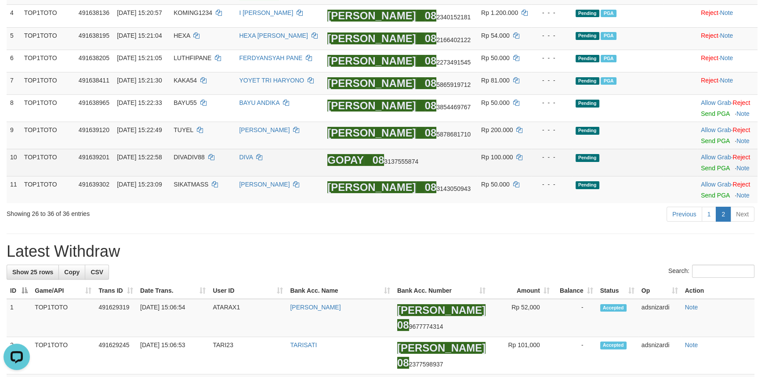
click at [707, 171] on td "Allow Grab · Reject Send PGA · Note" at bounding box center [727, 162] width 60 height 27
click at [706, 167] on link "Send PGA" at bounding box center [715, 168] width 29 height 7
click at [705, 140] on link "Send PGA" at bounding box center [715, 140] width 29 height 7
click at [709, 112] on link "Send PGA" at bounding box center [715, 113] width 29 height 7
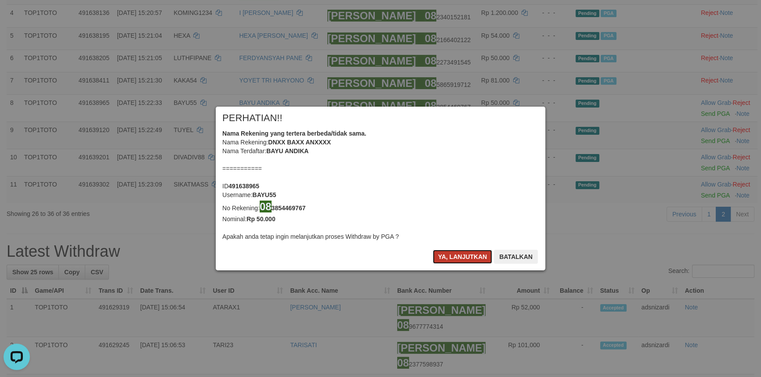
click at [446, 253] on button "Ya, lanjutkan" at bounding box center [463, 257] width 60 height 14
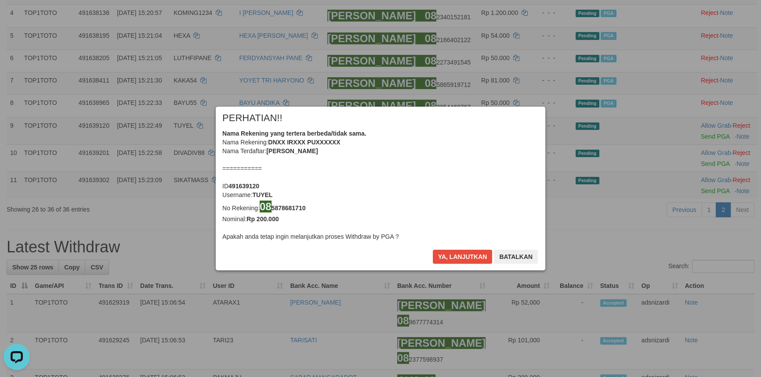
scroll to position [198, 0]
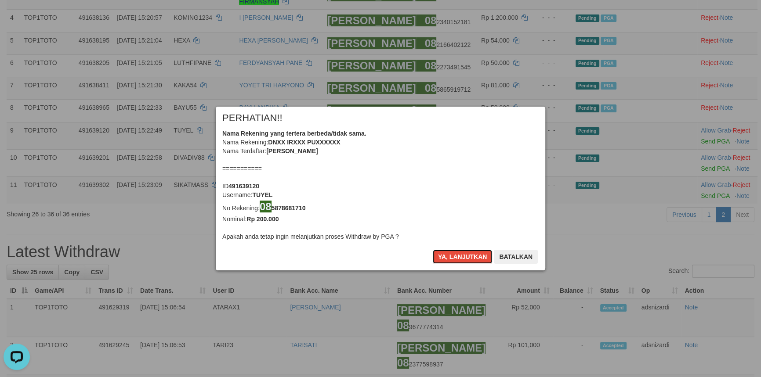
click at [446, 253] on button "Ya, lanjutkan" at bounding box center [463, 257] width 60 height 14
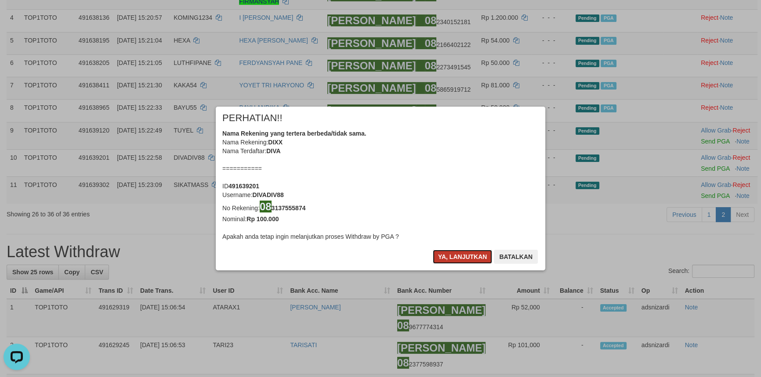
click at [460, 257] on button "Ya, lanjutkan" at bounding box center [463, 257] width 60 height 14
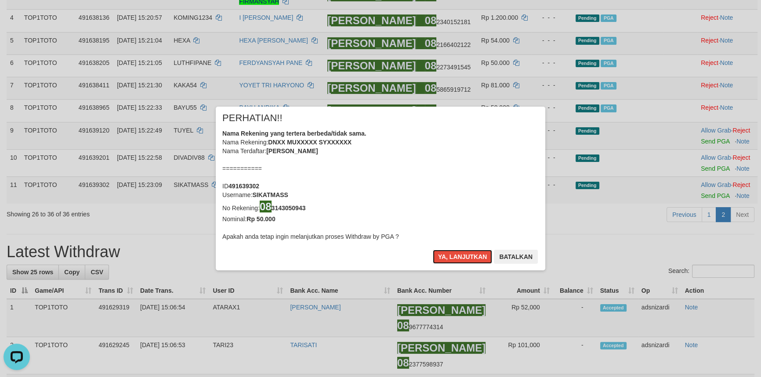
click at [460, 257] on button "Ya, lanjutkan" at bounding box center [463, 257] width 60 height 14
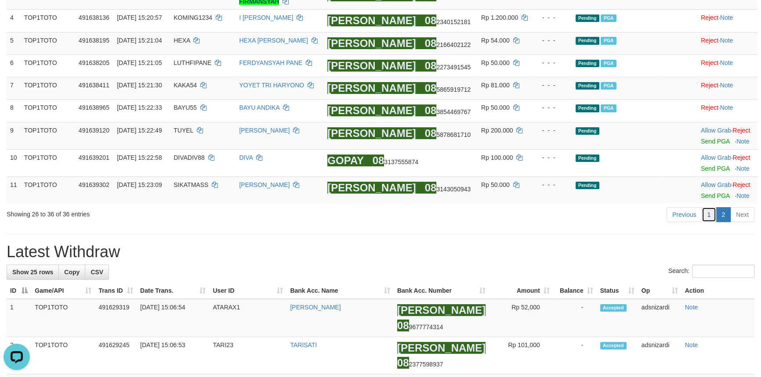
click at [708, 215] on link "1" at bounding box center [708, 214] width 15 height 15
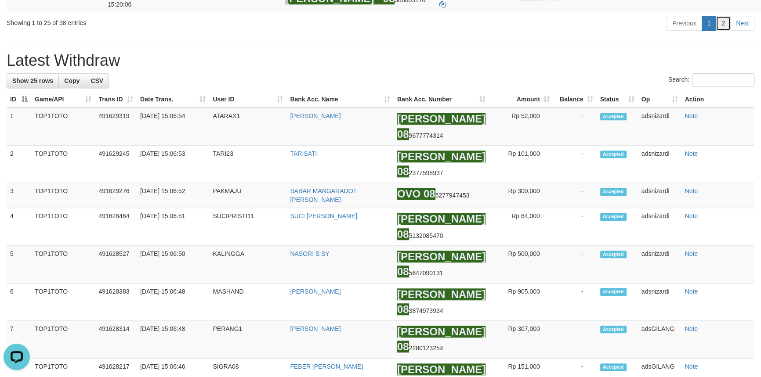
click at [719, 31] on link "2" at bounding box center [722, 23] width 15 height 15
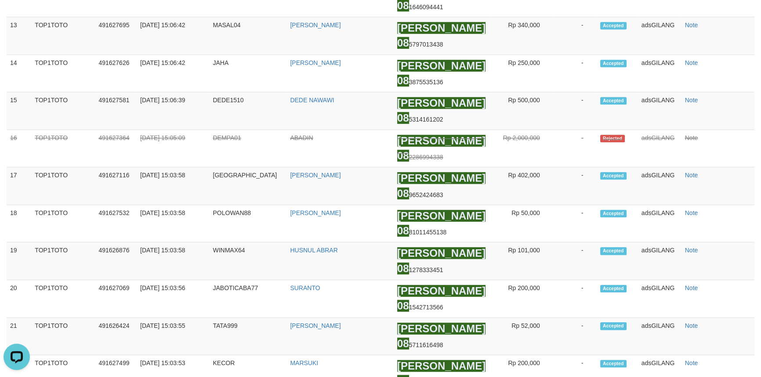
scroll to position [213, 0]
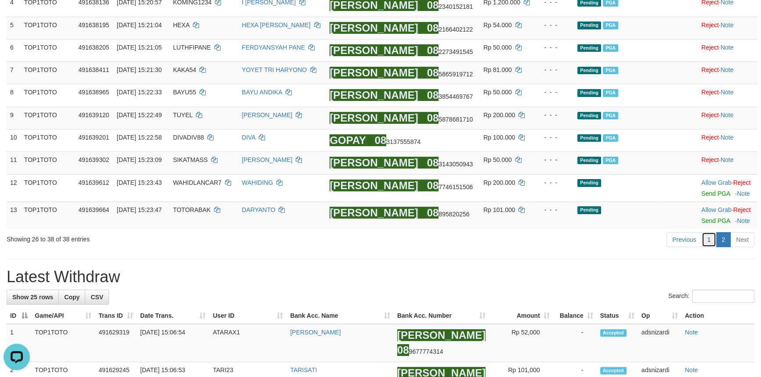
click at [706, 237] on link "1" at bounding box center [708, 239] width 15 height 15
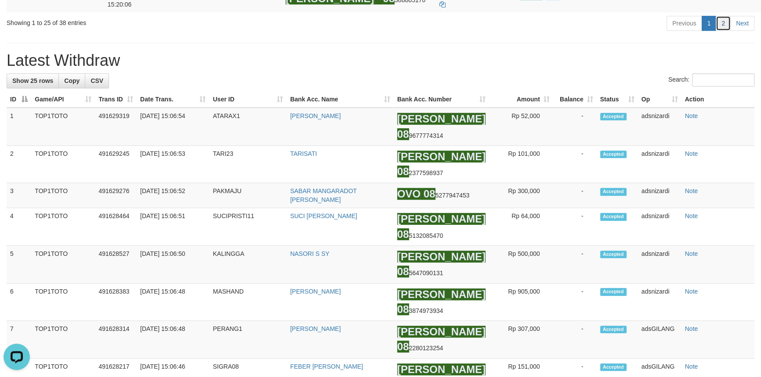
click at [723, 31] on link "2" at bounding box center [722, 23] width 15 height 15
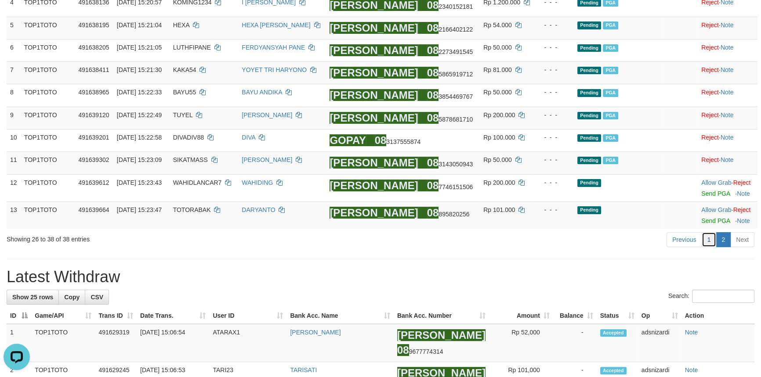
click at [708, 235] on link "1" at bounding box center [708, 239] width 15 height 15
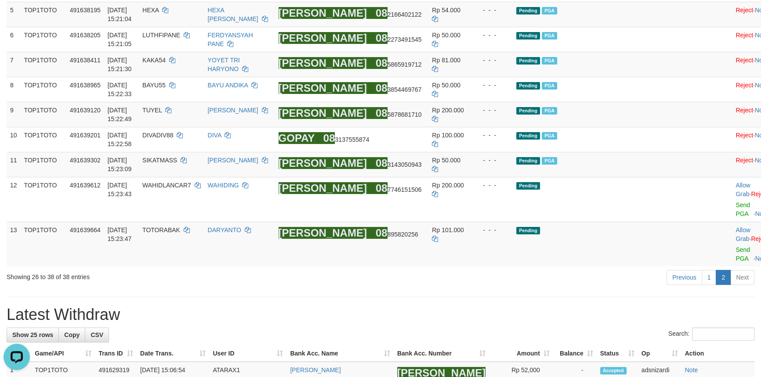
click at [444, 306] on h1 "Latest Withdraw" at bounding box center [381, 315] width 748 height 18
click at [735, 246] on link "Send PGA" at bounding box center [742, 254] width 14 height 16
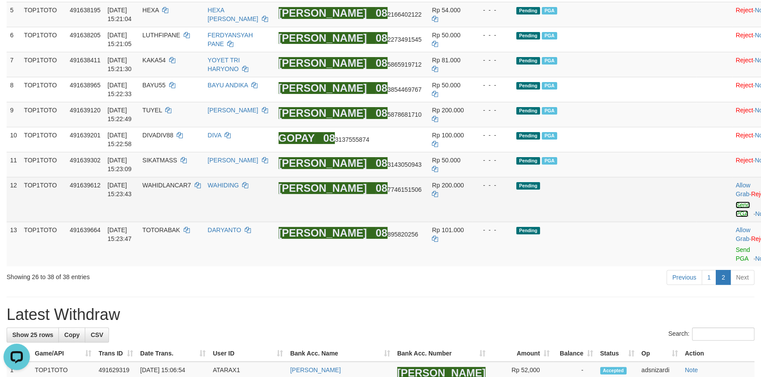
click at [735, 212] on link "Send PGA" at bounding box center [742, 210] width 14 height 16
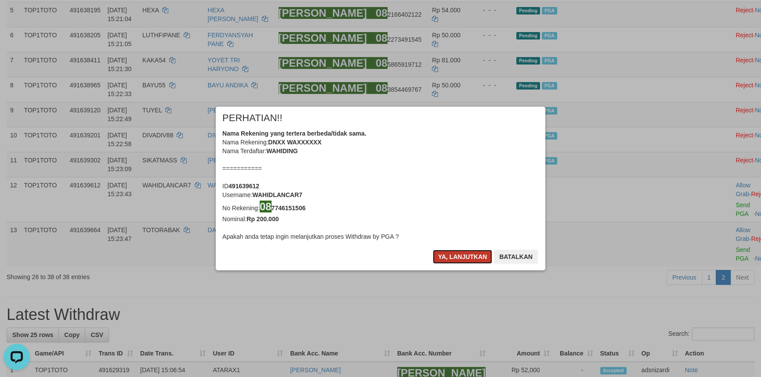
click at [457, 260] on button "Ya, lanjutkan" at bounding box center [463, 257] width 60 height 14
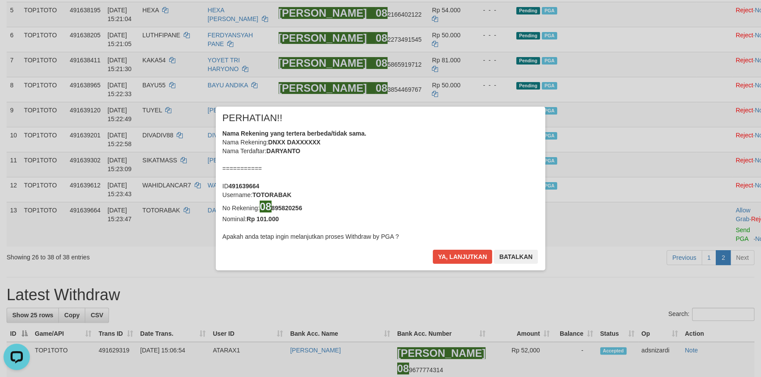
scroll to position [250, 0]
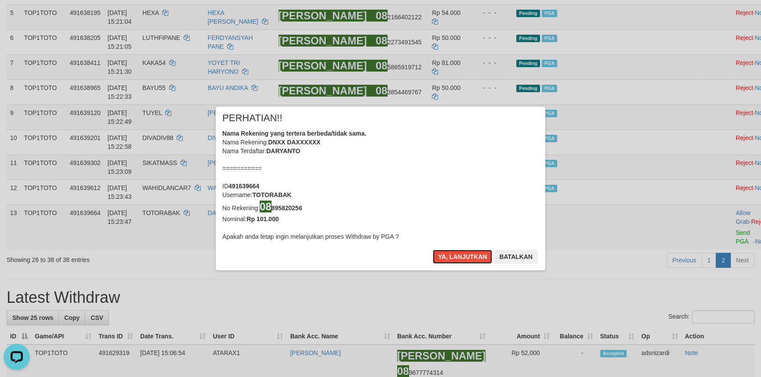
click at [457, 260] on button "Ya, lanjutkan" at bounding box center [463, 257] width 60 height 14
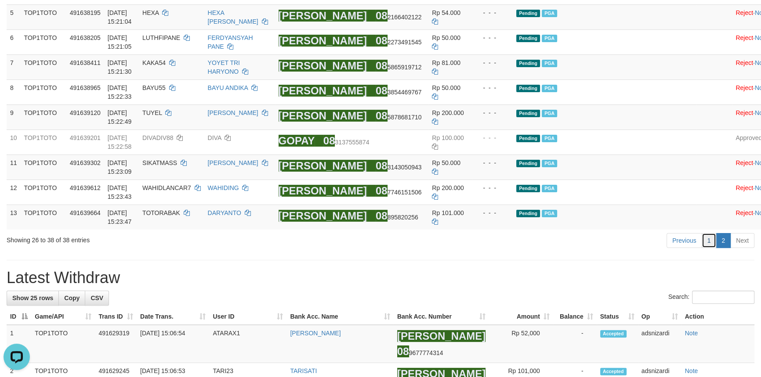
click at [705, 248] on link "1" at bounding box center [708, 240] width 15 height 15
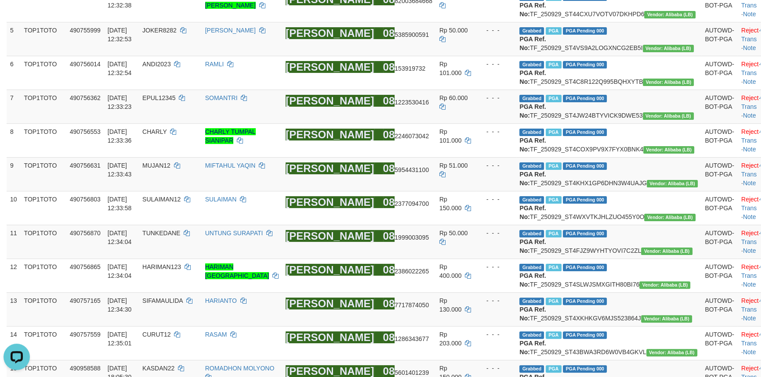
scroll to position [1023, 0]
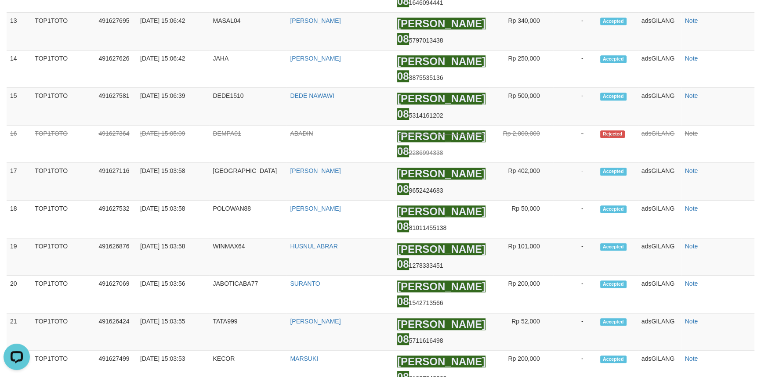
scroll to position [391, 0]
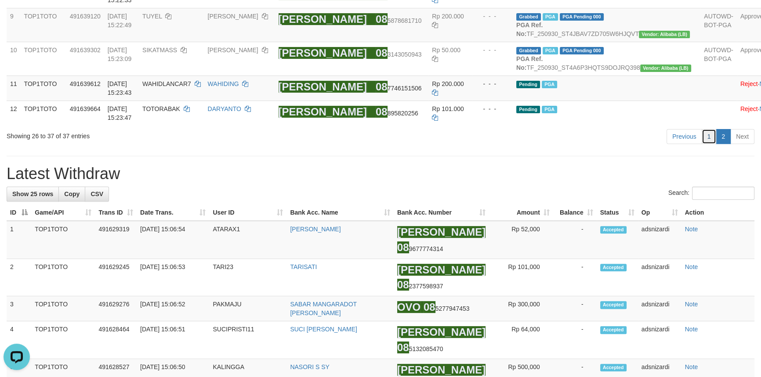
click at [713, 144] on link "1" at bounding box center [708, 136] width 15 height 15
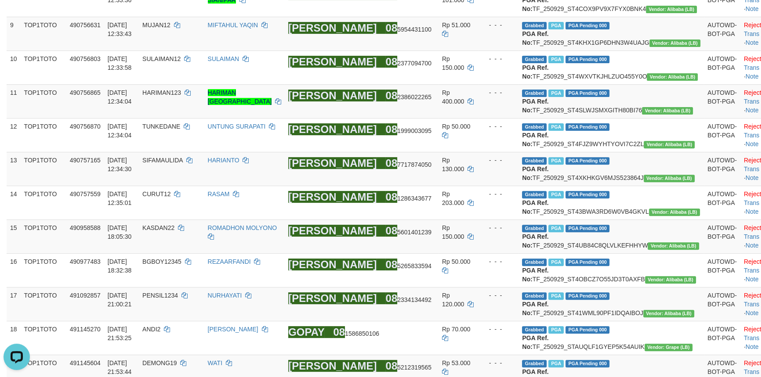
scroll to position [944, 0]
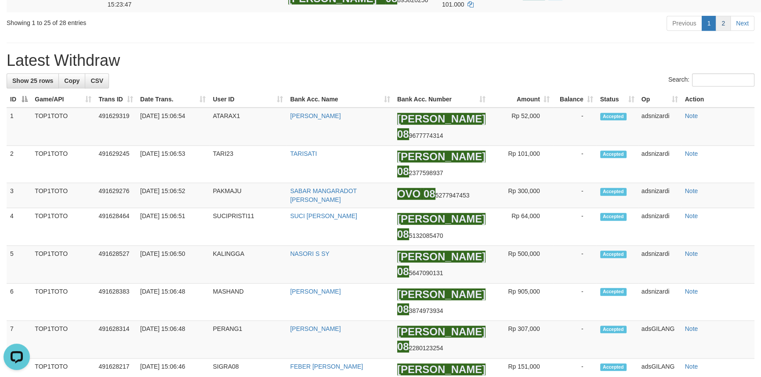
click at [722, 34] on div "Previous 1 2 Next" at bounding box center [539, 24] width 430 height 19
click at [723, 31] on link "2" at bounding box center [722, 23] width 15 height 15
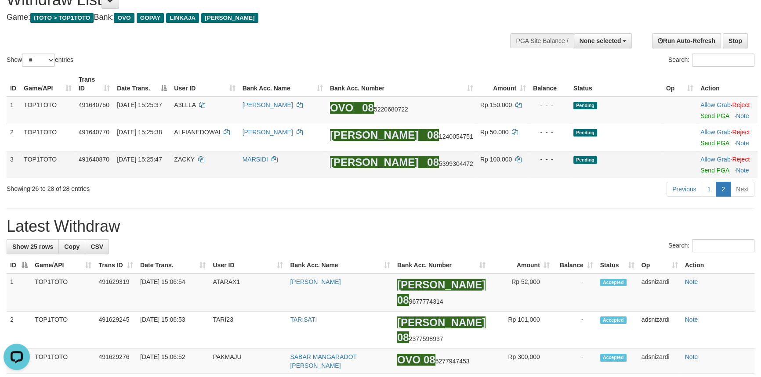
click at [699, 166] on td "Allow Grab · Reject Send PGA · Note" at bounding box center [727, 164] width 61 height 27
click at [701, 169] on link "Send PGA" at bounding box center [714, 170] width 29 height 7
click at [710, 145] on link "Send PGA" at bounding box center [714, 143] width 29 height 7
click at [708, 115] on link "Send PGA" at bounding box center [714, 115] width 29 height 7
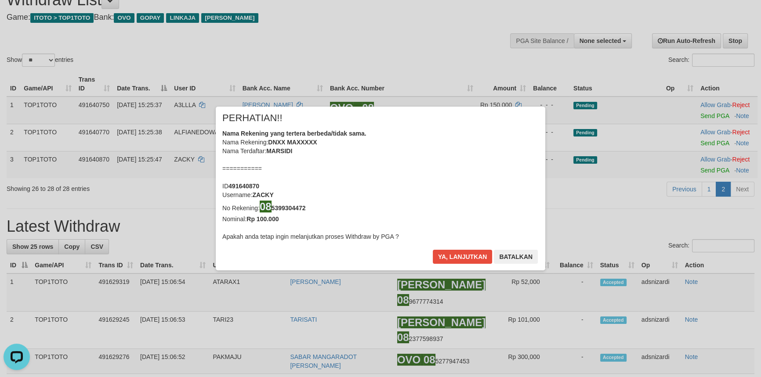
click at [444, 223] on div "Nama Rekening yang tertera berbeda/tidak sama. Nama Rekening: DNXX MAXXXXX Nama…" at bounding box center [380, 185] width 316 height 112
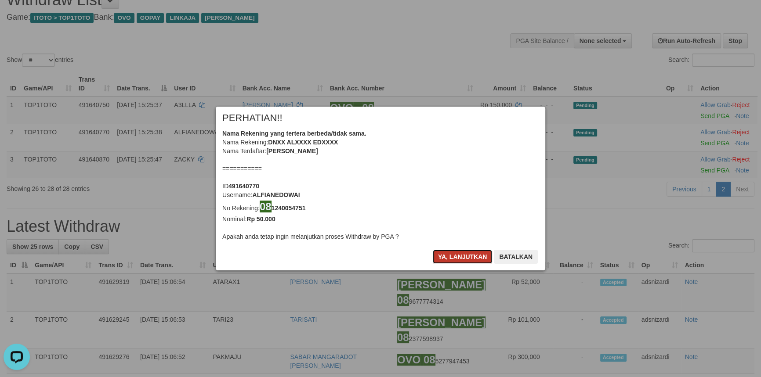
click at [460, 258] on button "Ya, lanjutkan" at bounding box center [463, 257] width 60 height 14
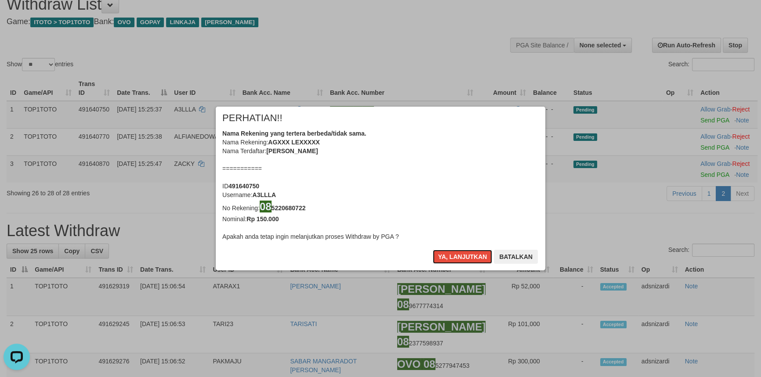
click at [460, 258] on button "Ya, lanjutkan" at bounding box center [463, 257] width 60 height 14
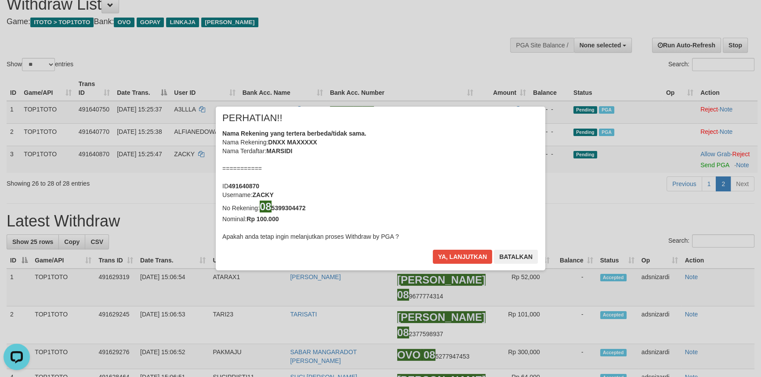
scroll to position [31, 0]
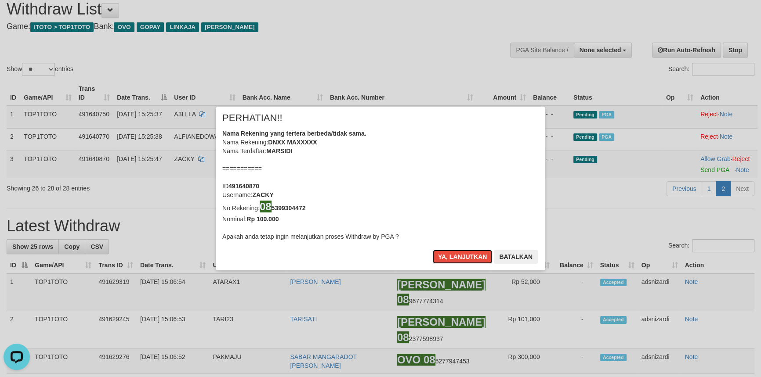
click at [460, 258] on button "Ya, lanjutkan" at bounding box center [463, 257] width 60 height 14
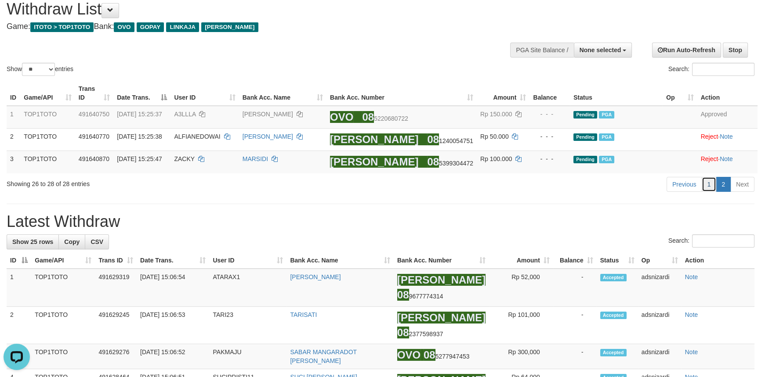
click at [704, 184] on link "1" at bounding box center [708, 184] width 15 height 15
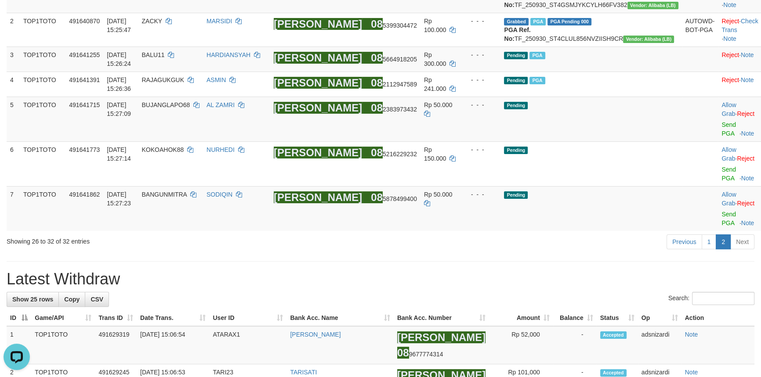
click at [507, 271] on h1 "Latest Withdraw" at bounding box center [381, 280] width 748 height 18
click at [718, 186] on td "Allow Grab · Reject Send PGA · Note" at bounding box center [739, 208] width 43 height 45
click at [721, 211] on link "Send PGA" at bounding box center [728, 219] width 14 height 16
click at [721, 130] on link "Send PGA" at bounding box center [728, 129] width 14 height 16
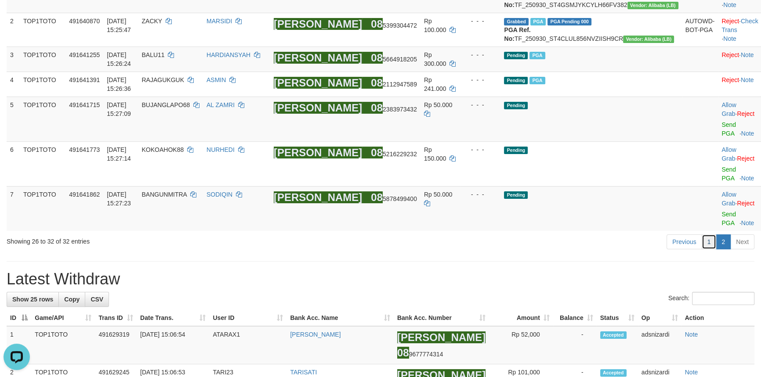
click at [708, 235] on link "1" at bounding box center [708, 242] width 15 height 15
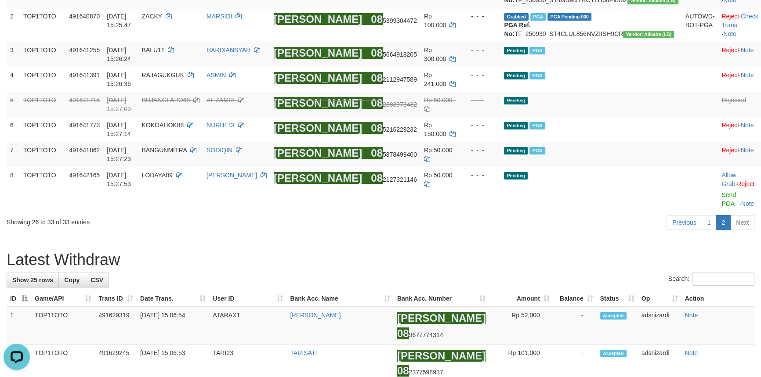
drag, startPoint x: 558, startPoint y: 224, endPoint x: 553, endPoint y: 221, distance: 5.3
click at [711, 215] on link "1" at bounding box center [708, 222] width 15 height 15
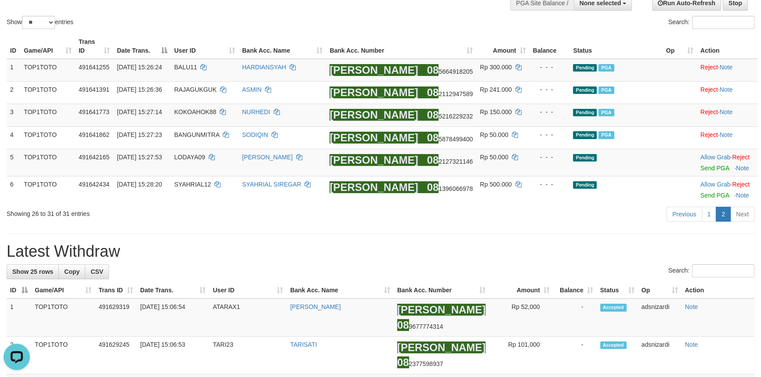
click at [709, 216] on link "1" at bounding box center [708, 214] width 15 height 15
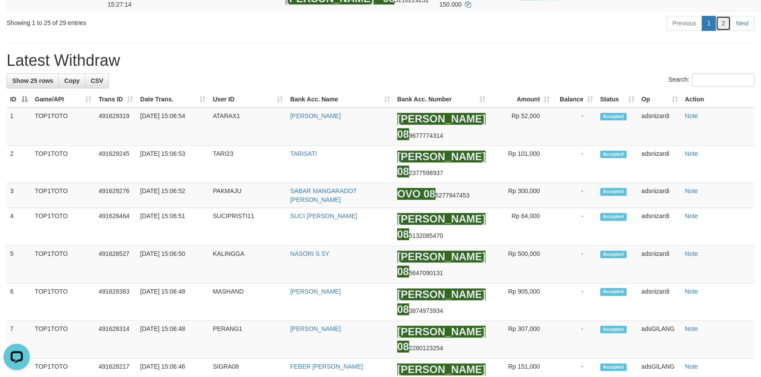
click at [723, 31] on link "2" at bounding box center [722, 23] width 15 height 15
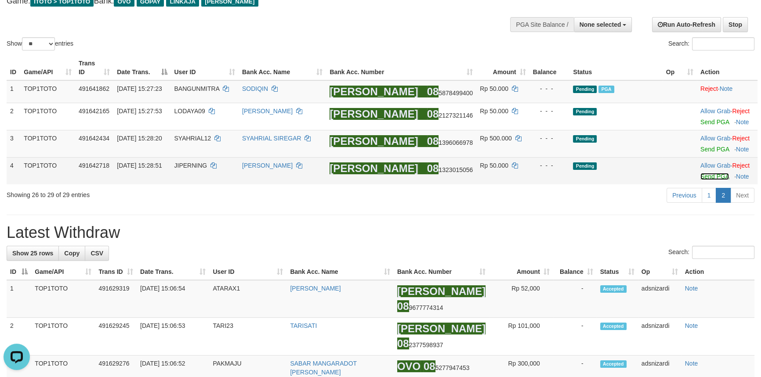
click at [705, 175] on link "Send PGA" at bounding box center [714, 176] width 29 height 7
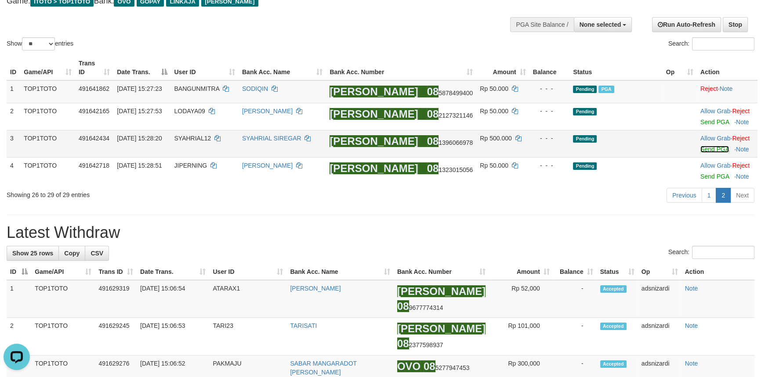
click at [707, 148] on link "Send PGA" at bounding box center [714, 149] width 29 height 7
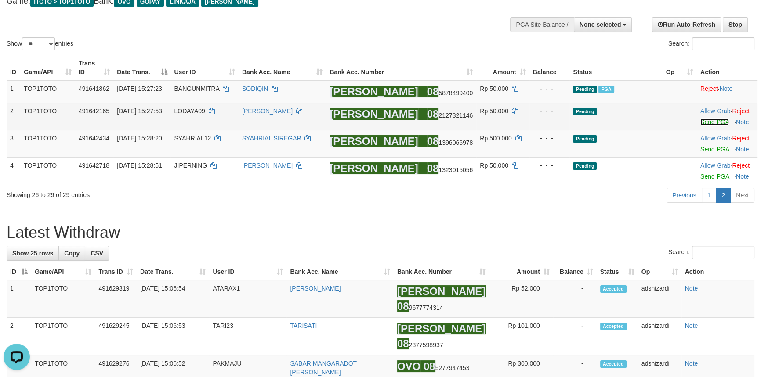
click at [705, 120] on link "Send PGA" at bounding box center [714, 122] width 29 height 7
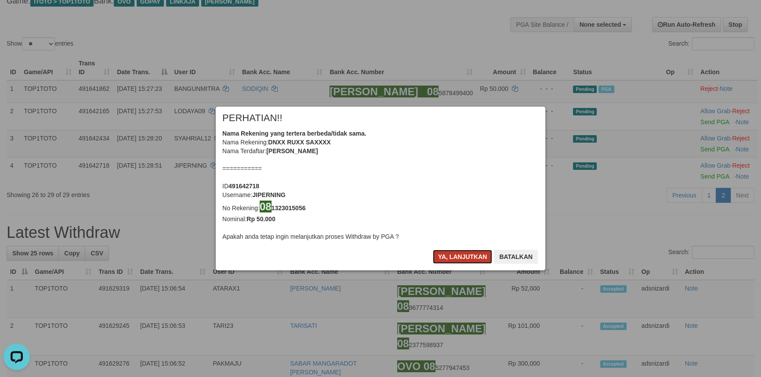
click at [457, 255] on button "Ya, lanjutkan" at bounding box center [463, 257] width 60 height 14
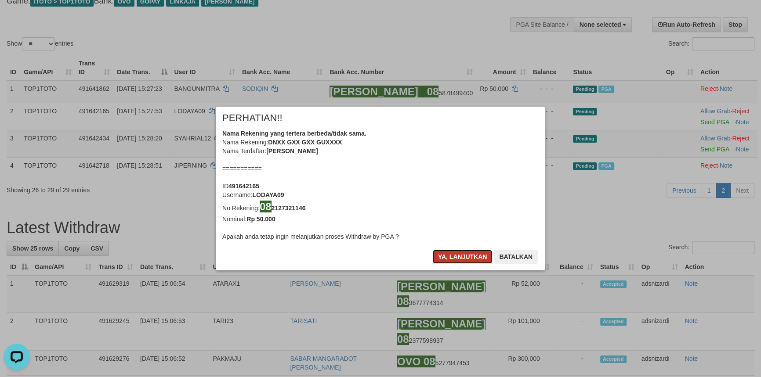
click at [458, 255] on button "Ya, lanjutkan" at bounding box center [463, 257] width 60 height 14
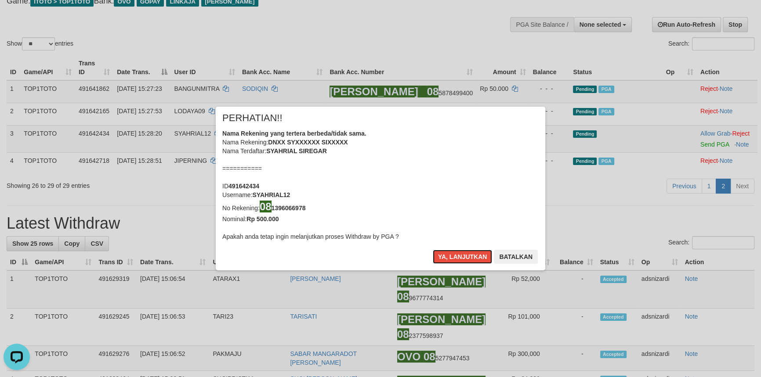
click at [458, 255] on button "Ya, lanjutkan" at bounding box center [463, 257] width 60 height 14
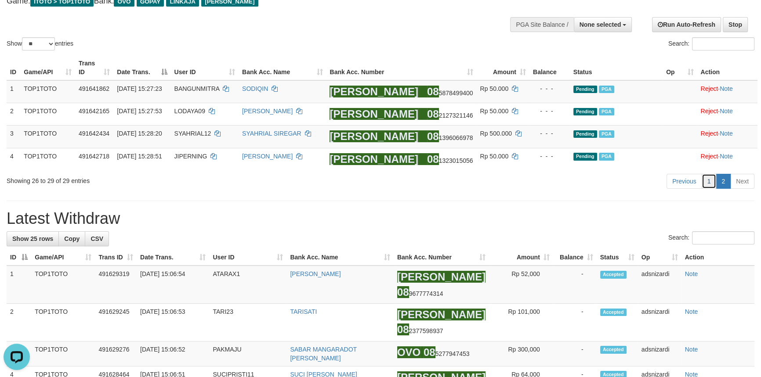
drag, startPoint x: 711, startPoint y: 181, endPoint x: 712, endPoint y: 188, distance: 7.7
click at [711, 181] on link "1" at bounding box center [708, 181] width 15 height 15
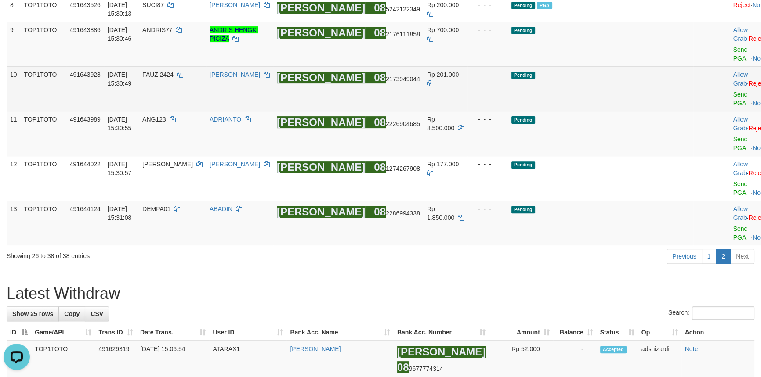
scroll to position [343, 0]
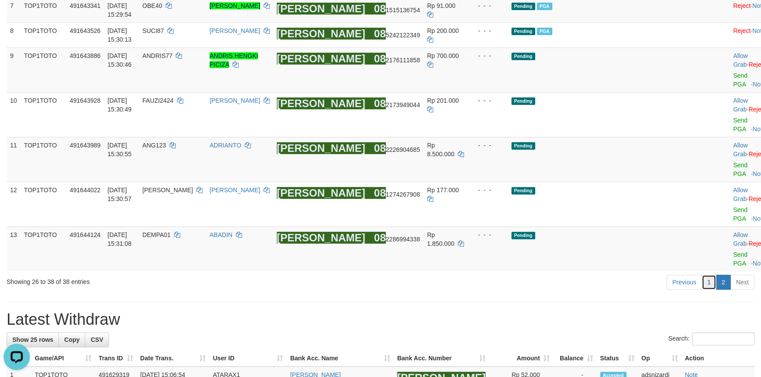
click at [707, 275] on link "1" at bounding box center [708, 282] width 15 height 15
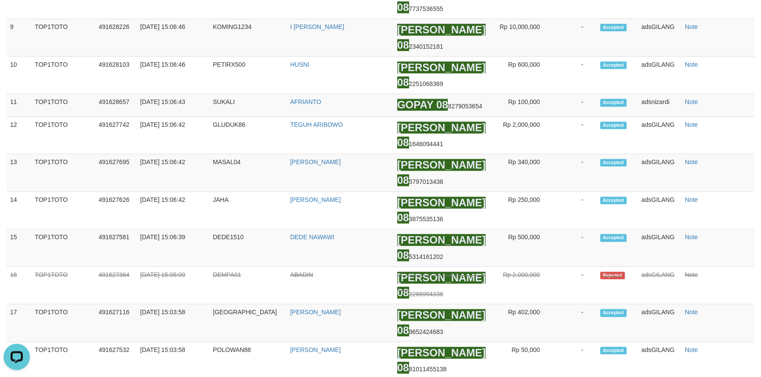
scroll to position [339, 0]
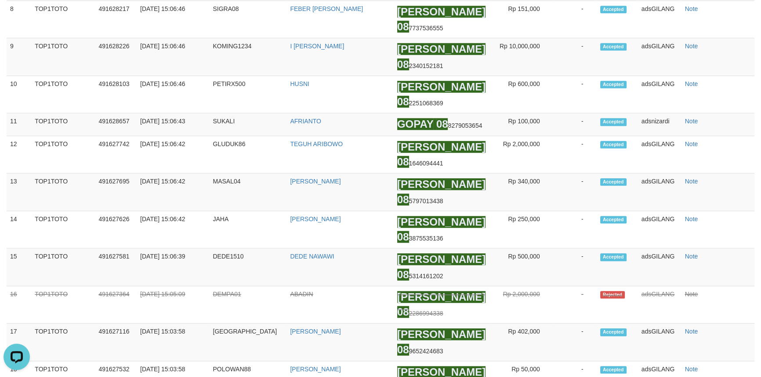
scroll to position [200, 0]
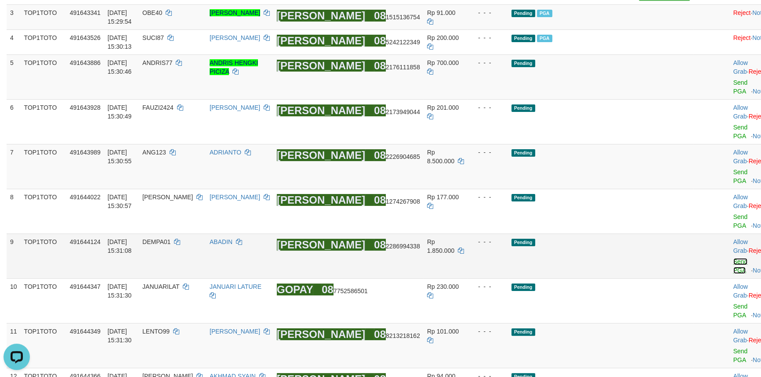
click at [733, 258] on link "Send PGA" at bounding box center [740, 266] width 14 height 16
click at [730, 189] on td "Allow Grab · Reject Send PGA · Note" at bounding box center [751, 211] width 43 height 45
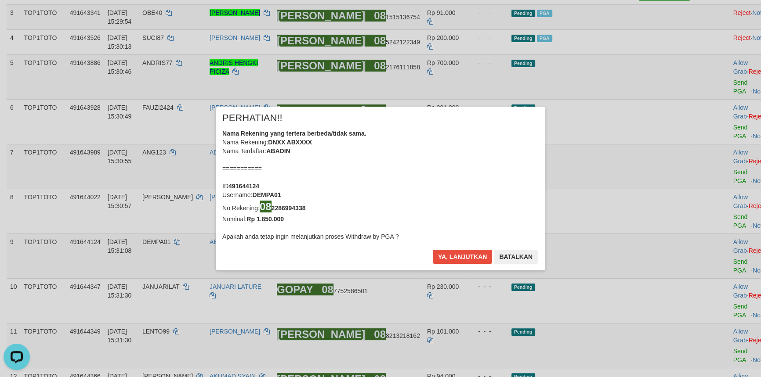
click at [703, 169] on div "× PERHATIAN!! Nama Rekening yang tertera berbeda/tidak sama. Nama Rekening: DNX…" at bounding box center [380, 188] width 761 height 199
click at [459, 255] on button "Ya, lanjutkan" at bounding box center [463, 257] width 60 height 14
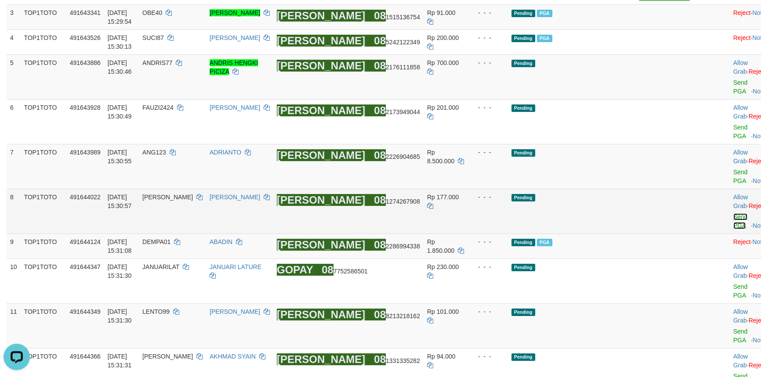
click at [733, 213] on link "Send PGA" at bounding box center [740, 221] width 14 height 16
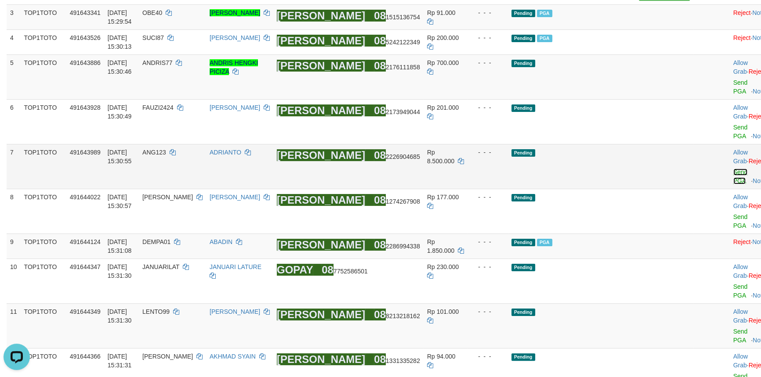
click at [733, 169] on link "Send PGA" at bounding box center [740, 177] width 14 height 16
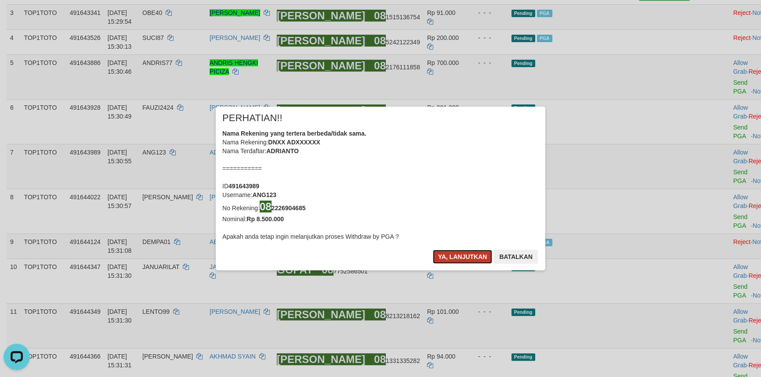
click at [452, 255] on button "Ya, lanjutkan" at bounding box center [463, 257] width 60 height 14
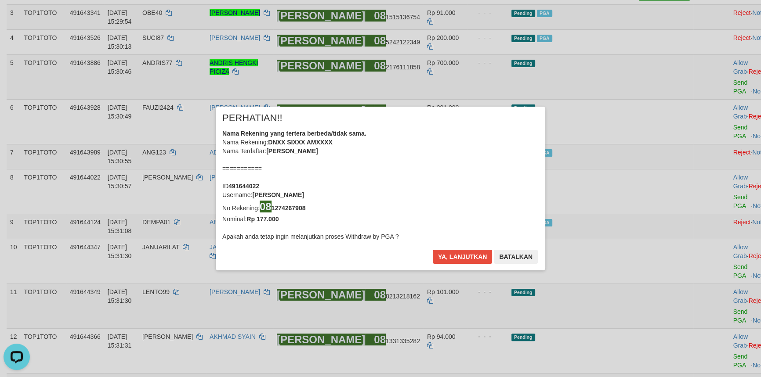
scroll to position [198, 0]
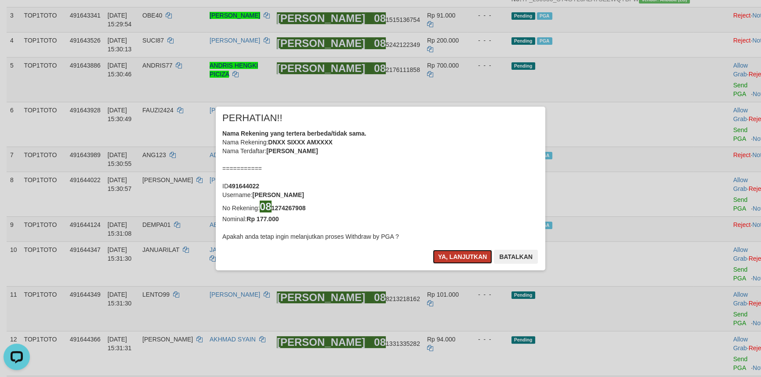
click at [452, 255] on button "Ya, lanjutkan" at bounding box center [463, 257] width 60 height 14
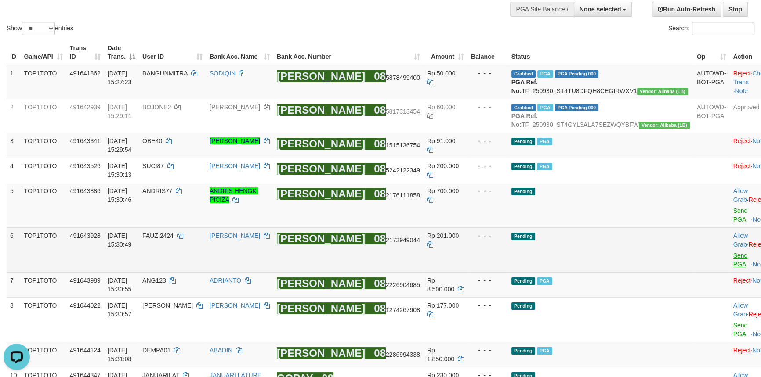
scroll to position [70, 0]
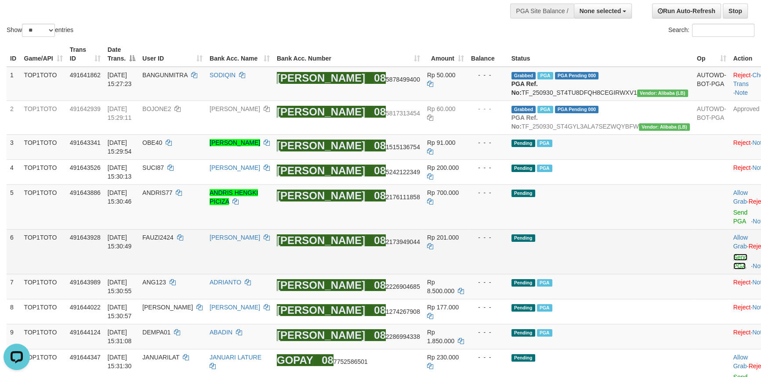
click at [733, 254] on link "Send PGA" at bounding box center [740, 262] width 14 height 16
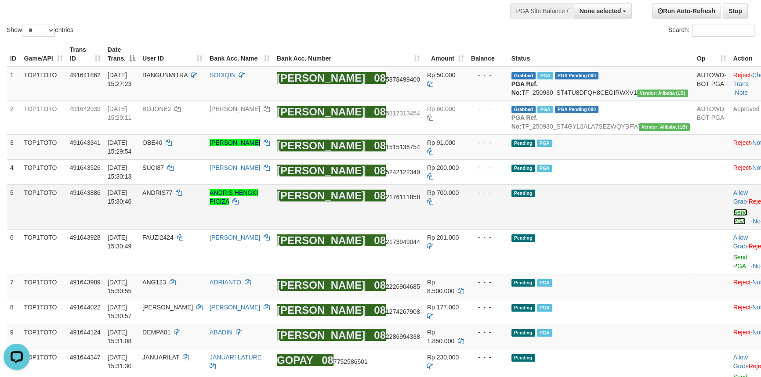
click at [733, 219] on link "Send PGA" at bounding box center [740, 217] width 14 height 16
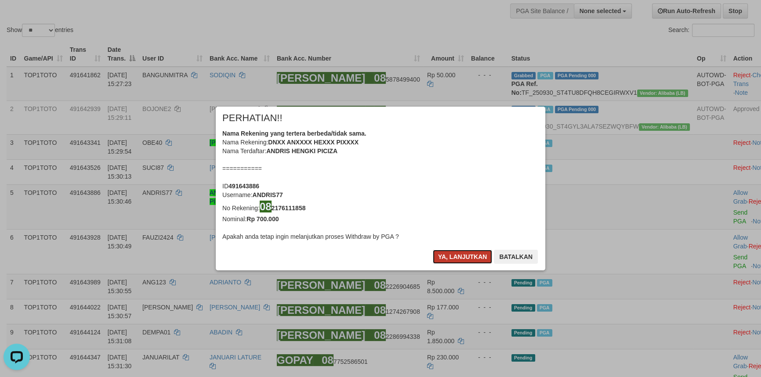
click at [452, 253] on button "Ya, lanjutkan" at bounding box center [463, 257] width 60 height 14
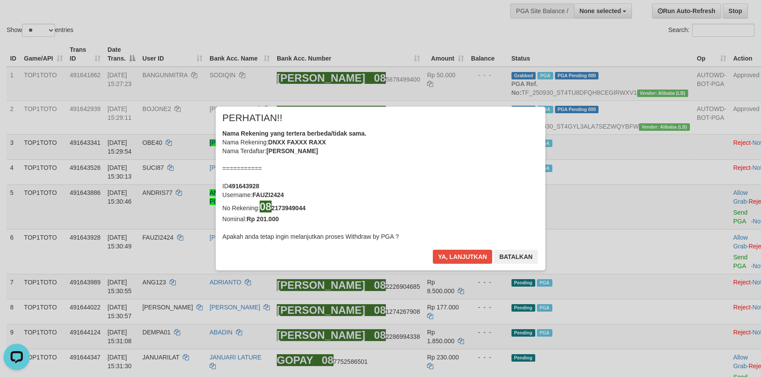
scroll to position [68, 0]
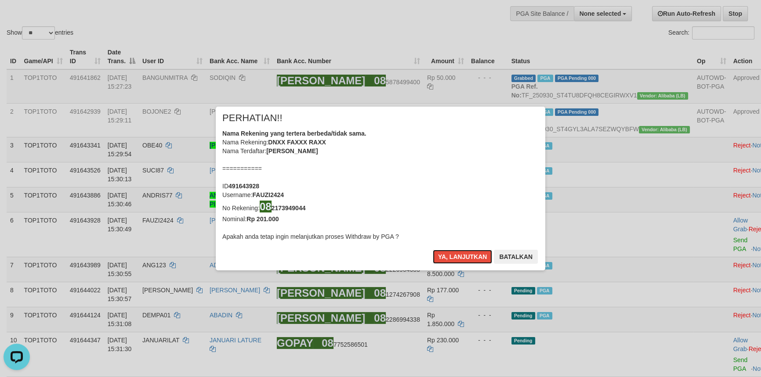
click at [452, 253] on button "Ya, lanjutkan" at bounding box center [463, 257] width 60 height 14
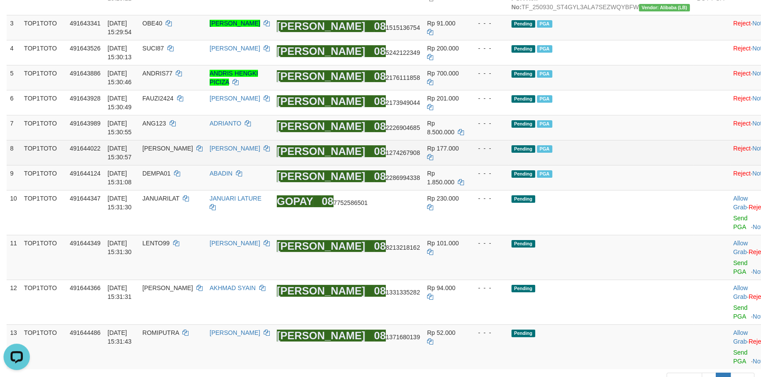
scroll to position [265, 0]
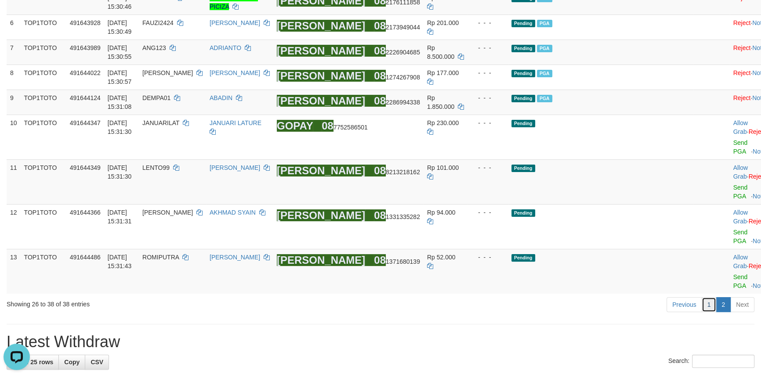
click at [713, 297] on link "1" at bounding box center [708, 304] width 15 height 15
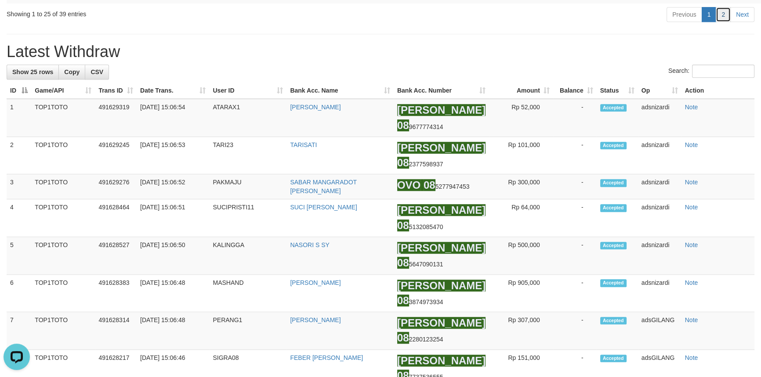
click at [725, 22] on link "2" at bounding box center [722, 14] width 15 height 15
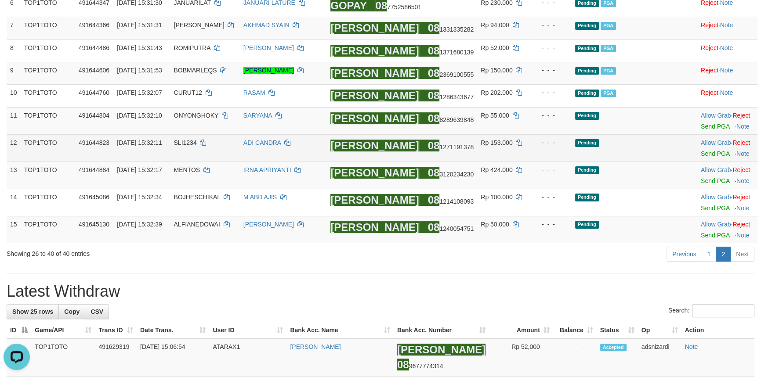
scroll to position [230, 0]
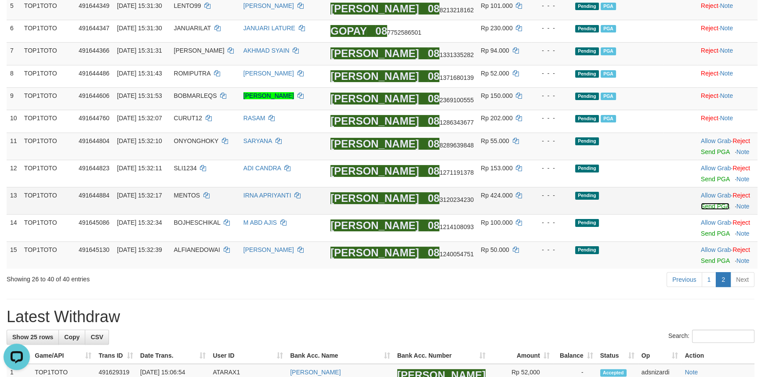
click at [711, 204] on link "Send PGA" at bounding box center [715, 206] width 29 height 7
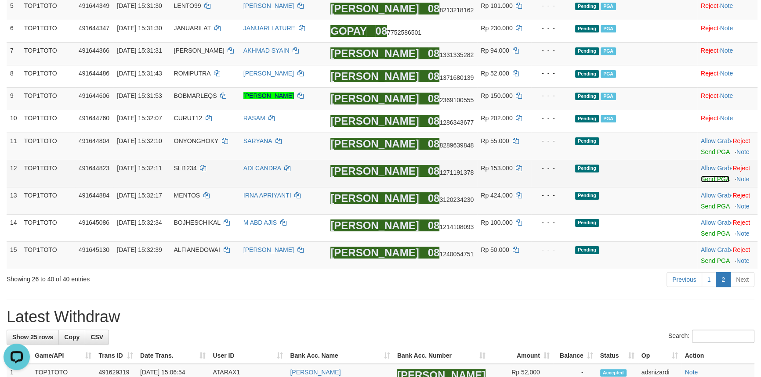
click at [709, 180] on link "Send PGA" at bounding box center [715, 179] width 29 height 7
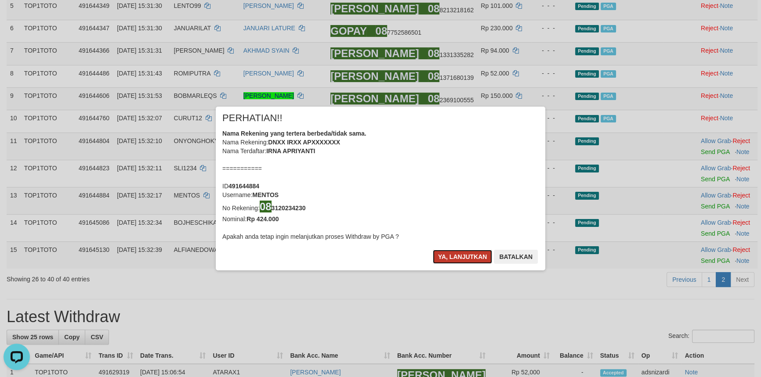
click at [461, 254] on button "Ya, lanjutkan" at bounding box center [463, 257] width 60 height 14
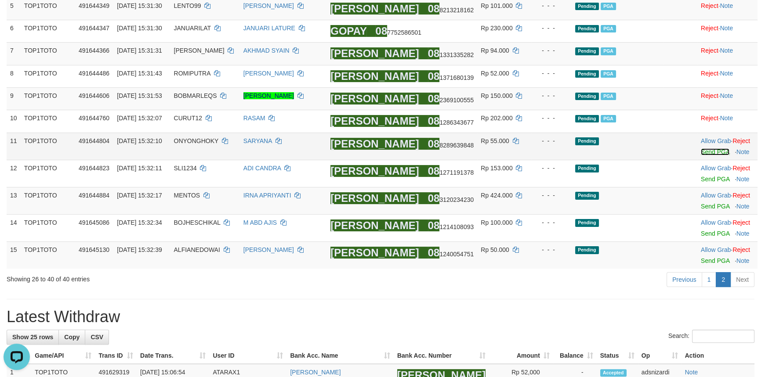
click at [713, 151] on link "Send PGA" at bounding box center [715, 151] width 29 height 7
click at [707, 278] on link "1" at bounding box center [708, 279] width 15 height 15
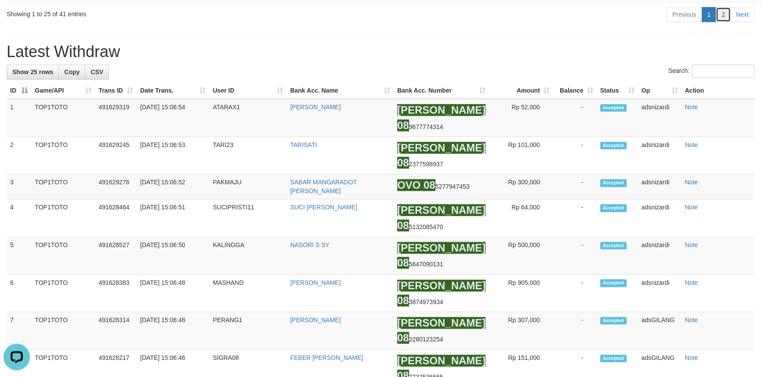
click at [723, 22] on link "2" at bounding box center [722, 14] width 15 height 15
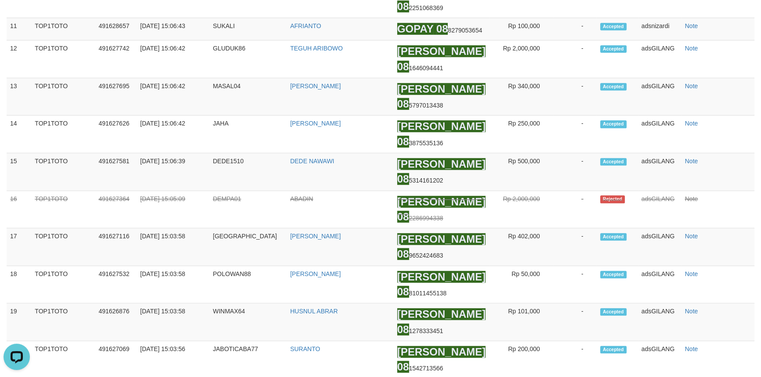
scroll to position [304, 0]
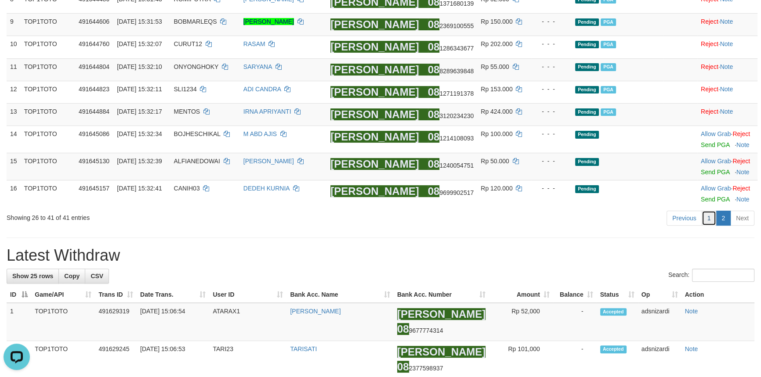
click at [712, 221] on link "1" at bounding box center [708, 218] width 15 height 15
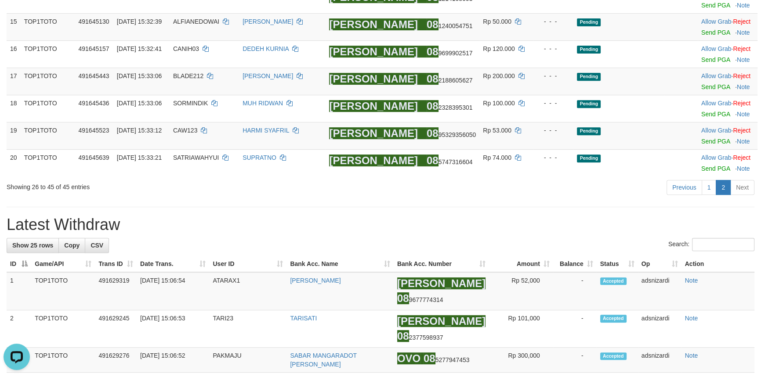
click at [433, 228] on h1 "Latest Withdraw" at bounding box center [381, 225] width 748 height 18
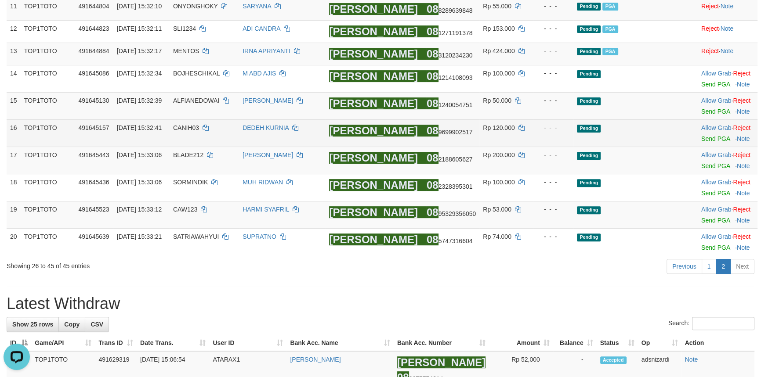
scroll to position [364, 0]
click at [707, 140] on link "Send PGA" at bounding box center [715, 139] width 29 height 7
click at [704, 116] on link "Send PGA" at bounding box center [715, 111] width 29 height 7
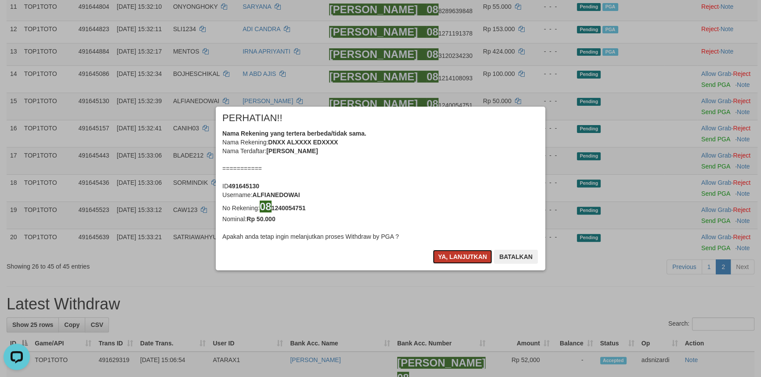
click at [457, 253] on button "Ya, lanjutkan" at bounding box center [463, 257] width 60 height 14
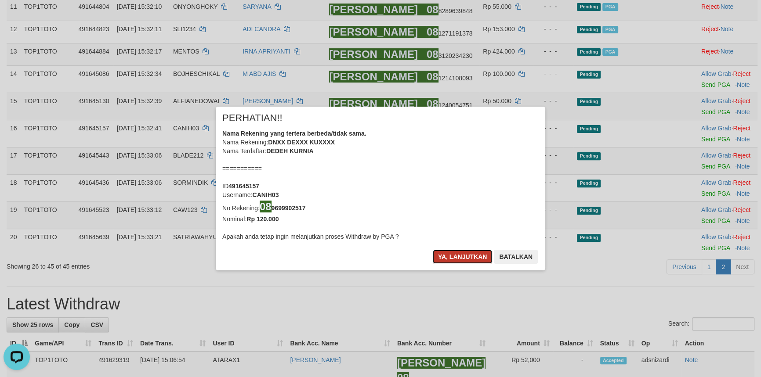
click at [462, 253] on button "Ya, lanjutkan" at bounding box center [463, 257] width 60 height 14
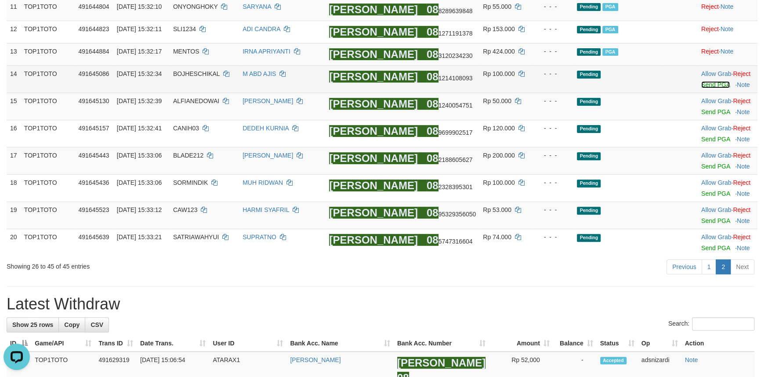
click at [701, 86] on link "Send PGA" at bounding box center [715, 84] width 29 height 7
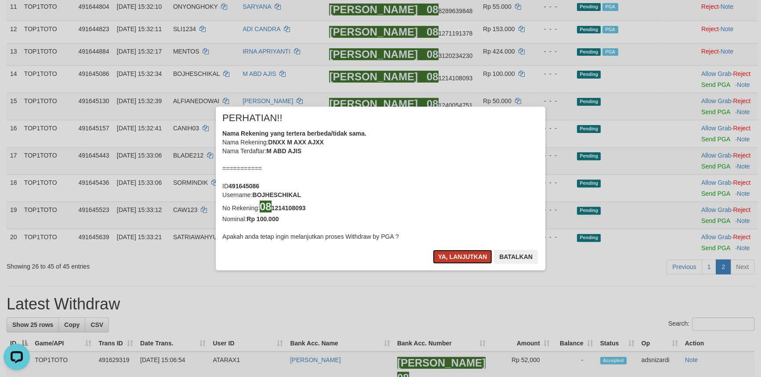
click at [452, 257] on button "Ya, lanjutkan" at bounding box center [463, 257] width 60 height 14
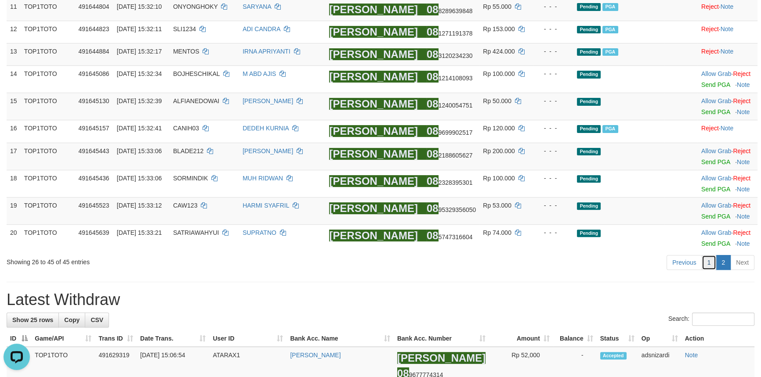
click at [711, 268] on link "1" at bounding box center [708, 262] width 15 height 15
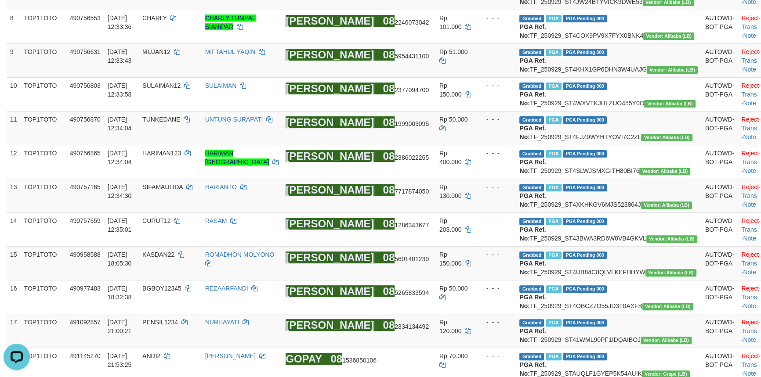
scroll to position [1023, 0]
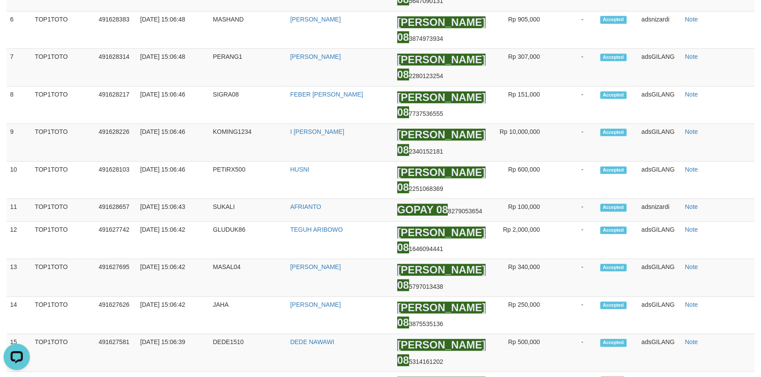
scroll to position [611, 0]
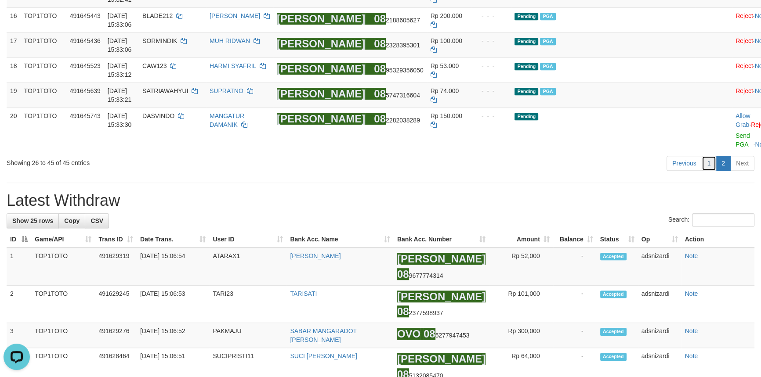
click at [707, 171] on link "1" at bounding box center [708, 163] width 15 height 15
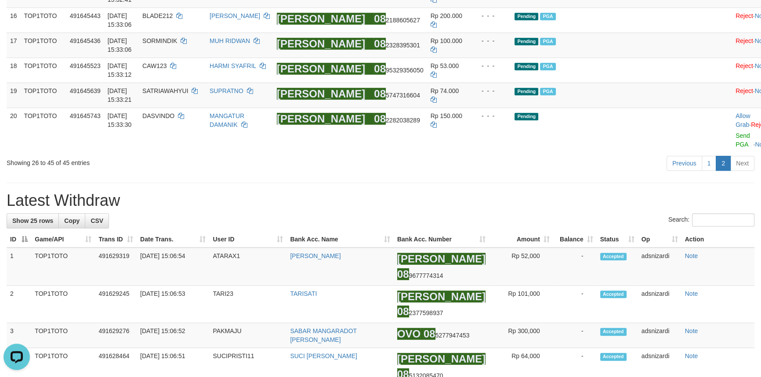
click at [583, 268] on div "**********" at bounding box center [380, 310] width 761 height 1797
click at [714, 171] on link "1" at bounding box center [708, 163] width 15 height 15
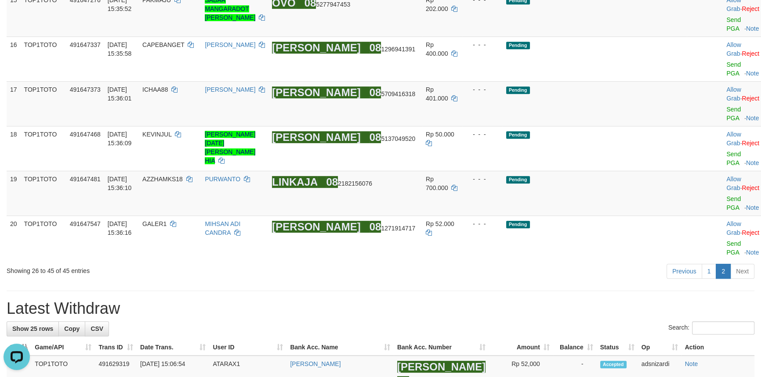
click at [538, 263] on div "Previous 1 2 Next" at bounding box center [539, 272] width 430 height 19
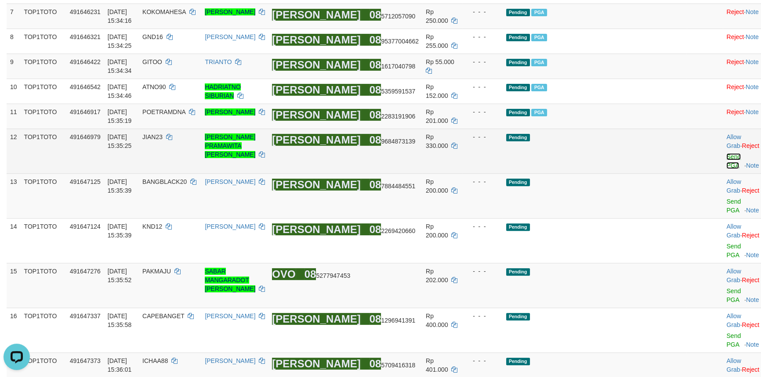
click at [726, 169] on link "Send PGA" at bounding box center [733, 161] width 14 height 16
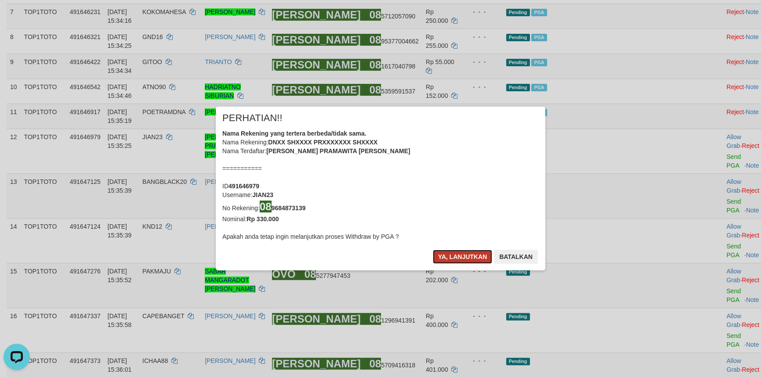
click at [455, 256] on button "Ya, lanjutkan" at bounding box center [463, 257] width 60 height 14
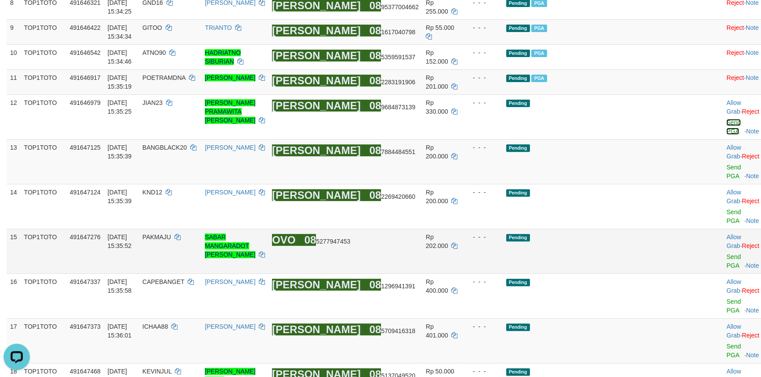
scroll to position [496, 0]
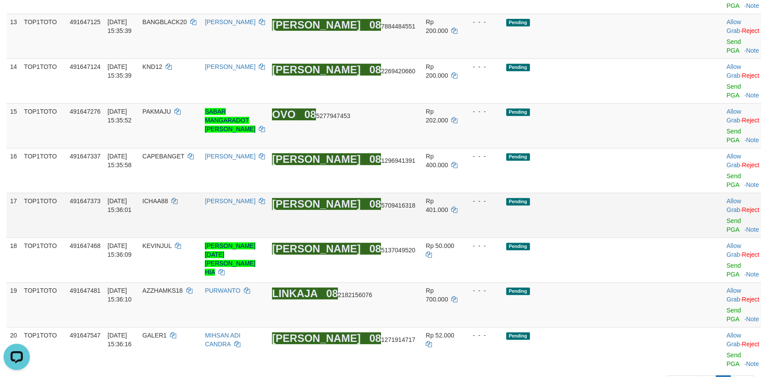
click at [686, 228] on td at bounding box center [704, 215] width 36 height 45
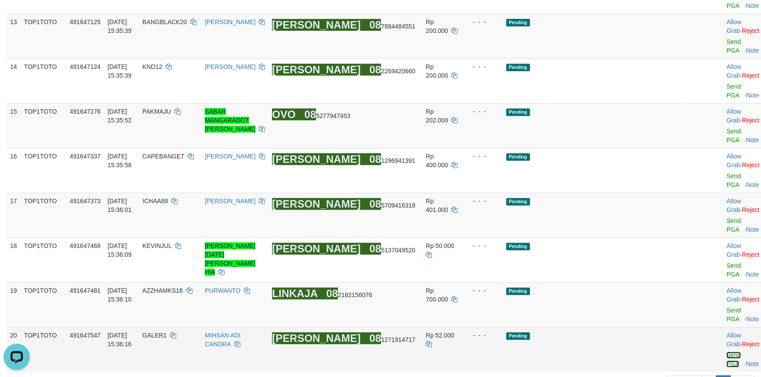
click at [726, 352] on link "Send PGA" at bounding box center [733, 360] width 14 height 16
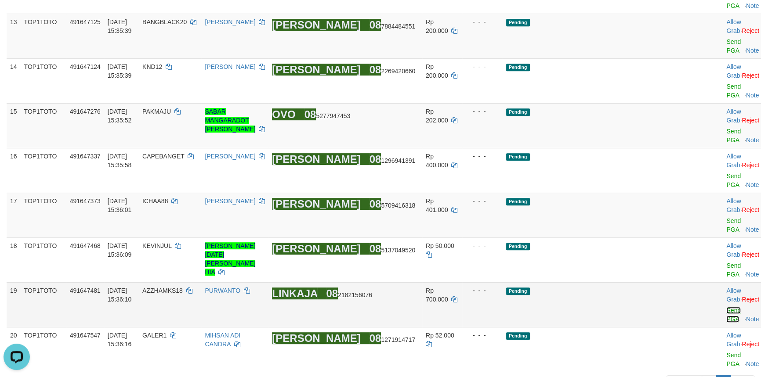
click at [726, 307] on link "Send PGA" at bounding box center [733, 315] width 14 height 16
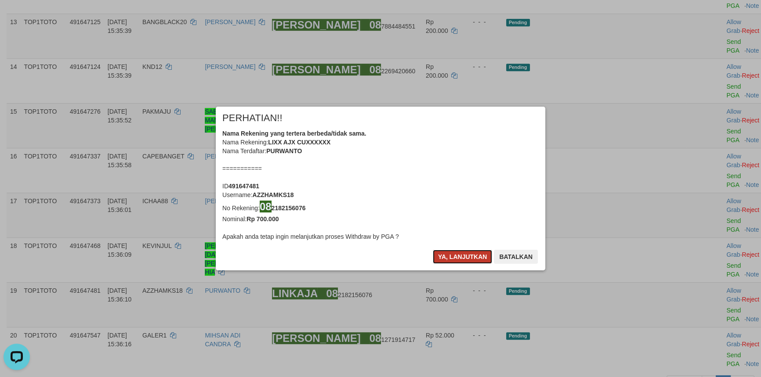
click at [464, 254] on button "Ya, lanjutkan" at bounding box center [463, 257] width 60 height 14
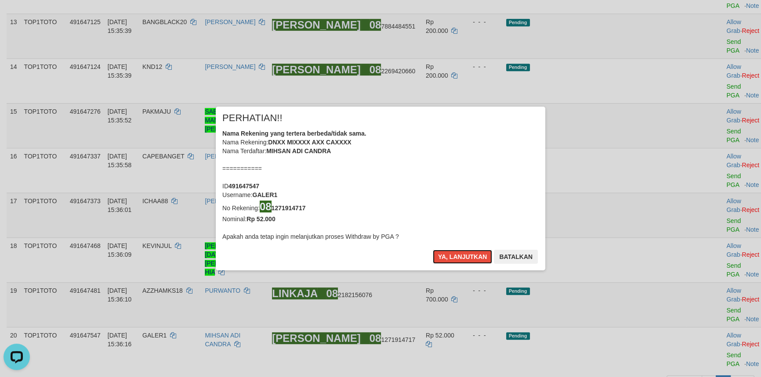
click at [464, 254] on button "Ya, lanjutkan" at bounding box center [463, 257] width 60 height 14
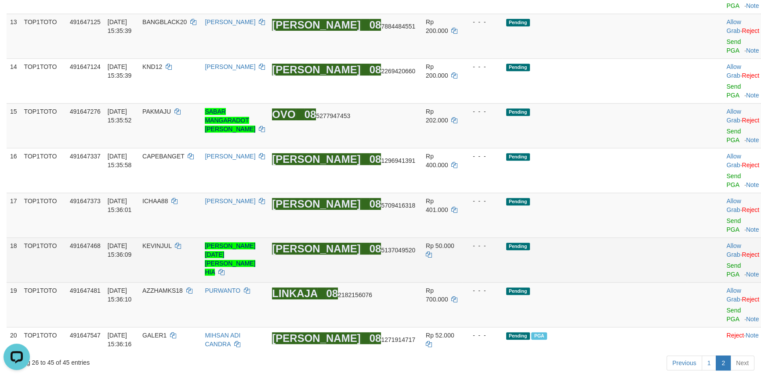
scroll to position [485, 0]
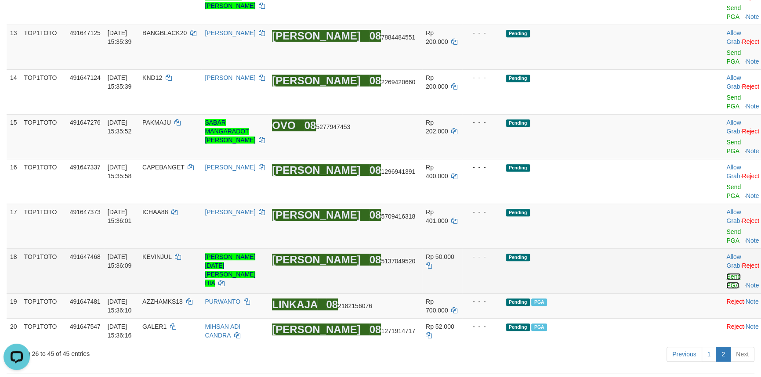
click at [726, 275] on link "Send PGA" at bounding box center [733, 281] width 14 height 16
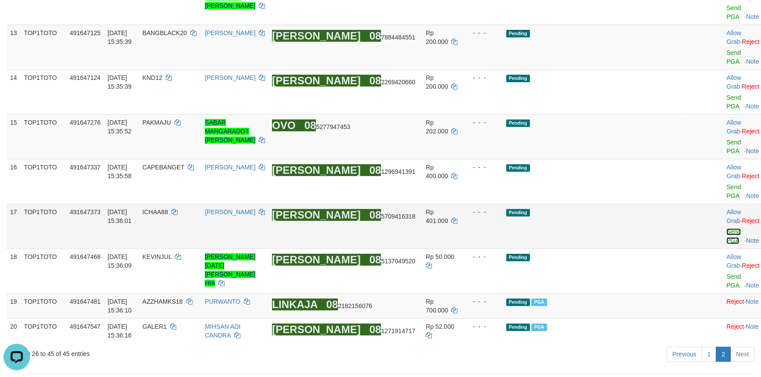
click at [726, 236] on link "Send PGA" at bounding box center [733, 236] width 14 height 16
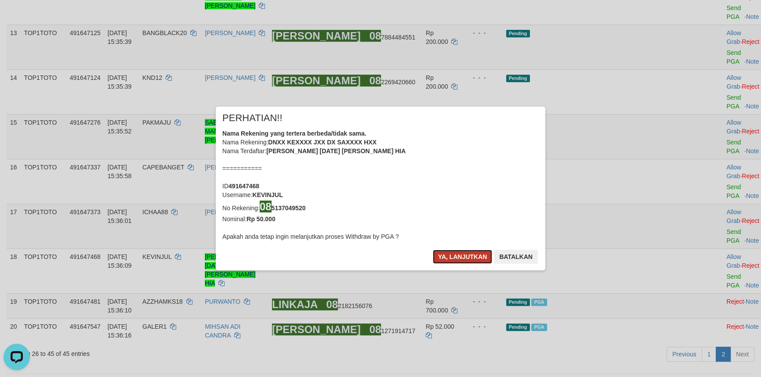
click at [457, 255] on button "Ya, lanjutkan" at bounding box center [463, 257] width 60 height 14
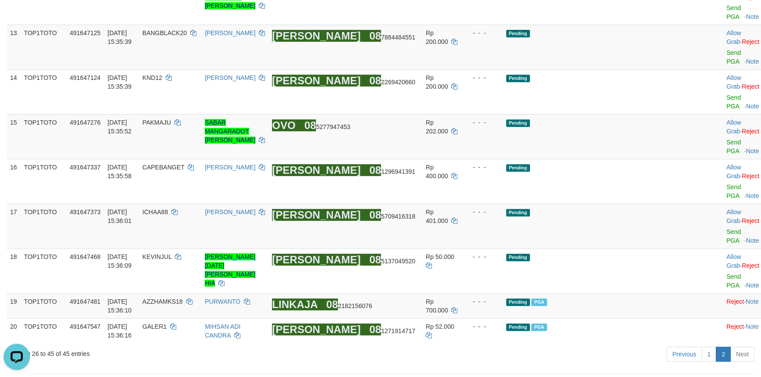
scroll to position [474, 0]
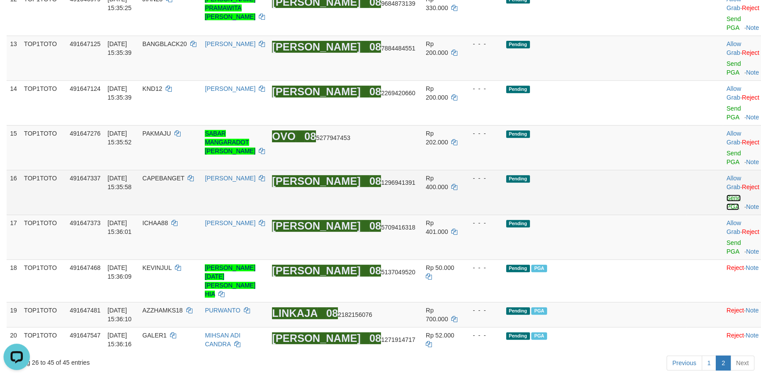
click at [726, 210] on link "Send PGA" at bounding box center [733, 203] width 14 height 16
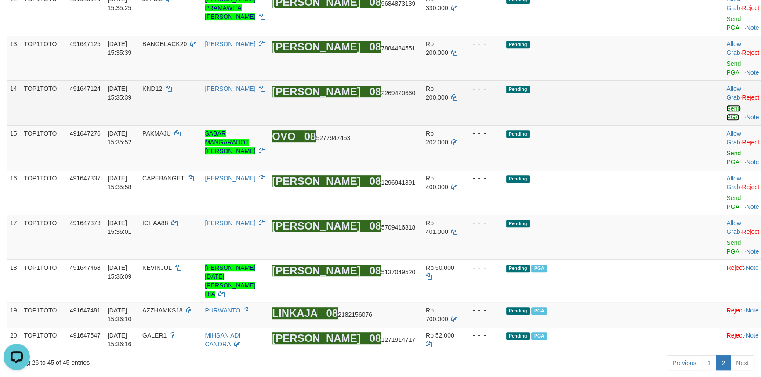
click at [726, 121] on link "Send PGA" at bounding box center [733, 113] width 14 height 16
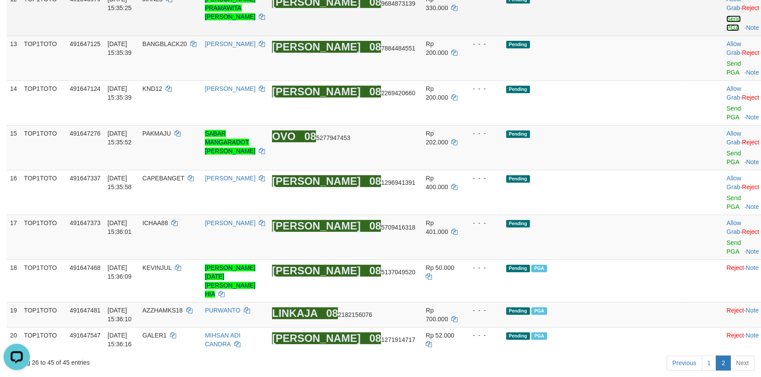
click at [726, 31] on link "Send PGA" at bounding box center [733, 23] width 14 height 16
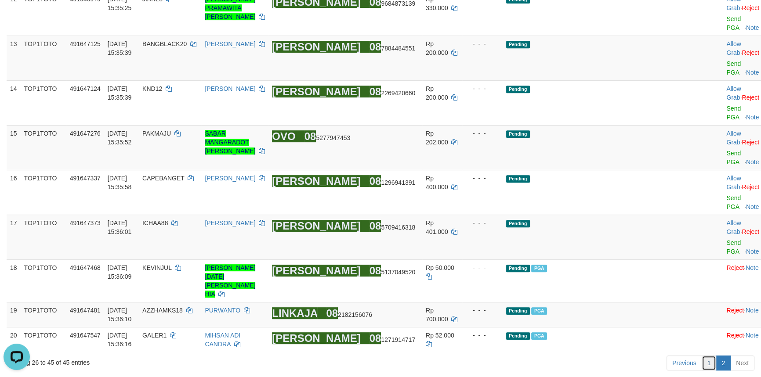
click at [711, 356] on link "1" at bounding box center [708, 363] width 15 height 15
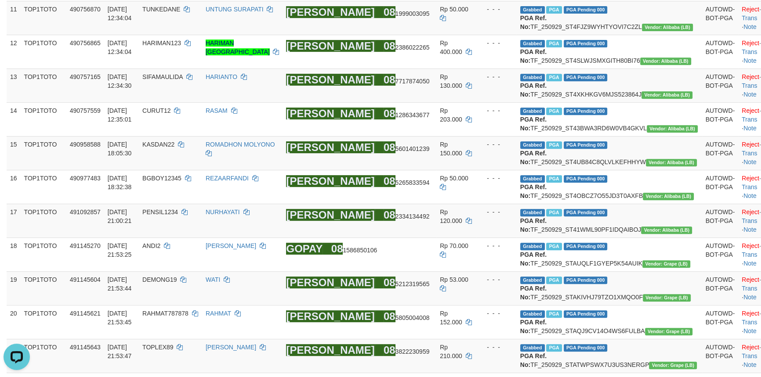
scroll to position [1023, 0]
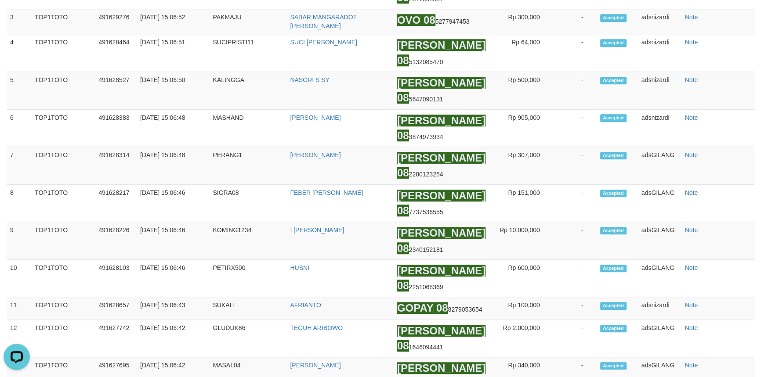
scroll to position [647, 0]
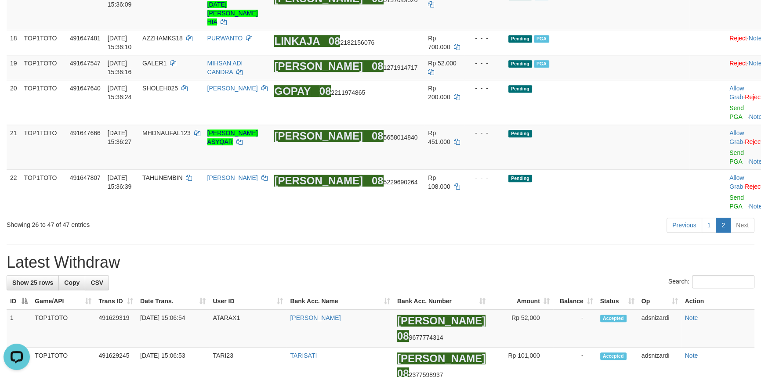
click at [594, 236] on div "Previous 1 2 Next" at bounding box center [539, 226] width 430 height 19
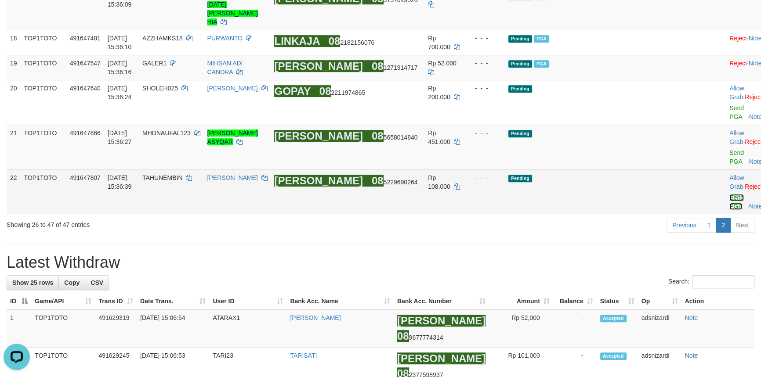
click at [729, 210] on link "Send PGA" at bounding box center [736, 202] width 14 height 16
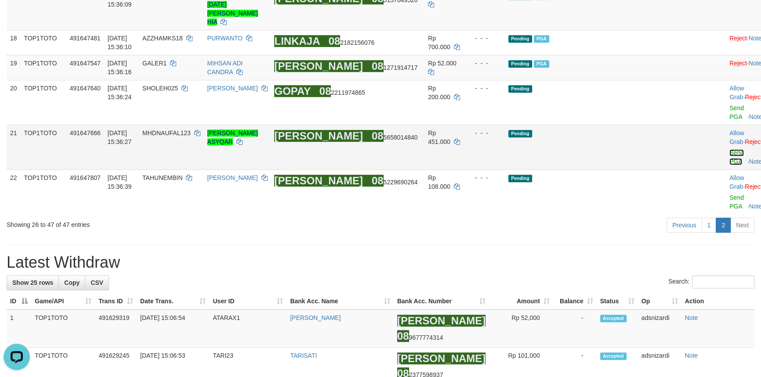
click at [729, 165] on link "Send PGA" at bounding box center [736, 157] width 14 height 16
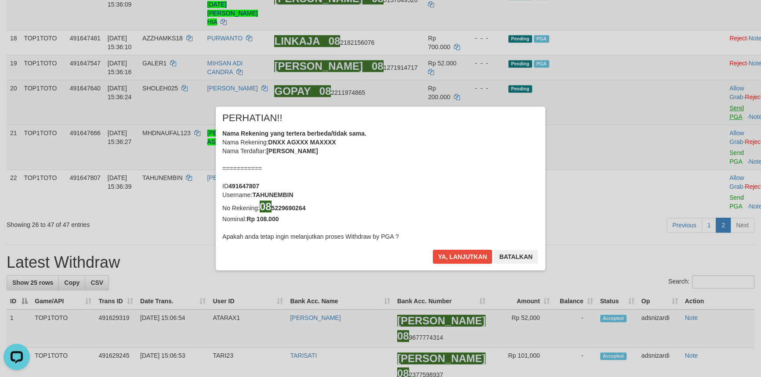
click at [708, 156] on div "× PERHATIAN!! Nama Rekening yang tertera berbeda/tidak sama. Nama Rekening: DNX…" at bounding box center [380, 188] width 761 height 199
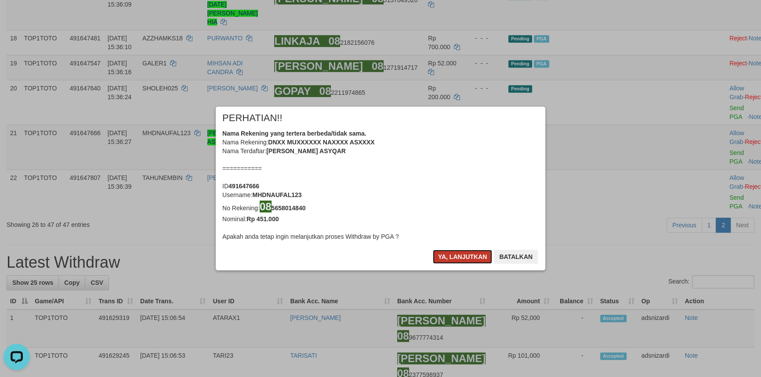
click at [452, 259] on button "Ya, lanjutkan" at bounding box center [463, 257] width 60 height 14
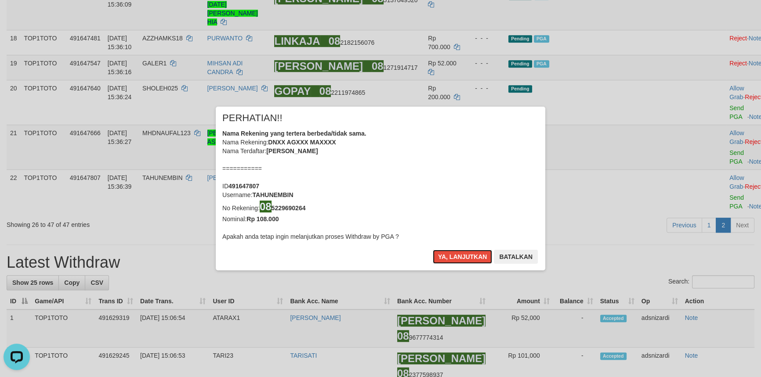
click at [452, 259] on button "Ya, lanjutkan" at bounding box center [463, 257] width 60 height 14
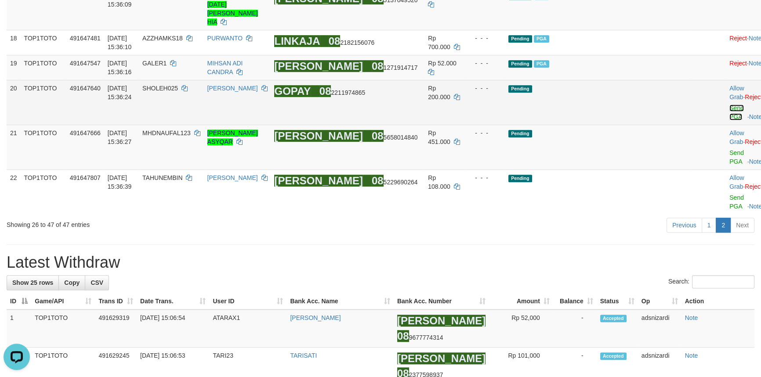
click at [729, 120] on link "Send PGA" at bounding box center [736, 113] width 14 height 16
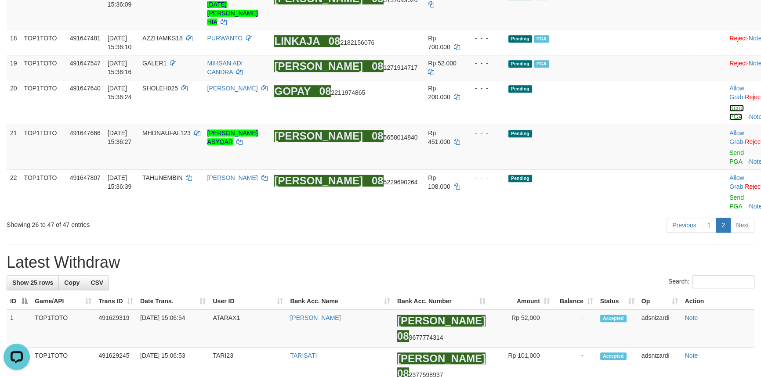
scroll to position [636, 0]
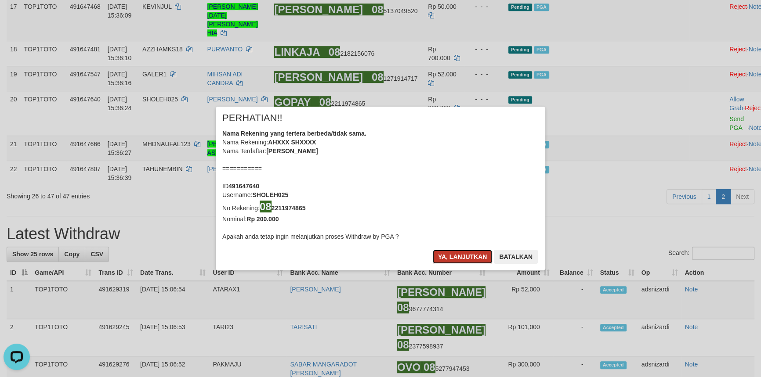
click at [455, 261] on button "Ya, lanjutkan" at bounding box center [463, 257] width 60 height 14
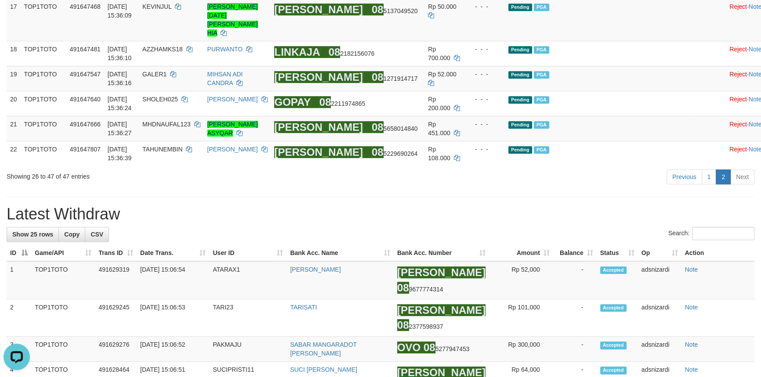
scroll to position [625, 0]
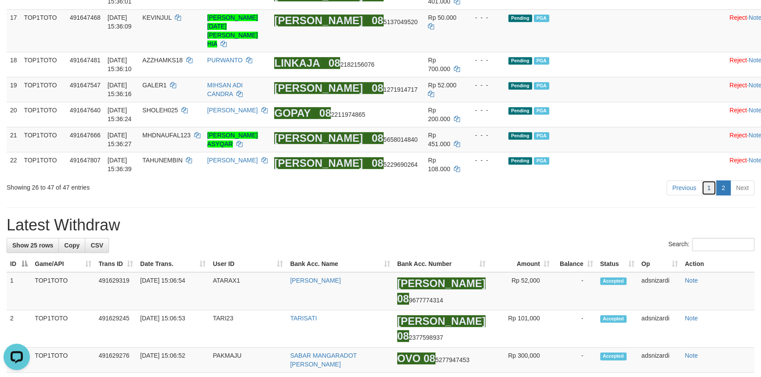
click at [711, 195] on link "1" at bounding box center [708, 188] width 15 height 15
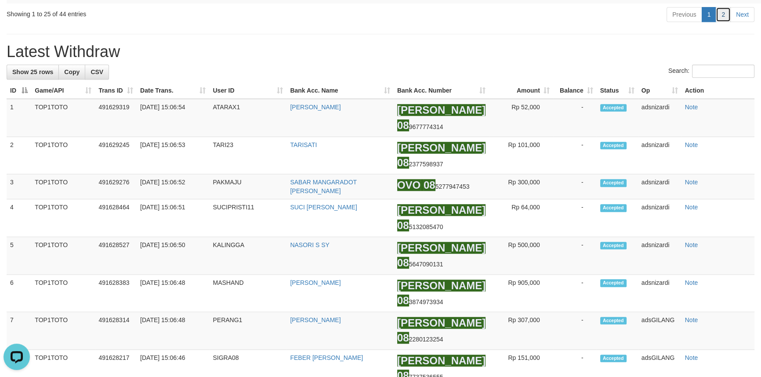
click at [719, 22] on link "2" at bounding box center [722, 14] width 15 height 15
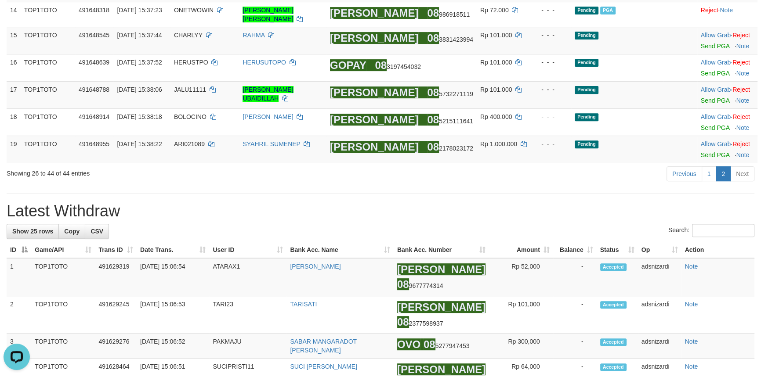
click at [534, 220] on h1 "Latest Withdraw" at bounding box center [381, 211] width 748 height 18
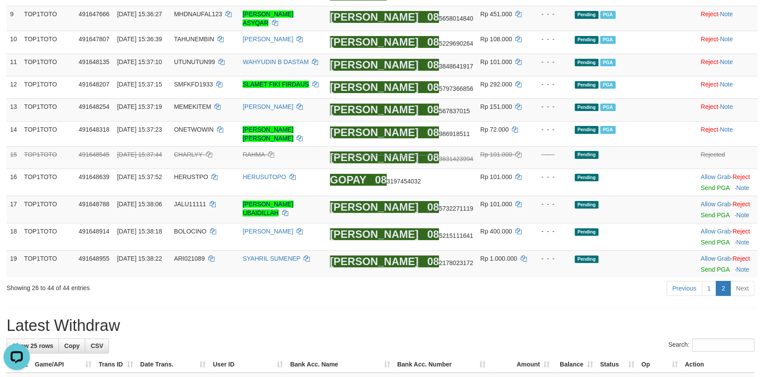
scroll to position [314, 0]
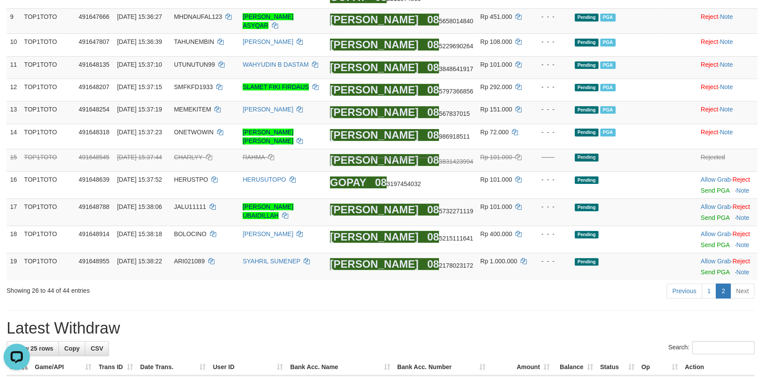
click at [603, 302] on div "Previous 1 2 Next" at bounding box center [539, 292] width 430 height 19
click at [708, 299] on link "1" at bounding box center [708, 291] width 15 height 15
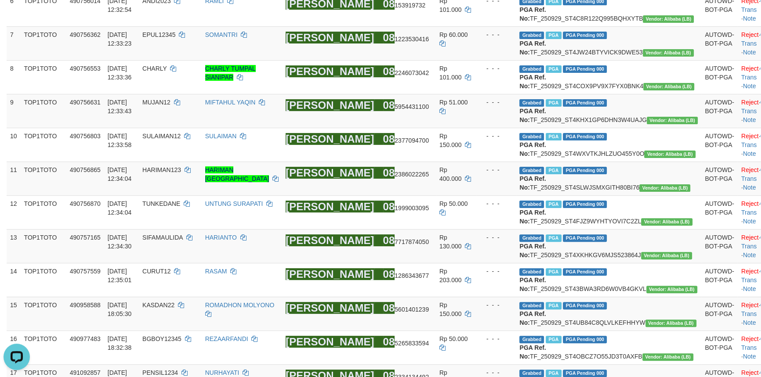
scroll to position [961, 0]
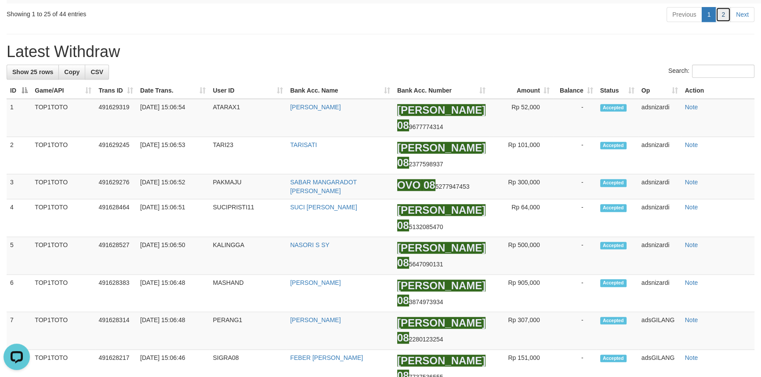
click at [726, 22] on link "2" at bounding box center [722, 14] width 15 height 15
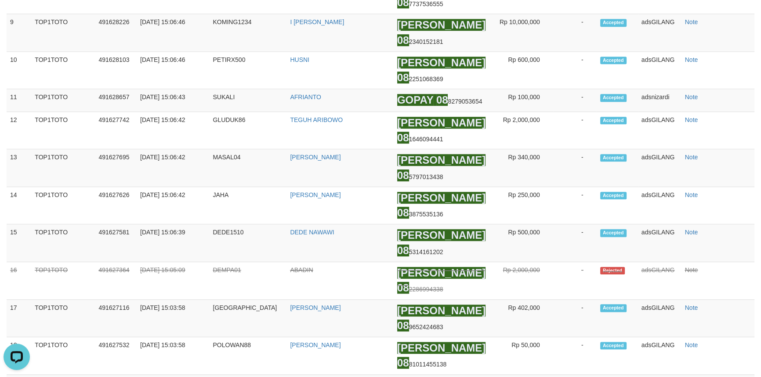
scroll to position [405, 0]
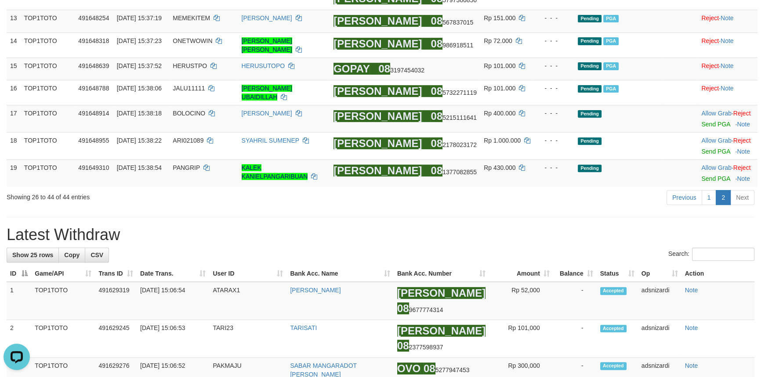
click at [506, 208] on div "Previous 1 2 Next" at bounding box center [539, 198] width 430 height 19
click at [707, 182] on link "Send PGA" at bounding box center [715, 178] width 29 height 7
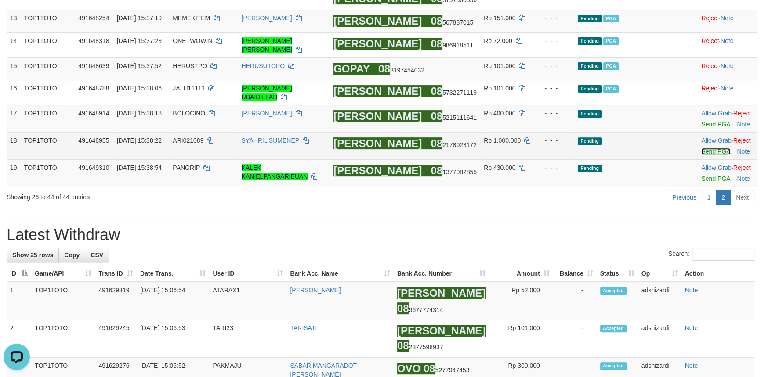
click at [710, 155] on link "Send PGA" at bounding box center [715, 151] width 29 height 7
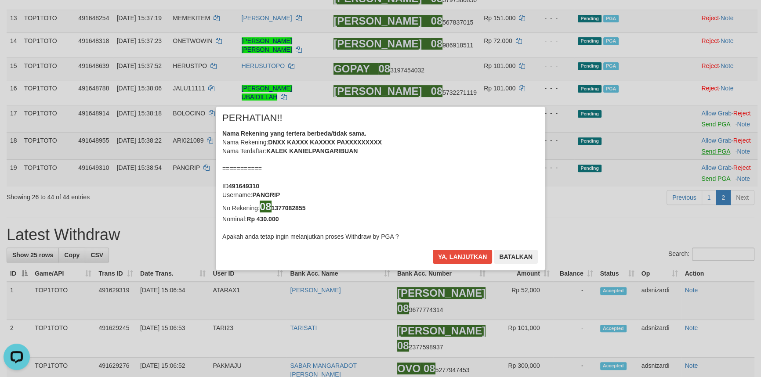
click at [709, 158] on div "× PERHATIAN!! Nama Rekening yang tertera berbeda/tidak sama. Nama Rekening: DNX…" at bounding box center [380, 188] width 761 height 199
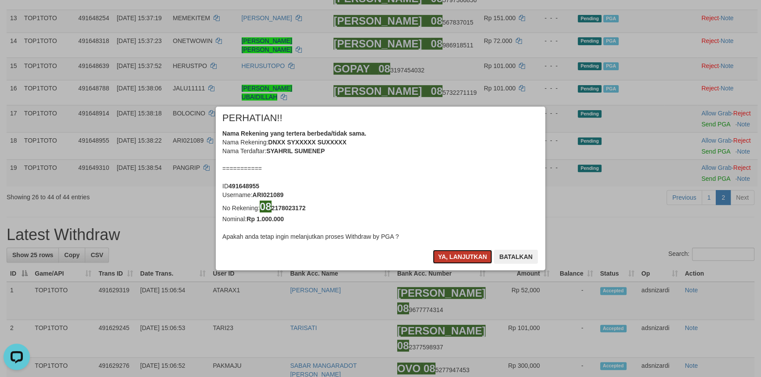
click at [460, 252] on button "Ya, lanjutkan" at bounding box center [463, 257] width 60 height 14
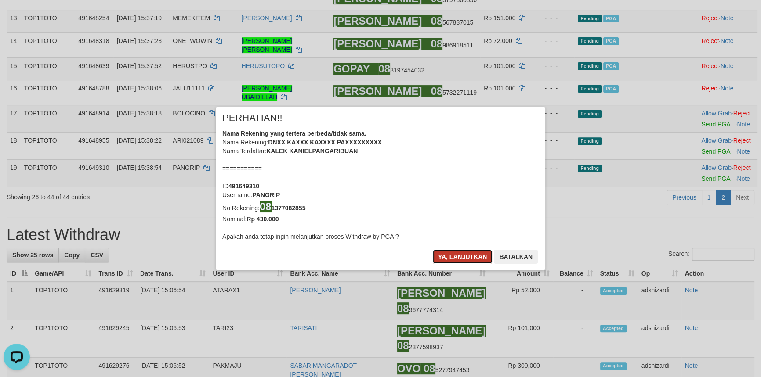
click at [459, 255] on button "Ya, lanjutkan" at bounding box center [463, 257] width 60 height 14
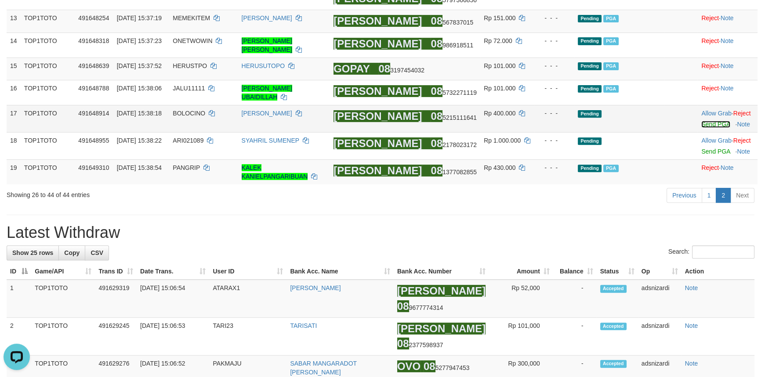
click at [704, 128] on link "Send PGA" at bounding box center [715, 124] width 29 height 7
click at [706, 203] on link "1" at bounding box center [708, 195] width 15 height 15
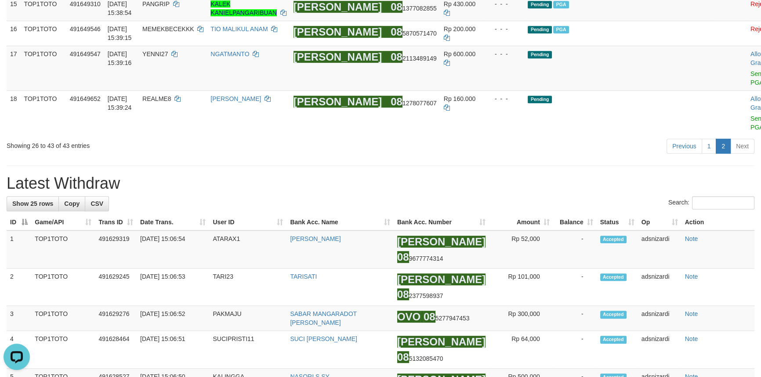
click at [531, 264] on div "**********" at bounding box center [380, 309] width 761 height 1767
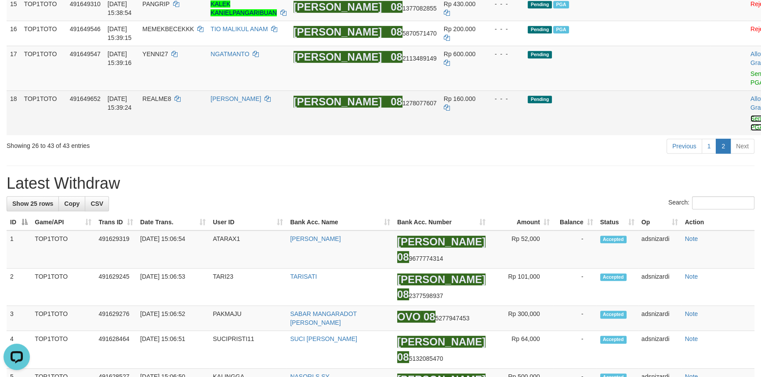
click at [750, 131] on link "Send PGA" at bounding box center [757, 123] width 14 height 16
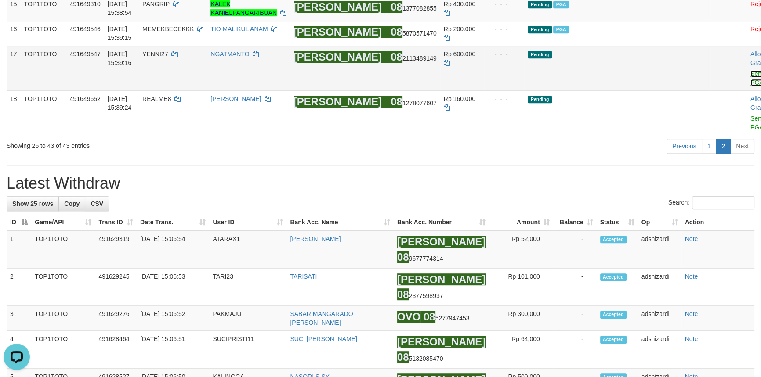
click at [750, 86] on link "Send PGA" at bounding box center [757, 78] width 14 height 16
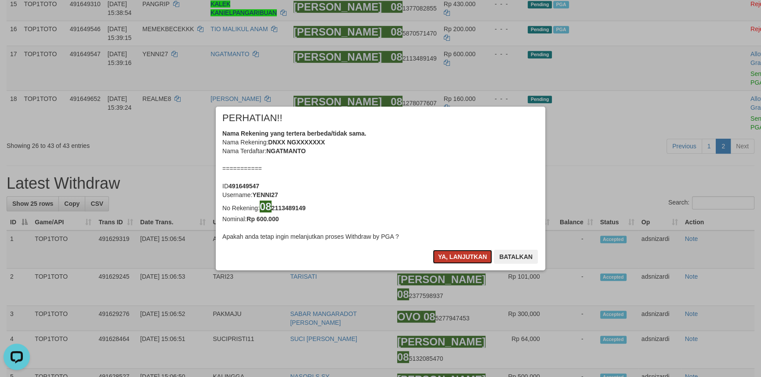
click at [459, 257] on button "Ya, lanjutkan" at bounding box center [463, 257] width 60 height 14
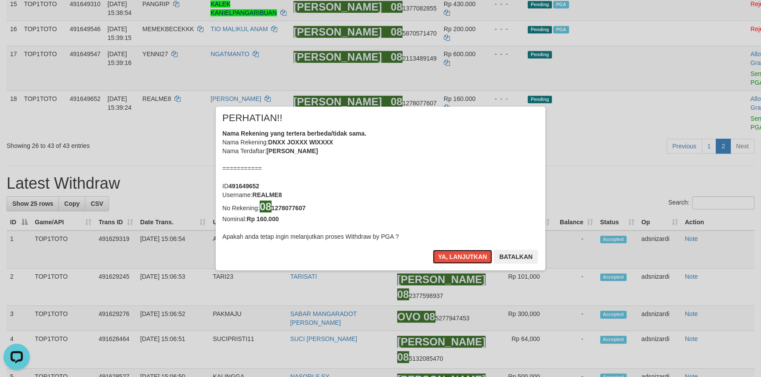
click at [459, 257] on button "Ya, lanjutkan" at bounding box center [463, 257] width 60 height 14
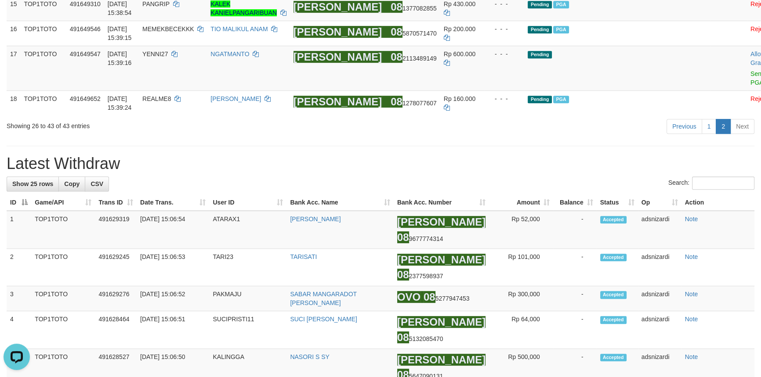
scroll to position [595, 0]
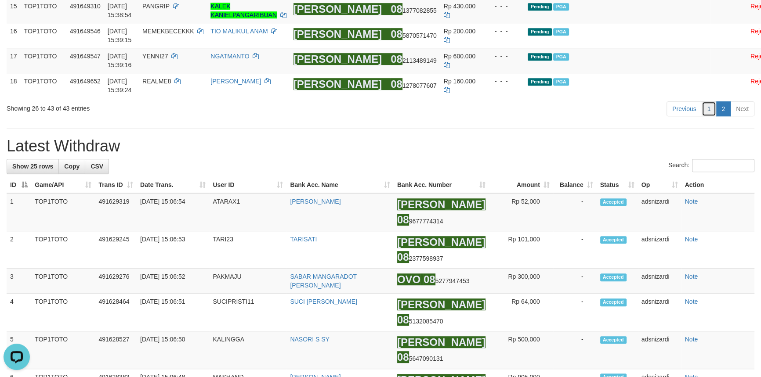
click at [711, 116] on link "1" at bounding box center [708, 108] width 15 height 15
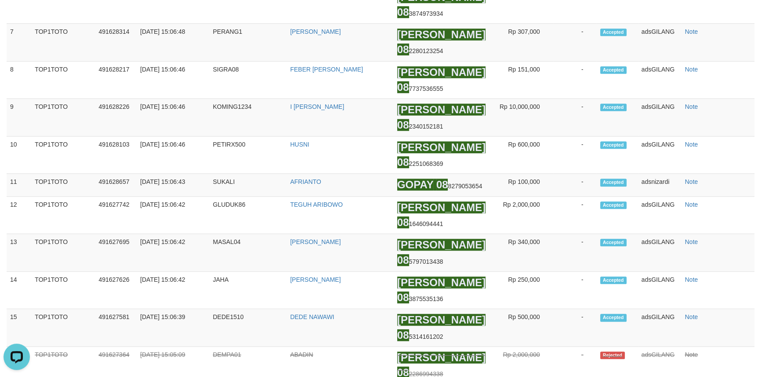
scroll to position [603, 0]
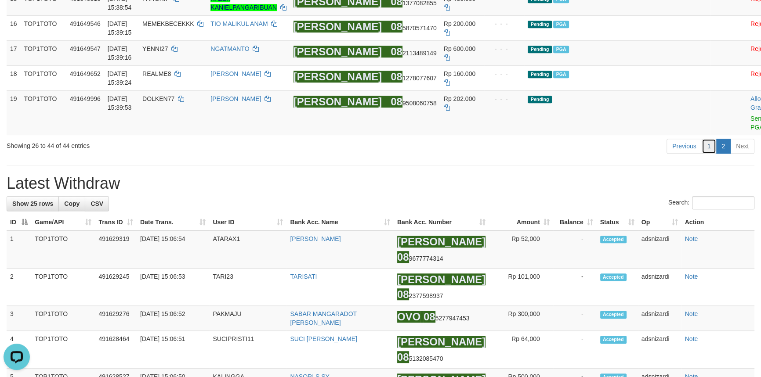
click at [713, 154] on link "1" at bounding box center [708, 146] width 15 height 15
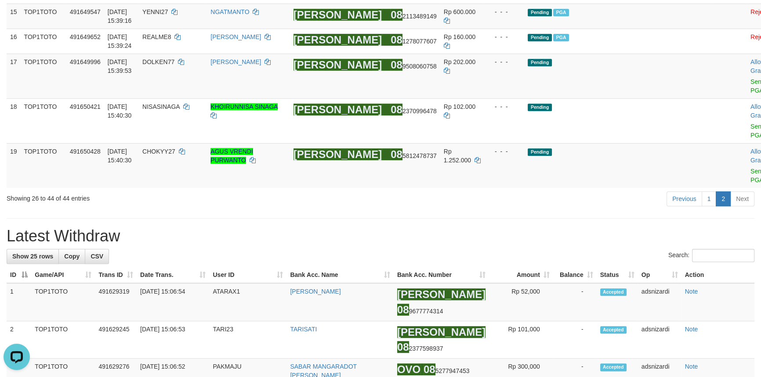
click at [523, 281] on div "**********" at bounding box center [380, 348] width 761 height 1794
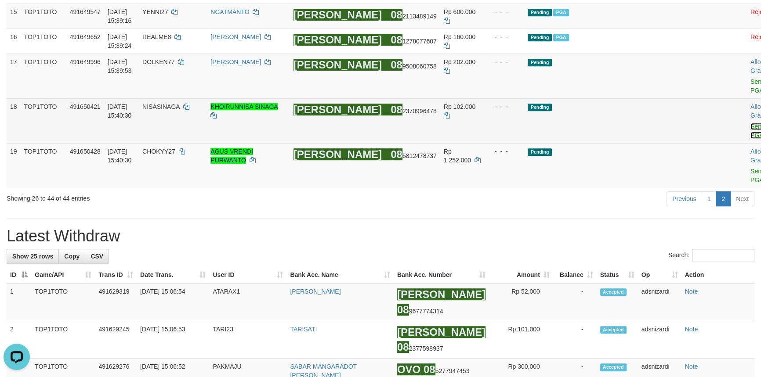
click at [750, 139] on link "Send PGA" at bounding box center [757, 131] width 14 height 16
click at [750, 94] on link "Send PGA" at bounding box center [757, 86] width 14 height 16
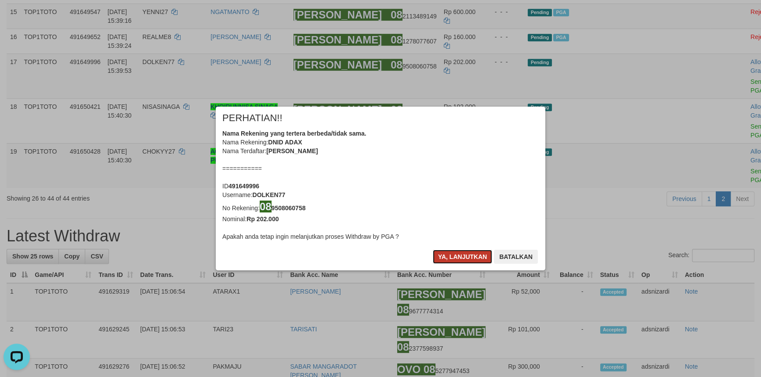
click at [452, 259] on button "Ya, lanjutkan" at bounding box center [463, 257] width 60 height 14
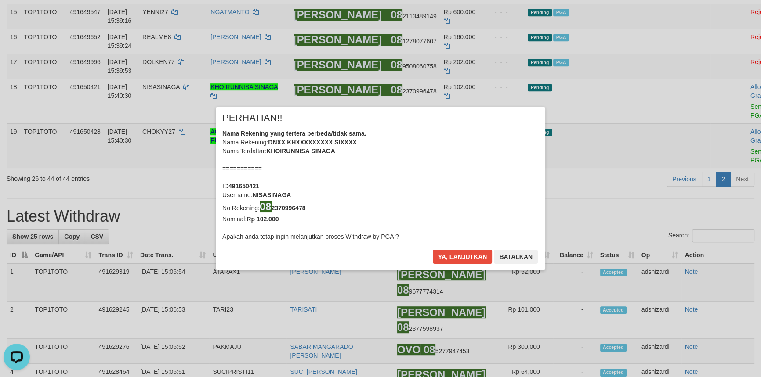
scroll to position [570, 0]
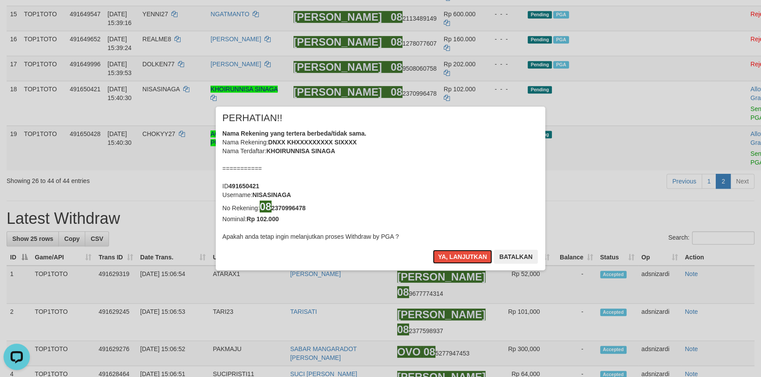
click at [452, 259] on button "Ya, lanjutkan" at bounding box center [463, 257] width 60 height 14
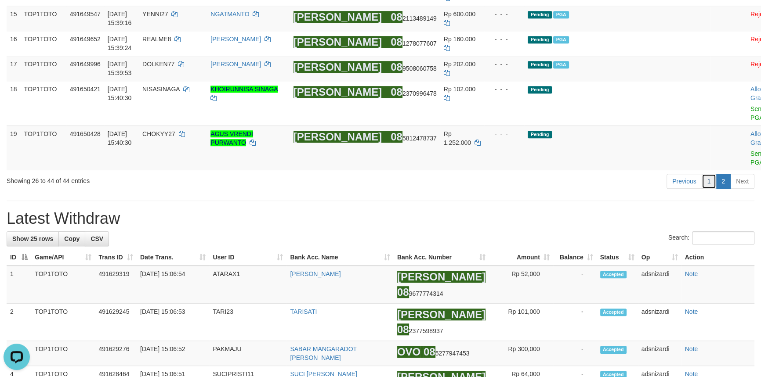
click at [712, 189] on link "1" at bounding box center [708, 181] width 15 height 15
click at [707, 228] on h1 "Latest Withdraw" at bounding box center [381, 219] width 748 height 18
